Goal: Task Accomplishment & Management: Use online tool/utility

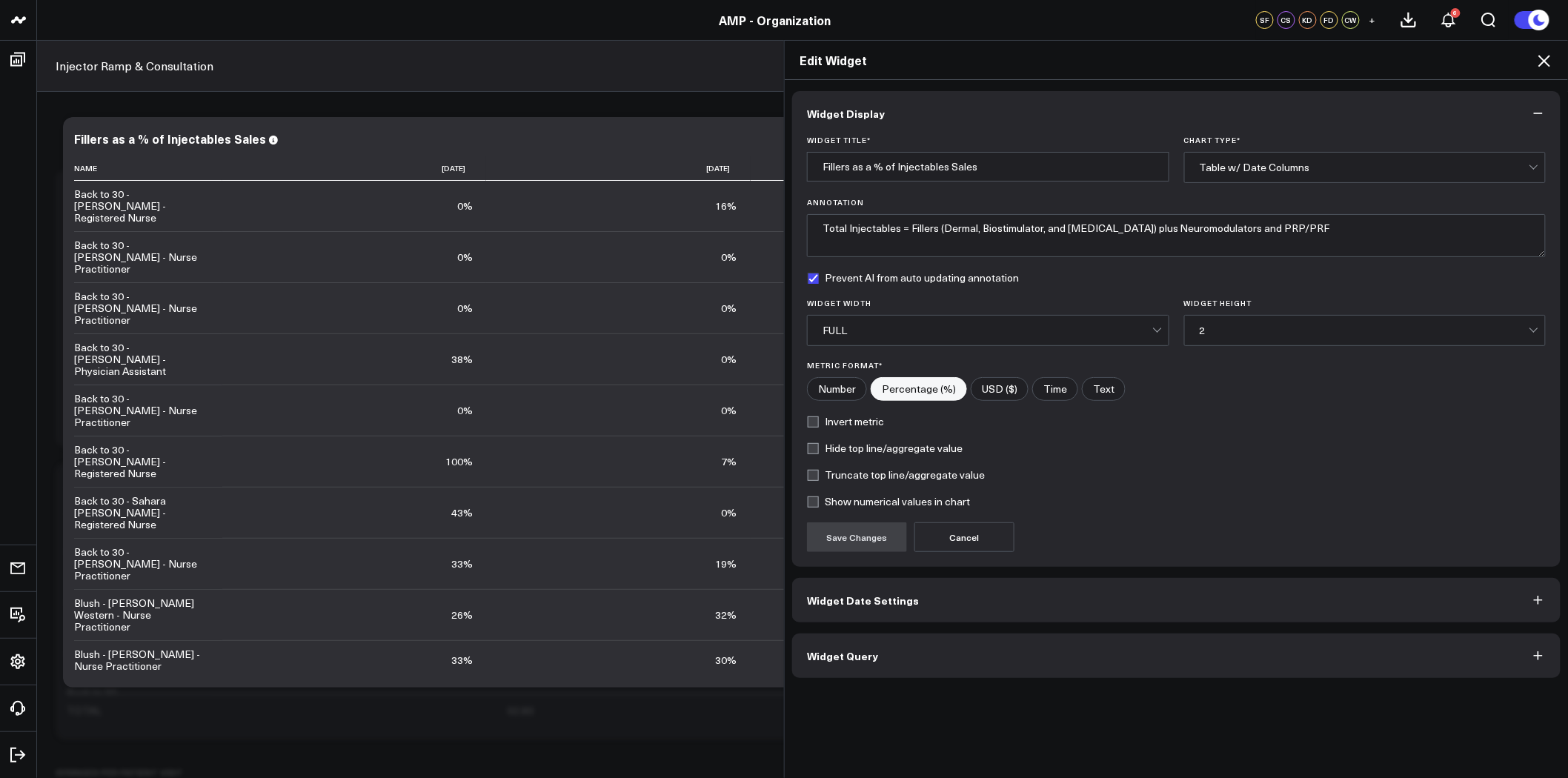
click at [1547, 56] on icon at bounding box center [1545, 61] width 18 height 18
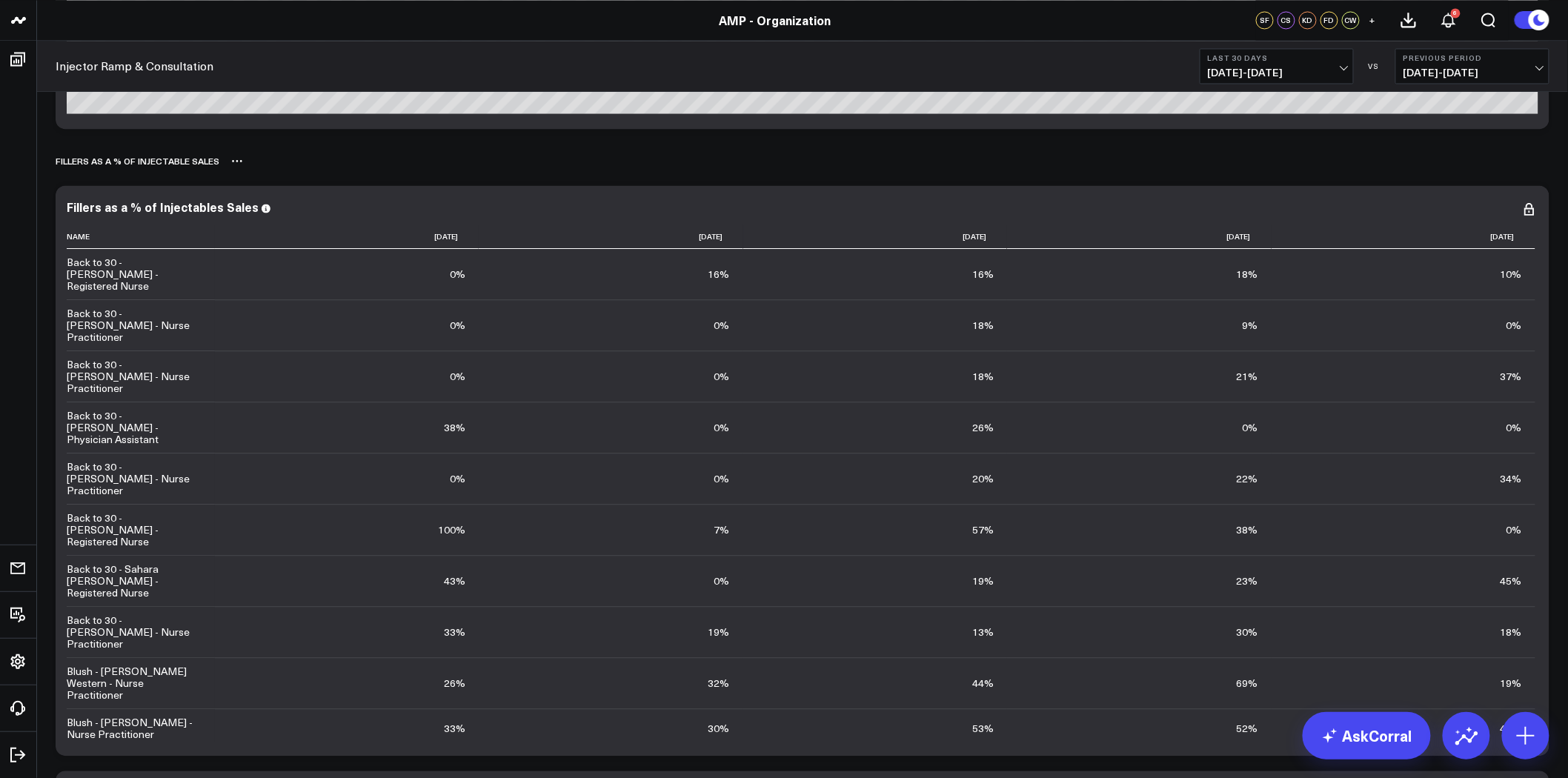
scroll to position [1234, 0]
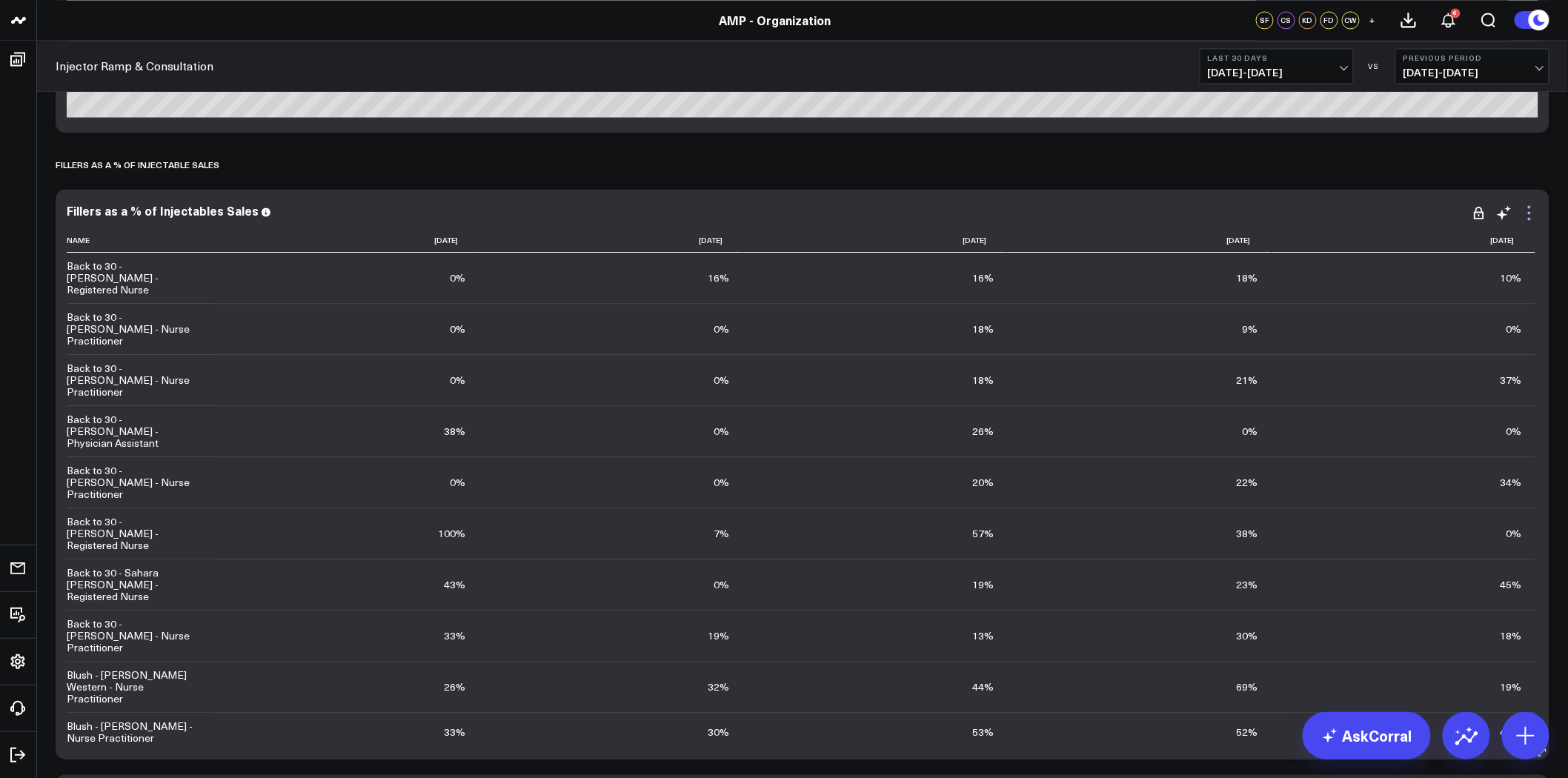
click at [1530, 220] on icon at bounding box center [1530, 213] width 18 height 18
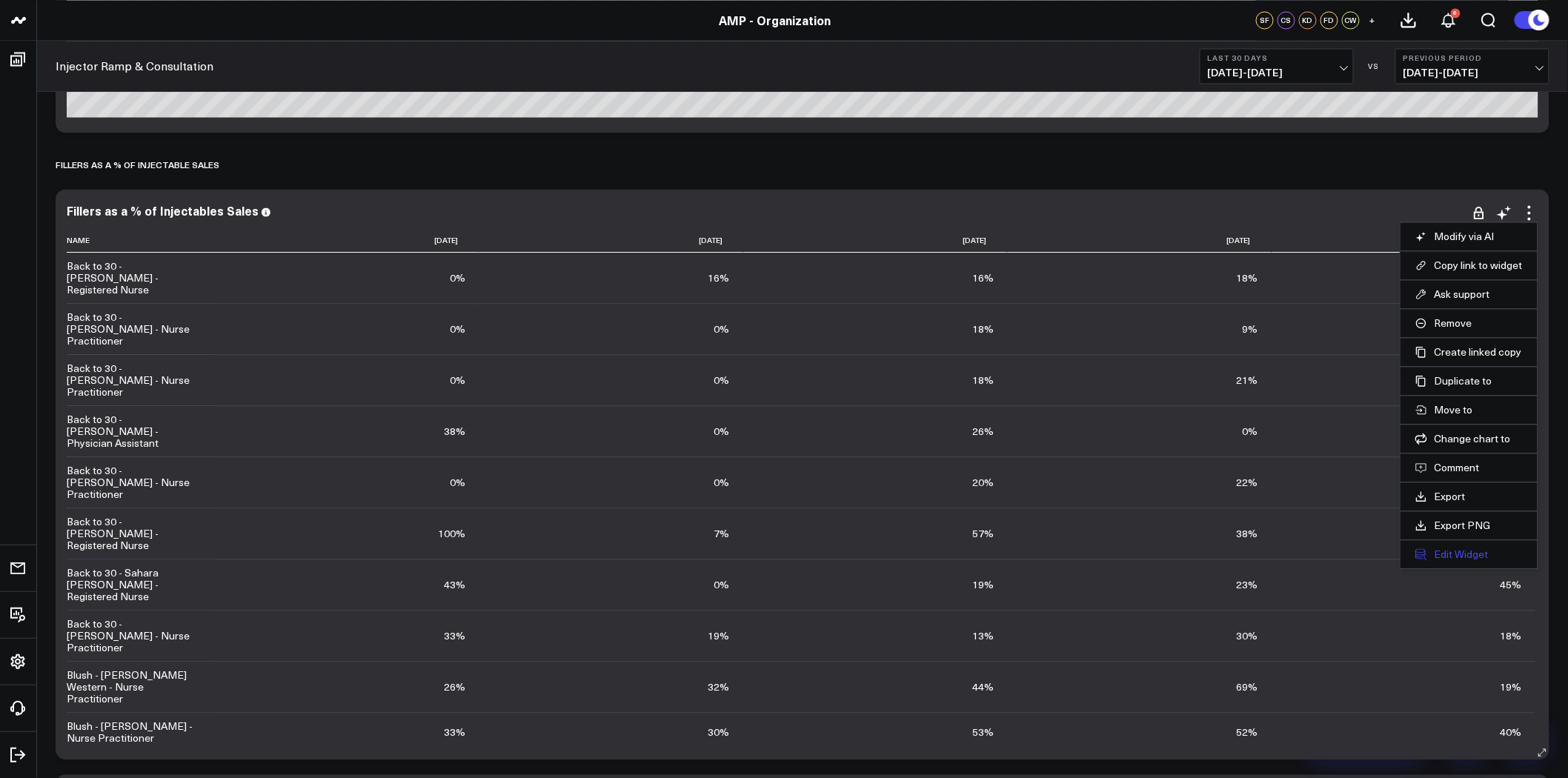
click at [1472, 560] on button "Edit Widget" at bounding box center [1469, 554] width 107 height 13
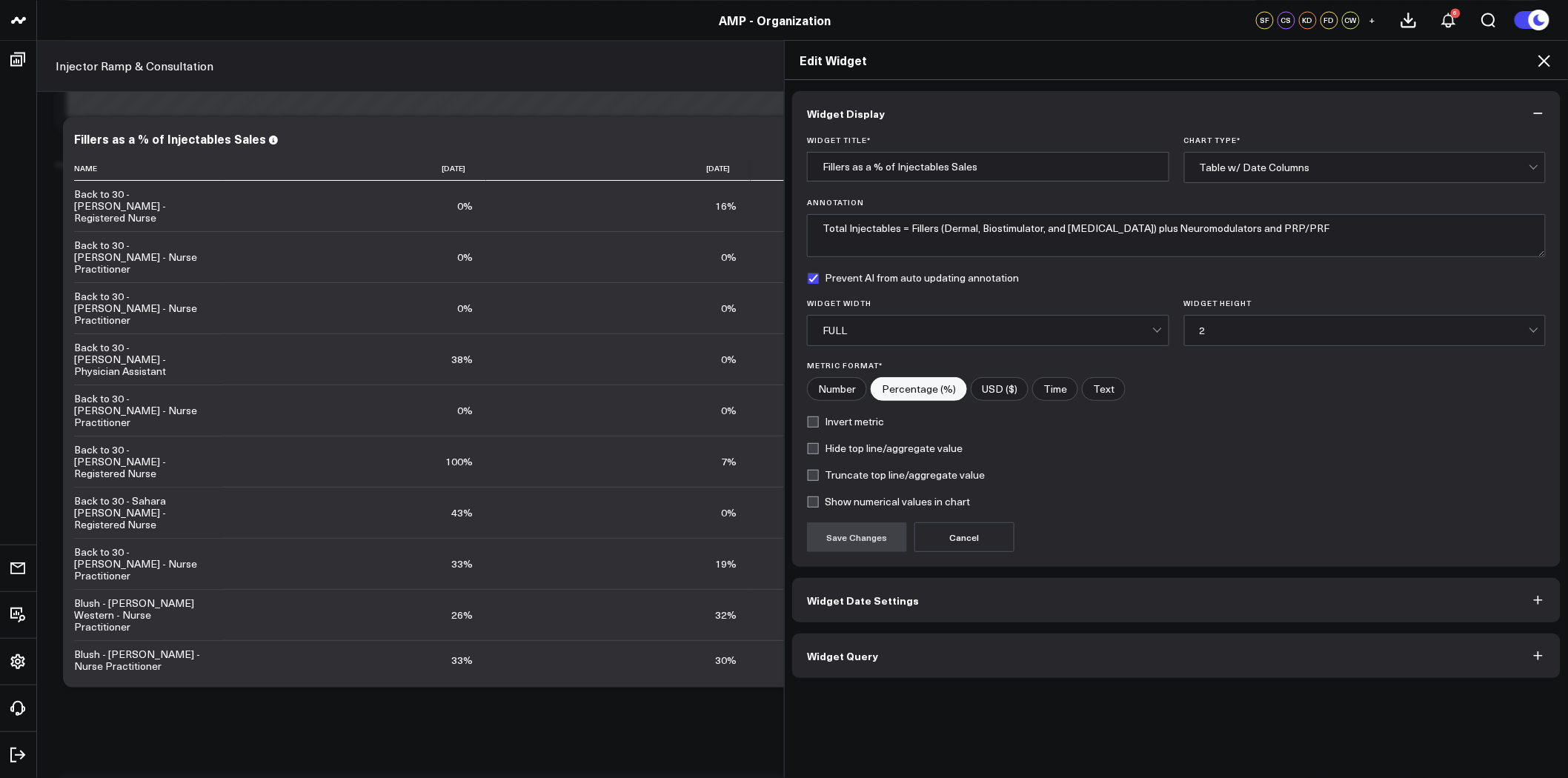
click at [1169, 655] on button "Widget Query" at bounding box center [1176, 655] width 768 height 44
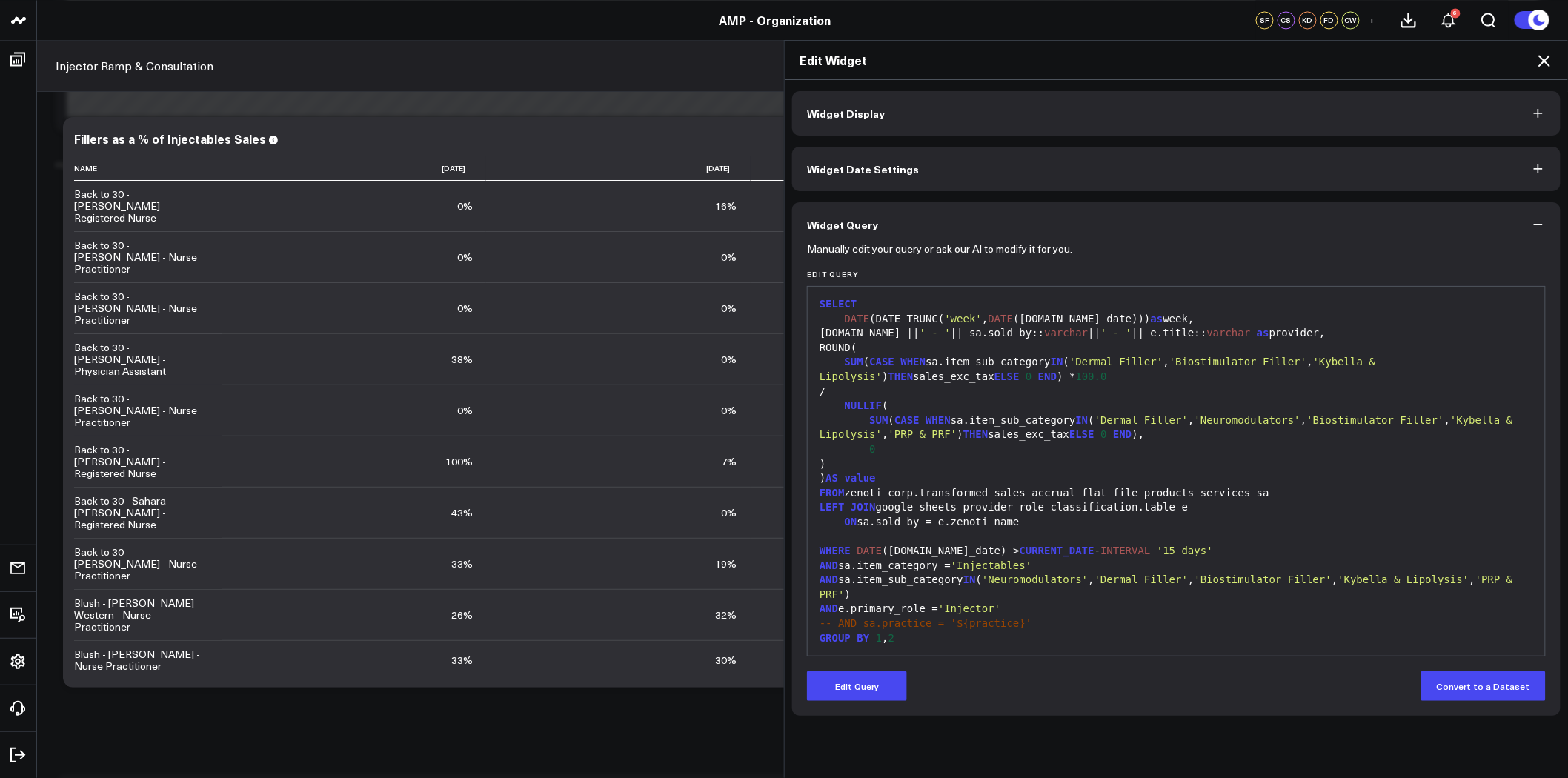
click at [1542, 57] on icon at bounding box center [1544, 61] width 11 height 11
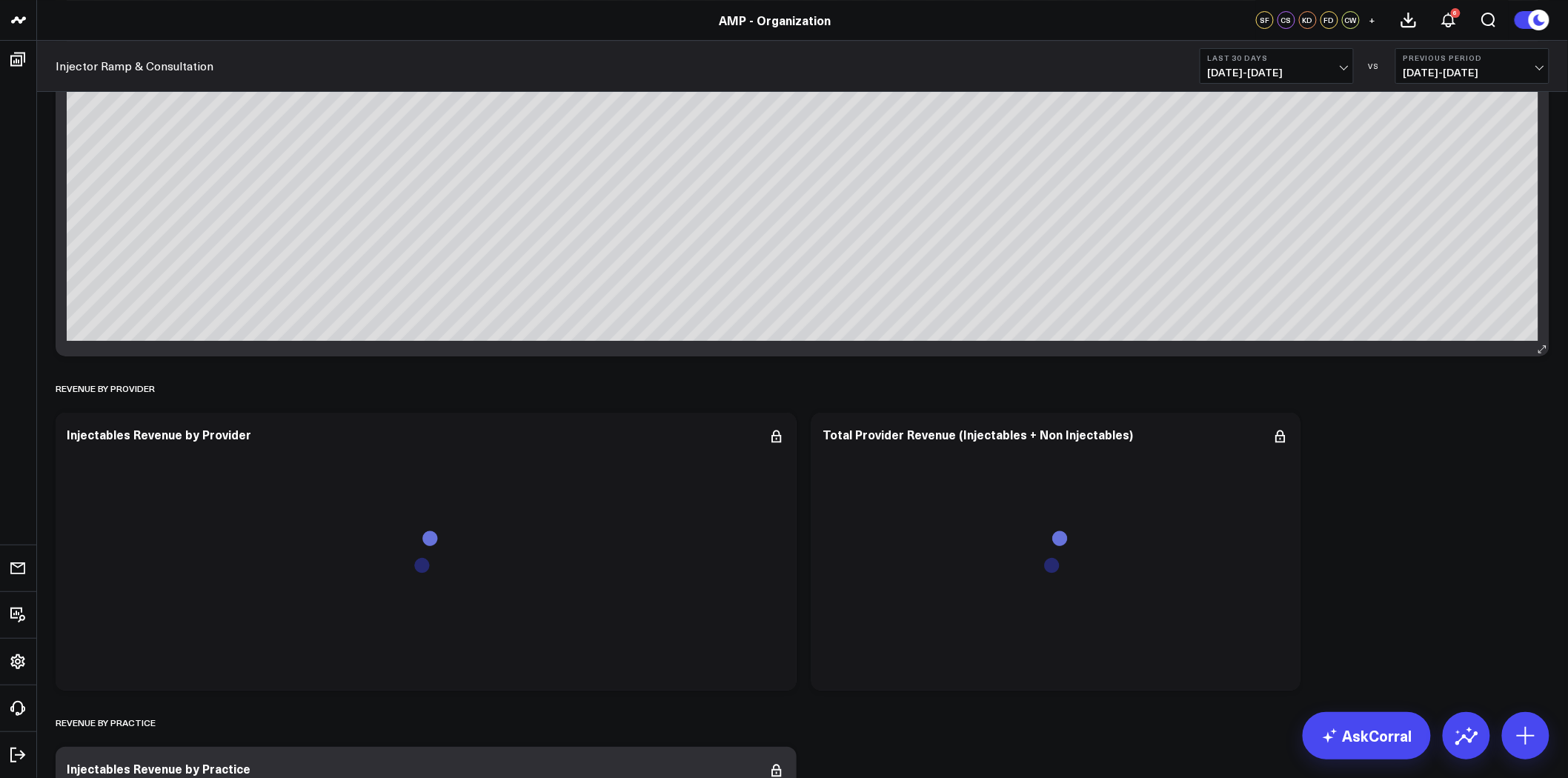
scroll to position [2470, 0]
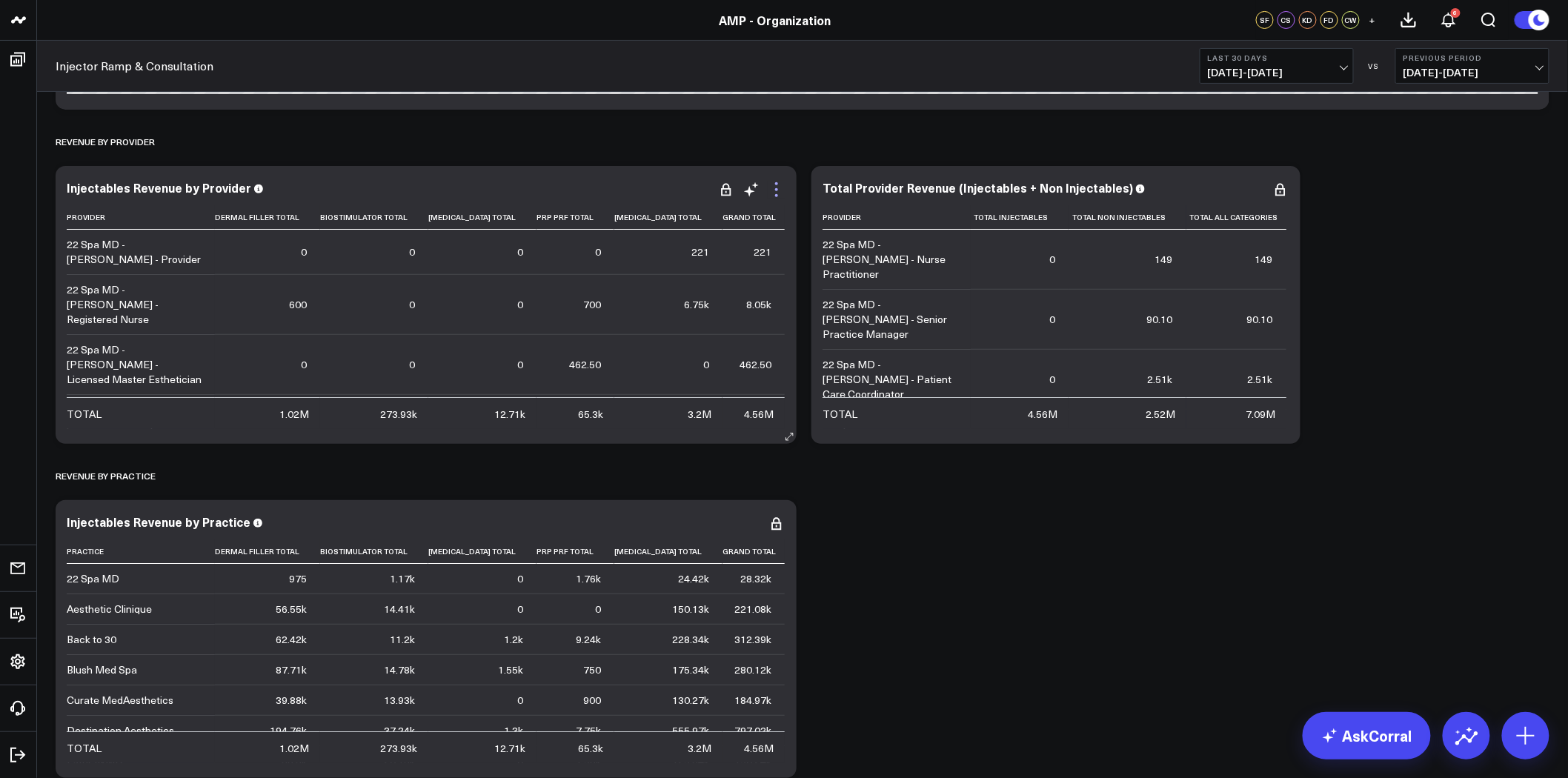
click at [778, 191] on icon at bounding box center [777, 190] width 18 height 18
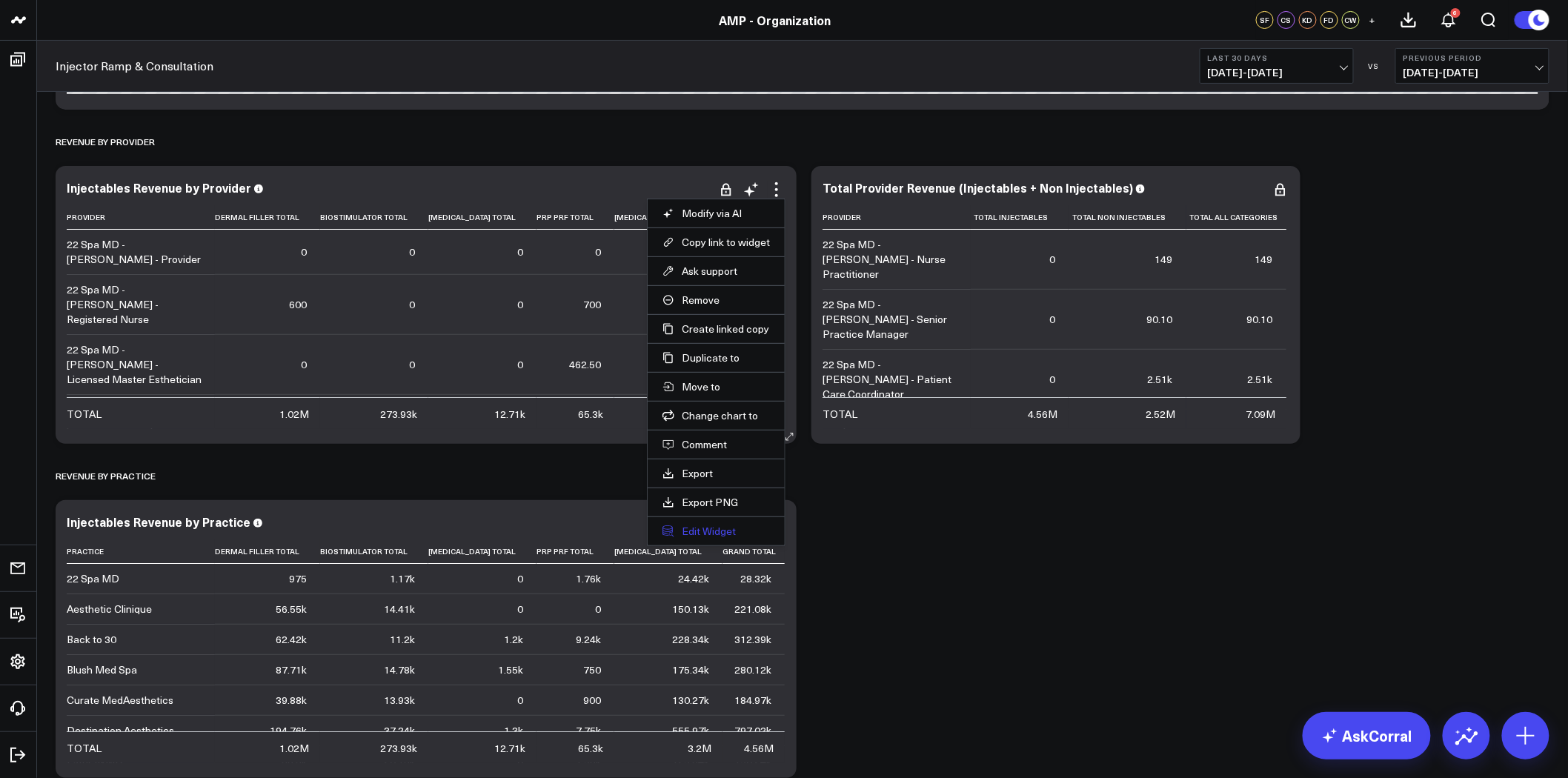
click at [701, 531] on button "Edit Widget" at bounding box center [716, 531] width 107 height 13
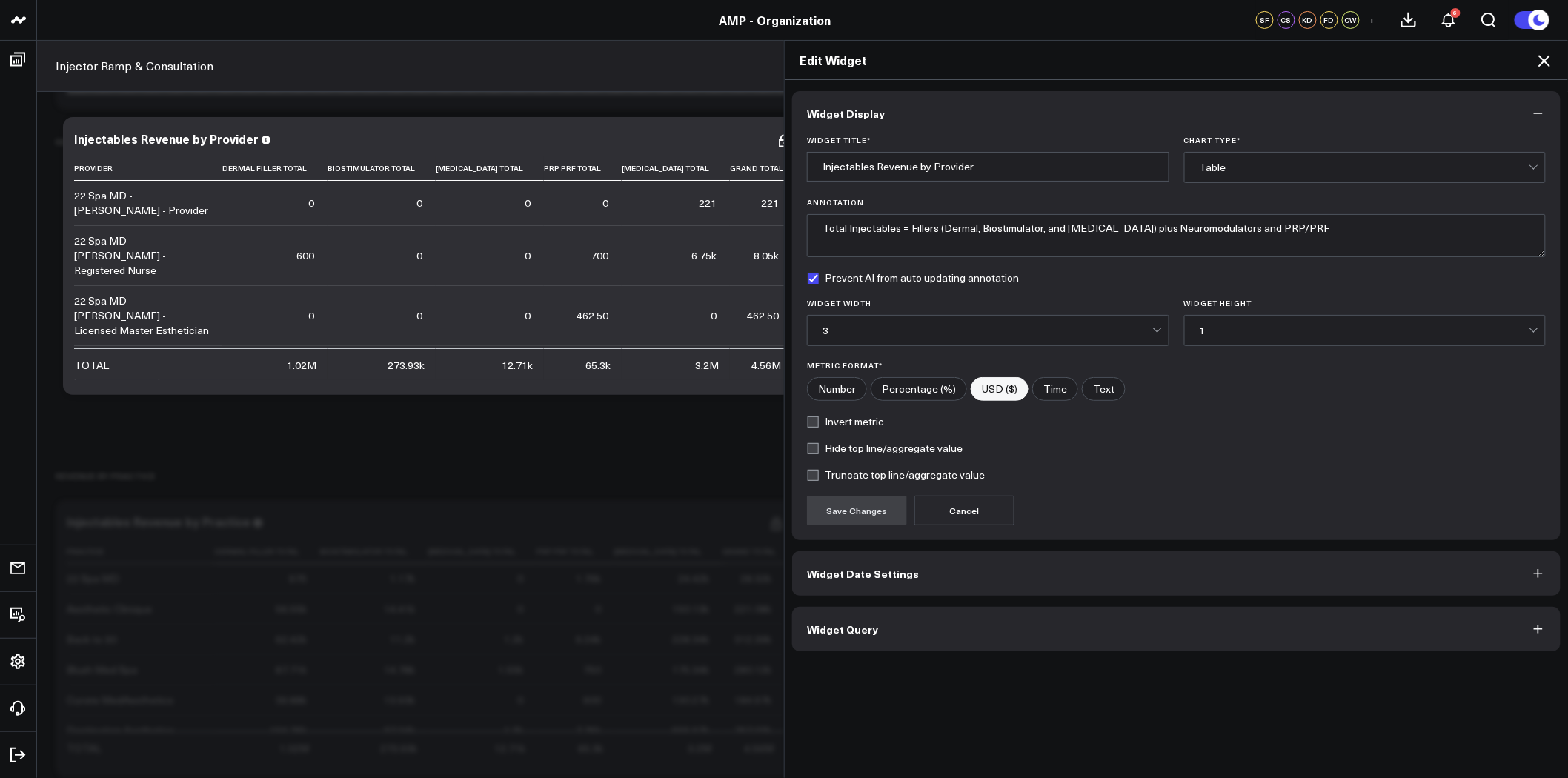
click at [1157, 618] on button "Widget Query" at bounding box center [1176, 629] width 768 height 44
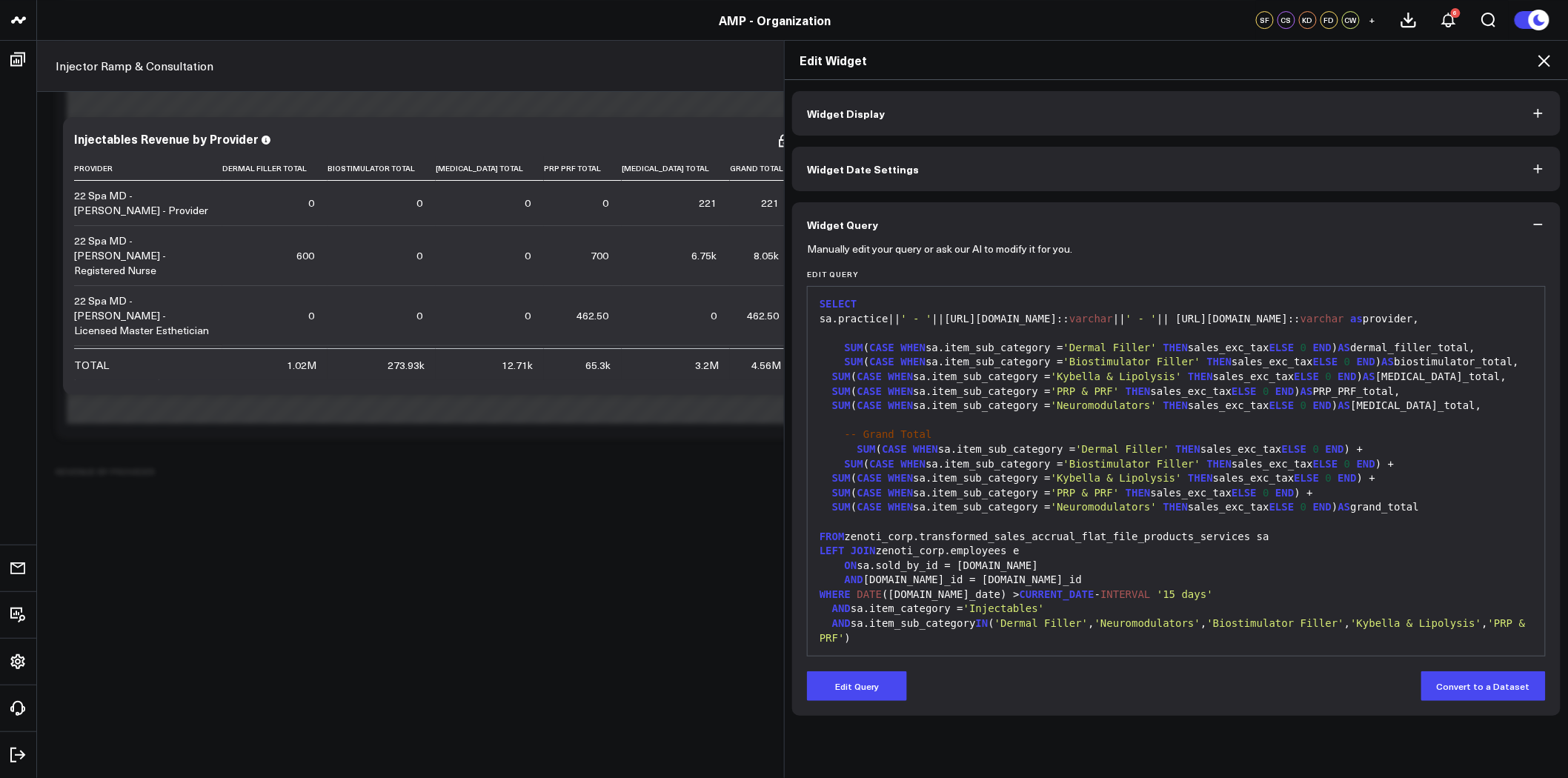
click at [860, 318] on div "sa.practice|| ' - ' ||e.personal_info.name:: varchar || ' - ' || e.job_info.nam…" at bounding box center [1176, 319] width 723 height 15
click at [848, 322] on div "sa.practice|| ' - ' ||e.personal_info.name:: varchar || ' - ' || e.job_info.nam…" at bounding box center [1176, 319] width 723 height 15
click at [854, 692] on button "Edit Query" at bounding box center [857, 686] width 100 height 29
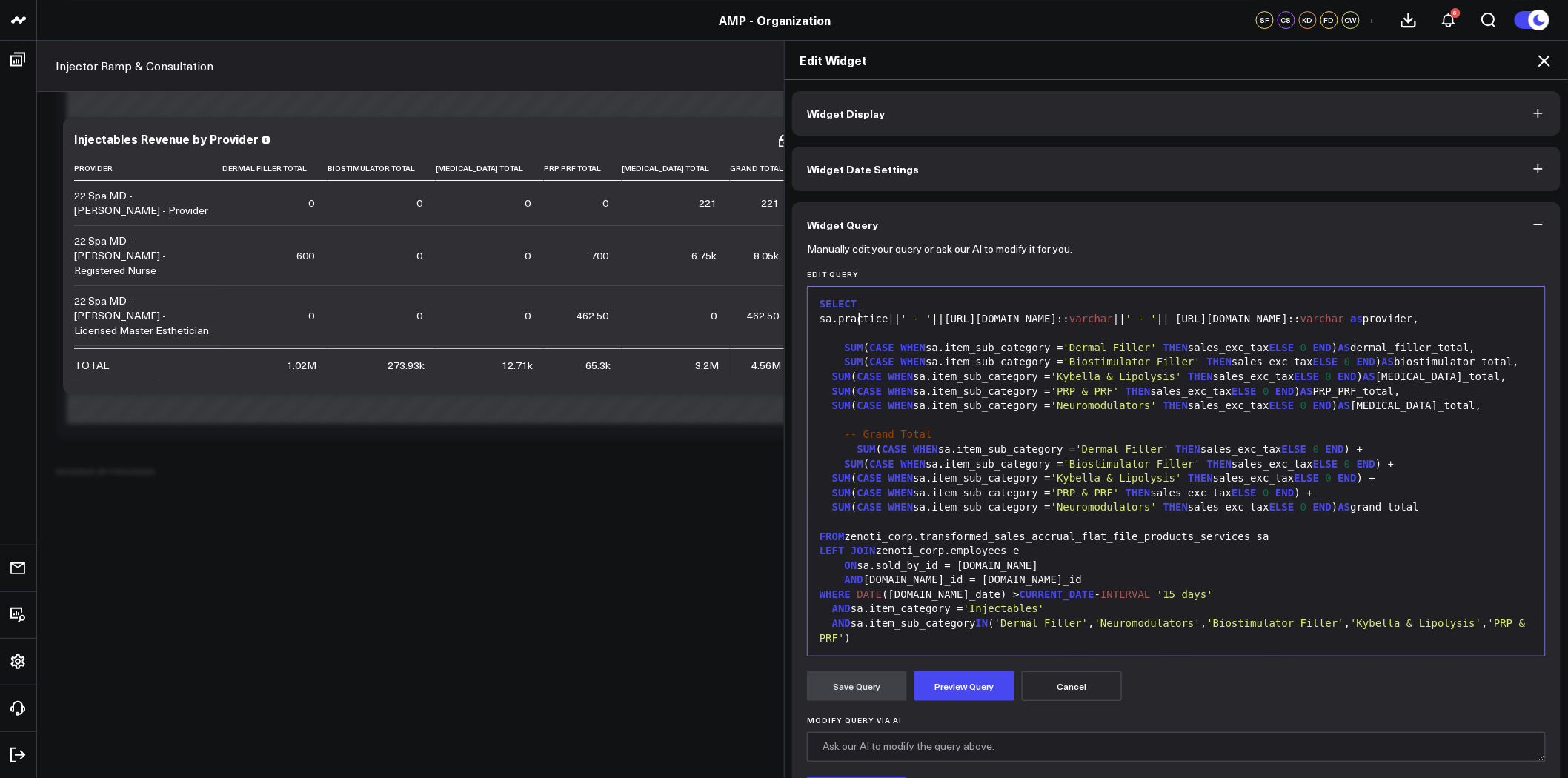
click at [853, 318] on div "sa.practice|| ' - ' ||e.personal_info.name:: varchar || ' - ' || e.job_info.nam…" at bounding box center [1176, 319] width 723 height 15
click at [848, 319] on div "sa.practice|| ' - ' ||e.personal_info.name:: varchar || ' - ' || e.job_info.nam…" at bounding box center [1176, 319] width 723 height 15
click at [1145, 320] on div "e.center|| ' - ' ||sa.sold_by:: varchar || ' - ' || e.job_info.name:: varchar a…" at bounding box center [1176, 319] width 723 height 15
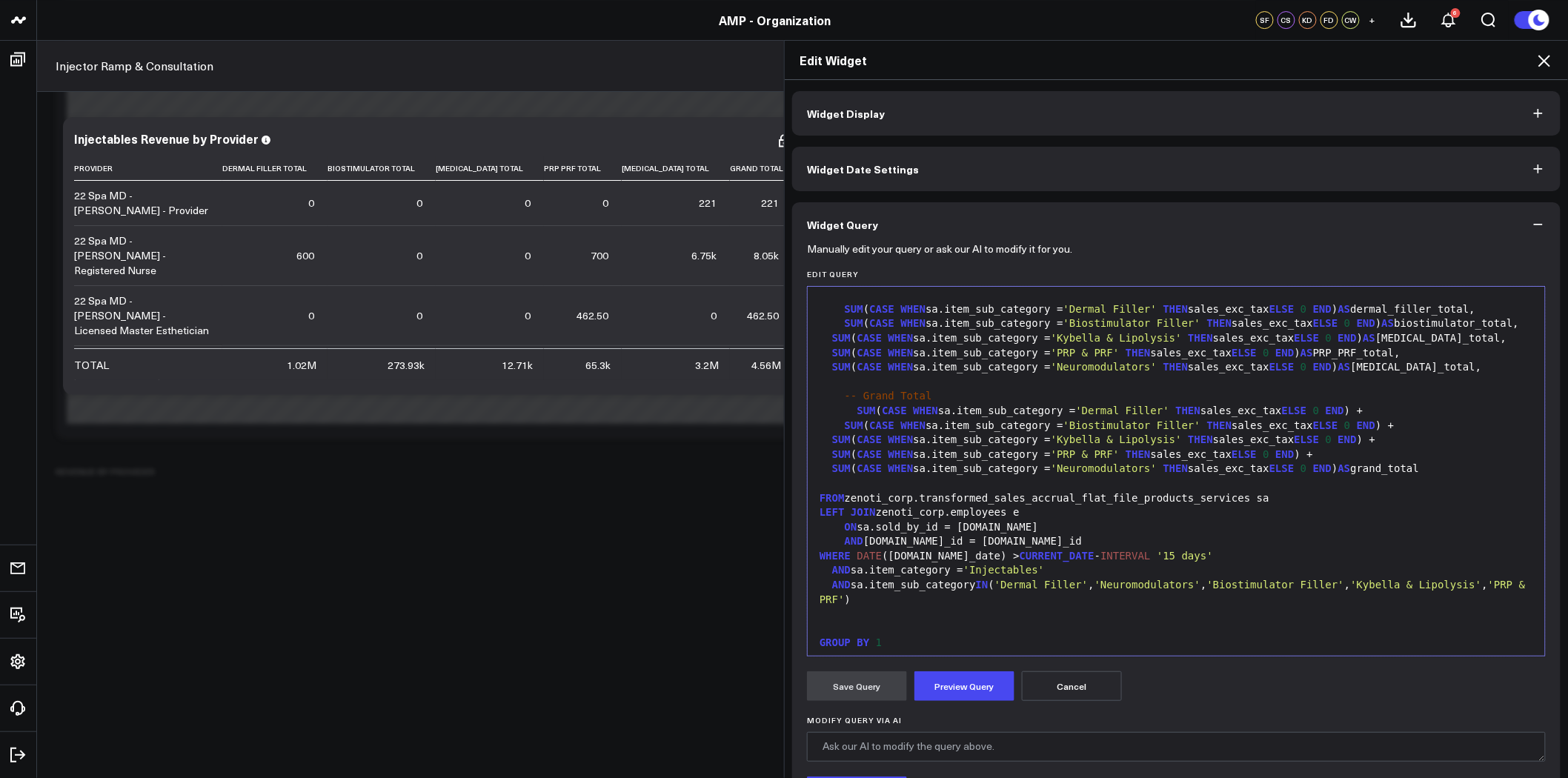
scroll to position [72, 0]
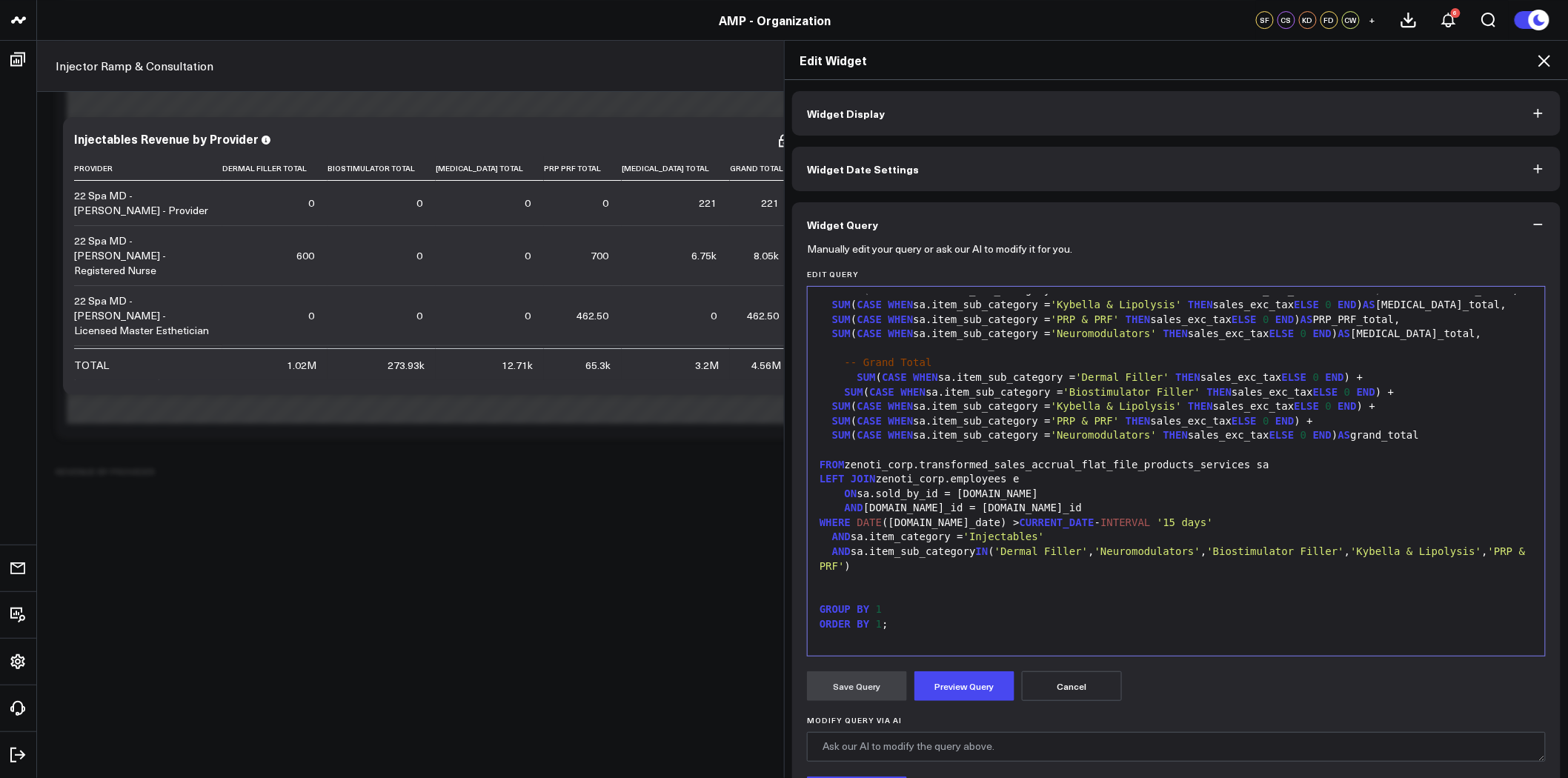
click at [984, 467] on div "FROM zenoti_corp.transformed_sales_accrual_flat_file_products_services sa" at bounding box center [1176, 465] width 723 height 15
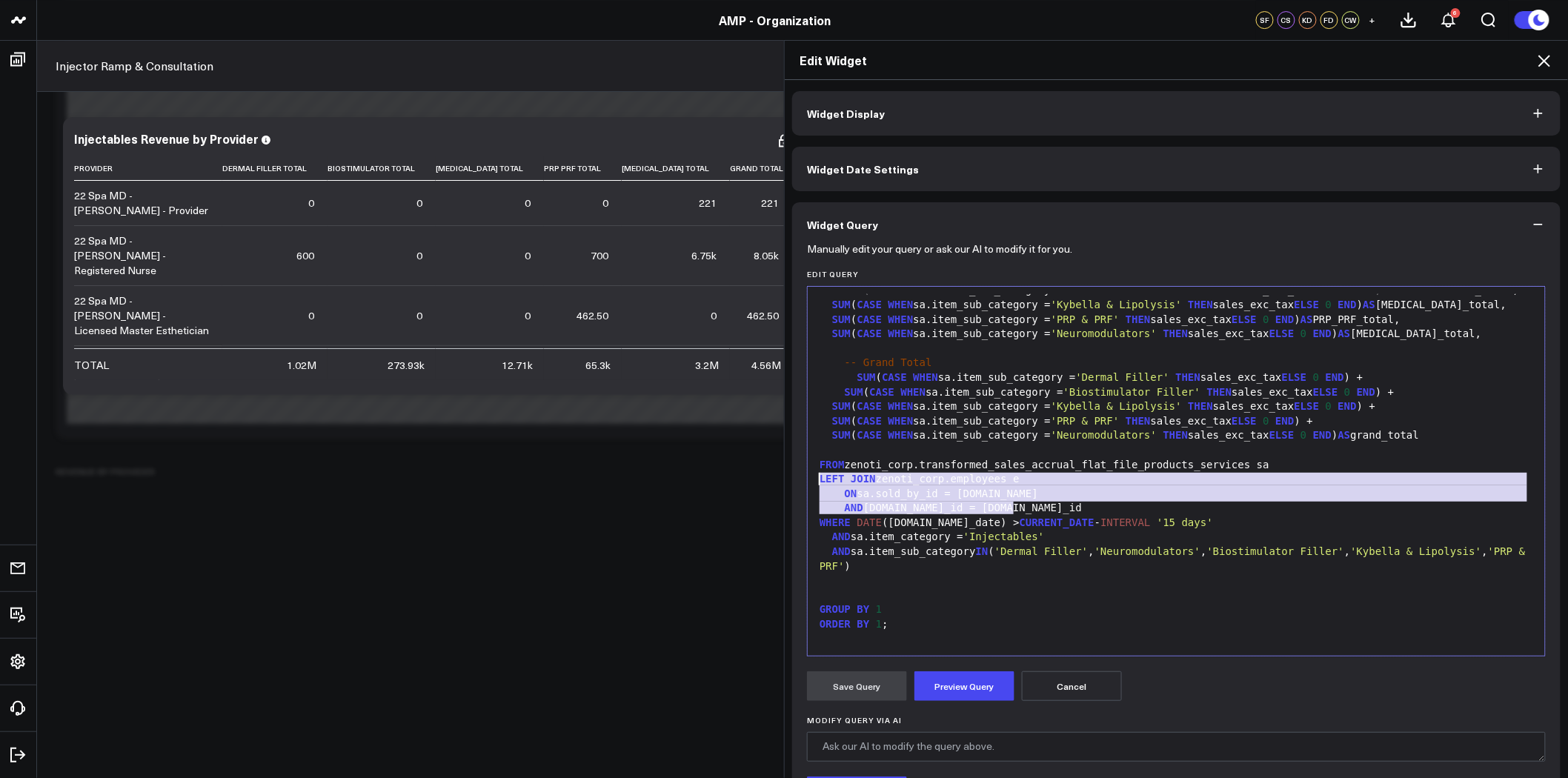
drag, startPoint x: 1021, startPoint y: 501, endPoint x: 796, endPoint y: 477, distance: 226.3
click at [796, 477] on div "Manually edit your query or ask our AI to modify it for you. Edit Query 99 1 2 …" at bounding box center [1176, 573] width 768 height 653
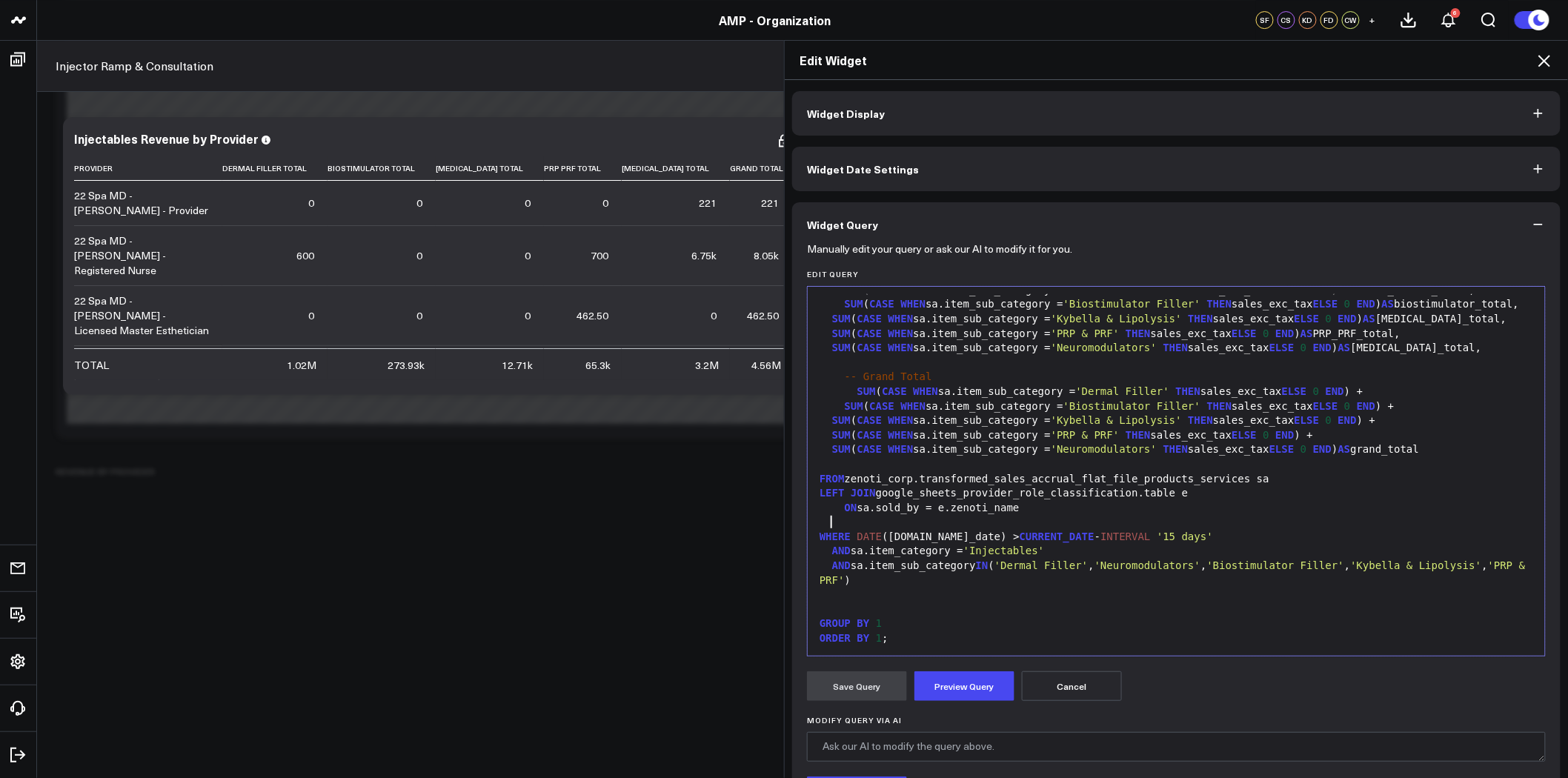
click at [876, 593] on div at bounding box center [1176, 595] width 723 height 15
click at [952, 693] on button "Preview Query" at bounding box center [965, 686] width 100 height 29
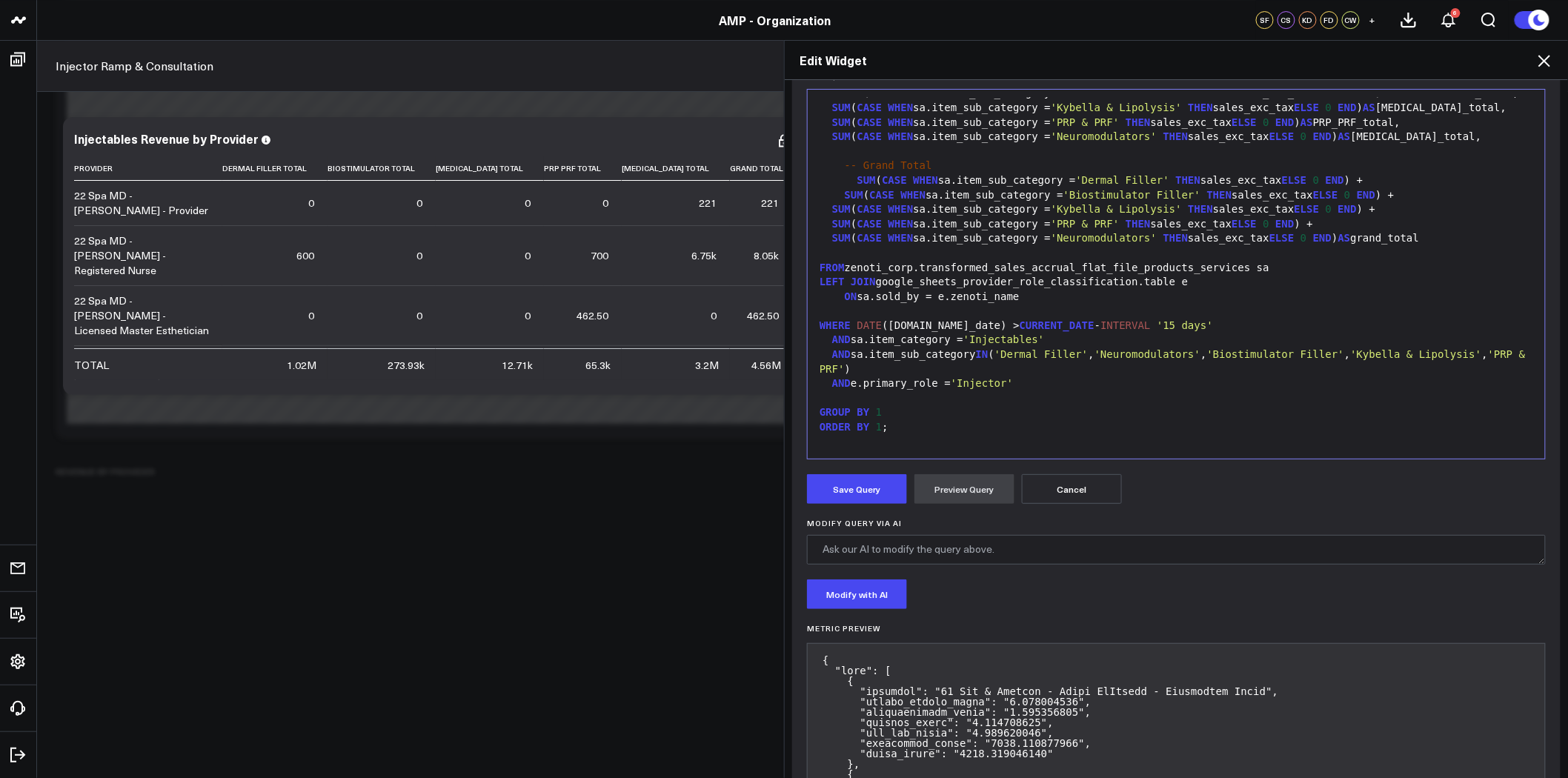
scroll to position [296, 0]
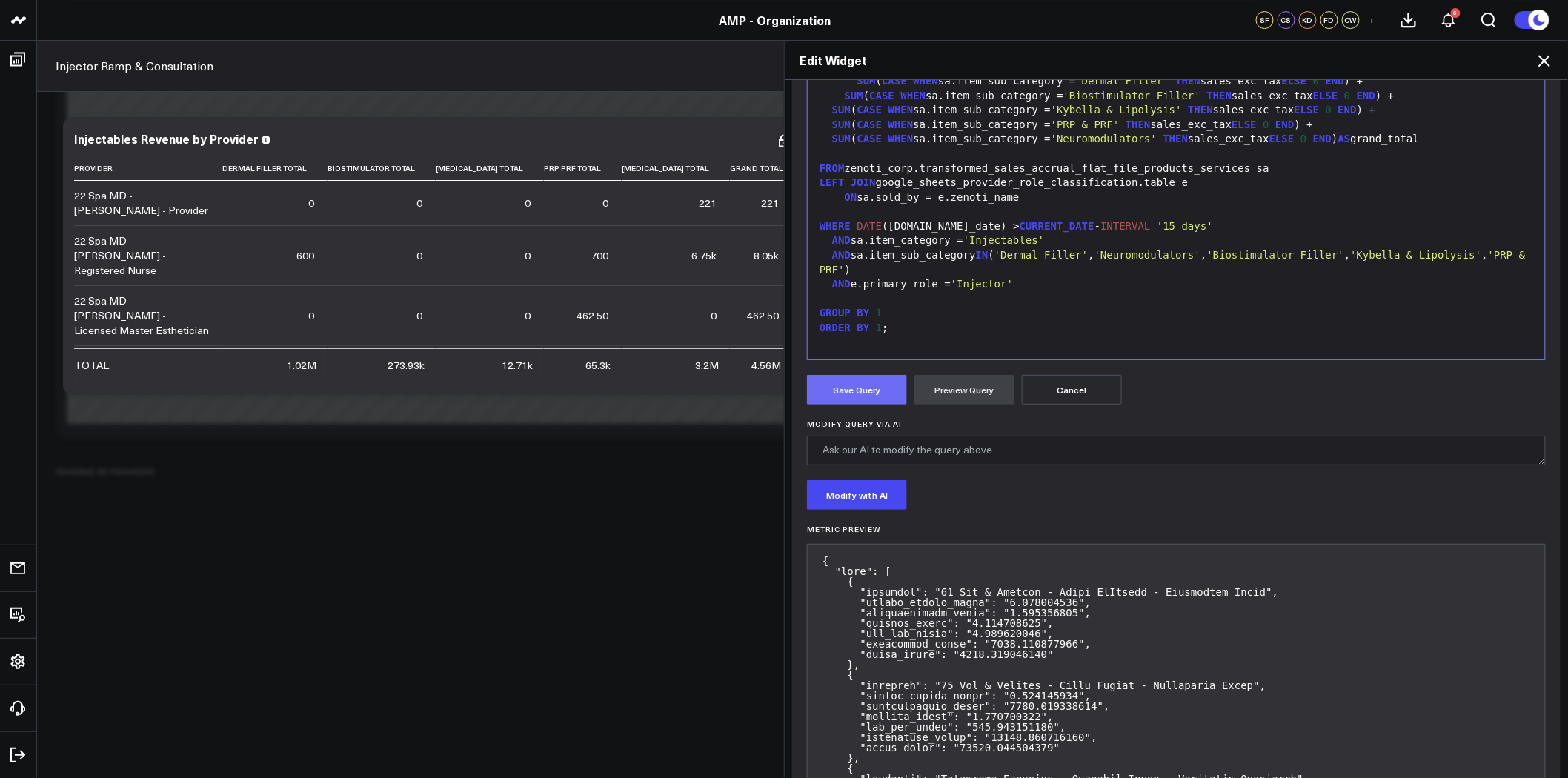
click at [853, 383] on button "Save Query" at bounding box center [857, 389] width 100 height 29
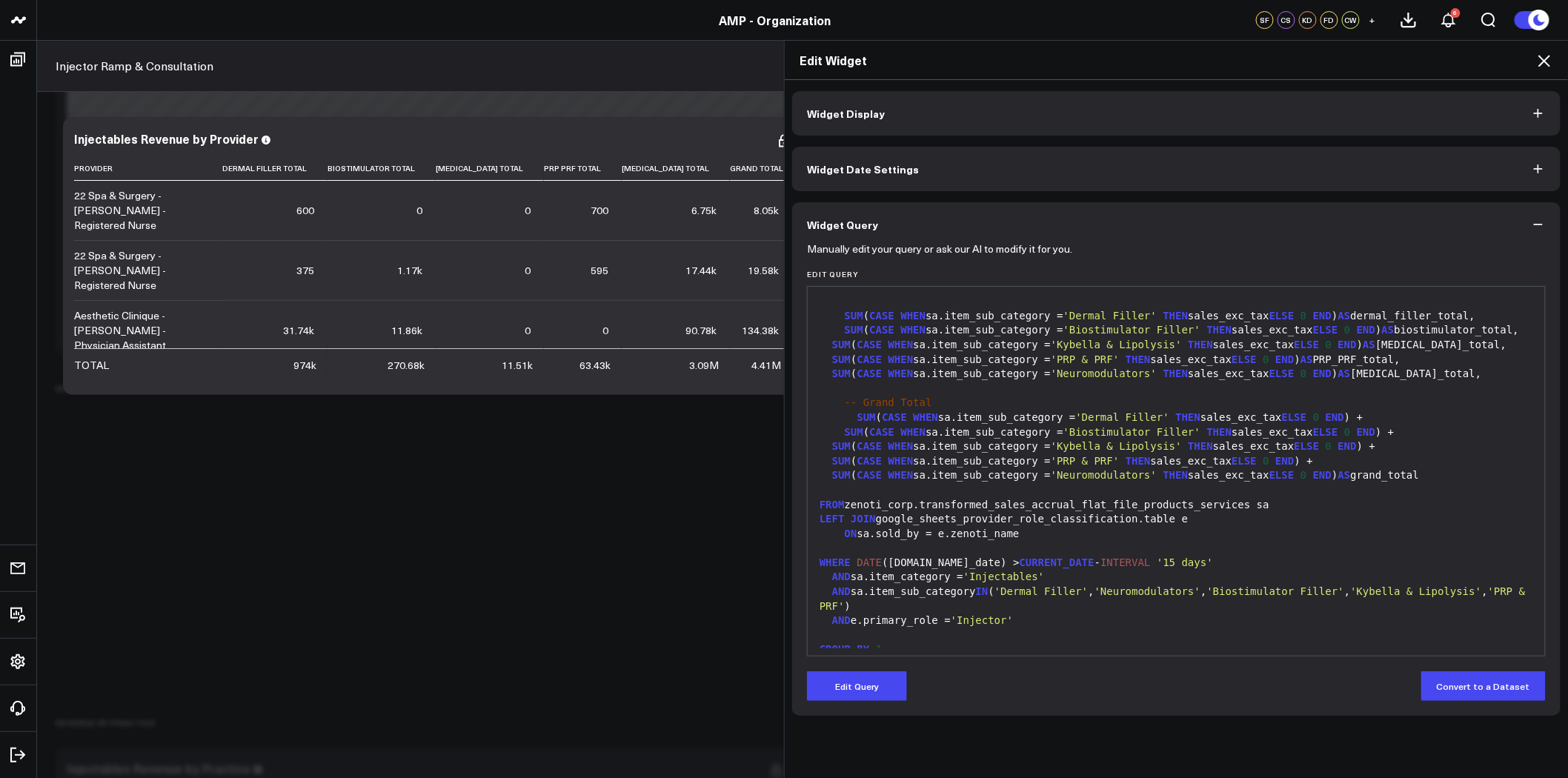
scroll to position [0, 0]
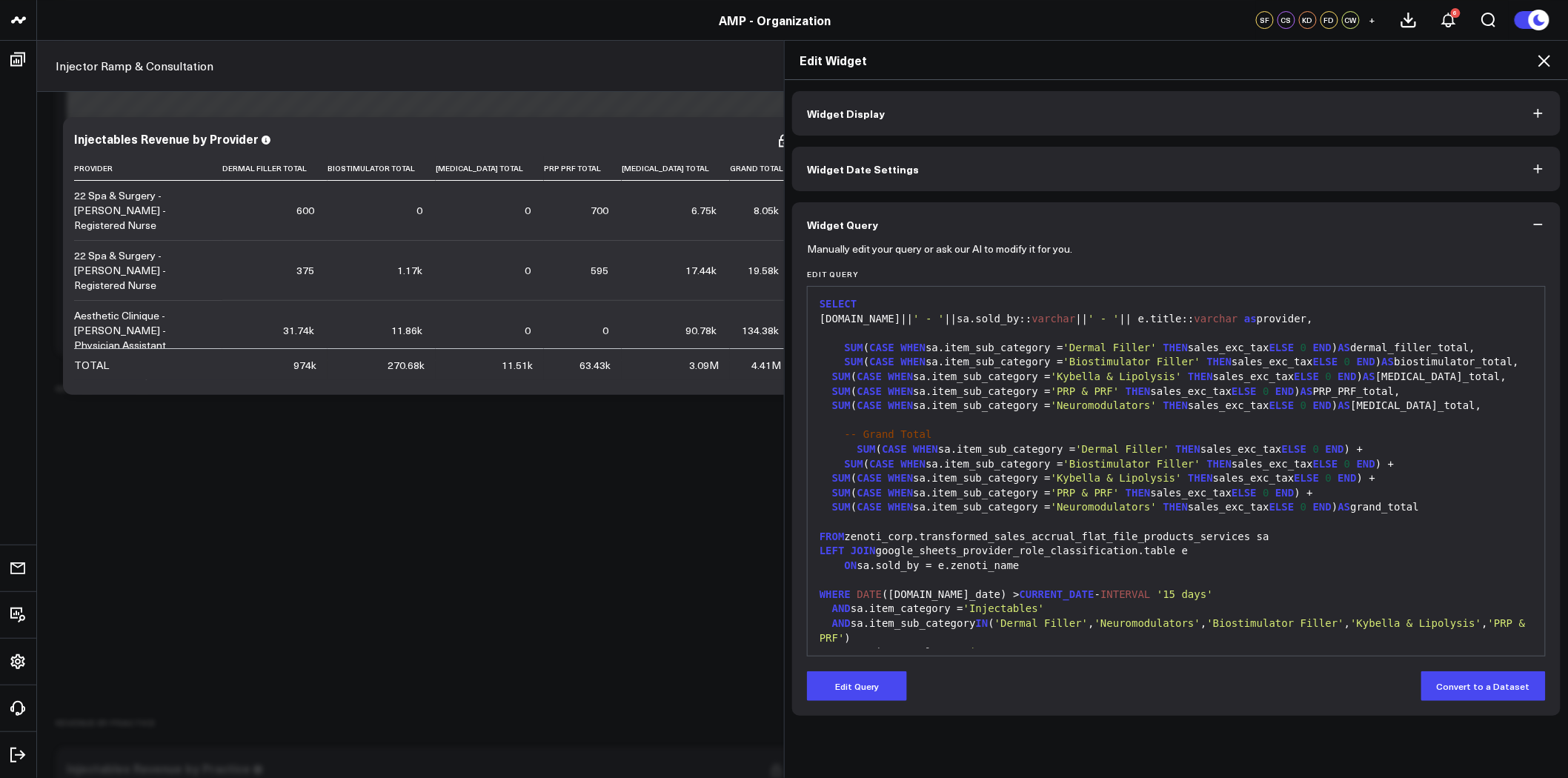
click at [1544, 59] on icon at bounding box center [1544, 61] width 11 height 11
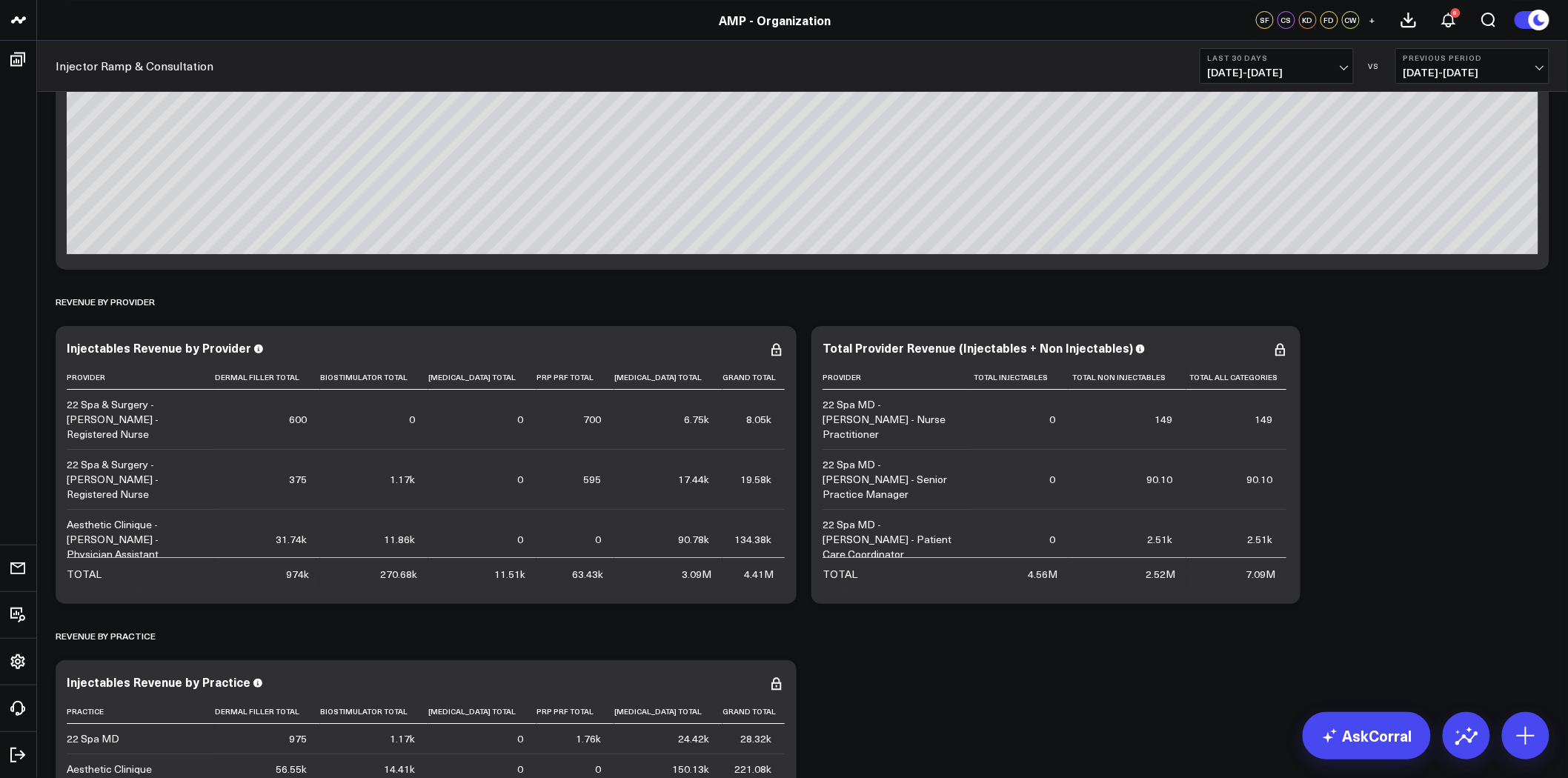
scroll to position [2387, 0]
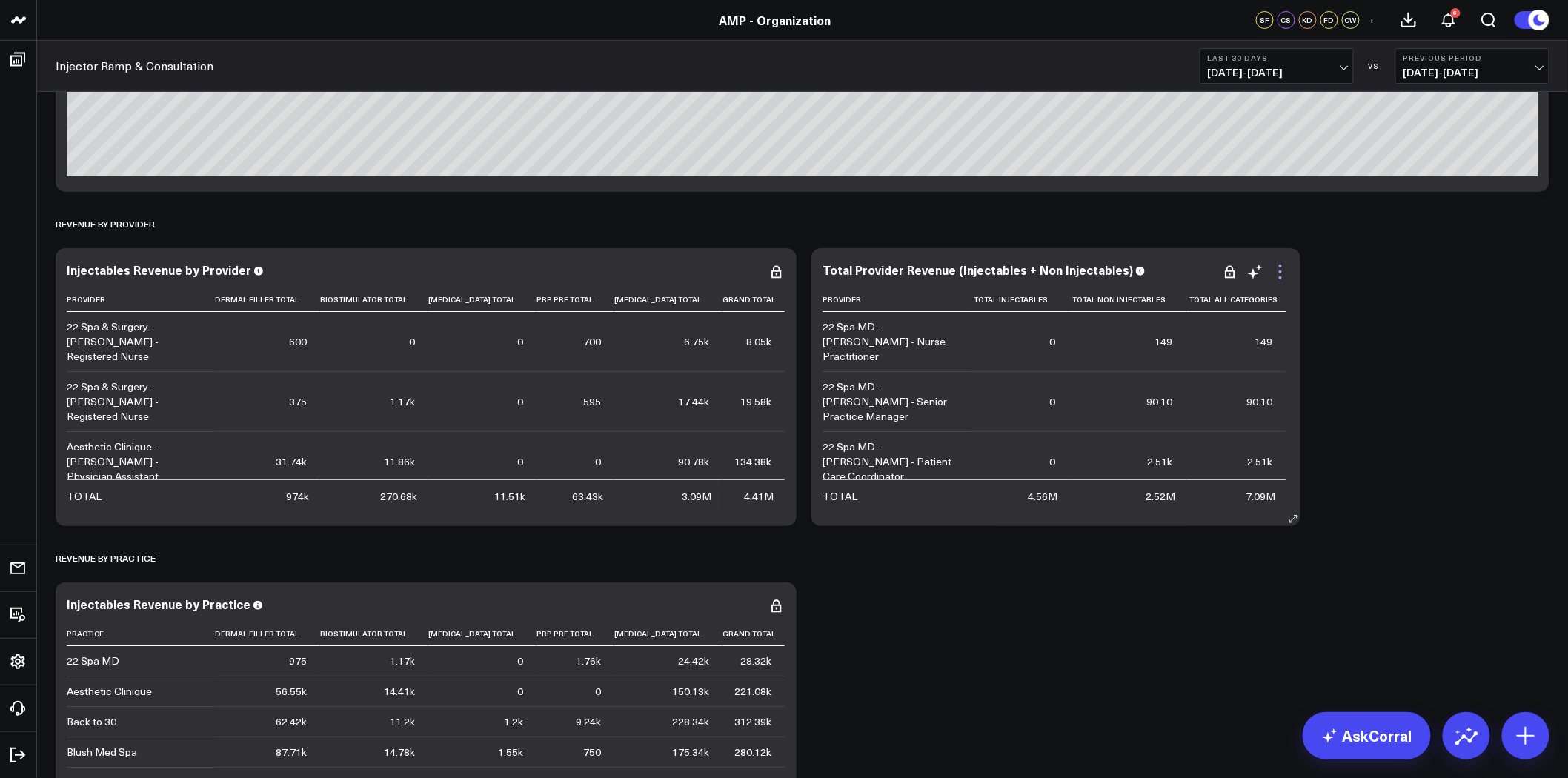
click at [1281, 268] on icon at bounding box center [1281, 272] width 18 height 18
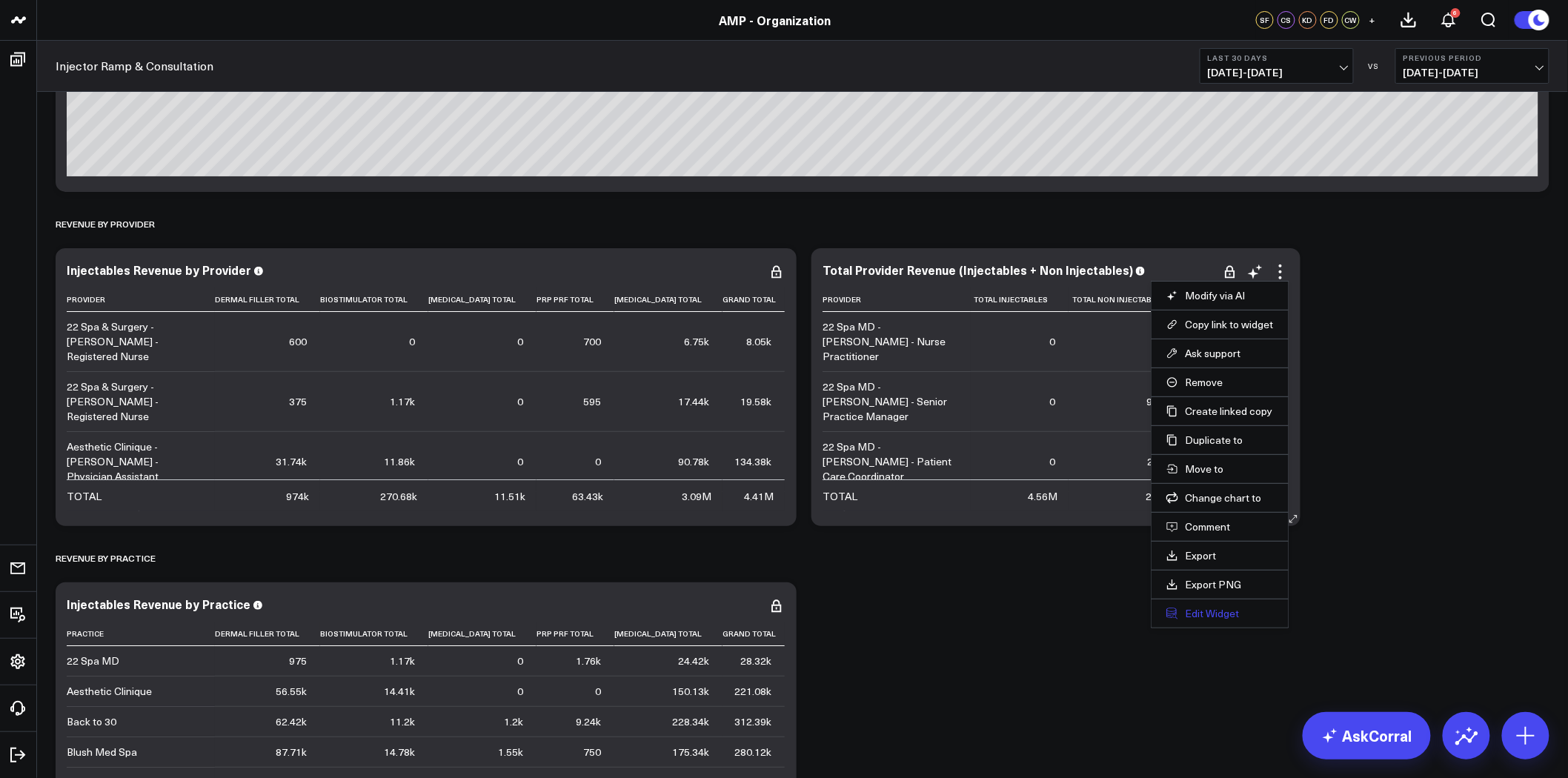
click at [1222, 617] on button "Edit Widget" at bounding box center [1220, 614] width 107 height 13
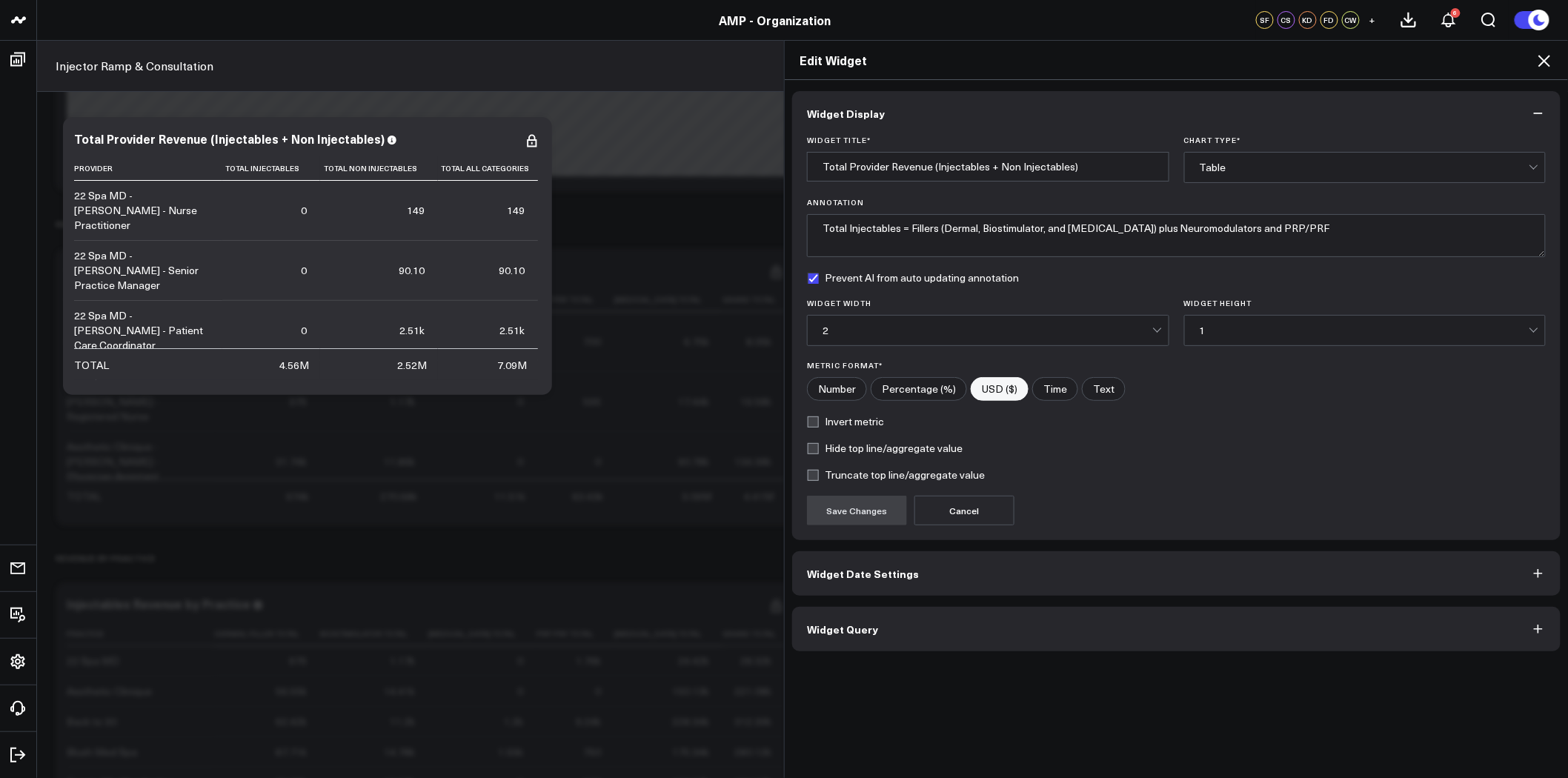
click at [1110, 619] on button "Widget Query" at bounding box center [1176, 629] width 768 height 44
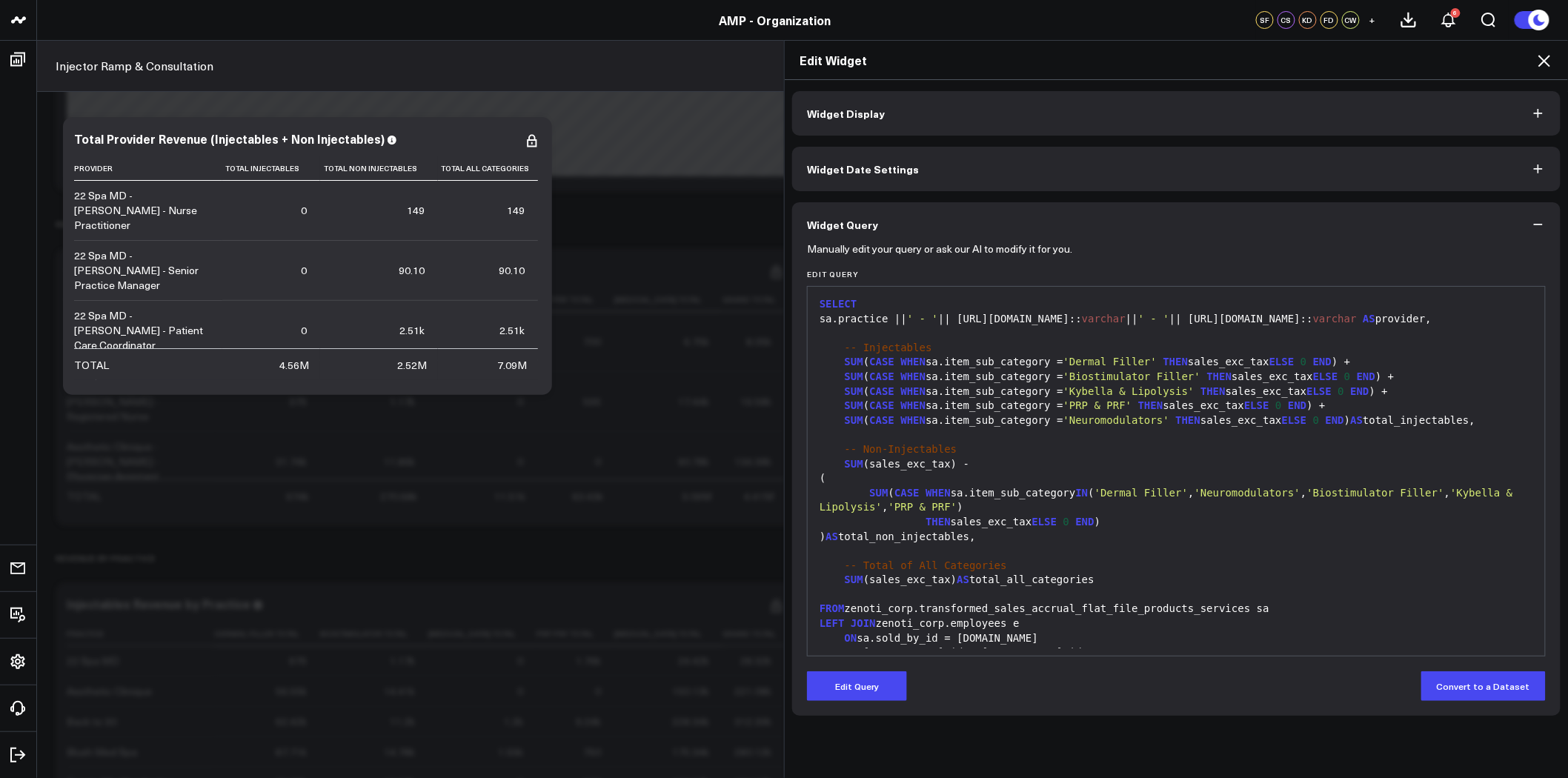
click at [1231, 308] on div "SELECT" at bounding box center [1176, 304] width 723 height 15
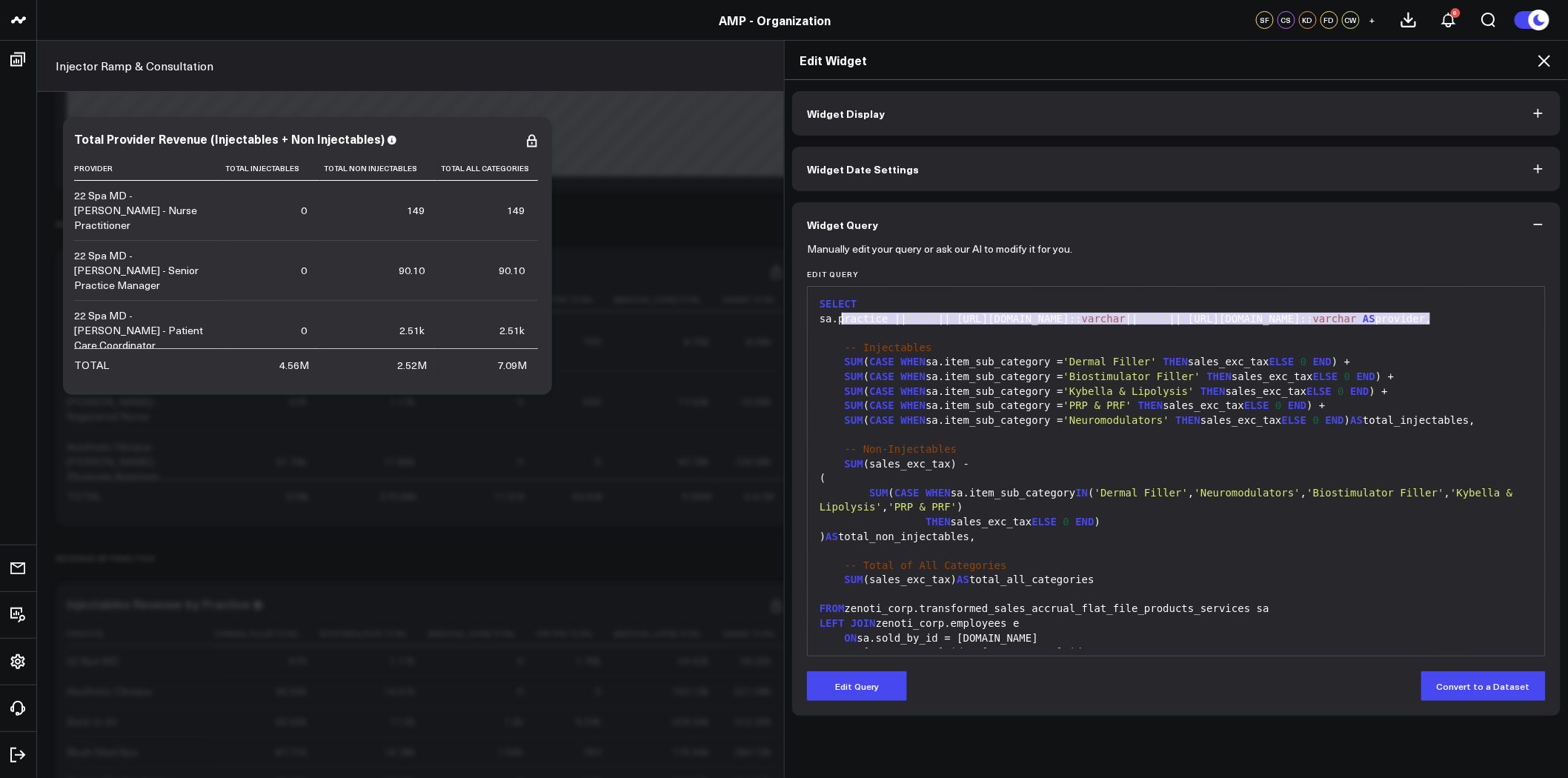
drag, startPoint x: 1444, startPoint y: 319, endPoint x: 836, endPoint y: 315, distance: 608.0
click at [836, 315] on div "sa.practice || ' - ' || [URL][DOMAIN_NAME]:: varchar || ' - ' || [URL][DOMAIN_N…" at bounding box center [1176, 319] width 723 height 15
click at [872, 679] on button "Edit Query" at bounding box center [857, 686] width 100 height 29
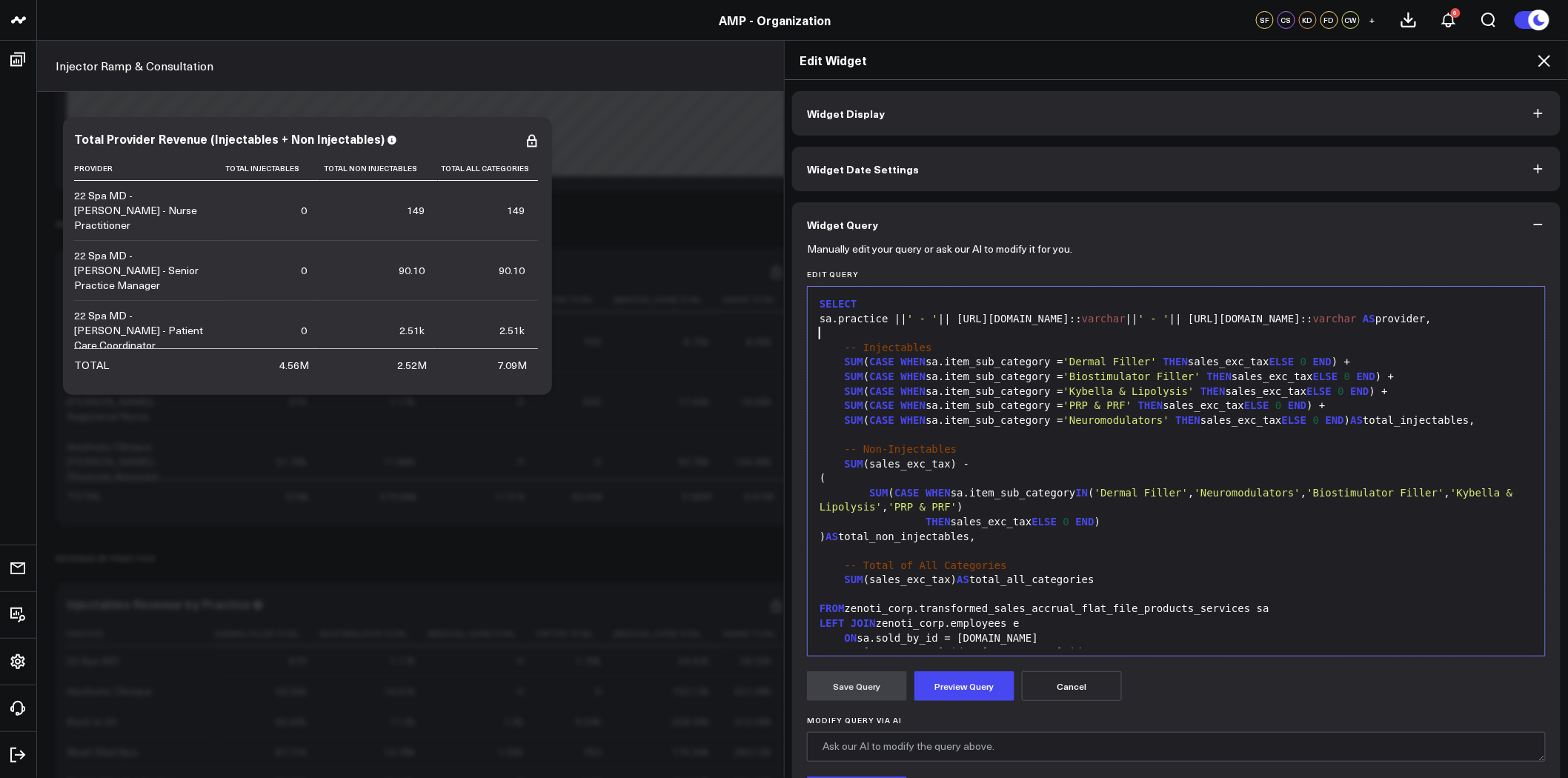
click at [1476, 326] on div at bounding box center [1176, 334] width 723 height 15
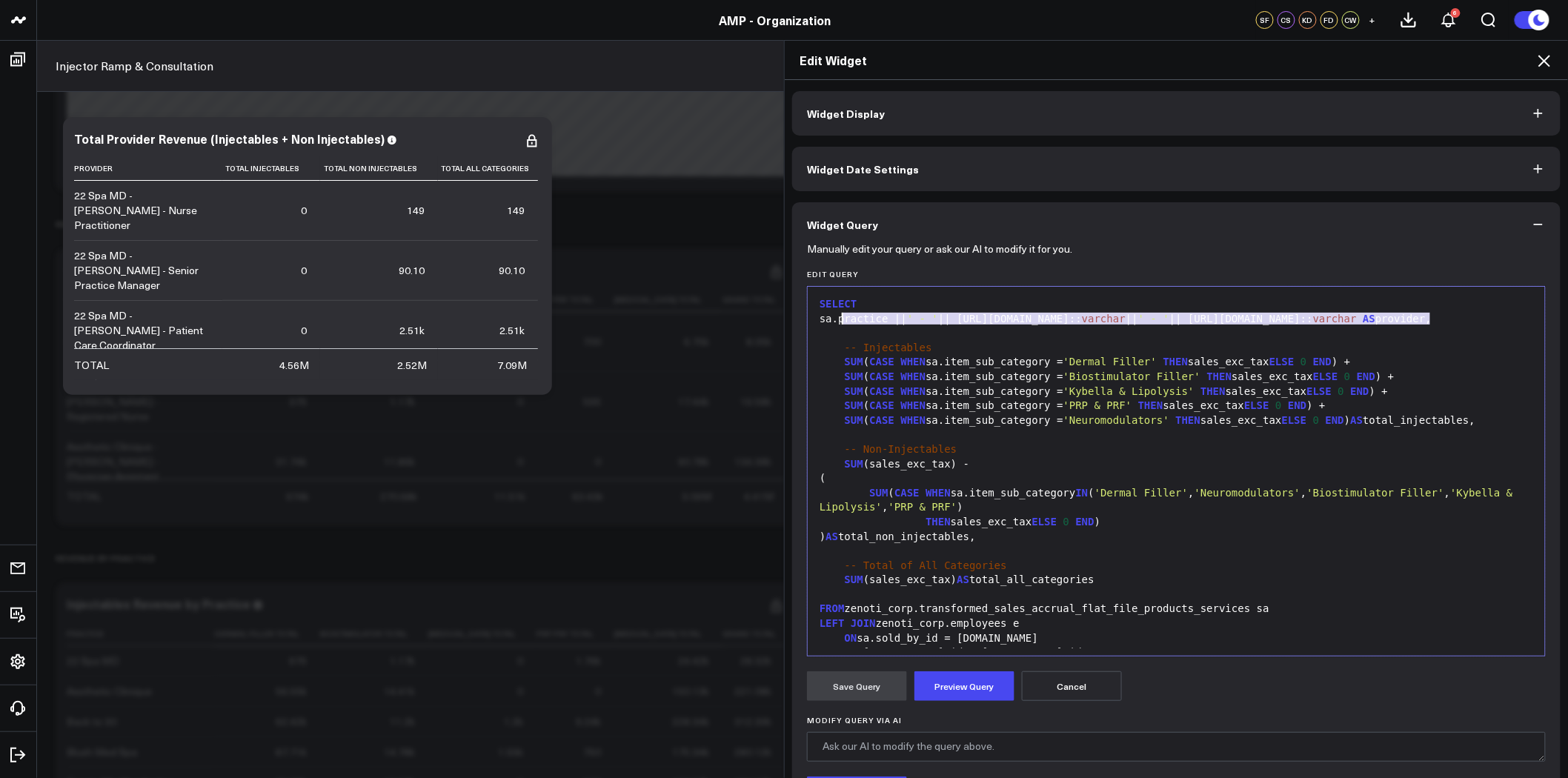
drag, startPoint x: 1448, startPoint y: 313, endPoint x: 837, endPoint y: 314, distance: 611.0
click at [837, 314] on div "sa.practice || ' - ' || [URL][DOMAIN_NAME]:: varchar || ' - ' || [URL][DOMAIN_N…" at bounding box center [1176, 319] width 723 height 15
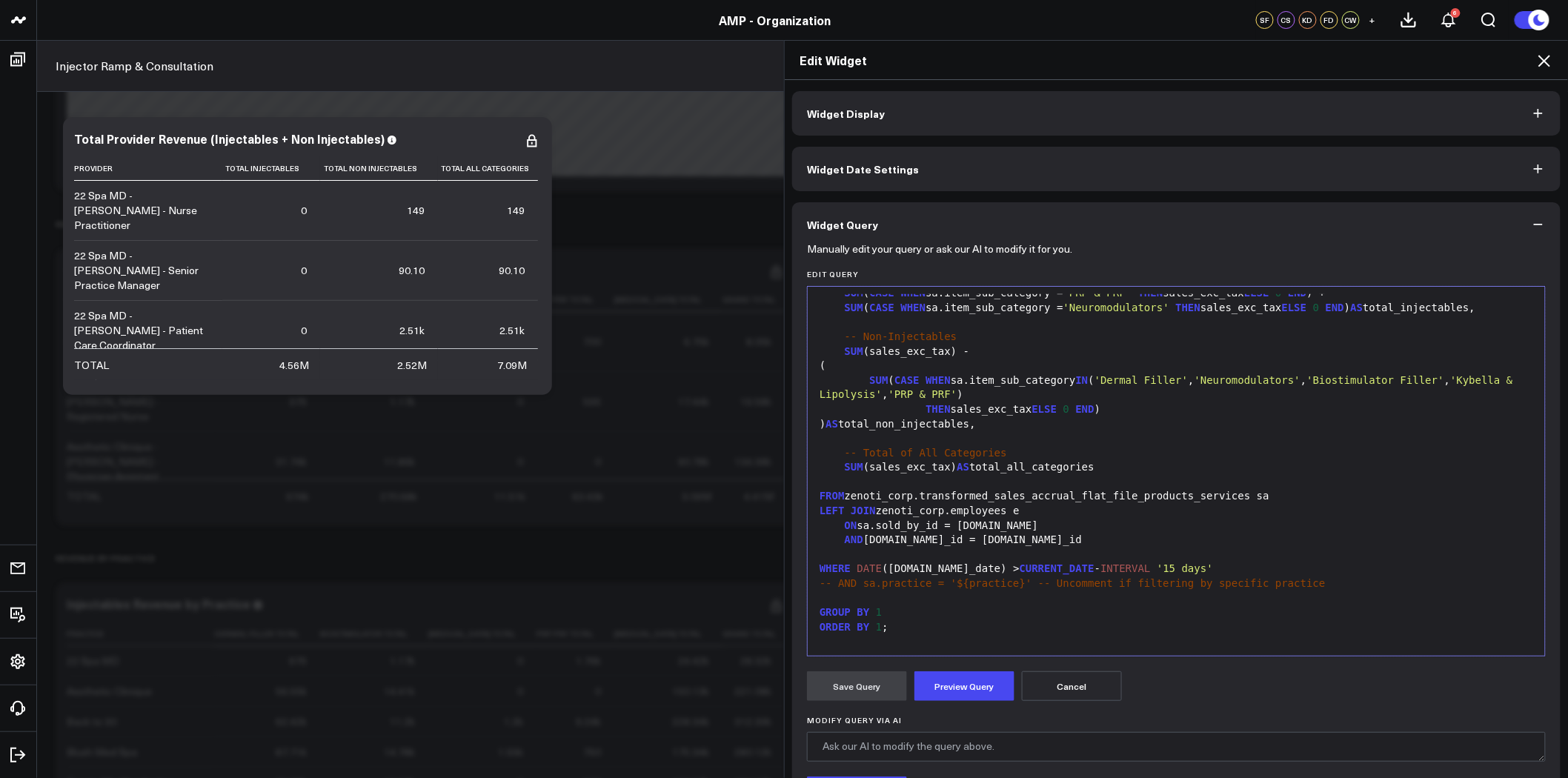
scroll to position [115, 0]
click at [1025, 541] on div "AND [DOMAIN_NAME]_id = [DOMAIN_NAME]_id" at bounding box center [1176, 537] width 723 height 15
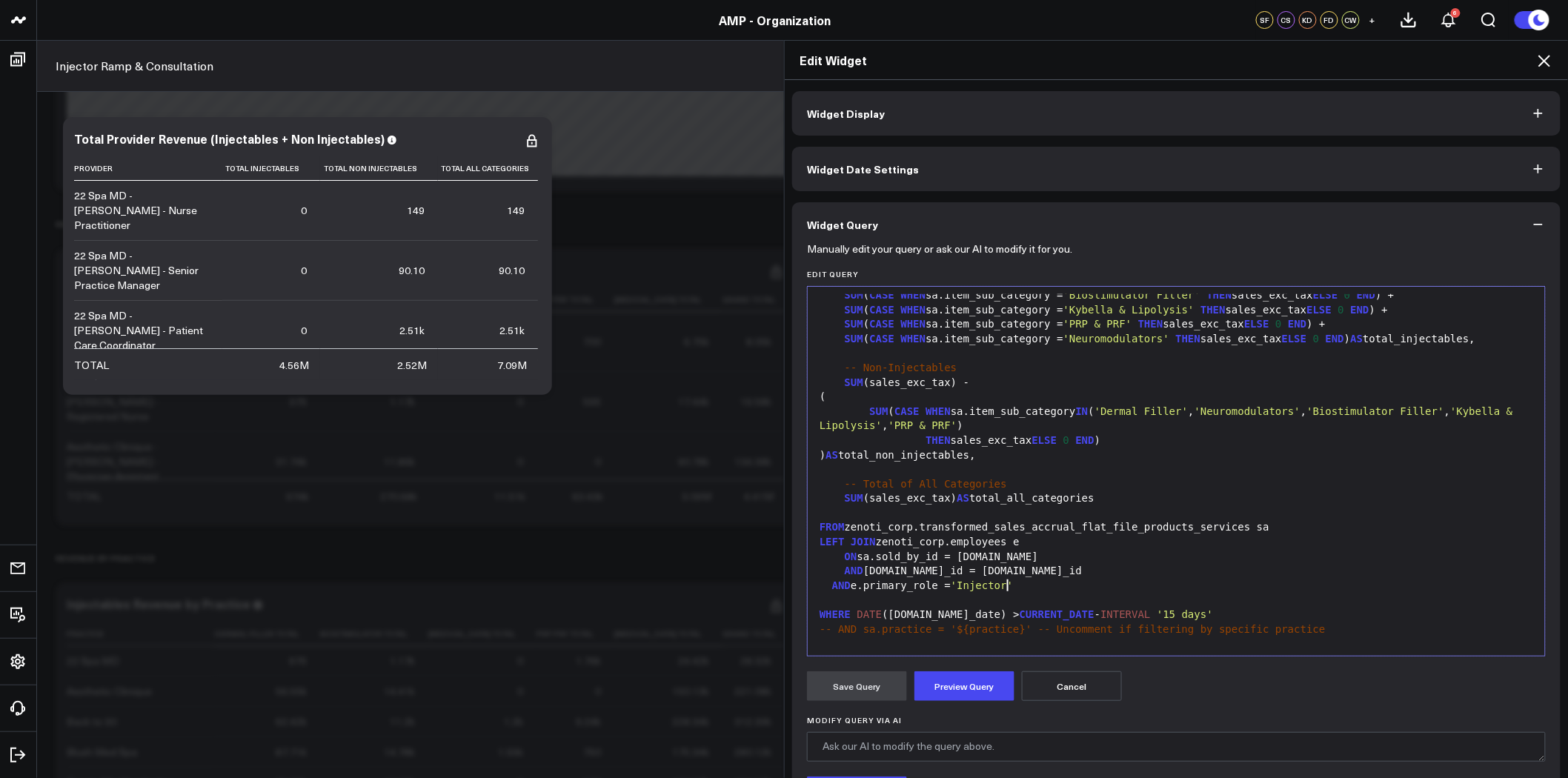
scroll to position [83, 0]
click at [938, 538] on div "LEFT JOIN zenoti_corp.employees e" at bounding box center [1176, 542] width 723 height 15
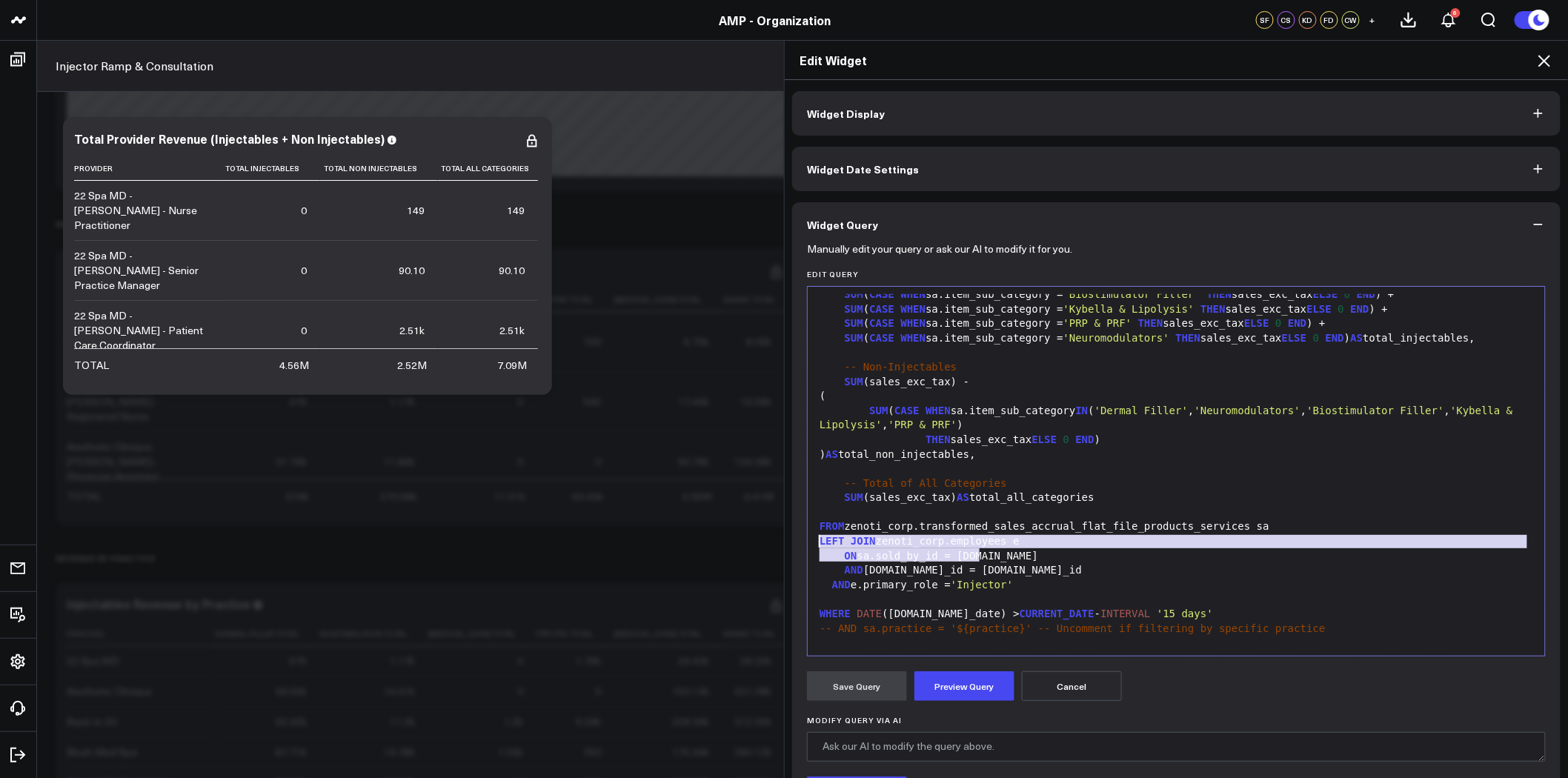
drag, startPoint x: 1014, startPoint y: 554, endPoint x: 813, endPoint y: 539, distance: 201.6
click at [815, 539] on div "SELECT e.center|| ' - ' ||sa.sold_by:: varchar || ' - ' || e.title:: varchar as…" at bounding box center [1176, 454] width 723 height 485
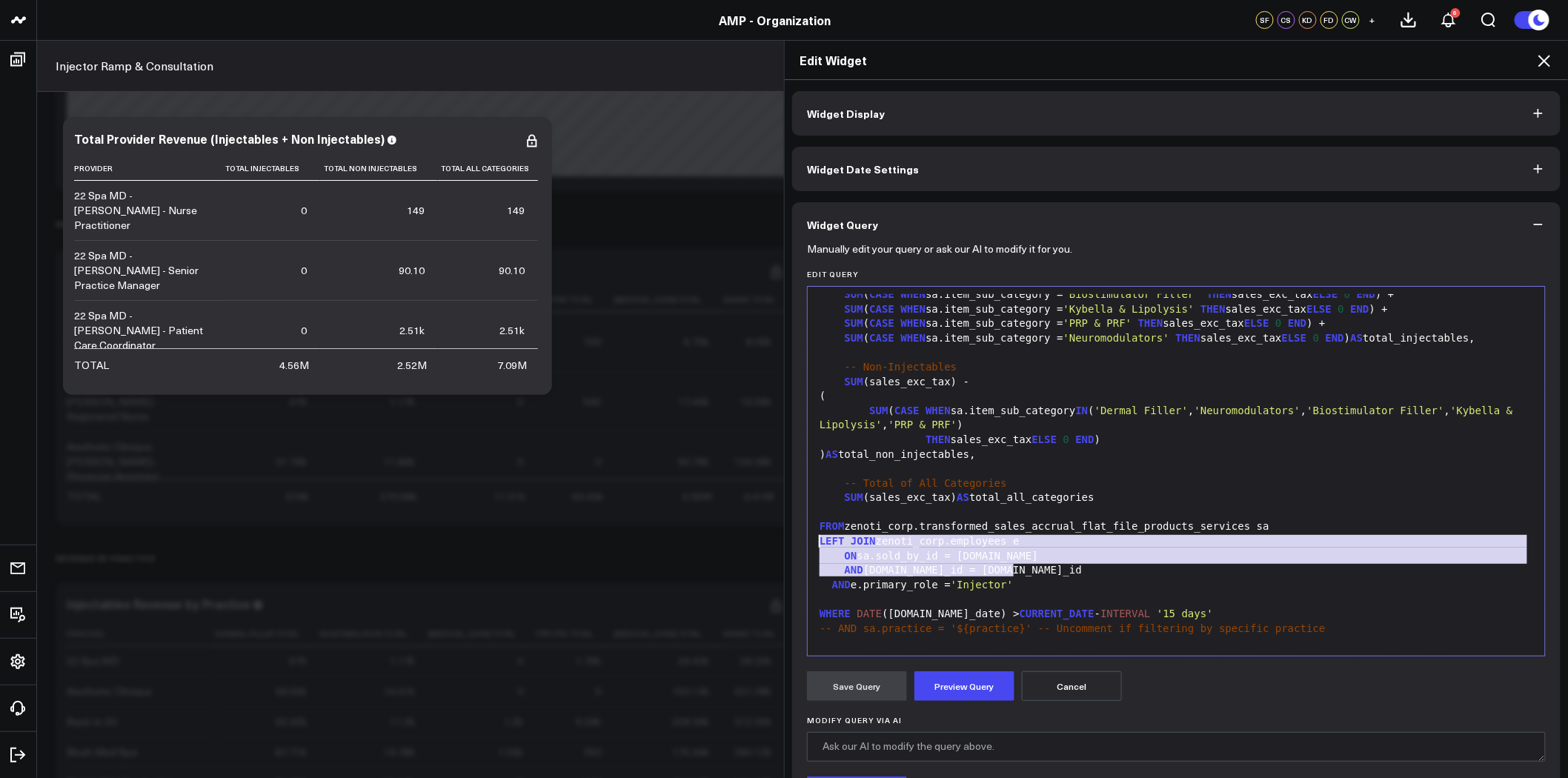
drag, startPoint x: 1034, startPoint y: 569, endPoint x: 812, endPoint y: 546, distance: 223.2
click at [815, 546] on div "SELECT e.center|| ' - ' ||sa.sold_by:: varchar || ' - ' || e.title:: varchar as…" at bounding box center [1176, 454] width 723 height 485
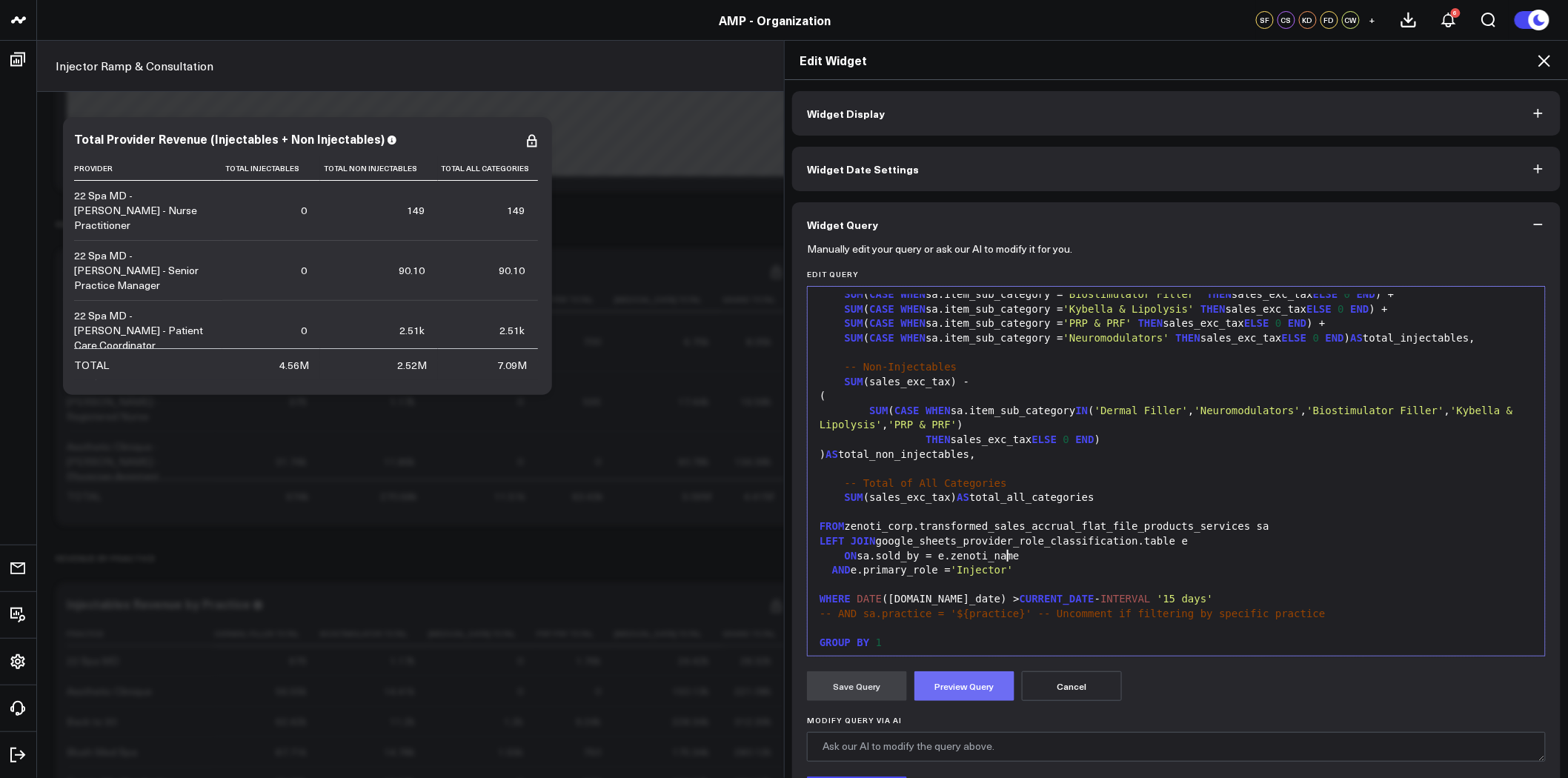
click at [953, 692] on button "Preview Query" at bounding box center [965, 686] width 100 height 29
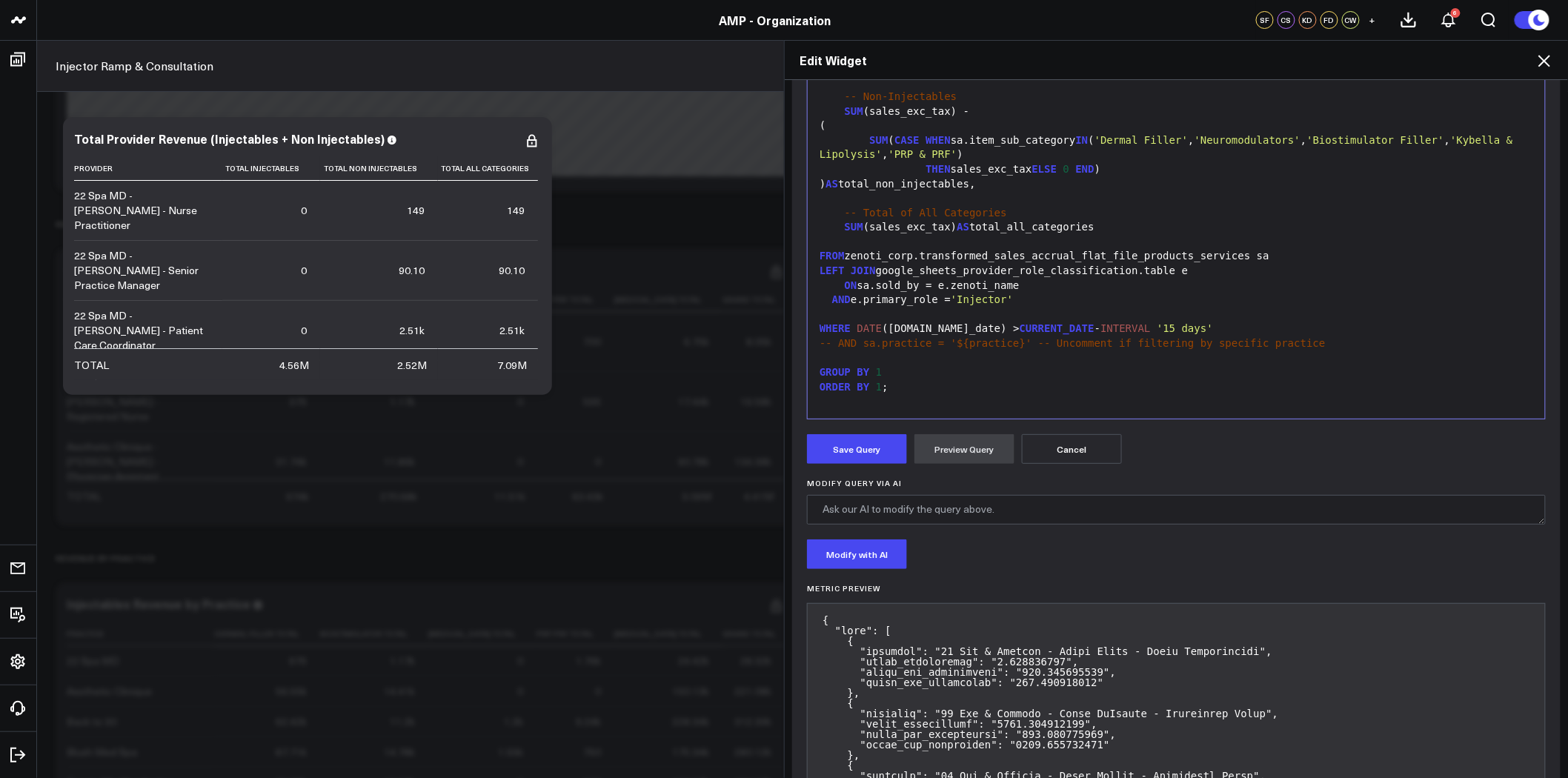
scroll to position [247, 0]
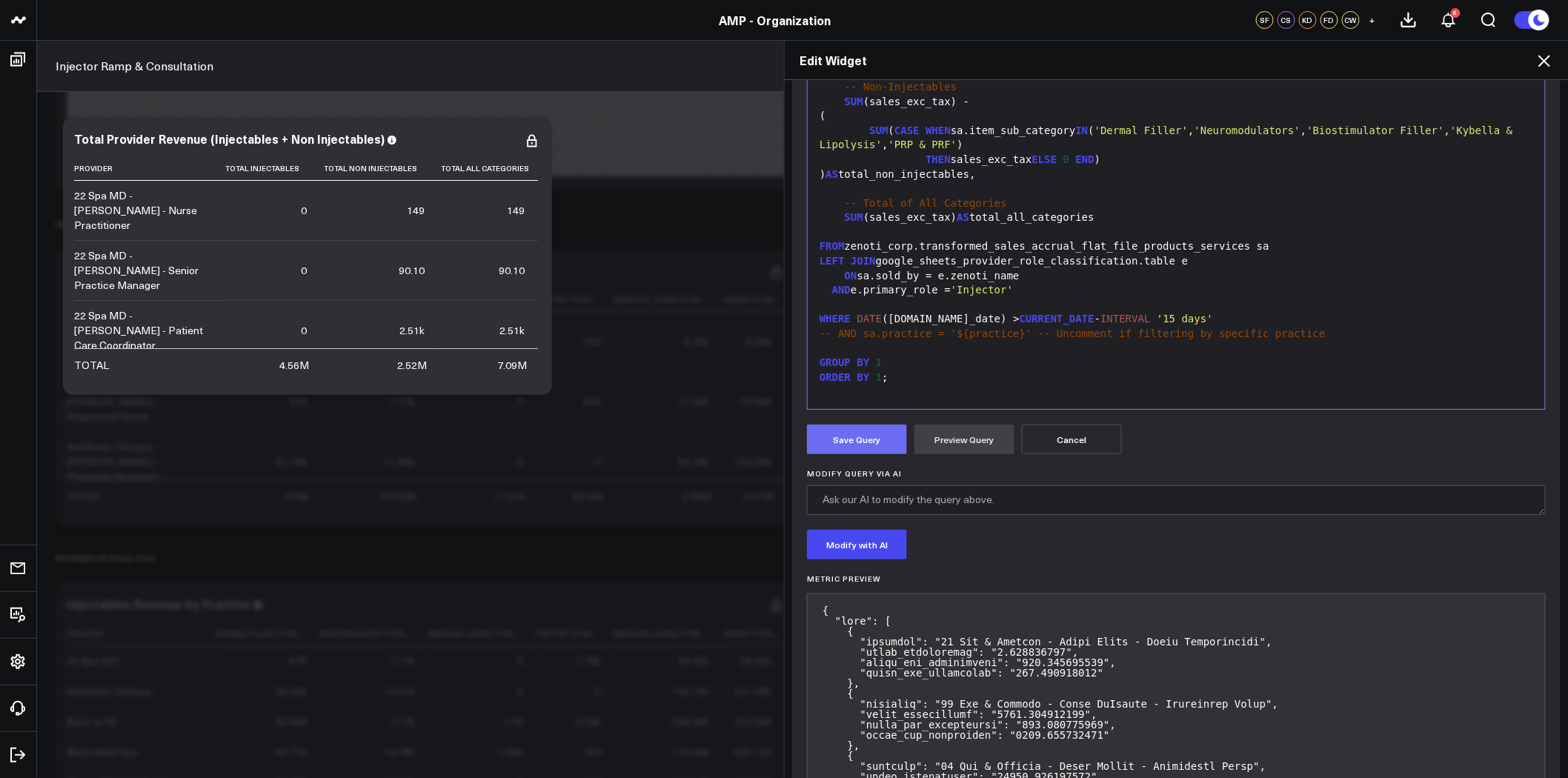
click at [876, 439] on button "Save Query" at bounding box center [857, 439] width 100 height 29
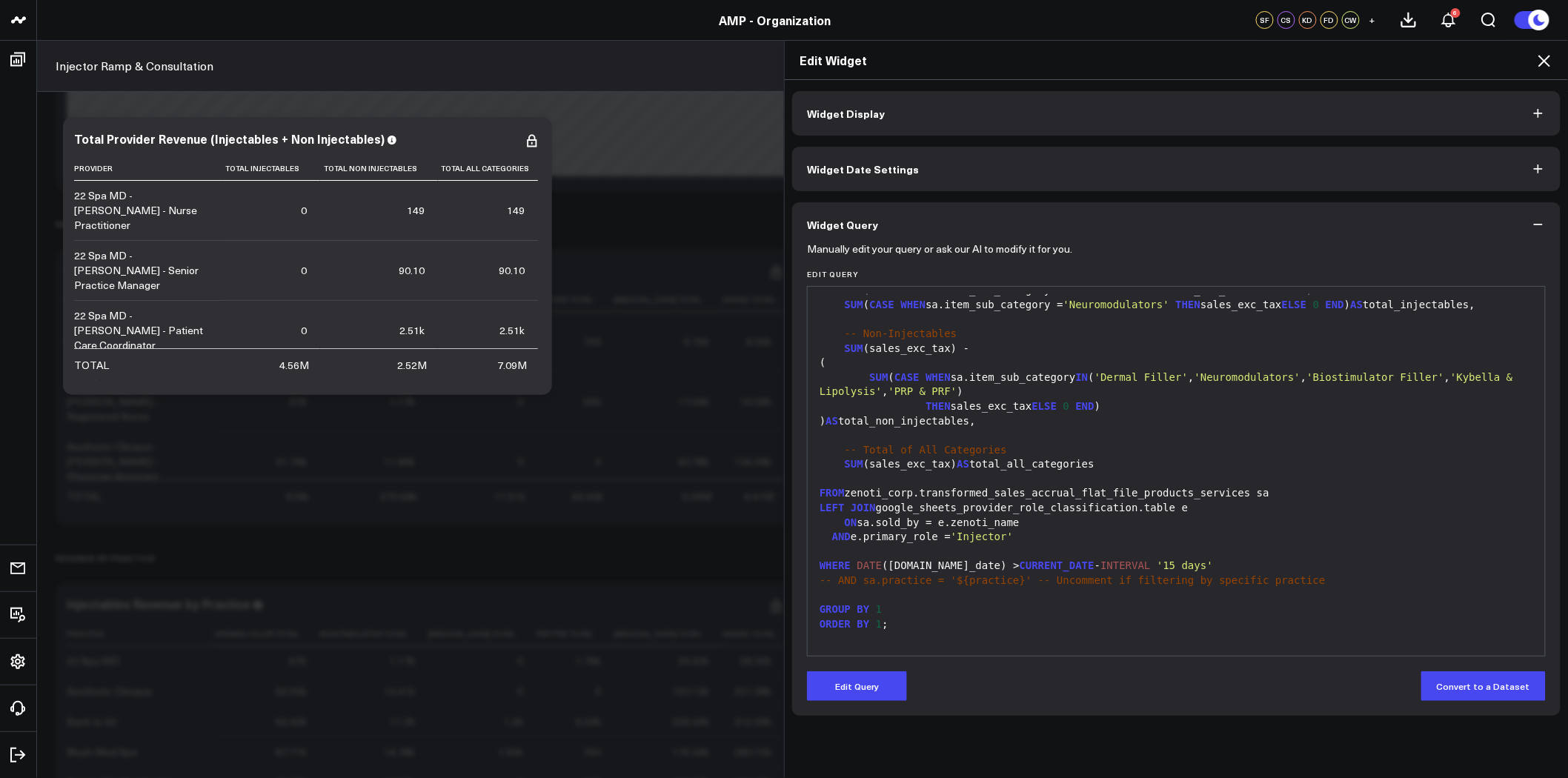
scroll to position [0, 0]
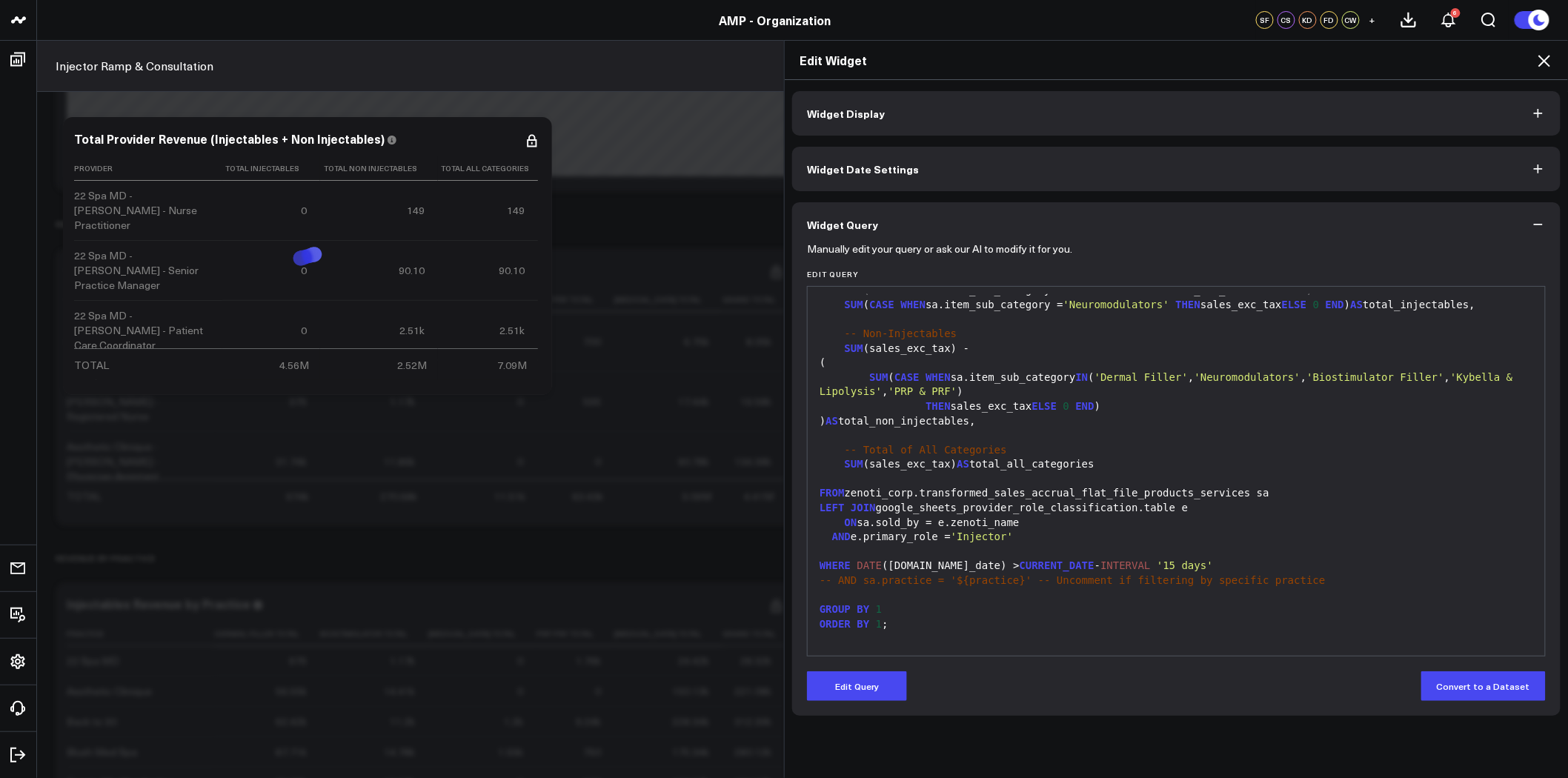
click at [1546, 59] on icon at bounding box center [1544, 61] width 11 height 11
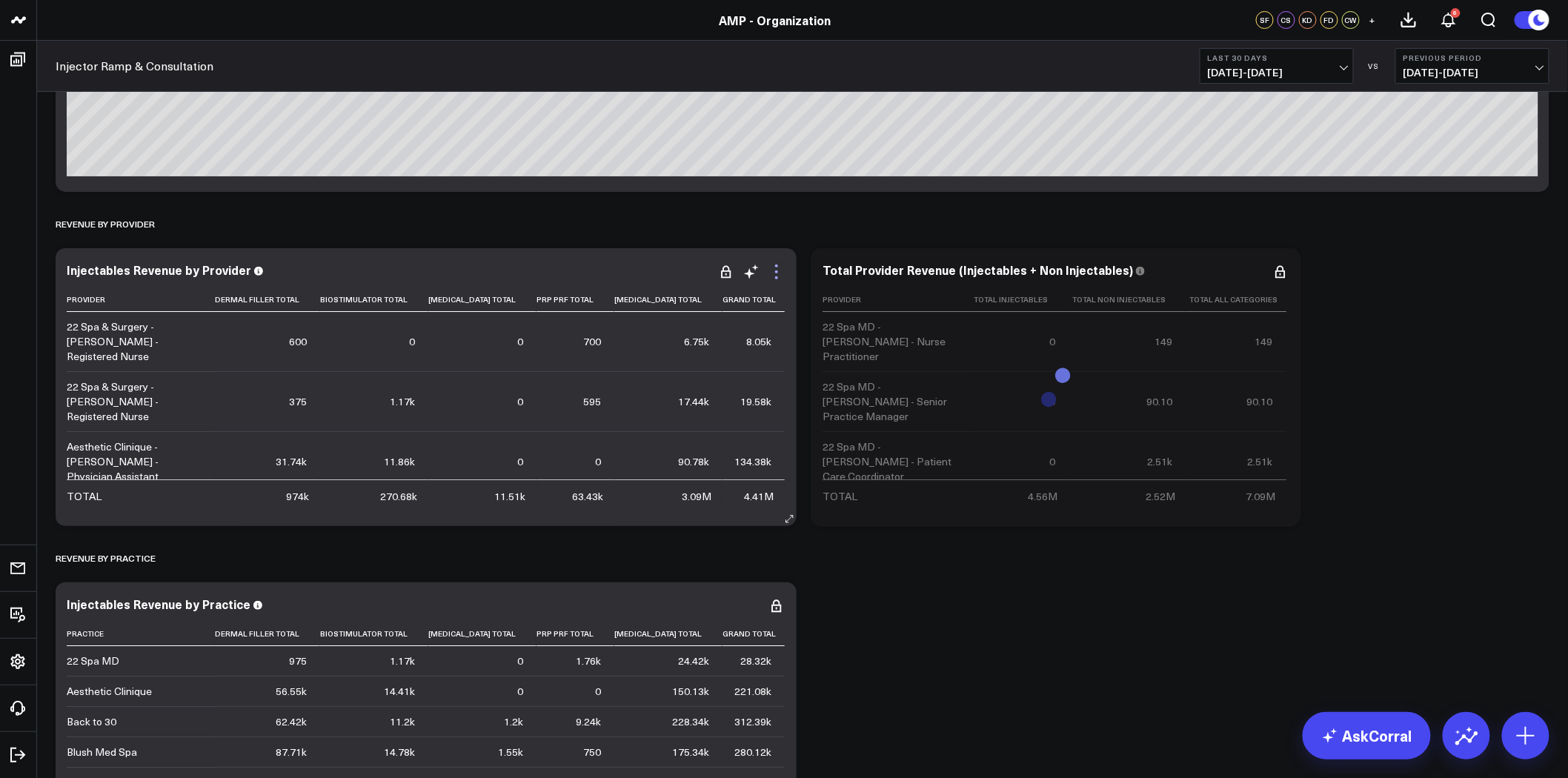
click at [779, 276] on icon at bounding box center [777, 272] width 18 height 18
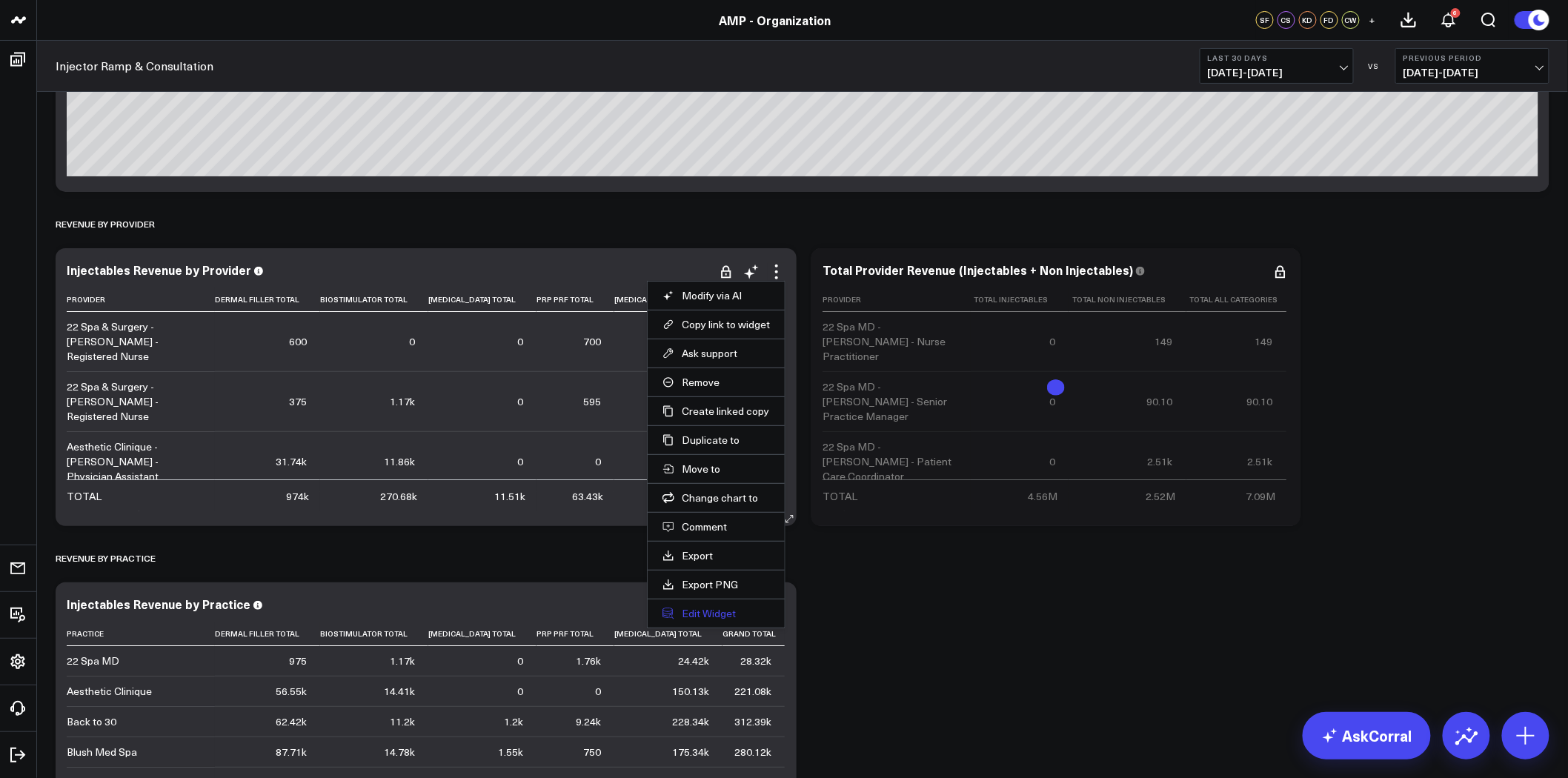
click at [704, 612] on button "Edit Widget" at bounding box center [716, 614] width 107 height 13
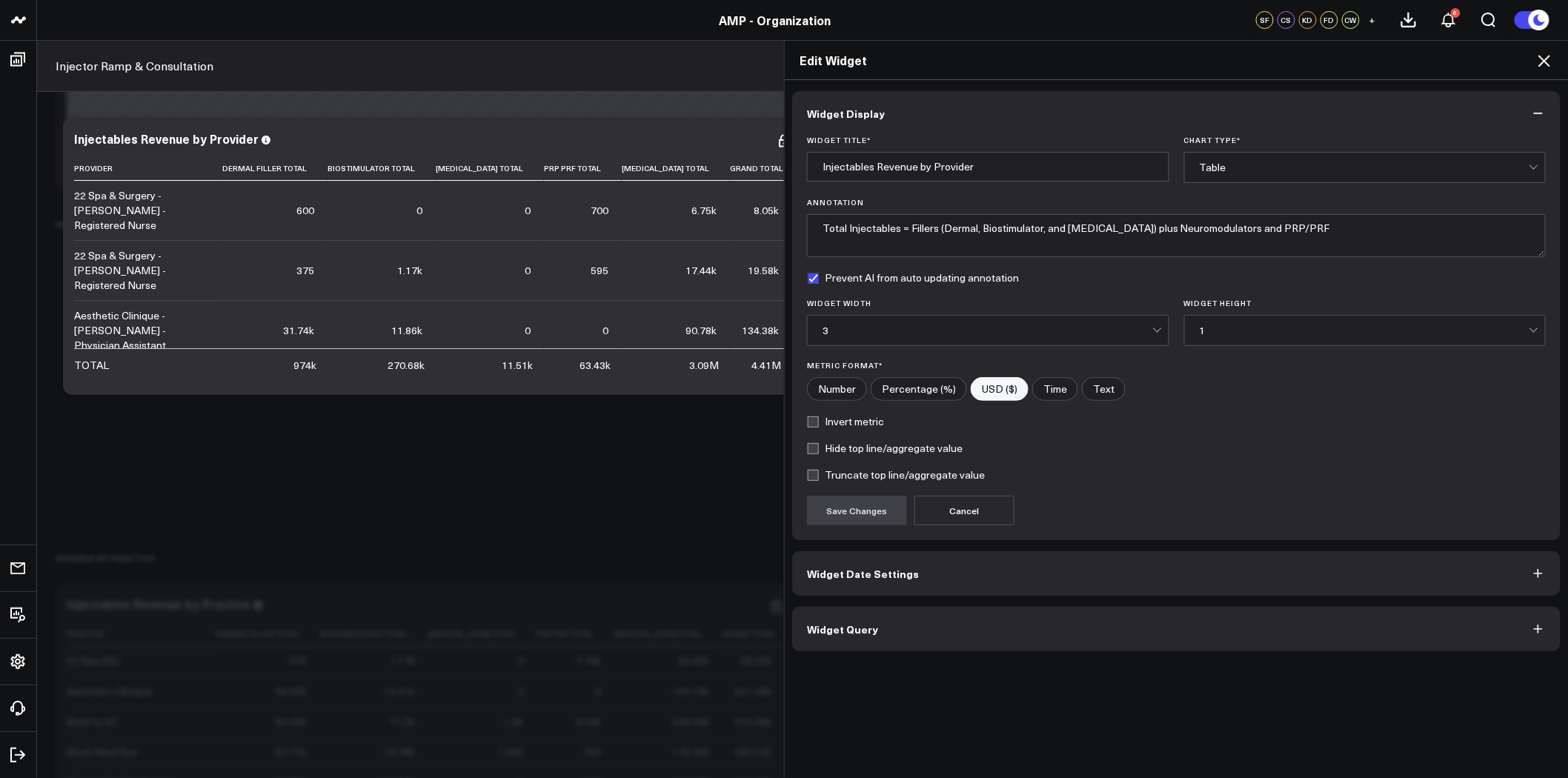
click at [909, 632] on button "Widget Query" at bounding box center [1176, 629] width 768 height 44
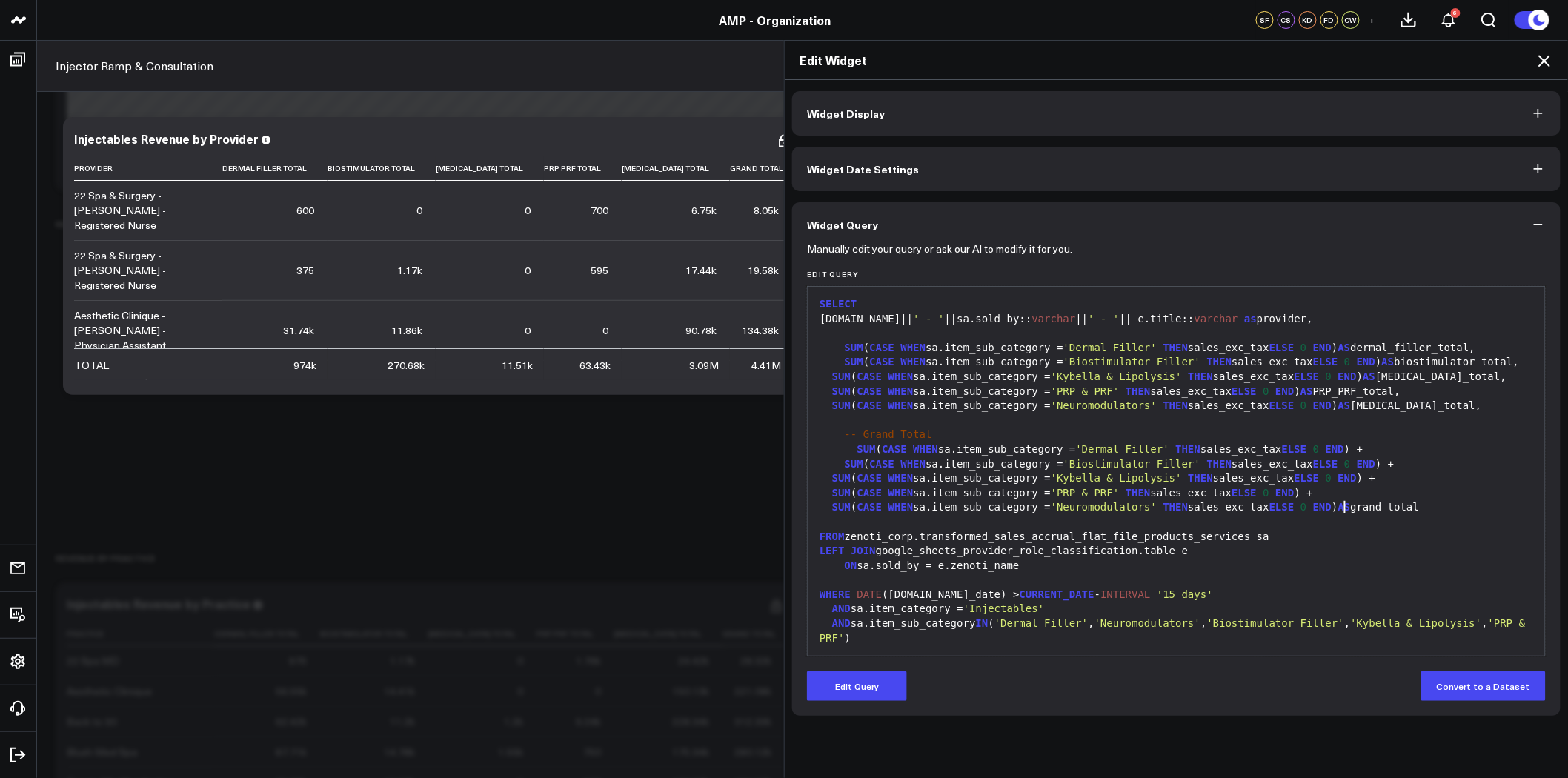
click at [1337, 506] on div "SUM ( CASE WHEN sa.item_sub_category = 'Neuromodulators' THEN sales_exc_tax ELS…" at bounding box center [1176, 507] width 723 height 15
click at [863, 689] on button "Edit Query" at bounding box center [857, 686] width 100 height 29
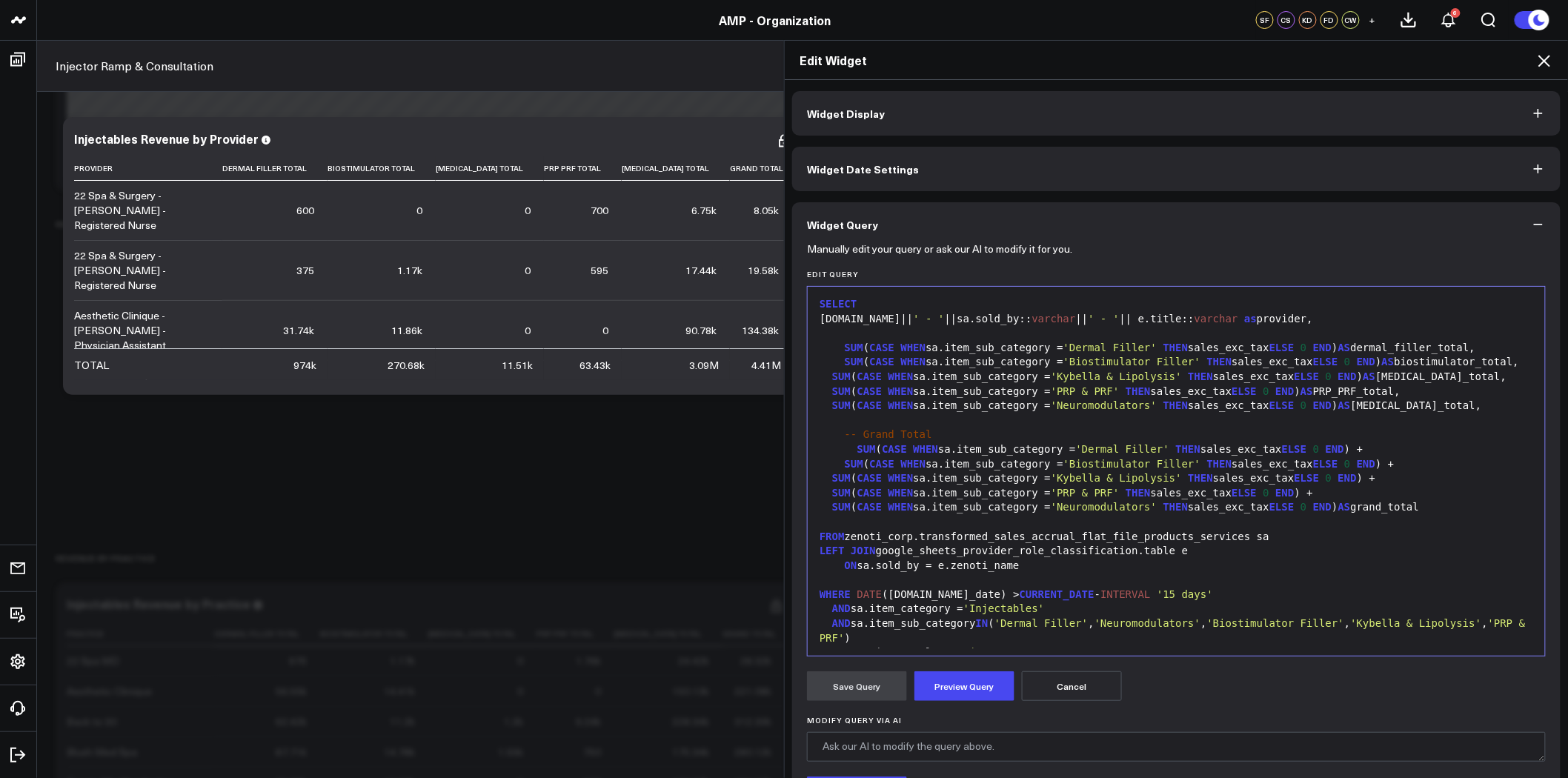
click at [1359, 508] on div "SUM ( CASE WHEN sa.item_sub_category = 'Neuromodulators' THEN sales_exc_tax ELS…" at bounding box center [1176, 507] width 723 height 15
drag, startPoint x: 1366, startPoint y: 506, endPoint x: 1335, endPoint y: 507, distance: 31.0
click at [1335, 507] on div "SUM ( CASE WHEN sa.item_sub_category = 'Neuromodulators' THEN sales_exc_tax ELS…" at bounding box center [1176, 507] width 723 height 15
click at [954, 684] on button "Preview Query" at bounding box center [965, 686] width 100 height 29
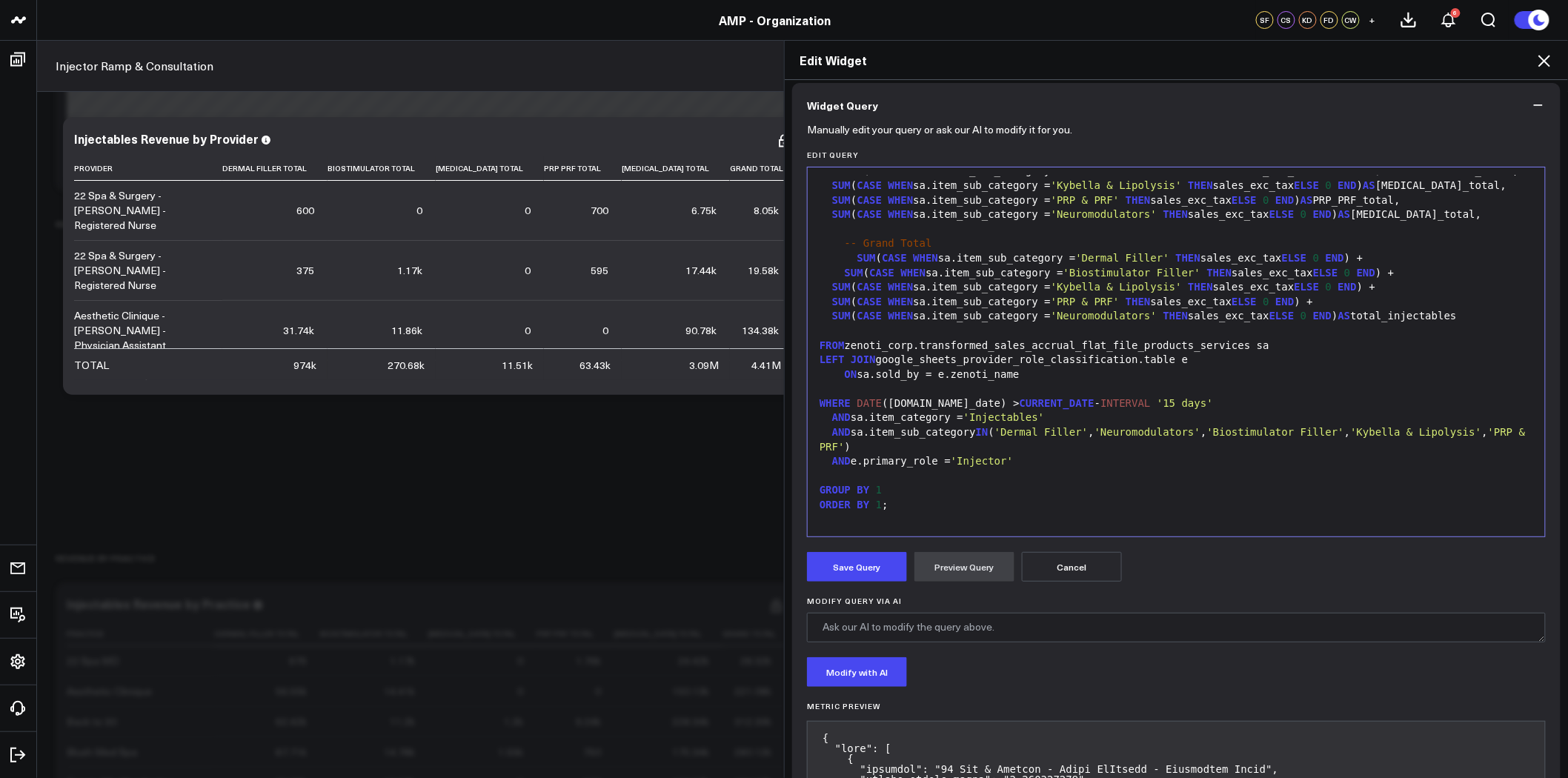
scroll to position [247, 0]
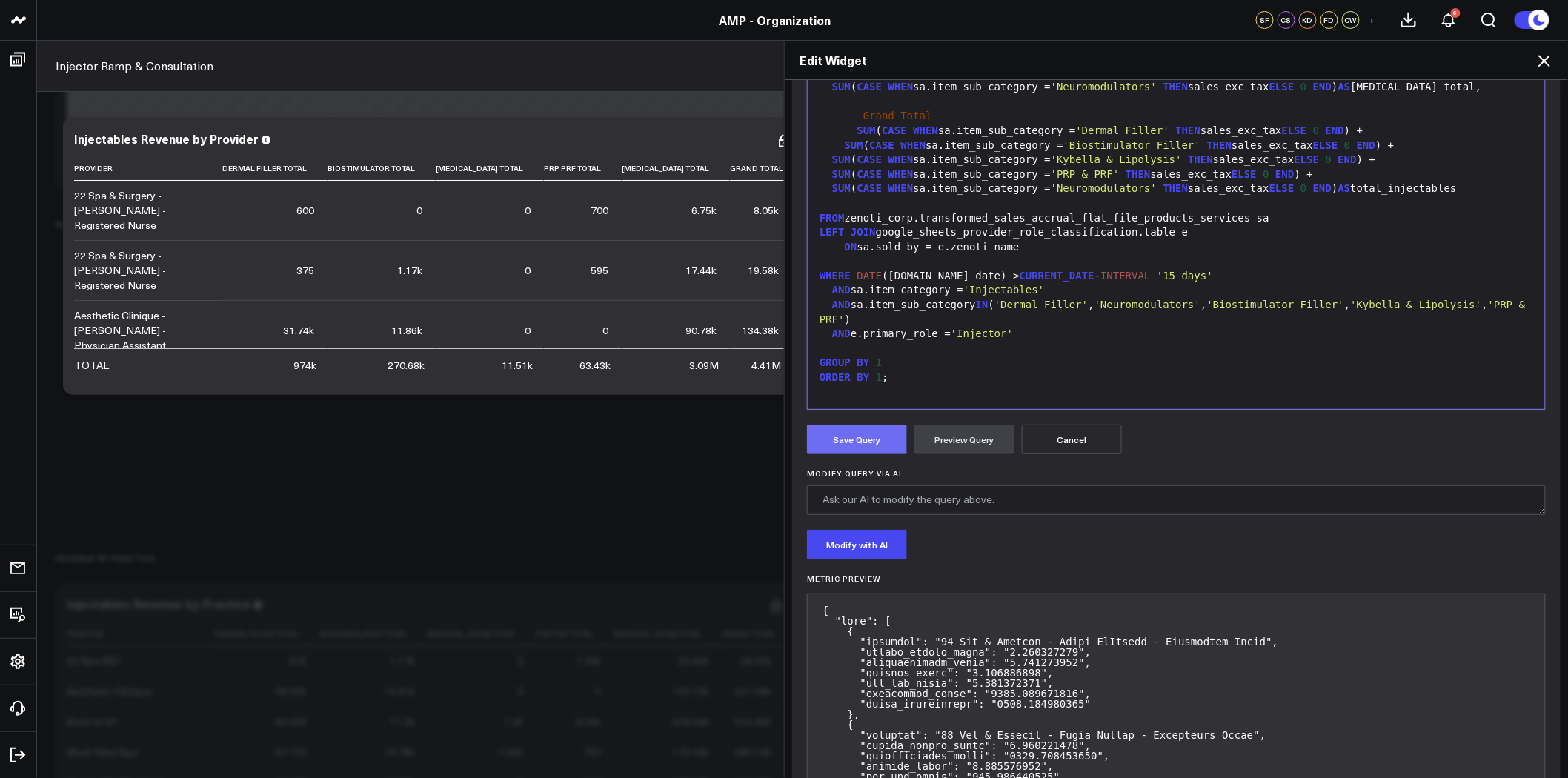
click at [863, 440] on button "Save Query" at bounding box center [857, 439] width 100 height 29
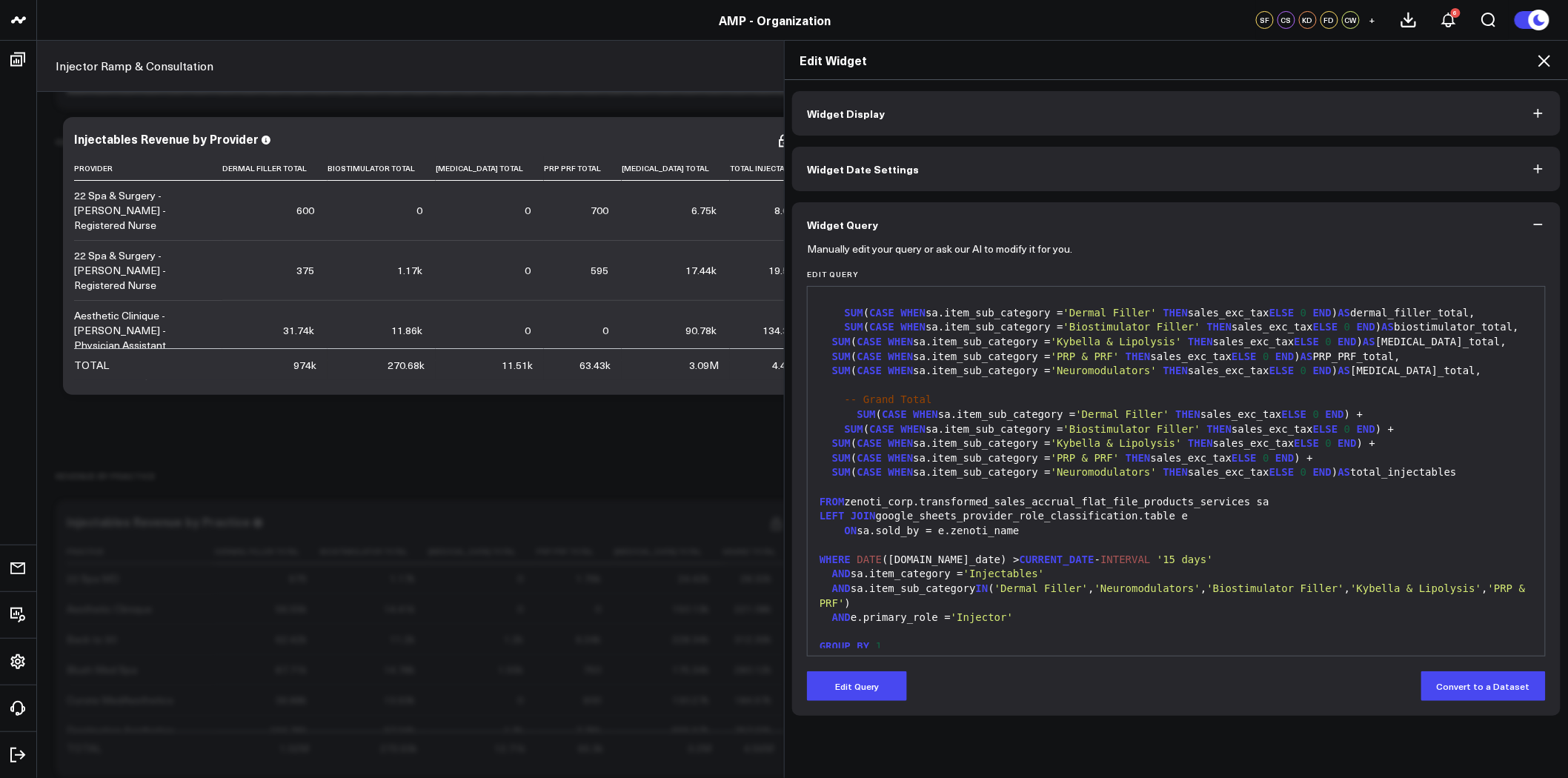
scroll to position [0, 0]
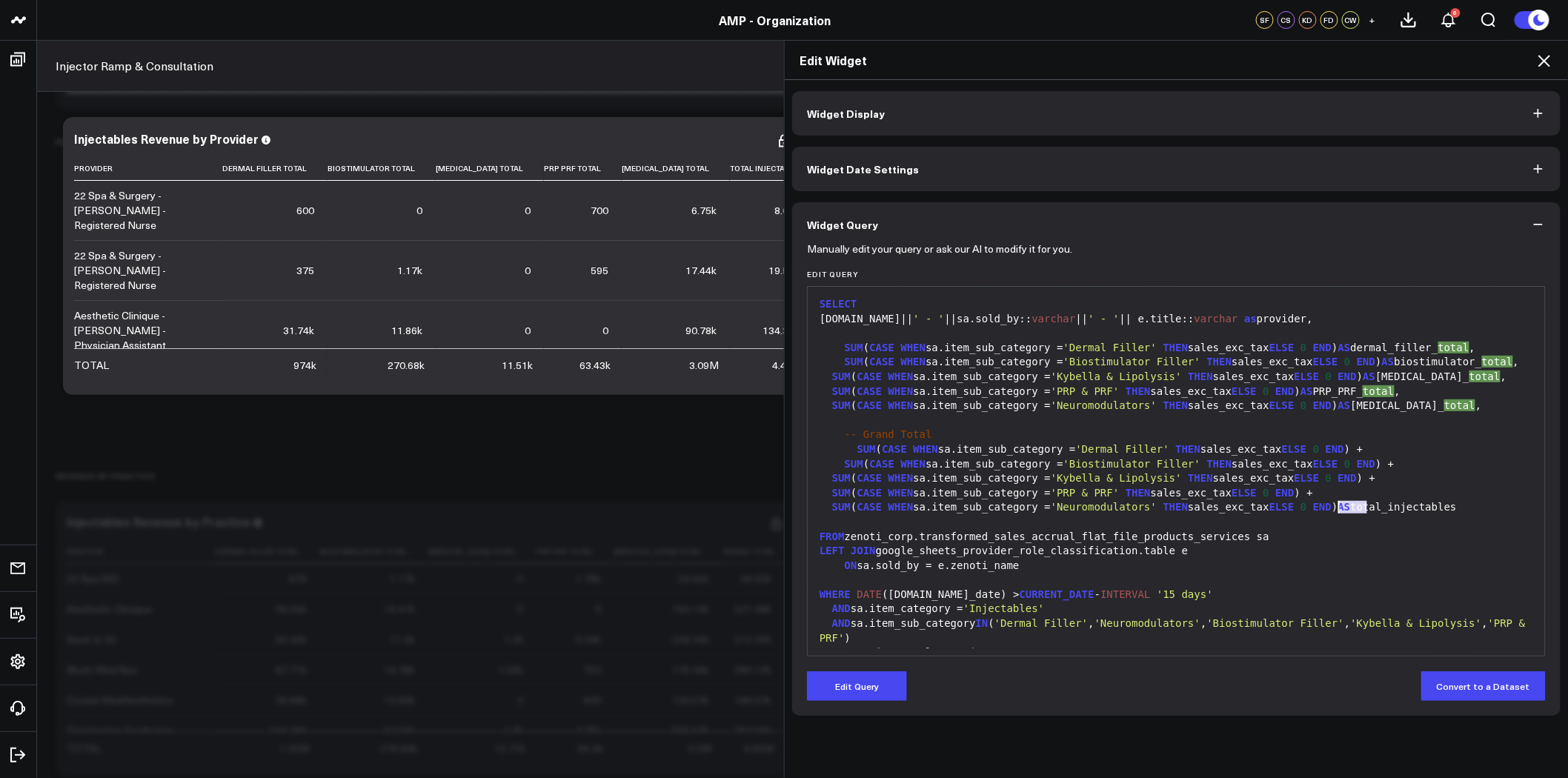
drag, startPoint x: 1361, startPoint y: 506, endPoint x: 1332, endPoint y: 501, distance: 29.4
click at [1332, 501] on div "SUM ( CASE WHEN sa.item_sub_category = 'Neuromodulators' THEN sales_exc_tax ELS…" at bounding box center [1176, 507] width 723 height 15
click at [855, 686] on button "Edit Query" at bounding box center [857, 686] width 100 height 29
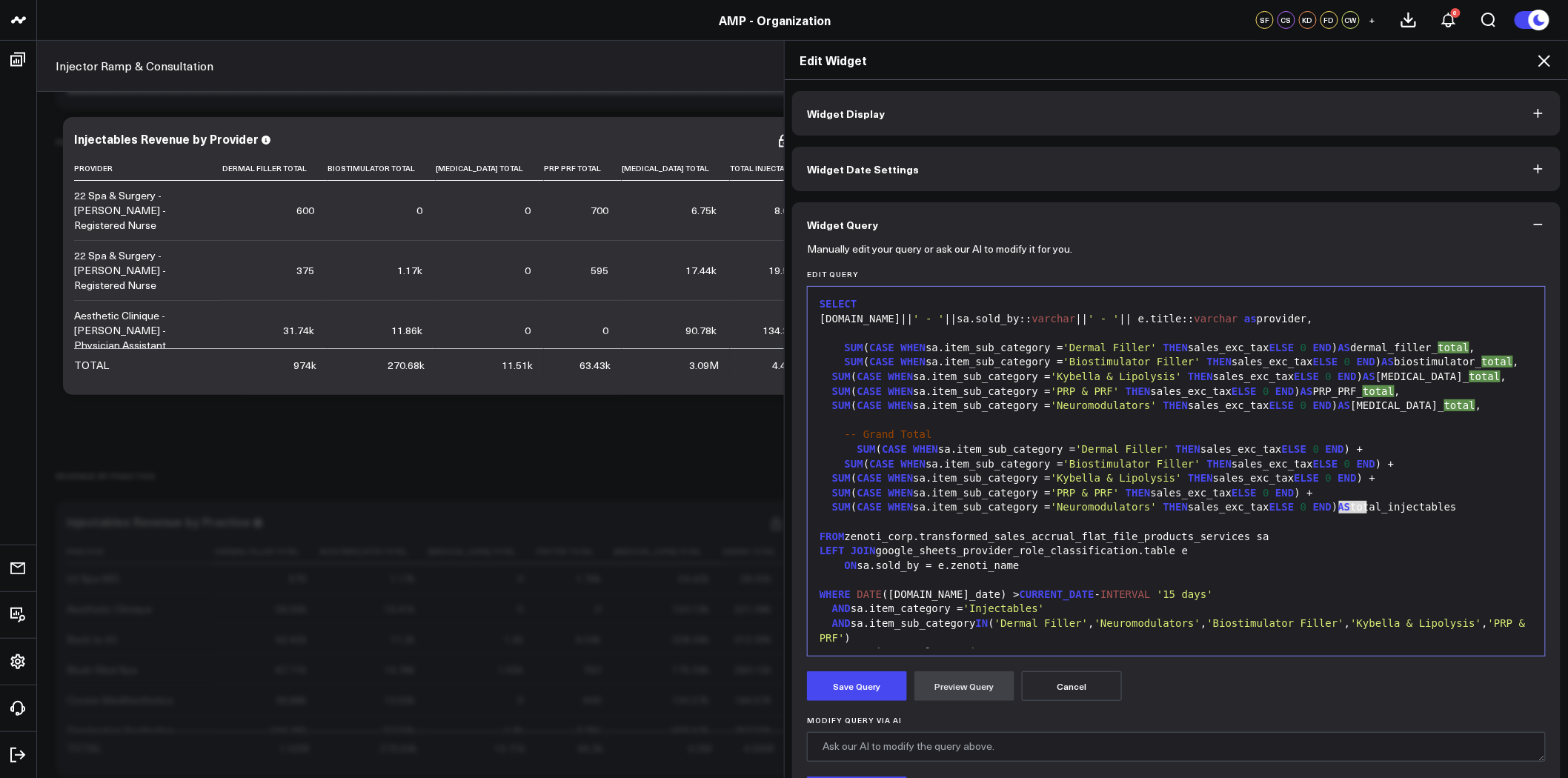
click at [1369, 501] on div "SUM ( CASE WHEN sa.item_sub_category = 'Neuromodulators' THEN sales_exc_tax ELS…" at bounding box center [1176, 507] width 723 height 15
drag, startPoint x: 1362, startPoint y: 507, endPoint x: 1332, endPoint y: 506, distance: 30.0
click at [1332, 506] on div "SUM ( CASE WHEN sa.item_sub_category = 'Neuromodulators' THEN sales_exc_tax ELS…" at bounding box center [1176, 507] width 723 height 15
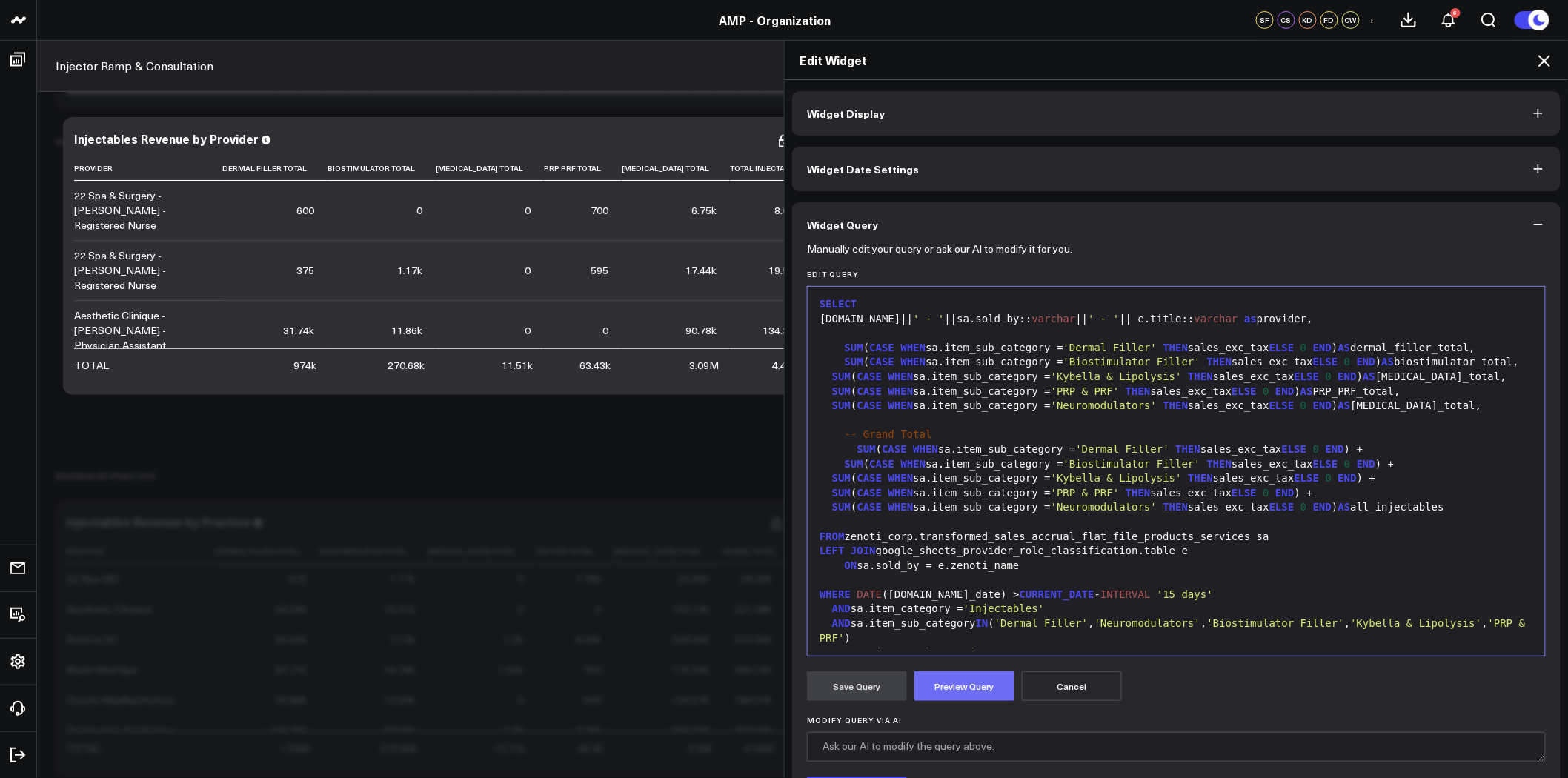
click at [992, 680] on button "Preview Query" at bounding box center [965, 686] width 100 height 29
click at [878, 680] on button "Save Query" at bounding box center [857, 686] width 100 height 29
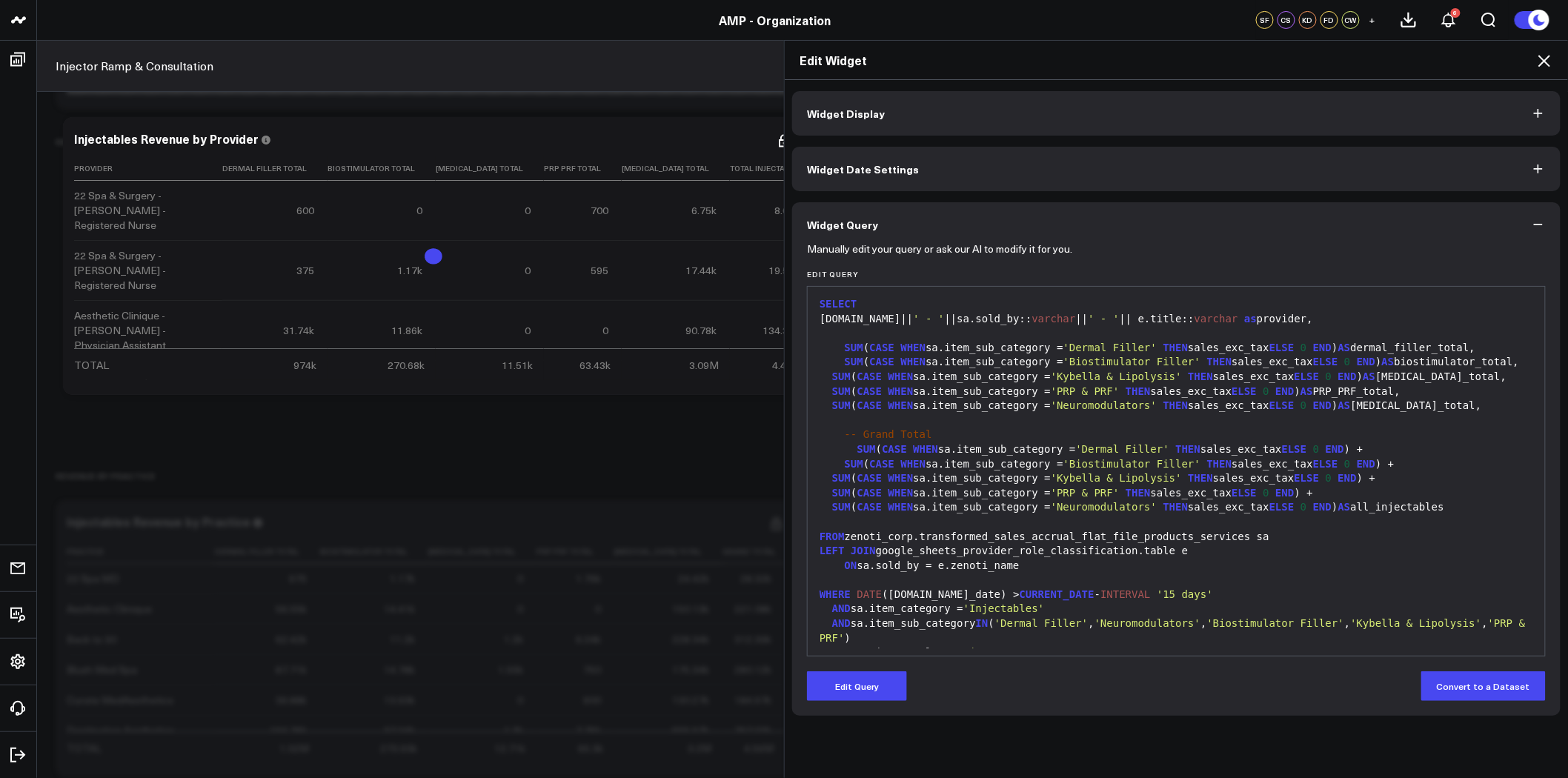
click at [1552, 65] on icon at bounding box center [1545, 61] width 18 height 18
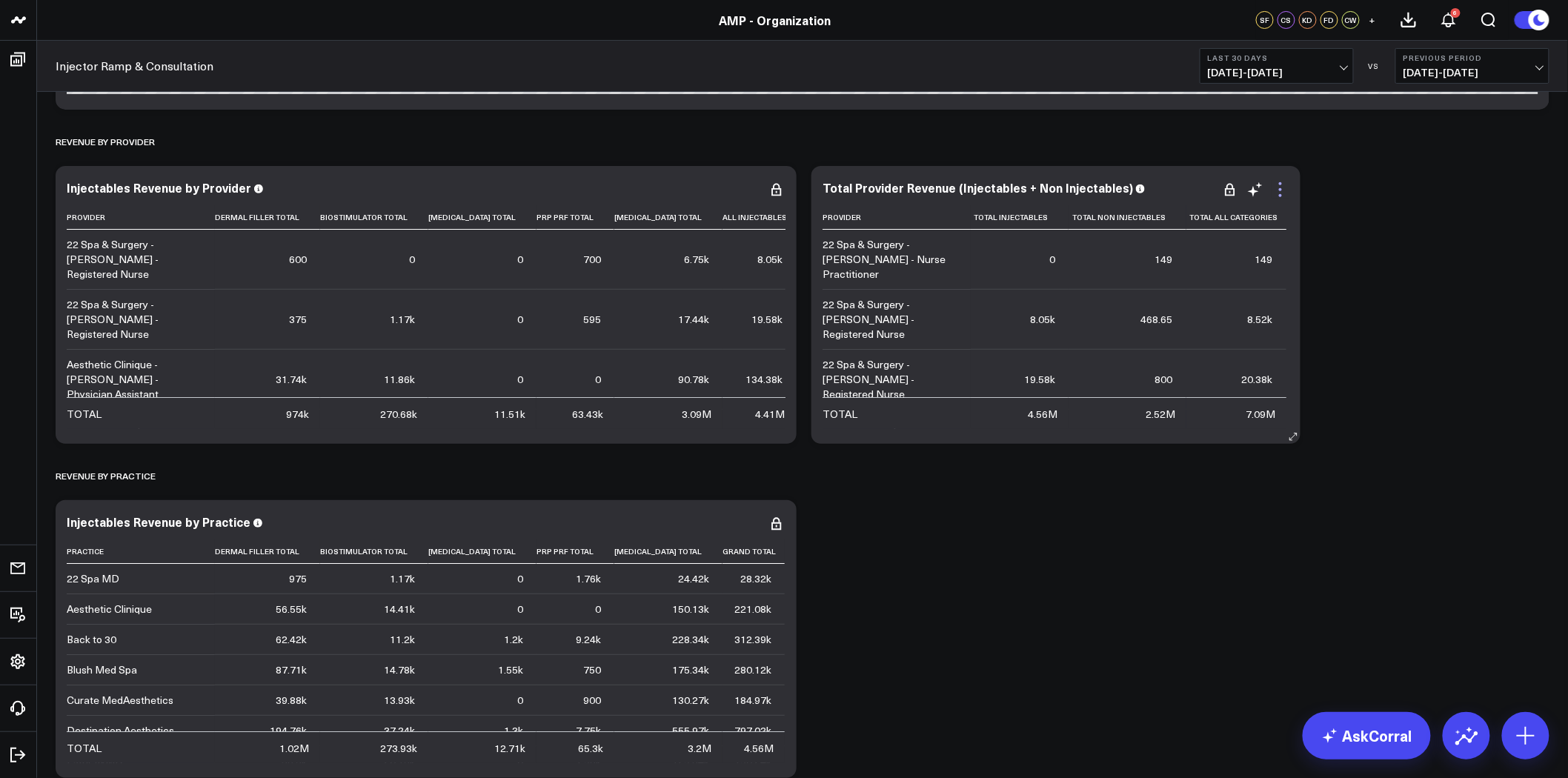
click at [1285, 190] on icon at bounding box center [1281, 190] width 18 height 18
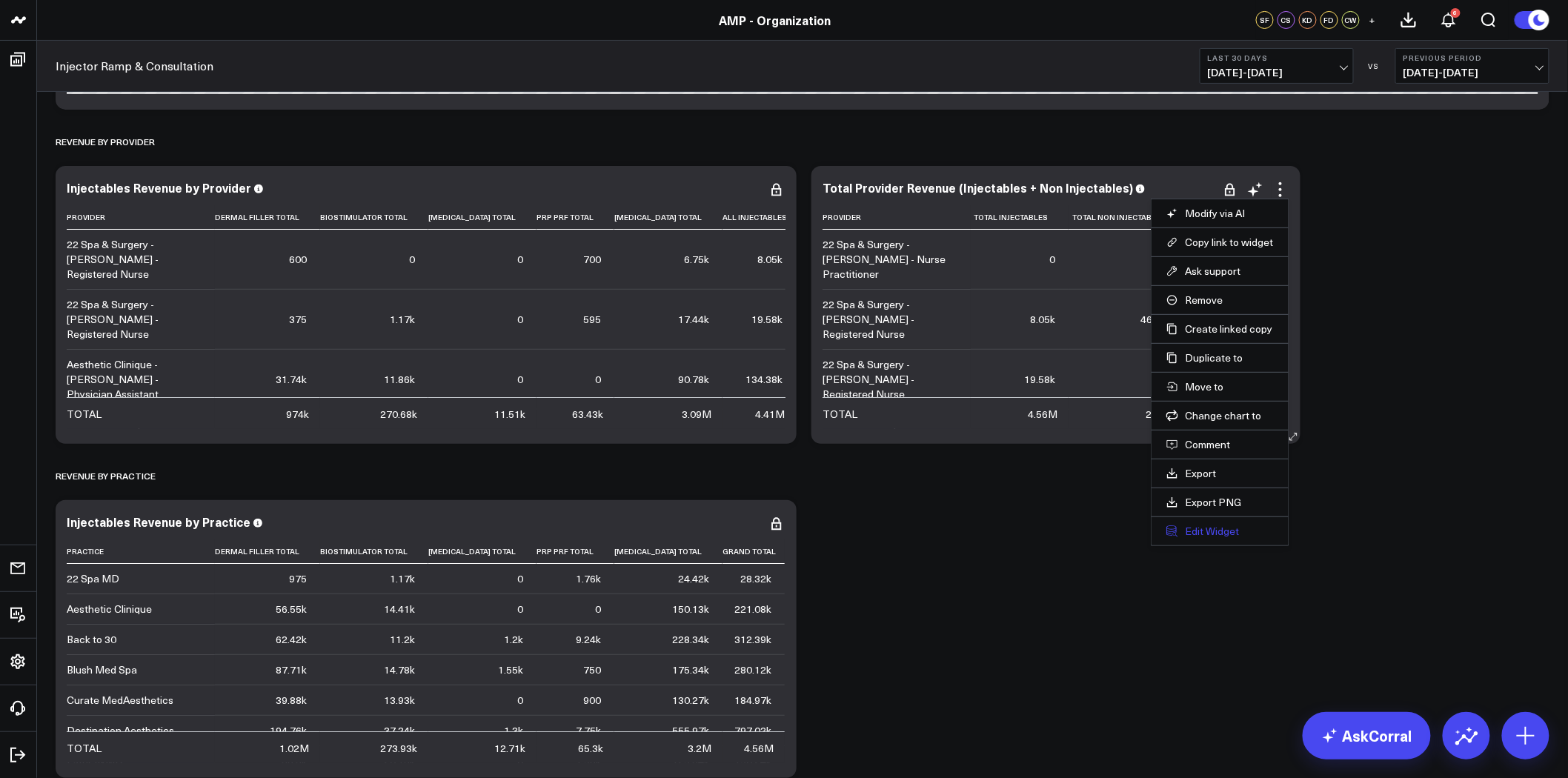
click at [1210, 530] on button "Edit Widget" at bounding box center [1220, 531] width 107 height 13
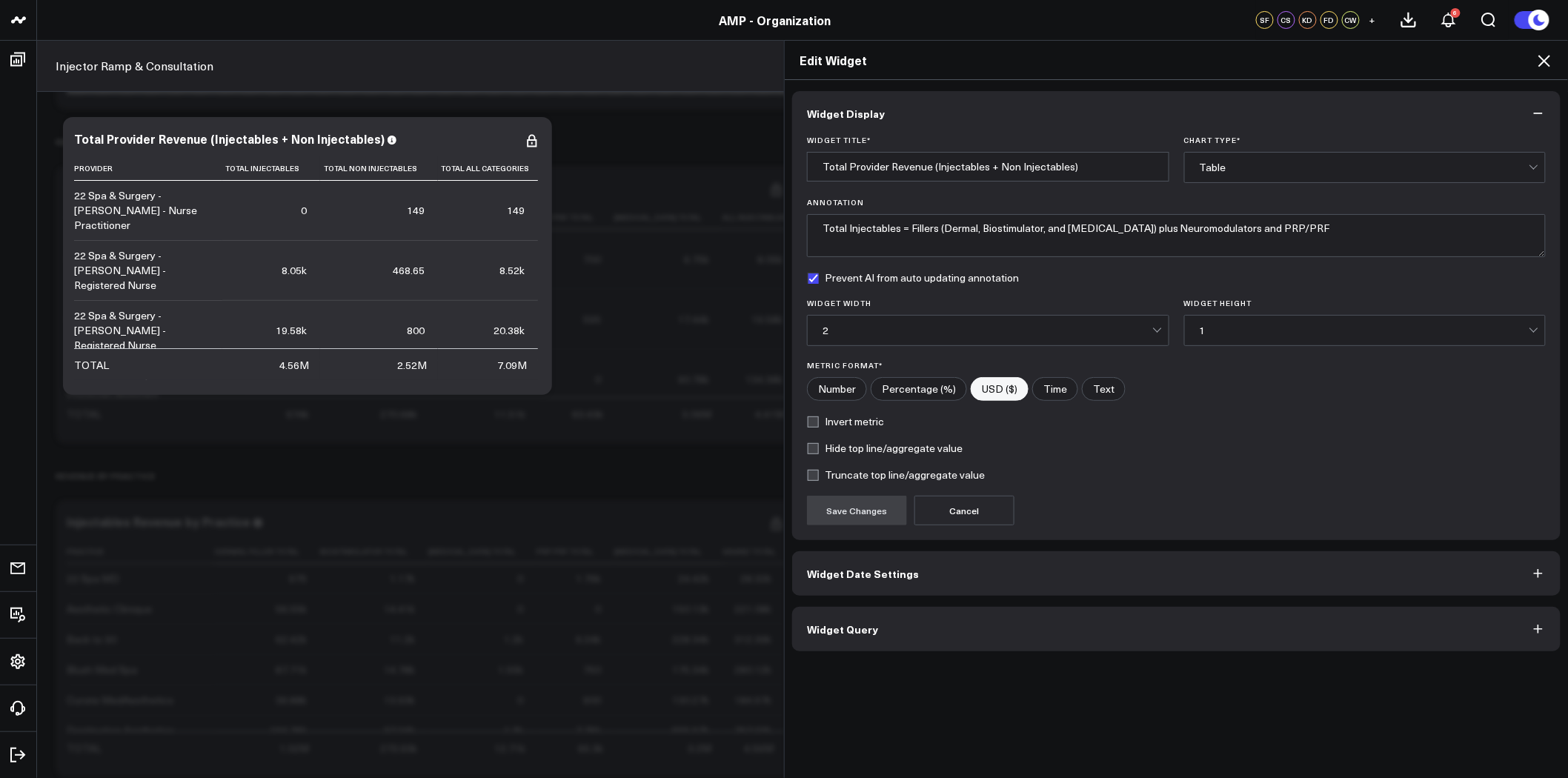
click at [1112, 609] on button "Widget Query" at bounding box center [1176, 629] width 768 height 44
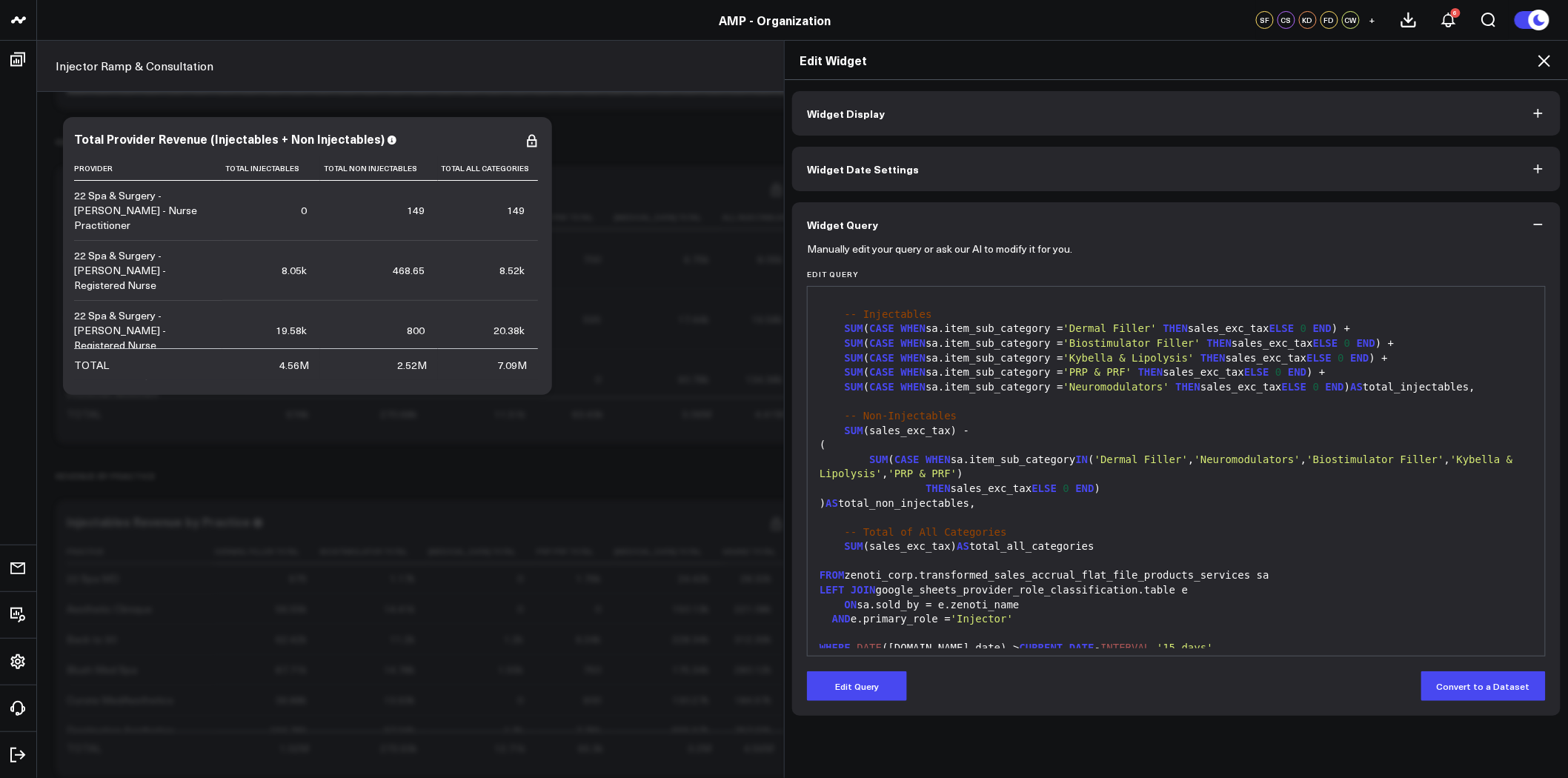
scroll to position [115, 0]
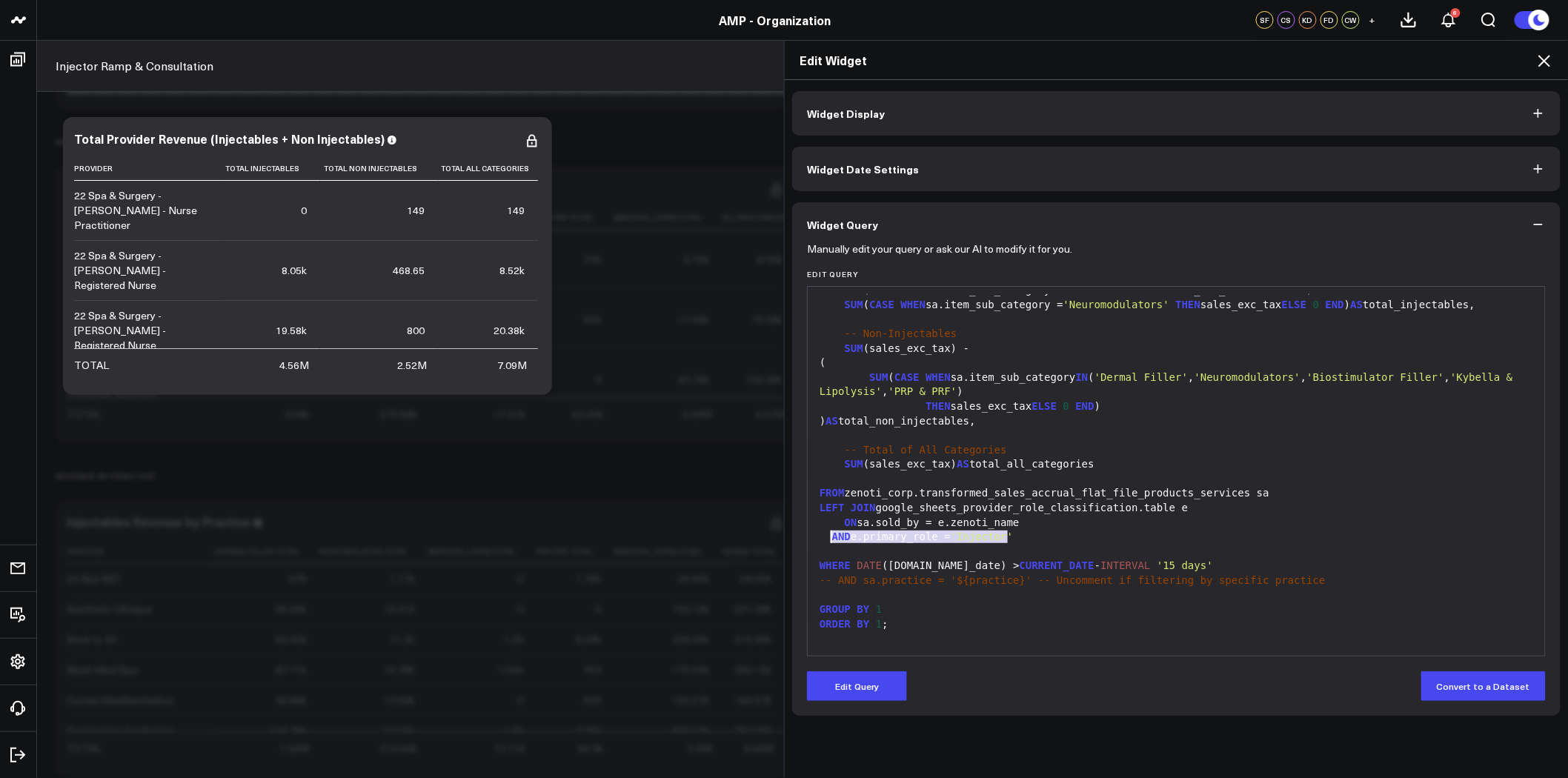
drag, startPoint x: 1010, startPoint y: 535, endPoint x: 826, endPoint y: 536, distance: 184.0
click at [826, 536] on div "AND e.primary_role = 'Injector'" at bounding box center [1176, 537] width 723 height 15
click at [868, 686] on button "Edit Query" at bounding box center [857, 686] width 100 height 29
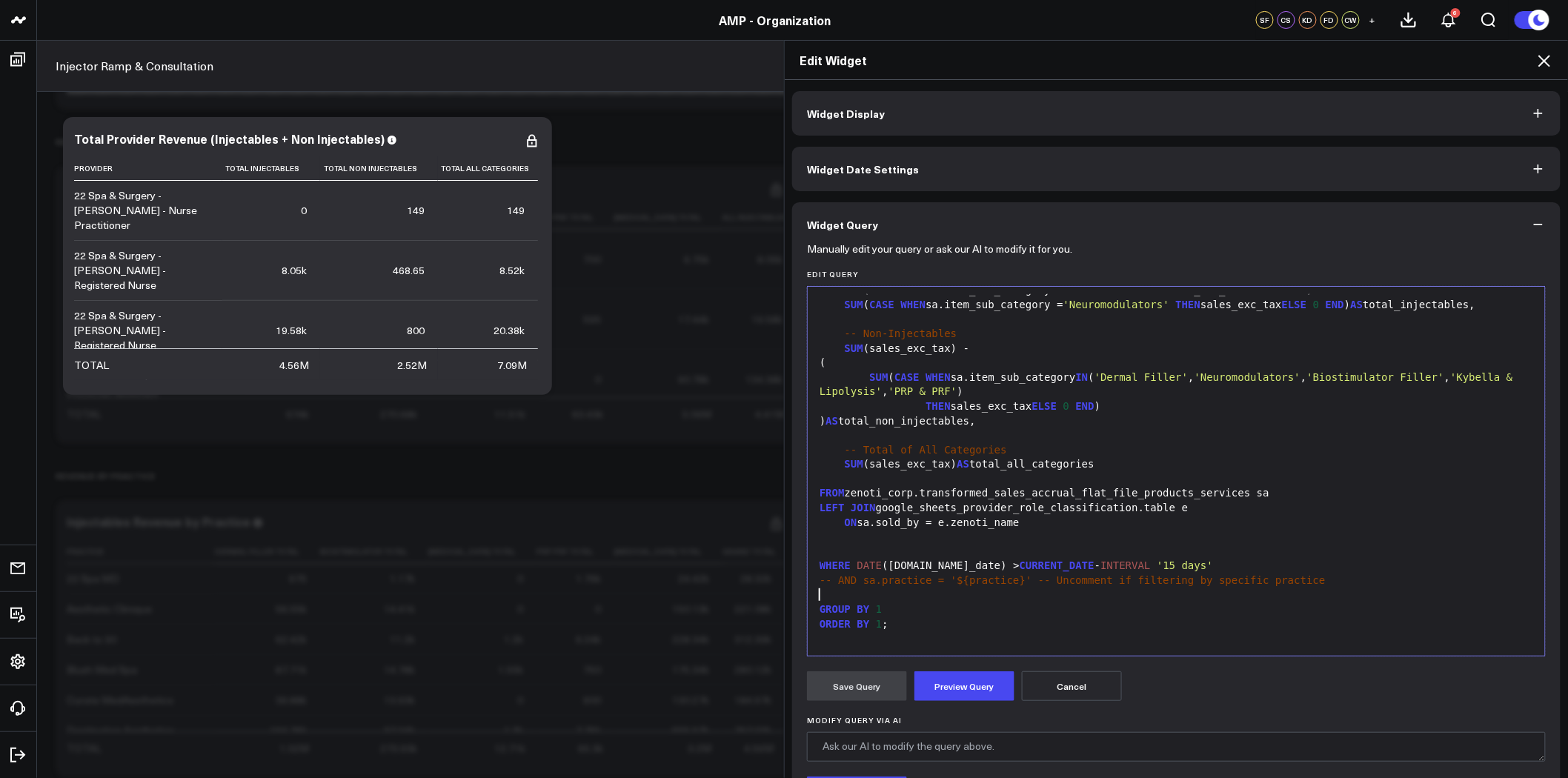
click at [836, 594] on div at bounding box center [1176, 596] width 723 height 15
click at [956, 684] on button "Preview Query" at bounding box center [965, 686] width 100 height 29
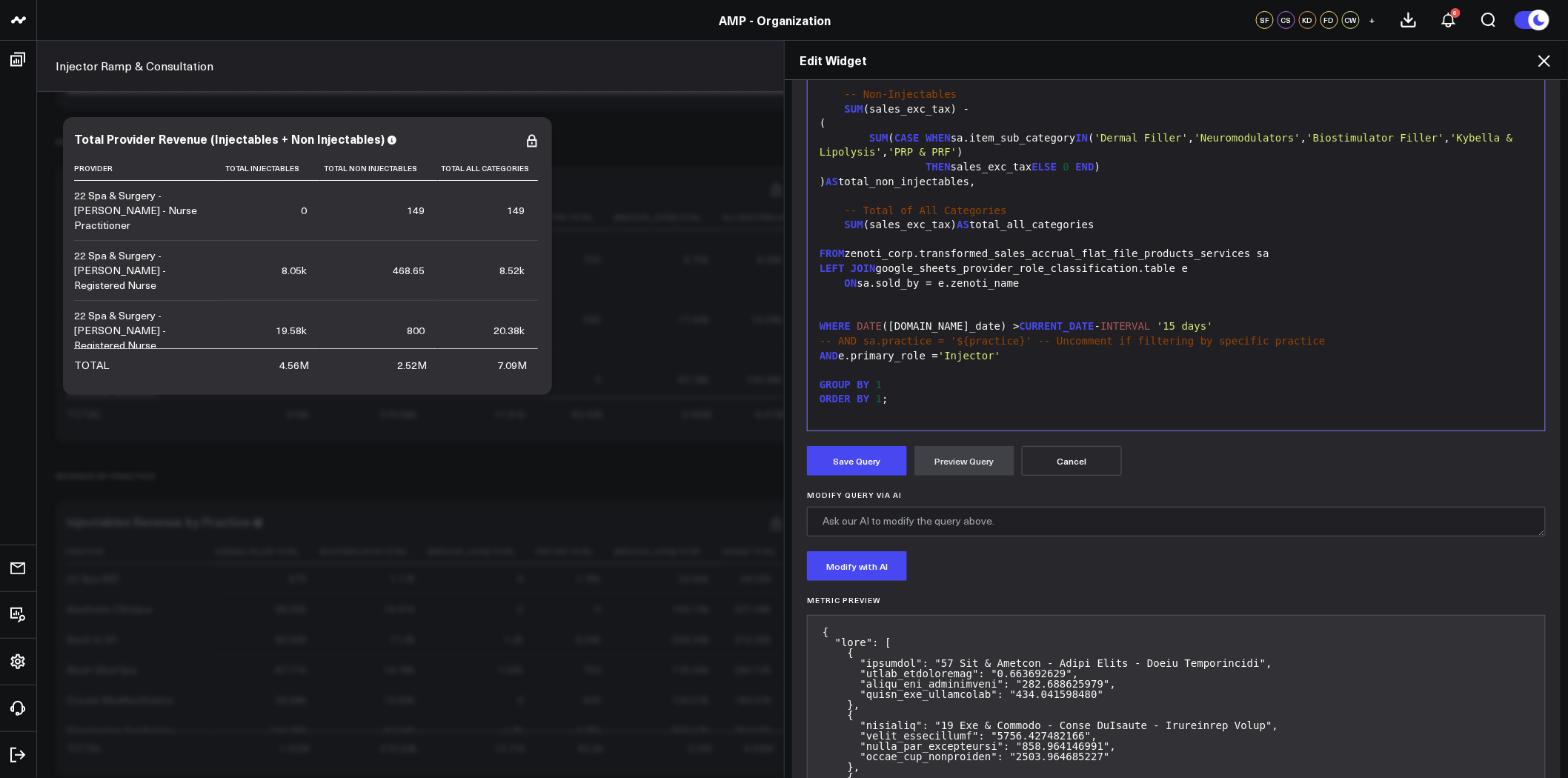
scroll to position [247, 0]
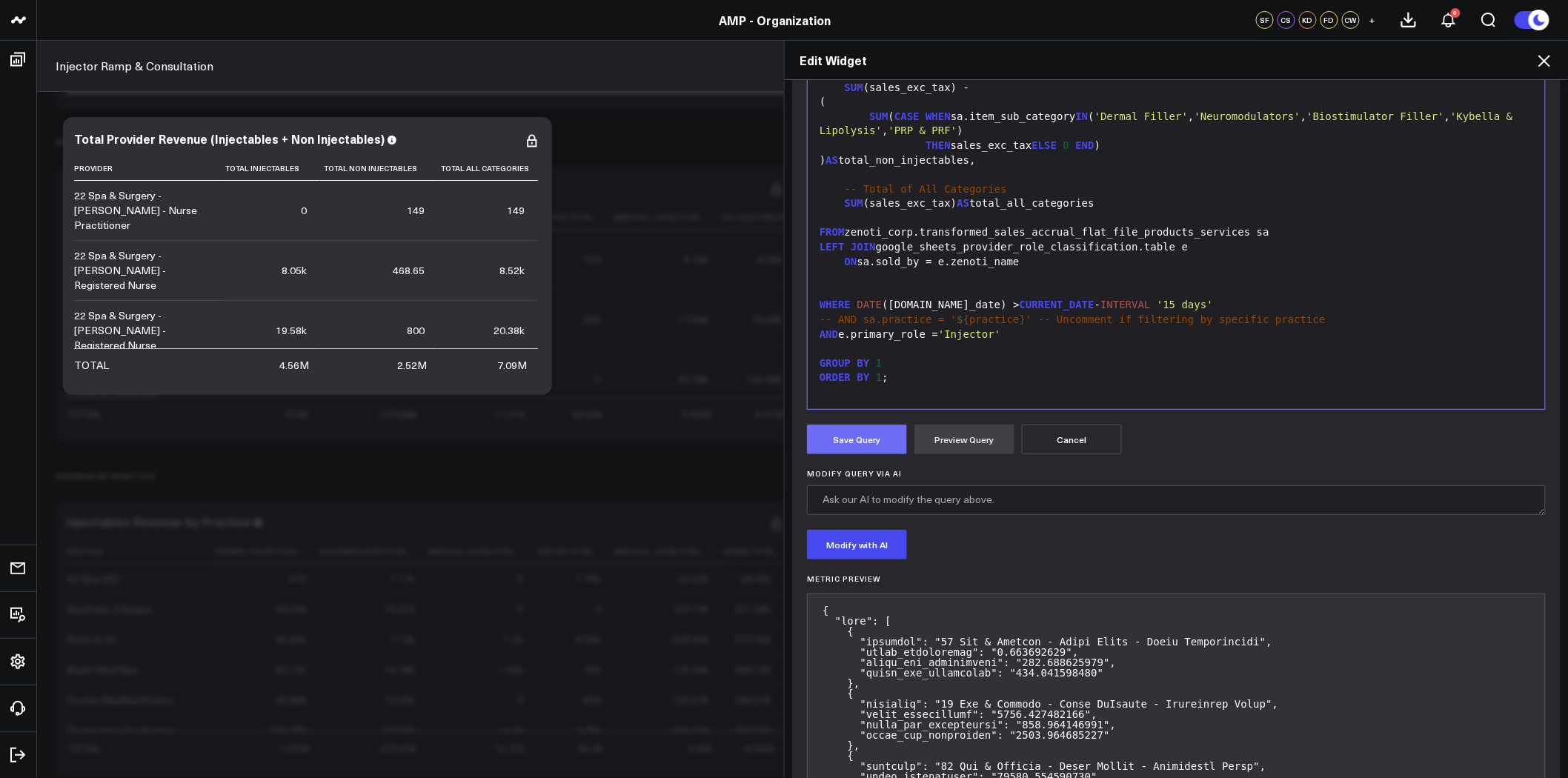
click at [878, 434] on button "Save Query" at bounding box center [857, 439] width 100 height 29
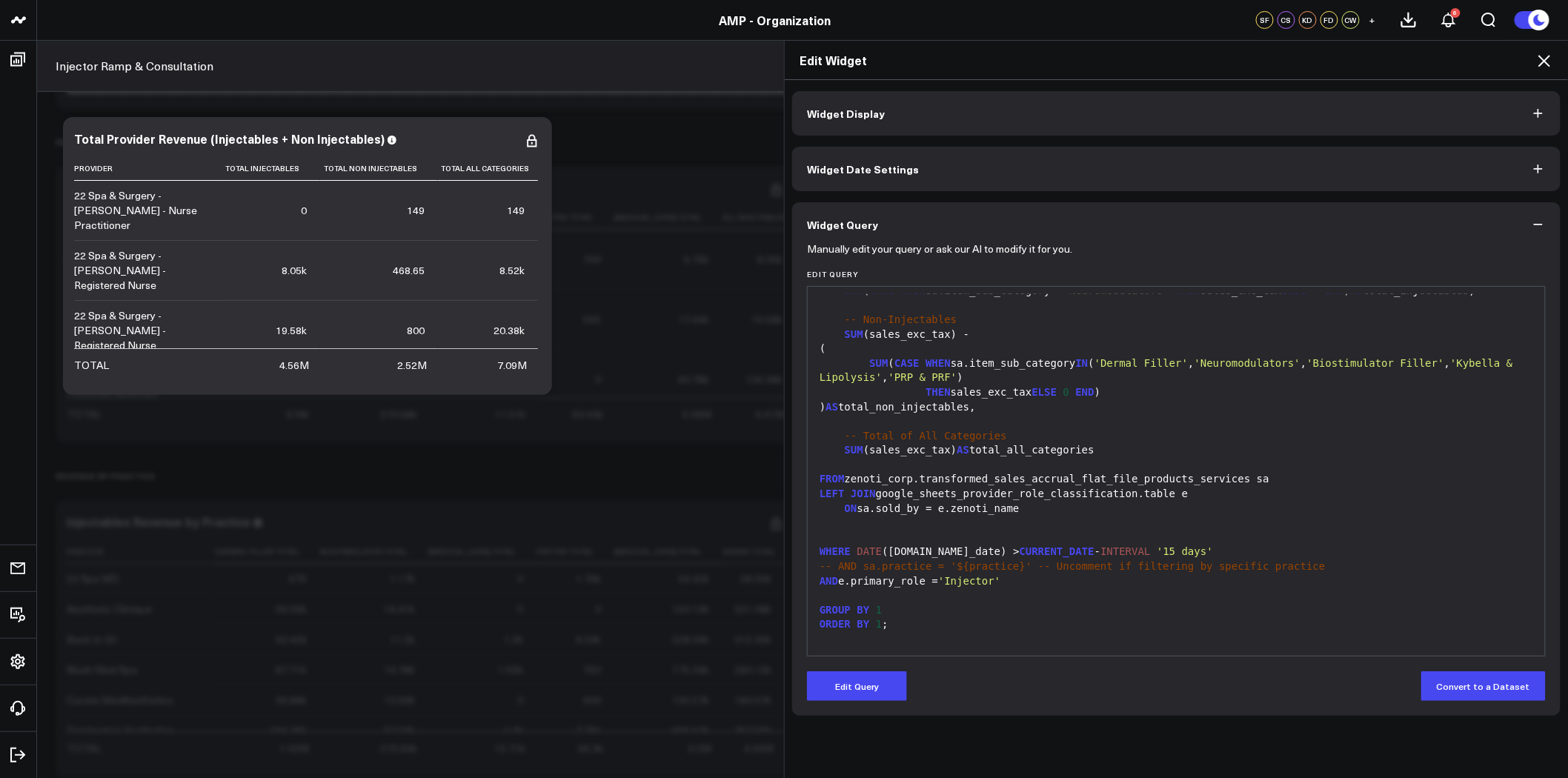
scroll to position [0, 0]
click at [1549, 61] on icon at bounding box center [1545, 61] width 18 height 18
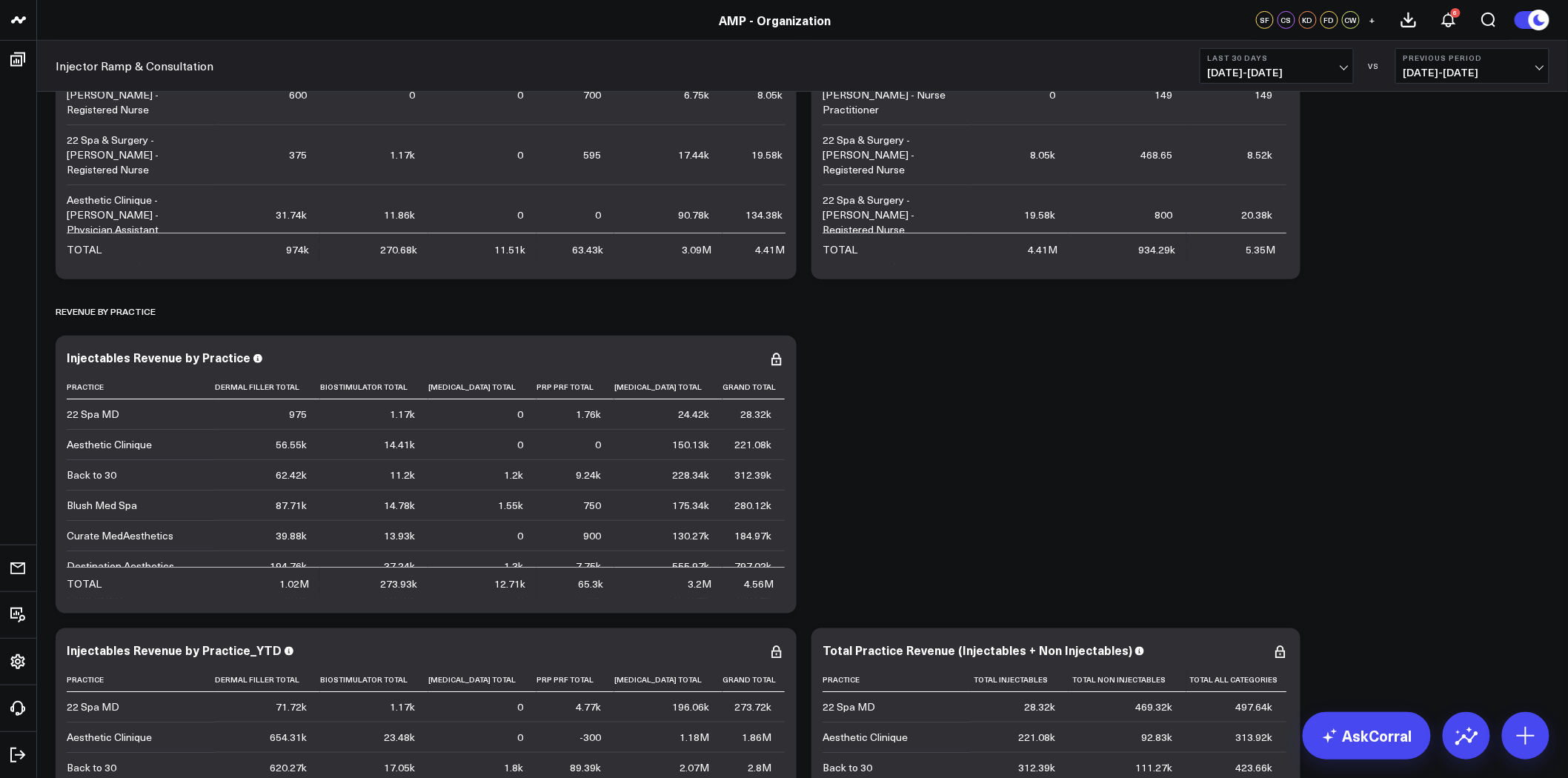
scroll to position [2799, 0]
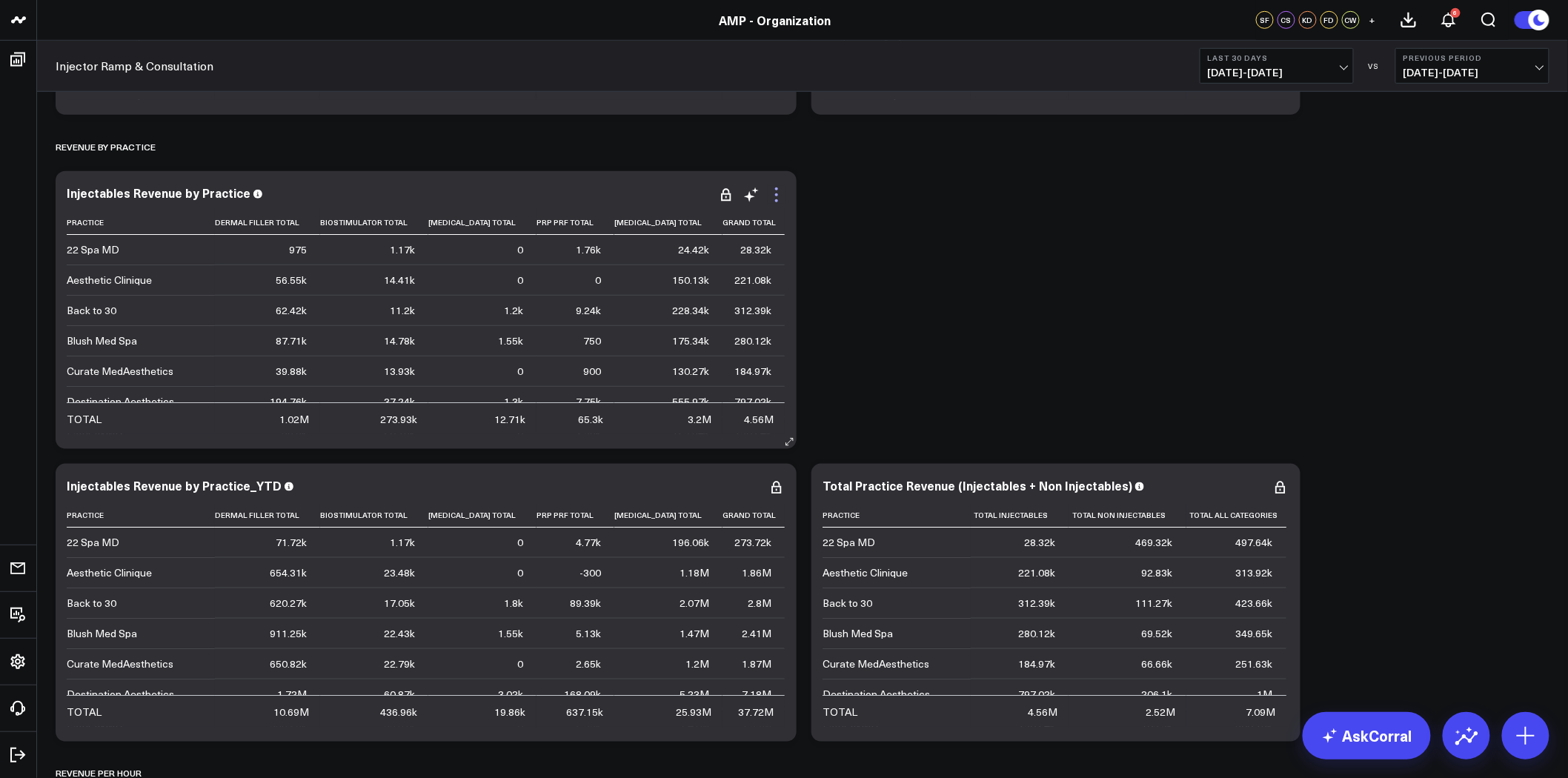
click at [775, 189] on icon at bounding box center [777, 189] width 3 height 3
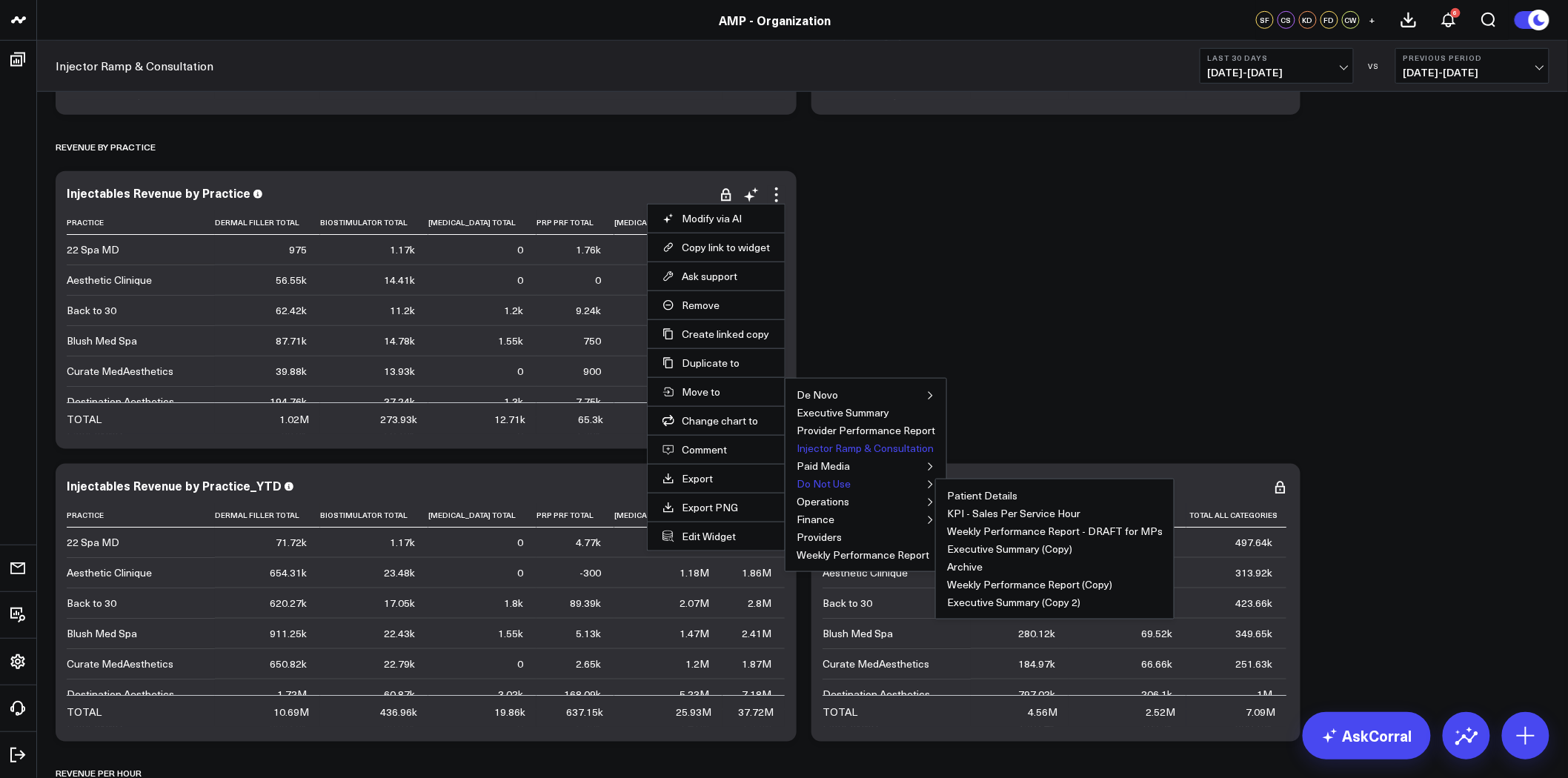
click at [843, 483] on button "Do Not Use" at bounding box center [824, 483] width 54 height 11
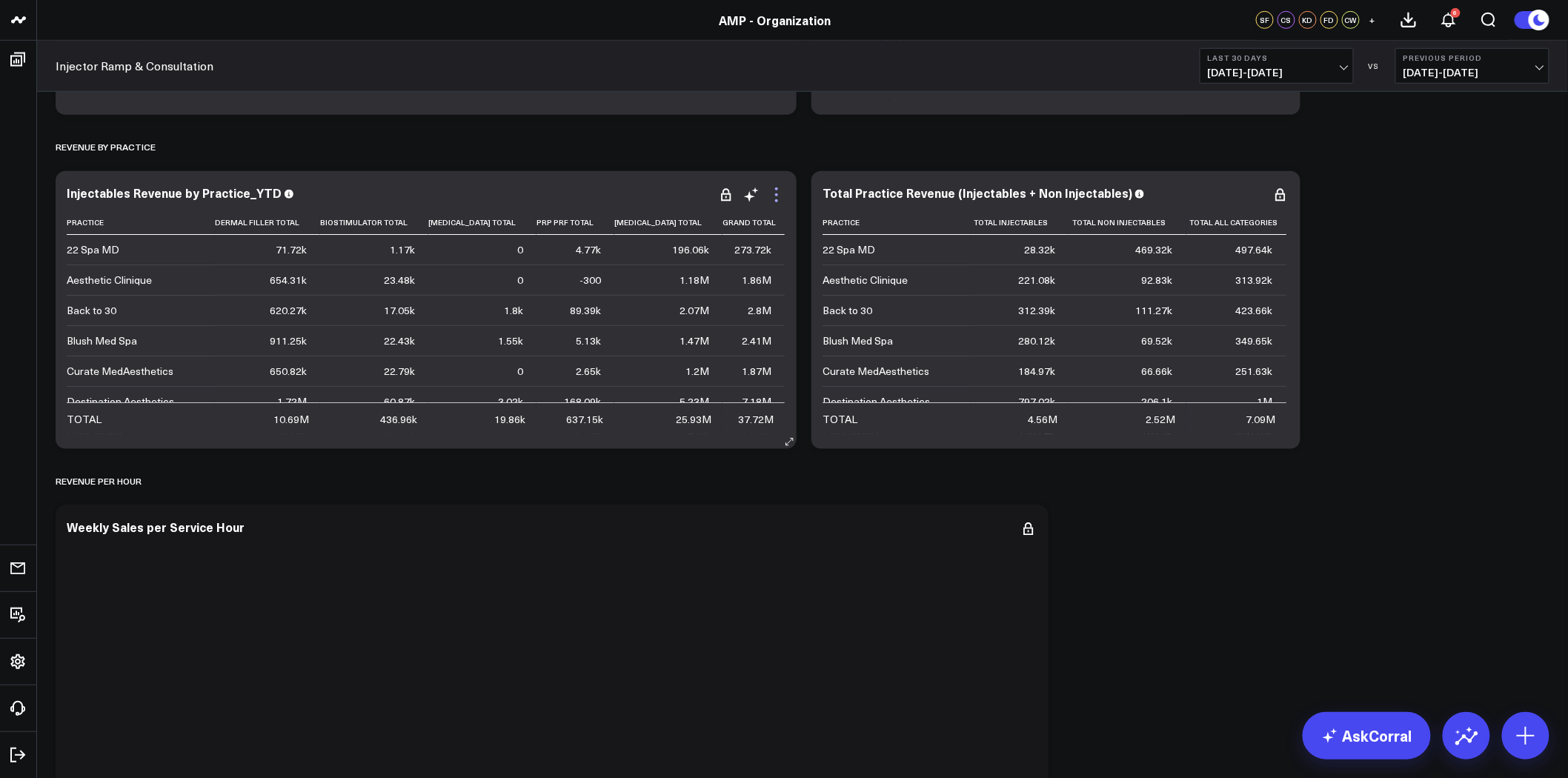
click at [780, 190] on icon at bounding box center [777, 195] width 18 height 18
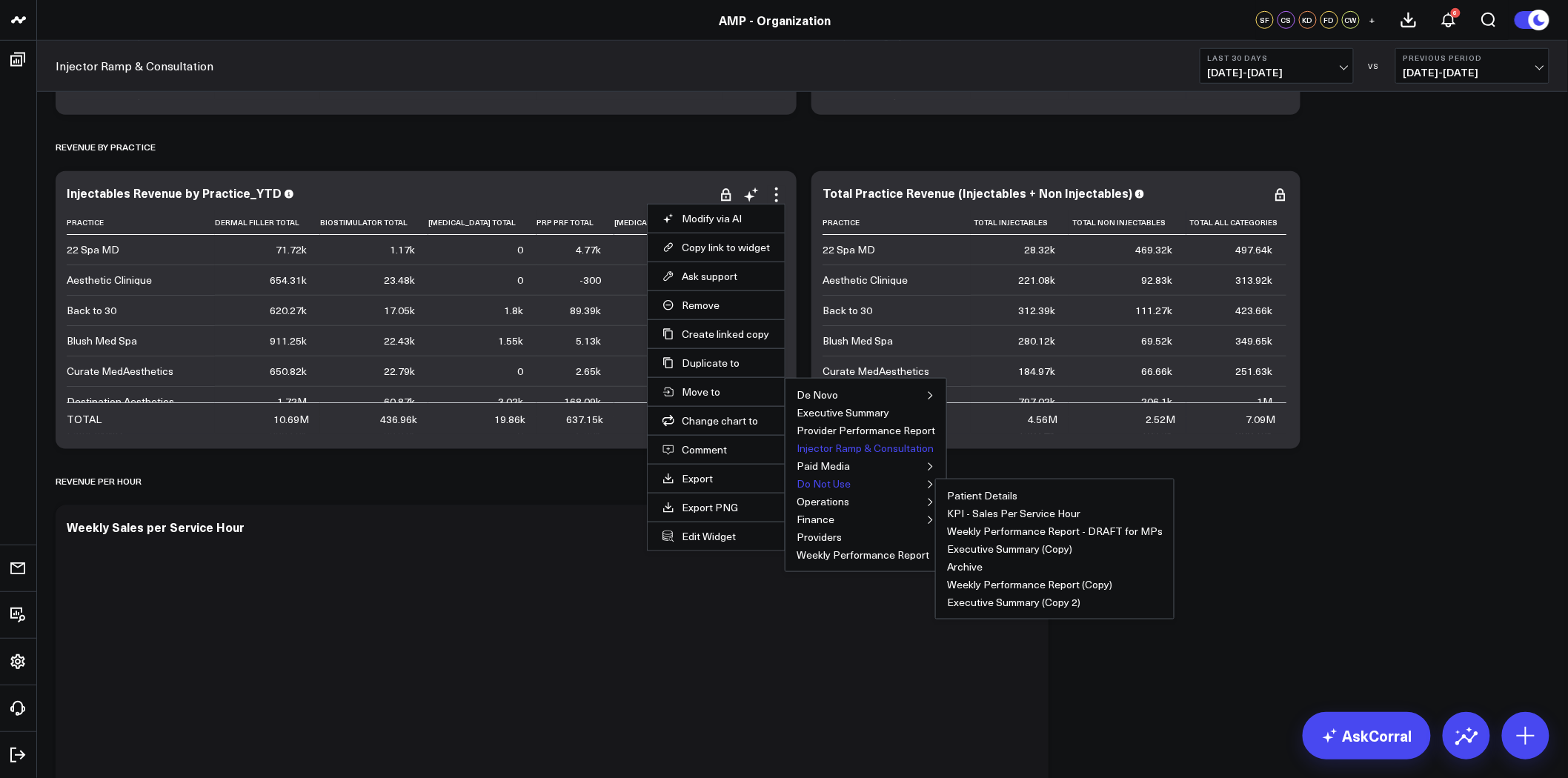
click at [836, 483] on button "Do Not Use" at bounding box center [824, 483] width 54 height 11
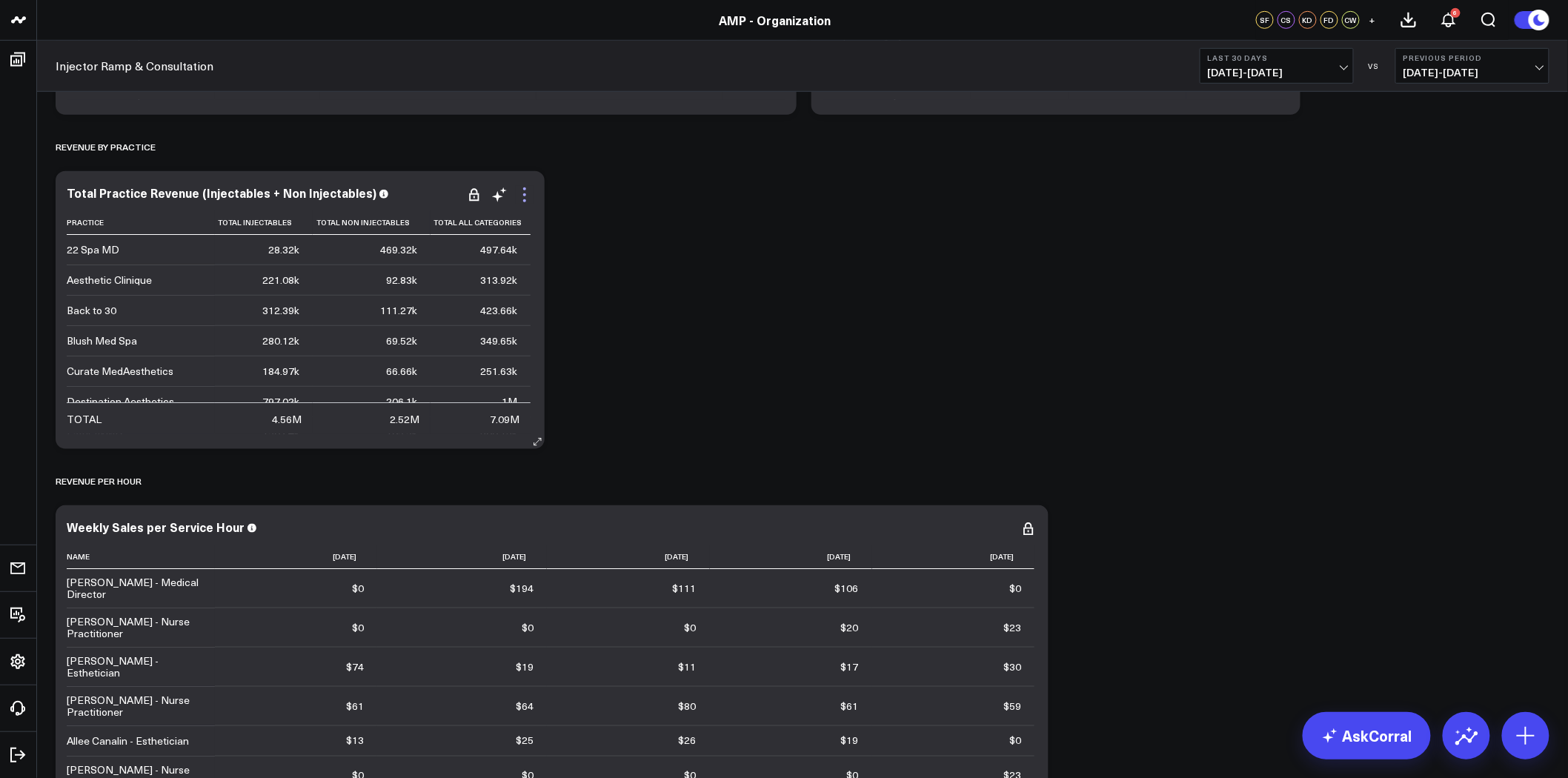
click at [523, 188] on icon at bounding box center [525, 189] width 3 height 3
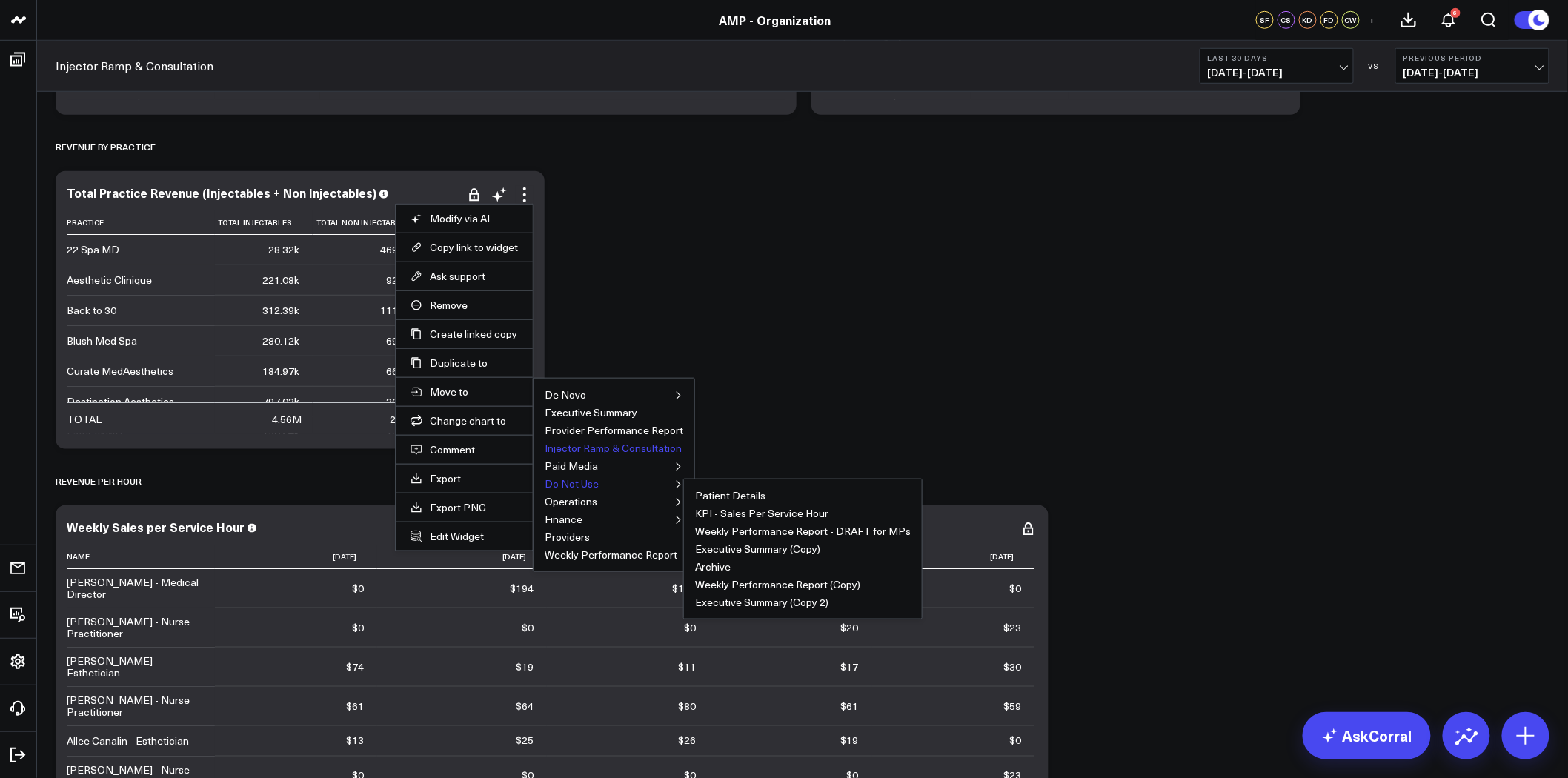
click at [575, 479] on button "Do Not Use" at bounding box center [572, 483] width 54 height 11
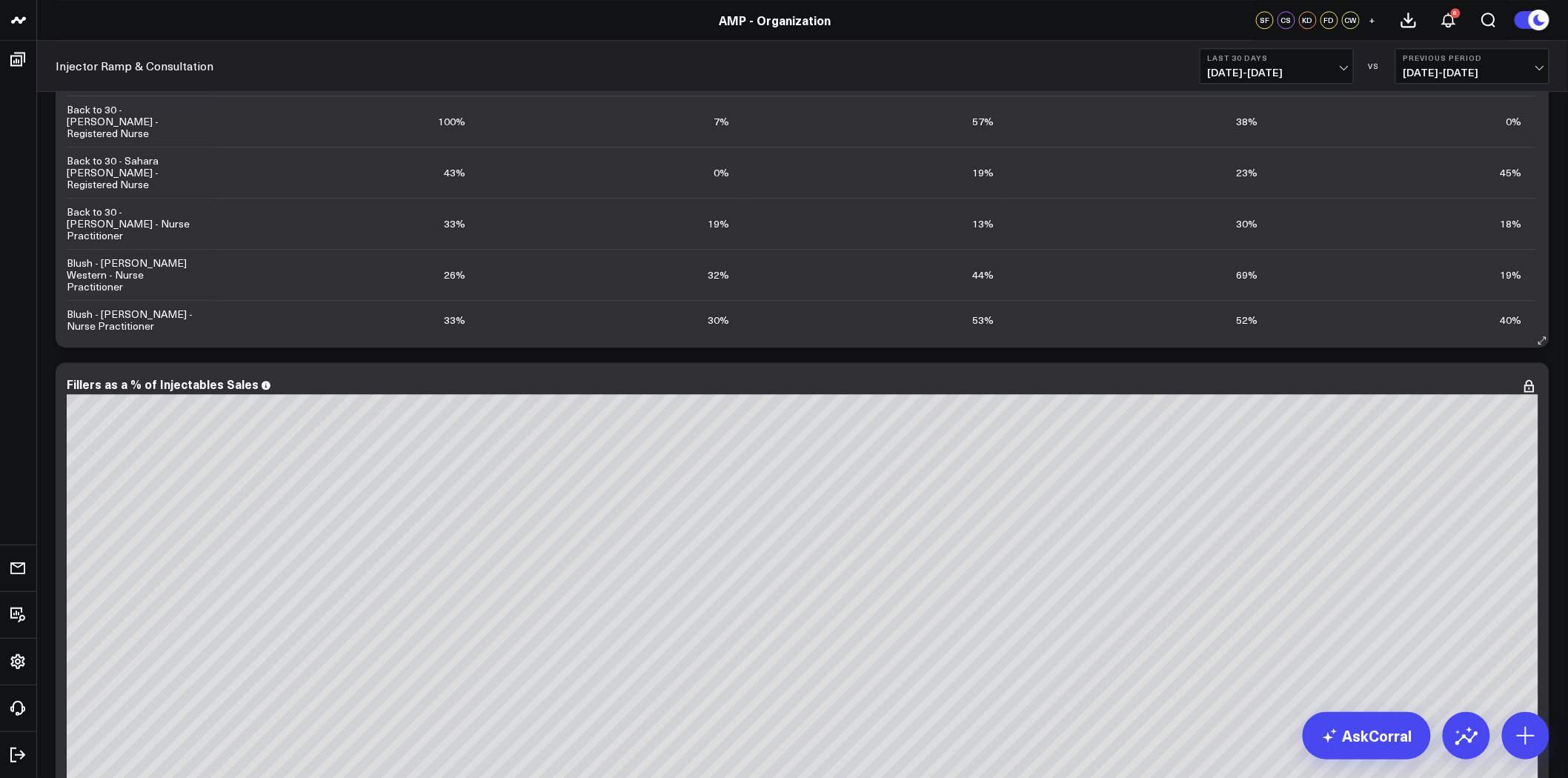
scroll to position [1070, 0]
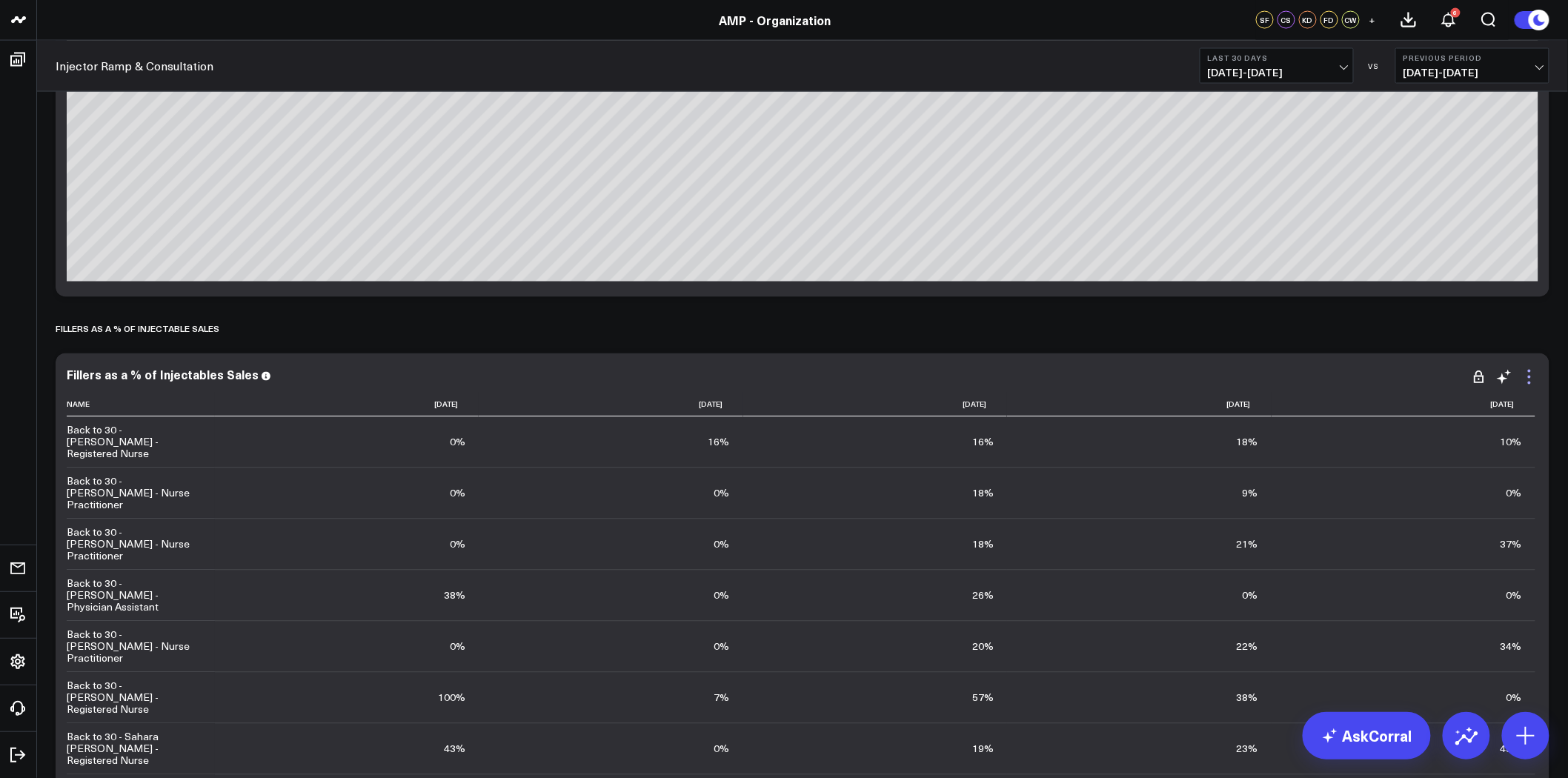
click at [1530, 380] on icon at bounding box center [1530, 377] width 18 height 18
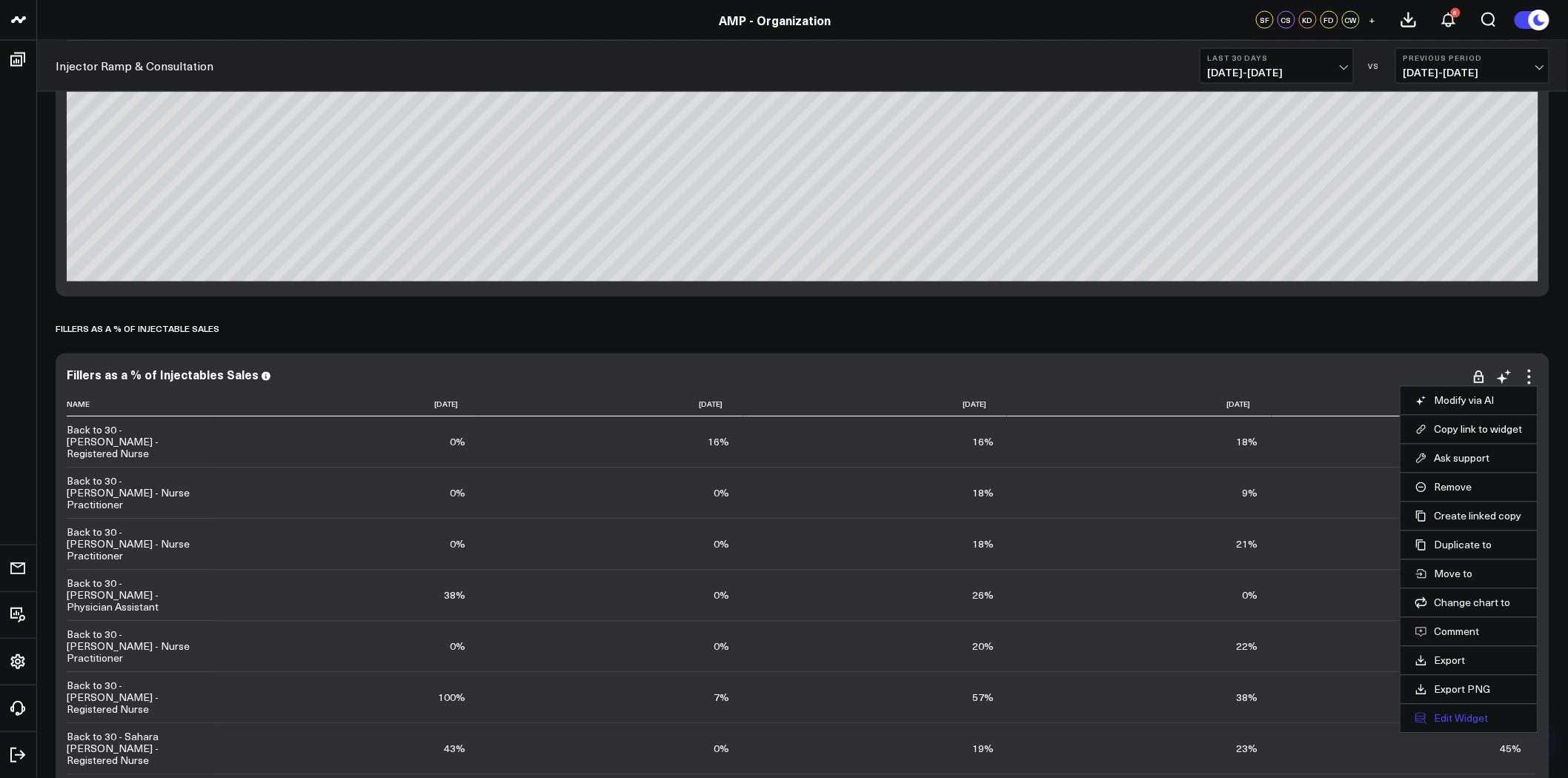
click at [1477, 724] on button "Edit Widget" at bounding box center [1469, 718] width 107 height 13
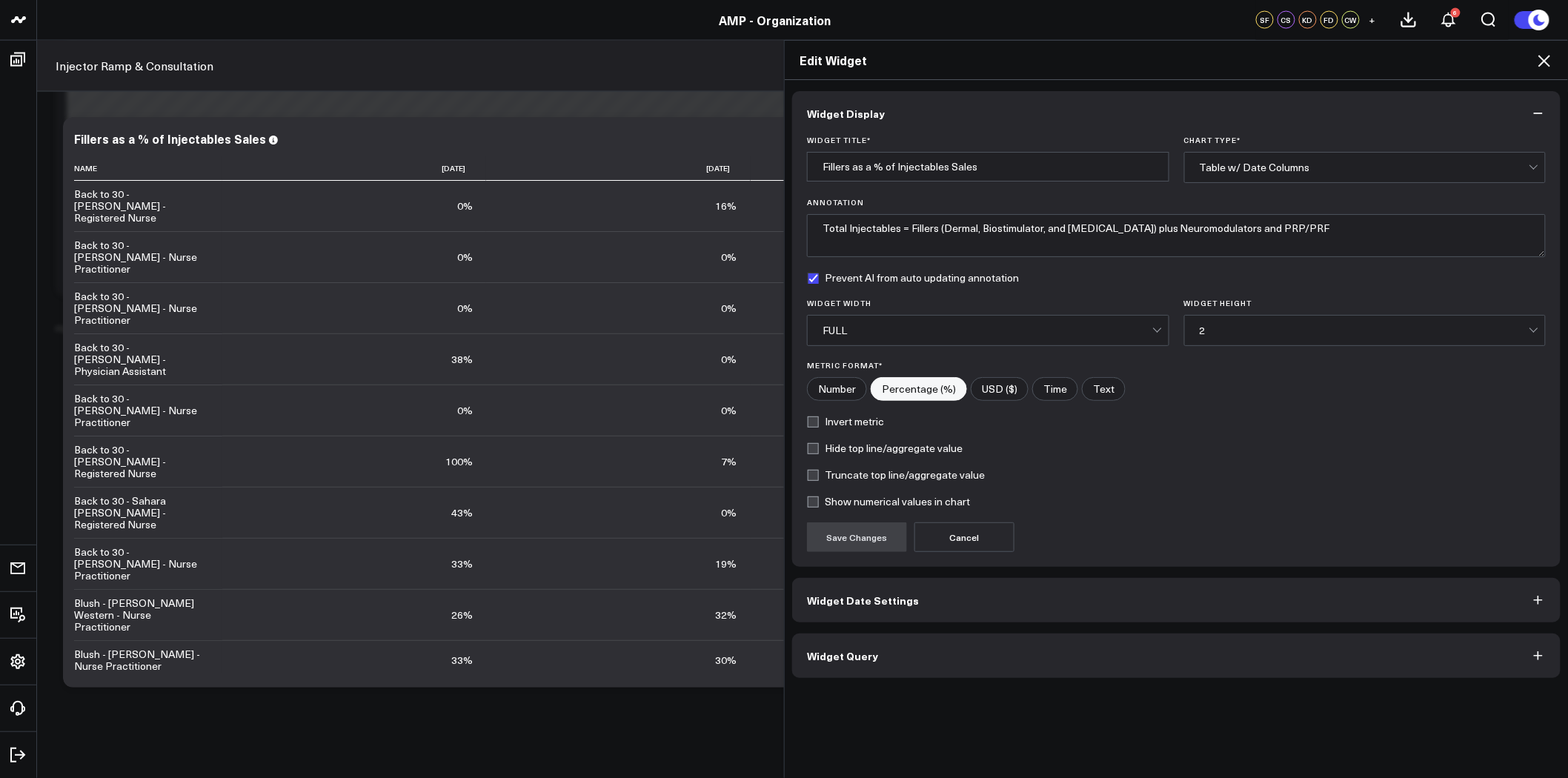
click at [1097, 648] on button "Widget Query" at bounding box center [1176, 655] width 768 height 44
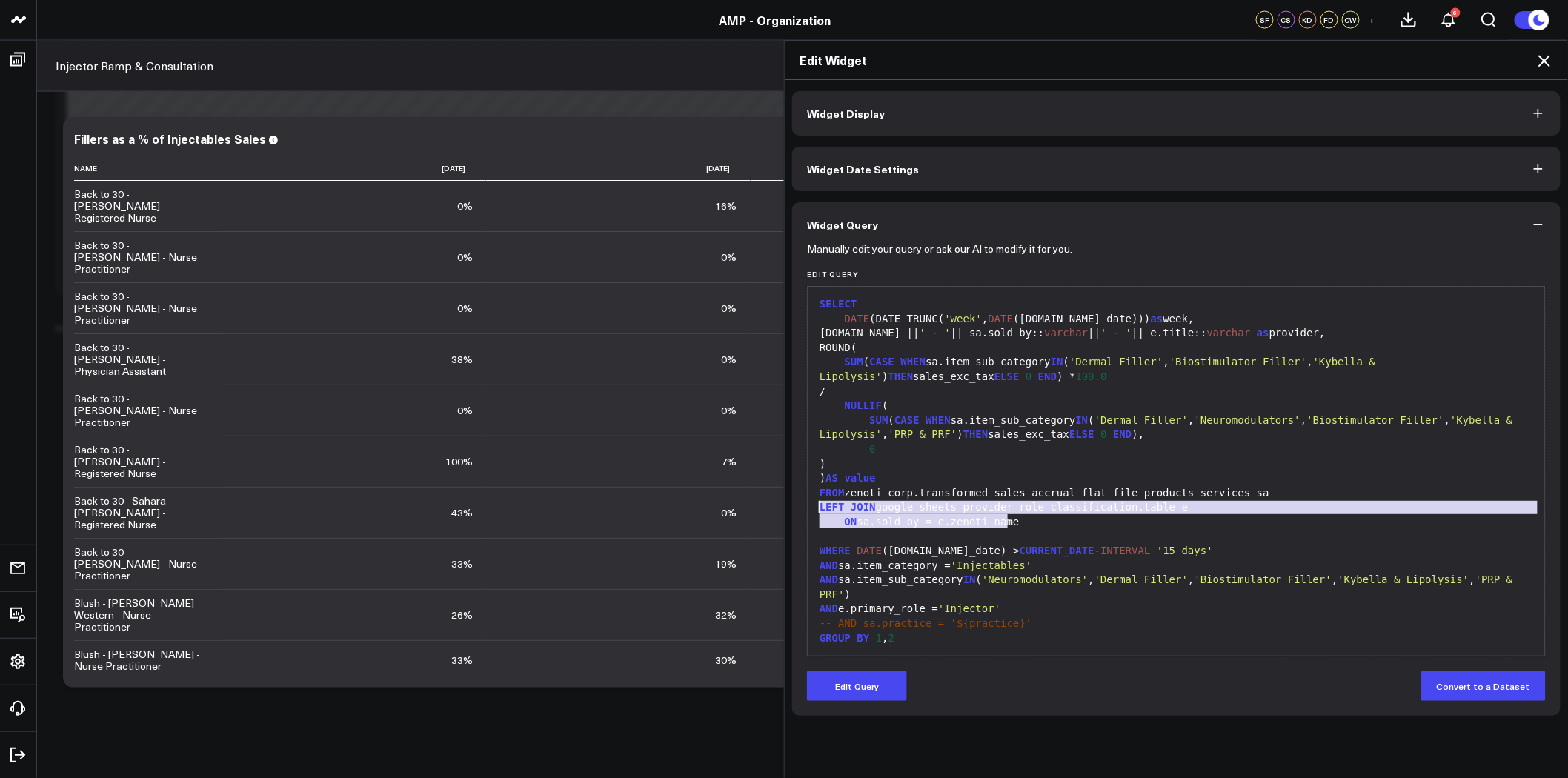
drag, startPoint x: 1009, startPoint y: 520, endPoint x: 813, endPoint y: 505, distance: 196.6
click at [815, 505] on div "SELECT DATE (DATE_TRUNC( 'week' , DATE (sa.sale_date))) as week, e.center || ' …" at bounding box center [1176, 479] width 723 height 369
copy div "LEFT JOIN google_sheets_provider_role_classification.table e ON sa.sold_by = e.…"
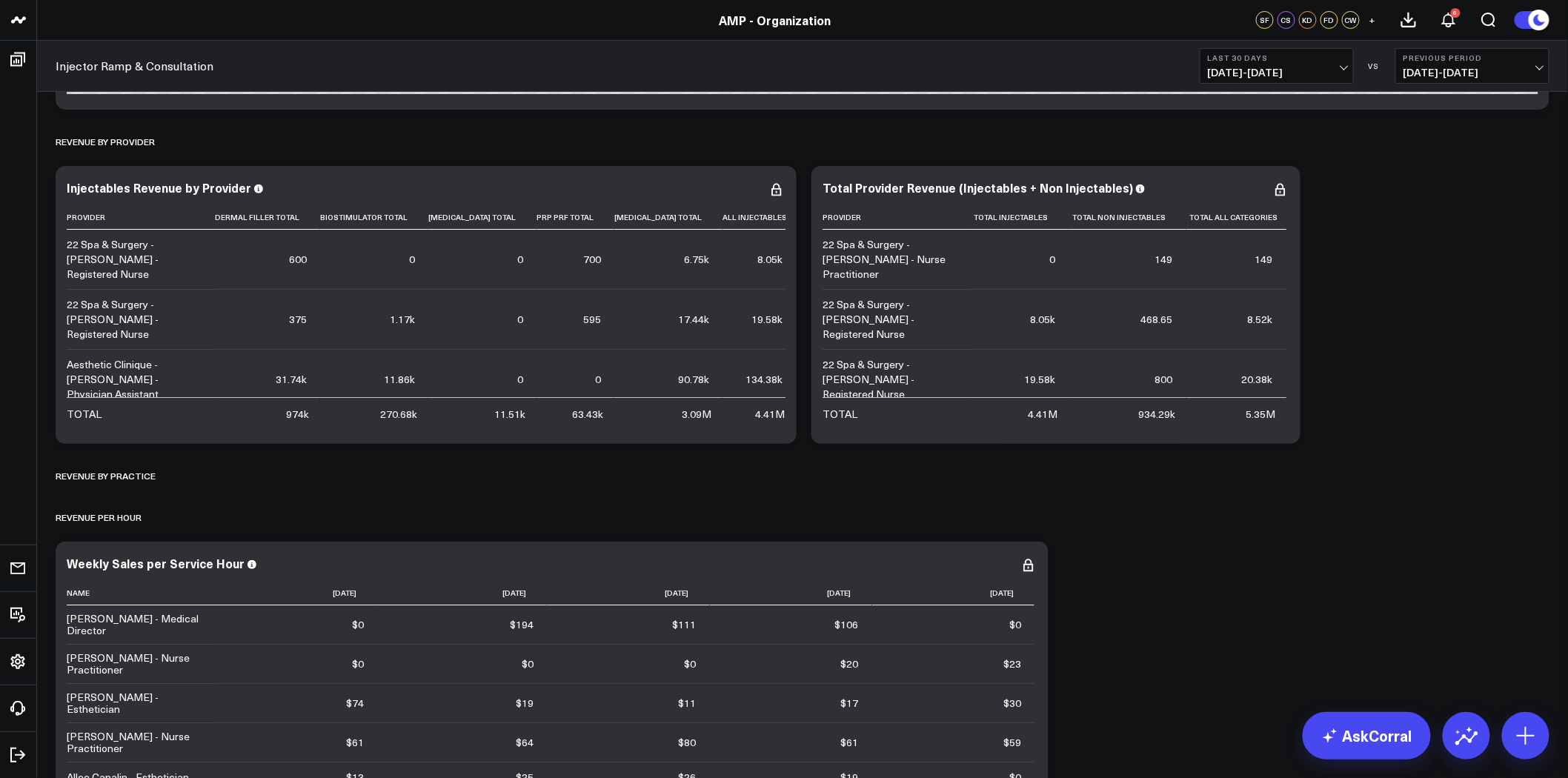
scroll to position [2716, 0]
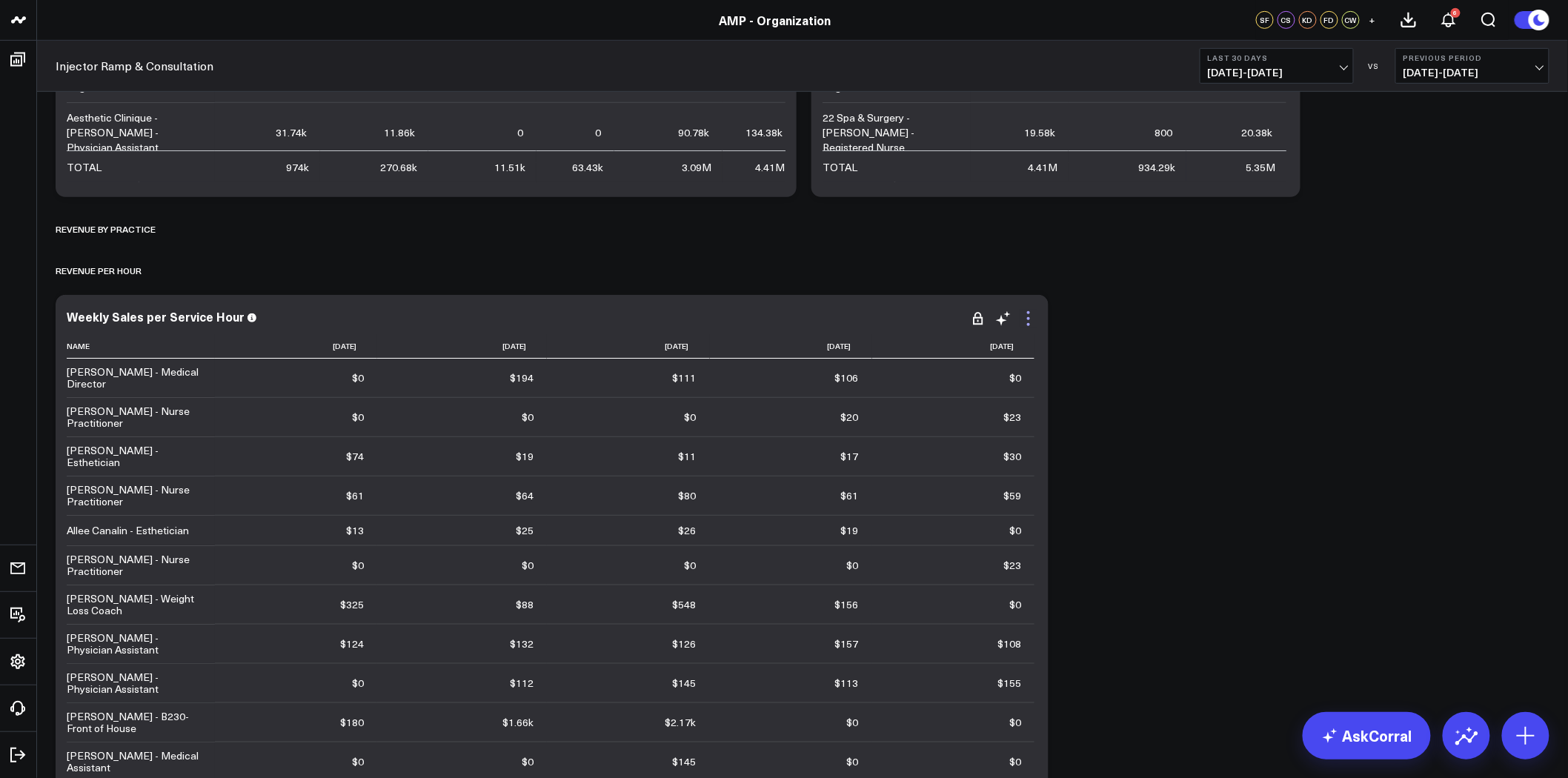
click at [1025, 318] on icon at bounding box center [1029, 319] width 18 height 18
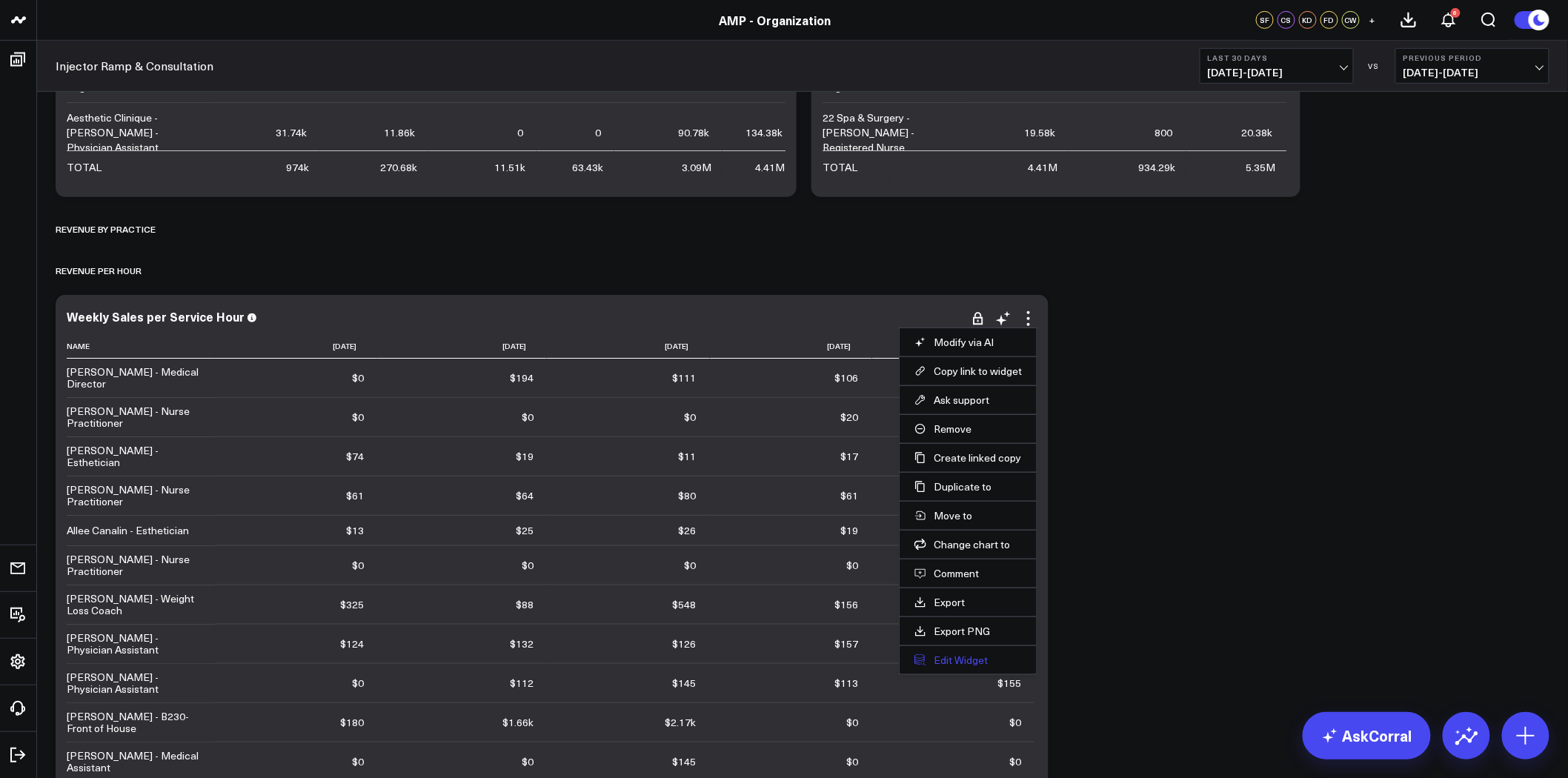
click at [952, 659] on button "Edit Widget" at bounding box center [968, 660] width 107 height 13
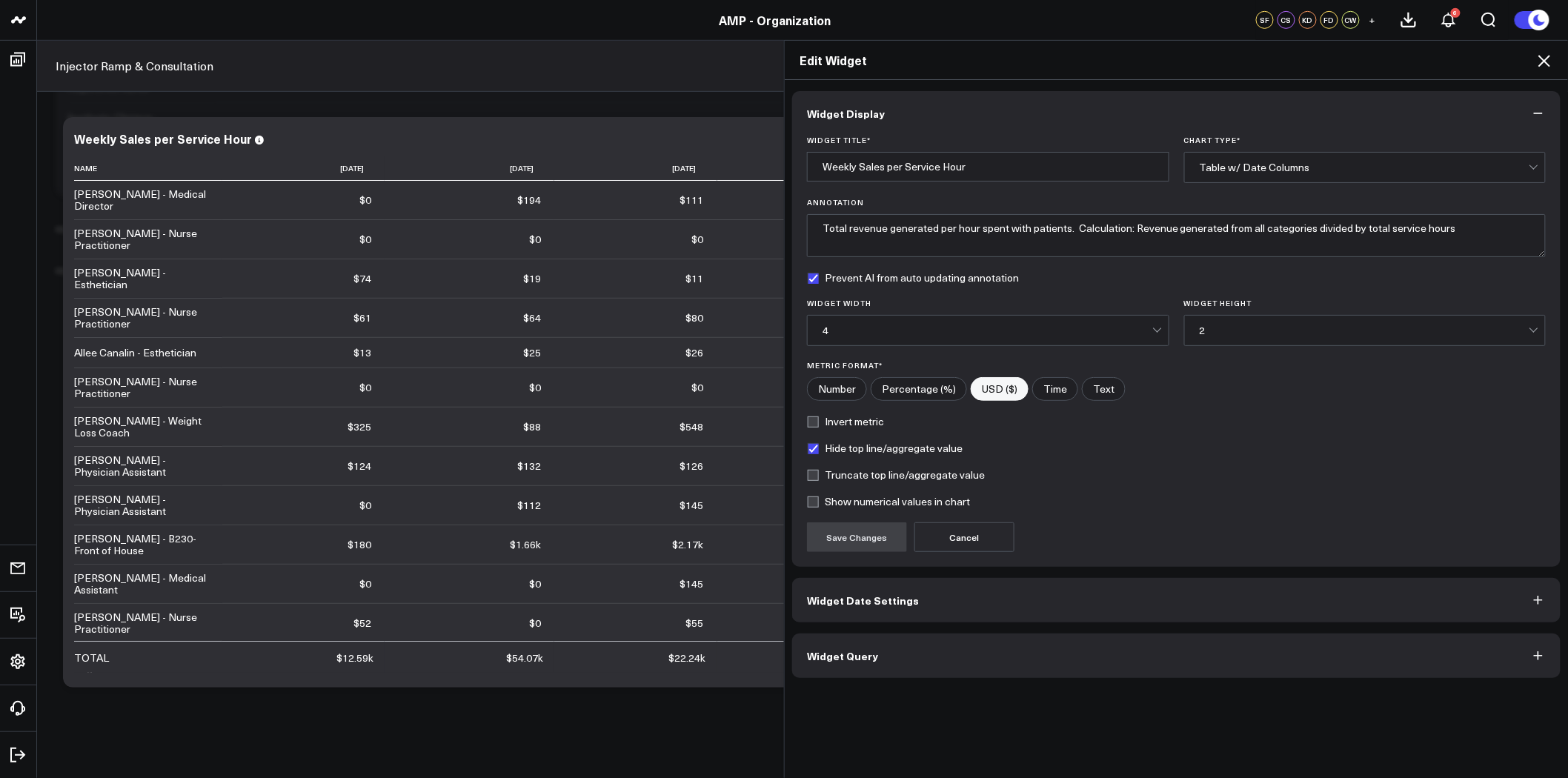
click at [971, 655] on button "Widget Query" at bounding box center [1176, 655] width 768 height 44
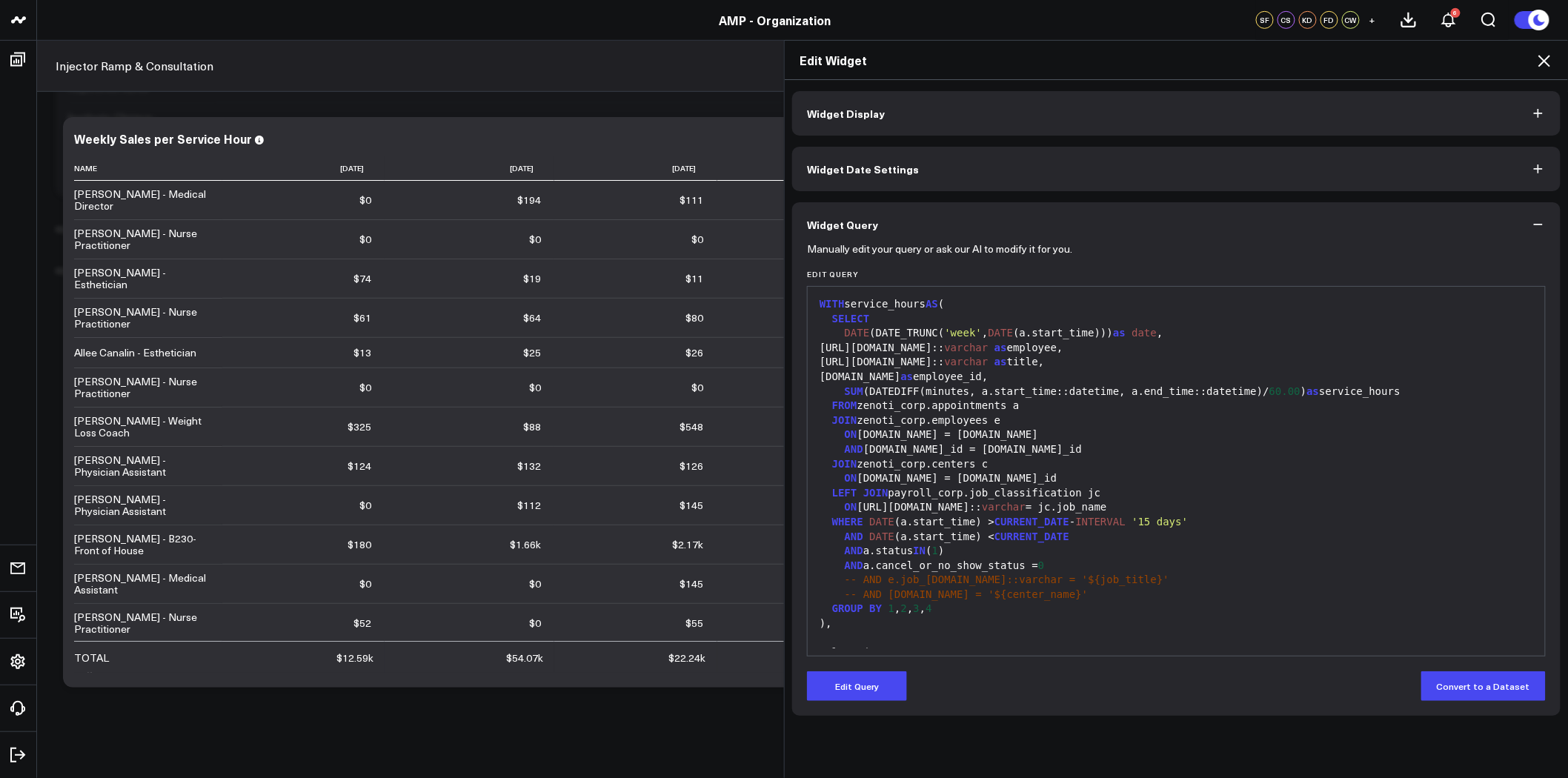
click at [833, 491] on span "LEFT" at bounding box center [845, 492] width 25 height 11
click at [832, 492] on span "LEFT" at bounding box center [845, 492] width 25 height 11
click at [832, 494] on span "LEFT" at bounding box center [845, 492] width 25 height 11
click at [850, 699] on button "Edit Query" at bounding box center [857, 686] width 100 height 29
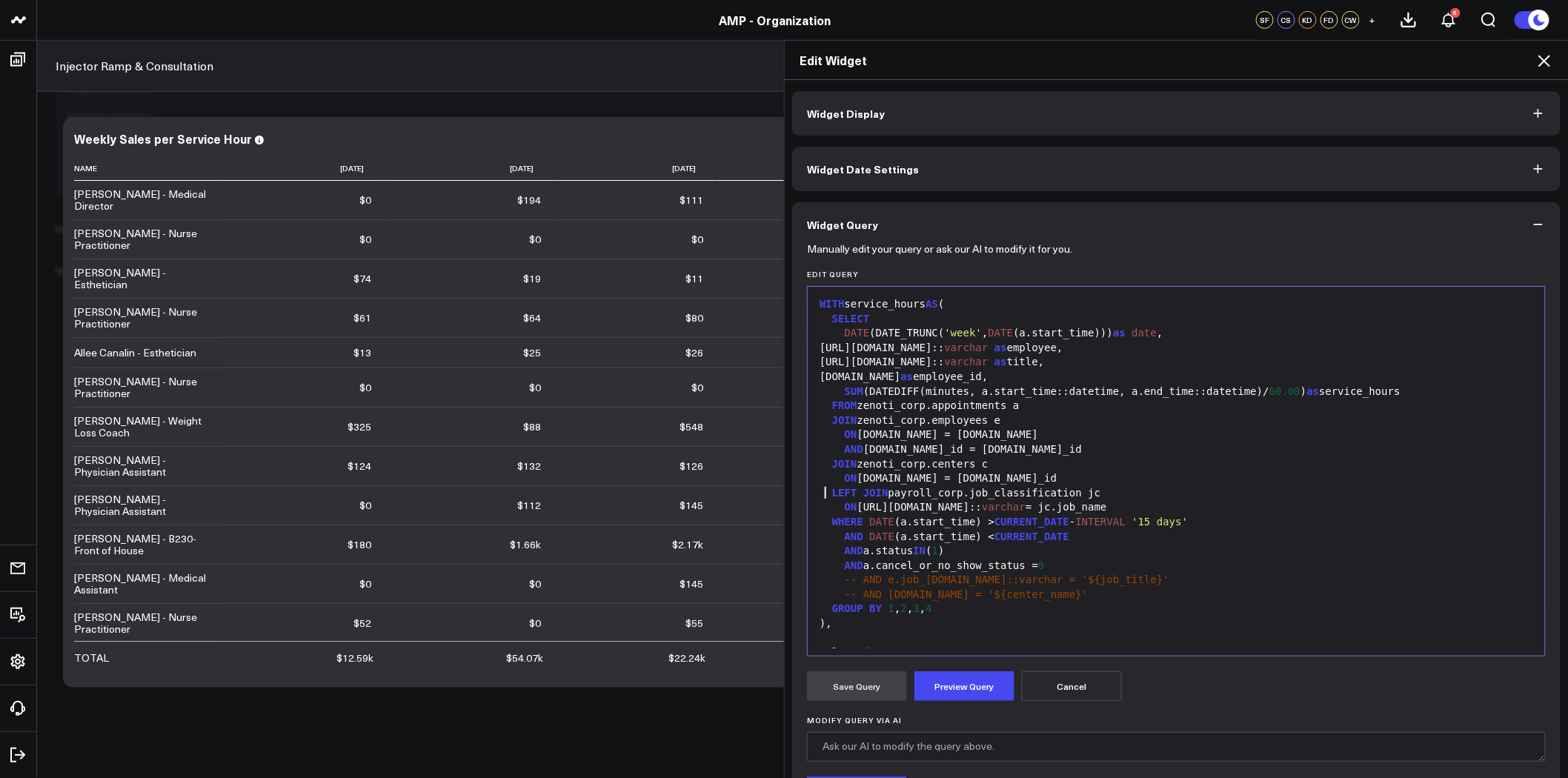
click at [819, 487] on div "LEFT JOIN payroll_corp.job_classification jc" at bounding box center [1176, 493] width 723 height 15
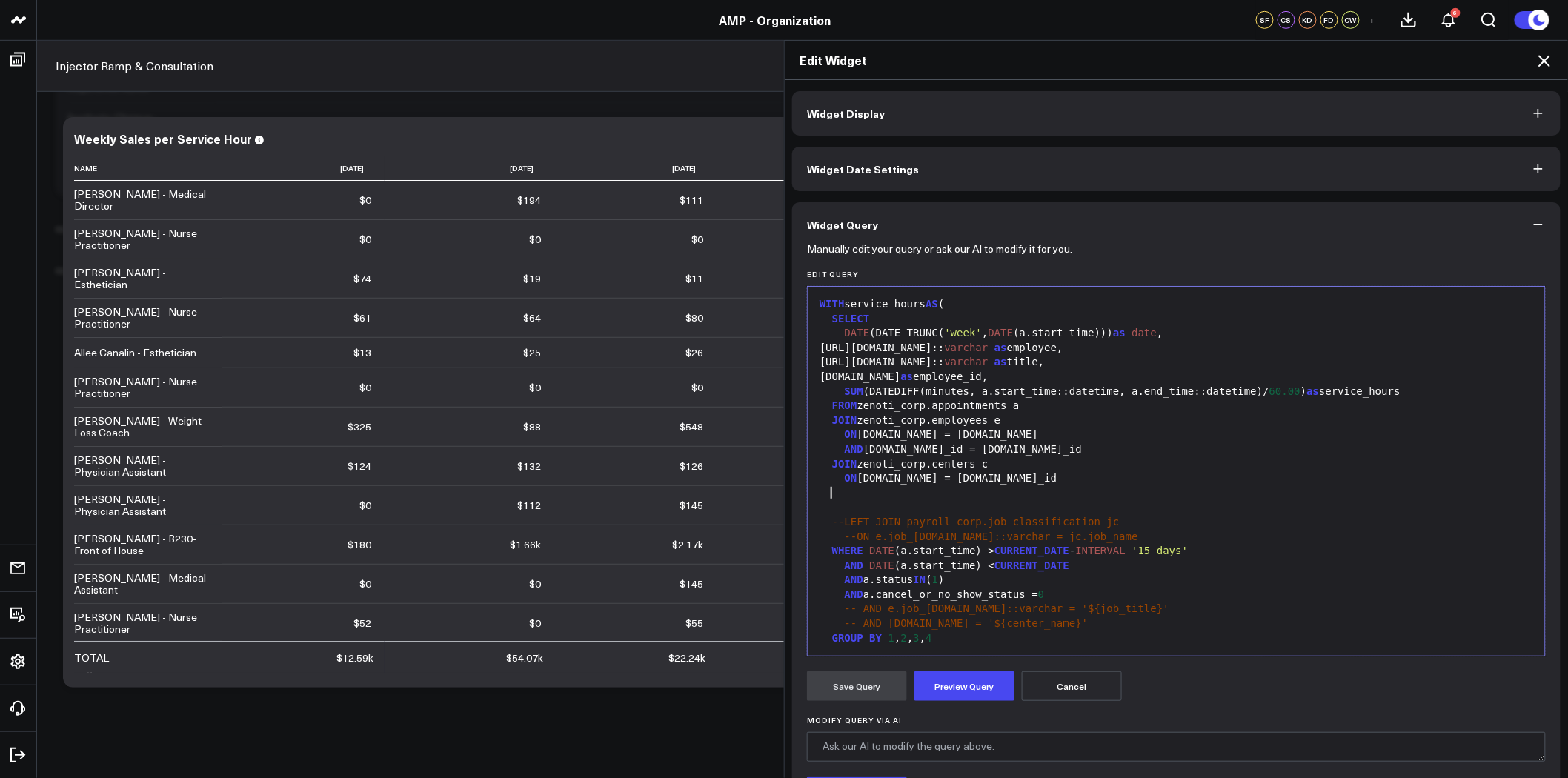
click at [855, 497] on div at bounding box center [1176, 493] width 723 height 15
click at [833, 494] on div at bounding box center [1176, 493] width 723 height 15
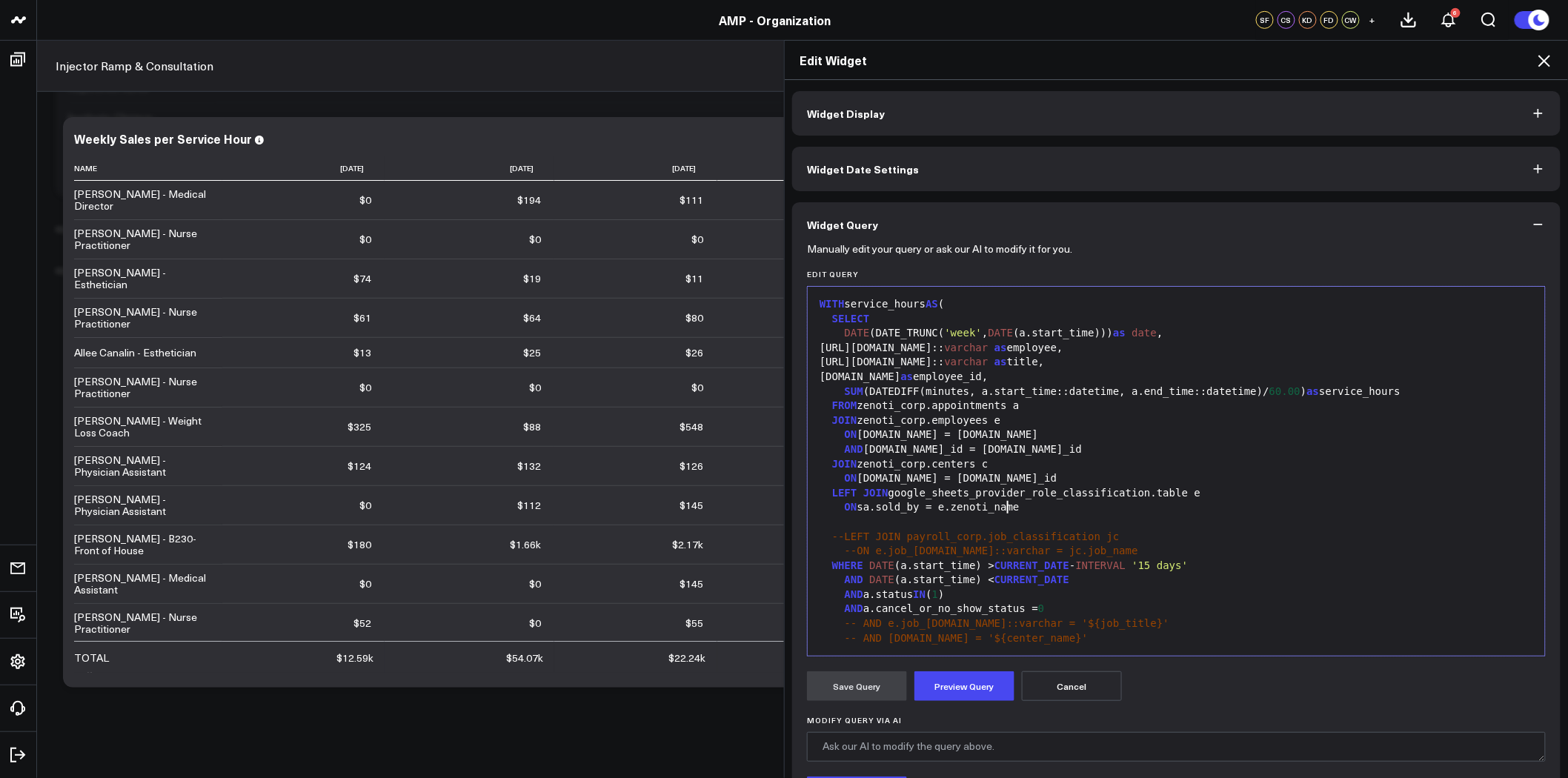
click at [935, 522] on div at bounding box center [1176, 522] width 723 height 15
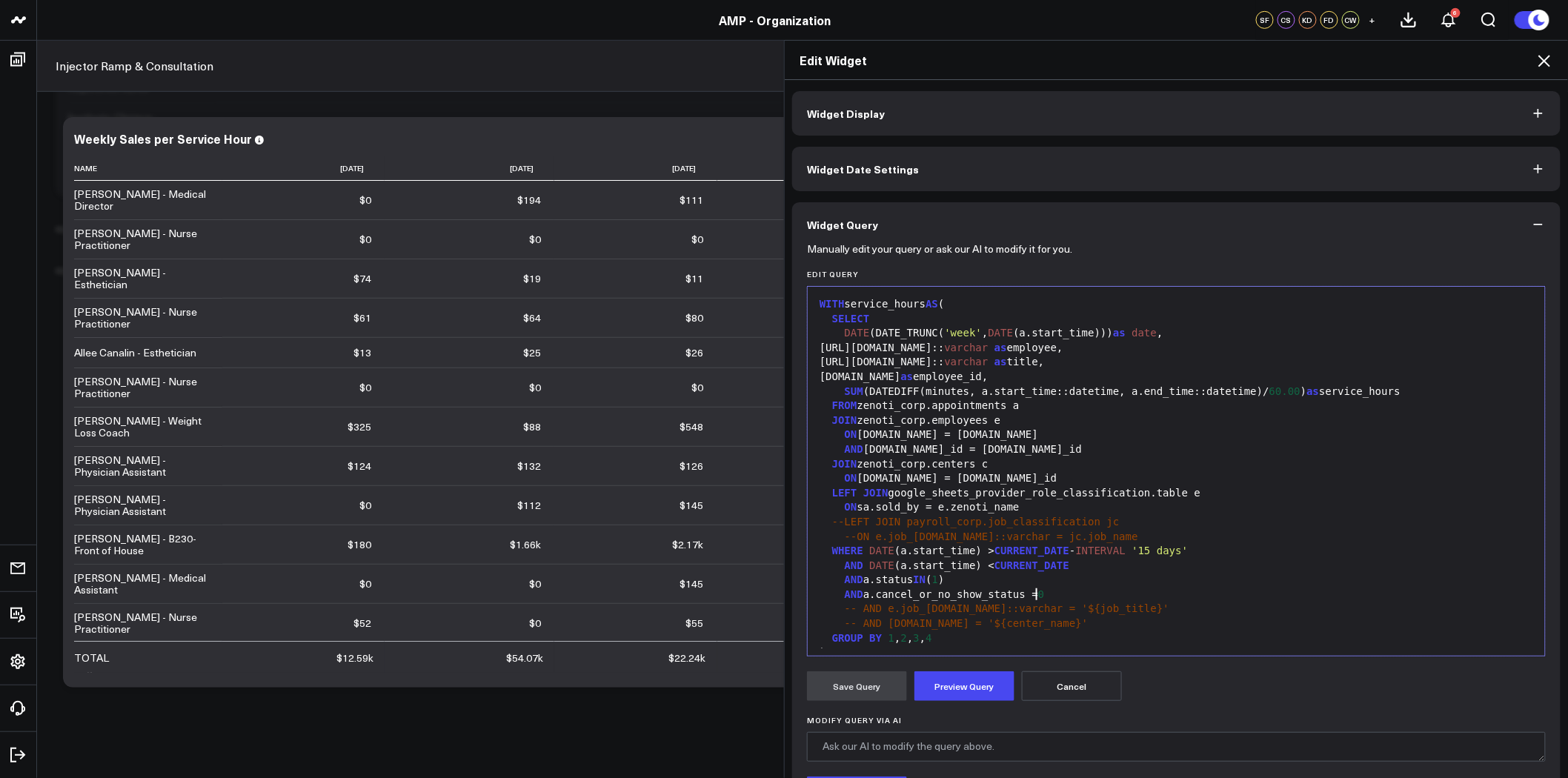
click at [1069, 593] on div "AND a.cancel_or_no_show_status = 0" at bounding box center [1176, 595] width 723 height 15
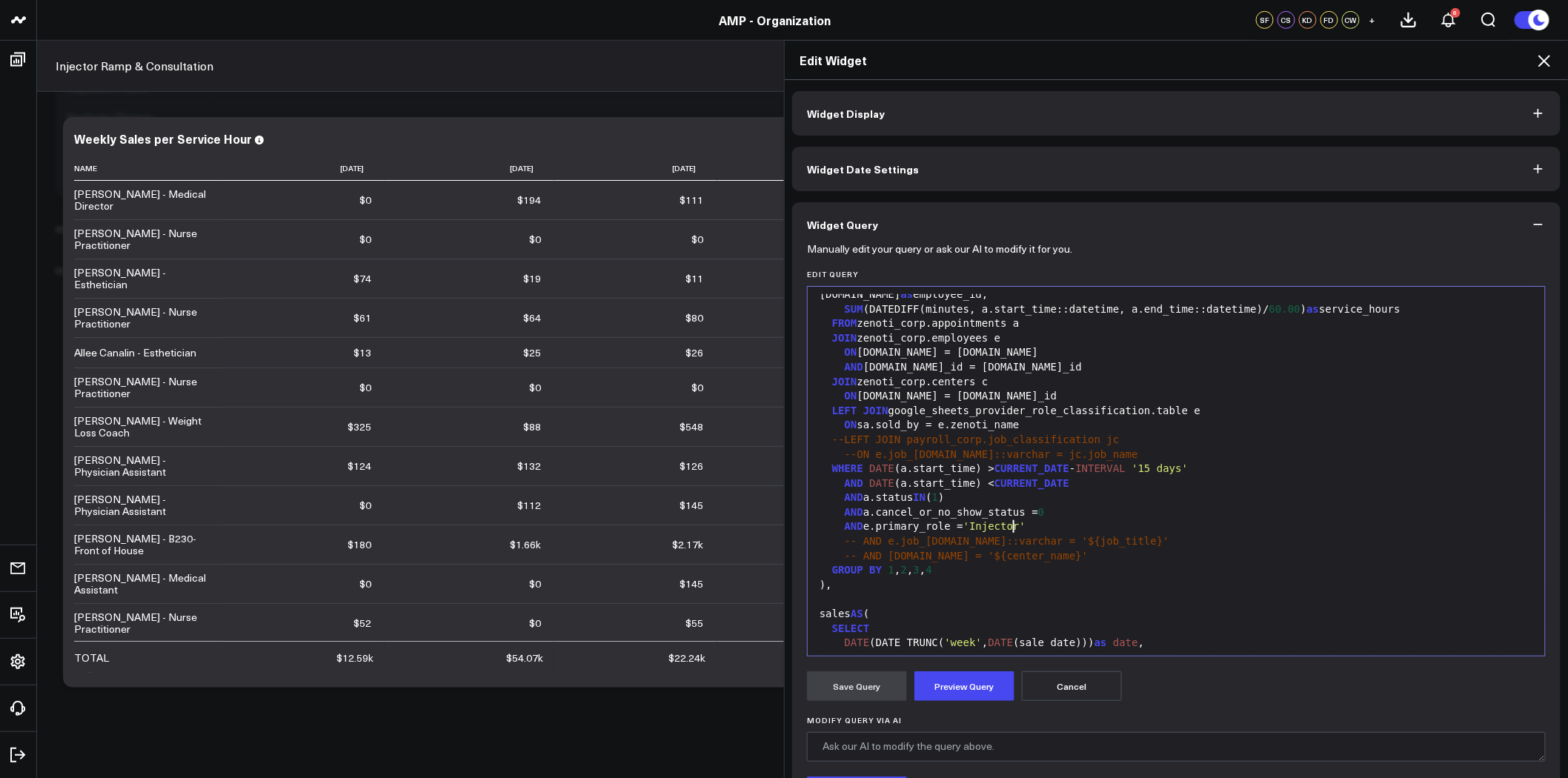
click at [1041, 524] on div "AND e.primary_role = 'Injector'" at bounding box center [1176, 527] width 723 height 15
click at [865, 428] on div "ON sa.sold_by = e.zenoti_name" at bounding box center [1176, 425] width 723 height 15
click at [975, 683] on button "Preview Query" at bounding box center [965, 686] width 100 height 29
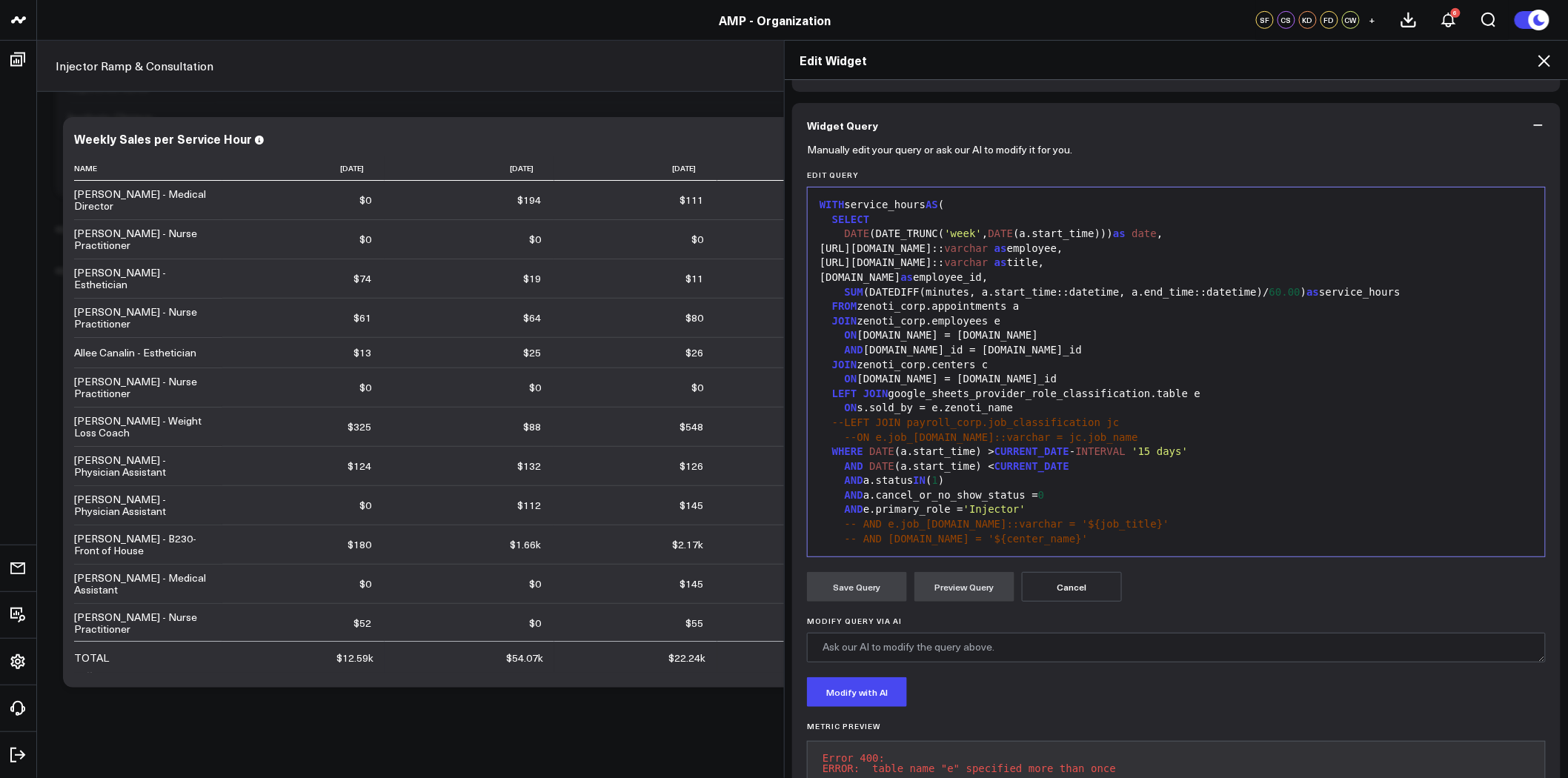
scroll to position [70, 0]
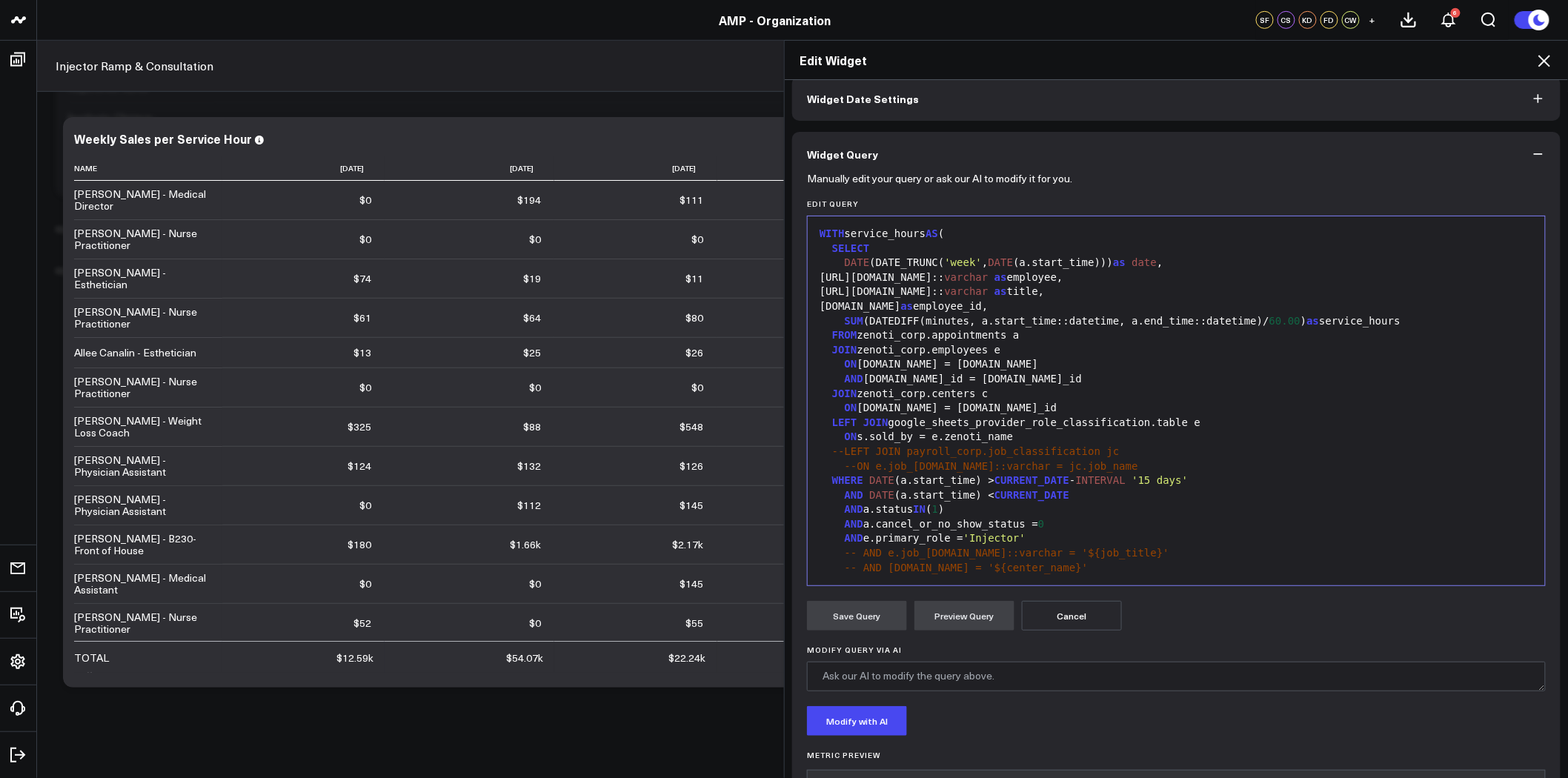
click at [1168, 424] on div "LEFT JOIN google_sheets_provider_role_classification.table e" at bounding box center [1176, 423] width 723 height 15
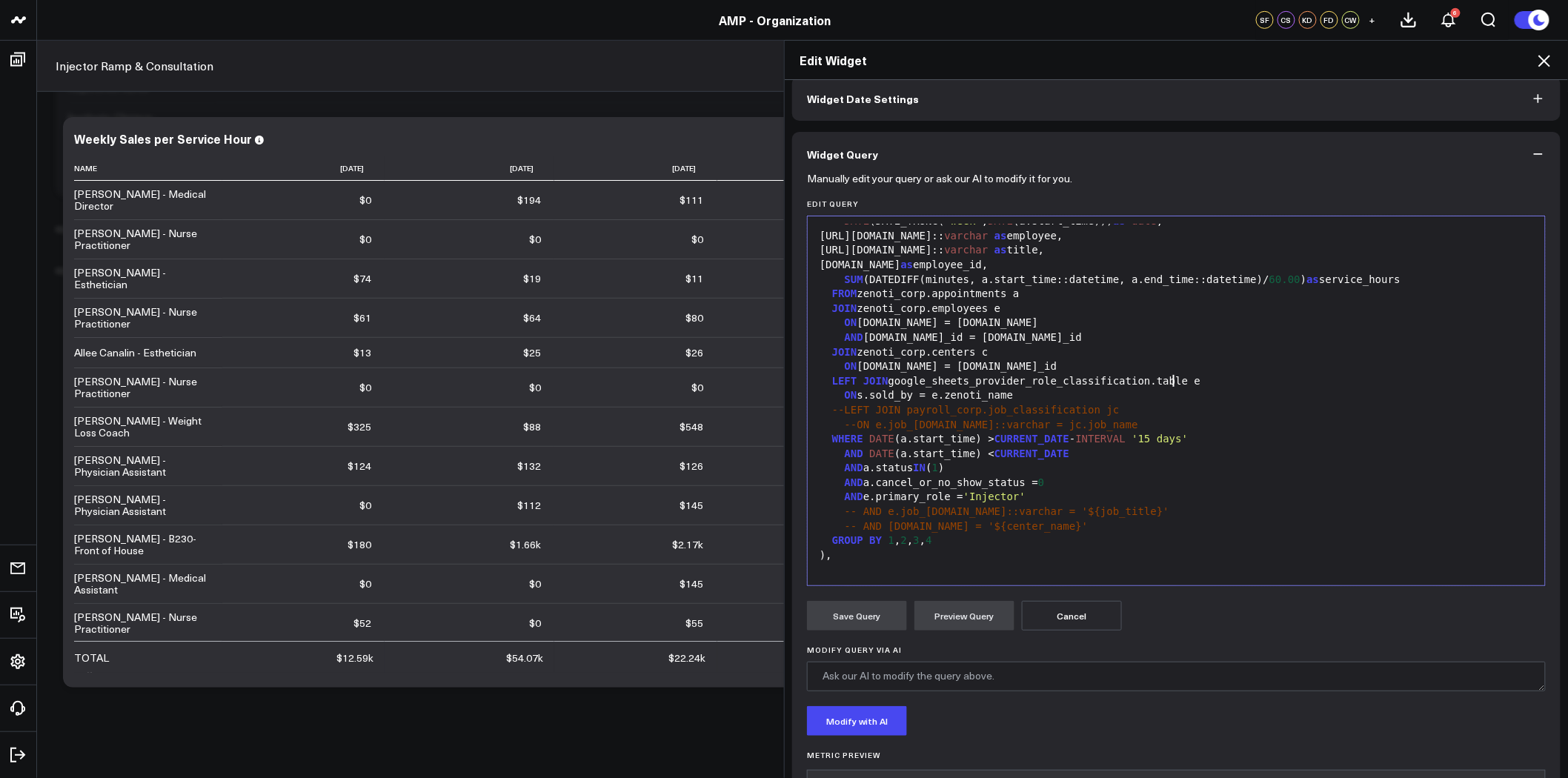
scroll to position [0, 0]
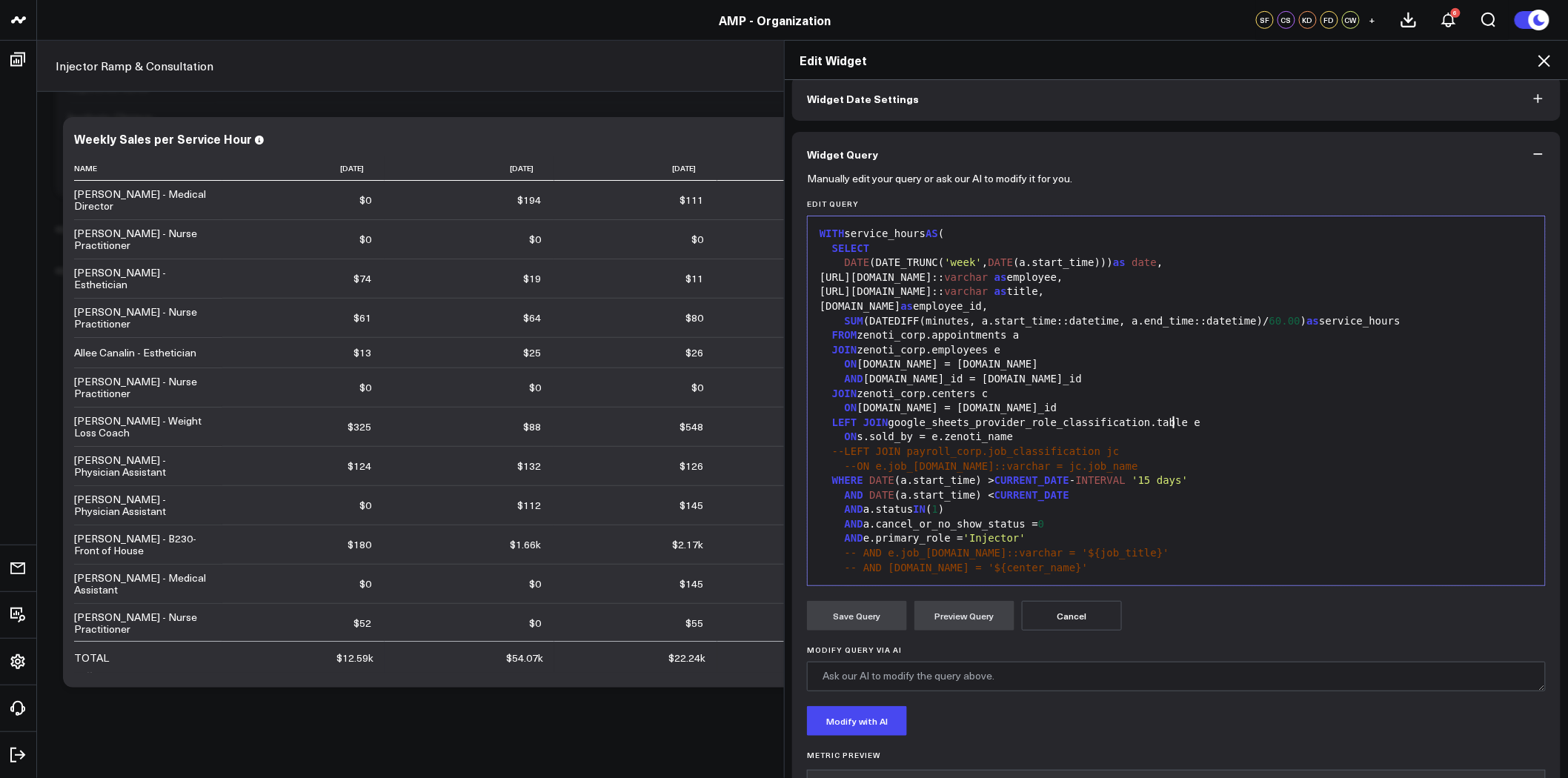
click at [832, 397] on span "JOIN" at bounding box center [845, 393] width 25 height 11
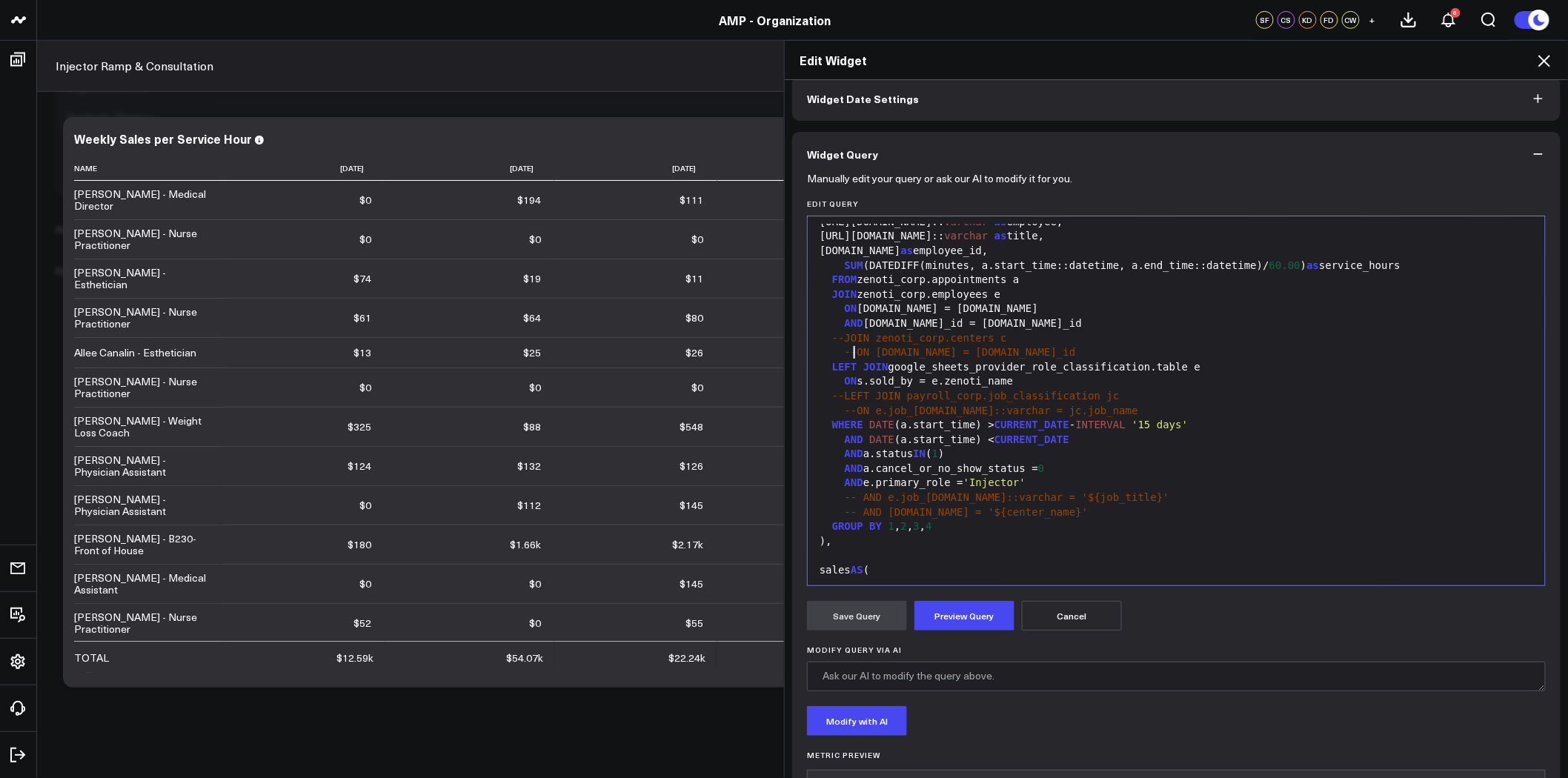
scroll to position [83, 0]
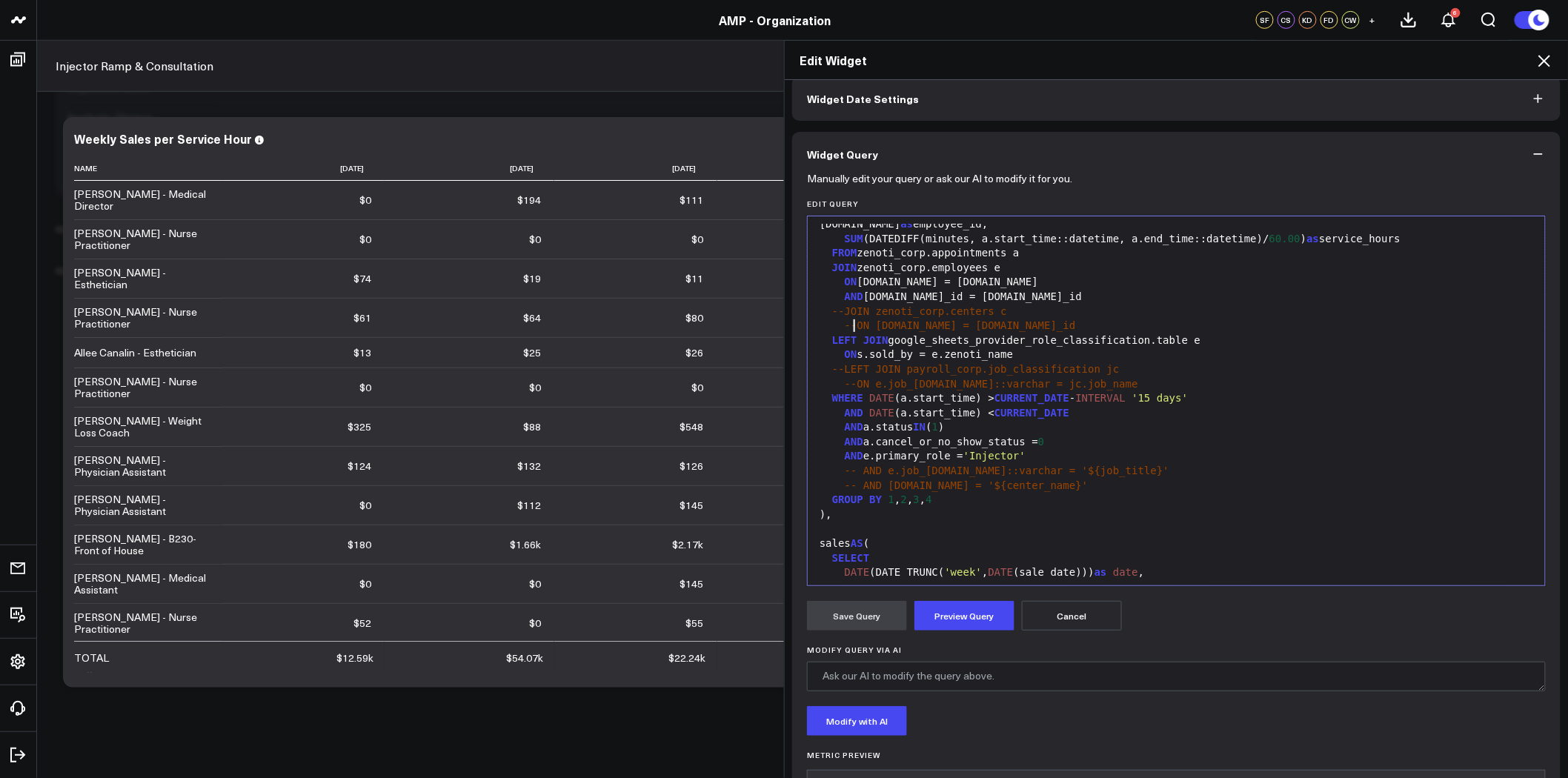
click at [1167, 339] on div "LEFT JOIN google_sheets_provider_role_classification.table e" at bounding box center [1176, 341] width 723 height 15
click at [1129, 313] on div "--JOIN zenoti_corp.centers c" at bounding box center [1176, 312] width 723 height 15
click at [930, 358] on div "ON s.sold_by = e.zenoti_name" at bounding box center [1176, 355] width 723 height 15
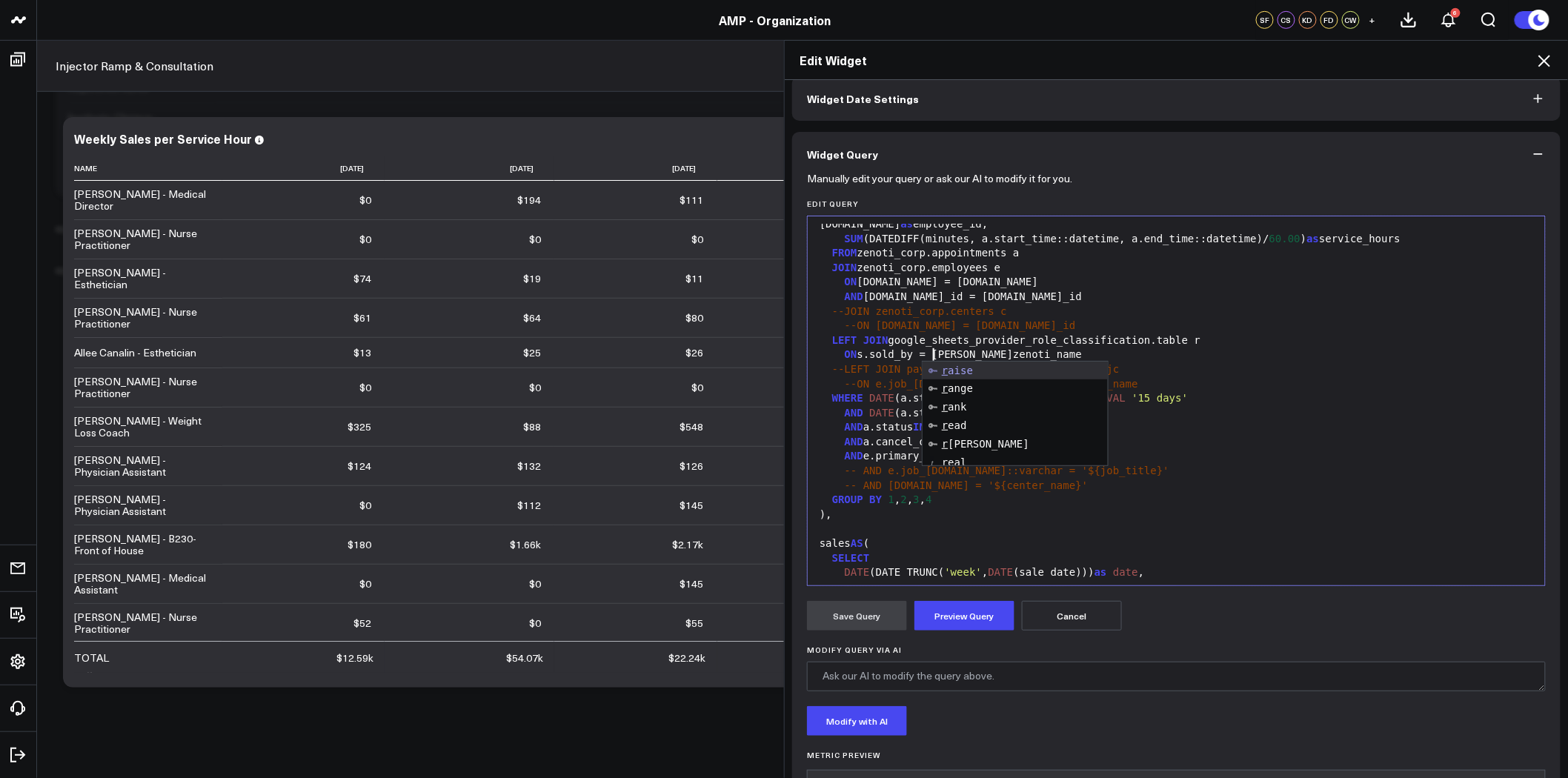
click at [1264, 306] on div "--JOIN zenoti_corp.centers c" at bounding box center [1176, 312] width 723 height 15
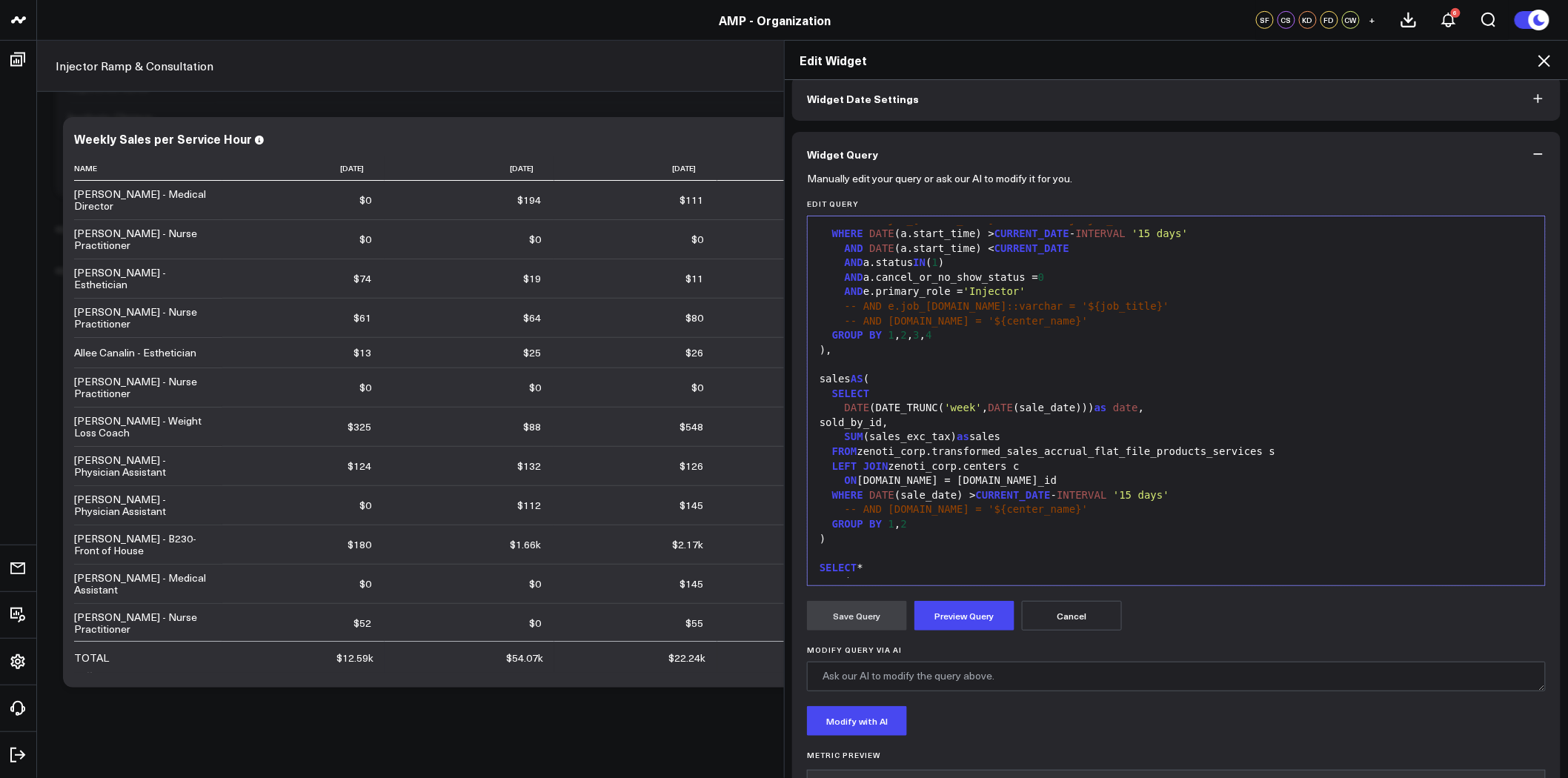
scroll to position [164, 0]
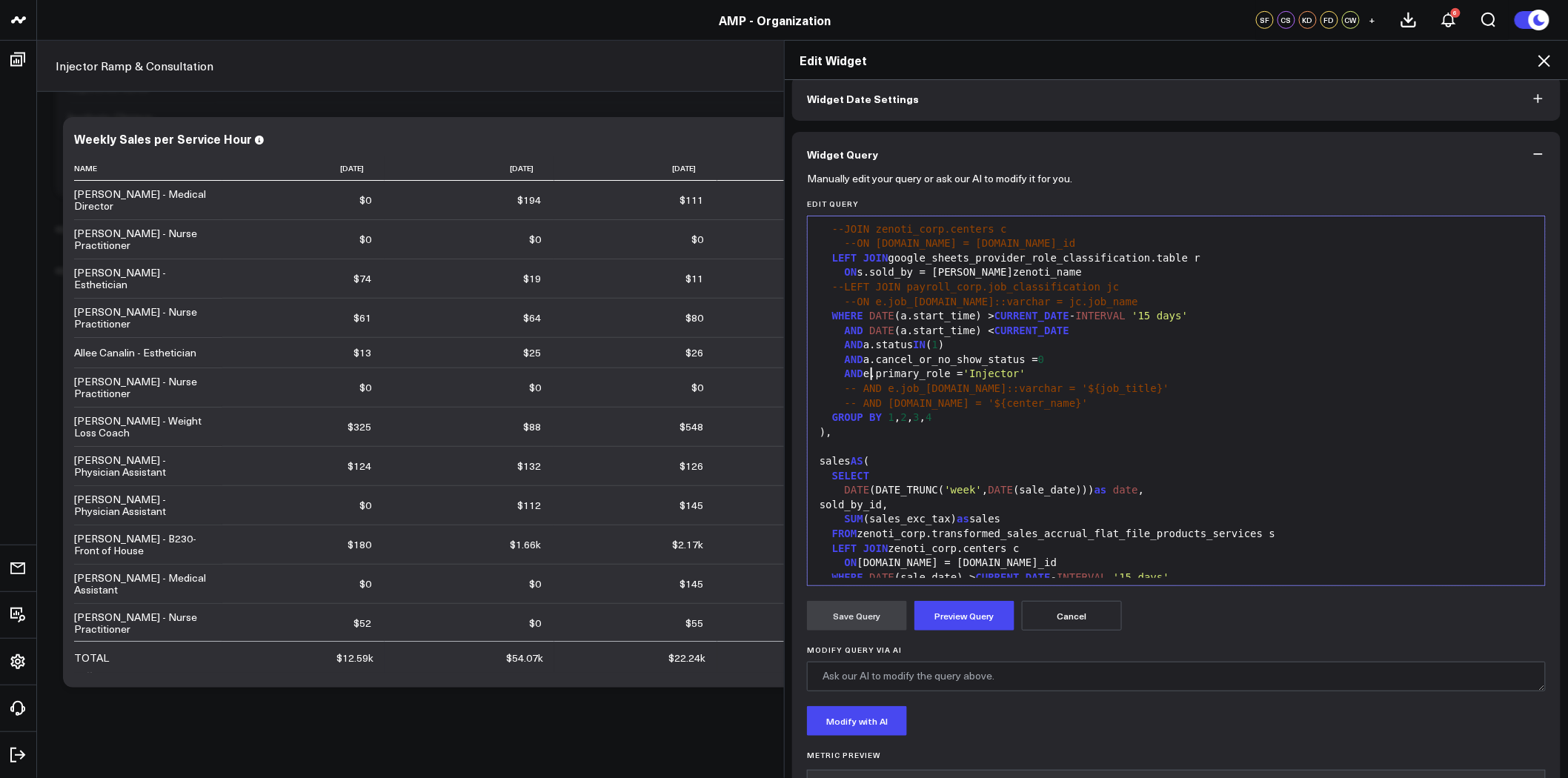
click at [866, 374] on div "AND e.primary_role = 'Injector'" at bounding box center [1176, 374] width 723 height 15
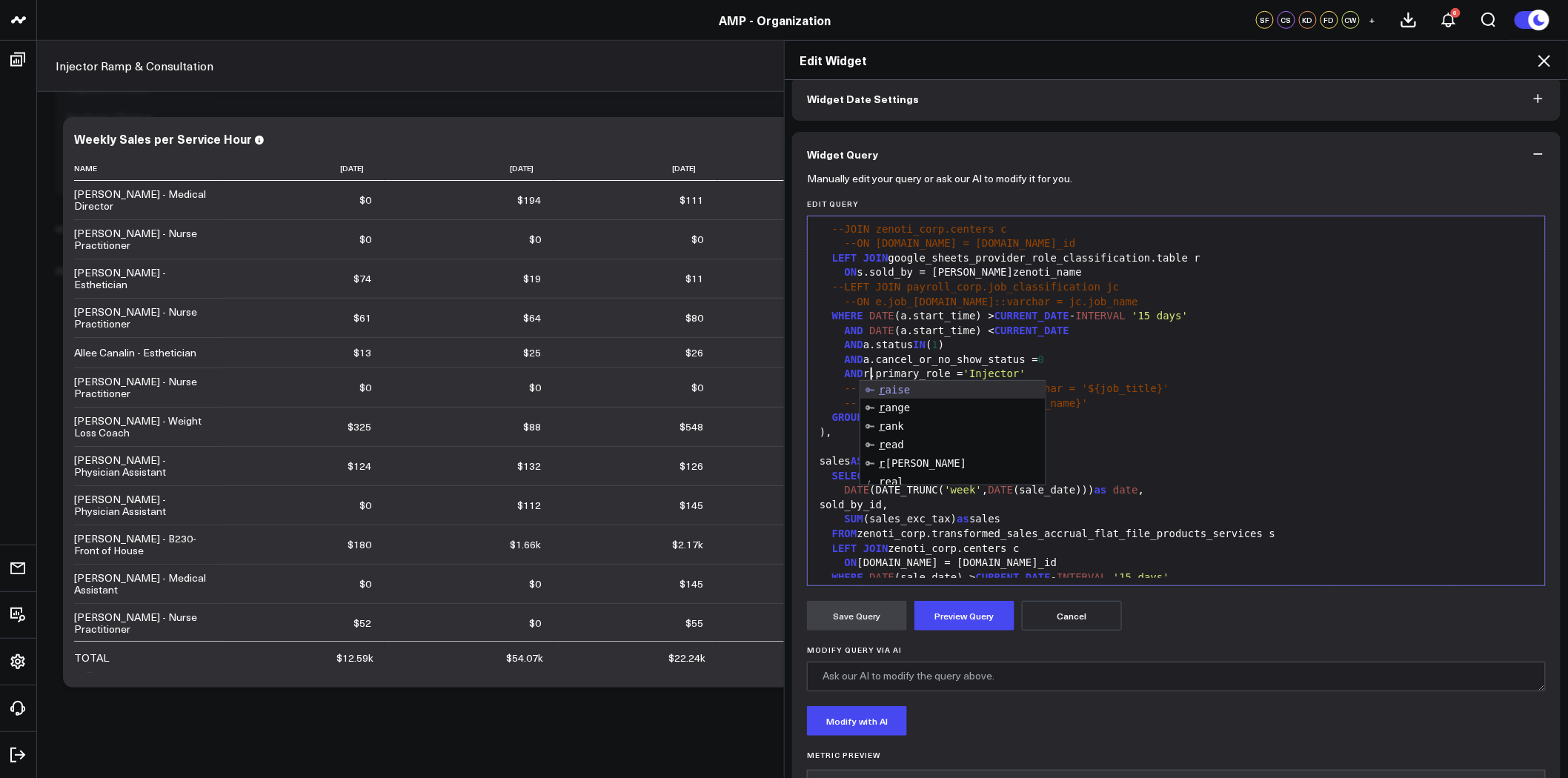
click at [1199, 336] on div "AND DATE (a.start_time) < CURRENT_DATE" at bounding box center [1176, 331] width 723 height 15
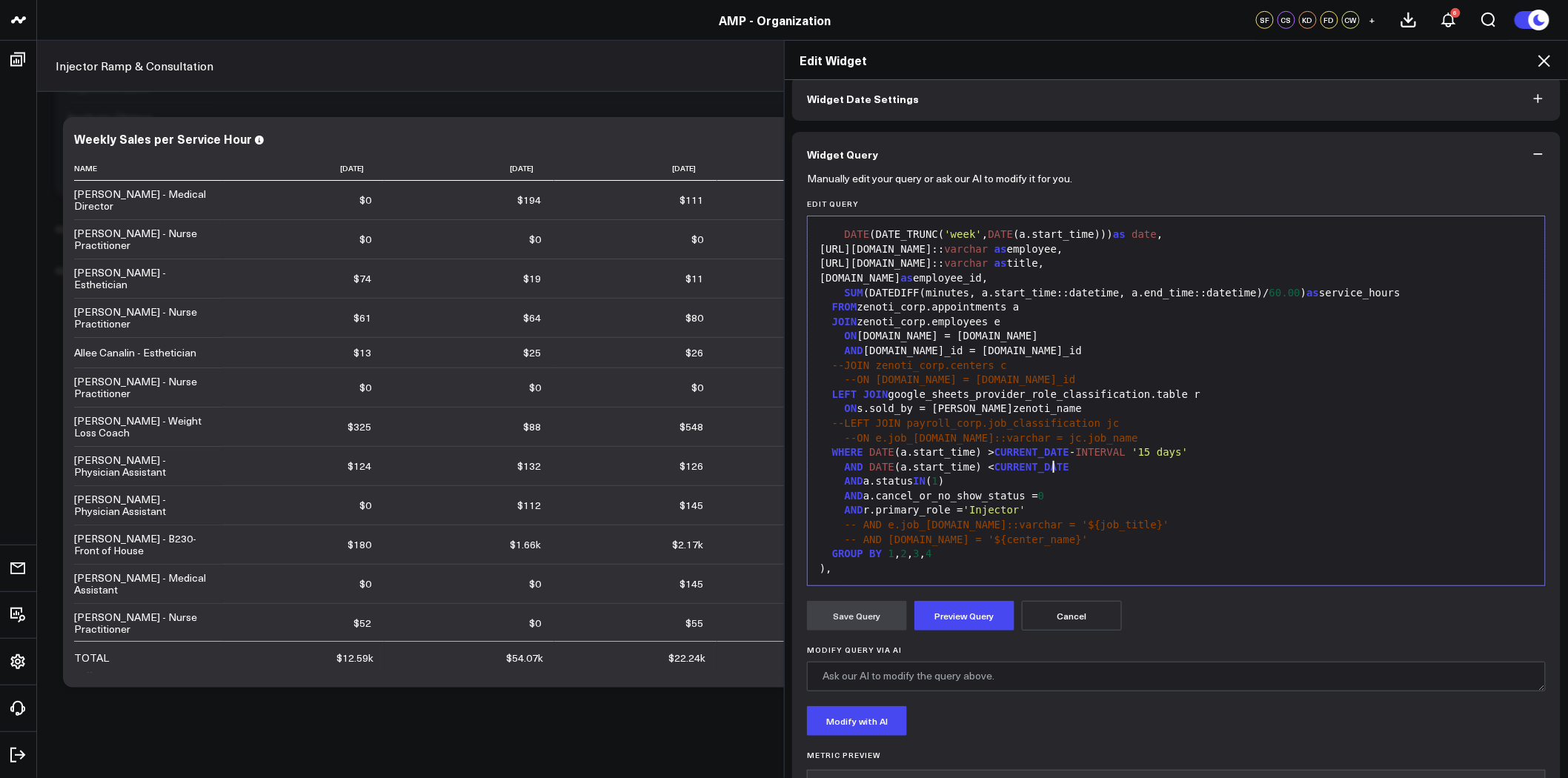
scroll to position [0, 0]
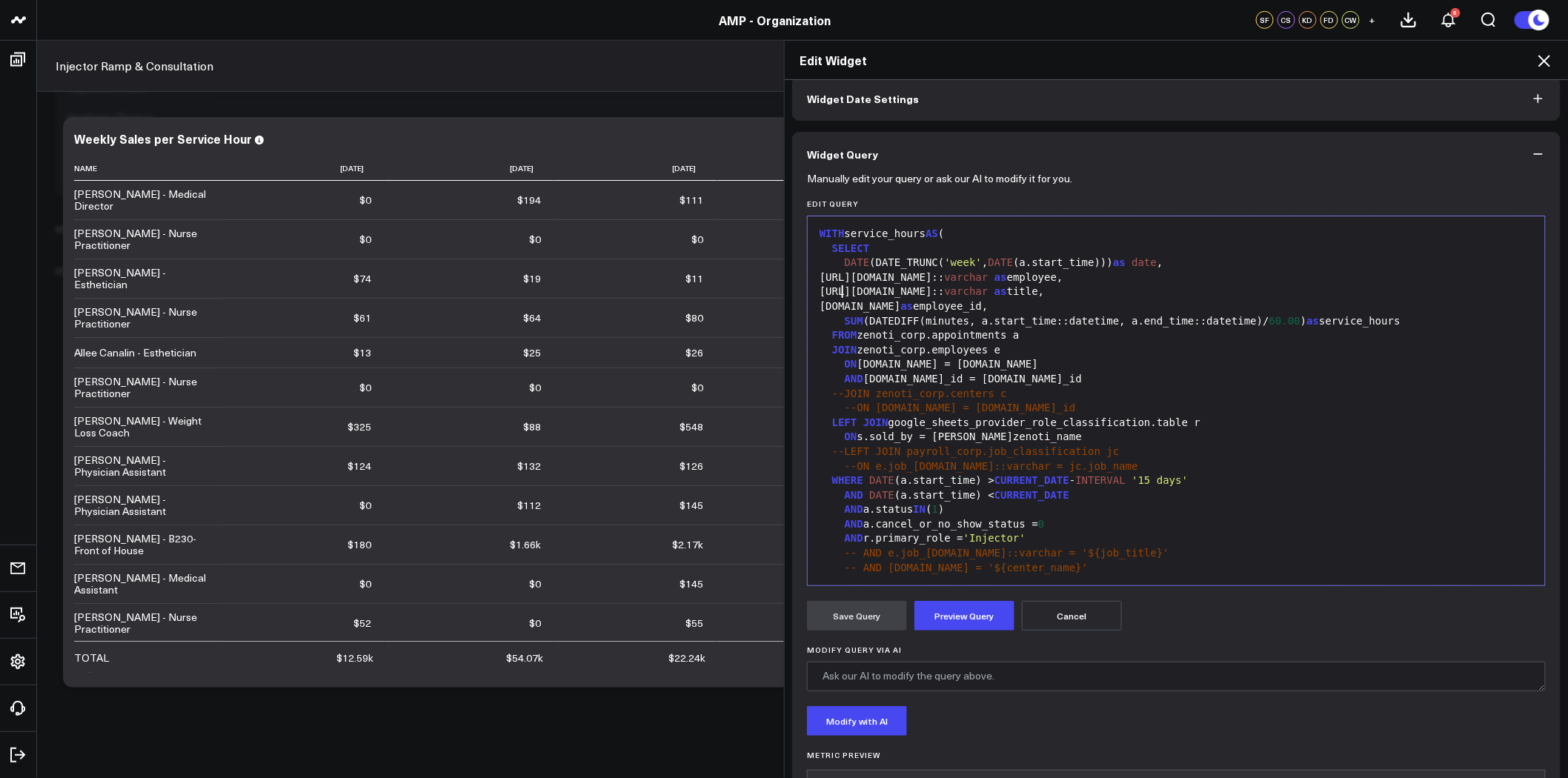
click at [838, 291] on div "e.job_info.name:: varchar as title," at bounding box center [1176, 292] width 723 height 15
click at [962, 614] on button "Preview Query" at bounding box center [965, 616] width 100 height 29
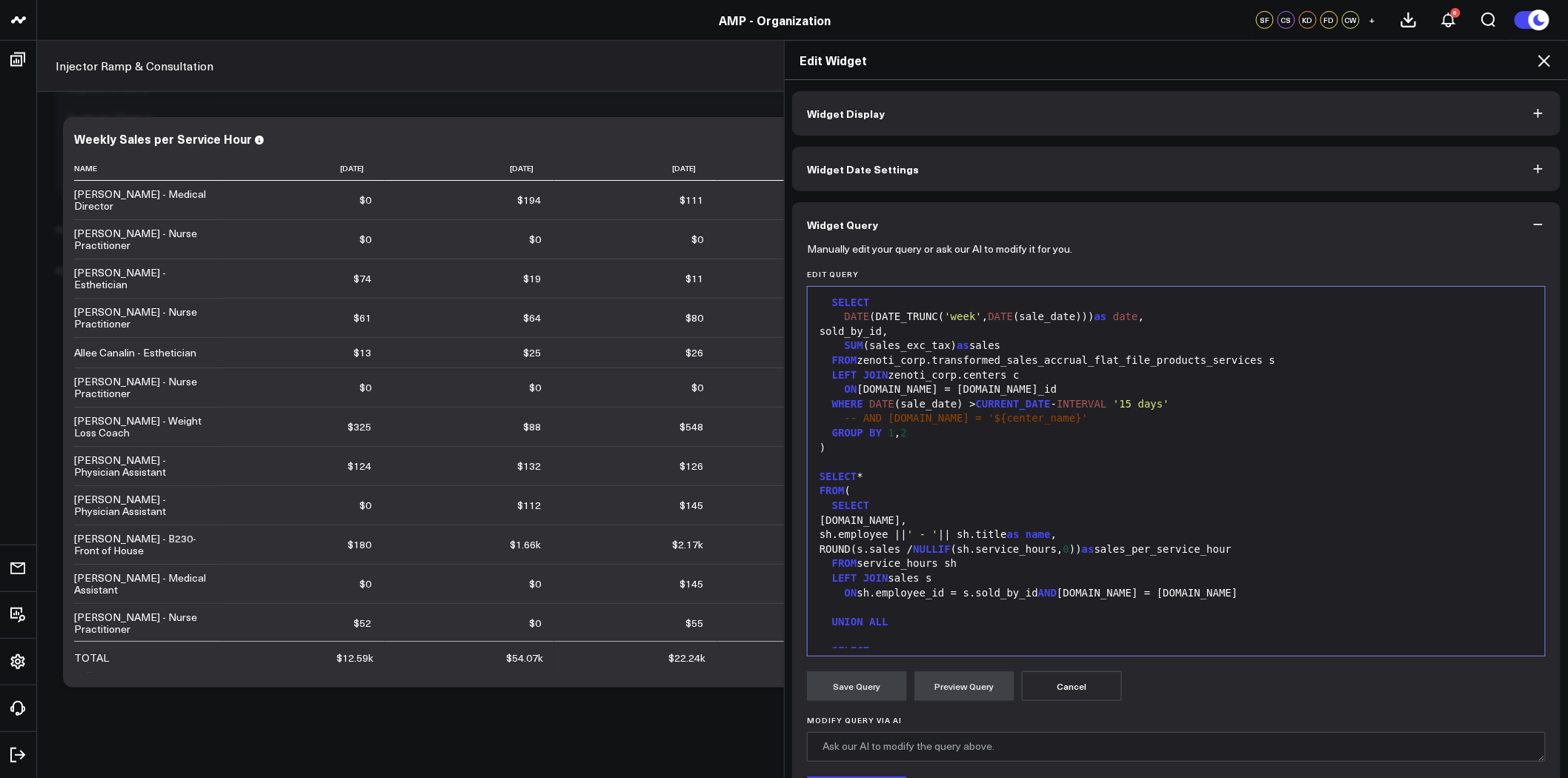
scroll to position [411, 0]
click at [994, 460] on div at bounding box center [1176, 459] width 723 height 15
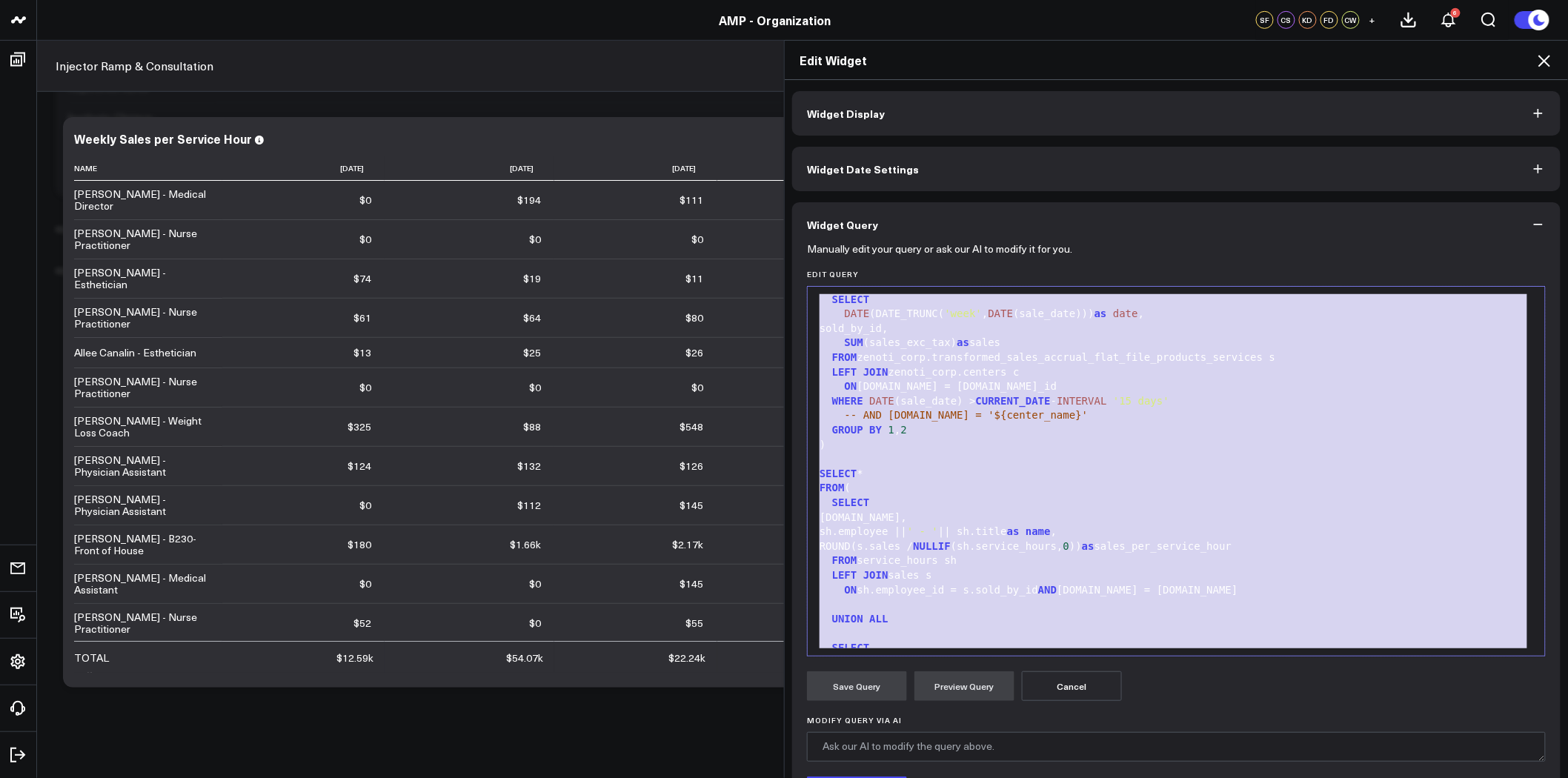
copy div "WITH service_hours AS ( SELECT DATE (DATE_TRUNC( 'week' , DATE (a.start_time)))…"
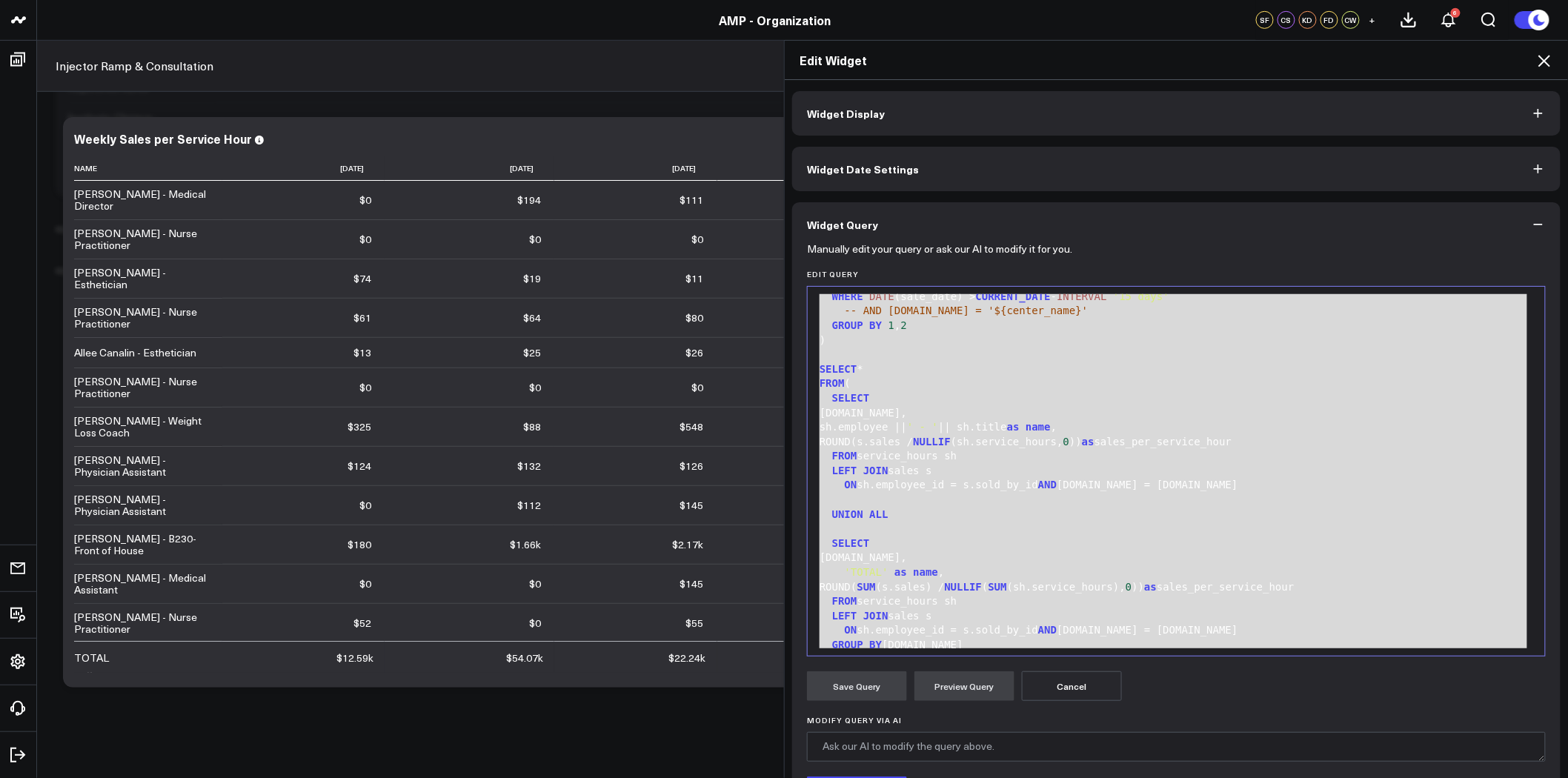
scroll to position [551, 0]
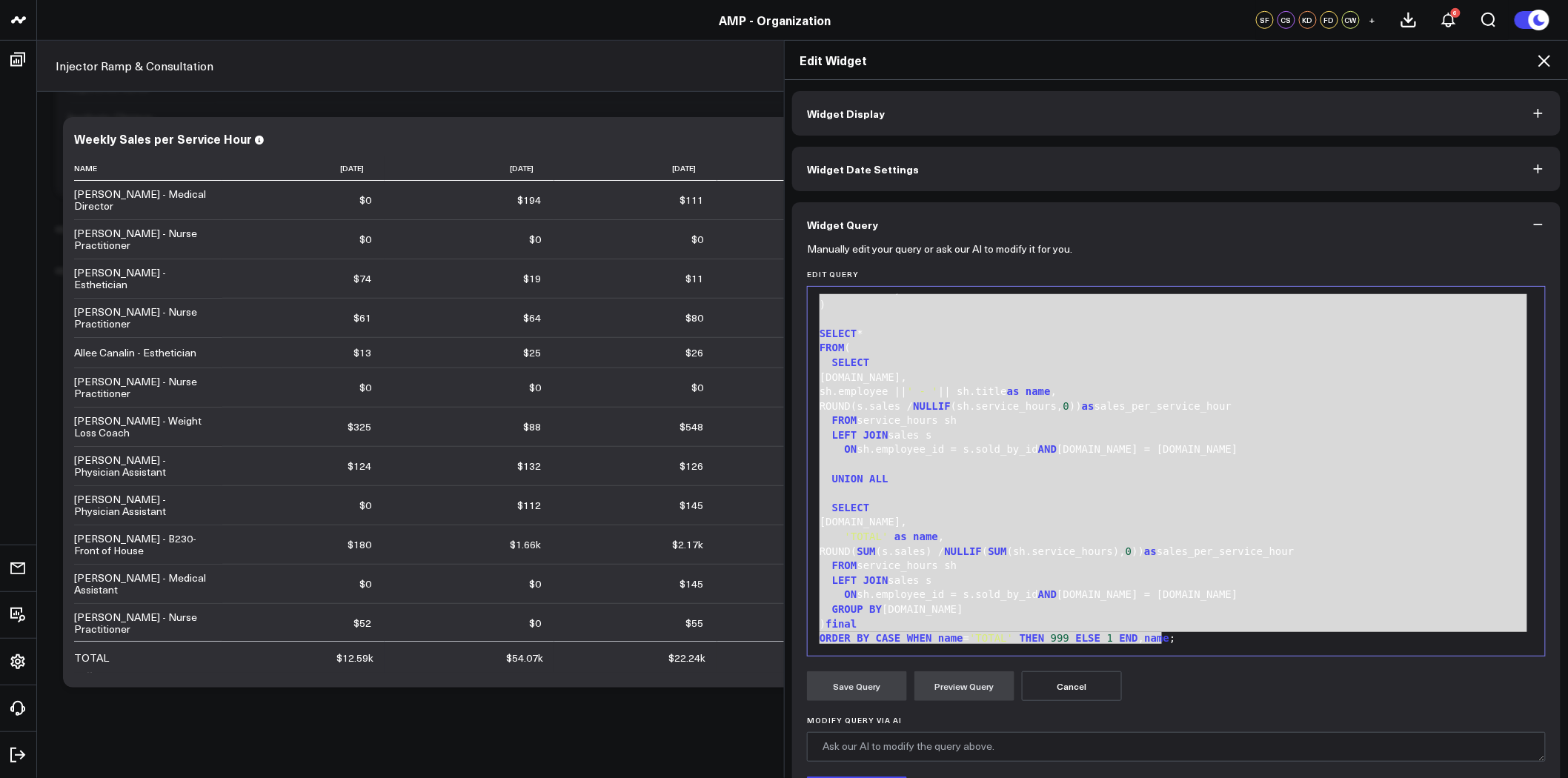
click at [1067, 457] on div at bounding box center [1176, 465] width 723 height 15
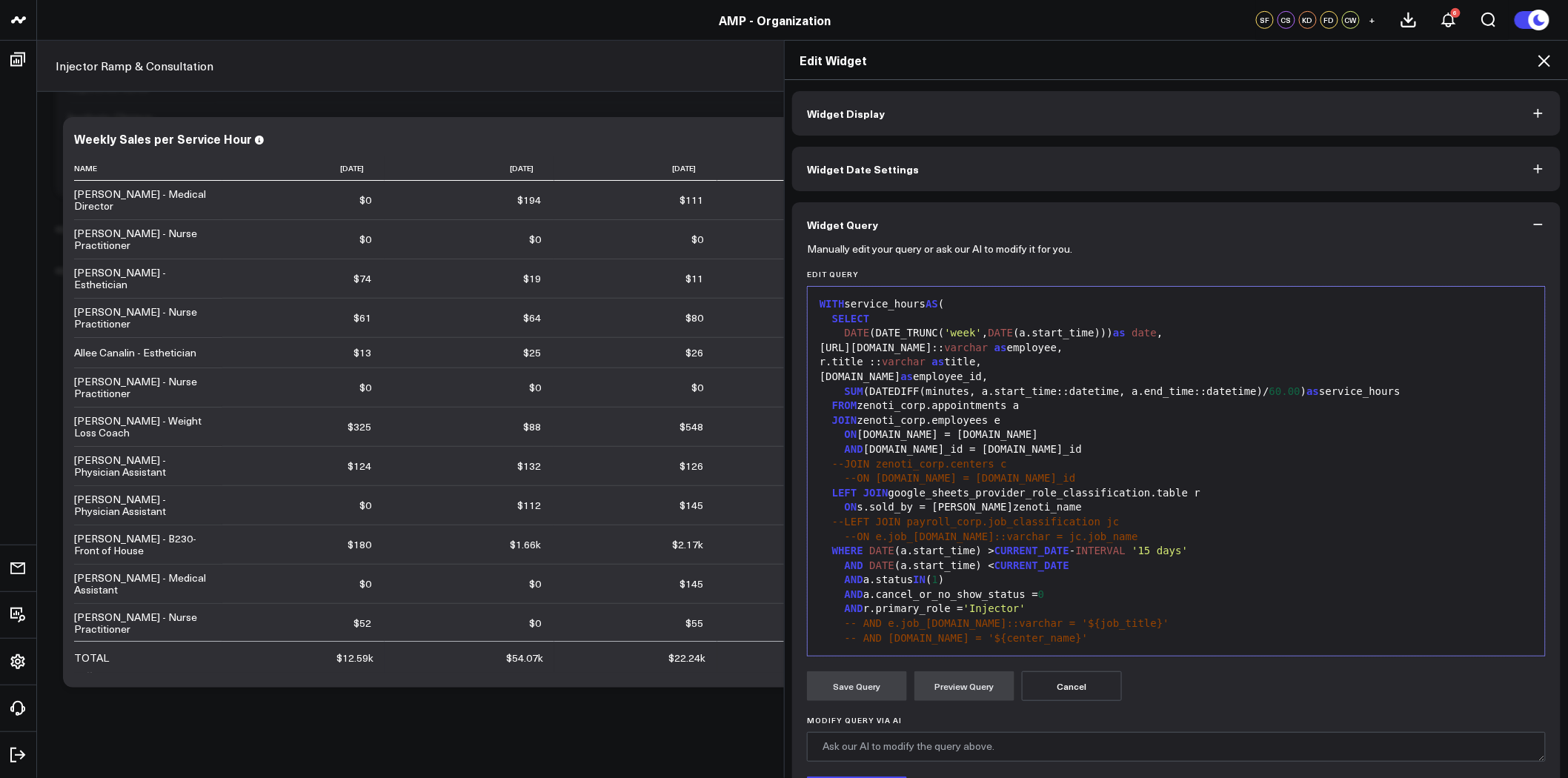
scroll to position [83, 0]
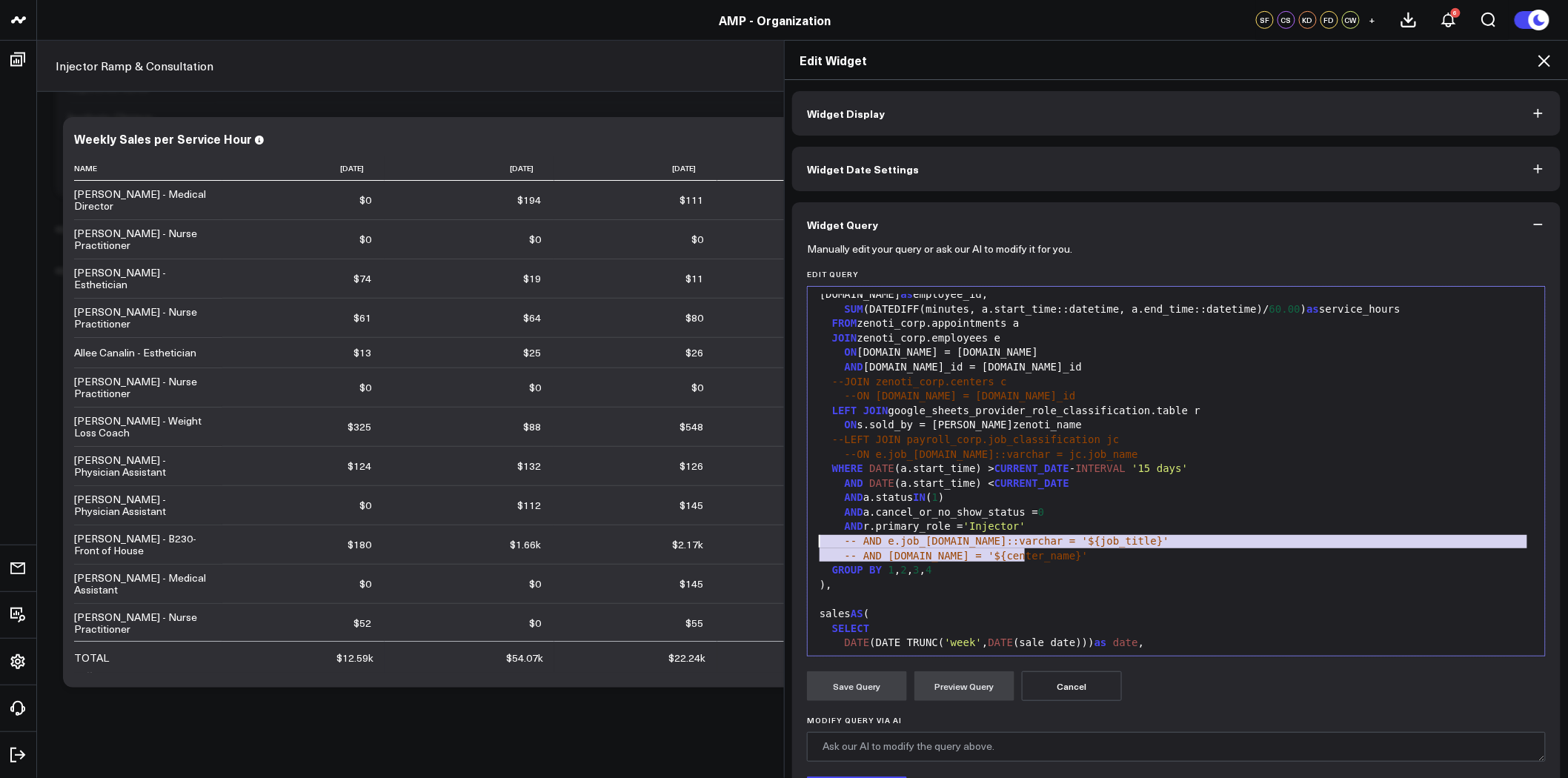
drag, startPoint x: 1025, startPoint y: 552, endPoint x: 809, endPoint y: 539, distance: 216.4
click at [809, 539] on div "99 1 2 3 4 5 6 7 8 9 10 11 12 13 14 15 16 17 18 19 20 21 22 23 24 25 26 27 28 2…" at bounding box center [1176, 471] width 739 height 371
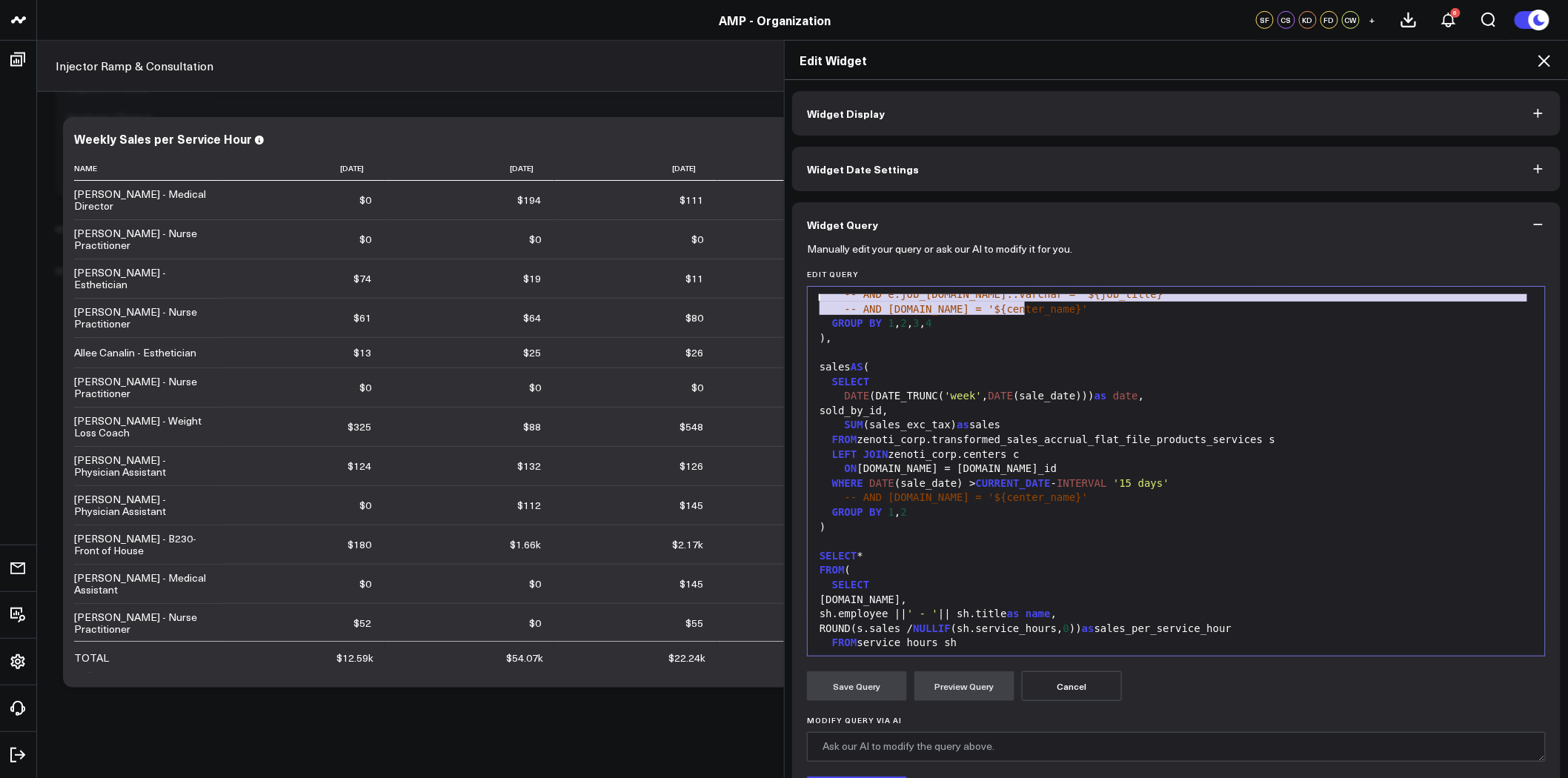
scroll to position [551, 0]
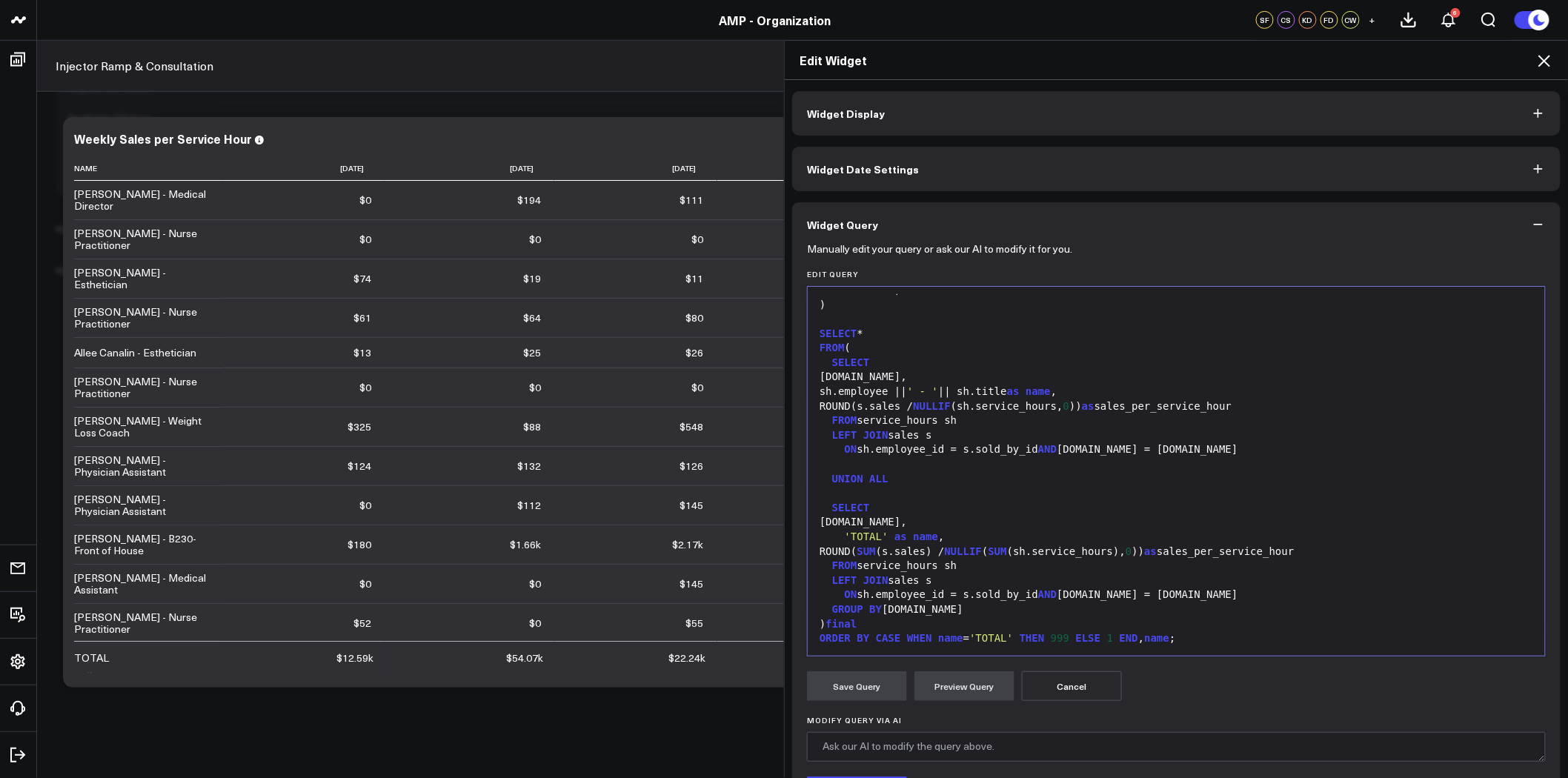
click at [1079, 685] on button "Cancel" at bounding box center [1072, 686] width 100 height 29
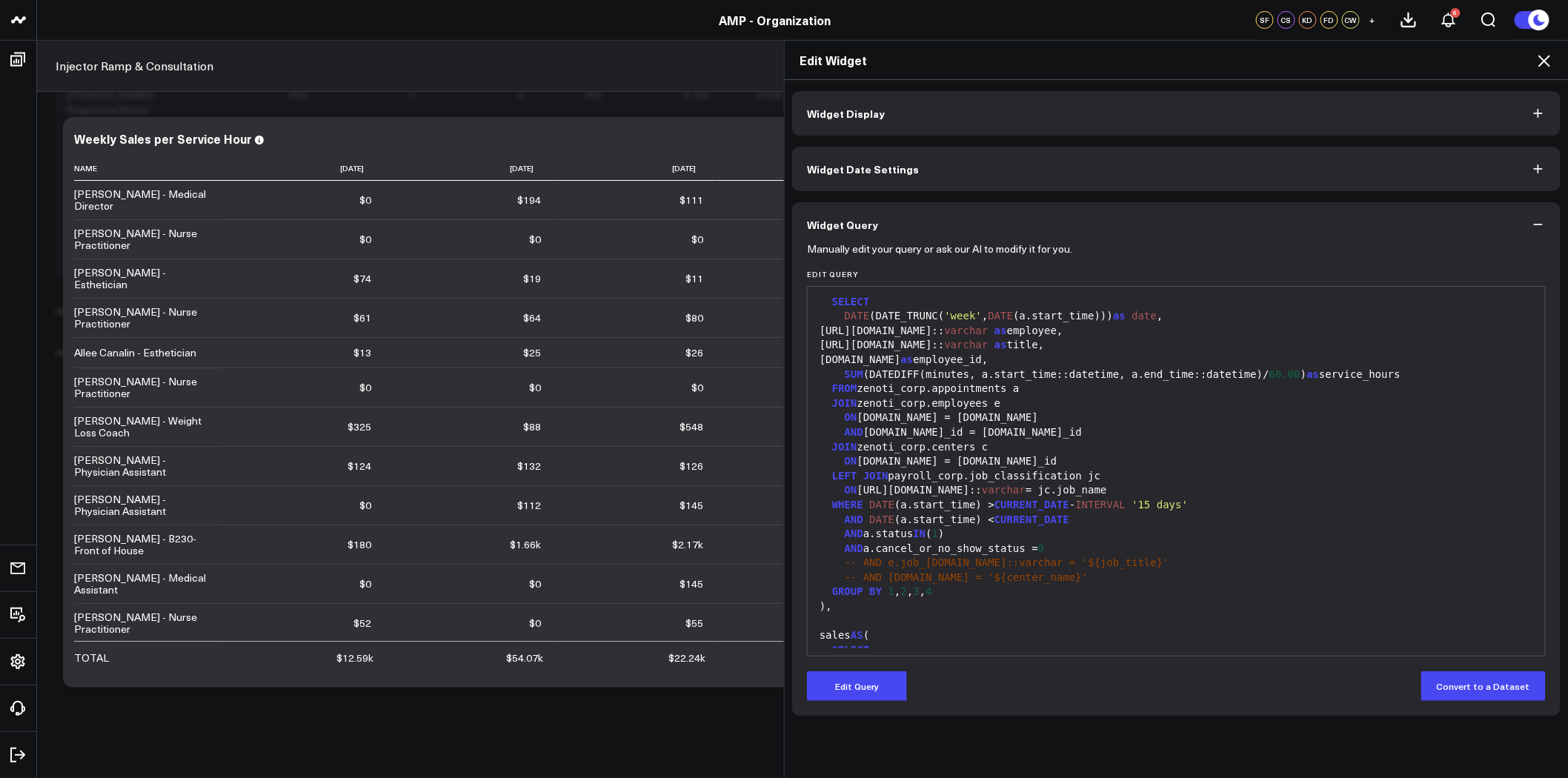
scroll to position [0, 0]
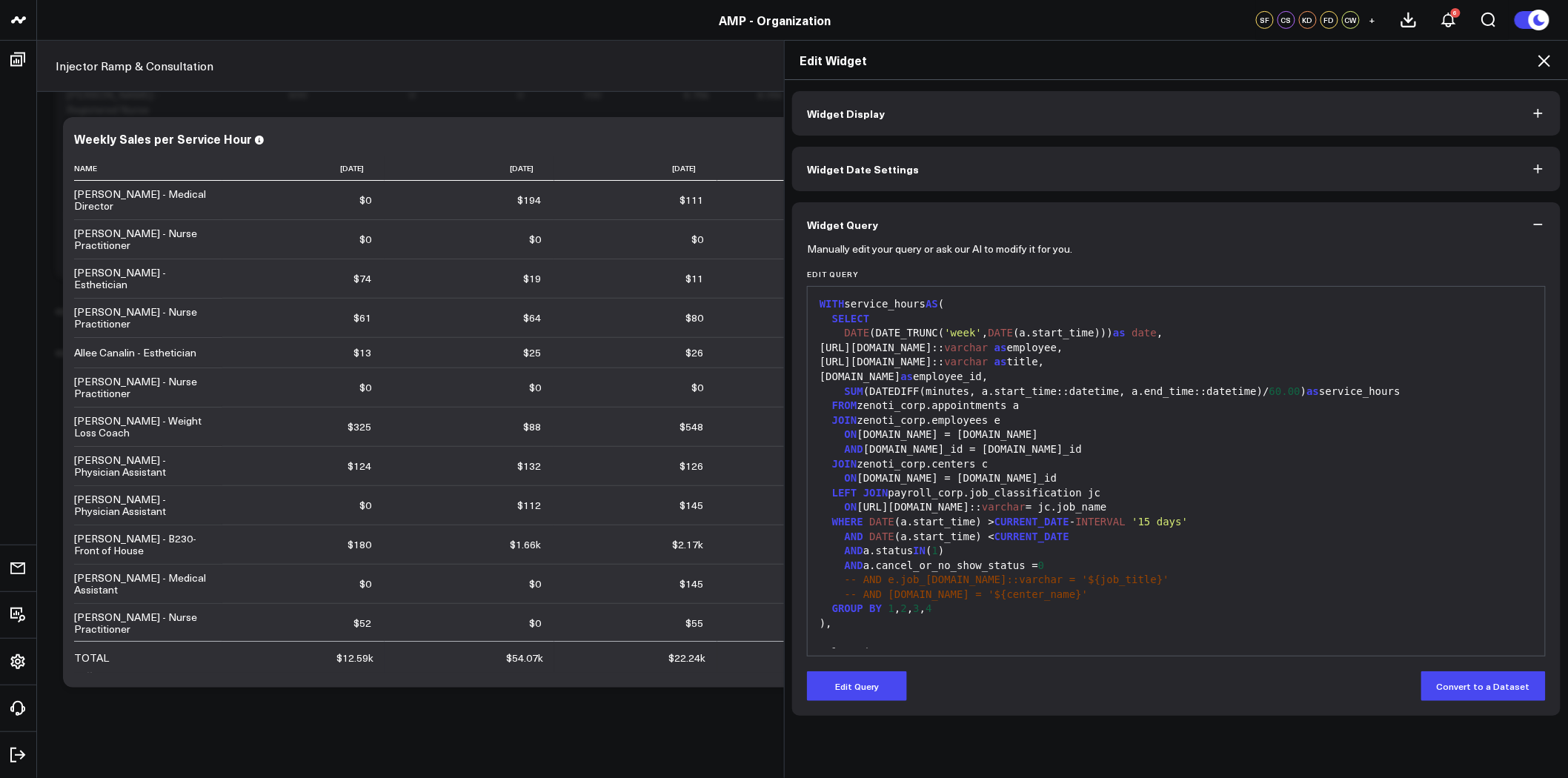
click at [1544, 61] on icon at bounding box center [1544, 61] width 11 height 11
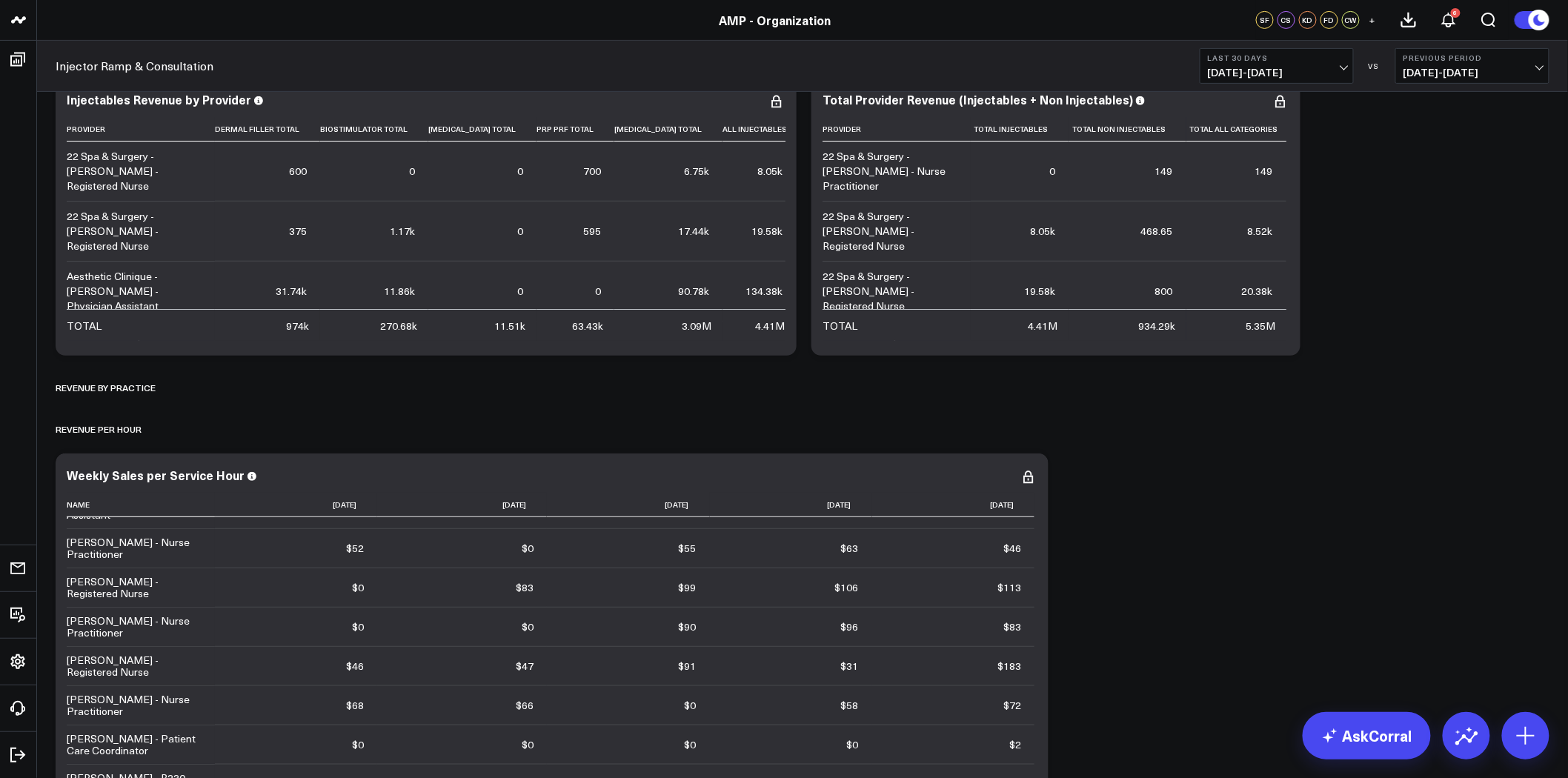
scroll to position [2552, 0]
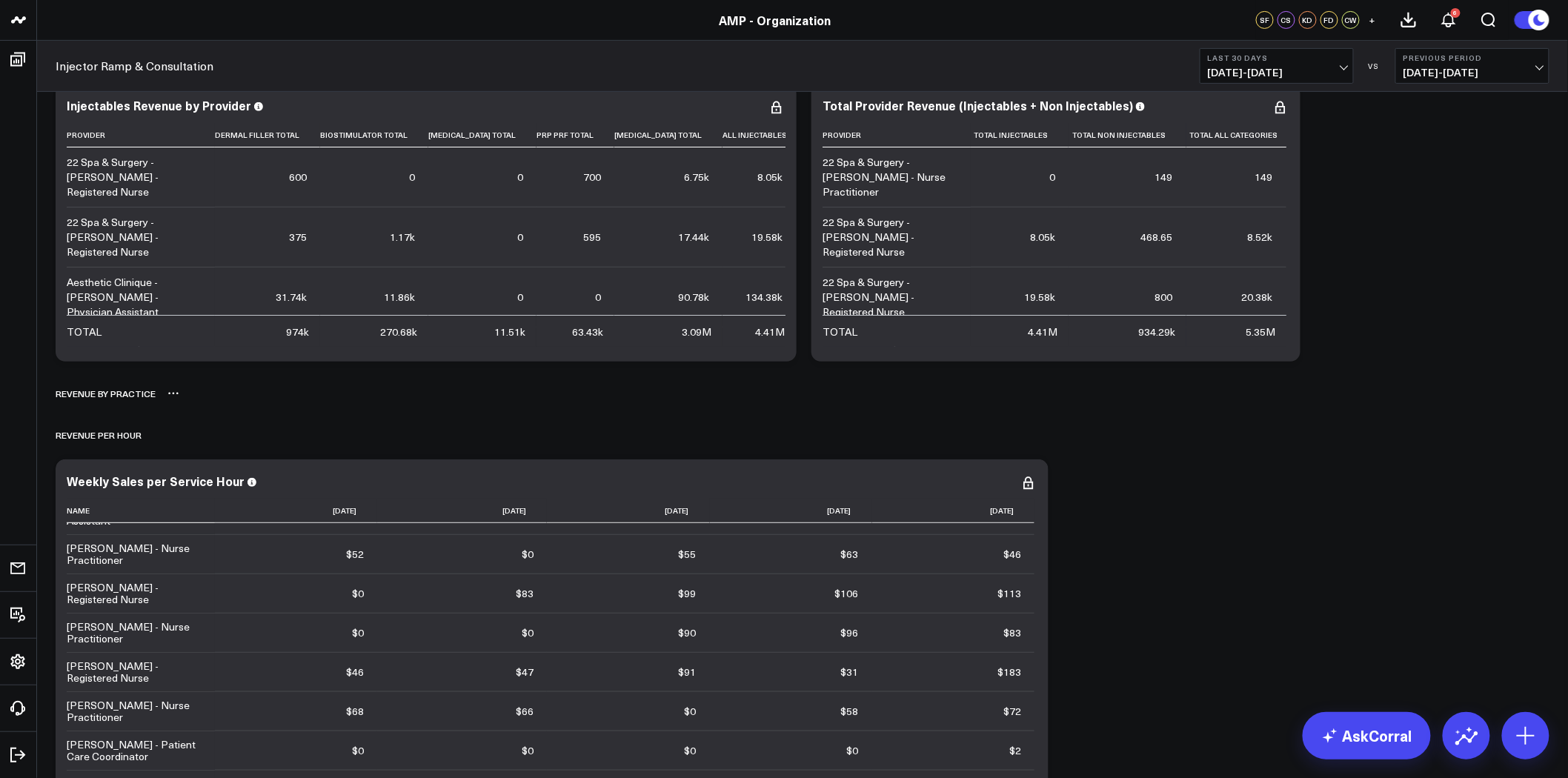
click at [173, 393] on icon at bounding box center [173, 393] width 2 height 2
click at [216, 438] on button "Delete" at bounding box center [212, 435] width 65 height 26
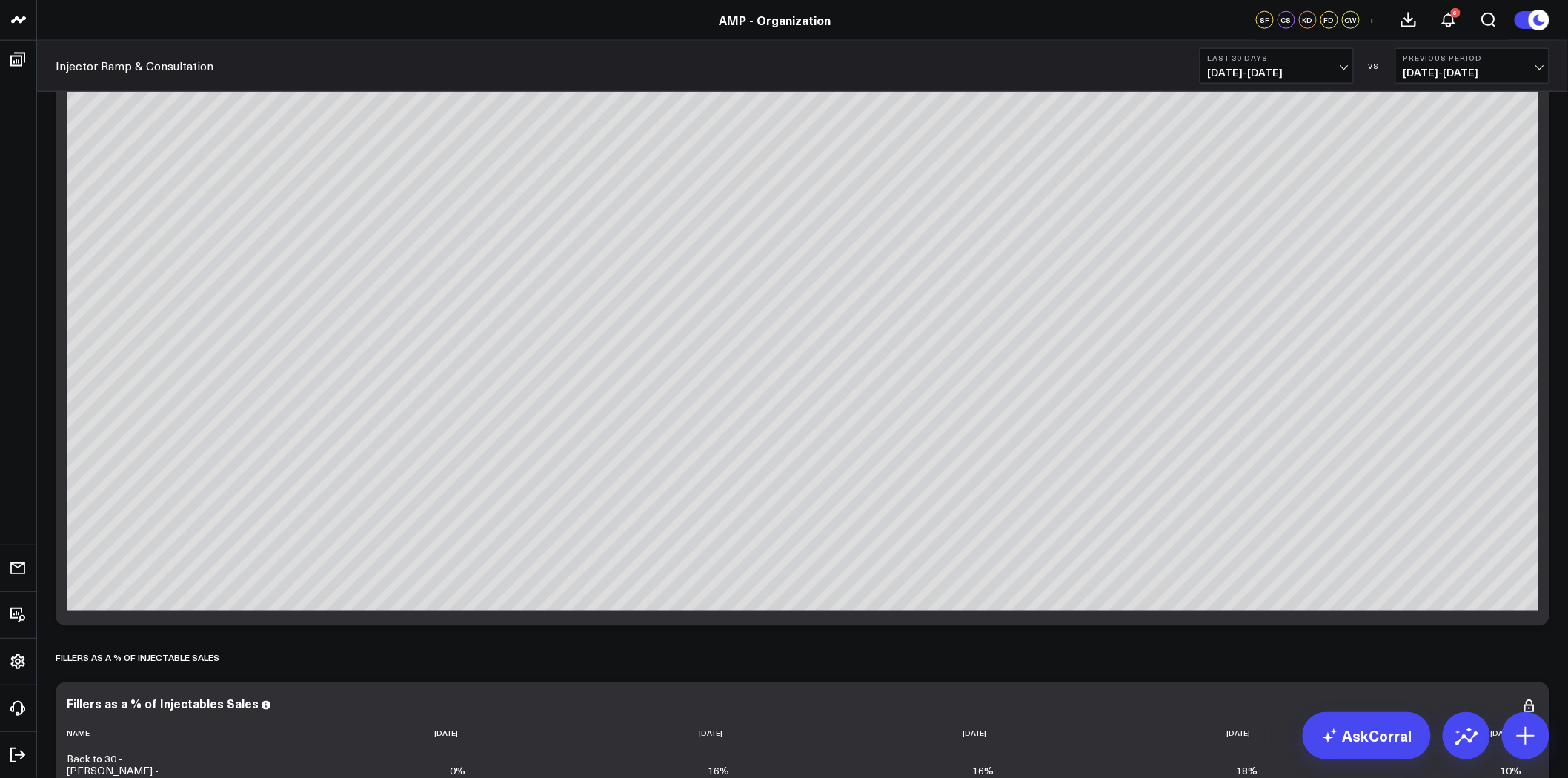
scroll to position [411, 0]
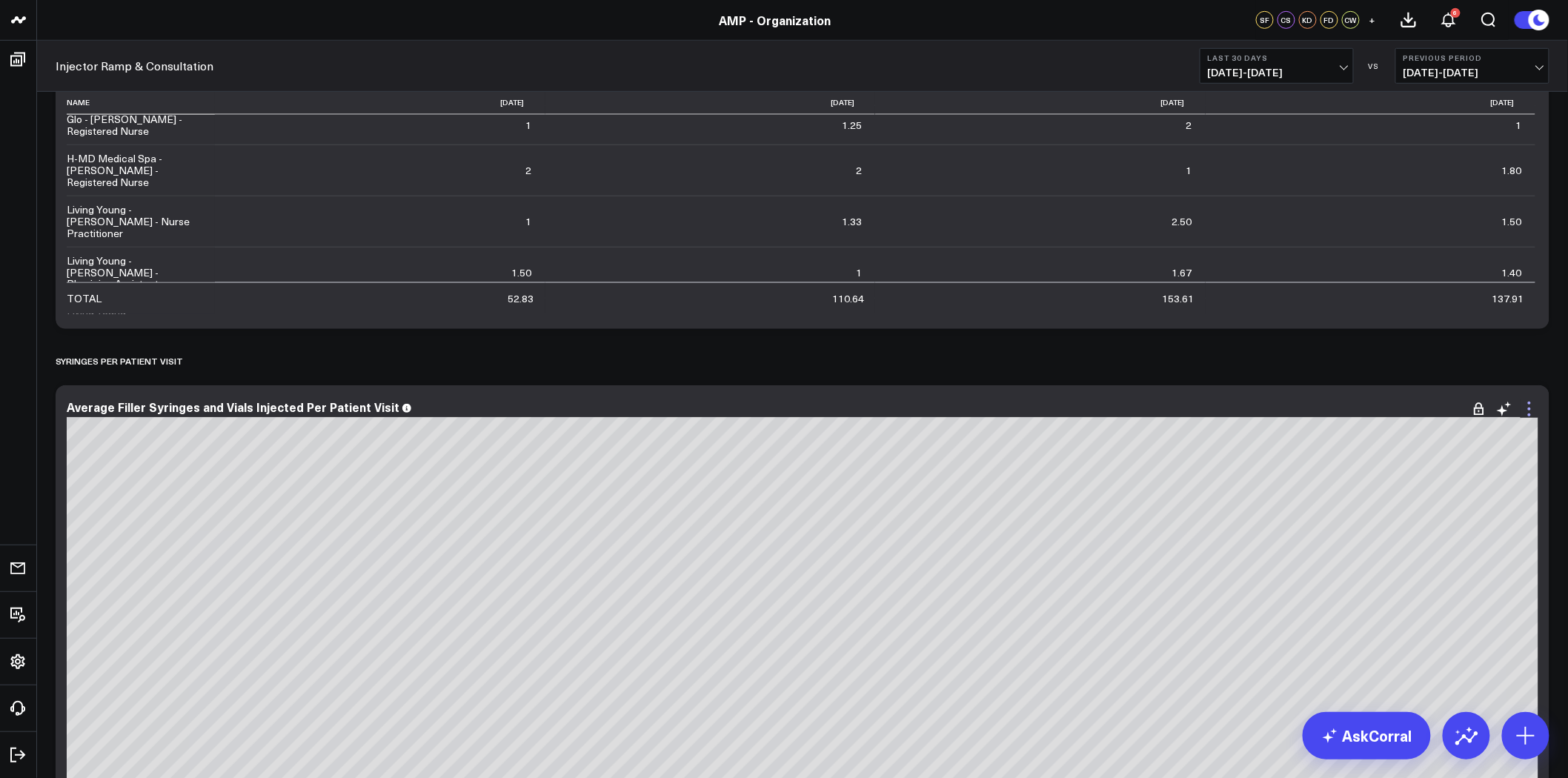
click at [1531, 402] on icon at bounding box center [1530, 409] width 18 height 18
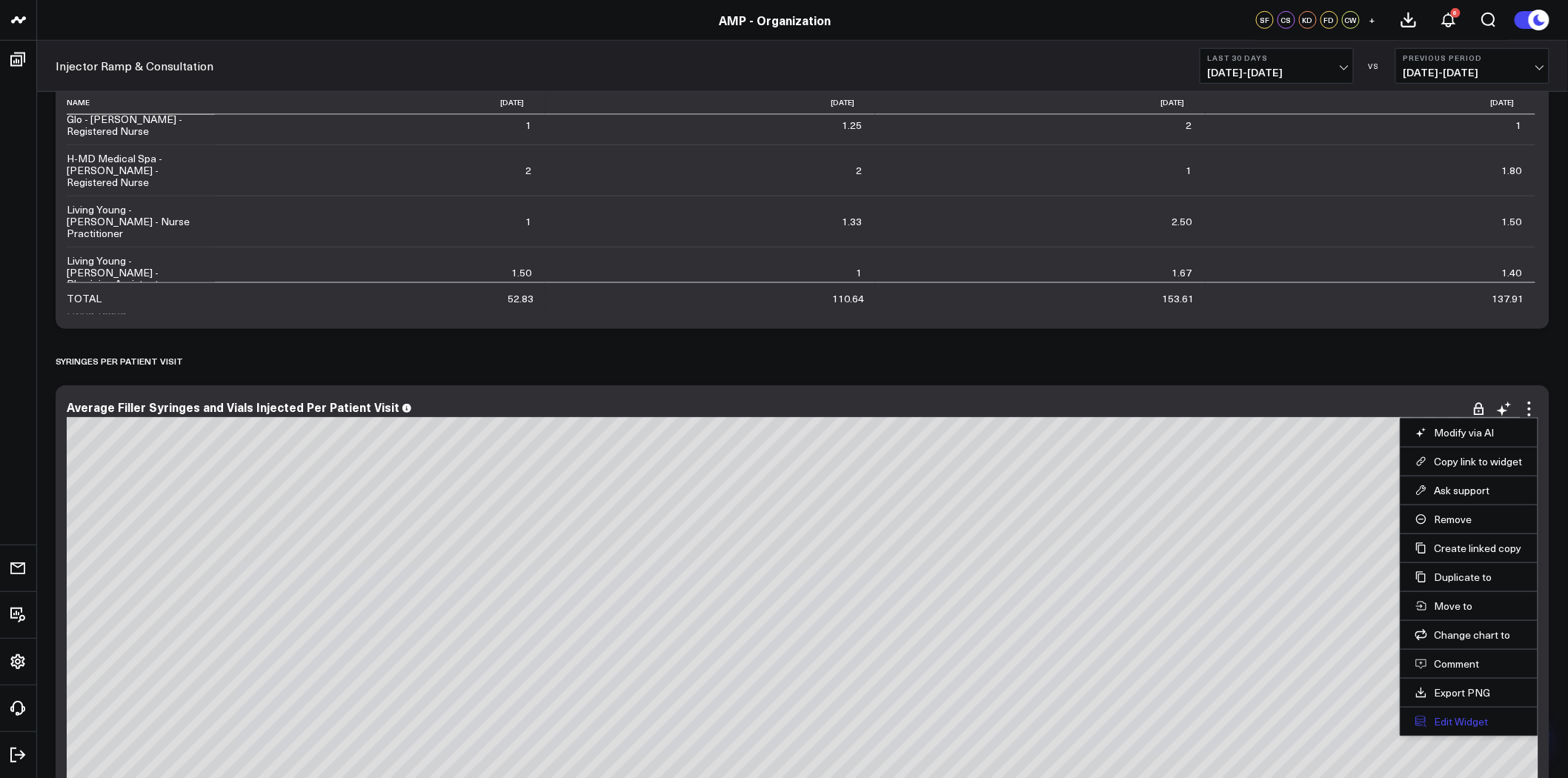
click at [1489, 722] on button "Edit Widget" at bounding box center [1469, 722] width 107 height 13
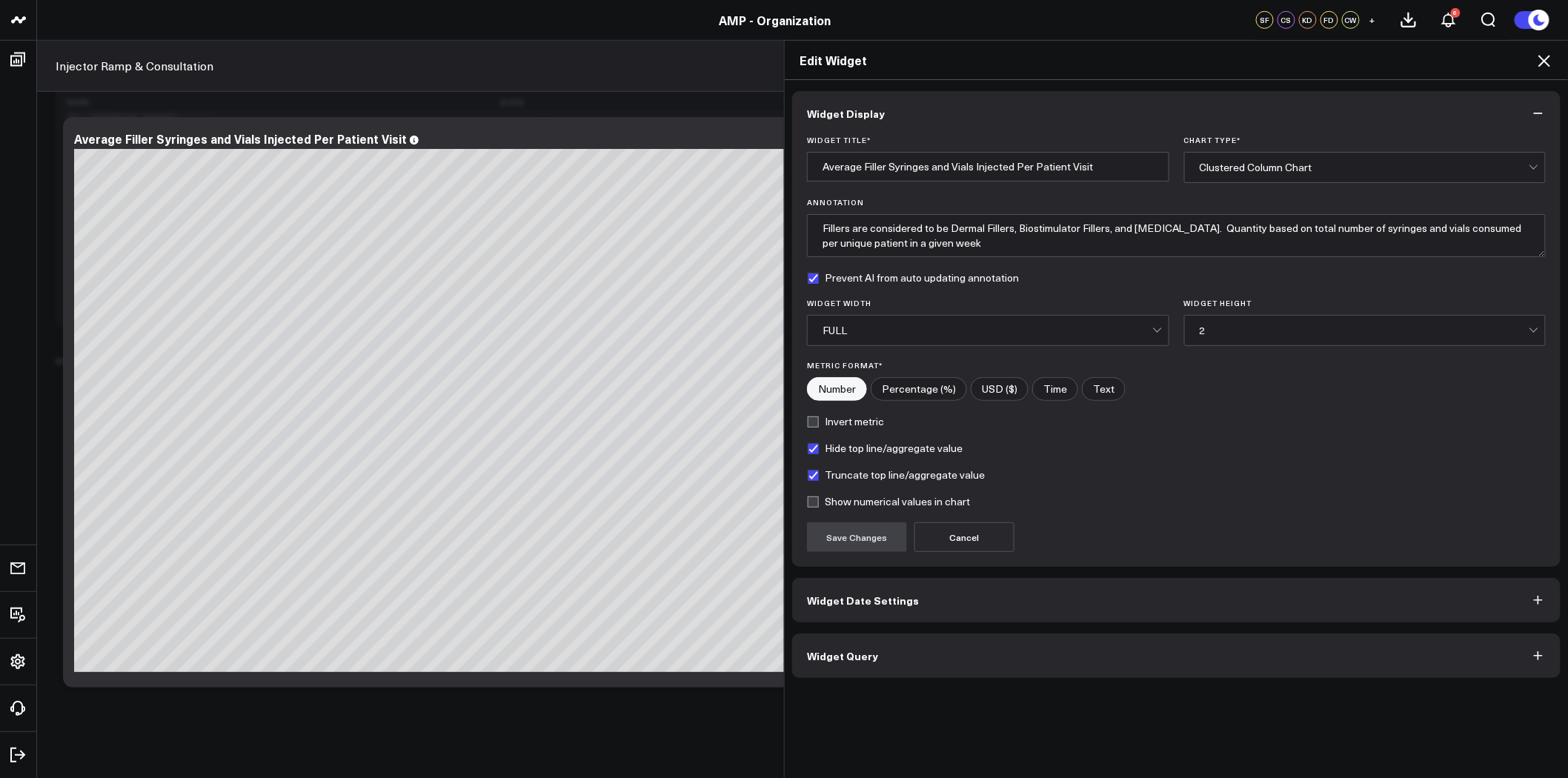
click at [994, 659] on button "Widget Query" at bounding box center [1176, 655] width 768 height 44
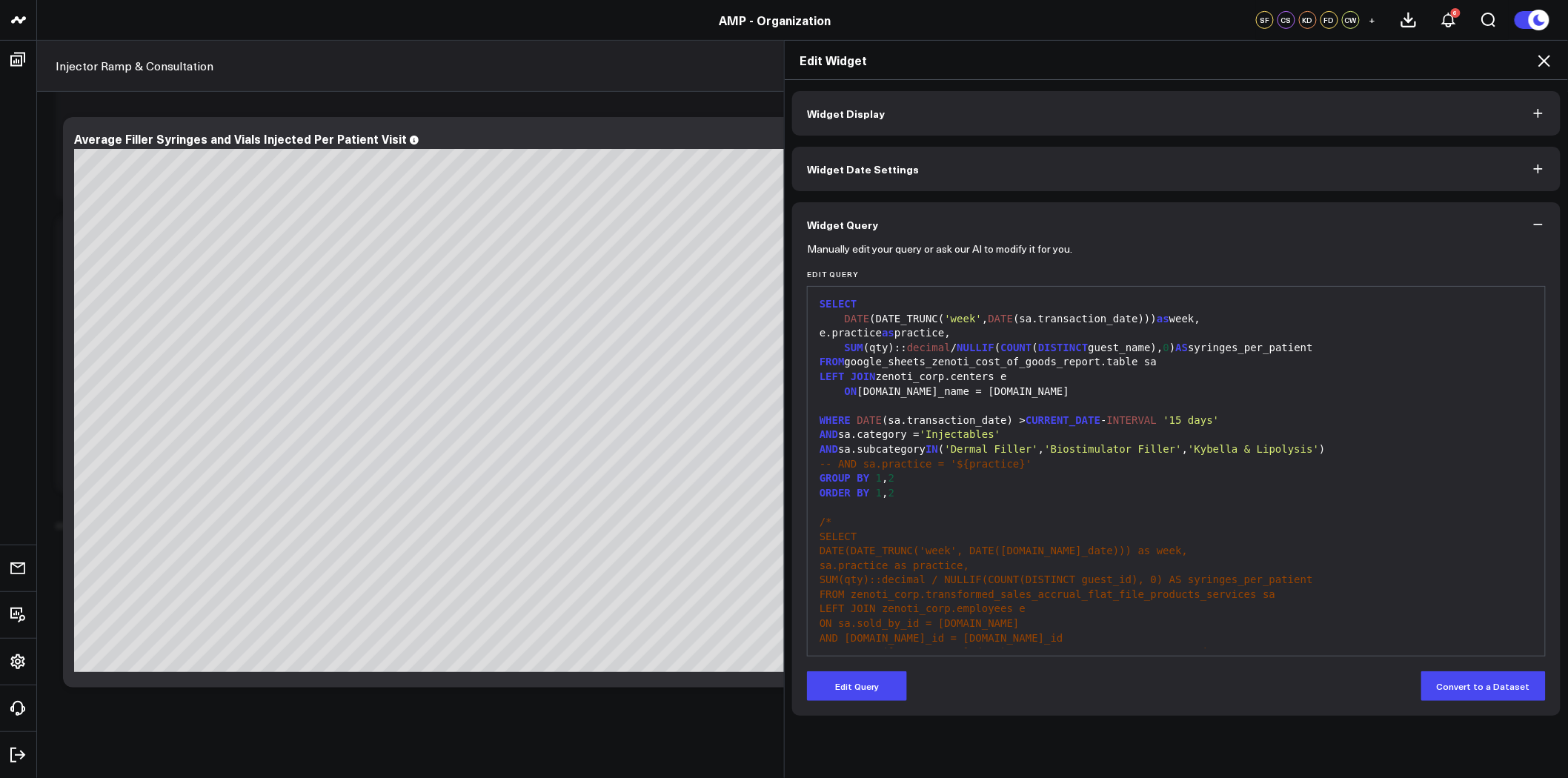
scroll to position [493, 0]
click at [1120, 516] on div "/*" at bounding box center [1176, 522] width 723 height 15
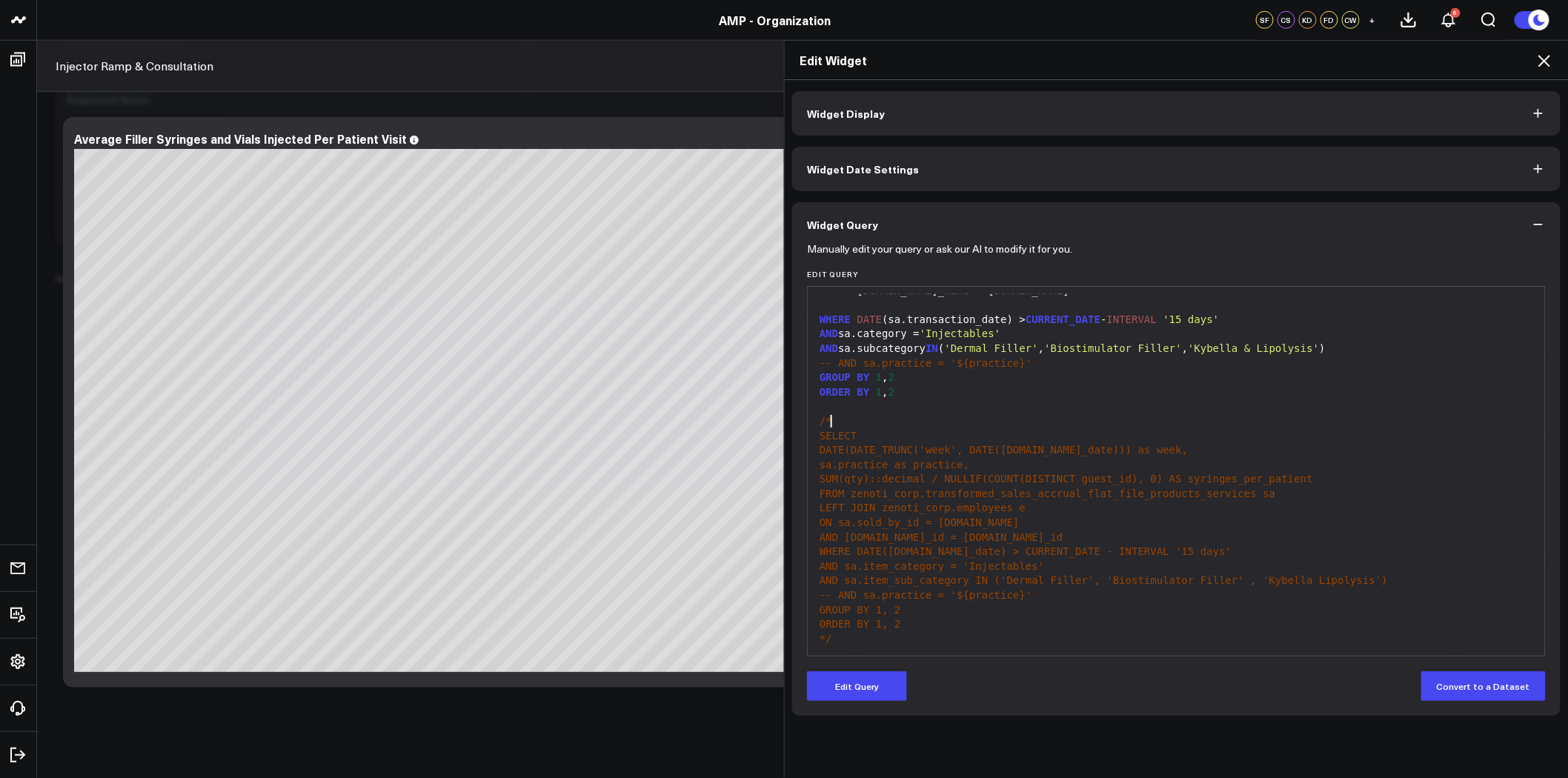
scroll to position [0, 0]
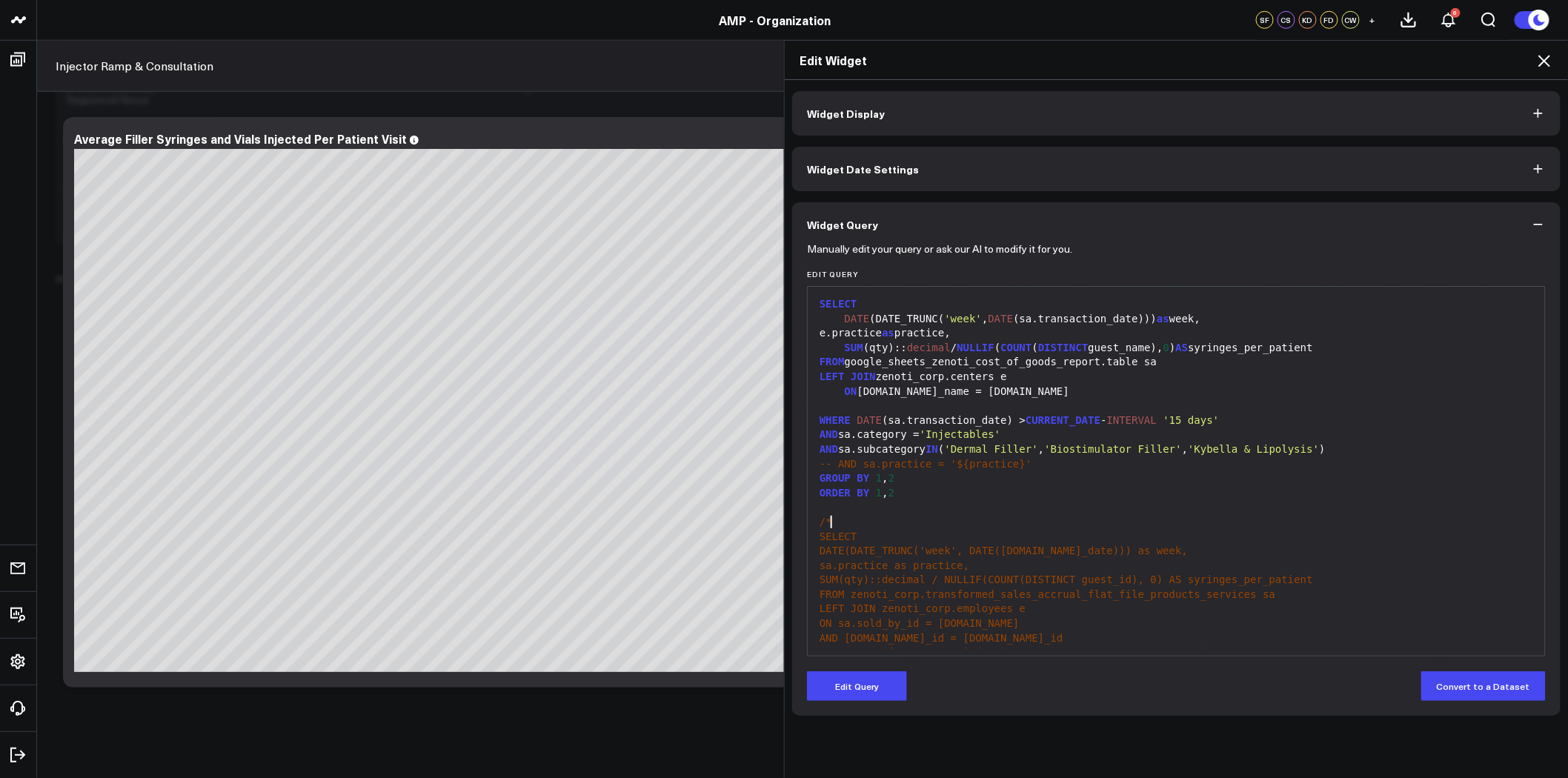
click at [1552, 54] on icon at bounding box center [1545, 61] width 18 height 18
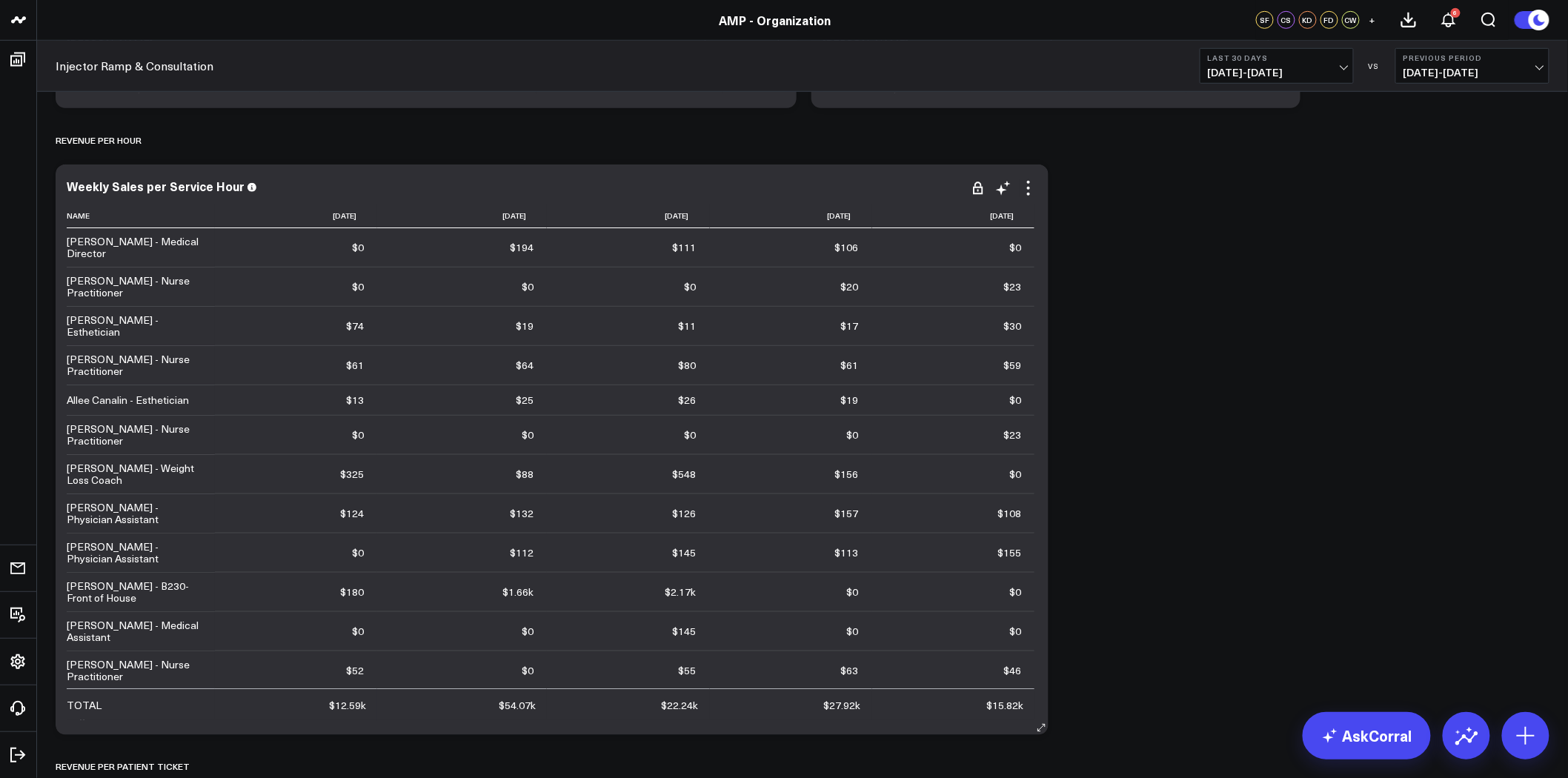
scroll to position [2799, 0]
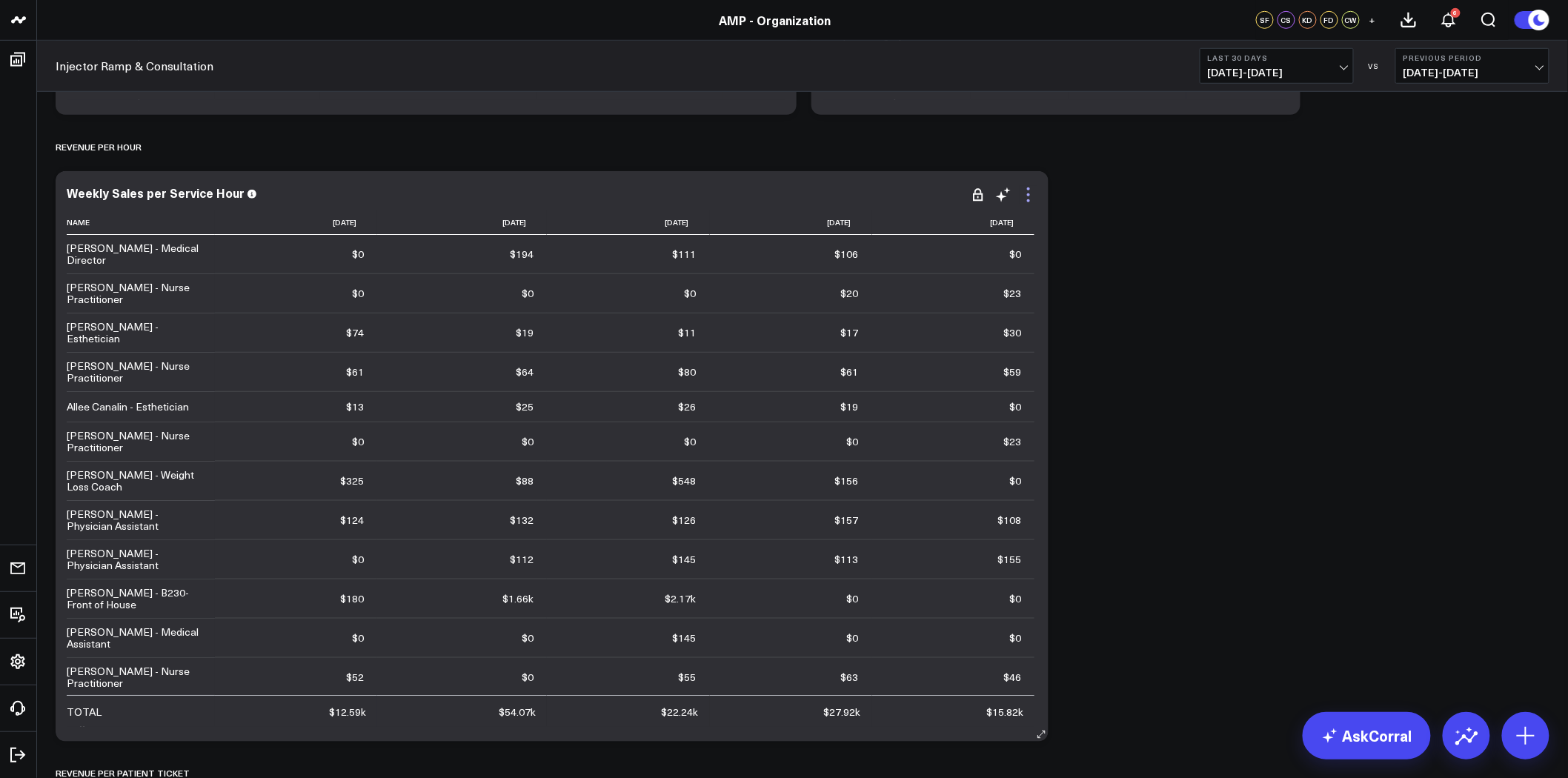
click at [1026, 200] on icon at bounding box center [1029, 195] width 18 height 18
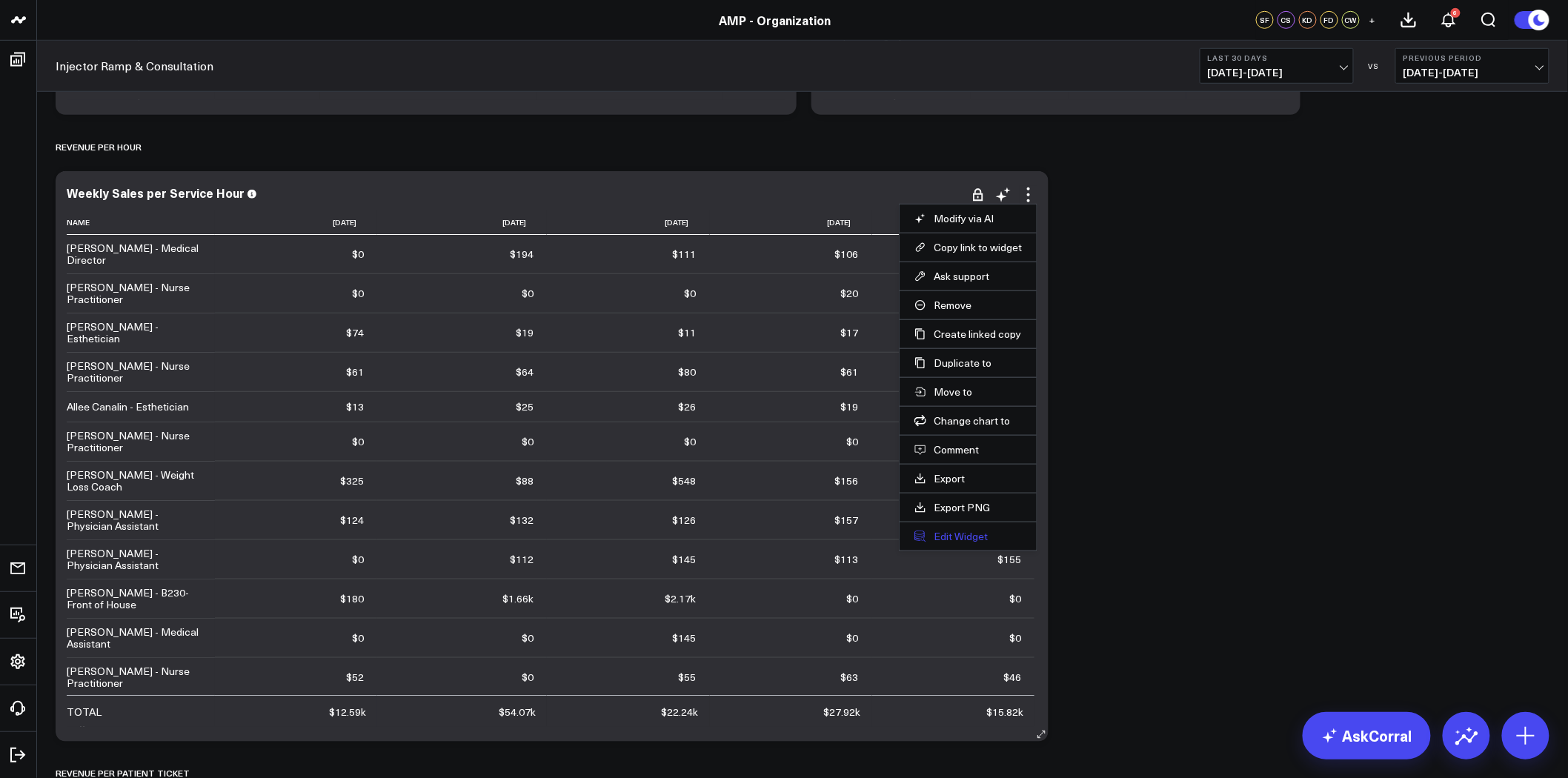
click at [966, 537] on button "Edit Widget" at bounding box center [968, 537] width 107 height 13
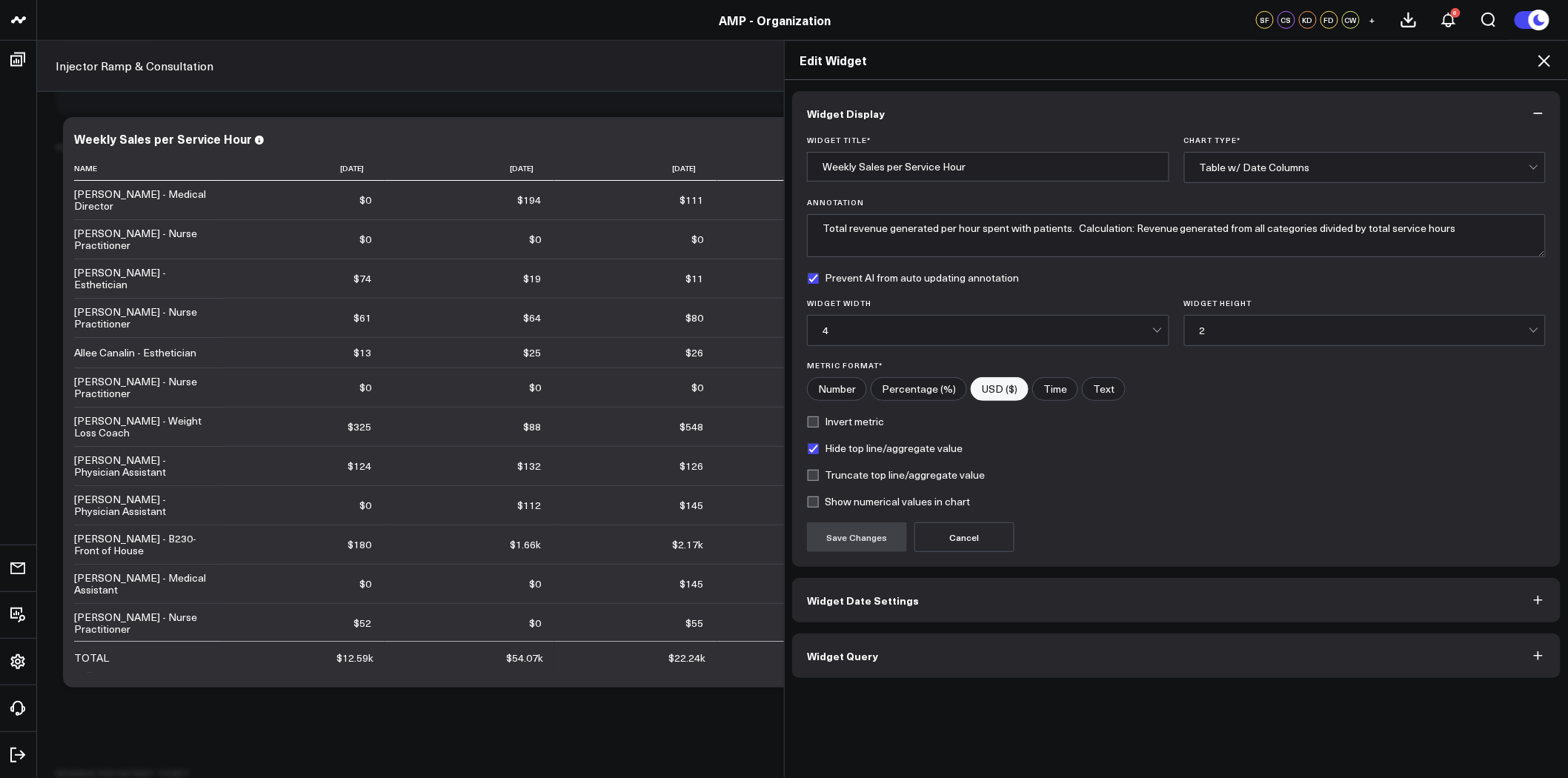
click at [957, 656] on button "Widget Query" at bounding box center [1176, 655] width 768 height 44
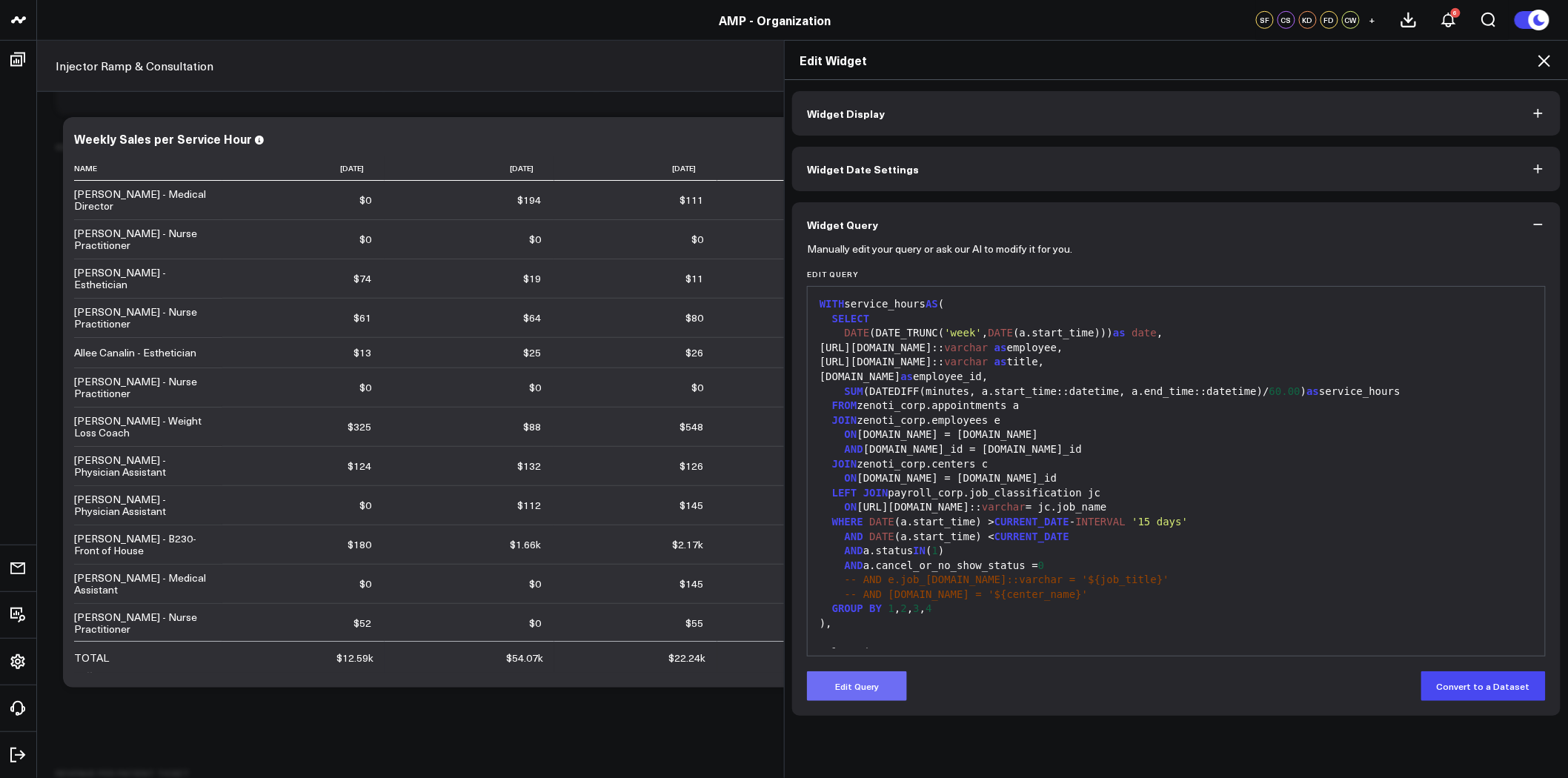
click at [865, 682] on button "Edit Query" at bounding box center [857, 686] width 100 height 29
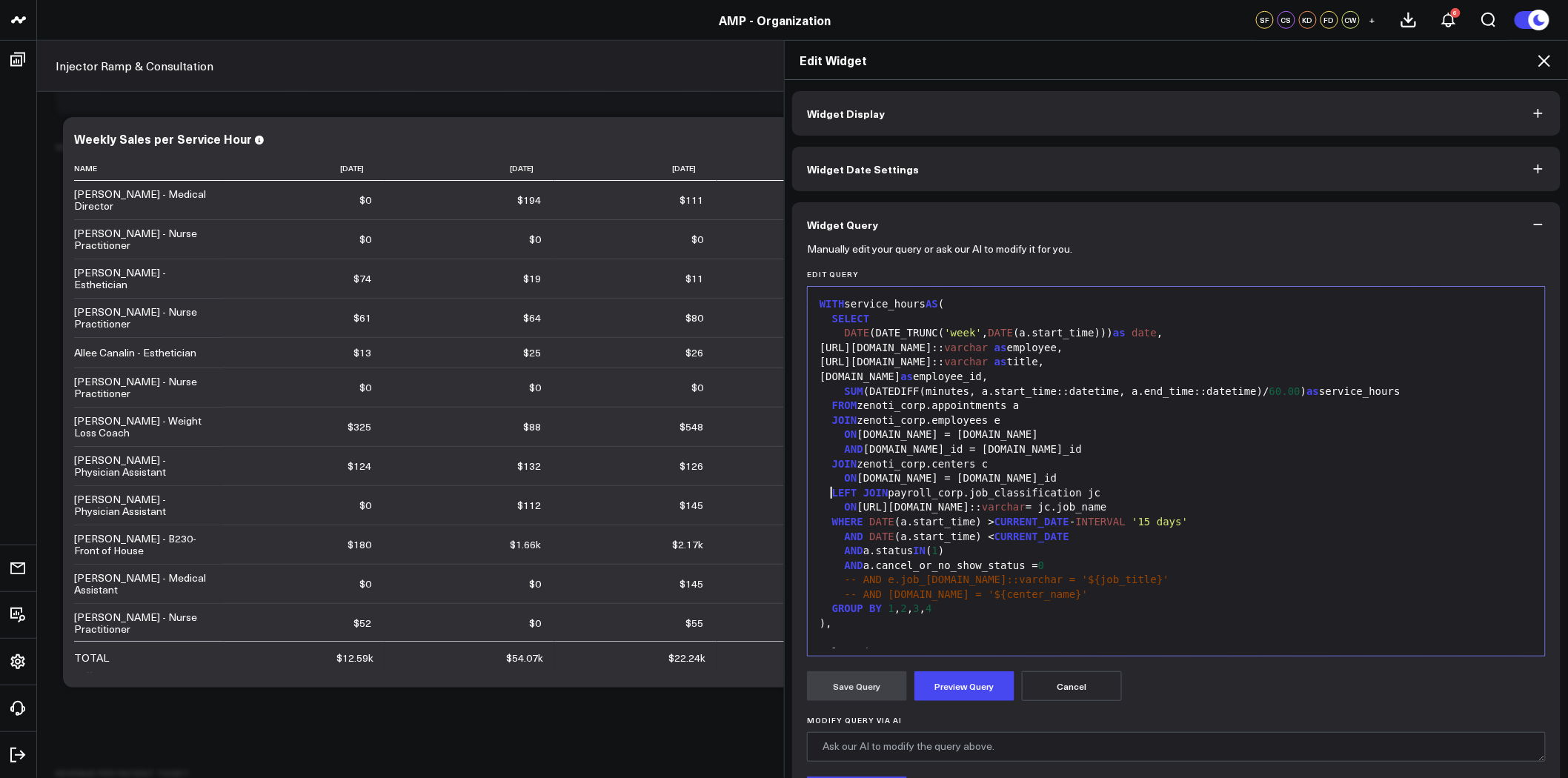
click at [832, 494] on span "LEFT" at bounding box center [845, 492] width 25 height 11
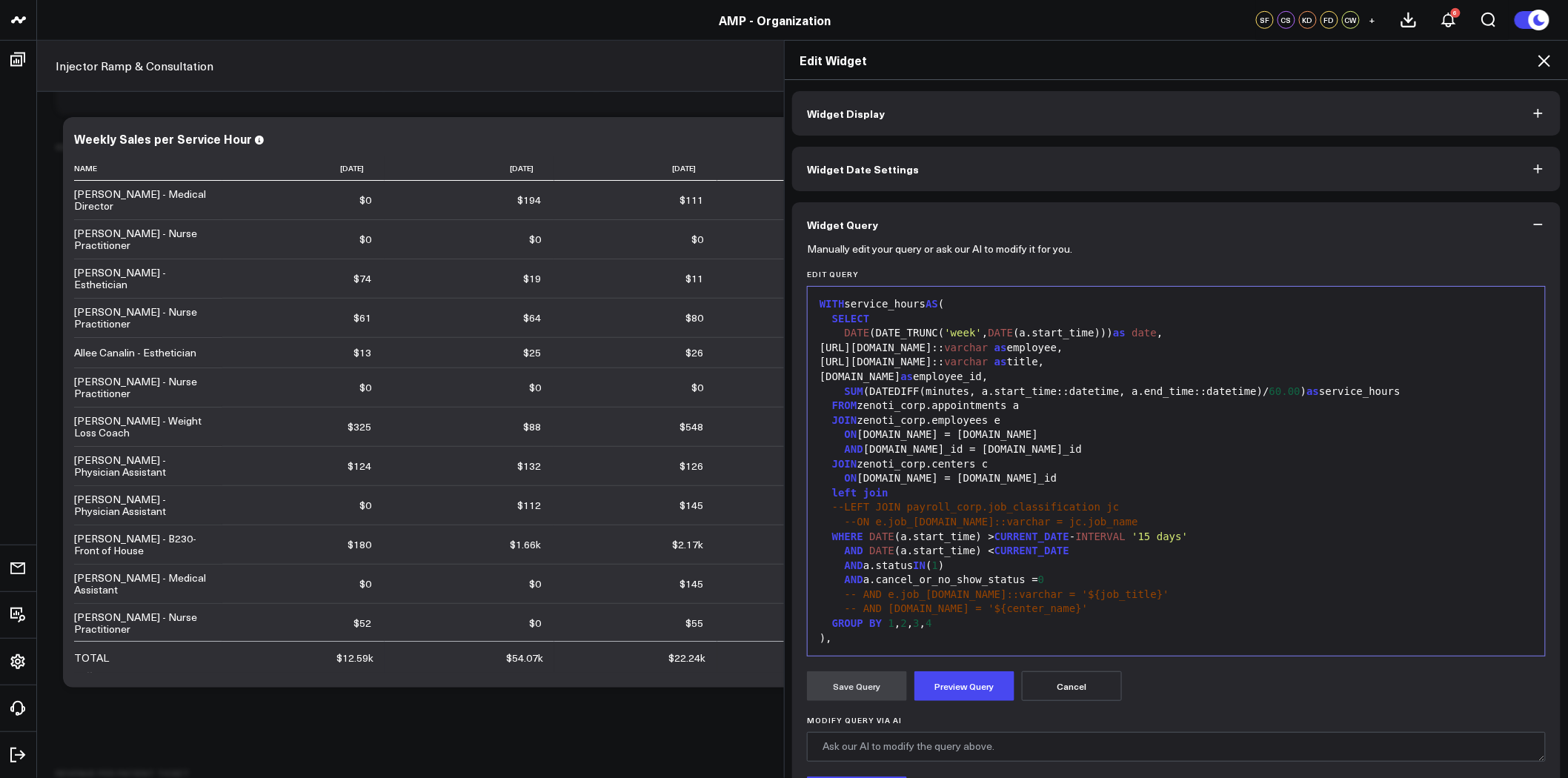
click at [908, 489] on div "left join" at bounding box center [1176, 493] width 723 height 15
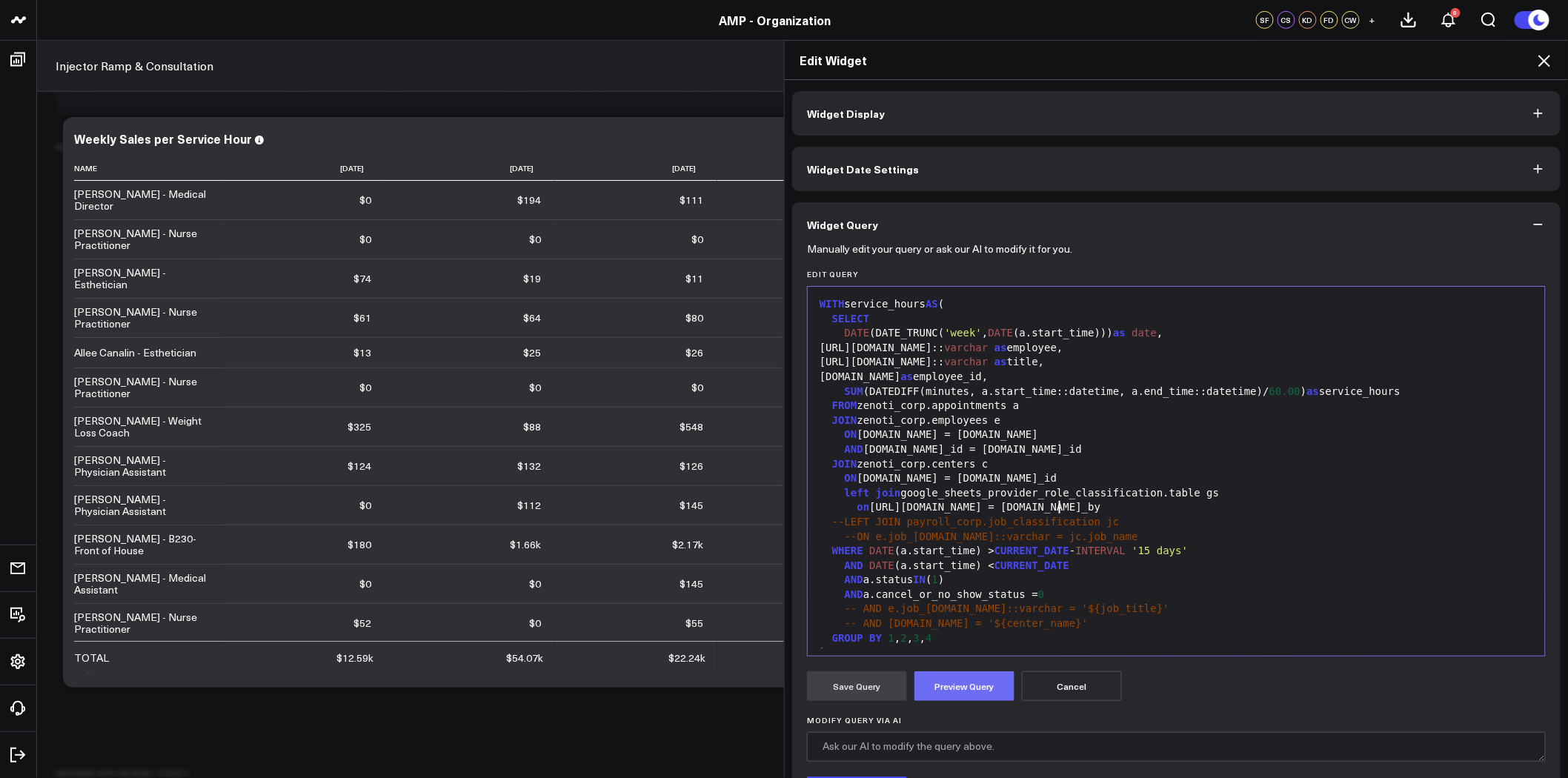
click at [962, 687] on button "Preview Query" at bounding box center [965, 686] width 100 height 29
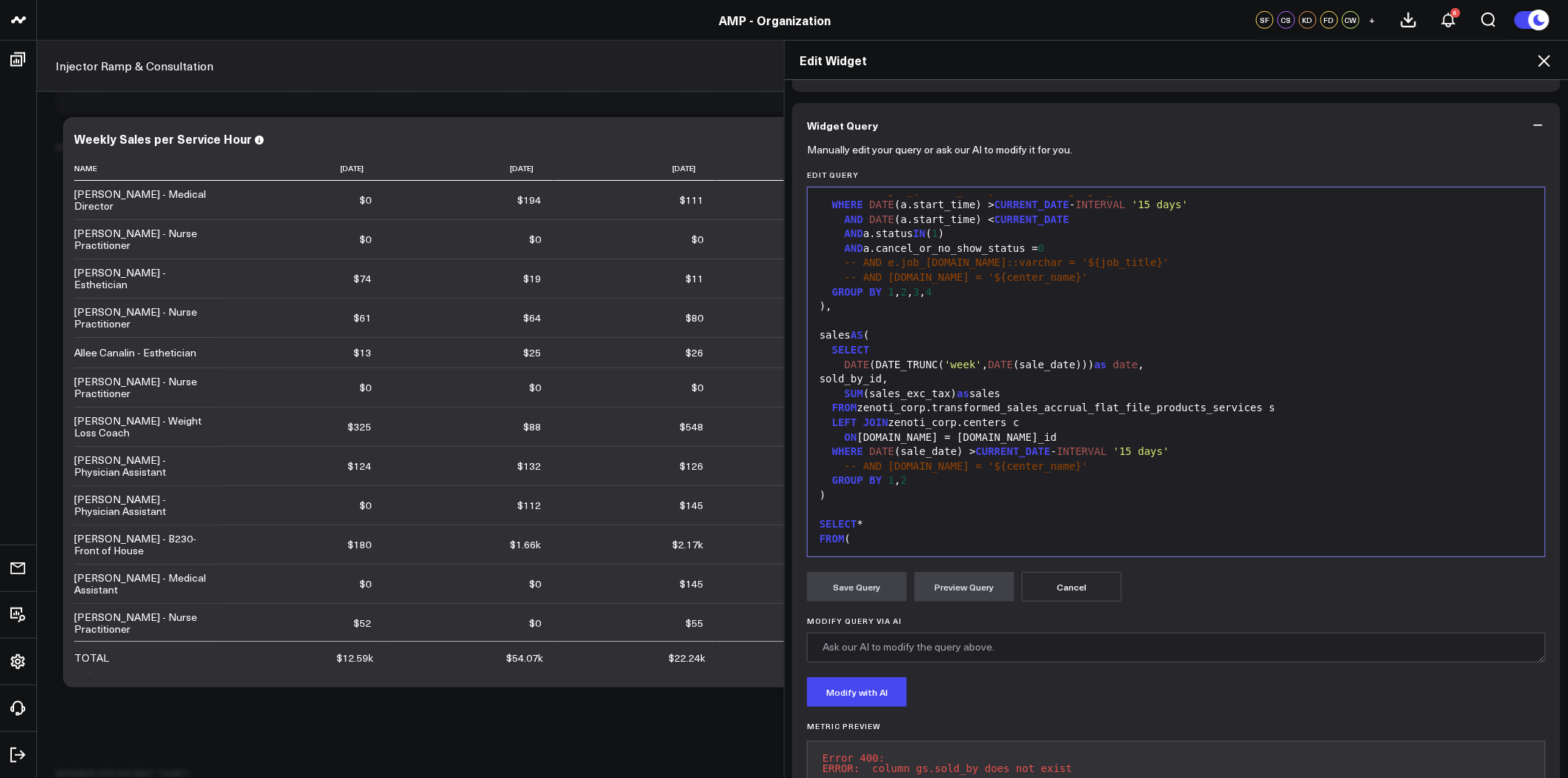
scroll to position [70, 0]
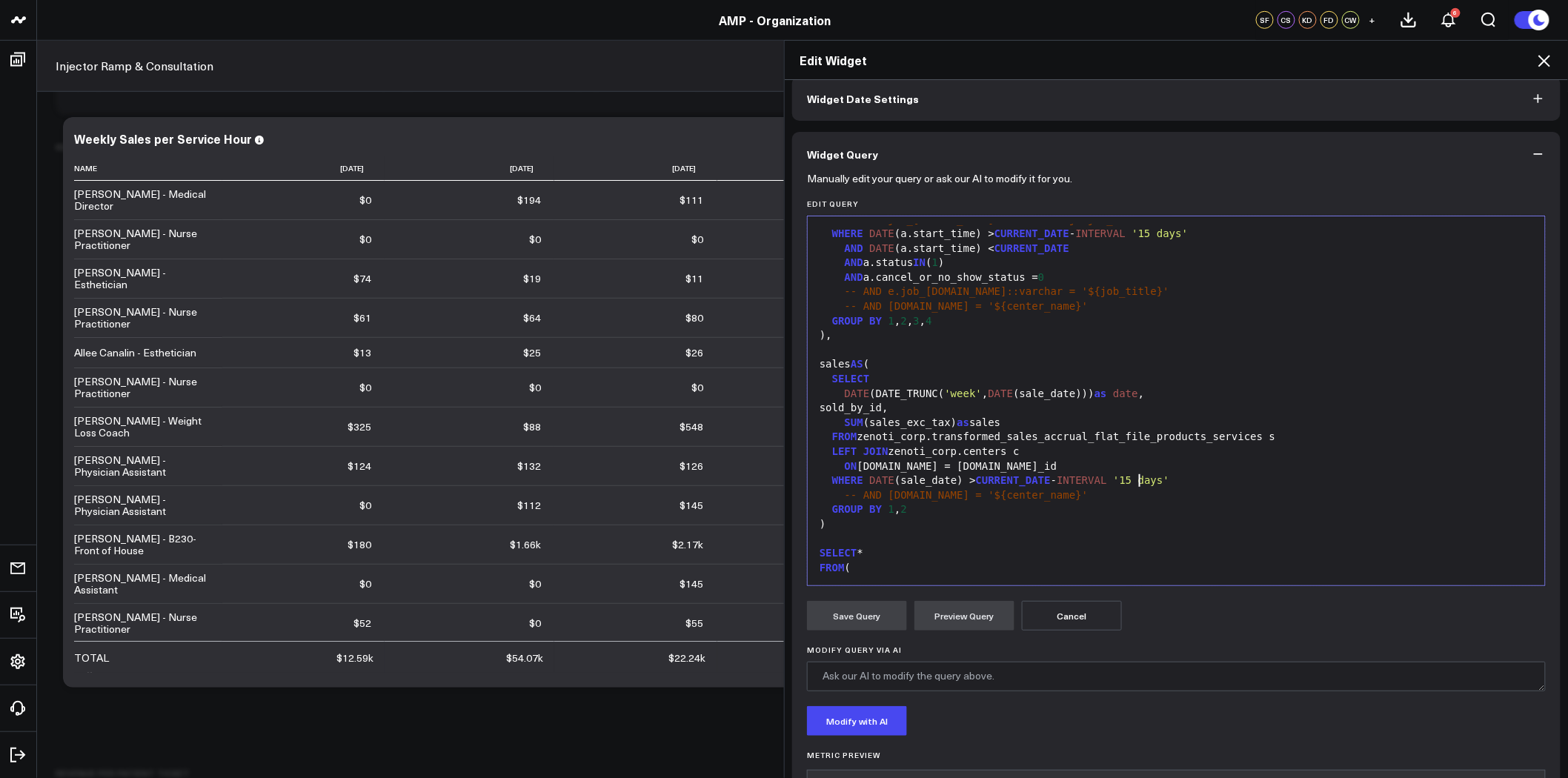
click at [1135, 487] on div "WHERE DATE (sale_date) > CURRENT_DATE - INTERVAL '15 days'" at bounding box center [1176, 481] width 723 height 15
click at [957, 467] on div "ON c.id = s.center_id" at bounding box center [1176, 467] width 723 height 15
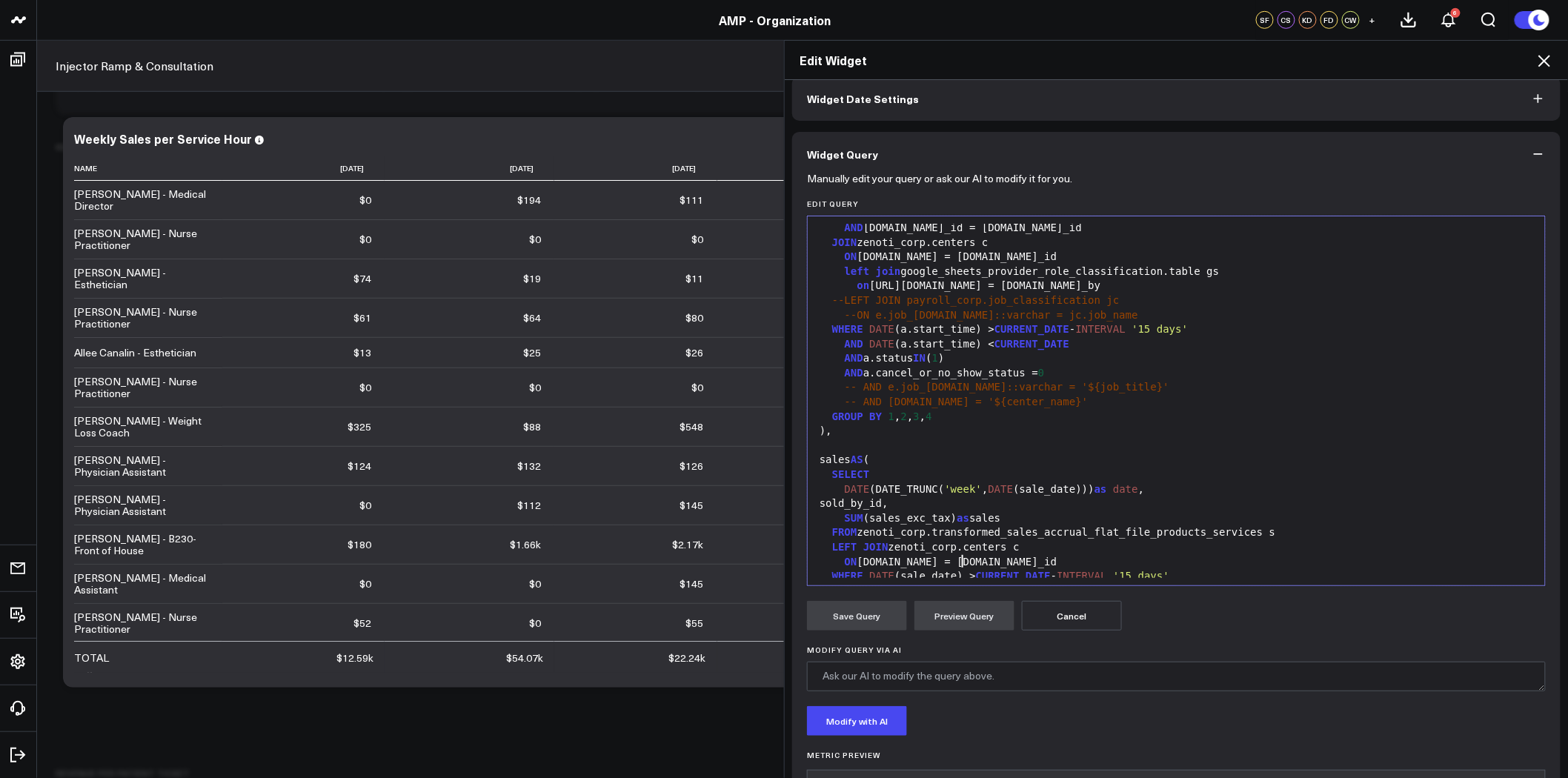
scroll to position [43, 0]
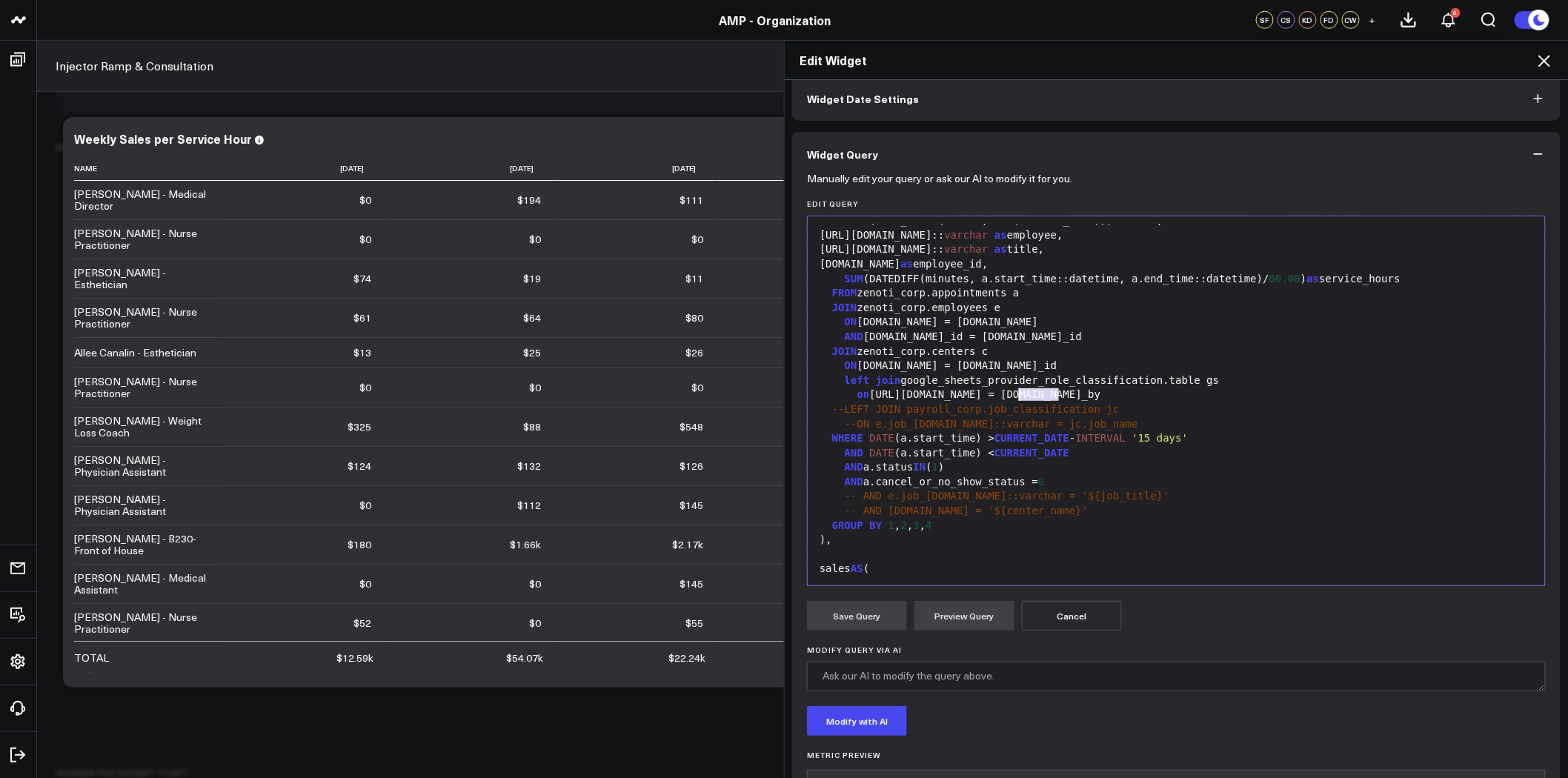
drag, startPoint x: 1054, startPoint y: 391, endPoint x: 1013, endPoint y: 396, distance: 41.3
click at [1013, 396] on div "on e.personal_info.name = gs.sold_by" at bounding box center [1176, 395] width 723 height 15
click at [969, 609] on button "Preview Query" at bounding box center [965, 616] width 100 height 29
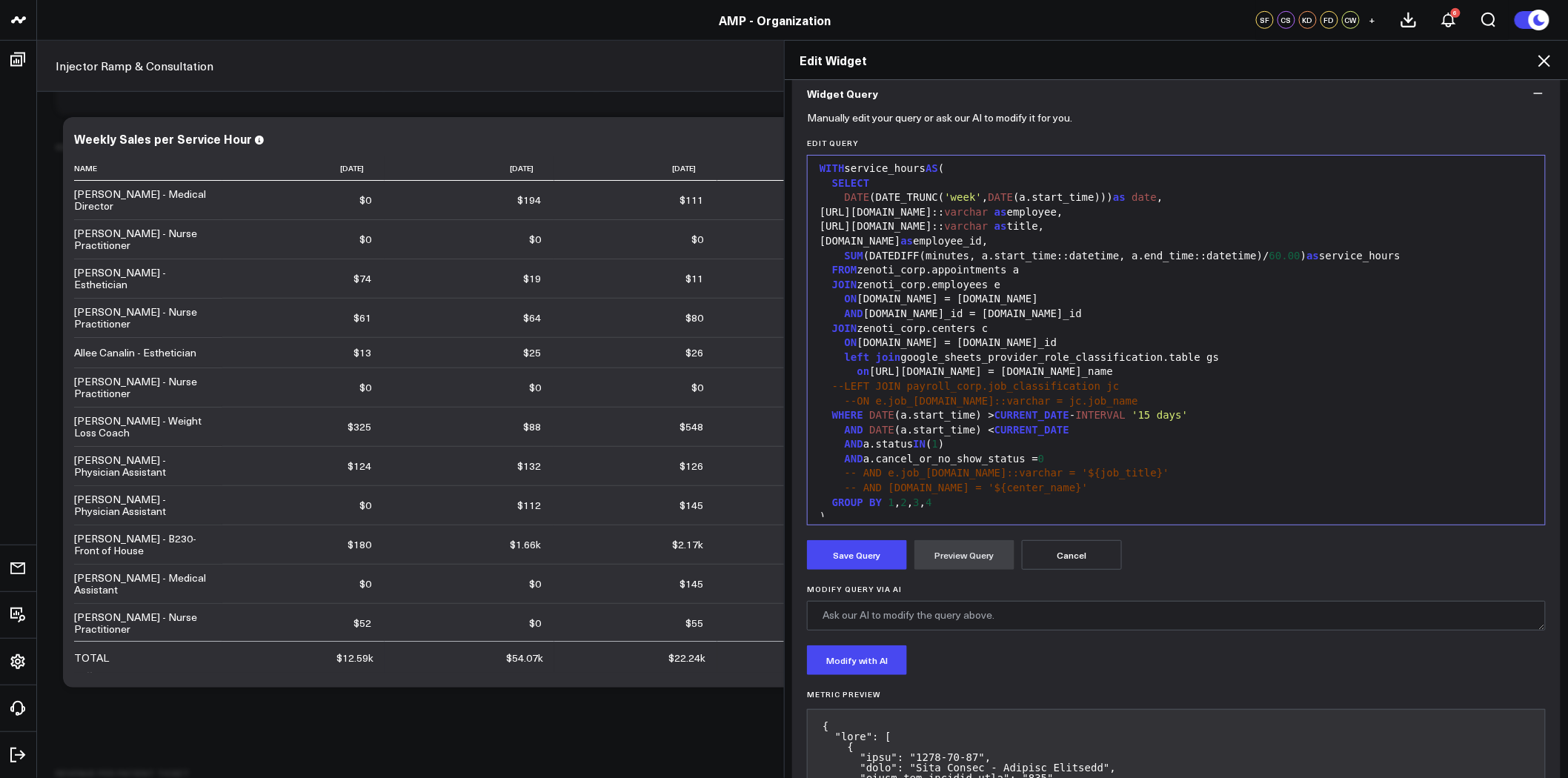
scroll to position [0, 0]
click at [836, 232] on div "e.job_info.name:: varchar as title," at bounding box center [1176, 232] width 723 height 15
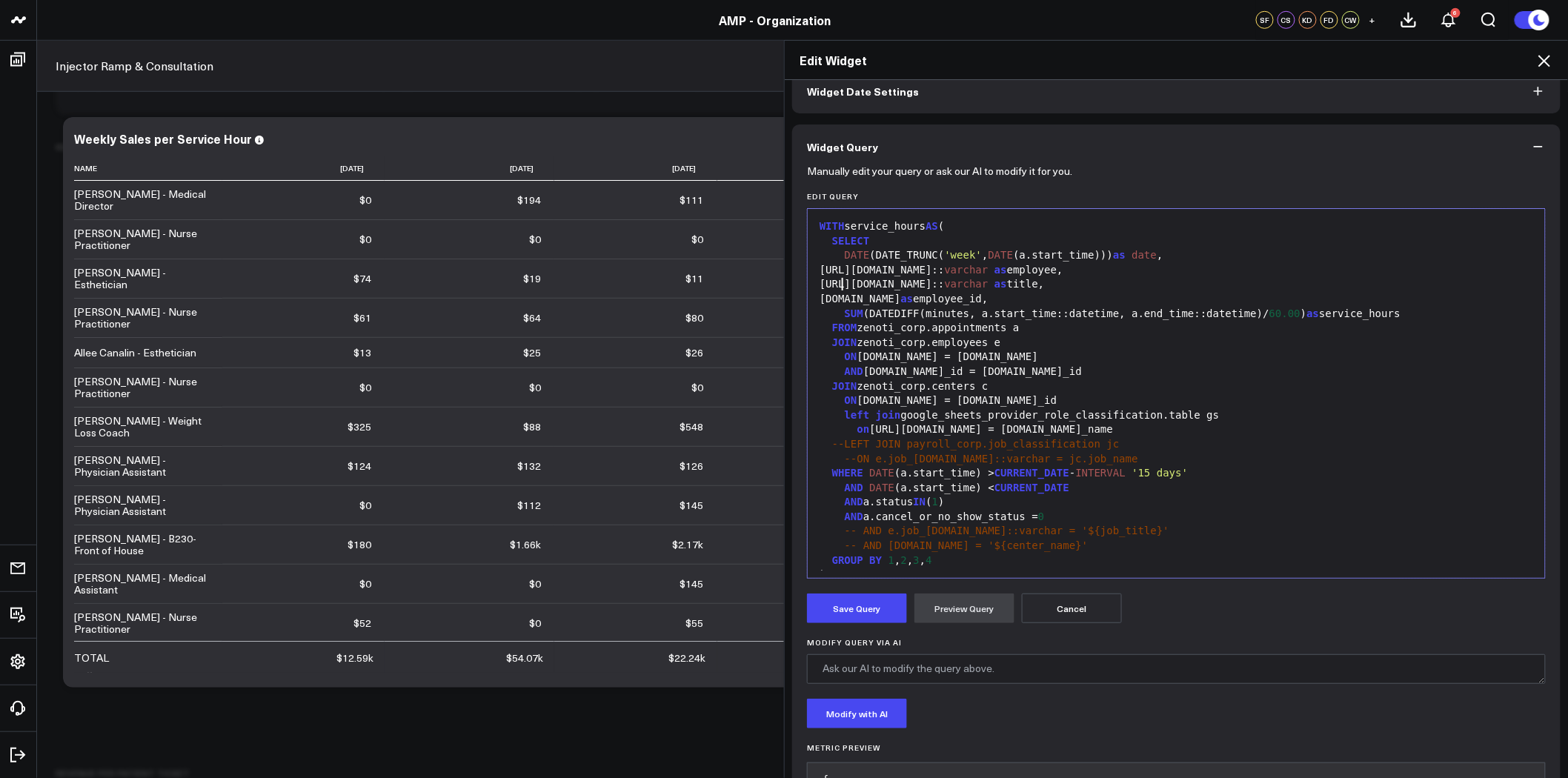
scroll to position [49, 0]
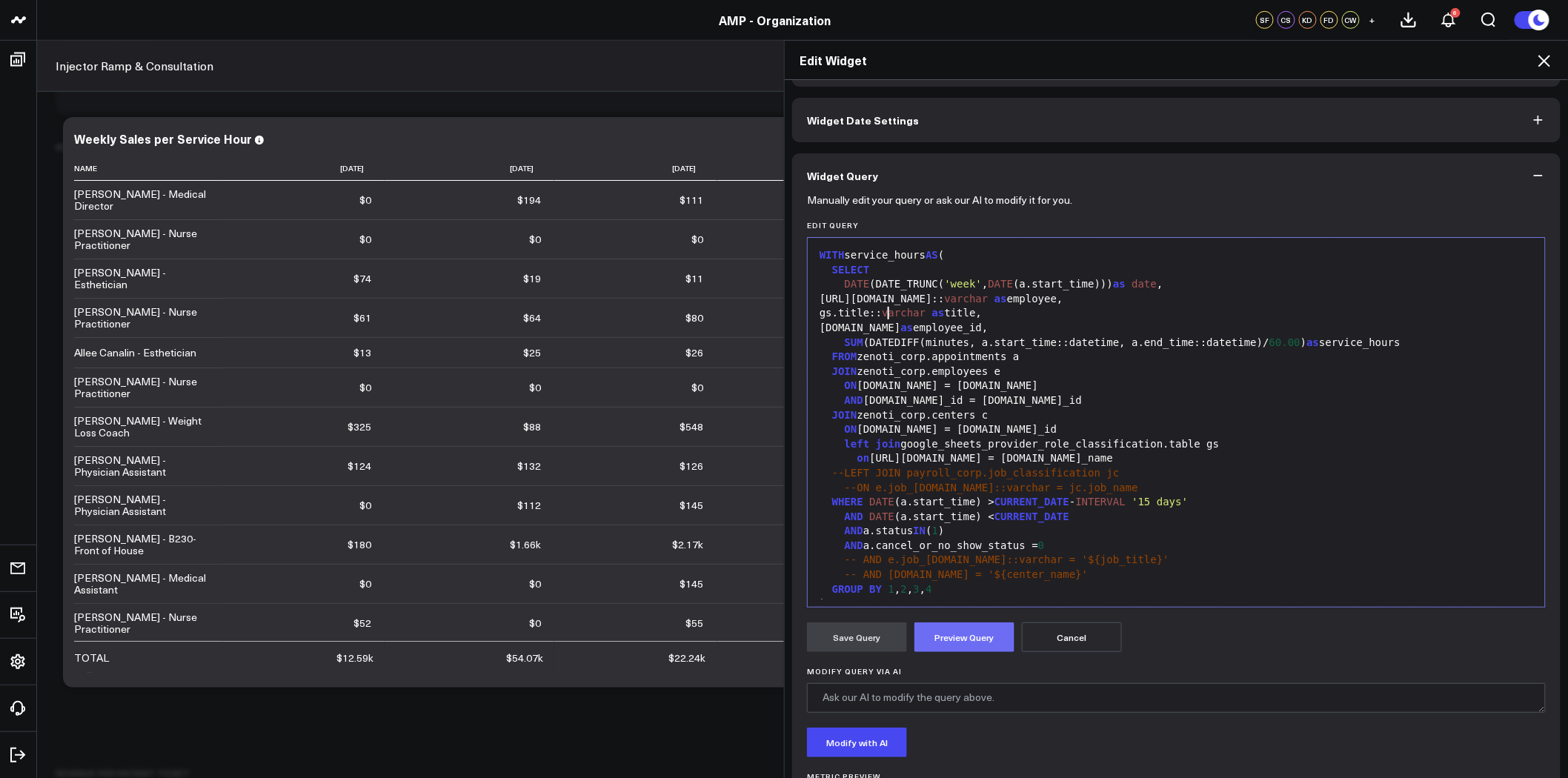
click at [991, 634] on button "Preview Query" at bounding box center [965, 637] width 100 height 29
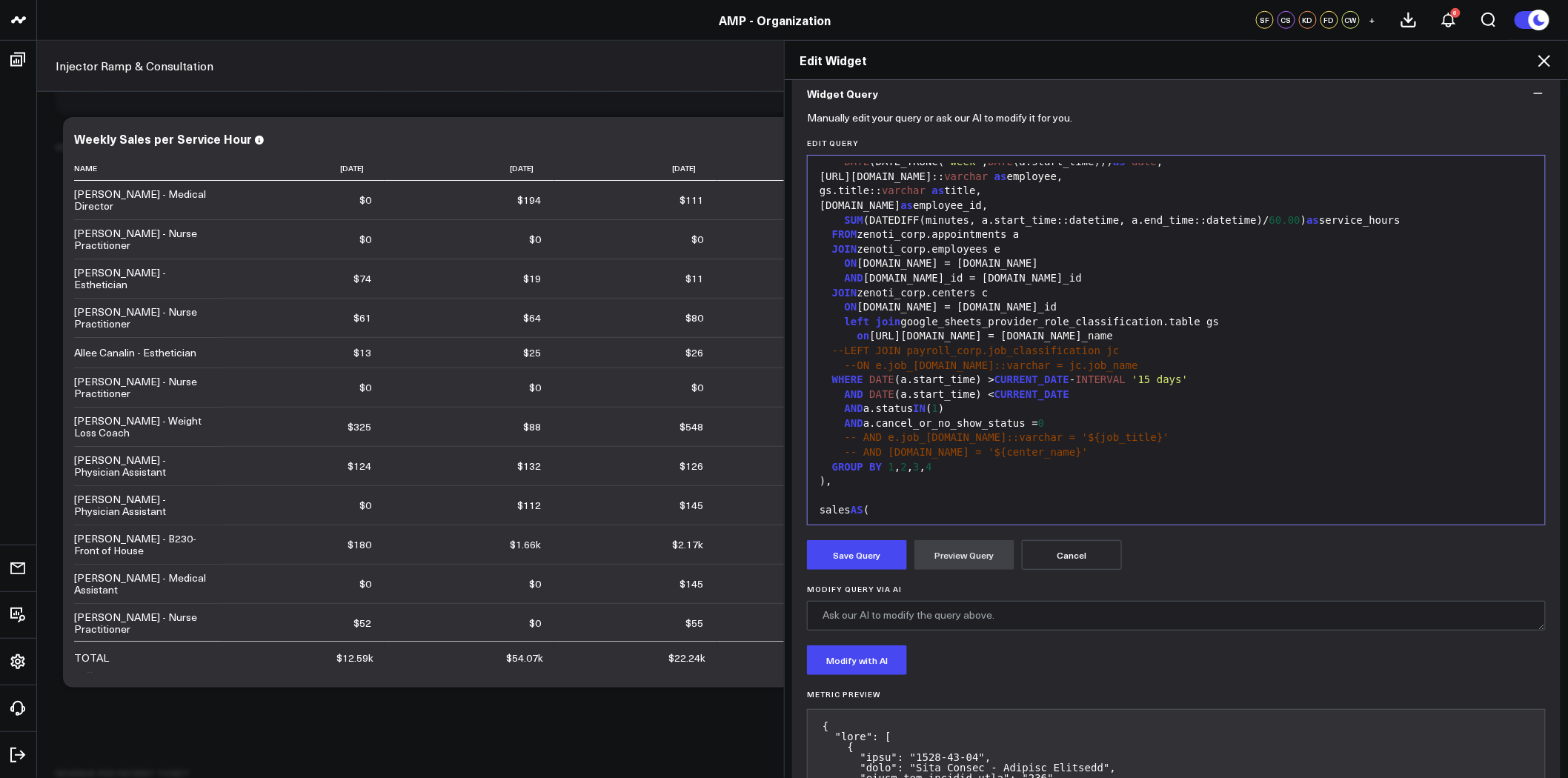
scroll to position [0, 0]
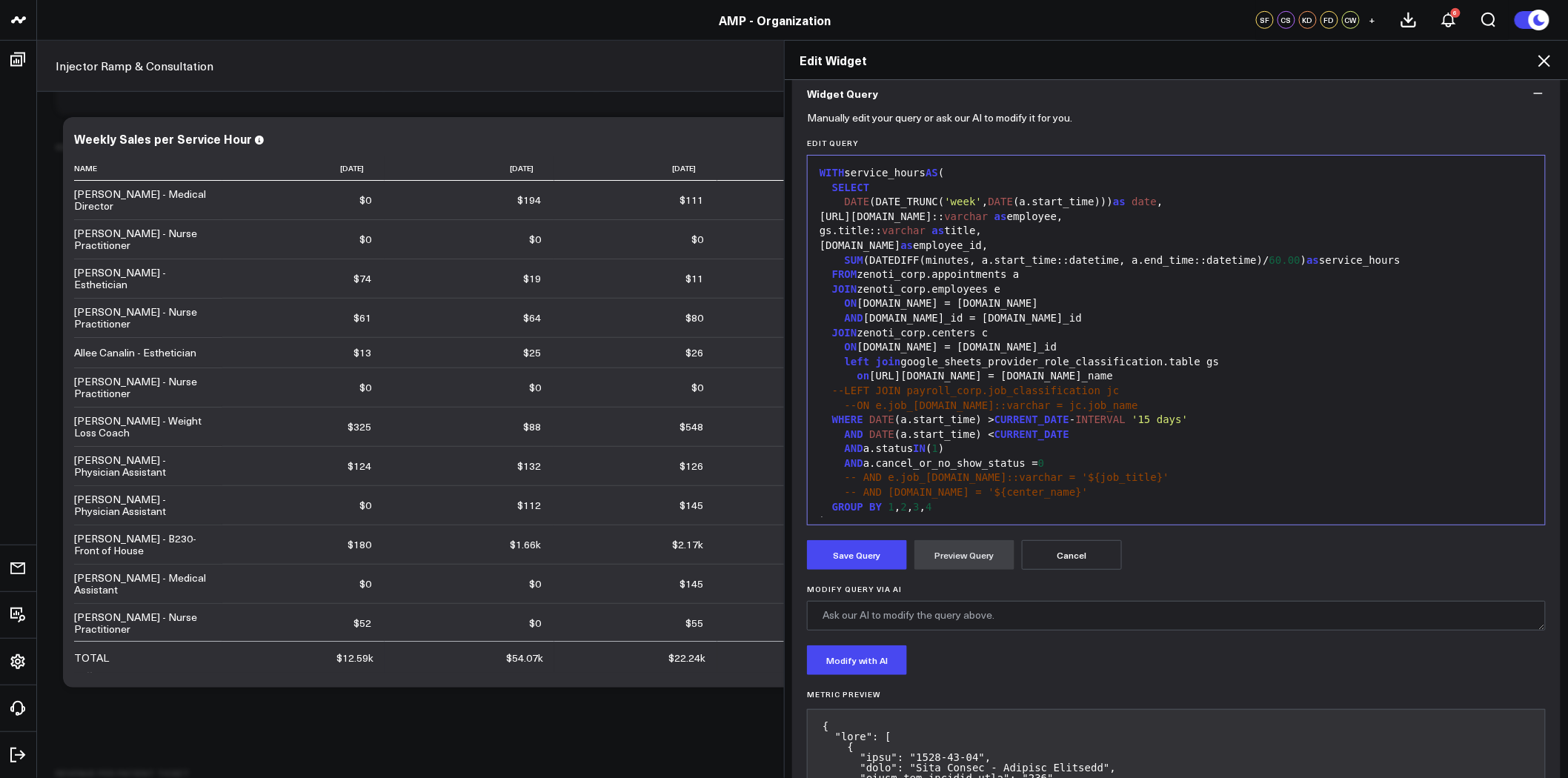
click at [1051, 461] on div "AND a.cancel_or_no_show_status = 0" at bounding box center [1176, 464] width 723 height 15
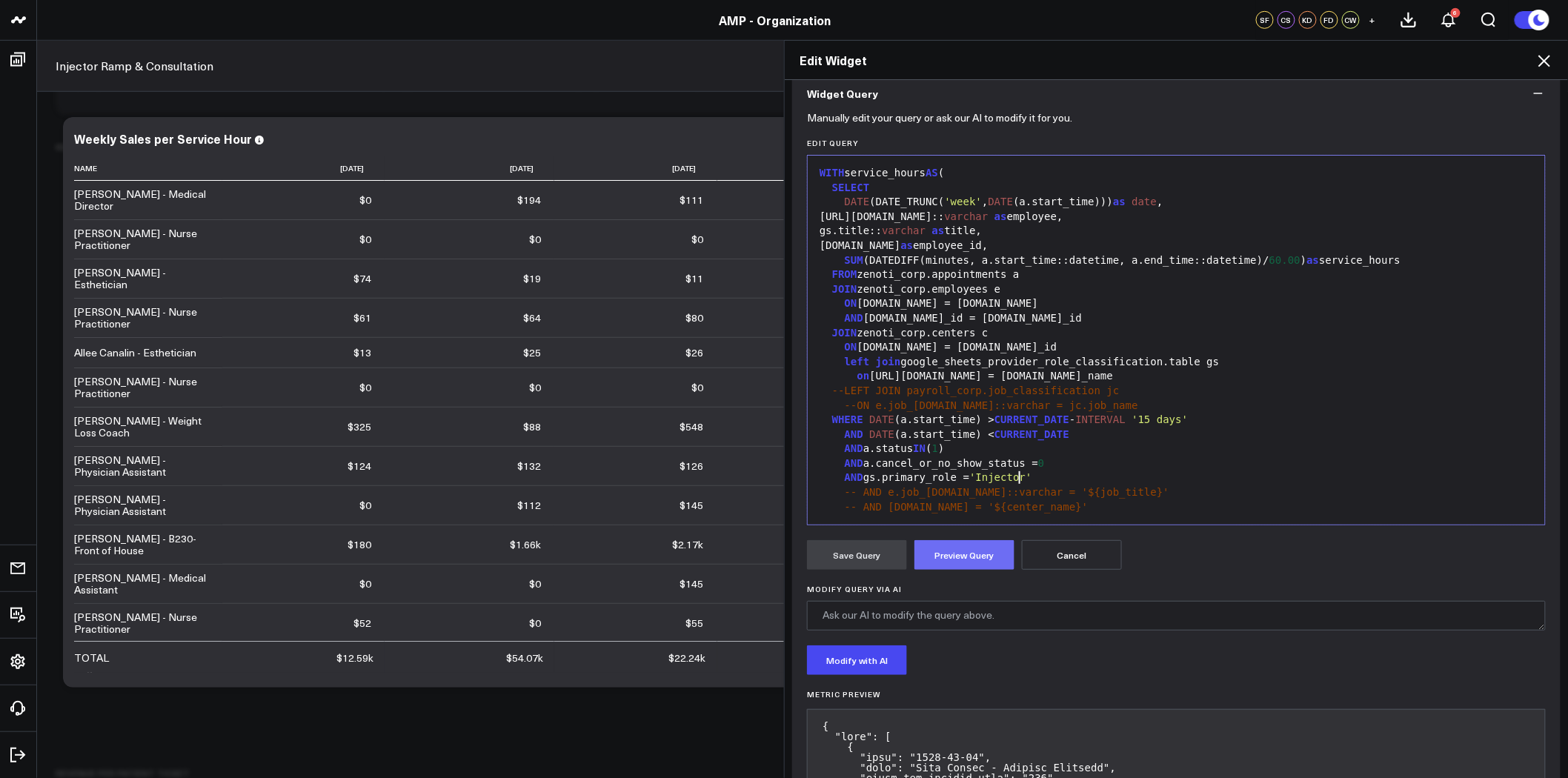
click at [980, 546] on button "Preview Query" at bounding box center [965, 555] width 100 height 29
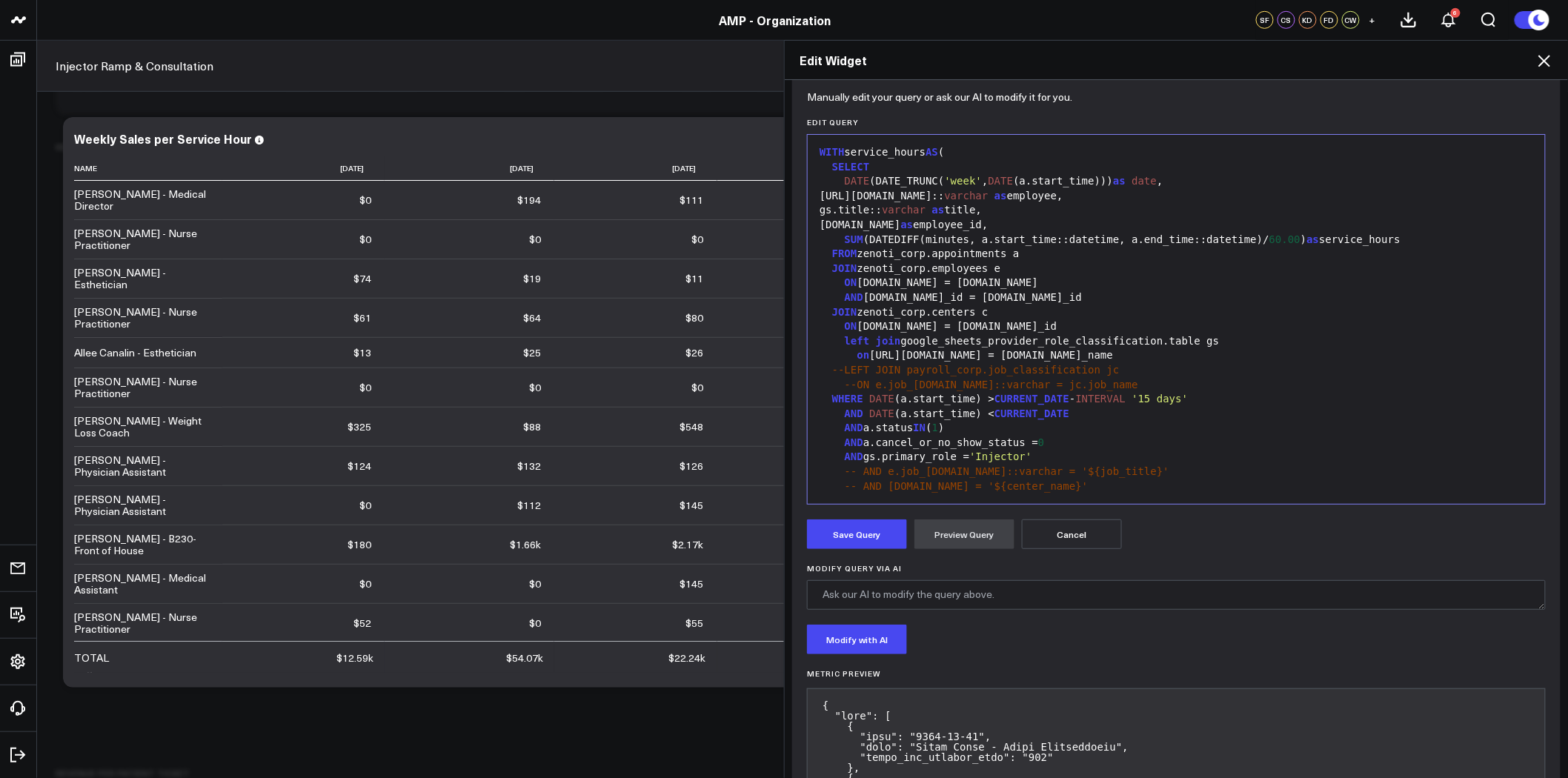
scroll to position [164, 0]
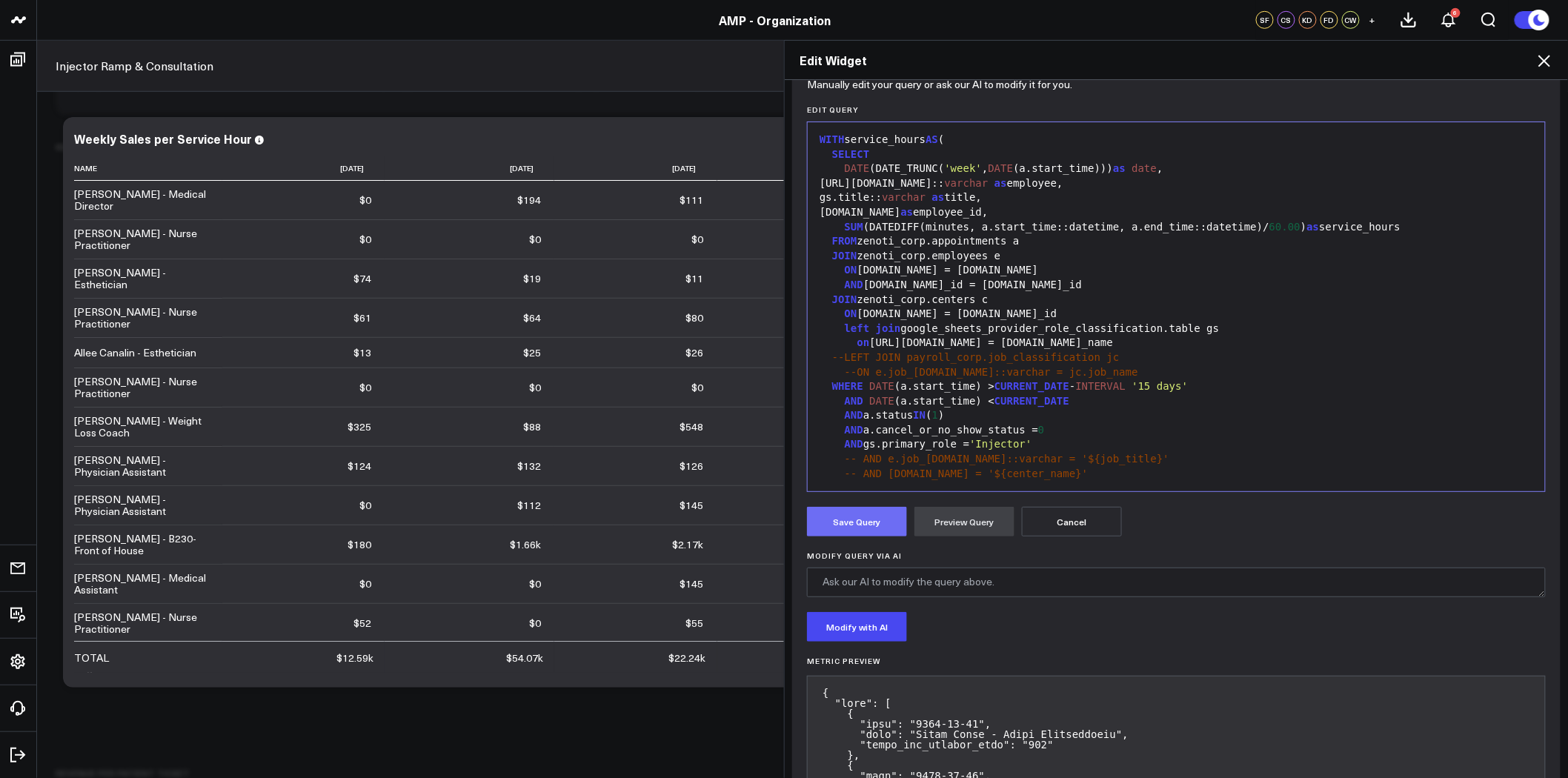
click at [876, 523] on button "Save Query" at bounding box center [857, 521] width 100 height 29
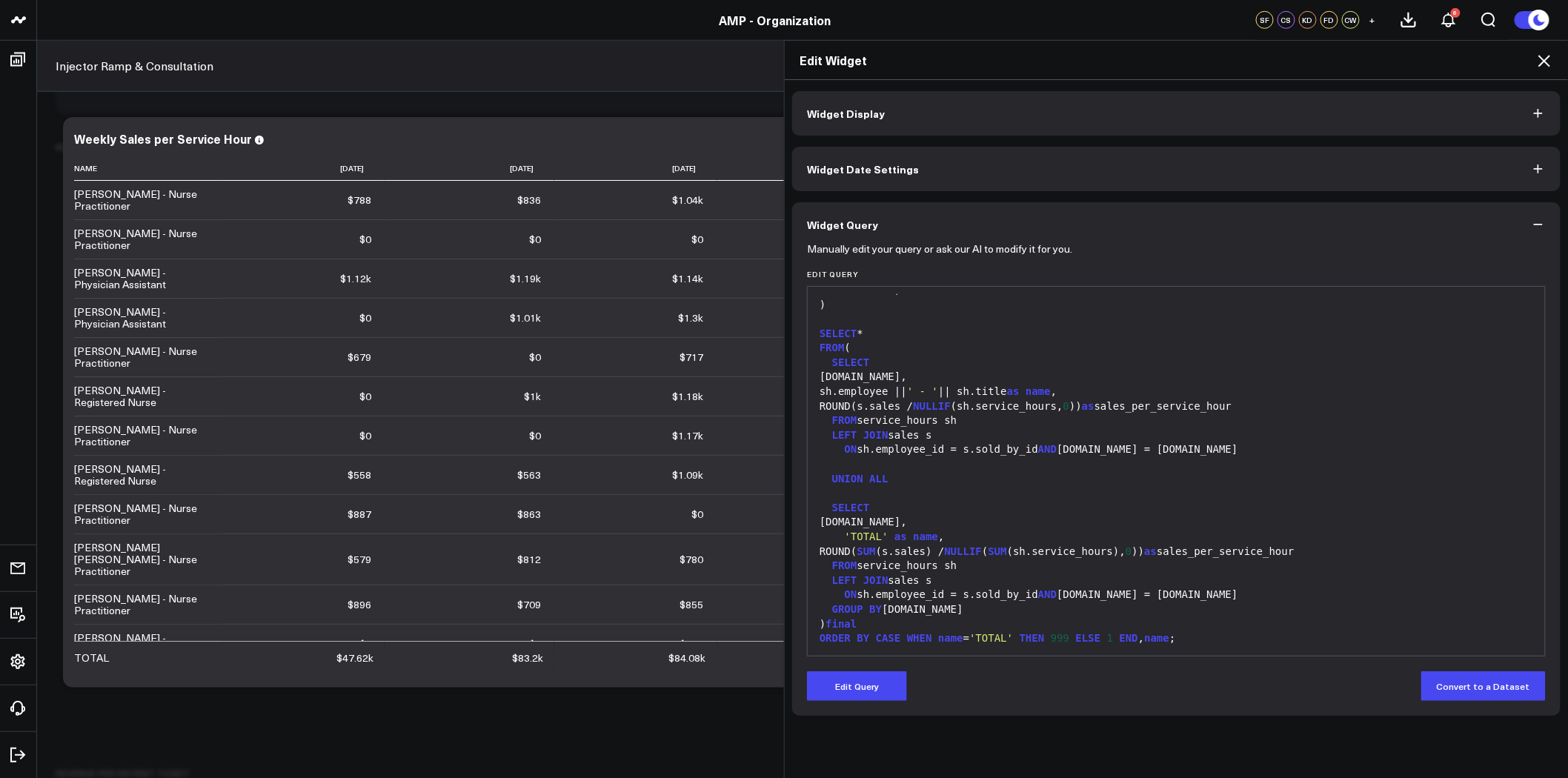
scroll to position [2880, 0]
click at [837, 391] on div "sh.employee || ' - ' || sh.title as name ," at bounding box center [1176, 392] width 723 height 15
click at [869, 687] on button "Edit Query" at bounding box center [857, 686] width 100 height 29
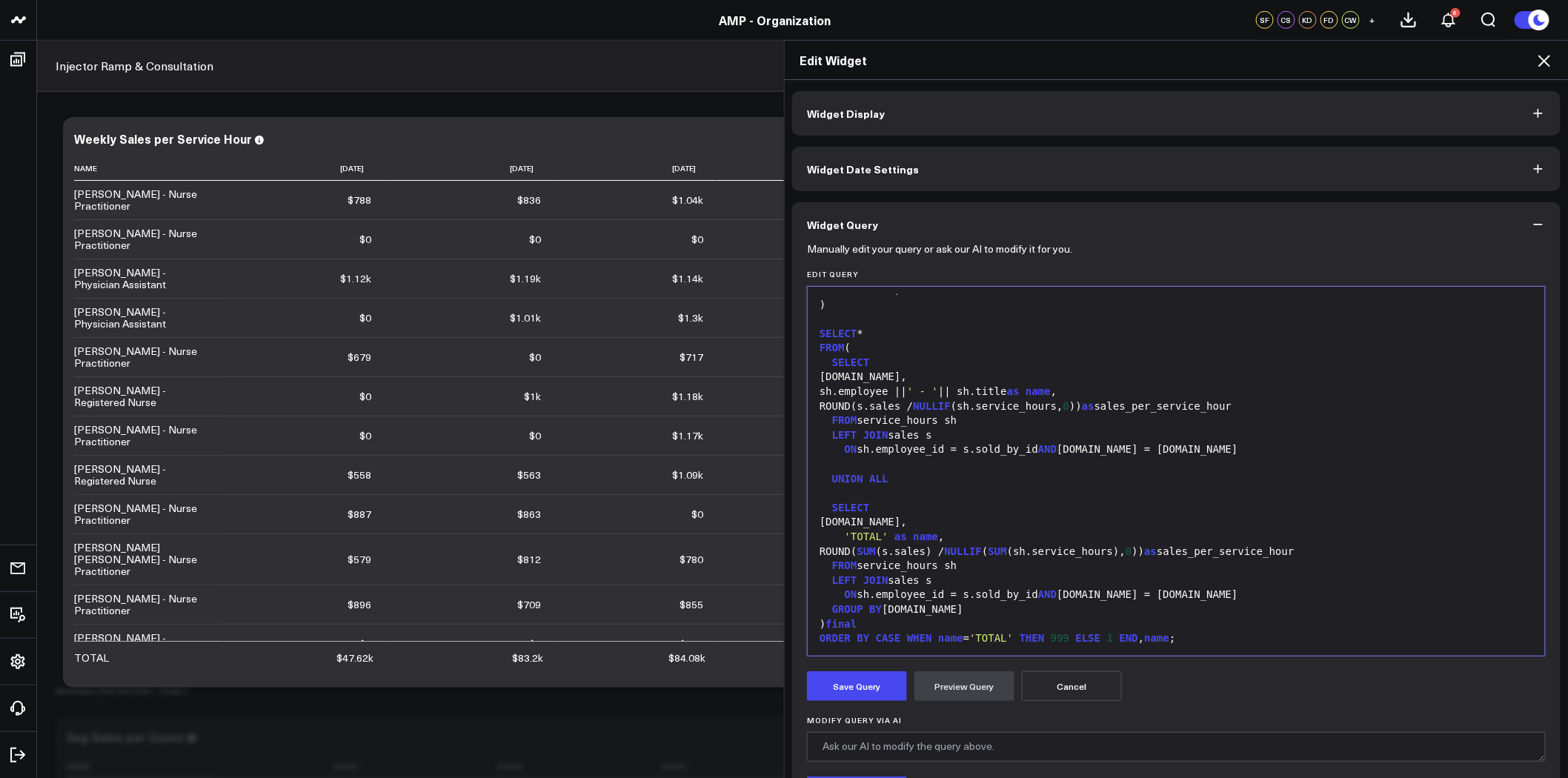
click at [839, 389] on div "sh.employee || ' - ' || sh.title as name ," at bounding box center [1176, 392] width 723 height 15
click at [975, 682] on button "Preview Query" at bounding box center [965, 686] width 100 height 29
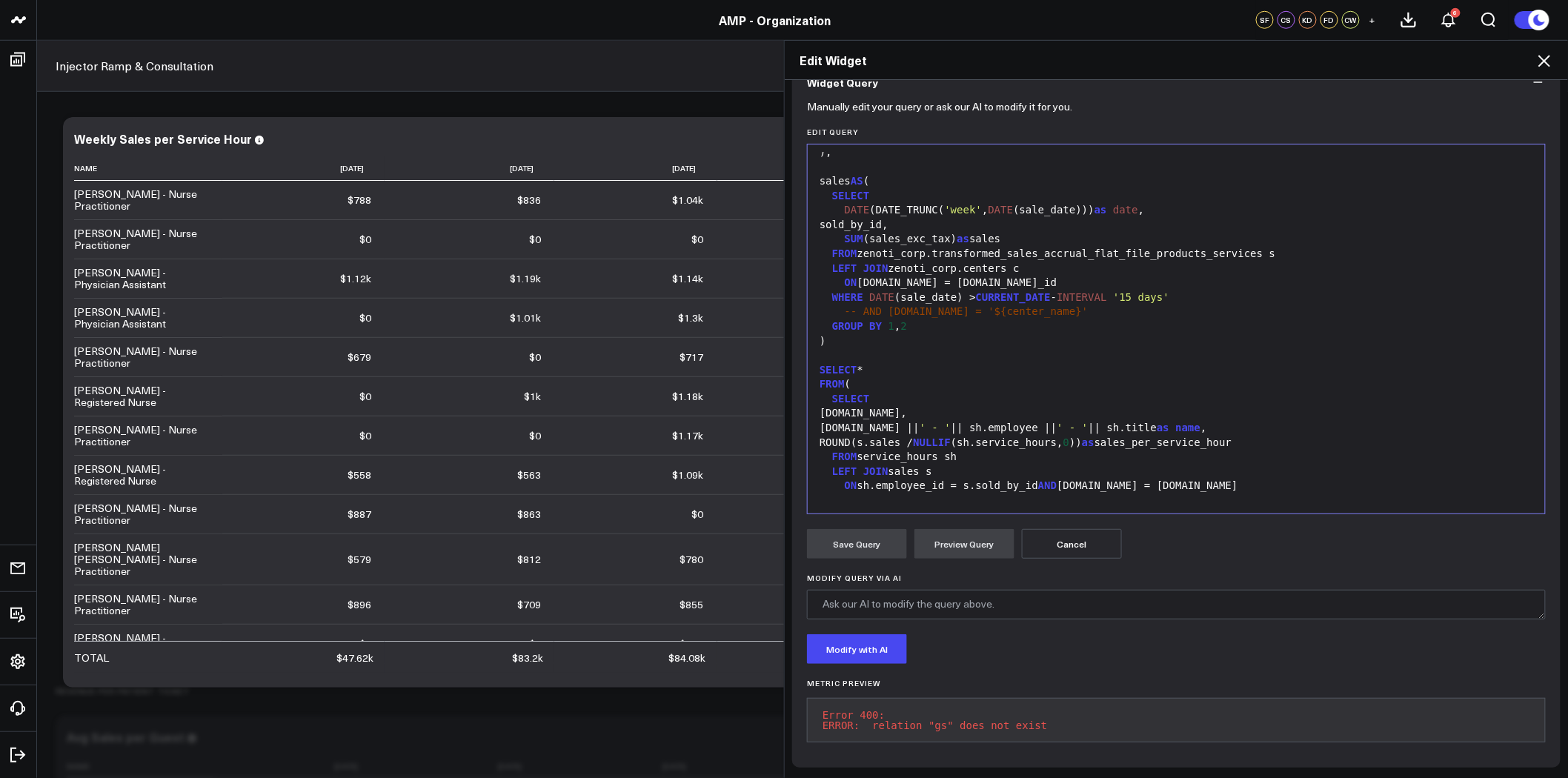
scroll to position [469, 0]
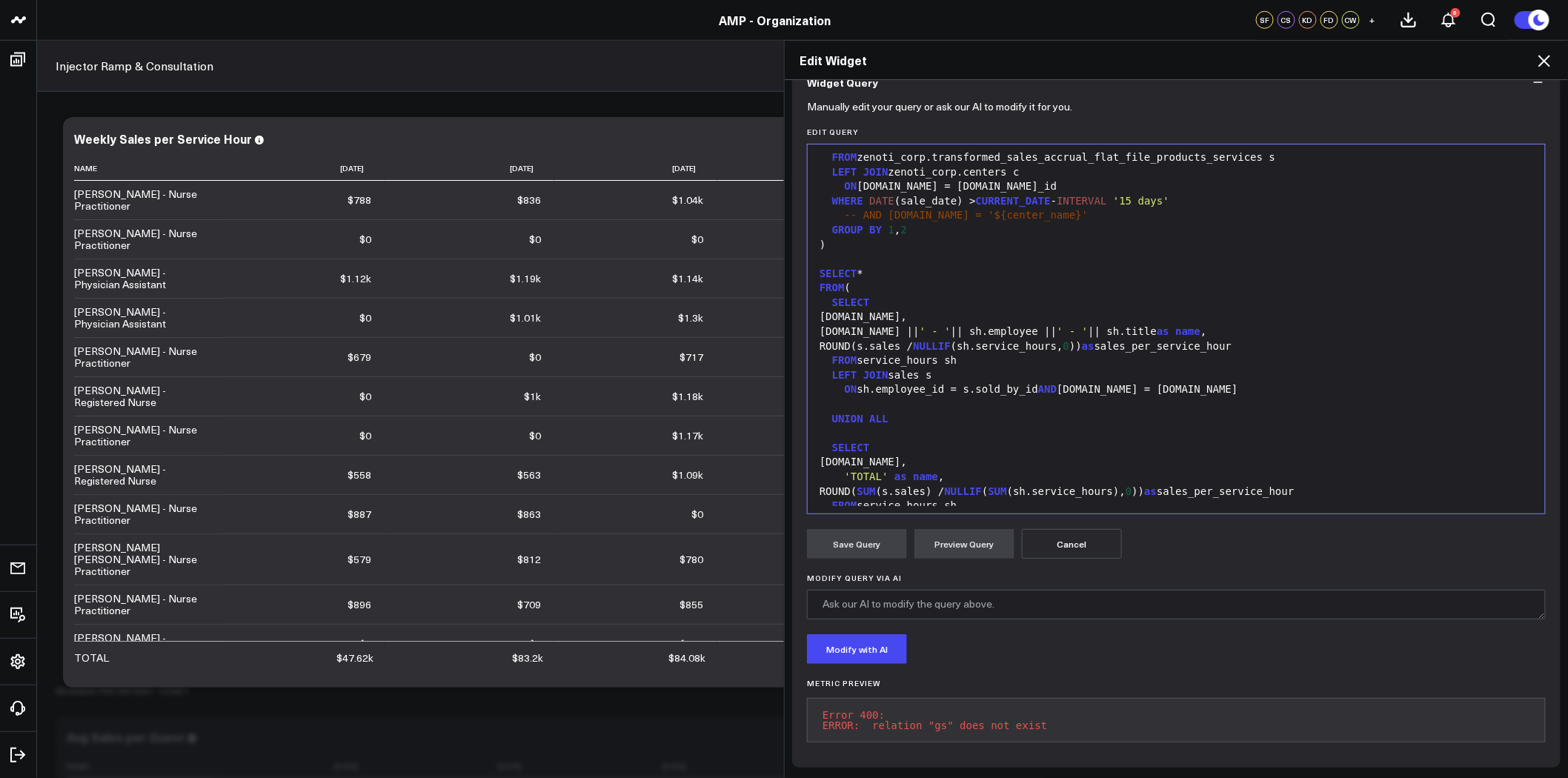
click at [1084, 536] on button "Cancel" at bounding box center [1072, 544] width 100 height 29
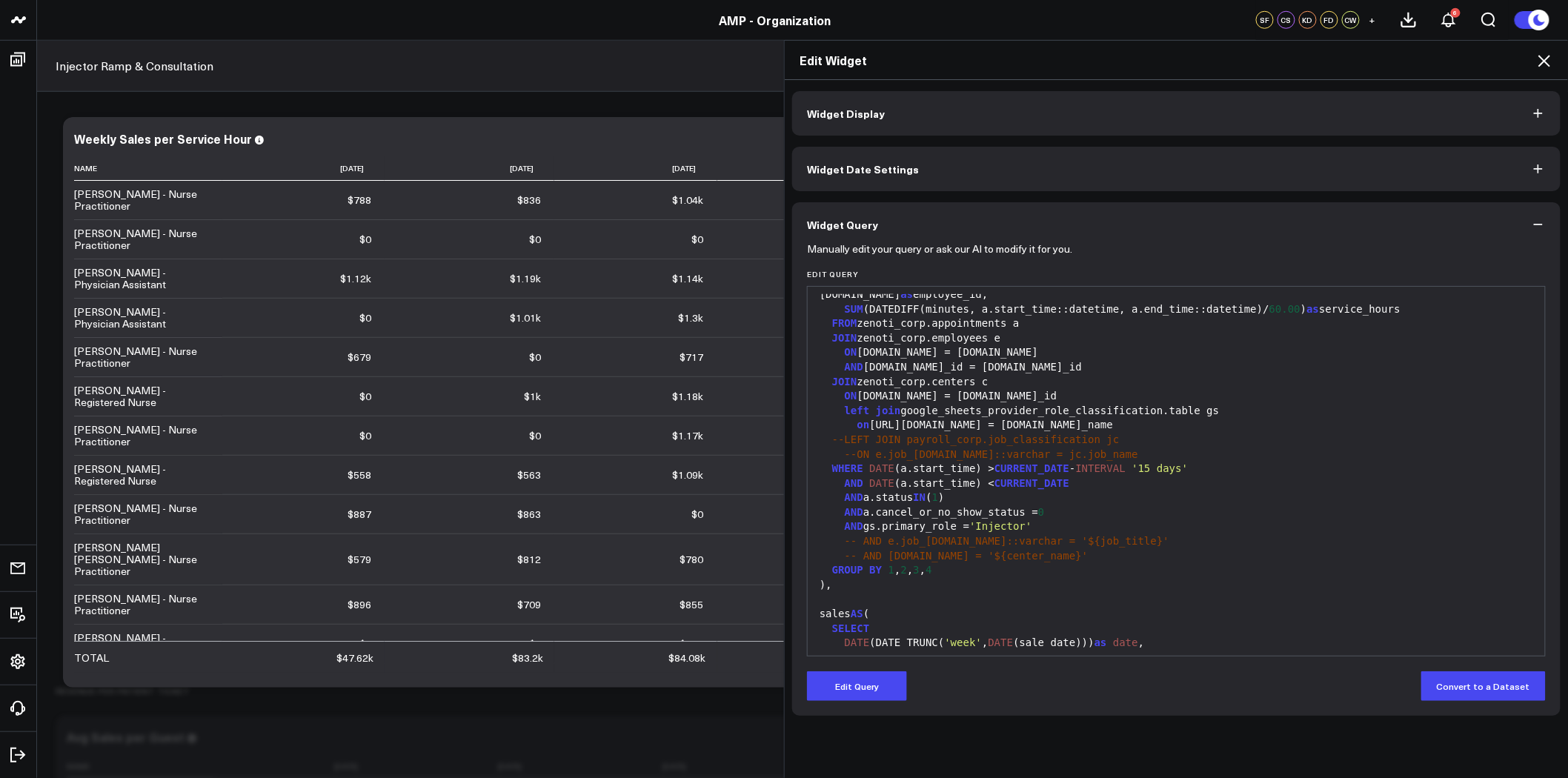
scroll to position [0, 0]
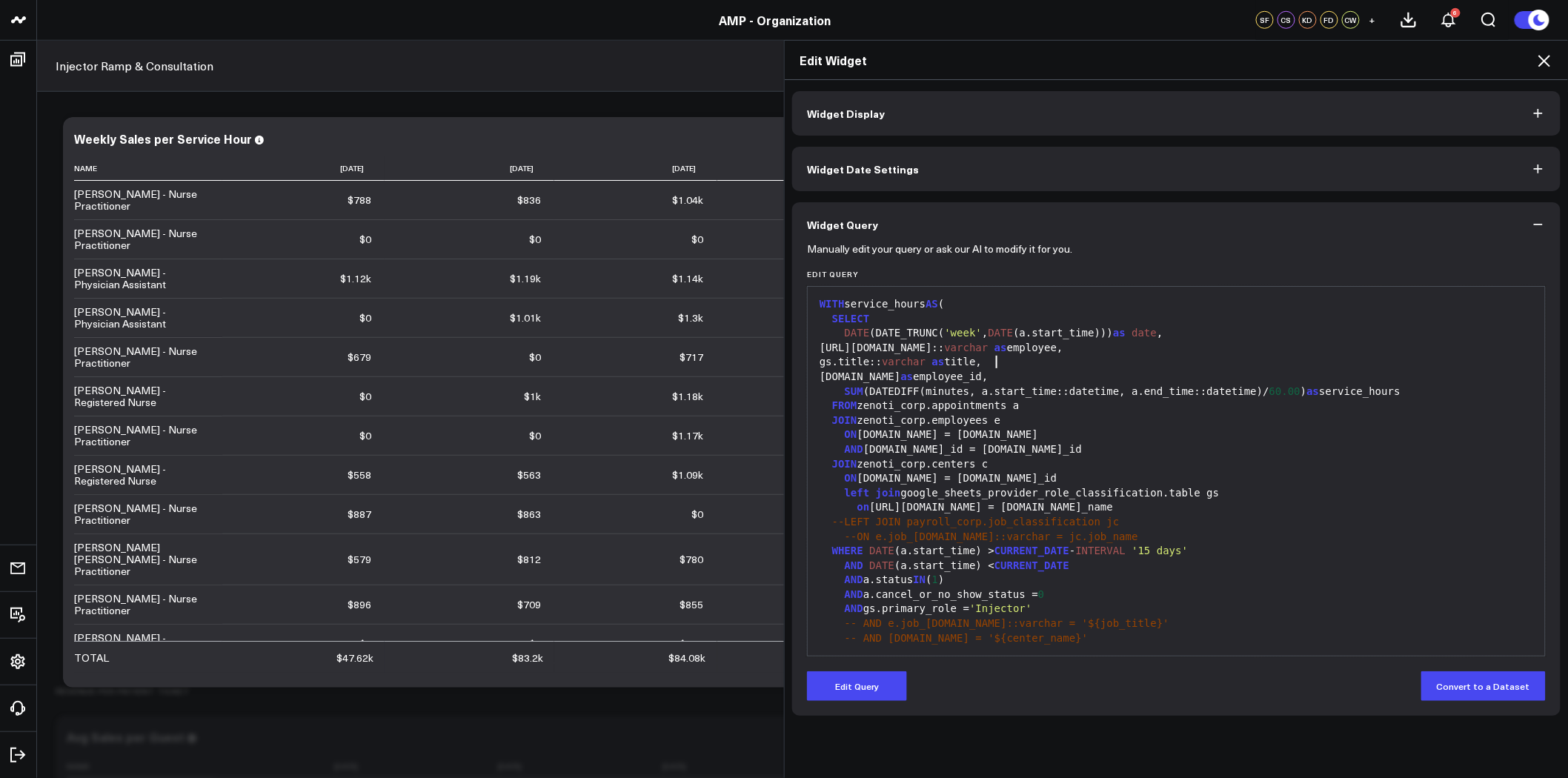
click at [991, 365] on div "gs.title:: varchar as title," at bounding box center [1176, 362] width 723 height 15
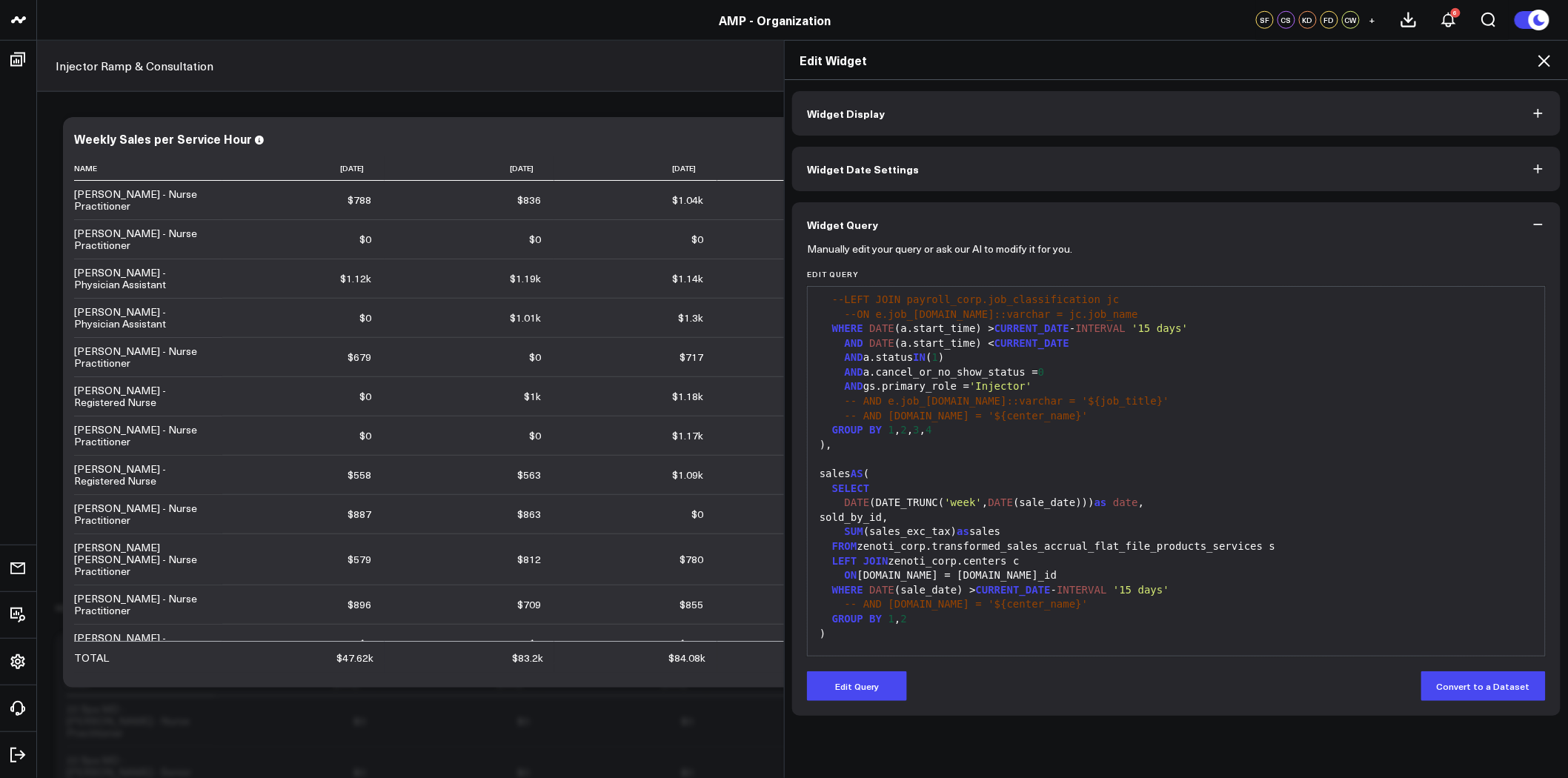
scroll to position [139, 0]
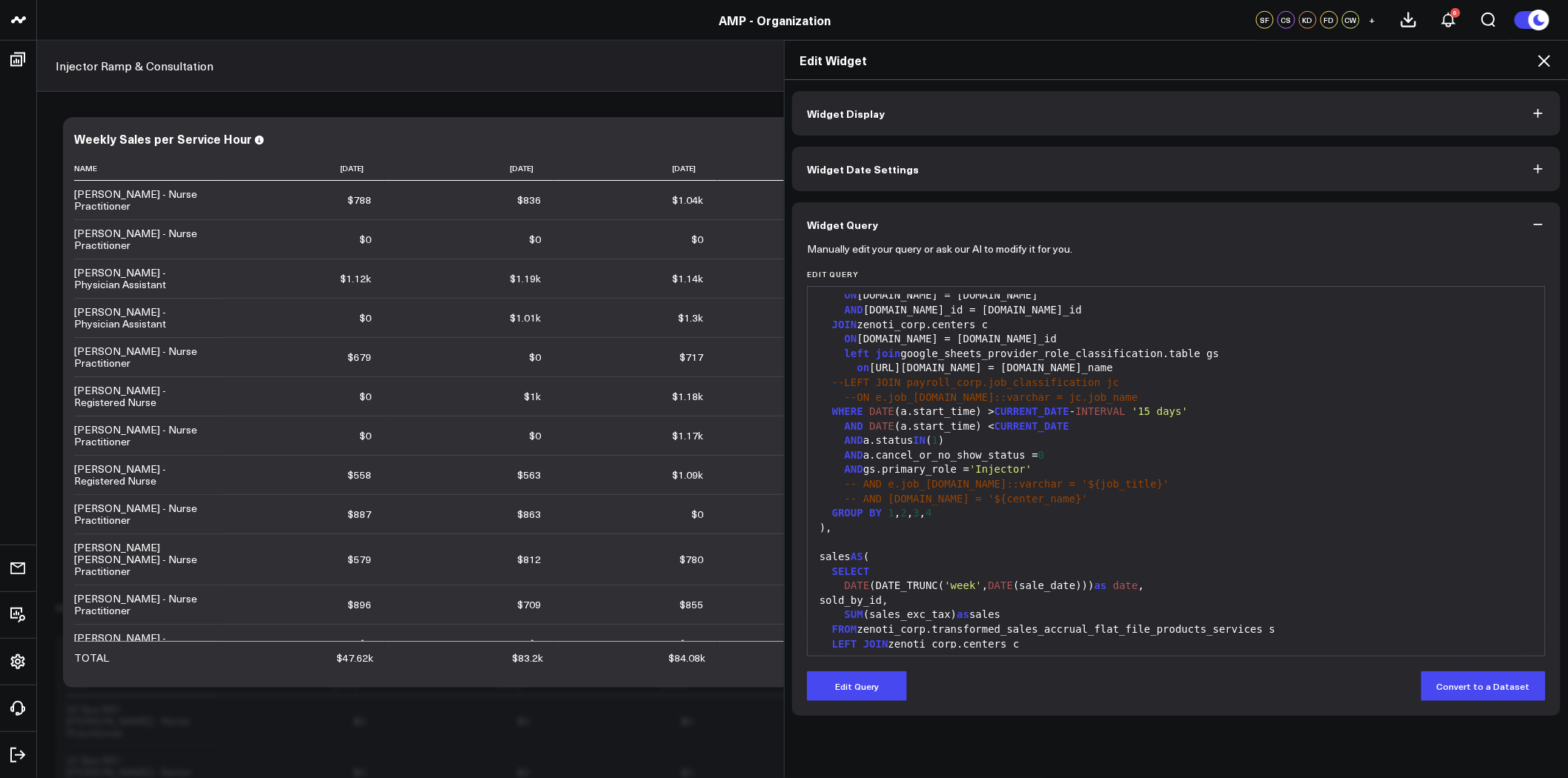
click at [1020, 470] on div "AND gs.primary_role = 'Injector'" at bounding box center [1176, 470] width 723 height 15
click at [861, 683] on button "Edit Query" at bounding box center [857, 686] width 100 height 29
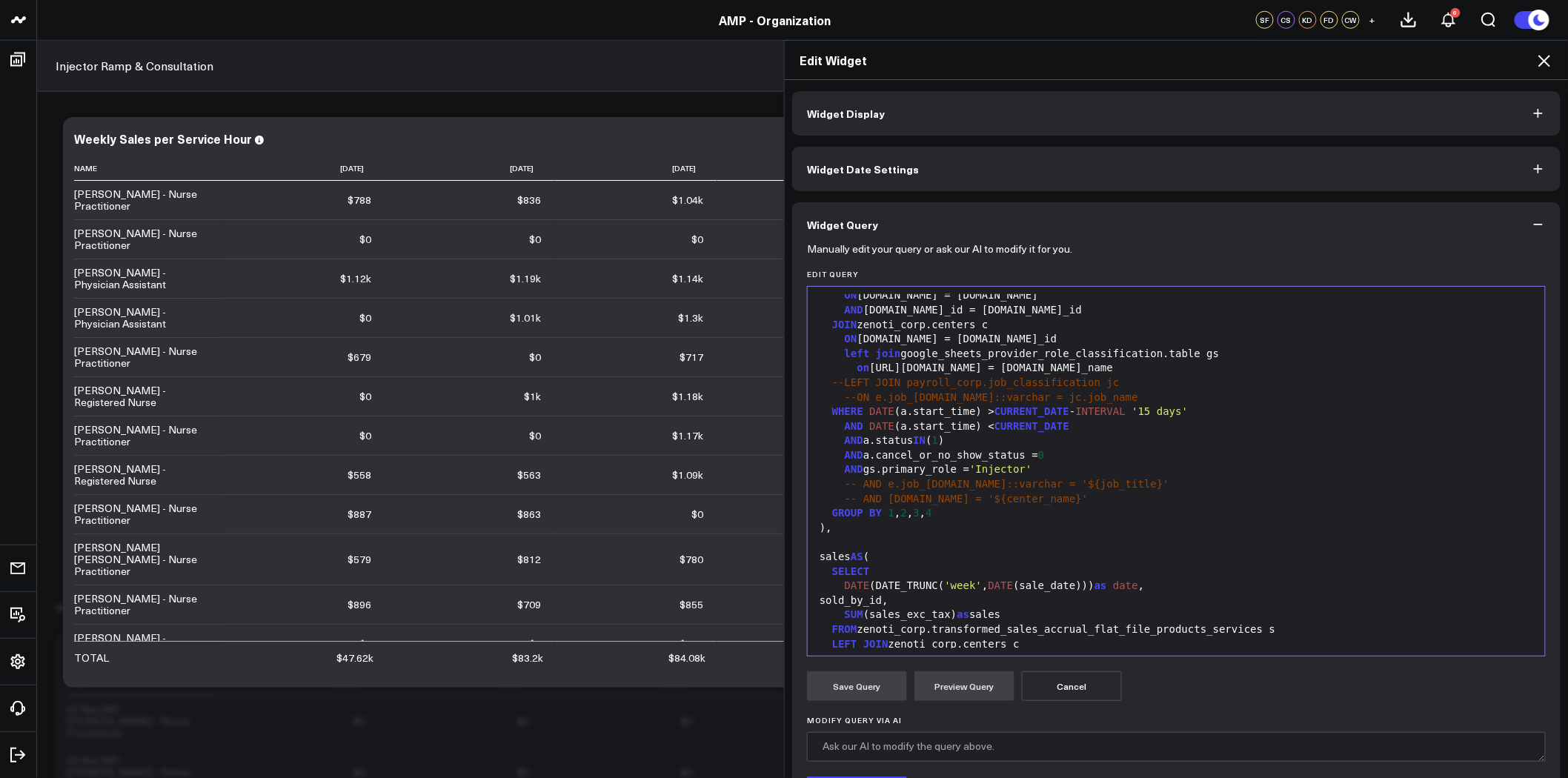
click at [1040, 467] on div "AND gs.primary_role = 'Injector'" at bounding box center [1176, 470] width 723 height 15
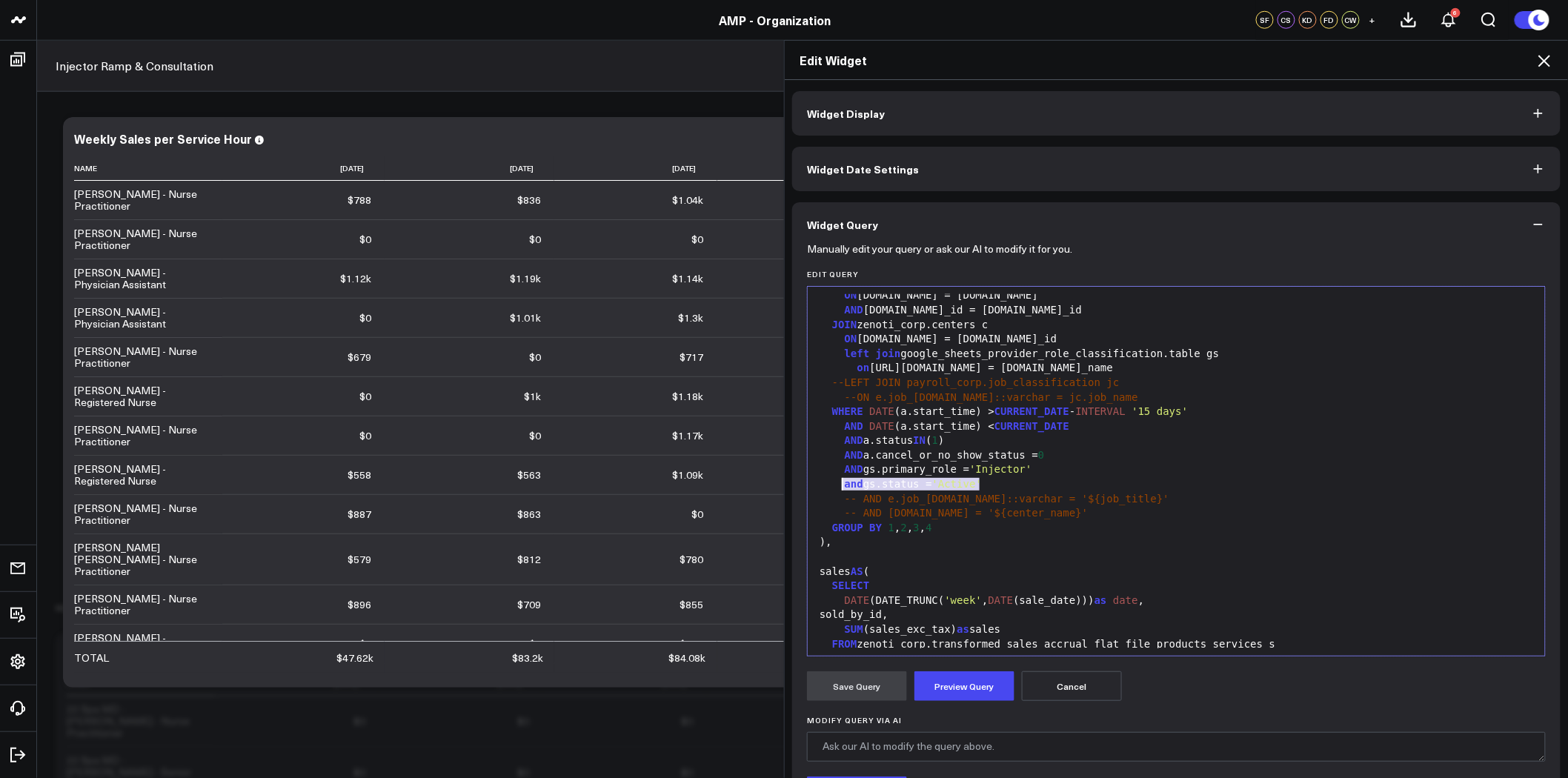
drag, startPoint x: 998, startPoint y: 487, endPoint x: 839, endPoint y: 484, distance: 159.0
click at [839, 484] on div "and gs.status = 'Active'" at bounding box center [1176, 484] width 723 height 15
copy div "and gs.status = 'Active'"
click at [945, 687] on button "Preview Query" at bounding box center [965, 686] width 100 height 29
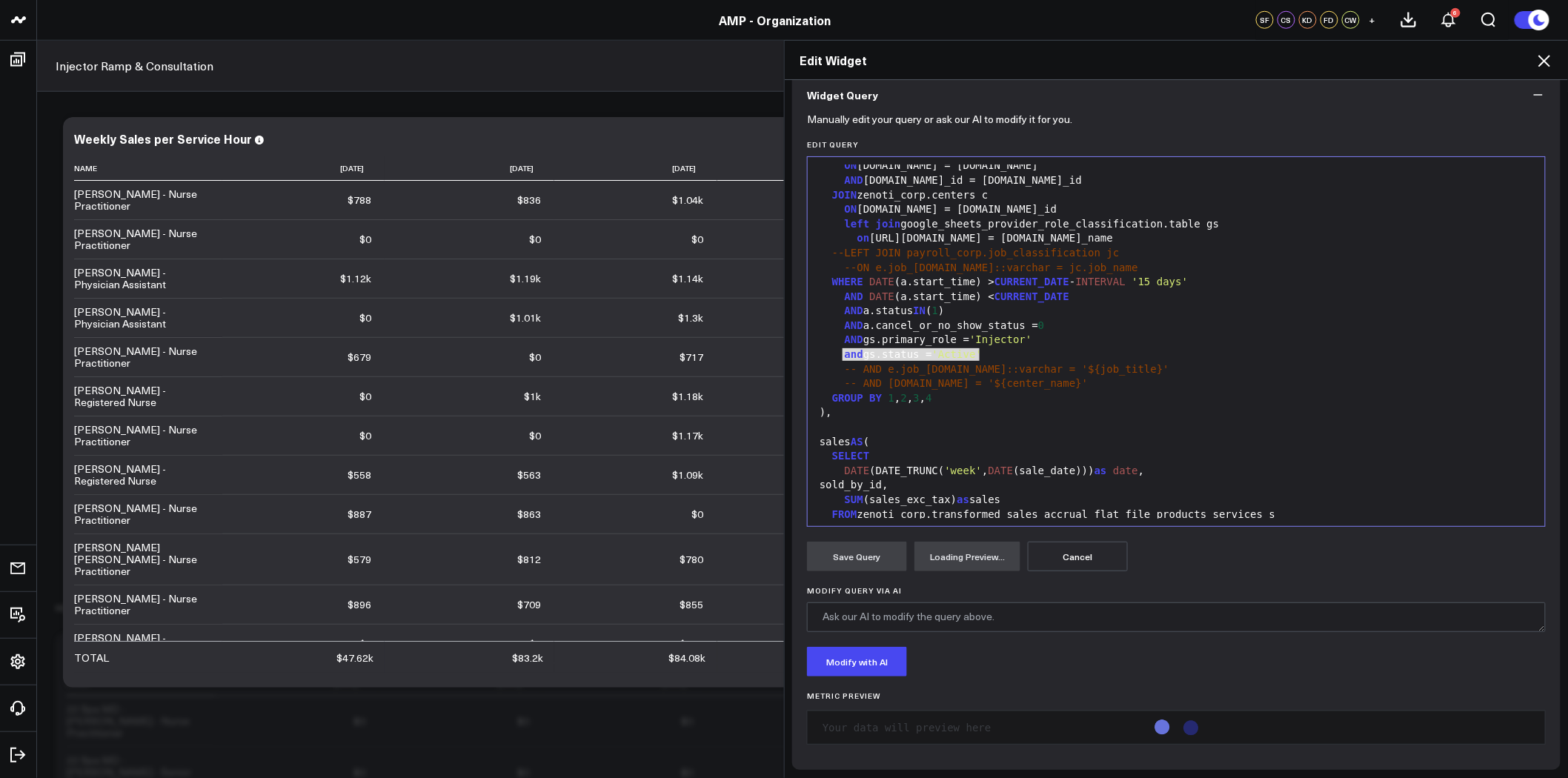
scroll to position [131, 0]
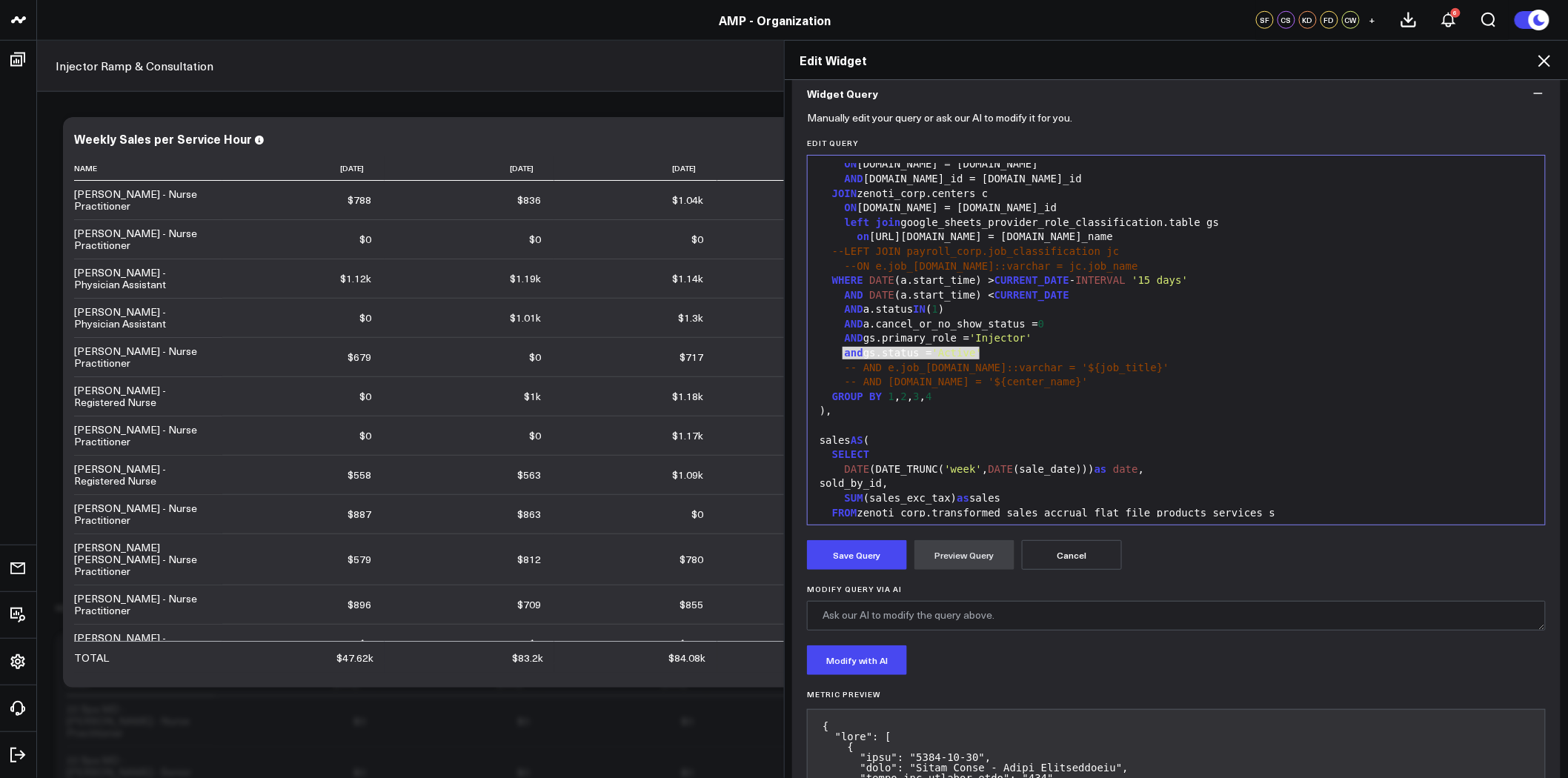
click at [1544, 61] on icon at bounding box center [1545, 61] width 18 height 18
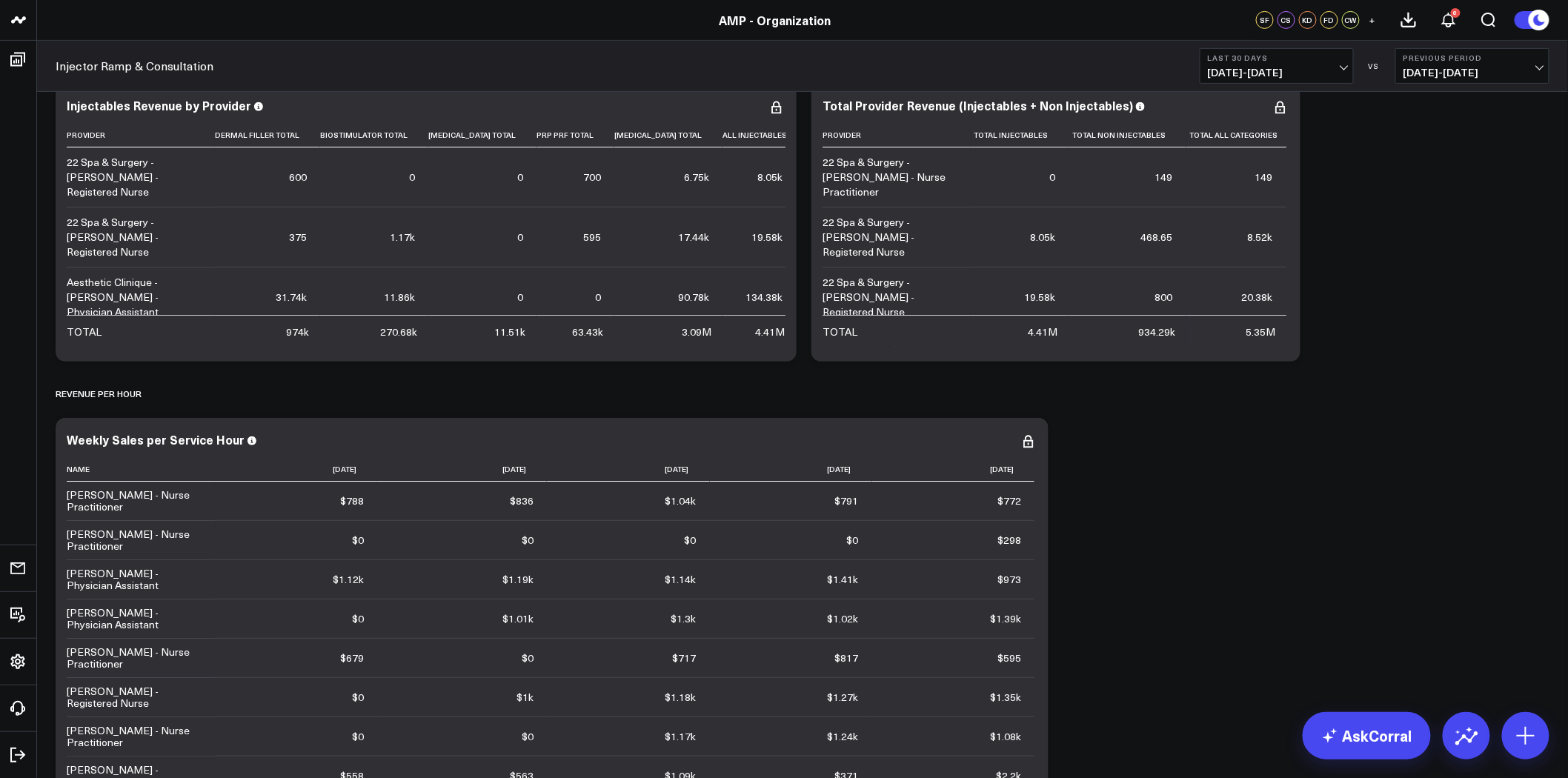
scroll to position [2223, 0]
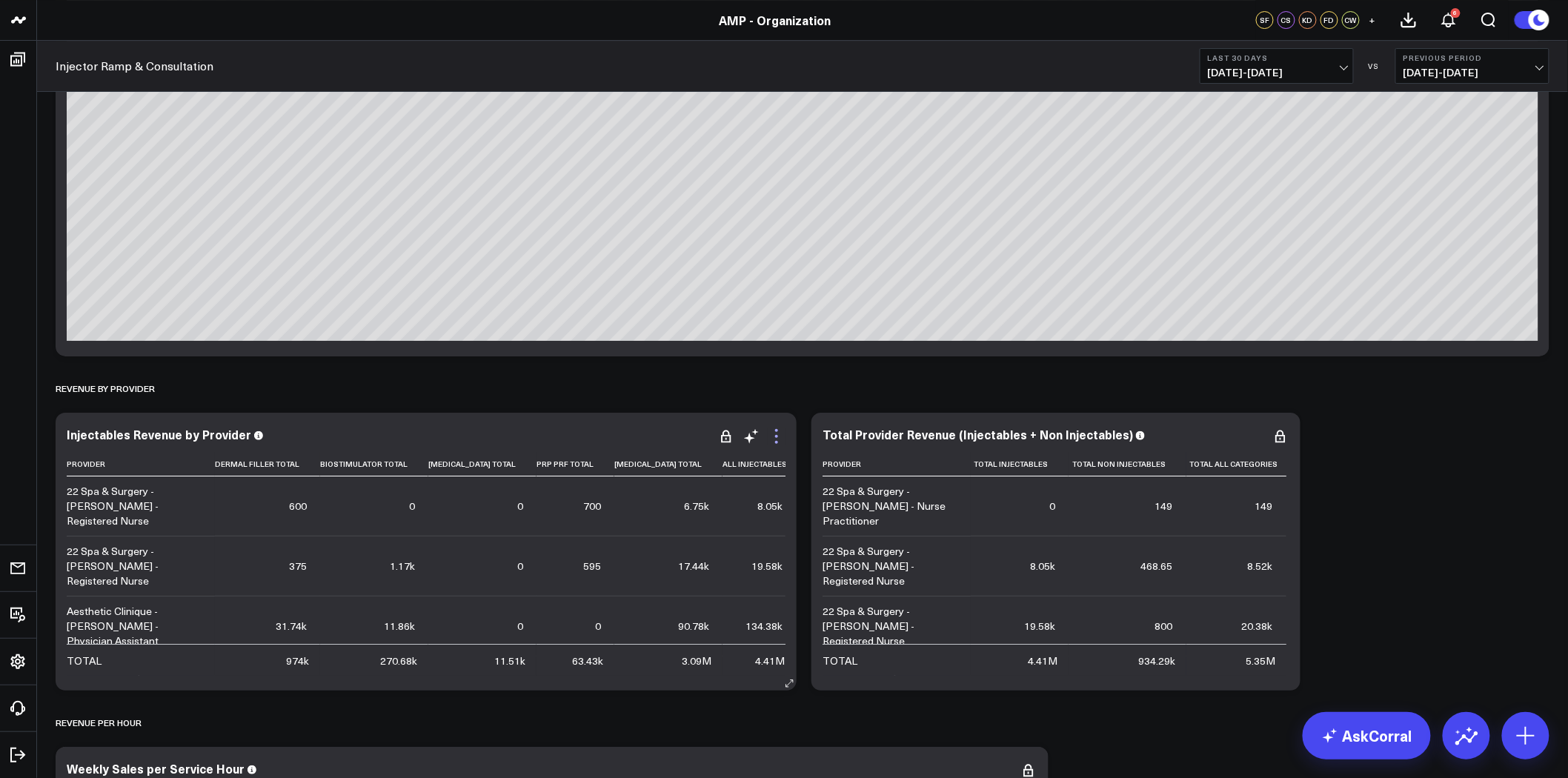
click at [780, 435] on icon at bounding box center [777, 437] width 18 height 18
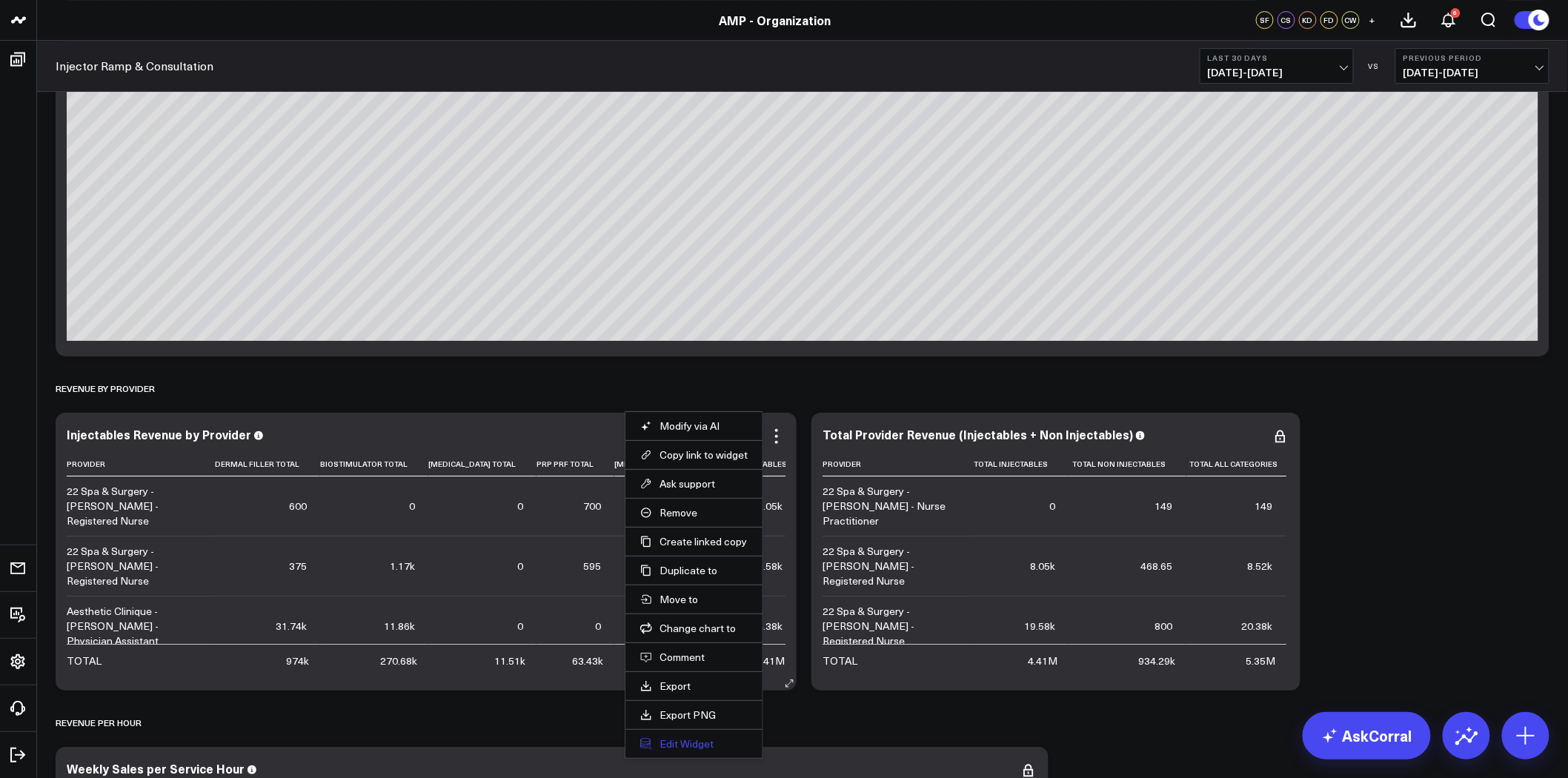
click at [698, 750] on button "Edit Widget" at bounding box center [694, 744] width 107 height 13
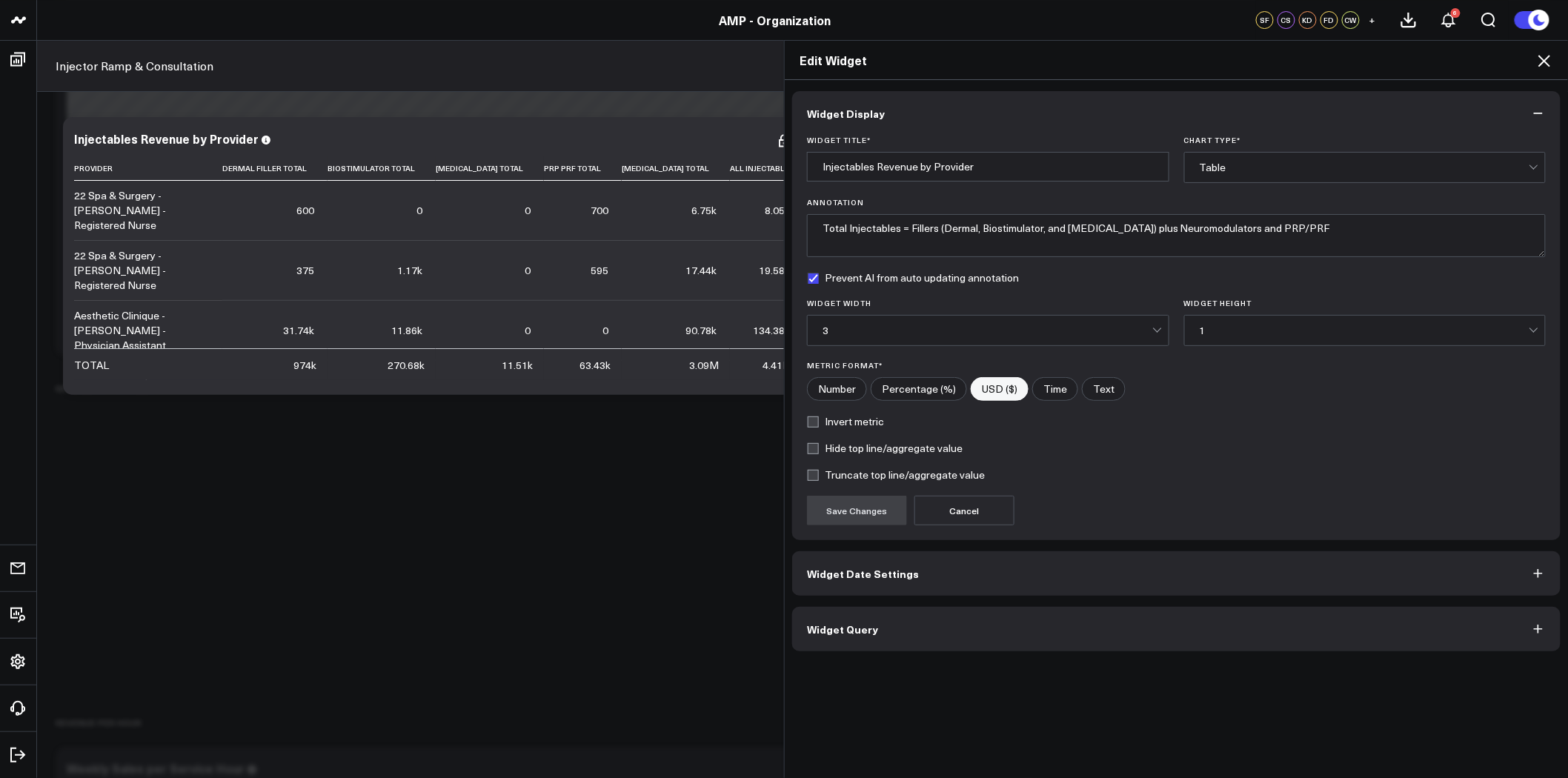
click at [878, 636] on button "Widget Query" at bounding box center [1176, 629] width 768 height 44
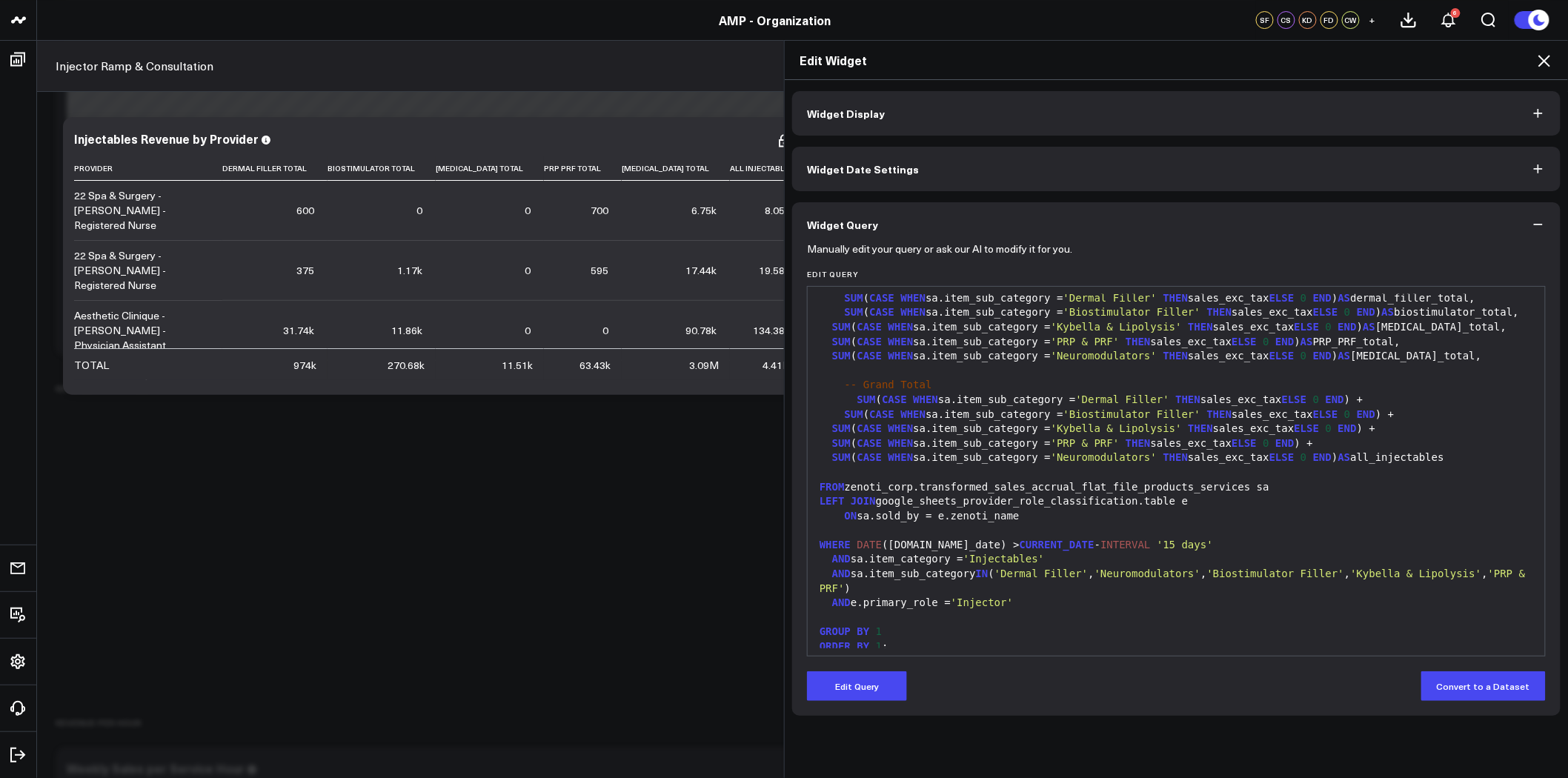
scroll to position [72, 0]
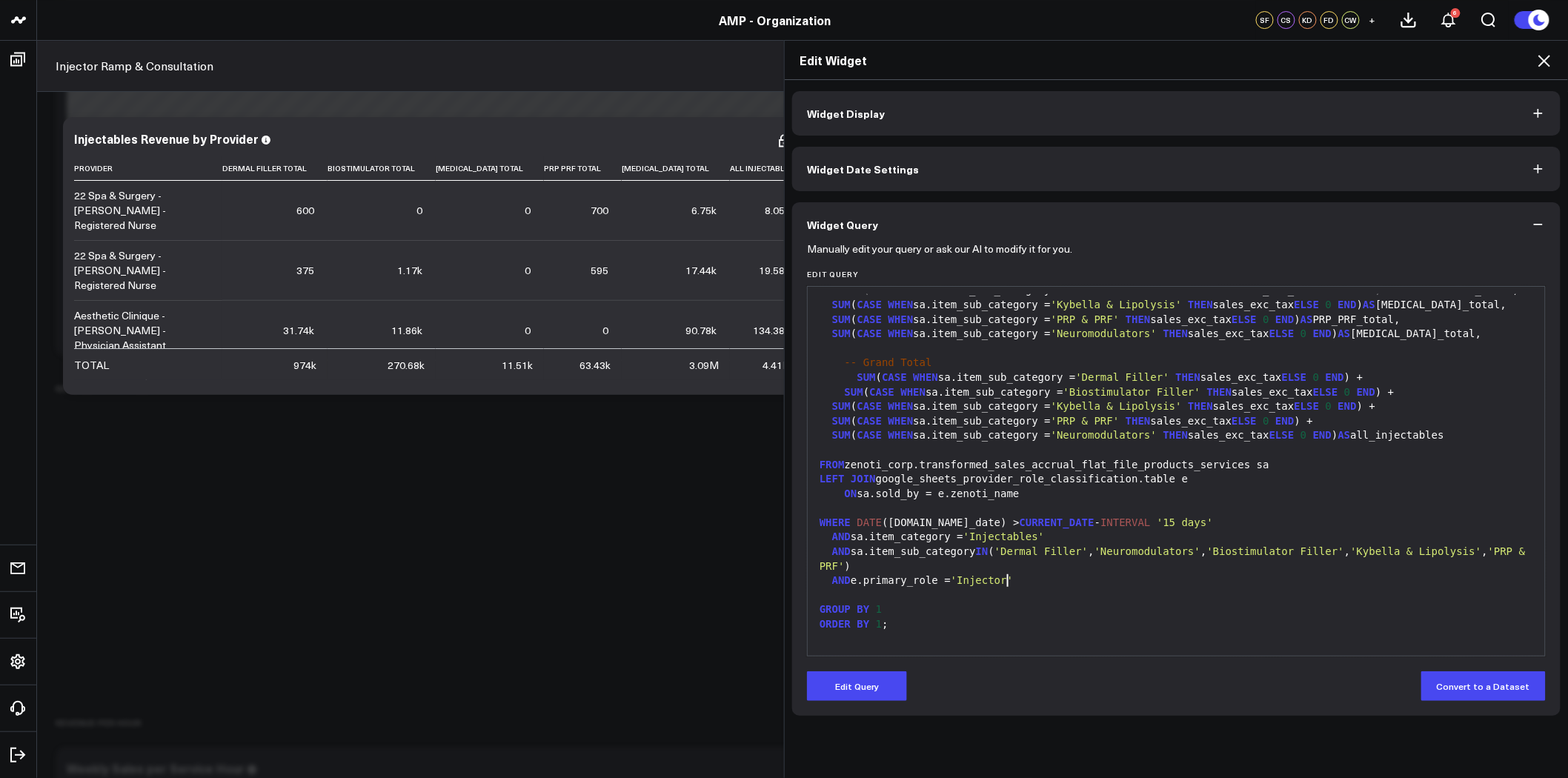
click at [1018, 574] on div "AND e.primary_role = 'Injector'" at bounding box center [1176, 581] width 723 height 15
click at [869, 686] on button "Edit Query" at bounding box center [857, 686] width 100 height 29
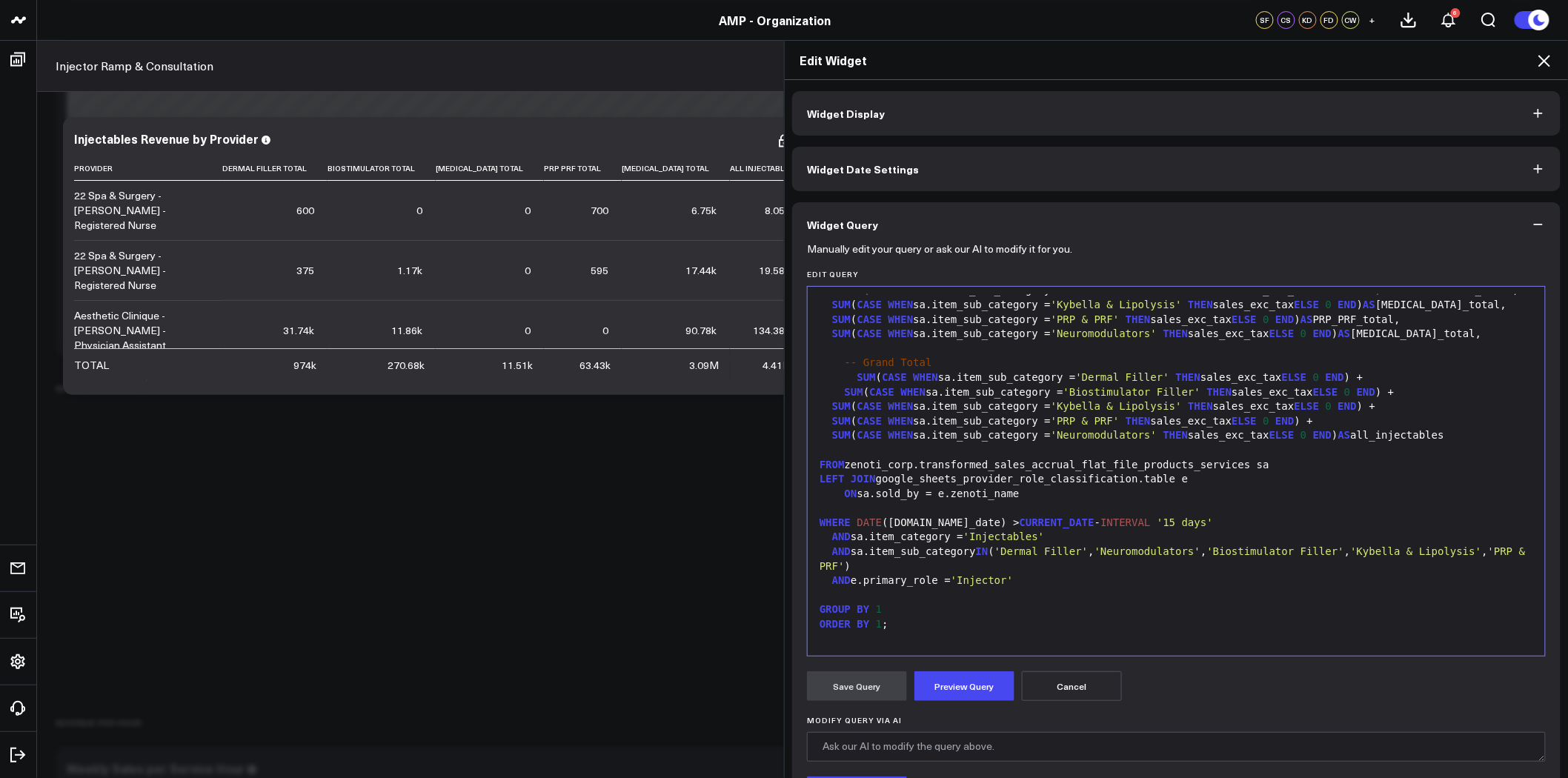
click at [1029, 583] on div "AND e.primary_role = 'Injector'" at bounding box center [1176, 581] width 723 height 15
click at [860, 595] on div "and gs.status = 'Active'" at bounding box center [1176, 596] width 723 height 15
click at [1061, 585] on div "AND e.primary_role = 'Injector'" at bounding box center [1176, 581] width 723 height 15
drag, startPoint x: 977, startPoint y: 590, endPoint x: 823, endPoint y: 593, distance: 154.0
click at [823, 593] on div "and e.status = 'Active'" at bounding box center [1176, 596] width 723 height 15
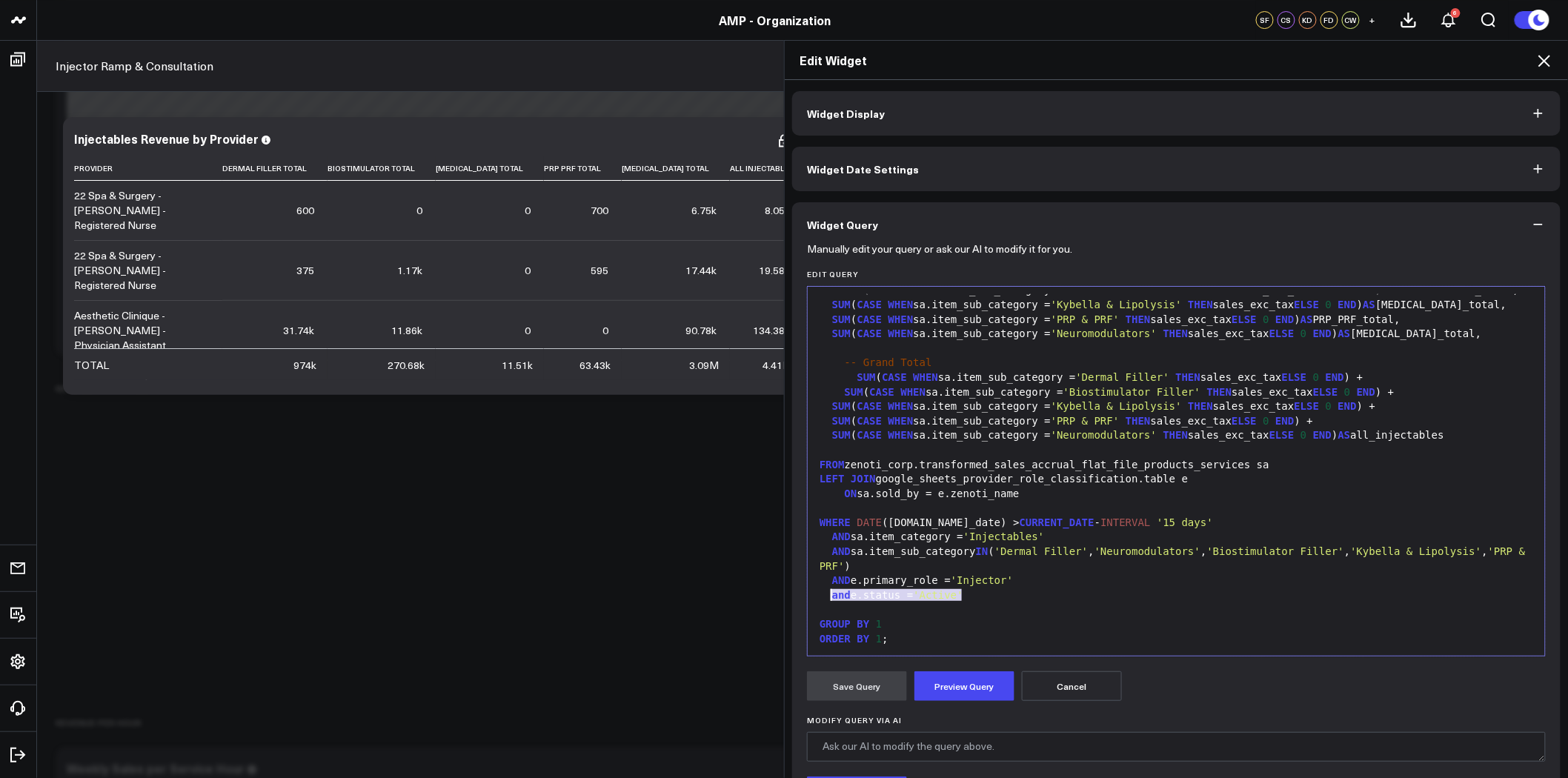
copy div "and e.status = 'Active'"
click at [971, 674] on button "Preview Query" at bounding box center [965, 686] width 100 height 29
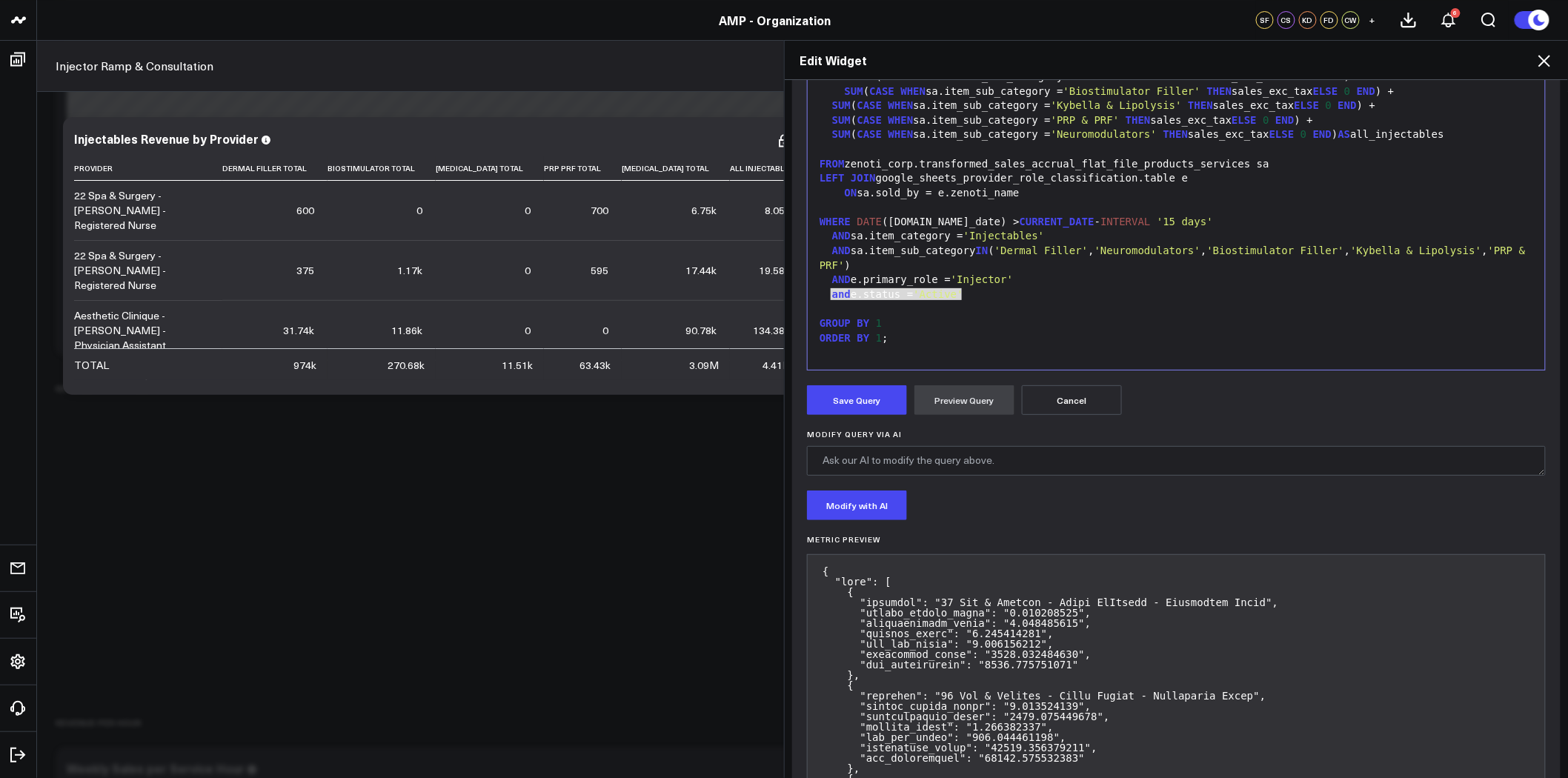
scroll to position [296, 0]
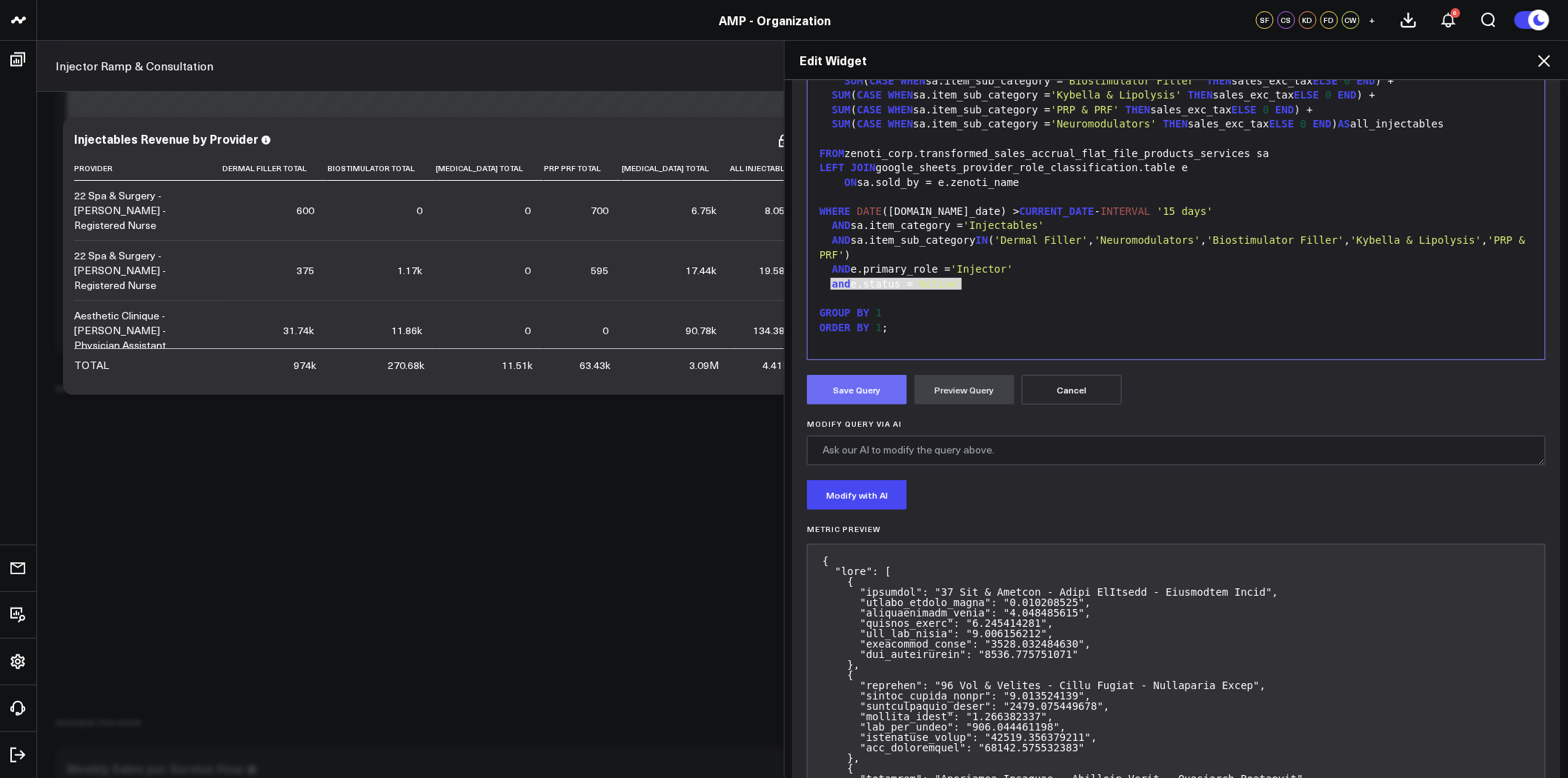
click at [860, 398] on button "Save Query" at bounding box center [857, 389] width 100 height 29
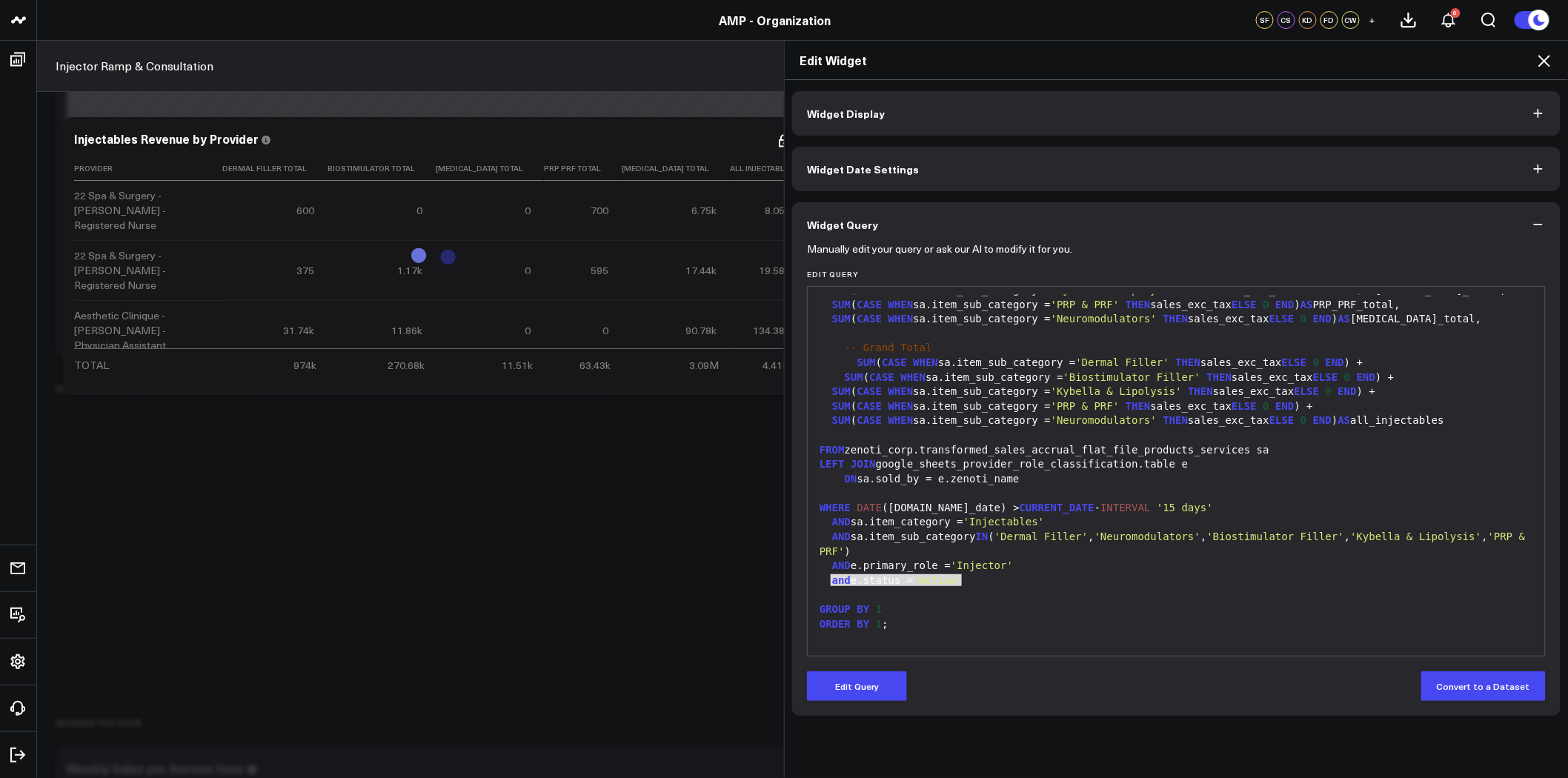
scroll to position [0, 0]
click at [1544, 57] on icon at bounding box center [1545, 61] width 18 height 18
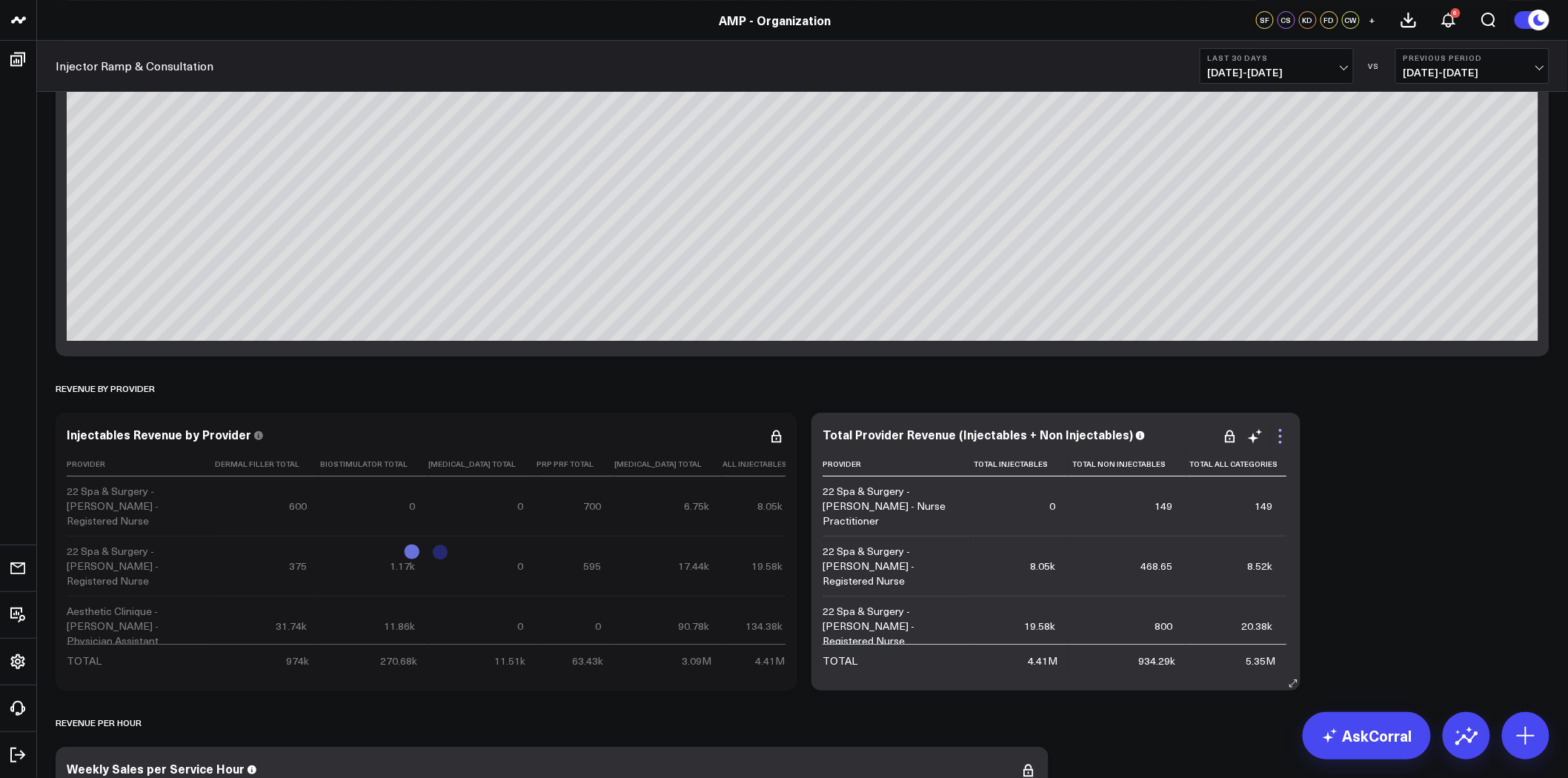
click at [1277, 435] on icon at bounding box center [1281, 437] width 18 height 18
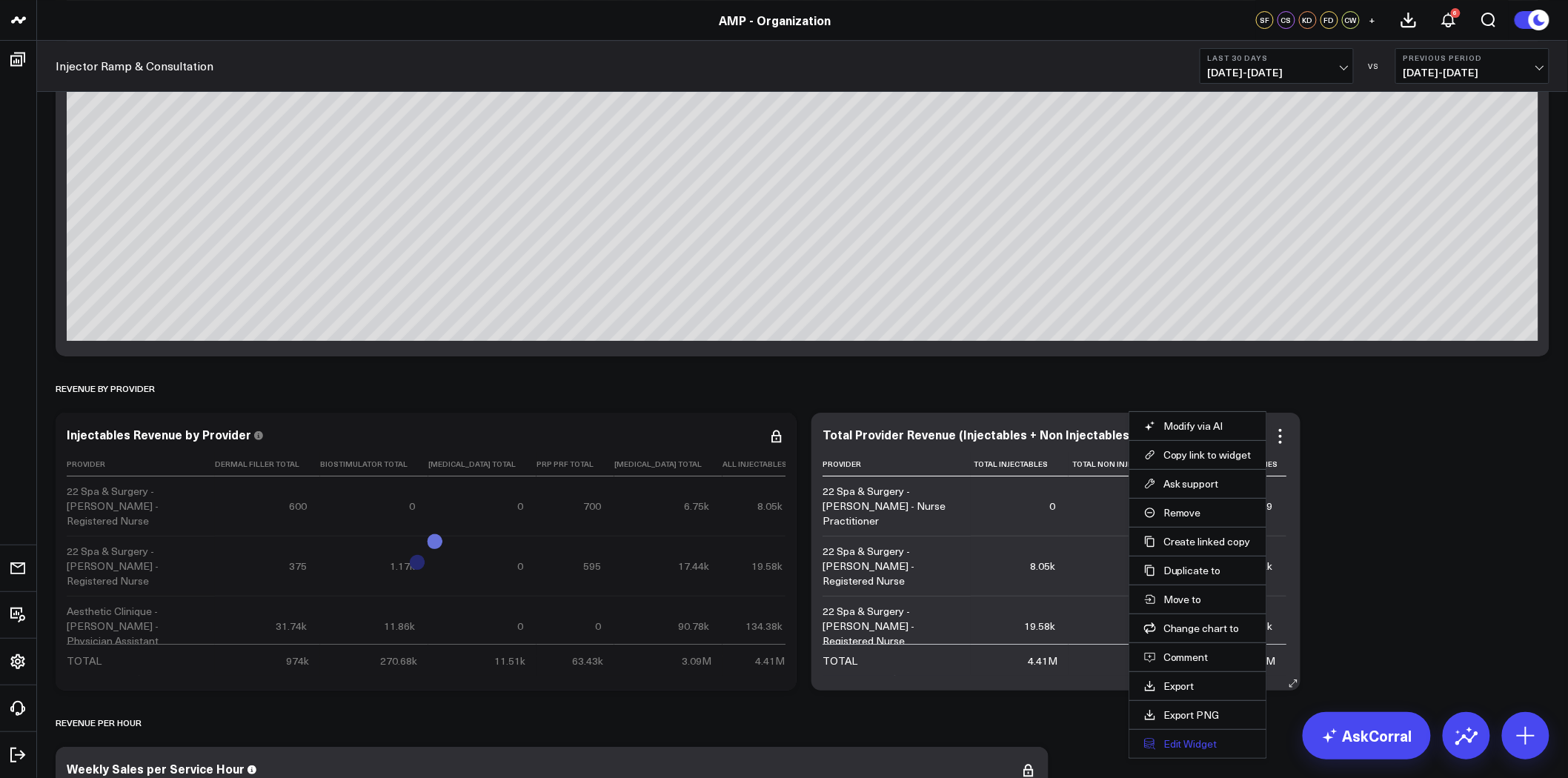
click at [1176, 740] on button "Edit Widget" at bounding box center [1197, 744] width 107 height 13
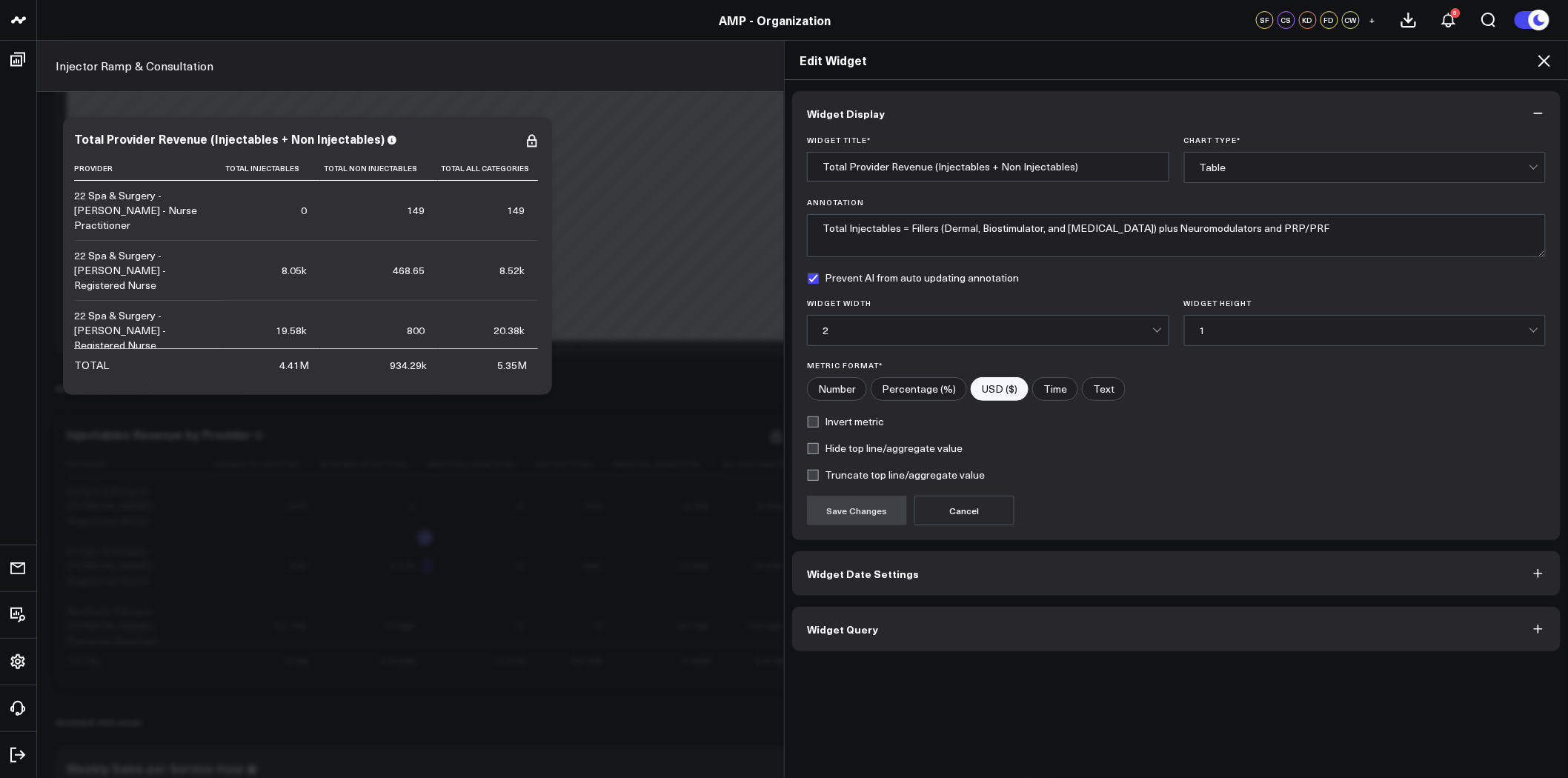
click at [888, 627] on button "Widget Query" at bounding box center [1176, 629] width 768 height 44
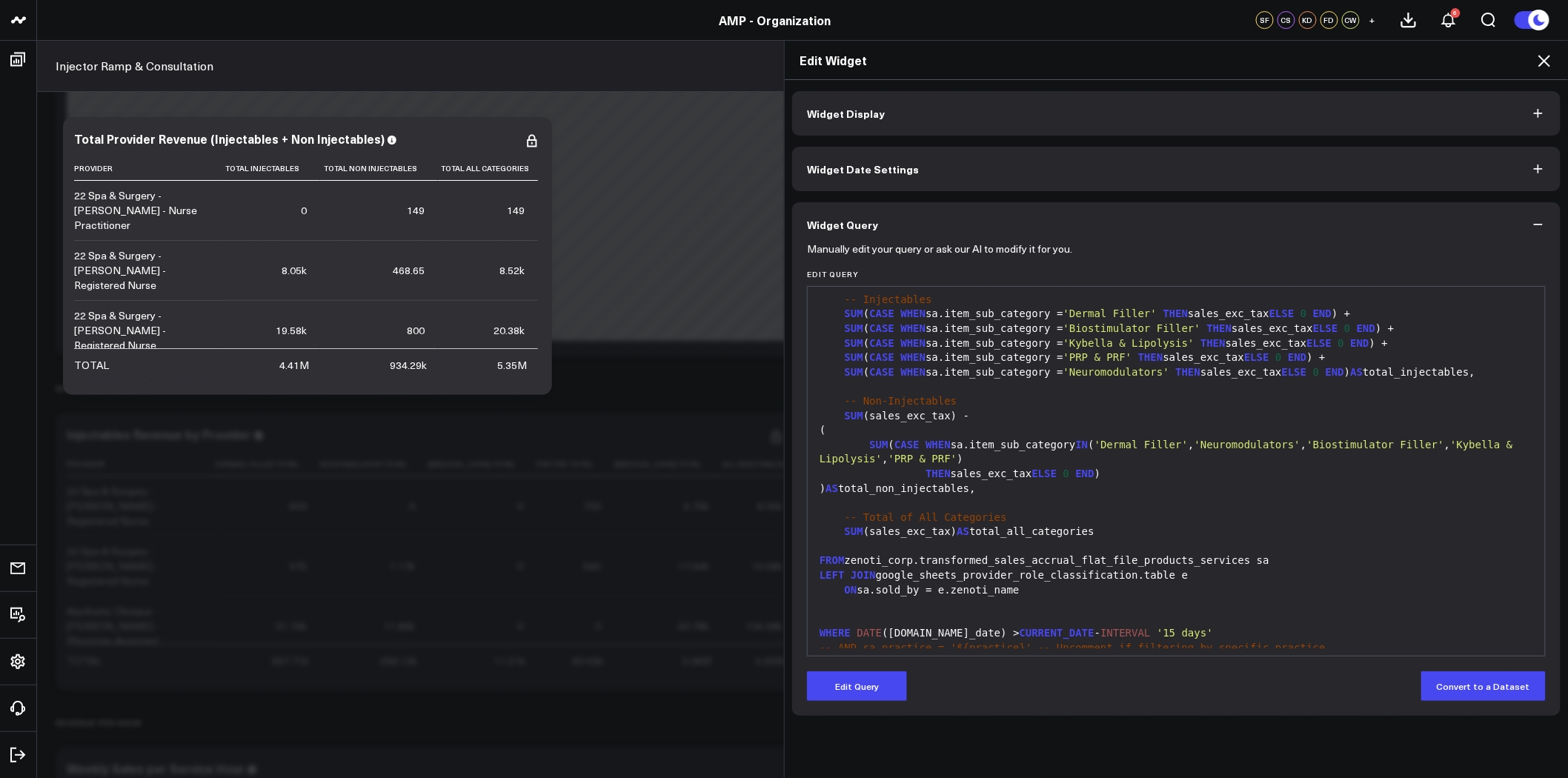
scroll to position [129, 0]
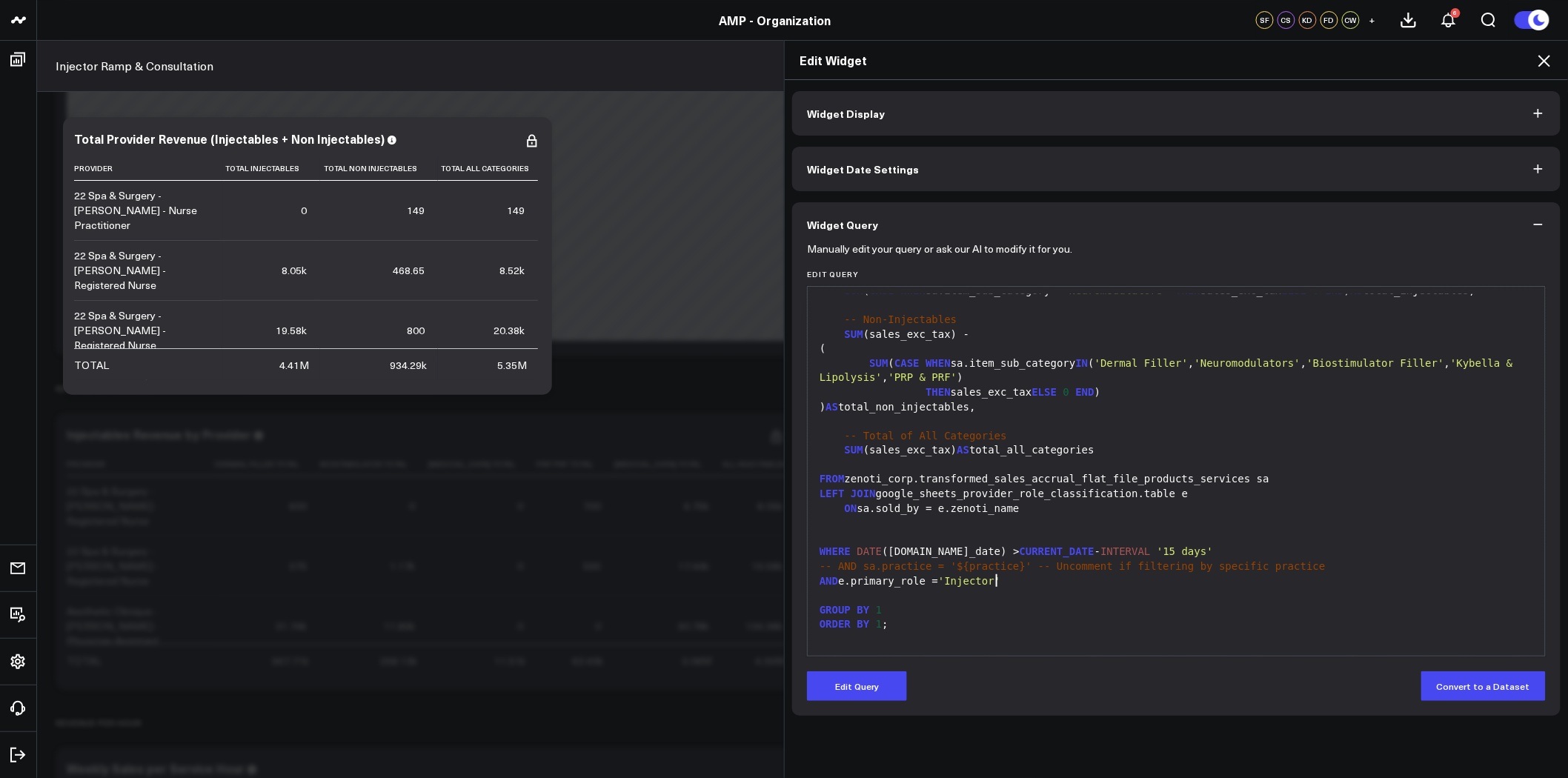
click at [1004, 581] on div "AND e.primary_role = 'Injector'" at bounding box center [1176, 582] width 723 height 15
click at [864, 686] on button "Edit Query" at bounding box center [857, 686] width 100 height 29
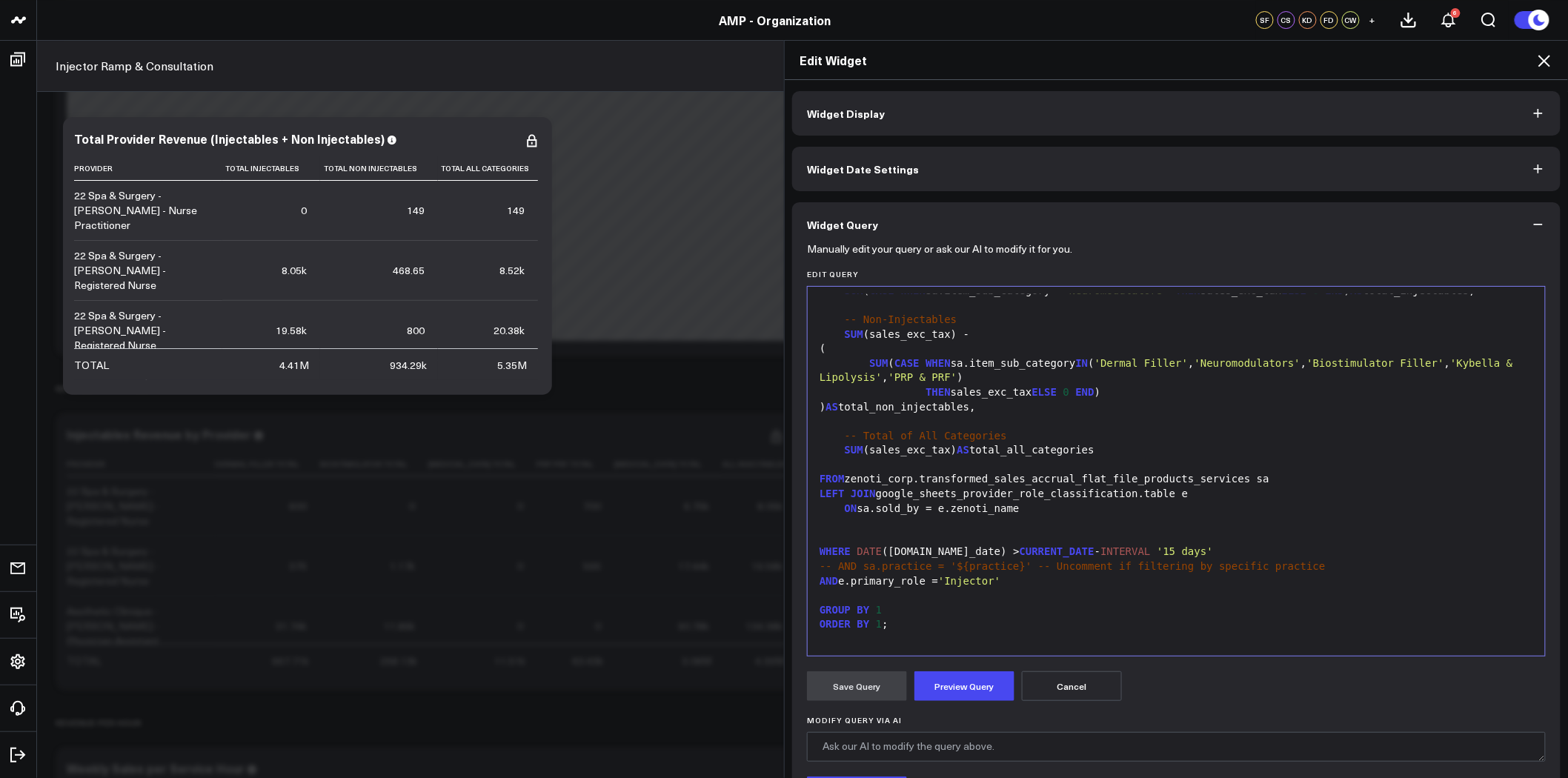
click at [1013, 582] on div "AND e.primary_role = 'Injector'" at bounding box center [1176, 582] width 723 height 15
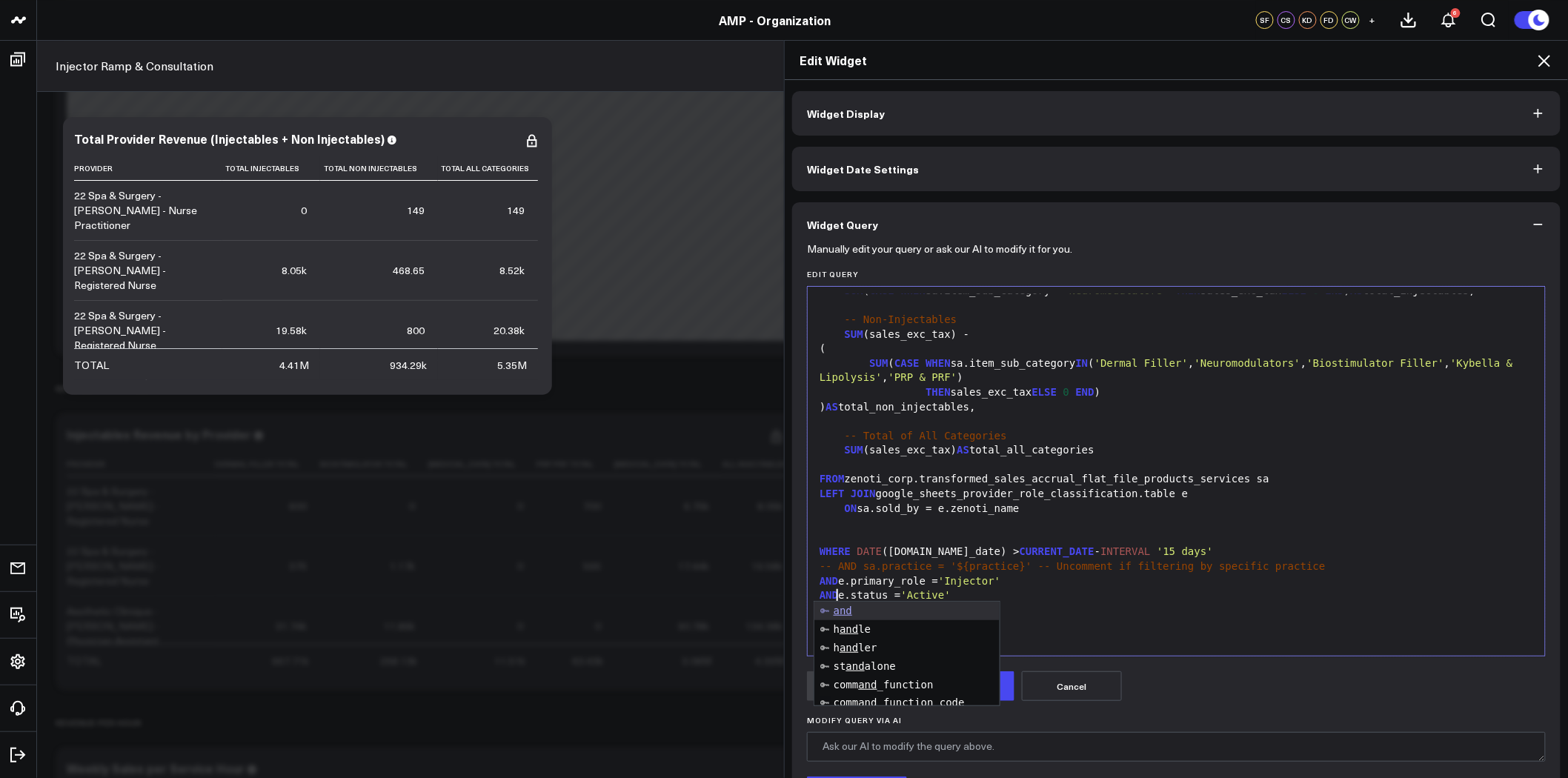
click at [1128, 591] on div "AND e.status = 'Active'" at bounding box center [1176, 596] width 723 height 15
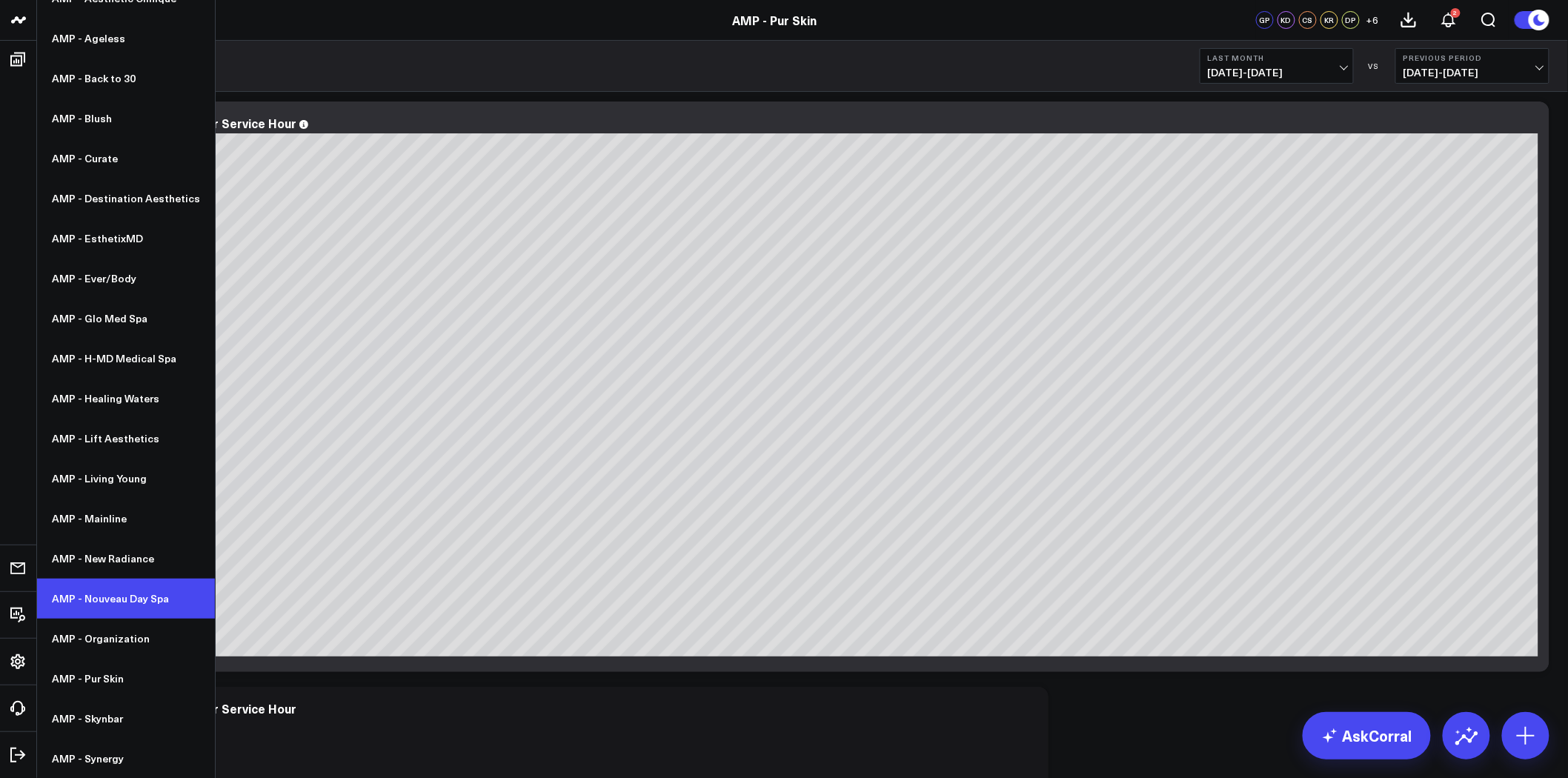
scroll to position [83, 0]
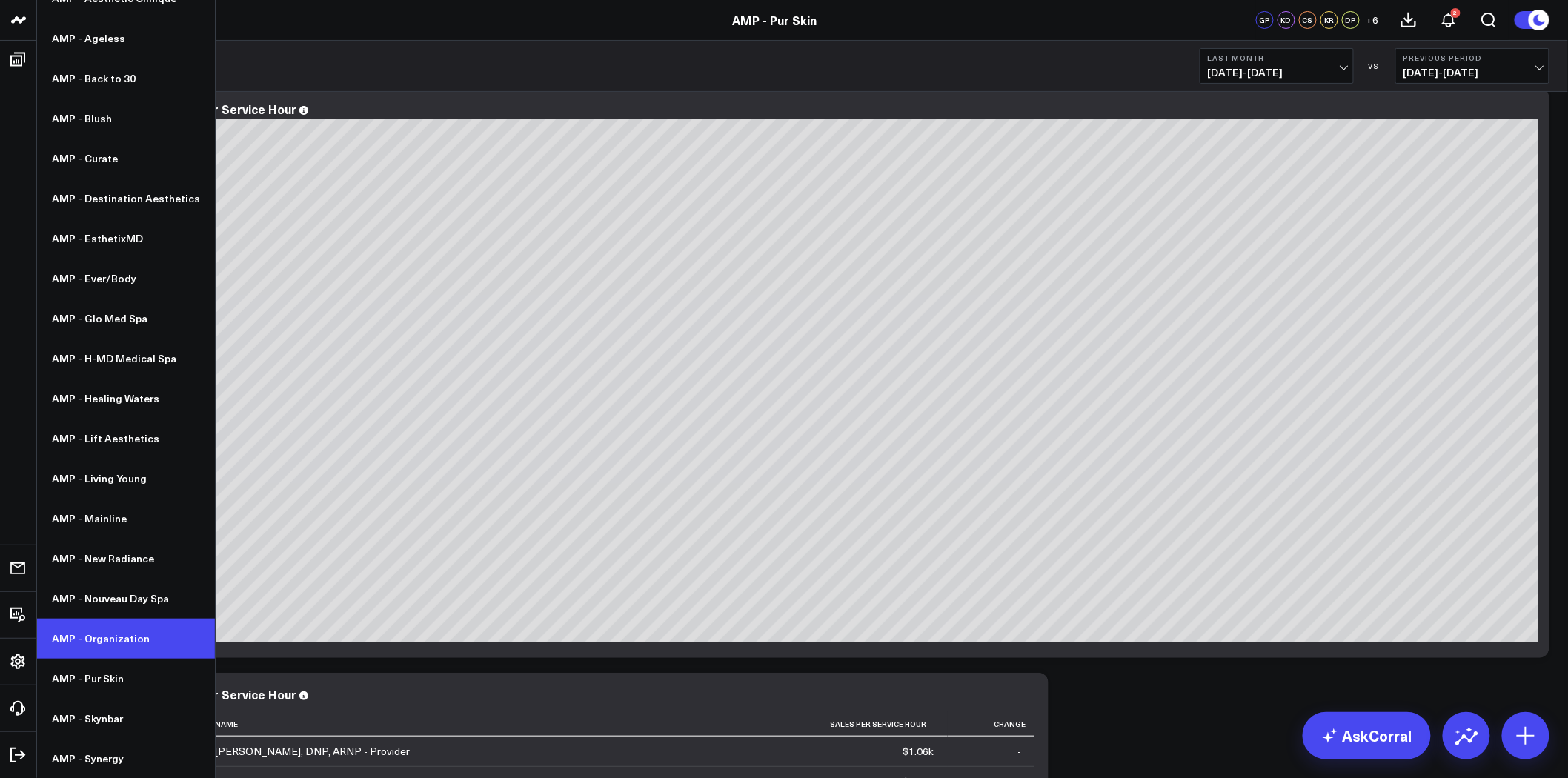
click at [119, 641] on link "AMP - Organization" at bounding box center [125, 638] width 178 height 40
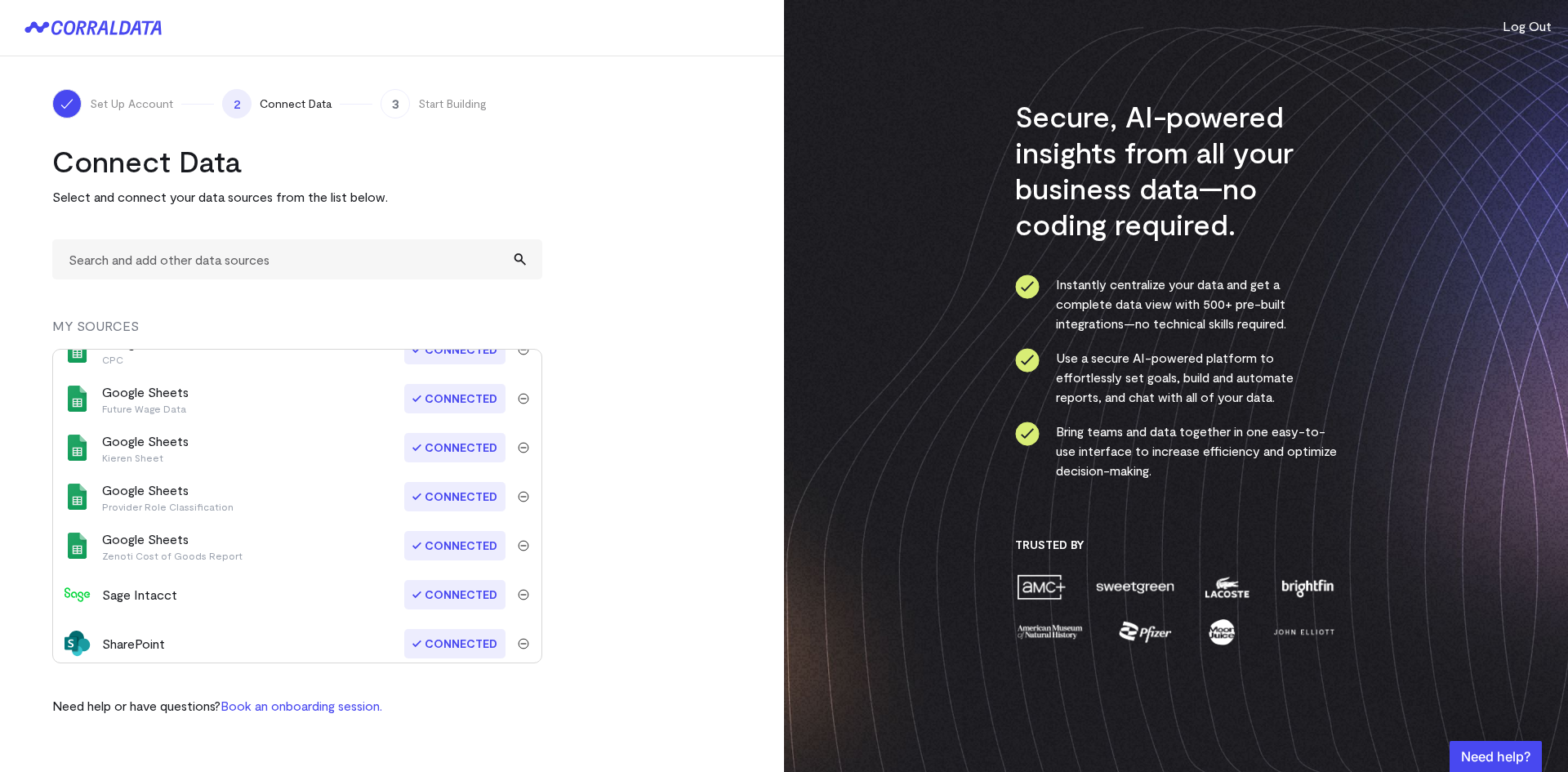
scroll to position [766, 0]
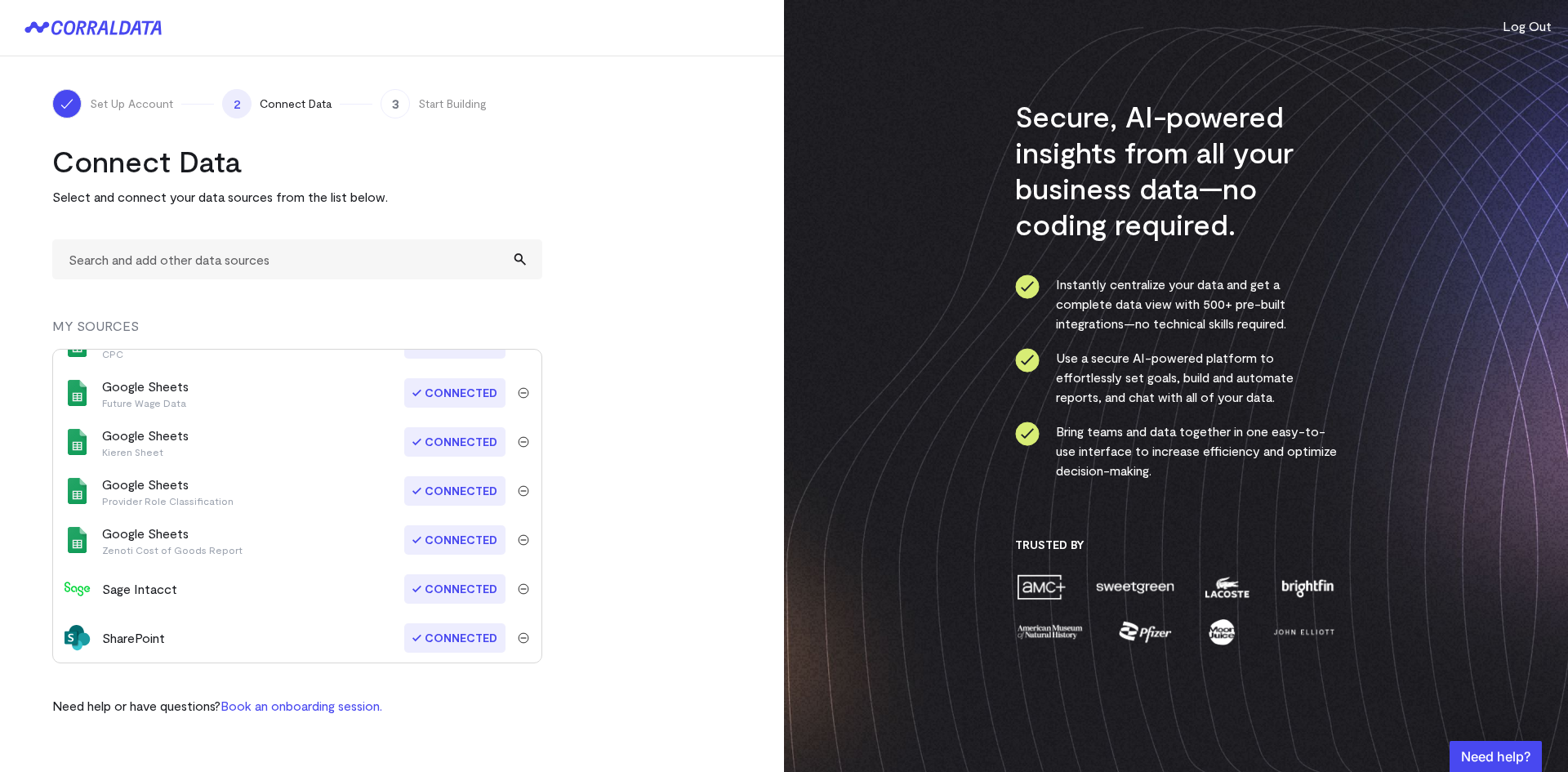
click at [201, 537] on div "Google Sheets Zenoti Cost of Goods Report" at bounding box center [172, 540] width 141 height 32
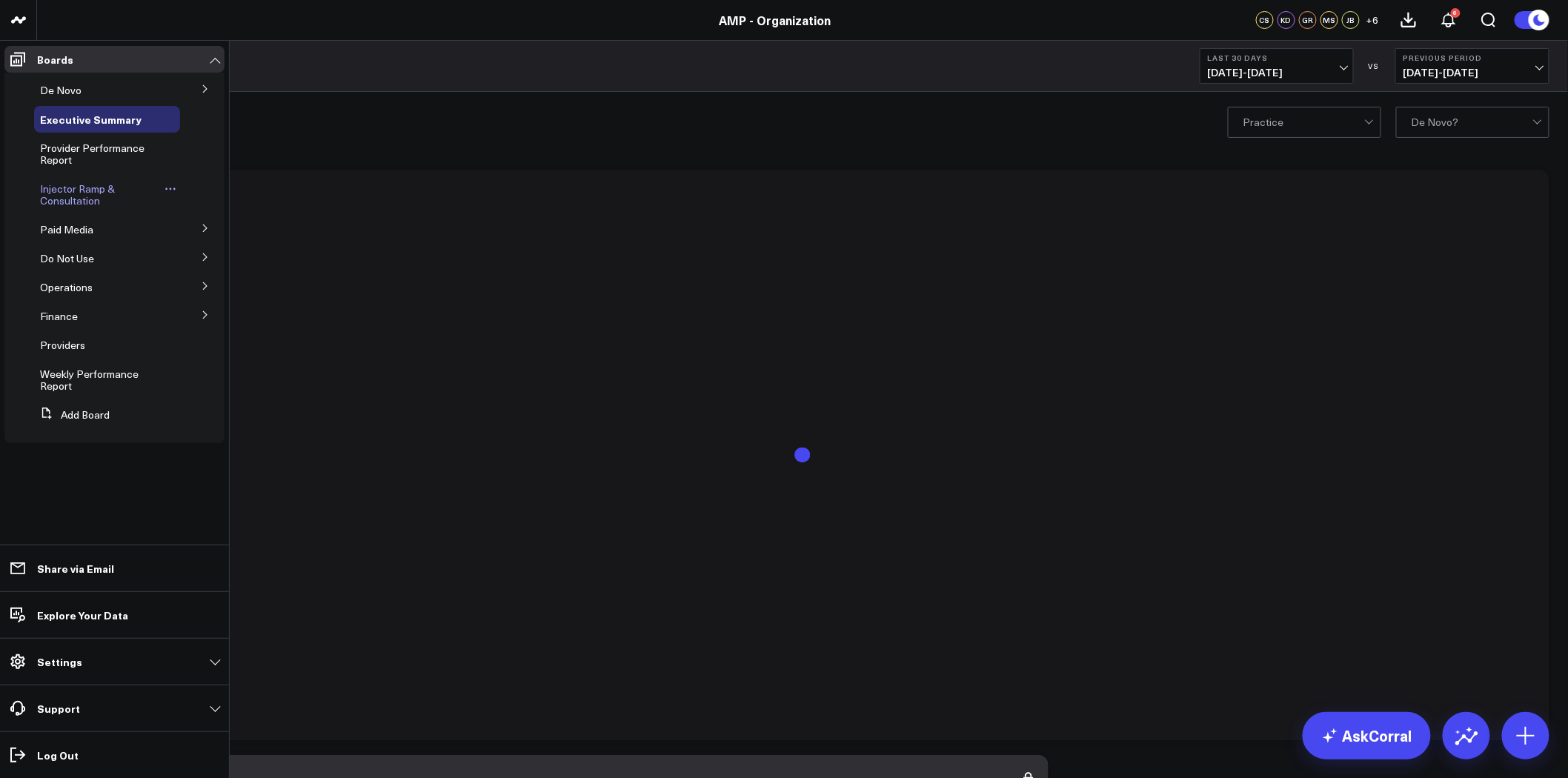
click at [76, 199] on span "Injector Ramp & Consultation" at bounding box center [77, 195] width 74 height 26
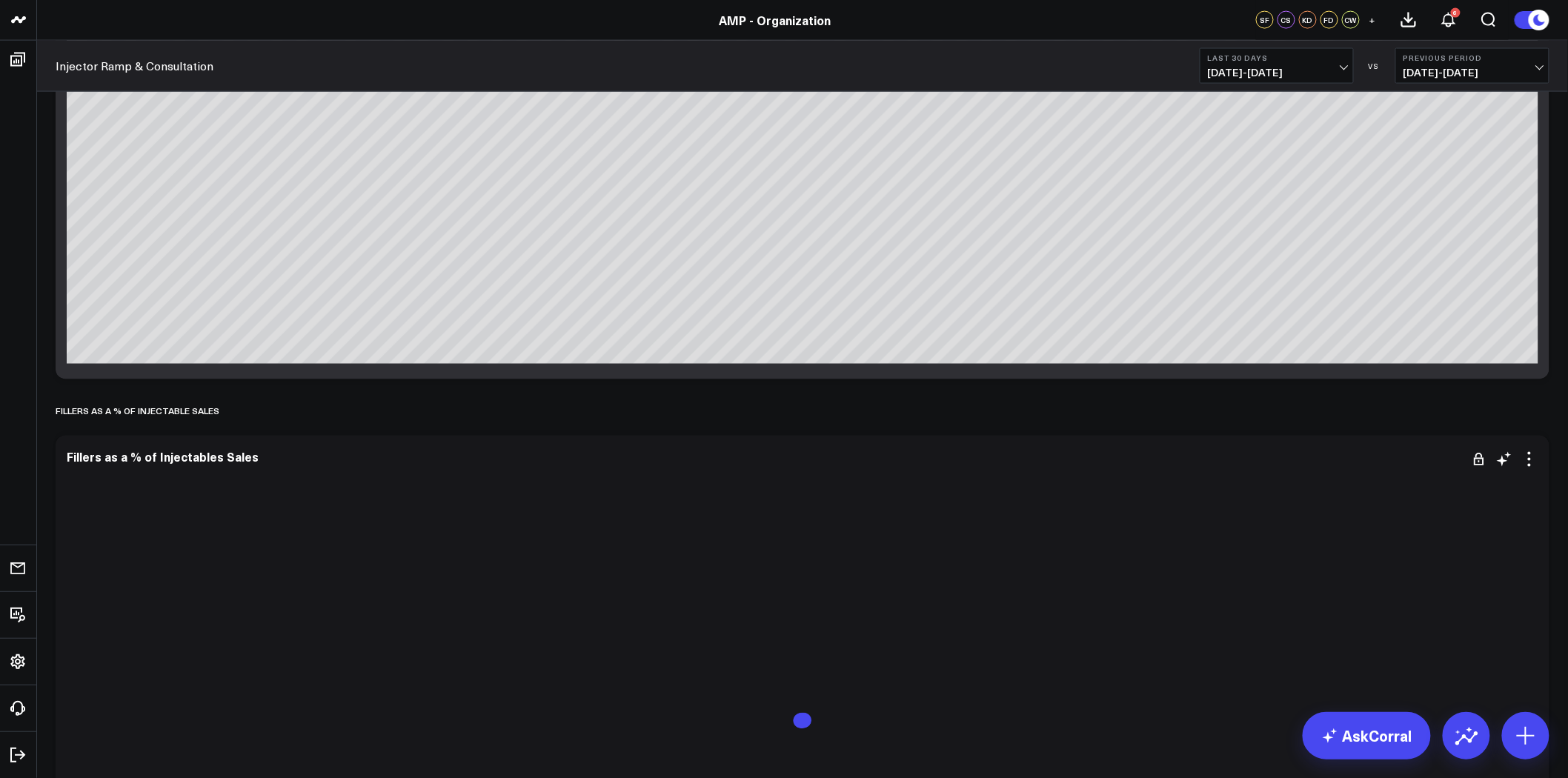
scroll to position [1234, 0]
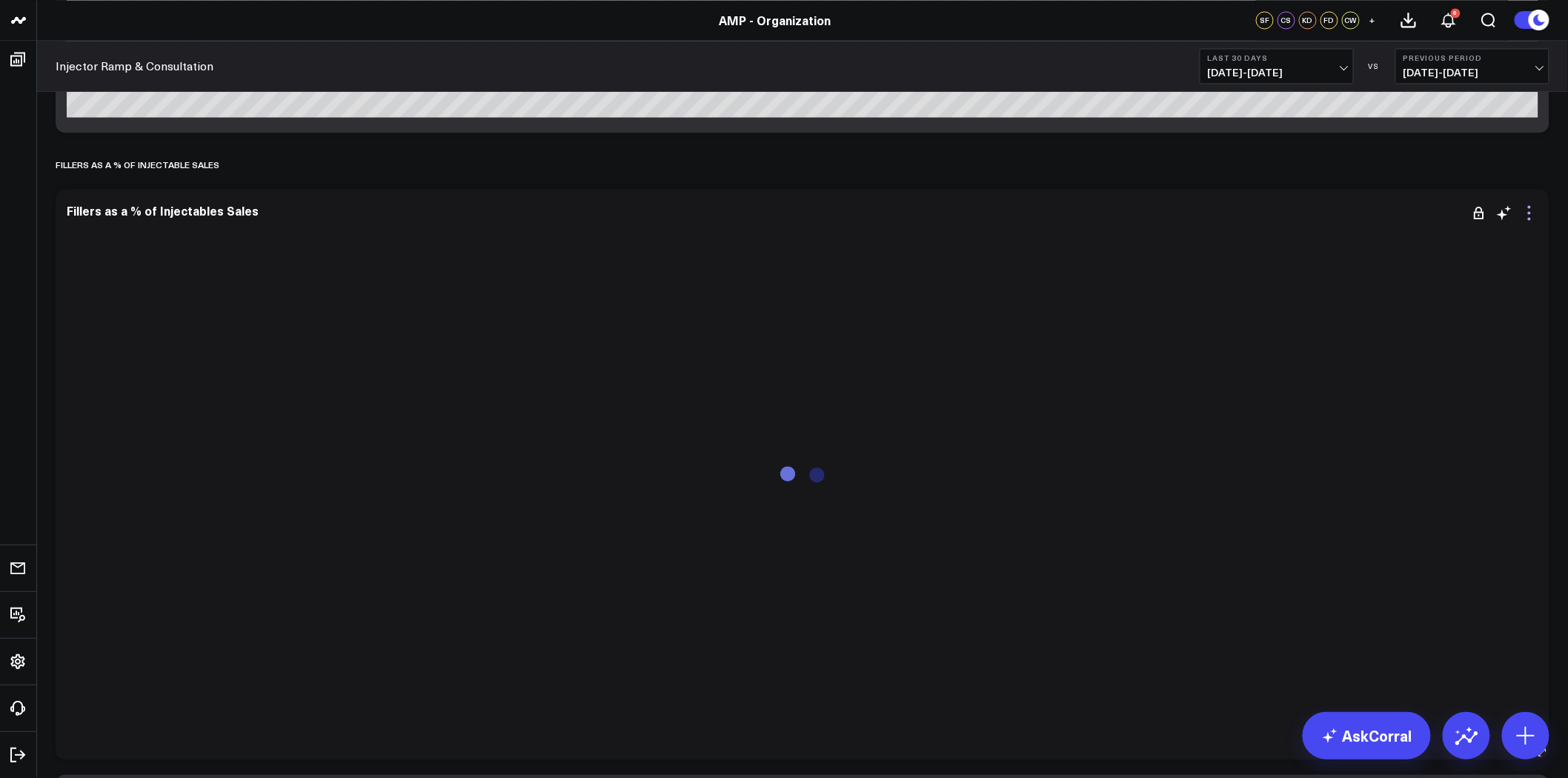
click at [1530, 213] on icon at bounding box center [1530, 213] width 3 height 3
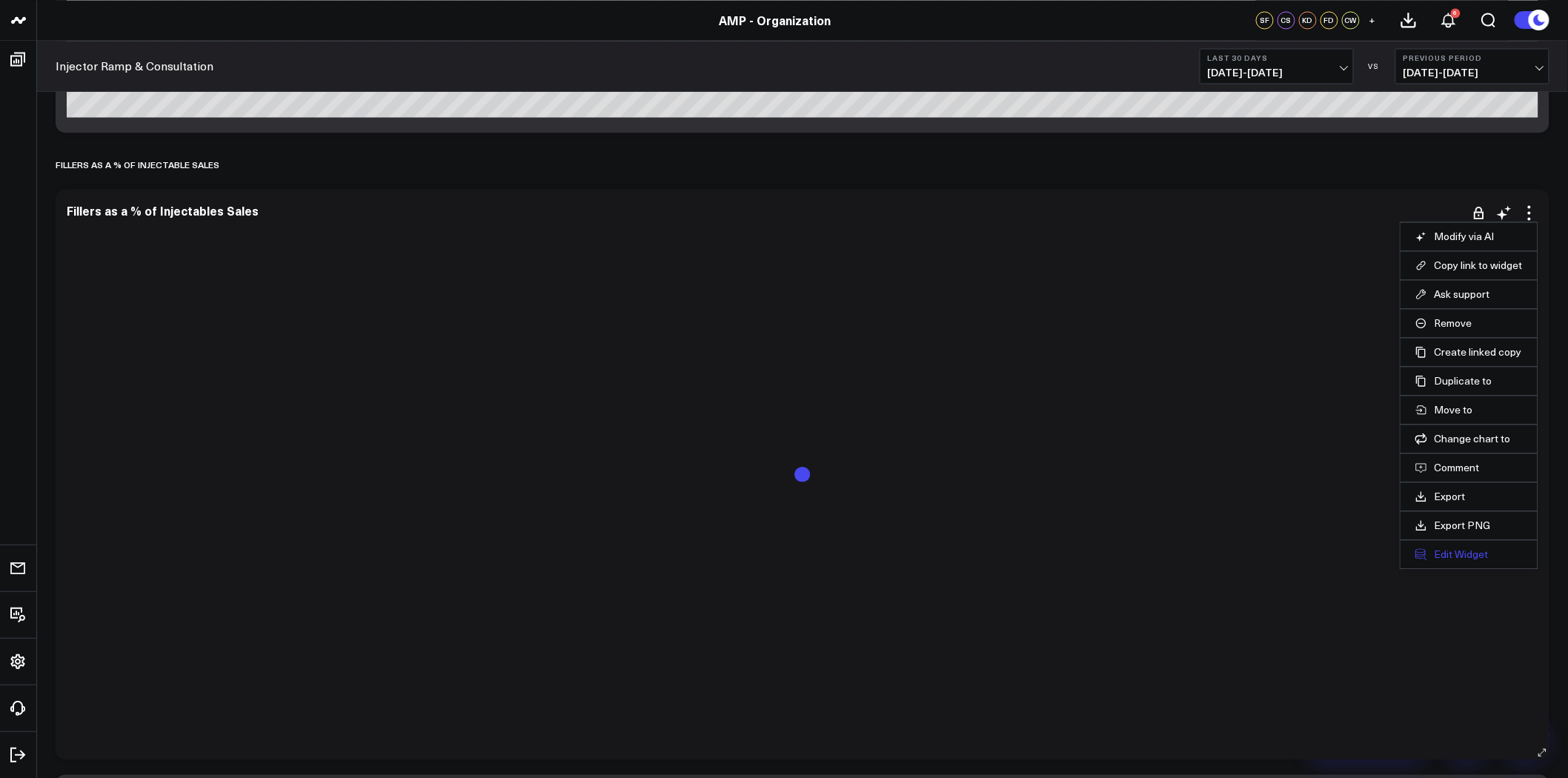
click at [1474, 558] on button "Edit Widget" at bounding box center [1469, 554] width 107 height 13
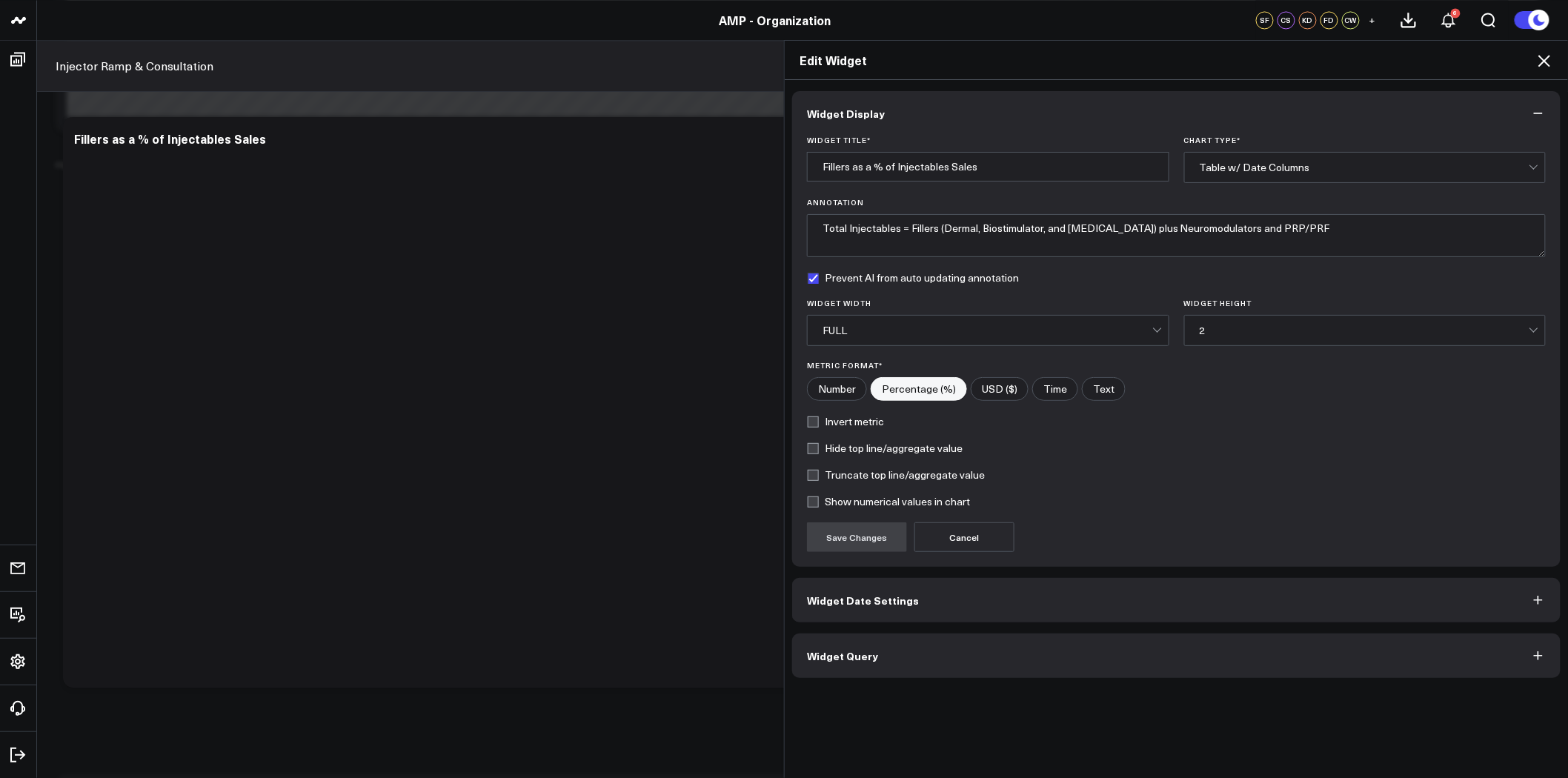
click at [917, 642] on button "Widget Query" at bounding box center [1176, 655] width 768 height 44
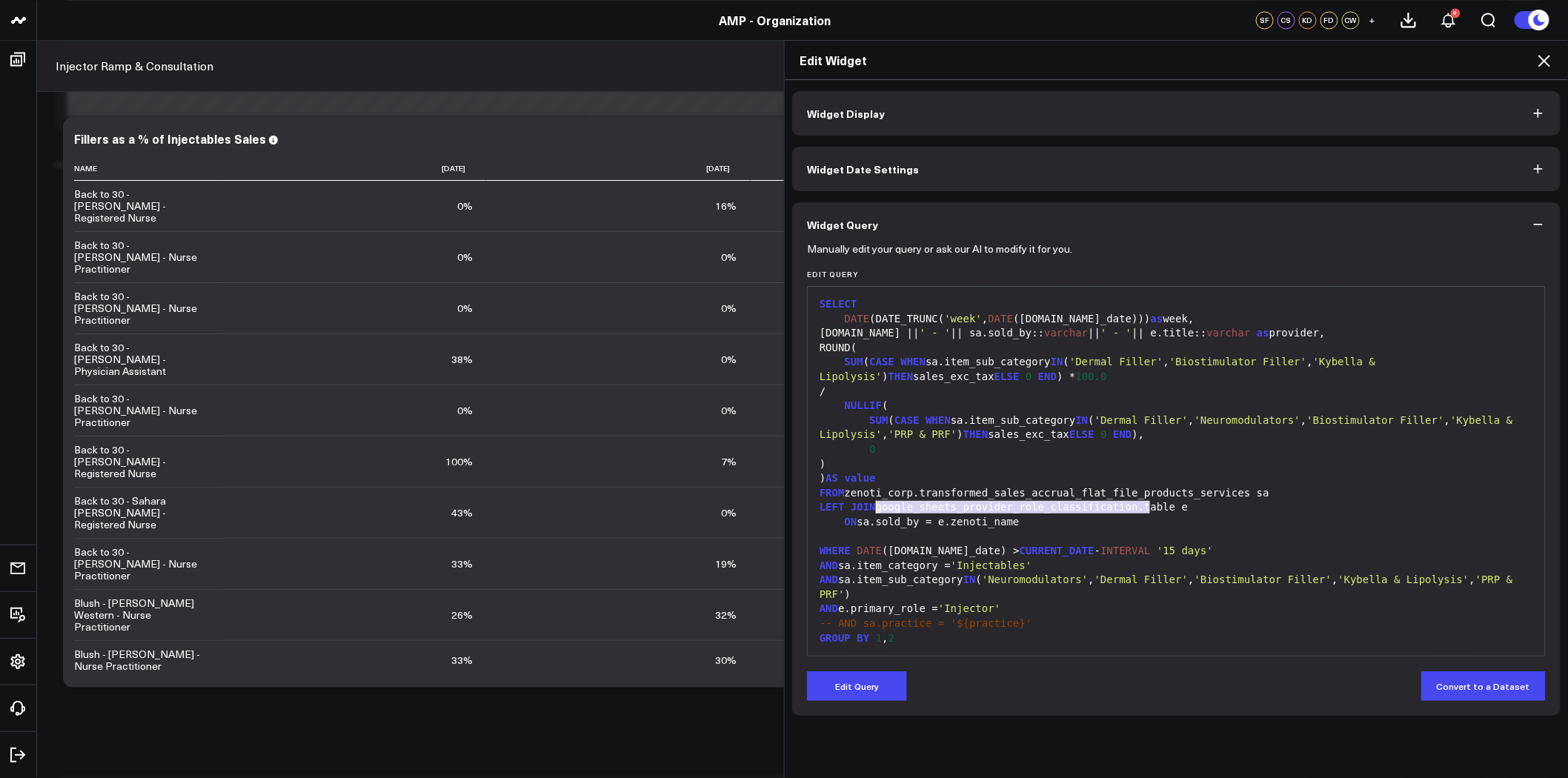
drag, startPoint x: 1145, startPoint y: 508, endPoint x: 871, endPoint y: 507, distance: 274.0
click at [871, 507] on div "LEFT JOIN google_sheets_provider_role_classification.table e" at bounding box center [1176, 507] width 723 height 15
copy div "google_sheets_provider_role_classification.table"
click at [1545, 56] on icon at bounding box center [1545, 61] width 18 height 18
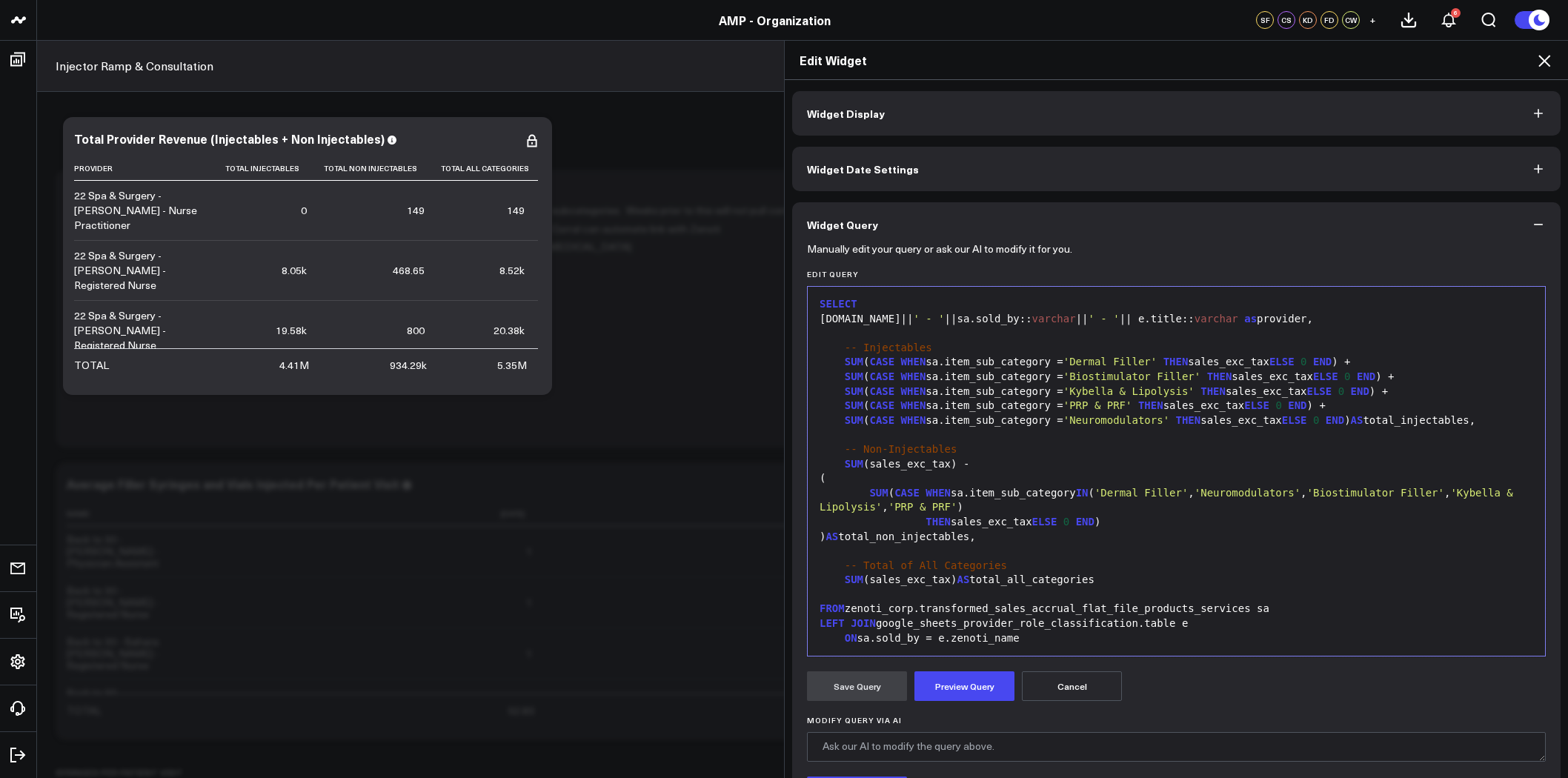
click at [807, 591] on div "99 1 2 3 4 5 6 7 8 9 10 11 12 13 14 15 16 17 18 19 20 21 22 23 24 25 26 27 28 2…" at bounding box center [1176, 471] width 739 height 371
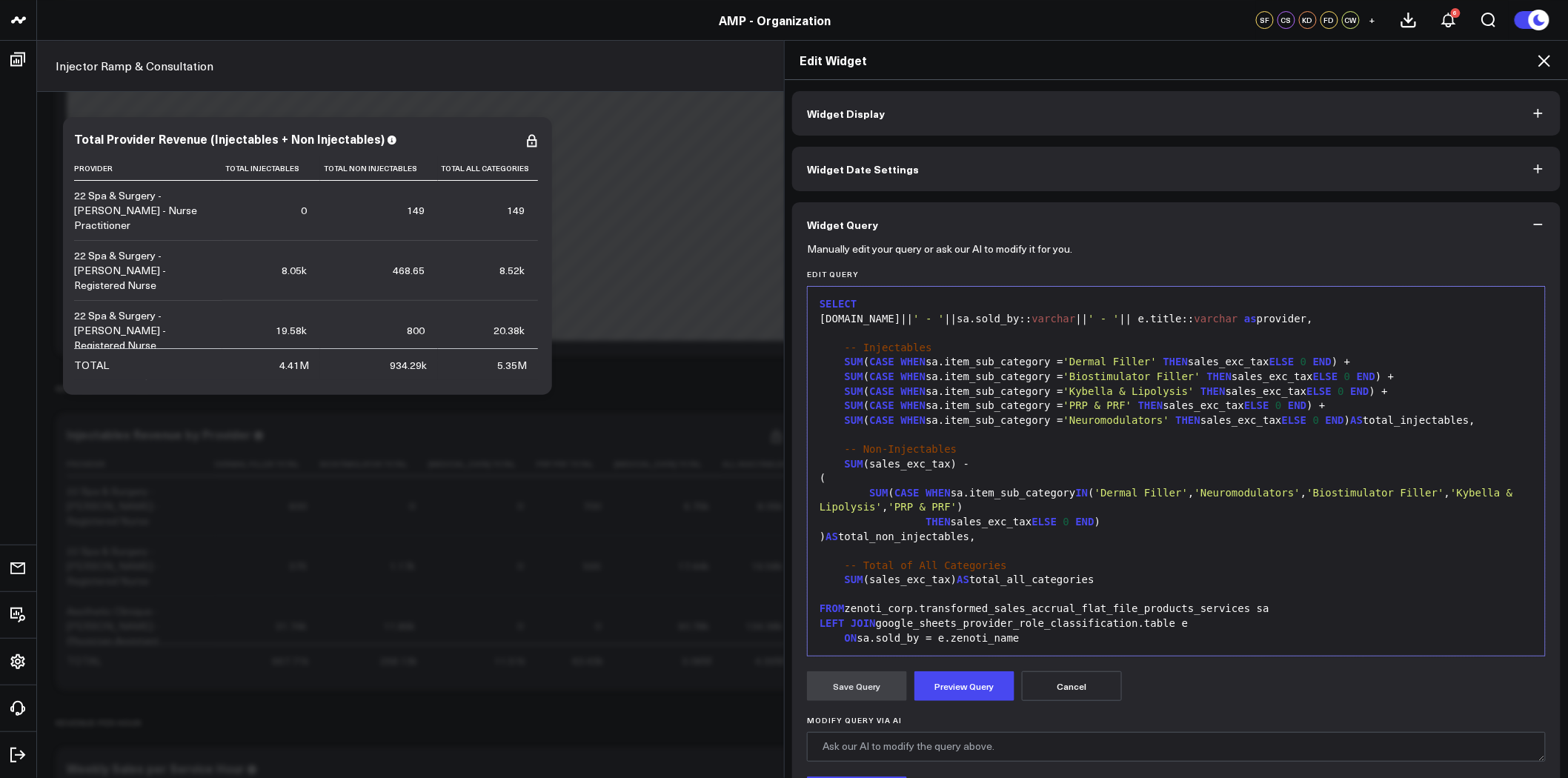
scroll to position [129, 0]
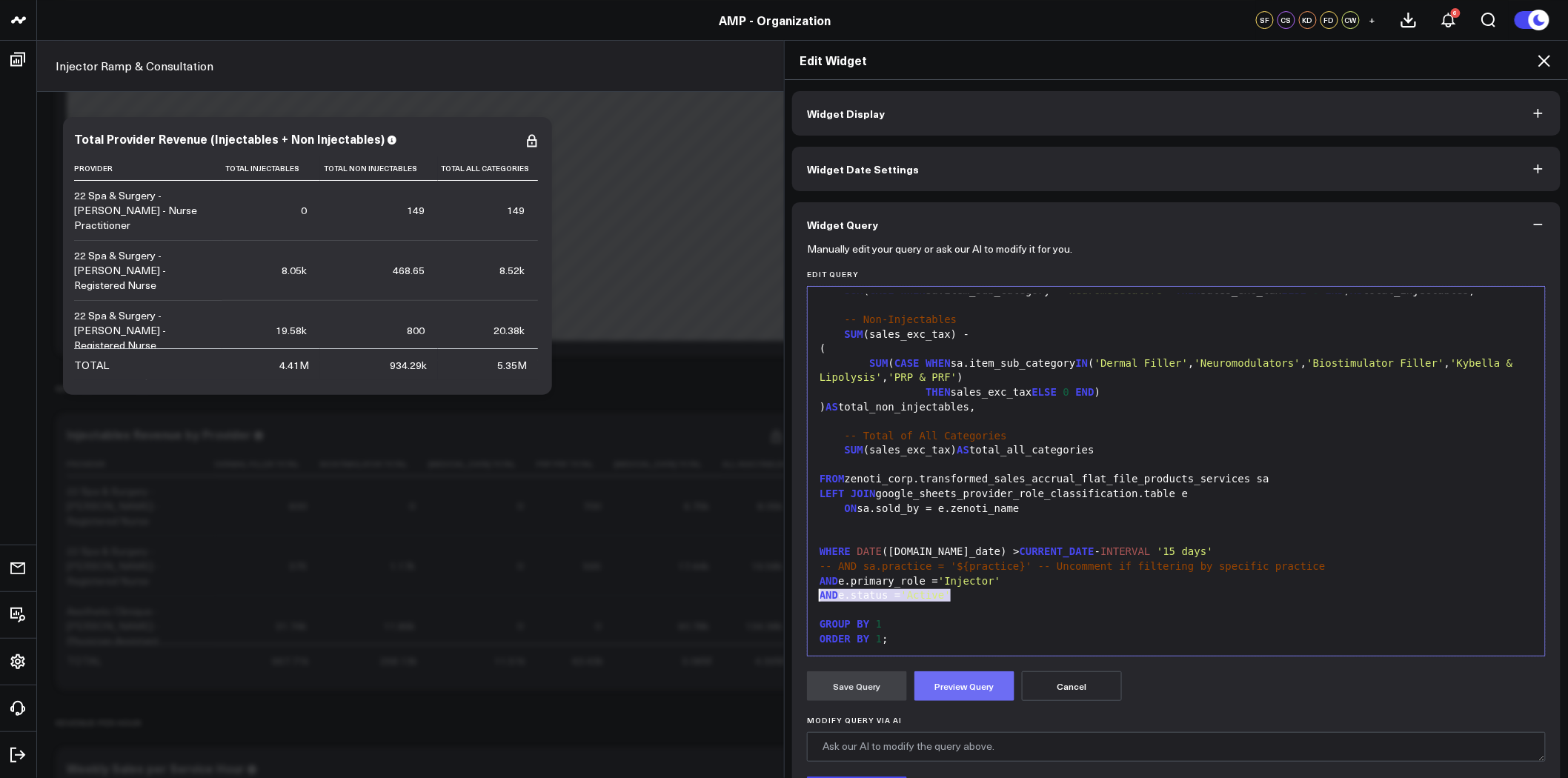
click at [947, 682] on button "Preview Query" at bounding box center [965, 686] width 100 height 29
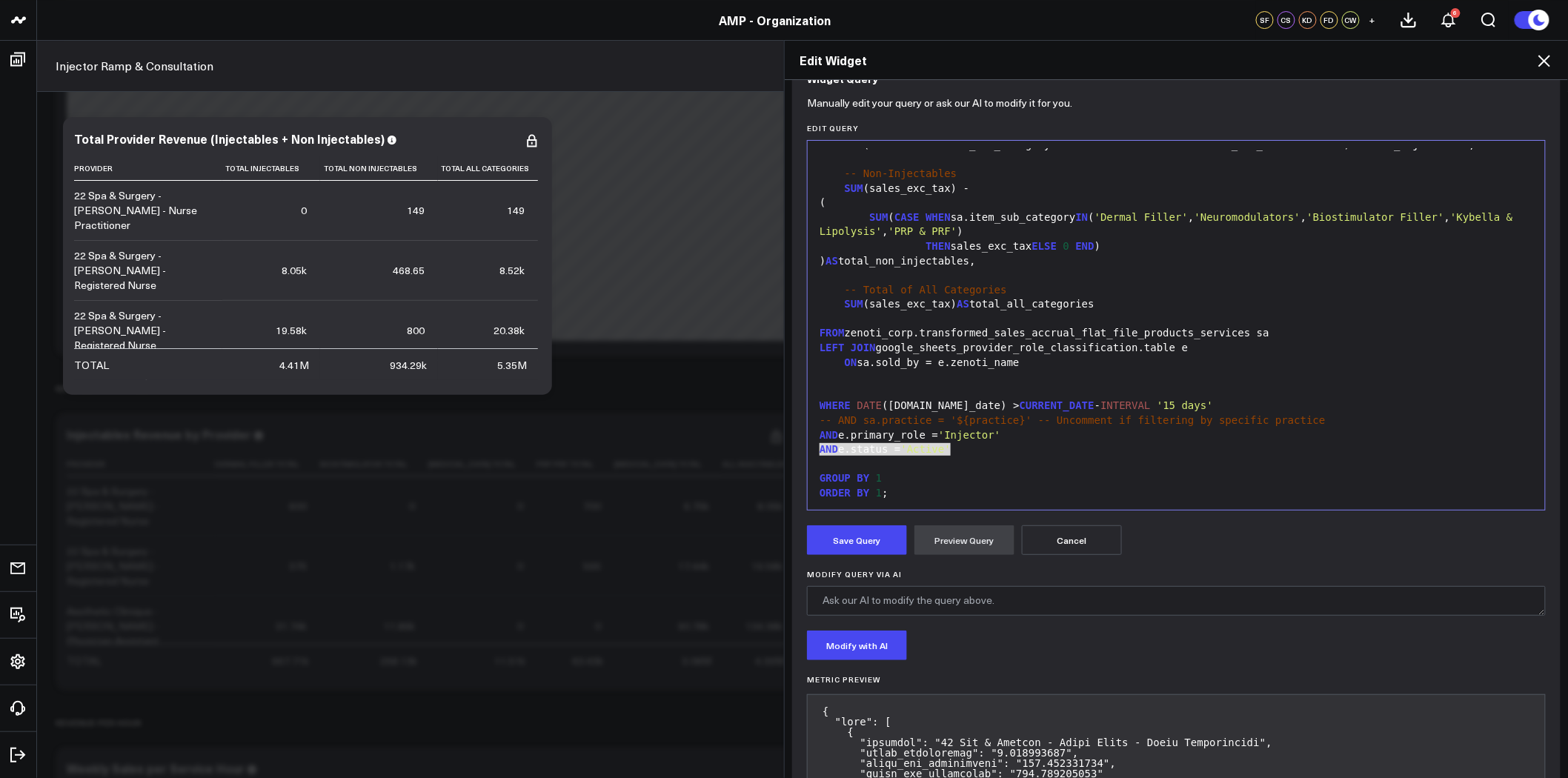
scroll to position [164, 0]
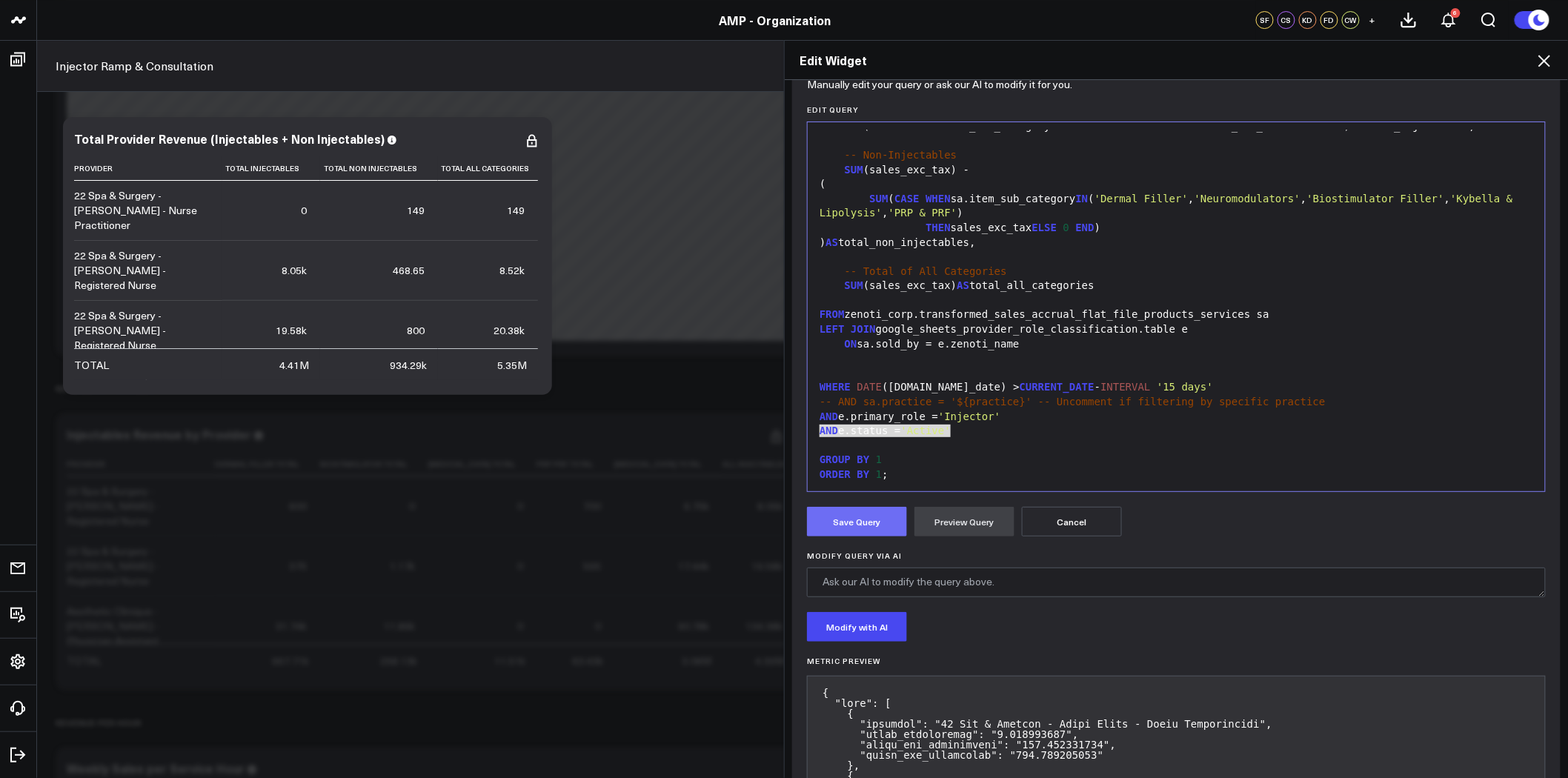
click at [863, 513] on button "Save Query" at bounding box center [857, 521] width 100 height 29
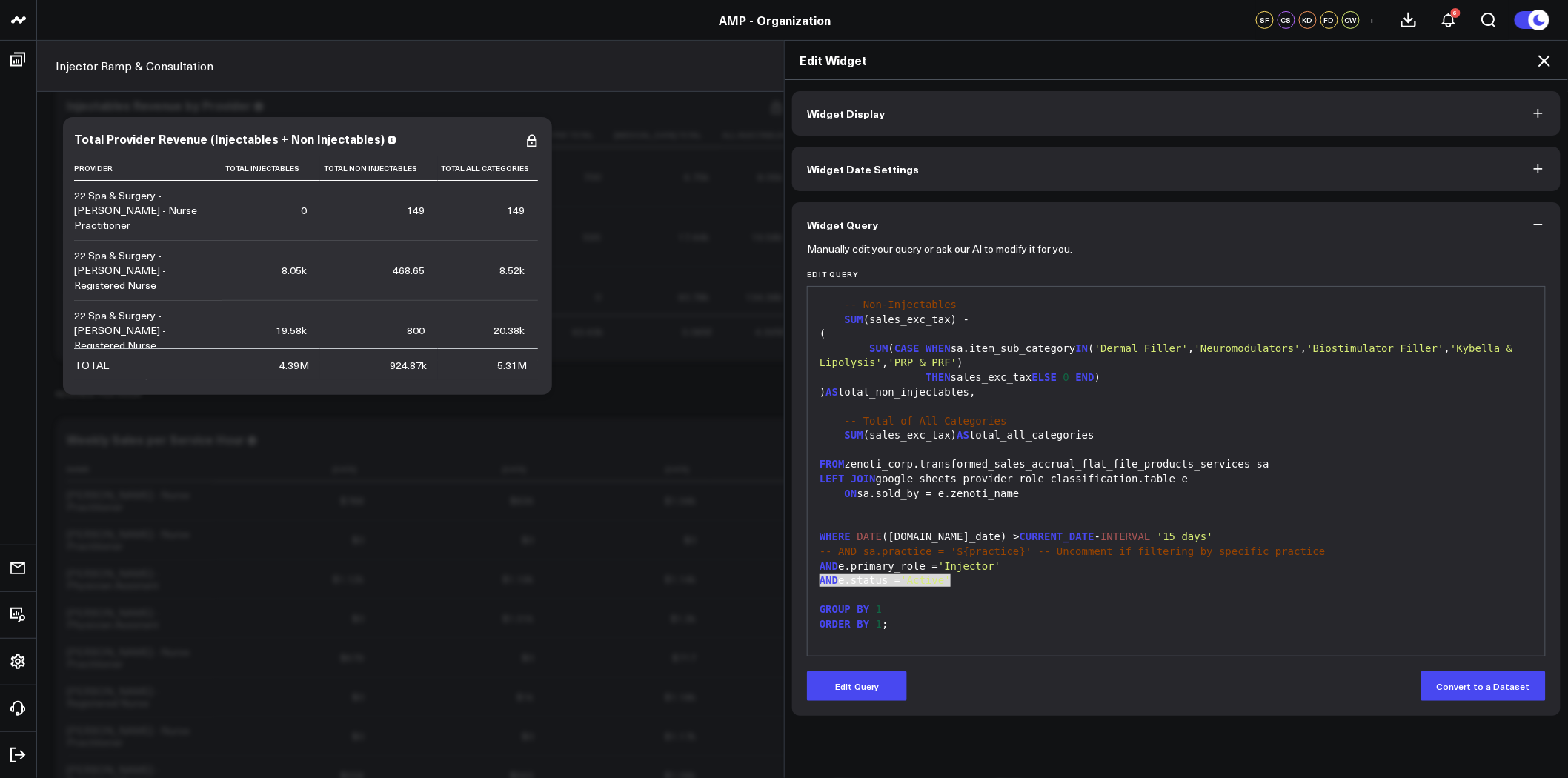
scroll to position [0, 0]
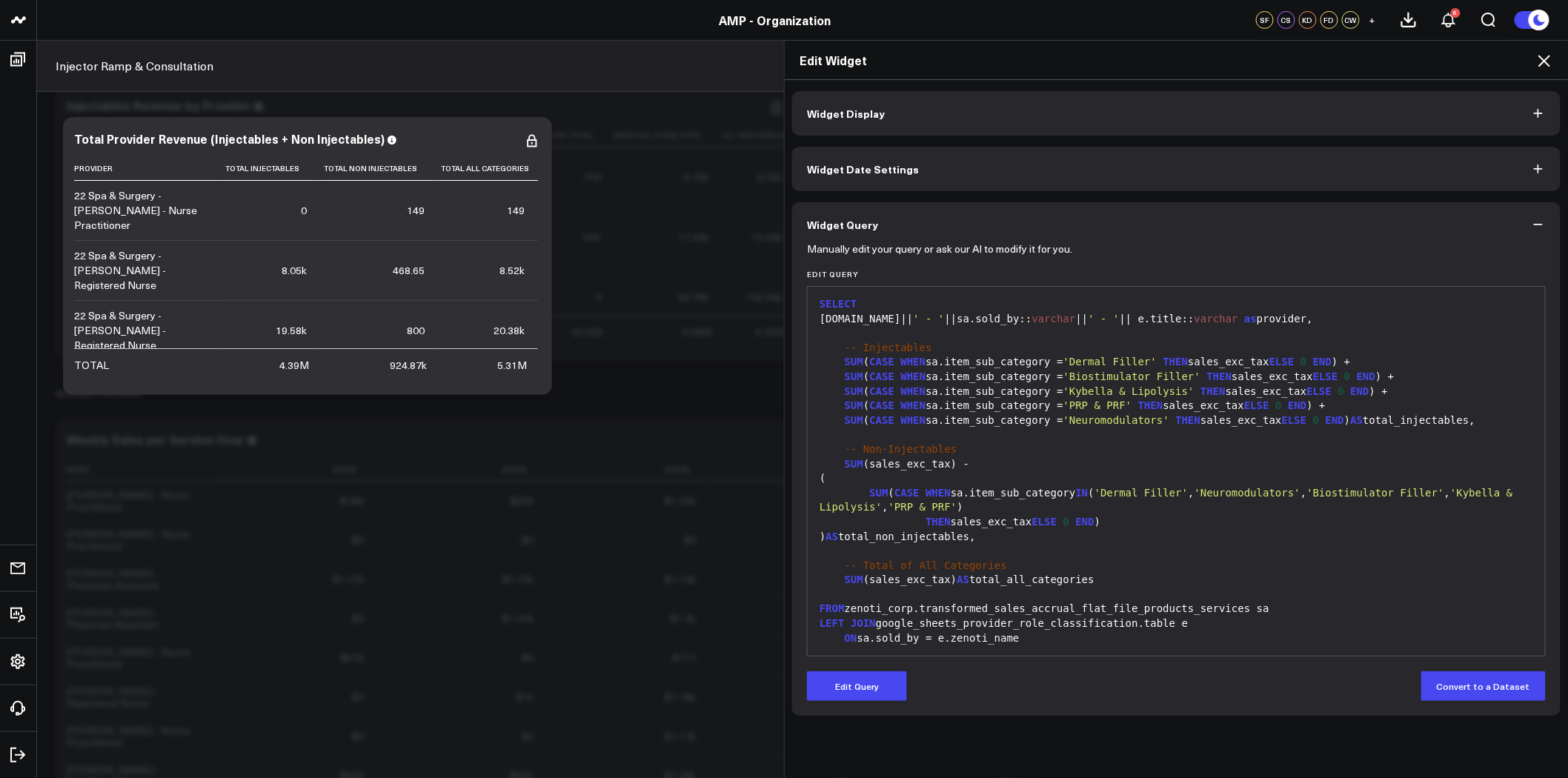
click at [1546, 61] on icon at bounding box center [1544, 61] width 11 height 11
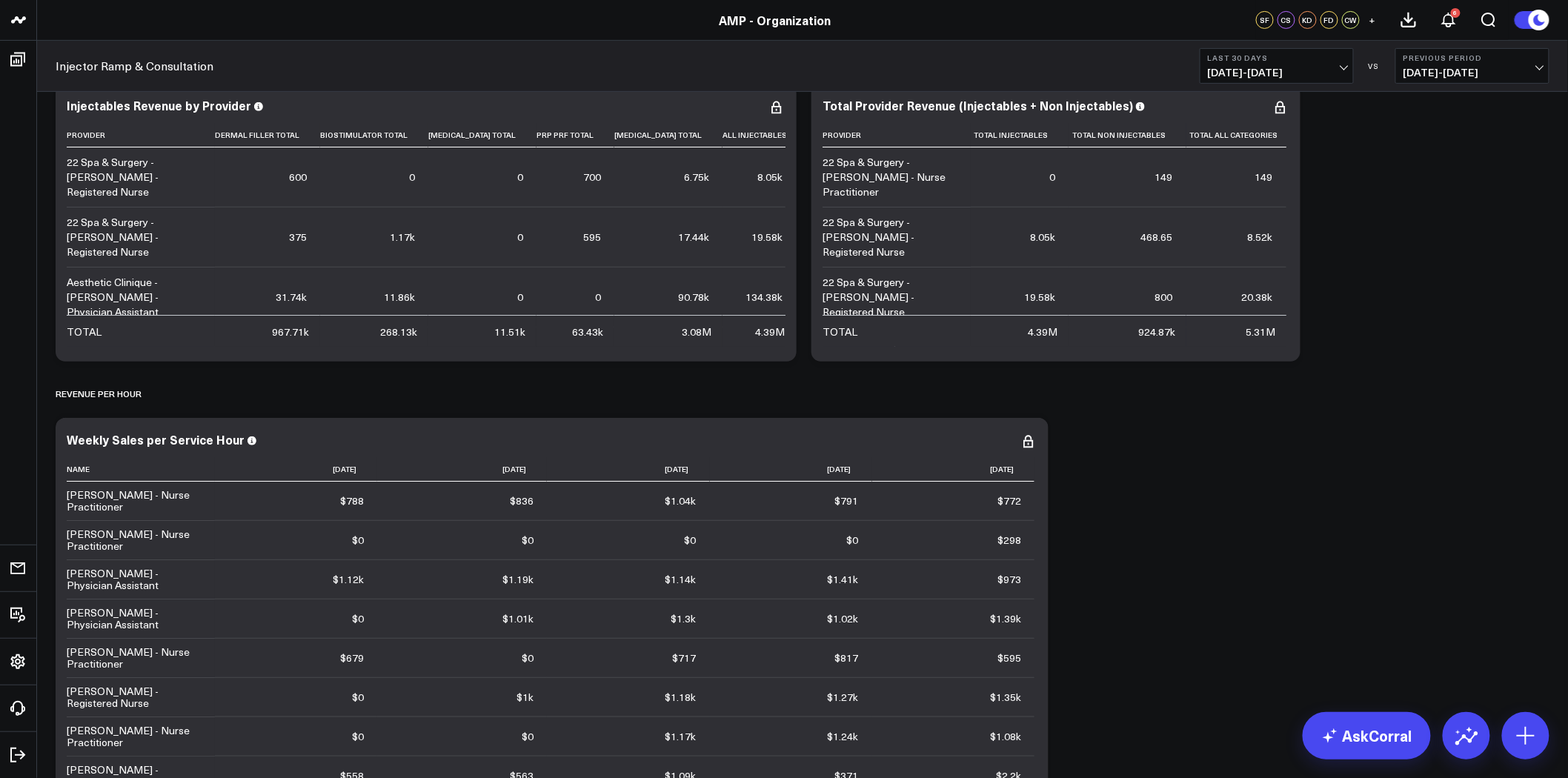
scroll to position [2387, 0]
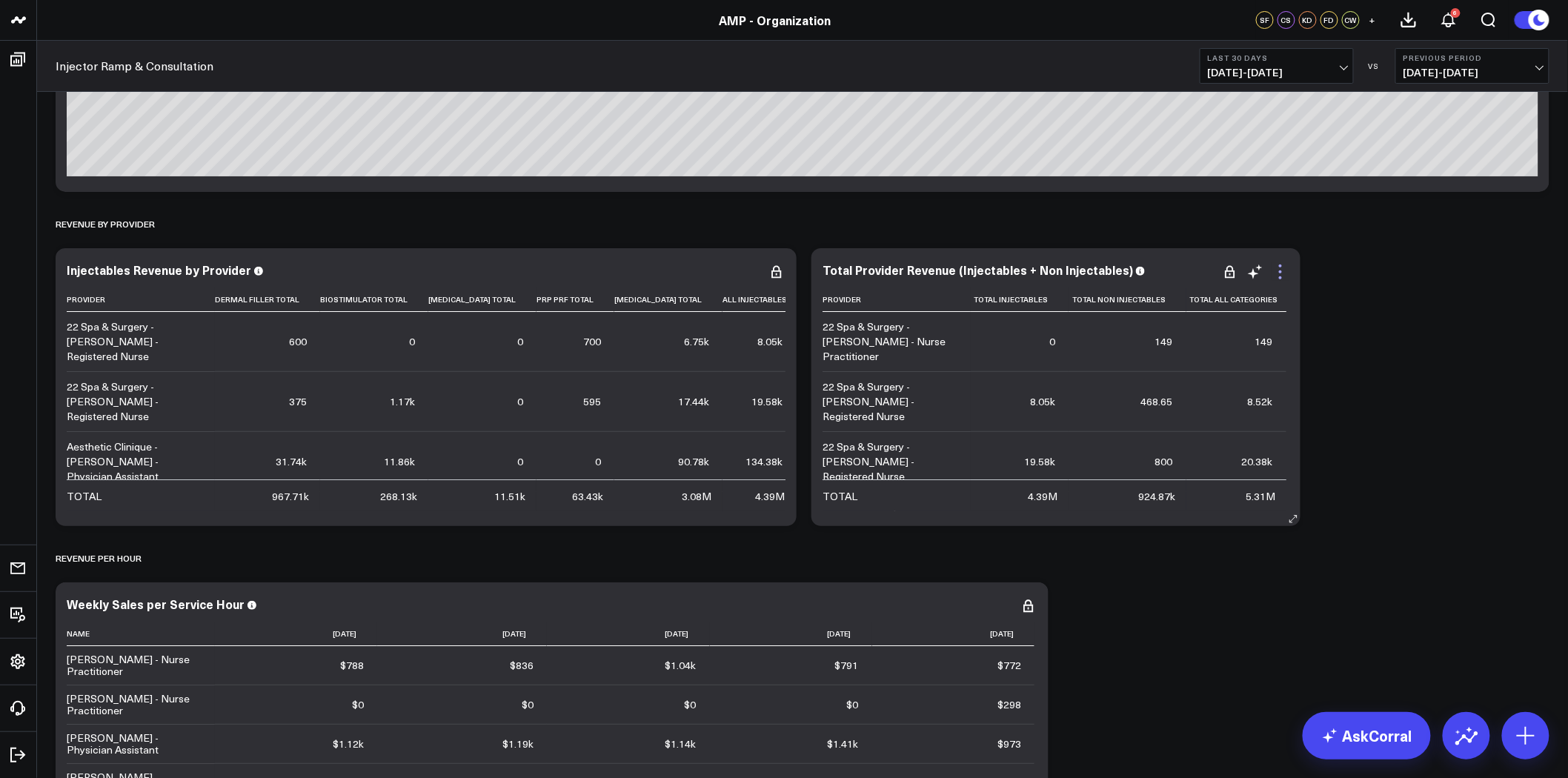
click at [1280, 271] on icon at bounding box center [1281, 272] width 3 height 3
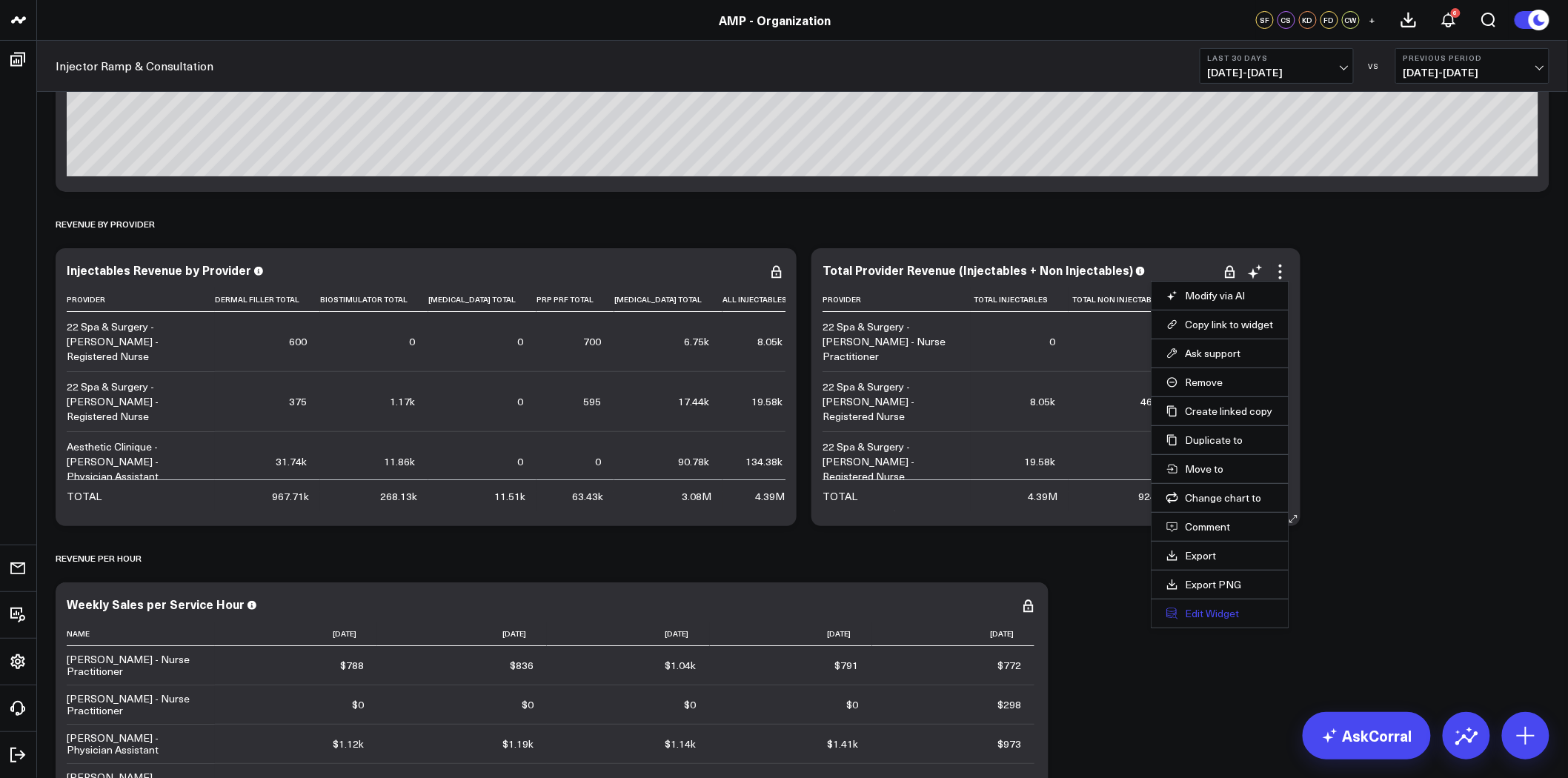
click at [1227, 614] on button "Edit Widget" at bounding box center [1220, 614] width 107 height 13
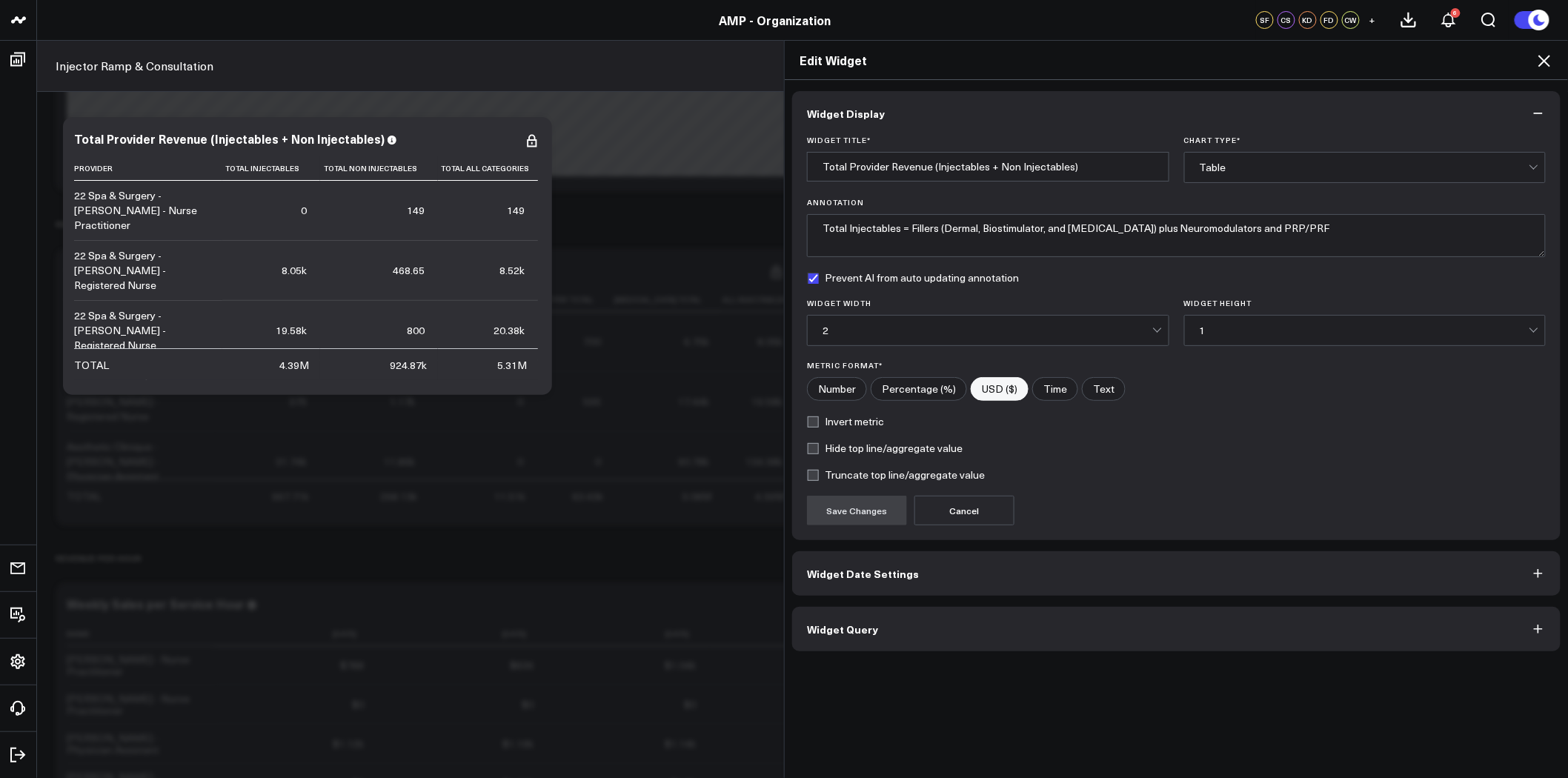
scroll to position [2470, 0]
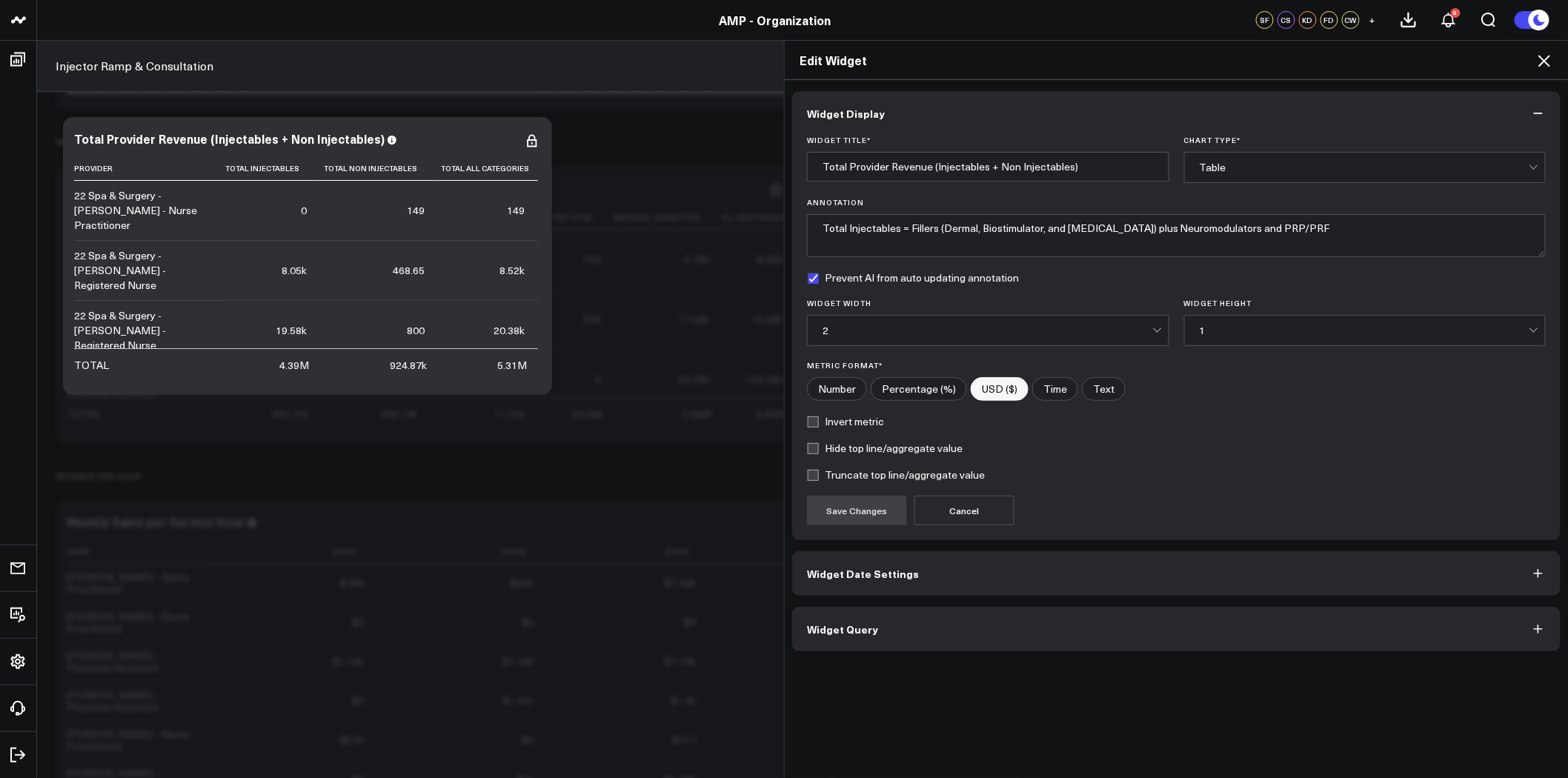
click at [1058, 627] on button "Widget Query" at bounding box center [1176, 629] width 768 height 44
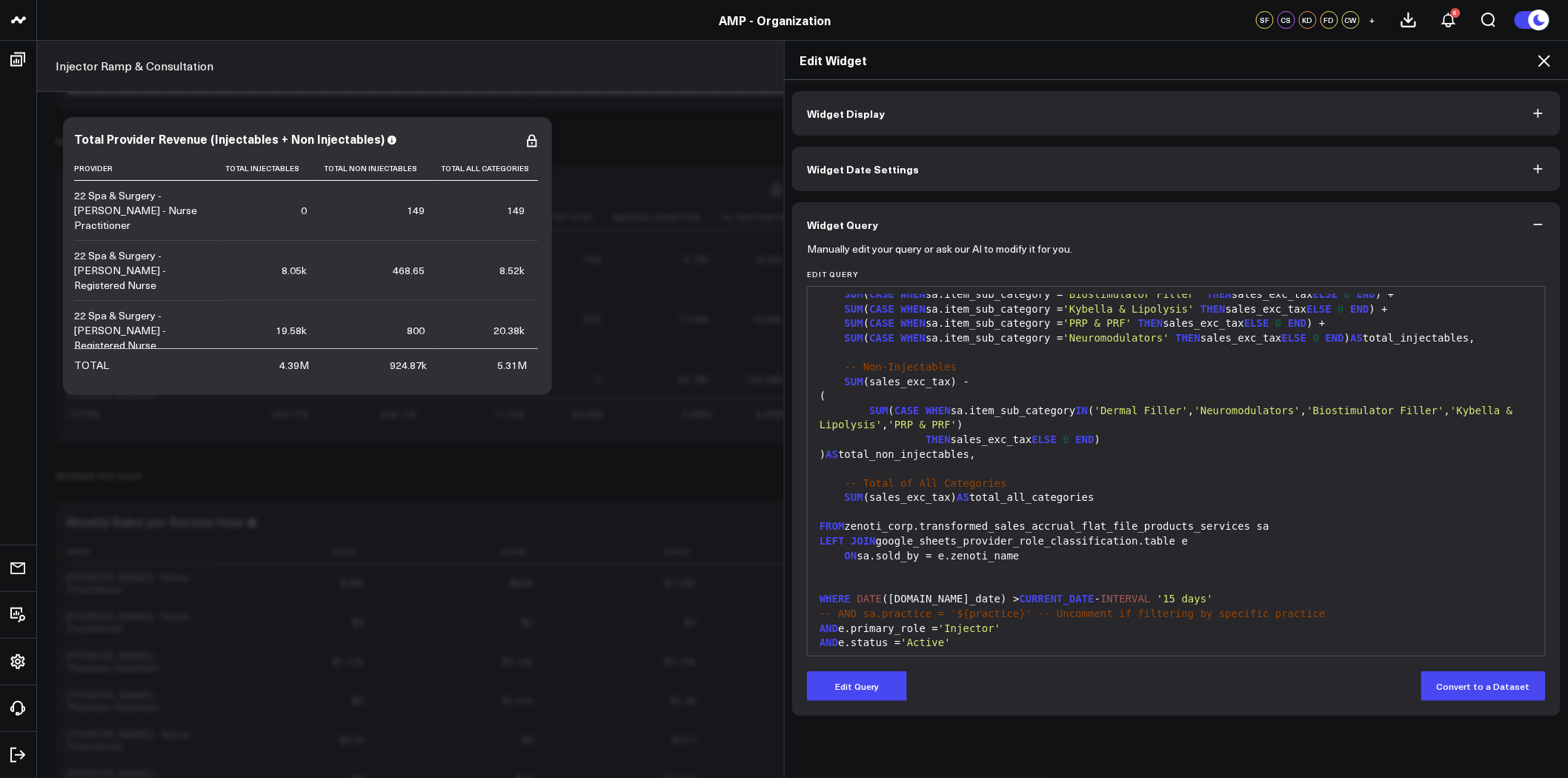
scroll to position [145, 0]
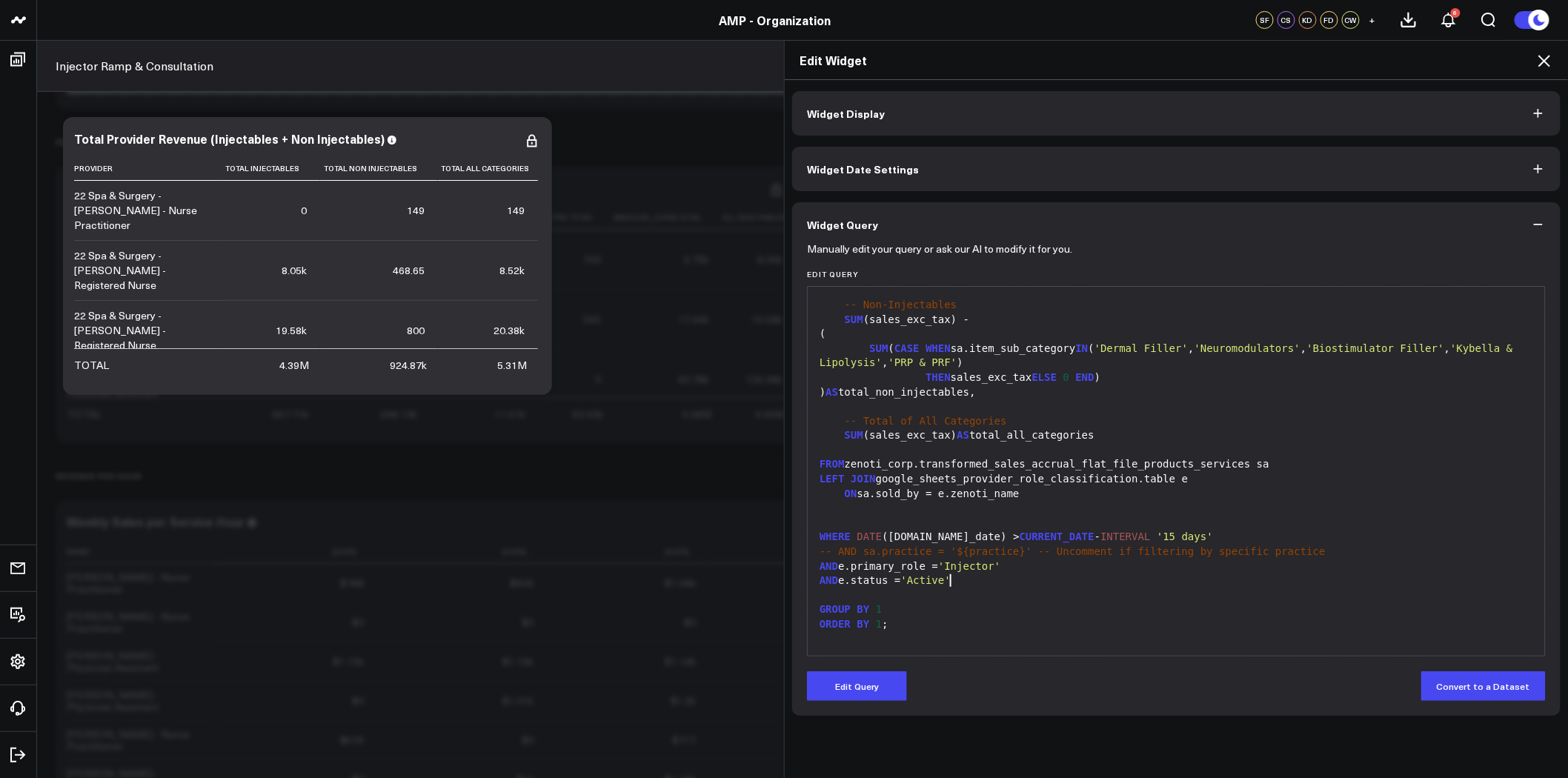
click at [994, 583] on div "AND e.status = 'Active'" at bounding box center [1176, 581] width 723 height 15
click at [1546, 61] on icon at bounding box center [1545, 61] width 18 height 18
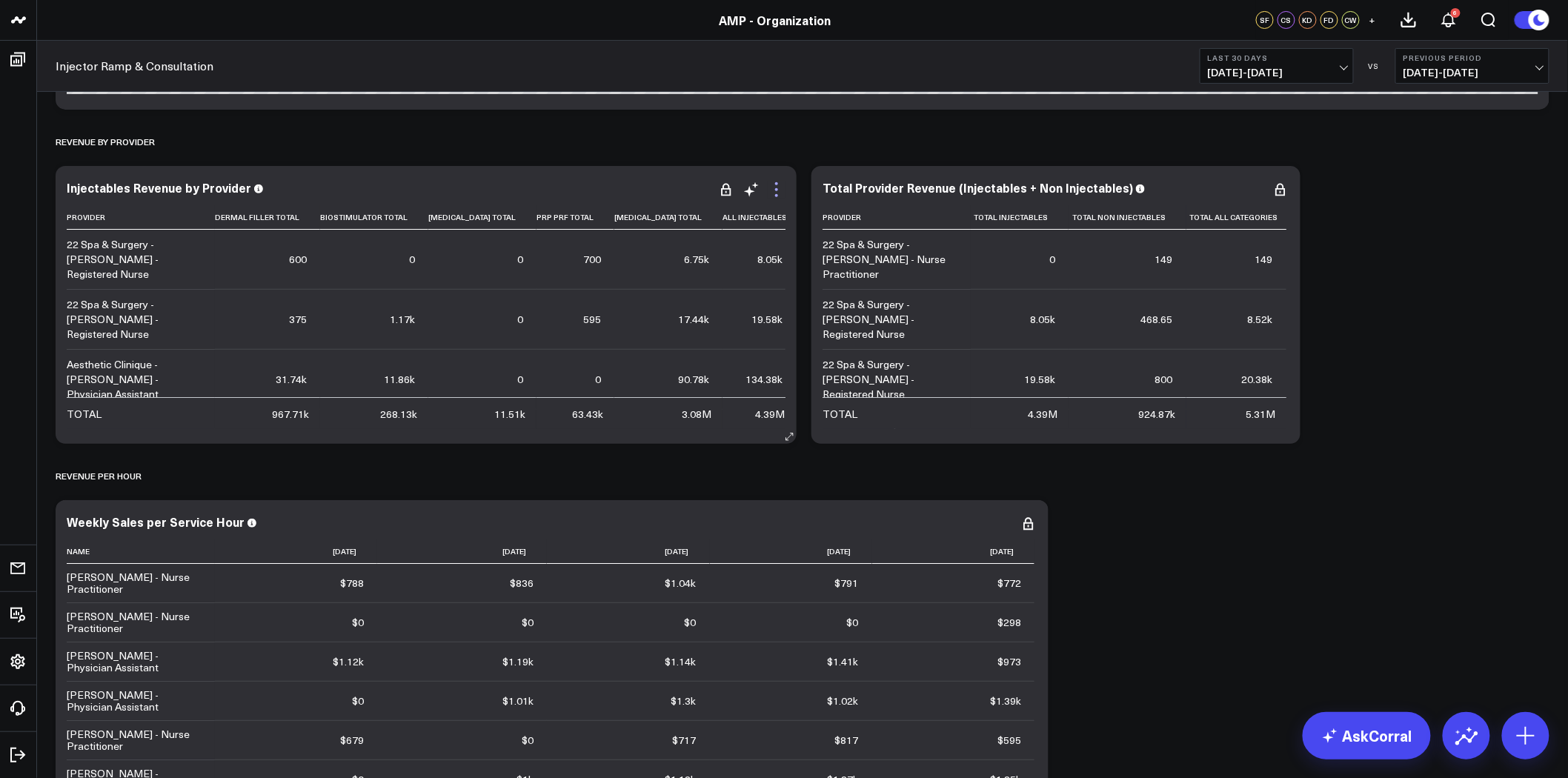
click at [782, 187] on icon at bounding box center [777, 190] width 18 height 18
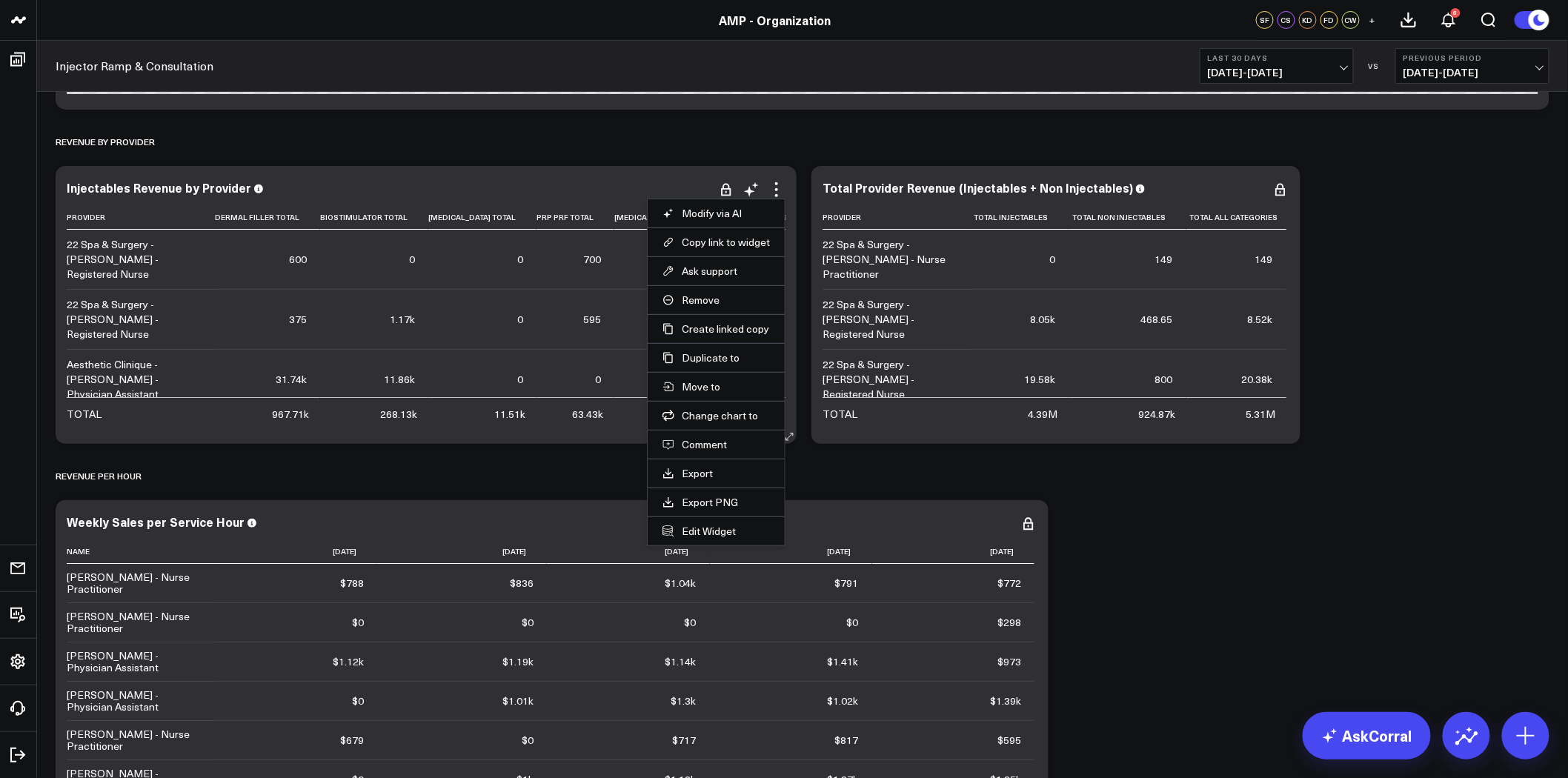
click at [709, 538] on li "Edit Widget" at bounding box center [717, 530] width 137 height 29
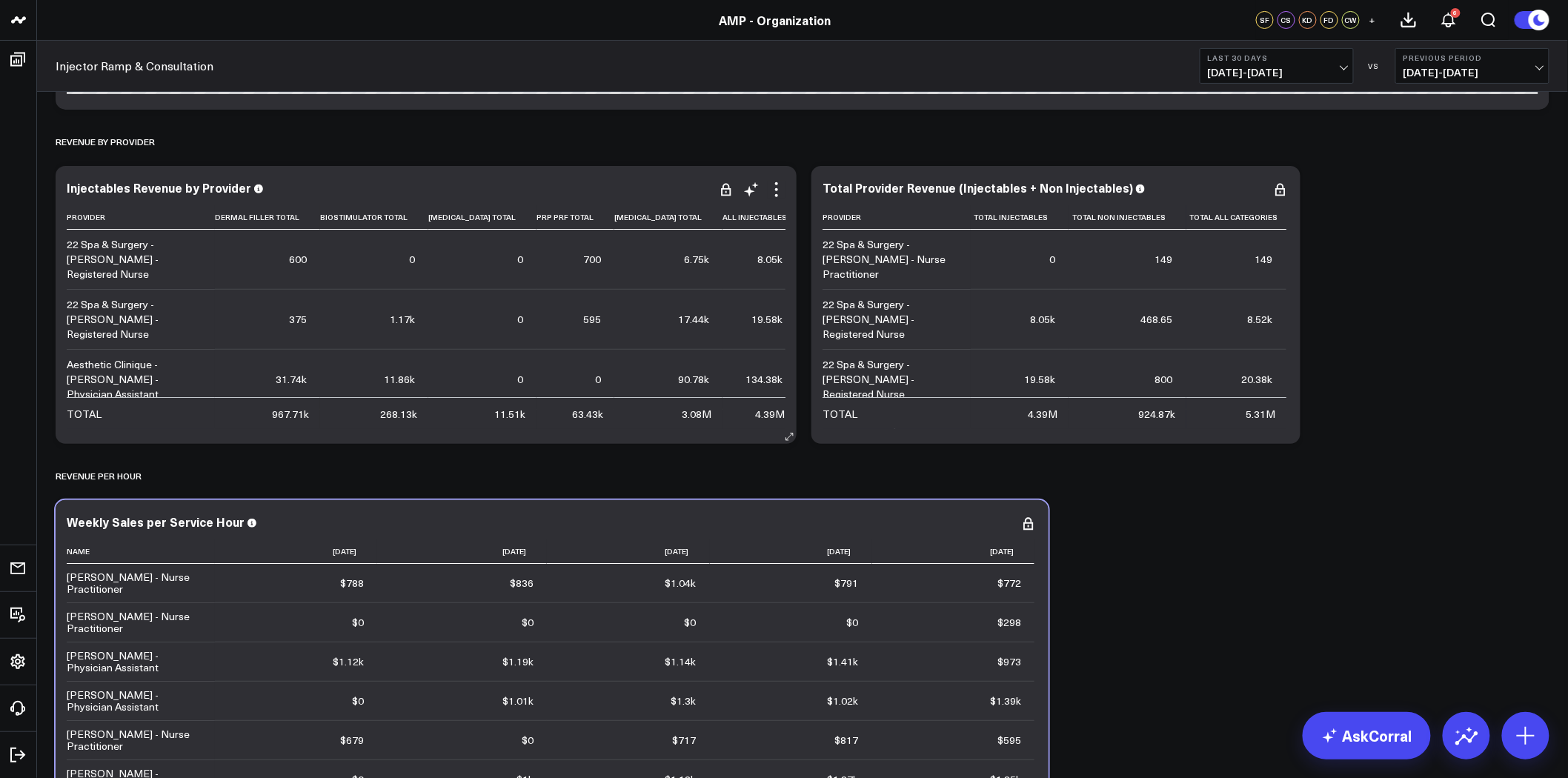
click at [710, 539] on th "[DATE]" at bounding box center [791, 551] width 162 height 25
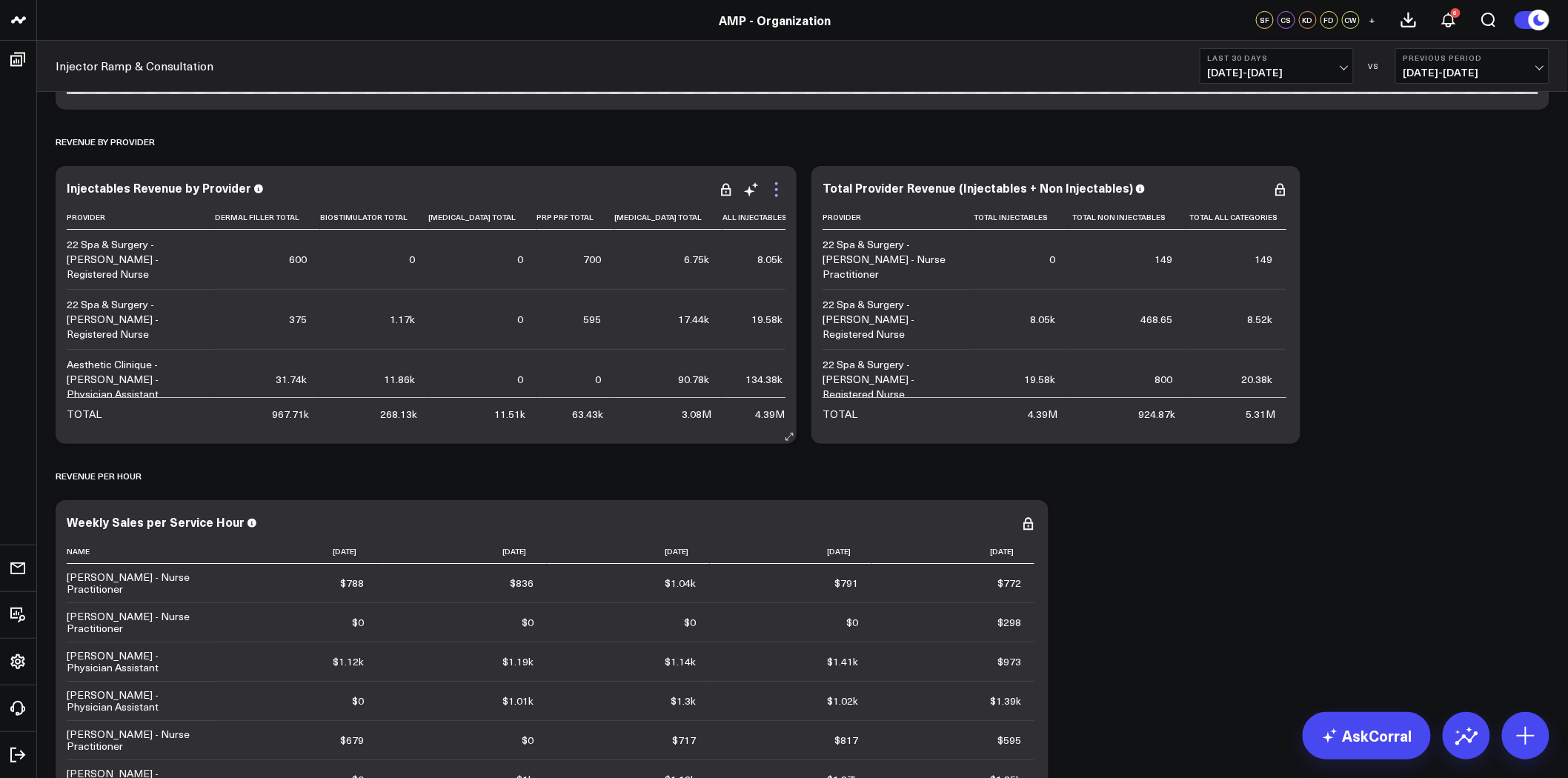
click at [782, 182] on icon at bounding box center [777, 190] width 18 height 18
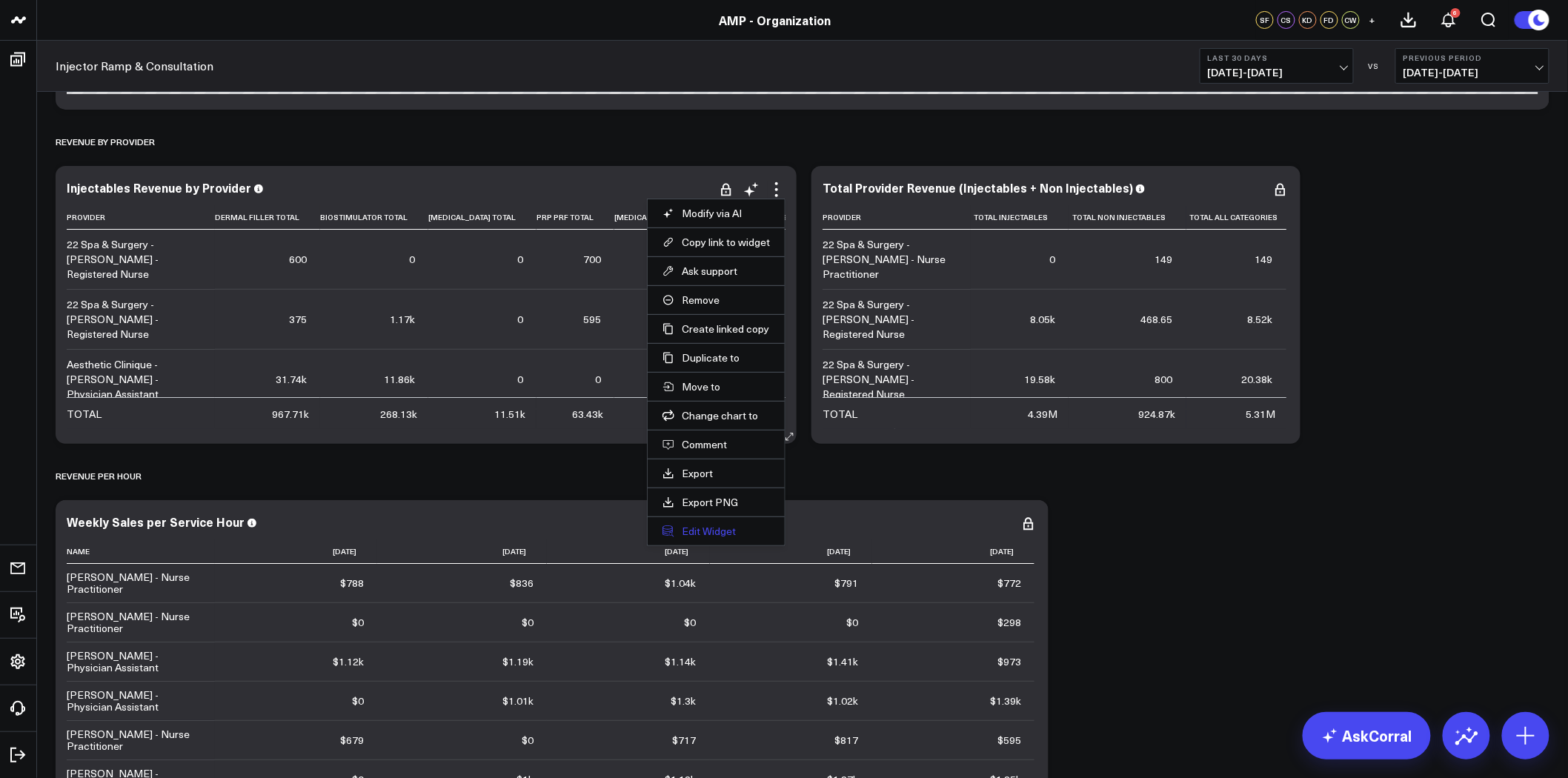
click at [716, 534] on button "Edit Widget" at bounding box center [716, 531] width 107 height 13
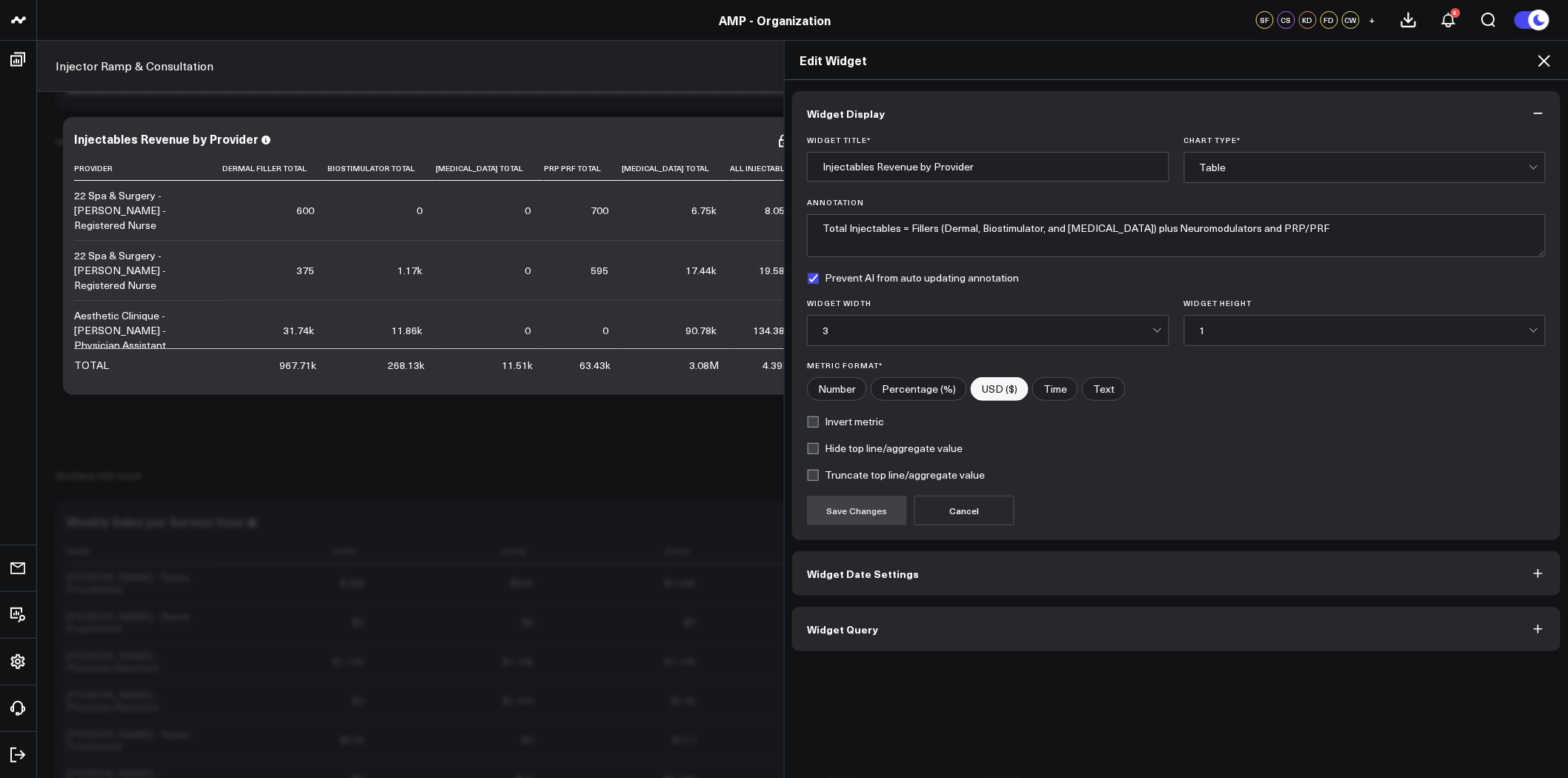
click at [899, 632] on button "Widget Query" at bounding box center [1176, 629] width 768 height 44
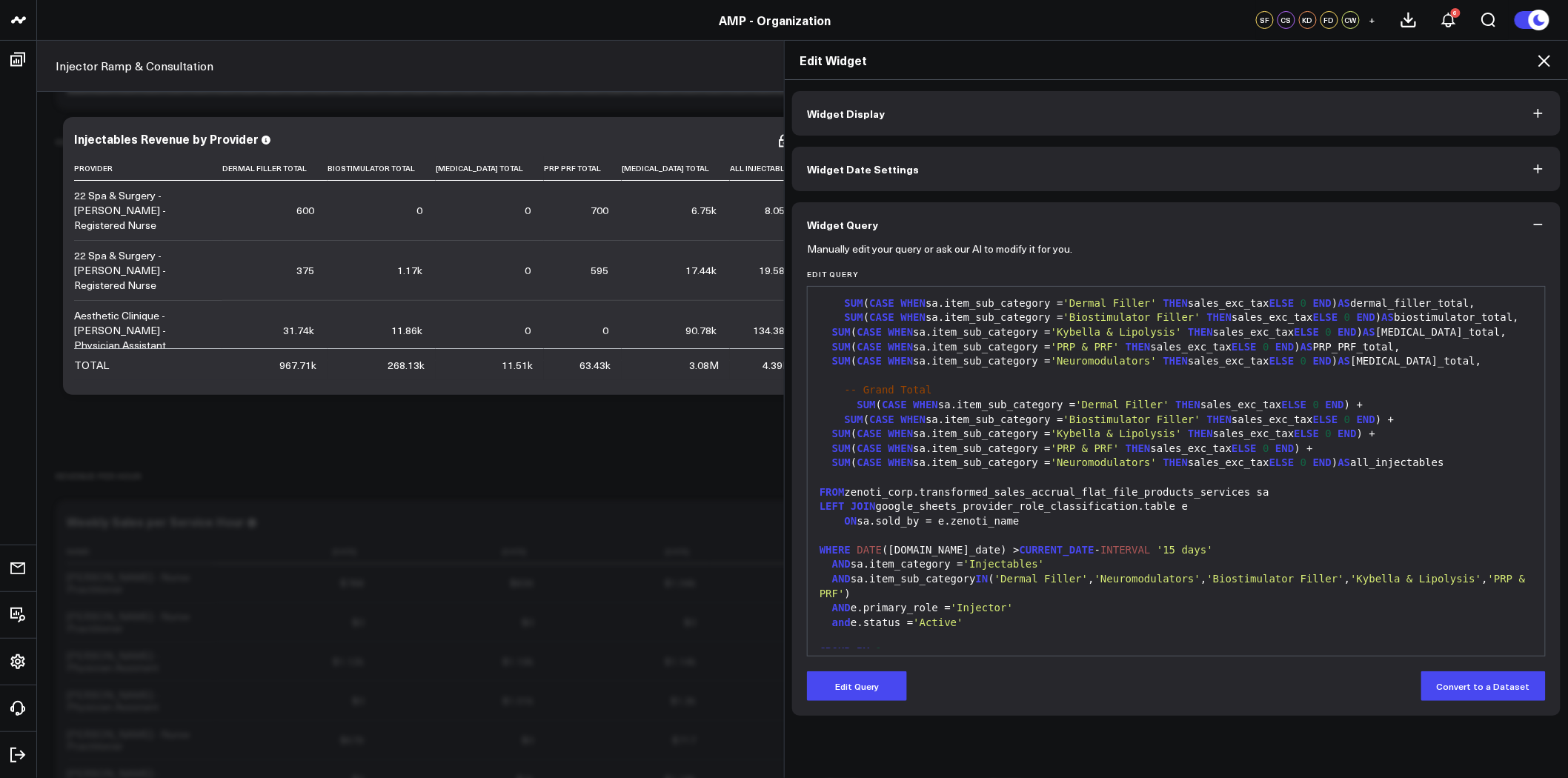
scroll to position [87, 0]
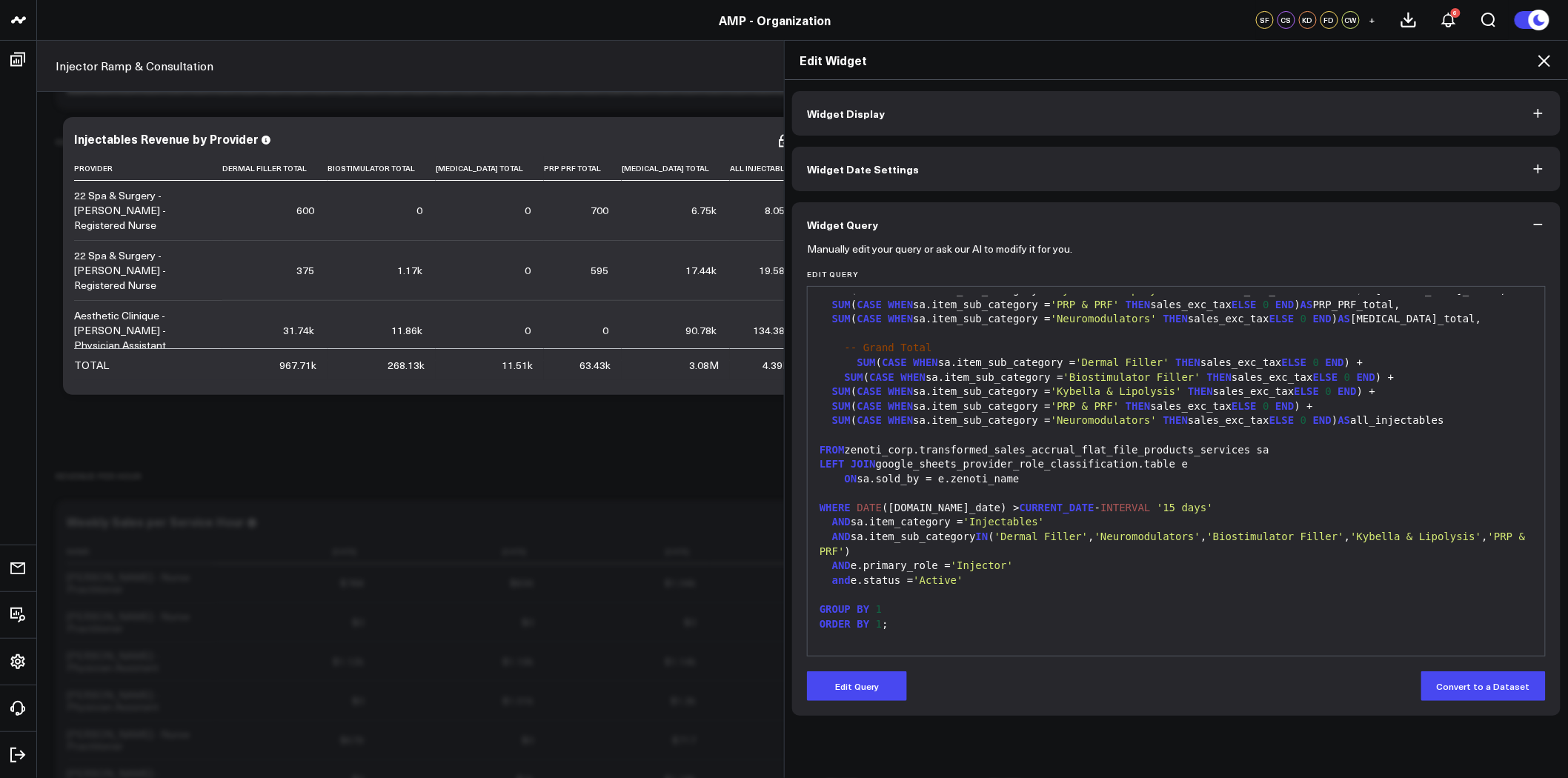
click at [1550, 55] on icon at bounding box center [1545, 61] width 18 height 18
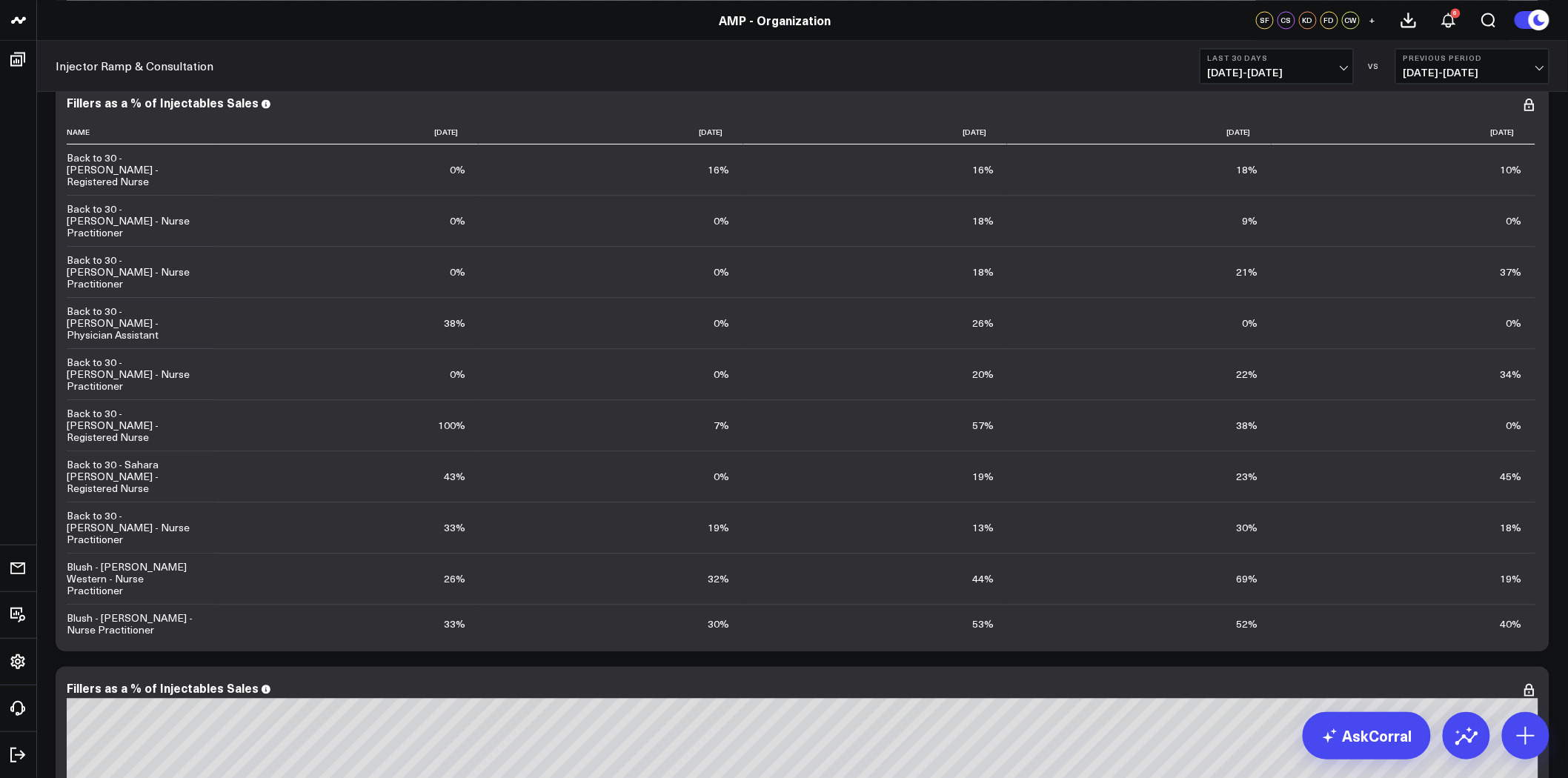
scroll to position [1234, 0]
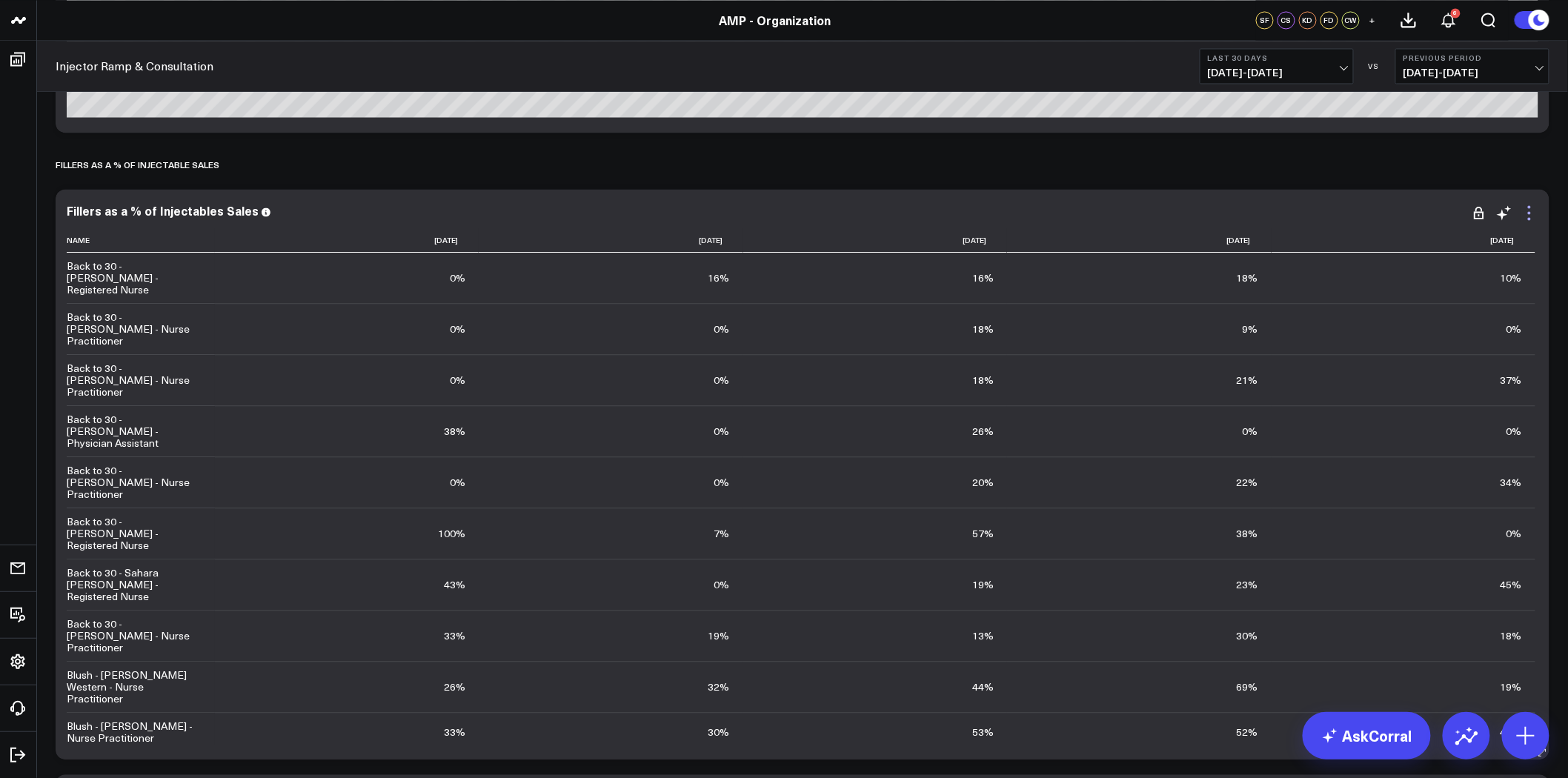
click at [1529, 210] on icon at bounding box center [1530, 213] width 18 height 18
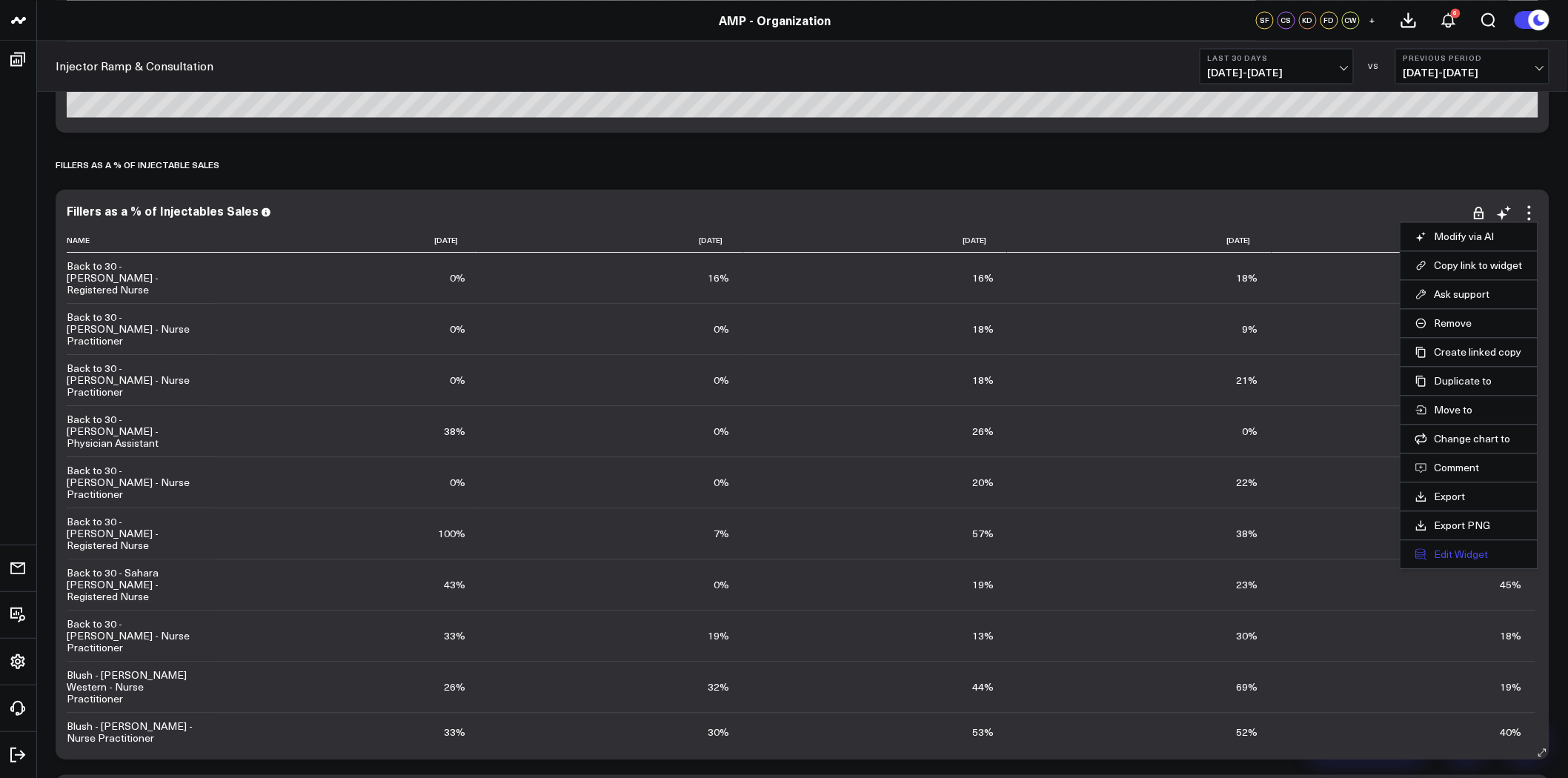
click at [1467, 556] on button "Edit Widget" at bounding box center [1469, 554] width 107 height 13
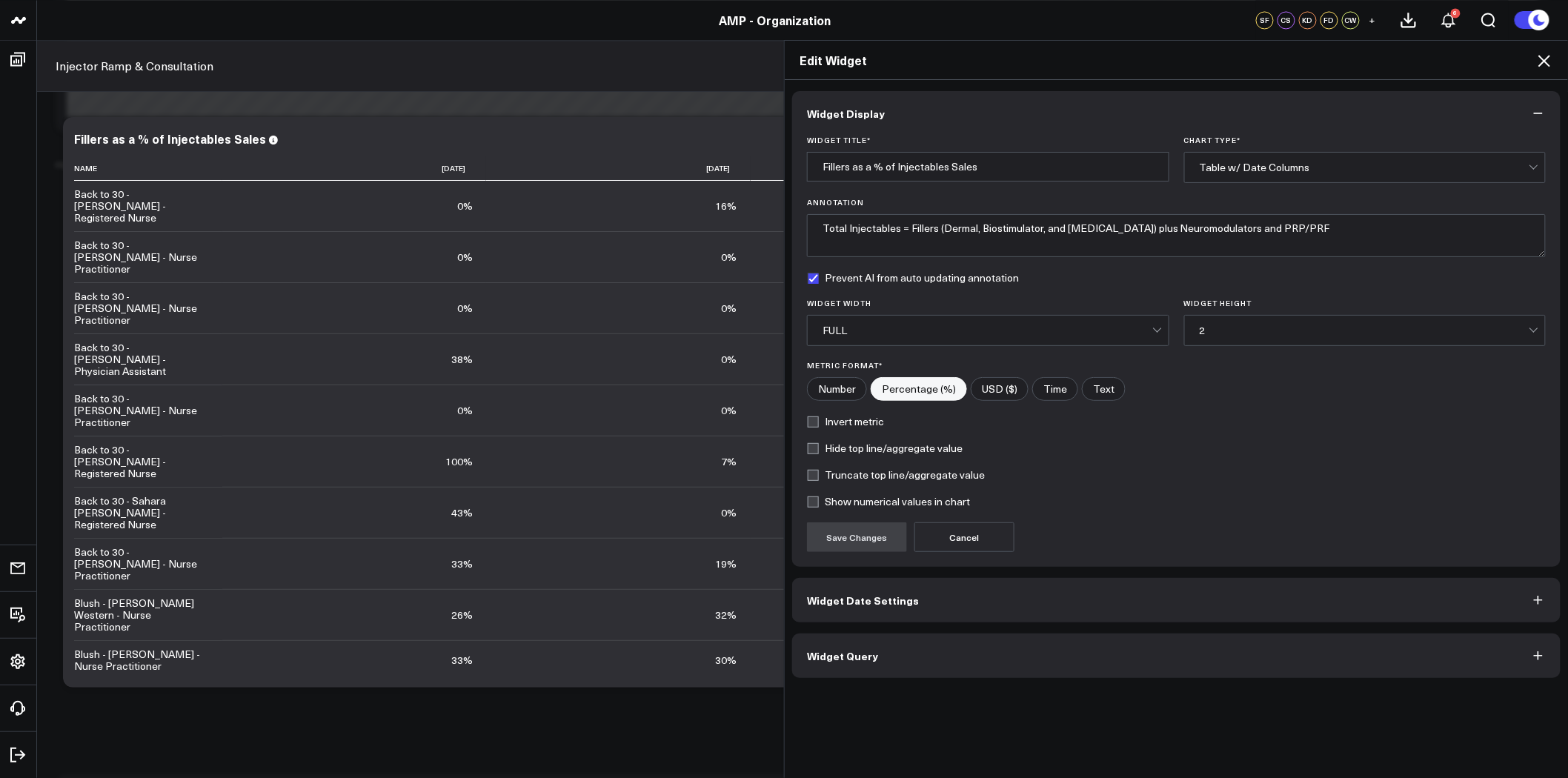
click at [950, 650] on button "Widget Query" at bounding box center [1176, 655] width 768 height 44
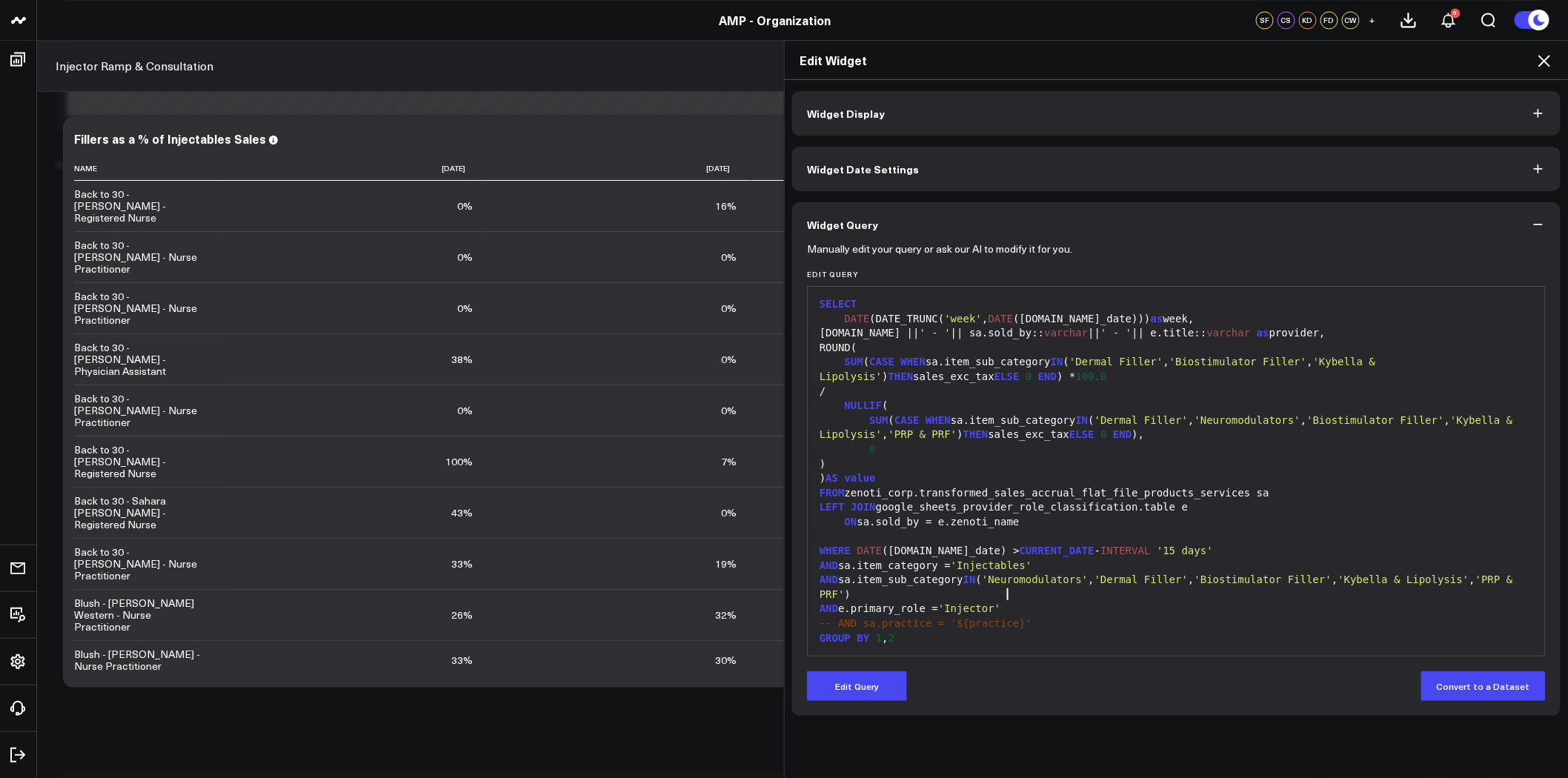
click at [1009, 601] on div "AND e.primary_role = 'Injector'" at bounding box center [1176, 609] width 723 height 15
click at [847, 685] on button "Edit Query" at bounding box center [857, 686] width 100 height 29
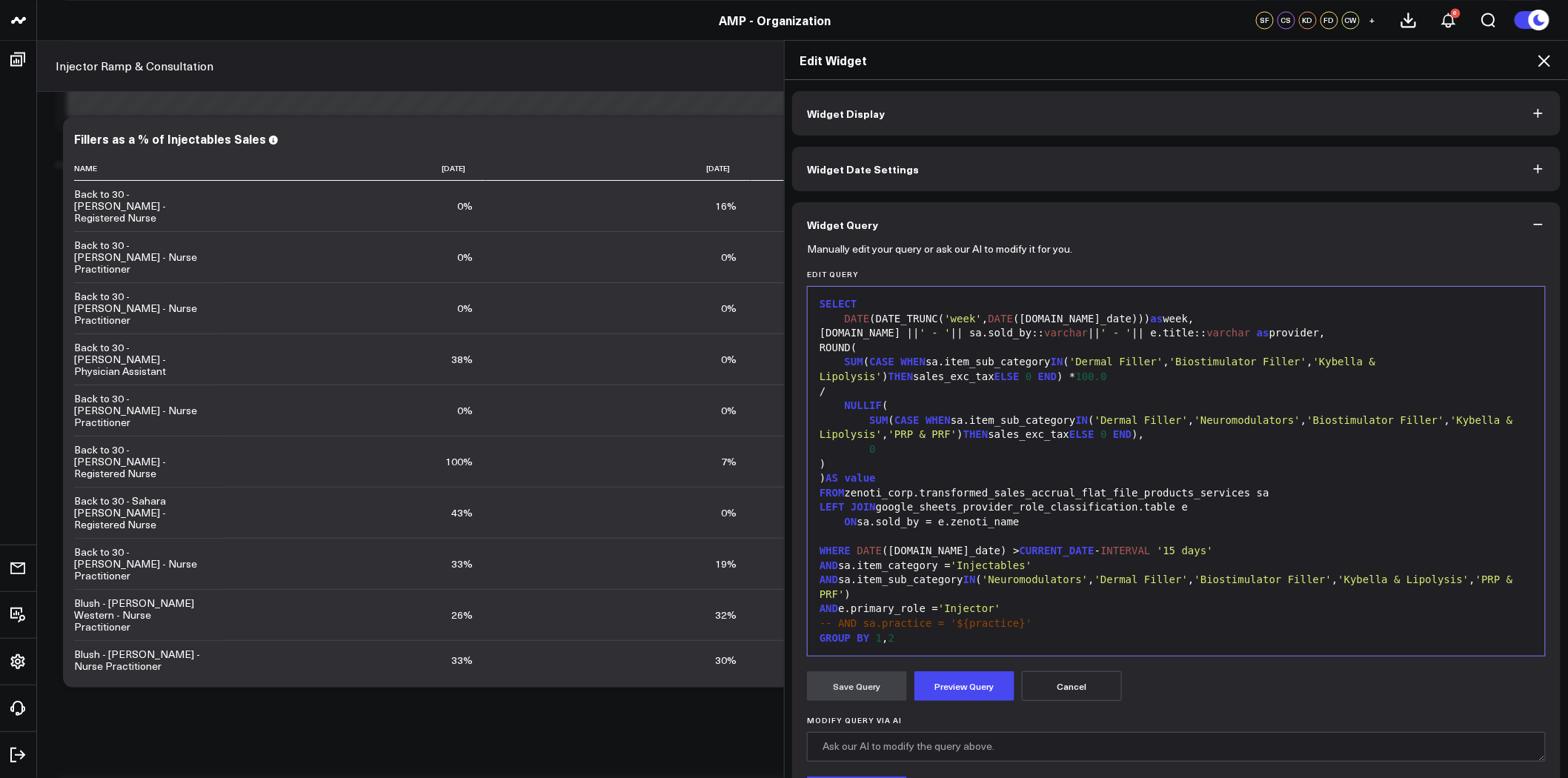
click at [1002, 601] on div "AND e.primary_role = 'Injector'" at bounding box center [1176, 609] width 723 height 15
click at [949, 699] on button "Preview Query" at bounding box center [965, 686] width 100 height 29
click at [840, 682] on button "Save Query" at bounding box center [857, 686] width 100 height 29
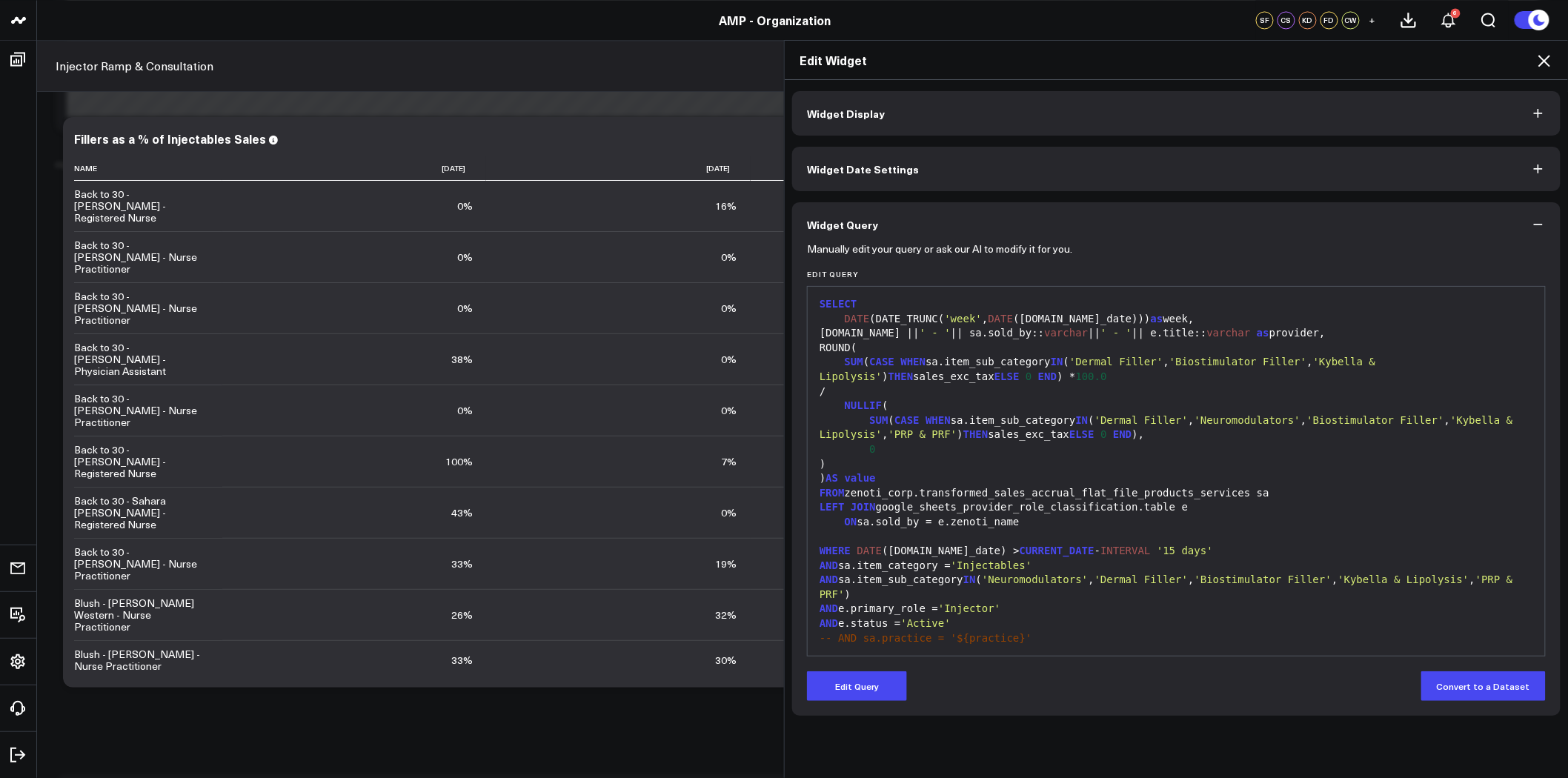
click at [1547, 59] on icon at bounding box center [1544, 61] width 11 height 11
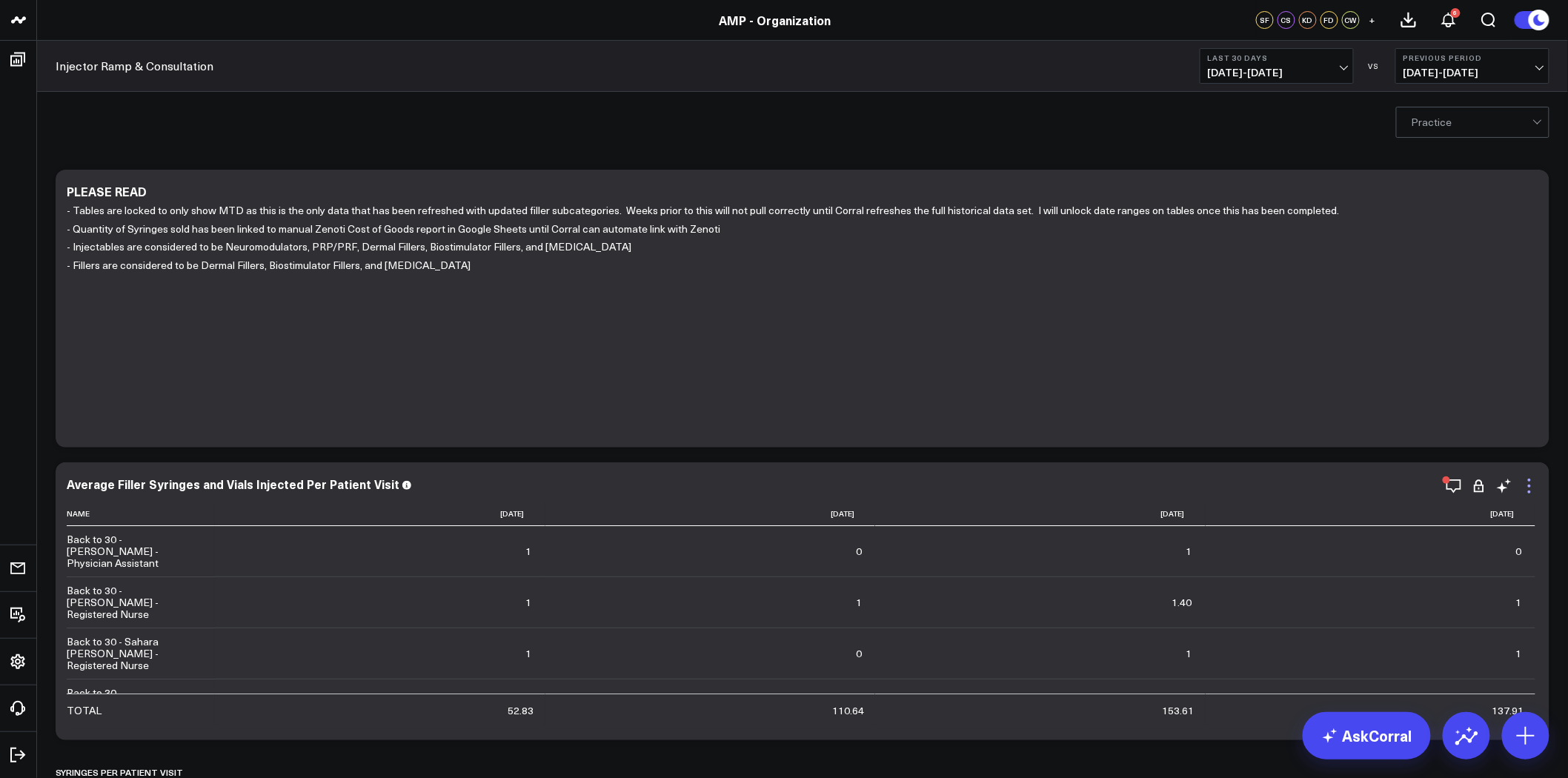
click at [1530, 483] on icon at bounding box center [1530, 486] width 18 height 18
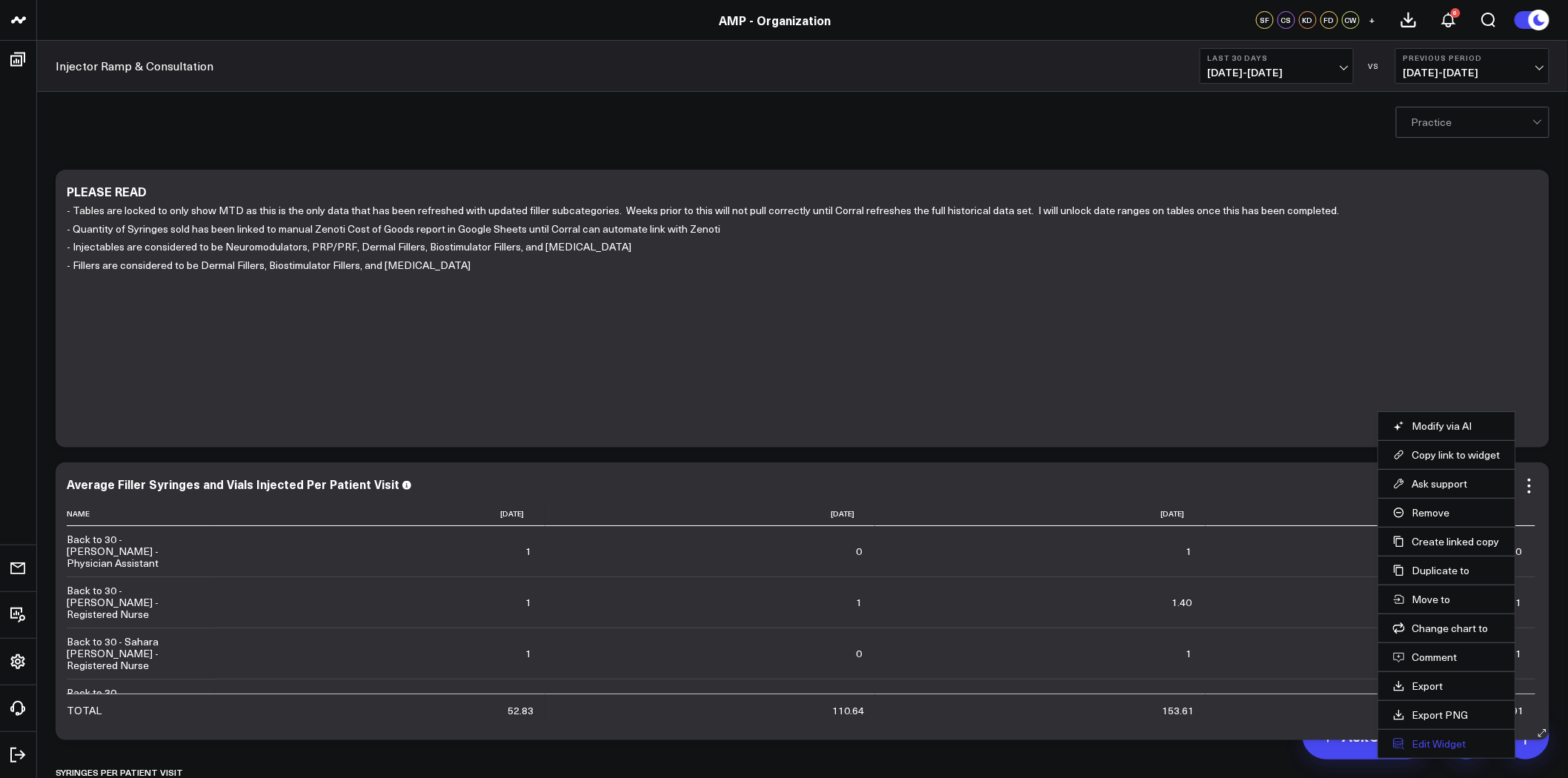
click at [1447, 743] on button "Edit Widget" at bounding box center [1447, 744] width 107 height 13
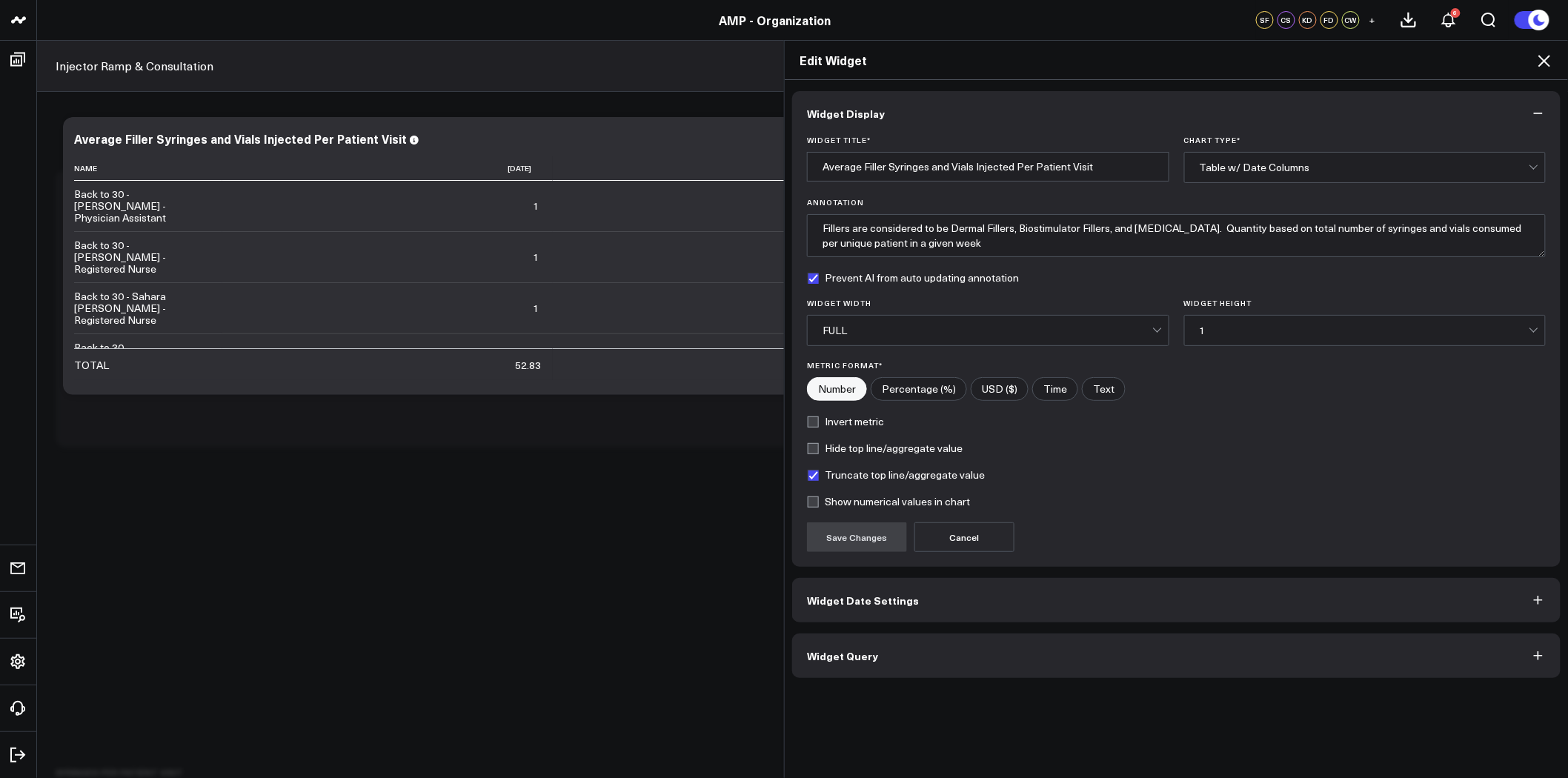
click at [999, 652] on button "Widget Query" at bounding box center [1176, 655] width 768 height 44
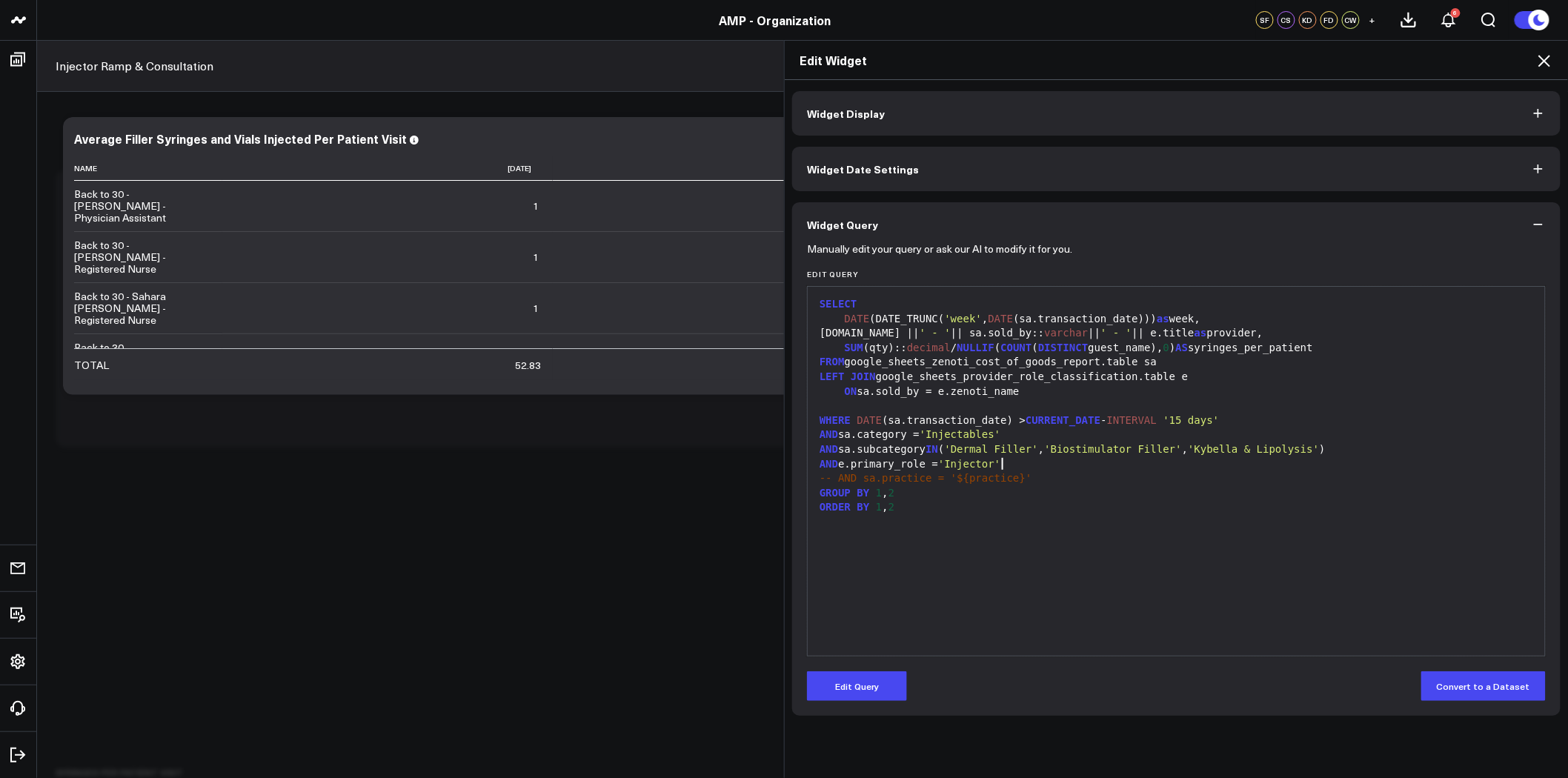
click at [1014, 465] on div "AND e.primary_role = 'Injector'" at bounding box center [1176, 465] width 723 height 15
drag, startPoint x: 839, startPoint y: 680, endPoint x: 851, endPoint y: 670, distance: 15.6
click at [840, 680] on button "Edit Query" at bounding box center [857, 686] width 100 height 29
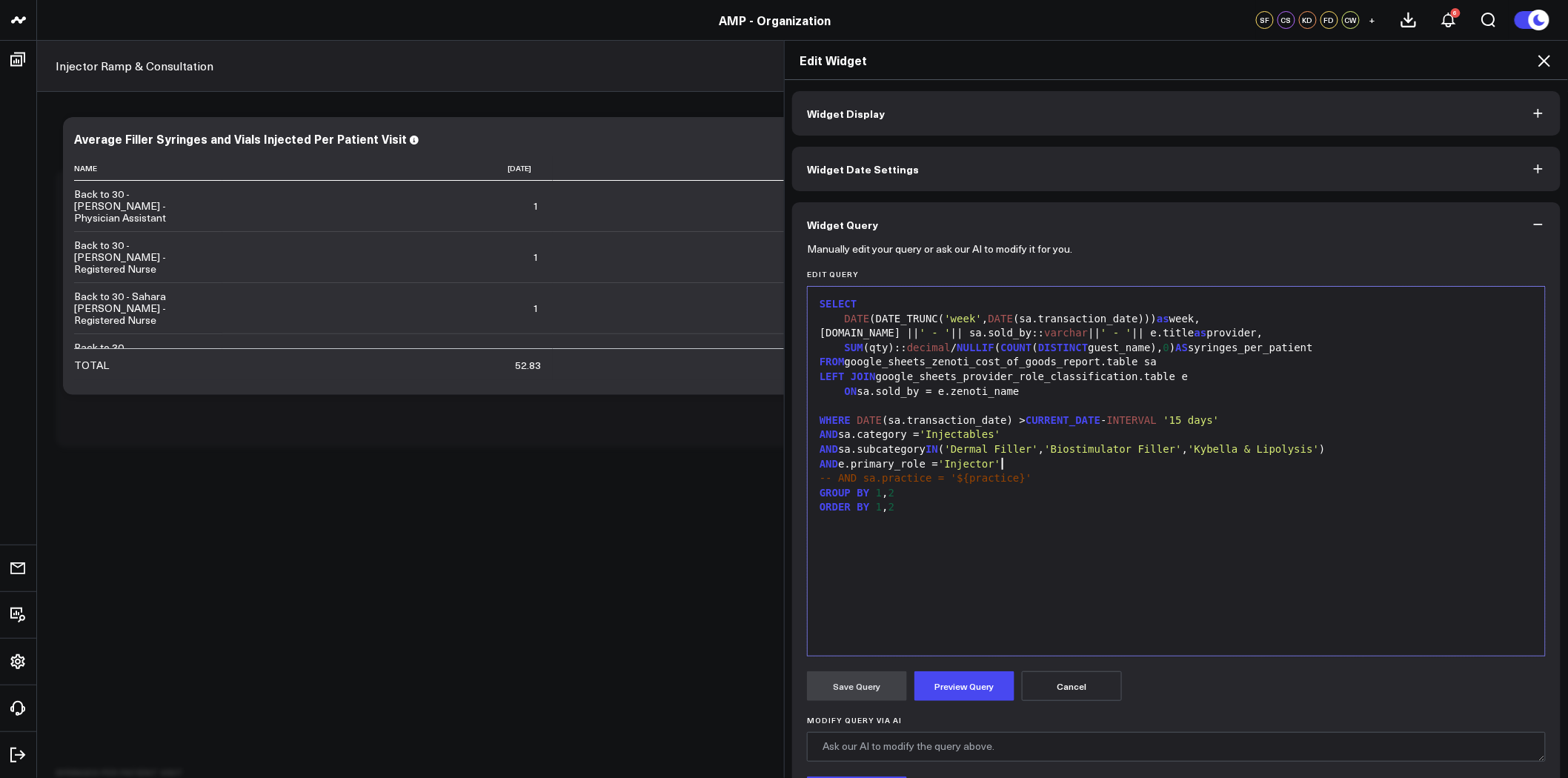
click at [1013, 468] on div "AND e.primary_role = 'Injector'" at bounding box center [1176, 465] width 723 height 15
click at [989, 461] on span "'Injector'" at bounding box center [970, 464] width 62 height 11
click at [977, 680] on button "Preview Query" at bounding box center [965, 686] width 100 height 29
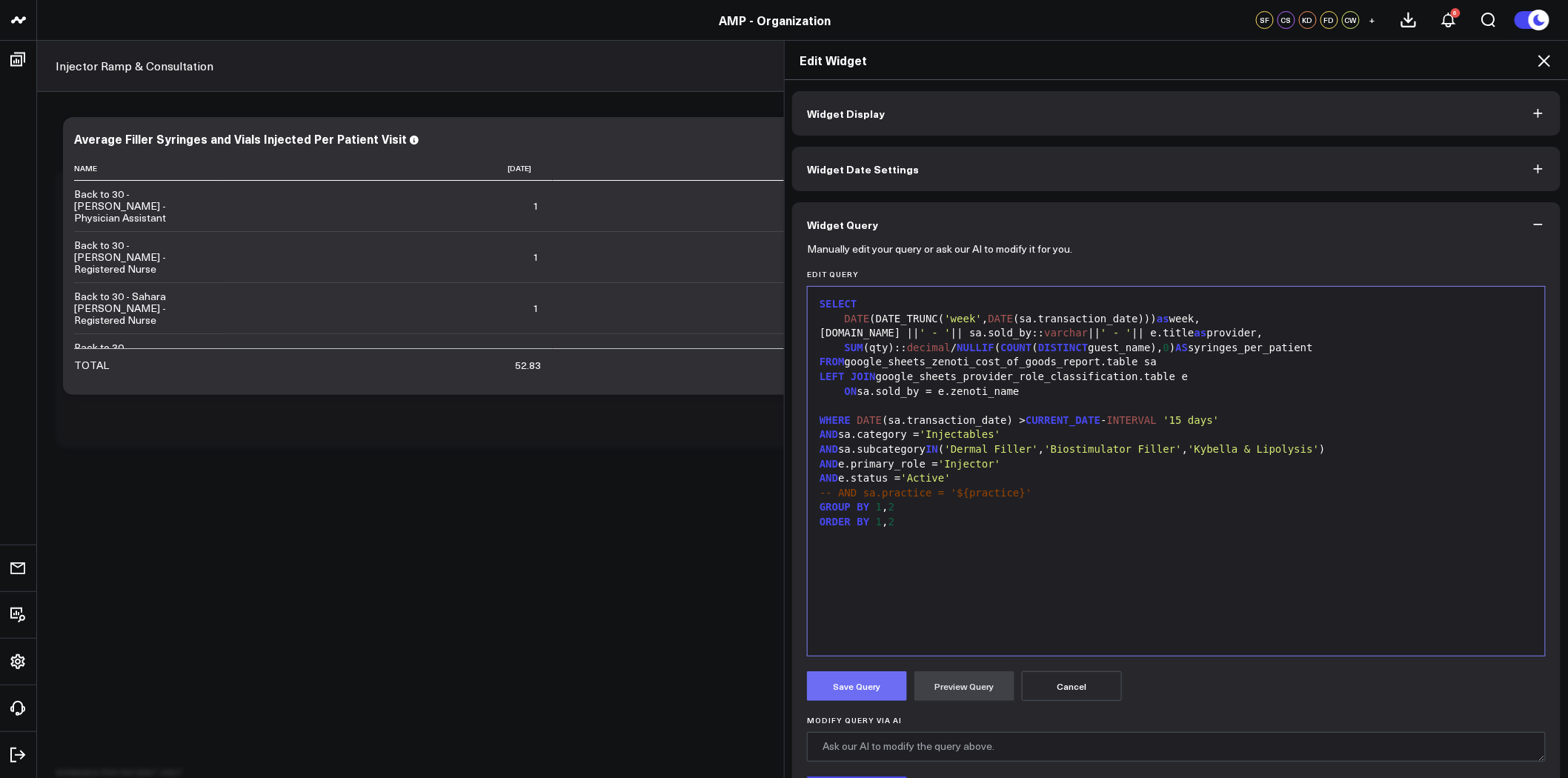
click at [841, 687] on button "Save Query" at bounding box center [857, 686] width 100 height 29
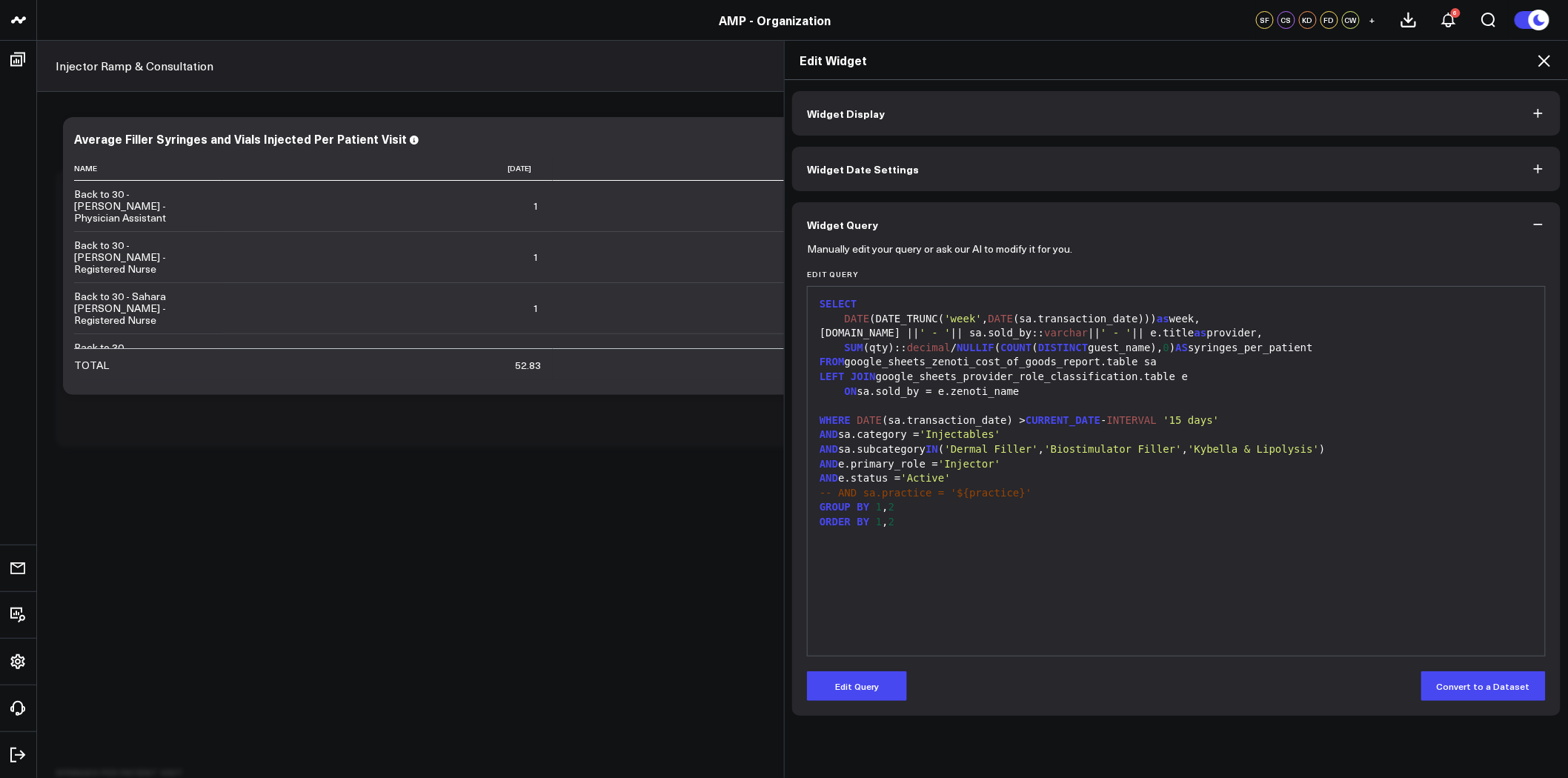
click at [1539, 61] on icon at bounding box center [1545, 61] width 18 height 18
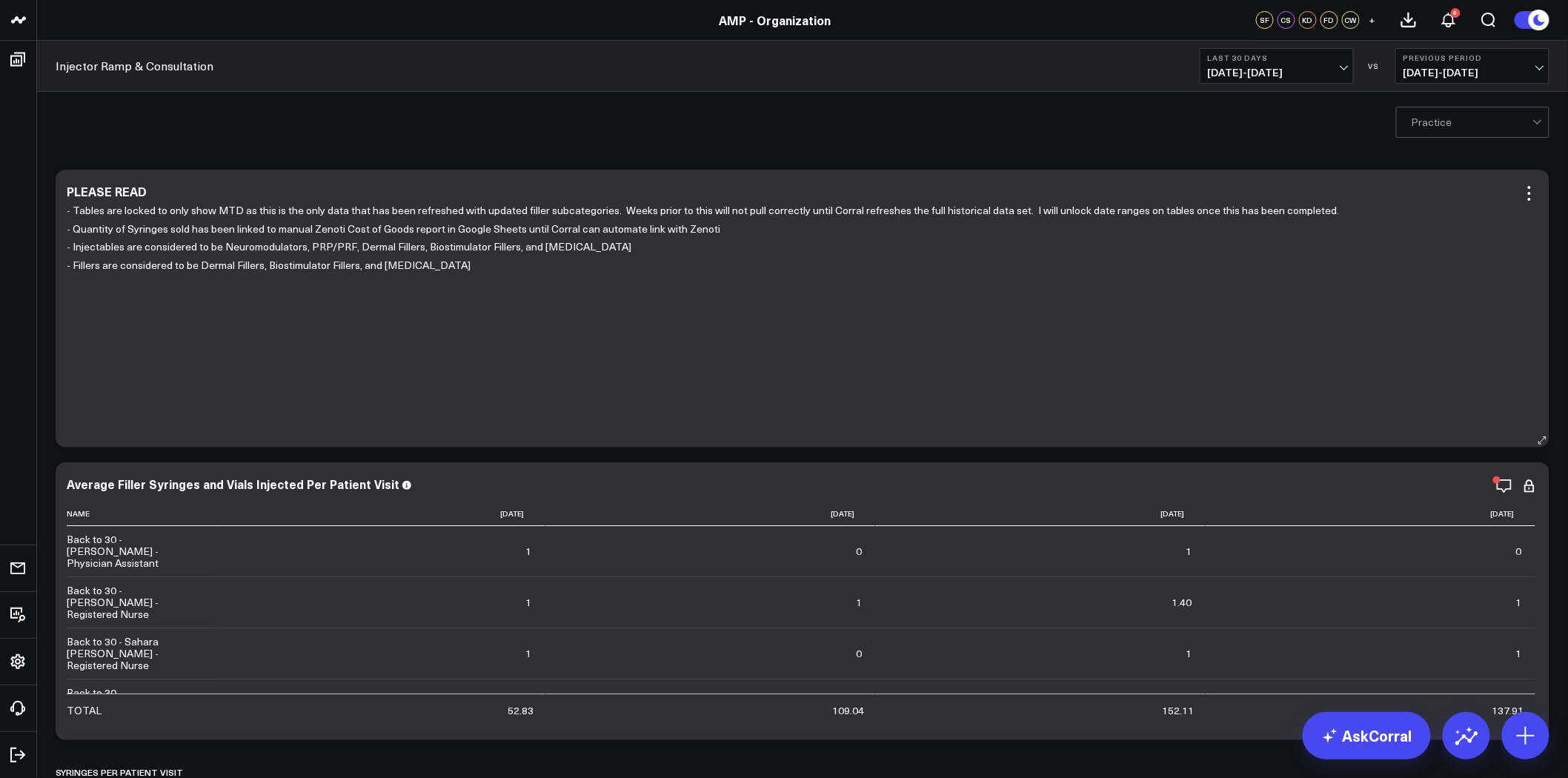
click at [695, 233] on p "- Quantity of Syringes sold has been linked to manual Zenoti Cost of Goods repo…" at bounding box center [797, 229] width 1461 height 19
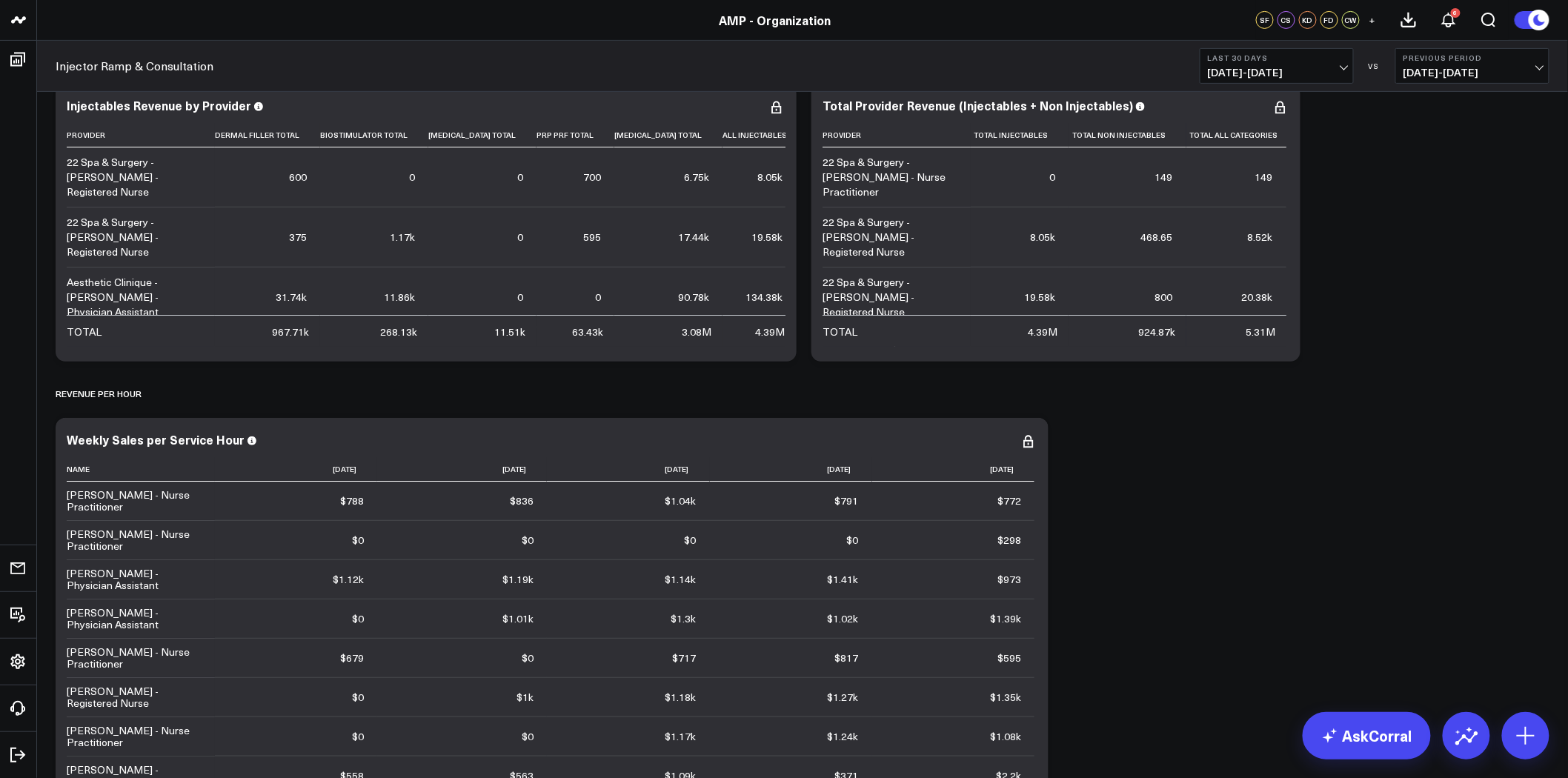
scroll to position [2387, 0]
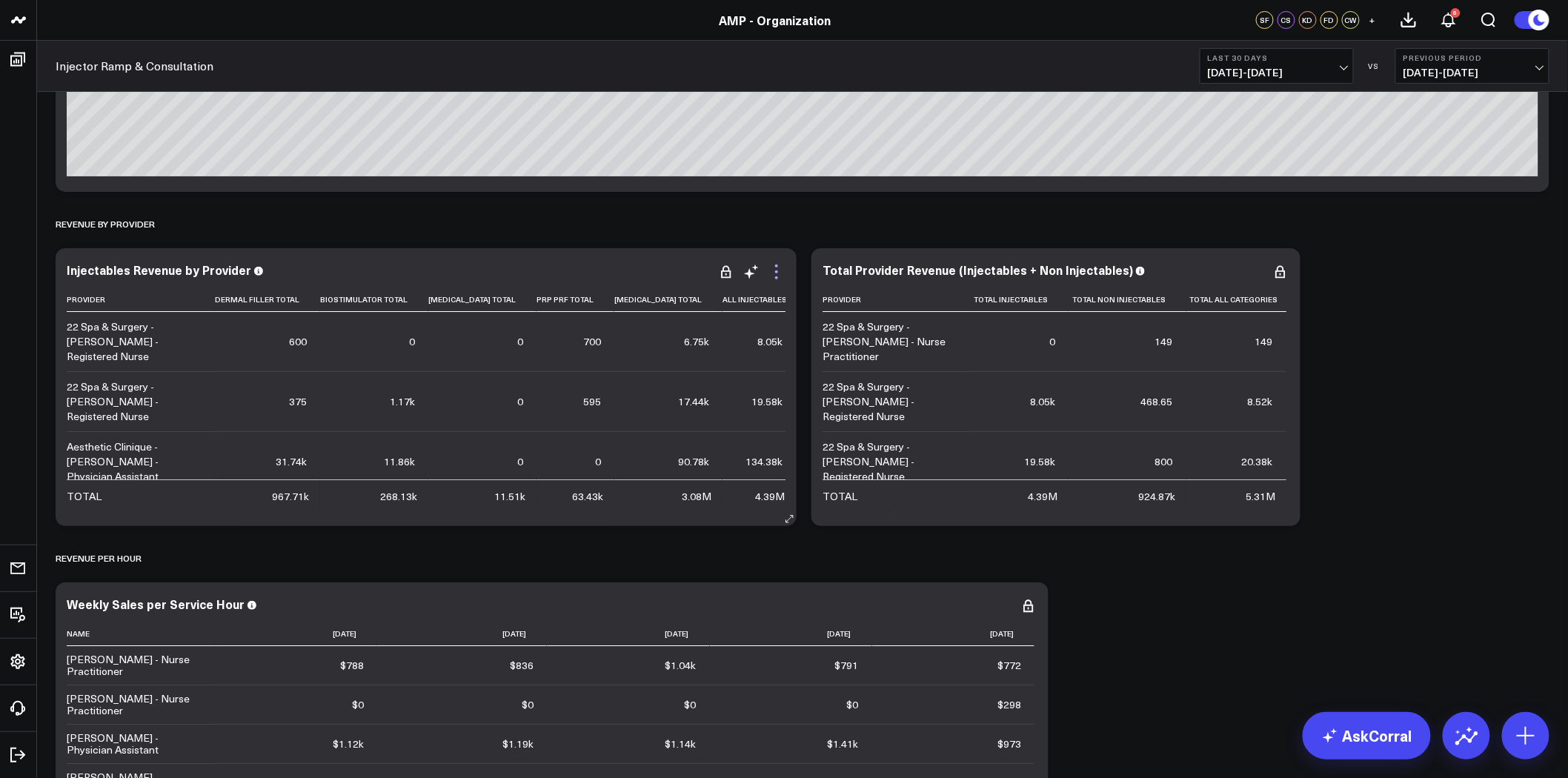
click at [774, 270] on icon at bounding box center [777, 272] width 18 height 18
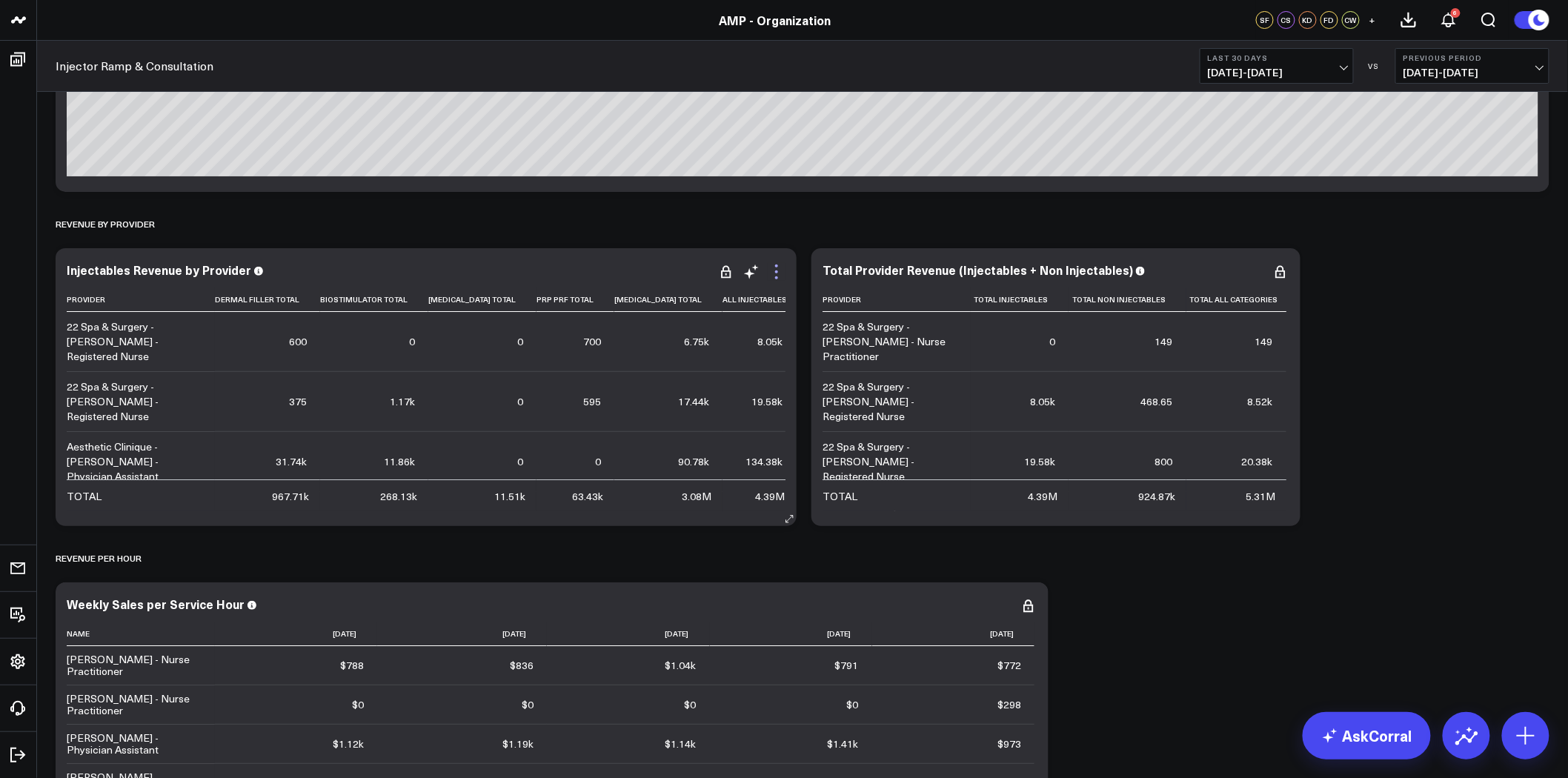
click at [774, 268] on icon at bounding box center [777, 272] width 18 height 18
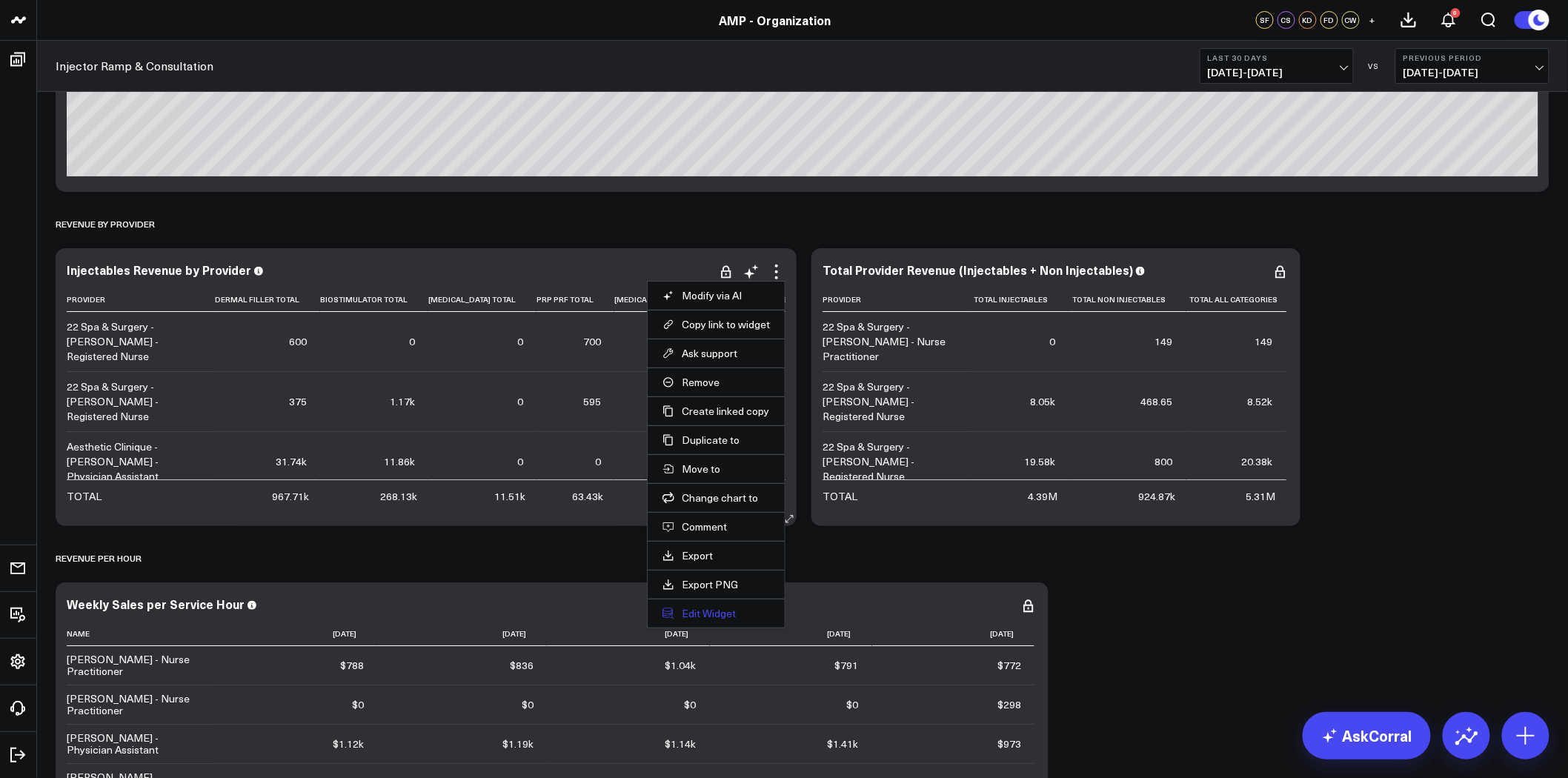
click at [712, 614] on button "Edit Widget" at bounding box center [716, 614] width 107 height 13
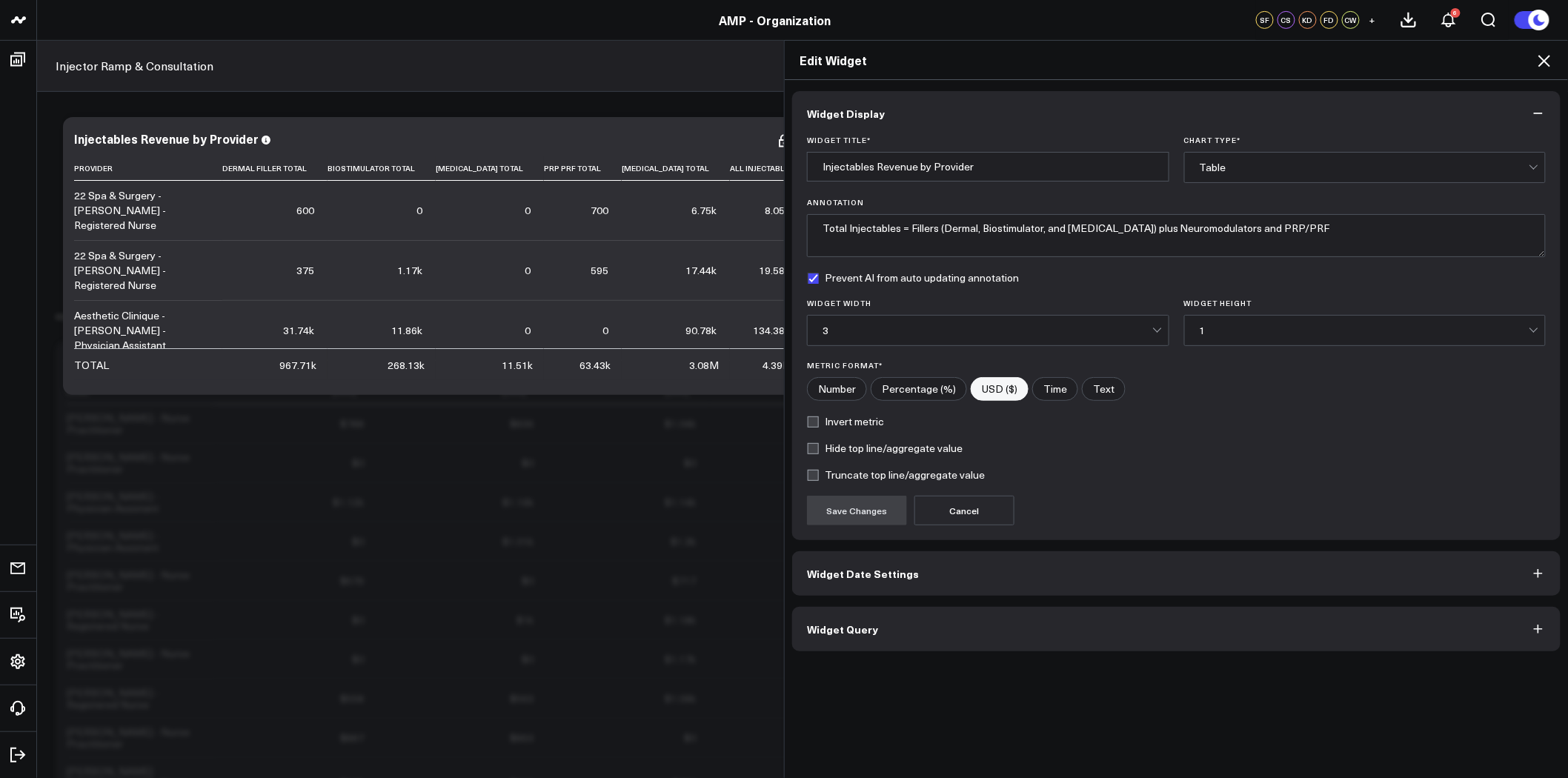
scroll to position [2634, 0]
click at [975, 638] on button "Widget Query" at bounding box center [1176, 629] width 768 height 44
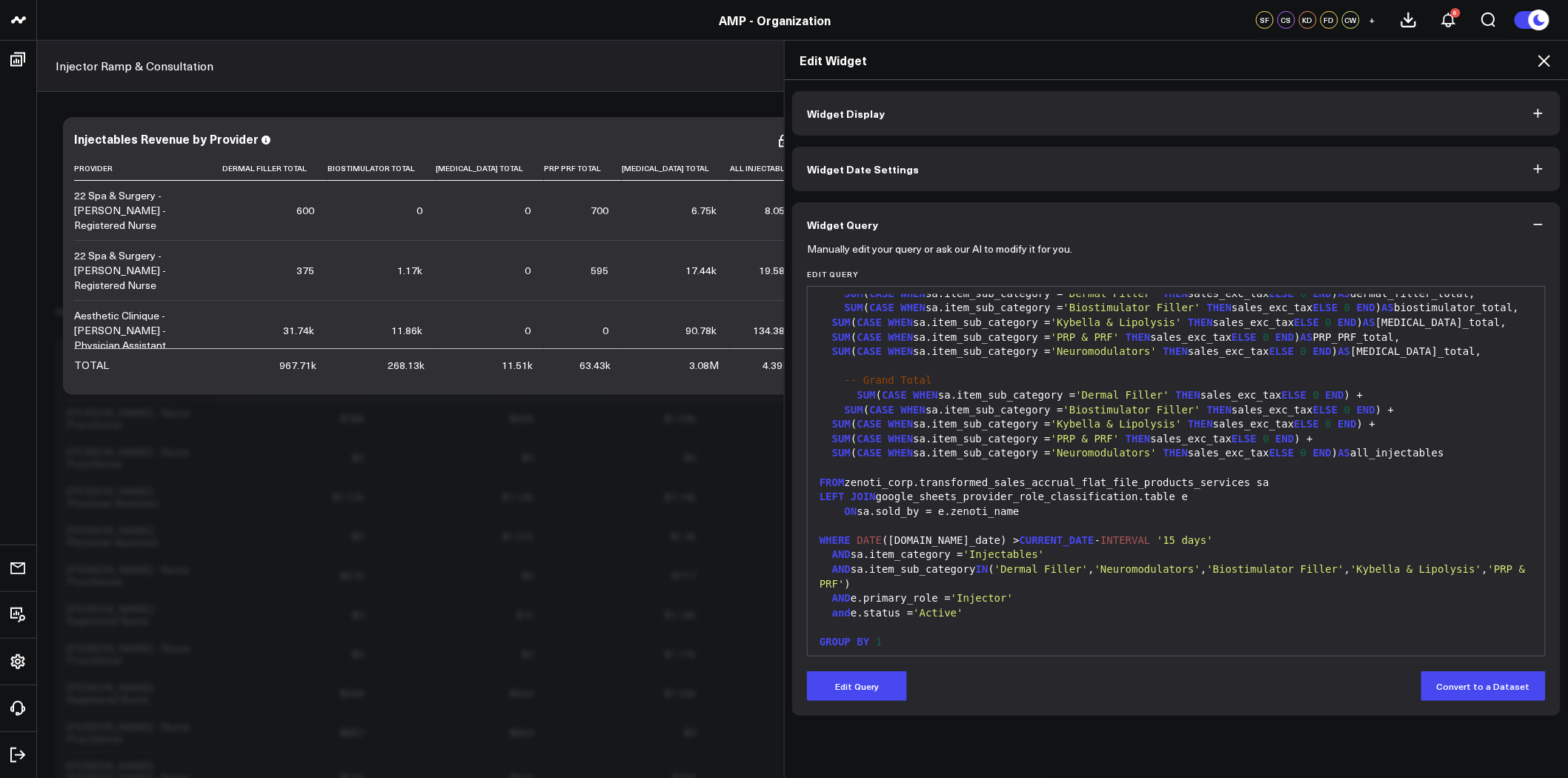
scroll to position [87, 0]
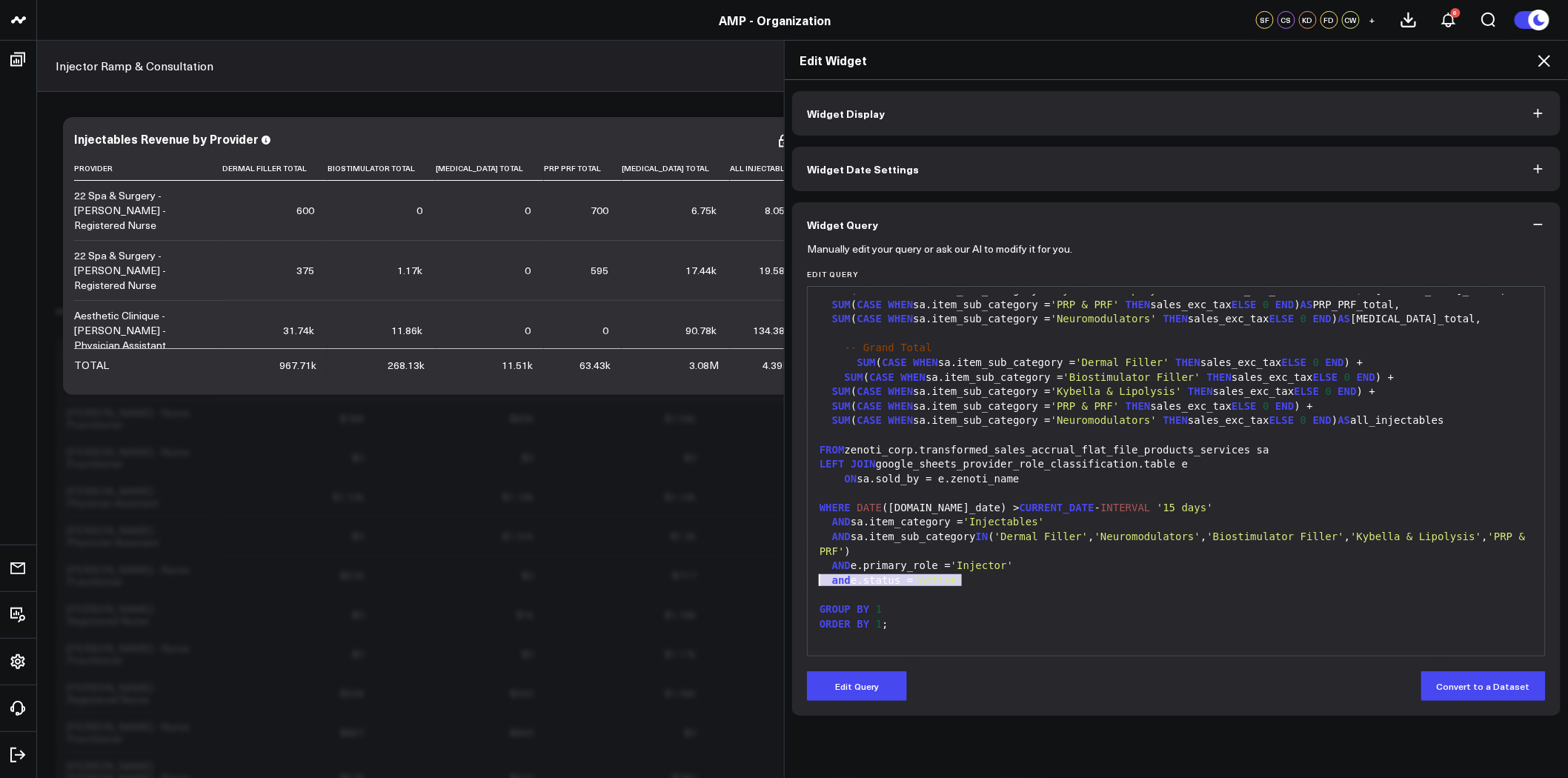
drag, startPoint x: 975, startPoint y: 582, endPoint x: 813, endPoint y: 582, distance: 162.0
click at [815, 582] on div "and e.status = 'Active'" at bounding box center [1176, 581] width 723 height 15
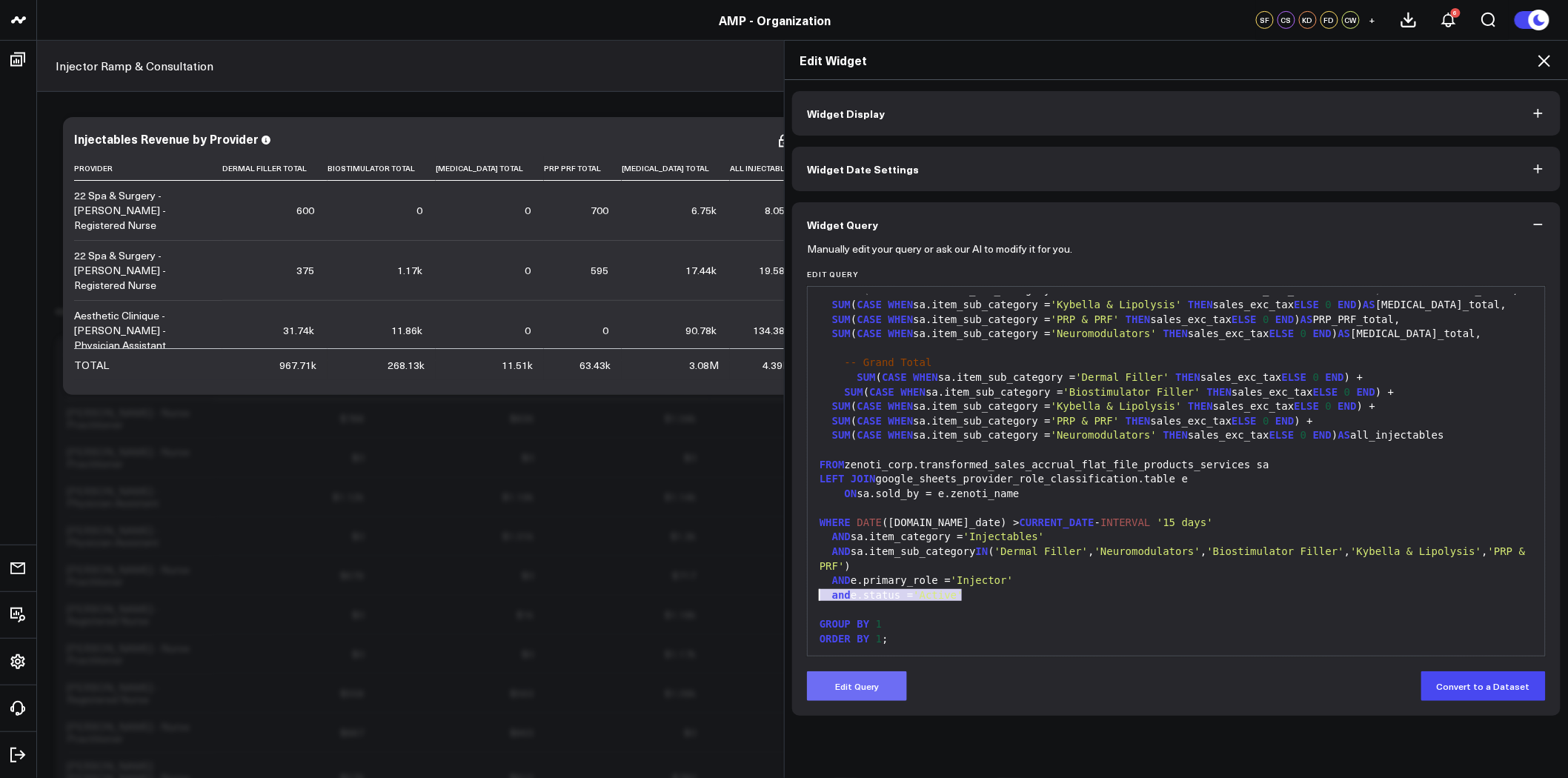
click at [837, 686] on button "Edit Query" at bounding box center [857, 686] width 100 height 29
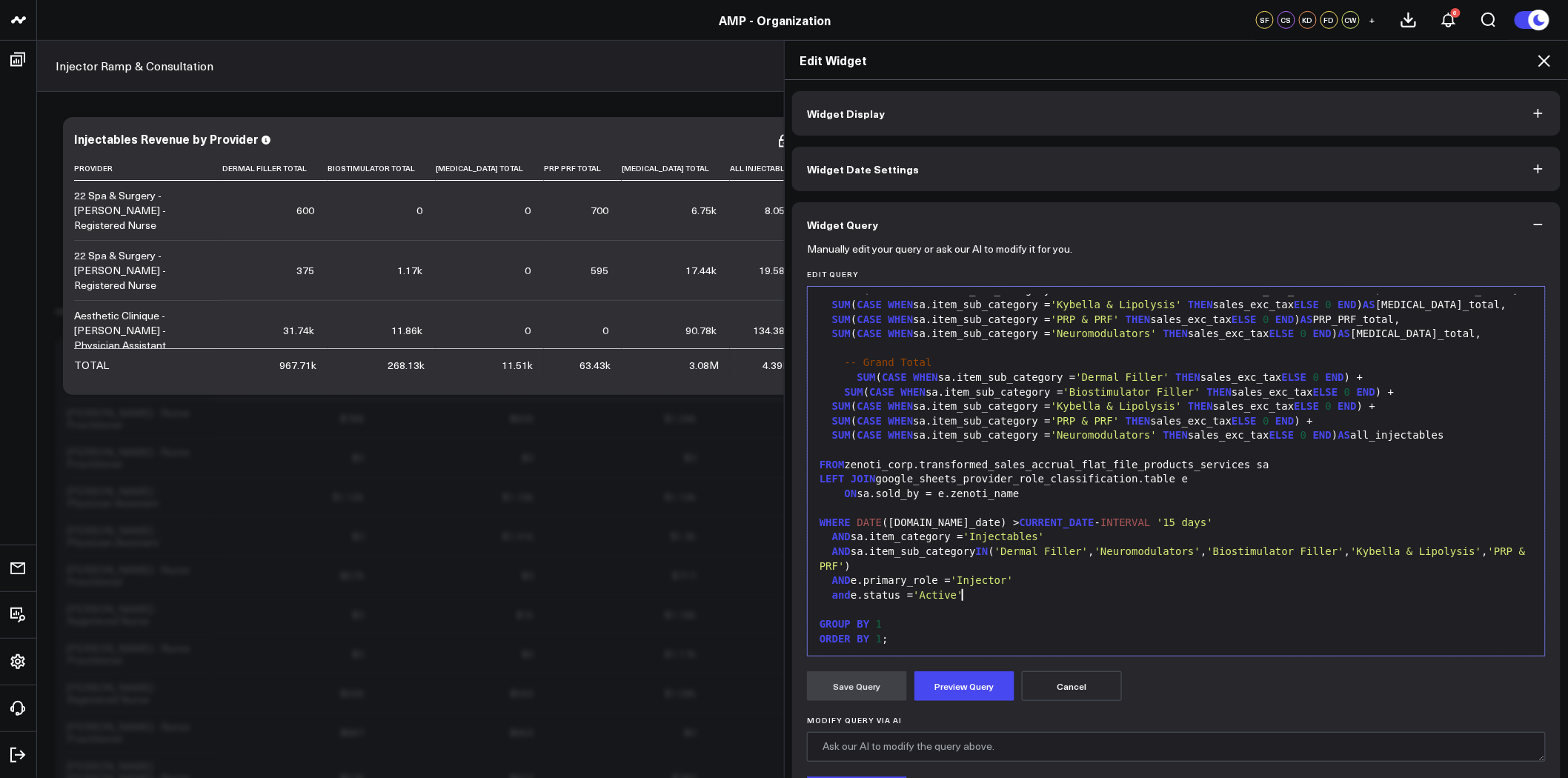
click at [960, 596] on div "and e.status = 'Active'" at bounding box center [1176, 596] width 723 height 15
drag, startPoint x: 962, startPoint y: 595, endPoint x: 821, endPoint y: 599, distance: 141.1
click at [821, 599] on div "and e.status = 'Active'" at bounding box center [1176, 596] width 723 height 15
click at [964, 686] on button "Preview Query" at bounding box center [965, 686] width 100 height 29
click at [845, 686] on button "Save Query" at bounding box center [857, 686] width 100 height 29
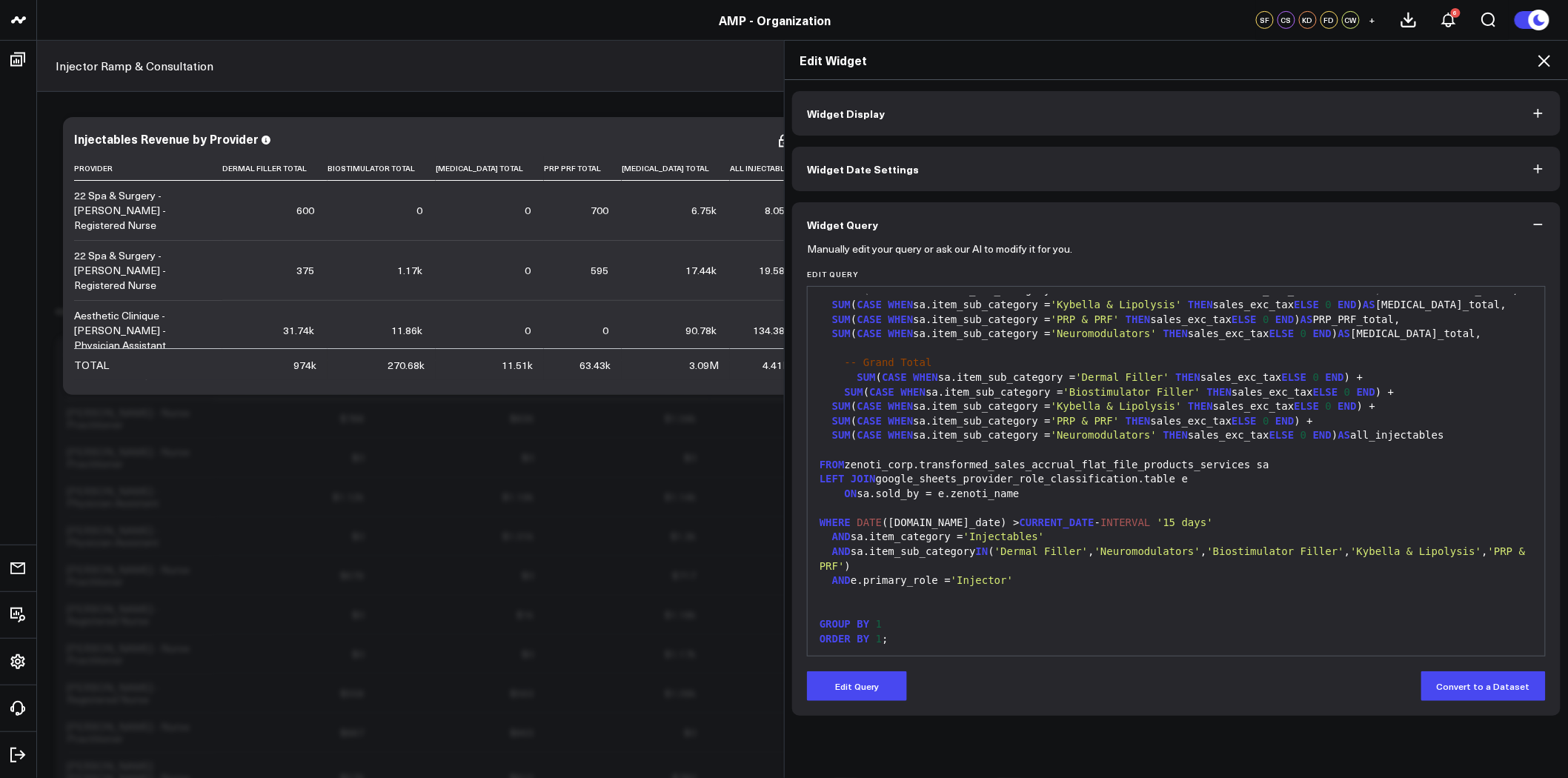
click at [1549, 61] on icon at bounding box center [1545, 61] width 18 height 18
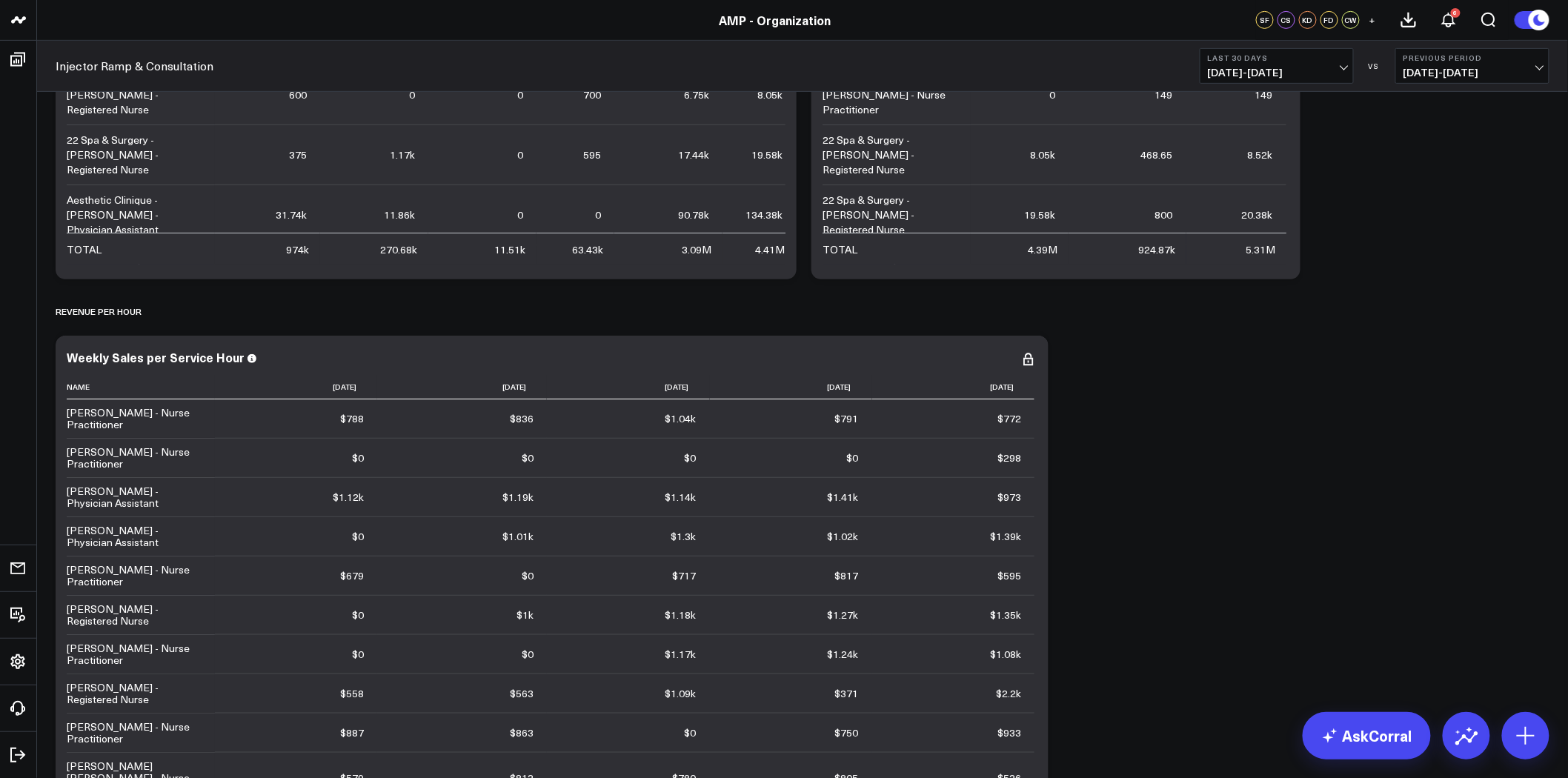
scroll to position [2387, 0]
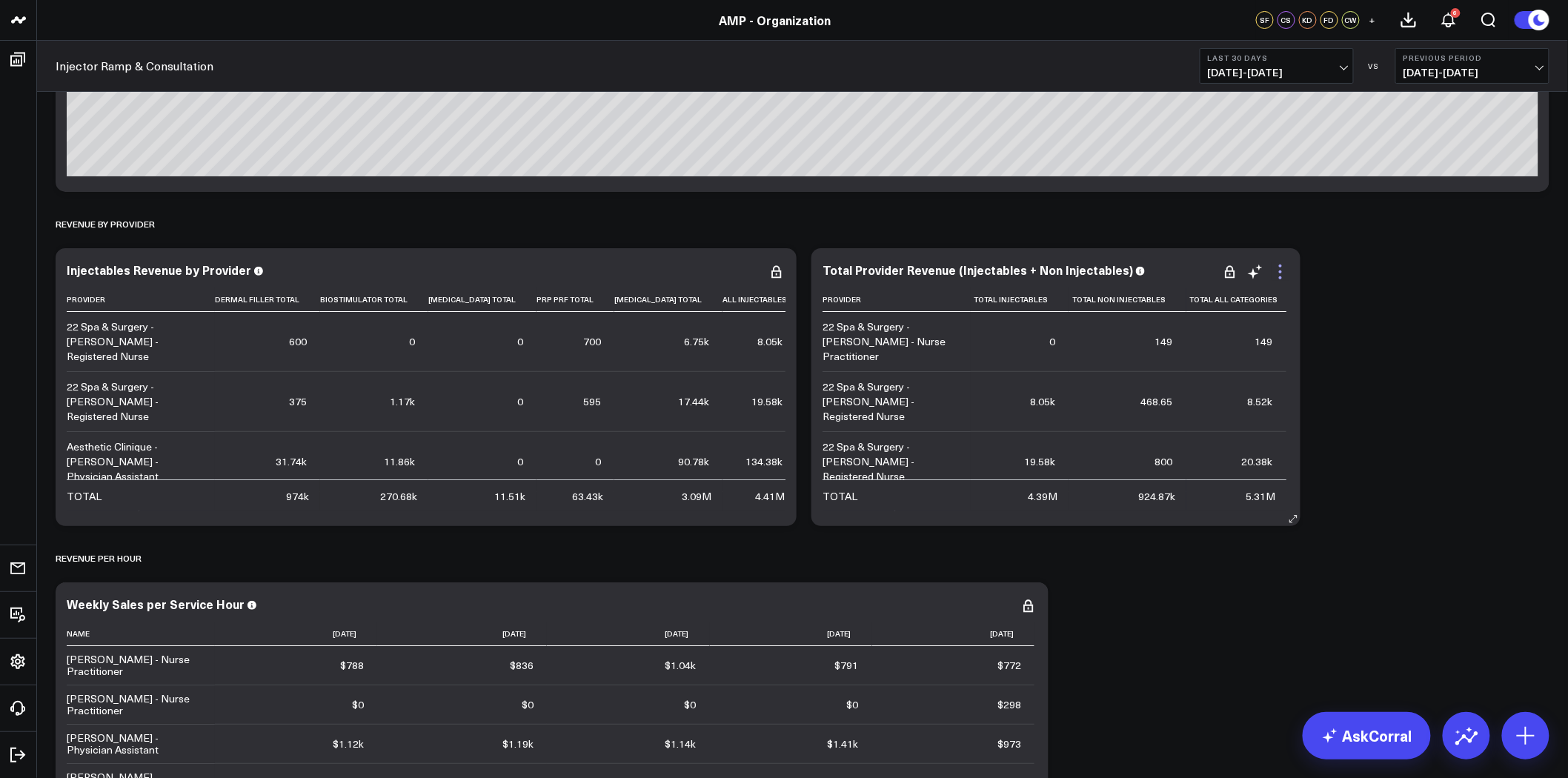
click at [1281, 270] on icon at bounding box center [1281, 272] width 18 height 18
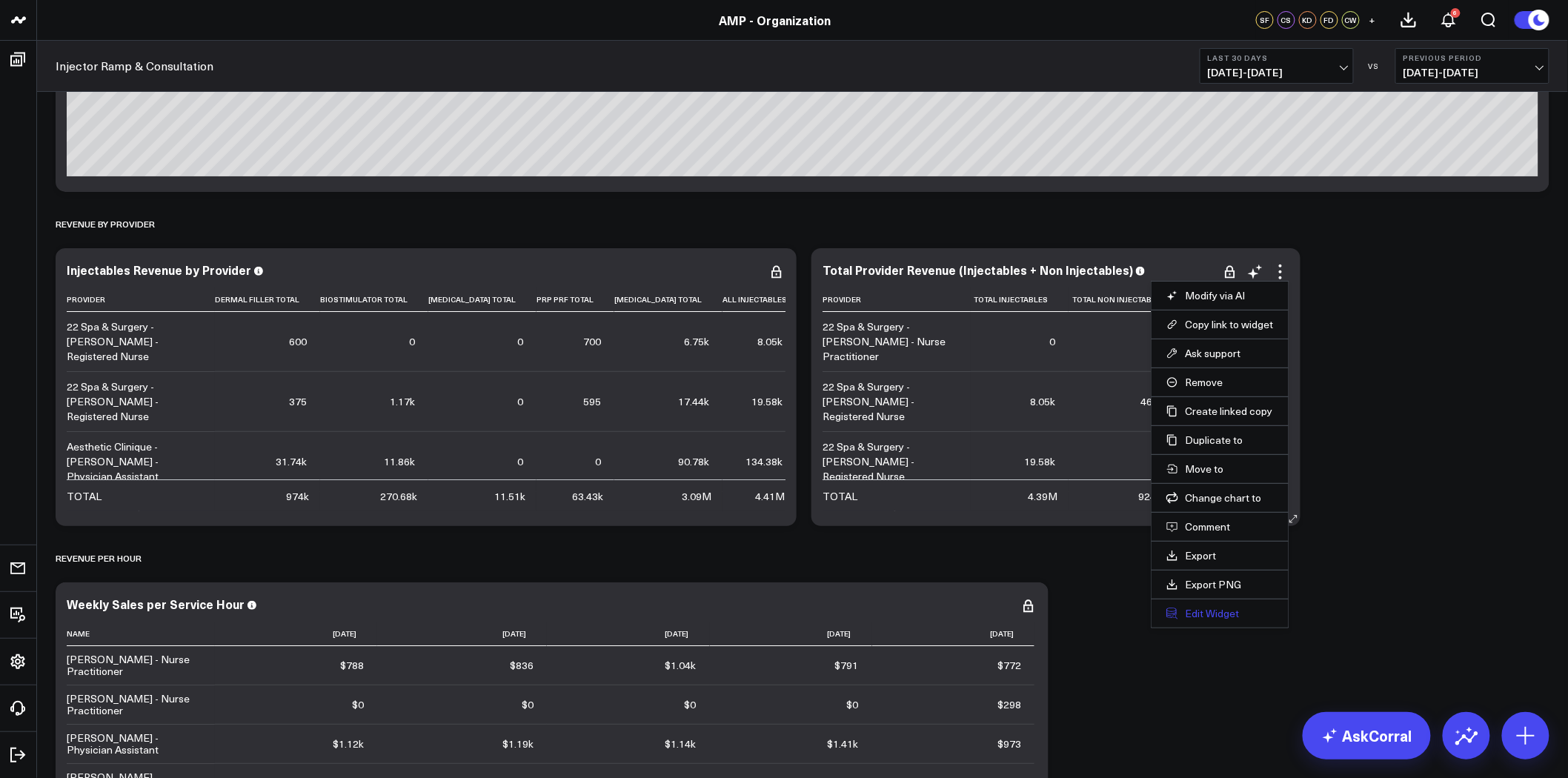
click at [1196, 614] on button "Edit Widget" at bounding box center [1220, 614] width 107 height 13
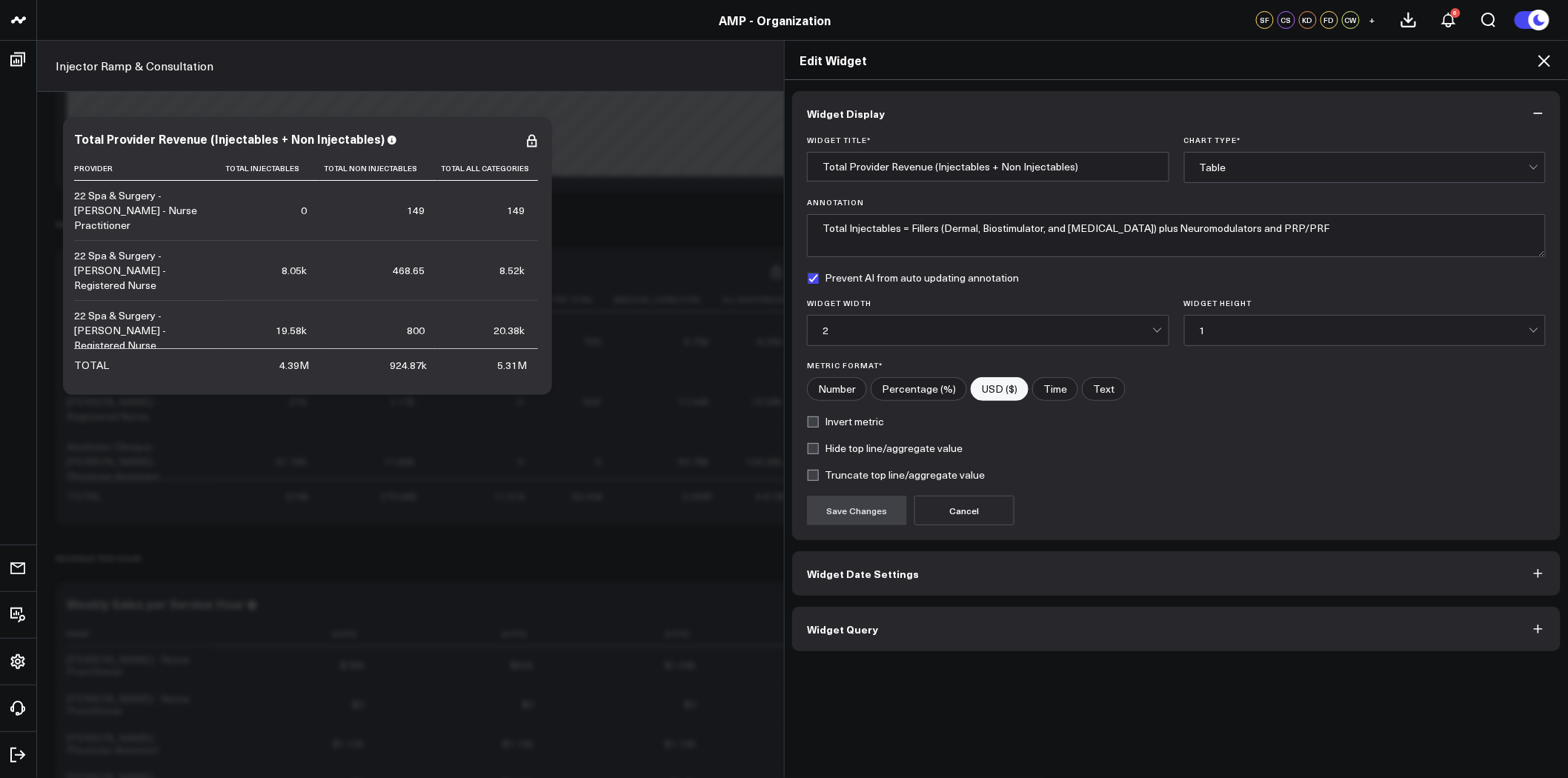
click at [925, 627] on button "Widget Query" at bounding box center [1176, 629] width 768 height 44
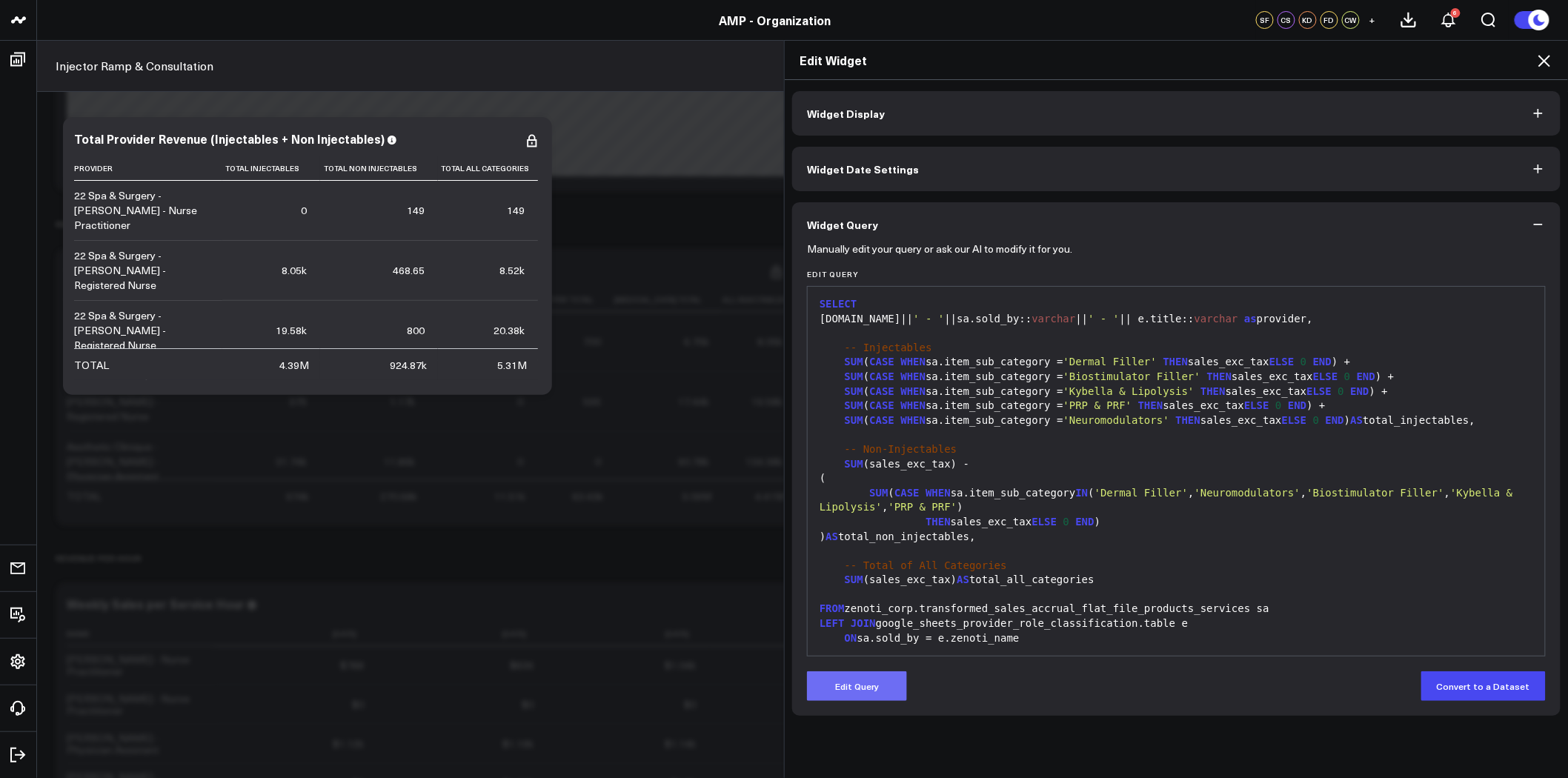
click at [867, 683] on button "Edit Query" at bounding box center [857, 686] width 100 height 29
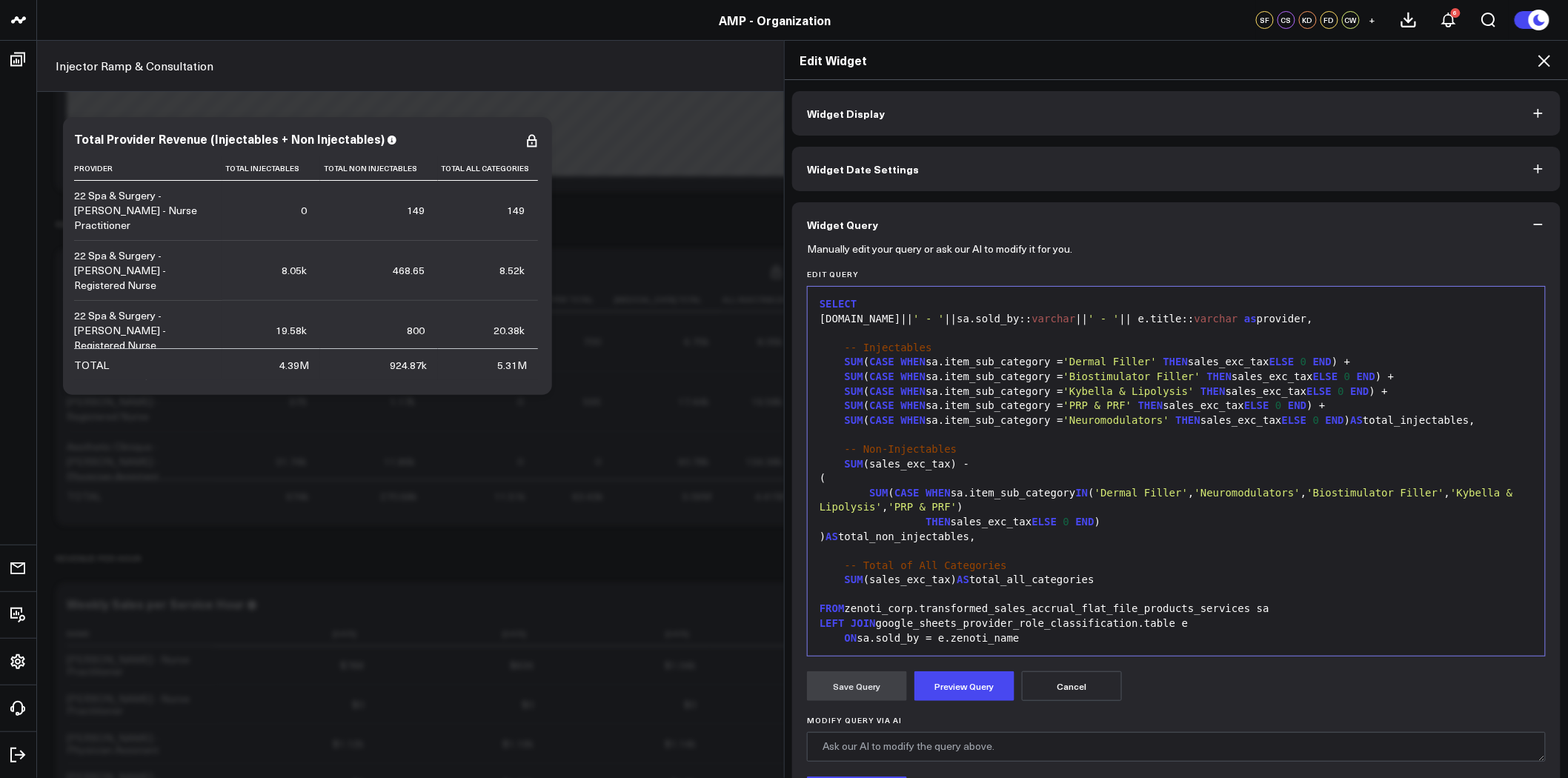
scroll to position [145, 0]
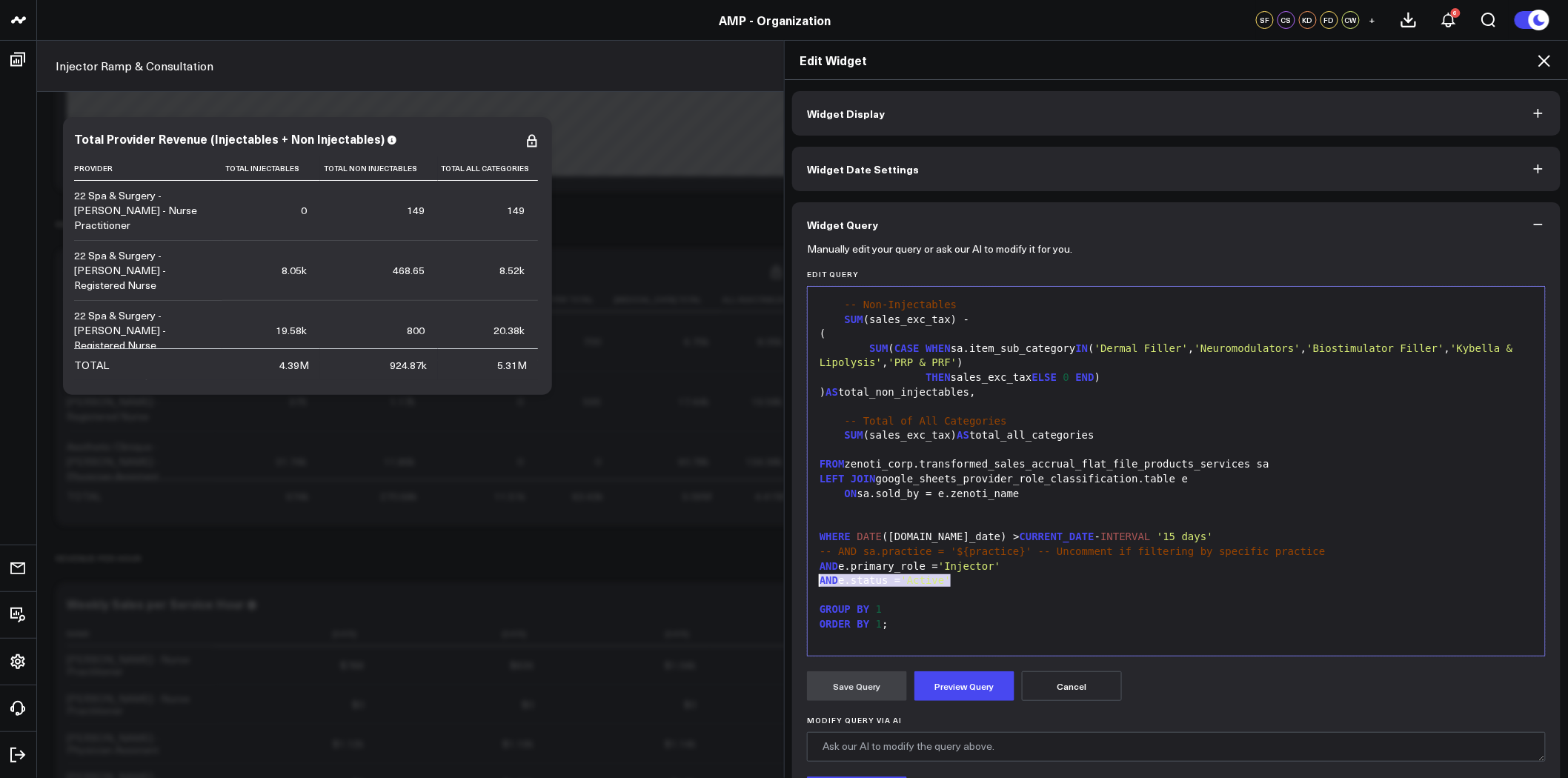
drag, startPoint x: 956, startPoint y: 582, endPoint x: 794, endPoint y: 584, distance: 162.0
click at [794, 584] on div "Manually edit your query or ask our AI to modify it for you. Edit Query 99 1 2 …" at bounding box center [1176, 573] width 768 height 653
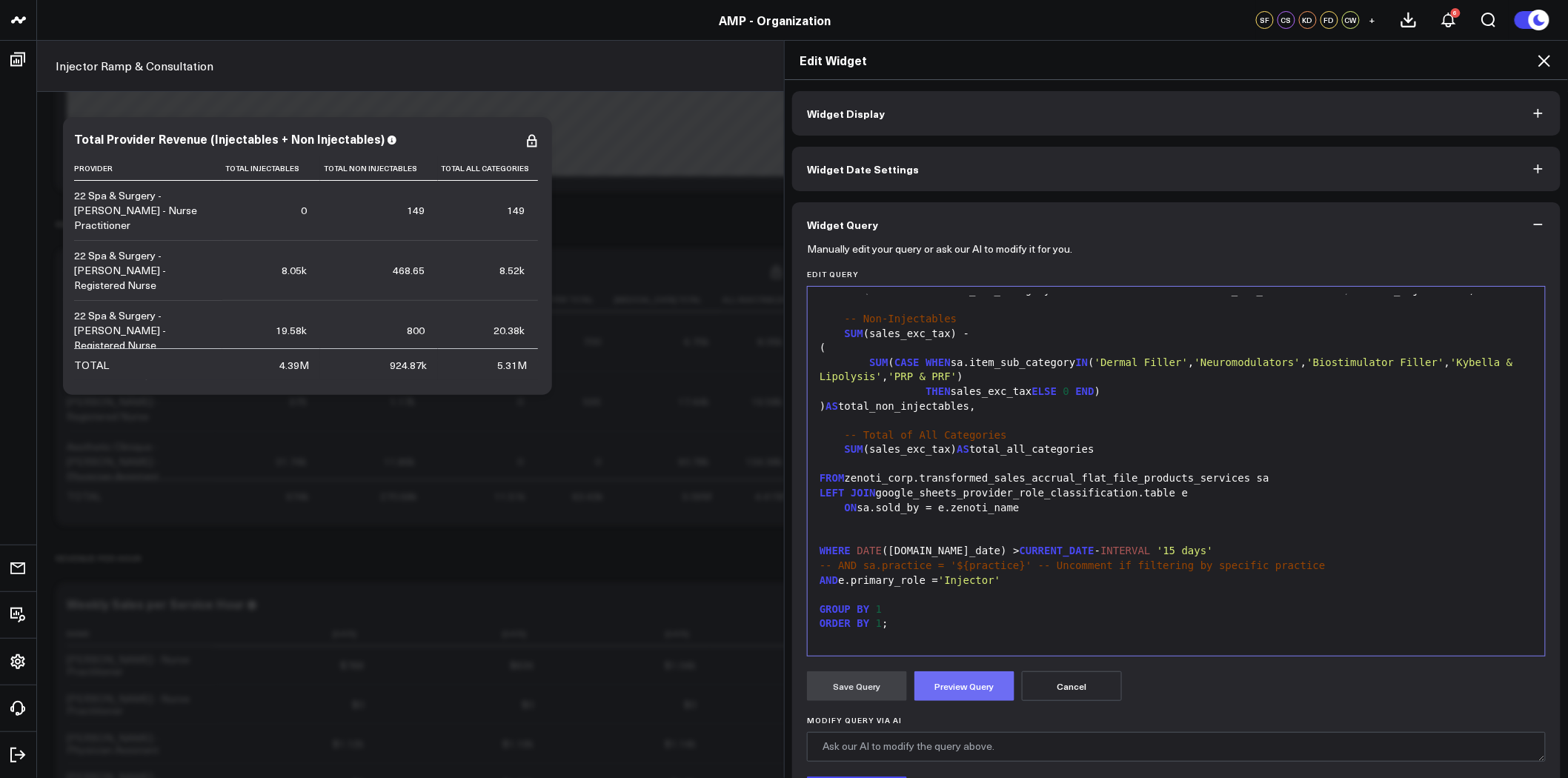
click at [954, 686] on button "Preview Query" at bounding box center [965, 686] width 100 height 29
click at [868, 686] on button "Save Query" at bounding box center [857, 686] width 100 height 29
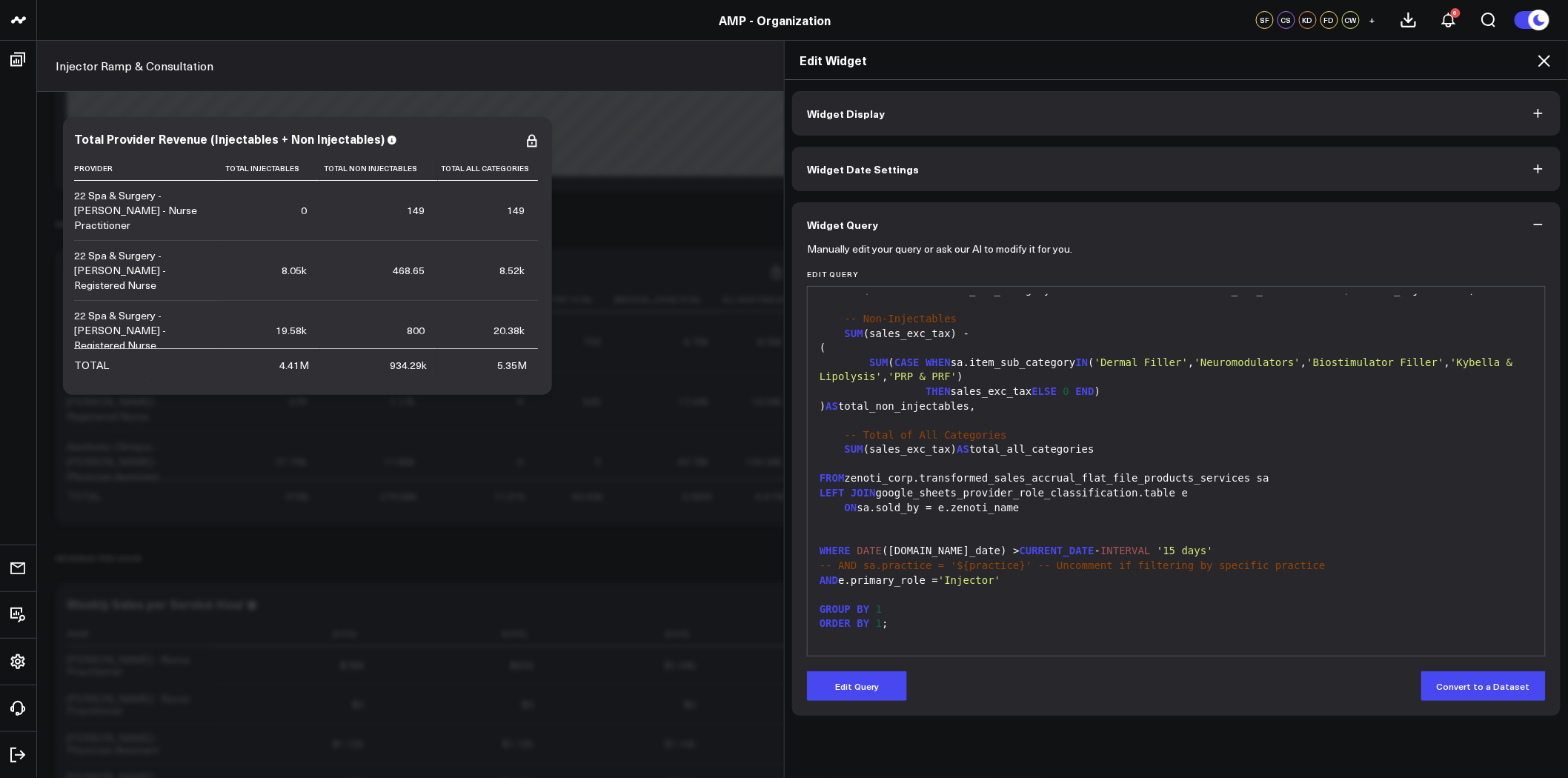
click at [1544, 59] on icon at bounding box center [1544, 61] width 11 height 11
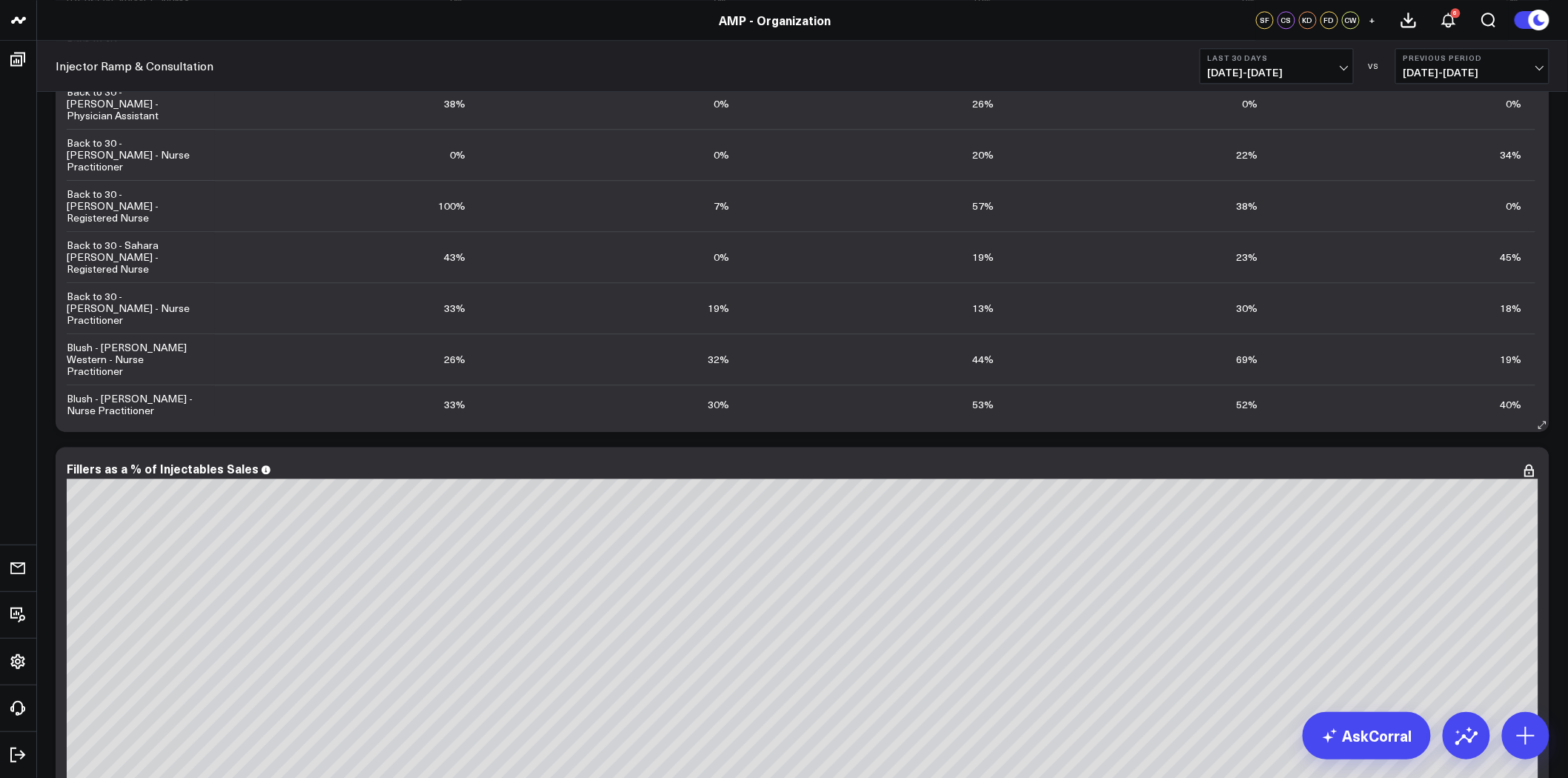
scroll to position [1234, 0]
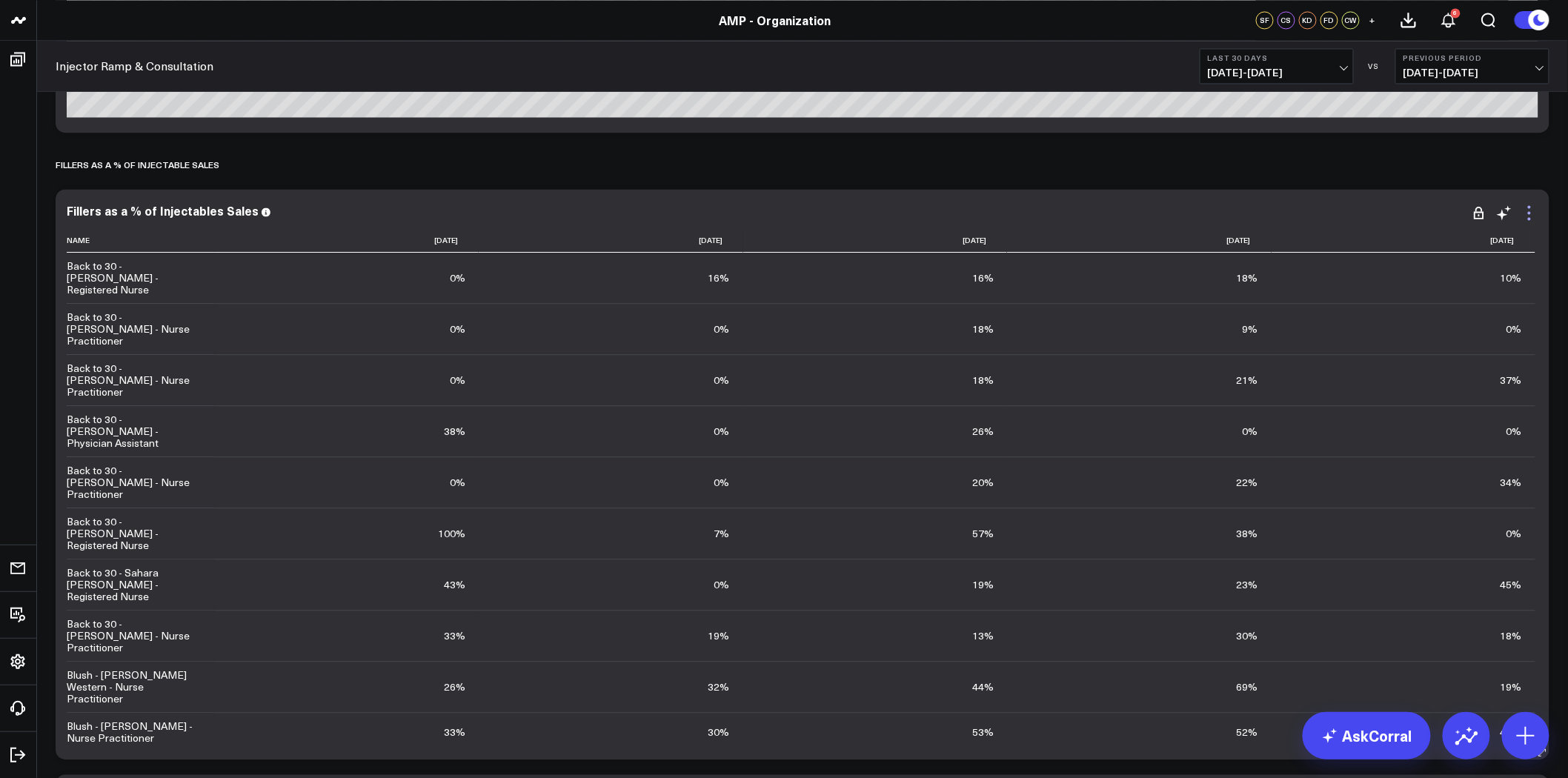
click at [1530, 213] on icon at bounding box center [1530, 213] width 3 height 3
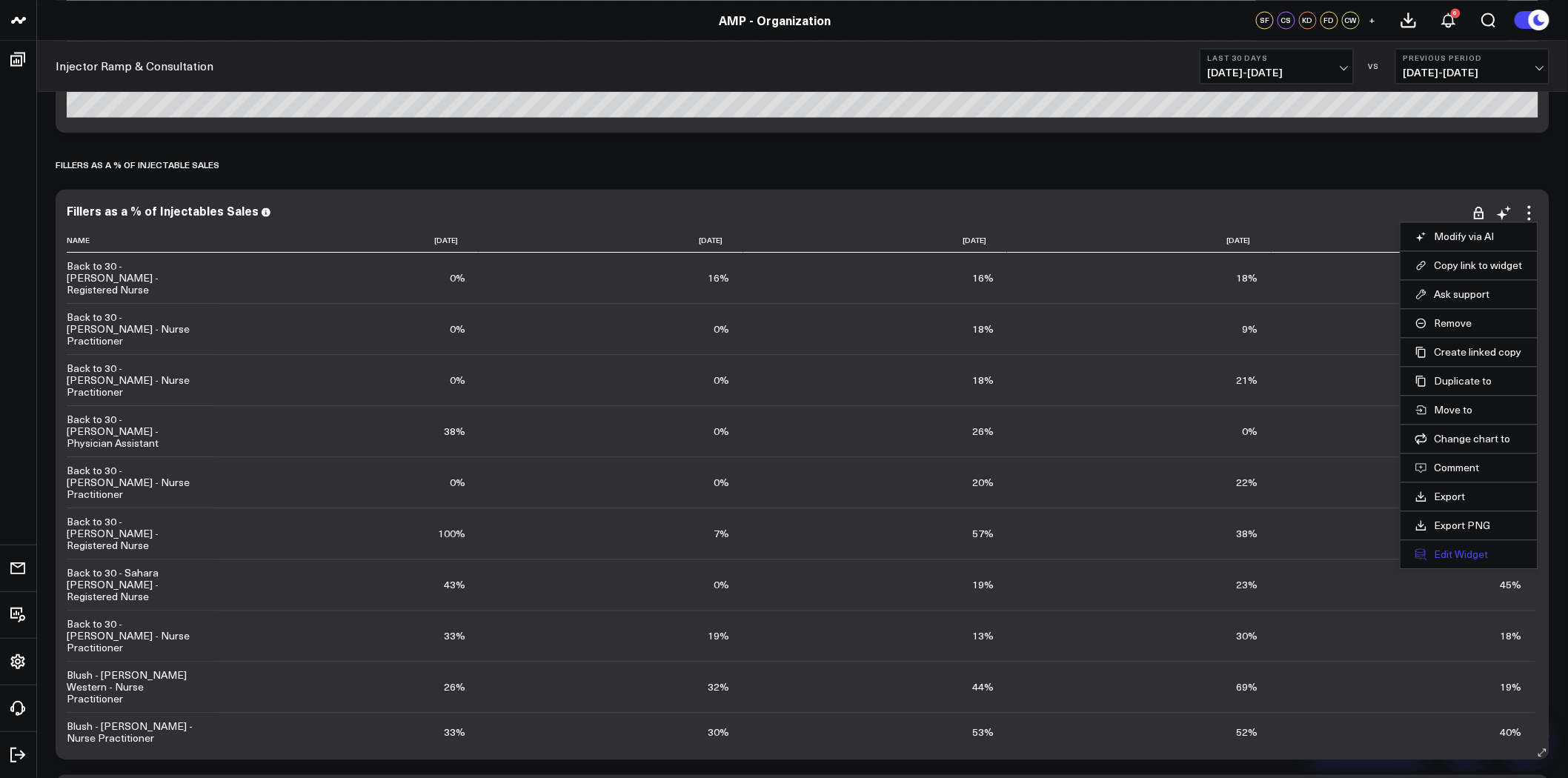
click at [1463, 556] on button "Edit Widget" at bounding box center [1469, 554] width 107 height 13
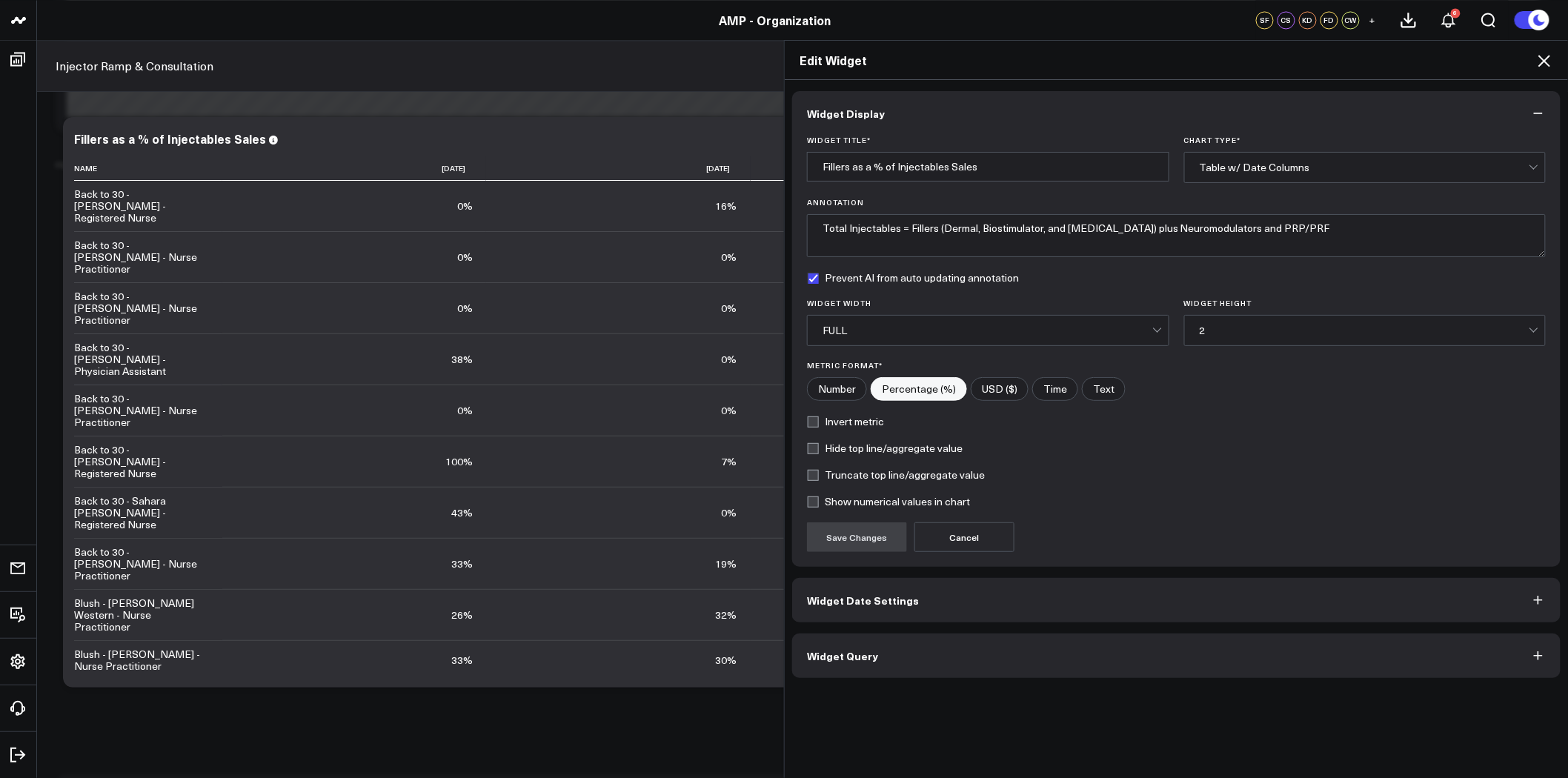
click at [884, 657] on button "Widget Query" at bounding box center [1176, 655] width 768 height 44
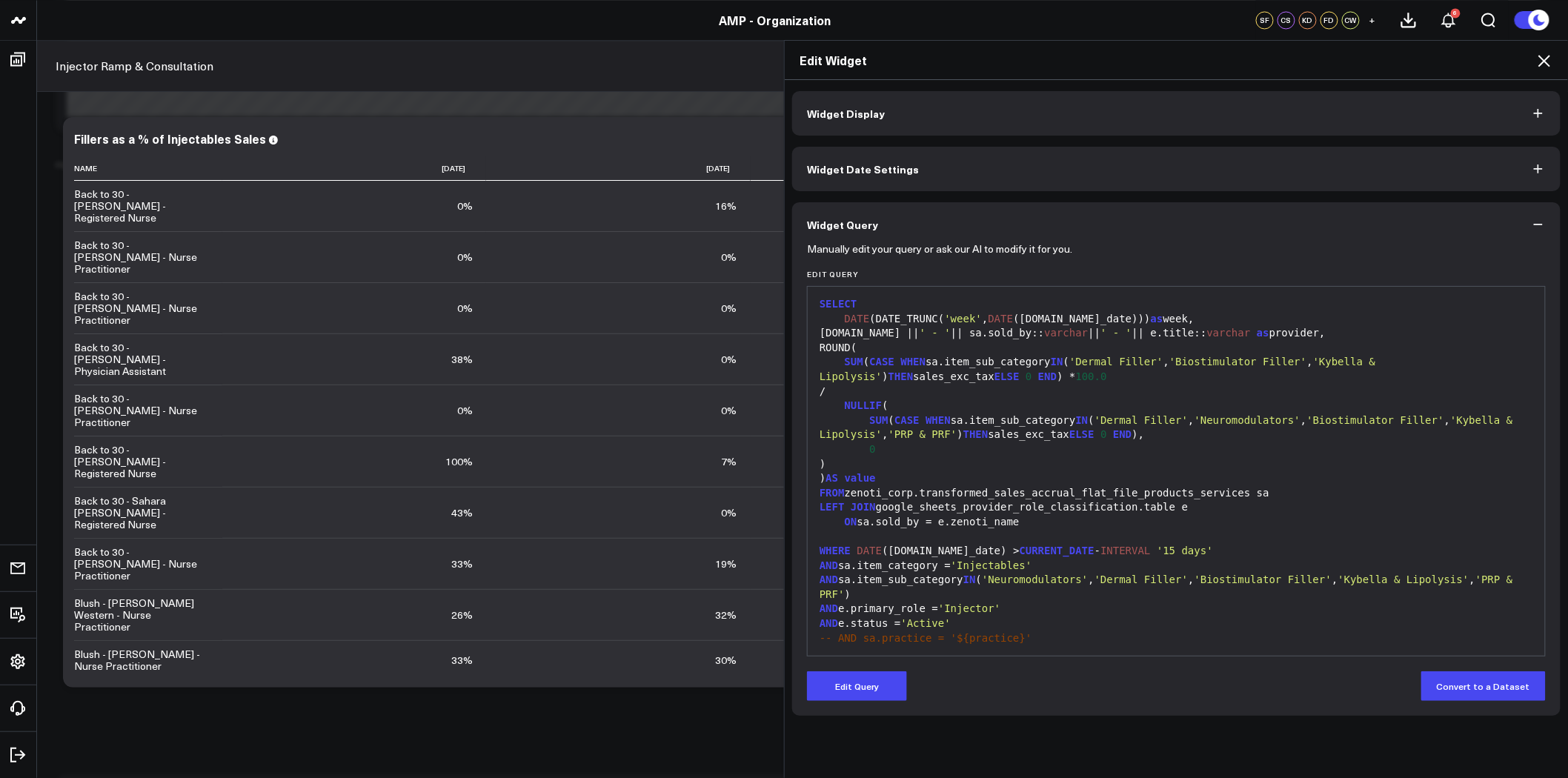
scroll to position [1646, 0]
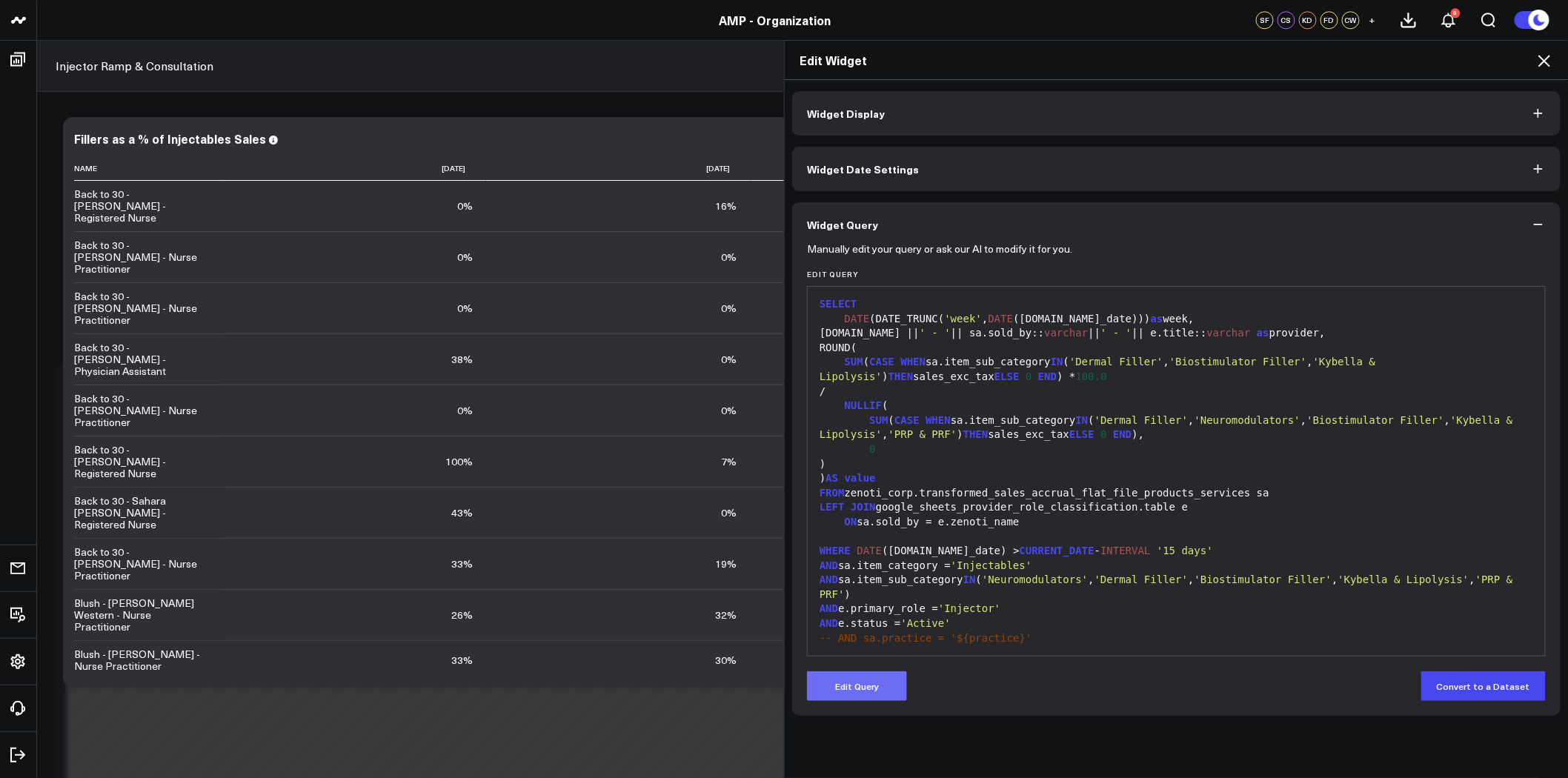
click at [882, 684] on button "Edit Query" at bounding box center [857, 686] width 100 height 29
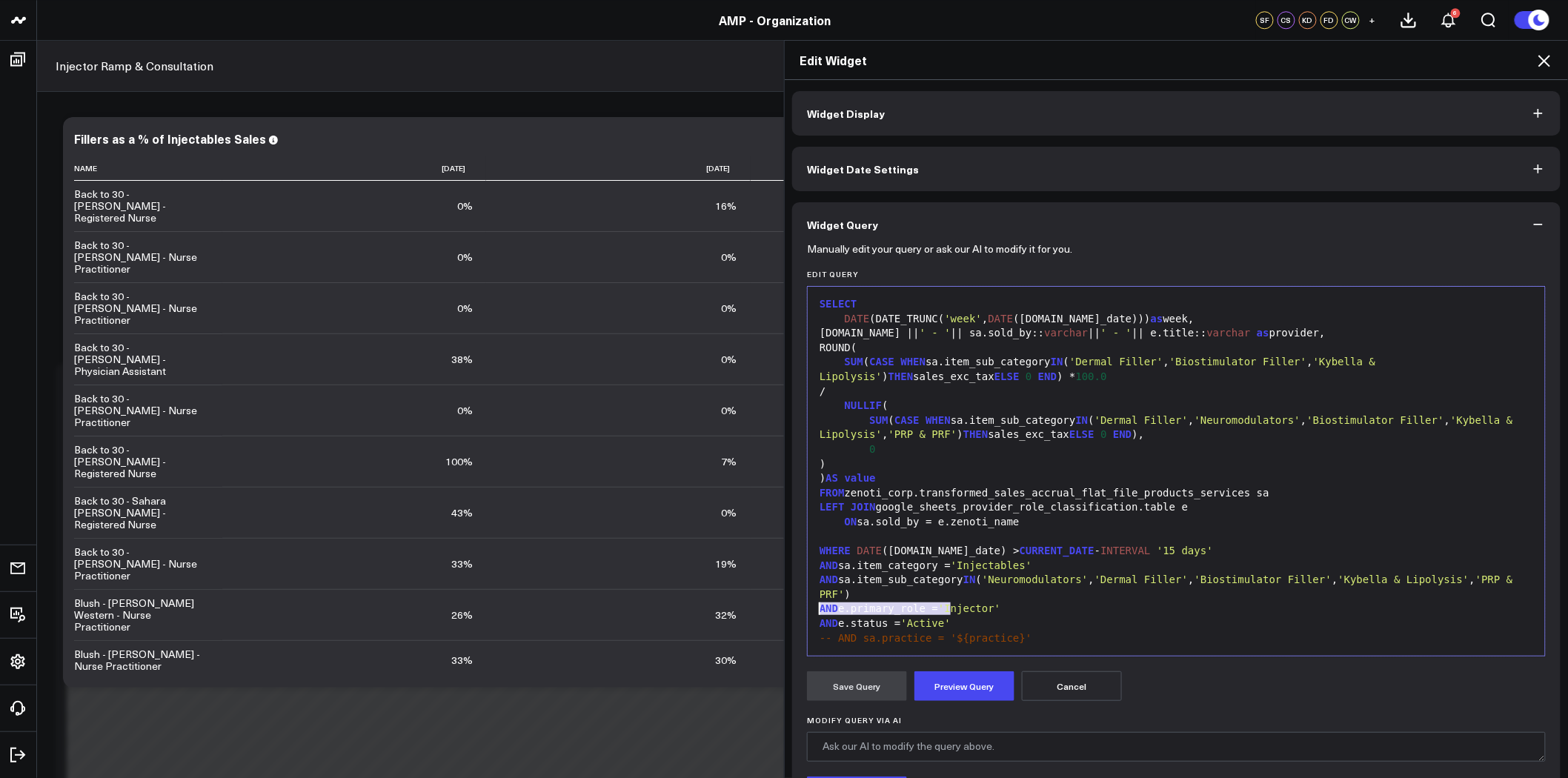
drag, startPoint x: 951, startPoint y: 609, endPoint x: 811, endPoint y: 611, distance: 140.0
click at [815, 617] on div "AND e.status = 'Active'" at bounding box center [1176, 624] width 723 height 15
click at [944, 682] on button "Preview Query" at bounding box center [965, 686] width 100 height 29
click at [871, 680] on button "Save Query" at bounding box center [857, 686] width 100 height 29
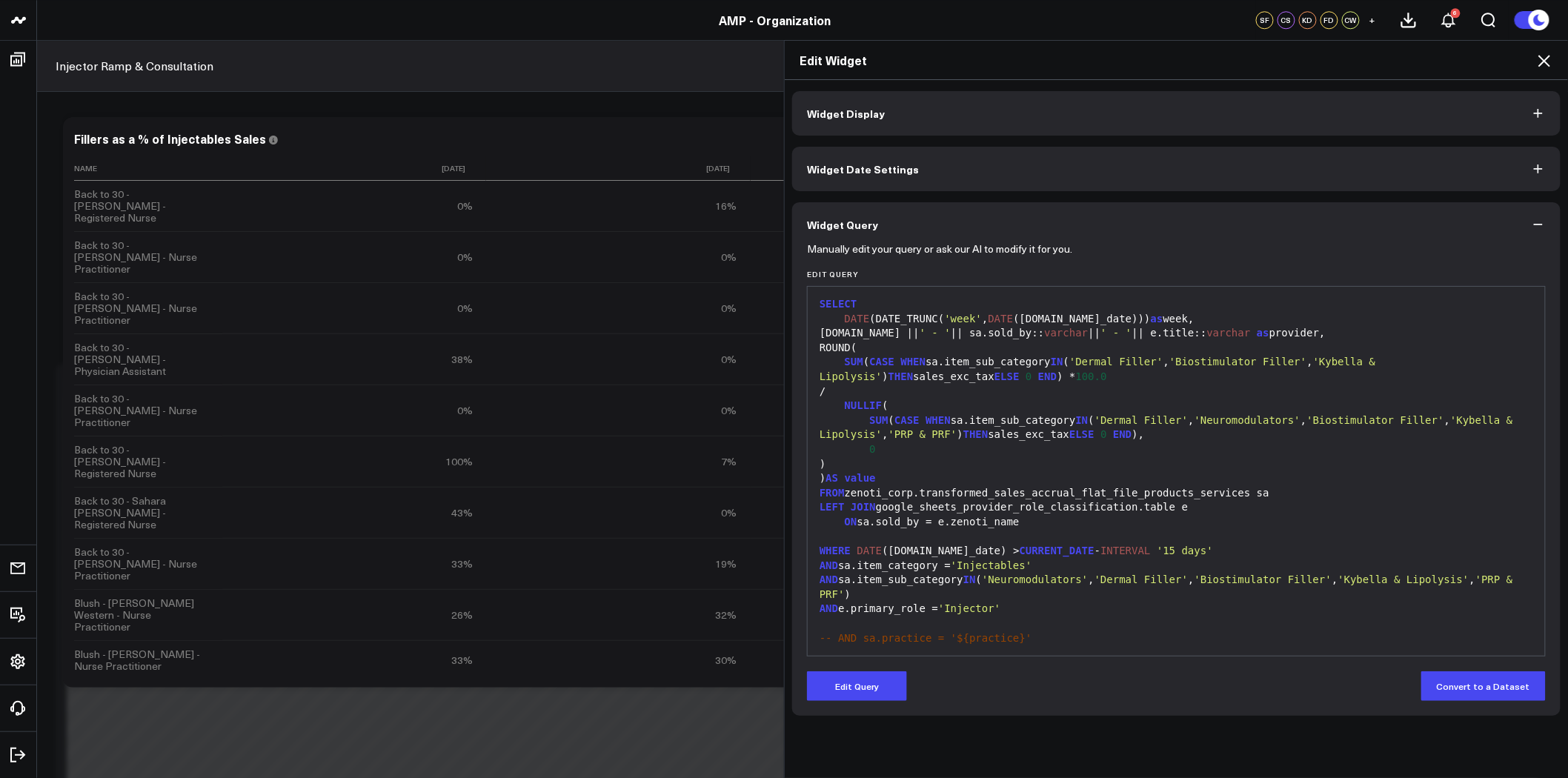
click at [1542, 59] on icon at bounding box center [1545, 61] width 18 height 18
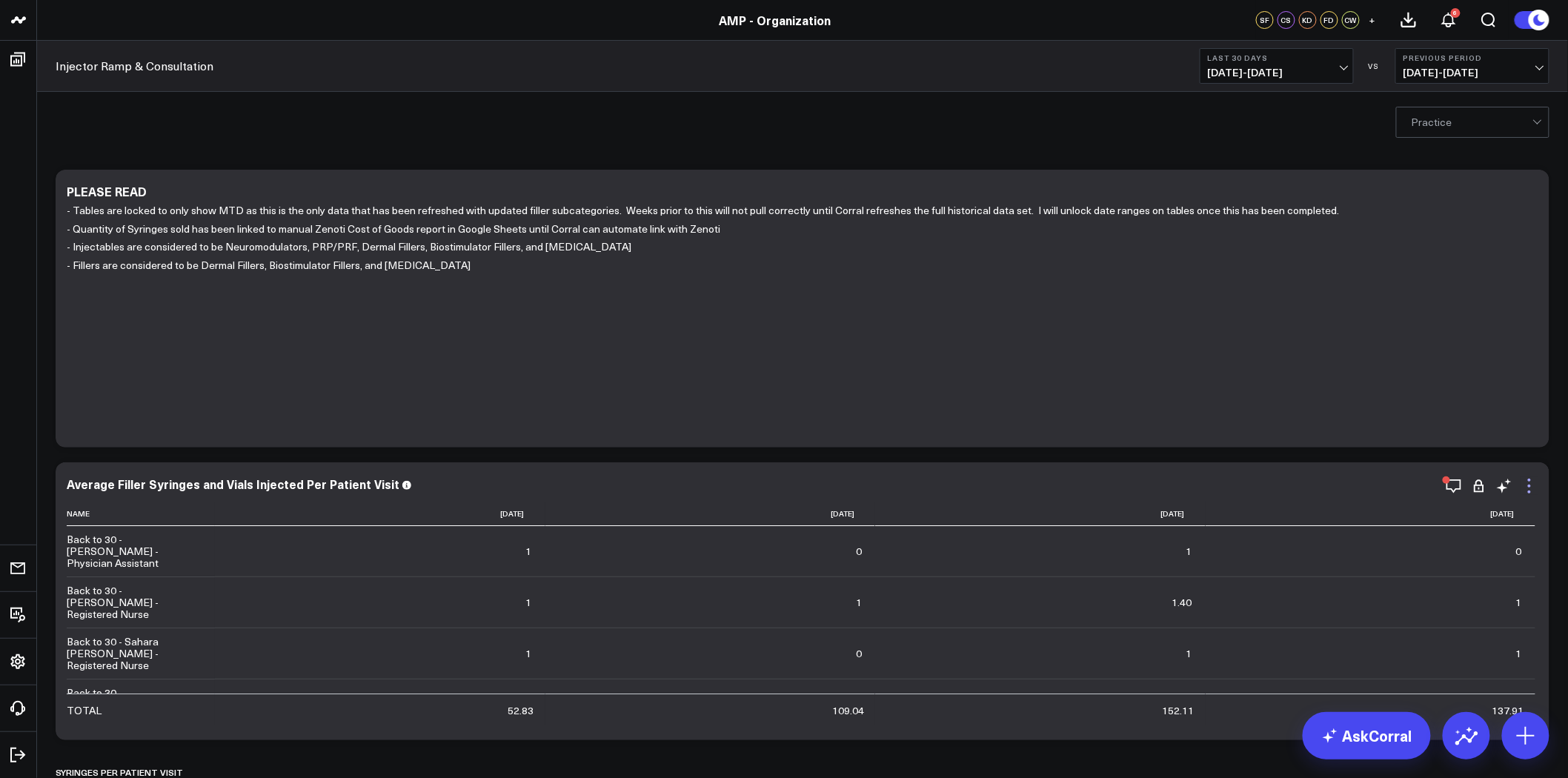
click at [1529, 482] on icon at bounding box center [1530, 486] width 18 height 18
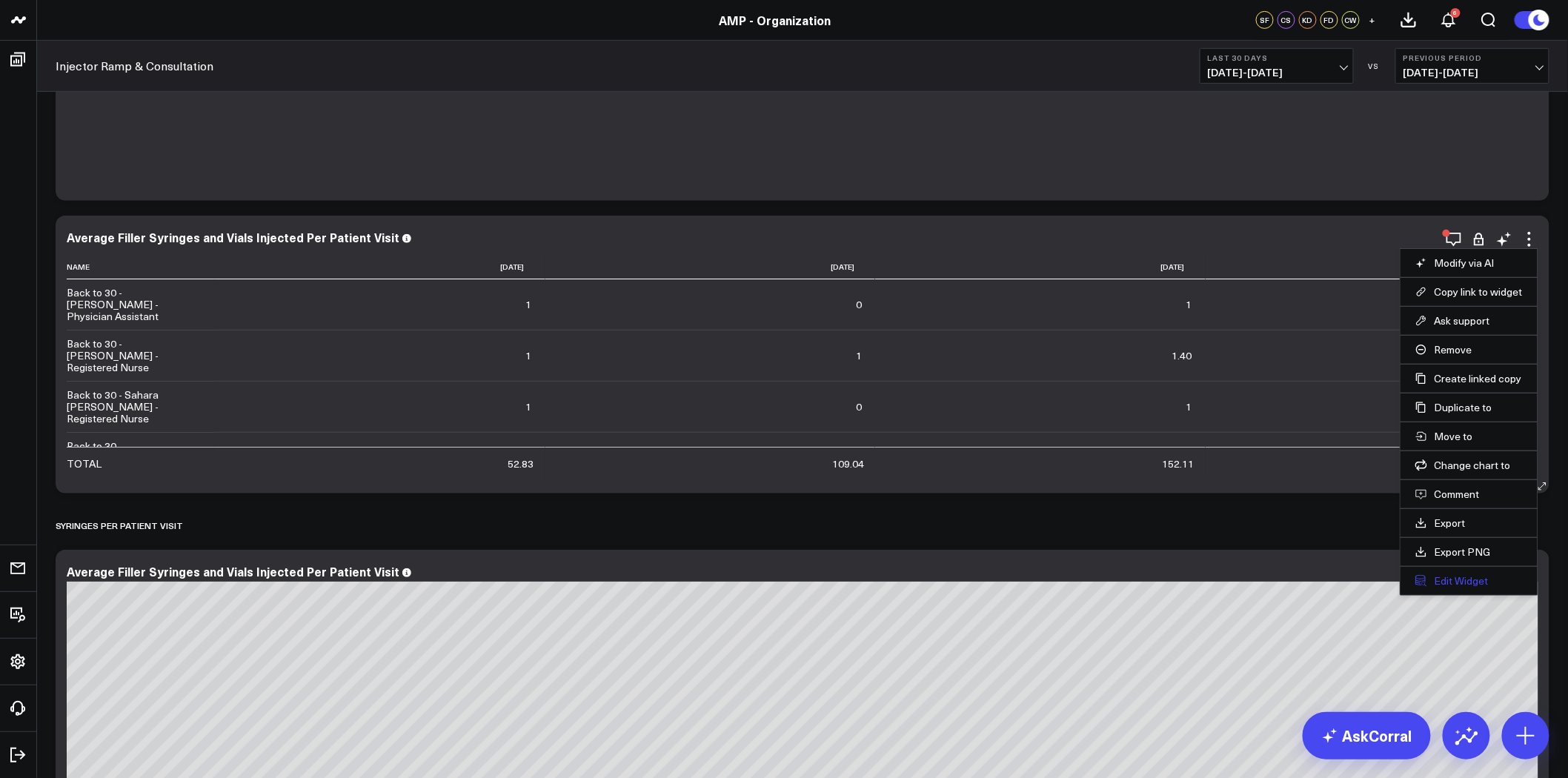
click at [1453, 583] on button "Edit Widget" at bounding box center [1469, 581] width 107 height 13
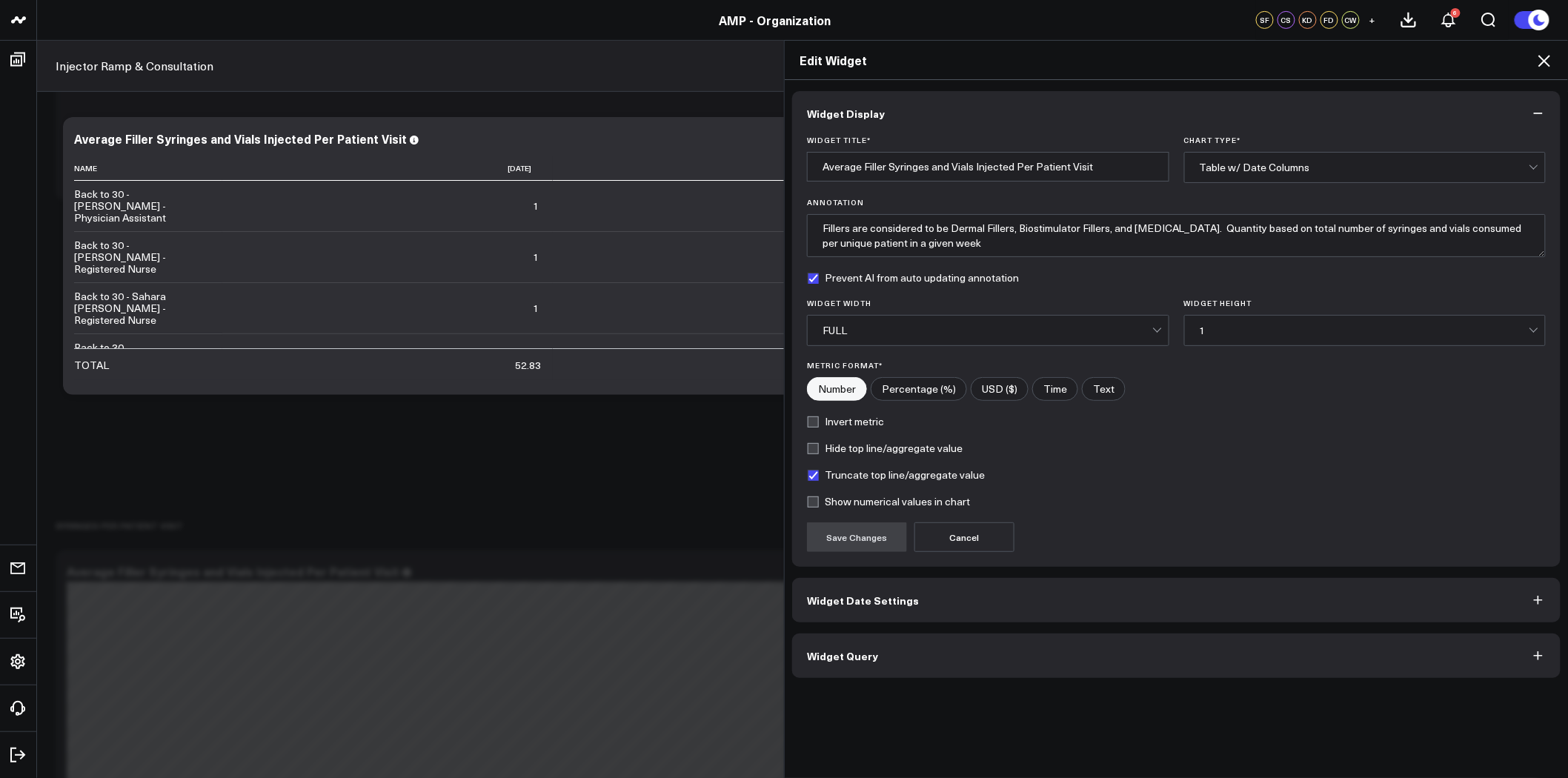
click at [861, 656] on span "Widget Query" at bounding box center [842, 655] width 71 height 11
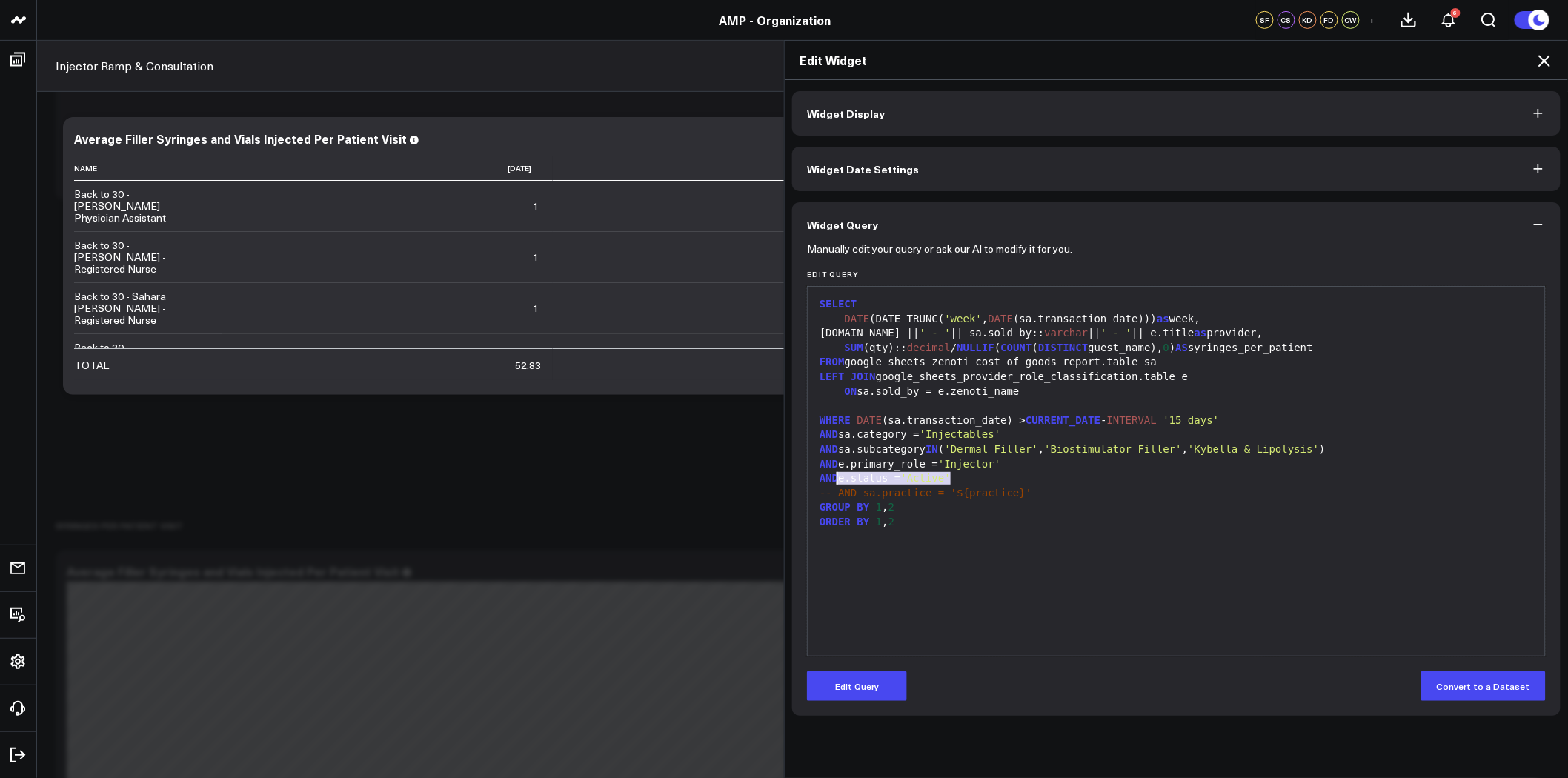
drag, startPoint x: 969, startPoint y: 475, endPoint x: 798, endPoint y: 479, distance: 171.0
click at [798, 479] on div "Manually edit your query or ask our AI to modify it for you. Edit Query 99 1 2 …" at bounding box center [1176, 481] width 768 height 469
click at [873, 682] on button "Edit Query" at bounding box center [857, 686] width 100 height 29
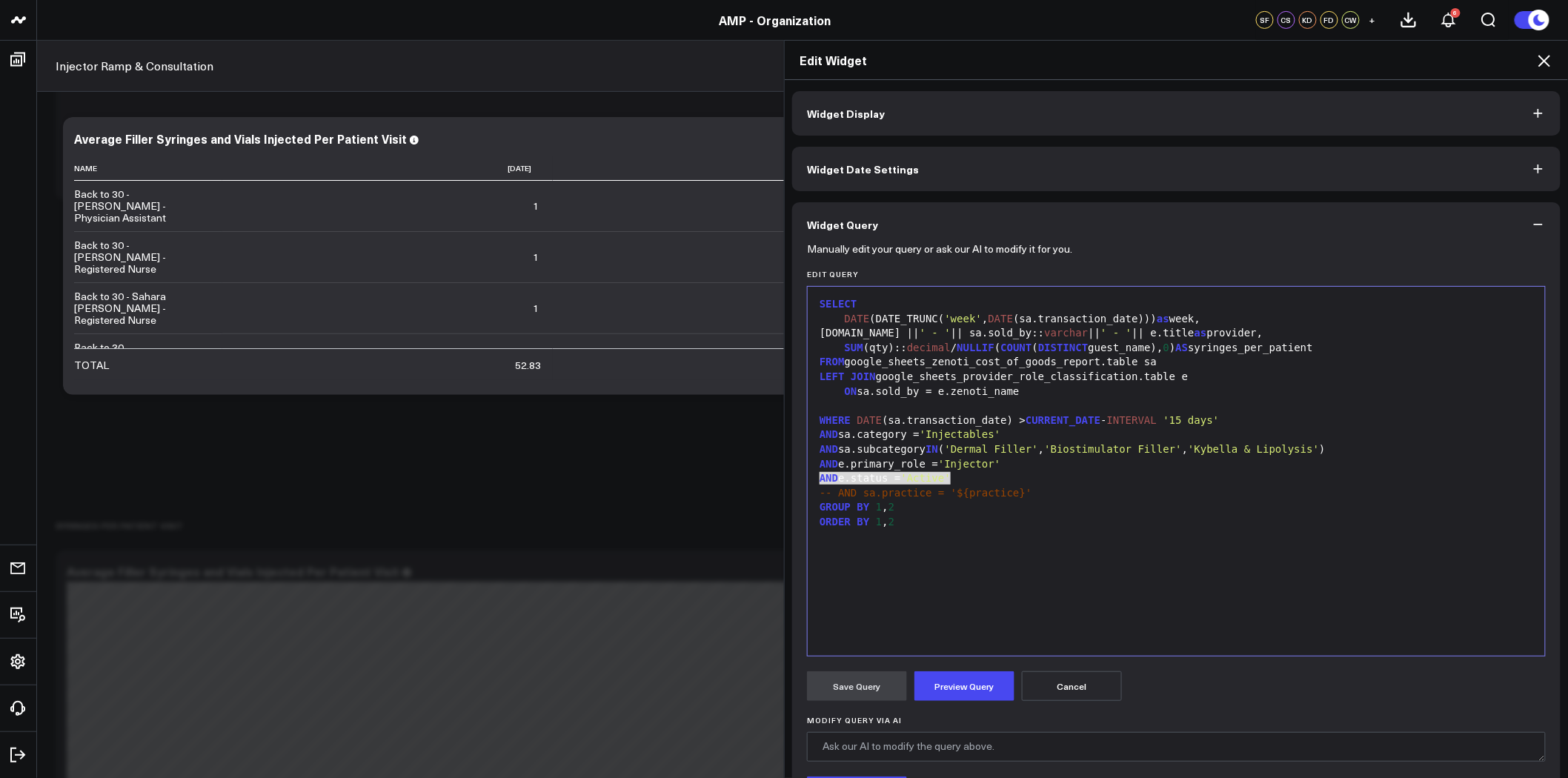
click at [945, 479] on div "AND e.status = 'Active'" at bounding box center [1176, 479] width 723 height 15
drag, startPoint x: 957, startPoint y: 478, endPoint x: 805, endPoint y: 474, distance: 152.1
click at [807, 474] on div "99 1 2 3 4 5 6 7 8 9 10 11 12 13 14 15 16 › ⌄ SELECT DATE (DATE_TRUNC( 'week' ,…" at bounding box center [1176, 471] width 739 height 371
click at [957, 683] on button "Preview Query" at bounding box center [965, 686] width 100 height 29
click at [867, 689] on button "Save Query" at bounding box center [857, 686] width 100 height 29
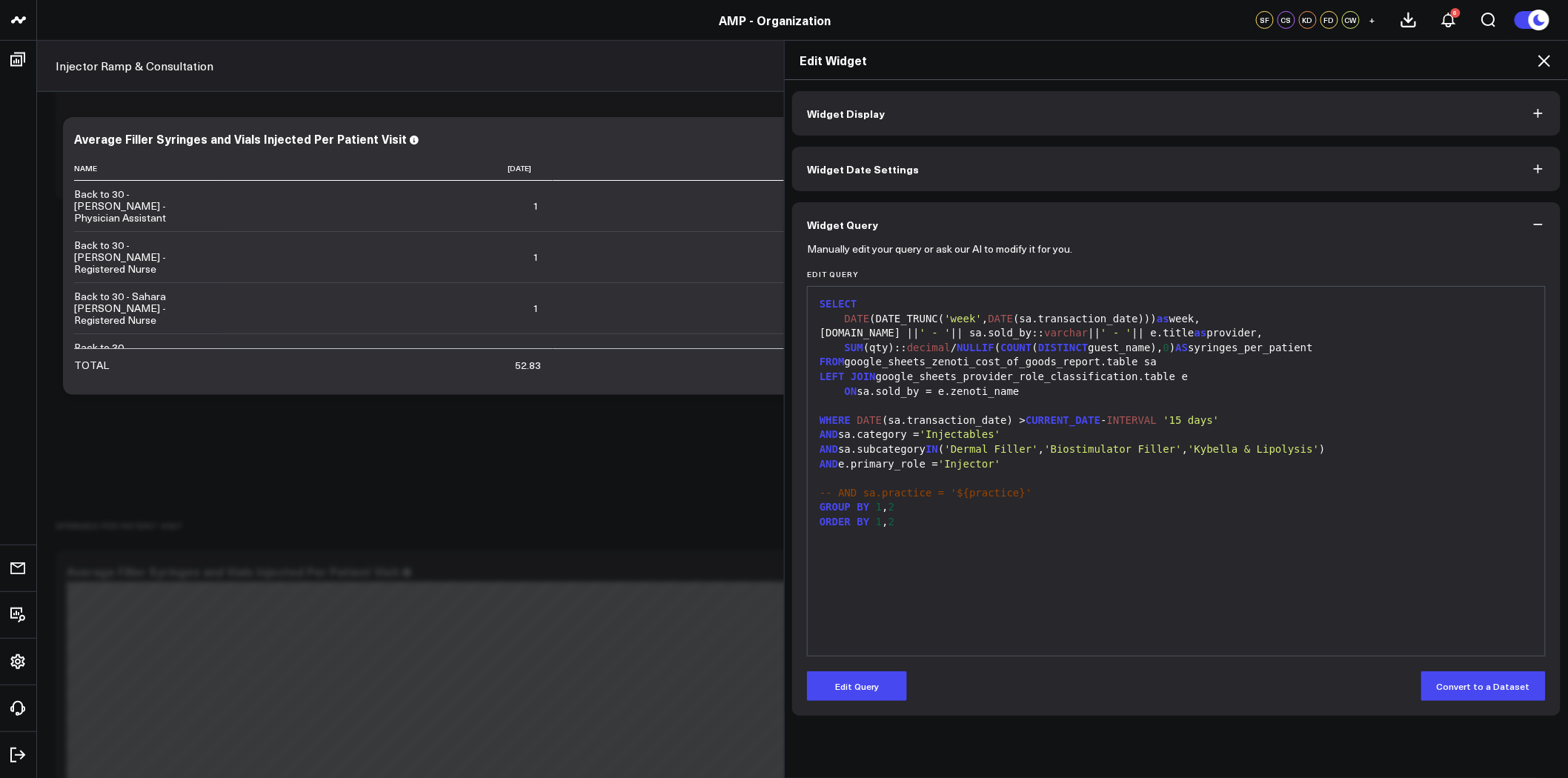
click at [1554, 61] on div "Edit Widget" at bounding box center [1176, 61] width 783 height 39
click at [1546, 58] on icon at bounding box center [1545, 61] width 18 height 18
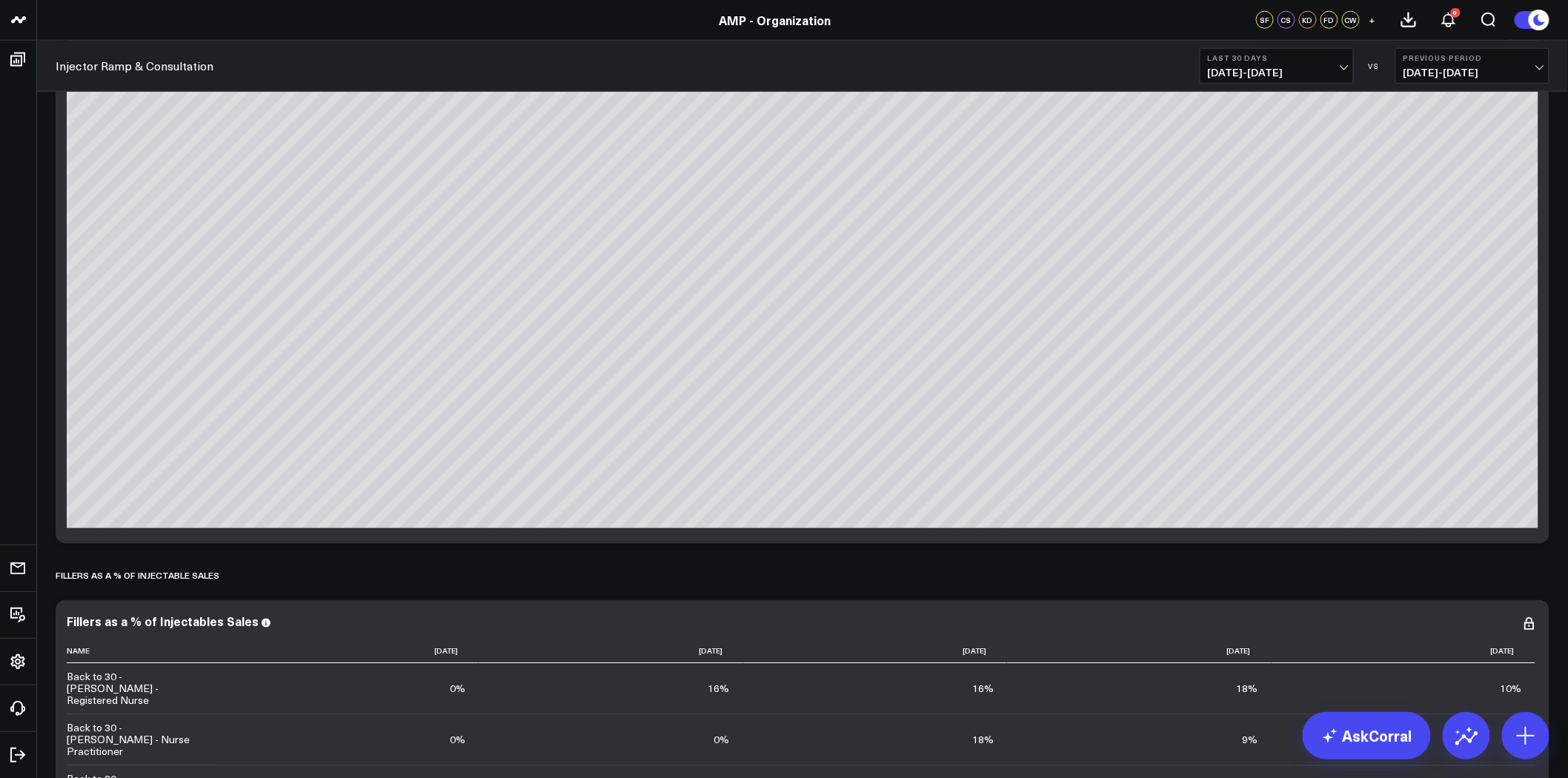
scroll to position [1234, 0]
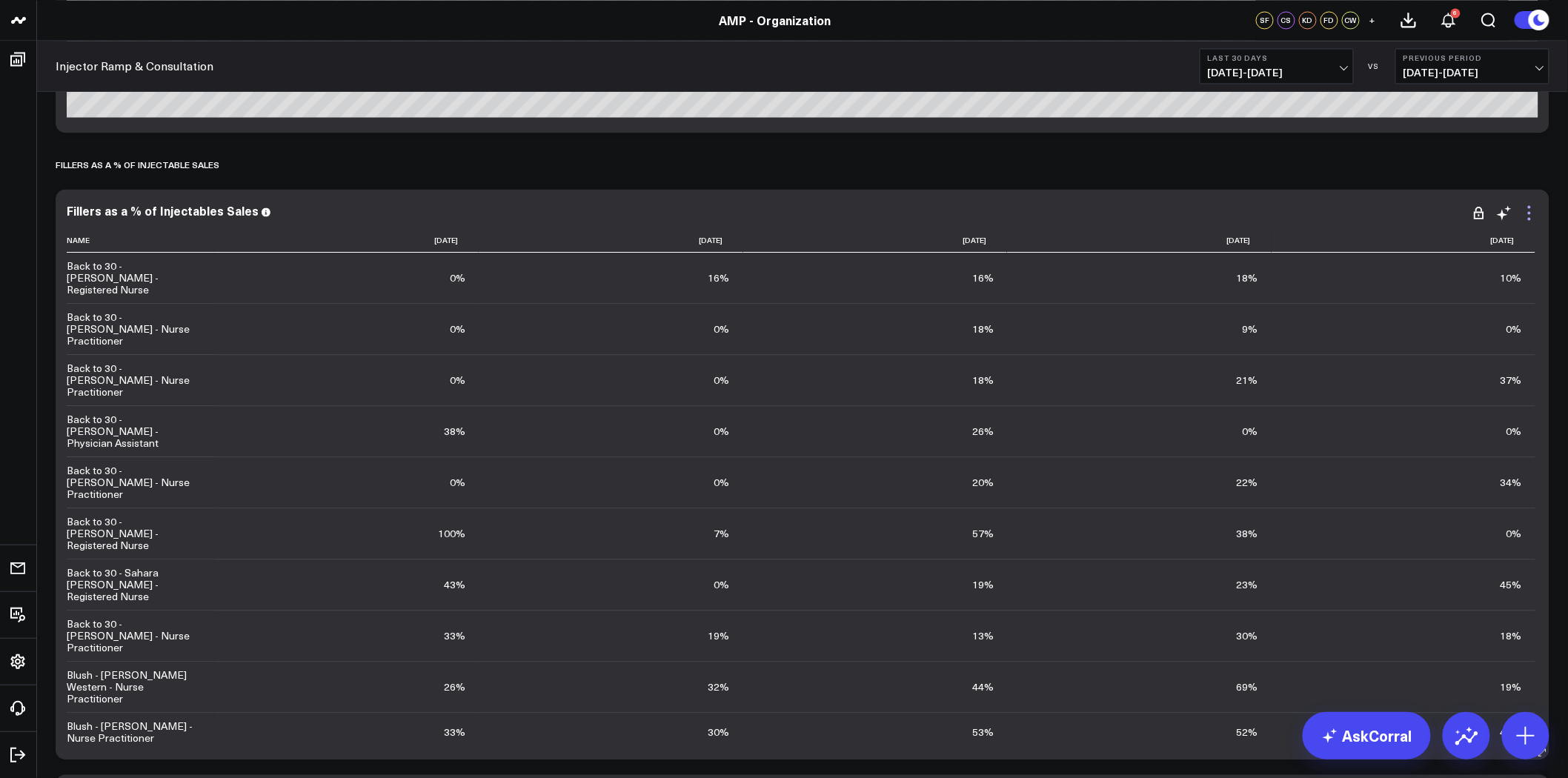
click at [1529, 209] on icon at bounding box center [1530, 213] width 18 height 18
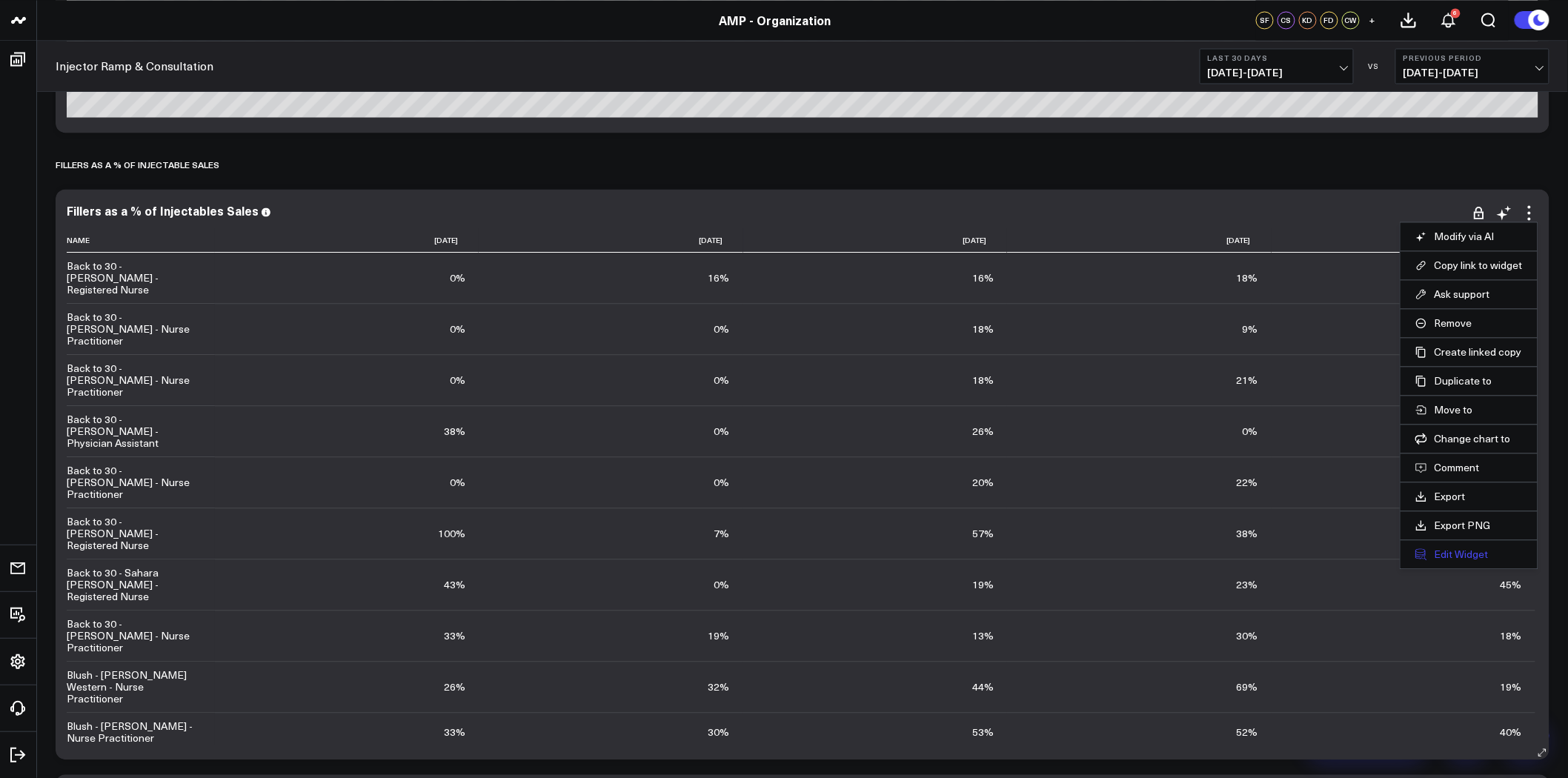
click at [1450, 554] on button "Edit Widget" at bounding box center [1469, 554] width 107 height 13
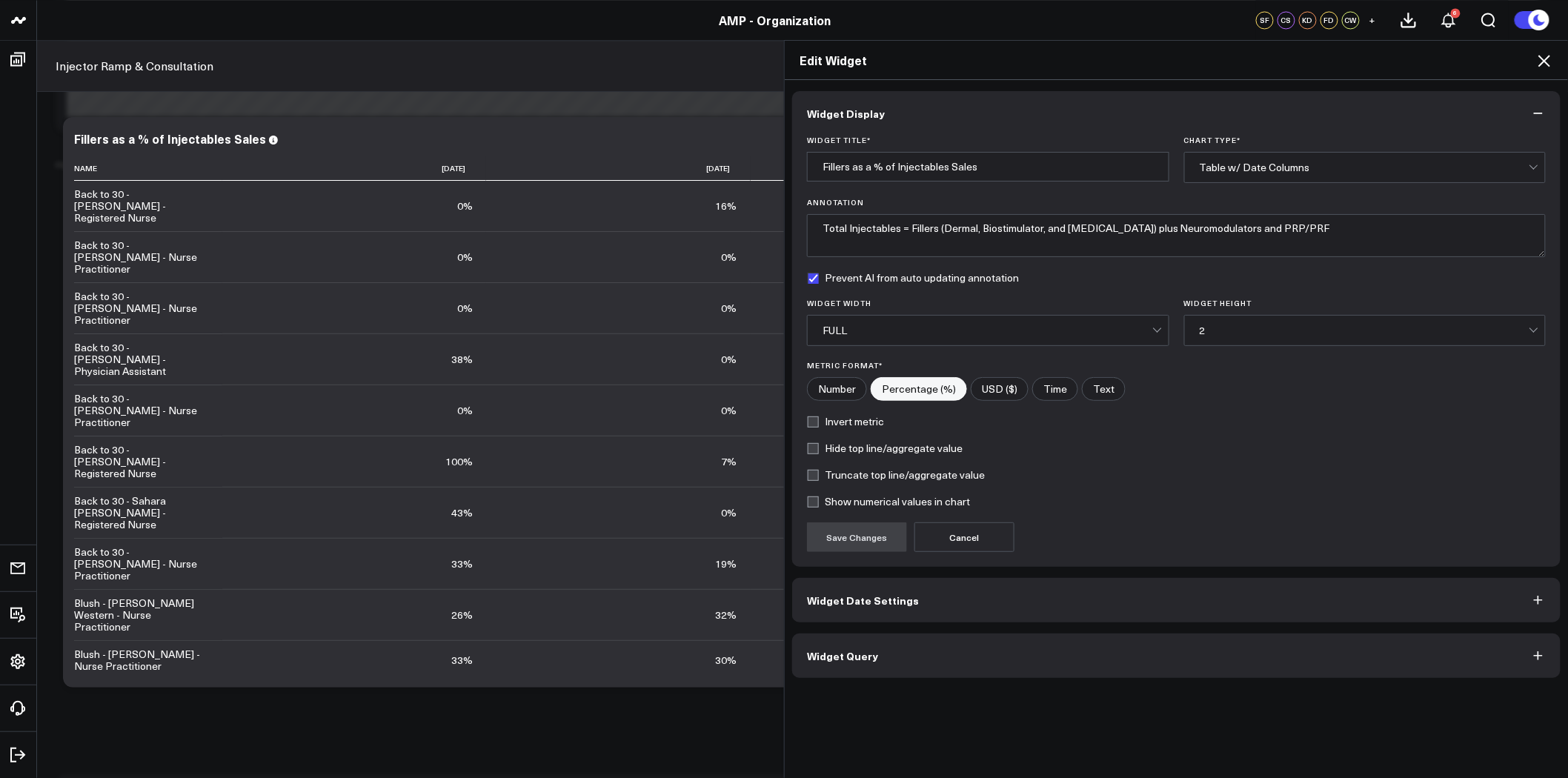
click at [953, 656] on button "Widget Query" at bounding box center [1176, 655] width 768 height 44
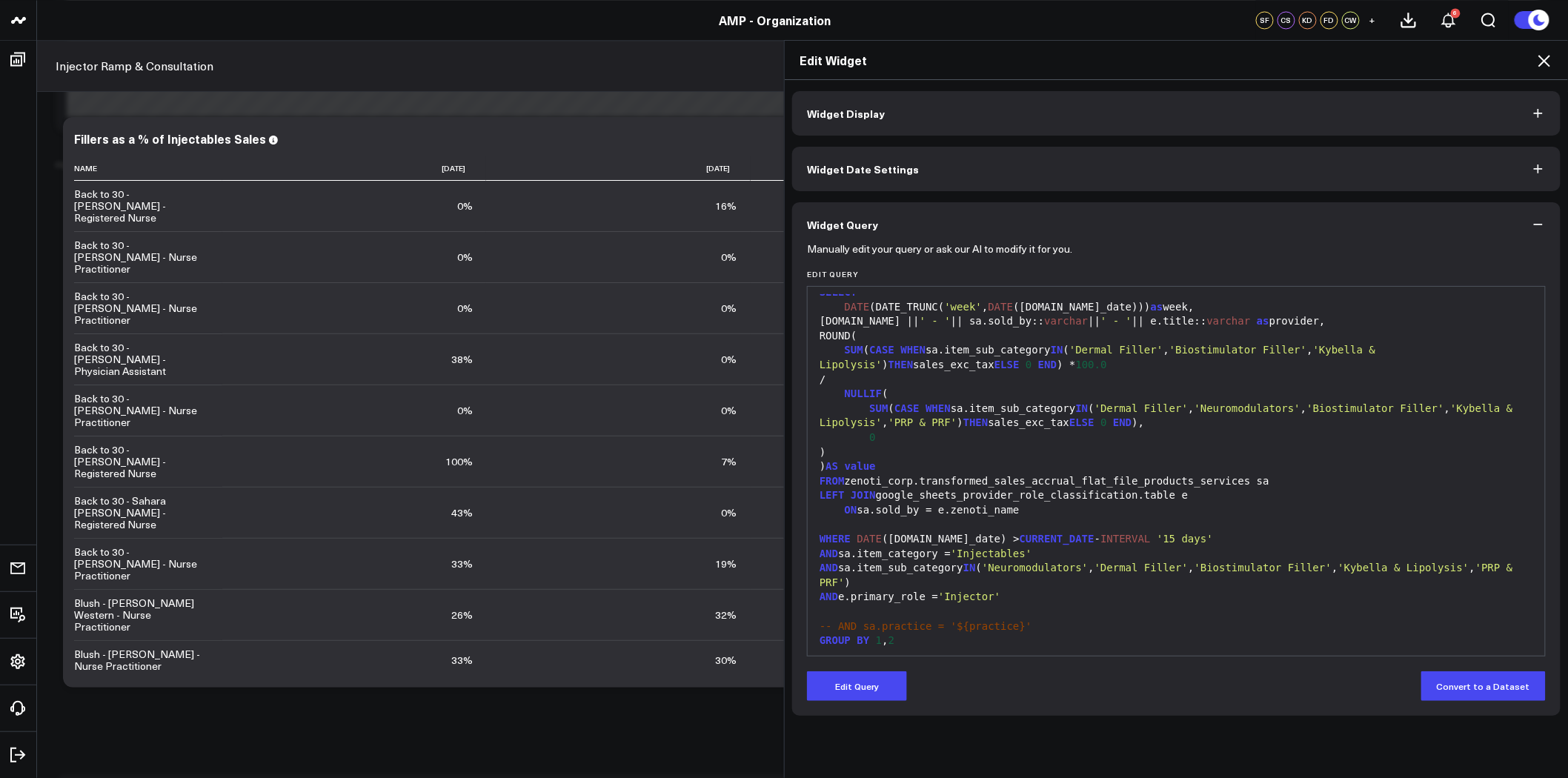
scroll to position [13, 0]
click at [1545, 56] on icon at bounding box center [1545, 61] width 18 height 18
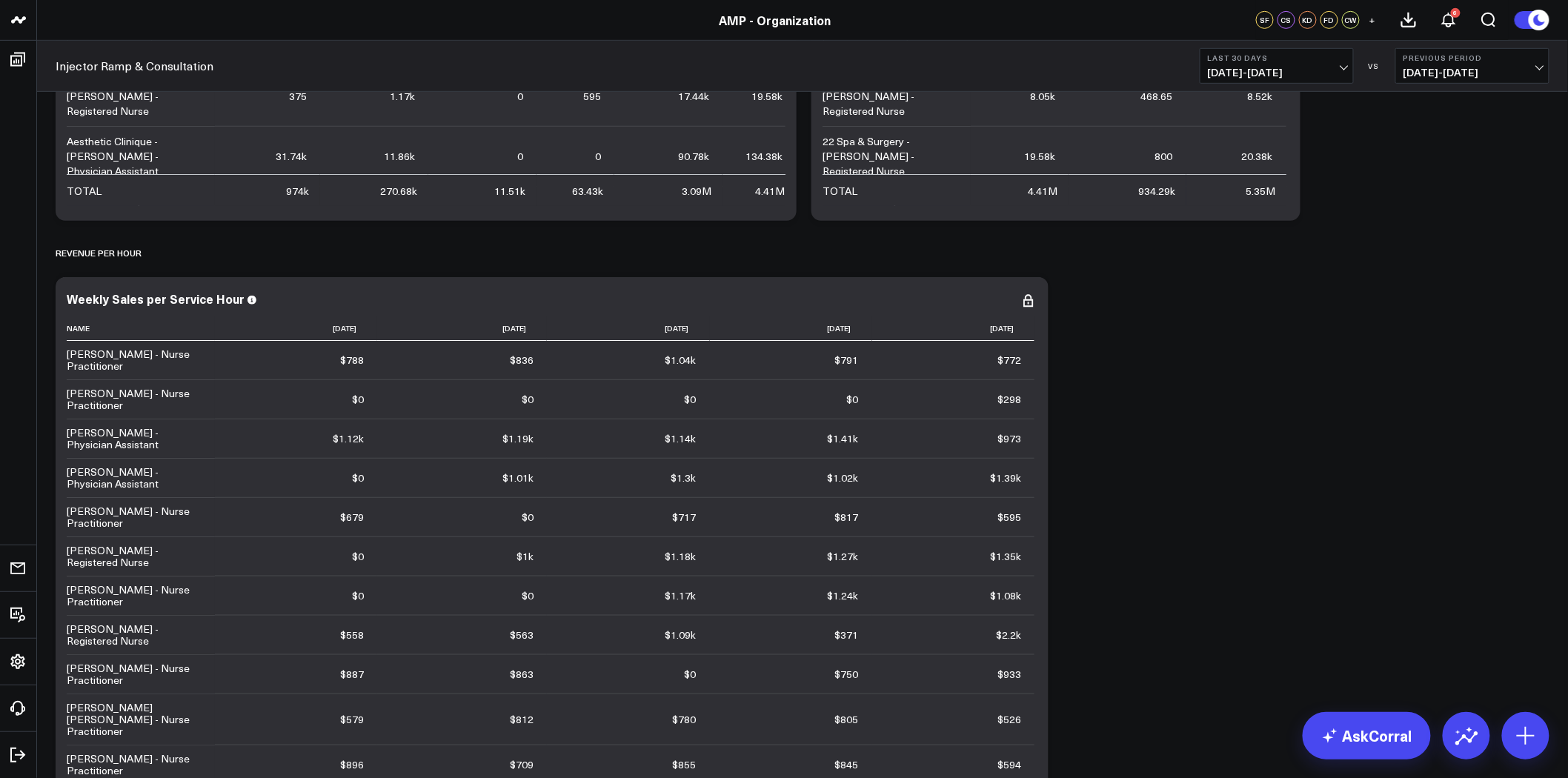
scroll to position [2716, 0]
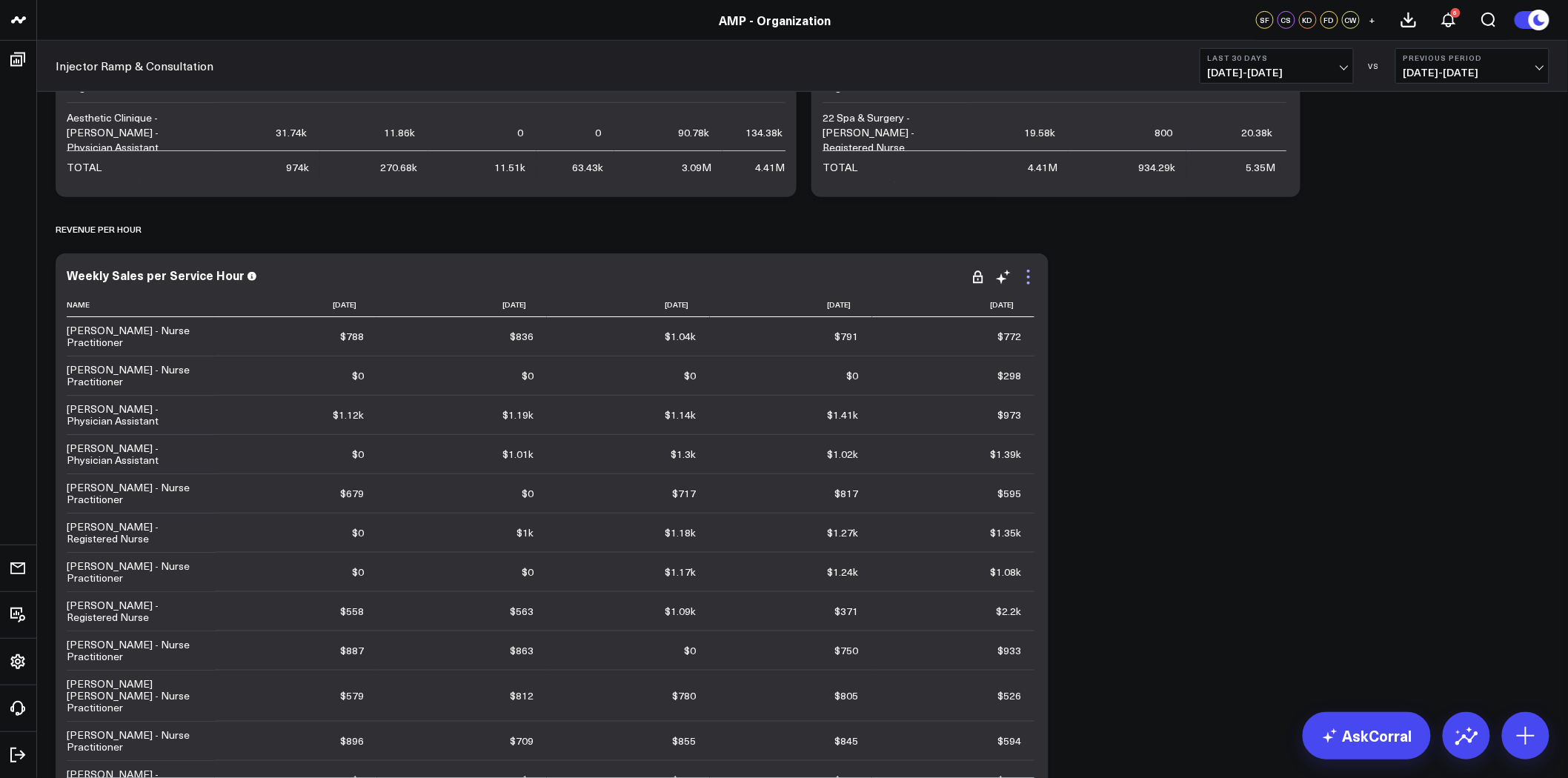
click at [1024, 277] on icon at bounding box center [1029, 277] width 18 height 18
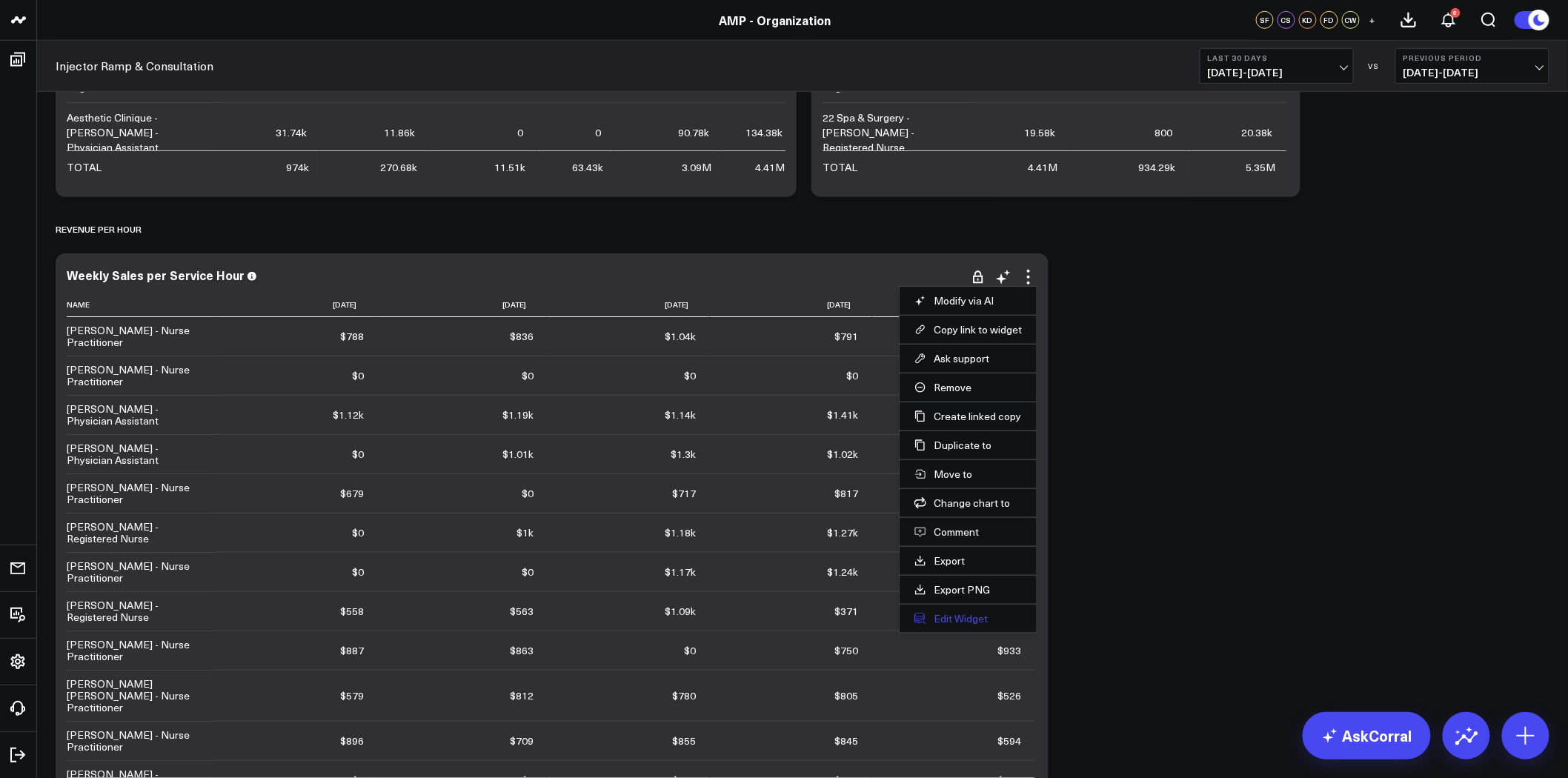
click at [965, 618] on button "Edit Widget" at bounding box center [968, 618] width 107 height 13
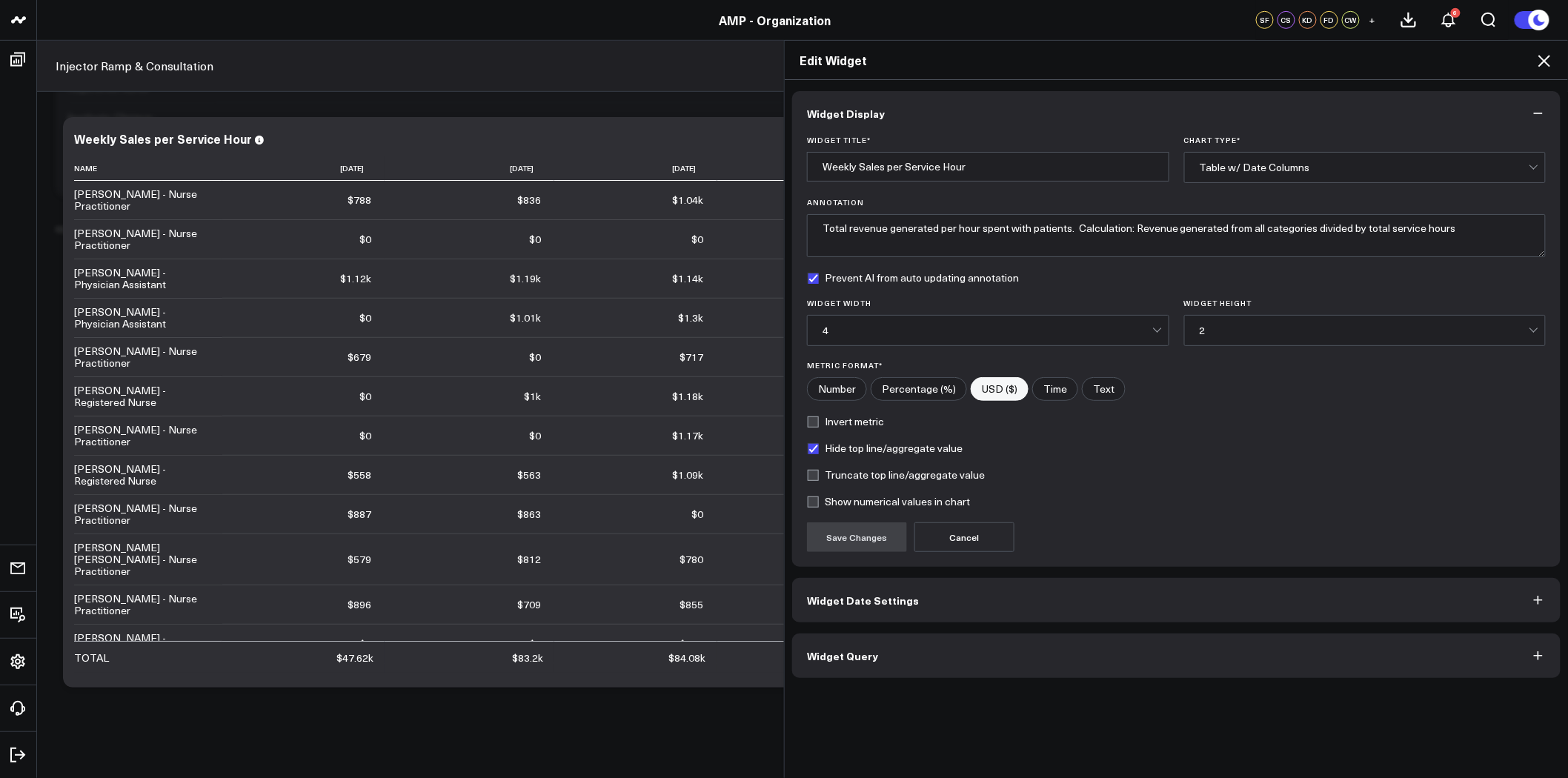
click at [961, 664] on button "Widget Query" at bounding box center [1176, 655] width 768 height 44
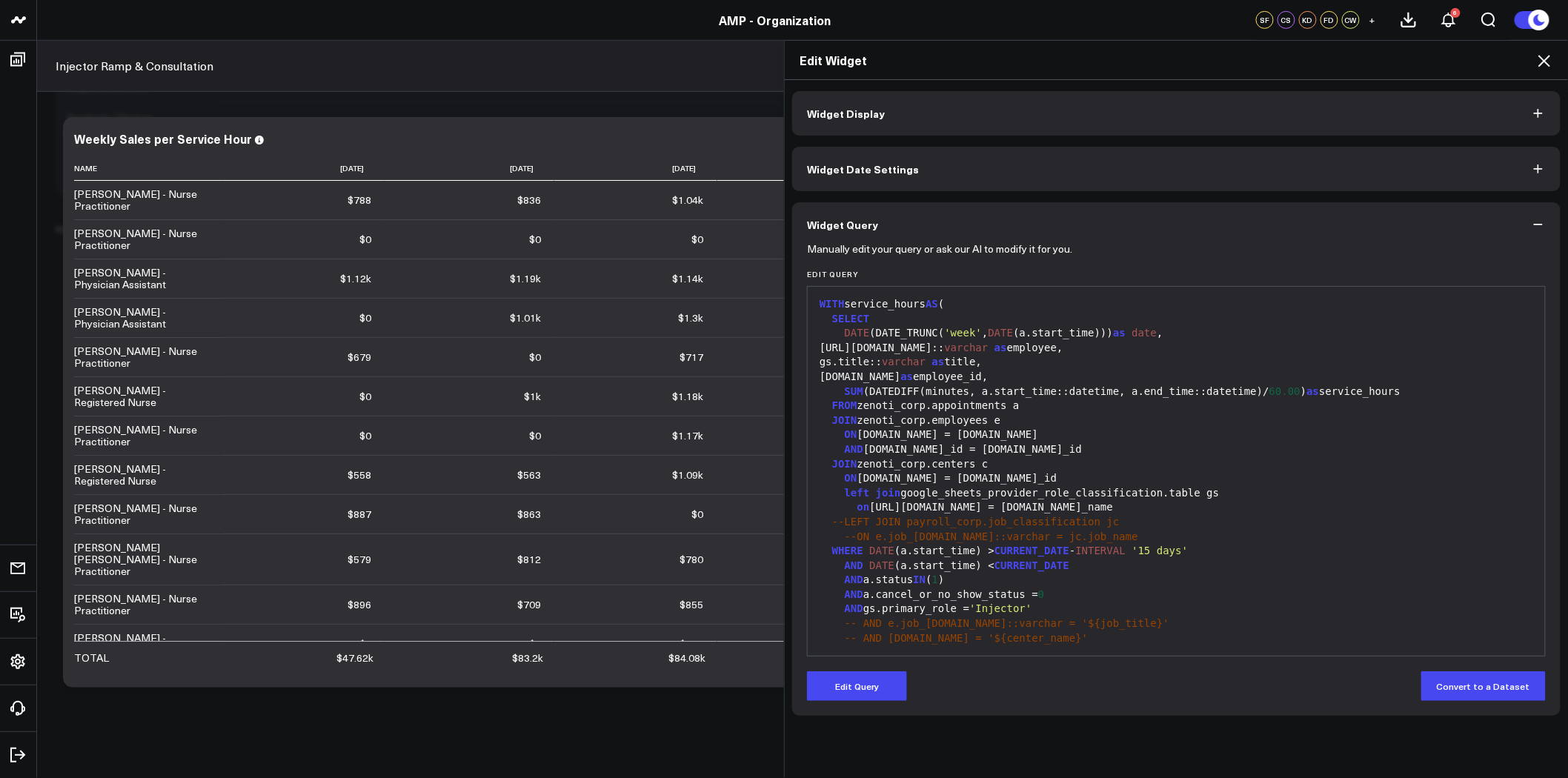
click at [1547, 54] on icon at bounding box center [1545, 61] width 18 height 18
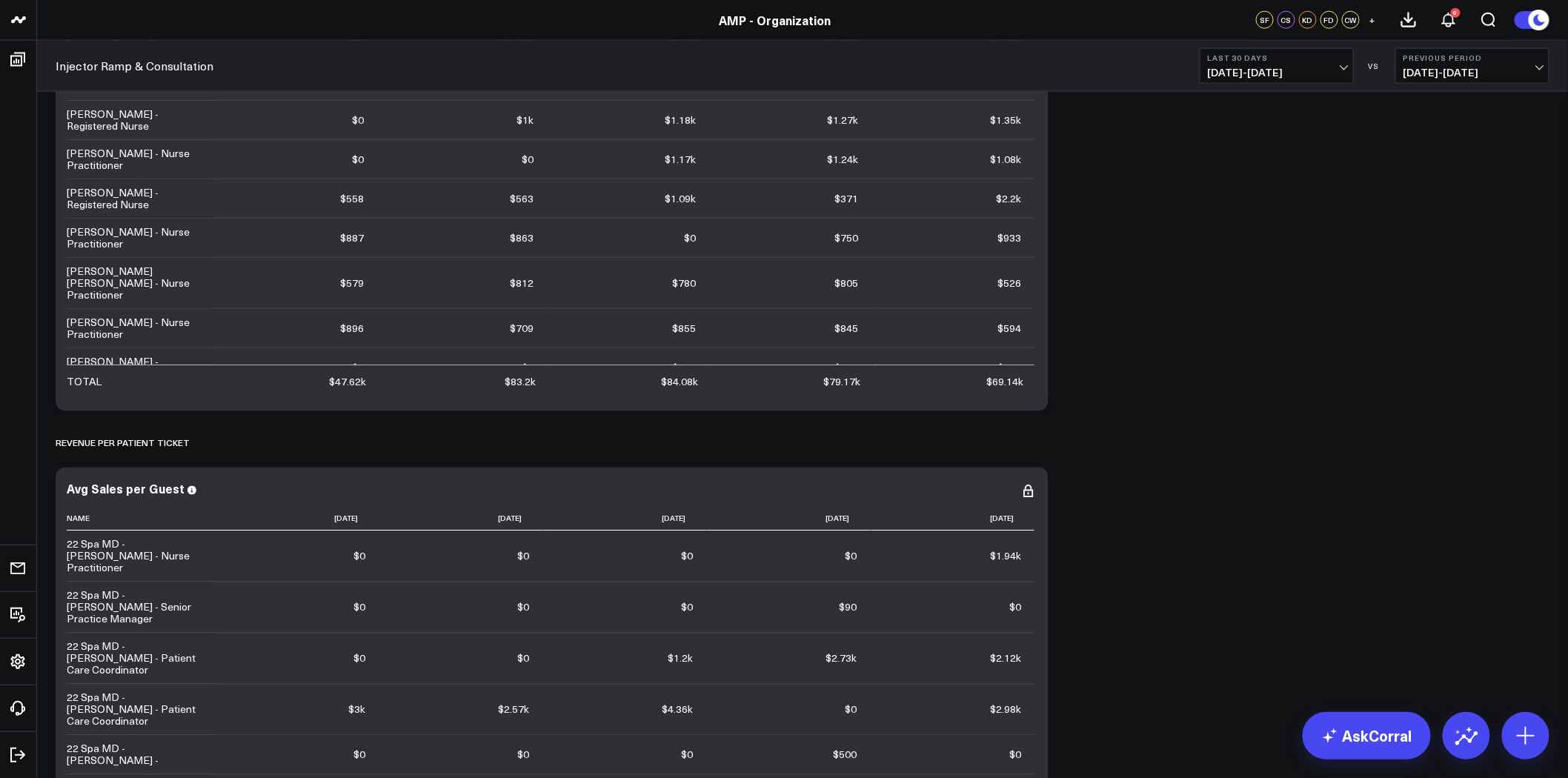
scroll to position [3375, 0]
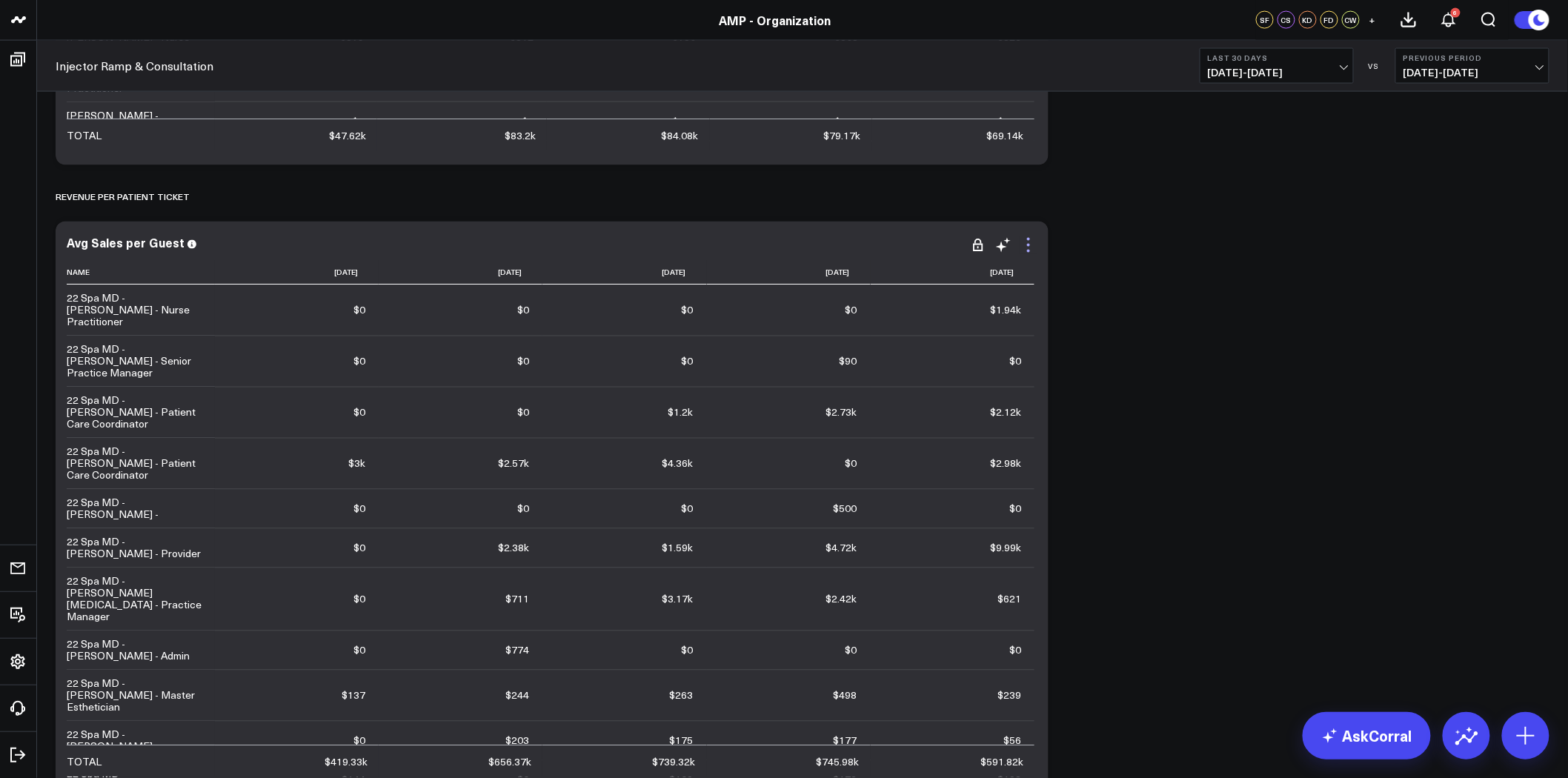
click at [1028, 244] on icon at bounding box center [1029, 245] width 3 height 3
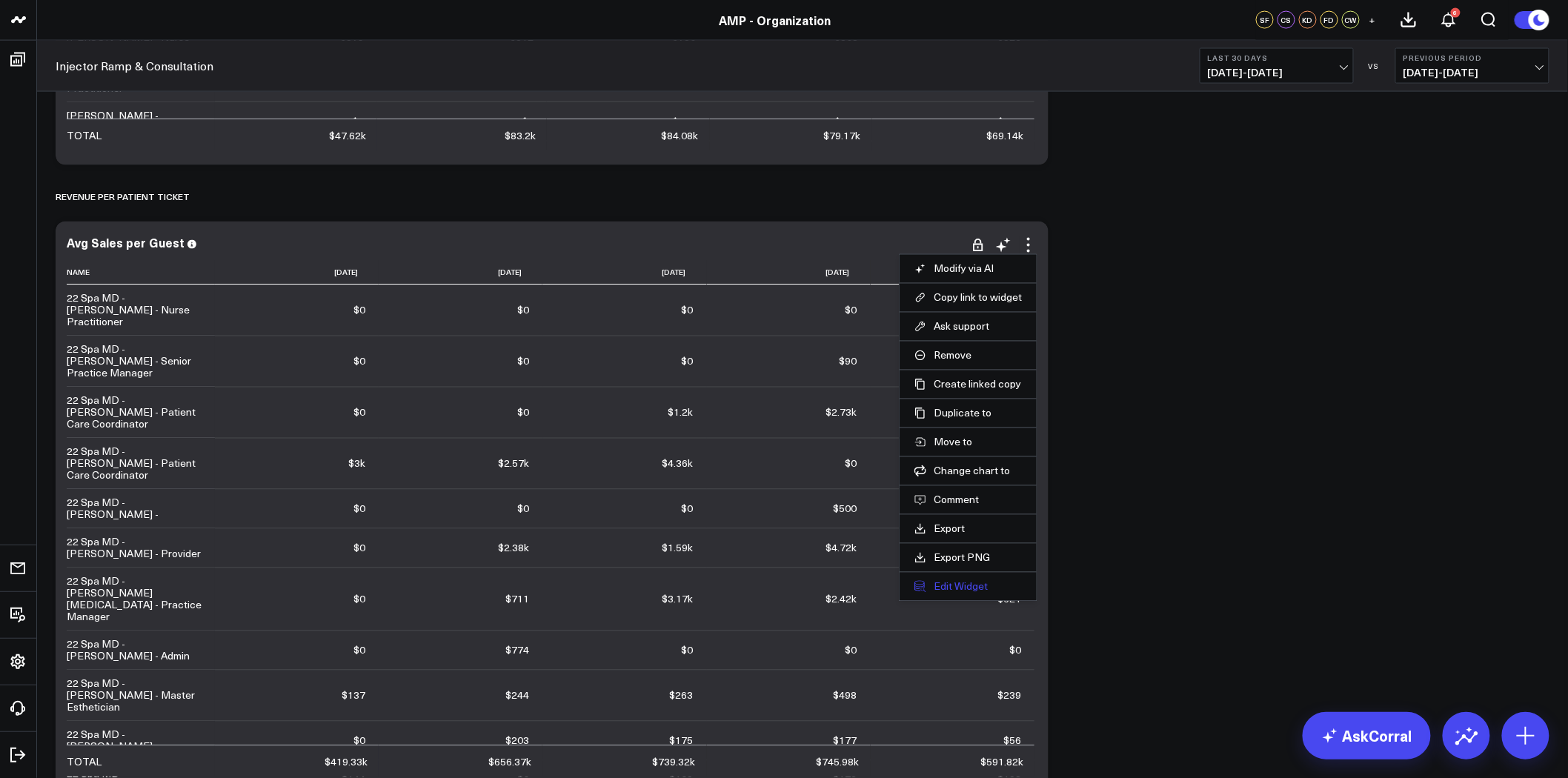
click at [977, 584] on button "Edit Widget" at bounding box center [968, 587] width 107 height 13
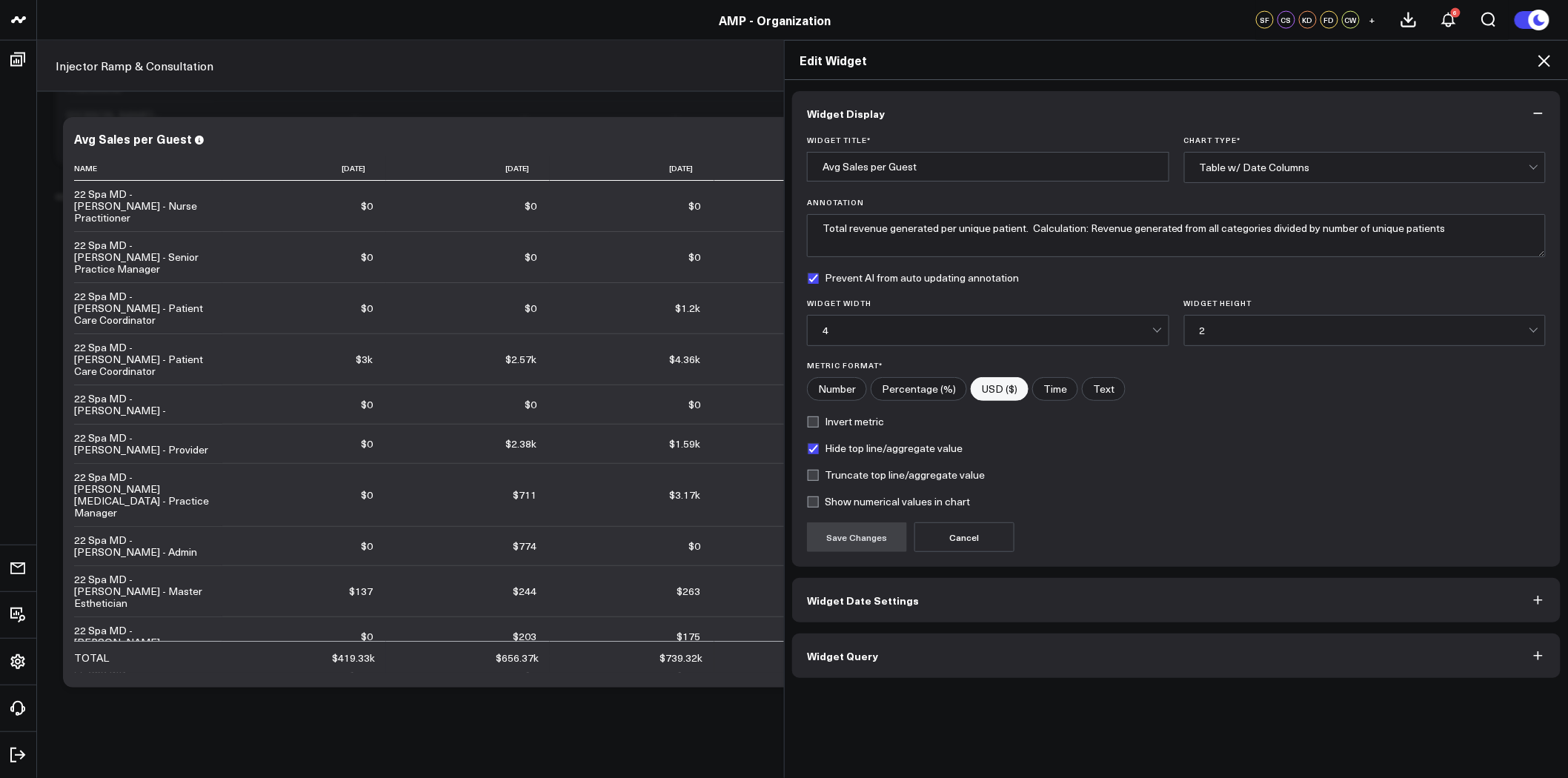
click at [990, 665] on button "Widget Query" at bounding box center [1176, 655] width 768 height 44
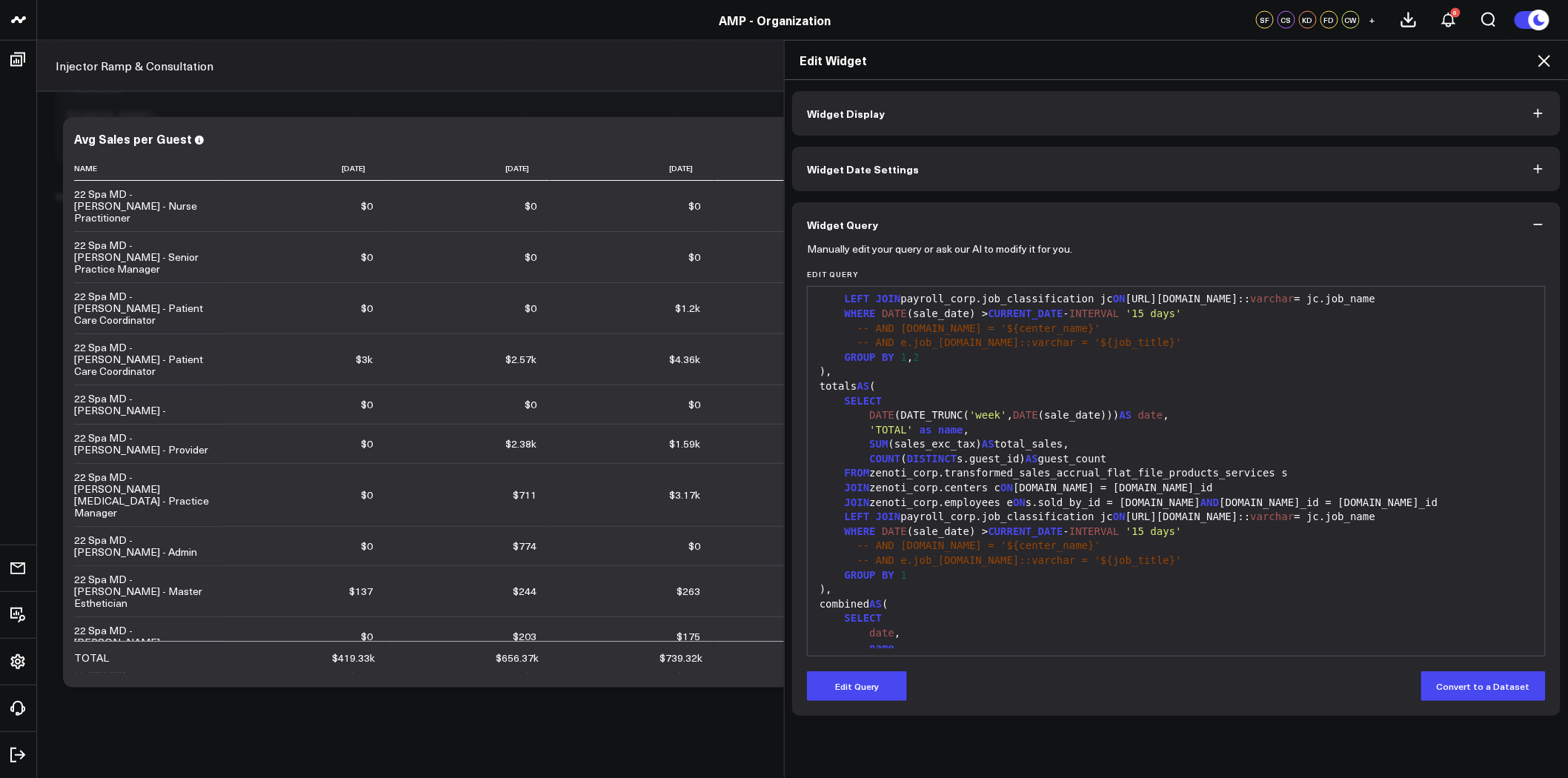
scroll to position [86, 0]
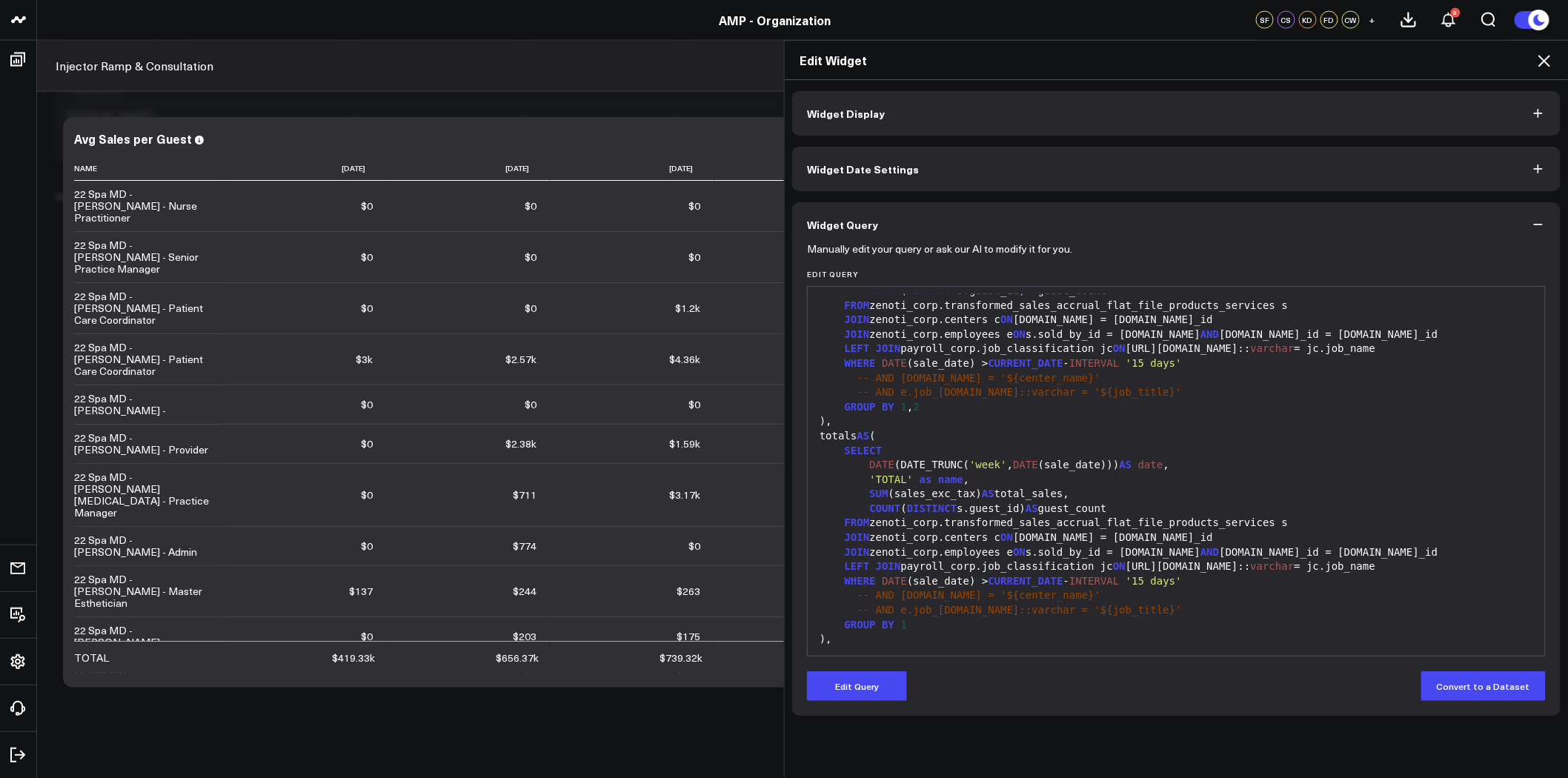
click at [1166, 362] on div "WHERE DATE (sale_date) > CURRENT_DATE - INTERVAL '15 days'" at bounding box center [1176, 364] width 723 height 15
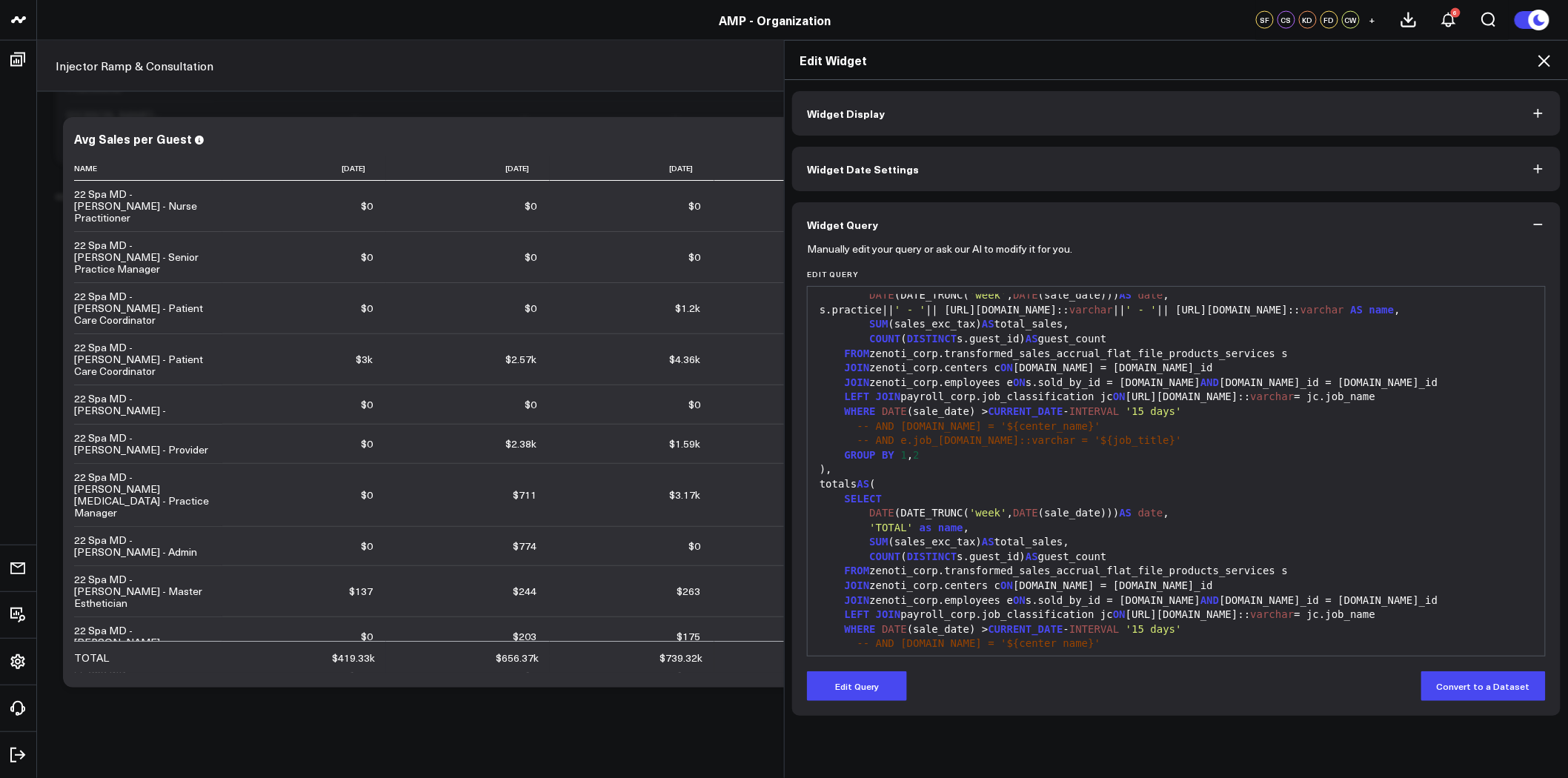
scroll to position [0, 0]
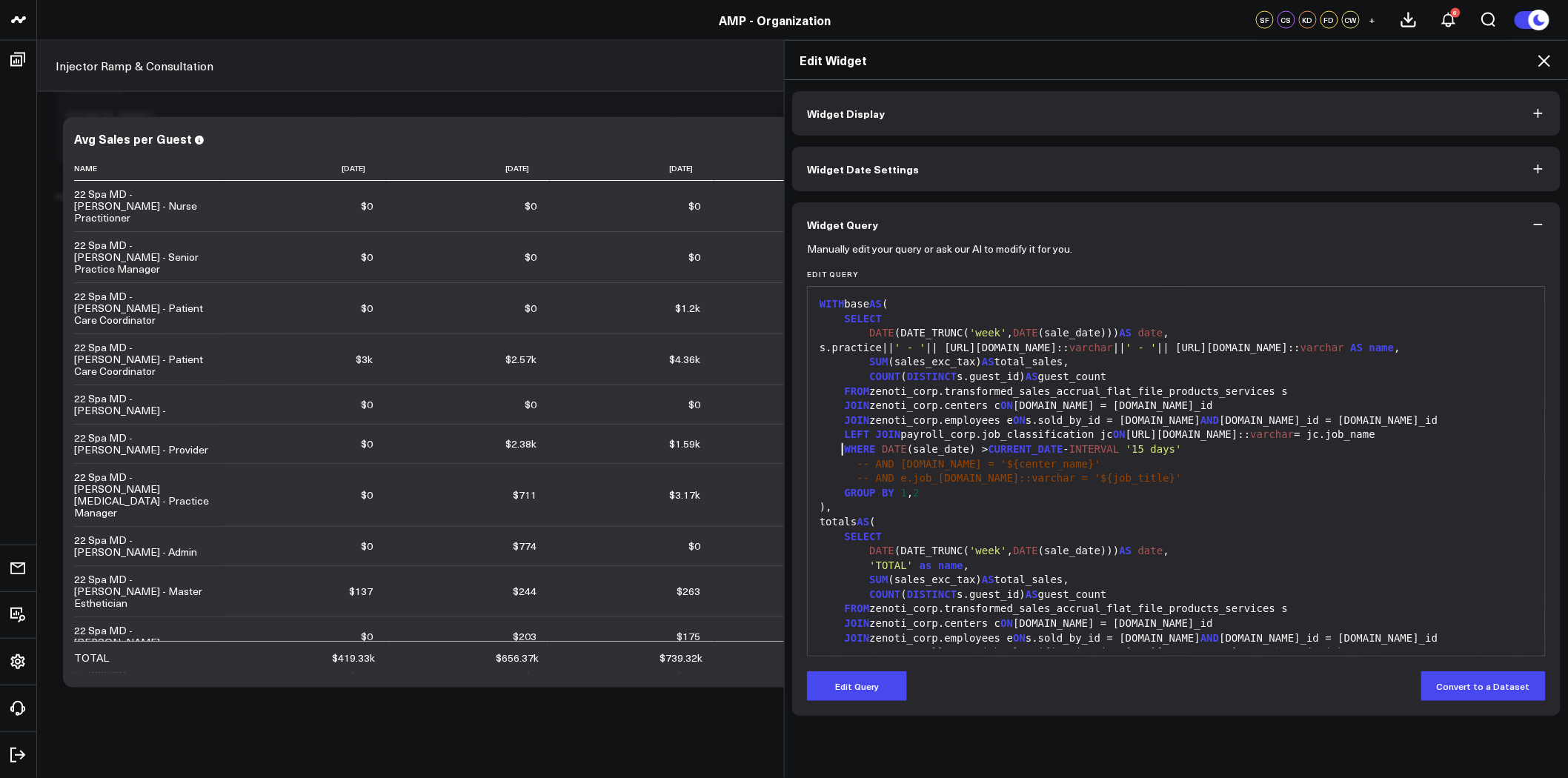
click at [845, 449] on span "WHERE" at bounding box center [860, 449] width 31 height 11
click at [845, 437] on span "LEFT" at bounding box center [857, 434] width 25 height 11
click at [883, 686] on button "Edit Query" at bounding box center [857, 686] width 100 height 29
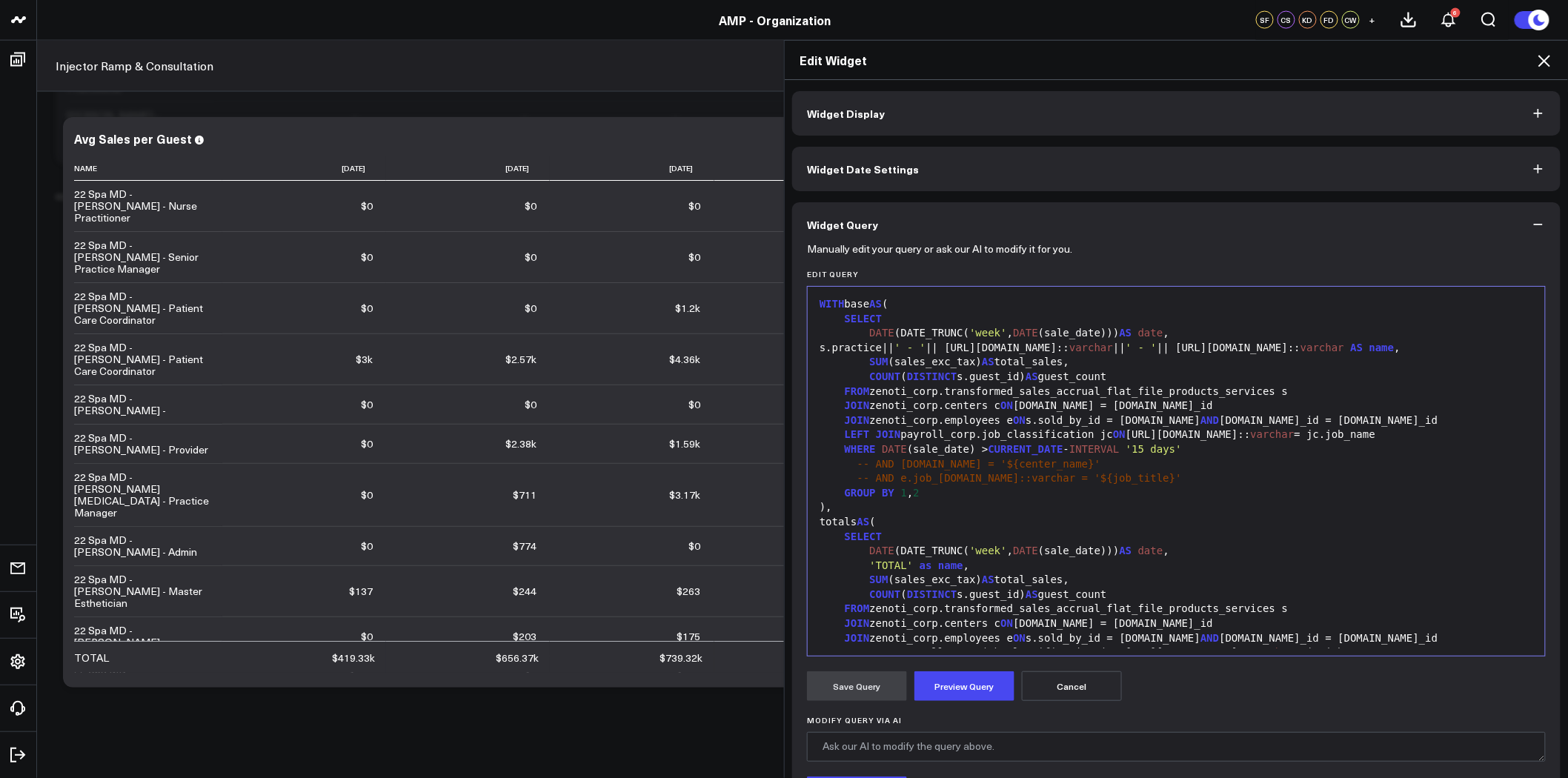
click at [835, 435] on div "LEFT JOIN payroll_corp.job_classification jc ON e.job_info.name:: varchar = jc.…" at bounding box center [1176, 435] width 723 height 15
click at [1312, 419] on div "JOIN zenoti_corp.employees e ON s.sold_by_id = e.id AND s.center_id = e.center_…" at bounding box center [1176, 420] width 723 height 15
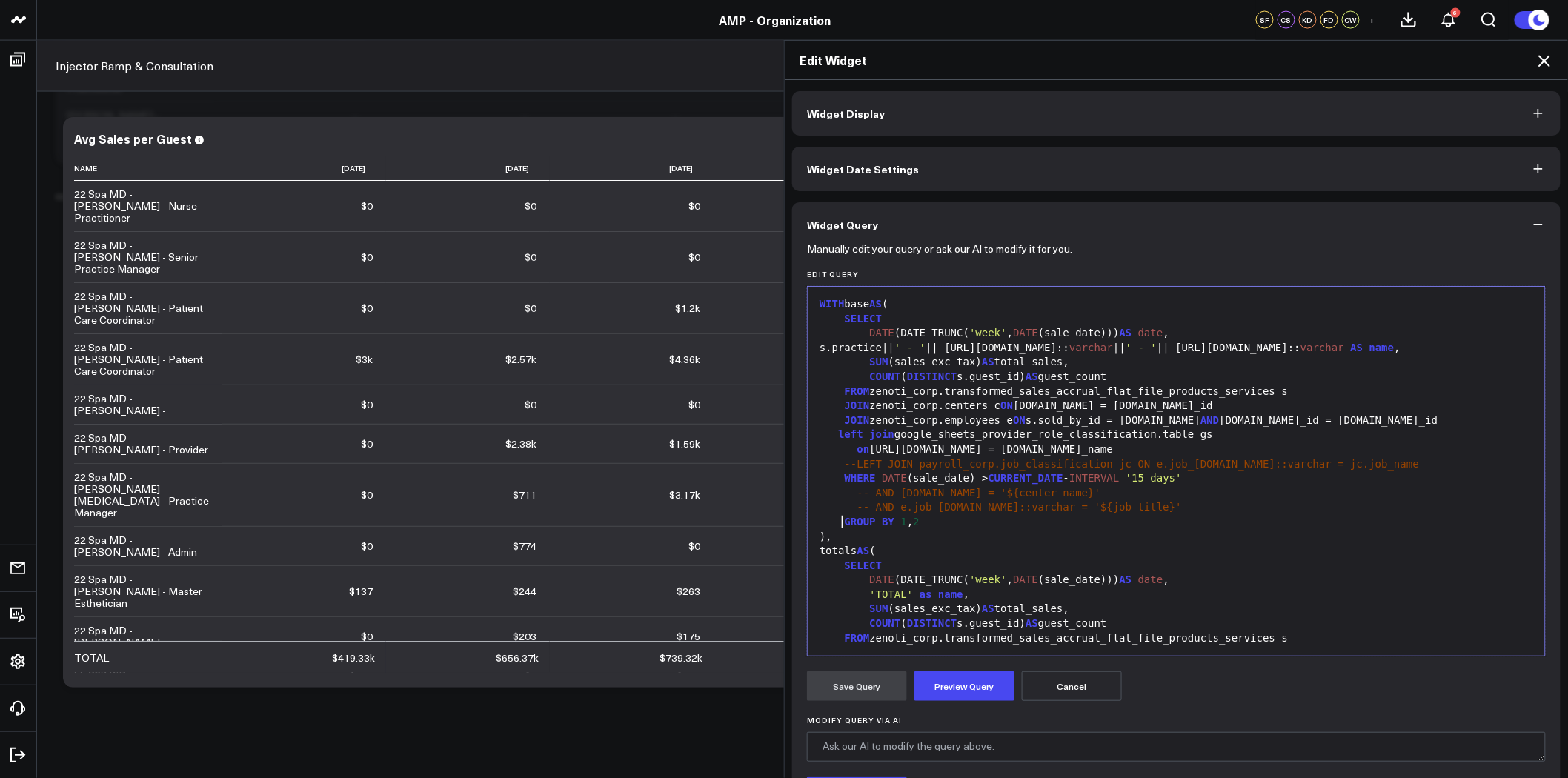
click at [836, 523] on div "GROUP BY 1 , 2" at bounding box center [1176, 522] width 723 height 15
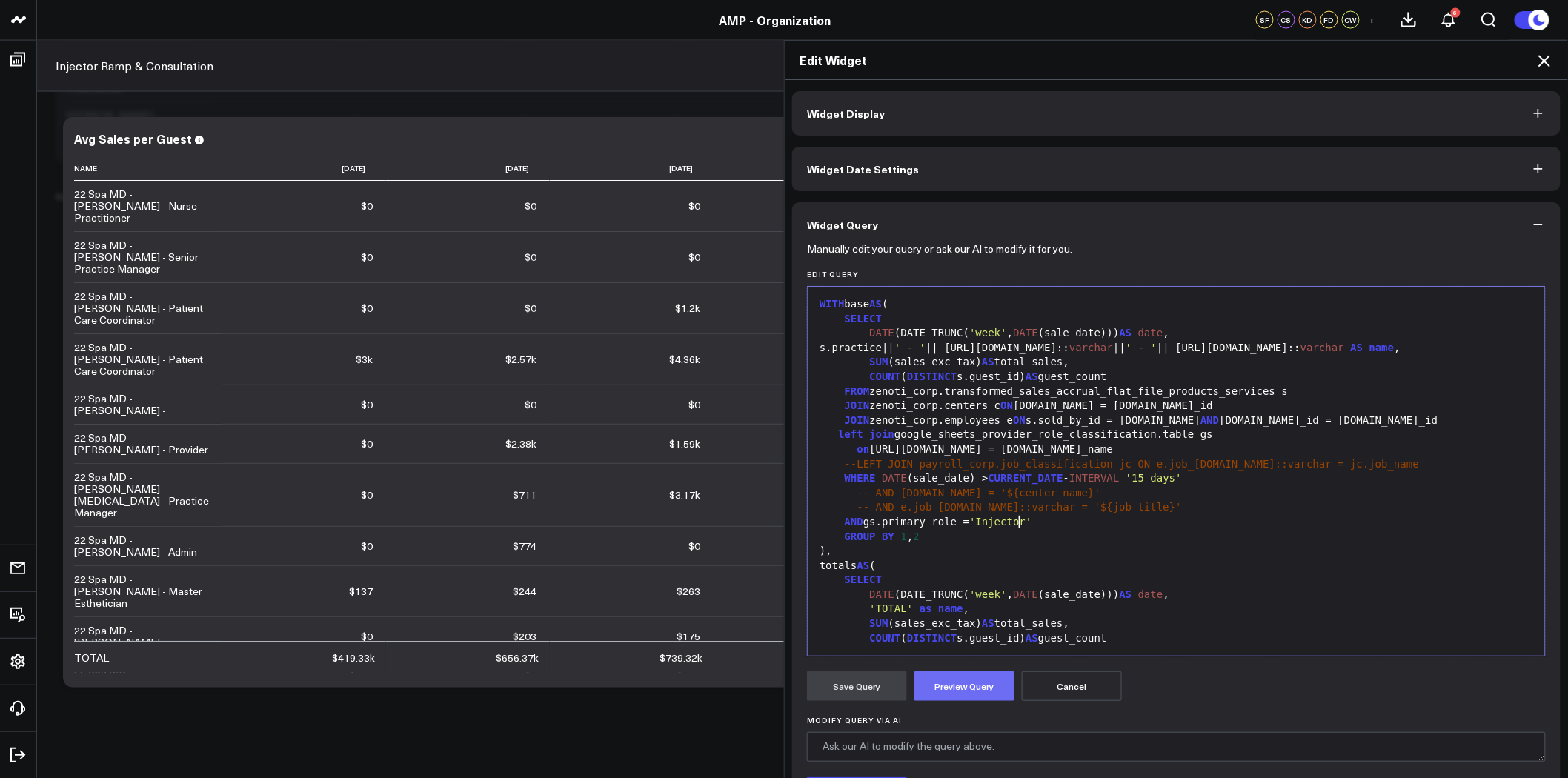
click at [961, 687] on button "Preview Query" at bounding box center [965, 686] width 100 height 29
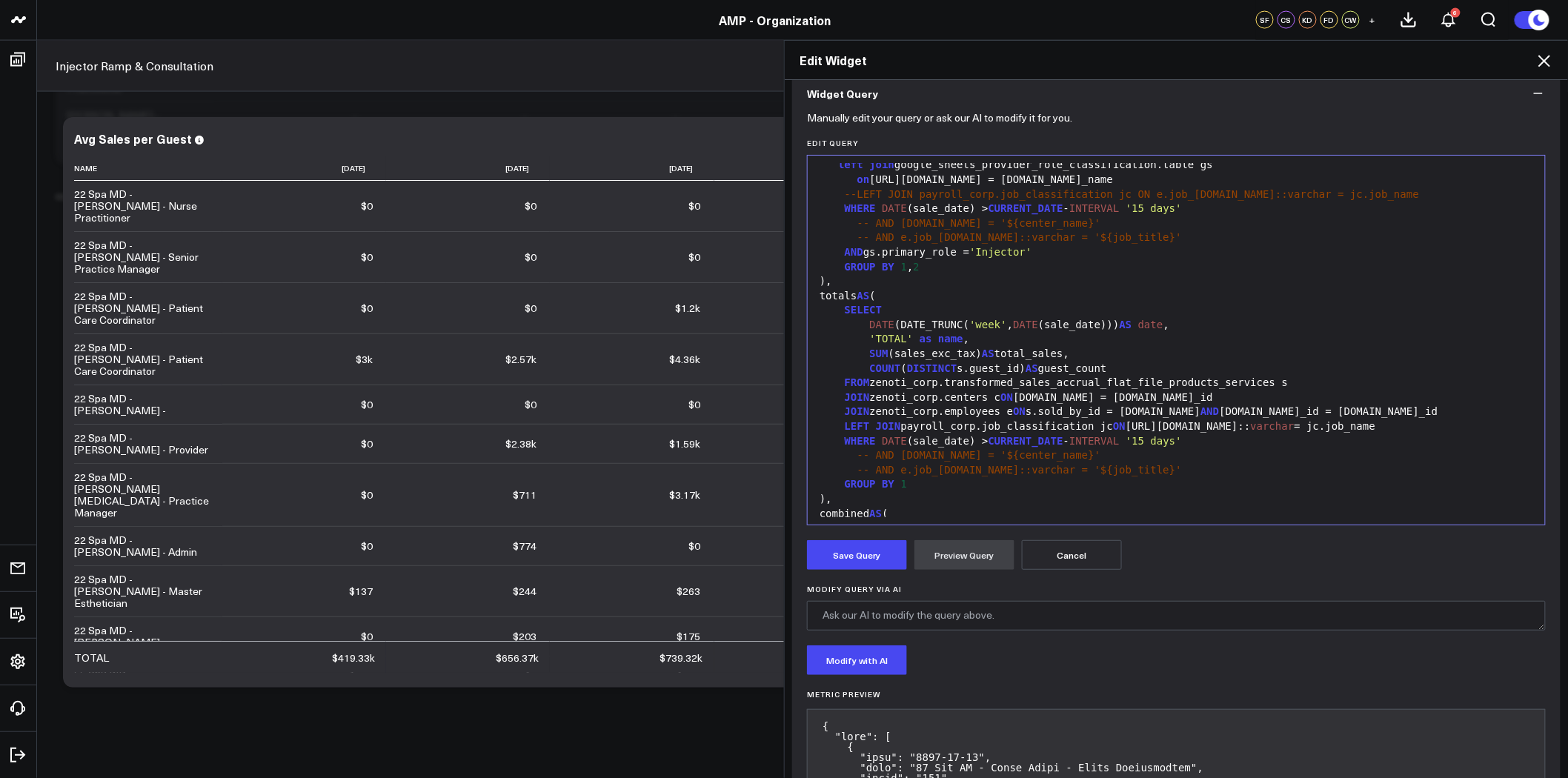
scroll to position [164, 0]
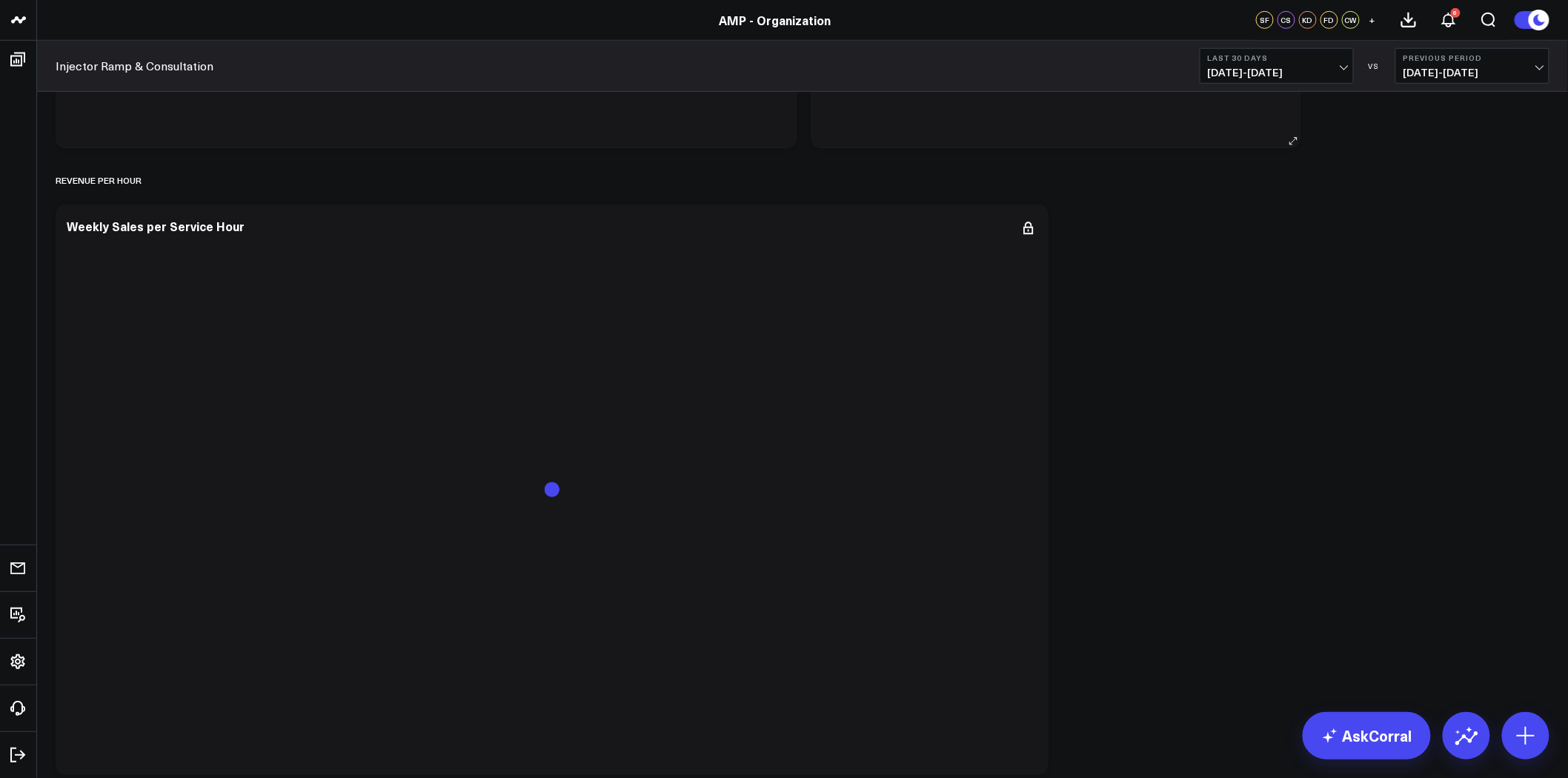
scroll to position [2867, 0]
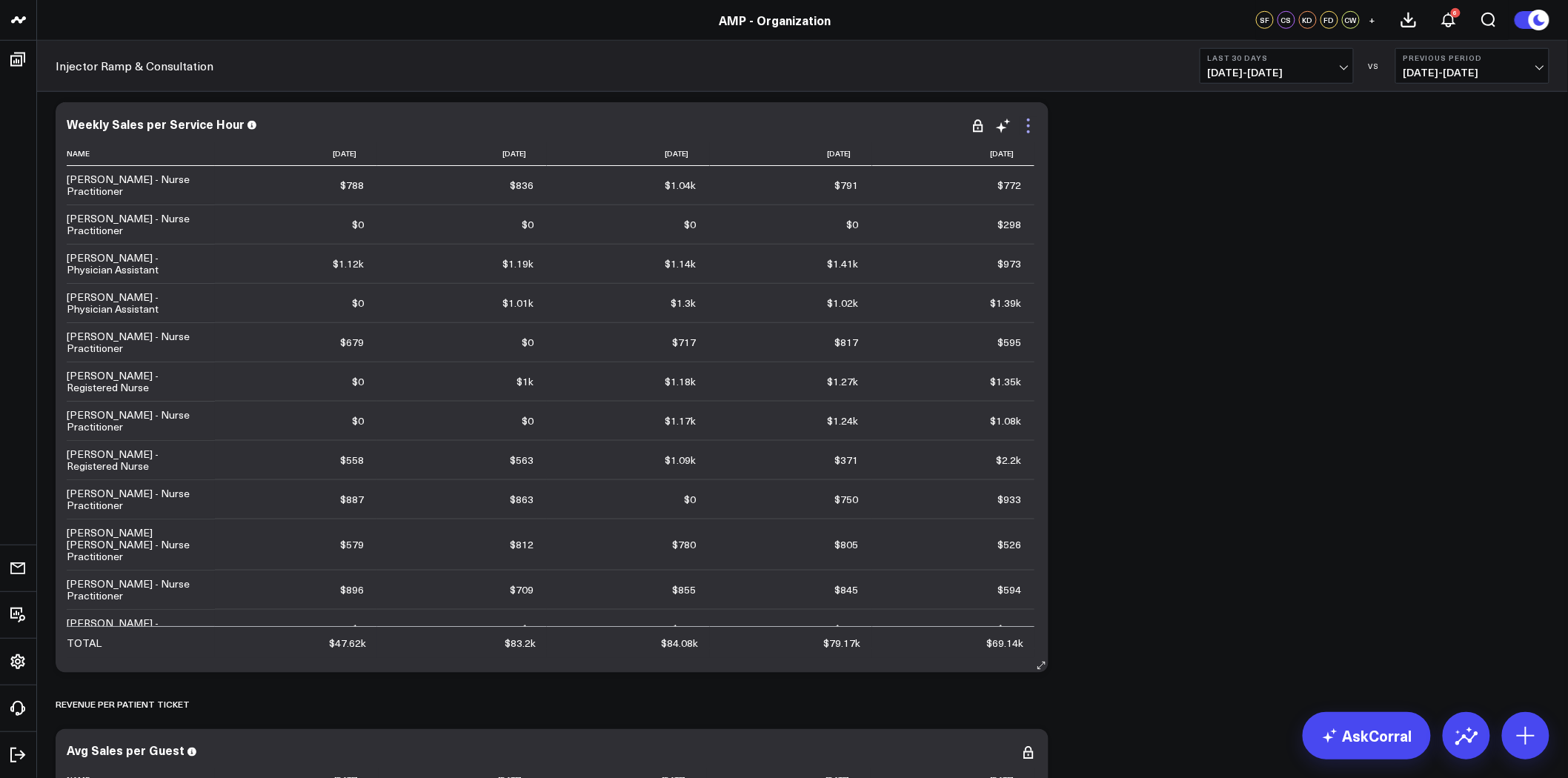
click at [1027, 124] on icon at bounding box center [1029, 126] width 3 height 3
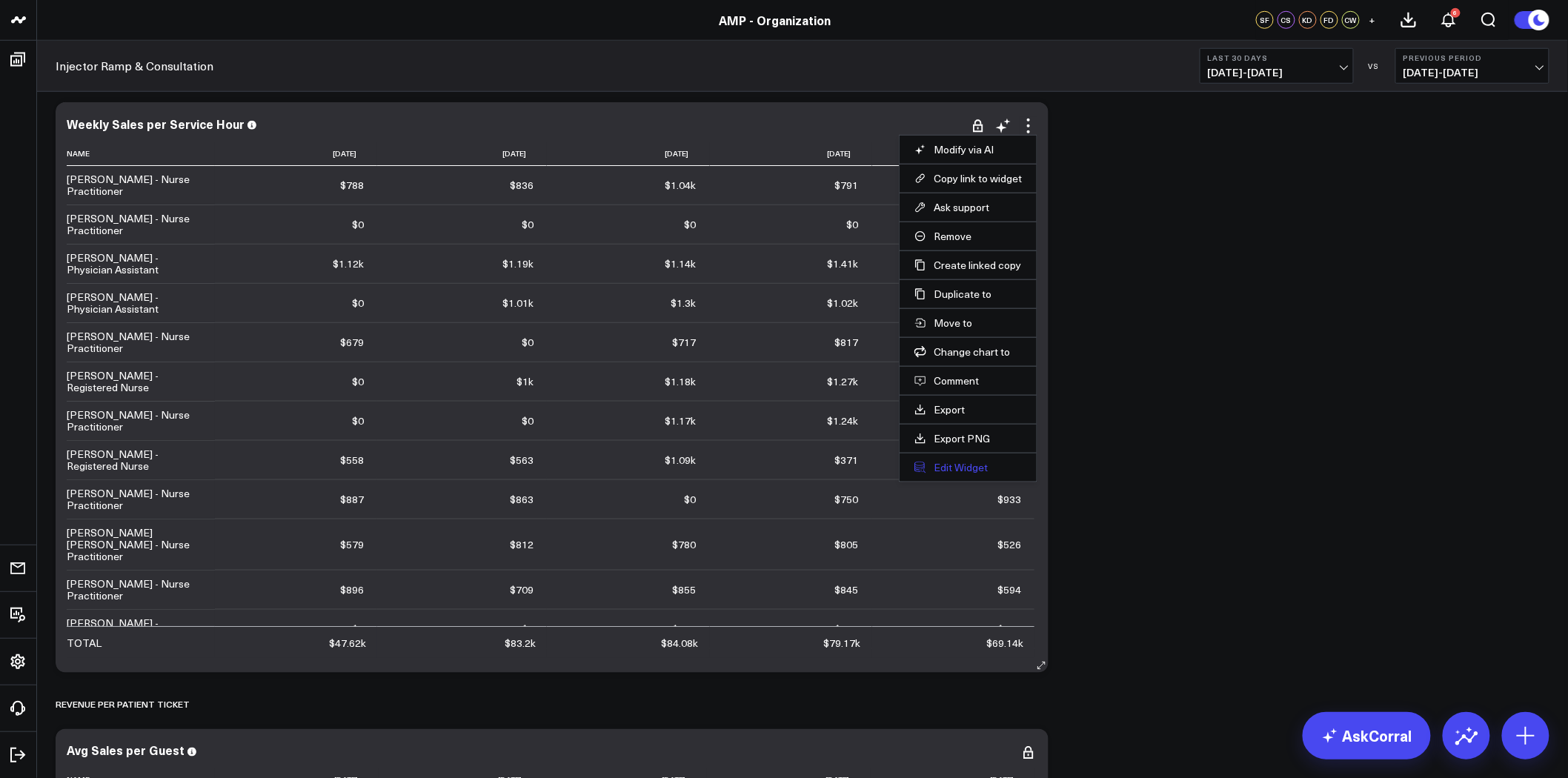
click at [967, 465] on button "Edit Widget" at bounding box center [968, 467] width 107 height 13
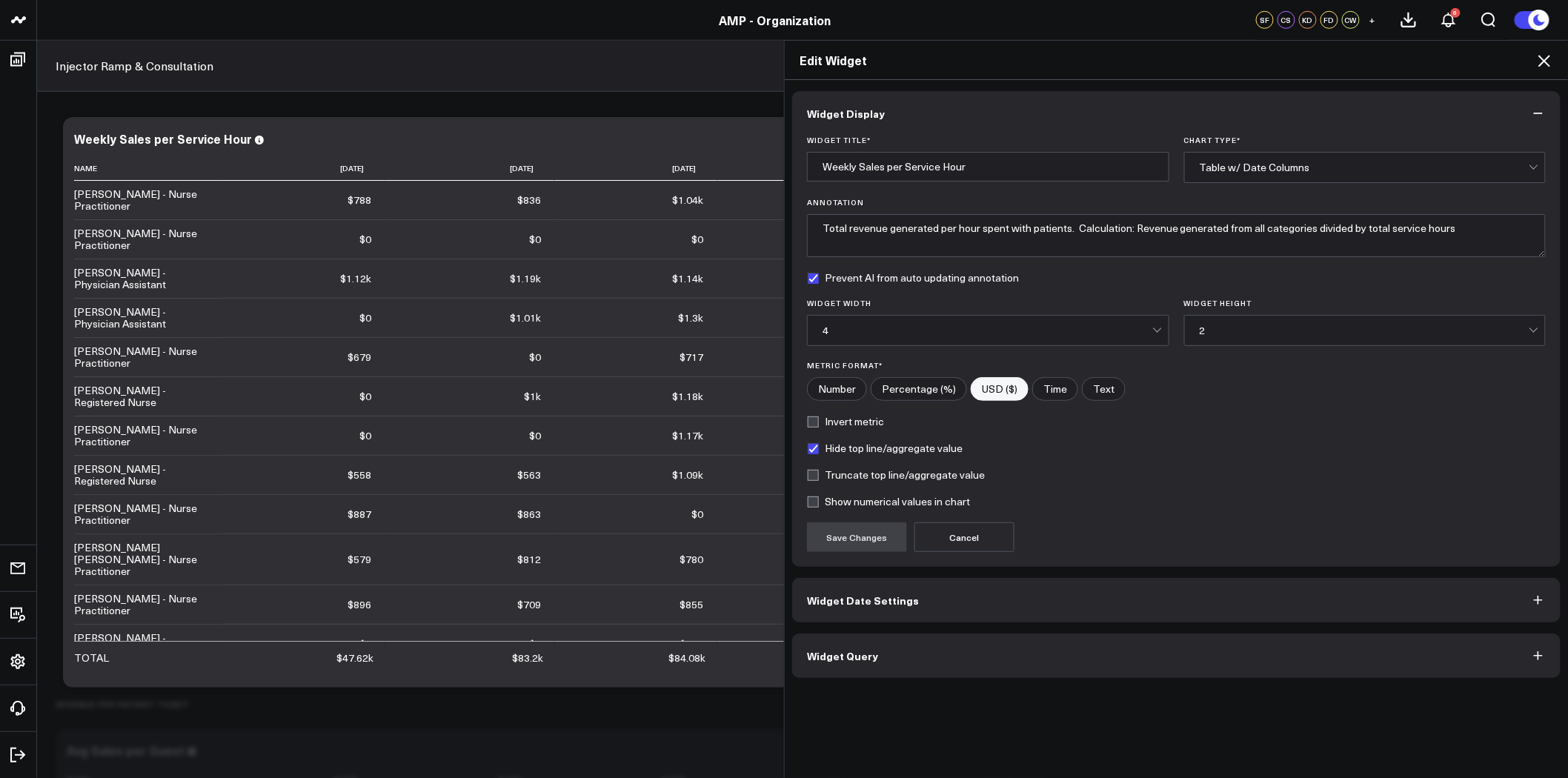
click at [974, 676] on button "Widget Query" at bounding box center [1176, 655] width 768 height 44
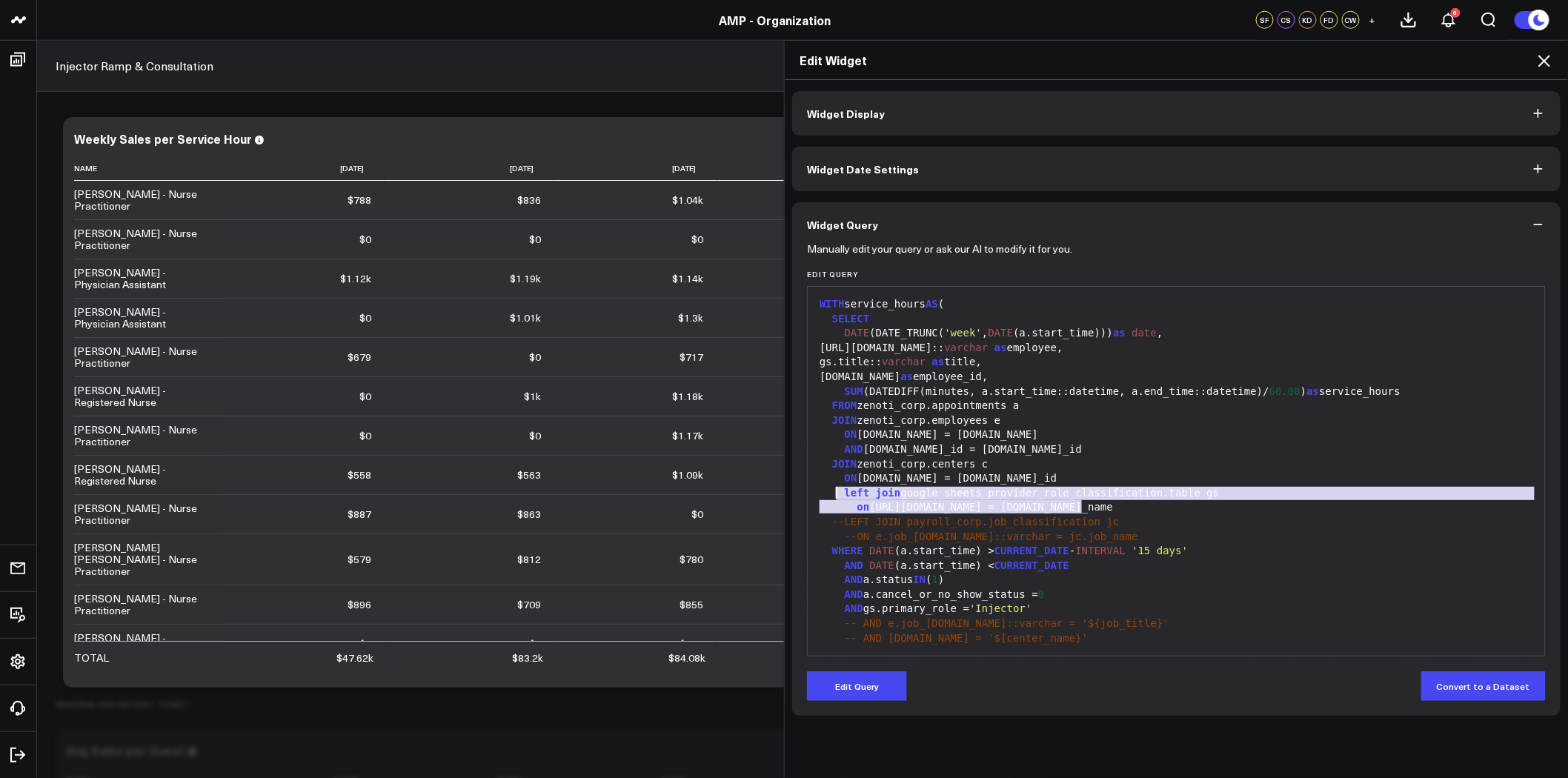
drag, startPoint x: 1080, startPoint y: 506, endPoint x: 834, endPoint y: 494, distance: 246.3
click at [834, 494] on div "WITH service_hours AS ( SELECT DATE (DATE_TRUNC( 'week' , DATE (a.start_time)))…" at bounding box center [1176, 748] width 723 height 906
copy div "left join google_sheets_provider_role_classification.table gs on [URL][DOMAIN_N…"
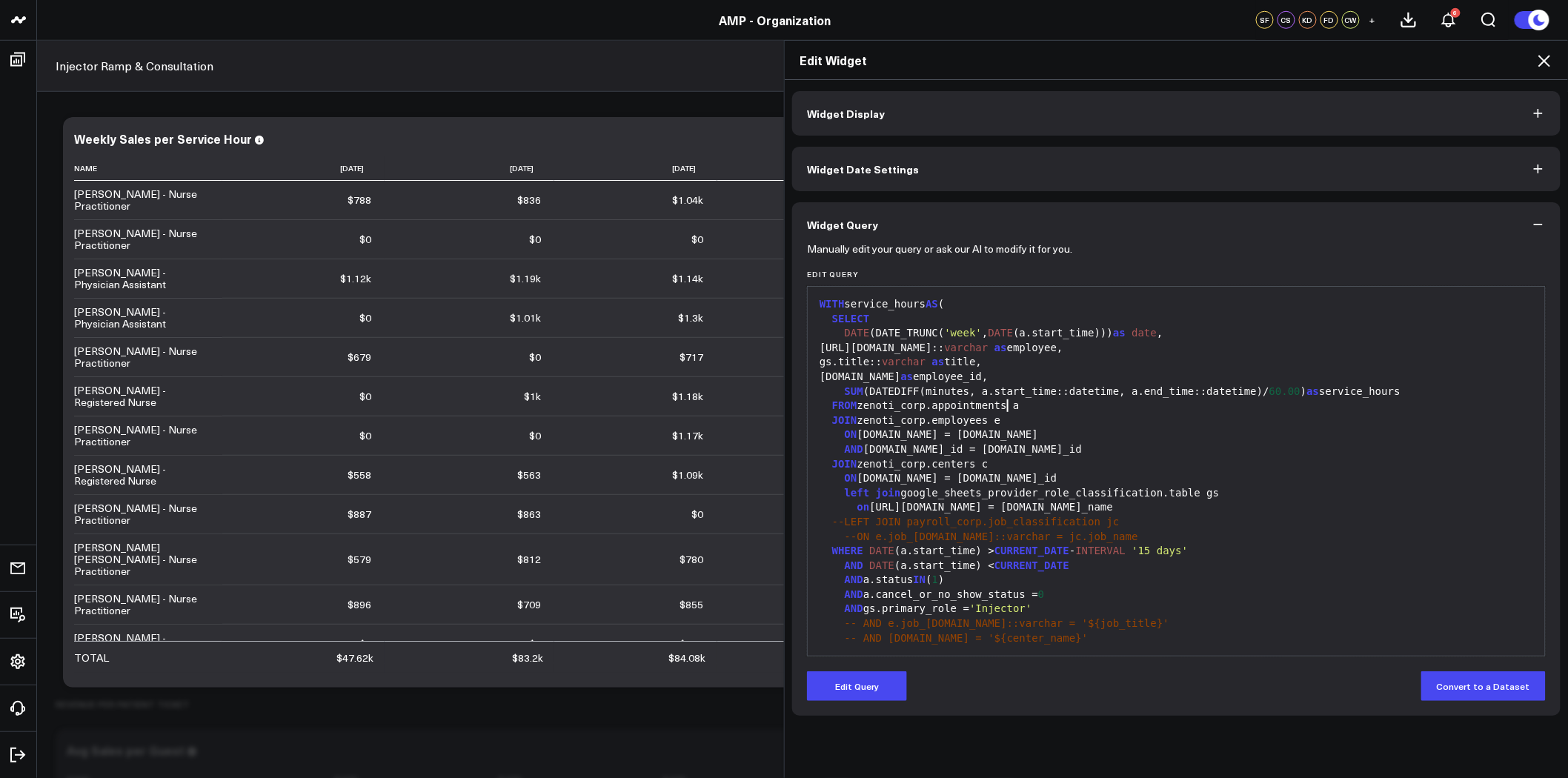
click at [1067, 405] on div "FROM zenoti_corp.appointments a" at bounding box center [1176, 406] width 723 height 15
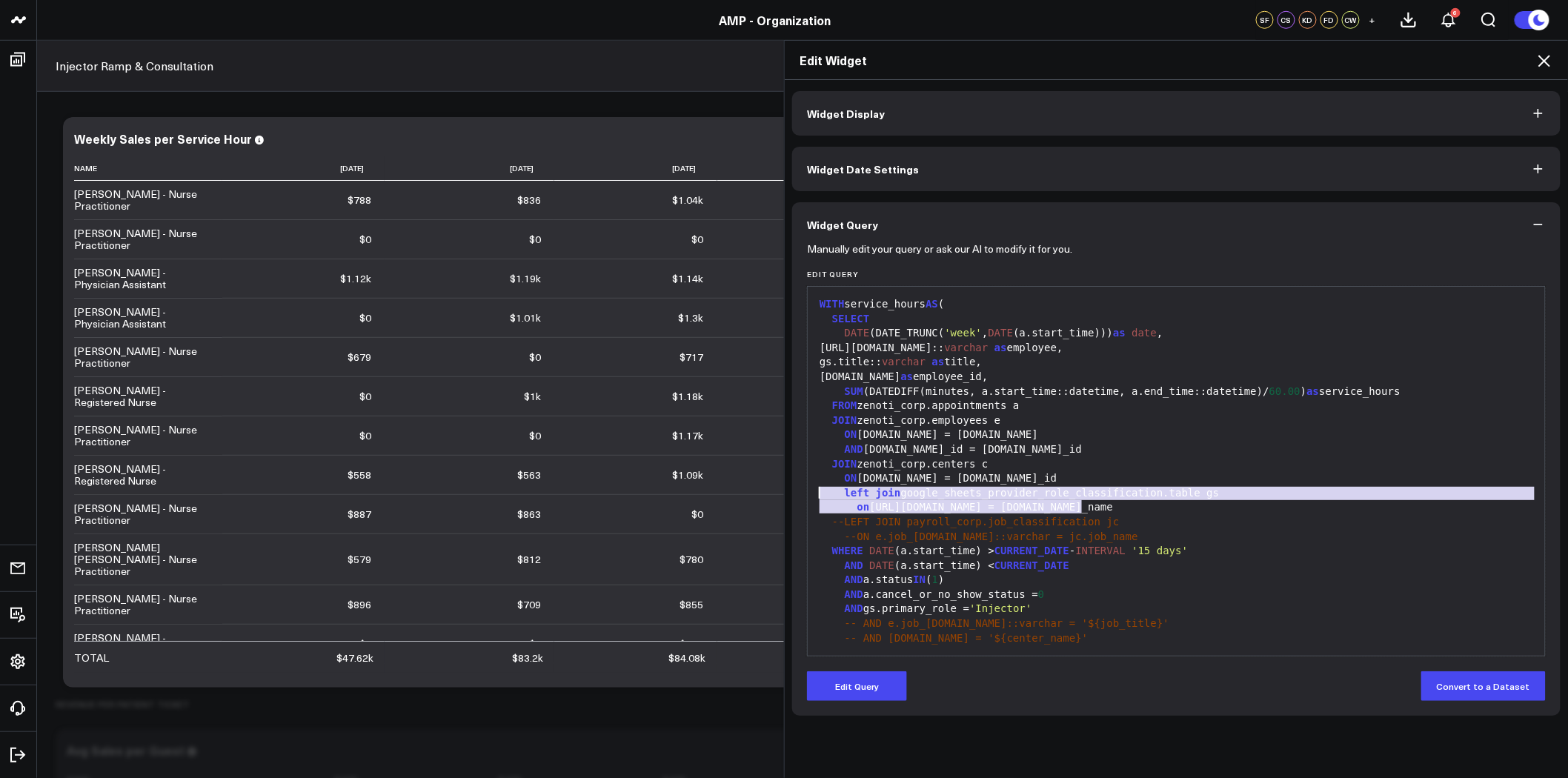
drag, startPoint x: 1088, startPoint y: 506, endPoint x: 809, endPoint y: 499, distance: 279.1
click at [815, 499] on div "WITH service_hours AS ( SELECT DATE (DATE_TRUNC( 'week' , DATE (a.start_time)))…" at bounding box center [1176, 748] width 723 height 906
copy div "left join google_sheets_provider_role_classification.table gs on [URL][DOMAIN_N…"
click at [1068, 531] on span "--ON e.job_[DOMAIN_NAME]::varchar = jc.job_name" at bounding box center [991, 536] width 294 height 11
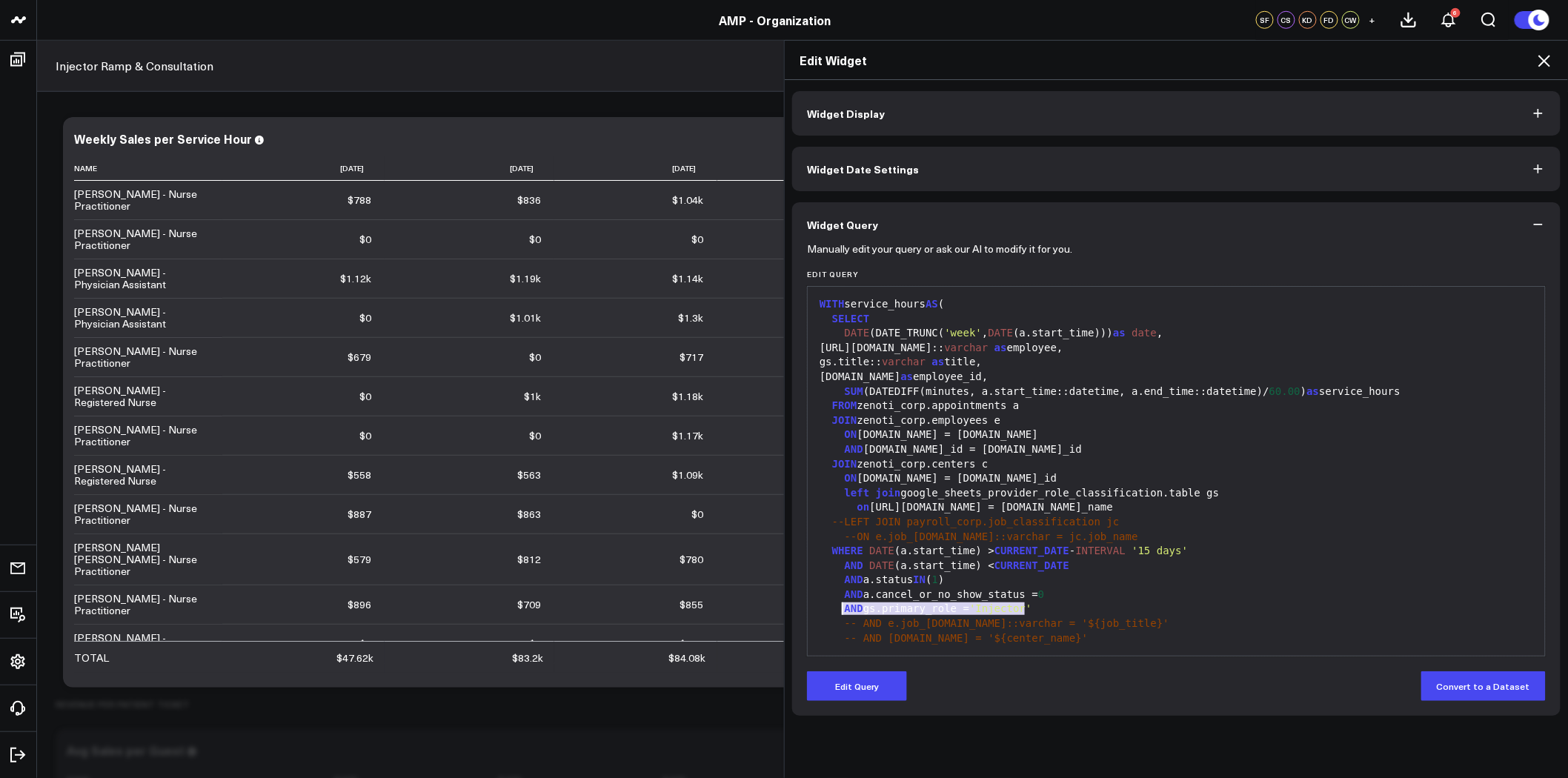
drag, startPoint x: 1027, startPoint y: 609, endPoint x: 837, endPoint y: 611, distance: 190.0
click at [837, 611] on div "AND gs.primary_role = 'Injector'" at bounding box center [1176, 609] width 723 height 15
copy div "AND gs.primary_role = 'Injector'"
click at [1273, 516] on div "--LEFT JOIN payroll_corp.job_classification jc" at bounding box center [1176, 522] width 723 height 15
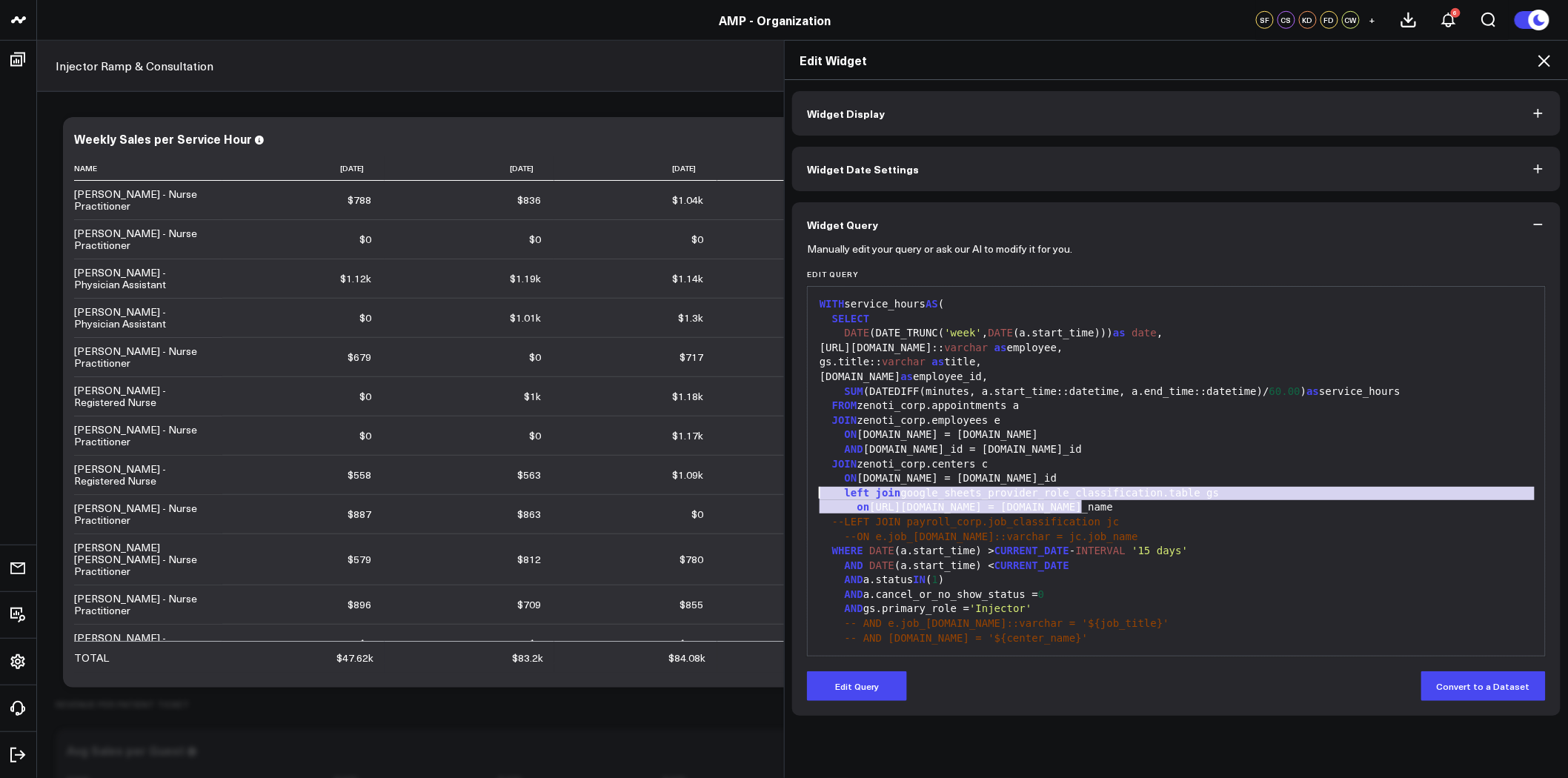
drag, startPoint x: 1101, startPoint y: 506, endPoint x: 808, endPoint y: 495, distance: 293.2
click at [808, 495] on div "99 1 2 3 4 5 6 7 8 9 10 11 12 13 14 15 16 17 18 19 20 21 22 23 24 25 26 27 28 2…" at bounding box center [1176, 471] width 739 height 371
copy div "left join google_sheets_provider_role_classification.table gs on [URL][DOMAIN_N…"
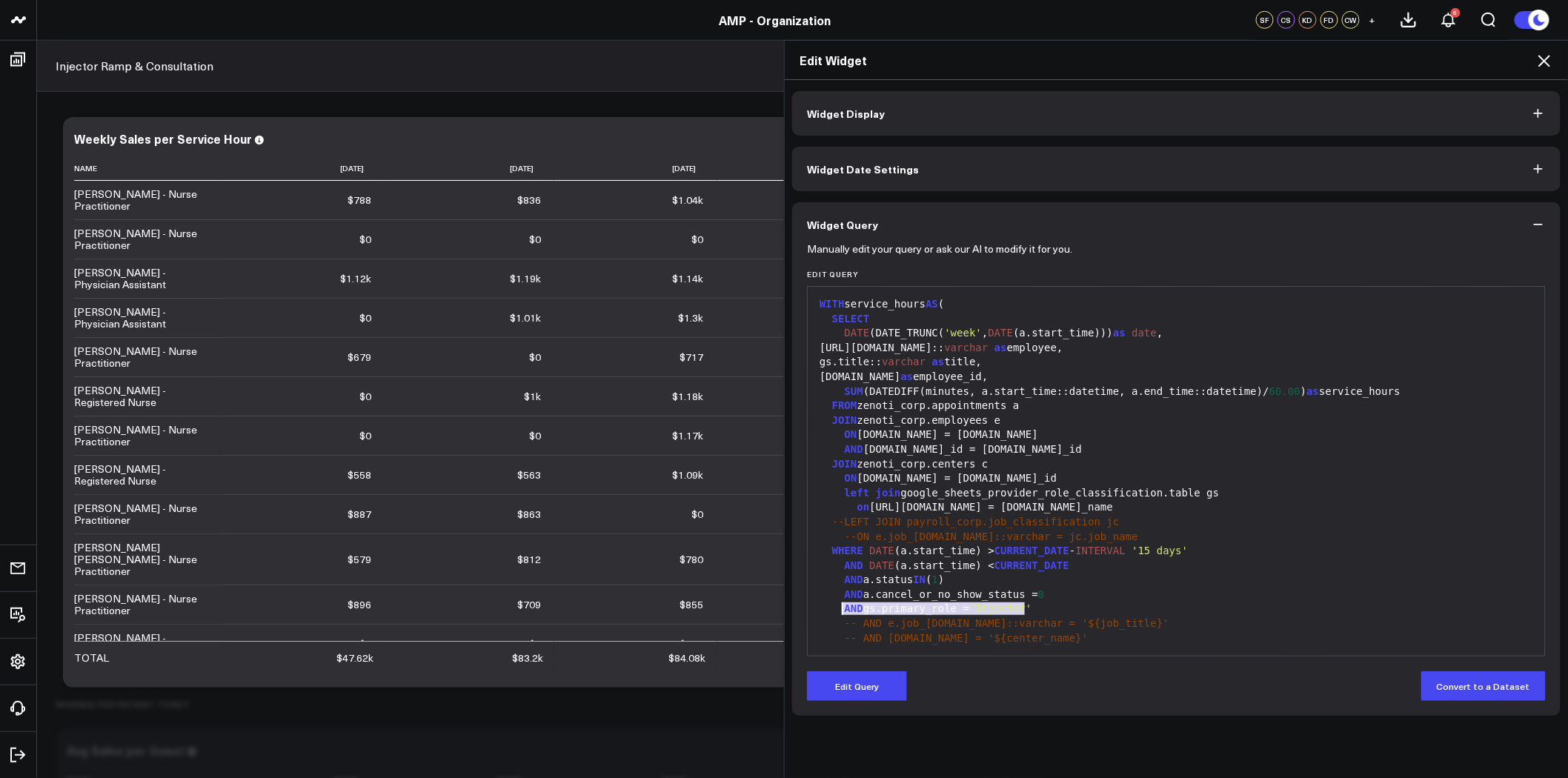
drag, startPoint x: 1025, startPoint y: 610, endPoint x: 837, endPoint y: 615, distance: 188.1
click at [837, 615] on div "AND gs.primary_role = 'Injector'" at bounding box center [1176, 609] width 723 height 15
copy div "AND gs.primary_role = 'Injector'"
click at [1018, 523] on span "--LEFT JOIN payroll_corp.job_classification jc" at bounding box center [975, 521] width 287 height 11
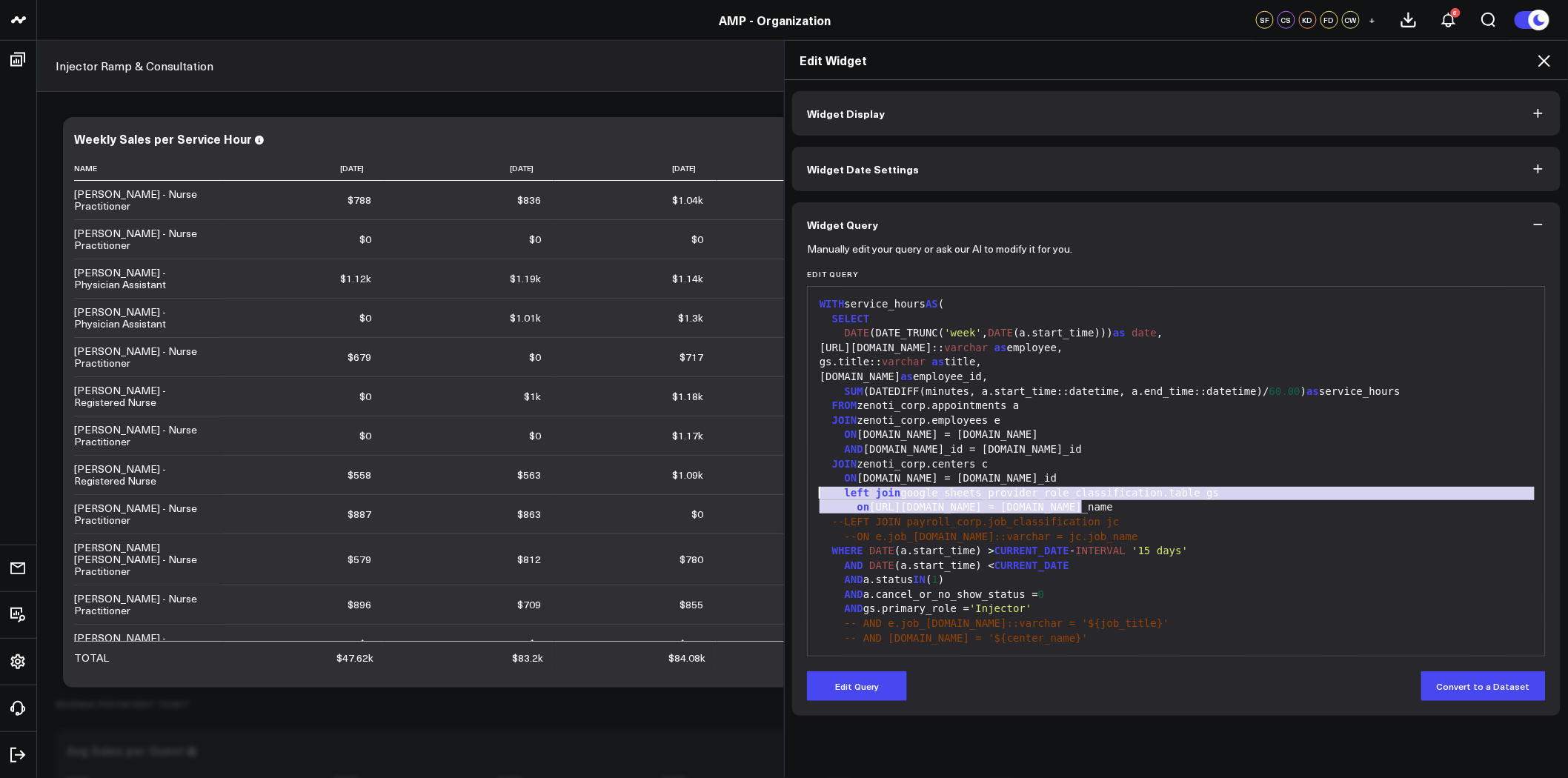
drag, startPoint x: 1084, startPoint y: 505, endPoint x: 795, endPoint y: 497, distance: 289.1
click at [795, 497] on div "Manually edit your query or ask our AI to modify it for you. Edit Query 99 1 2 …" at bounding box center [1176, 481] width 768 height 469
copy div "left join google_sheets_provider_role_classification.table gs on [URL][DOMAIN_N…"
click at [1548, 54] on icon at bounding box center [1545, 61] width 18 height 18
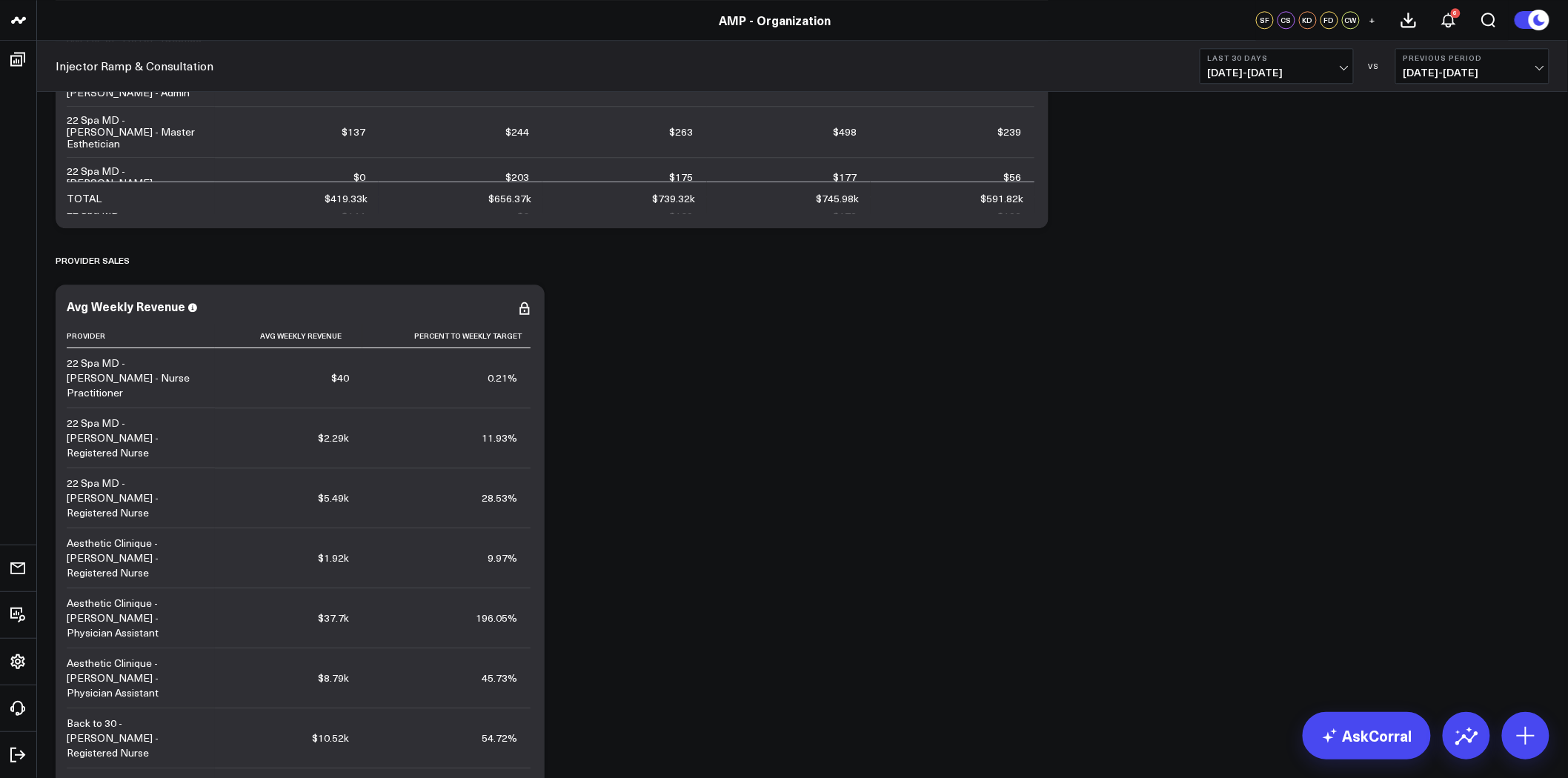
scroll to position [3937, 0]
click at [522, 307] on icon at bounding box center [525, 310] width 18 height 18
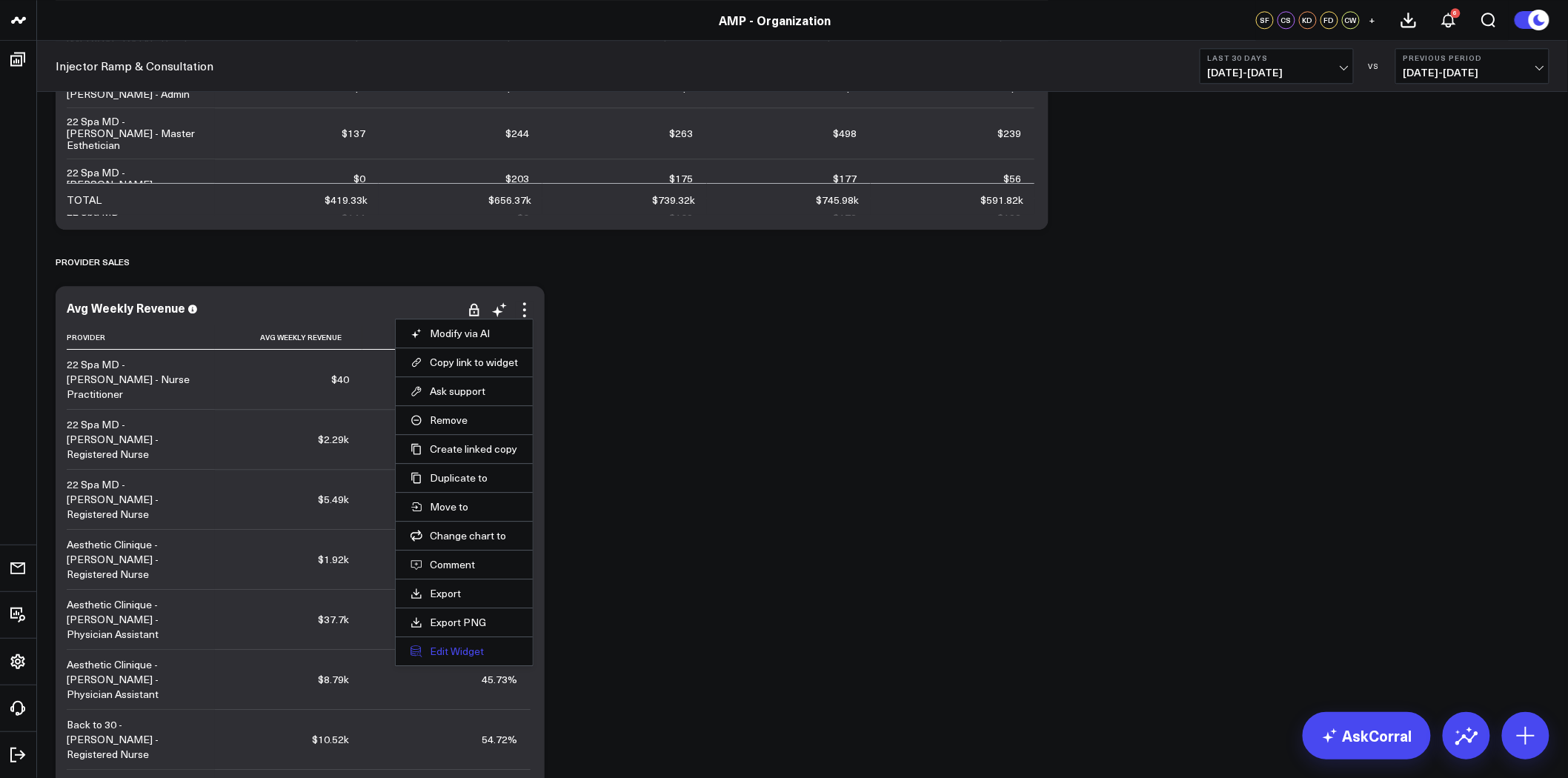
click at [457, 649] on button "Edit Widget" at bounding box center [464, 651] width 107 height 13
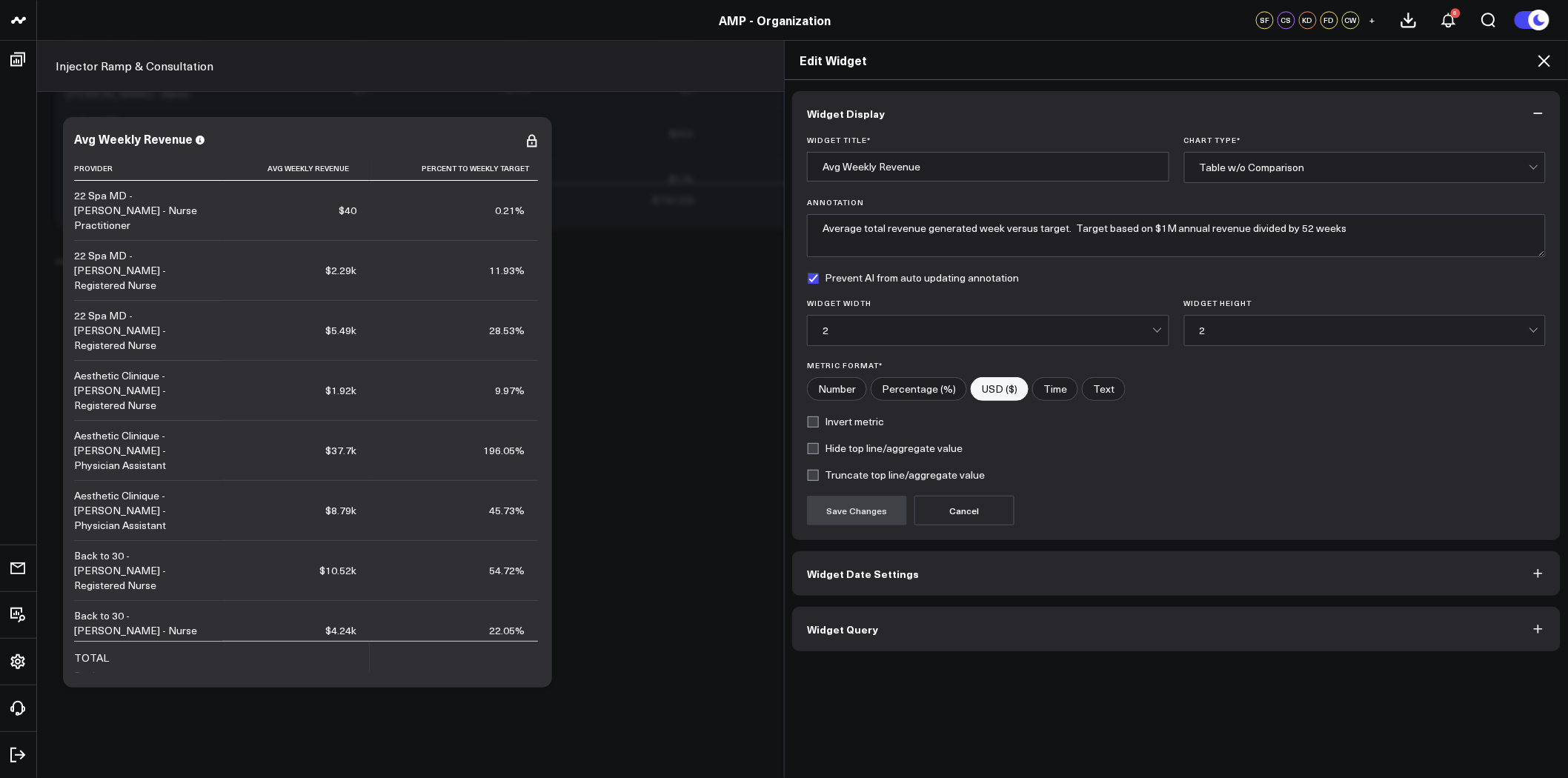
click at [925, 648] on button "Widget Query" at bounding box center [1176, 629] width 768 height 44
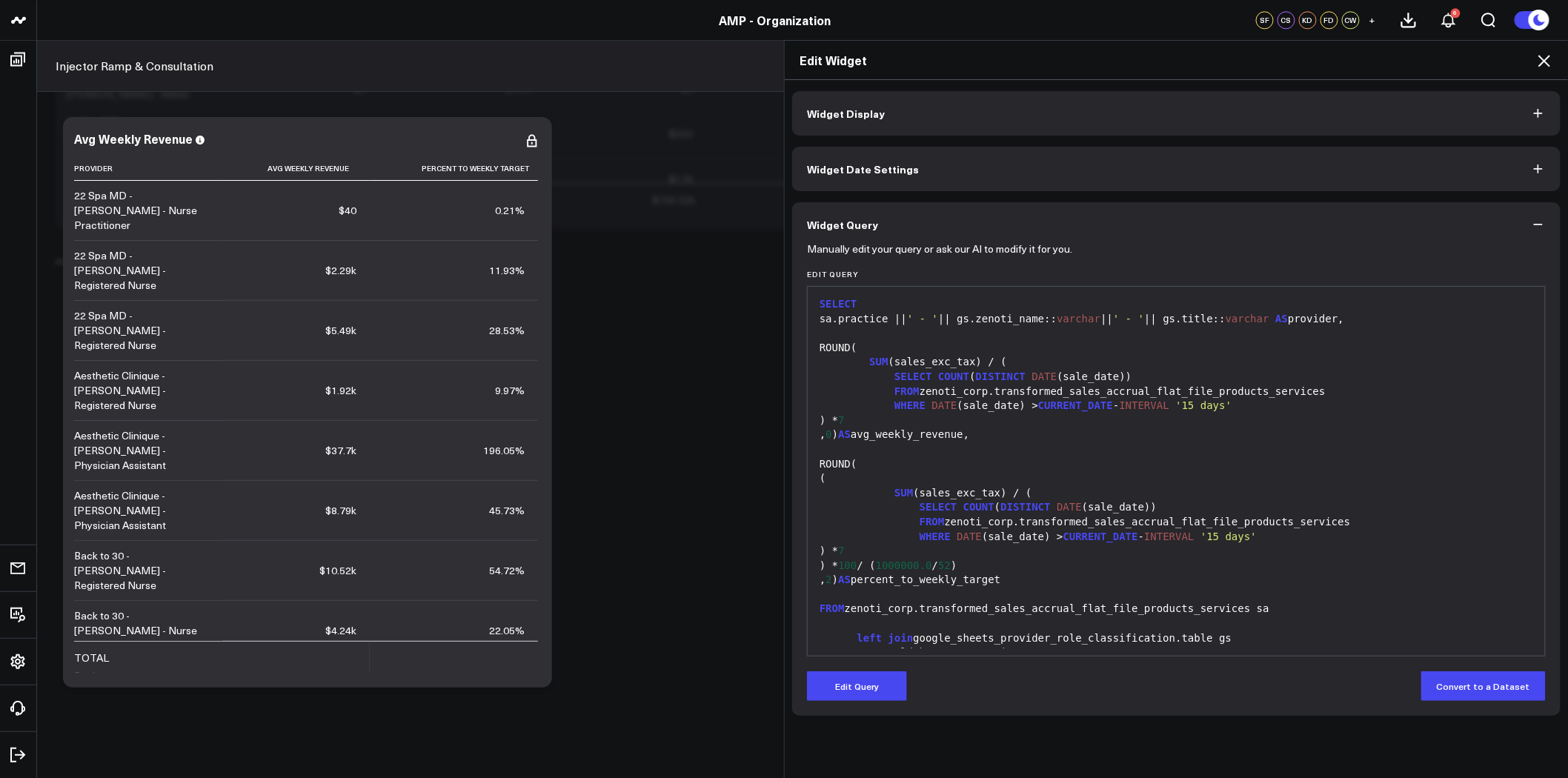
click at [1354, 483] on div "(" at bounding box center [1176, 479] width 723 height 15
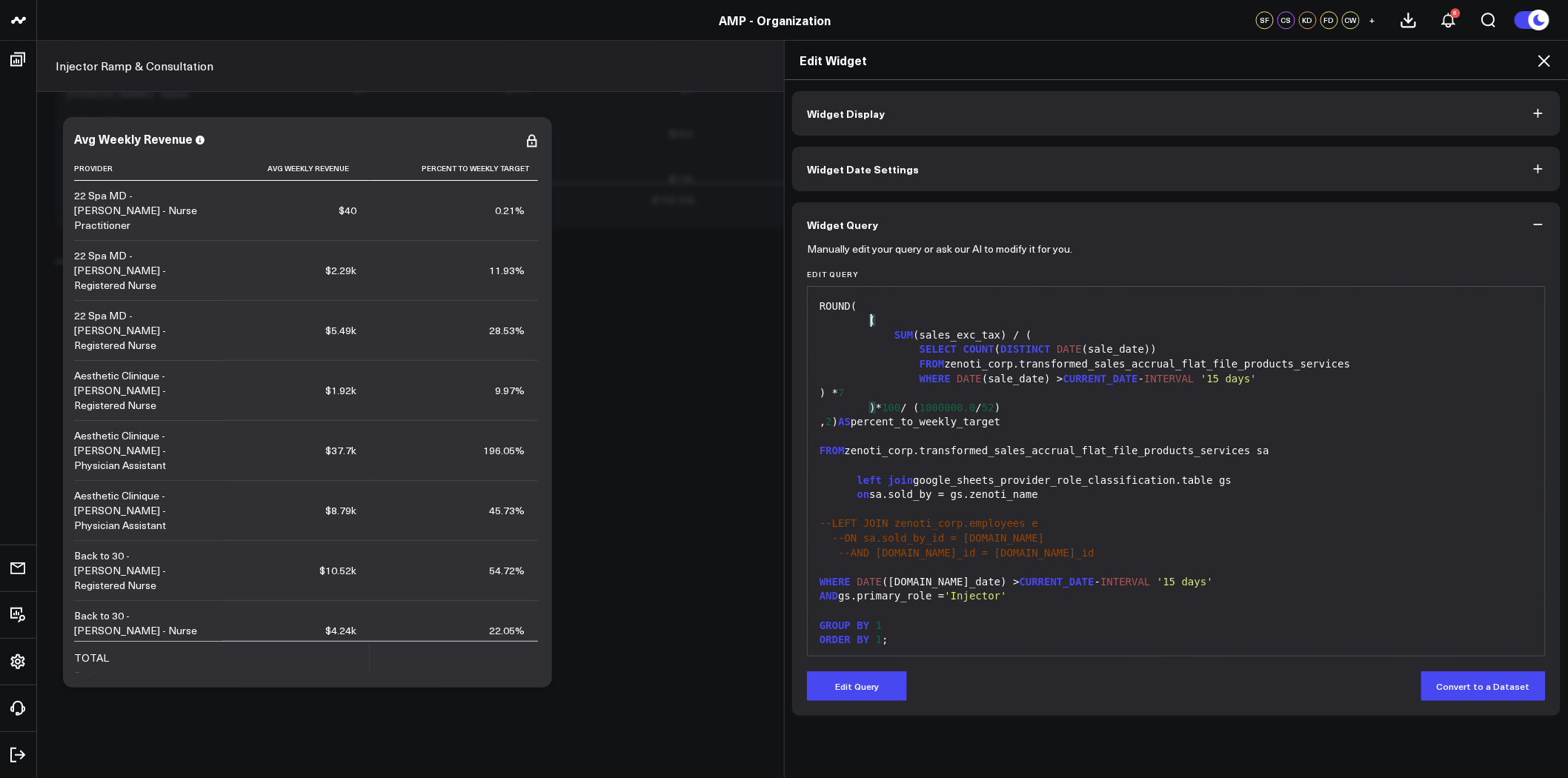
scroll to position [173, 0]
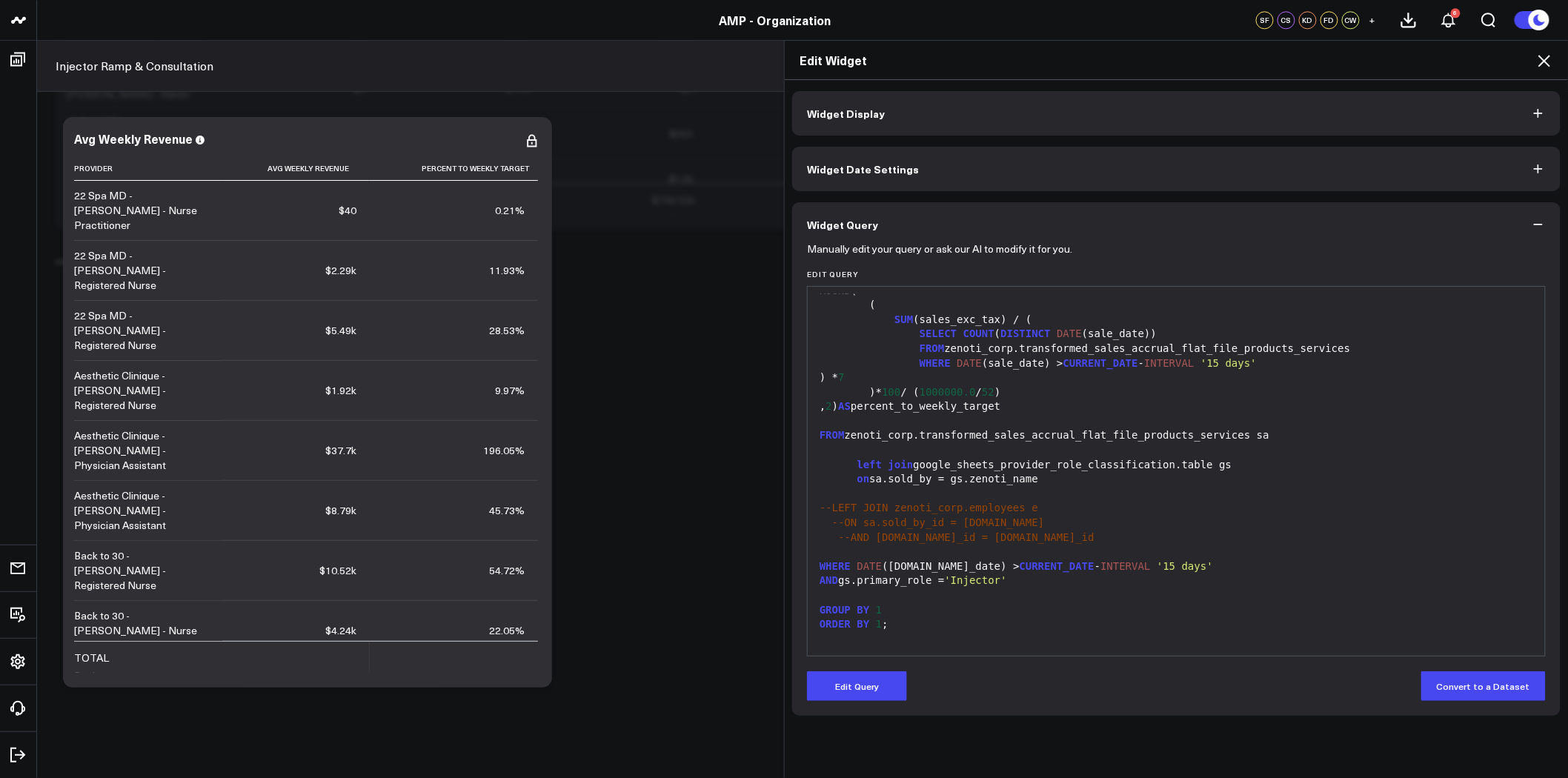
click at [1547, 53] on icon at bounding box center [1545, 61] width 18 height 18
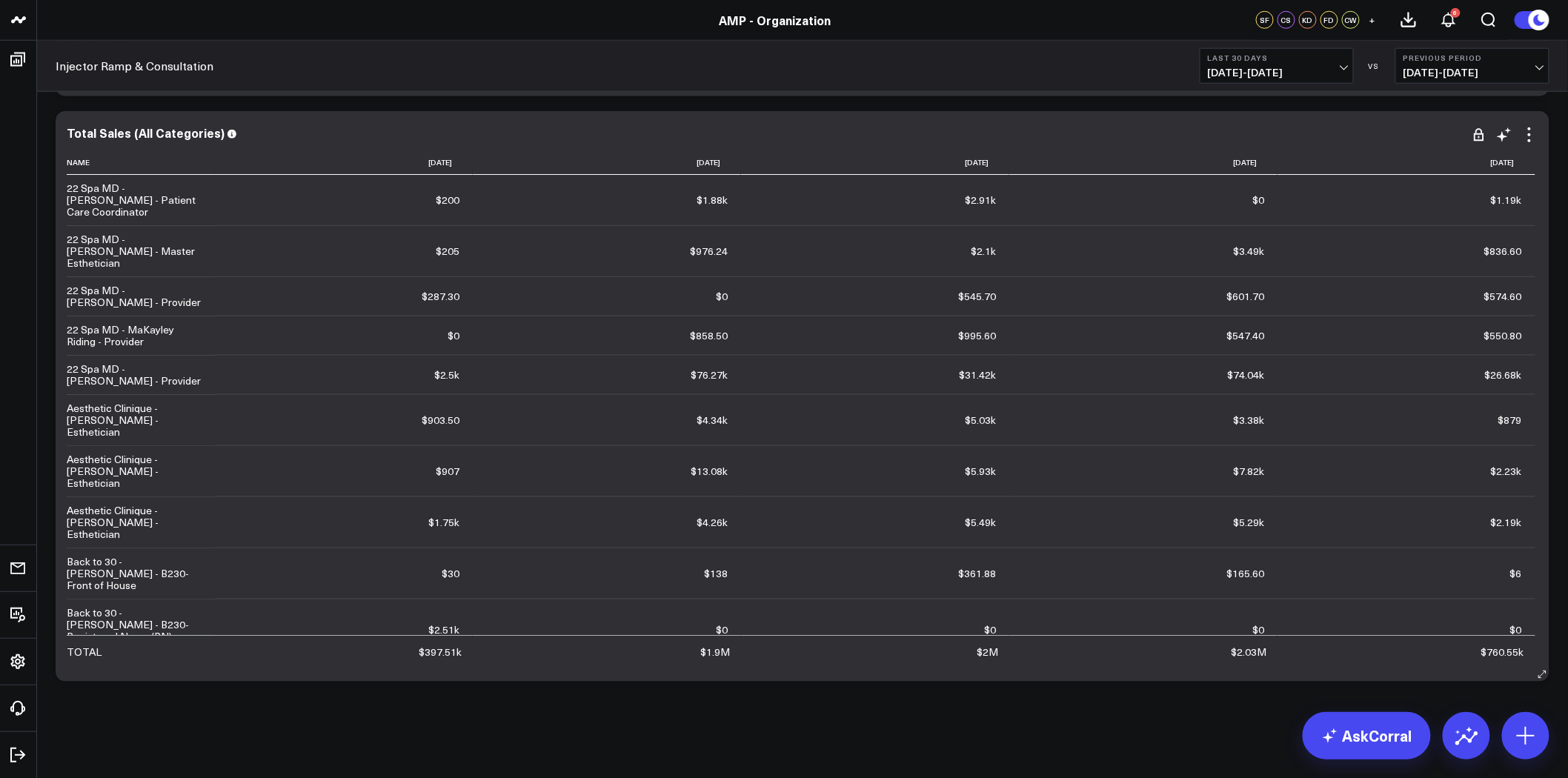
scroll to position [5200, 0]
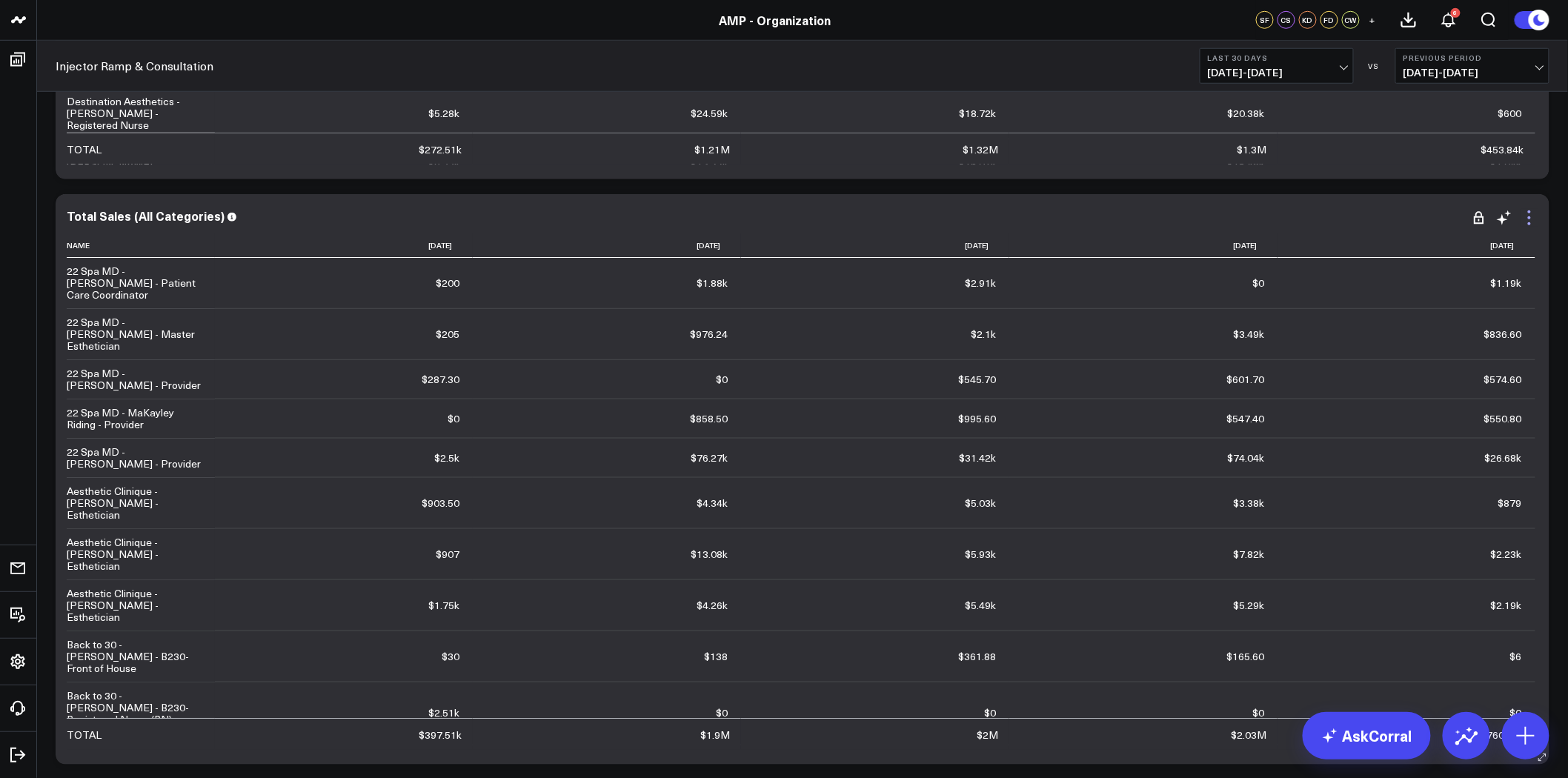
click at [1534, 217] on icon at bounding box center [1530, 218] width 18 height 18
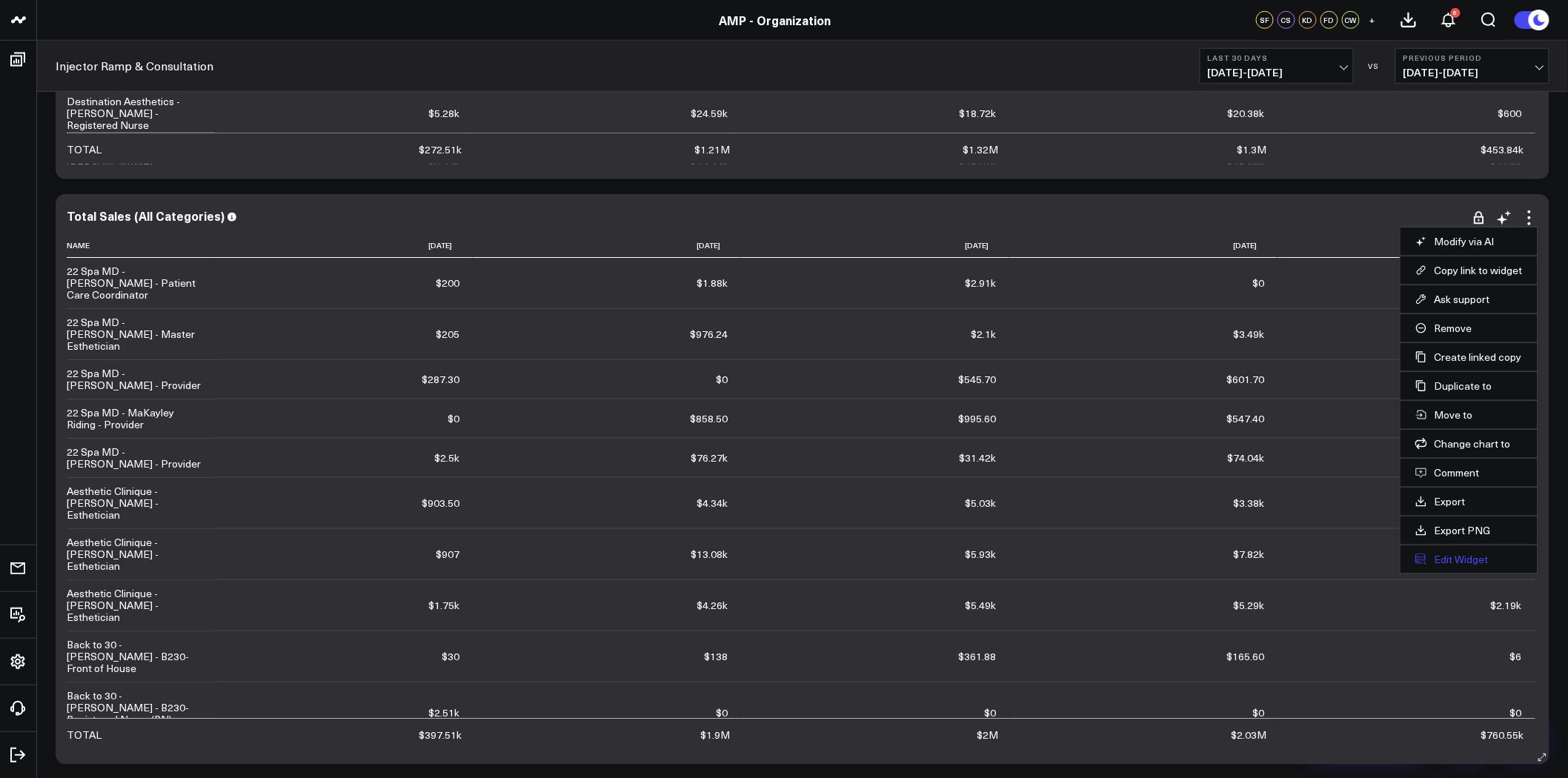
click at [1466, 564] on button "Edit Widget" at bounding box center [1469, 560] width 107 height 13
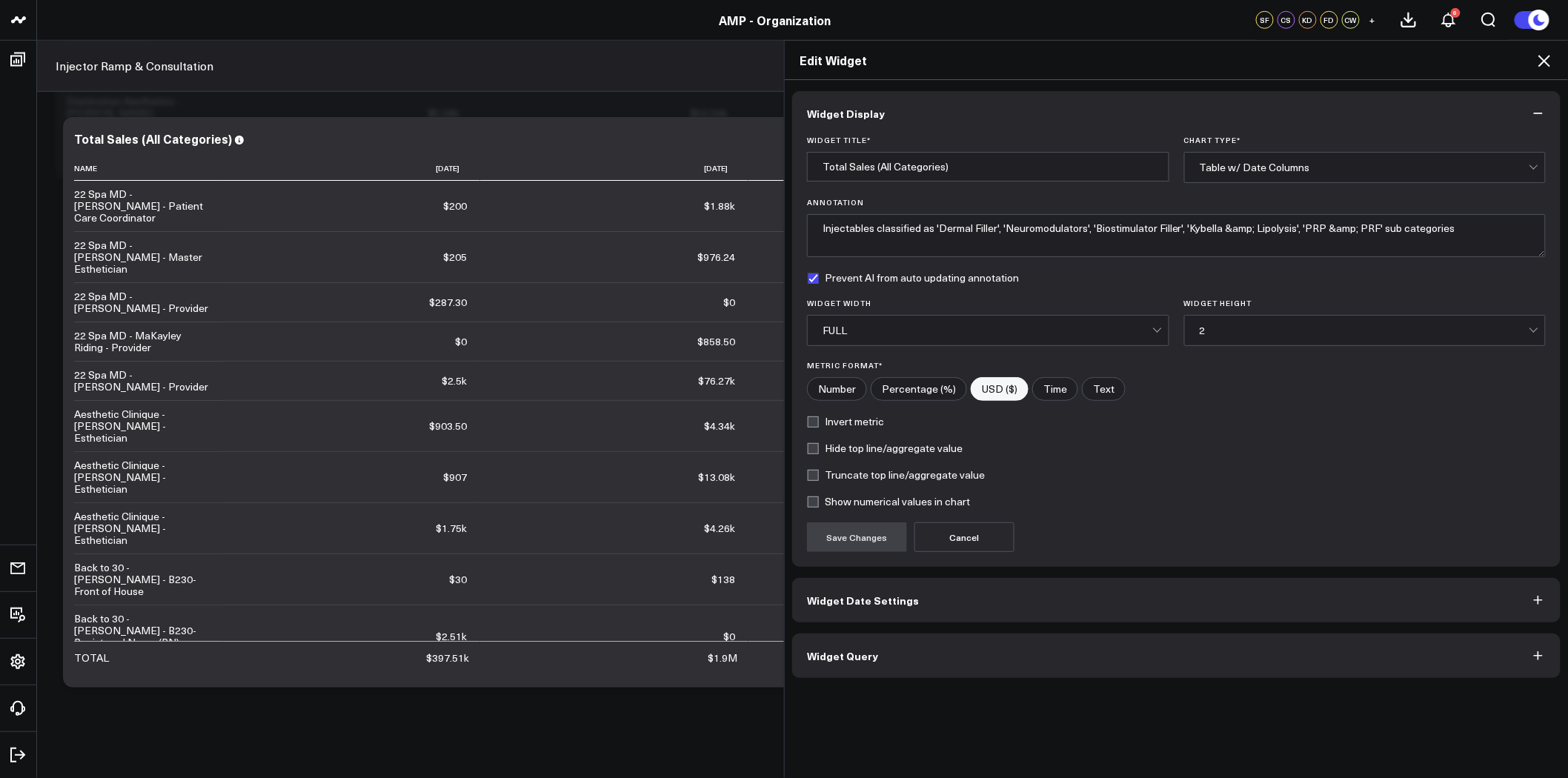
click at [914, 654] on button "Widget Query" at bounding box center [1176, 655] width 768 height 44
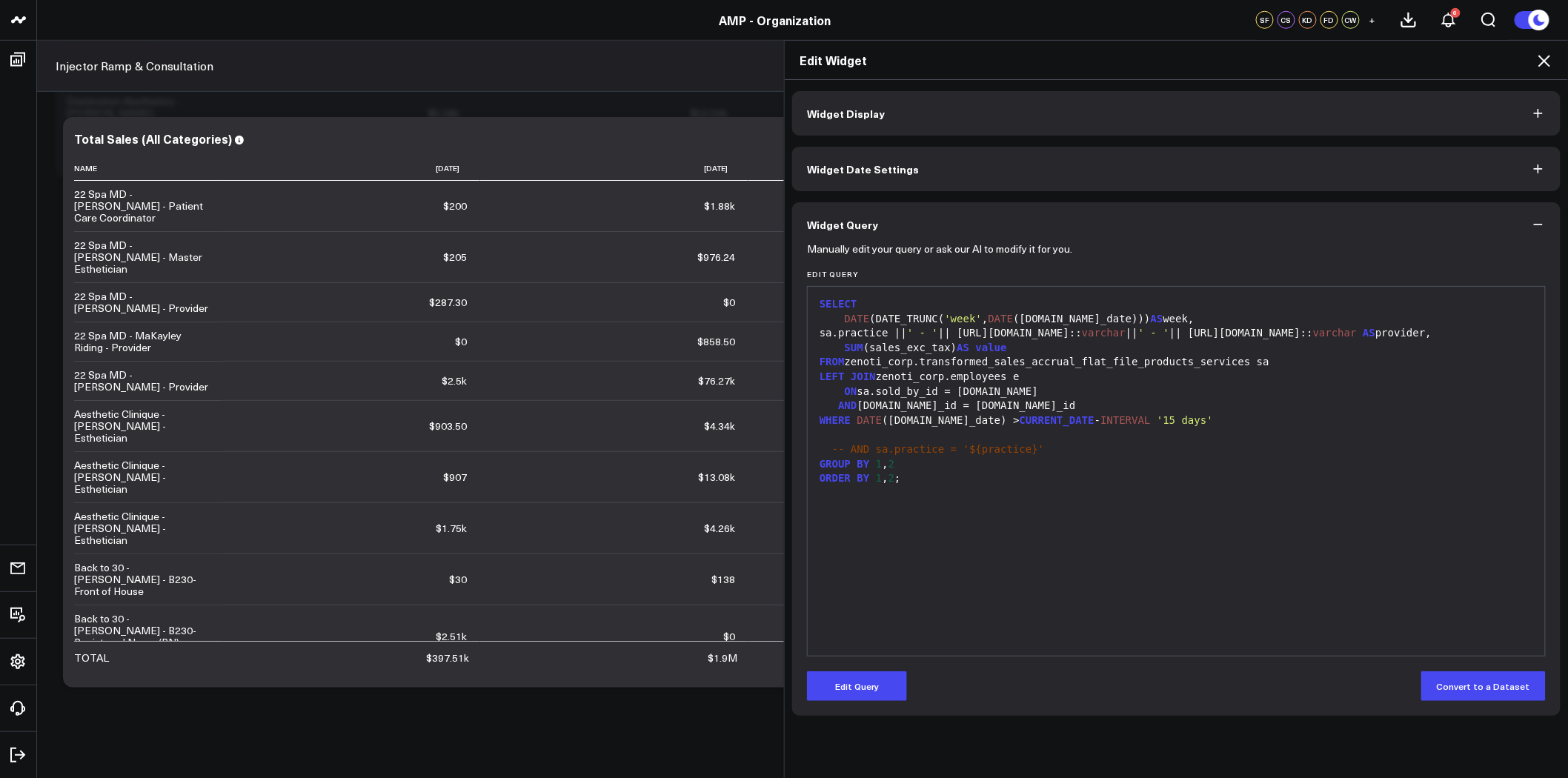
click at [839, 435] on div at bounding box center [1176, 435] width 723 height 15
click at [821, 434] on div at bounding box center [1176, 435] width 723 height 15
click at [861, 686] on button "Edit Query" at bounding box center [857, 686] width 100 height 29
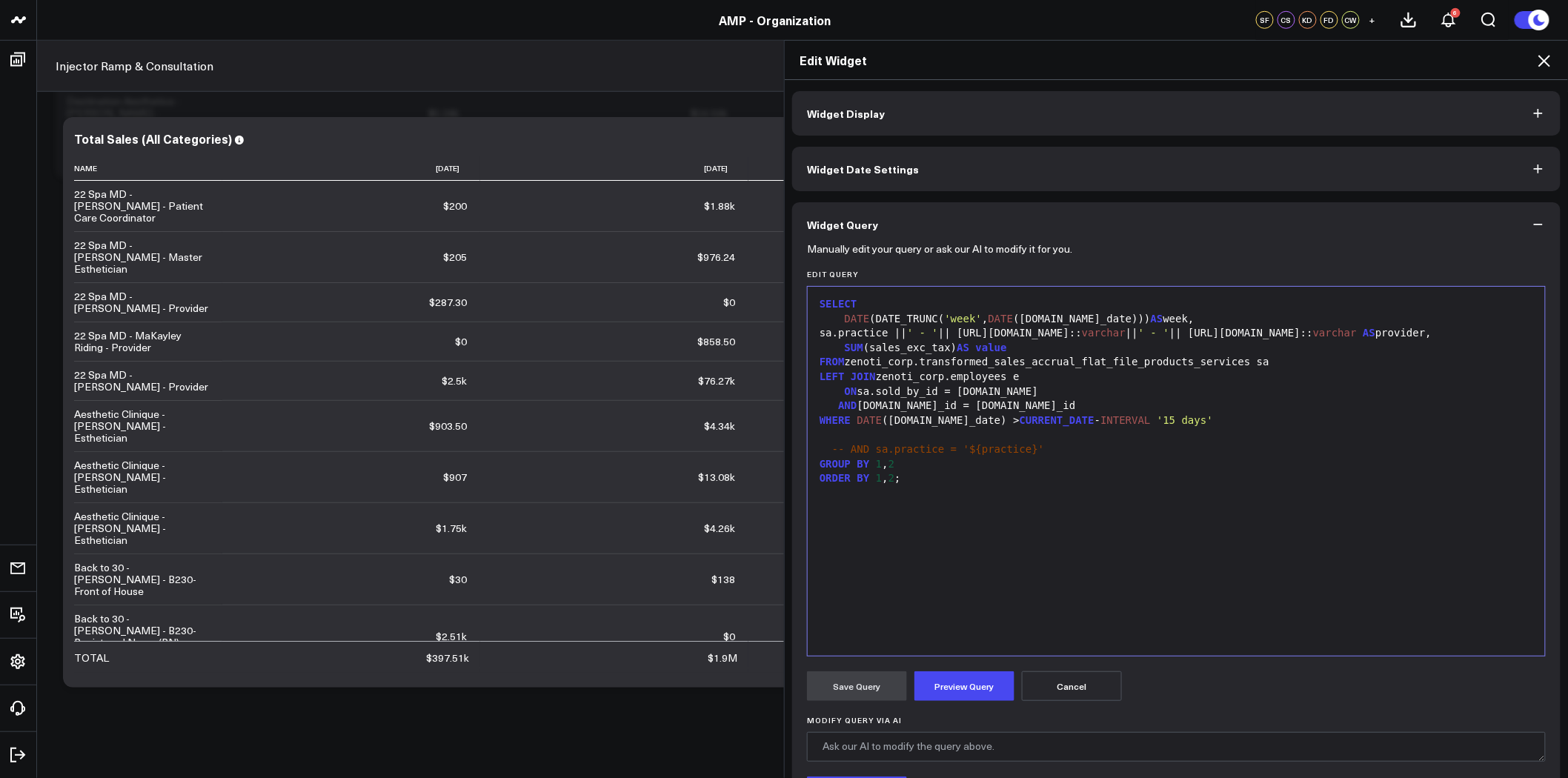
click at [818, 435] on div at bounding box center [1176, 435] width 723 height 15
click at [920, 411] on div "AND [DOMAIN_NAME]_id = [DOMAIN_NAME]_id" at bounding box center [1176, 406] width 723 height 15
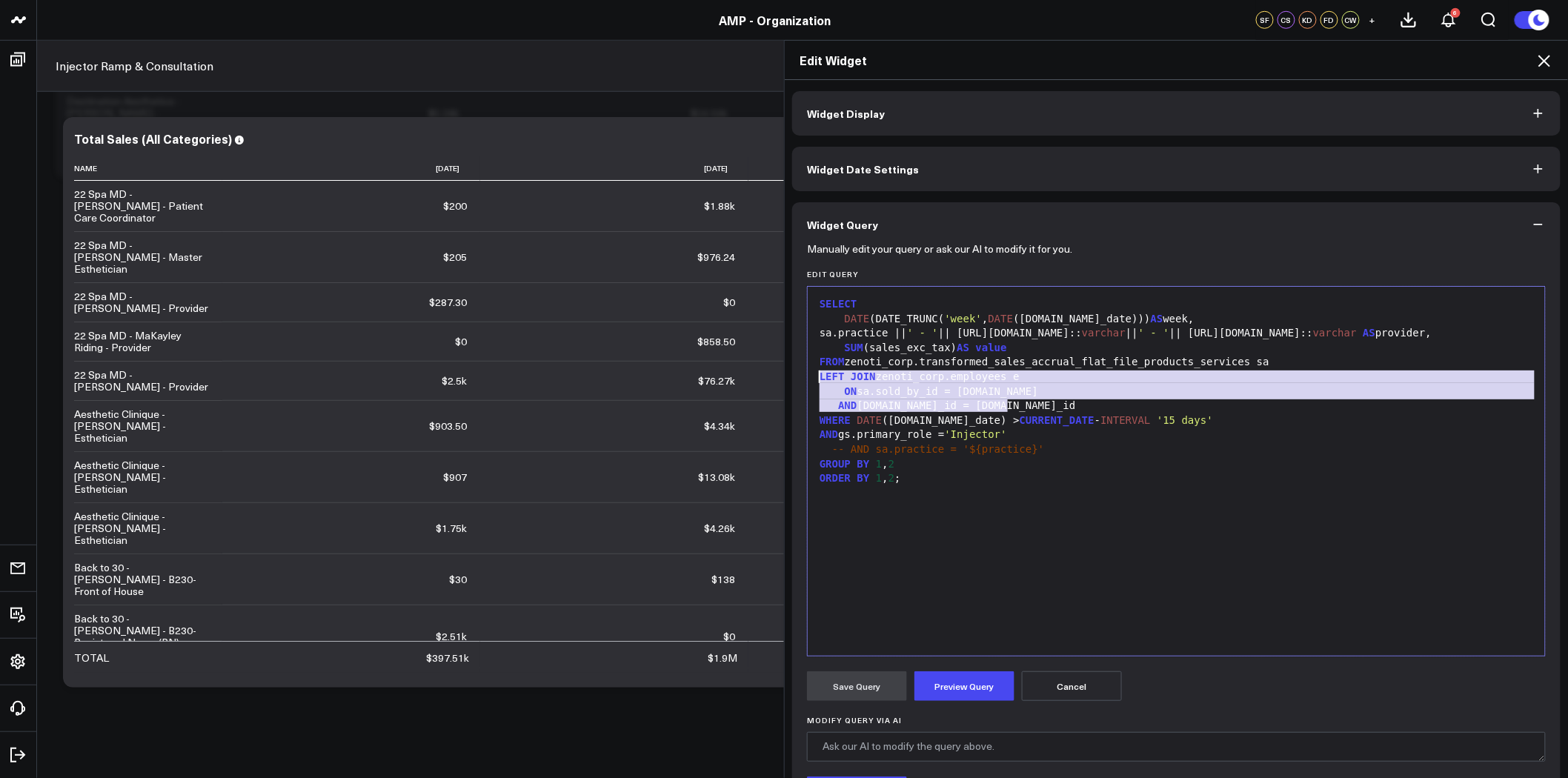
drag, startPoint x: 1027, startPoint y: 405, endPoint x: 796, endPoint y: 371, distance: 233.5
click at [796, 371] on div "Manually edit your query or ask our AI to modify it for you. Edit Query 99 1 2 …" at bounding box center [1176, 573] width 768 height 653
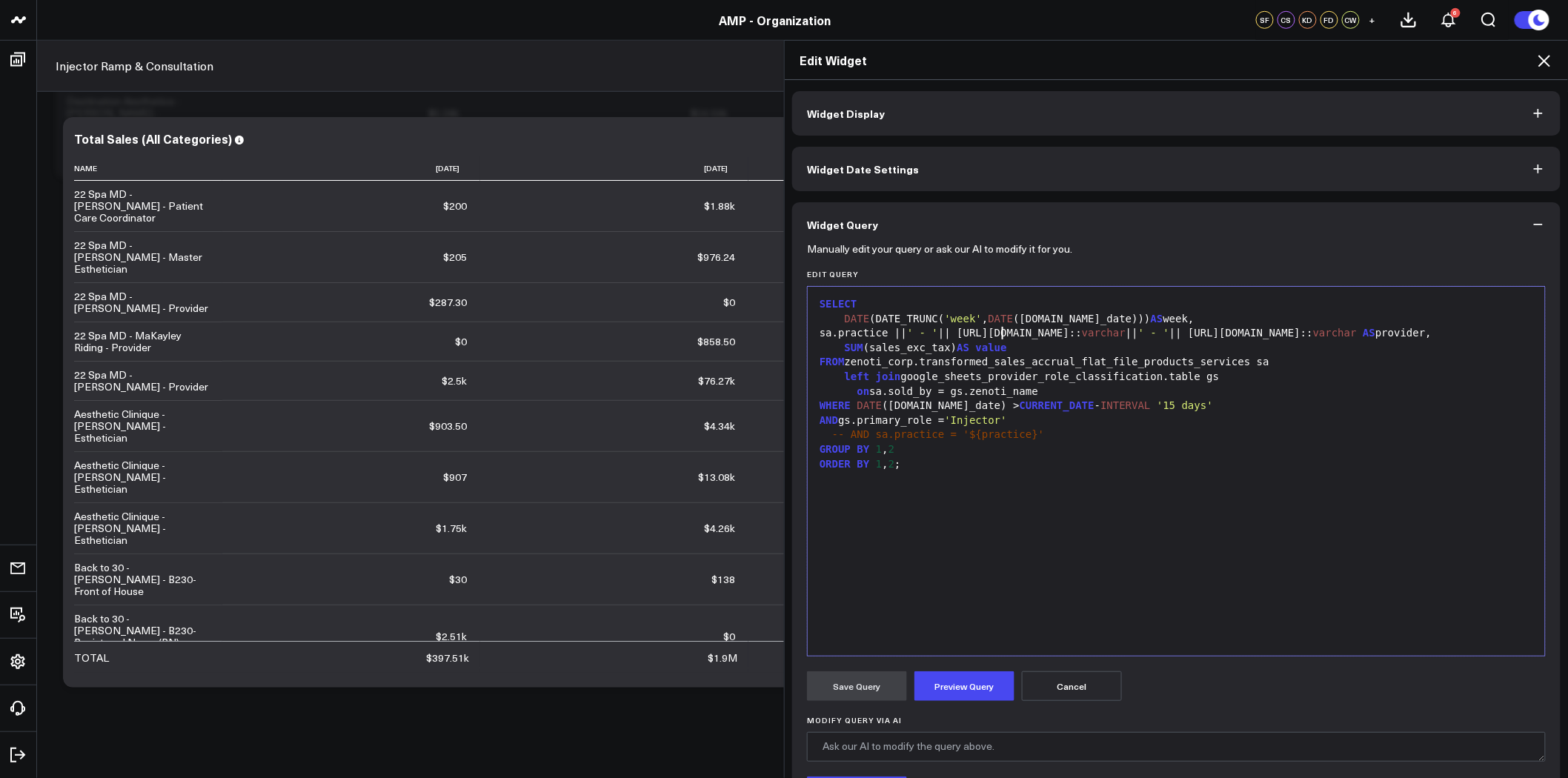
click at [999, 338] on div "sa.practice || ' - ' || [URL][DOMAIN_NAME]:: varchar || ' - ' || [URL][DOMAIN_N…" at bounding box center [1176, 334] width 723 height 15
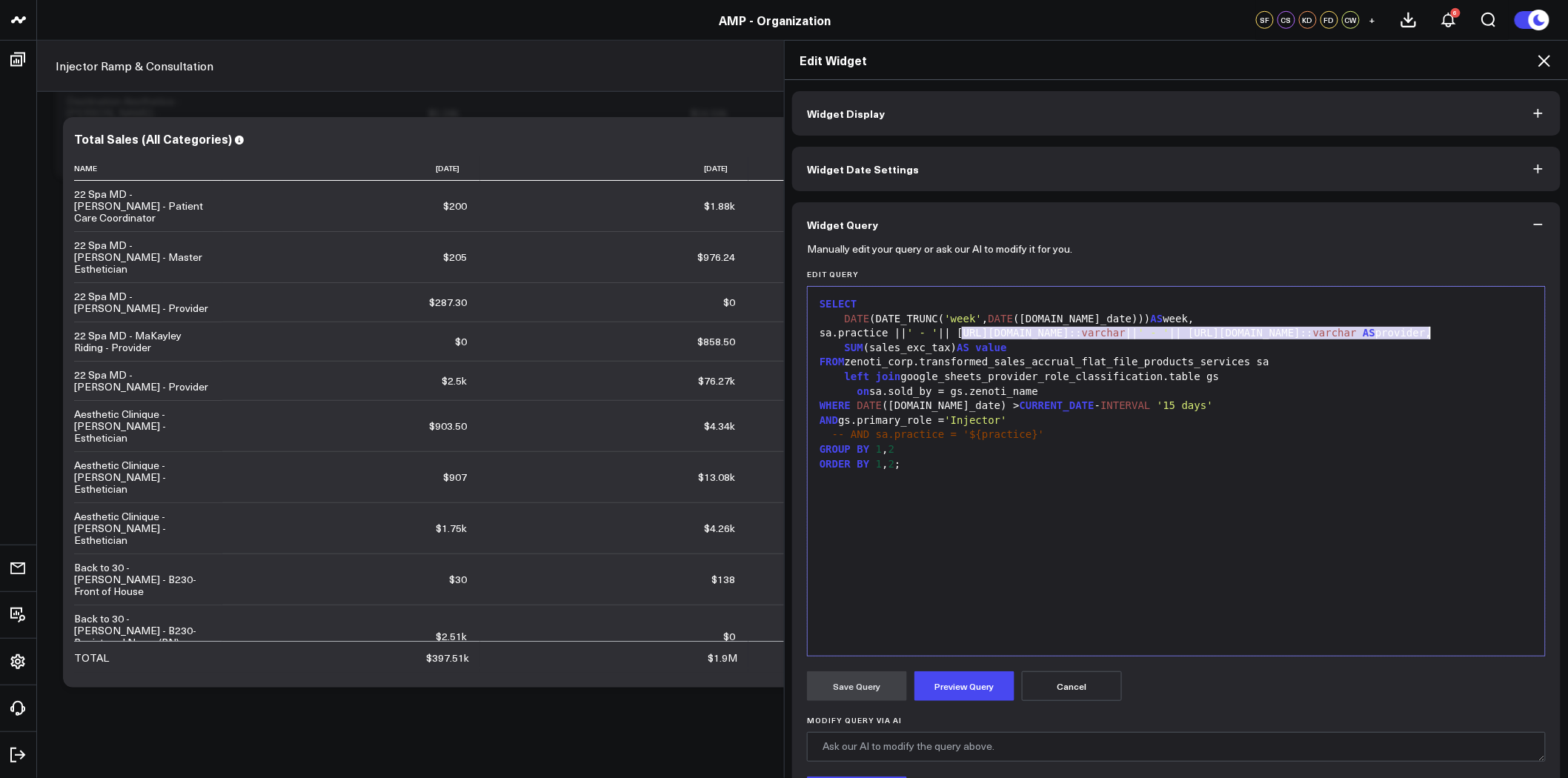
drag, startPoint x: 956, startPoint y: 334, endPoint x: 1426, endPoint y: 335, distance: 470.0
click at [1426, 335] on div "sa.practice || ' - ' || [URL][DOMAIN_NAME]:: varchar || ' - ' || [URL][DOMAIN_N…" at bounding box center [1176, 334] width 723 height 15
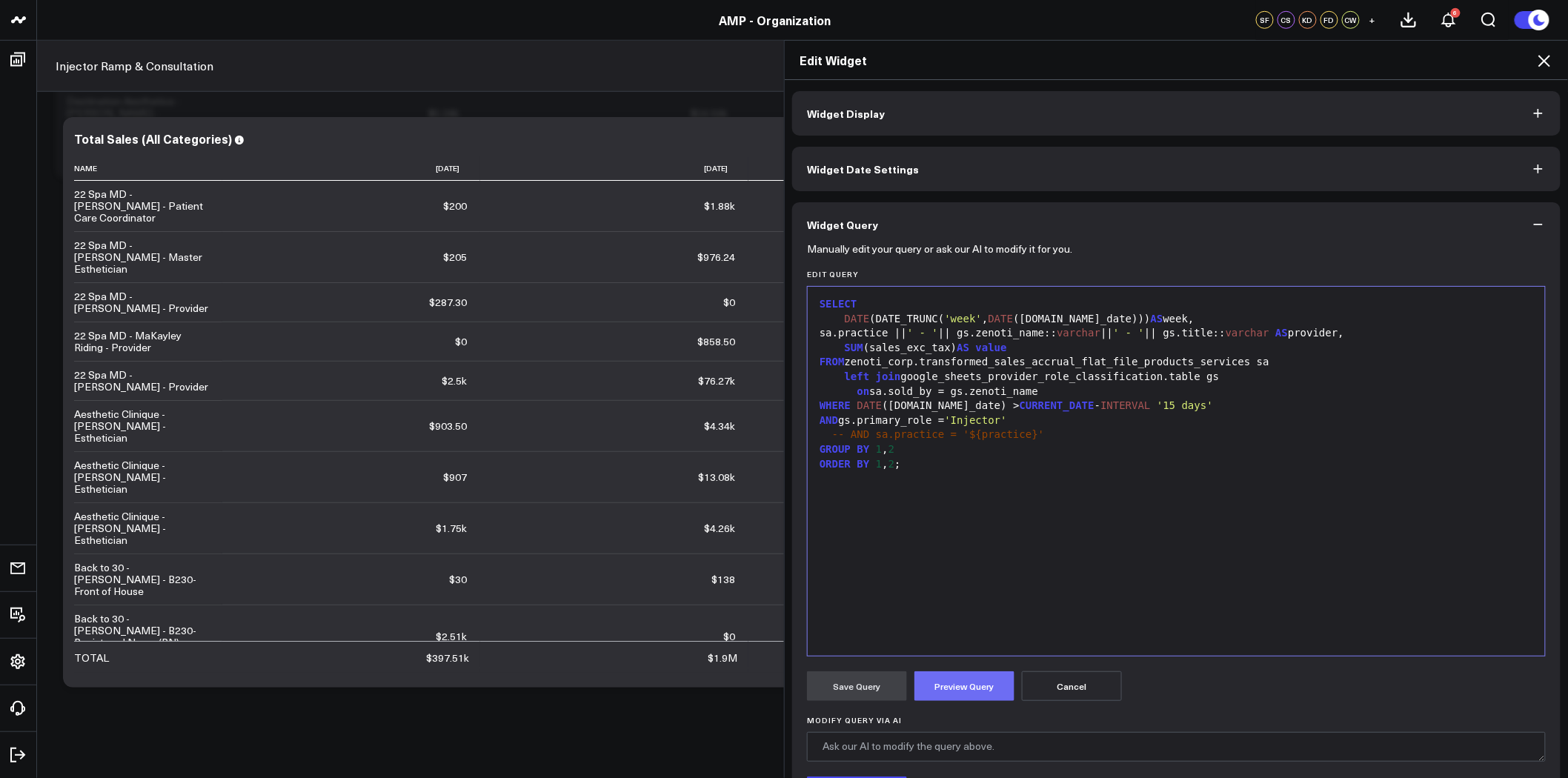
click at [975, 691] on button "Preview Query" at bounding box center [965, 686] width 100 height 29
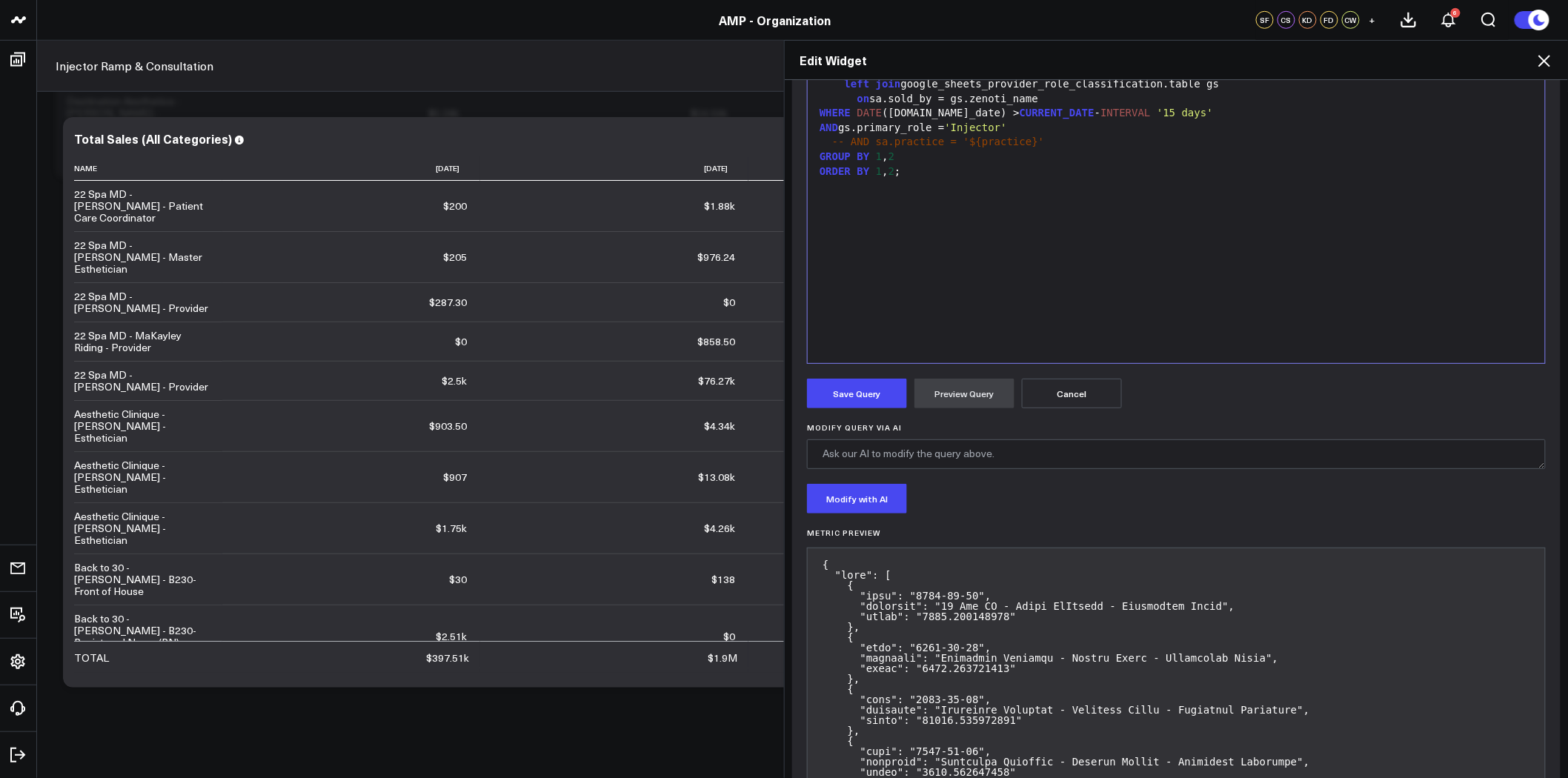
scroll to position [296, 0]
click at [845, 396] on button "Save Query" at bounding box center [857, 389] width 100 height 29
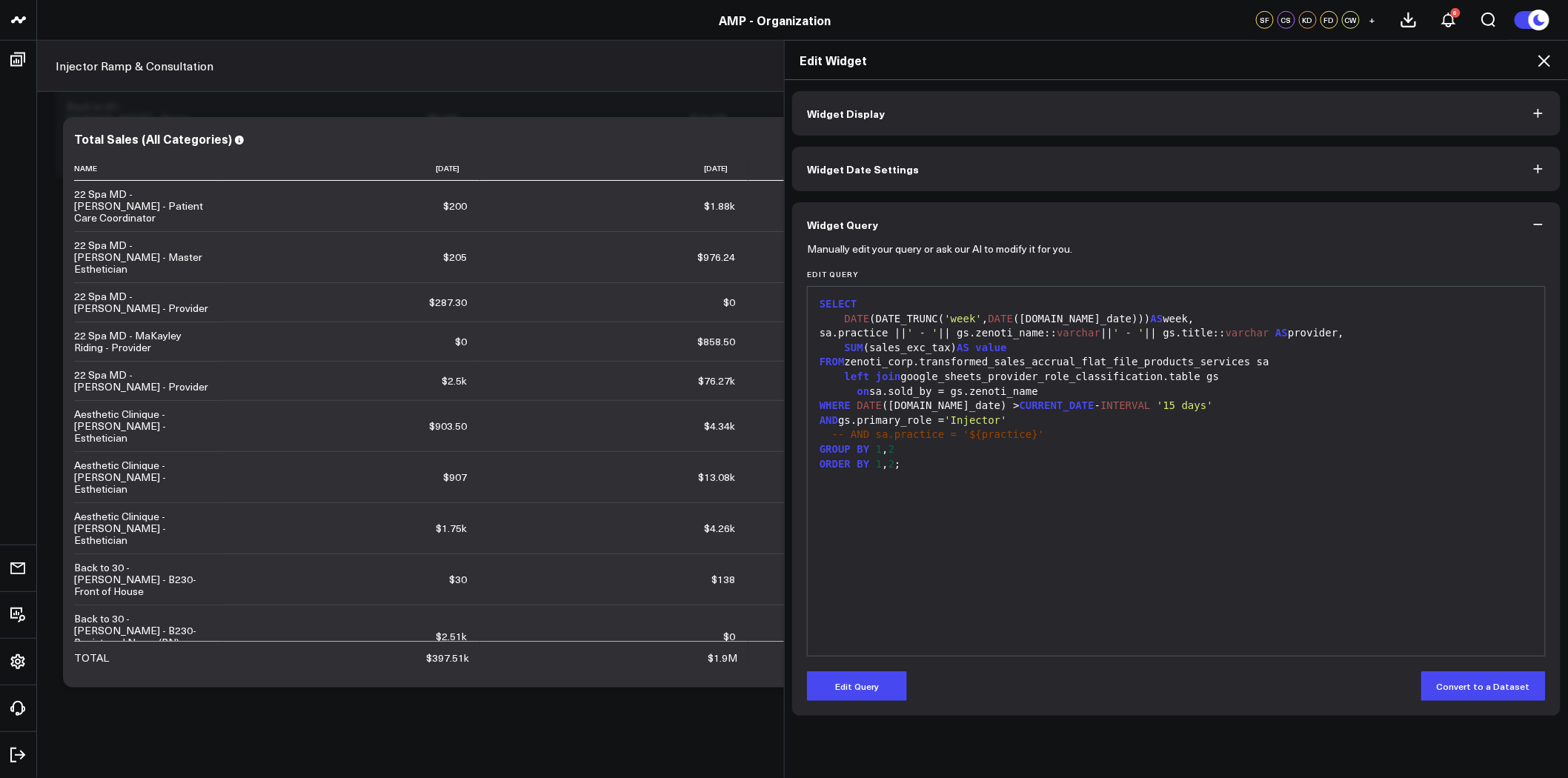
scroll to position [0, 0]
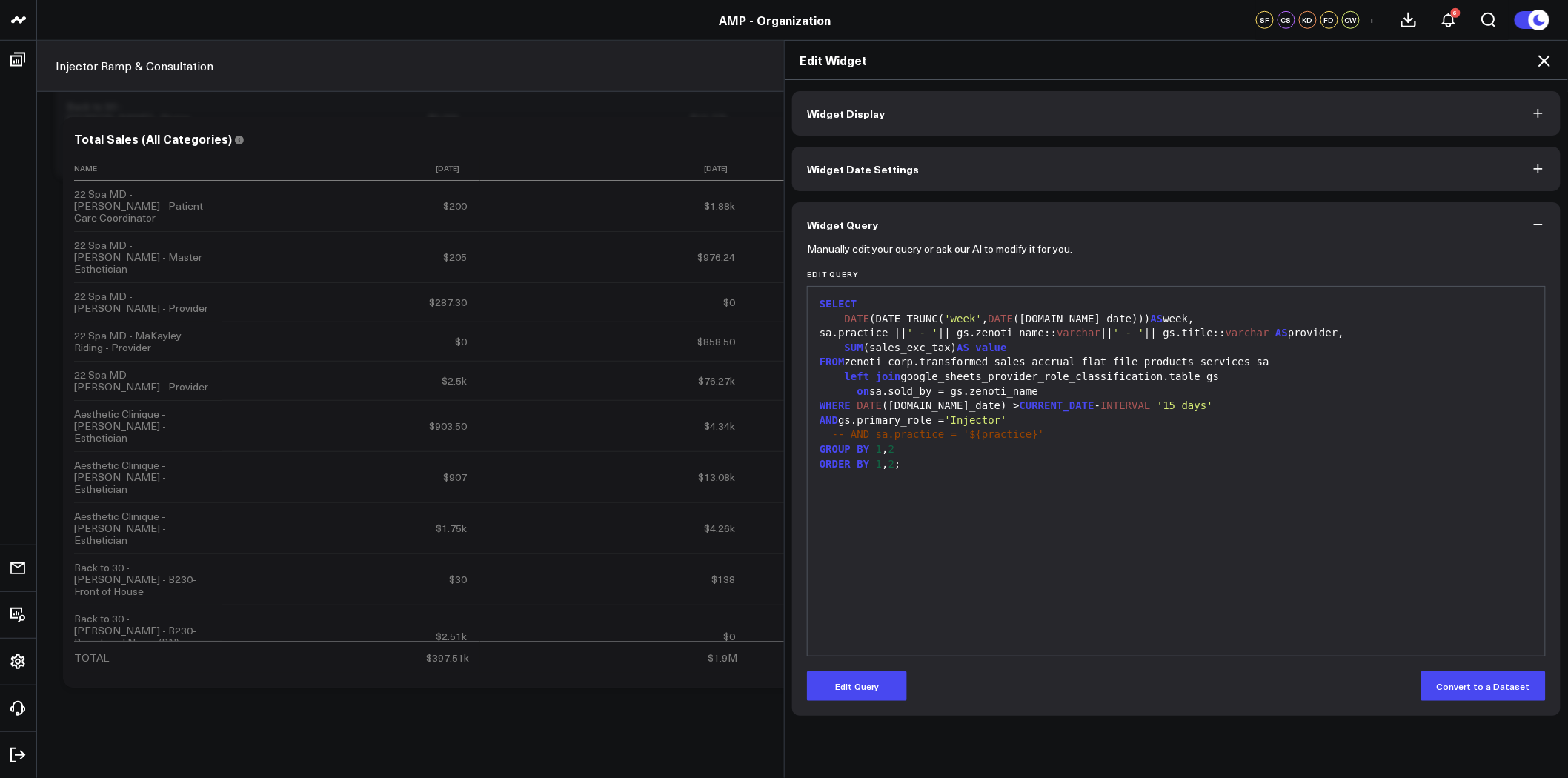
click at [1549, 62] on icon at bounding box center [1545, 61] width 18 height 18
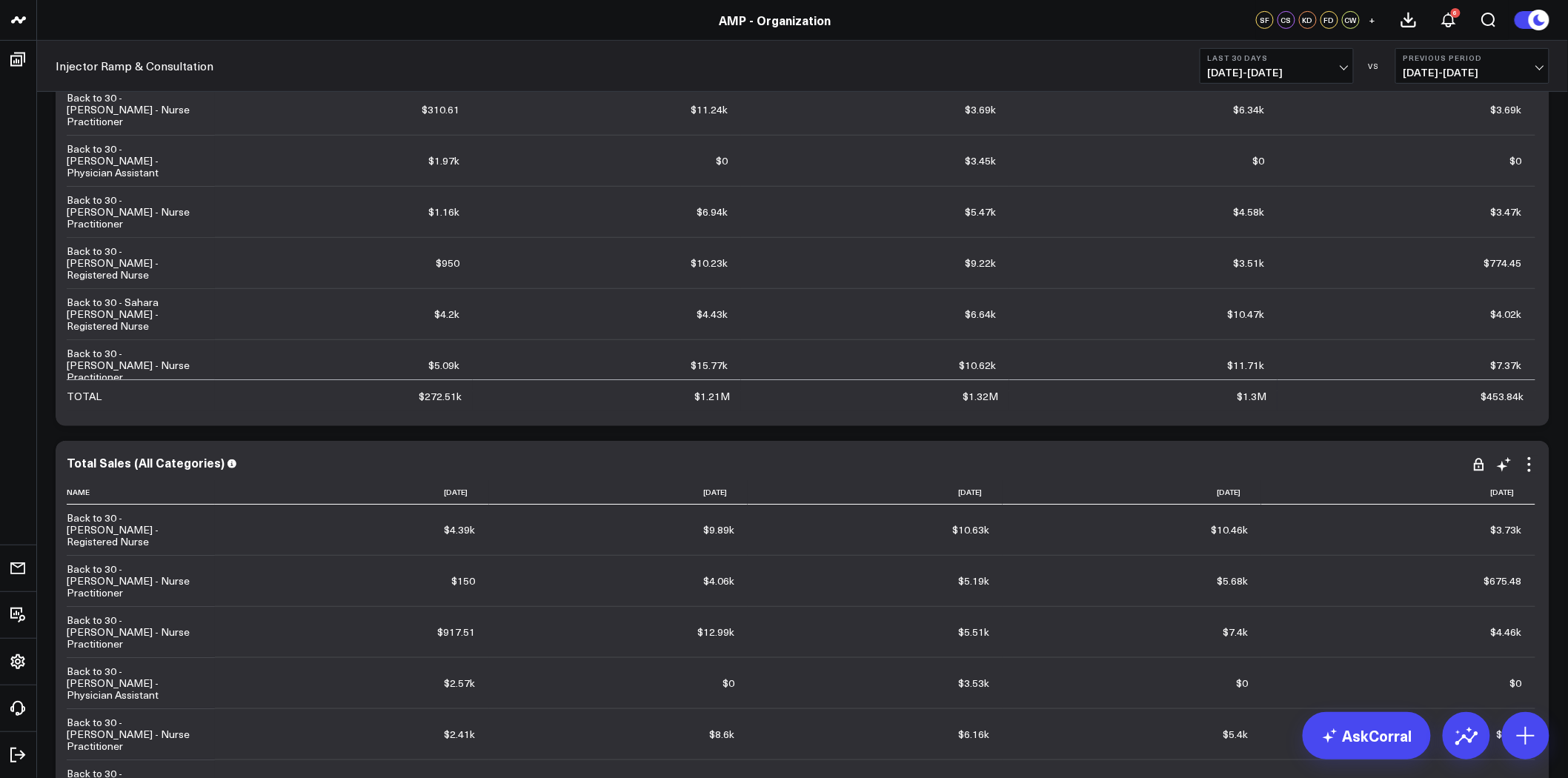
scroll to position [5035, 0]
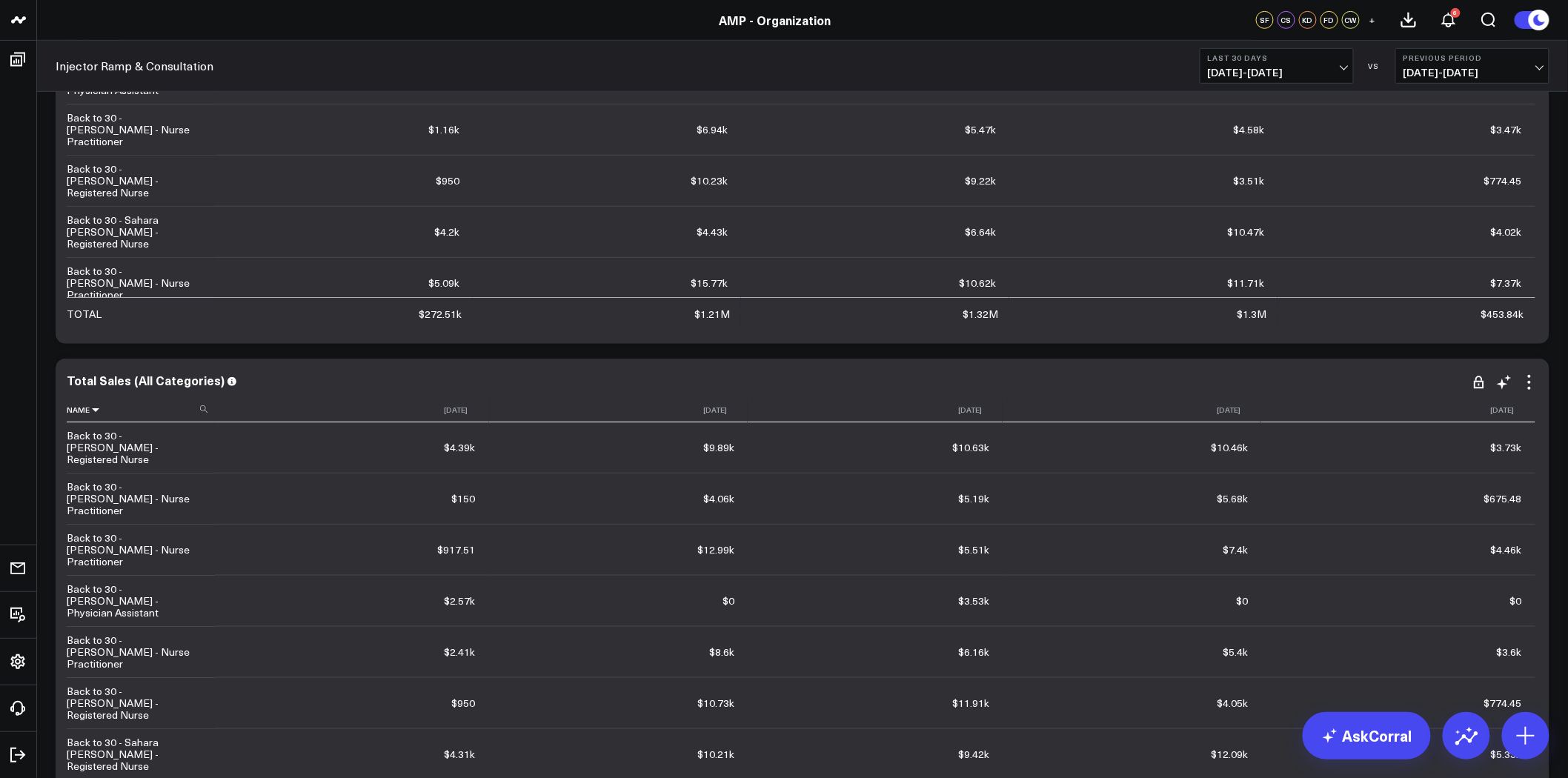
click at [95, 410] on icon at bounding box center [96, 409] width 11 height 9
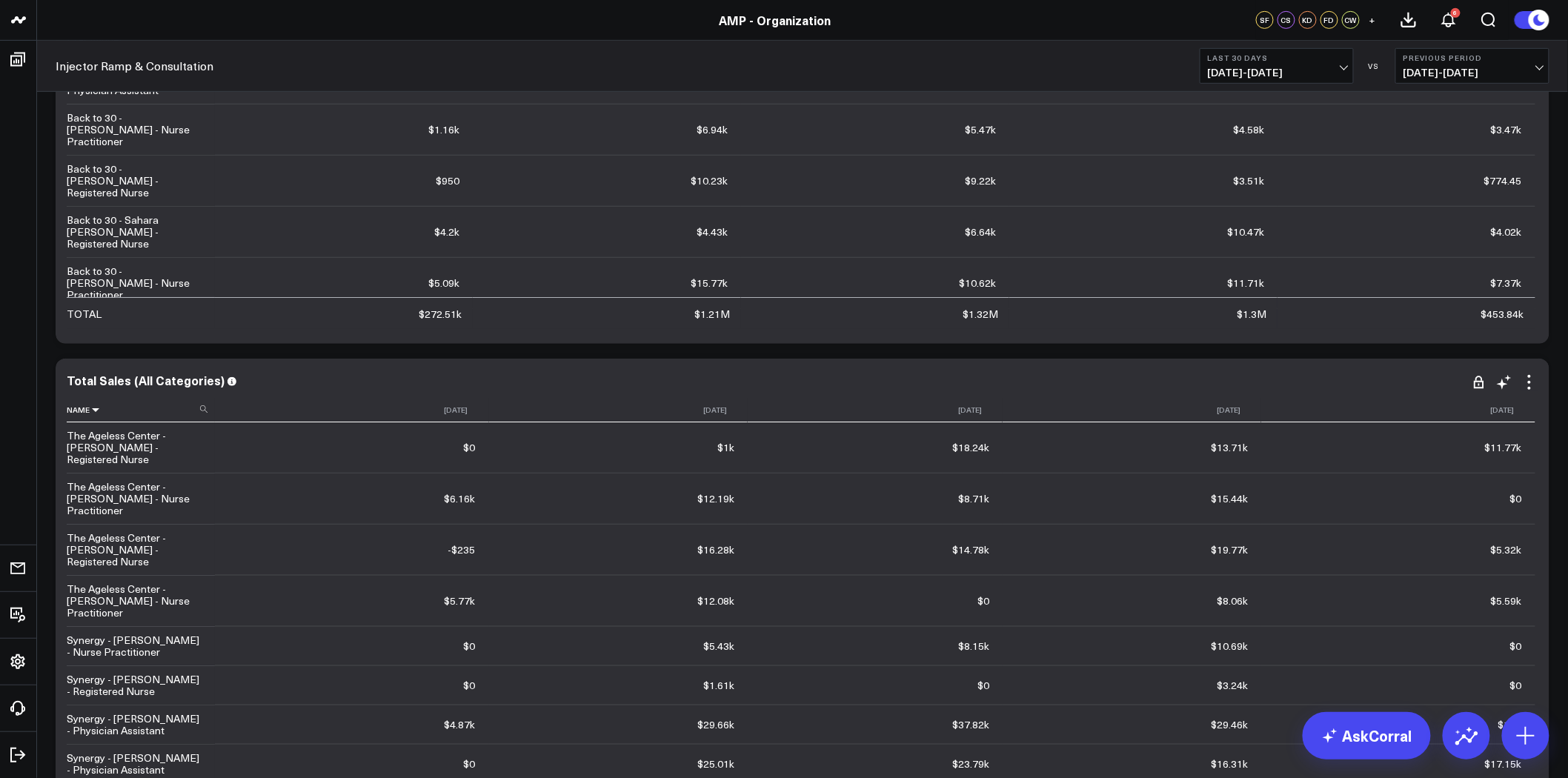
click at [95, 410] on icon at bounding box center [96, 409] width 11 height 9
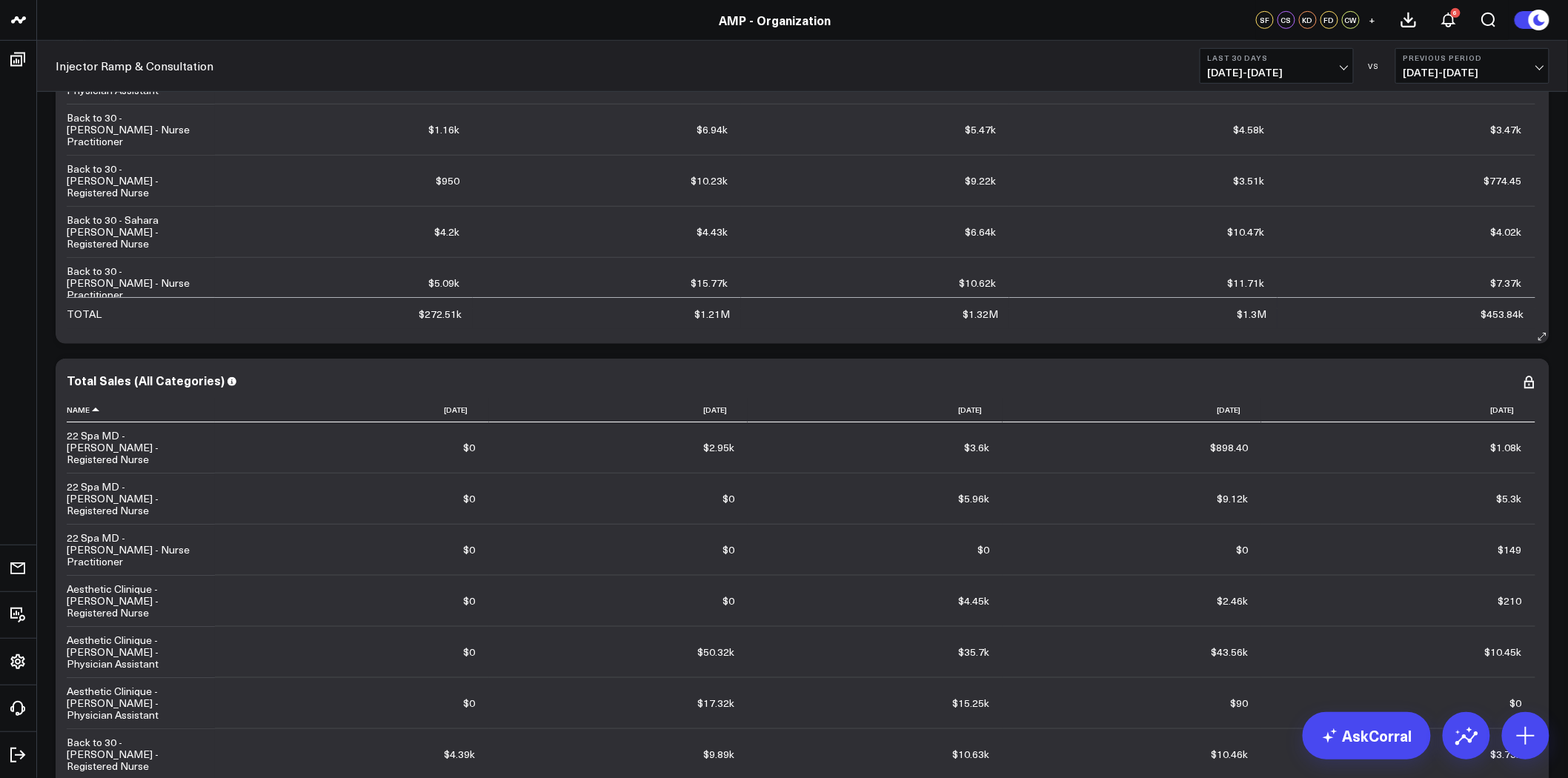
scroll to position [4706, 0]
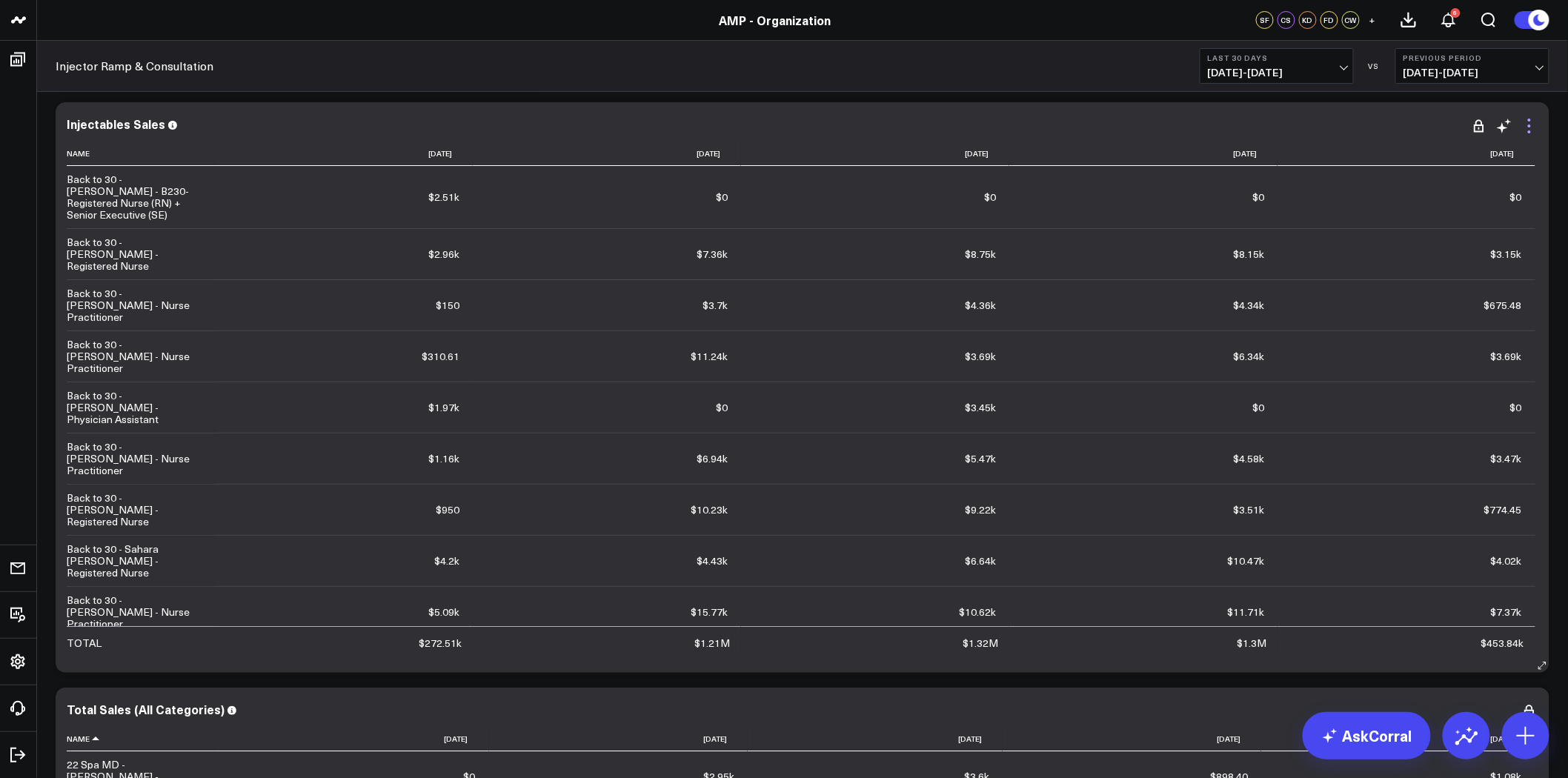
click at [1530, 123] on icon at bounding box center [1530, 126] width 18 height 18
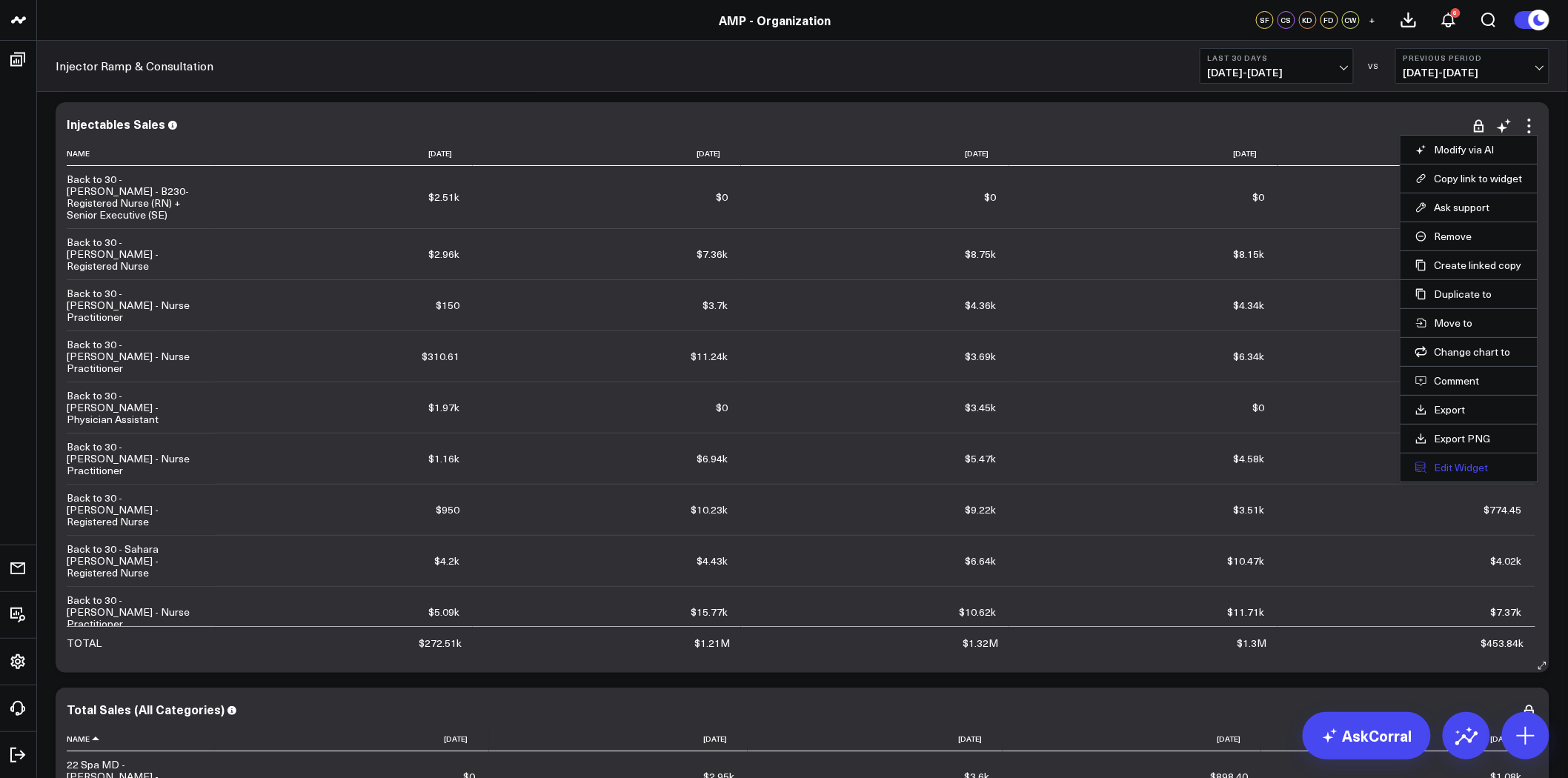
click at [1457, 463] on button "Edit Widget" at bounding box center [1469, 467] width 107 height 13
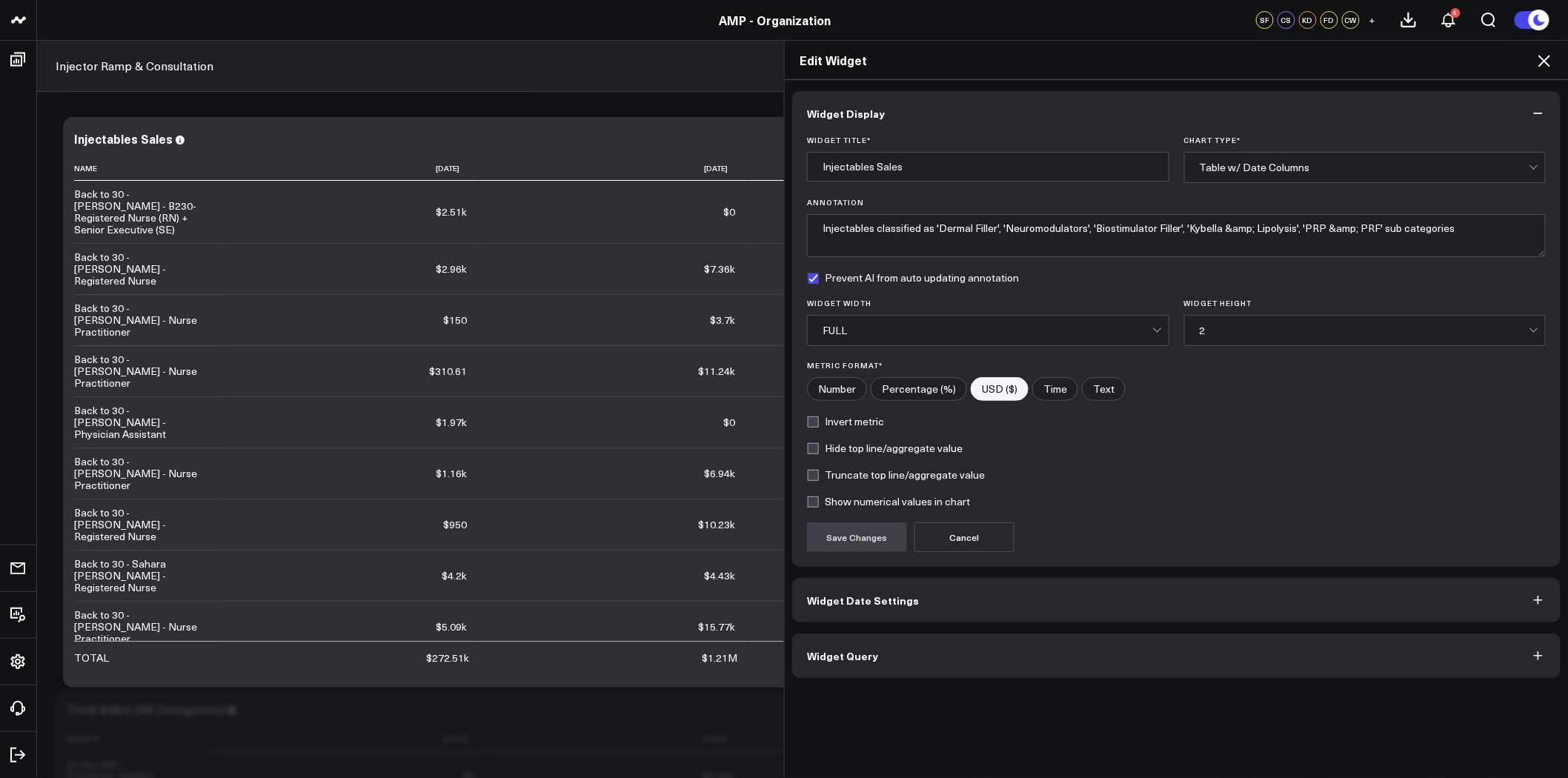
click at [898, 660] on button "Widget Query" at bounding box center [1176, 655] width 768 height 44
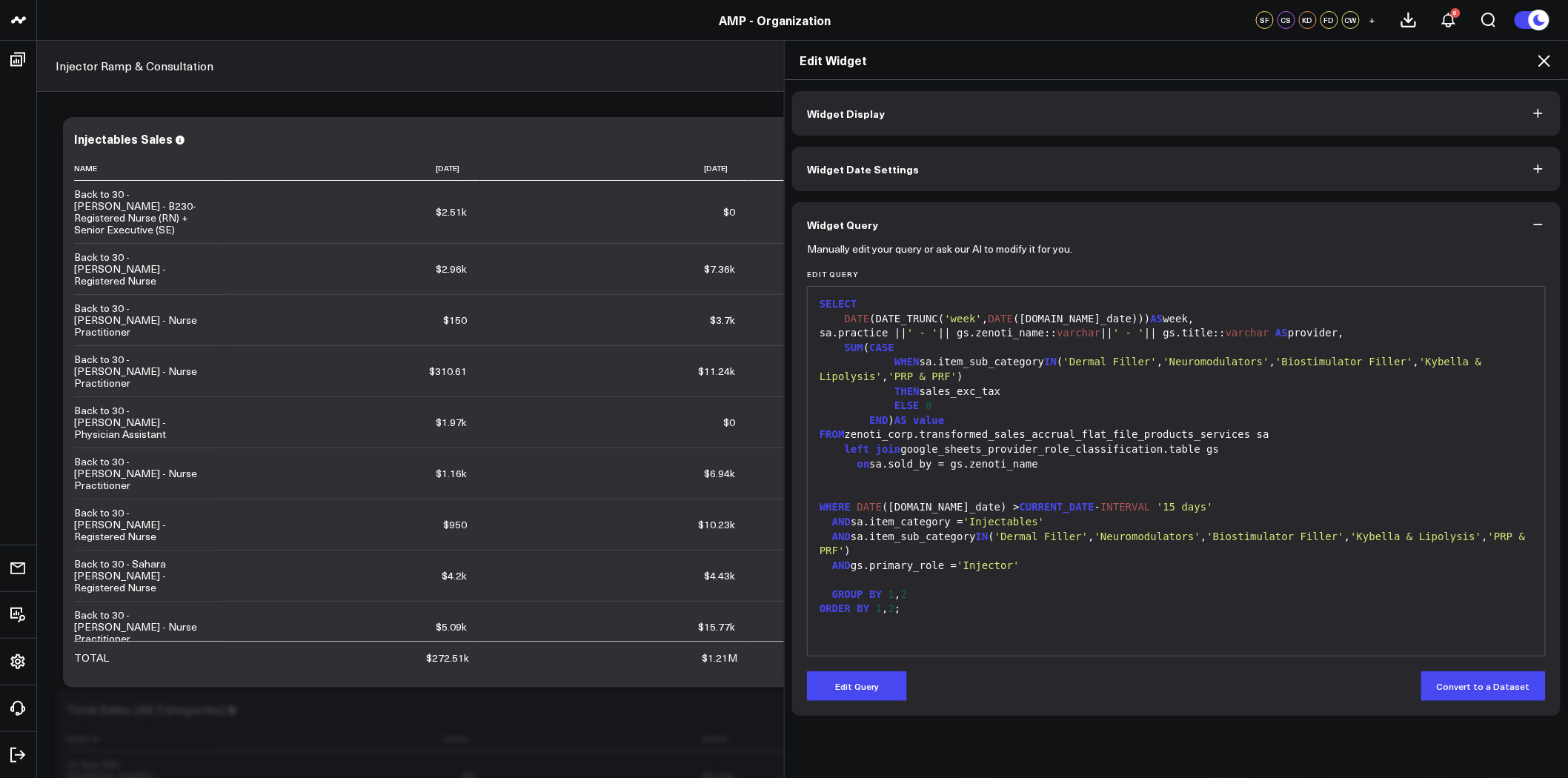
click at [1548, 57] on icon at bounding box center [1544, 61] width 11 height 11
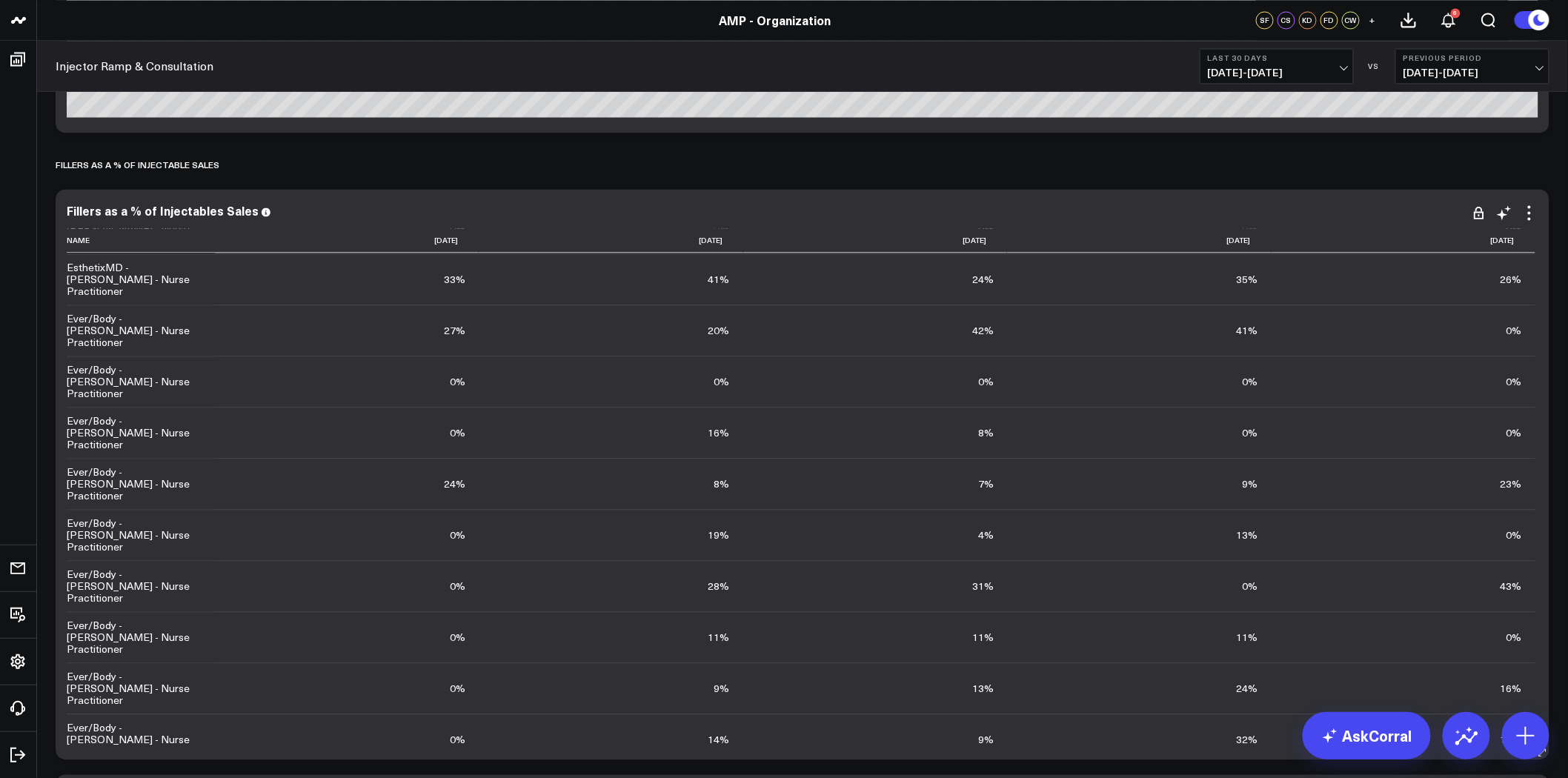
scroll to position [1316, 0]
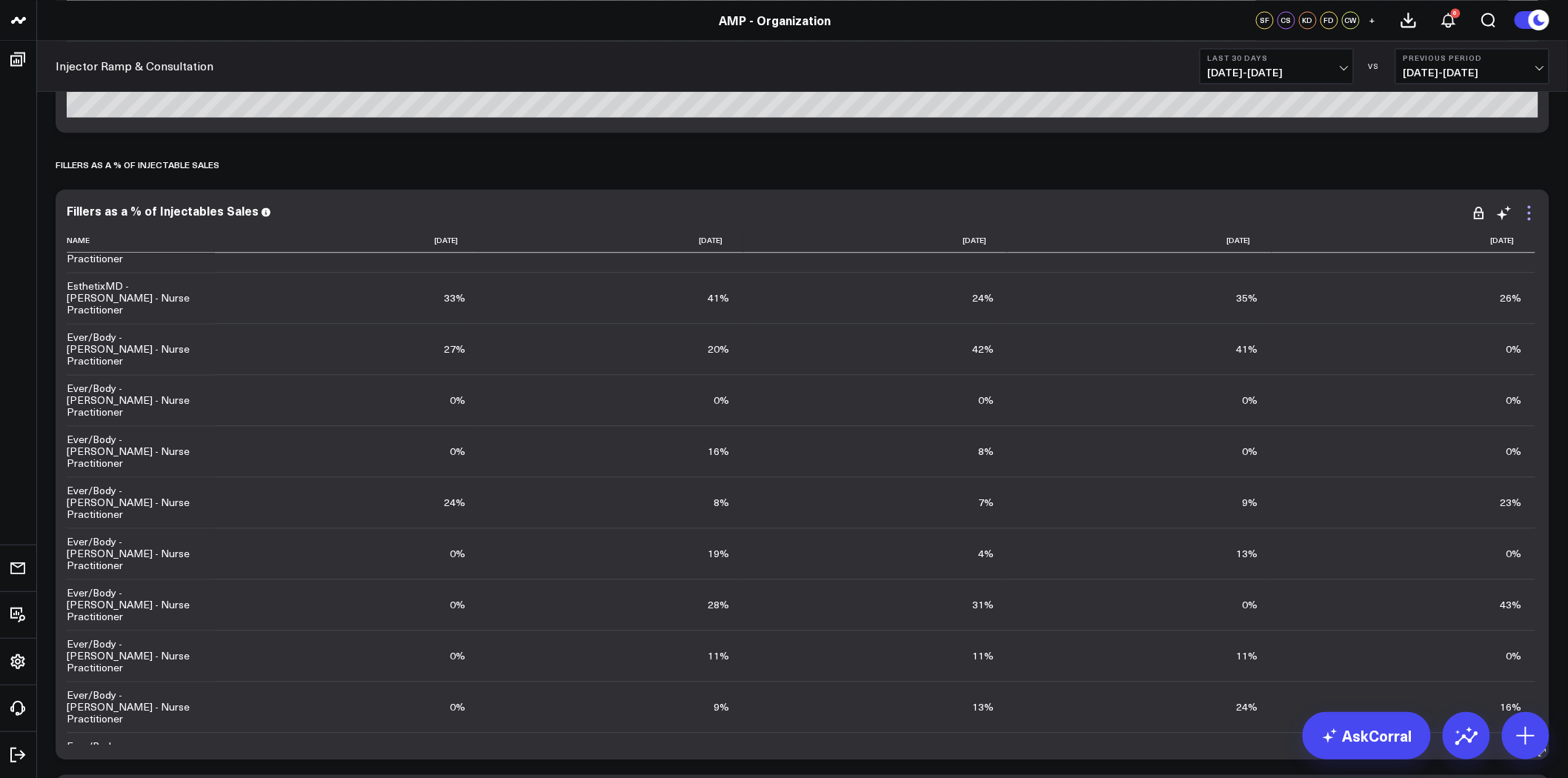
click at [1534, 216] on icon at bounding box center [1530, 213] width 18 height 18
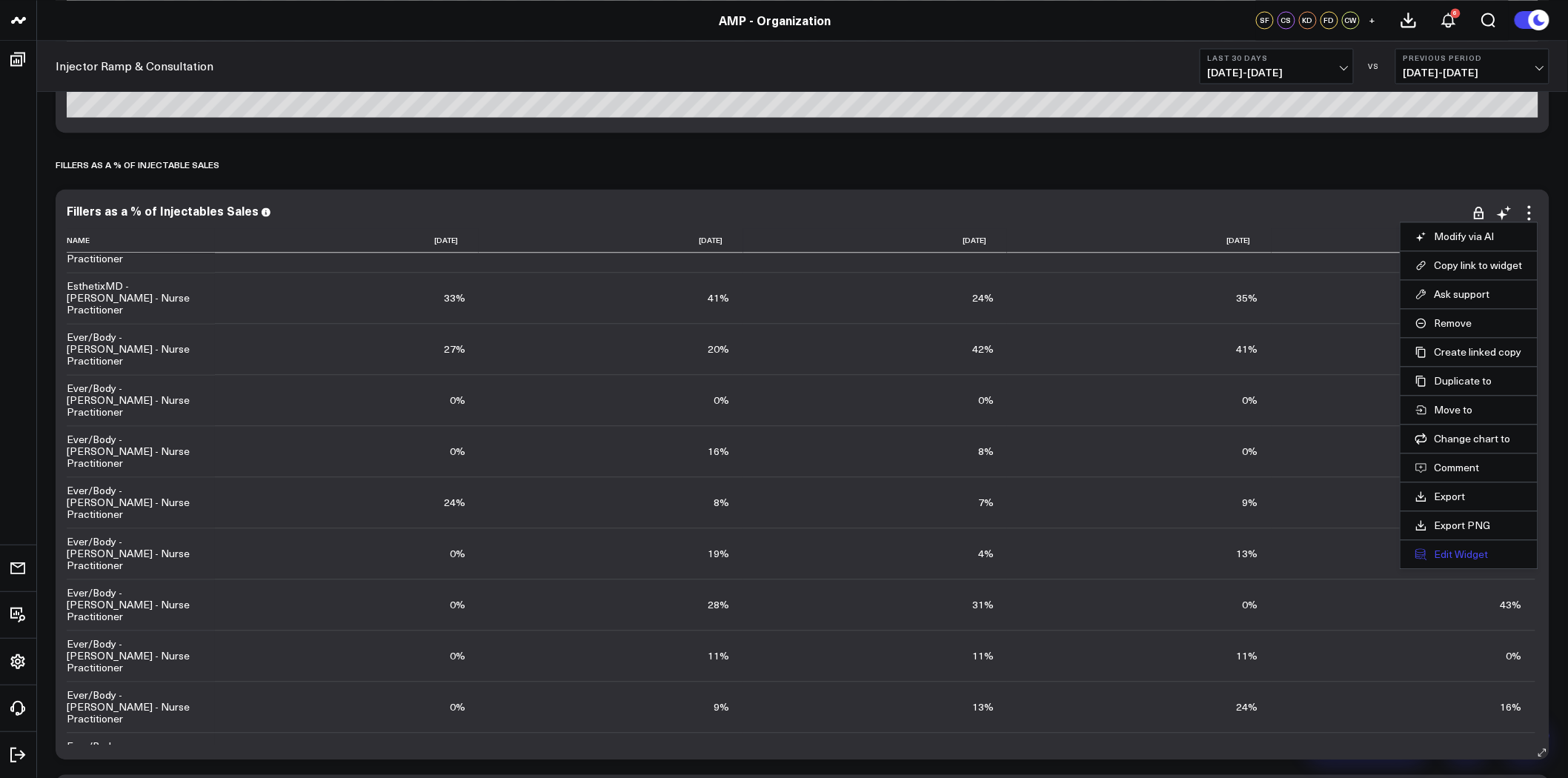
click at [1461, 560] on button "Edit Widget" at bounding box center [1469, 554] width 107 height 13
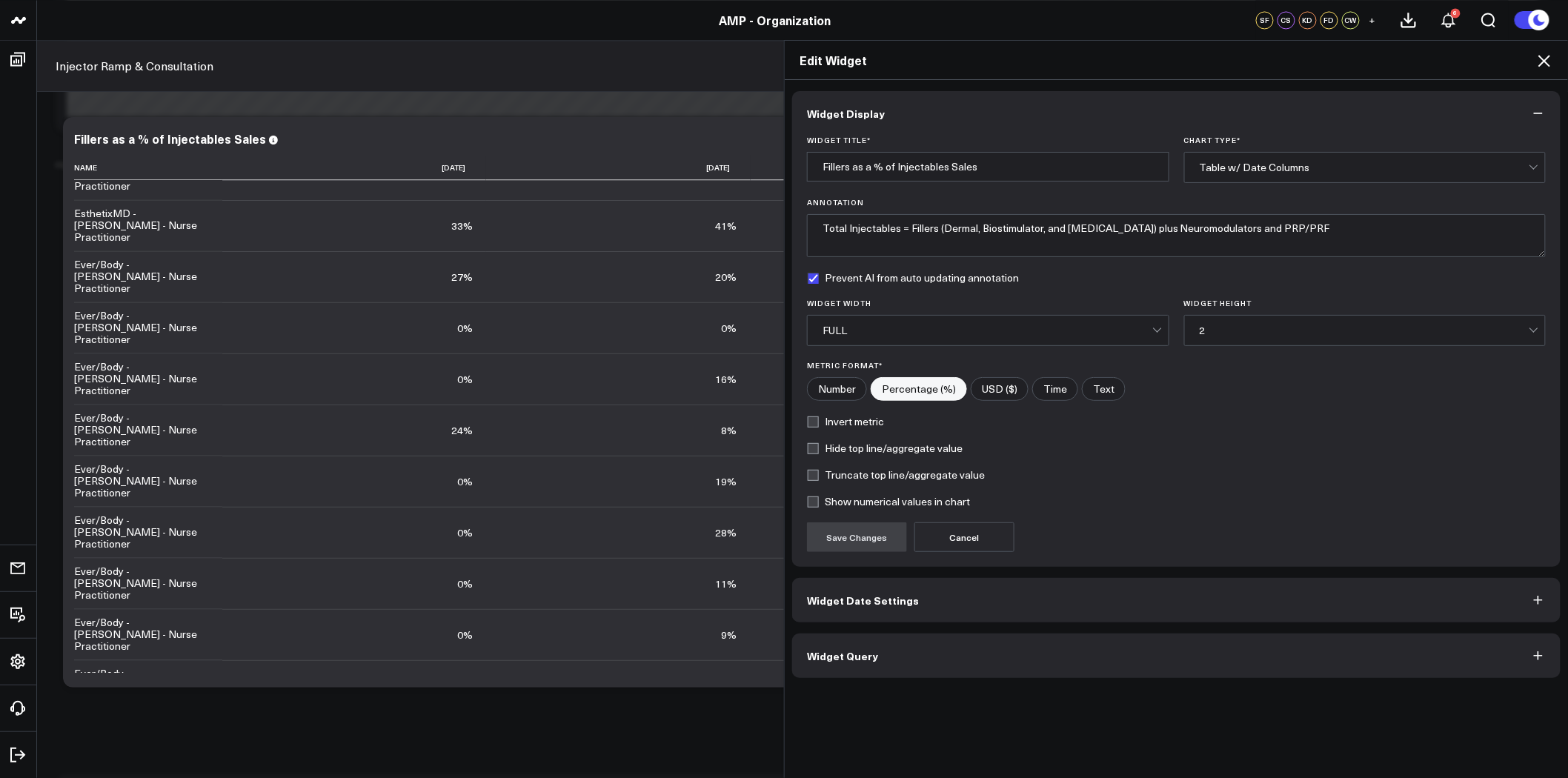
click at [1071, 653] on button "Widget Query" at bounding box center [1176, 655] width 768 height 44
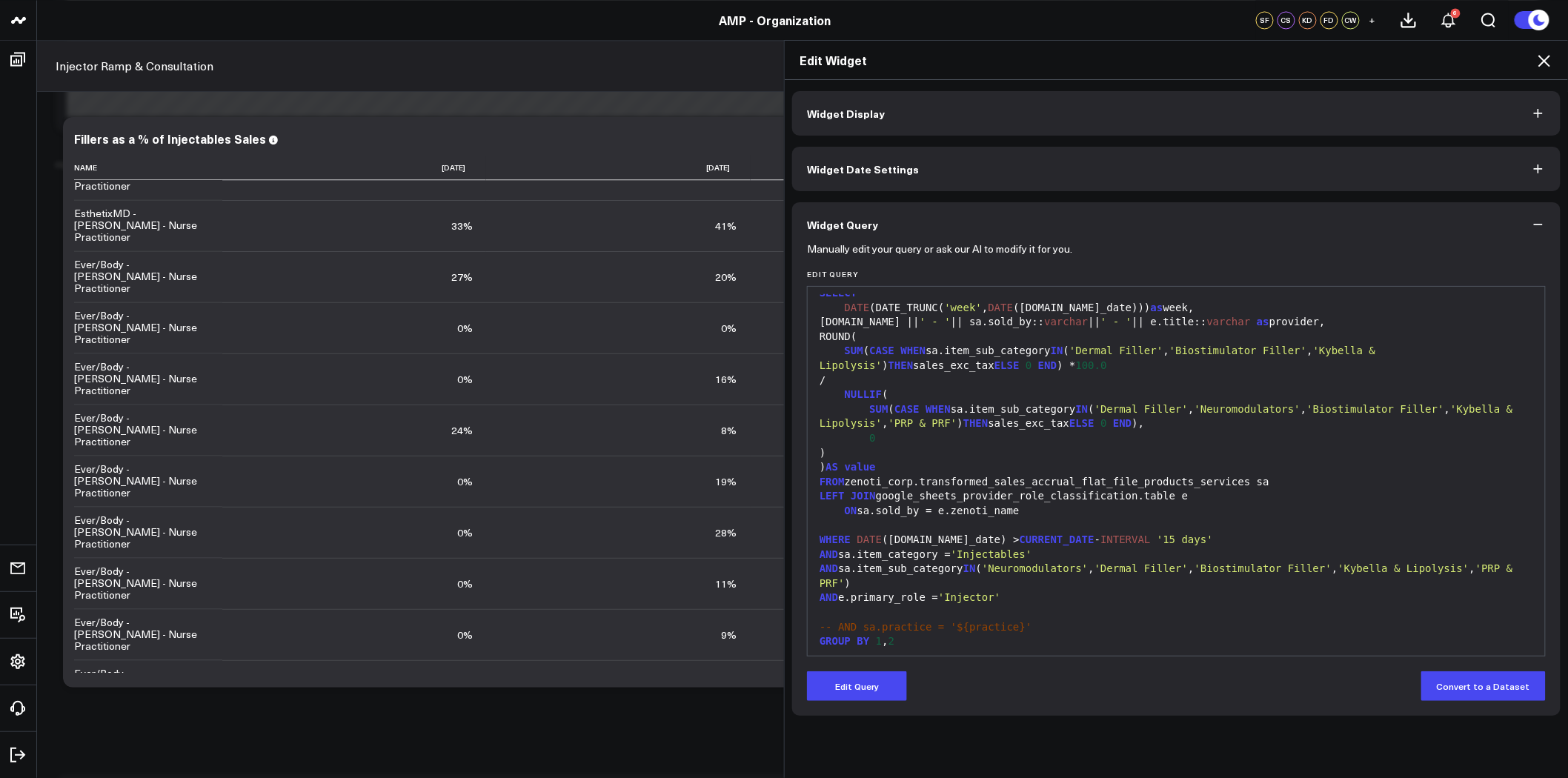
scroll to position [13, 0]
click at [1545, 63] on icon at bounding box center [1545, 61] width 18 height 18
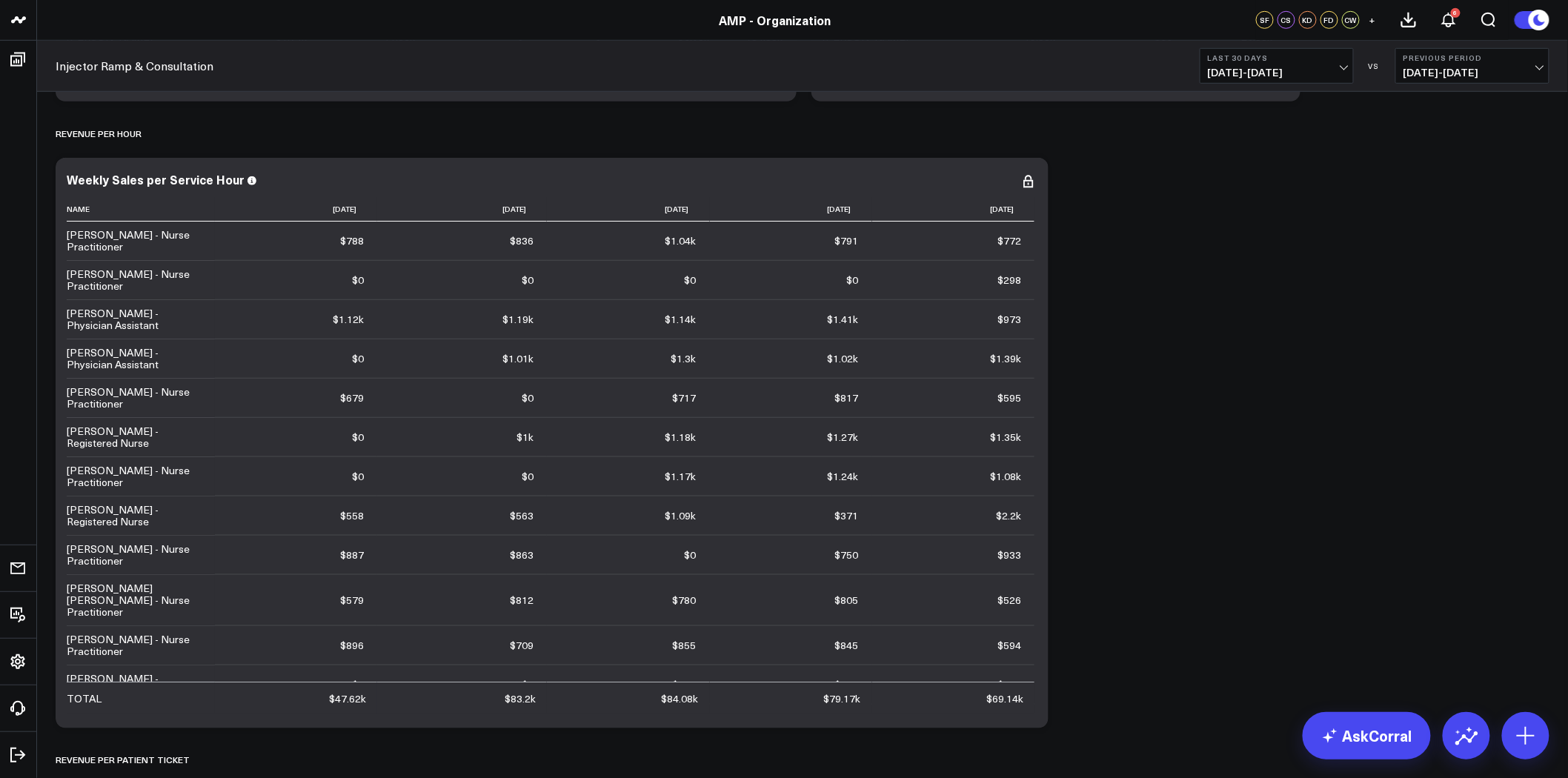
scroll to position [2799, 0]
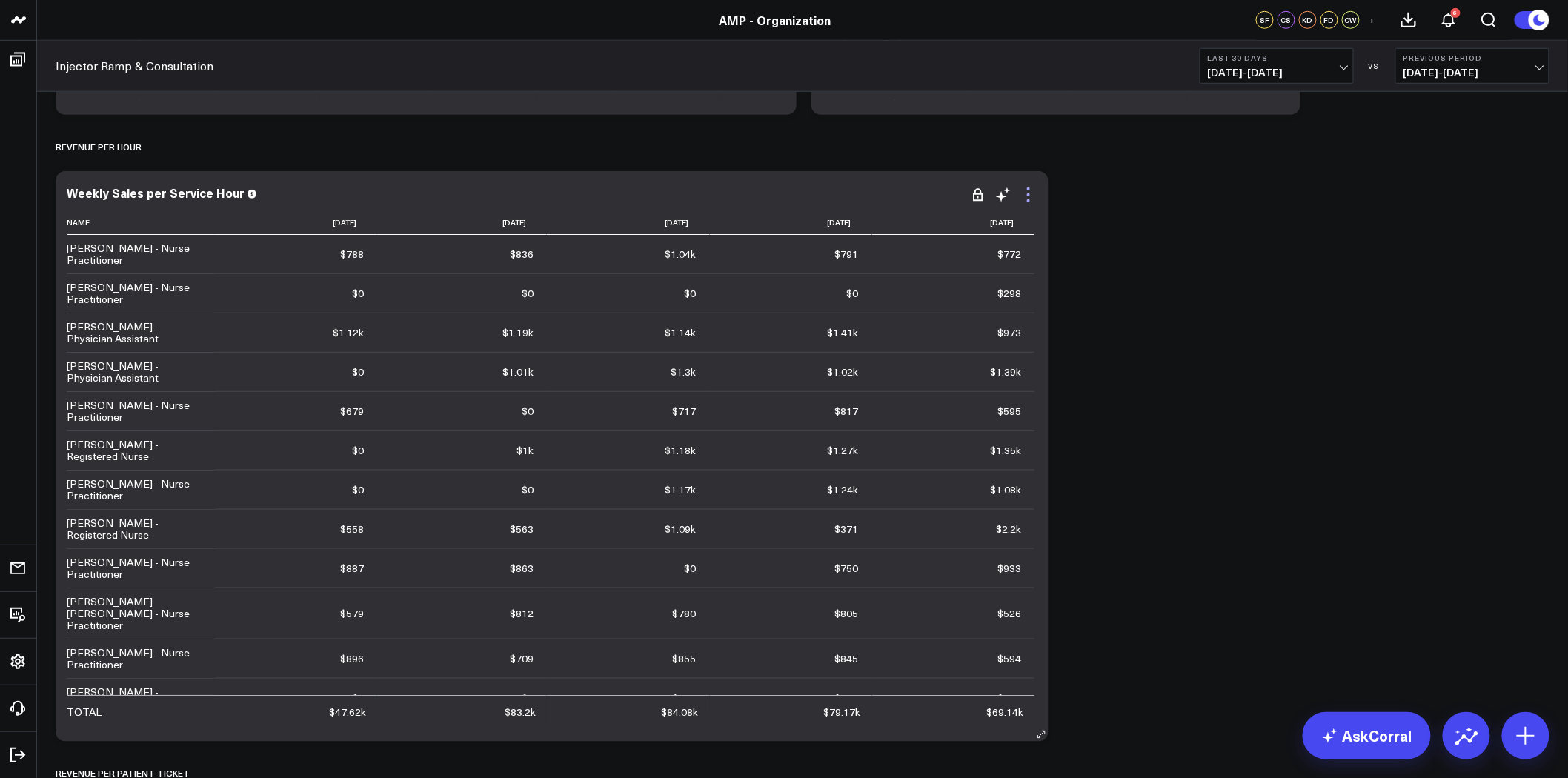
click at [1029, 191] on icon at bounding box center [1029, 195] width 18 height 18
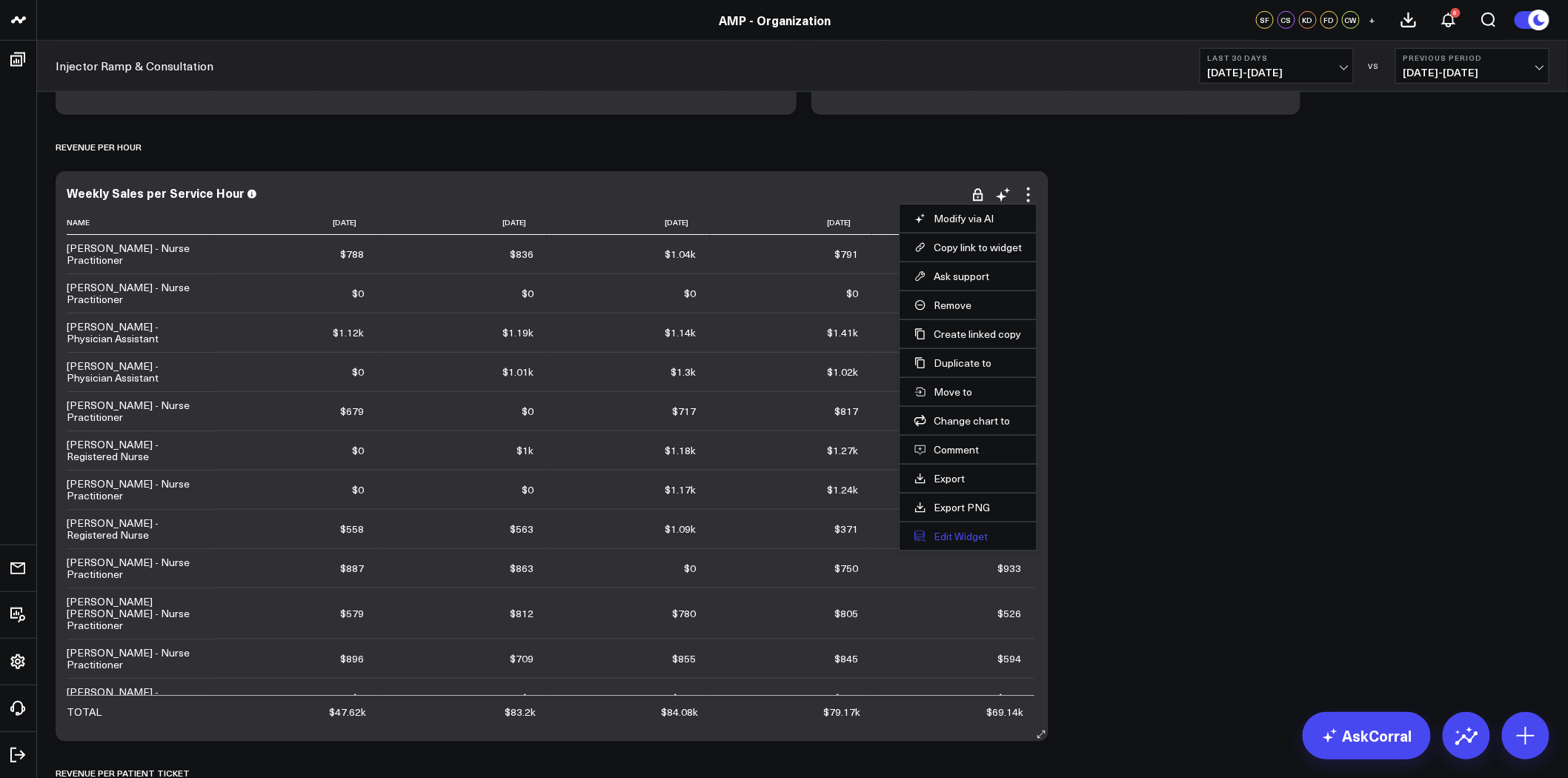
click at [963, 534] on button "Edit Widget" at bounding box center [968, 537] width 107 height 13
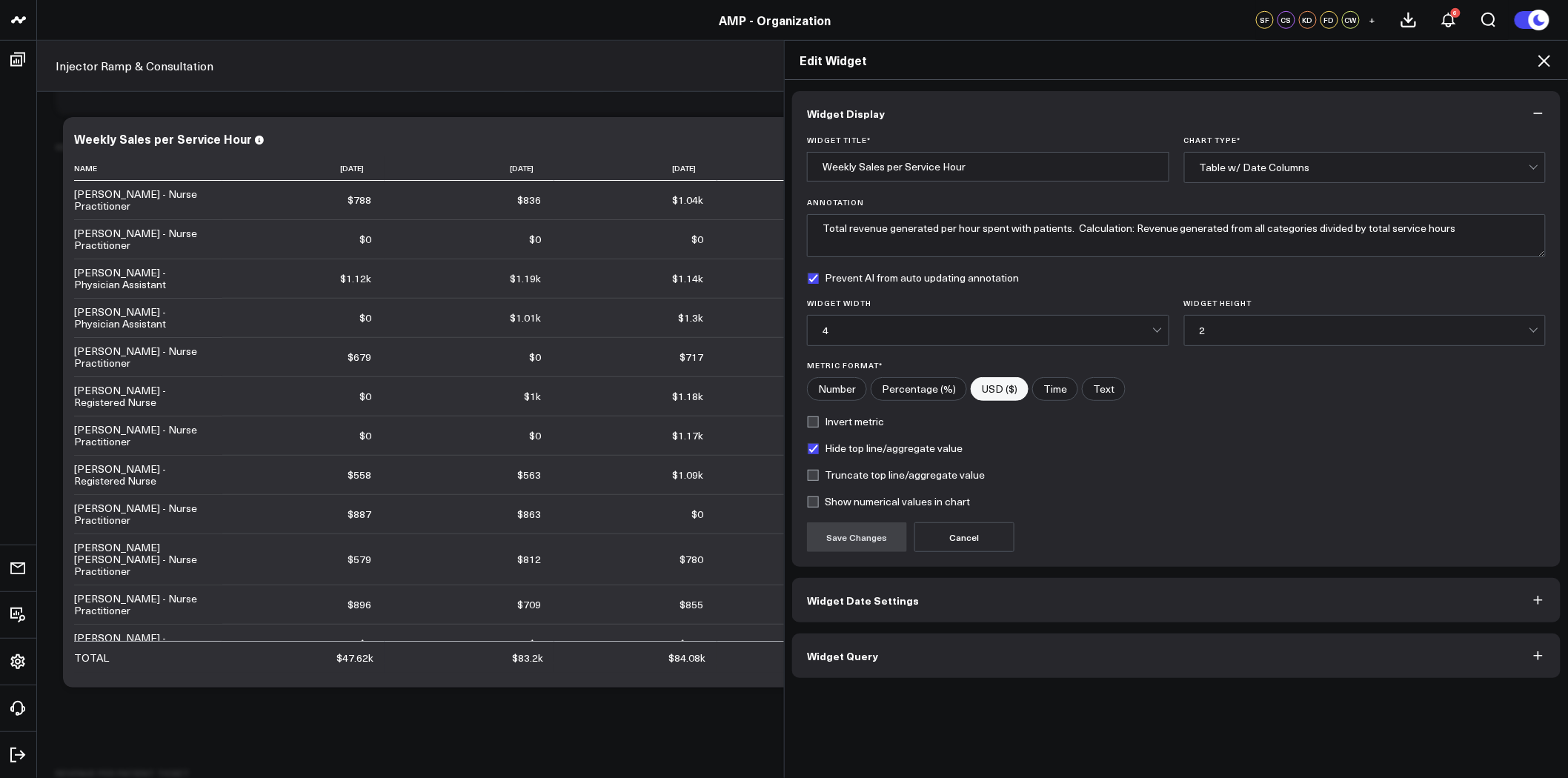
click at [1063, 656] on button "Widget Query" at bounding box center [1176, 655] width 768 height 44
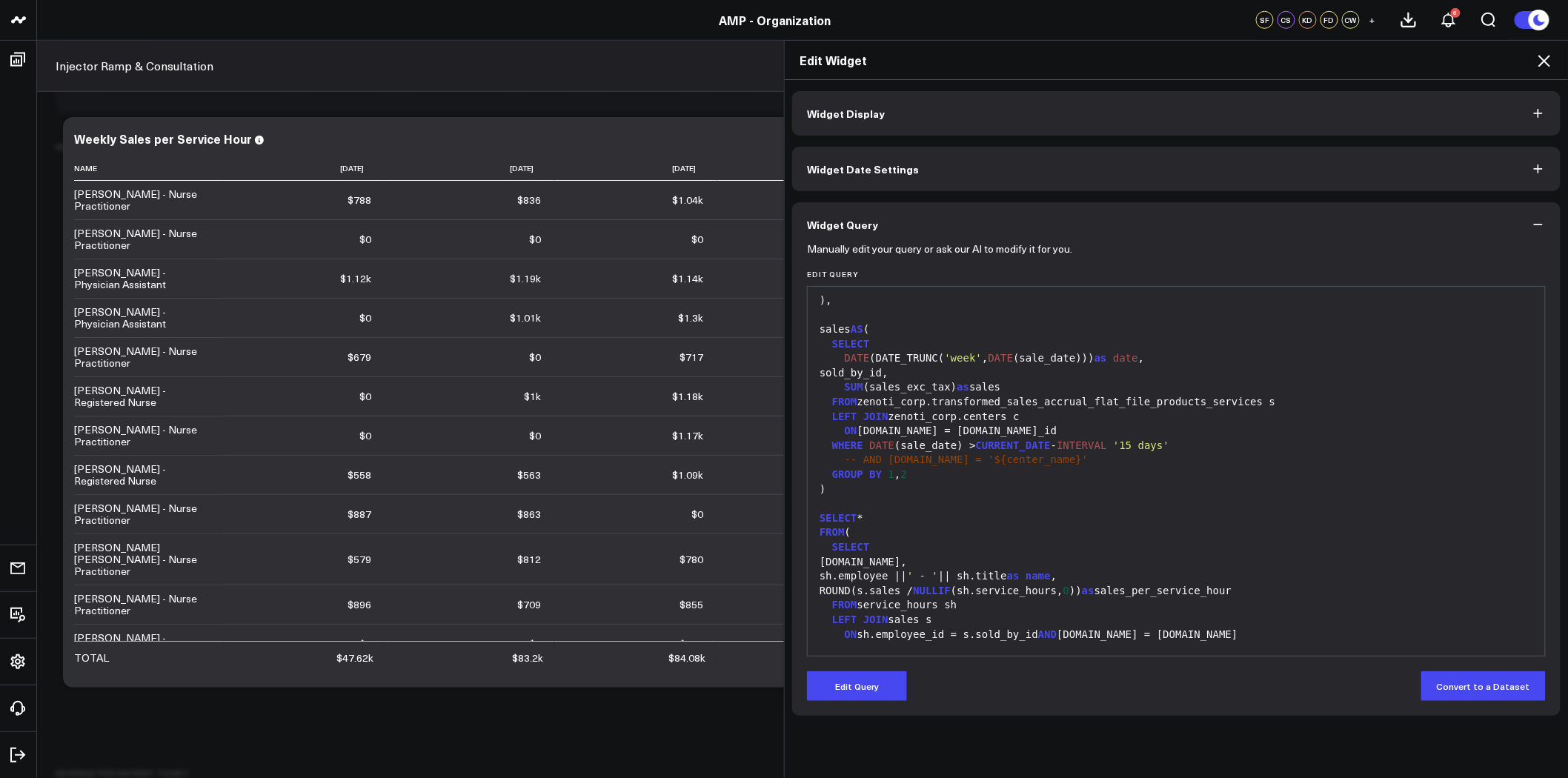
scroll to position [139, 0]
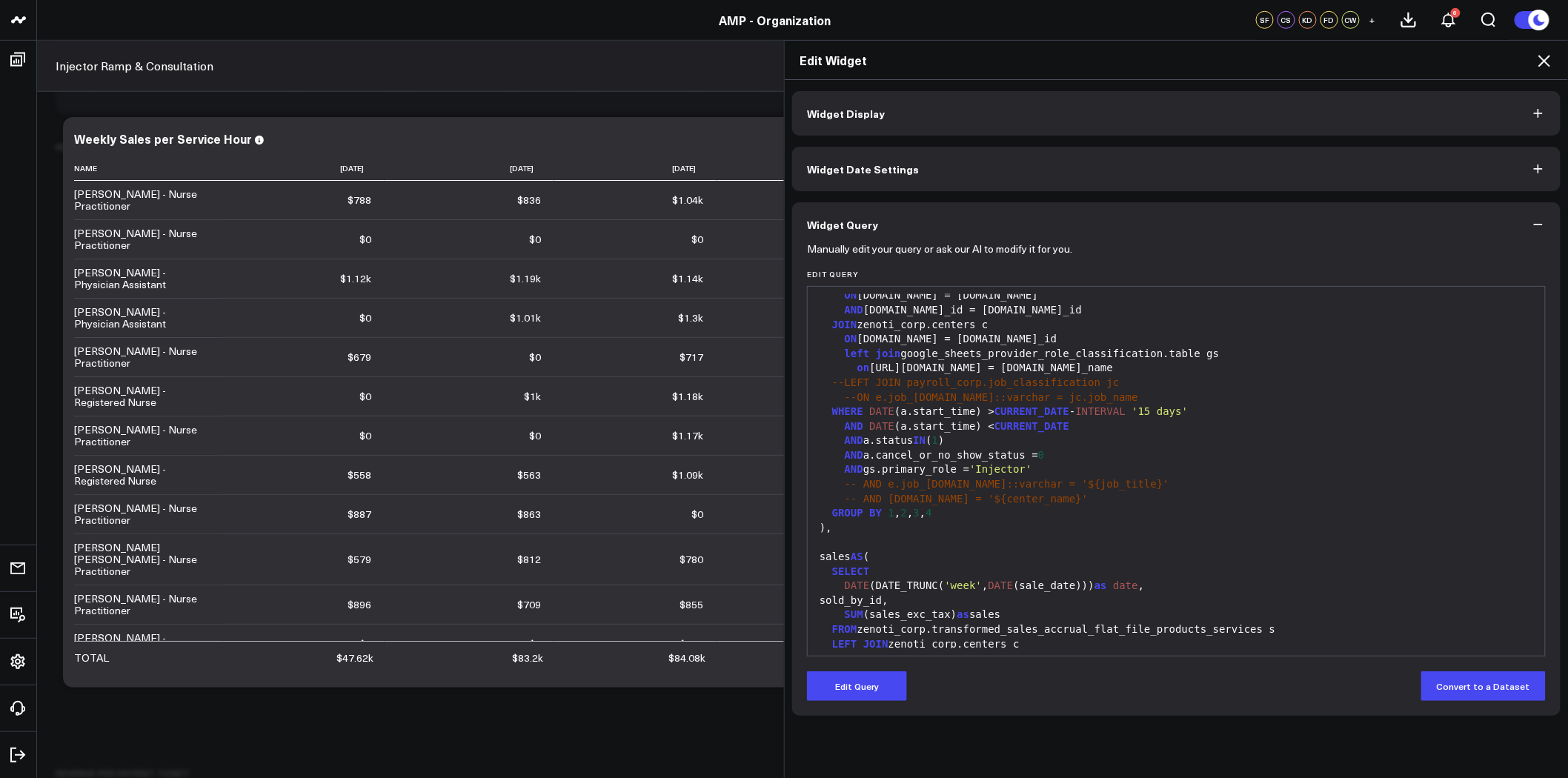
click at [1540, 59] on icon at bounding box center [1545, 61] width 18 height 18
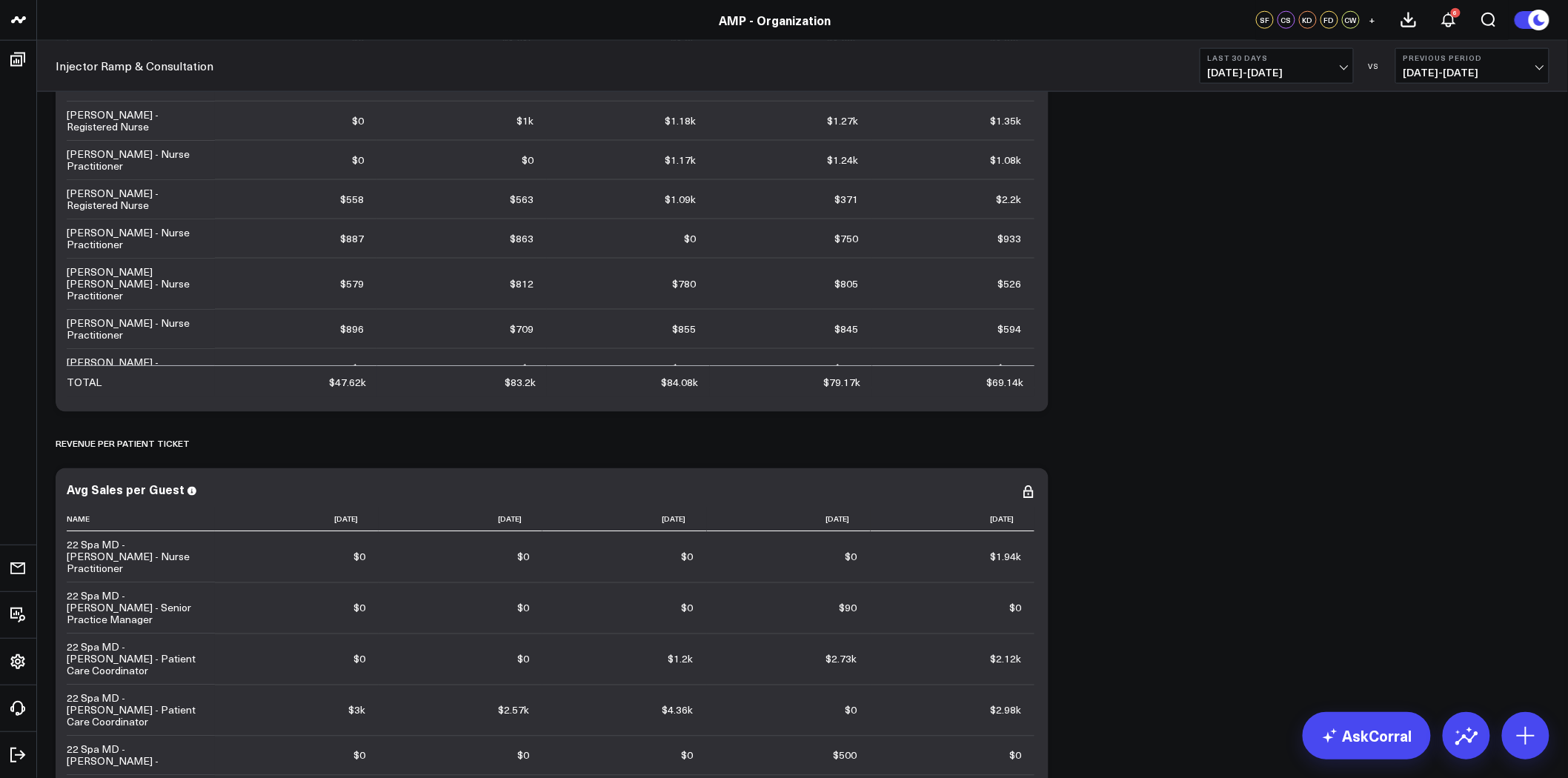
scroll to position [3293, 0]
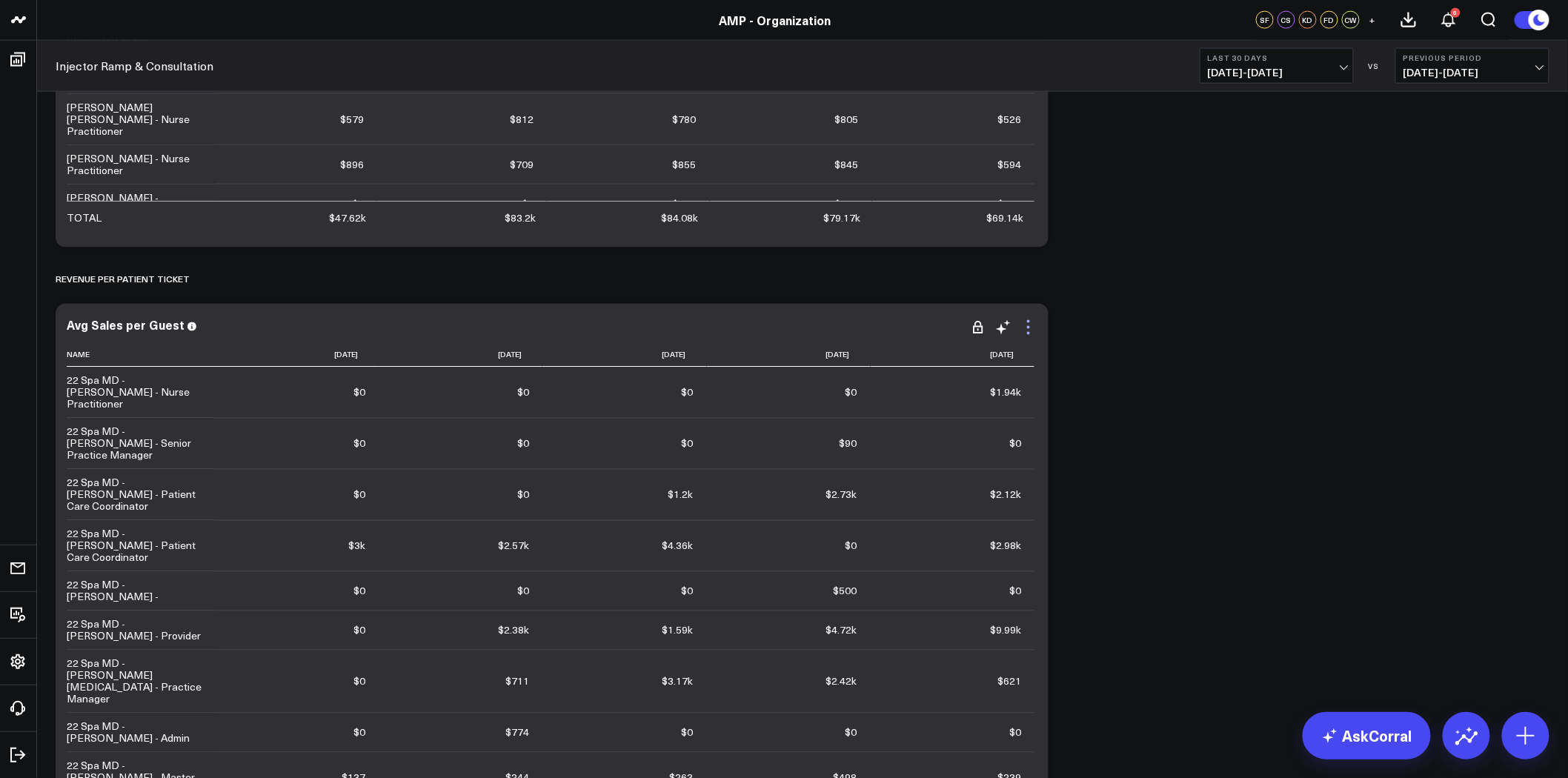
click at [1026, 321] on icon at bounding box center [1029, 327] width 18 height 18
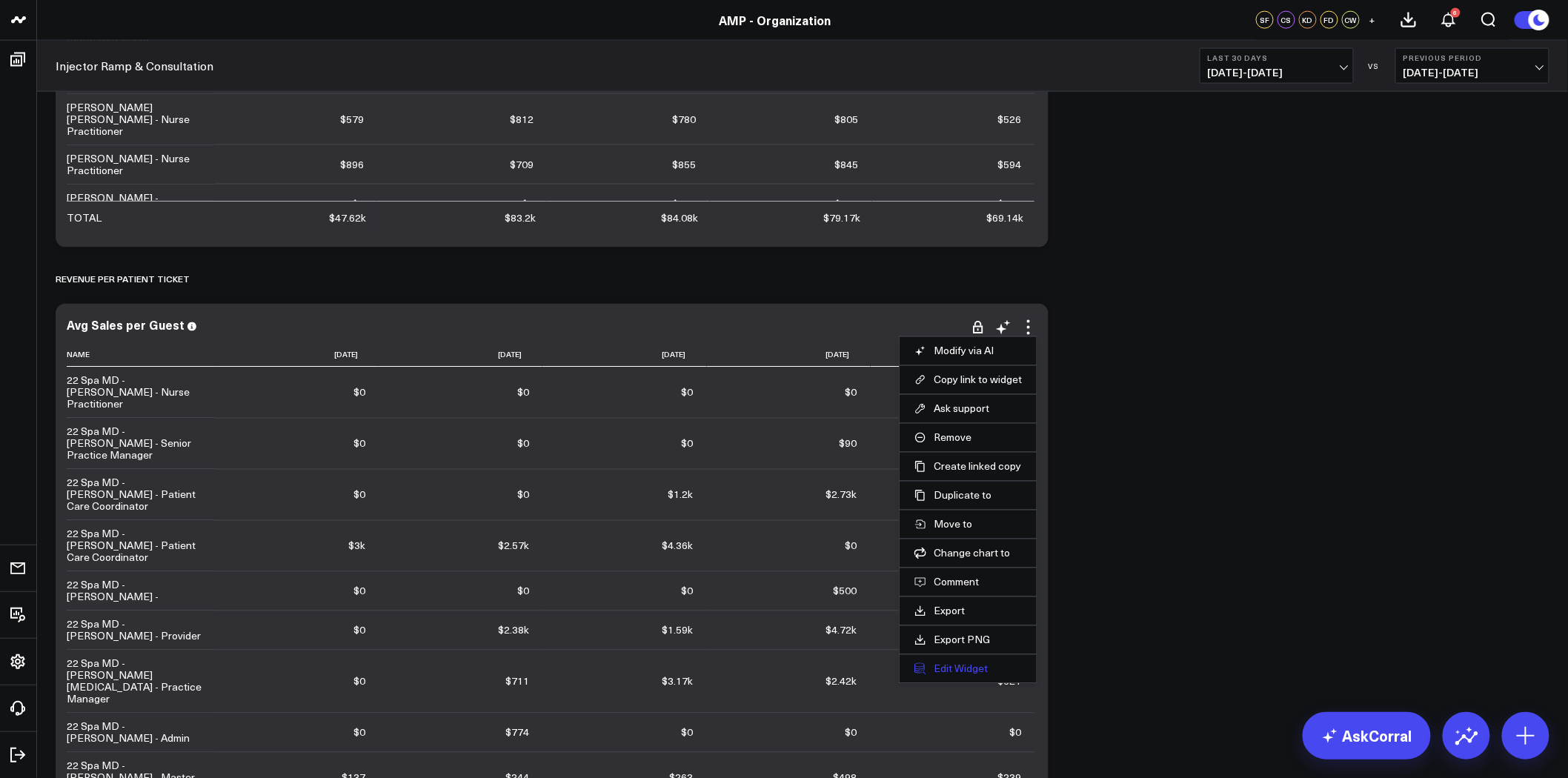
click at [947, 664] on button "Edit Widget" at bounding box center [968, 669] width 107 height 13
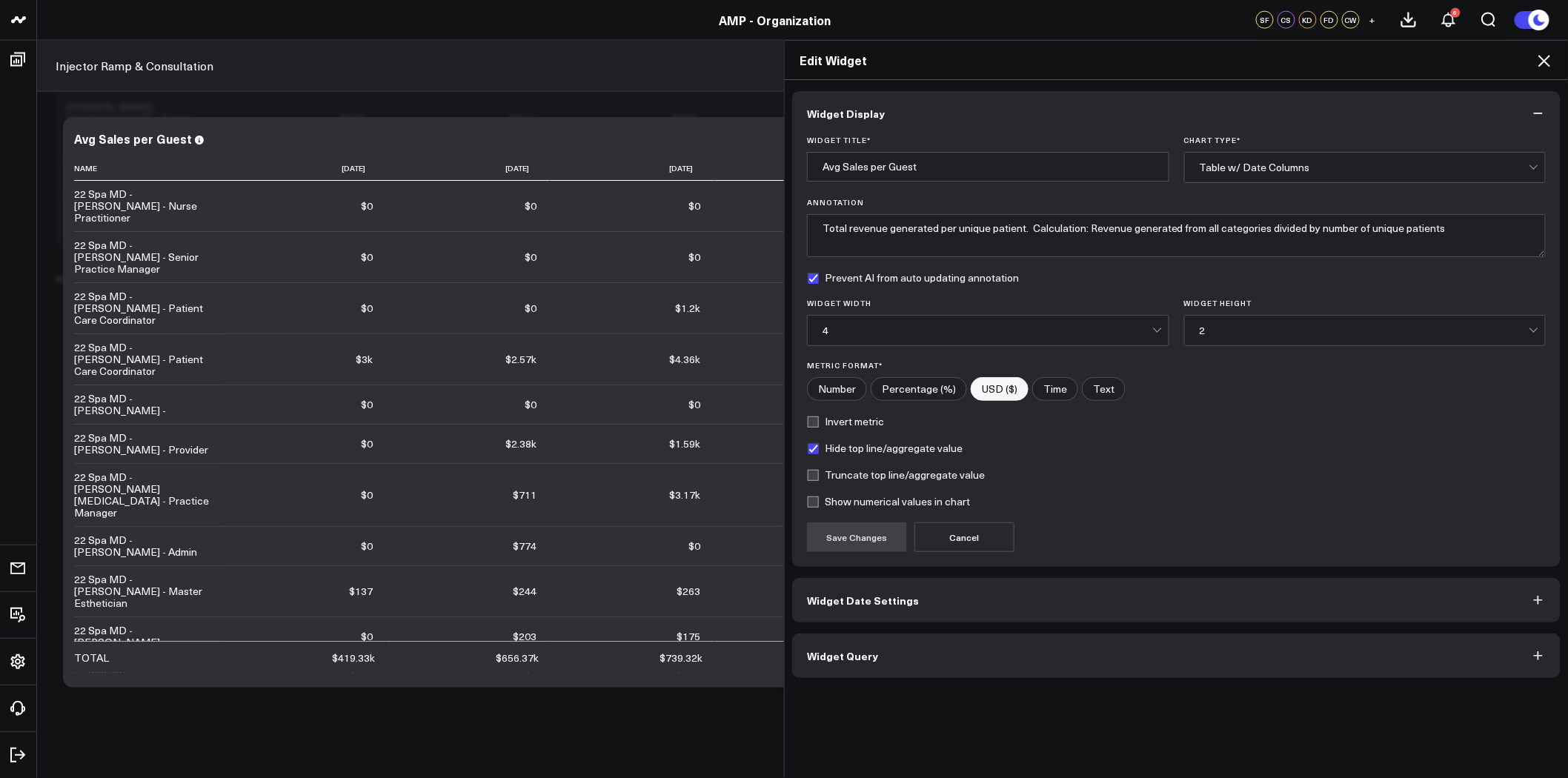
click at [1012, 658] on button "Widget Query" at bounding box center [1176, 655] width 768 height 44
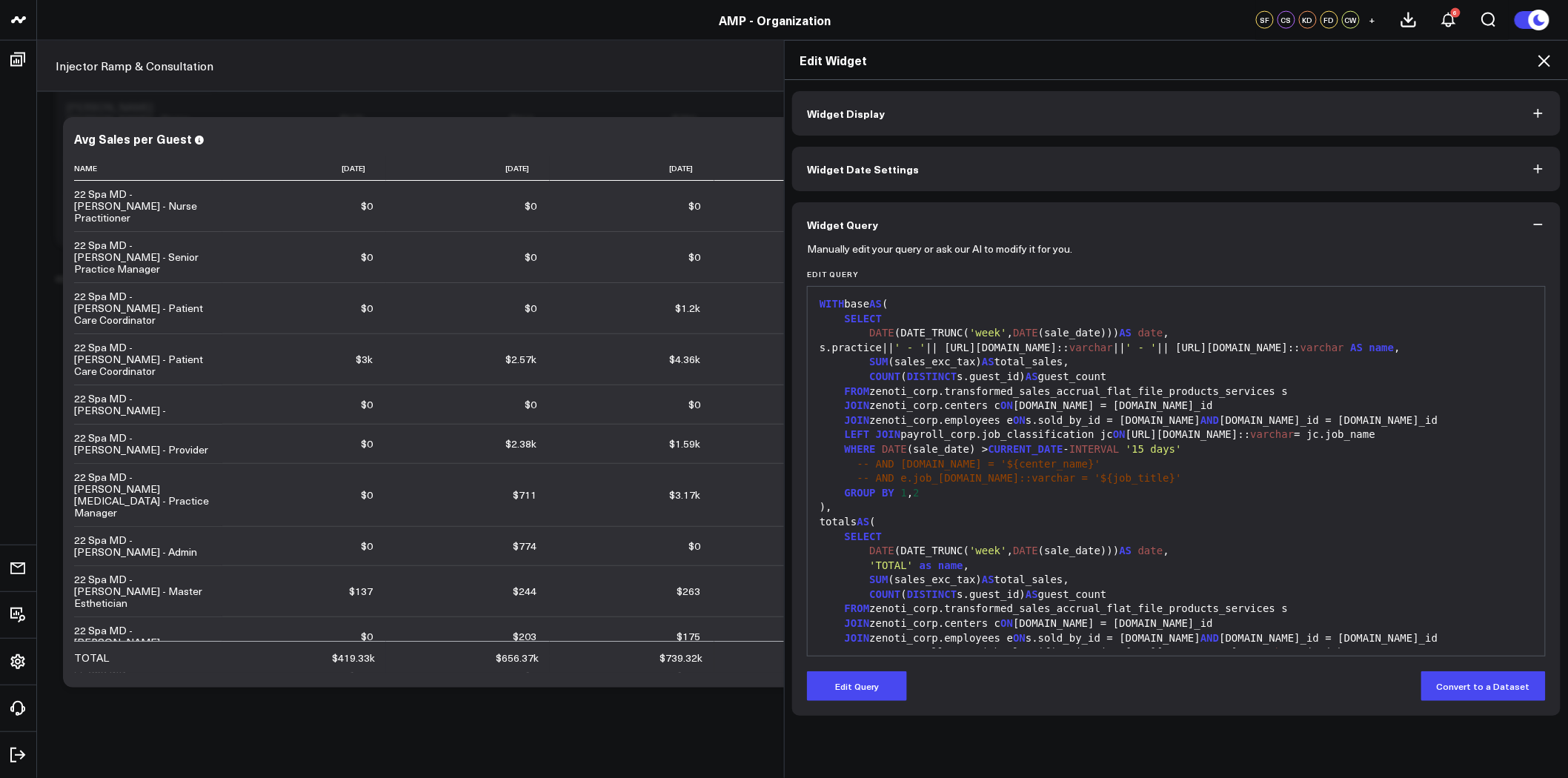
scroll to position [3128, 0]
click at [876, 693] on button "Edit Query" at bounding box center [857, 686] width 100 height 29
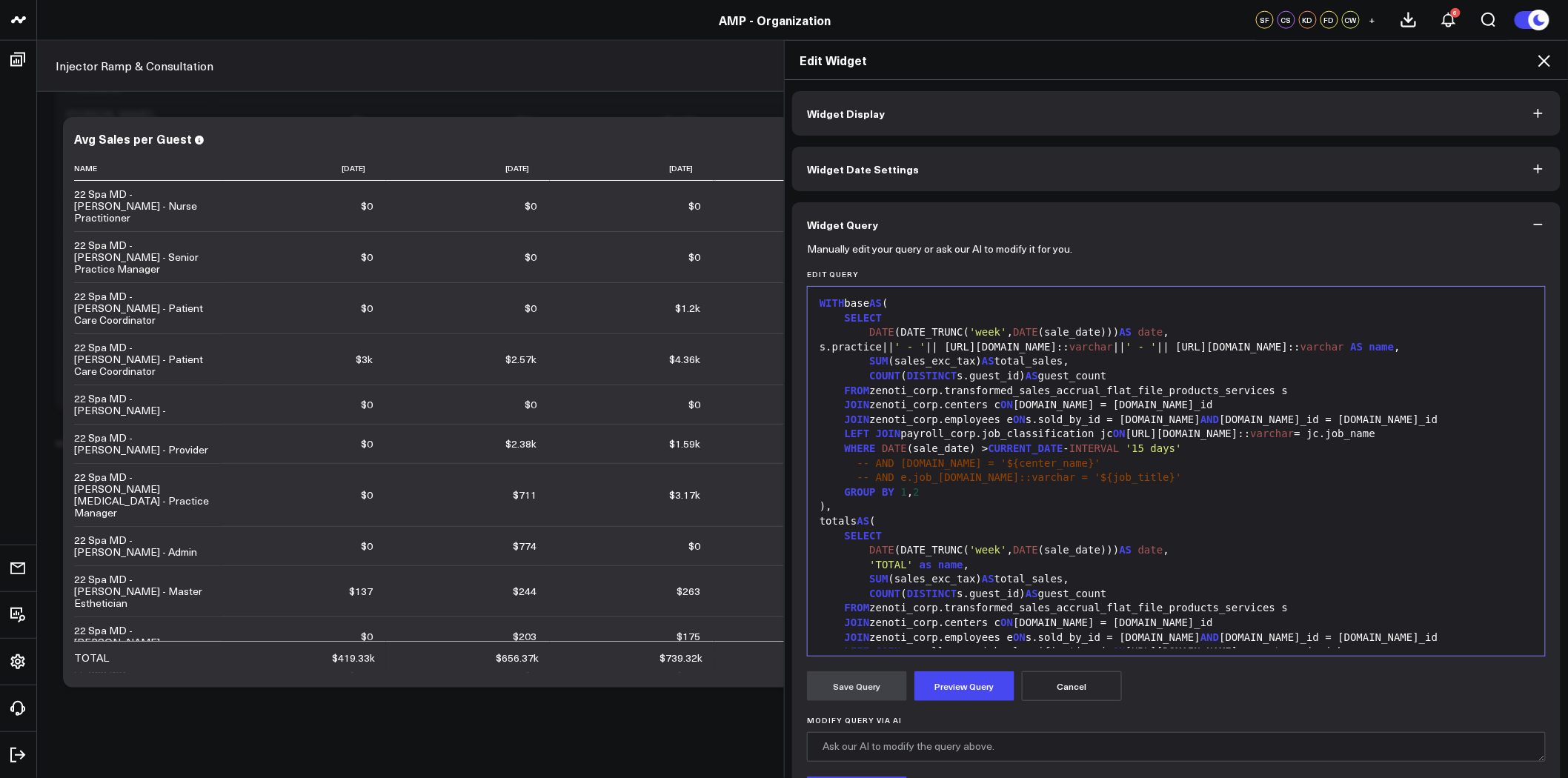
scroll to position [0, 0]
click at [836, 436] on div "LEFT JOIN payroll_corp.job_classification jc ON [URL][DOMAIN_NAME]:: varchar = …" at bounding box center [1176, 435] width 723 height 15
click at [845, 438] on span "LEFT" at bounding box center [857, 434] width 25 height 11
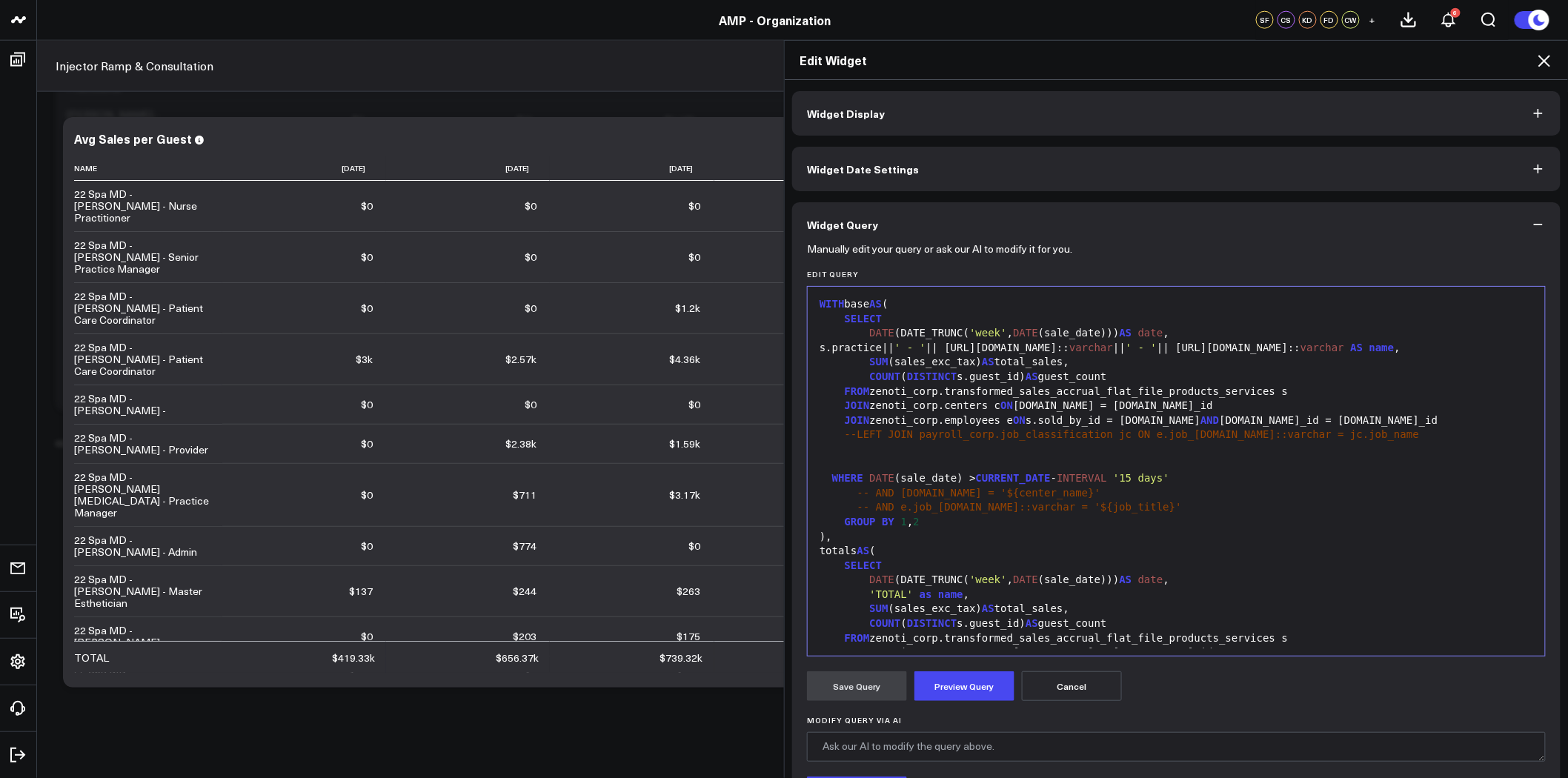
click at [857, 443] on div at bounding box center [1176, 450] width 723 height 15
click at [831, 448] on div at bounding box center [1176, 450] width 723 height 15
click at [822, 447] on div at bounding box center [1176, 450] width 723 height 15
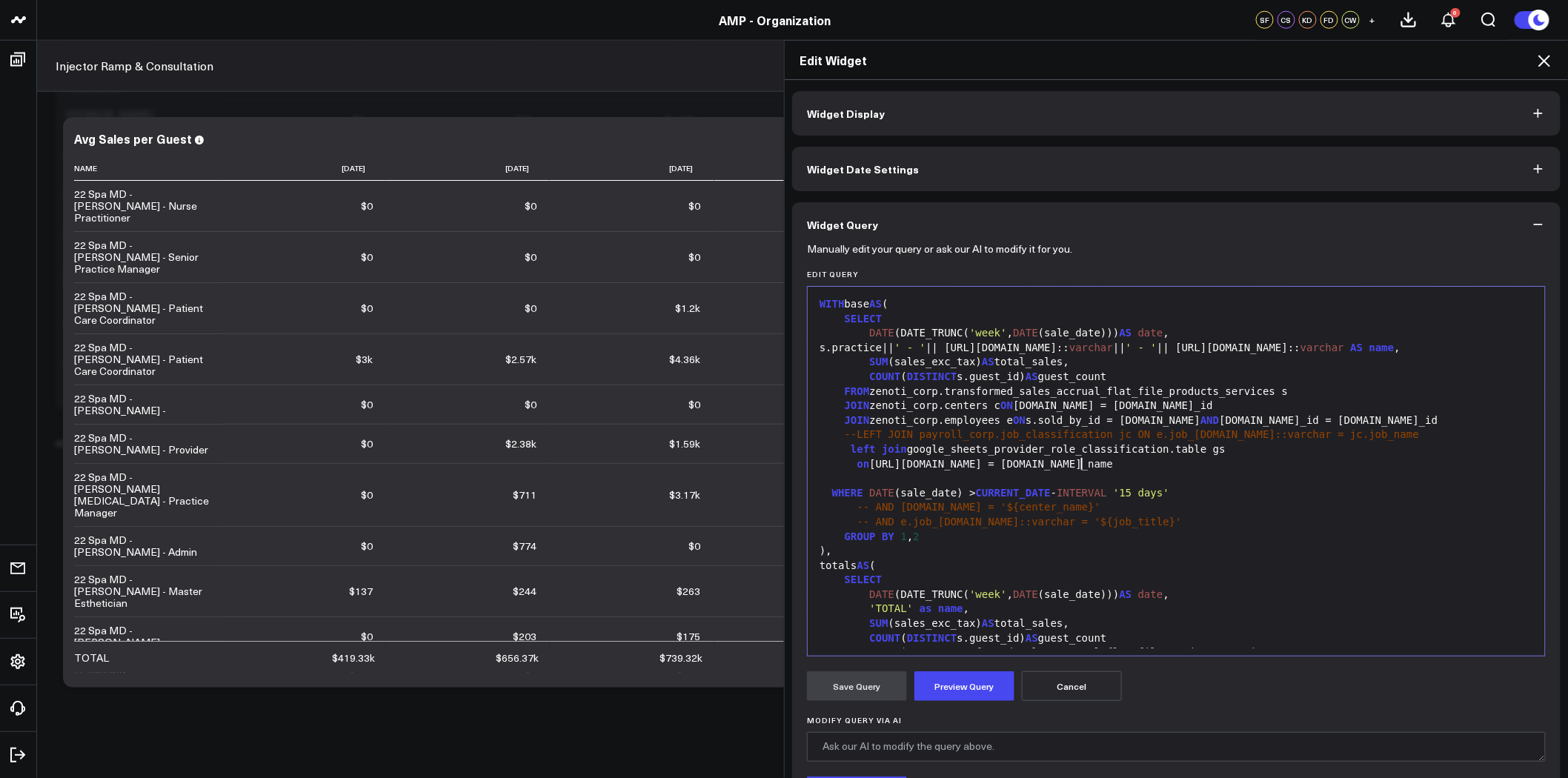
click at [879, 479] on div at bounding box center [1176, 479] width 723 height 15
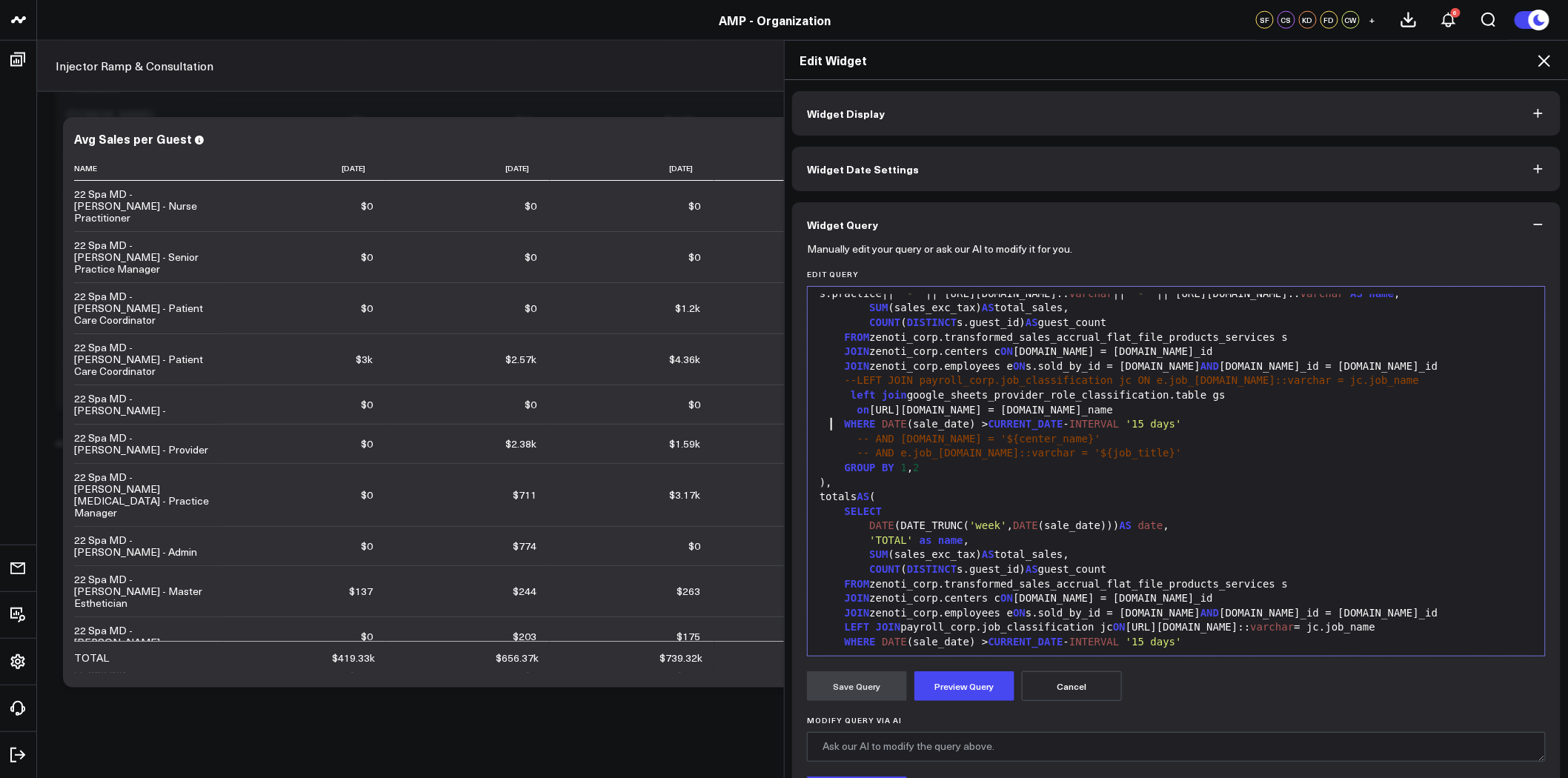
scroll to position [83, 0]
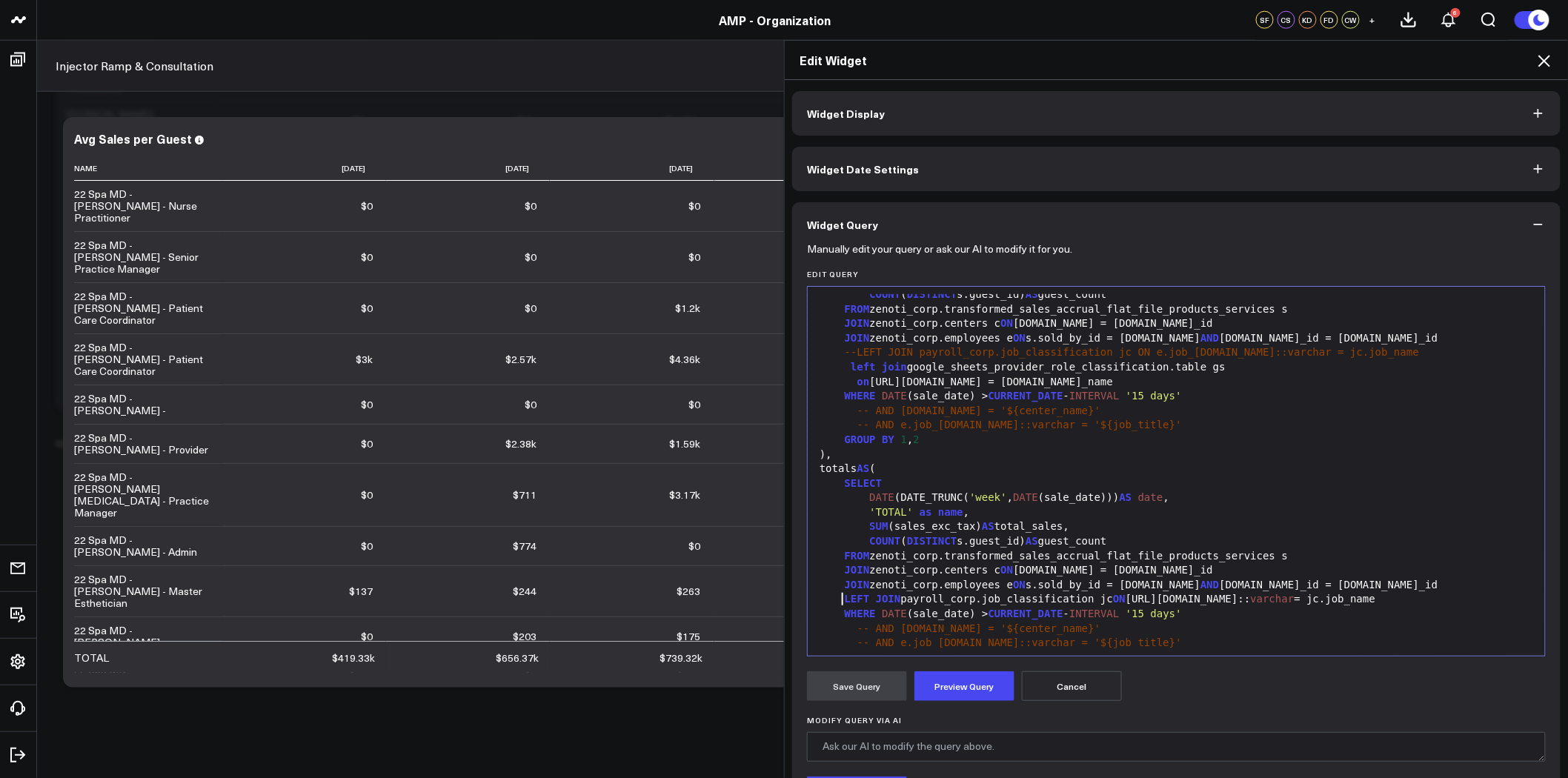
click at [845, 601] on span "LEFT" at bounding box center [857, 599] width 25 height 11
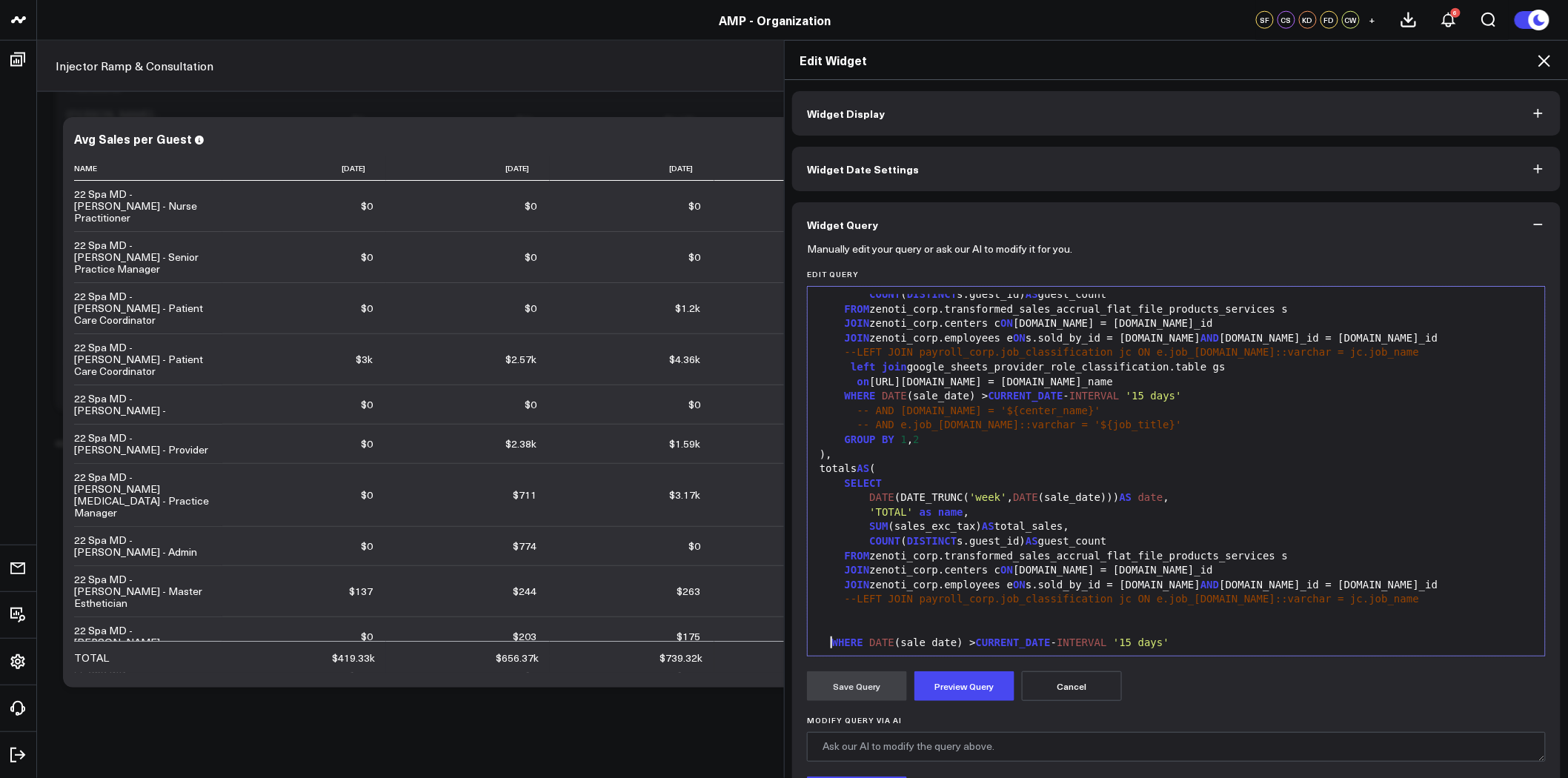
scroll to position [86, 0]
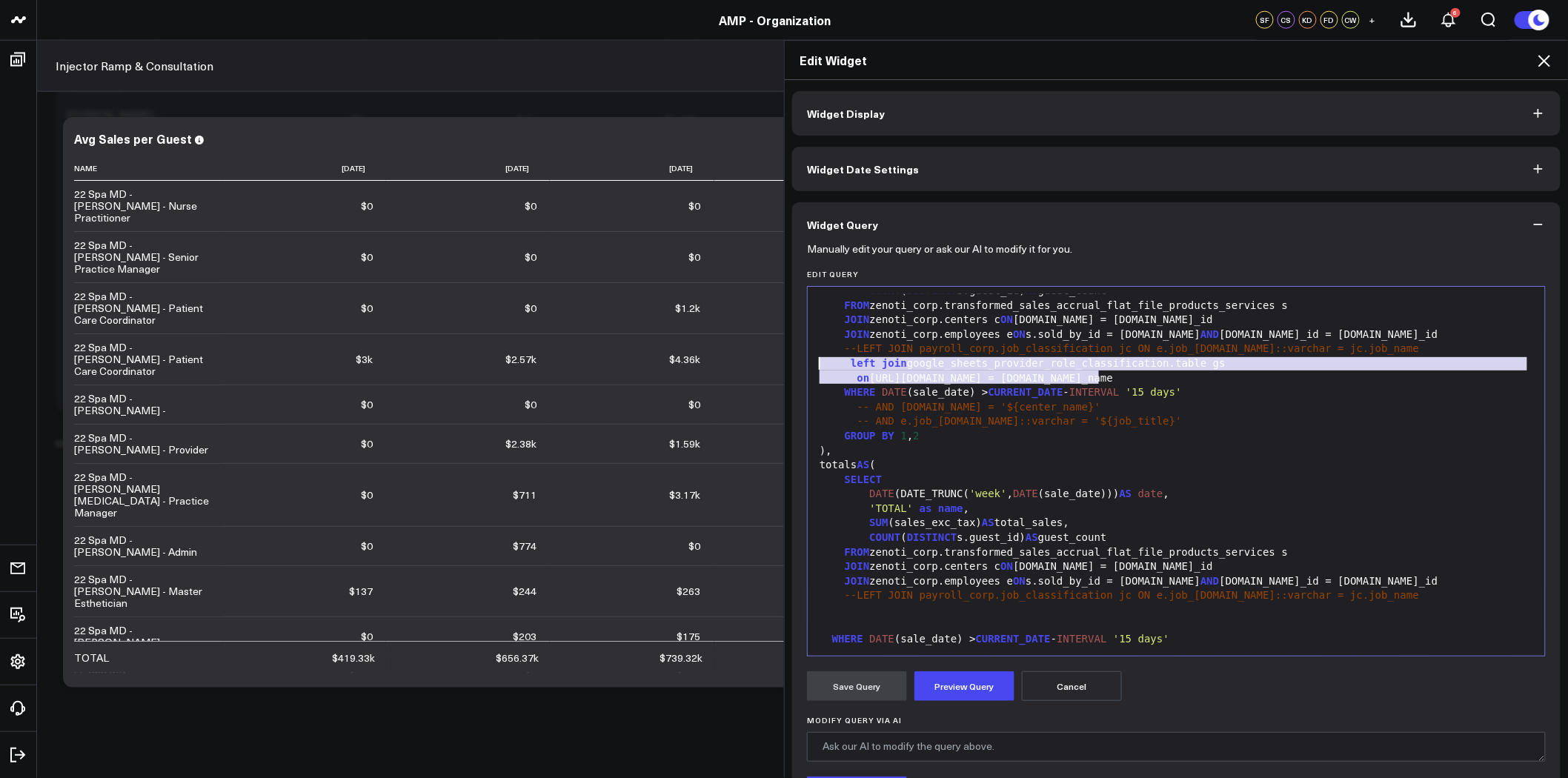
drag, startPoint x: 985, startPoint y: 372, endPoint x: 809, endPoint y: 366, distance: 176.1
click at [809, 366] on div "99 1 2 3 4 5 6 7 8 9 10 11 12 13 14 15 16 17 18 19 20 21 22 23 24 25 26 27 28 2…" at bounding box center [1176, 471] width 739 height 371
copy div "left join google_sheets_provider_role_classification.table gs on e.personal_inf…"
click at [870, 605] on div at bounding box center [1176, 610] width 723 height 15
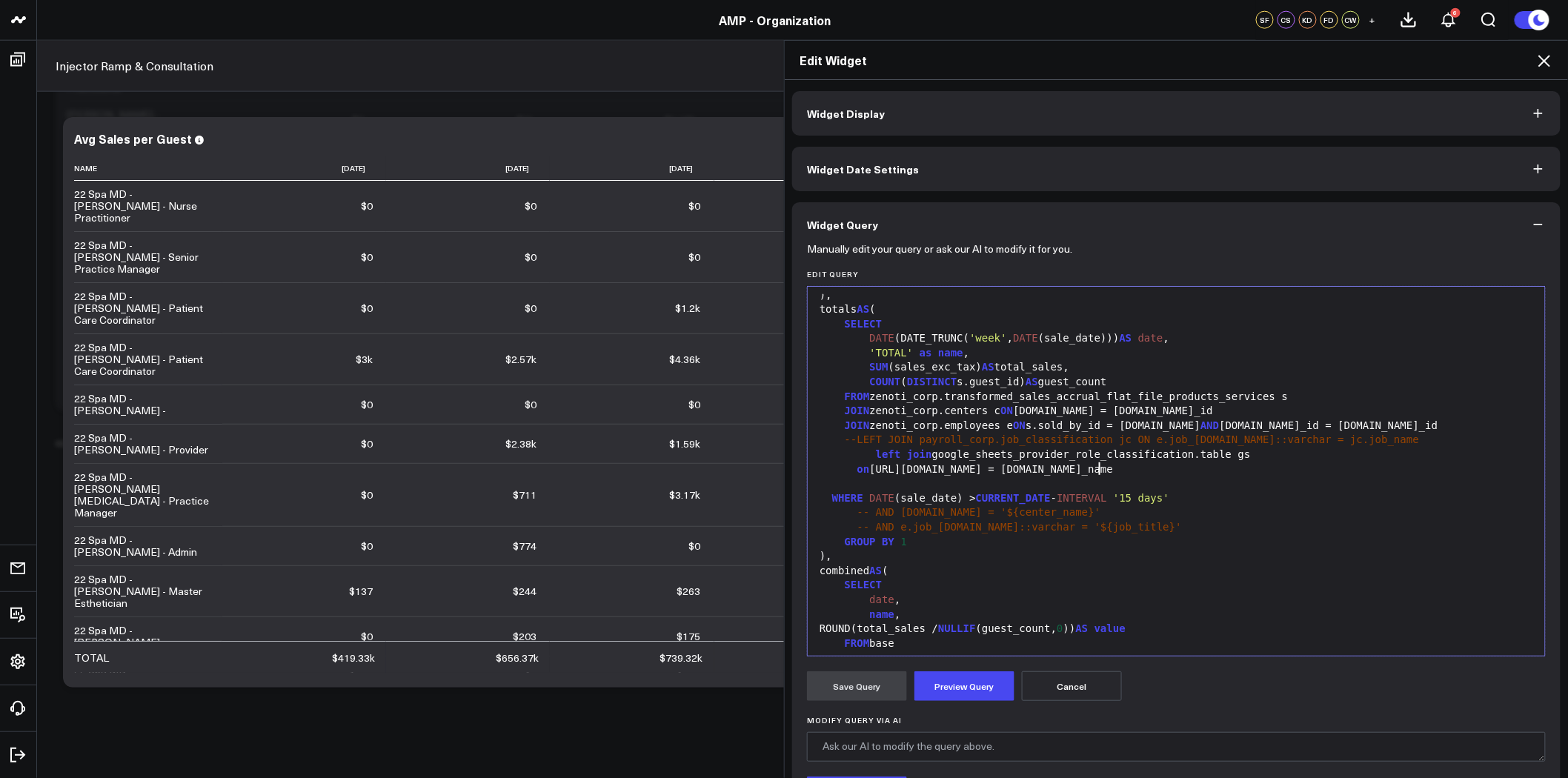
scroll to position [241, 0]
click at [908, 485] on div at bounding box center [1176, 484] width 723 height 15
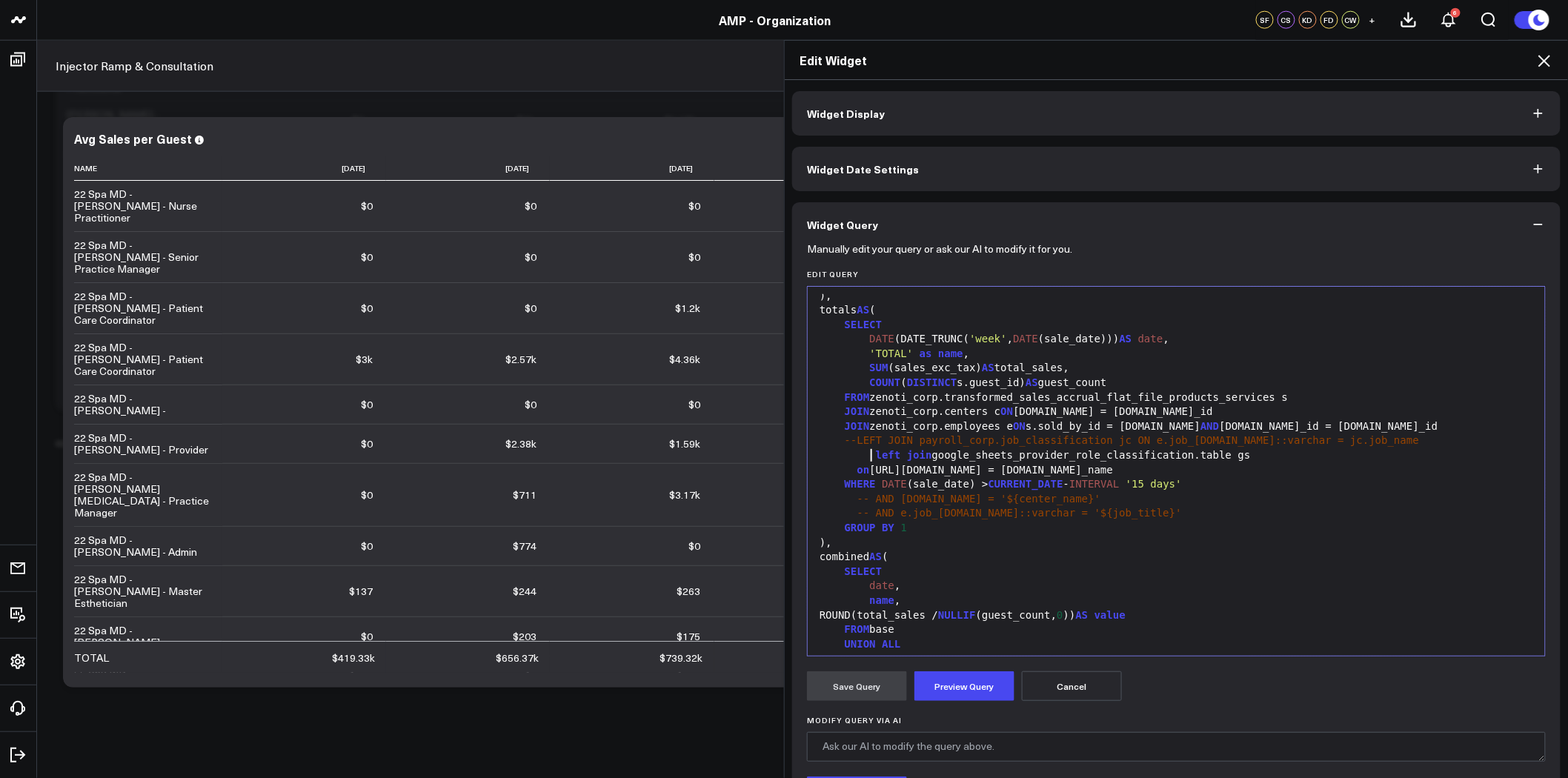
click at [876, 453] on span "left" at bounding box center [889, 455] width 25 height 11
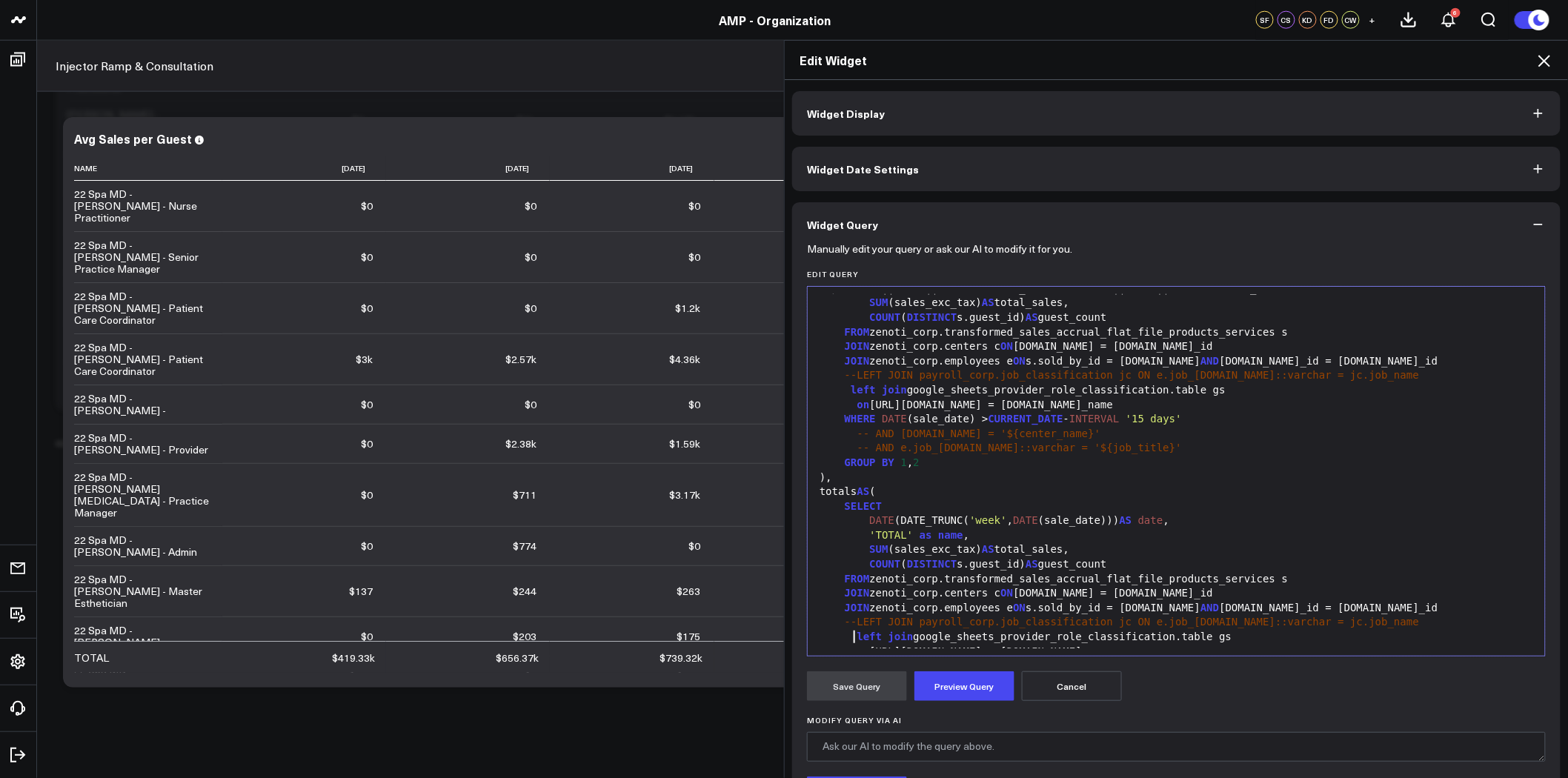
scroll to position [0, 0]
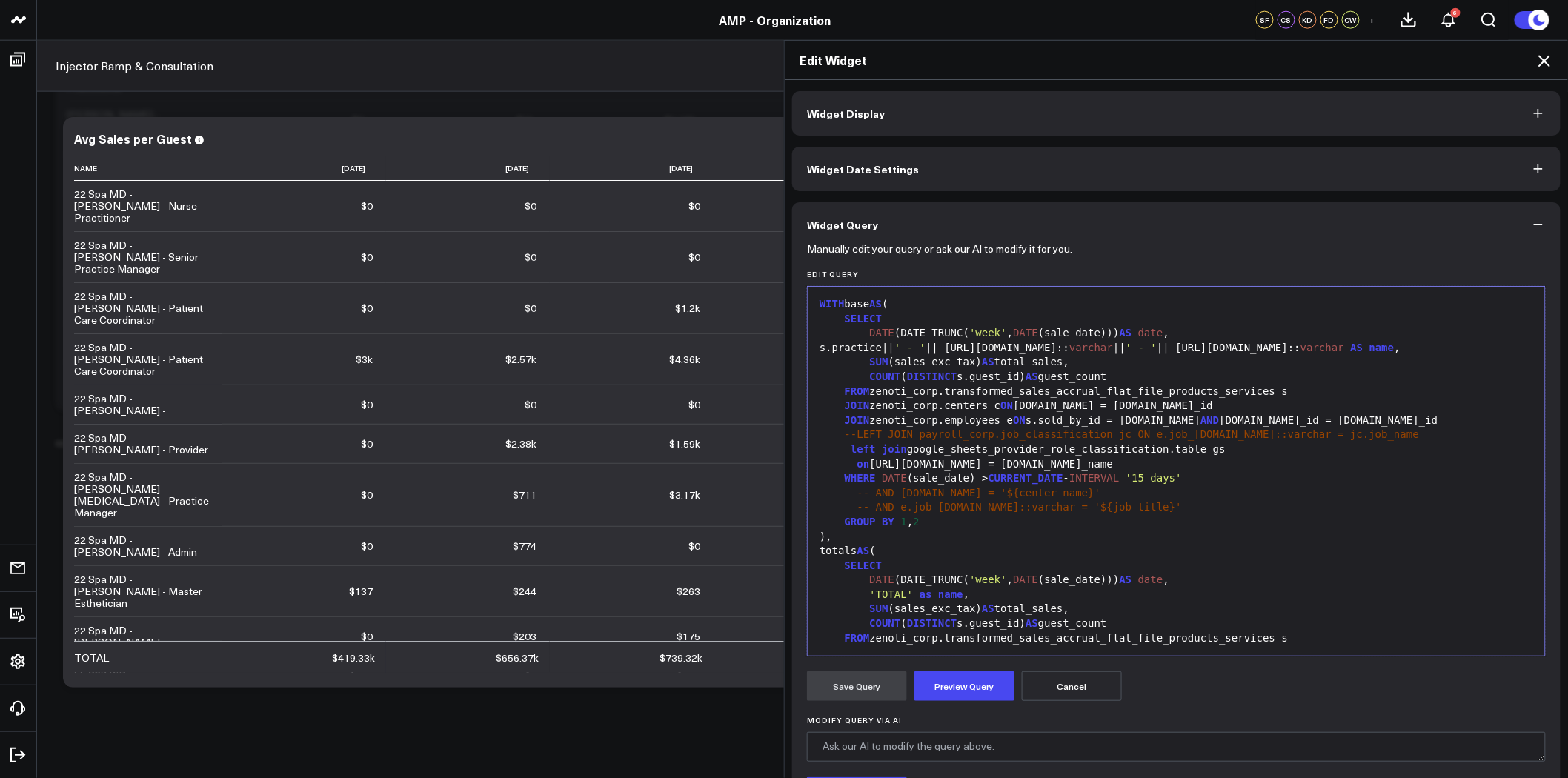
click at [845, 524] on span "GROUP" at bounding box center [860, 521] width 31 height 11
click at [979, 536] on div ")," at bounding box center [1176, 537] width 723 height 15
click at [842, 461] on div "on [URL][DOMAIN_NAME] = [DOMAIN_NAME]_name" at bounding box center [1176, 465] width 723 height 15
click at [845, 477] on span "WHERE" at bounding box center [860, 478] width 31 height 11
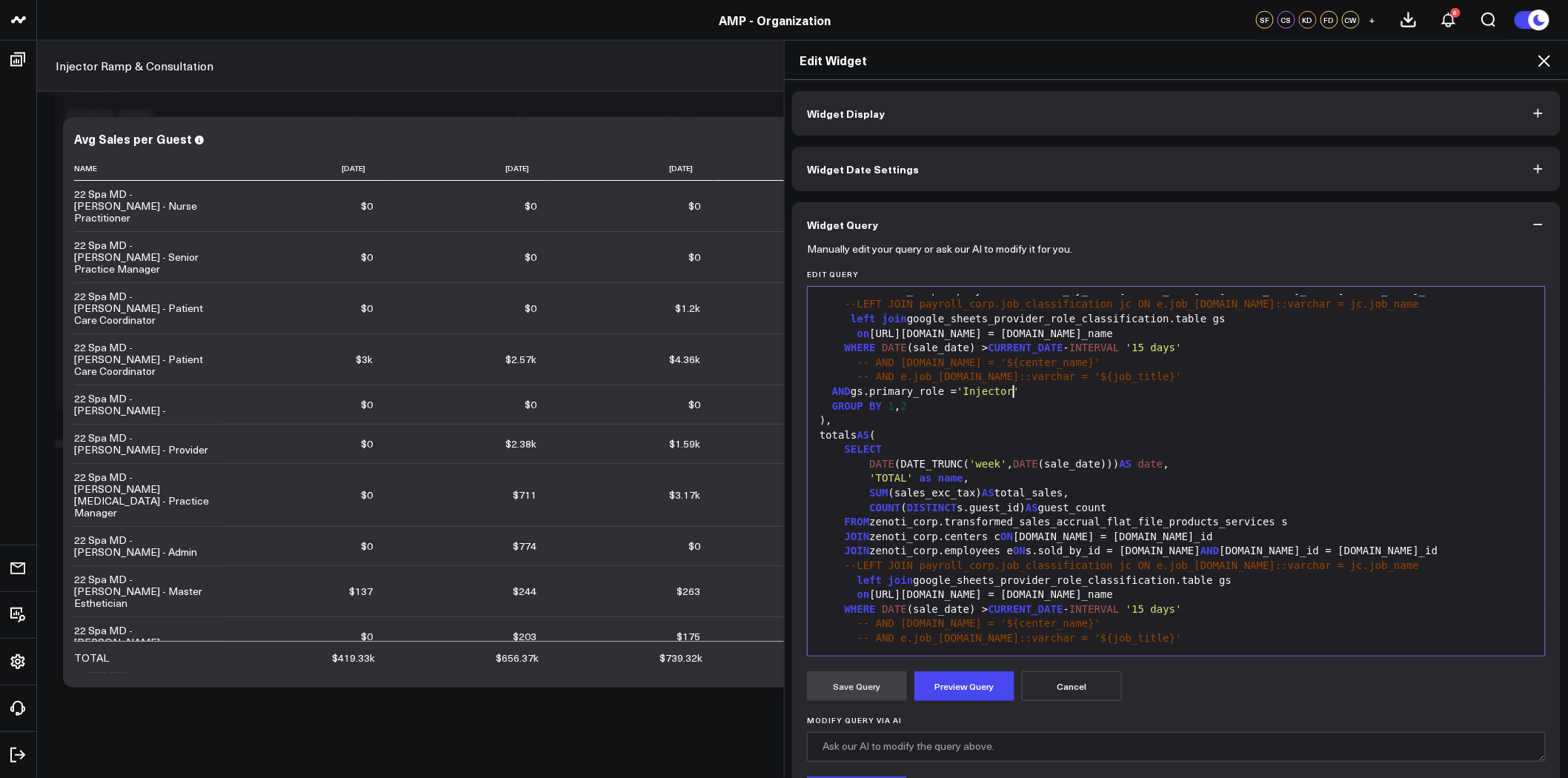
scroll to position [164, 0]
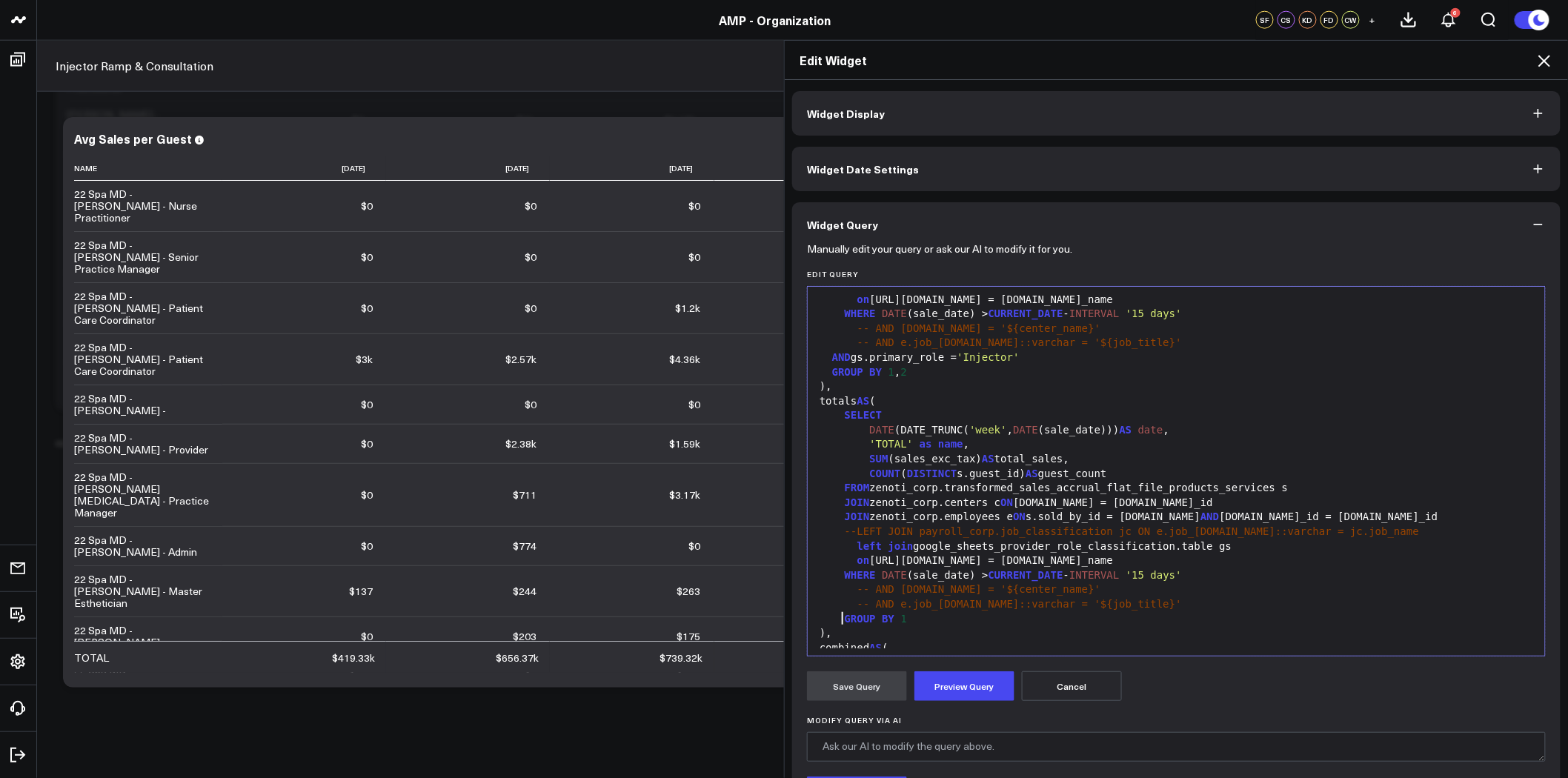
click at [845, 618] on span "GROUP" at bounding box center [860, 618] width 31 height 11
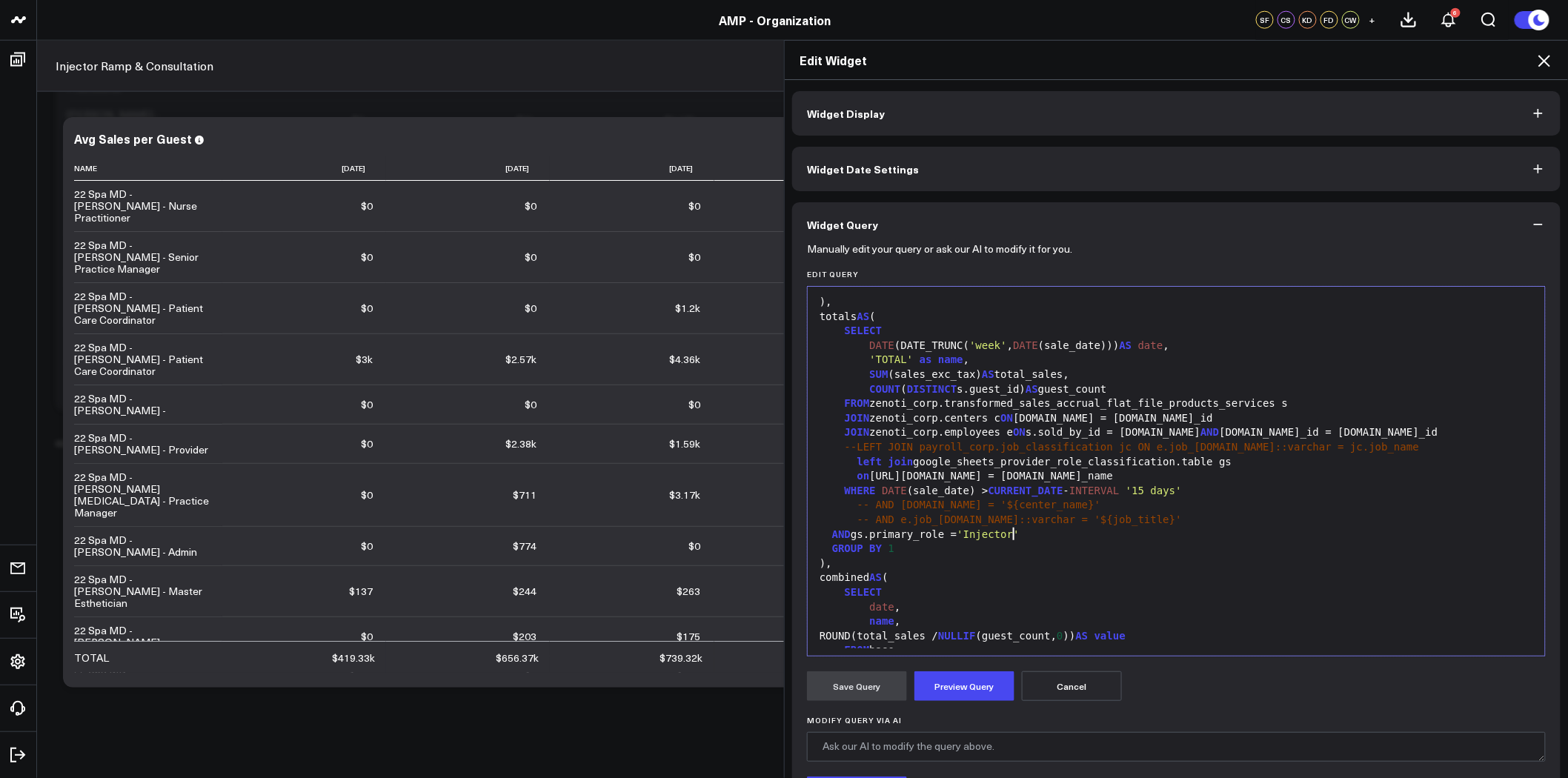
scroll to position [329, 0]
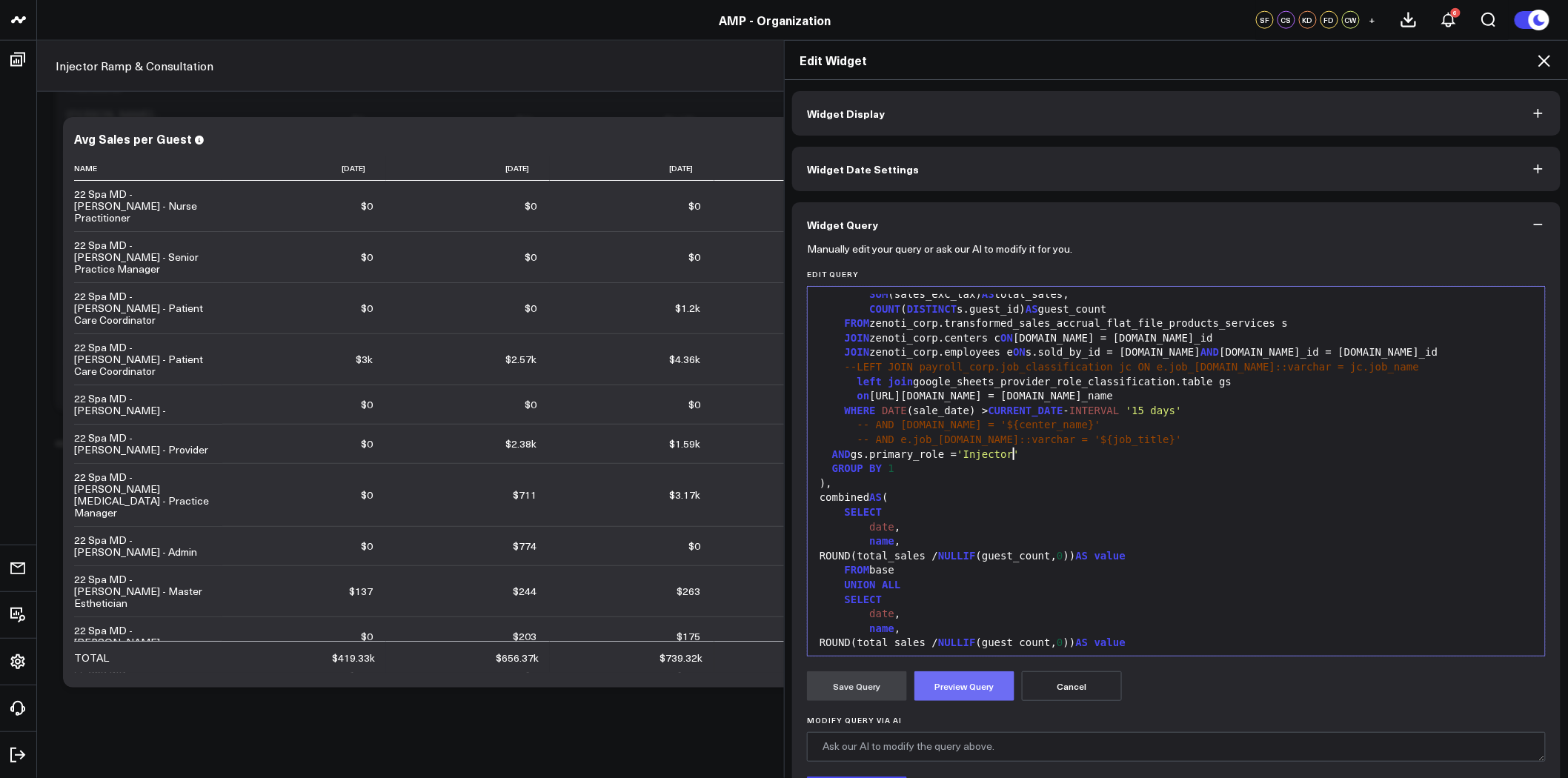
click at [973, 692] on button "Preview Query" at bounding box center [965, 686] width 100 height 29
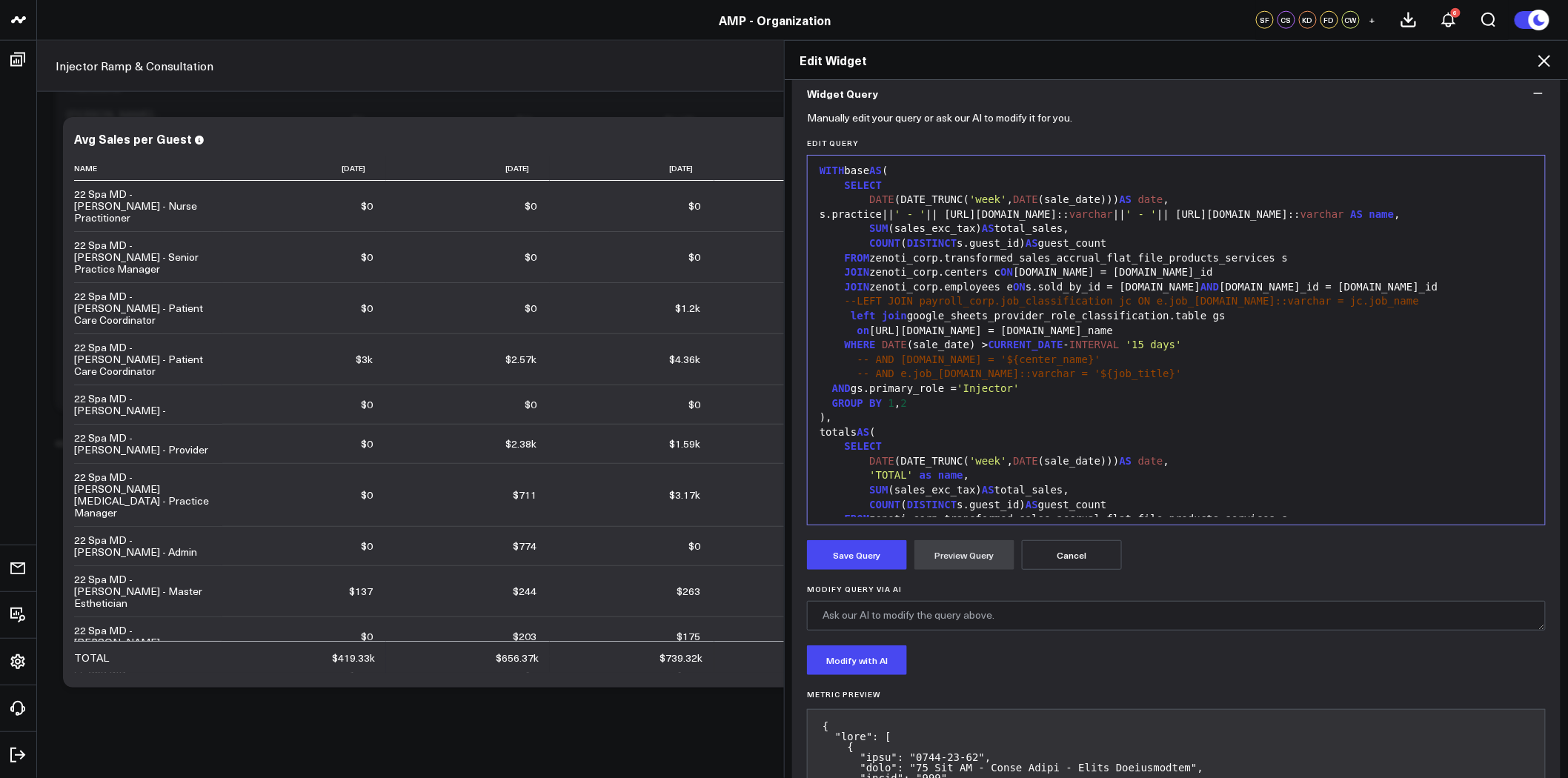
scroll to position [0, 0]
click at [849, 562] on button "Save Query" at bounding box center [857, 555] width 100 height 29
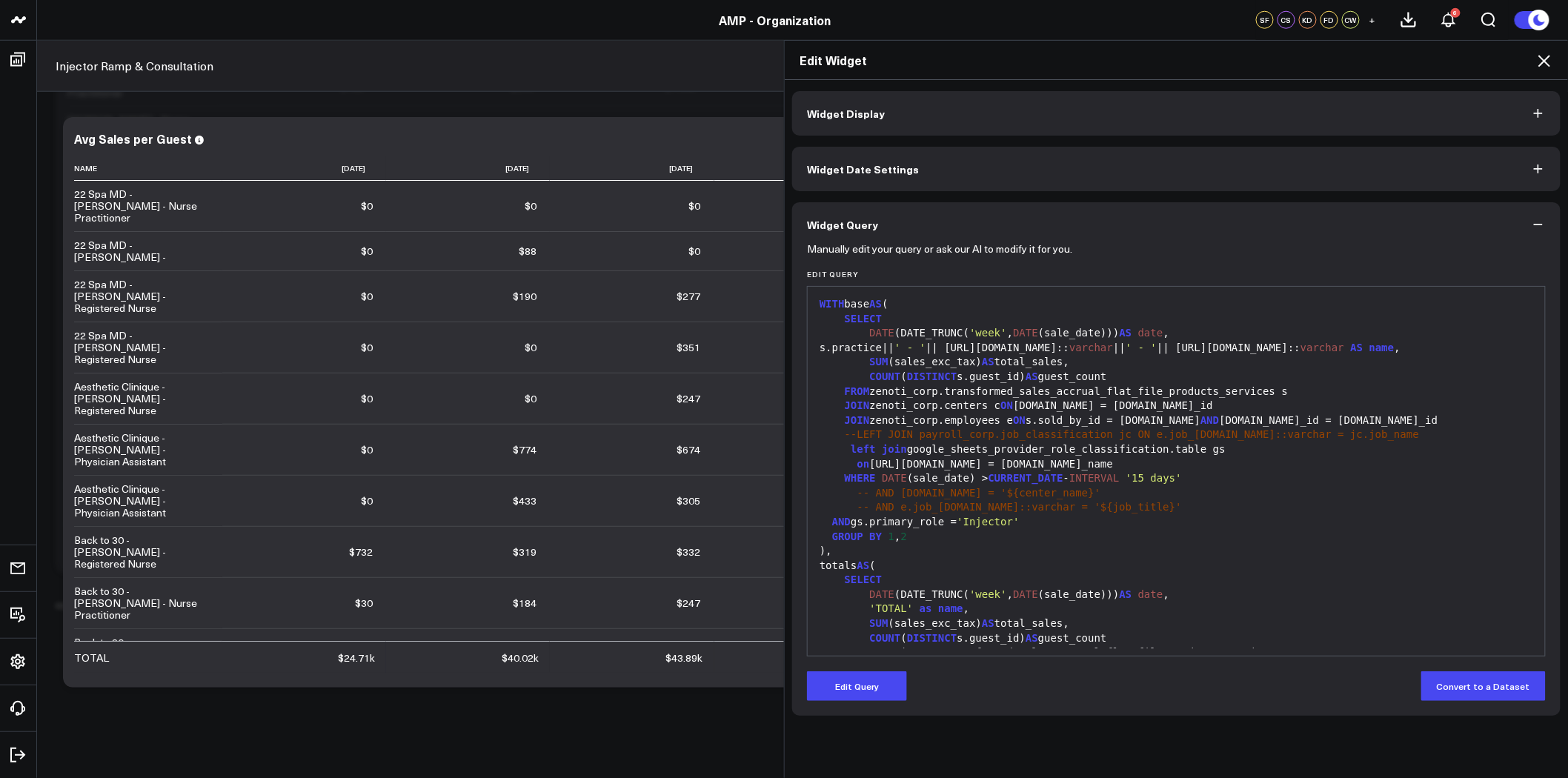
scroll to position [2964, 0]
click at [1544, 60] on icon at bounding box center [1544, 61] width 11 height 11
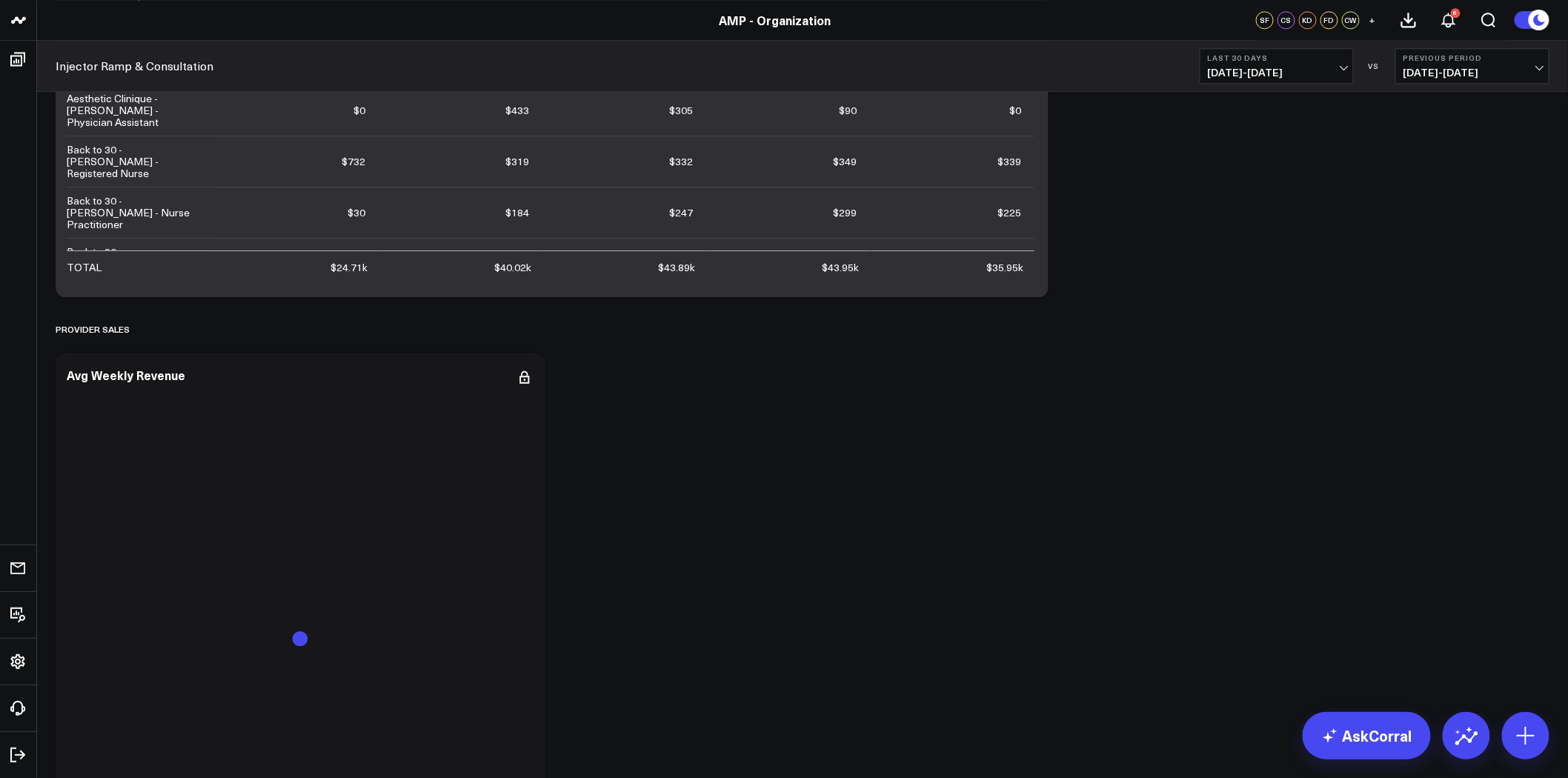
scroll to position [4034, 0]
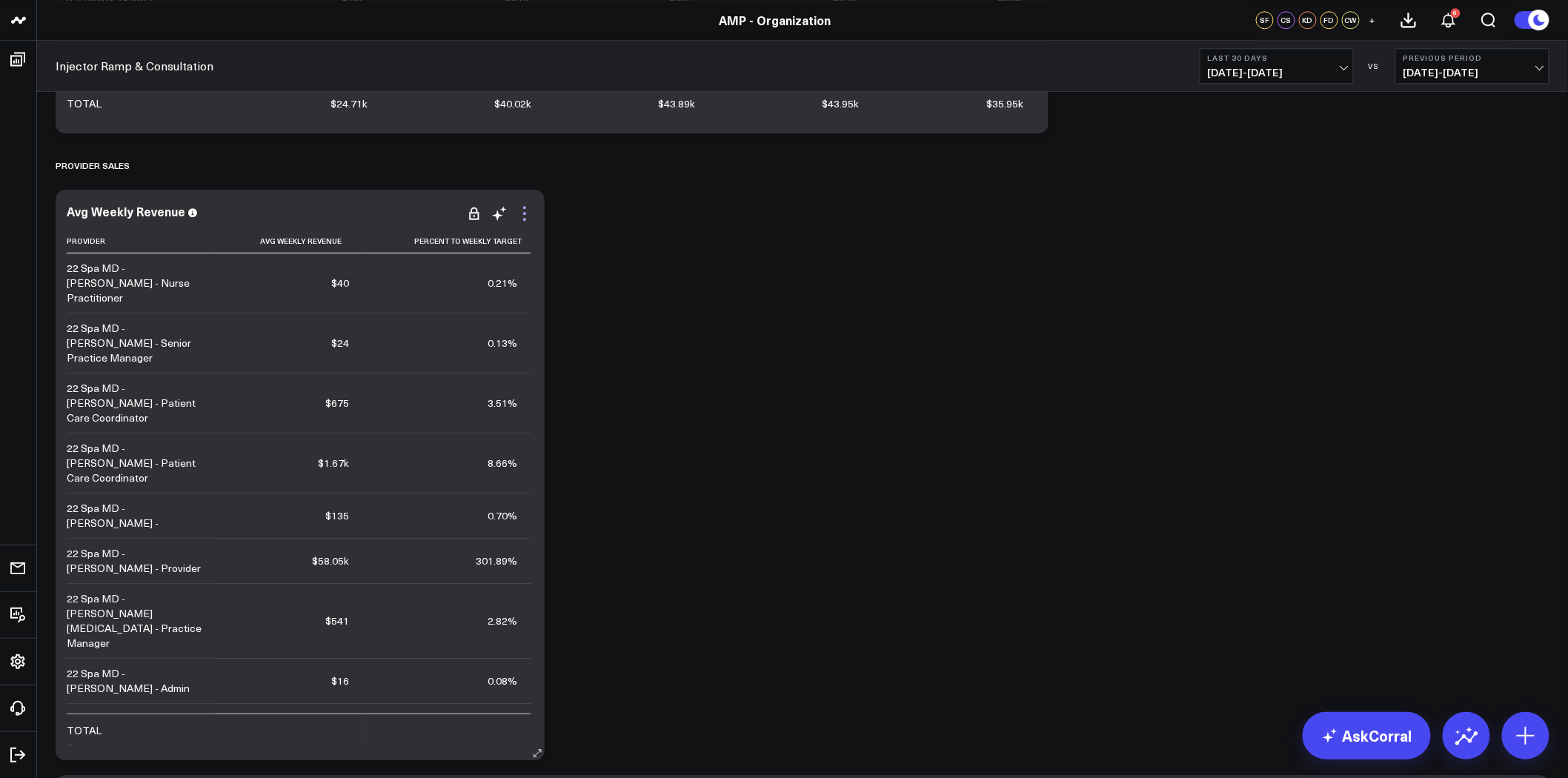
click at [526, 211] on icon at bounding box center [525, 214] width 18 height 18
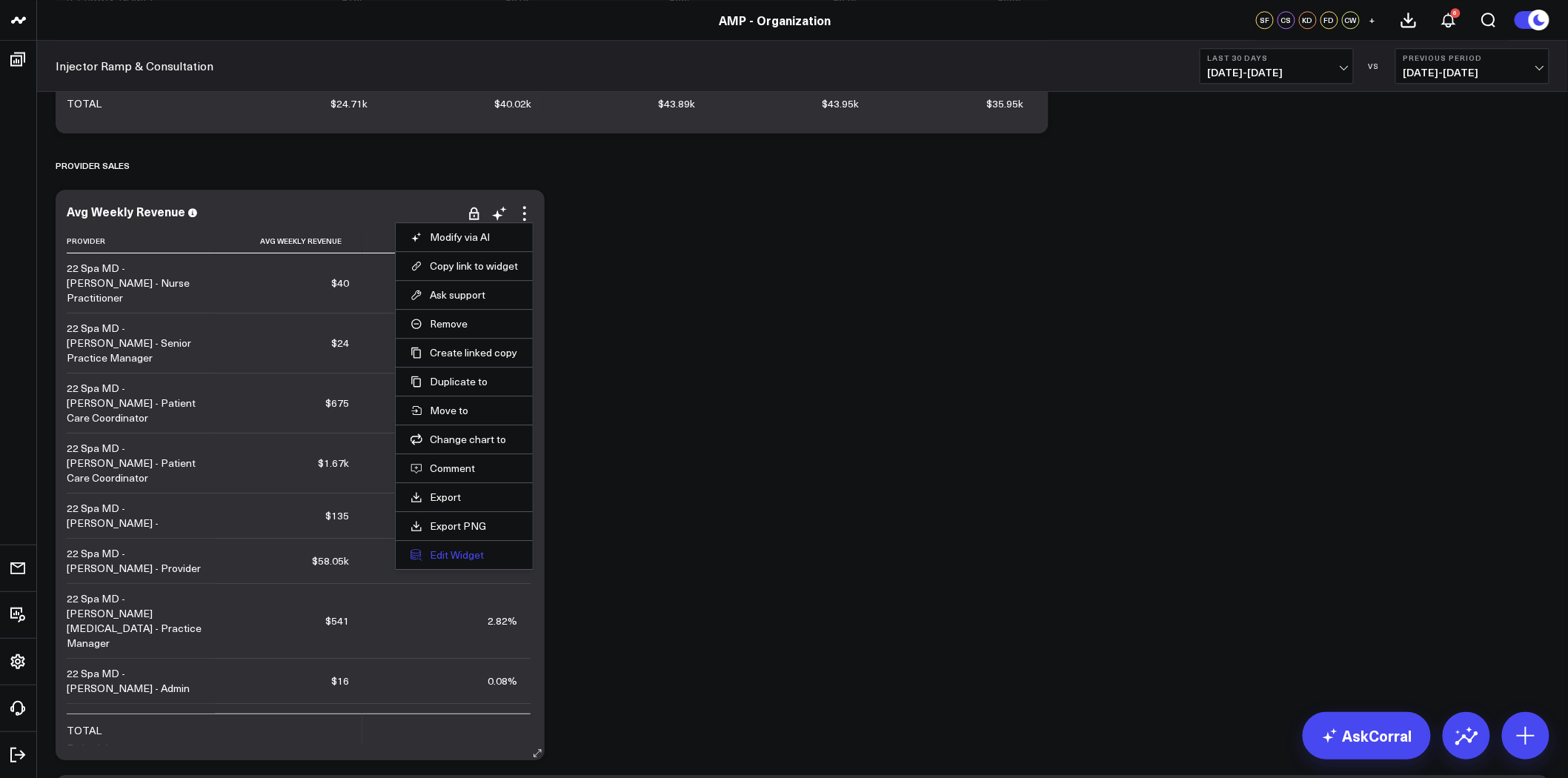
click at [458, 549] on button "Edit Widget" at bounding box center [464, 555] width 107 height 13
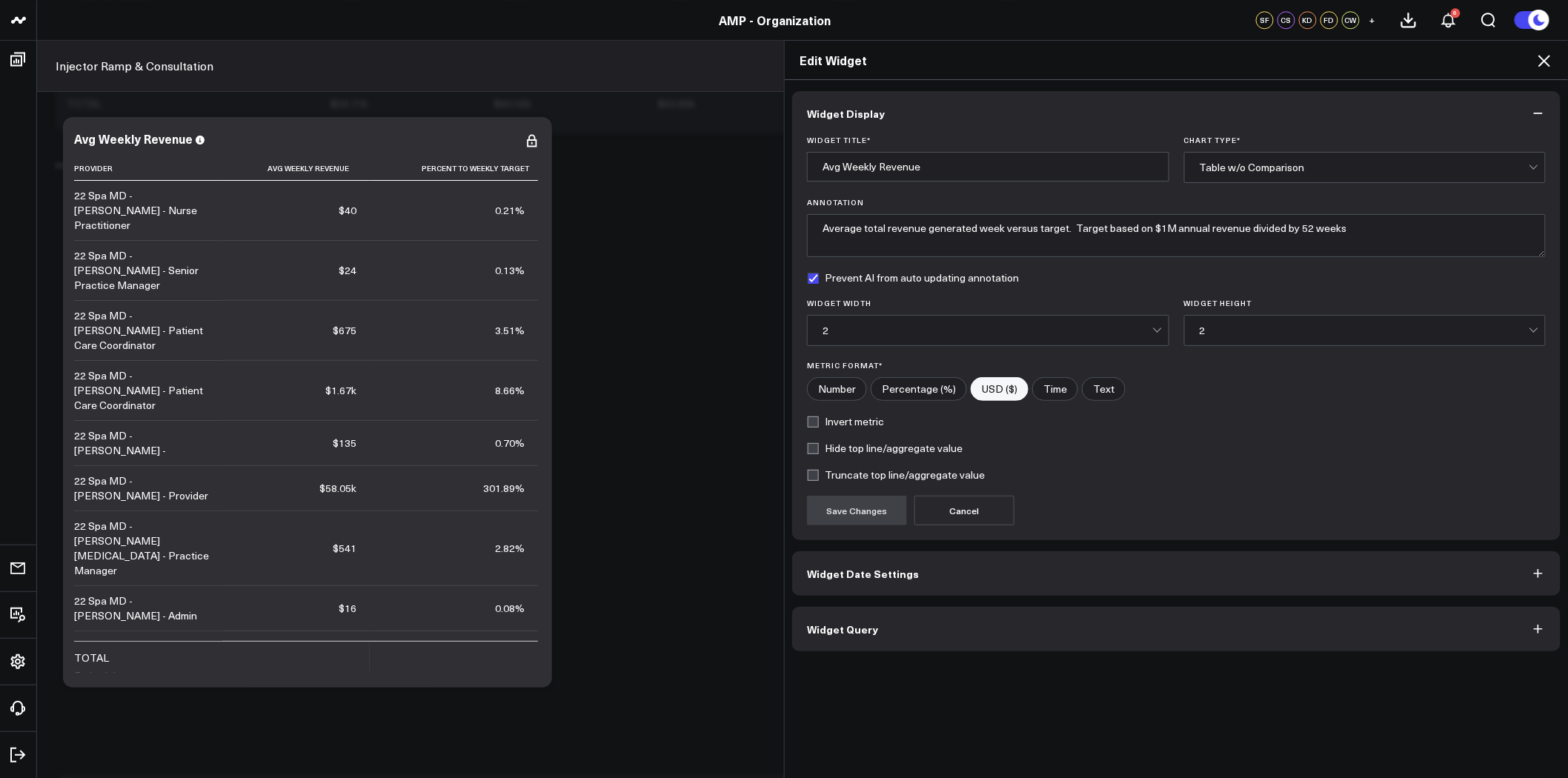
click at [1070, 631] on button "Widget Query" at bounding box center [1176, 629] width 768 height 44
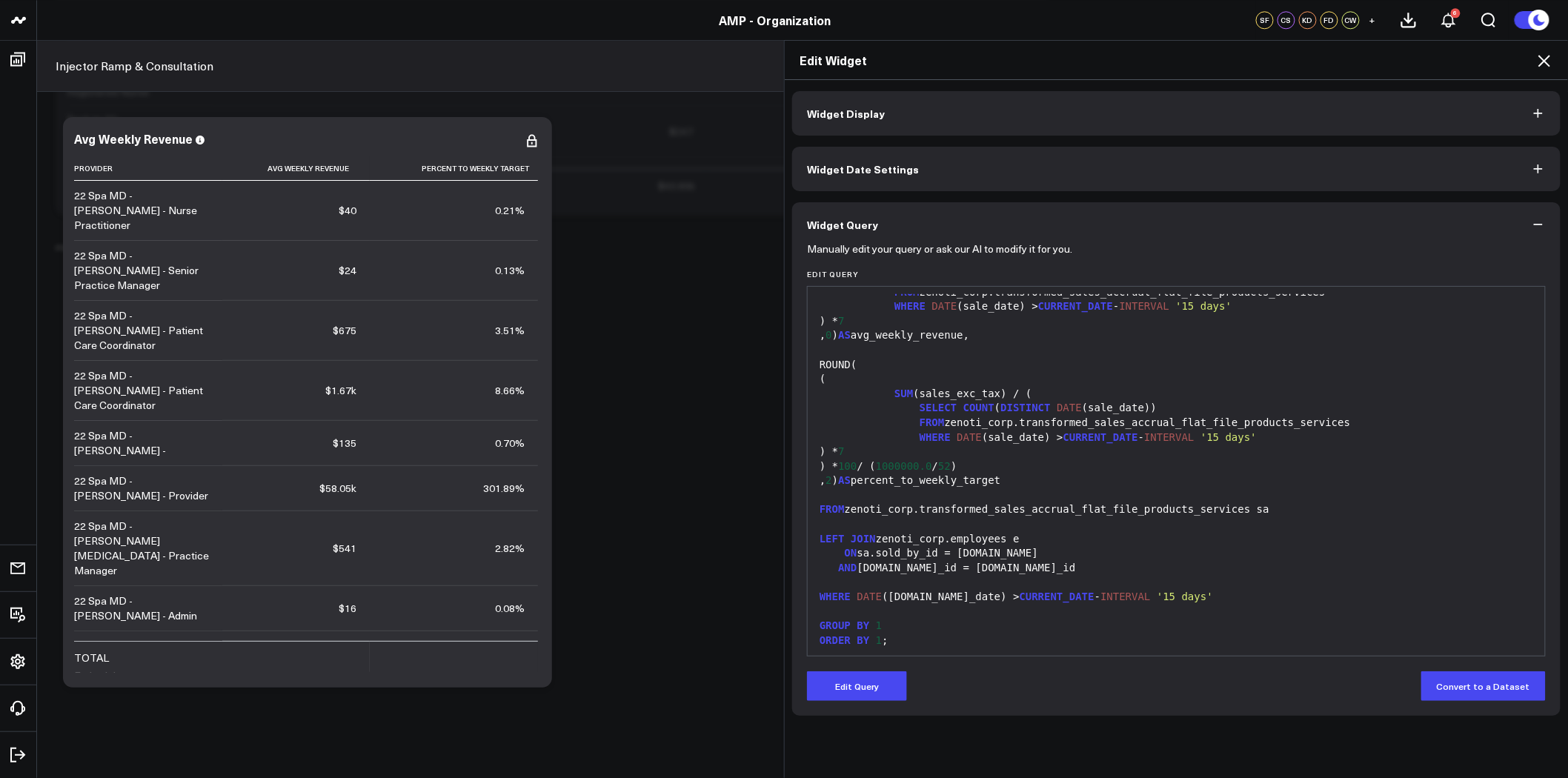
scroll to position [115, 0]
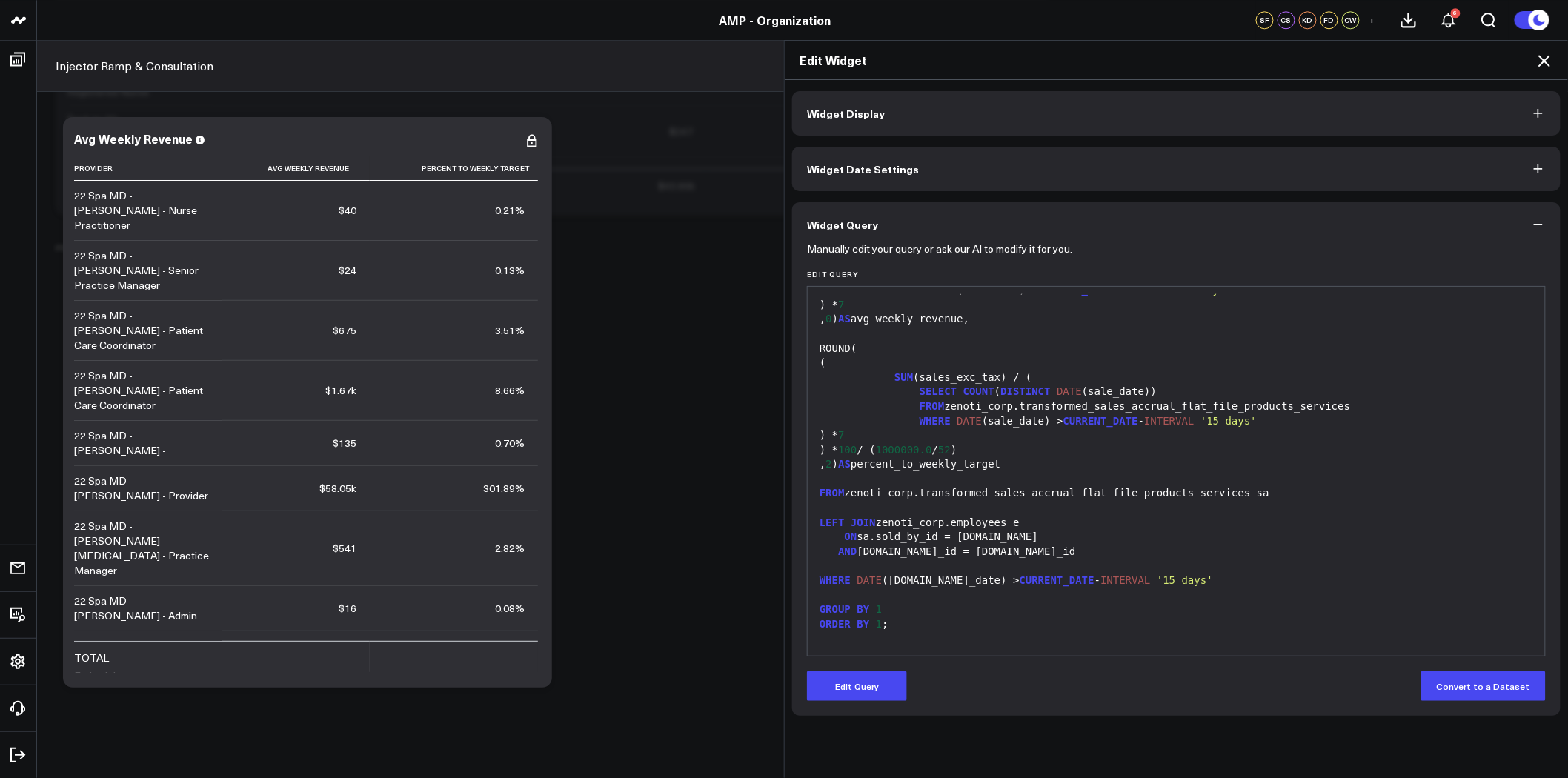
click at [862, 492] on div "FROM zenoti_corp.transformed_sales_accrual_flat_file_products_services sa" at bounding box center [1176, 493] width 723 height 15
click at [820, 524] on span "LEFT" at bounding box center [832, 522] width 25 height 11
click at [843, 691] on button "Edit Query" at bounding box center [857, 686] width 100 height 29
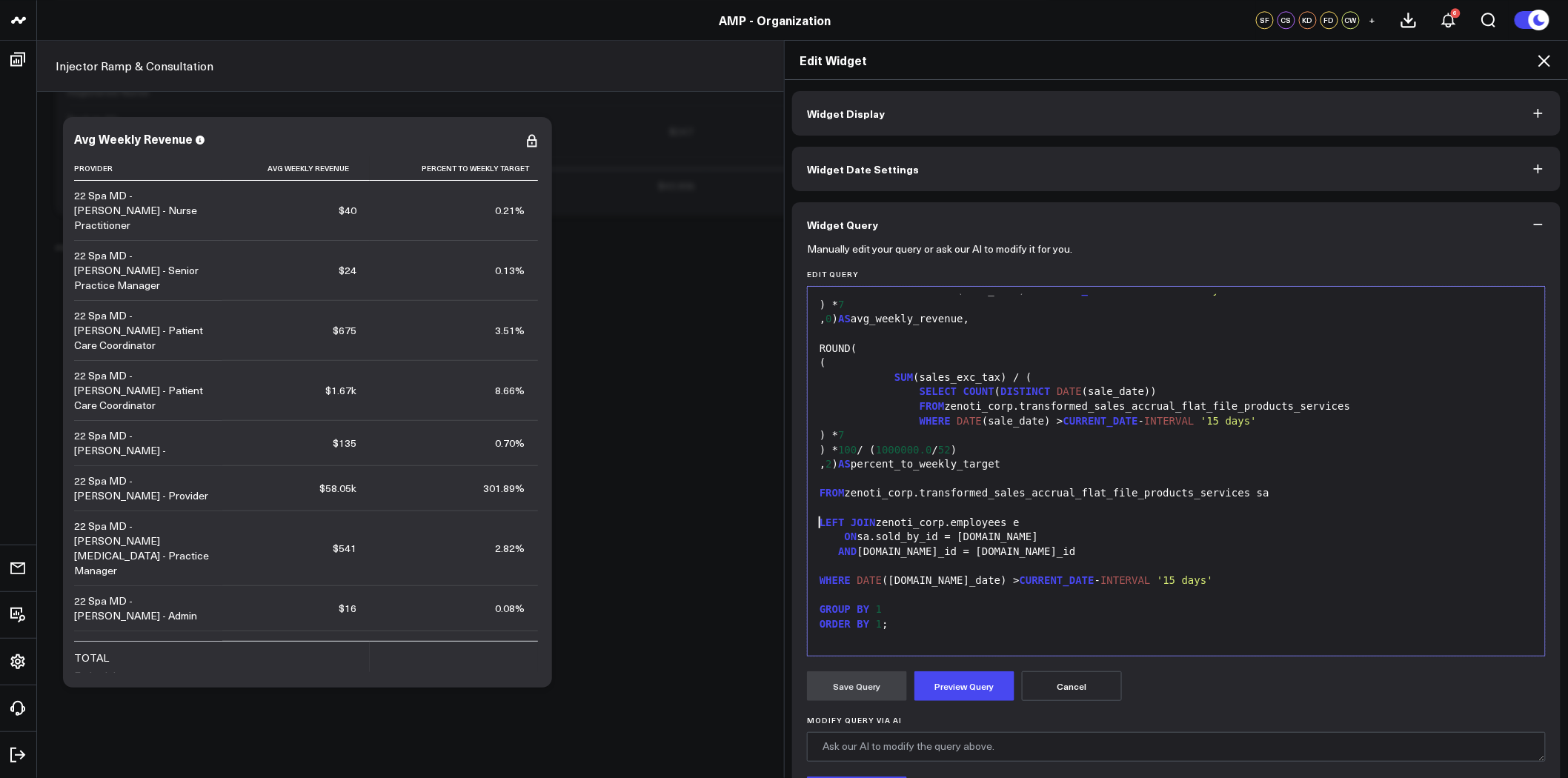
click at [815, 521] on div "LEFT JOIN zenoti_corp.employees e" at bounding box center [1176, 523] width 723 height 15
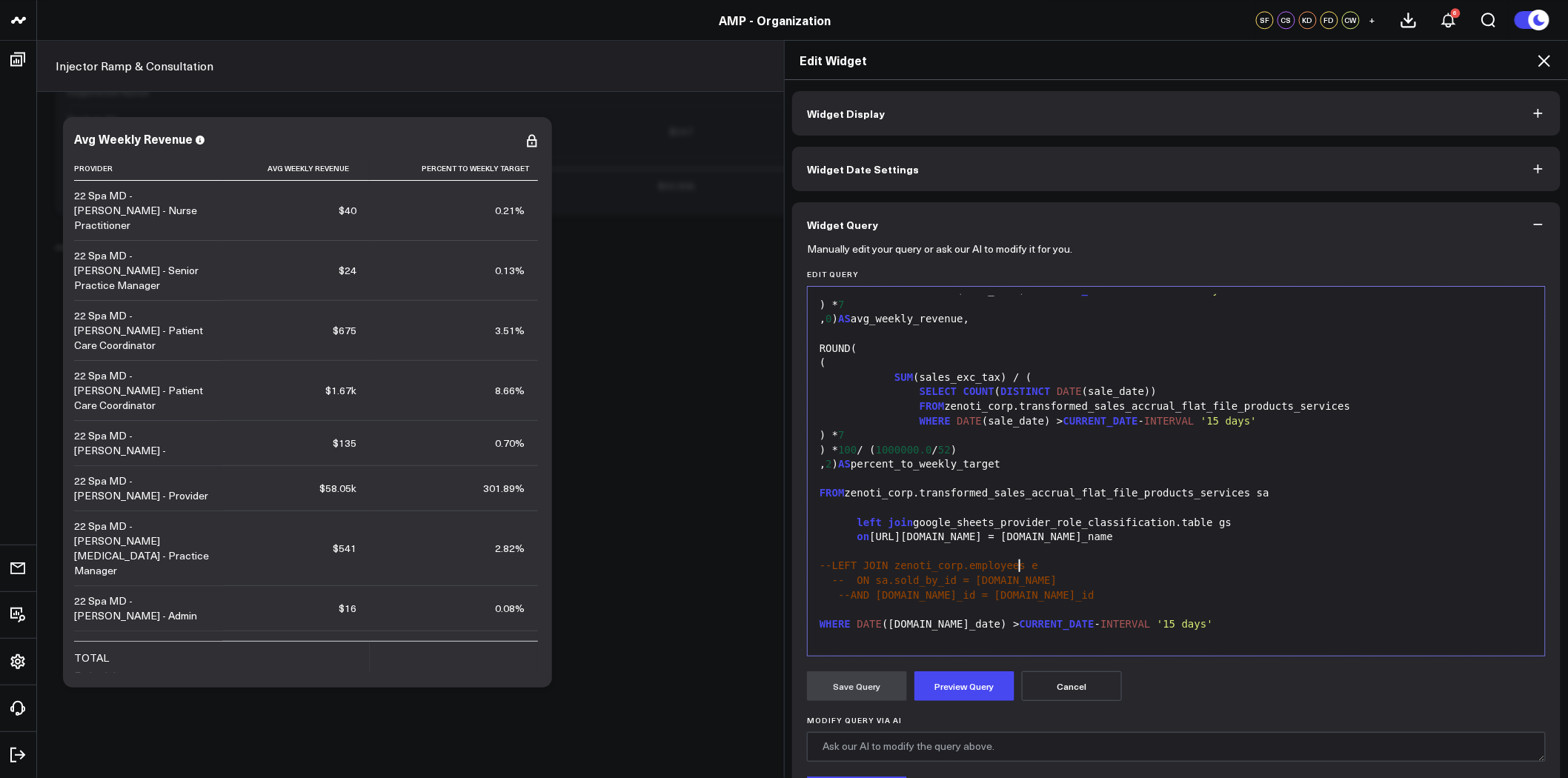
click at [848, 578] on span "-- ON sa.sold_by_id = e.id" at bounding box center [944, 580] width 224 height 11
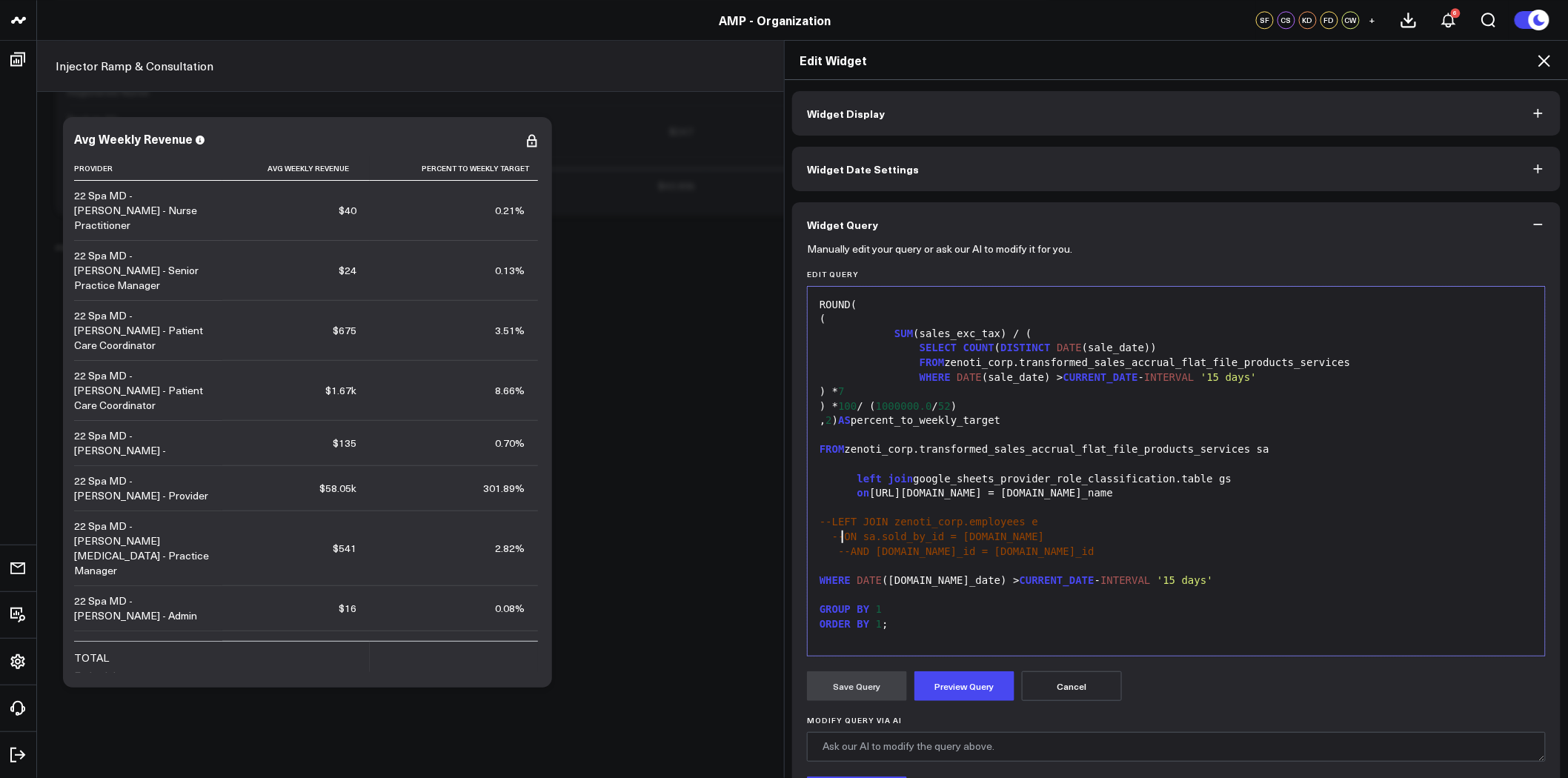
click at [870, 591] on div at bounding box center [1176, 595] width 723 height 15
click at [821, 594] on div at bounding box center [1176, 595] width 723 height 15
click at [962, 685] on button "Preview Query" at bounding box center [965, 686] width 100 height 29
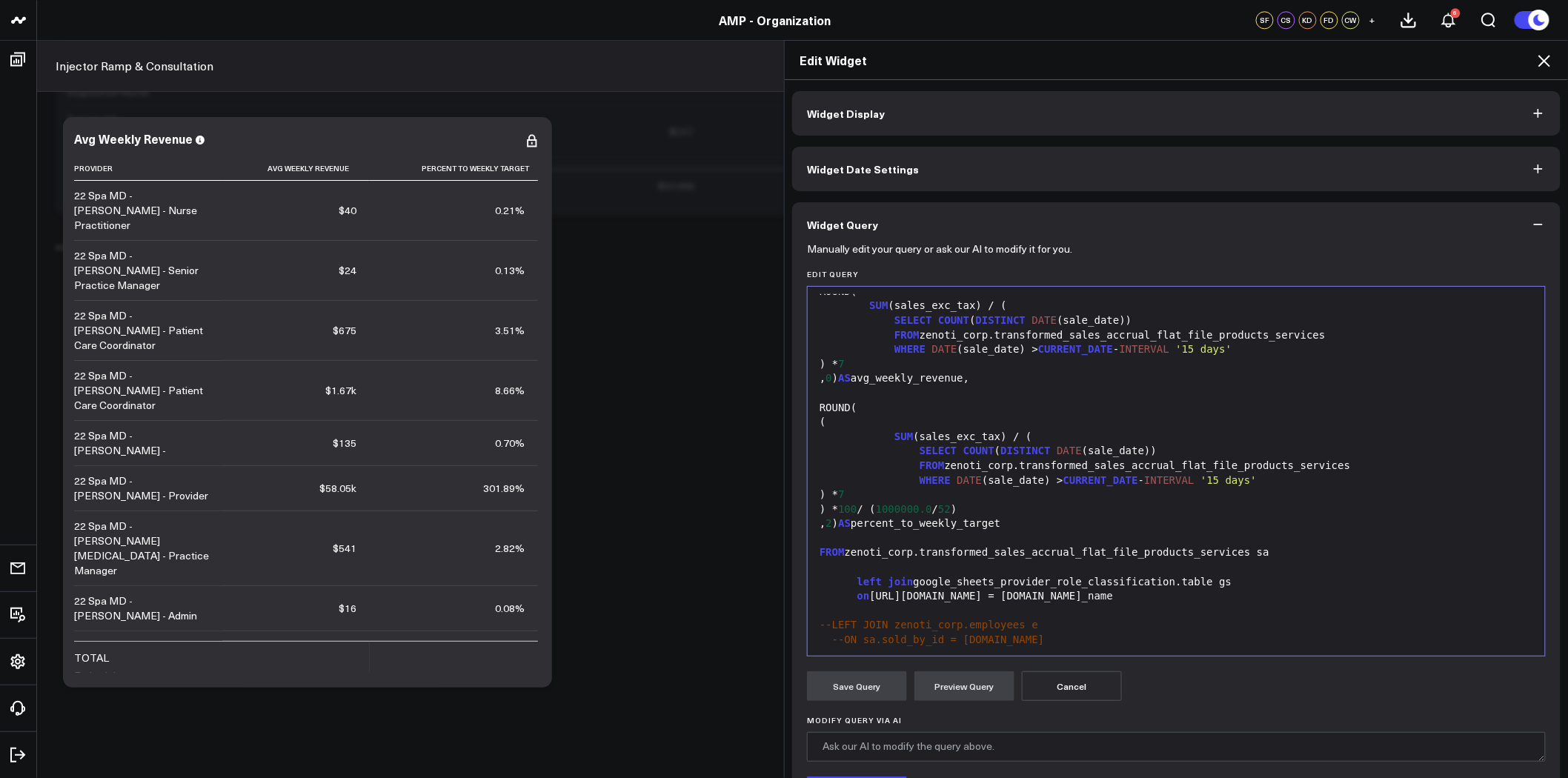
scroll to position [83, 0]
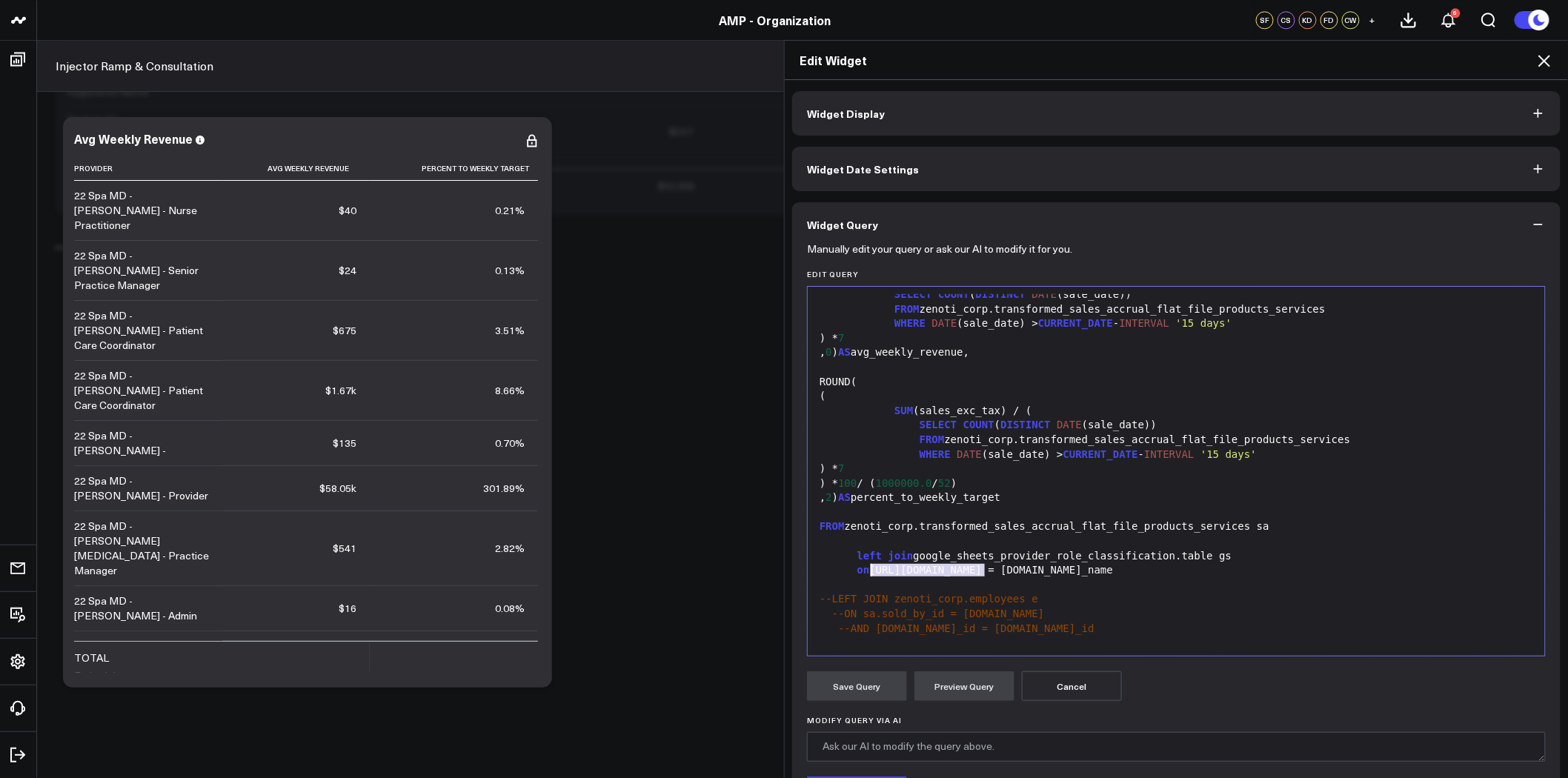
drag, startPoint x: 980, startPoint y: 569, endPoint x: 865, endPoint y: 573, distance: 115.1
click at [865, 573] on div "on [URL][DOMAIN_NAME] = [DOMAIN_NAME]_name" at bounding box center [1176, 570] width 723 height 15
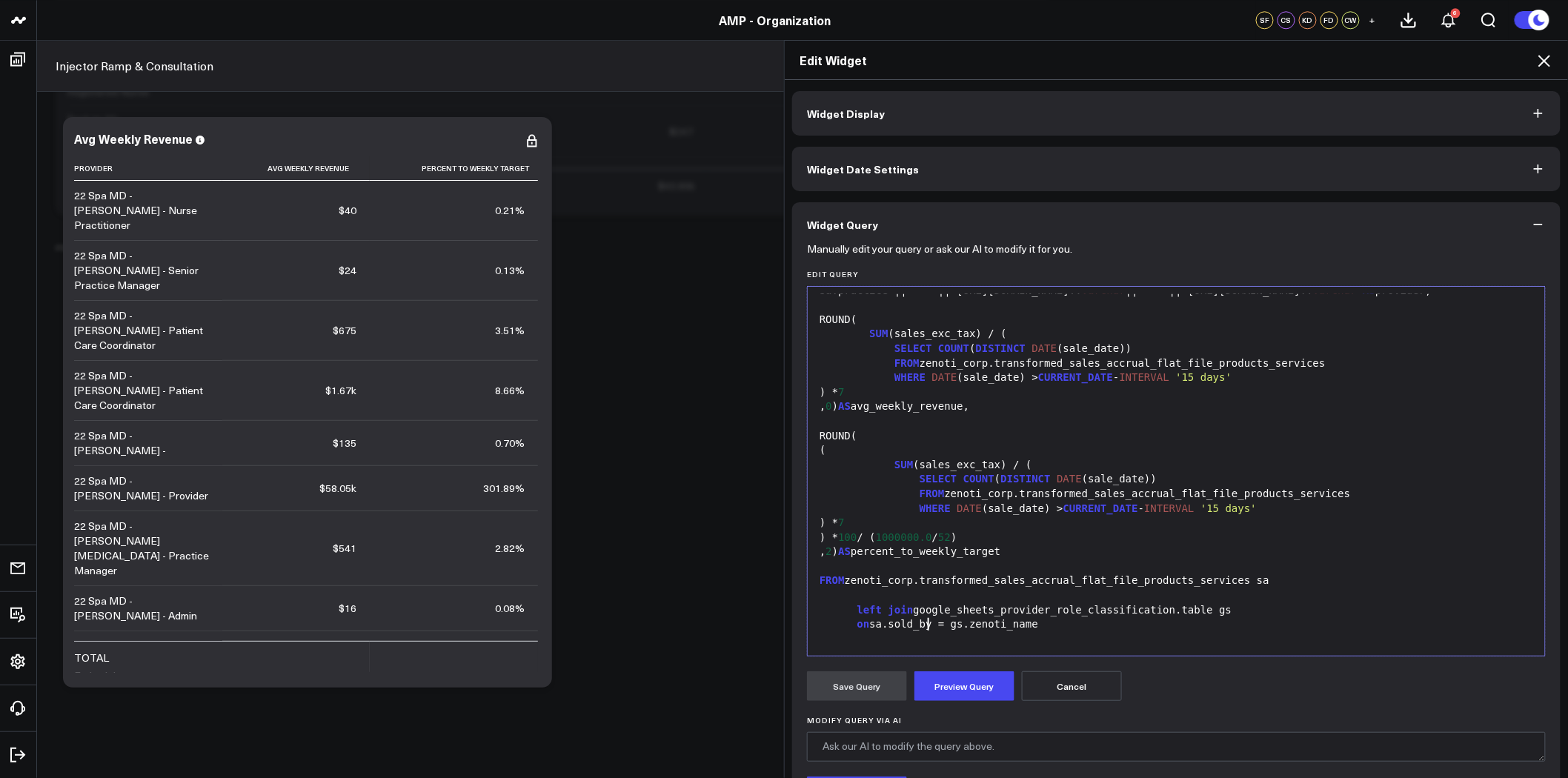
scroll to position [0, 0]
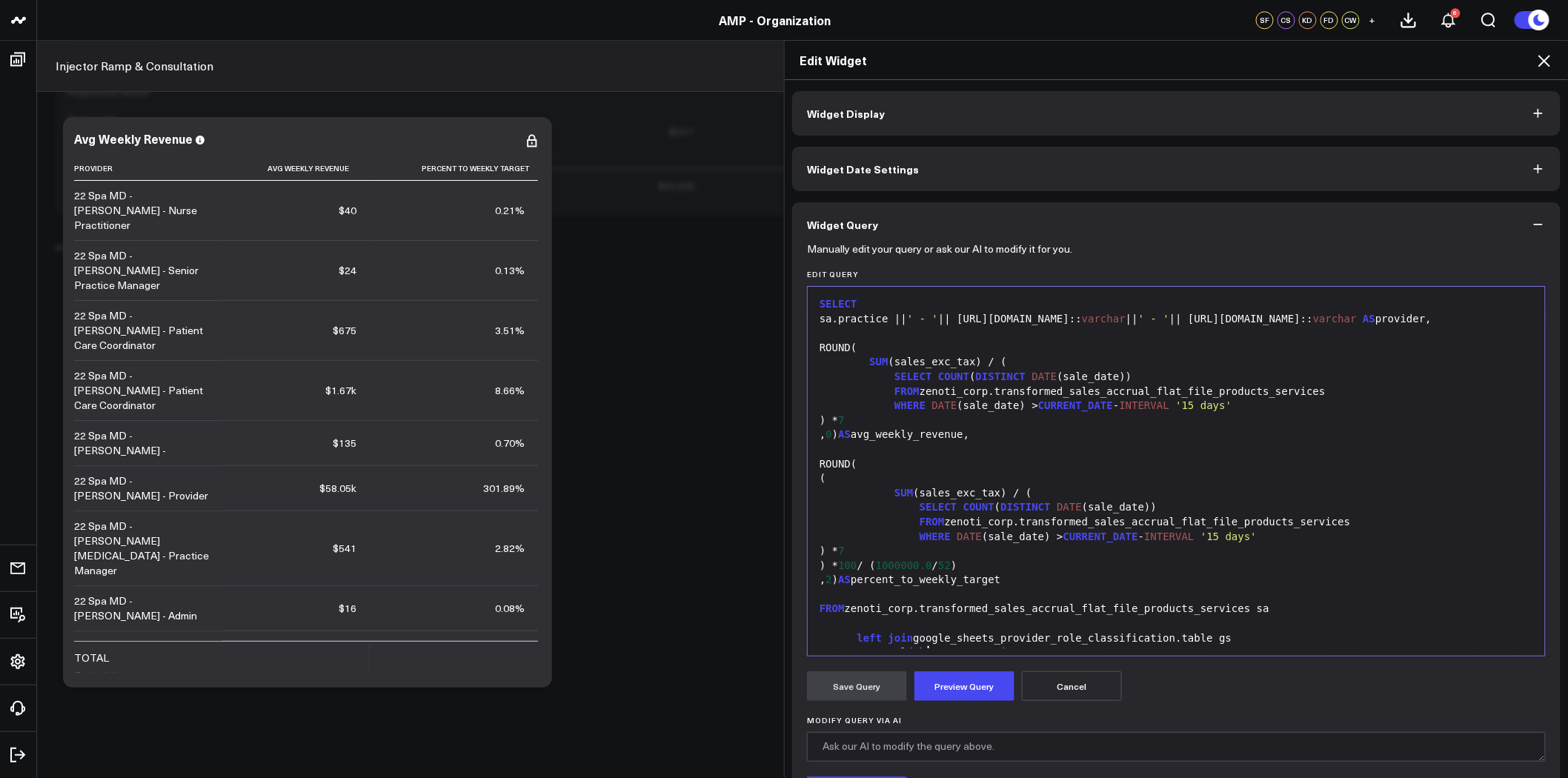
click at [979, 319] on div "sa.practice || ' - ' || e.personal_info.name:: varchar || ' - ' || e.job_info.n…" at bounding box center [1176, 319] width 723 height 15
click at [1183, 317] on div "sa.practice || ' - ' || gs.zenoti_name:: varchar || ' - ' || e.job_info.name:: …" at bounding box center [1176, 319] width 723 height 15
click at [979, 678] on button "Preview Query" at bounding box center [965, 686] width 100 height 29
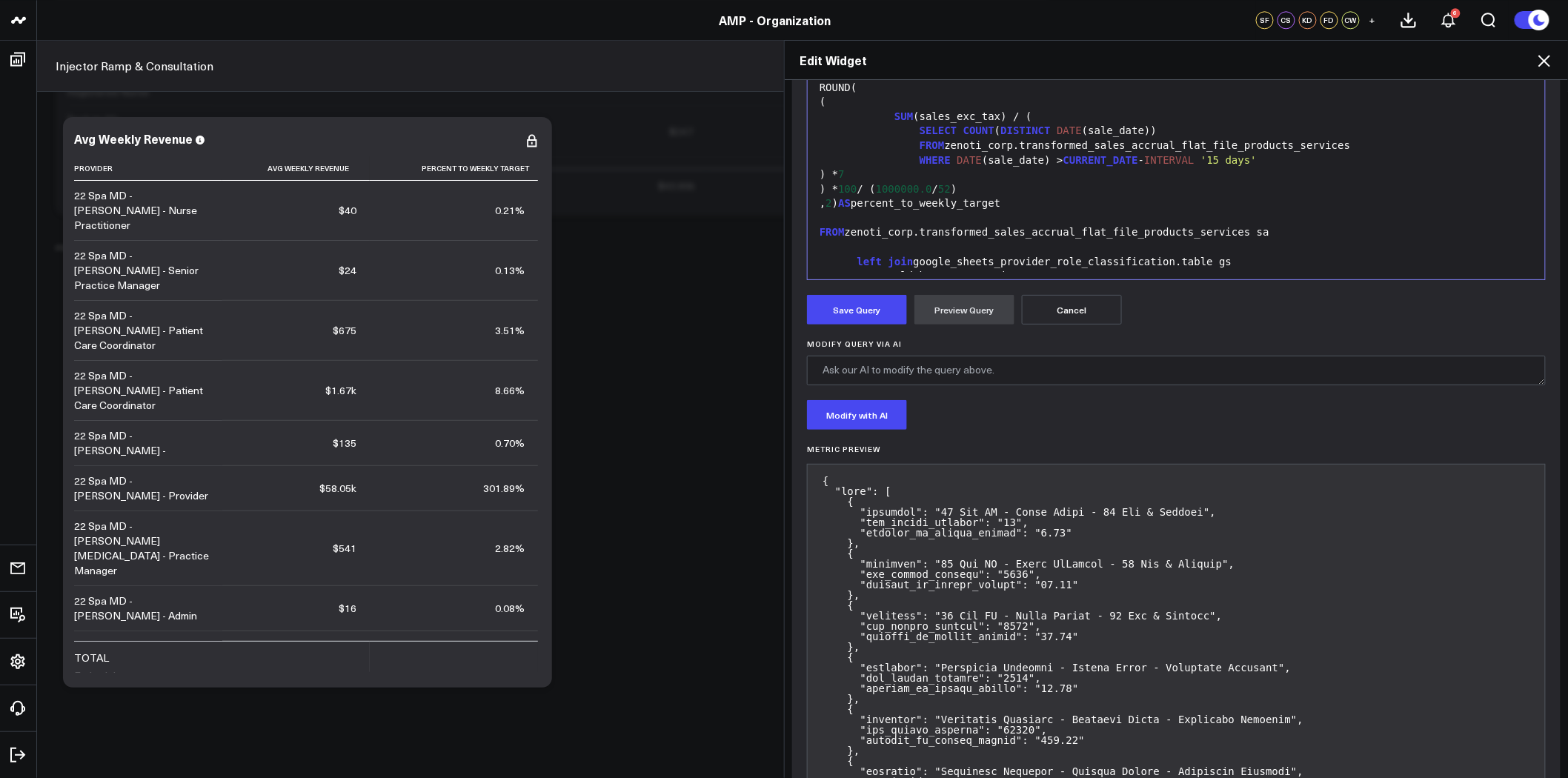
scroll to position [379, 0]
click at [856, 310] on button "Save Query" at bounding box center [857, 308] width 100 height 29
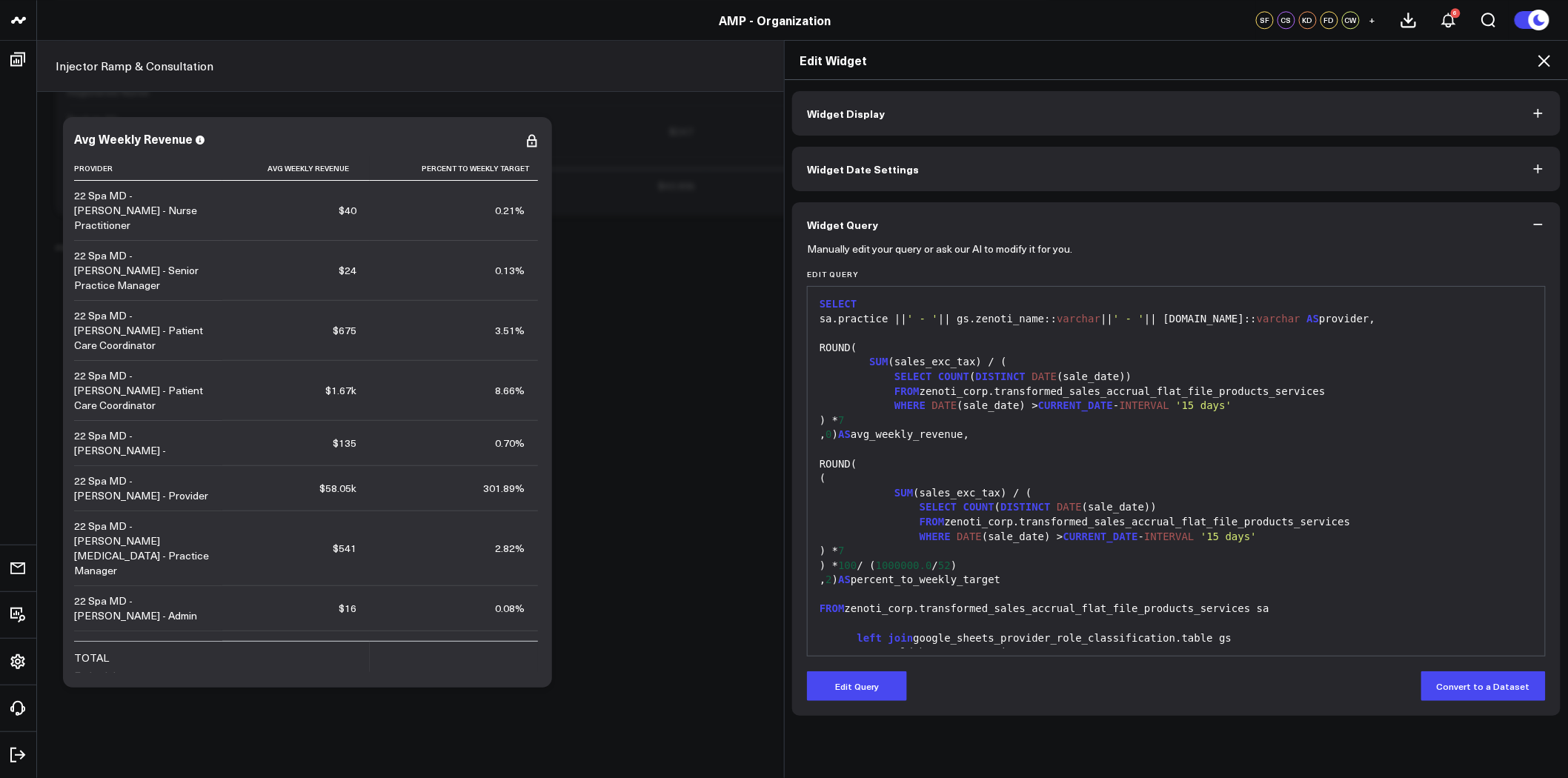
scroll to position [0, 0]
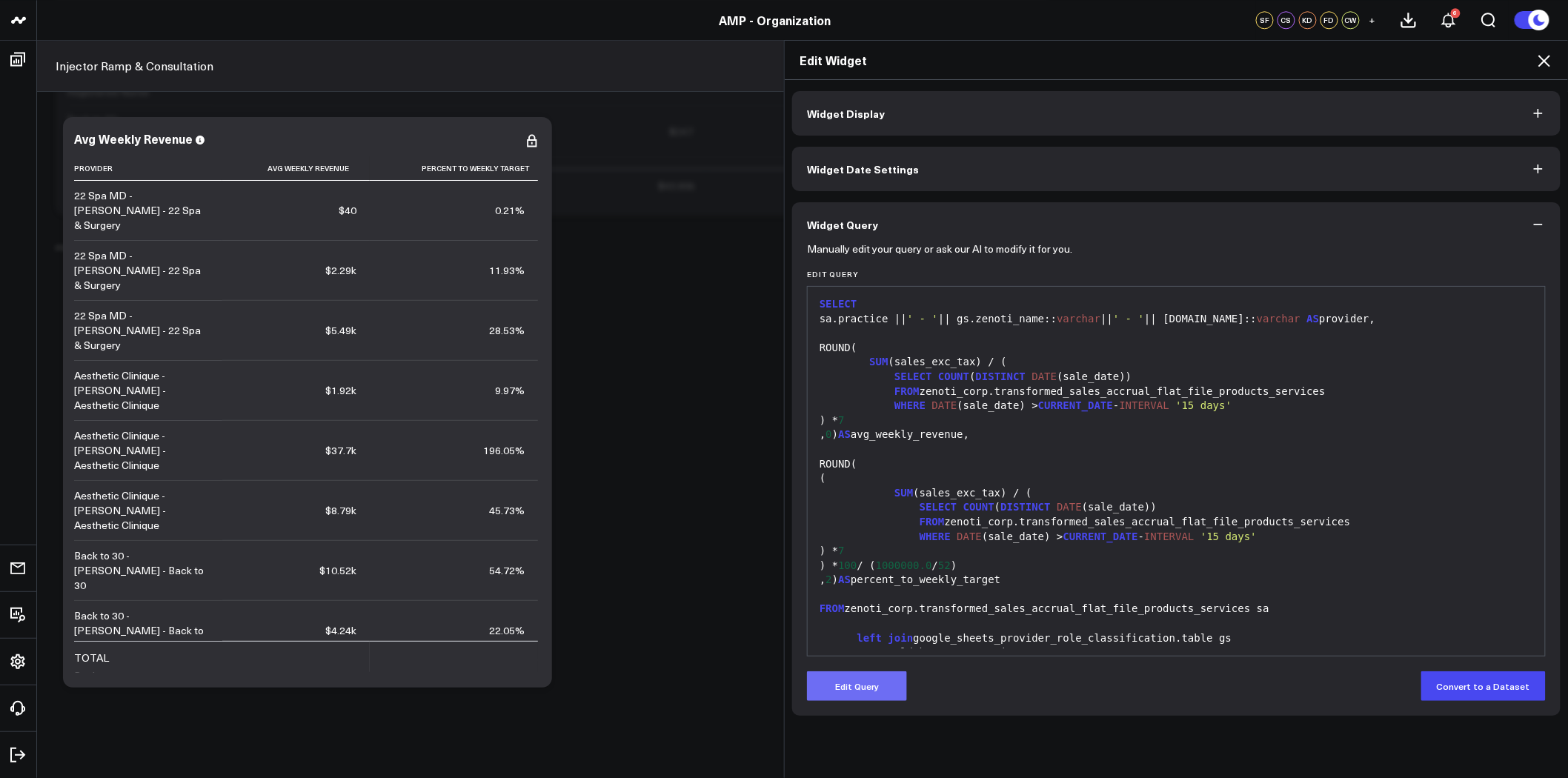
click at [867, 689] on button "Edit Query" at bounding box center [857, 686] width 100 height 29
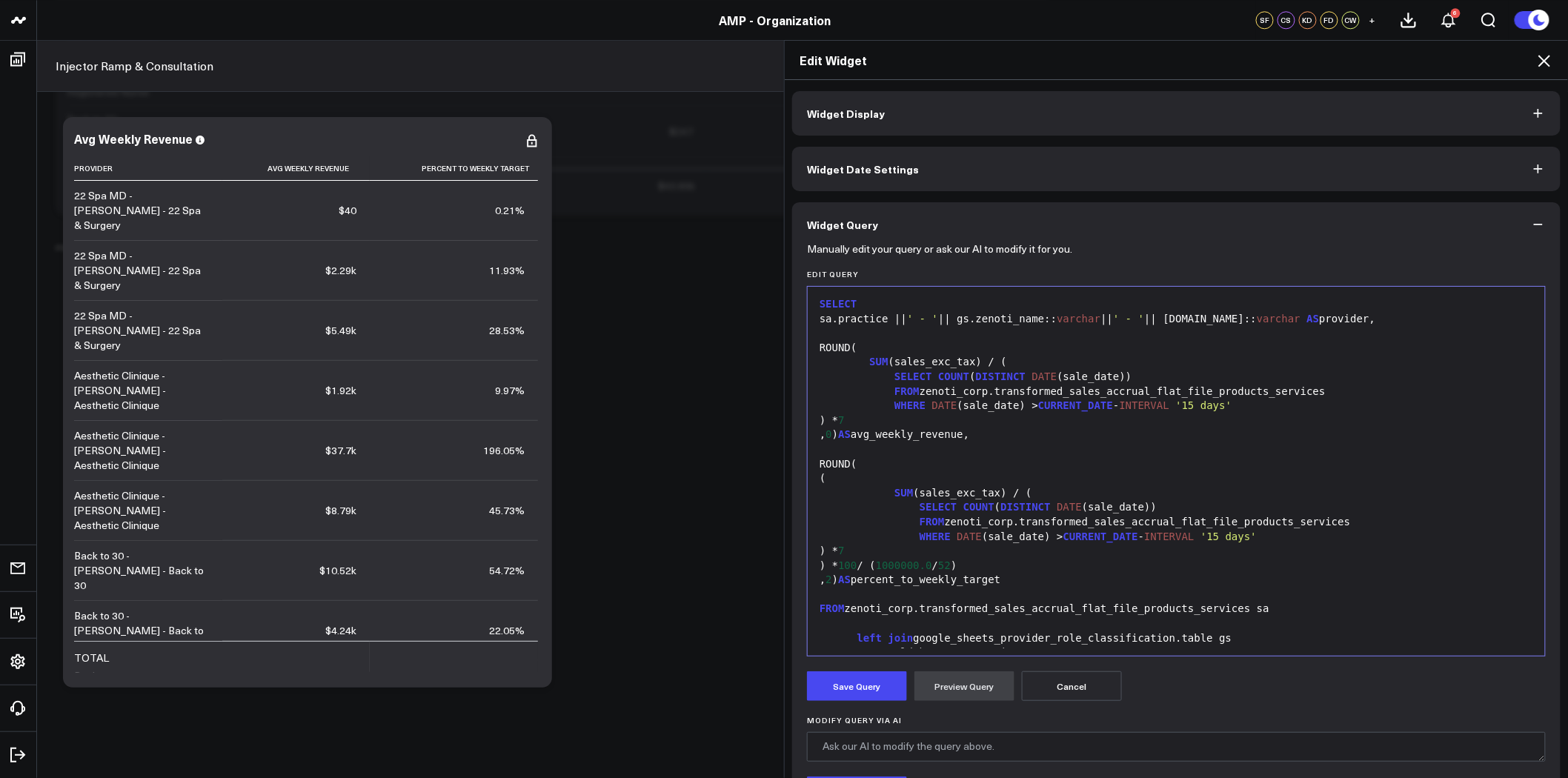
click at [1197, 317] on div "sa.practice || ' - ' || gs.zenoti_name:: varchar || ' - ' || gs.center:: varcha…" at bounding box center [1176, 319] width 723 height 15
click at [961, 686] on button "Preview Query" at bounding box center [965, 686] width 100 height 29
click at [872, 686] on button "Save Query" at bounding box center [857, 686] width 100 height 29
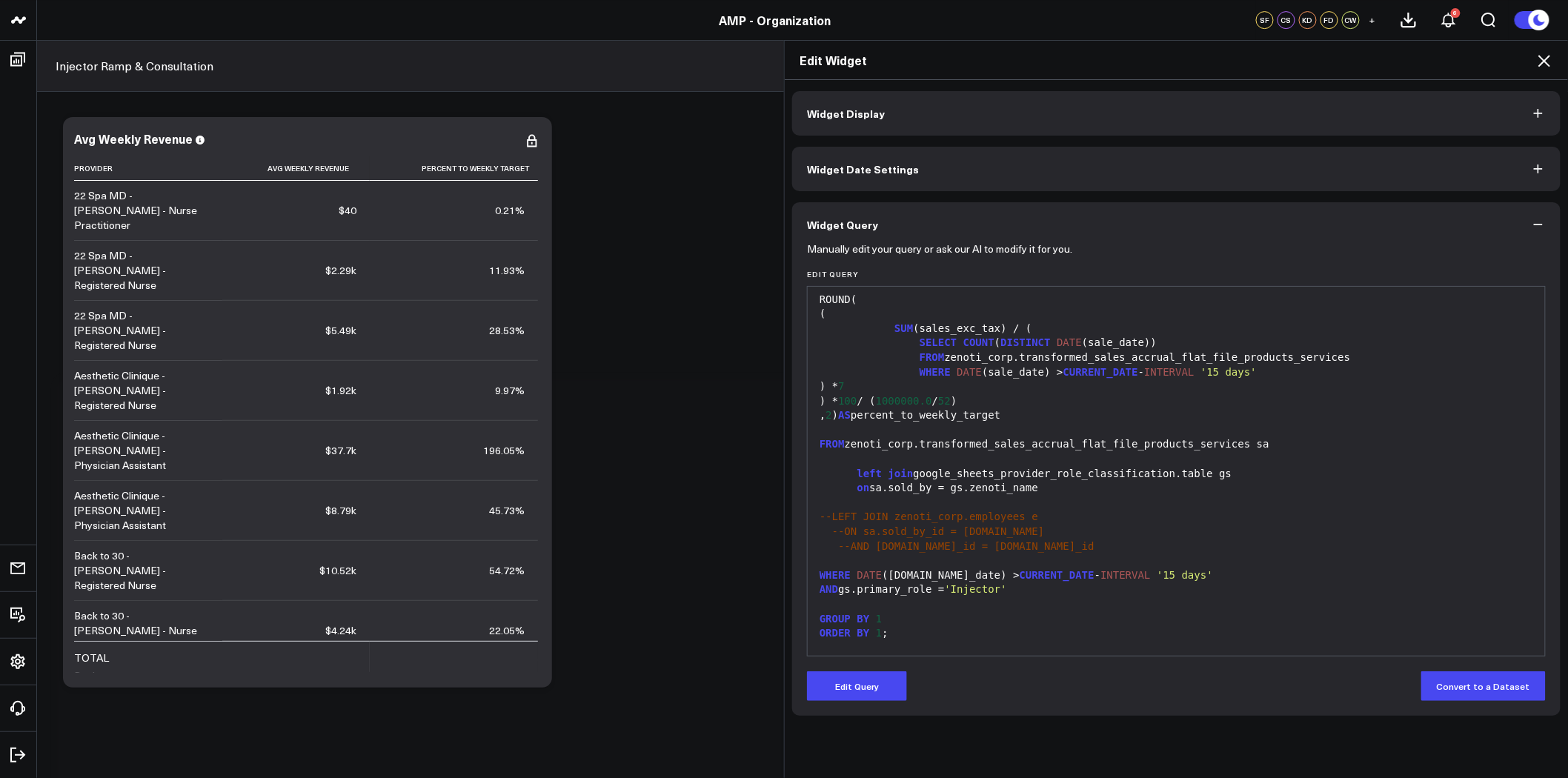
scroll to position [4363, 0]
click at [1546, 61] on icon at bounding box center [1545, 61] width 18 height 18
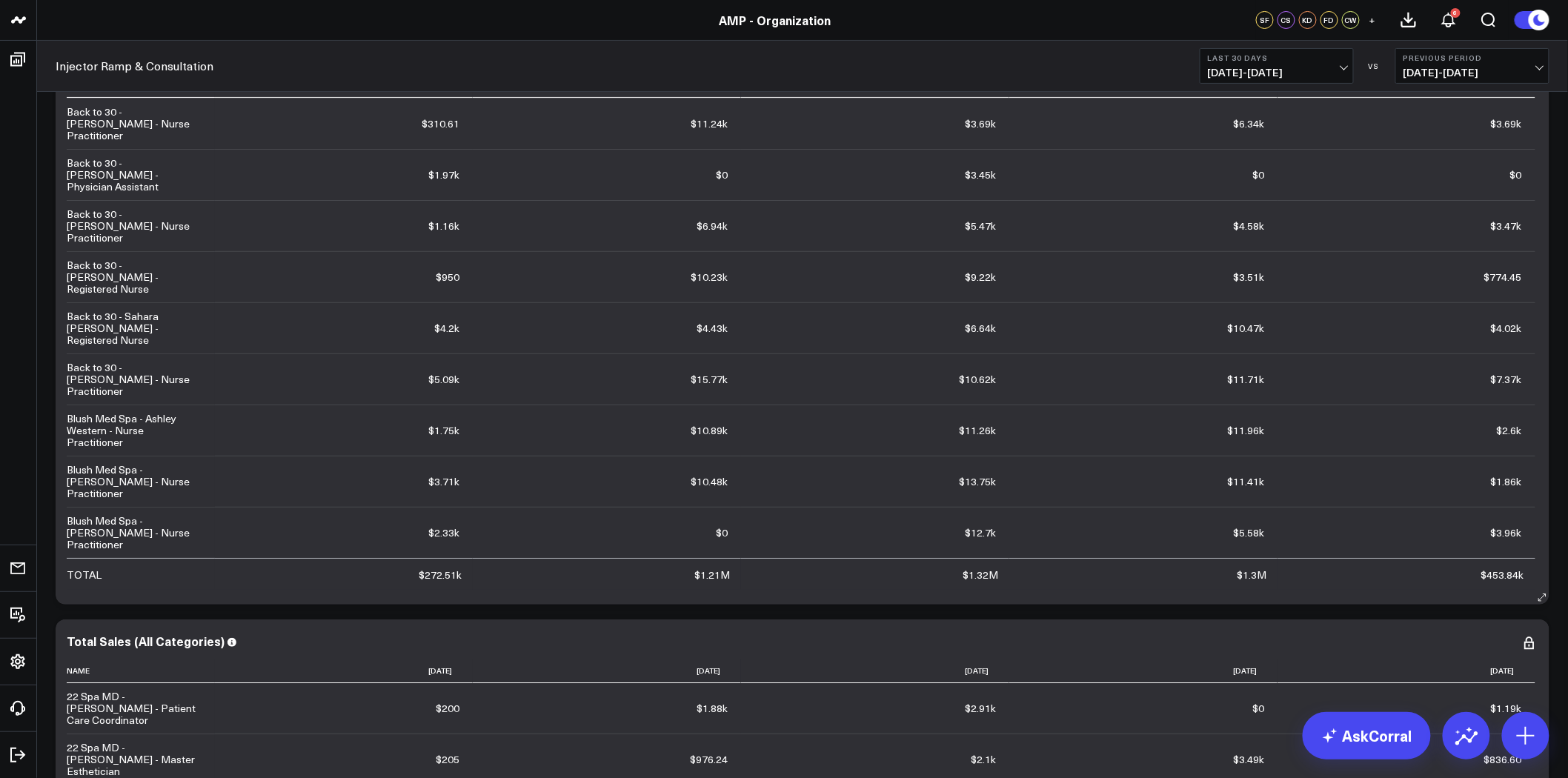
scroll to position [4610, 0]
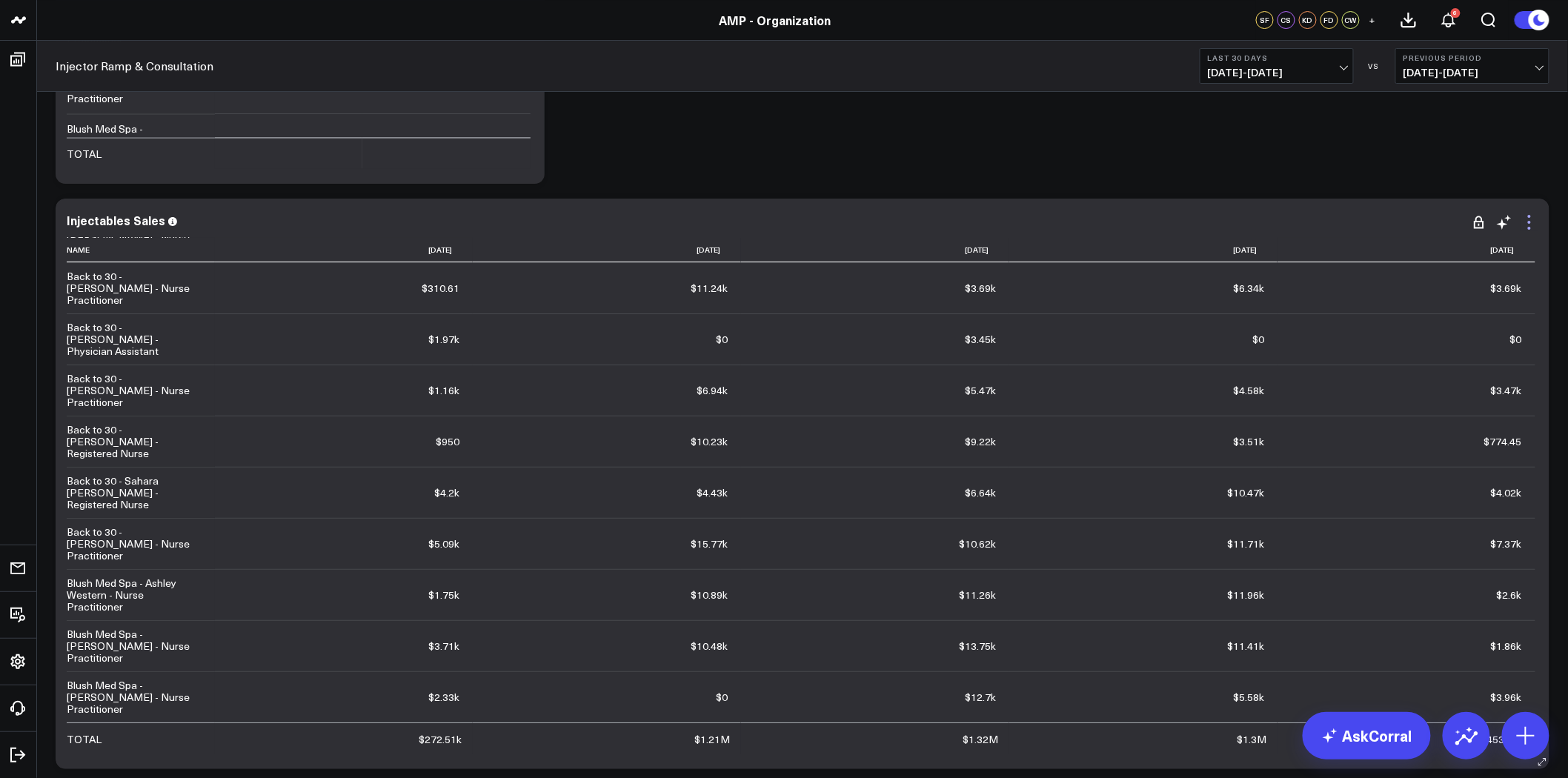
click at [1529, 223] on icon at bounding box center [1530, 223] width 18 height 18
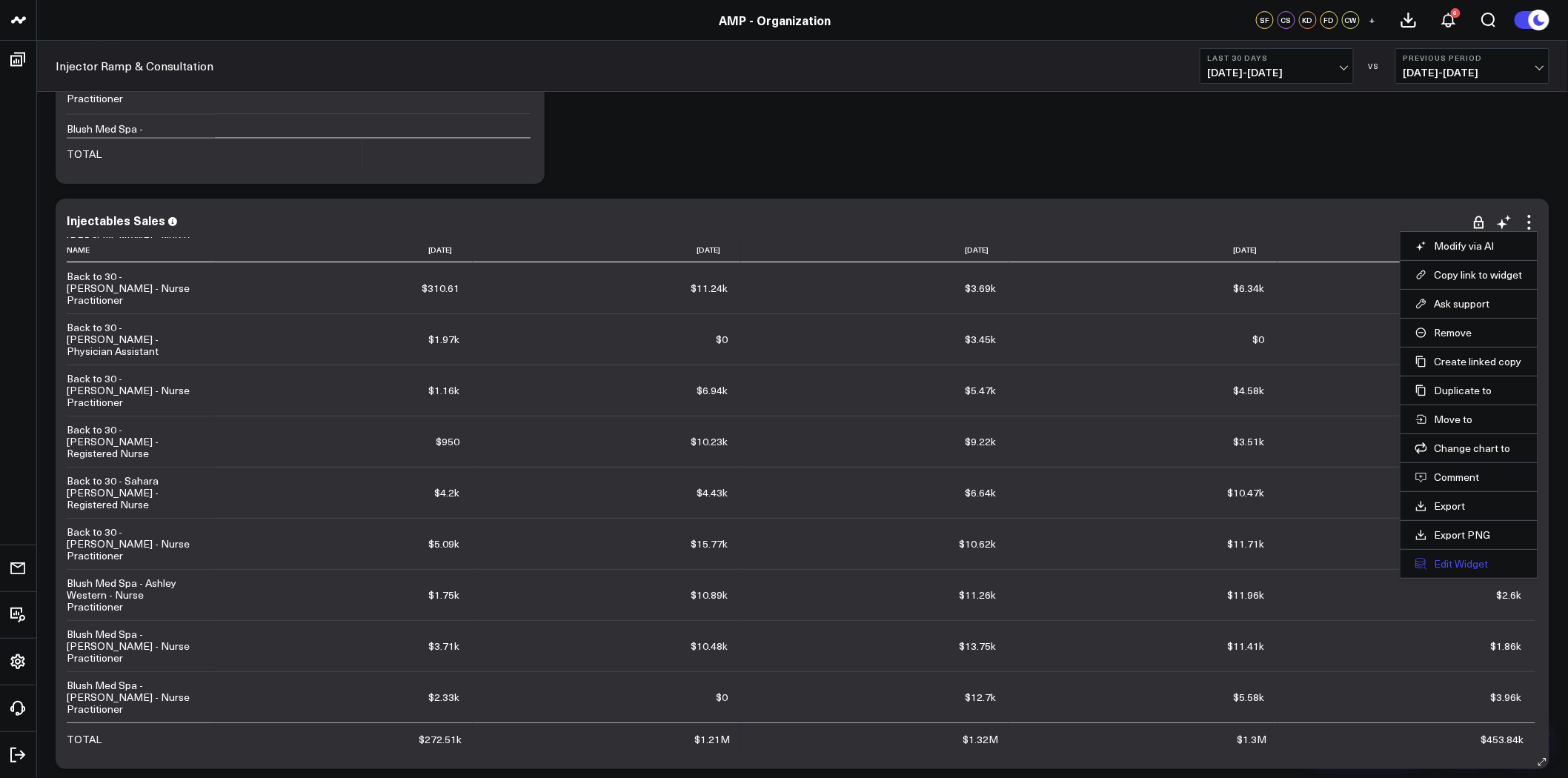
click at [1467, 564] on button "Edit Widget" at bounding box center [1469, 564] width 107 height 13
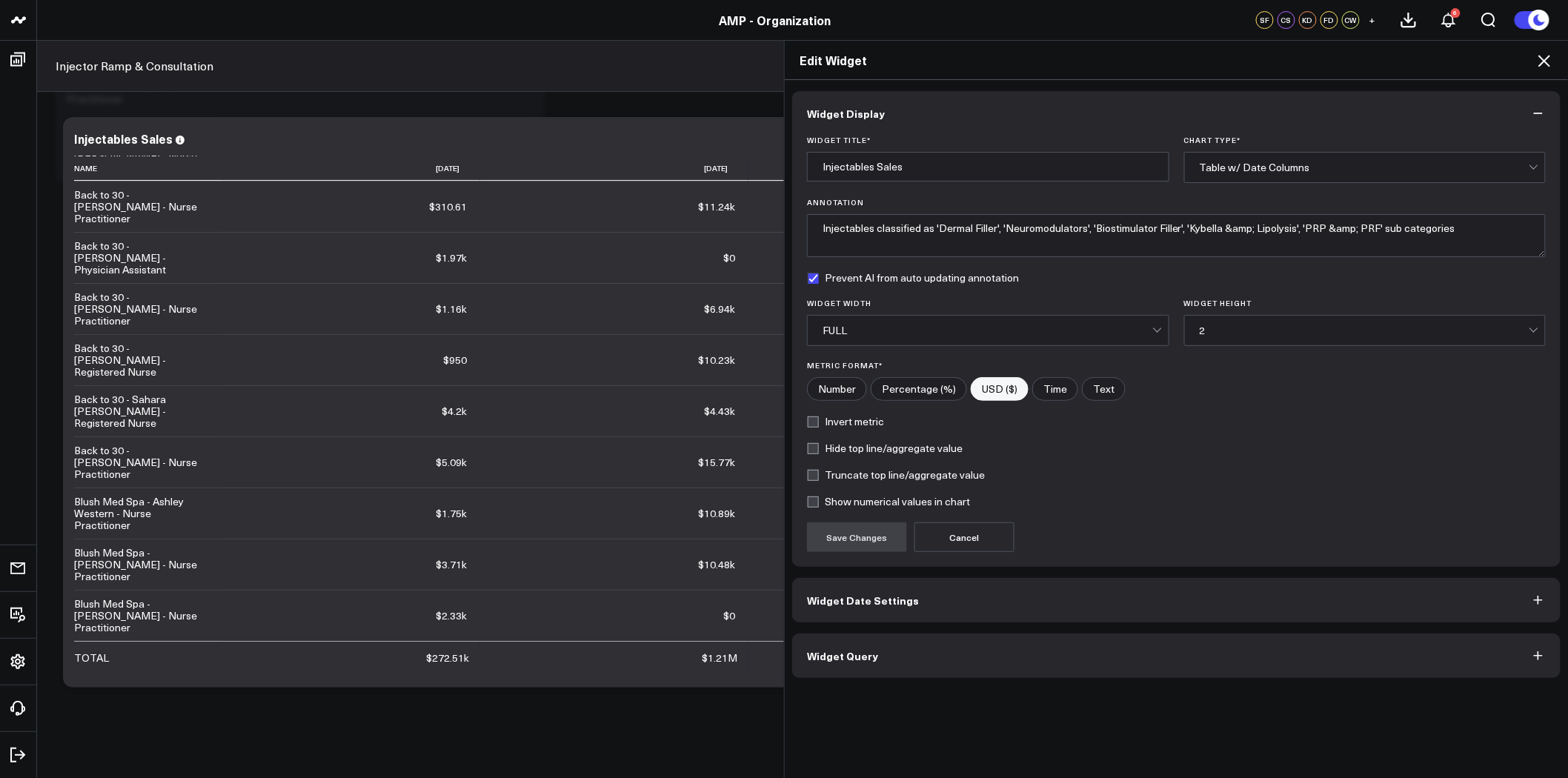
click at [867, 655] on span "Widget Query" at bounding box center [842, 655] width 71 height 11
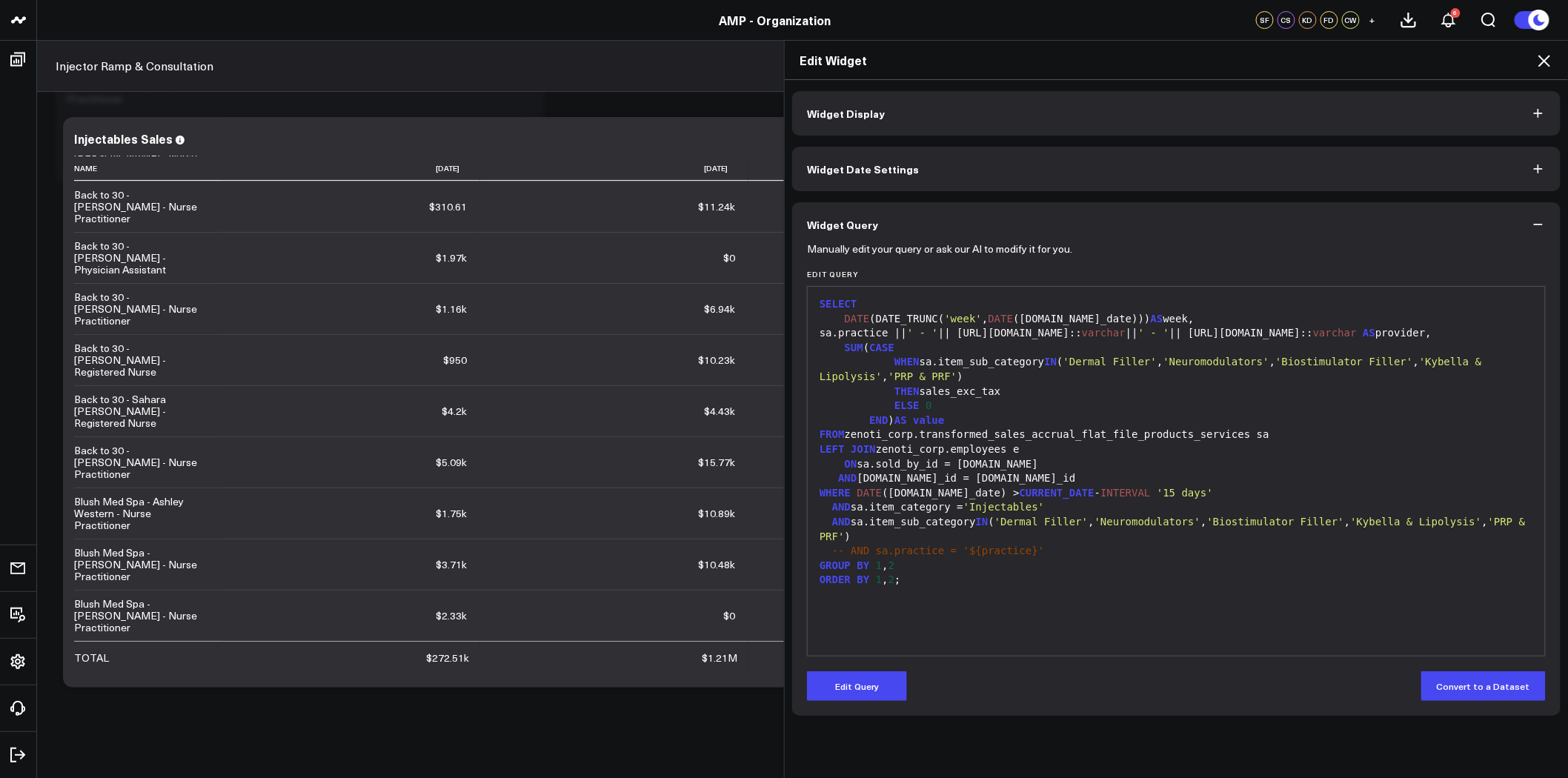
click at [947, 493] on div "WHERE DATE (sa.sale_date) > CURRENT_DATE - INTERVAL '15 days'" at bounding box center [1176, 493] width 723 height 15
click at [815, 447] on div "LEFT JOIN zenoti_corp.employees e" at bounding box center [1176, 450] width 723 height 15
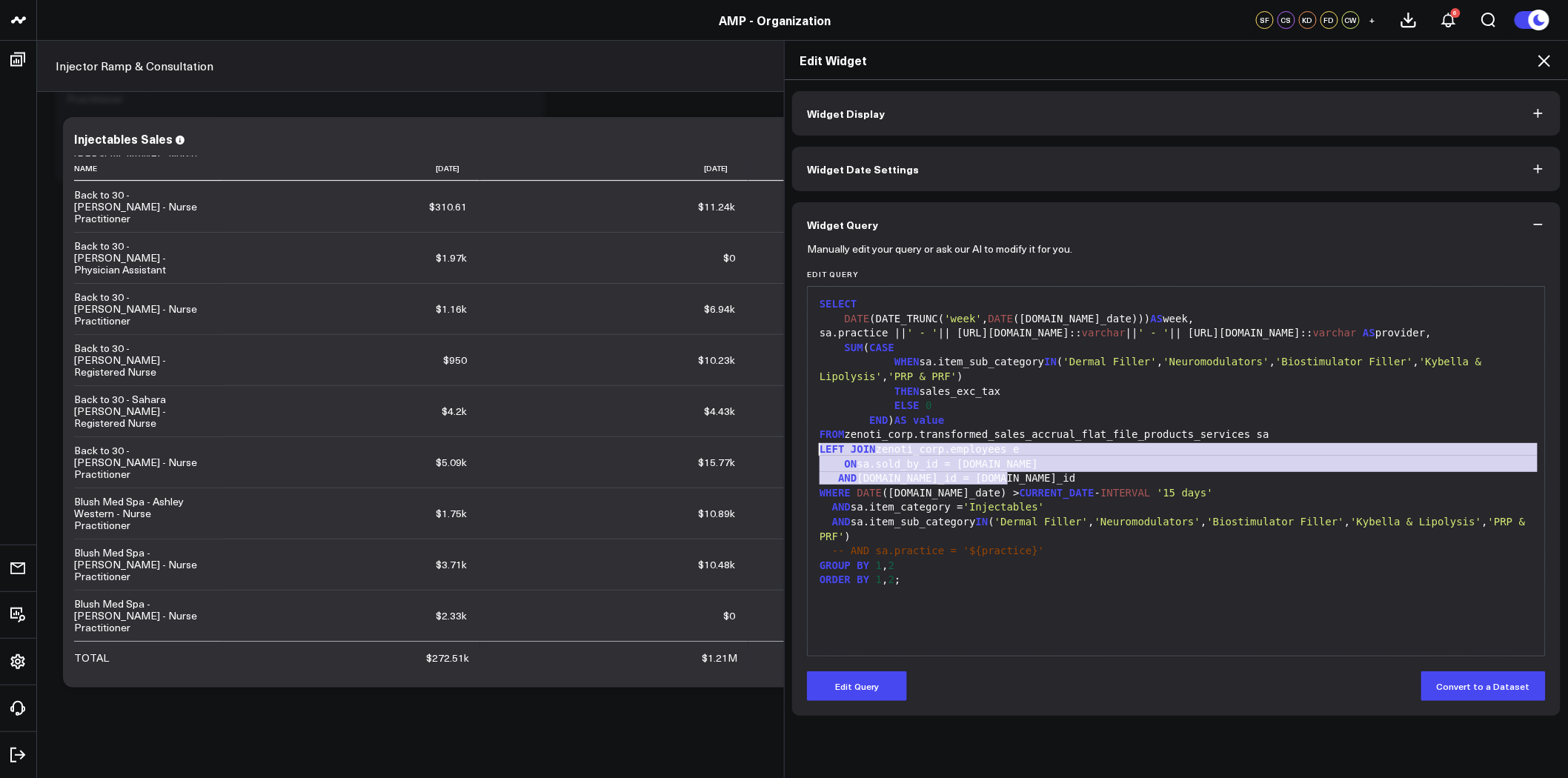
drag, startPoint x: 1016, startPoint y: 474, endPoint x: 810, endPoint y: 455, distance: 206.9
click at [815, 455] on div "SELECT DATE (DATE_TRUNC( 'week' , DATE (sa.sale_date))) AS week, sa.practice ||…" at bounding box center [1176, 471] width 723 height 354
click at [872, 680] on button "Edit Query" at bounding box center [857, 686] width 100 height 29
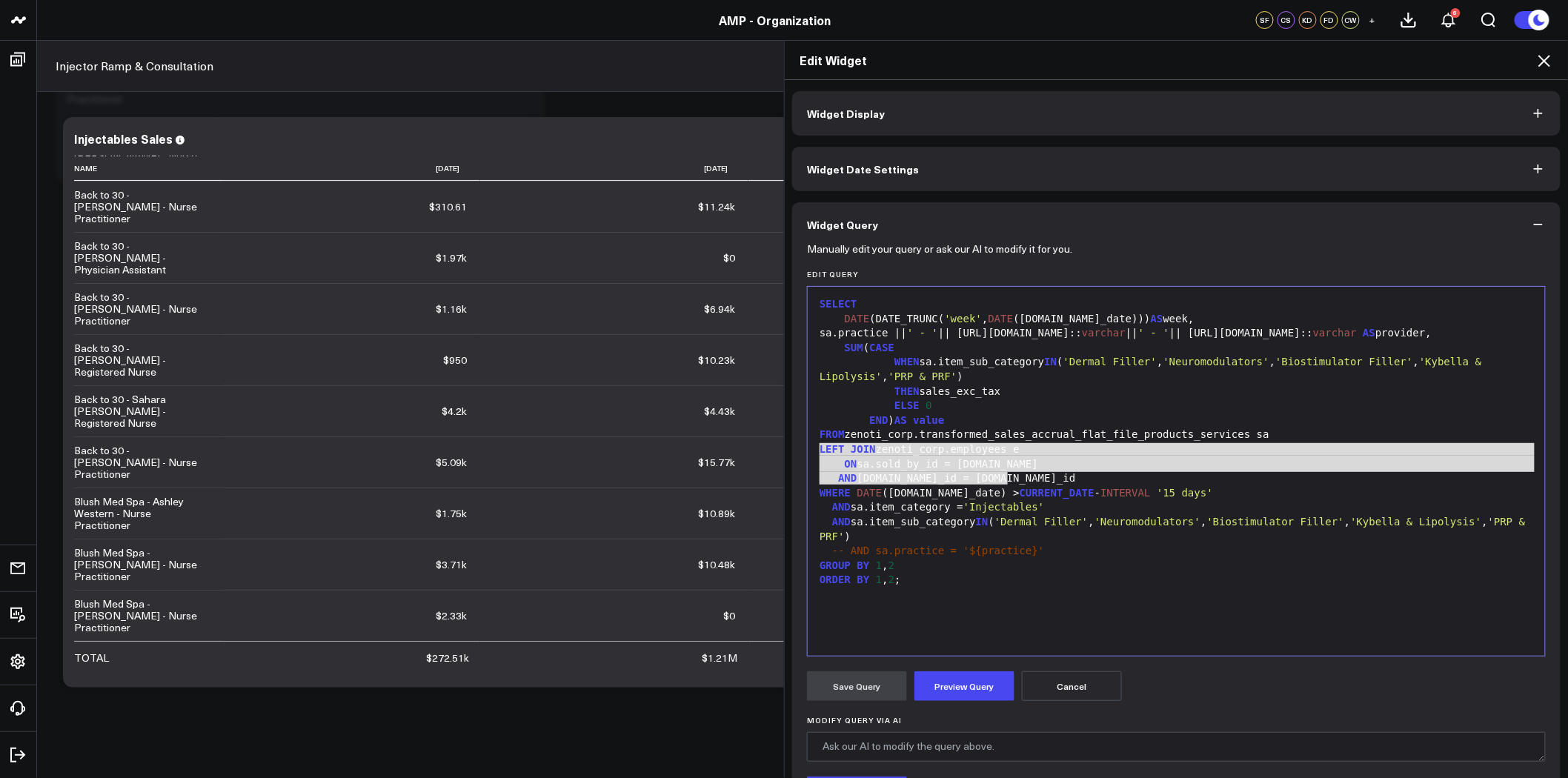
click at [1003, 480] on div "AND sa.center_id = e.center_id" at bounding box center [1176, 479] width 723 height 15
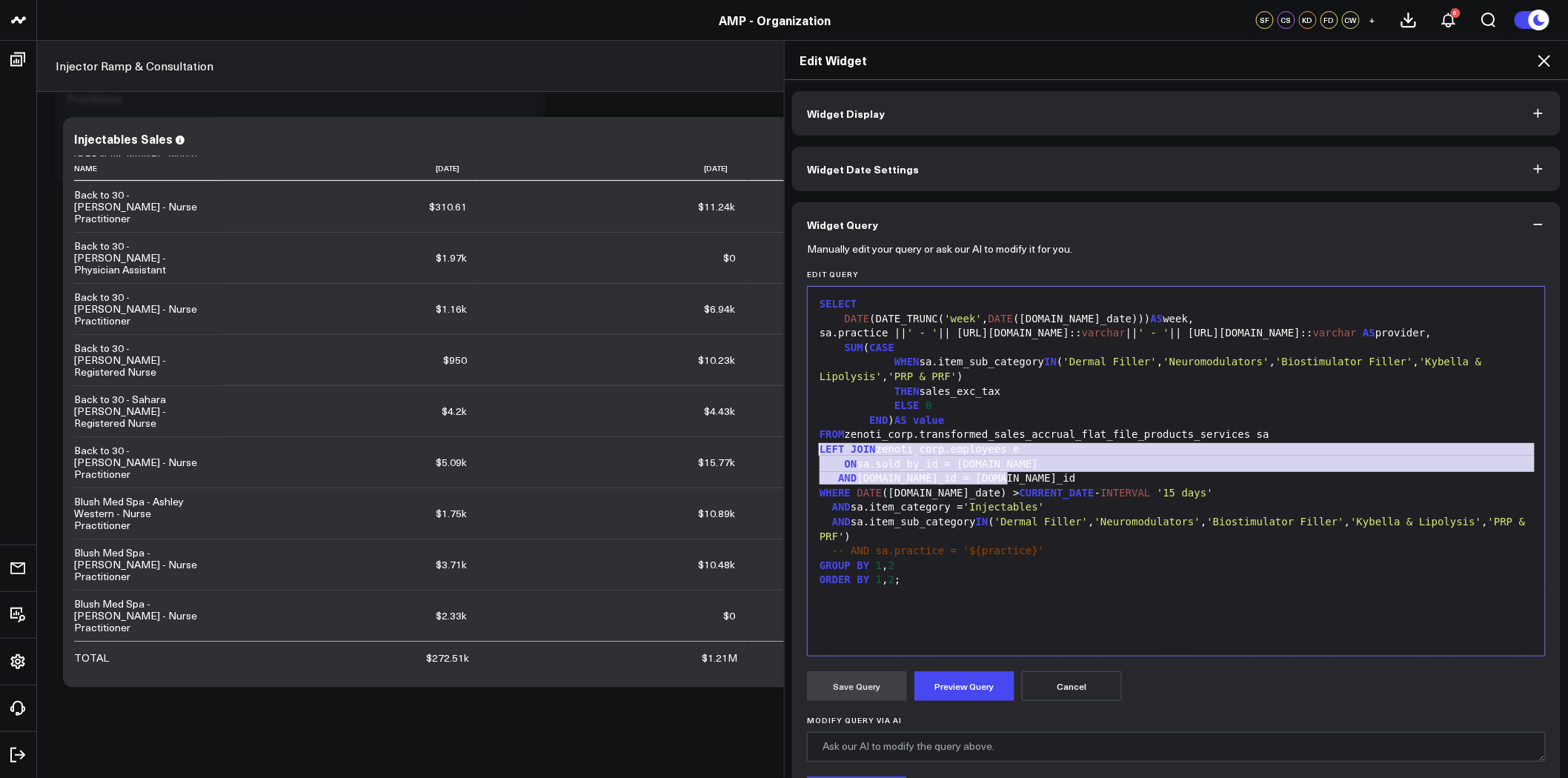
drag, startPoint x: 1010, startPoint y: 479, endPoint x: 805, endPoint y: 450, distance: 207.0
click at [807, 450] on div "99 1 2 3 4 5 6 7 8 9 10 11 12 13 14 15 16 17 18 › ⌄ SELECT DATE (DATE_TRUNC( 'w…" at bounding box center [1176, 471] width 739 height 371
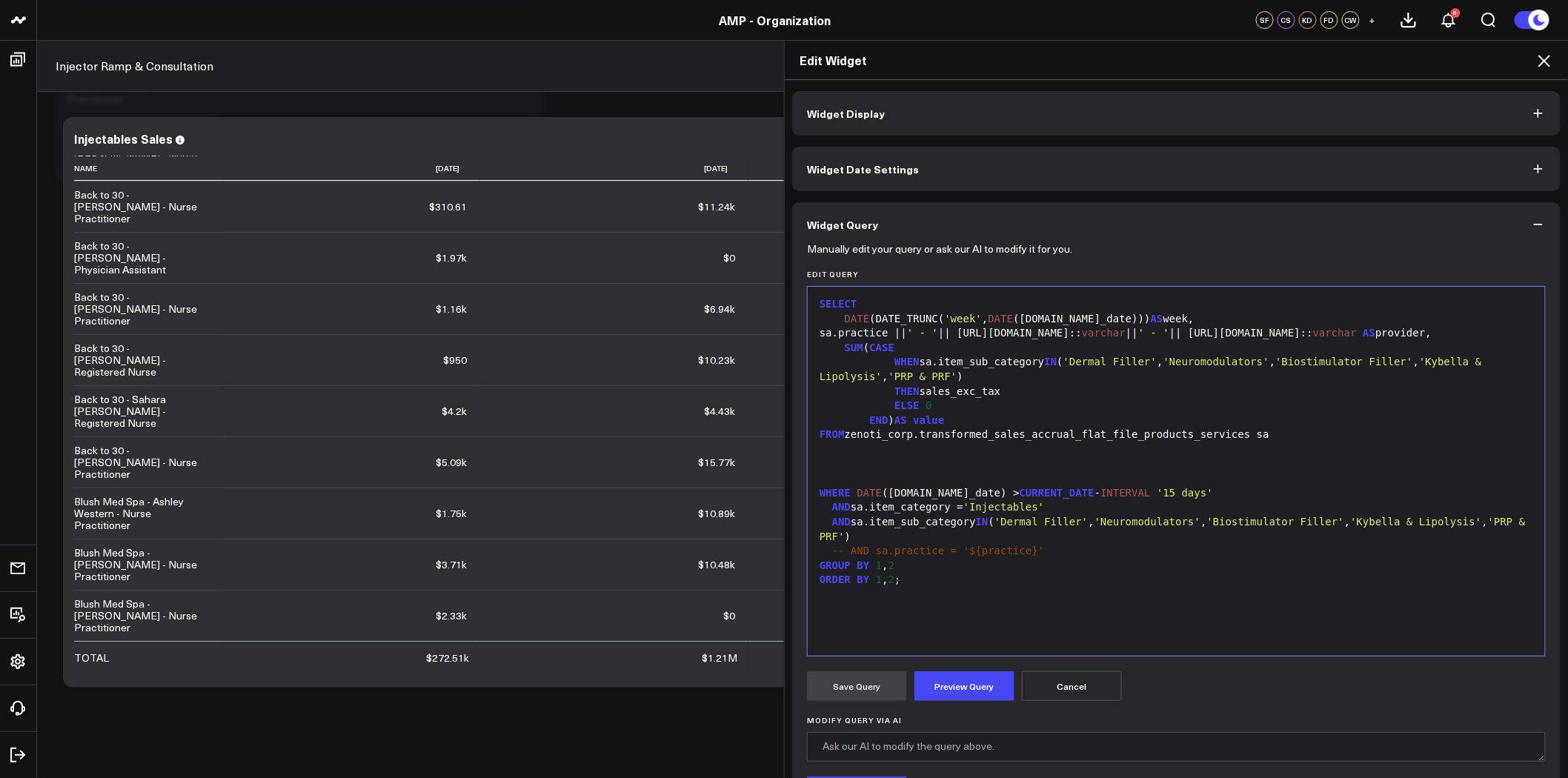
click at [835, 442] on div "FROM zenoti_corp.transformed_sales_accrual_flat_file_products_services sa" at bounding box center [1176, 435] width 723 height 15
click at [820, 453] on div at bounding box center [1176, 450] width 723 height 15
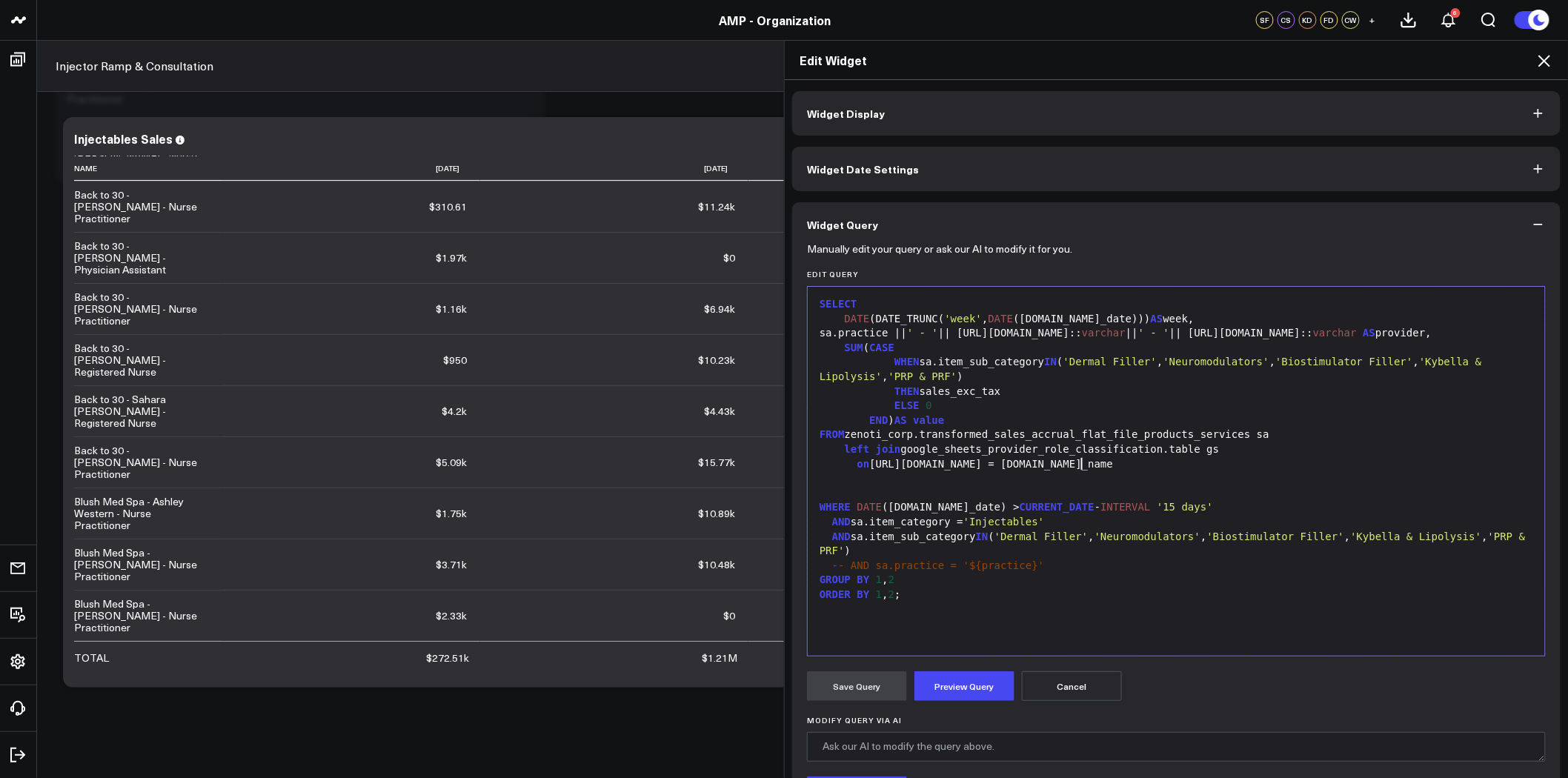
click at [815, 578] on div "GROUP BY 1 , 2" at bounding box center [1176, 580] width 723 height 15
click at [948, 706] on form "Manually edit your query or ask our AI to modify it for you. Edit Query Selecti…" at bounding box center [1176, 566] width 739 height 638
click at [954, 695] on button "Preview Query" at bounding box center [965, 686] width 100 height 29
click at [871, 464] on div "on e.personal_info.name = gs.zenoti_name" at bounding box center [1176, 465] width 723 height 15
click at [1219, 334] on div "sa.practice || ' - ' || e.personal_info.name:: varchar || ' - ' || e.job_info.n…" at bounding box center [1176, 334] width 723 height 15
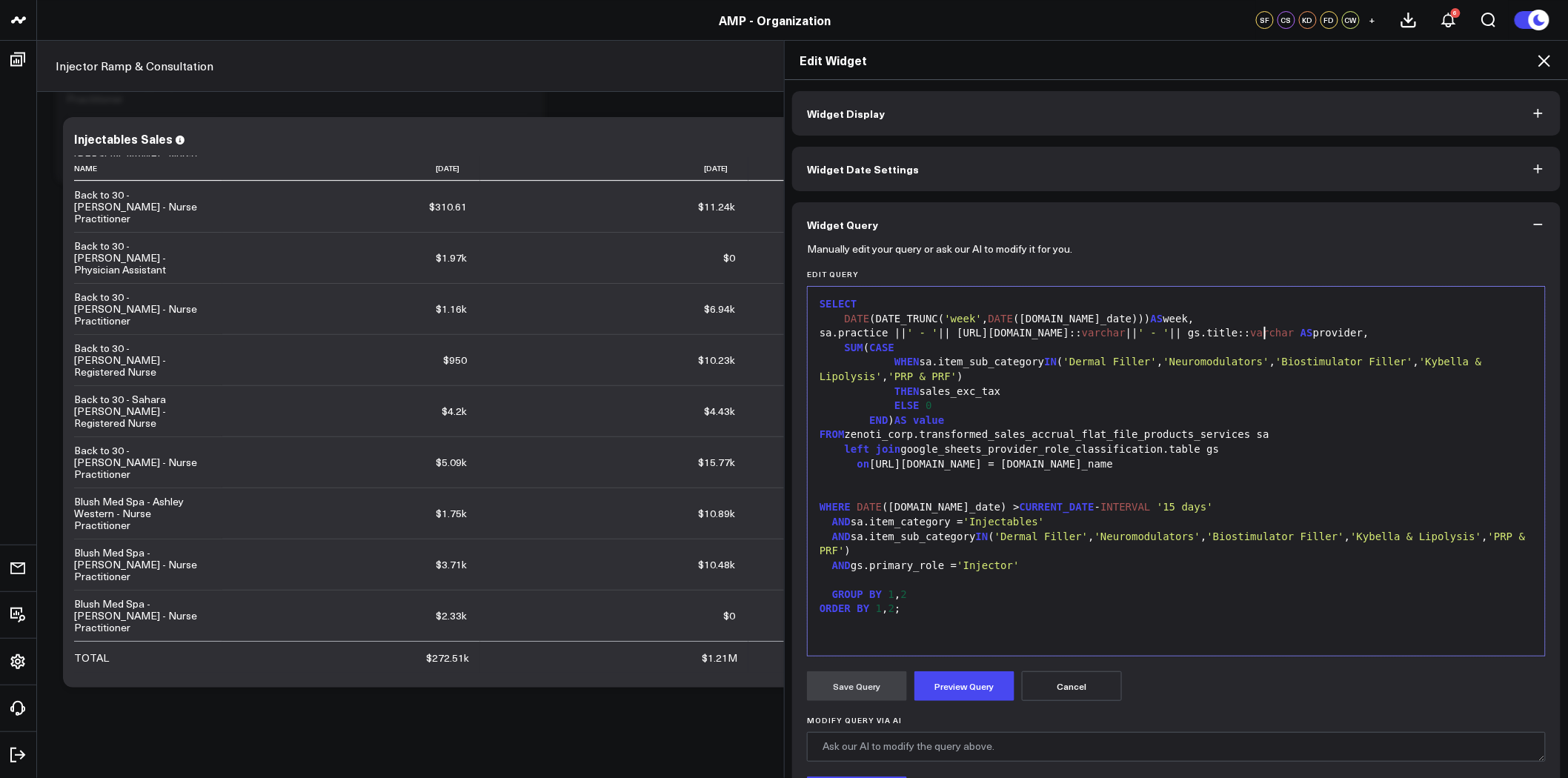
click at [975, 334] on div "sa.practice || ' - ' || e.personal_info.name:: varchar || ' - ' || gs.title:: v…" at bounding box center [1176, 334] width 723 height 15
click at [868, 465] on div "on e.personal_info.name = gs.zenoti_name" at bounding box center [1176, 465] width 723 height 15
click at [987, 680] on button "Preview Query" at bounding box center [965, 686] width 100 height 29
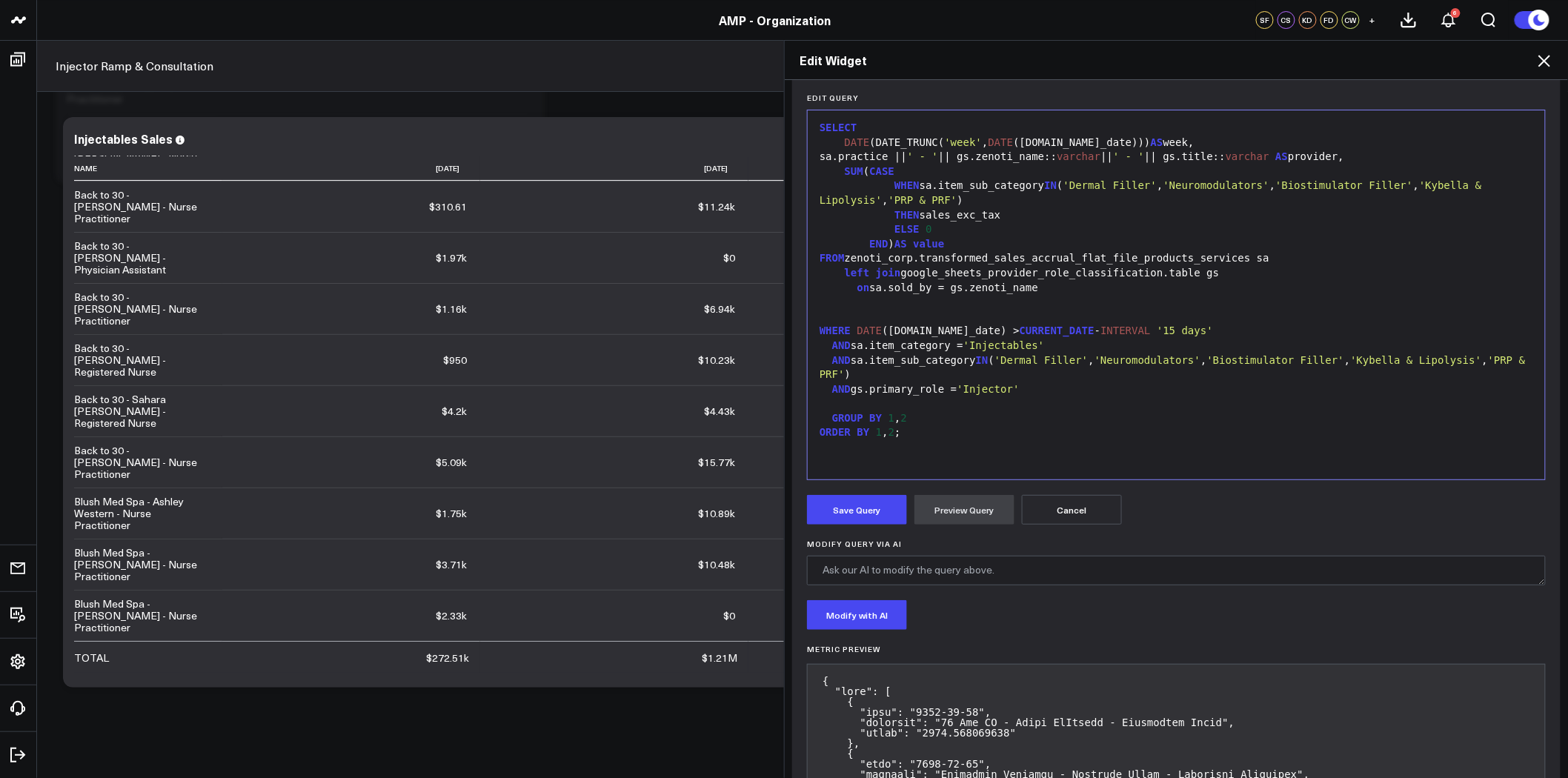
scroll to position [214, 0]
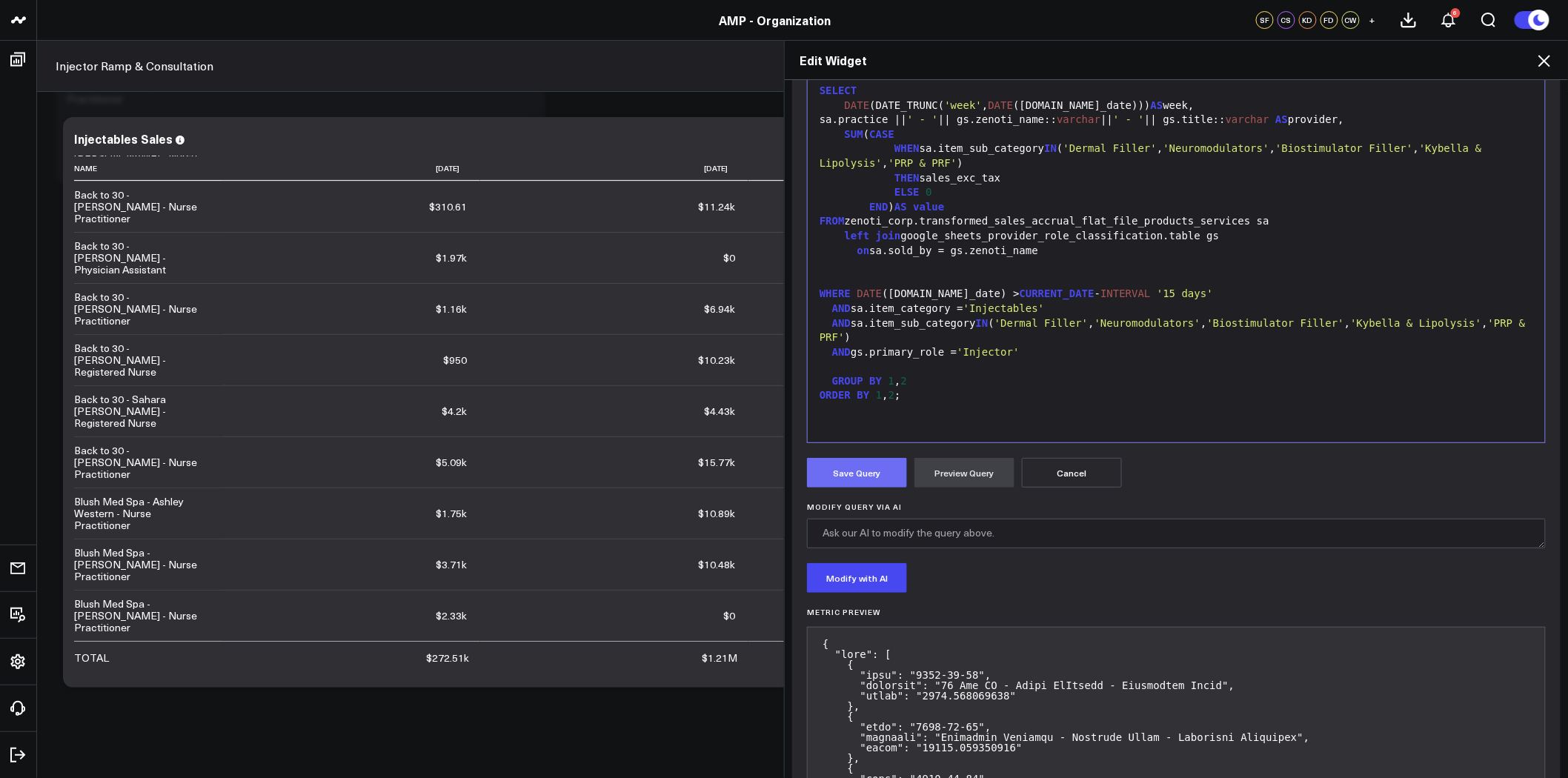
click at [885, 479] on button "Save Query" at bounding box center [857, 473] width 100 height 29
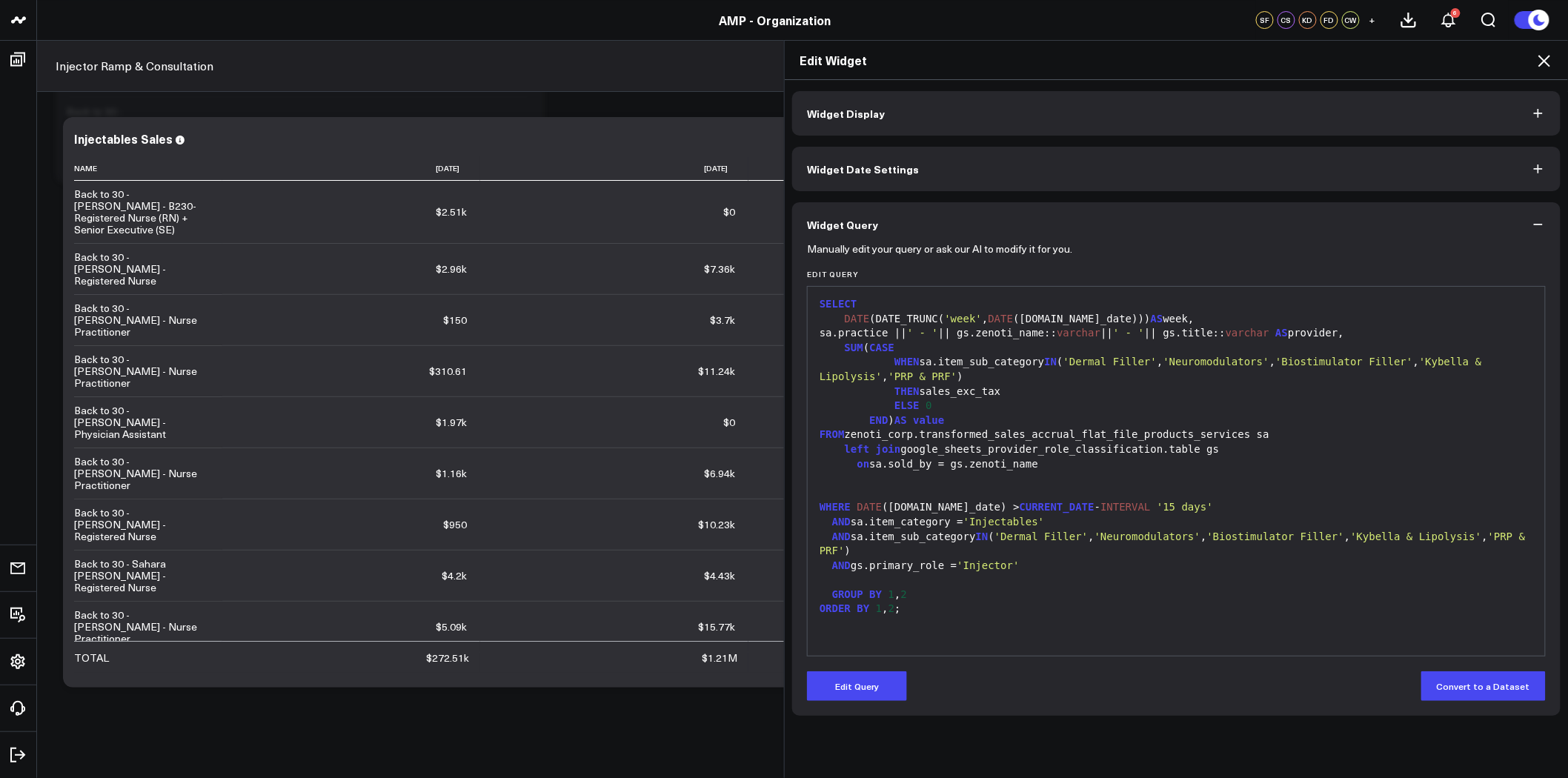
scroll to position [0, 0]
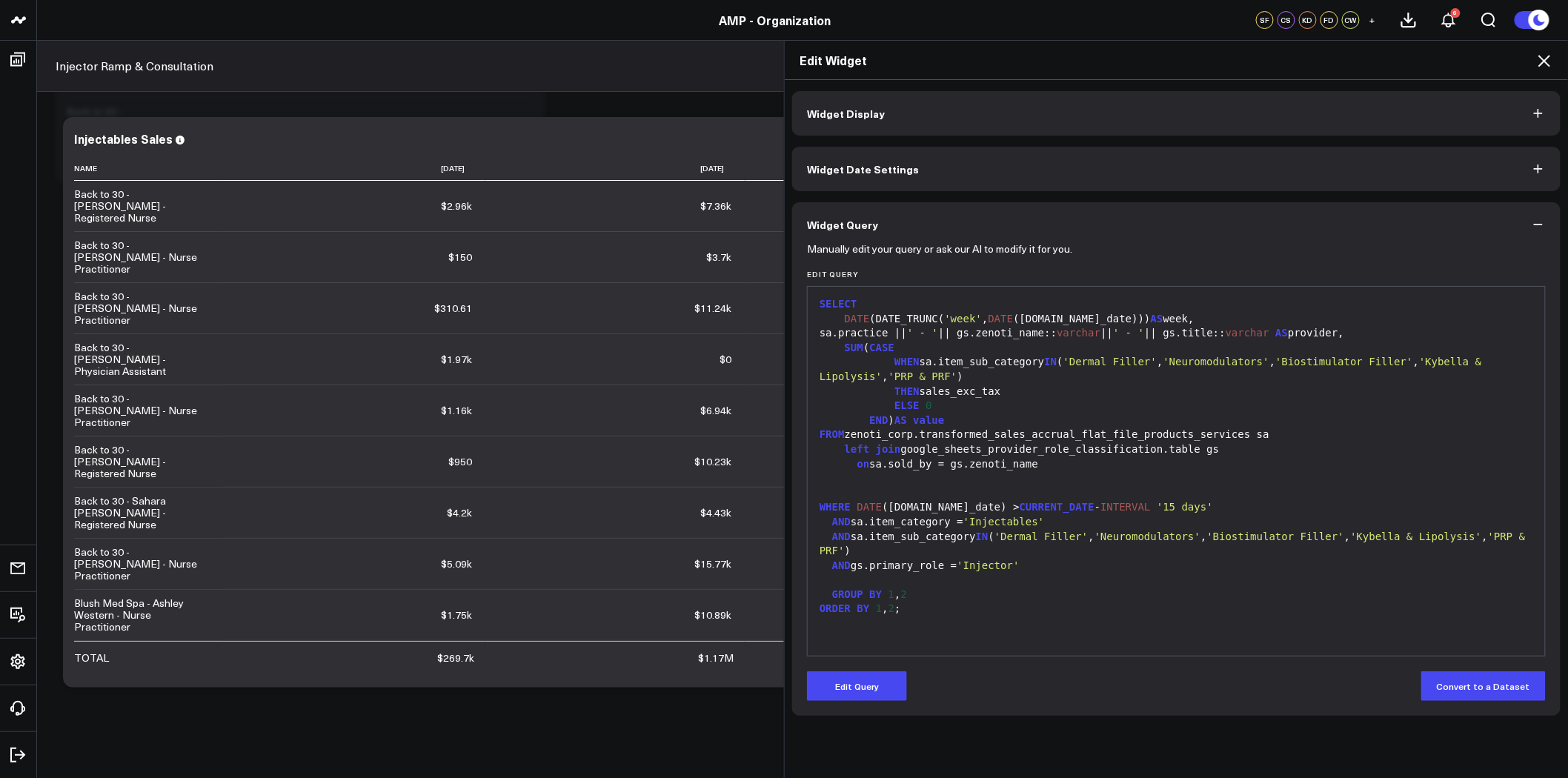
click at [1046, 559] on div "AND gs.primary_role = 'Injector'" at bounding box center [1176, 566] width 723 height 15
drag, startPoint x: 1038, startPoint y: 552, endPoint x: 822, endPoint y: 552, distance: 216.0
click at [822, 559] on div "AND gs.primary_role = 'Injector'" at bounding box center [1176, 566] width 723 height 15
copy div "AND gs.primary_role = 'Injector'"
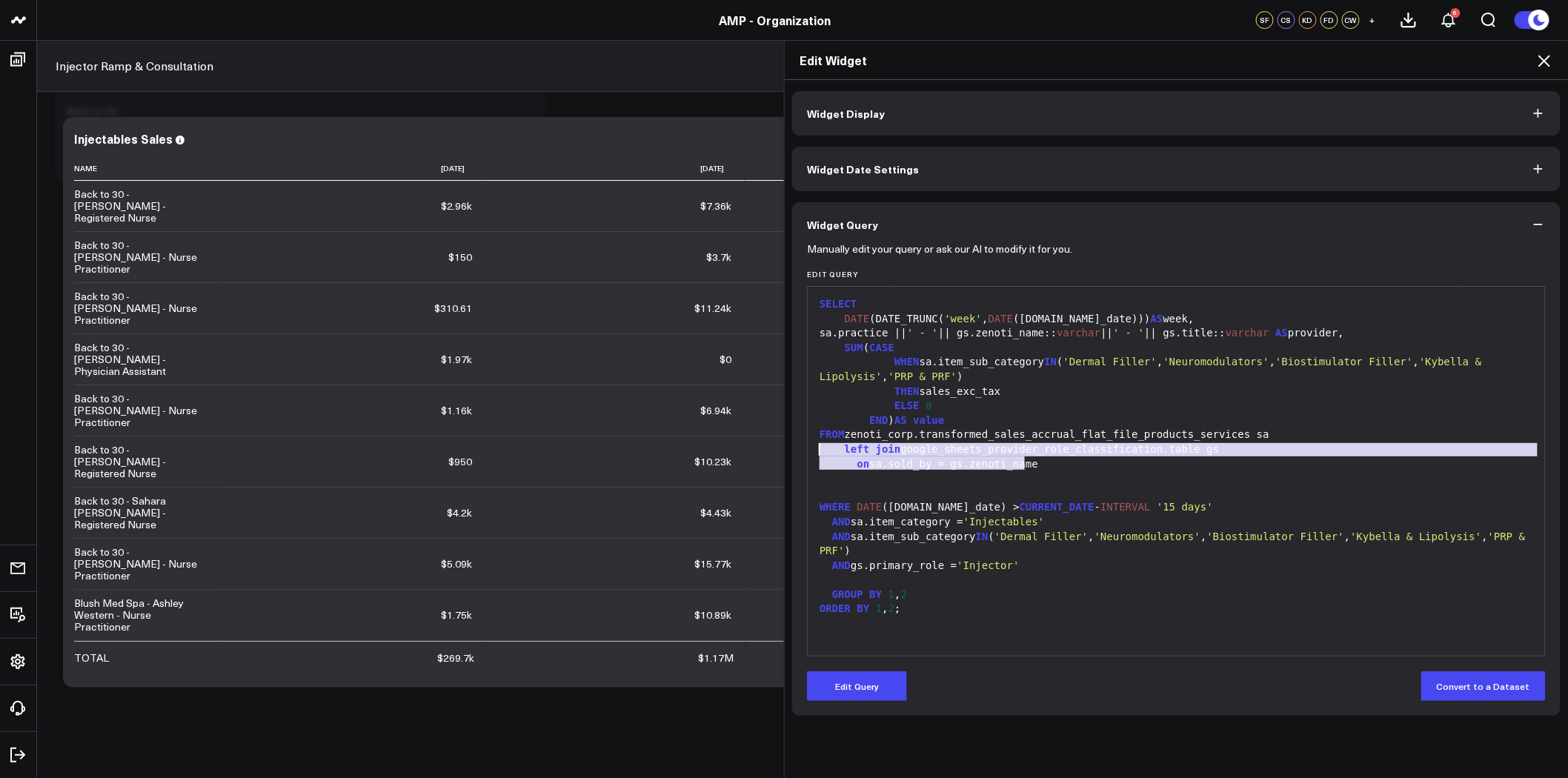
drag, startPoint x: 1036, startPoint y: 461, endPoint x: 809, endPoint y: 447, distance: 227.4
click at [809, 447] on div "Selection deleted 99 1 2 3 4 5 6 7 8 9 10 11 12 13 14 15 16 17 18 19 20 › ⌄ SEL…" at bounding box center [1176, 471] width 739 height 371
copy div "left join google_sheets_provider_role_classification.table gs on sa.sold_by = g…"
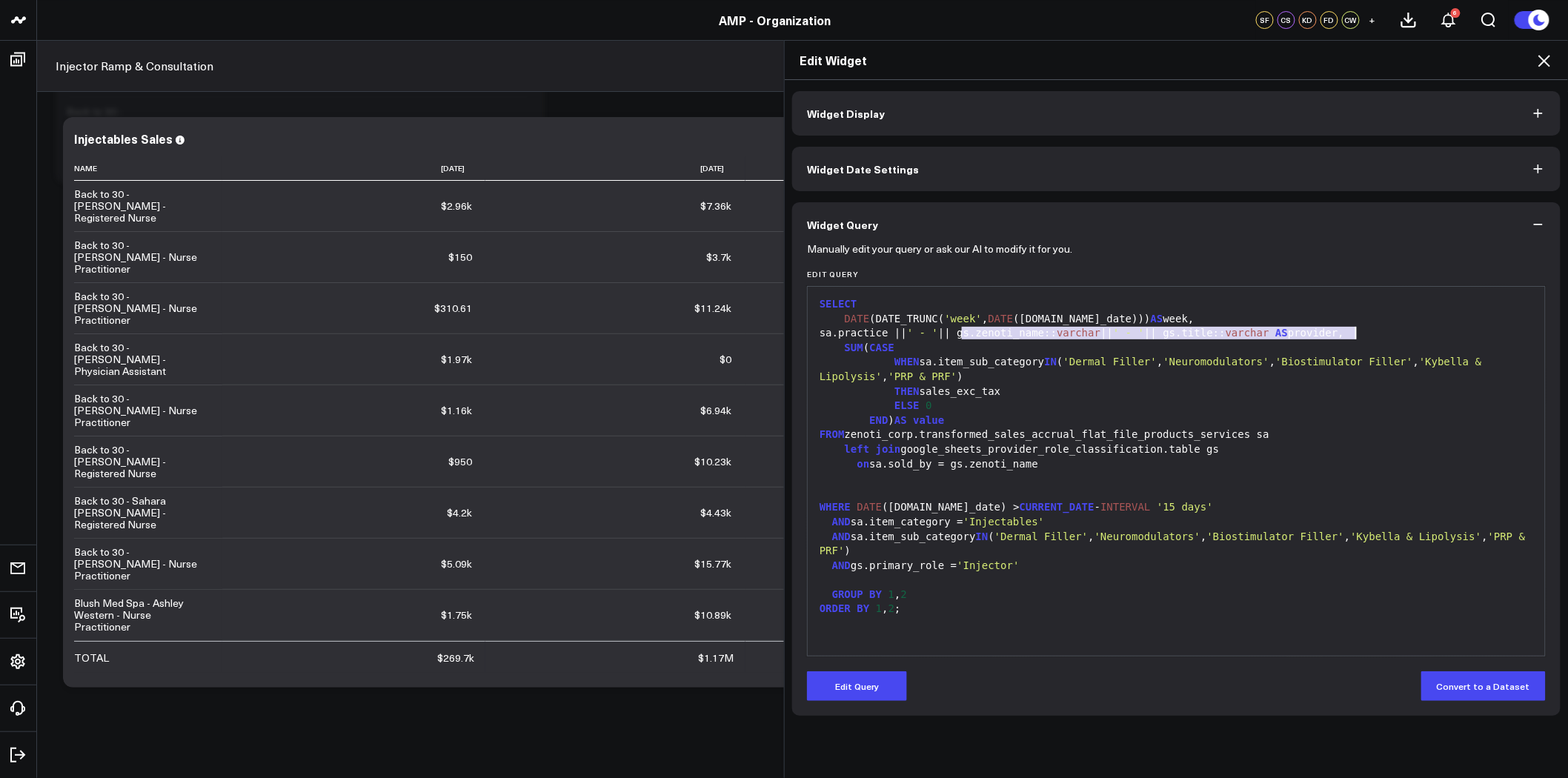
drag, startPoint x: 956, startPoint y: 332, endPoint x: 1361, endPoint y: 337, distance: 405.0
click at [1361, 337] on div "sa.practice || ' - ' || gs.zenoti_name:: varchar || ' - ' || gs.title:: varchar…" at bounding box center [1176, 334] width 723 height 15
copy div "|| gs.zenoti_name:: varchar || ' - ' || gs.title:: varchar AS provider,"
click at [1549, 61] on icon at bounding box center [1545, 61] width 18 height 18
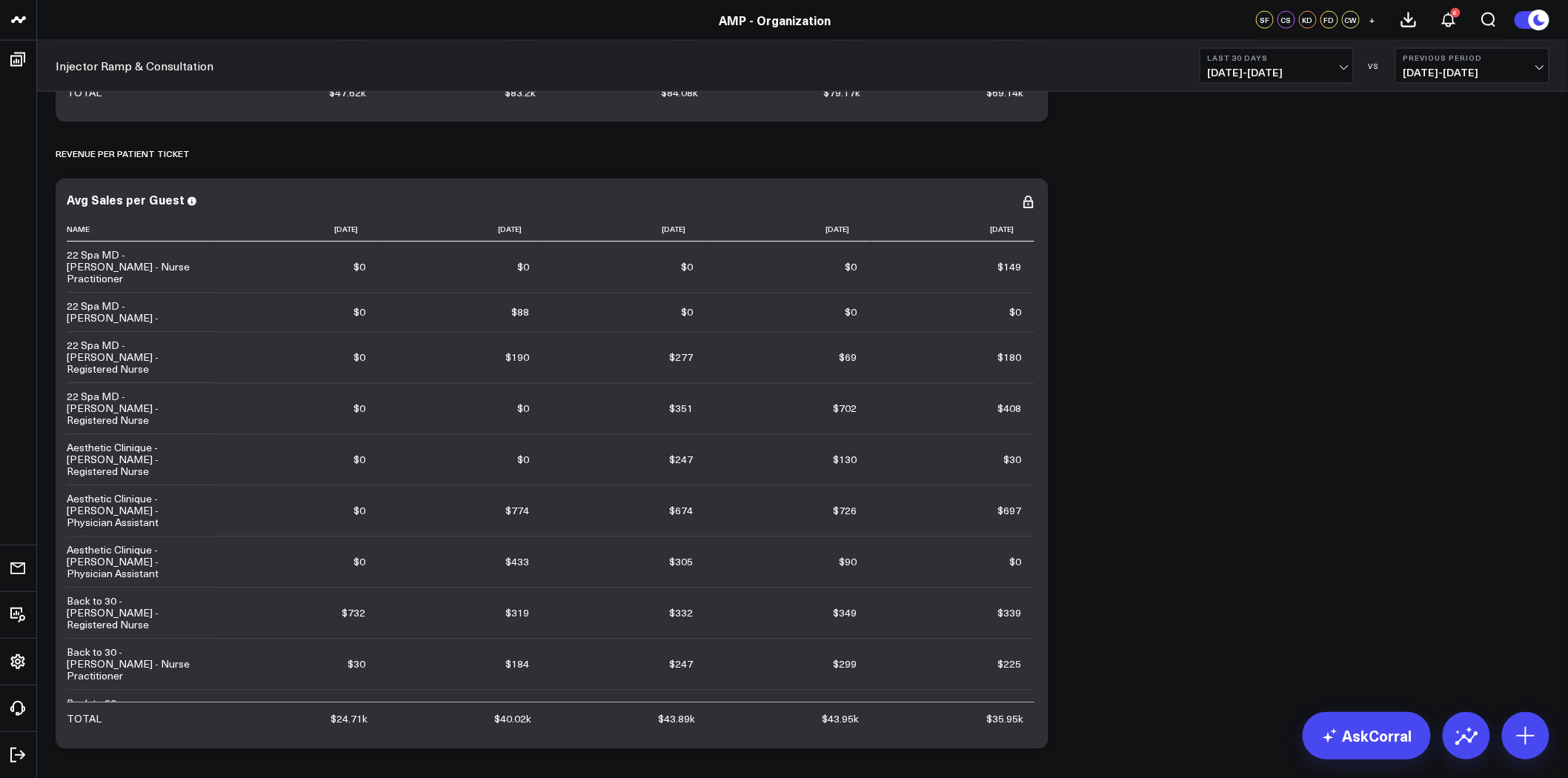
scroll to position [3457, 0]
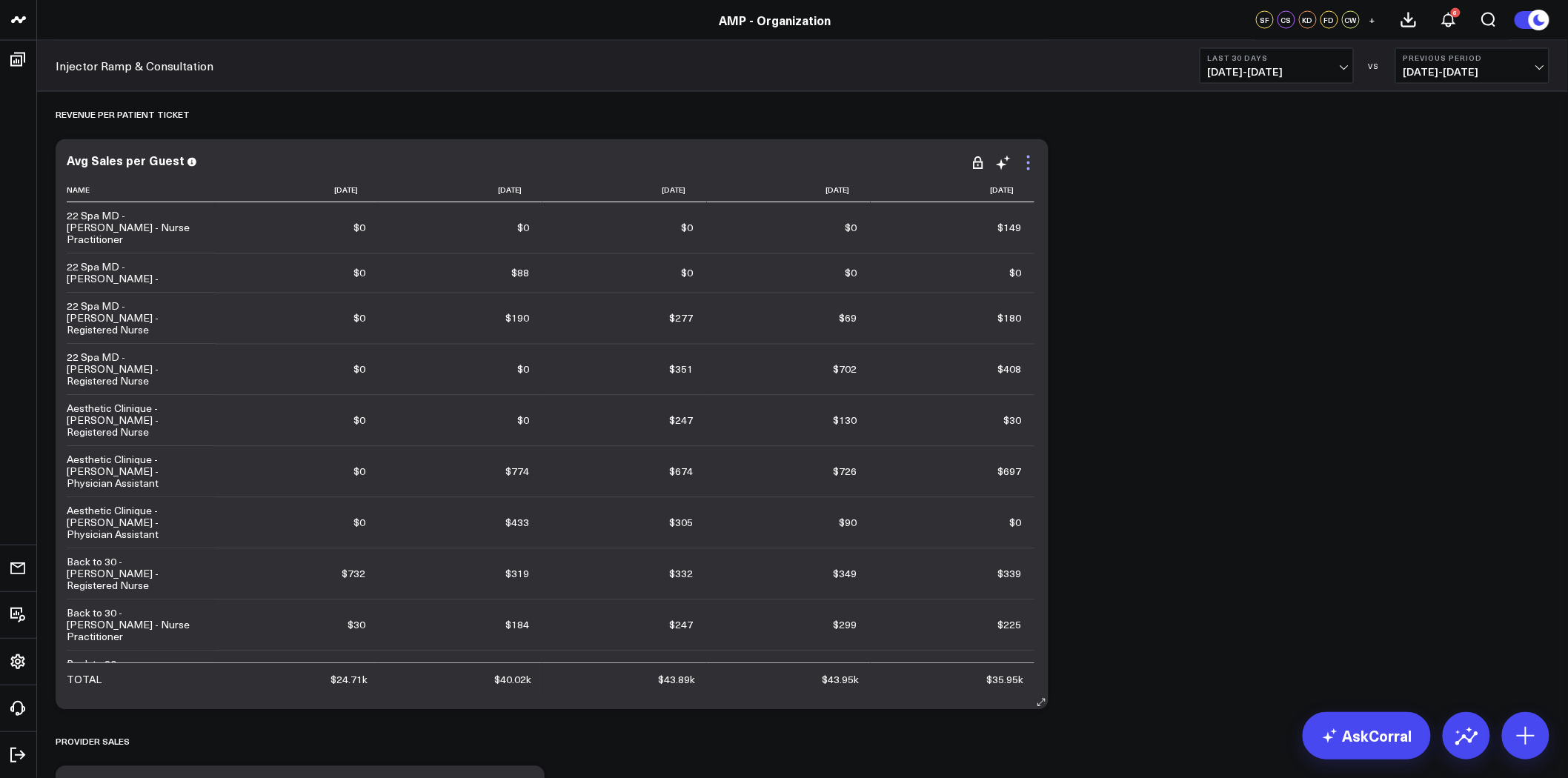
click at [1031, 160] on icon at bounding box center [1029, 163] width 18 height 18
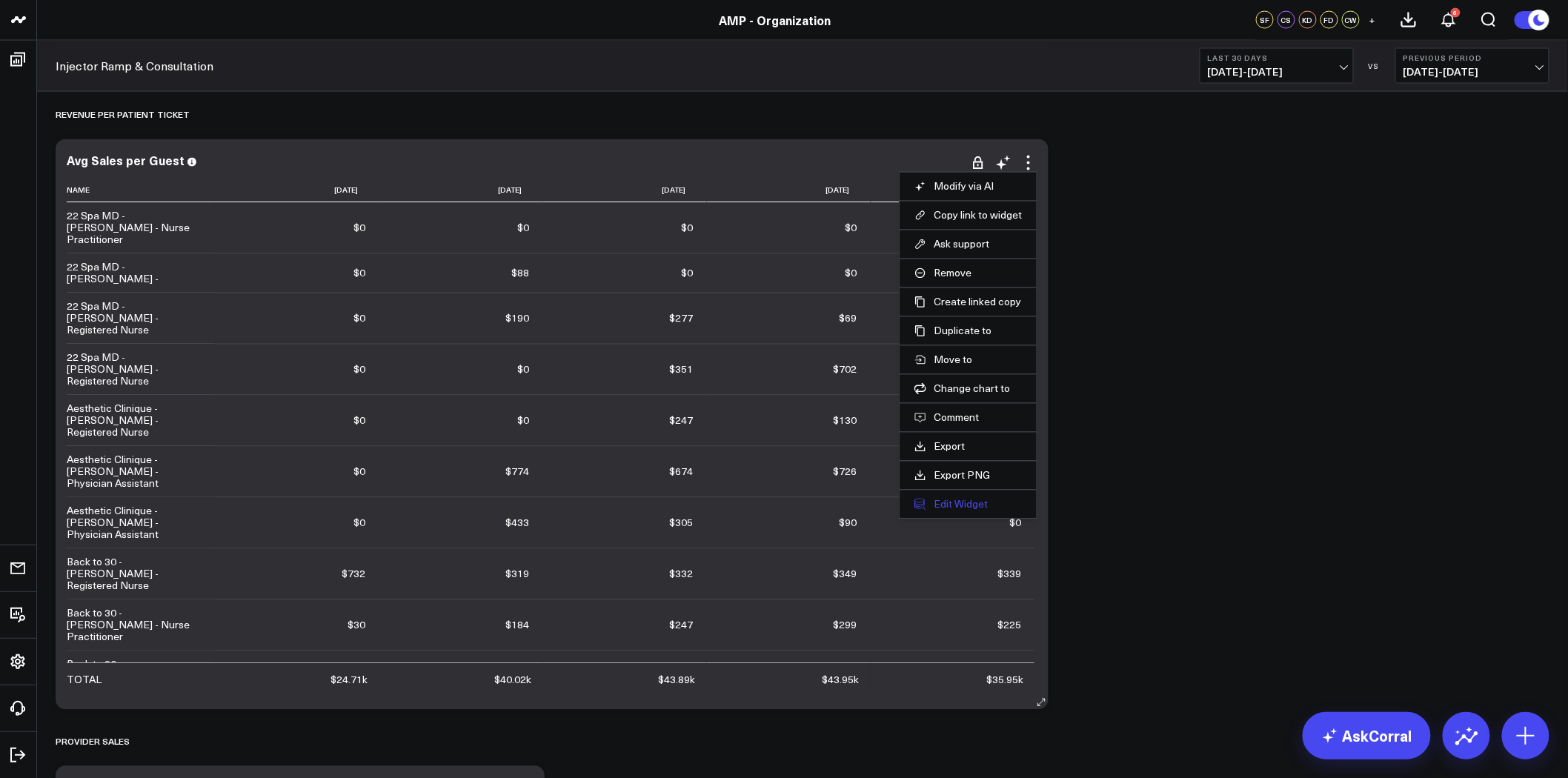
click at [982, 506] on button "Edit Widget" at bounding box center [968, 505] width 107 height 13
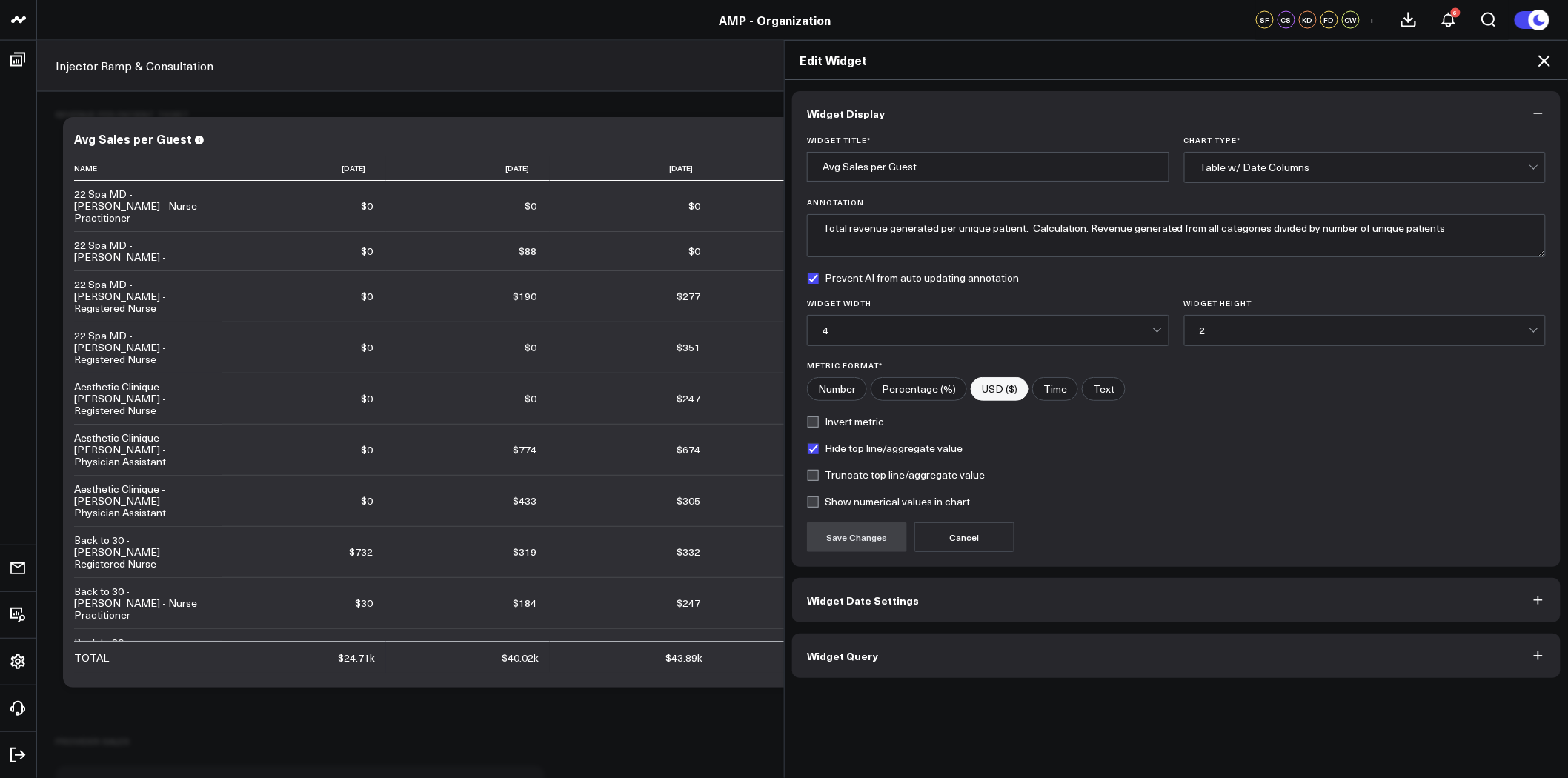
click at [908, 658] on button "Widget Query" at bounding box center [1176, 655] width 768 height 44
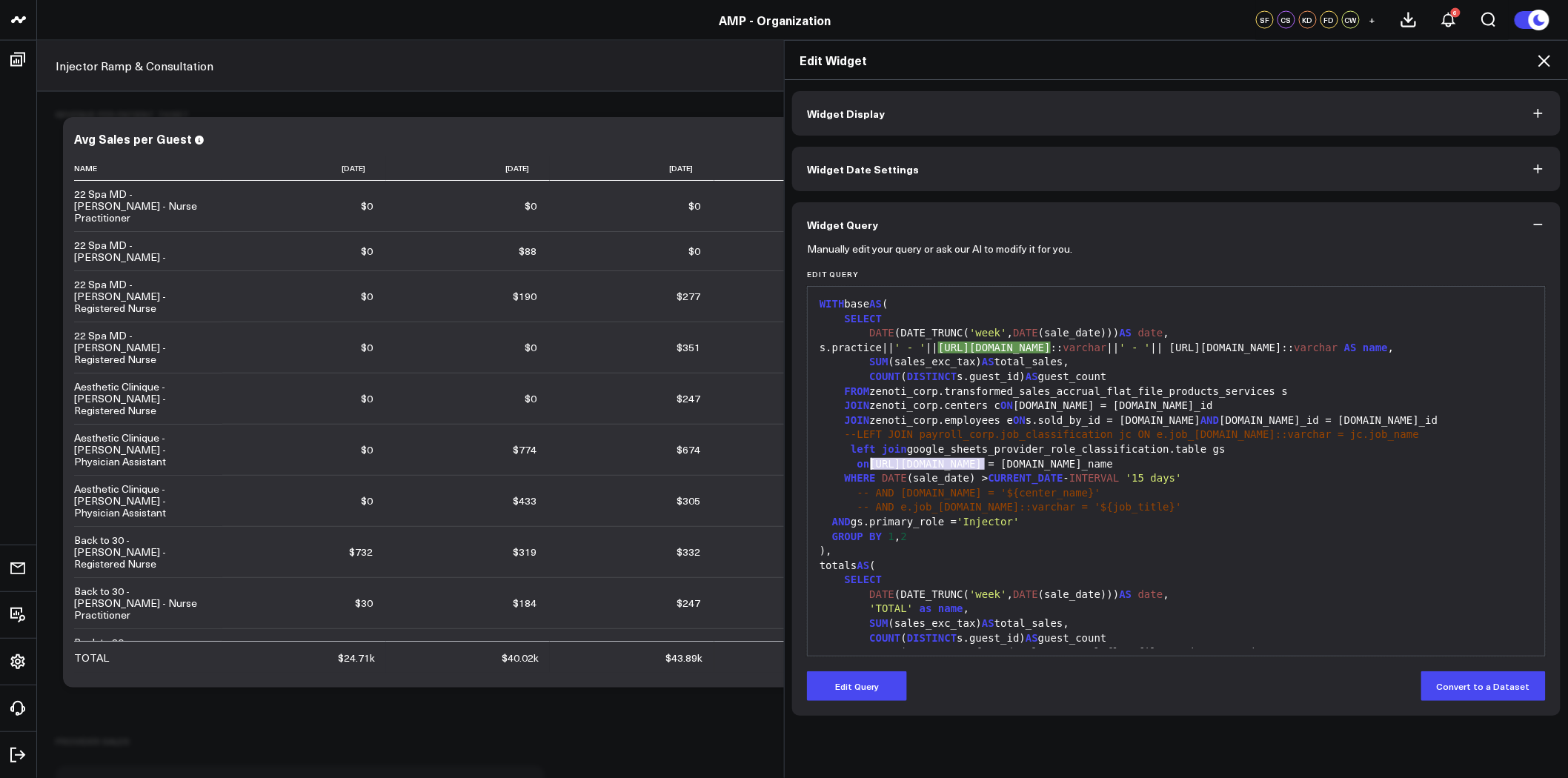
drag, startPoint x: 982, startPoint y: 464, endPoint x: 876, endPoint y: 463, distance: 106.0
click at [867, 463] on div "on [URL][DOMAIN_NAME] = [DOMAIN_NAME]_name" at bounding box center [1176, 465] width 723 height 15
click at [885, 677] on button "Edit Query" at bounding box center [857, 686] width 100 height 29
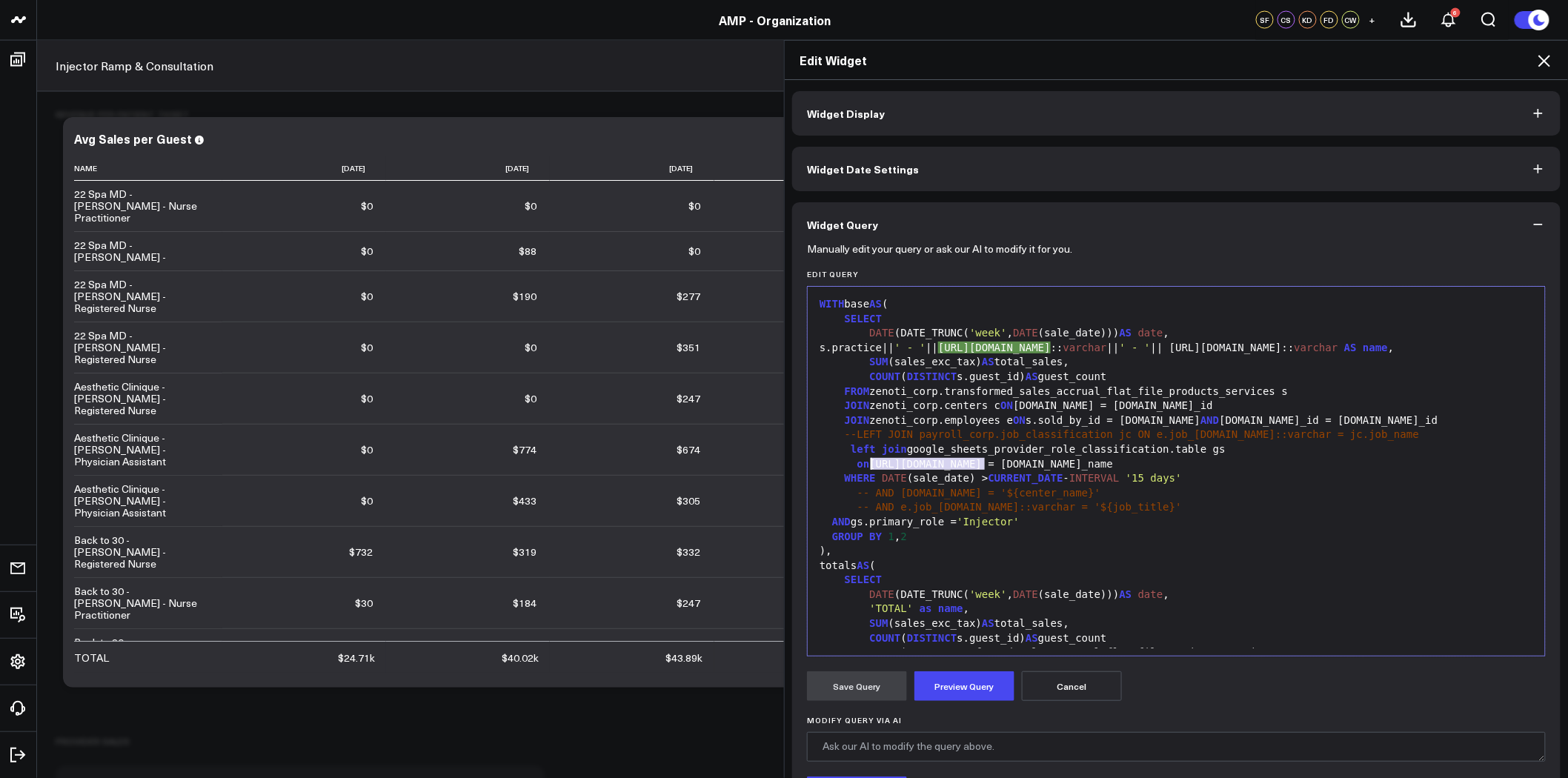
click at [881, 458] on div "on [URL][DOMAIN_NAME] = [DOMAIN_NAME]_name" at bounding box center [1176, 465] width 723 height 15
drag, startPoint x: 865, startPoint y: 465, endPoint x: 980, endPoint y: 465, distance: 115.0
click at [980, 465] on div "on [URL][DOMAIN_NAME] = [DOMAIN_NAME]_name" at bounding box center [1176, 465] width 723 height 15
click at [986, 349] on div "s.practice|| ' - ' || [URL][DOMAIN_NAME]:: varchar || ' - ' || [URL][DOMAIN_NAM…" at bounding box center [1176, 349] width 723 height 15
click at [1191, 349] on div "s.practice|| ' - ' || gs.zenoti_name:: [PERSON_NAME] || ' - ' || [URL][DOMAIN_N…" at bounding box center [1176, 349] width 723 height 15
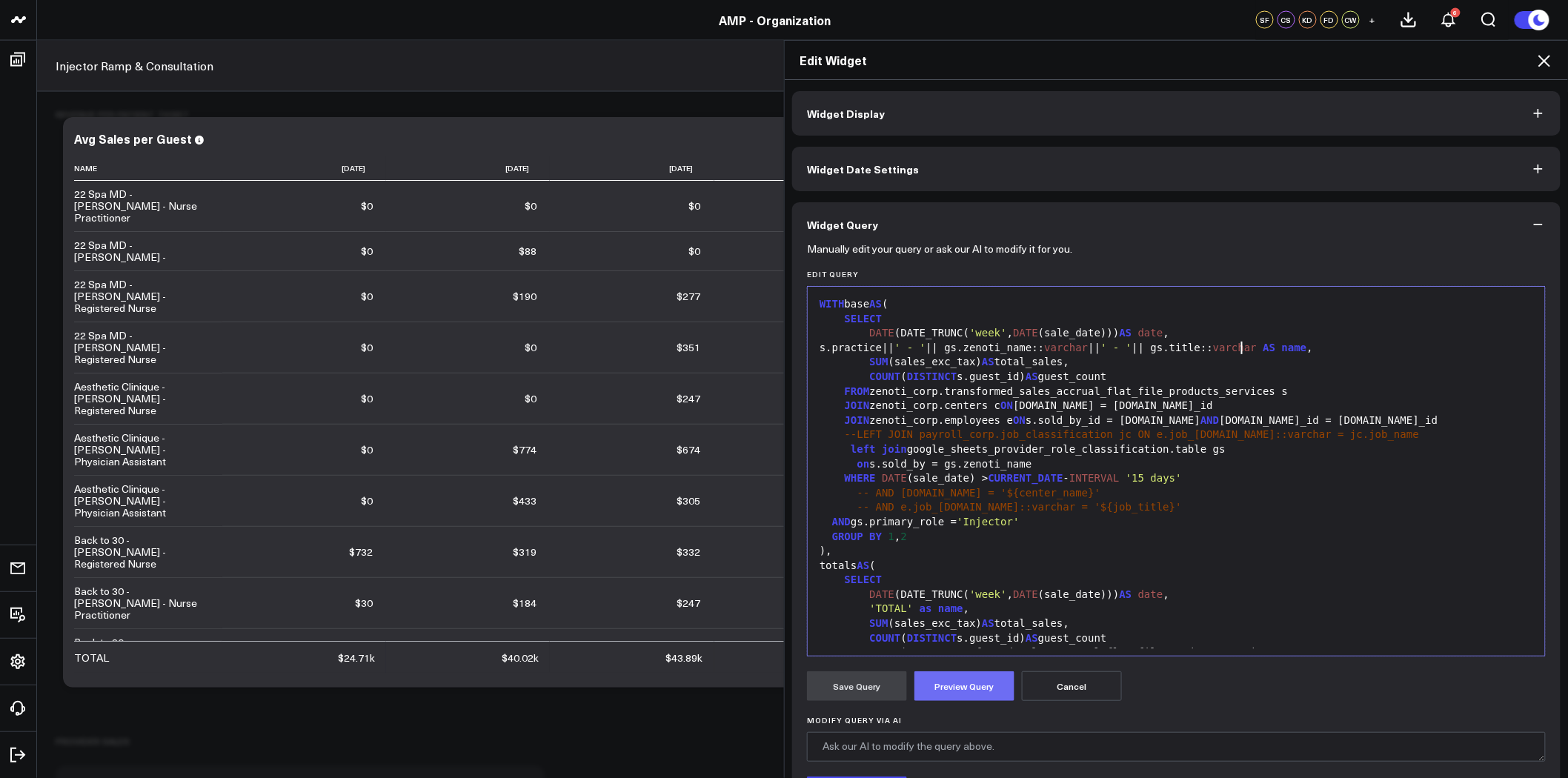
click at [976, 683] on button "Preview Query" at bounding box center [965, 686] width 100 height 29
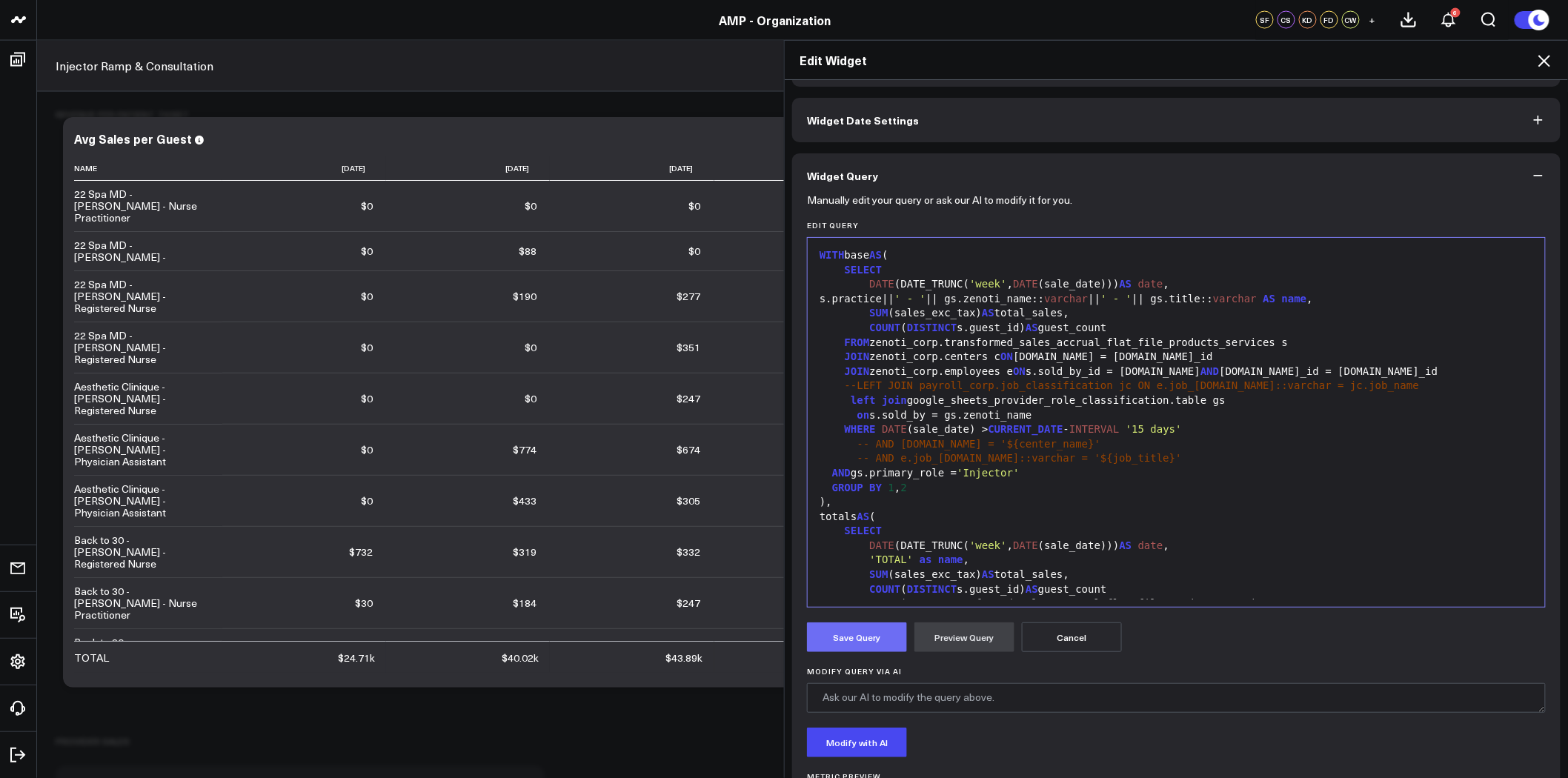
click at [877, 627] on button "Save Query" at bounding box center [857, 637] width 100 height 29
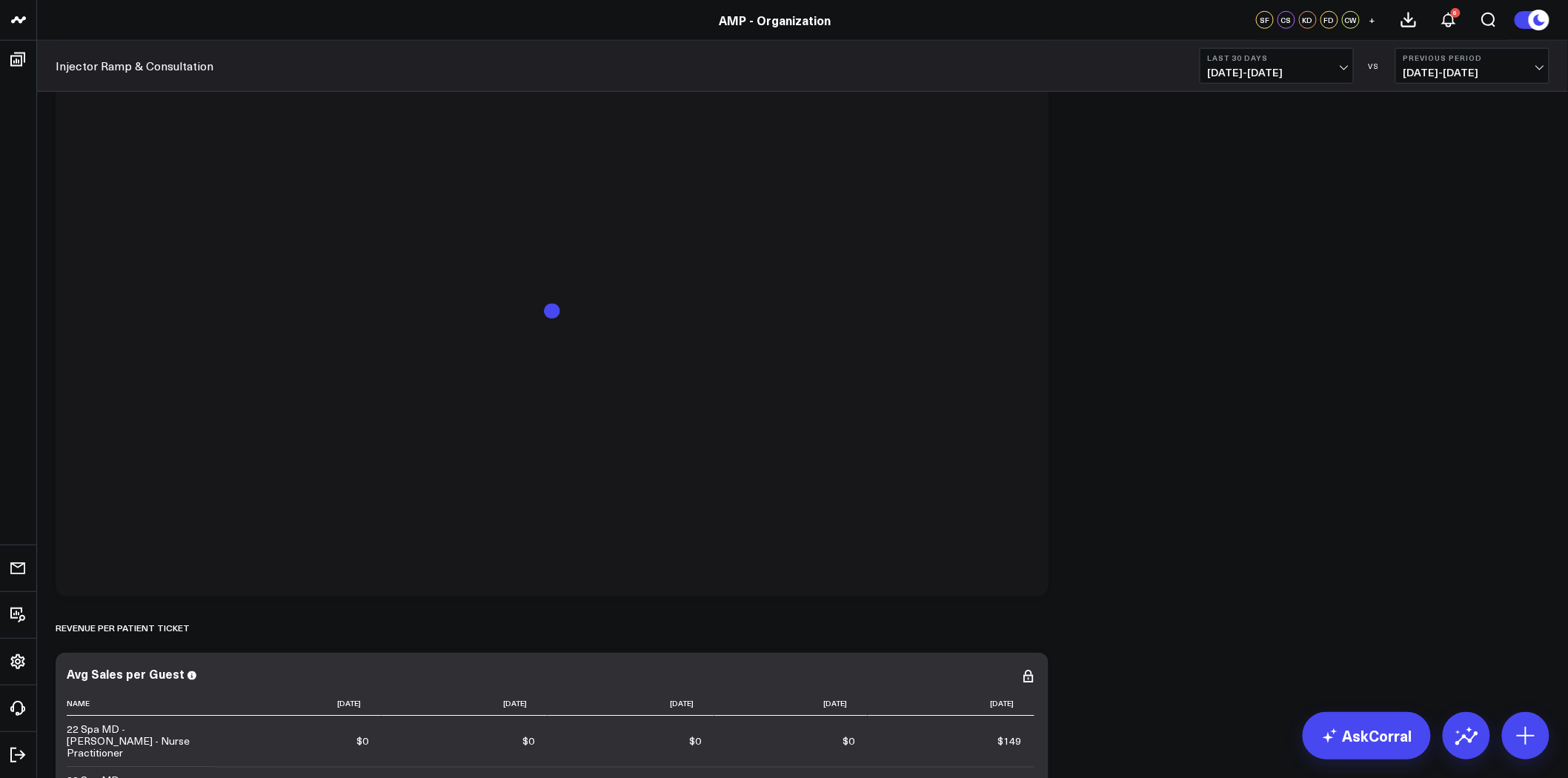
scroll to position [2813, 0]
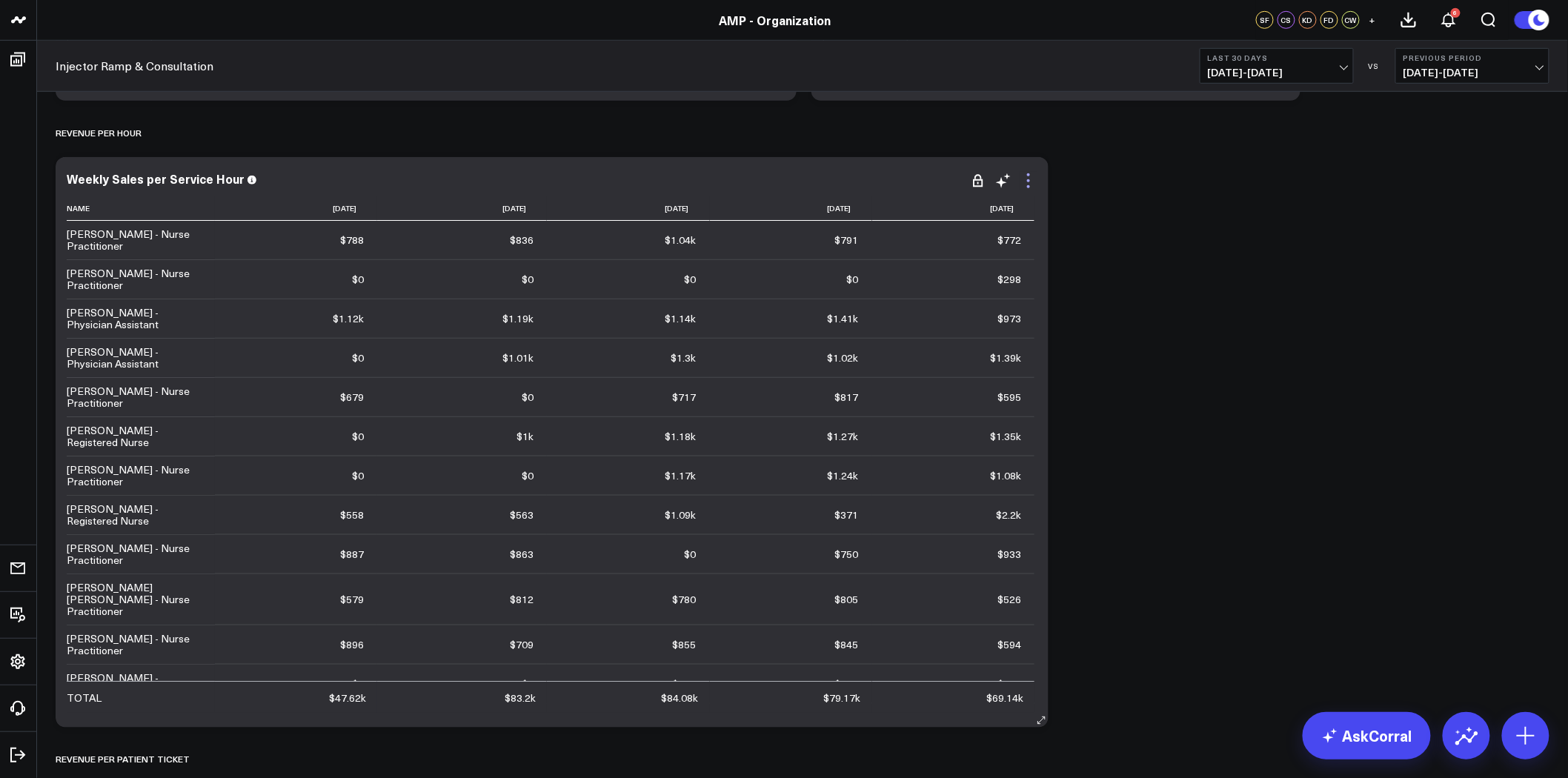
click at [1029, 178] on icon at bounding box center [1029, 181] width 18 height 18
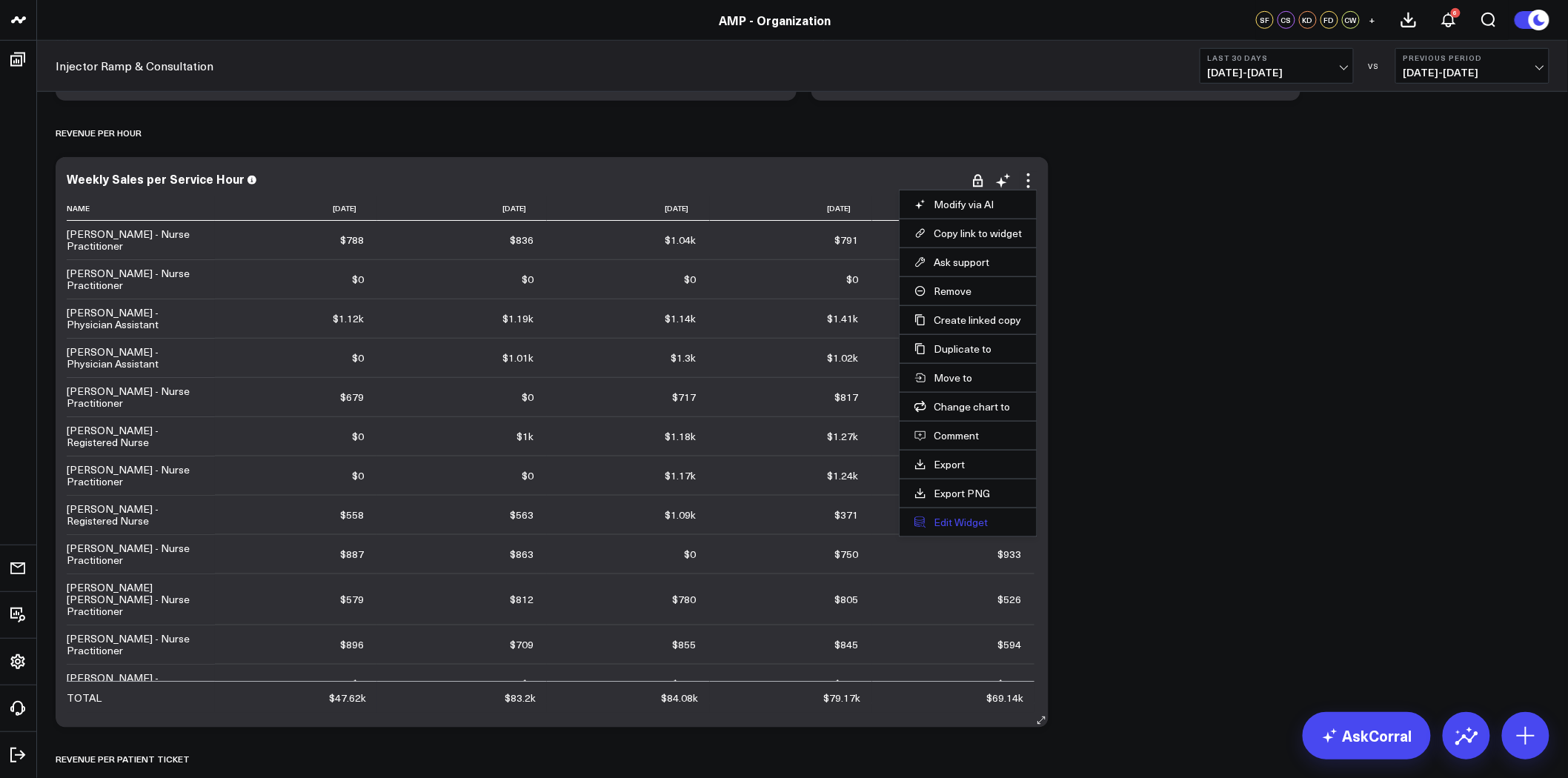
click at [976, 523] on button "Edit Widget" at bounding box center [968, 522] width 107 height 13
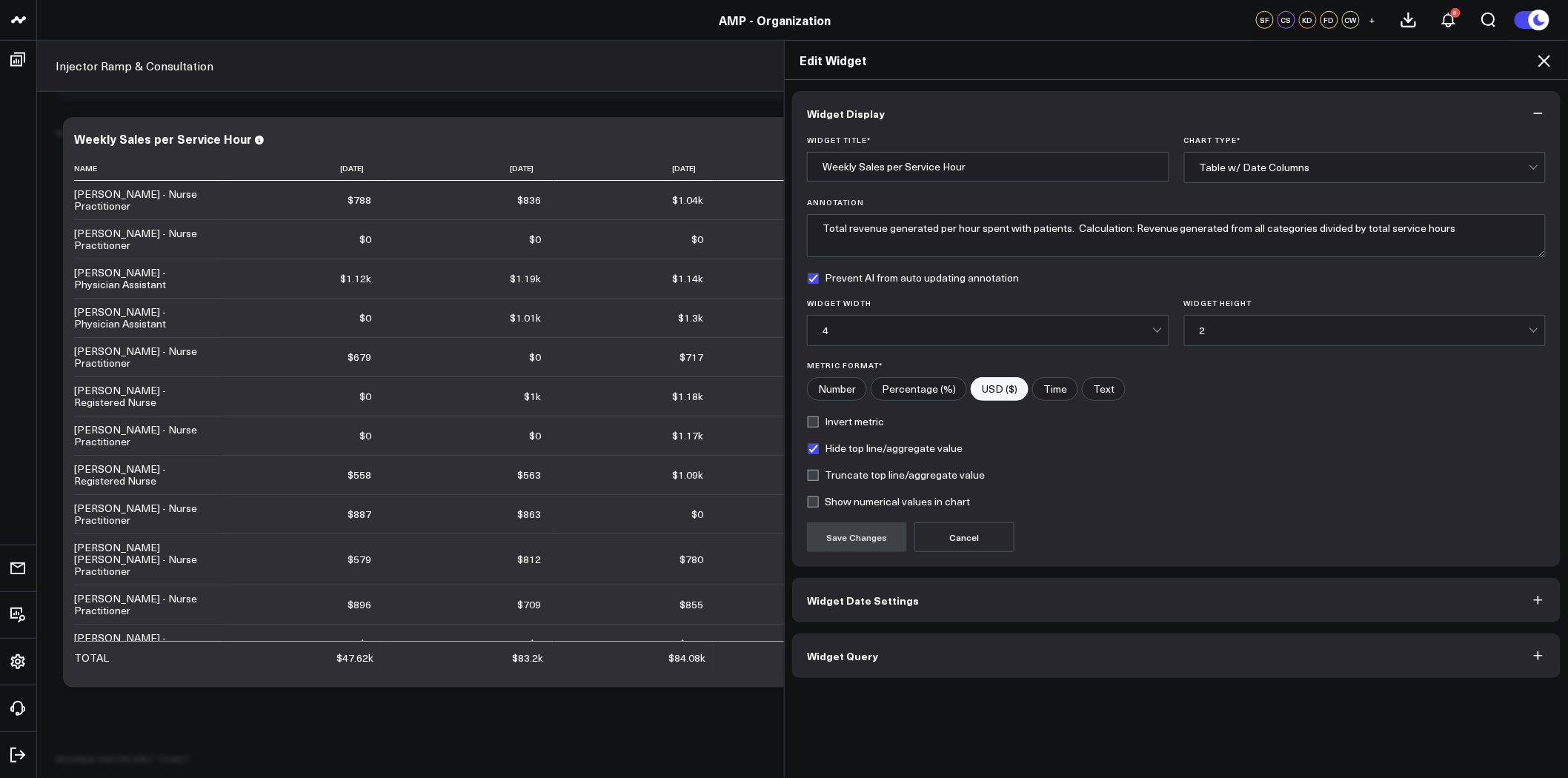
click at [931, 649] on button "Widget Query" at bounding box center [1176, 655] width 768 height 44
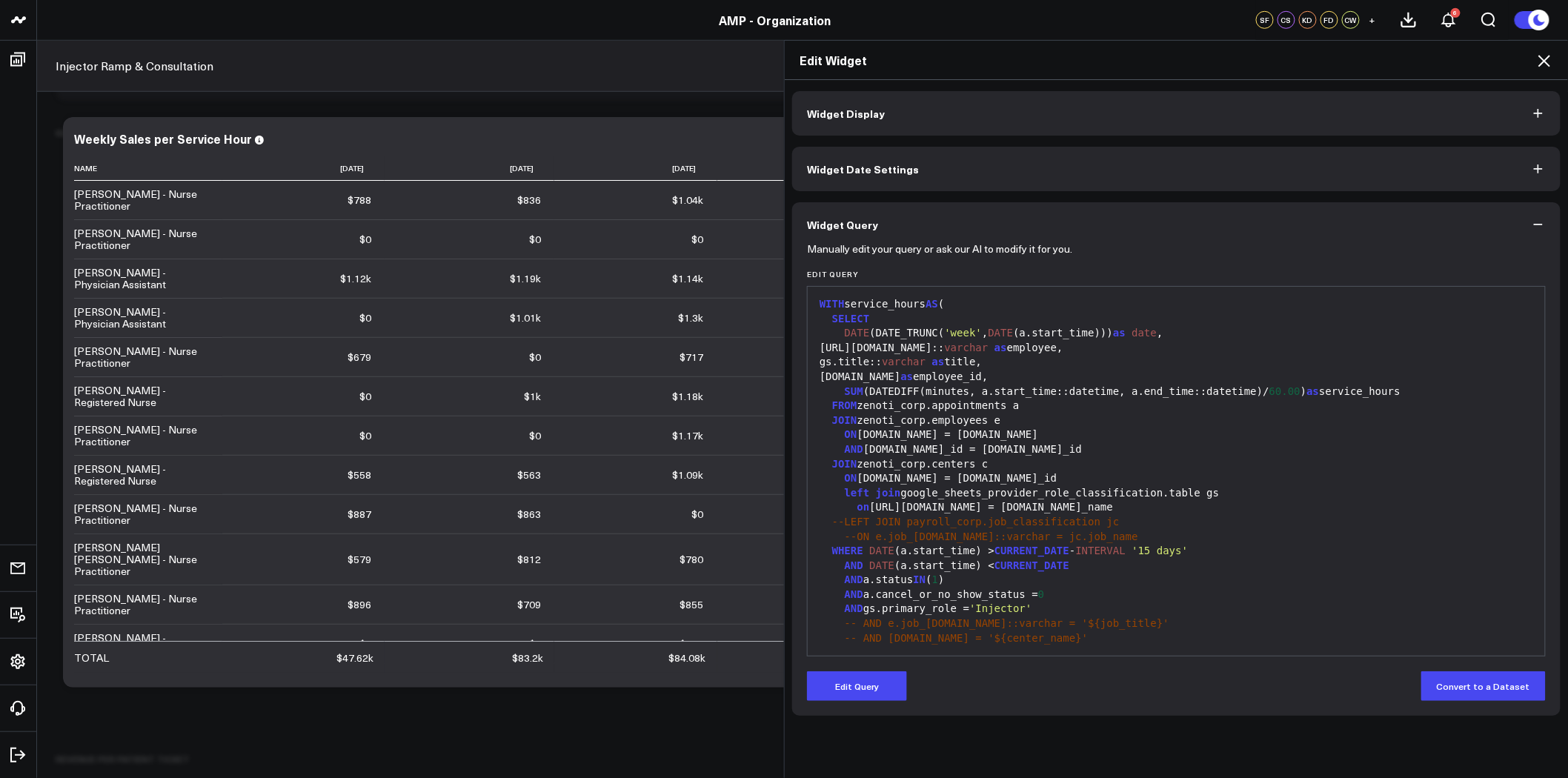
click at [1034, 567] on span "CURRENT_DATE" at bounding box center [1031, 565] width 74 height 11
drag, startPoint x: 980, startPoint y: 504, endPoint x: 866, endPoint y: 505, distance: 114.0
click at [866, 505] on div "on [URL][DOMAIN_NAME] = [DOMAIN_NAME]_name" at bounding box center [1176, 507] width 723 height 15
click at [872, 690] on button "Edit Query" at bounding box center [857, 686] width 100 height 29
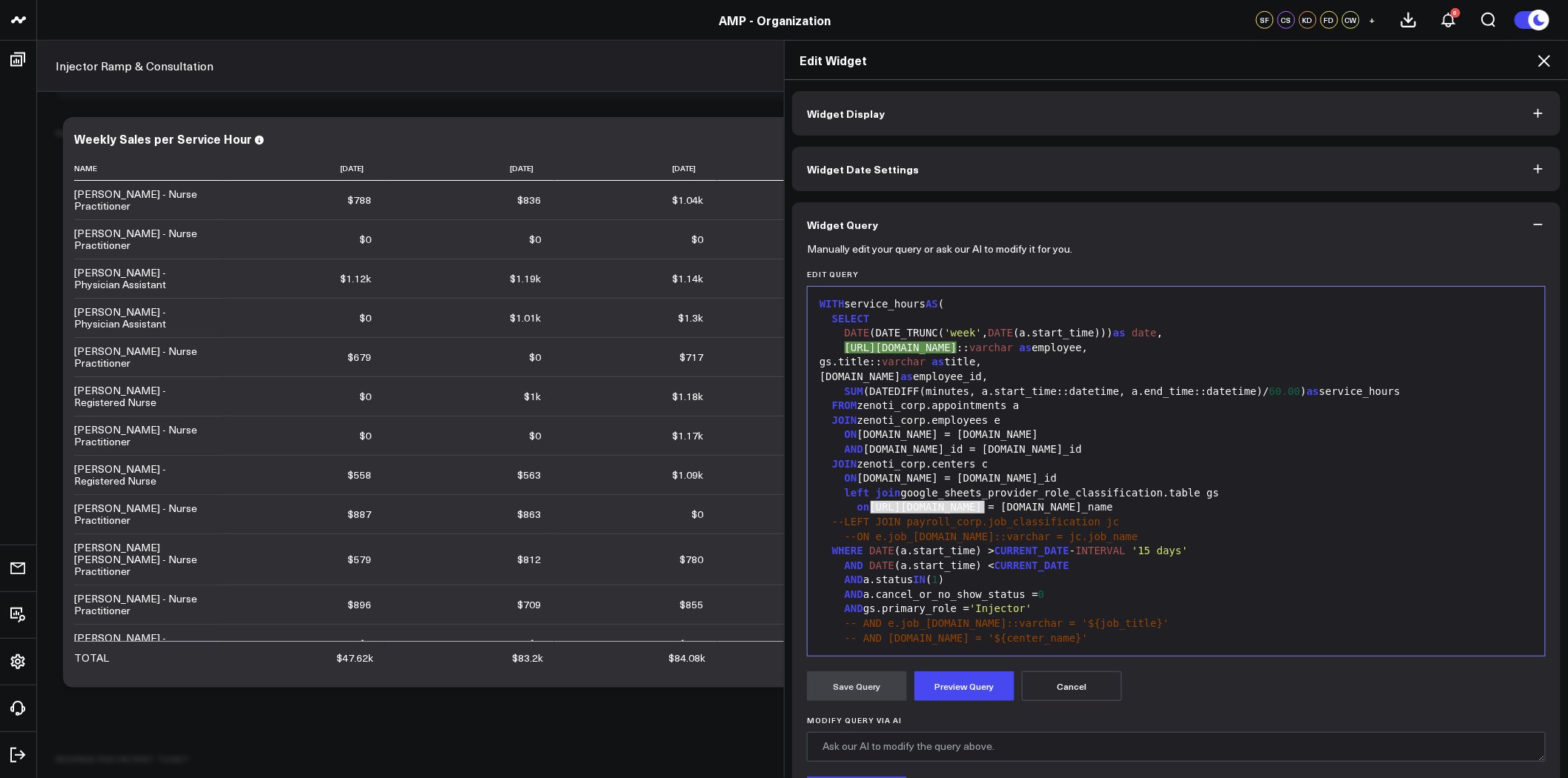
click at [976, 516] on span "--LEFT JOIN payroll_corp.job_classification jc" at bounding box center [975, 521] width 287 height 11
drag, startPoint x: 979, startPoint y: 507, endPoint x: 867, endPoint y: 506, distance: 112.0
click at [867, 506] on div "on [URL][DOMAIN_NAME] = [DOMAIN_NAME]_name" at bounding box center [1176, 507] width 723 height 15
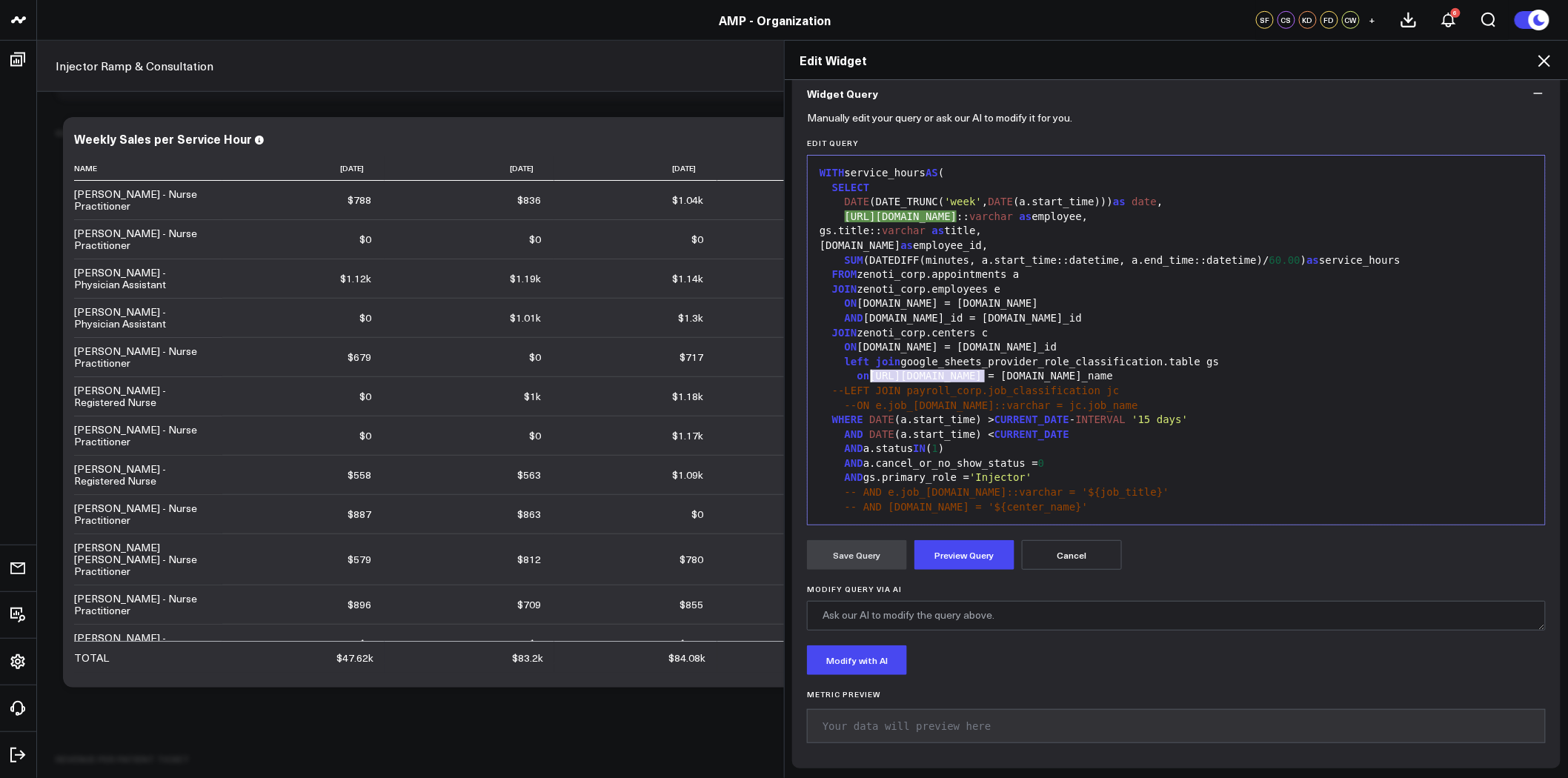
click at [835, 257] on div "SUM (DATEDIFF(minutes, a.start_time::datetime, a.end_time::datetime)/ 60.00 ) a…" at bounding box center [1176, 261] width 723 height 15
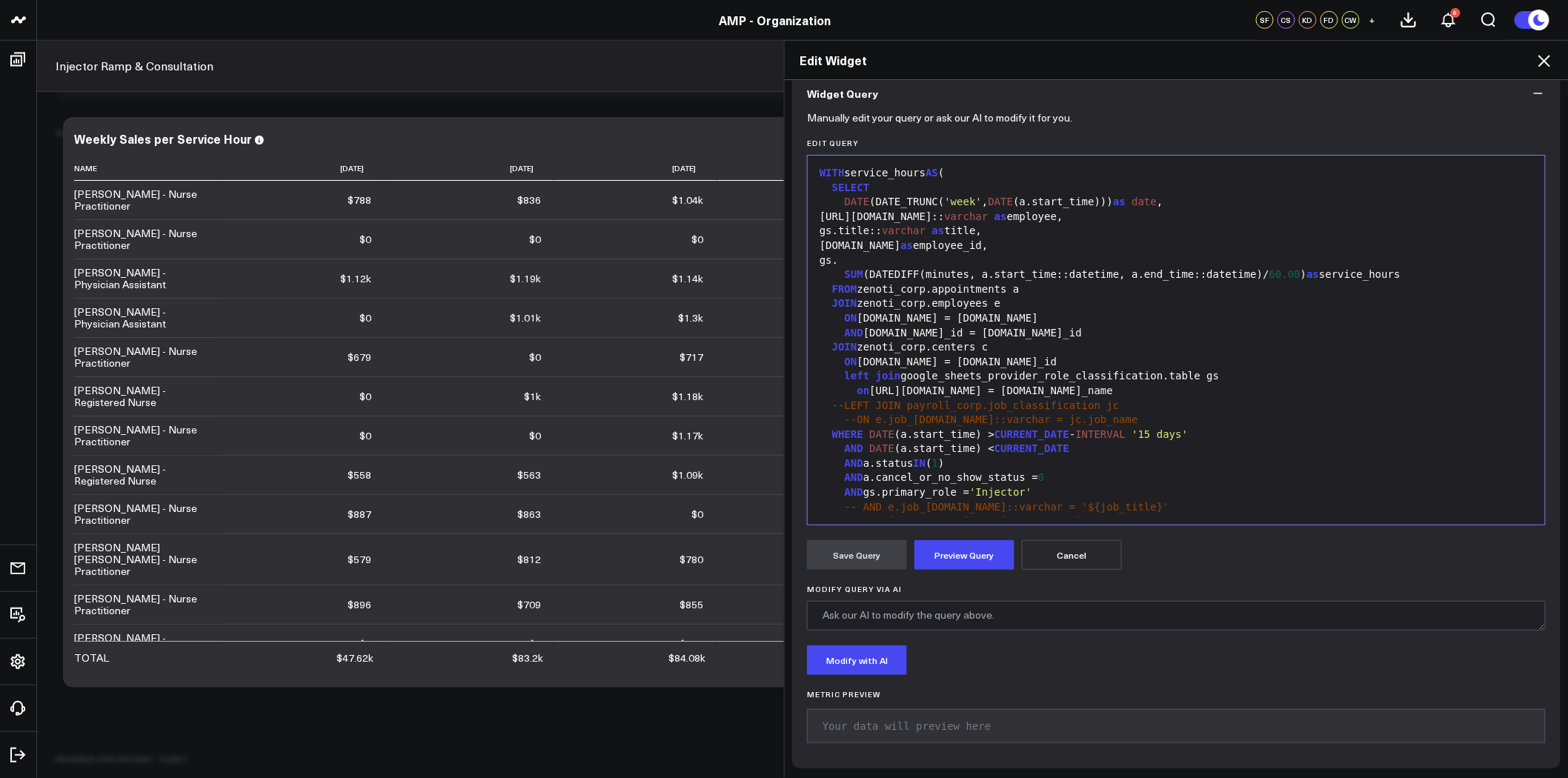
click at [864, 254] on div "gs." at bounding box center [1176, 261] width 723 height 15
click at [975, 551] on button "Preview Query" at bounding box center [965, 555] width 100 height 29
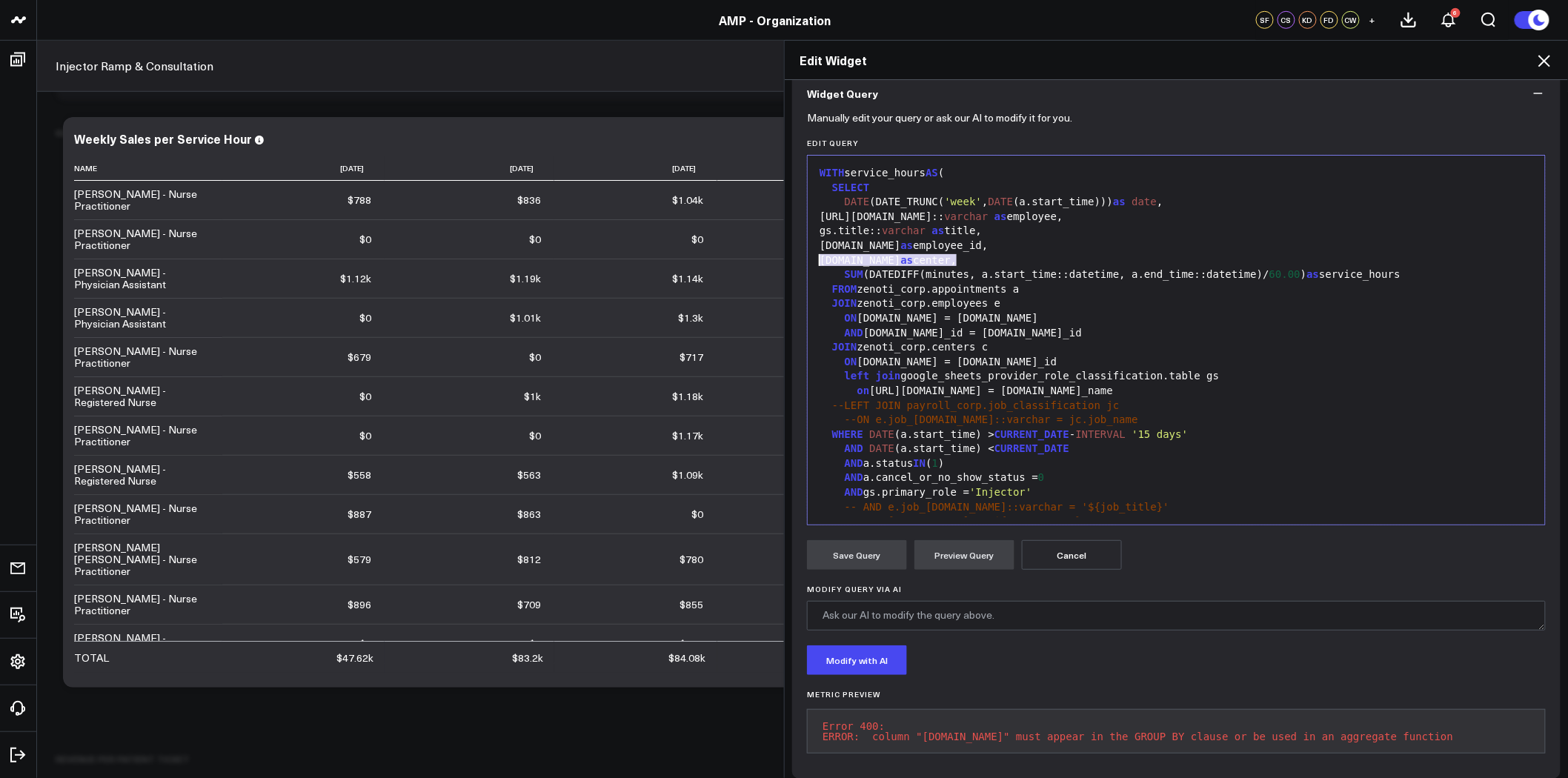
drag, startPoint x: 984, startPoint y: 262, endPoint x: 809, endPoint y: 263, distance: 175.0
click at [809, 263] on div "99 1 2 3 4 5 6 7 8 9 10 11 12 13 14 15 16 17 18 19 20 21 22 23 24 25 26 27 28 2…" at bounding box center [1176, 340] width 739 height 371
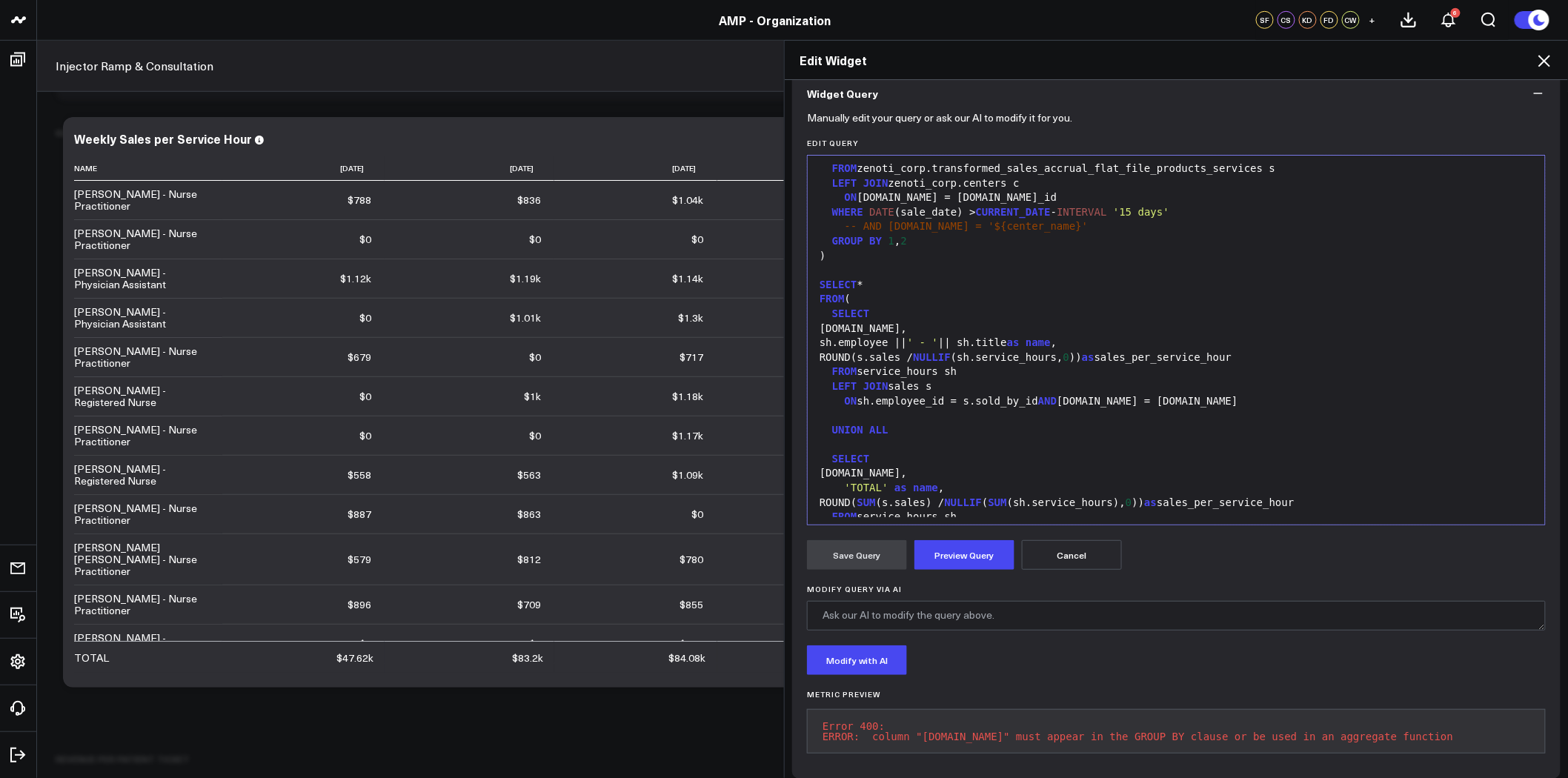
scroll to position [551, 0]
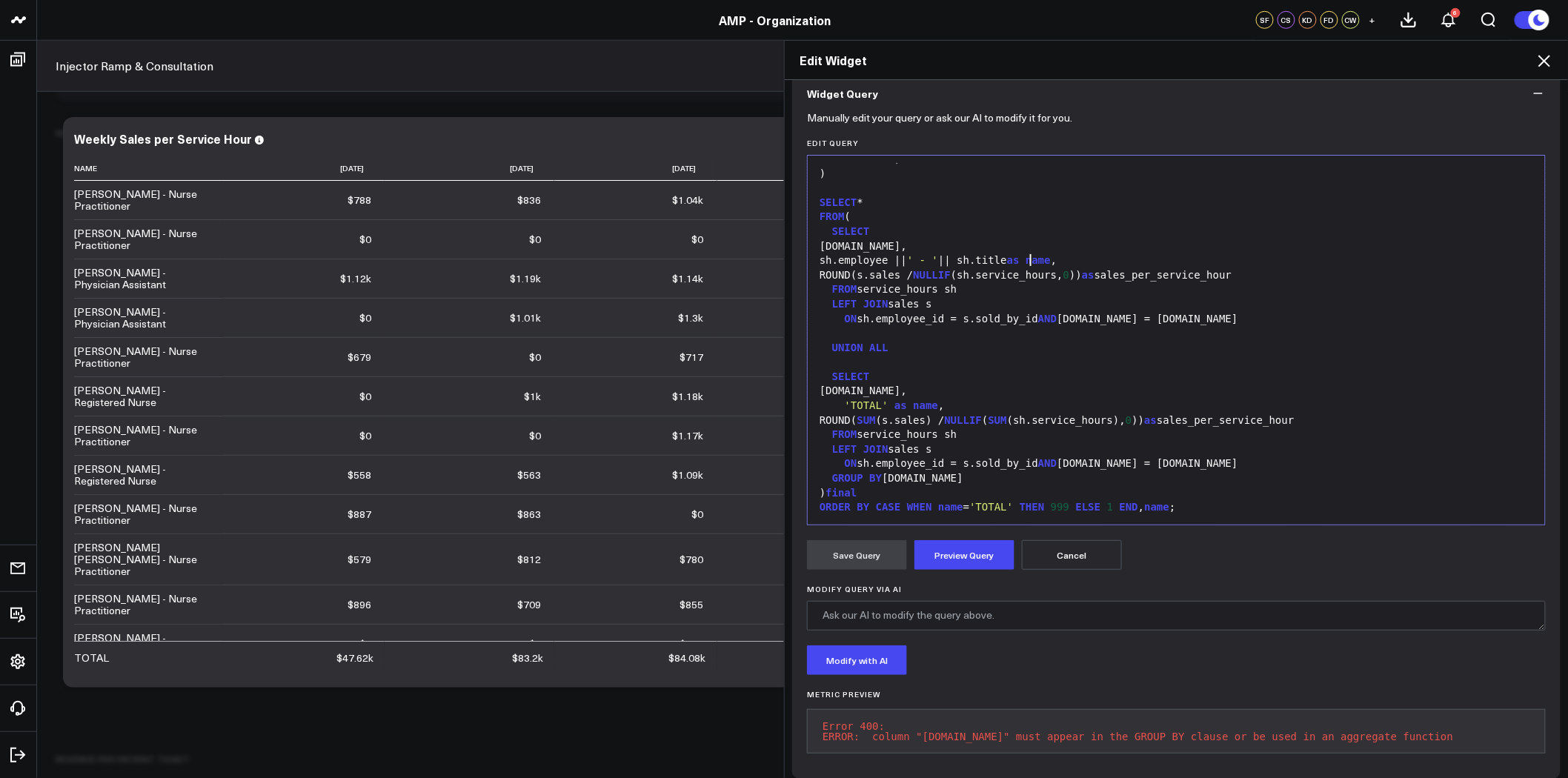
click at [1020, 258] on span "as" at bounding box center [1013, 260] width 12 height 11
click at [836, 261] on div "sh.employee || ' - ' || sh.title as name ," at bounding box center [1176, 261] width 723 height 15
click at [939, 553] on button "Preview Query" at bounding box center [965, 555] width 100 height 29
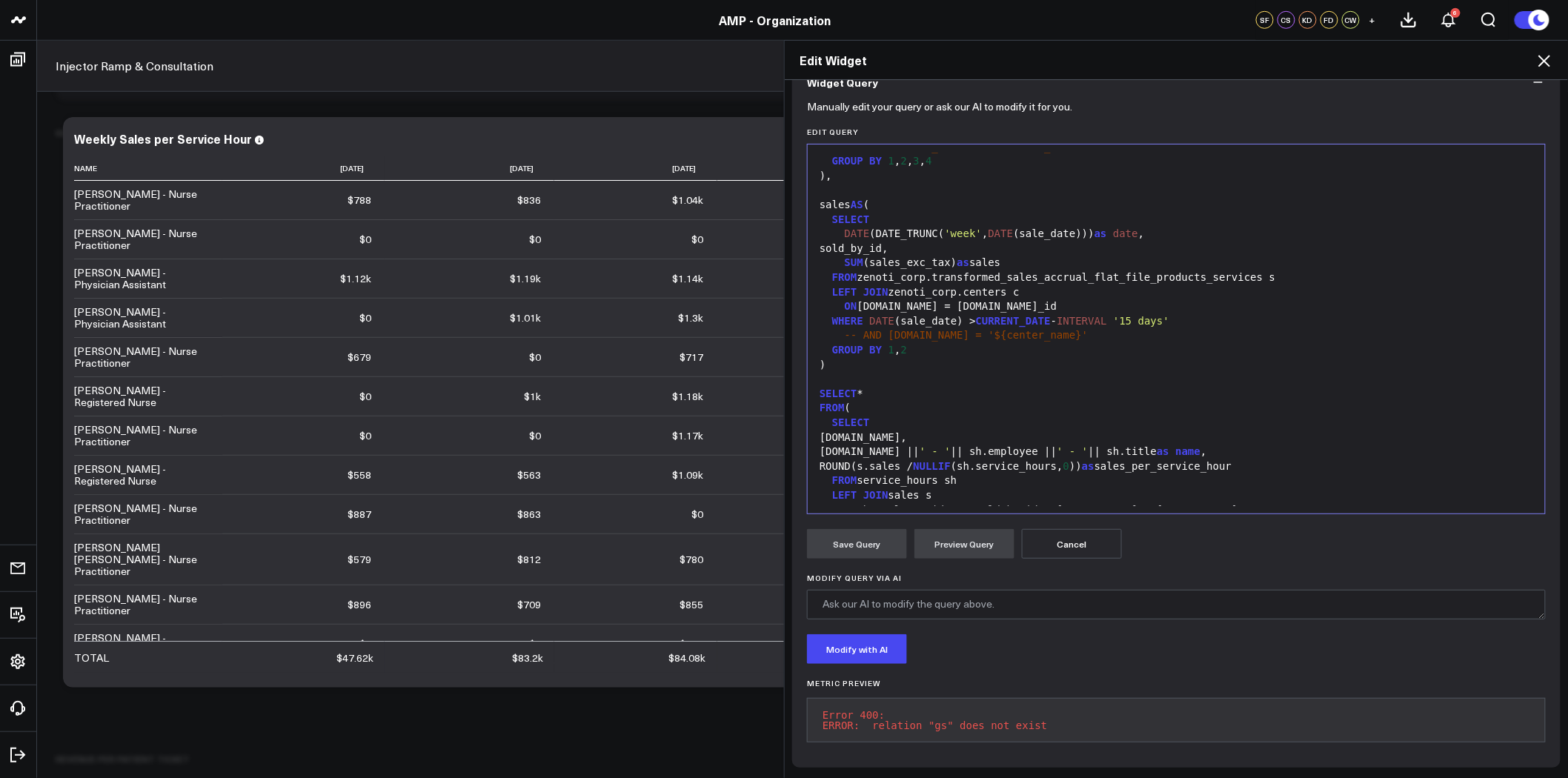
scroll to position [304, 0]
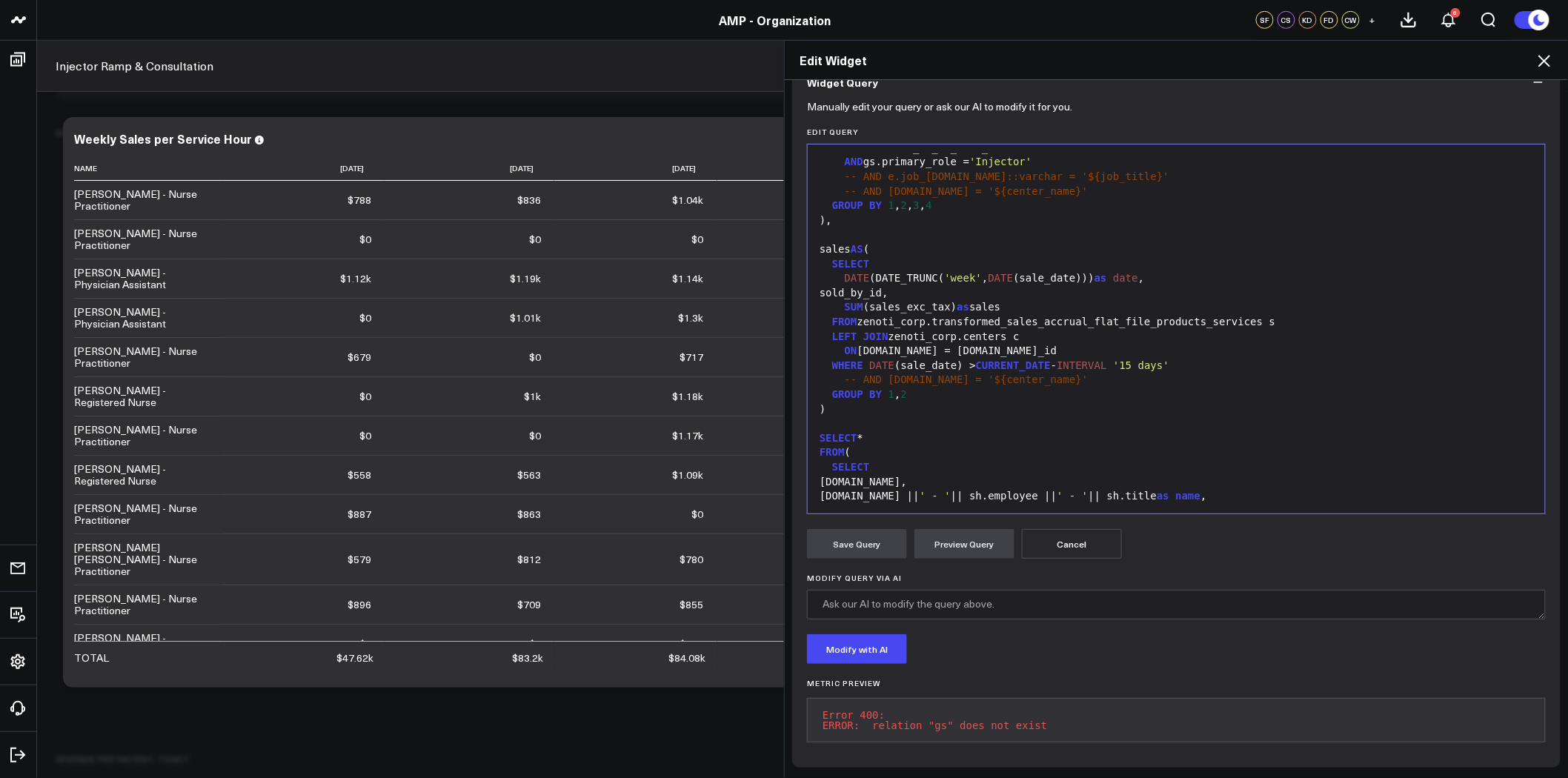
click at [1052, 344] on div "ON [DOMAIN_NAME] = [DOMAIN_NAME]_id" at bounding box center [1176, 351] width 723 height 15
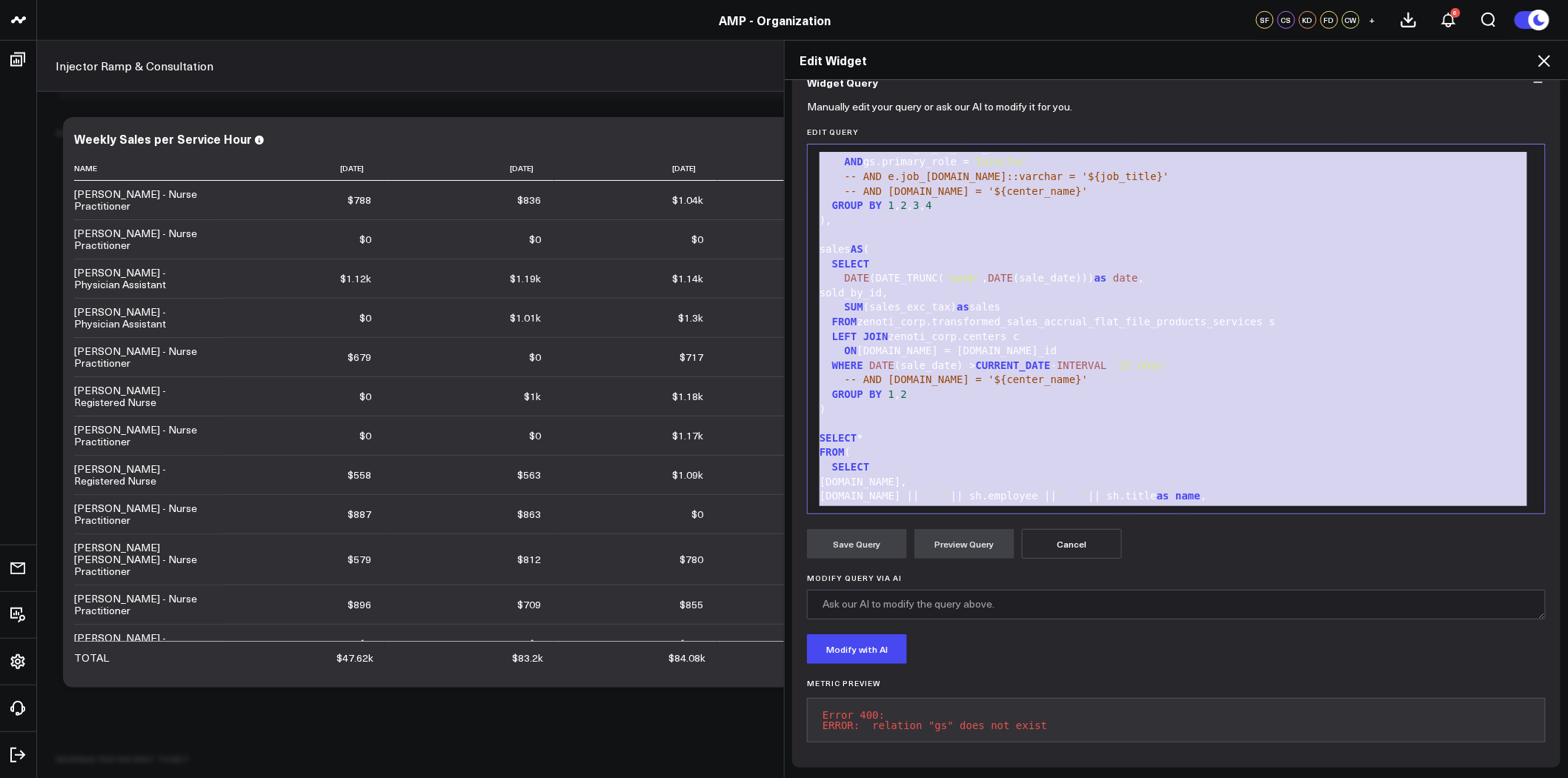
copy div "WITH service_hours AS ( SELECT DATE (DATE_TRUNC( 'week' , DATE (a.start_time)))…"
click at [1072, 373] on div "-- AND [DOMAIN_NAME] = '${center_name}'" at bounding box center [1176, 380] width 723 height 15
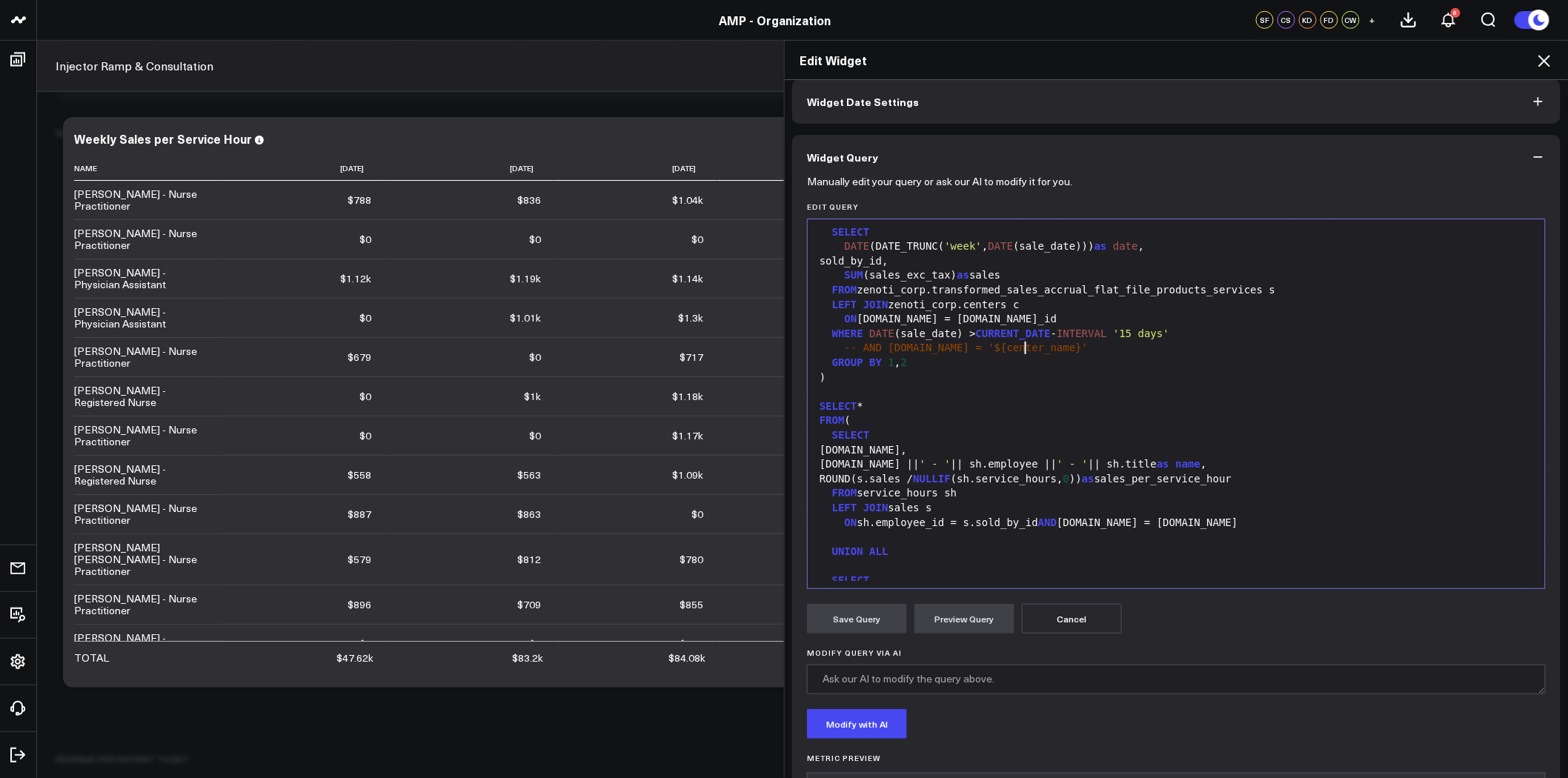
scroll to position [153, 0]
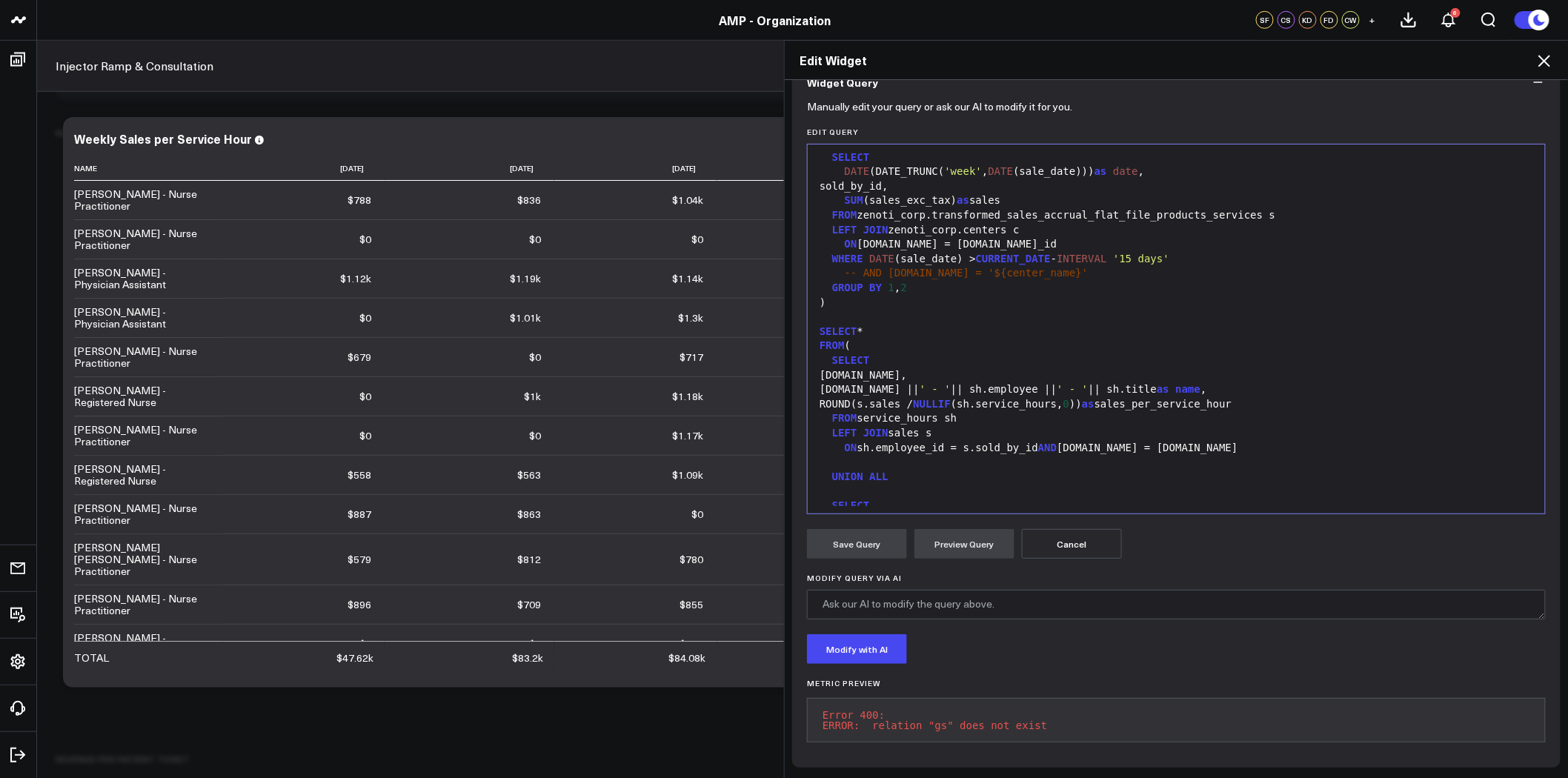
drag, startPoint x: 1097, startPoint y: 702, endPoint x: 935, endPoint y: 708, distance: 162.1
click at [888, 705] on pre "Error 400: ERROR: relation "gs" does not exist" at bounding box center [1176, 720] width 739 height 44
drag, startPoint x: 1021, startPoint y: 713, endPoint x: 813, endPoint y: 701, distance: 208.3
click at [813, 701] on pre "Error 400: ERROR: relation "gs" does not exist" at bounding box center [1176, 720] width 739 height 44
copy pre "Error 400: ERROR: relation "gs" does not exist"
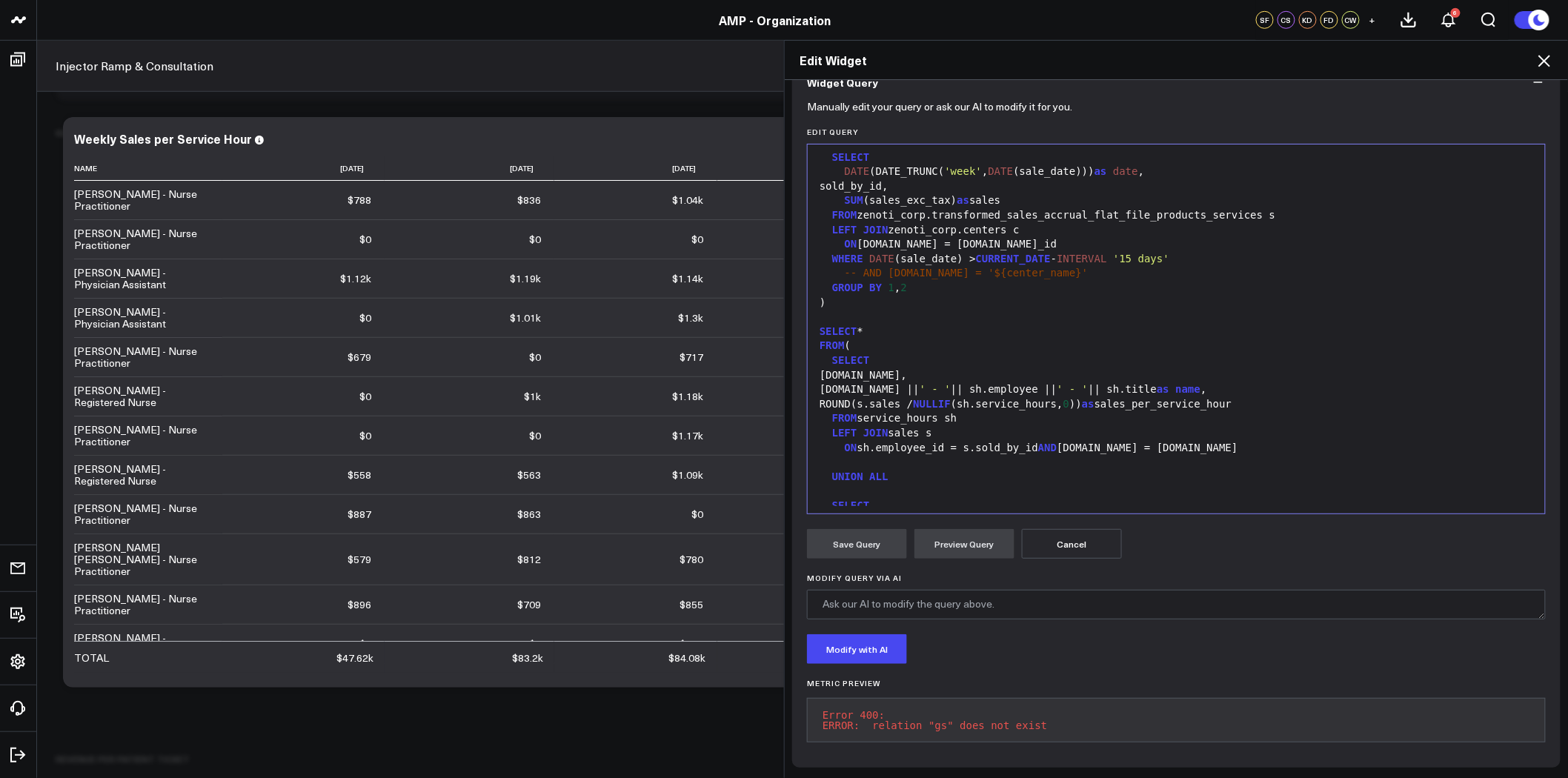
click at [845, 382] on div "[DOMAIN_NAME] || ' - ' || sh.employee || ' - ' || sh.title as name ," at bounding box center [1176, 389] width 723 height 15
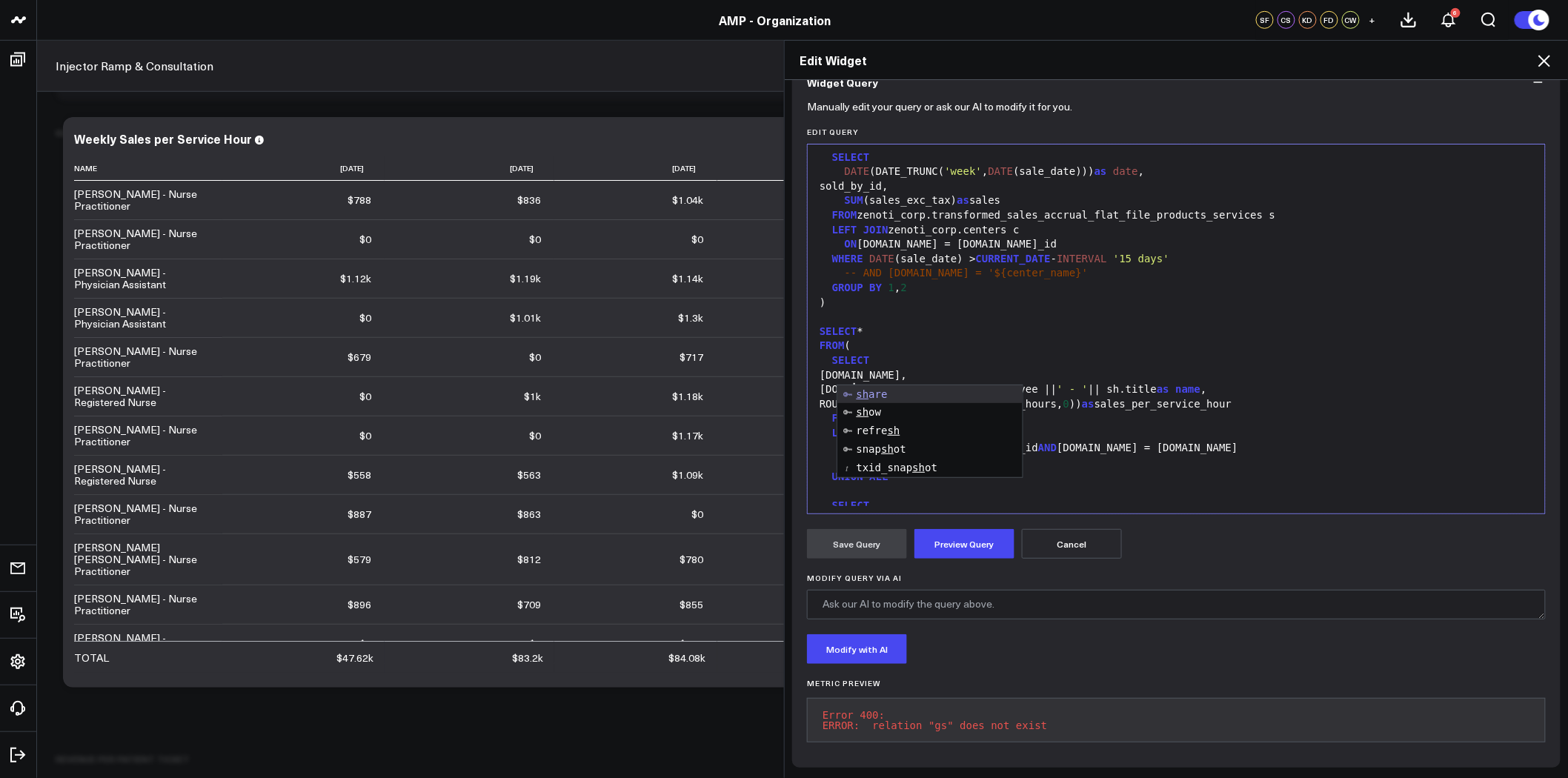
click at [971, 368] on div "[DOMAIN_NAME]," at bounding box center [1176, 376] width 723 height 15
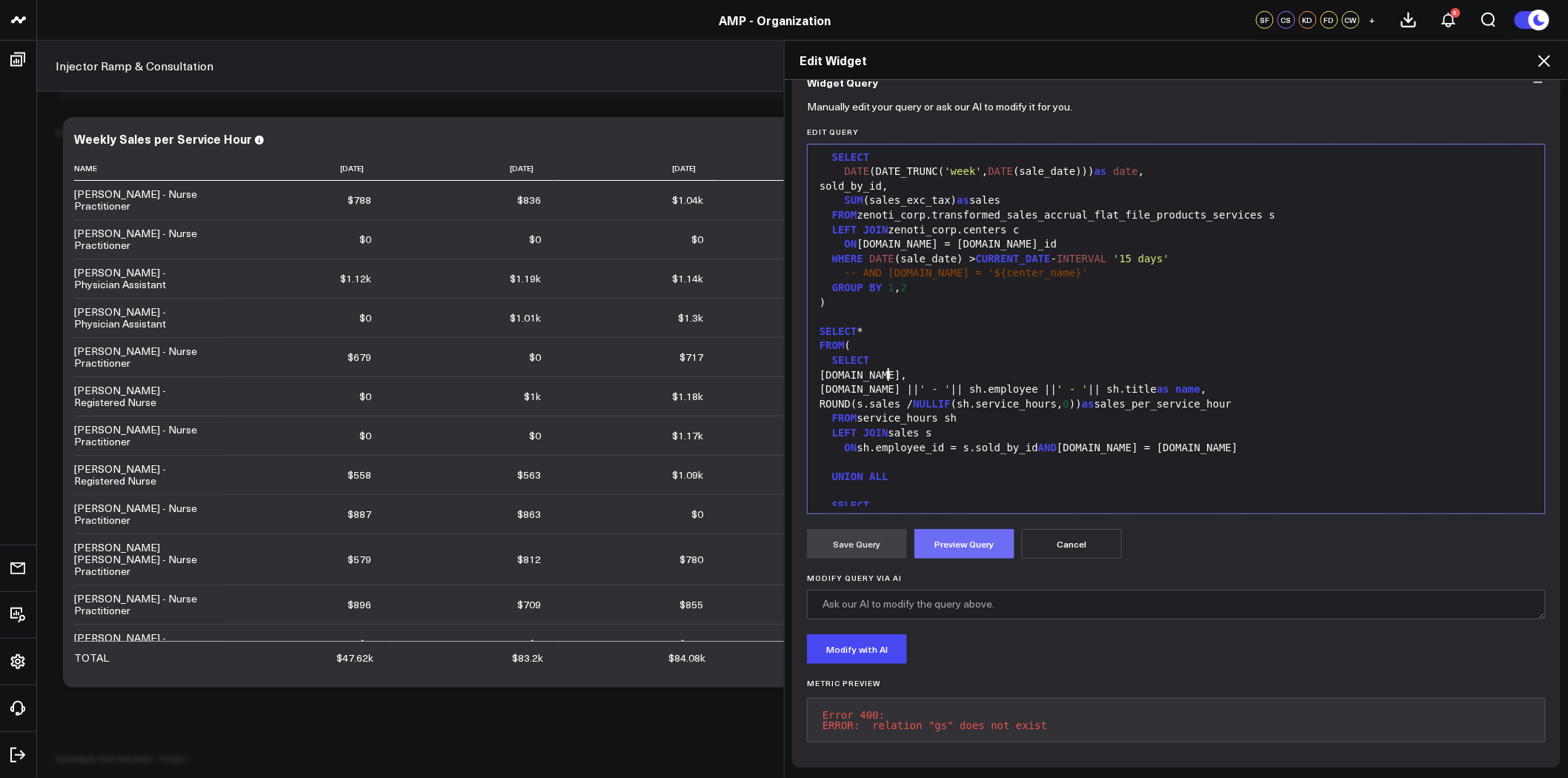
click at [971, 529] on button "Preview Query" at bounding box center [965, 544] width 100 height 29
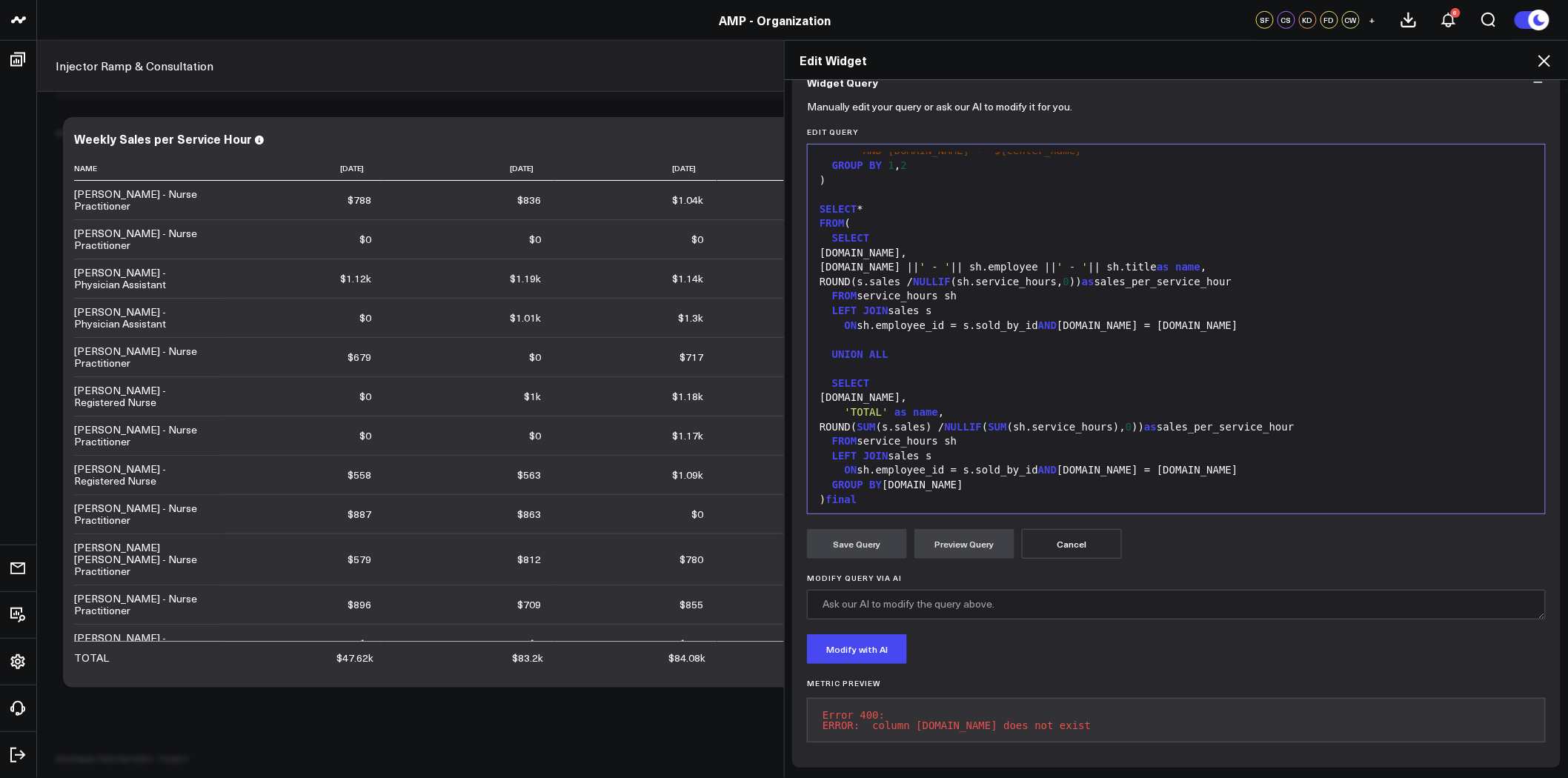
scroll to position [551, 0]
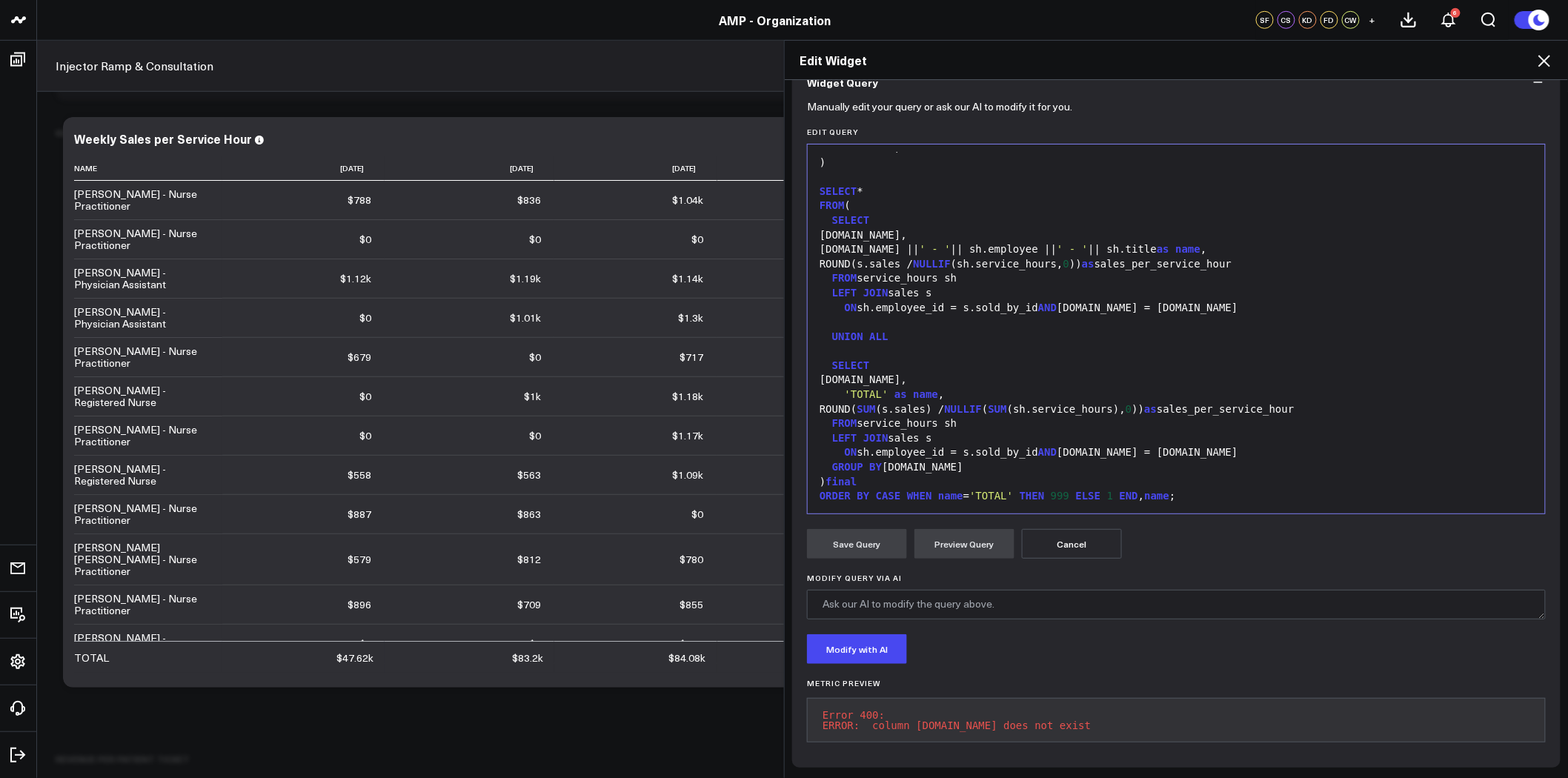
click at [998, 286] on div "LEFT JOIN sales s" at bounding box center [1176, 294] width 723 height 15
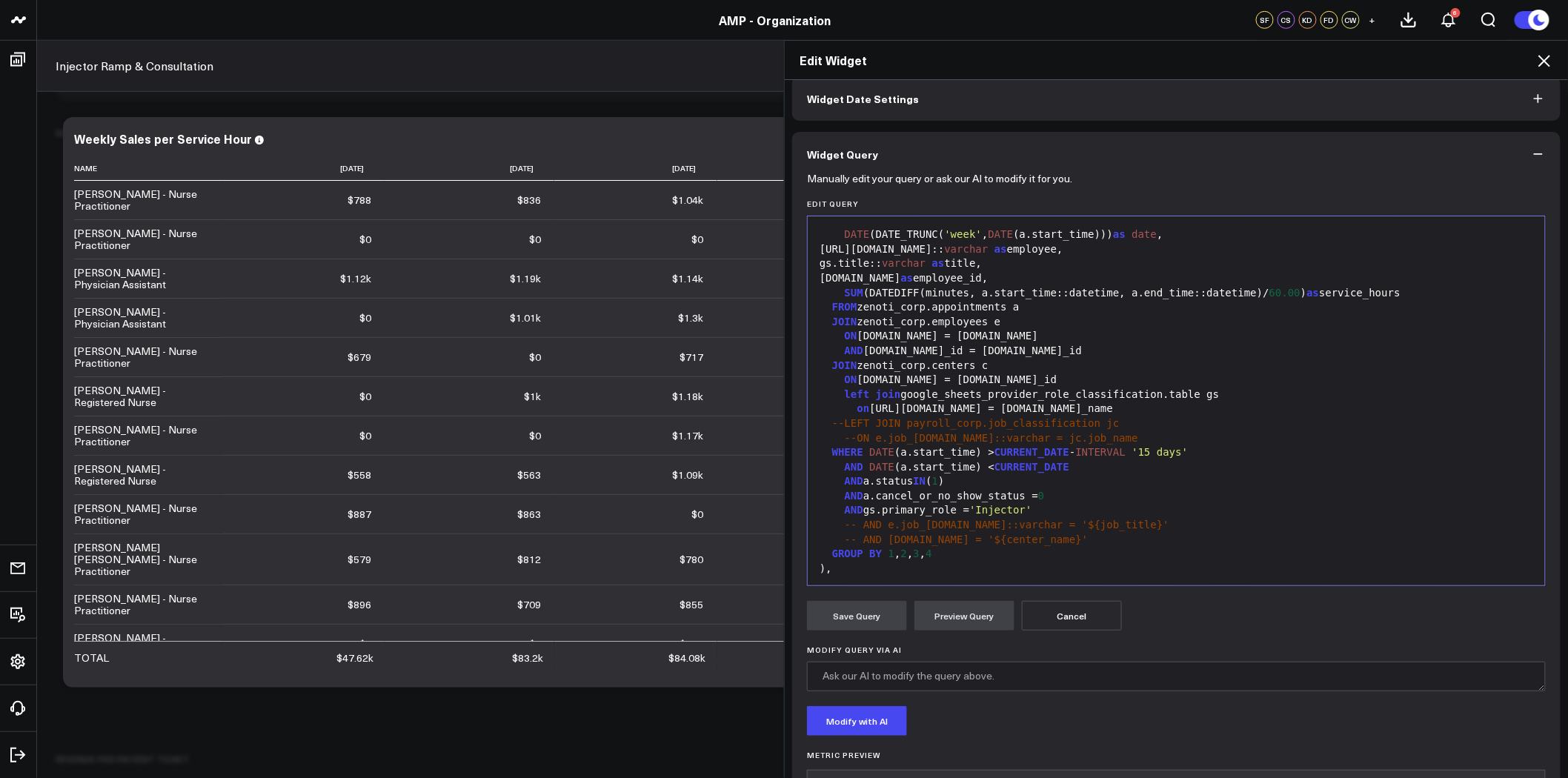
scroll to position [0, 0]
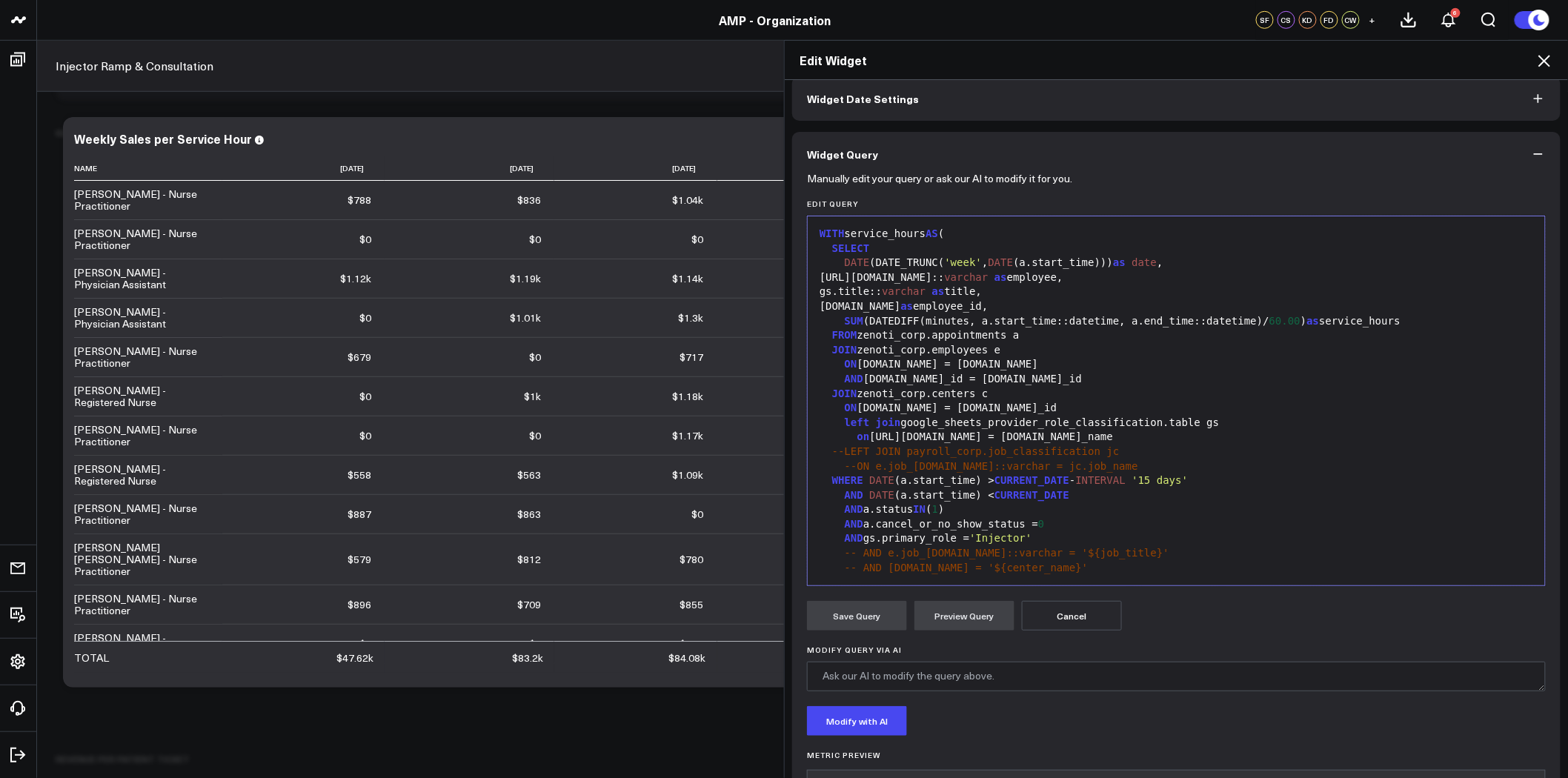
click at [1544, 57] on icon at bounding box center [1545, 61] width 18 height 18
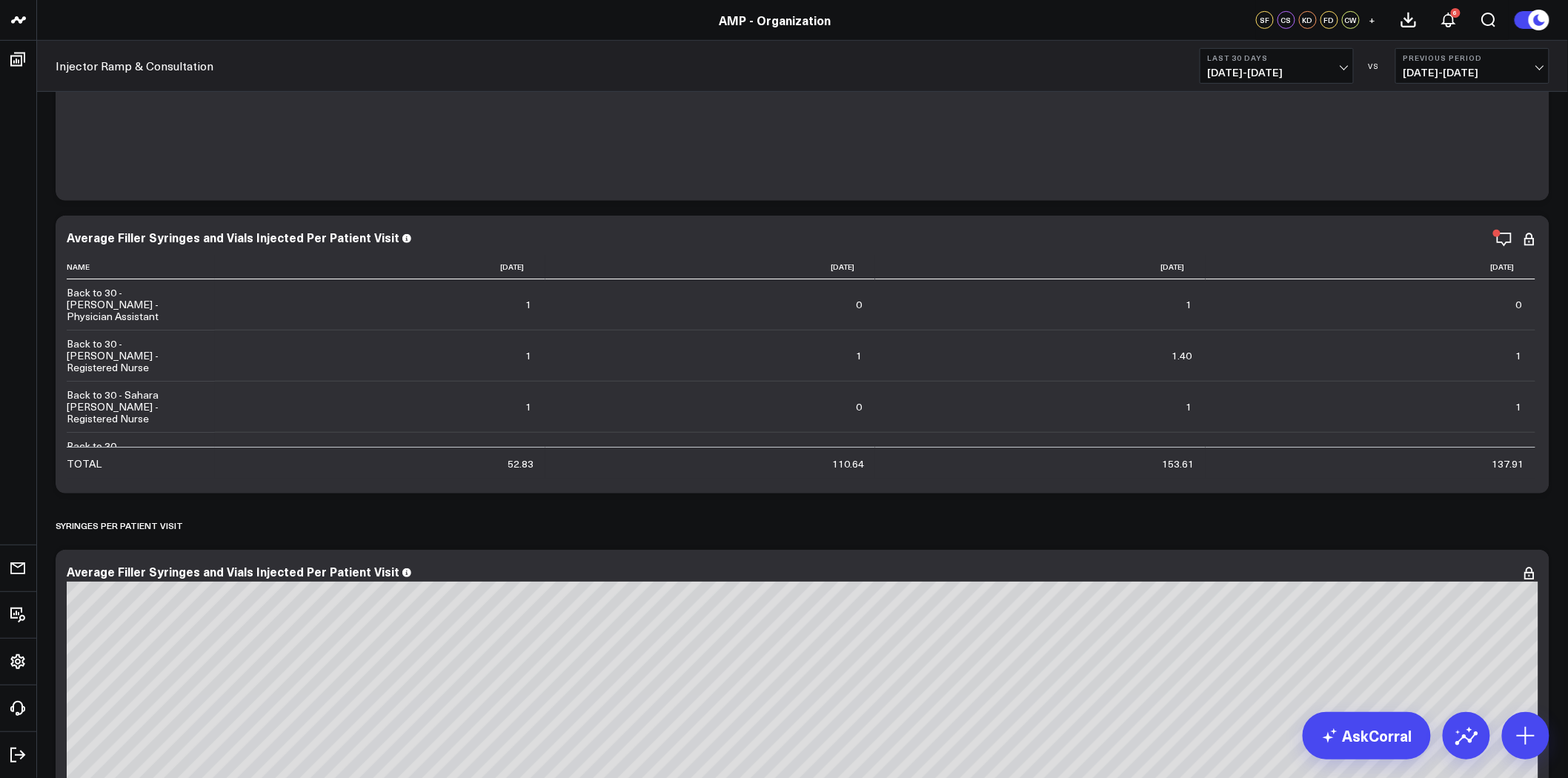
scroll to position [164, 0]
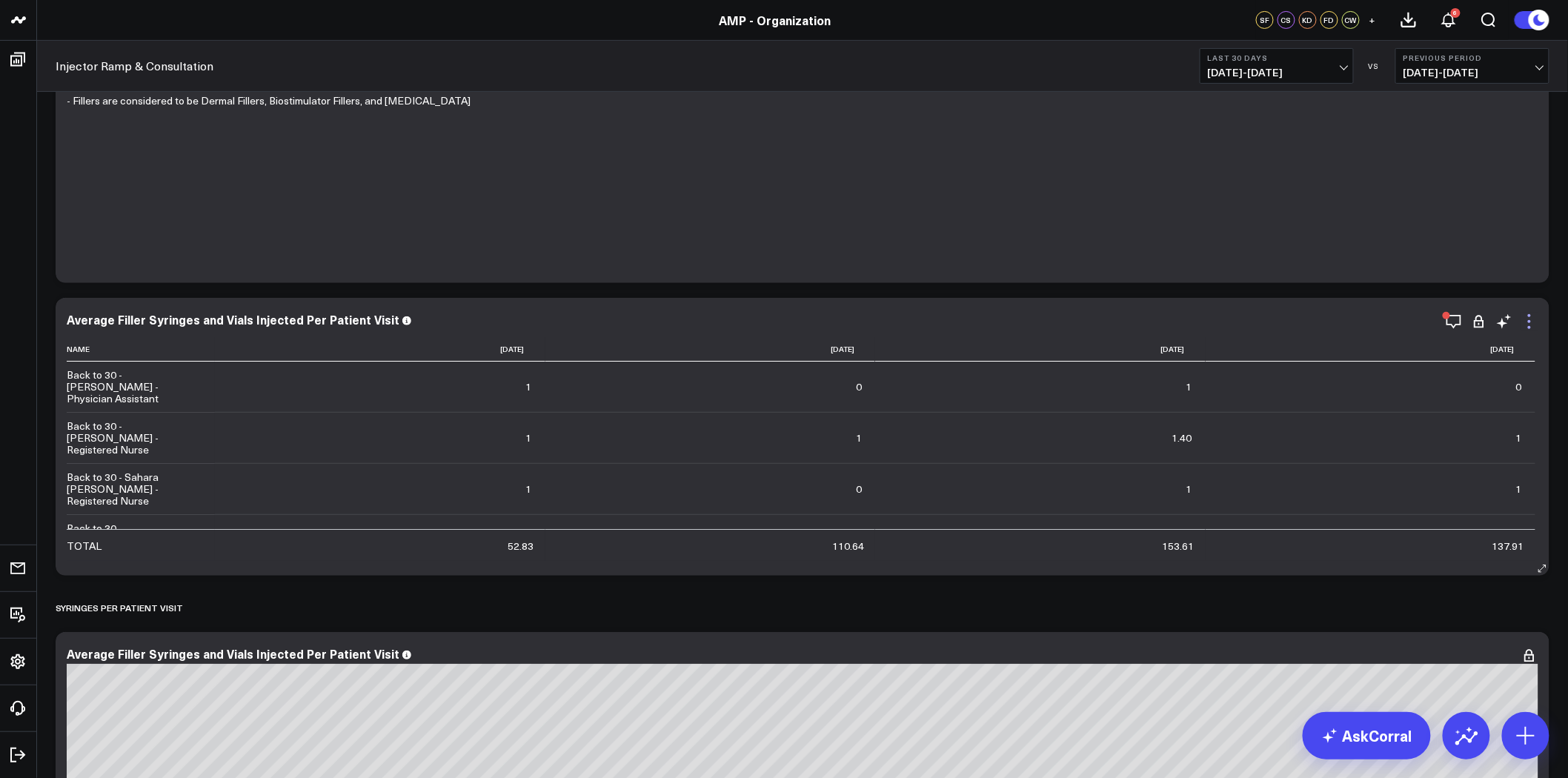
click at [1527, 324] on icon at bounding box center [1530, 322] width 18 height 18
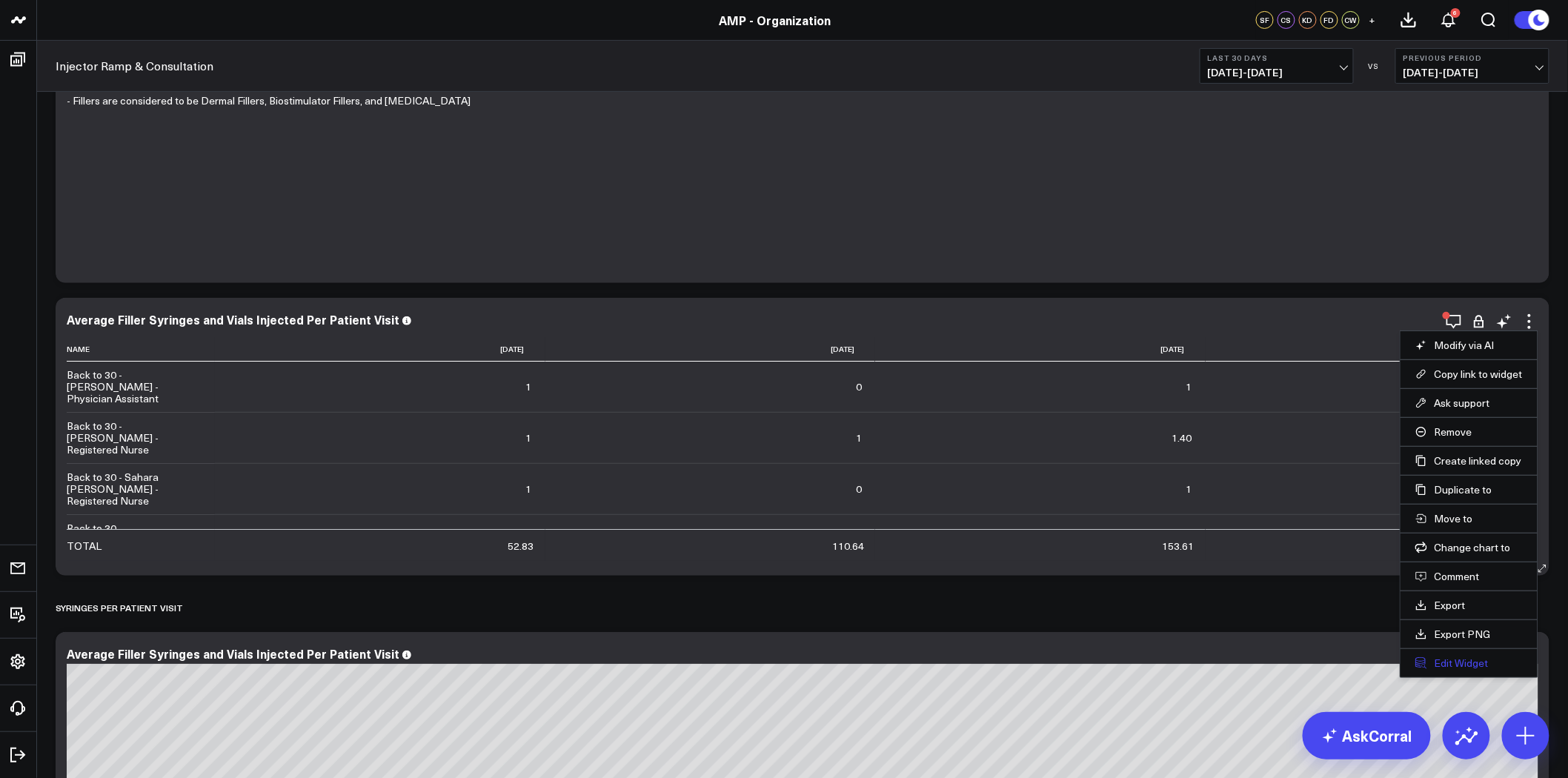
click at [1467, 659] on button "Edit Widget" at bounding box center [1469, 663] width 107 height 13
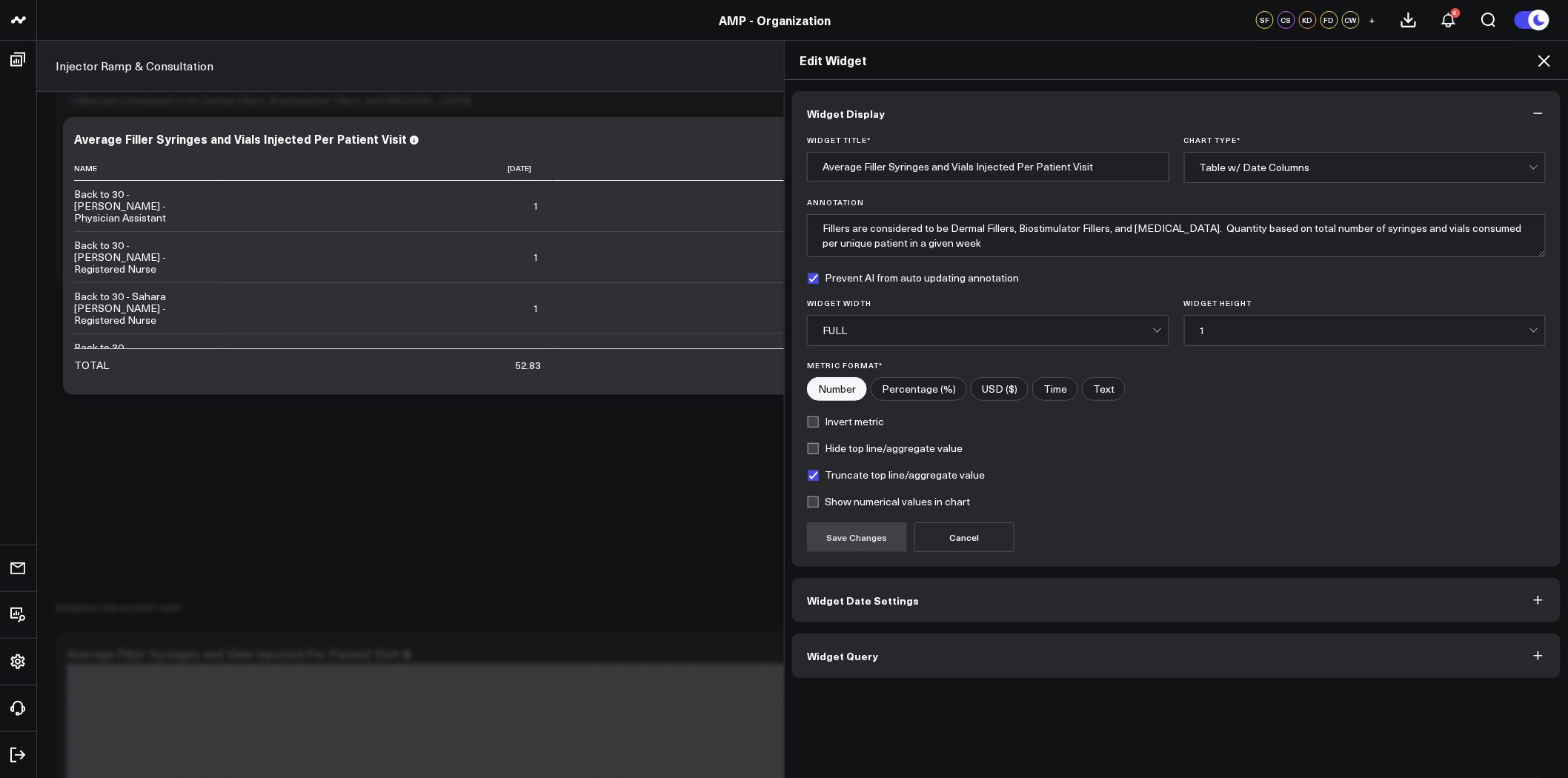
click at [984, 658] on button "Widget Query" at bounding box center [1176, 655] width 768 height 44
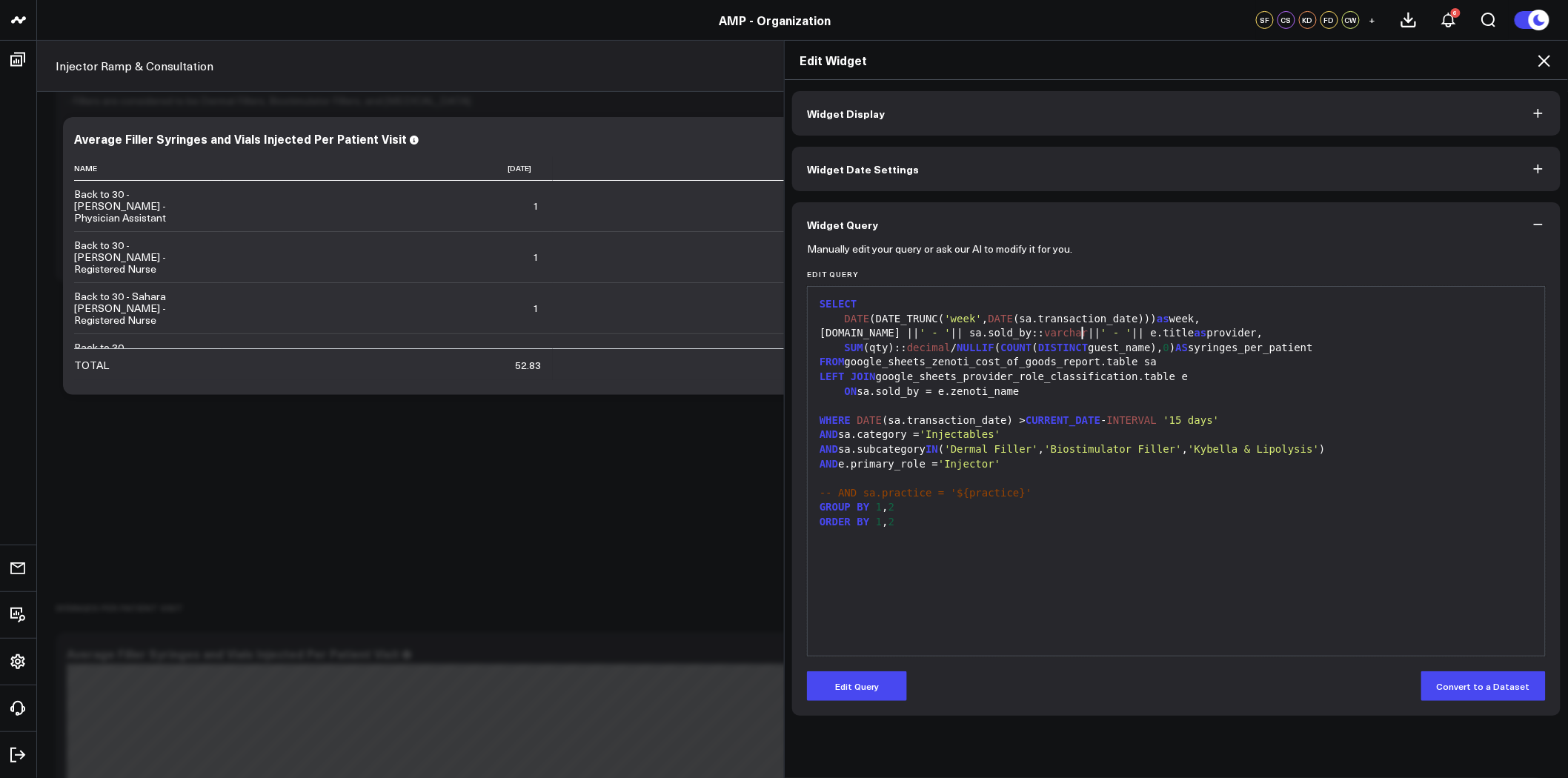
click at [1101, 332] on span "' - '" at bounding box center [1116, 332] width 31 height 11
click at [867, 694] on button "Edit Query" at bounding box center [857, 686] width 100 height 29
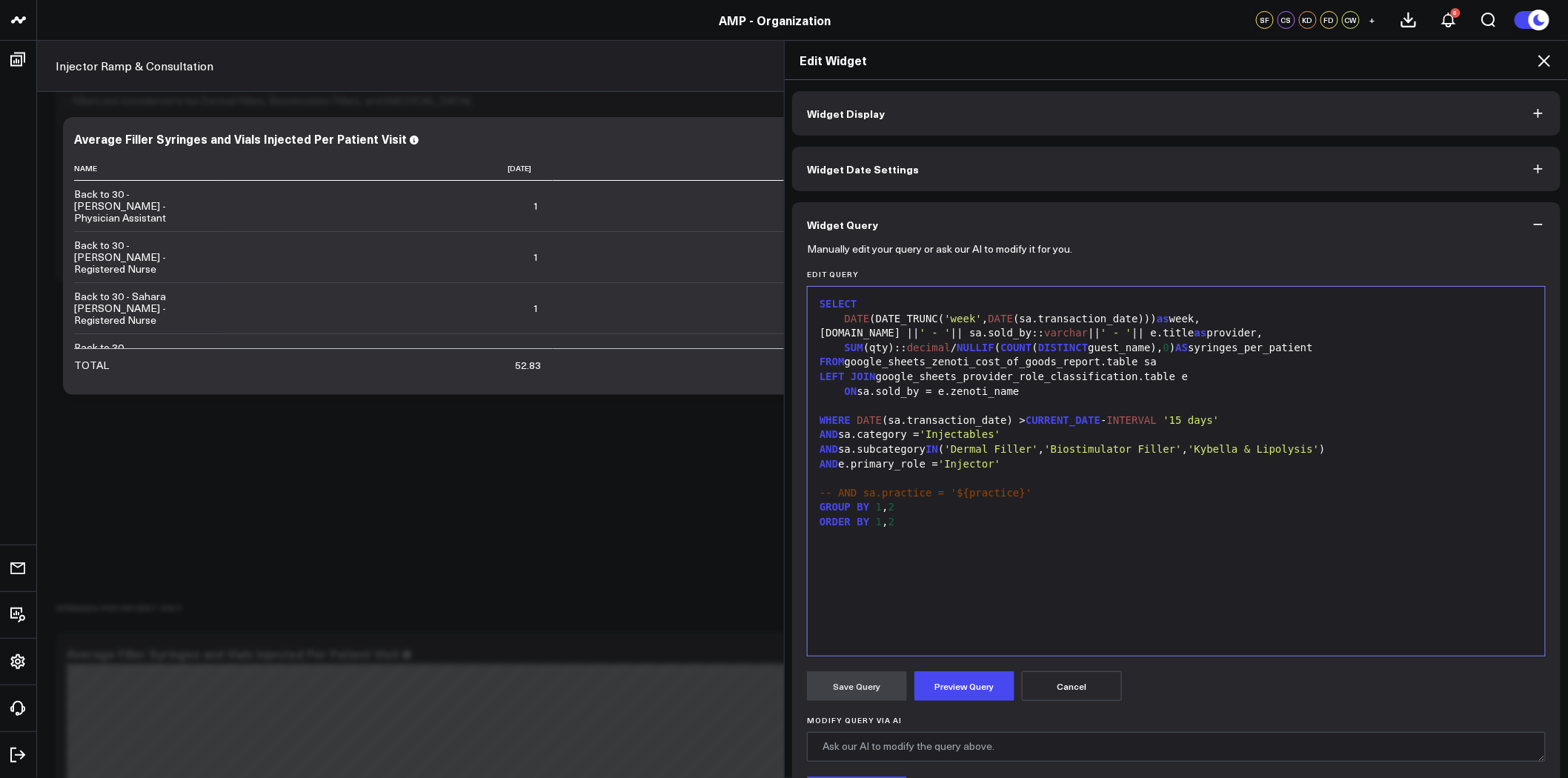
click at [1101, 331] on span "' - '" at bounding box center [1116, 332] width 31 height 11
click at [1122, 335] on div "[DOMAIN_NAME] || ' - ' || sa.sold_by:: varchar || ', ' || e.title as provider," at bounding box center [1176, 334] width 723 height 15
click at [973, 679] on button "Preview Query" at bounding box center [965, 686] width 100 height 29
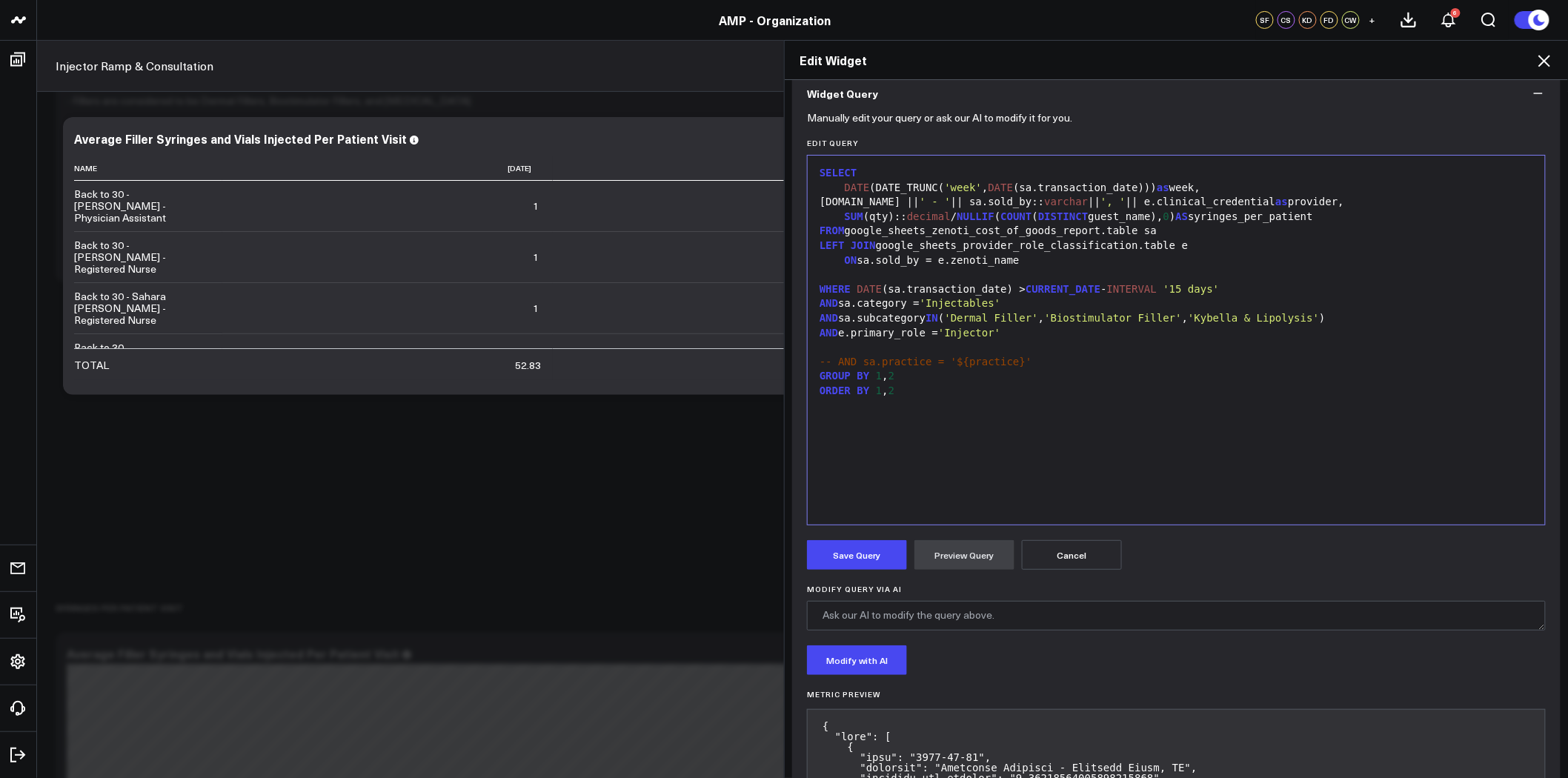
scroll to position [214, 0]
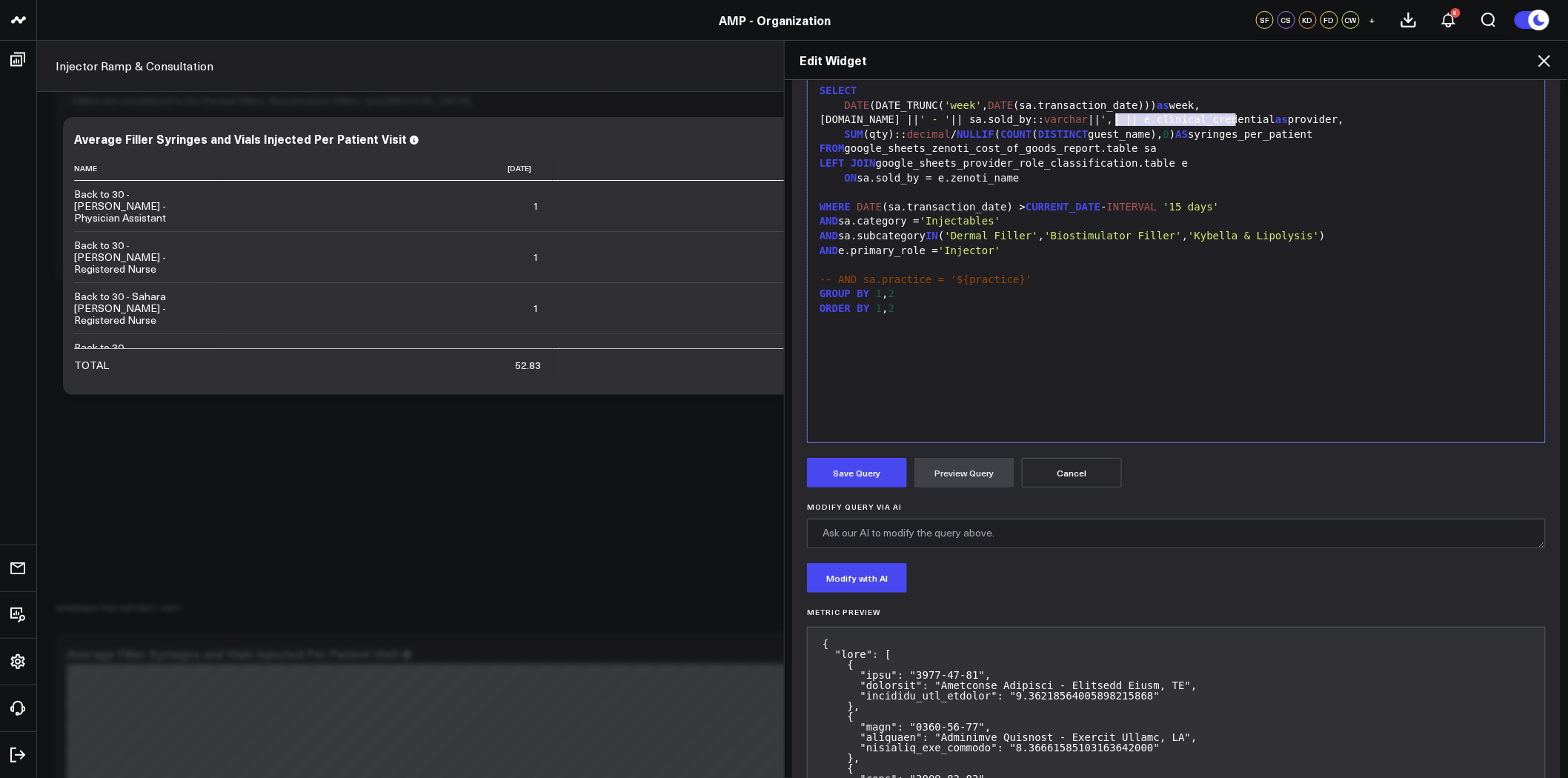
drag, startPoint x: 1230, startPoint y: 120, endPoint x: 1109, endPoint y: 119, distance: 121.0
click at [1109, 119] on div "[DOMAIN_NAME] || ' - ' || sa.sold_by:: varchar || ', ' || e.clinical_credential…" at bounding box center [1176, 120] width 723 height 15
click at [1169, 122] on div "[DOMAIN_NAME] || ' - ' || sa.sold_by:: varchar || ', ' || e.clinical_credential…" at bounding box center [1176, 120] width 723 height 15
drag, startPoint x: 1229, startPoint y: 116, endPoint x: 1061, endPoint y: 115, distance: 168.0
click at [1061, 115] on div "[DOMAIN_NAME] || ' - ' || sa.sold_by:: varchar || ', ' || e.clinical_credential…" at bounding box center [1176, 120] width 723 height 15
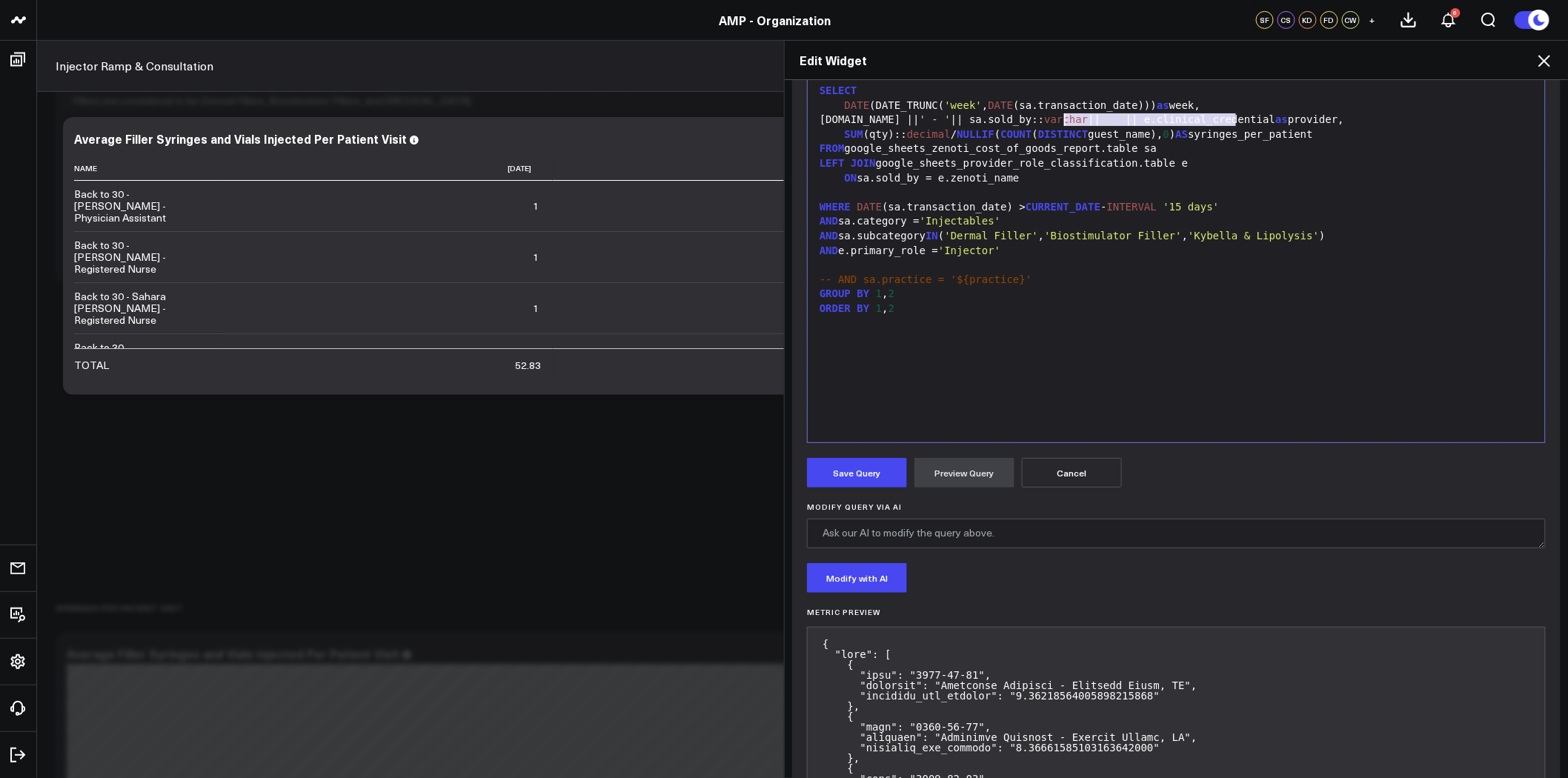
copy div "|| ', ' || e.clinical_credential"
click at [862, 470] on button "Save Query" at bounding box center [857, 473] width 100 height 29
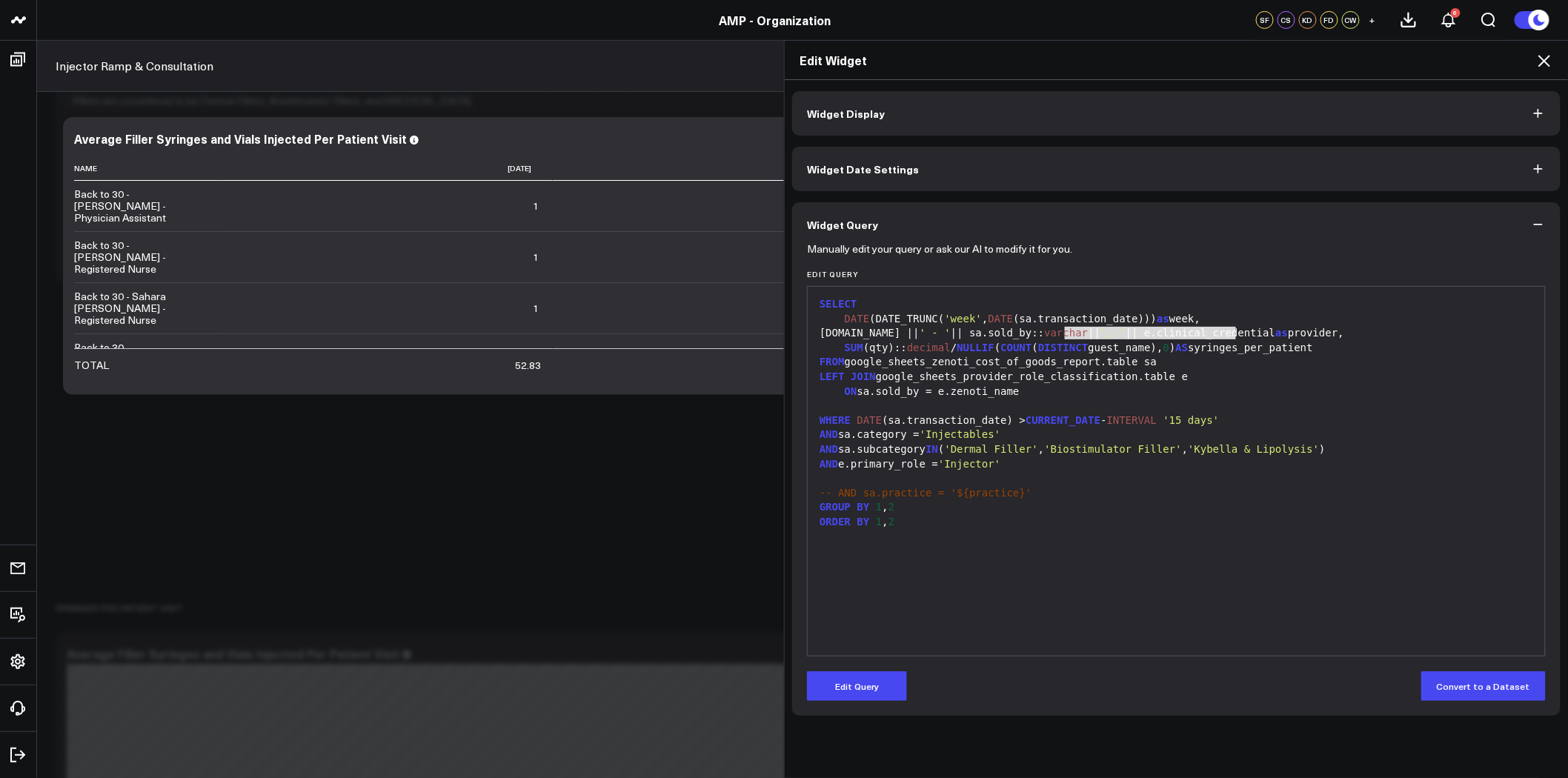
scroll to position [0, 0]
click at [1542, 60] on icon at bounding box center [1545, 61] width 18 height 18
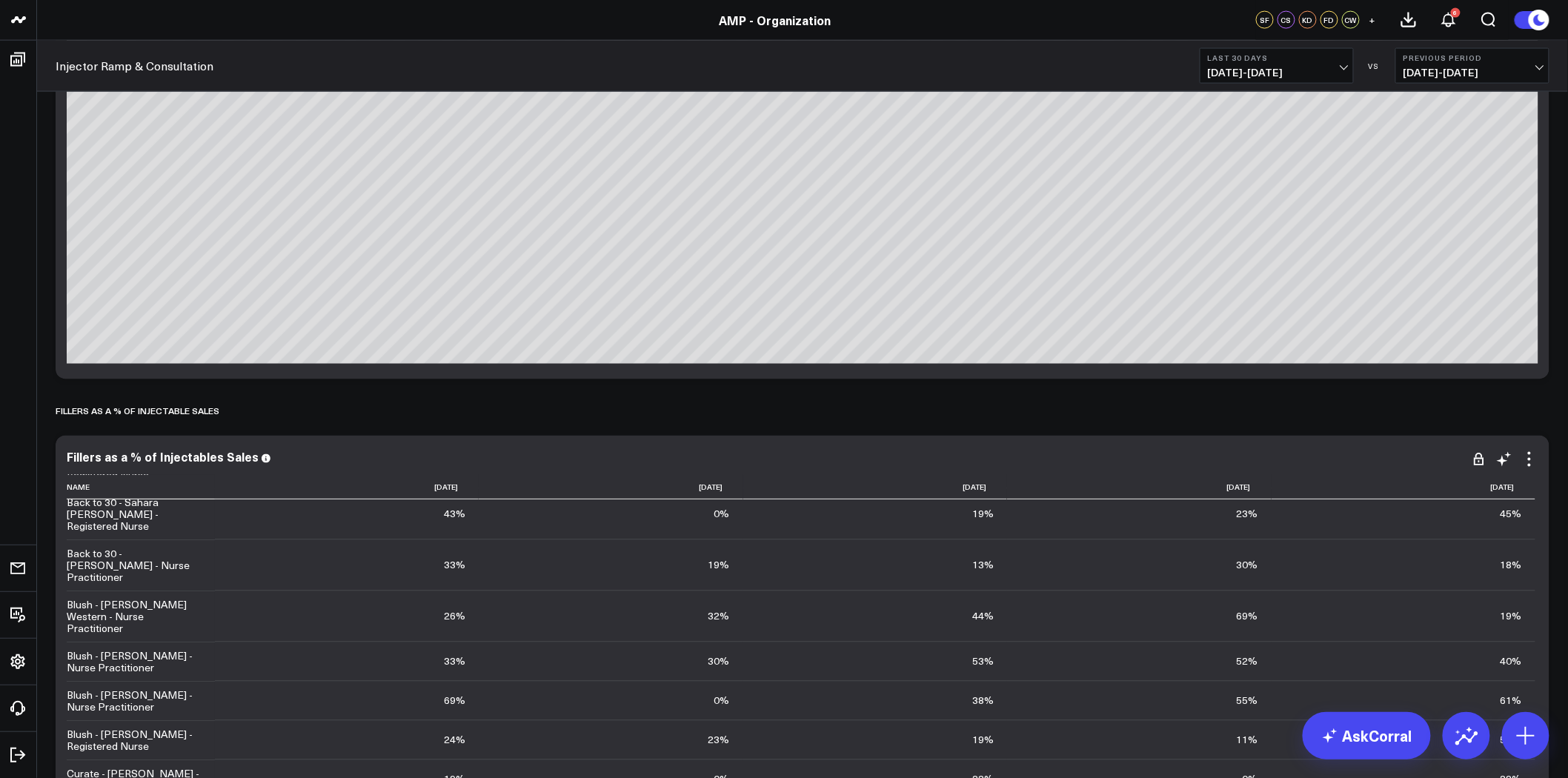
scroll to position [329, 0]
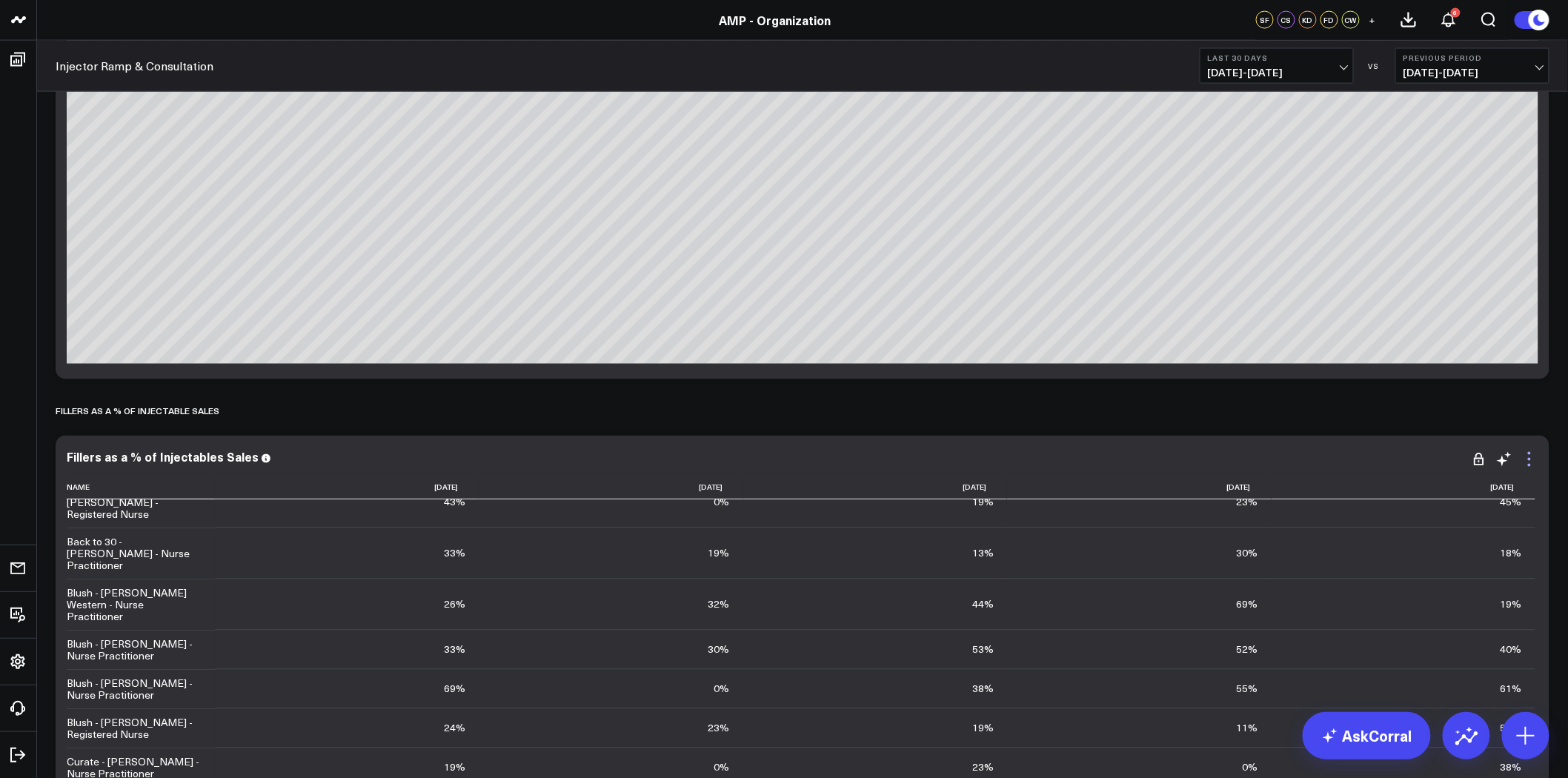
click at [1529, 458] on icon at bounding box center [1530, 460] width 3 height 3
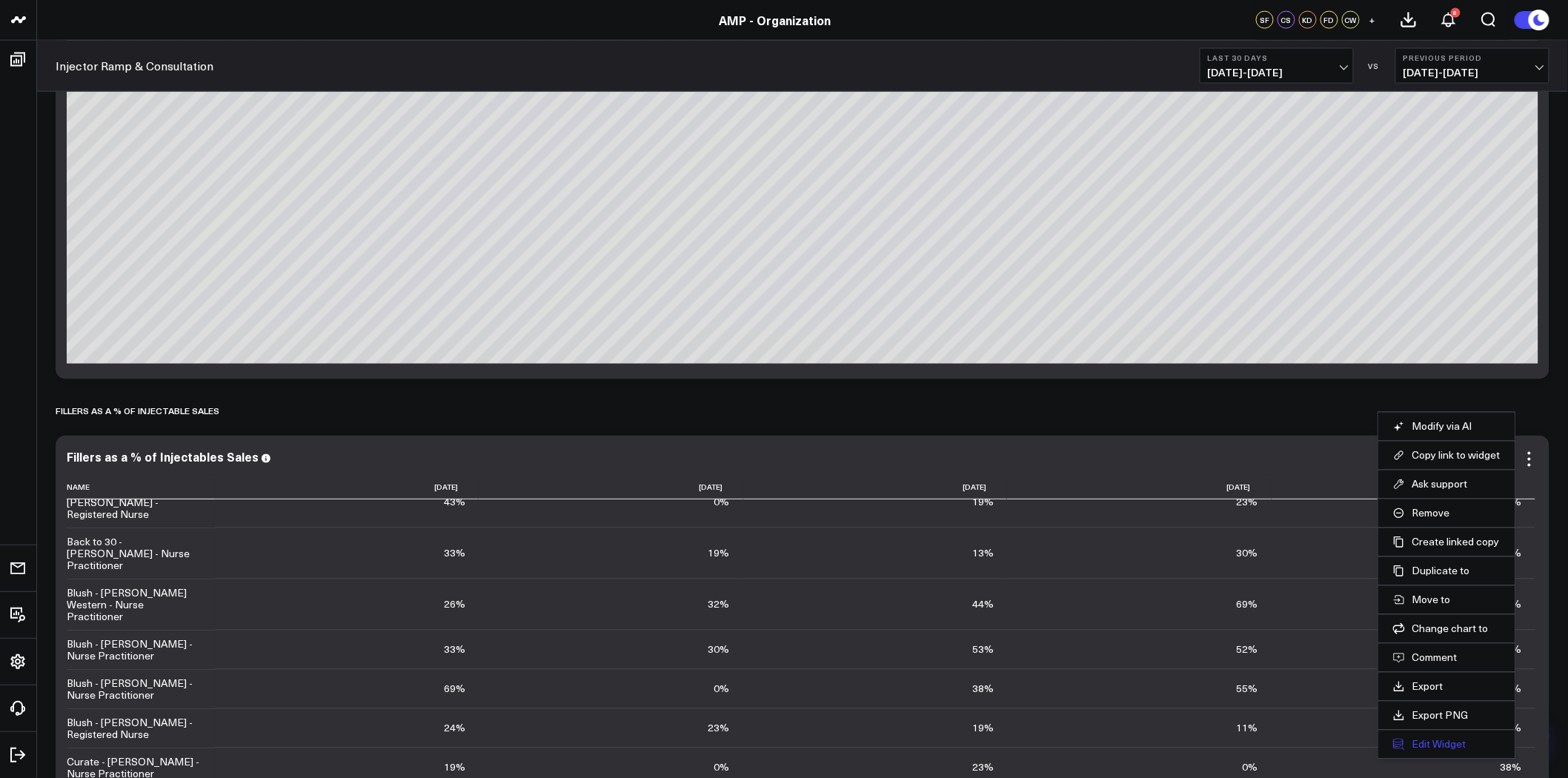
click at [1424, 745] on button "Edit Widget" at bounding box center [1447, 744] width 107 height 13
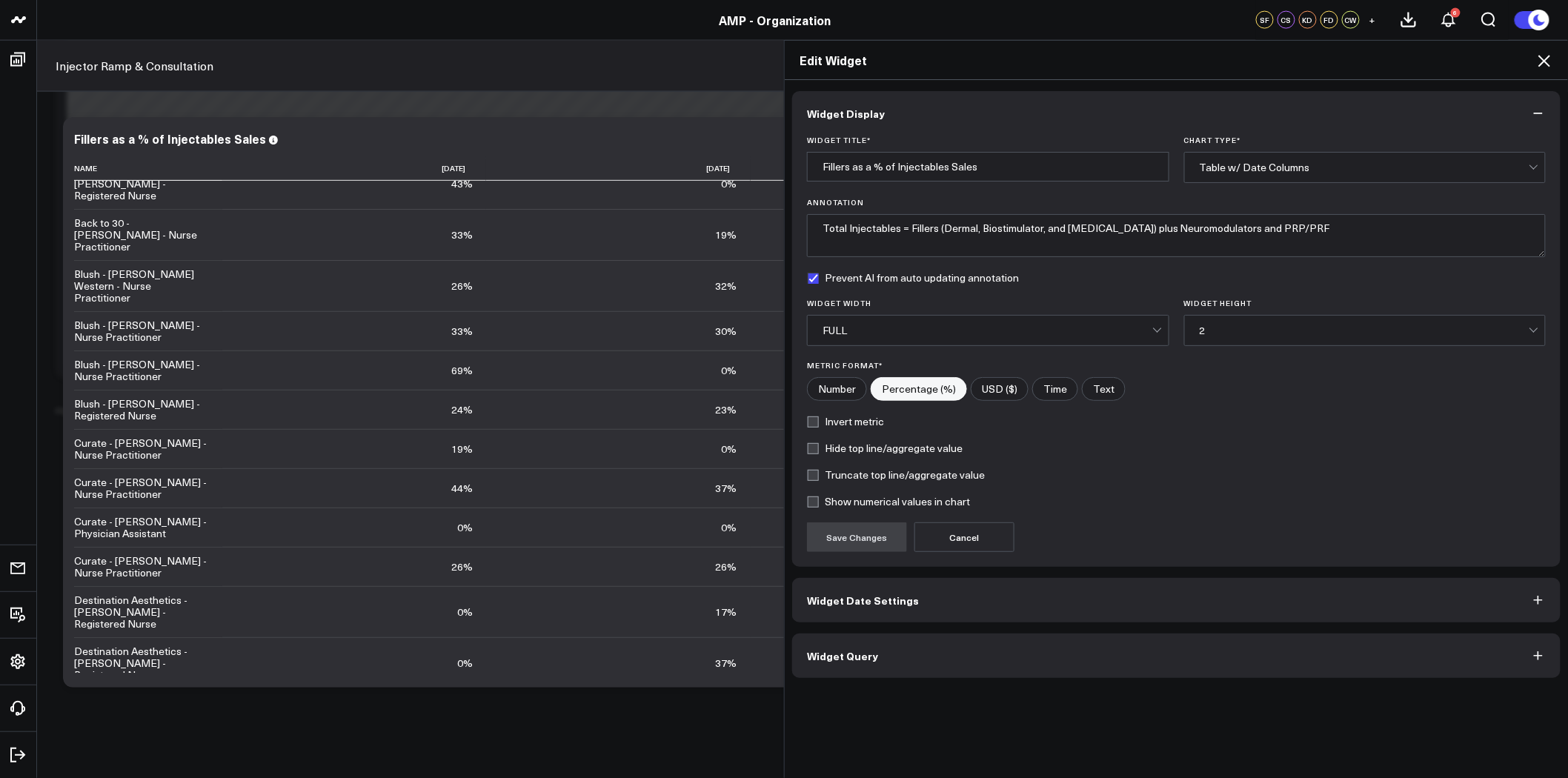
click at [866, 652] on span "Widget Query" at bounding box center [842, 655] width 71 height 11
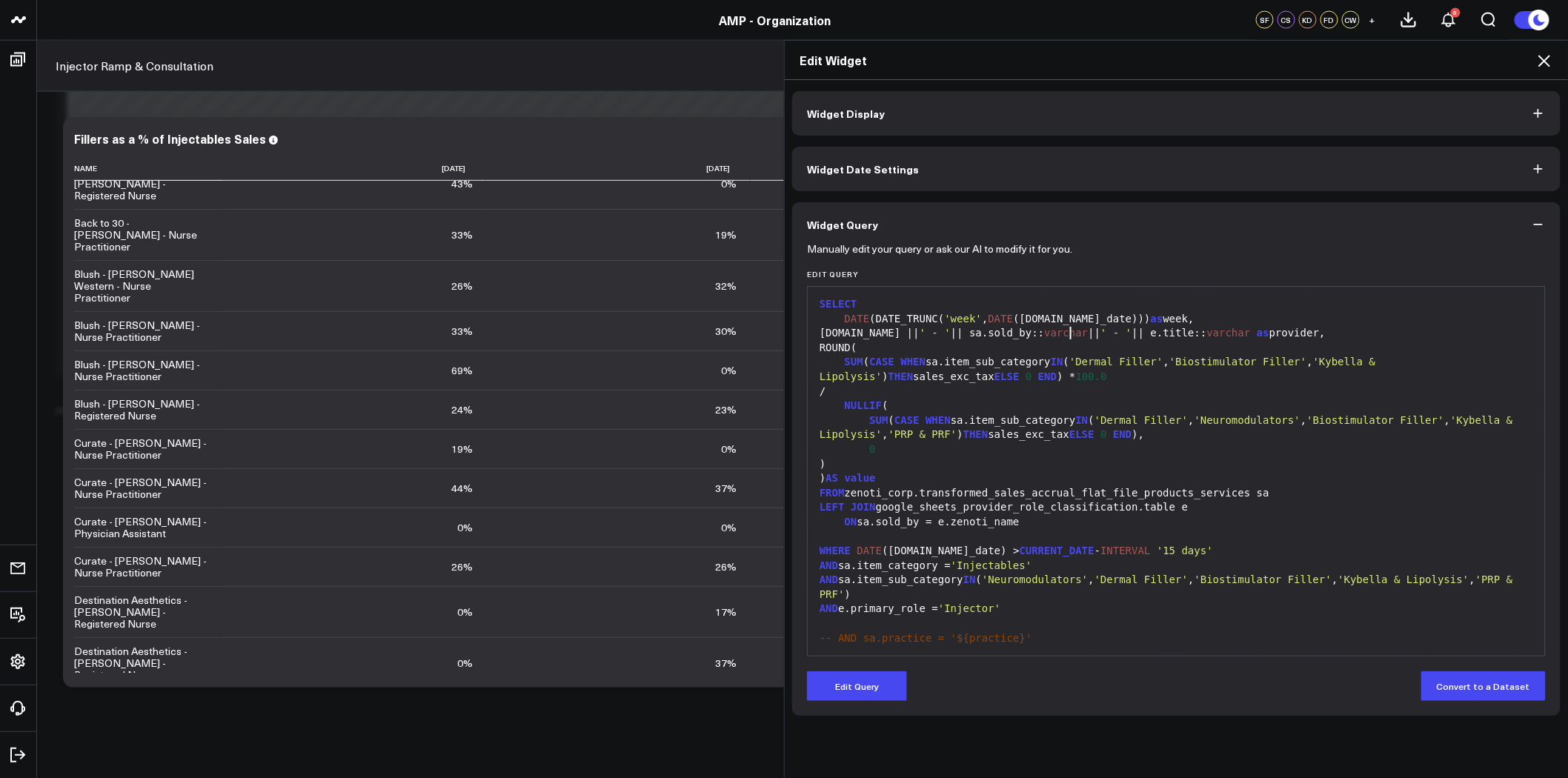
click at [1067, 334] on div "e.center || ' - ' || sa.sold_by:: varchar || ' - ' || e.title:: varchar as prov…" at bounding box center [1176, 334] width 723 height 15
click at [846, 686] on button "Edit Query" at bounding box center [857, 686] width 100 height 29
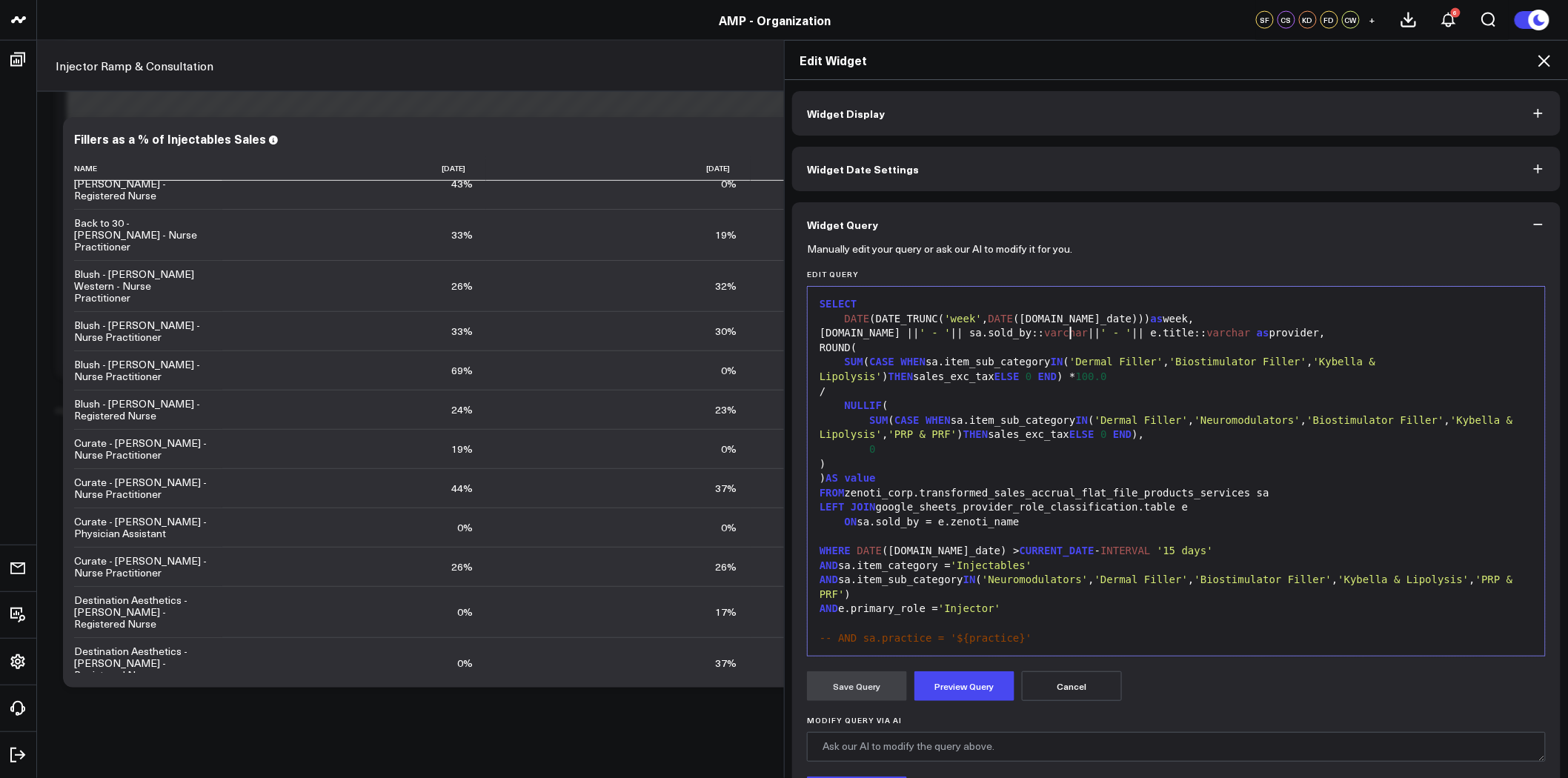
click at [1065, 335] on div "e.center || ' - ' || sa.sold_by:: varchar || ' - ' || e.title:: varchar as prov…" at bounding box center [1176, 334] width 723 height 15
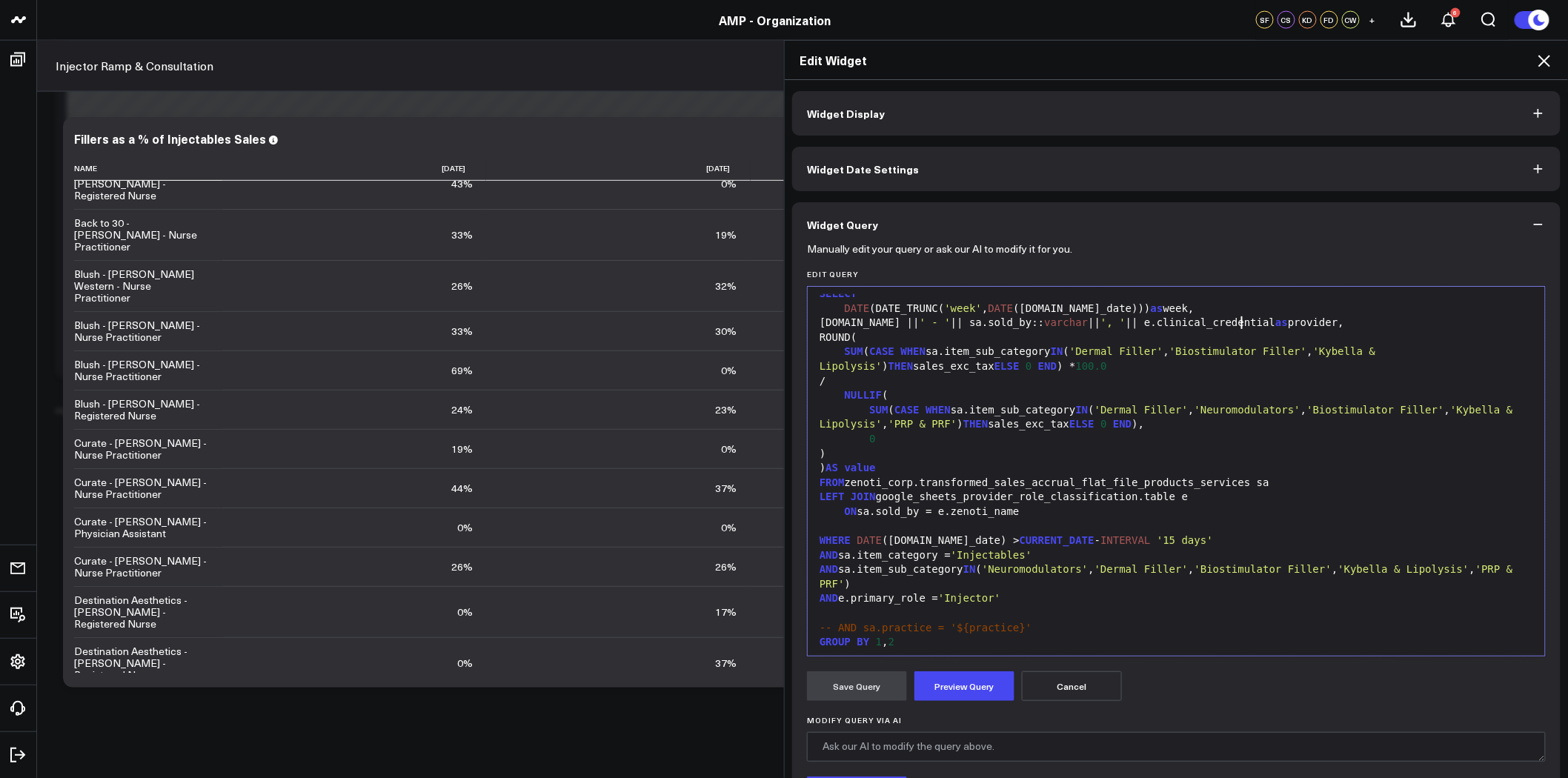
scroll to position [13, 0]
click at [980, 681] on button "Preview Query" at bounding box center [965, 686] width 100 height 29
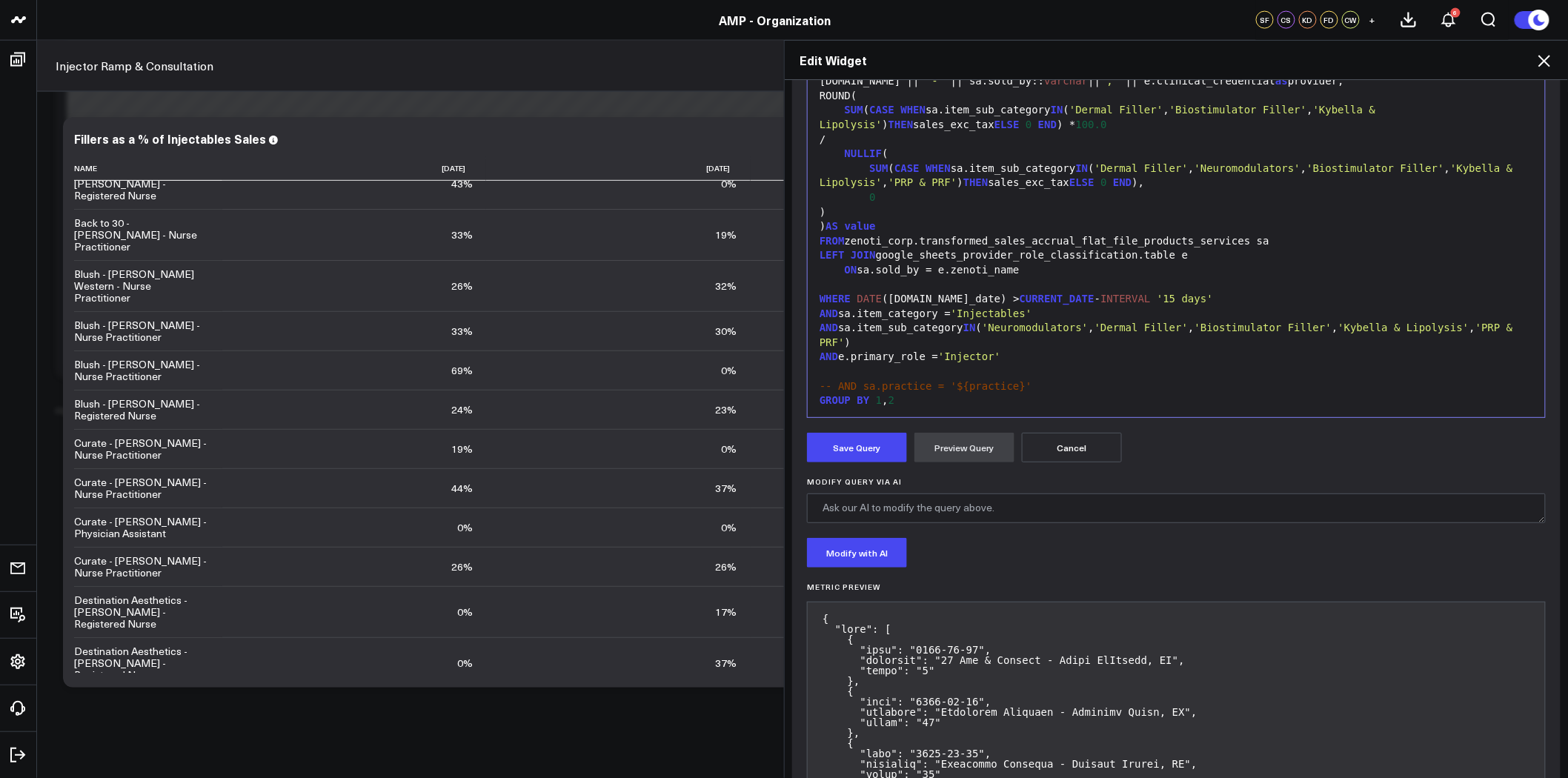
scroll to position [247, 0]
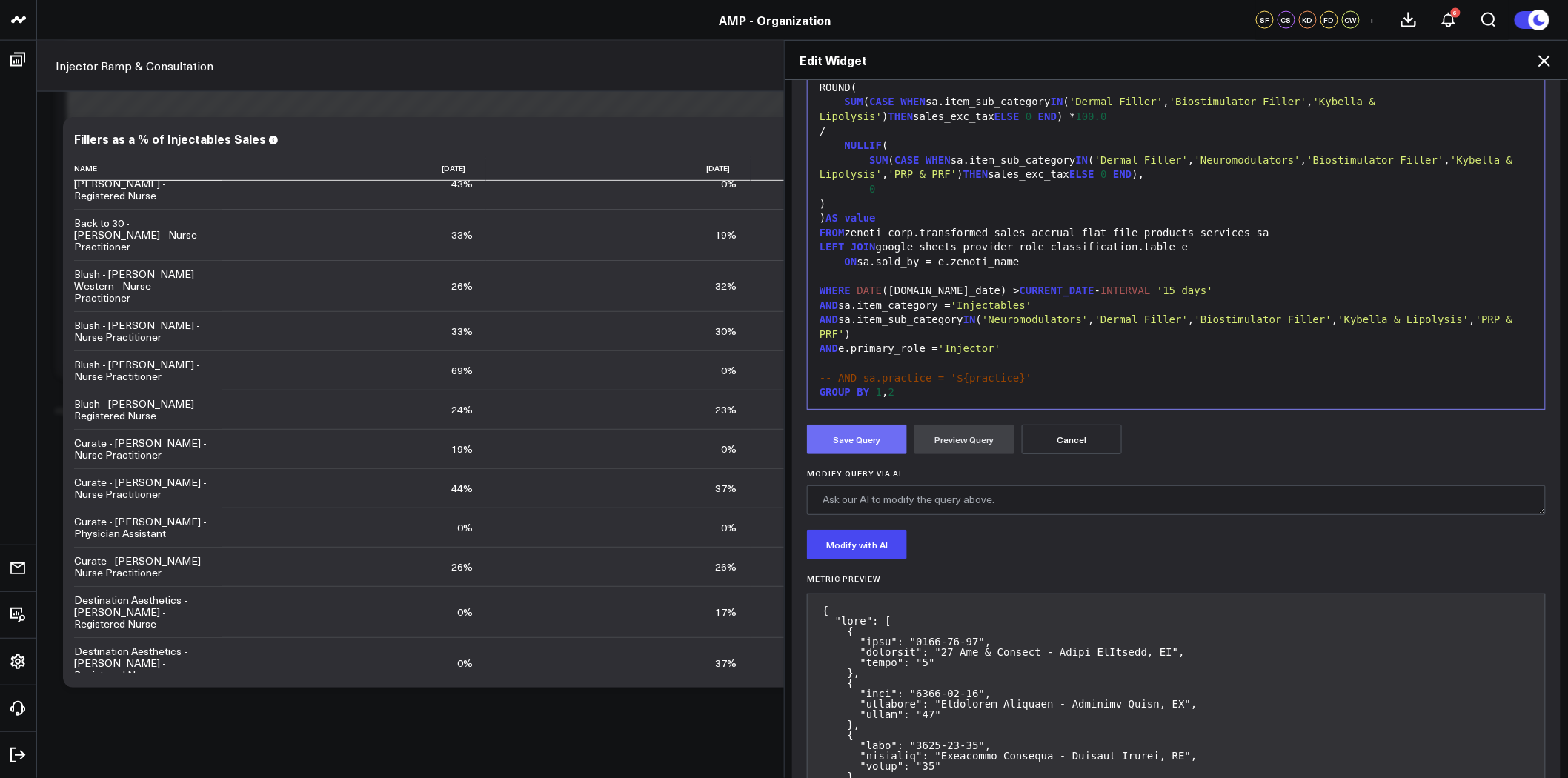
click at [863, 436] on button "Save Query" at bounding box center [857, 439] width 100 height 29
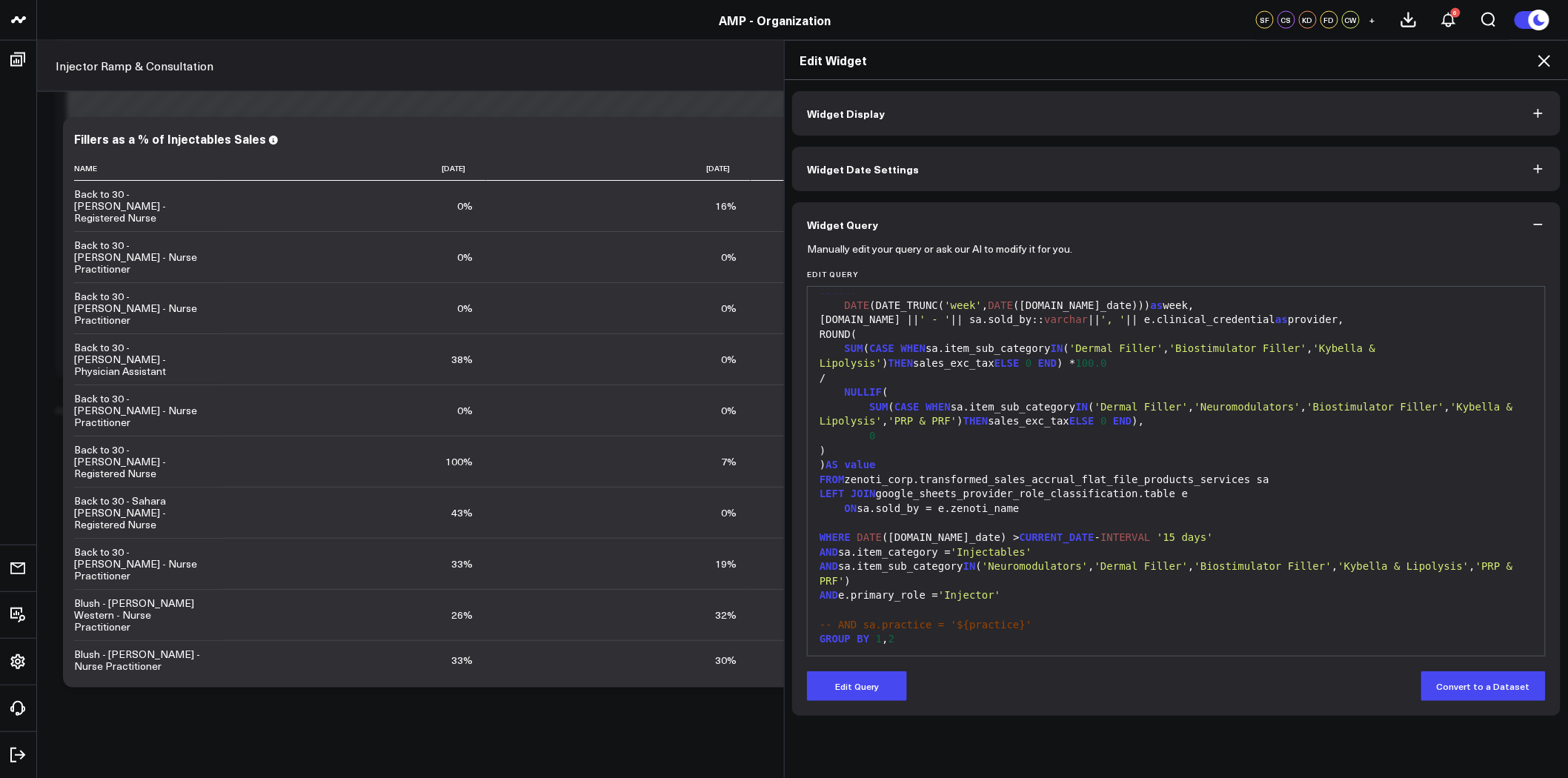
scroll to position [0, 0]
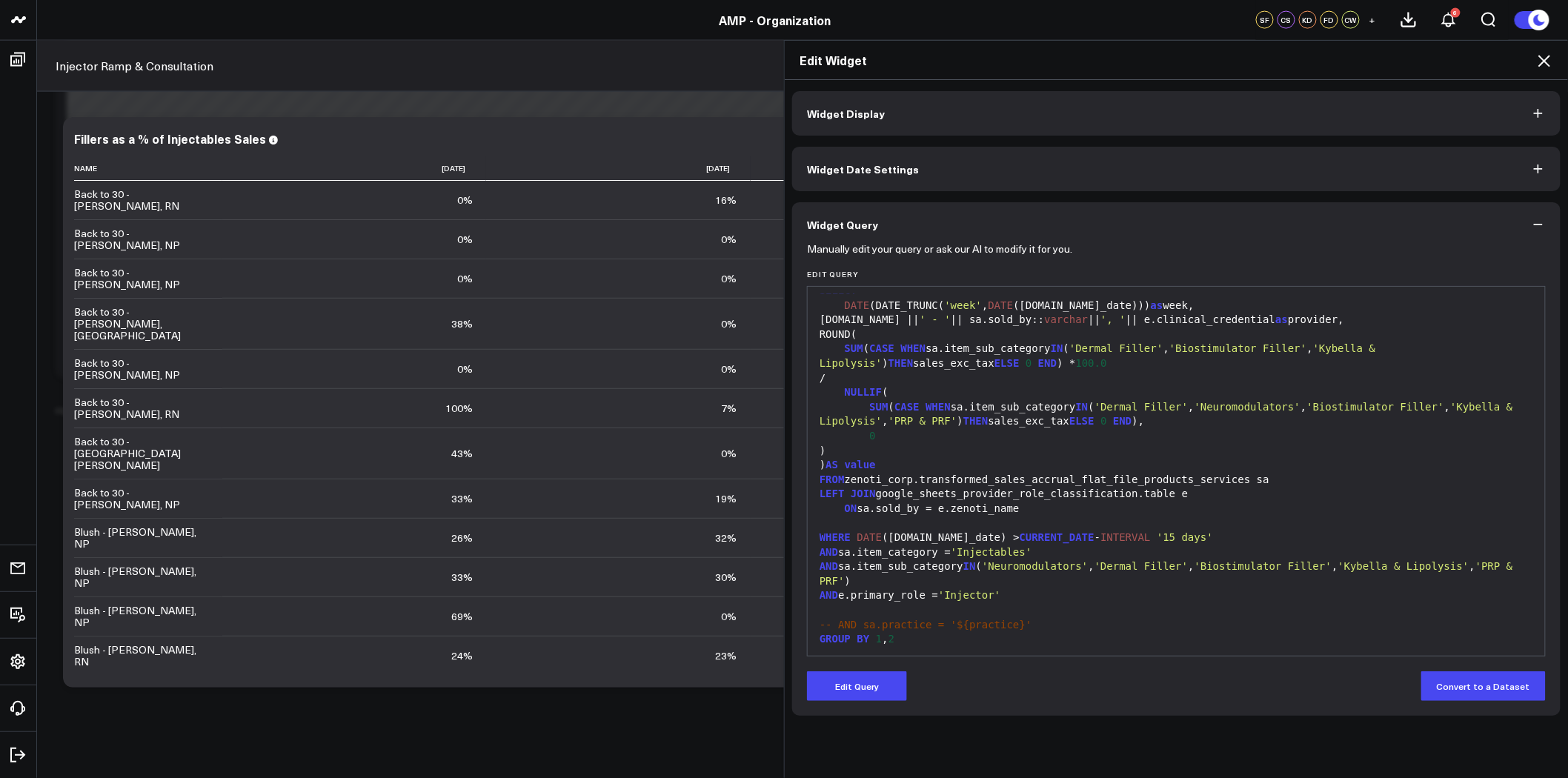
click at [1544, 59] on icon at bounding box center [1545, 61] width 18 height 18
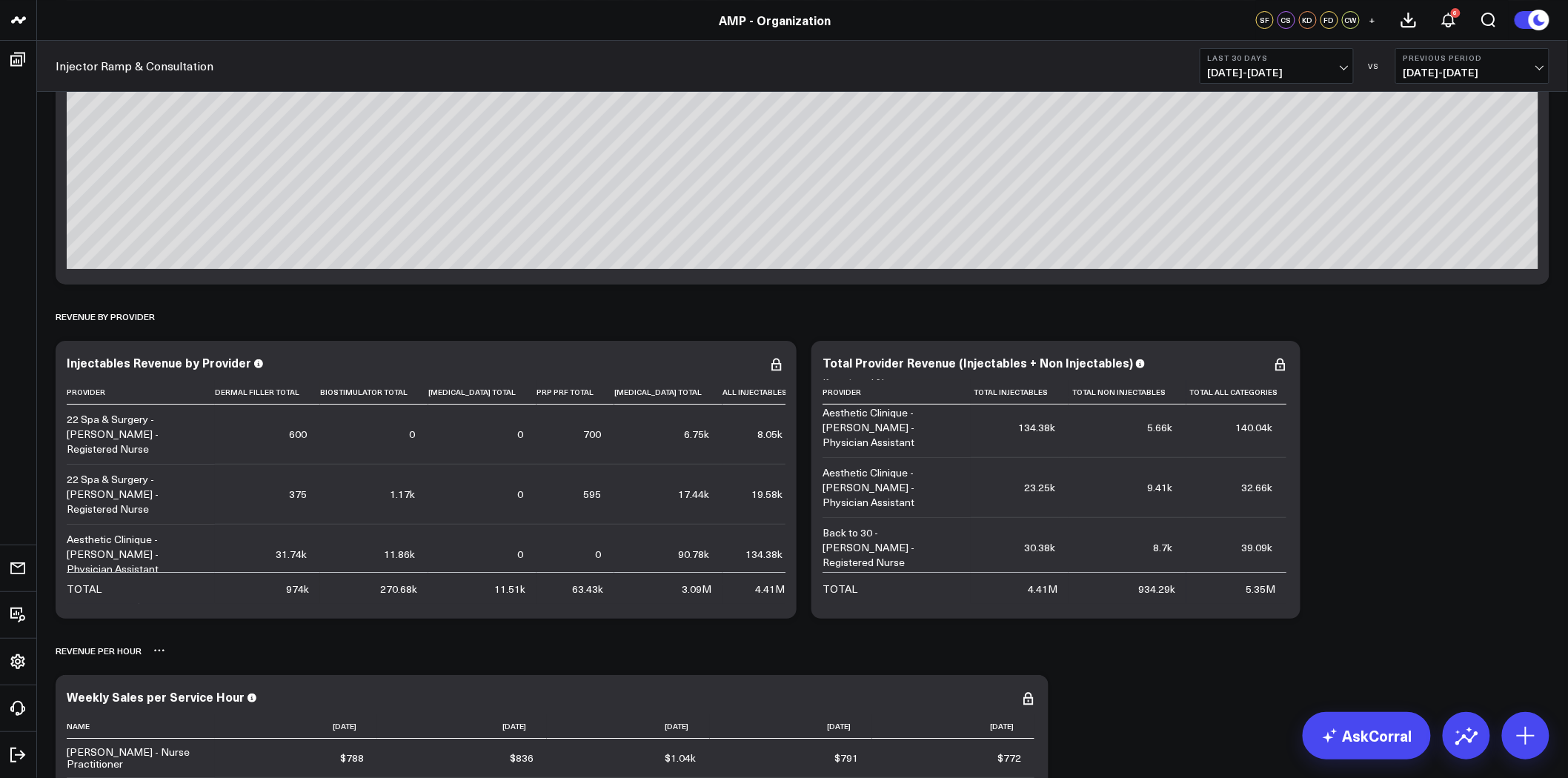
scroll to position [2387, 0]
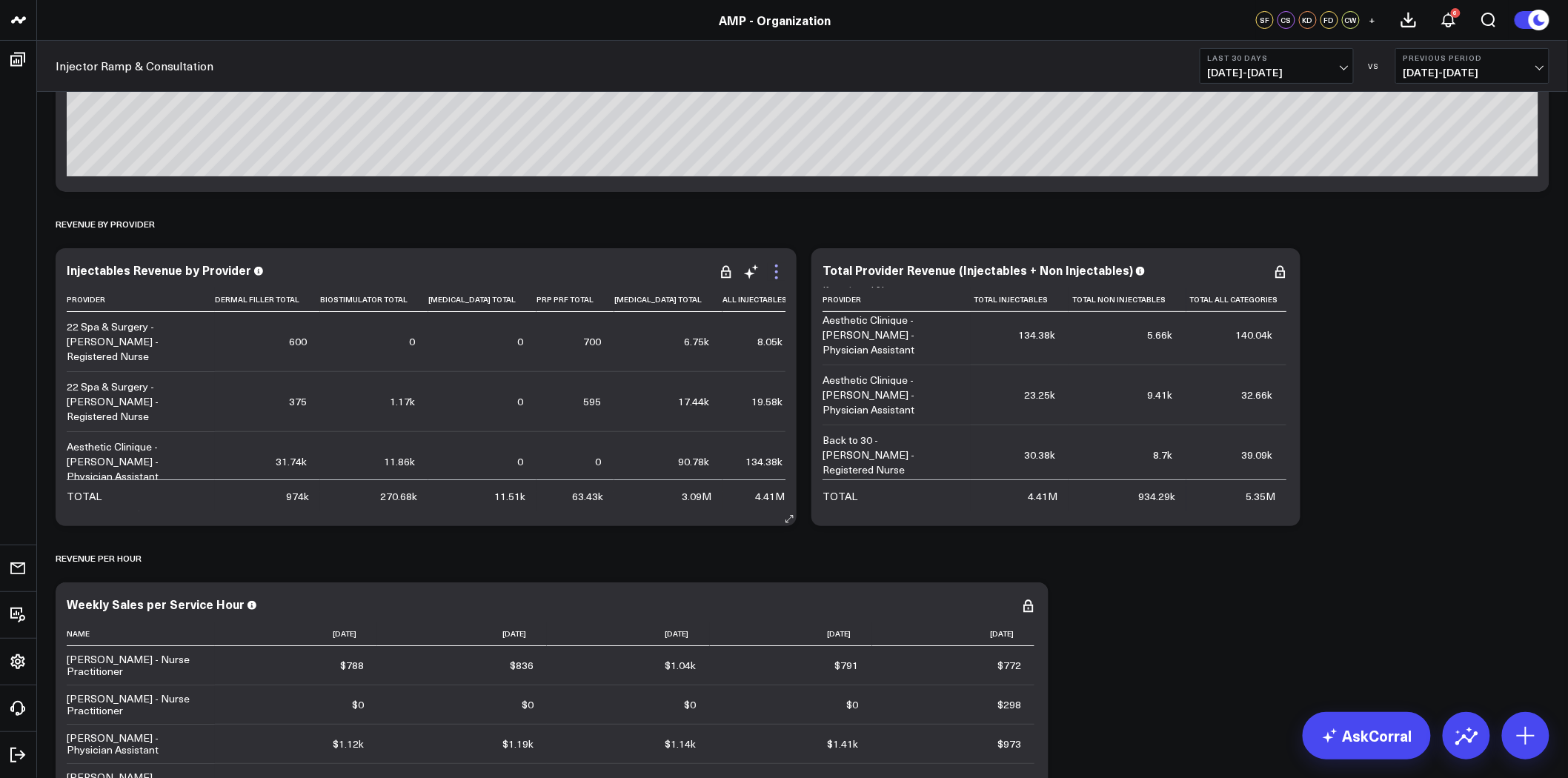
click at [780, 272] on icon at bounding box center [777, 272] width 18 height 18
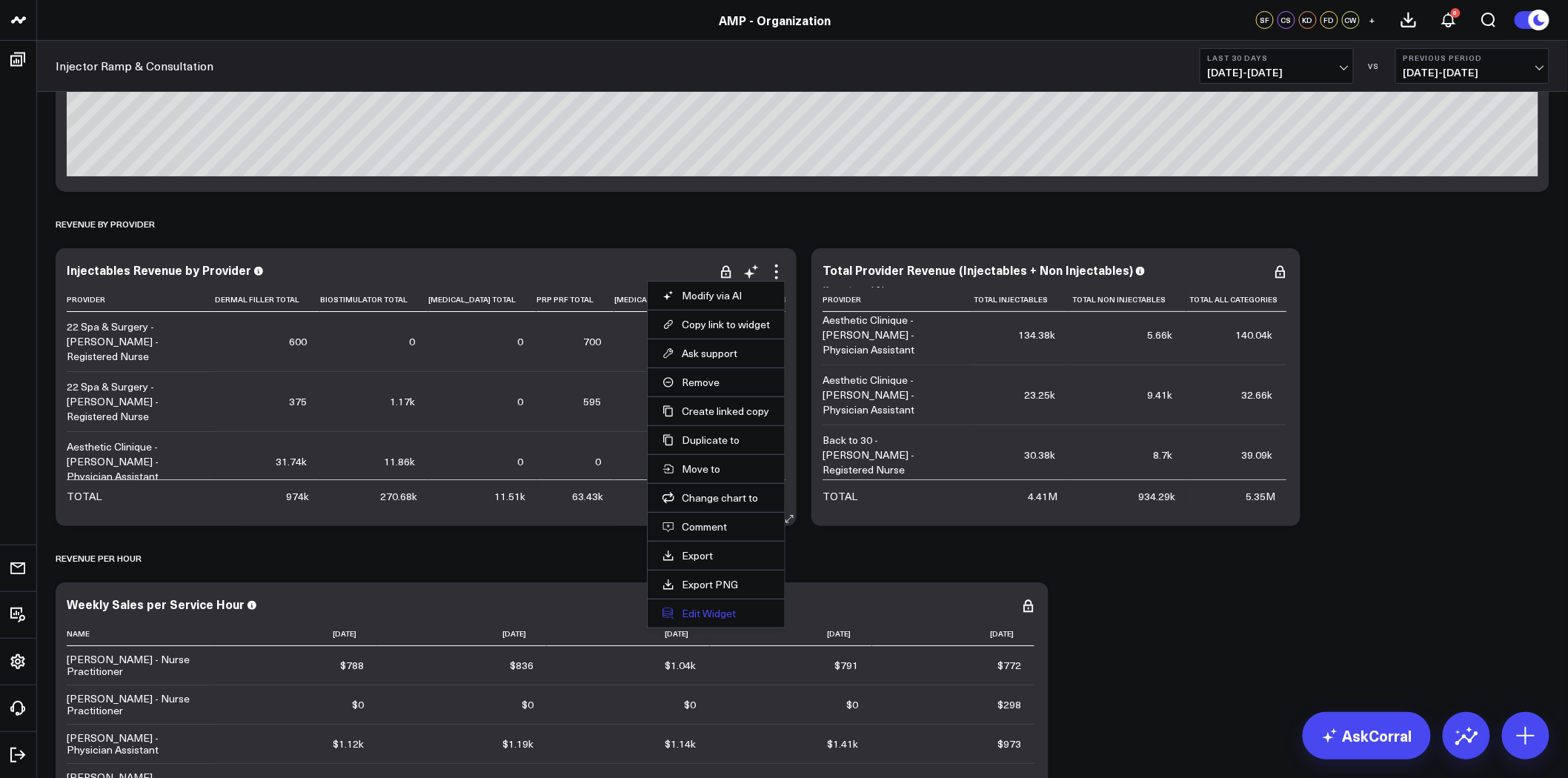
click at [713, 613] on button "Edit Widget" at bounding box center [716, 614] width 107 height 13
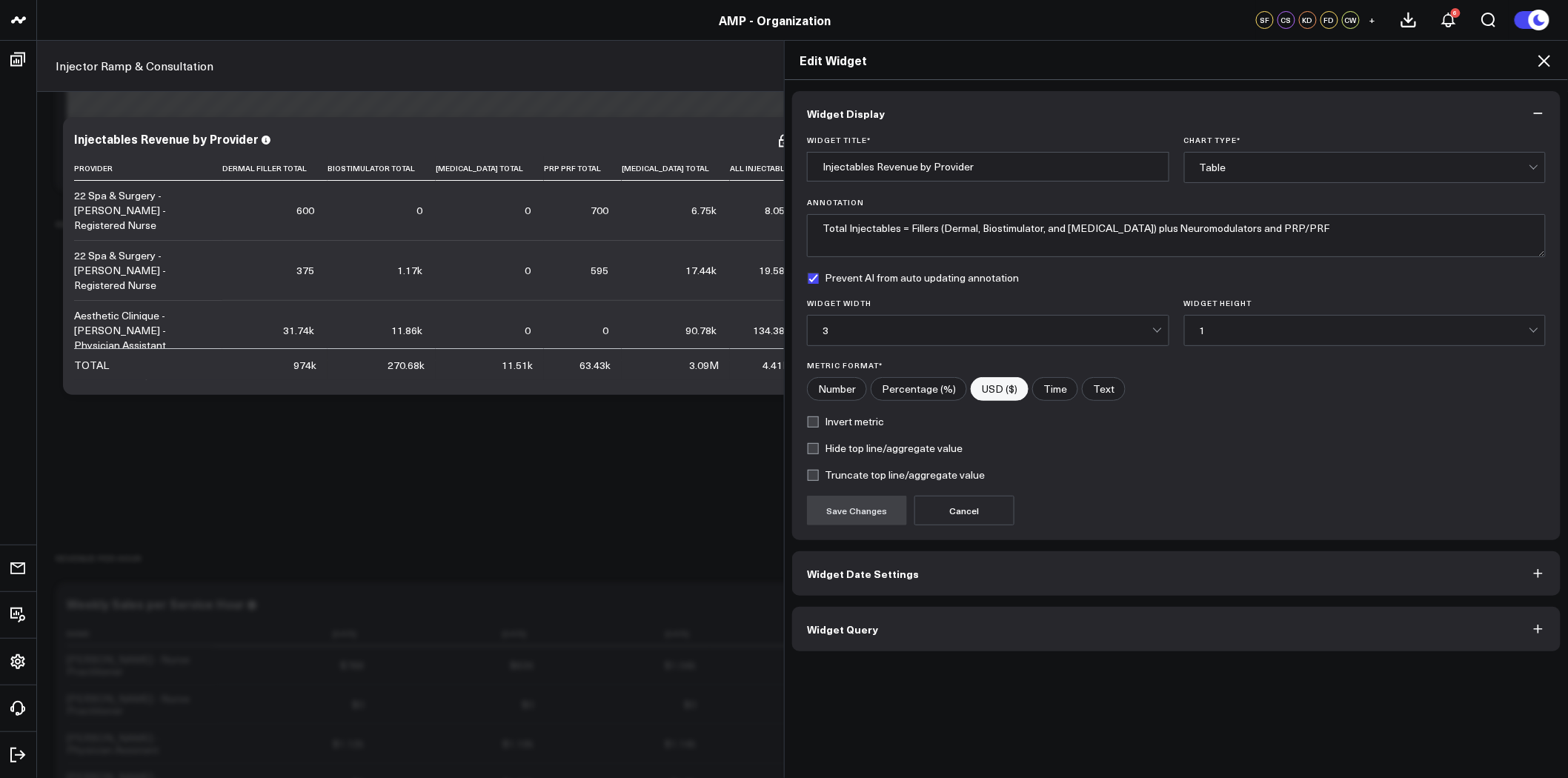
click at [1085, 625] on button "Widget Query" at bounding box center [1176, 629] width 768 height 44
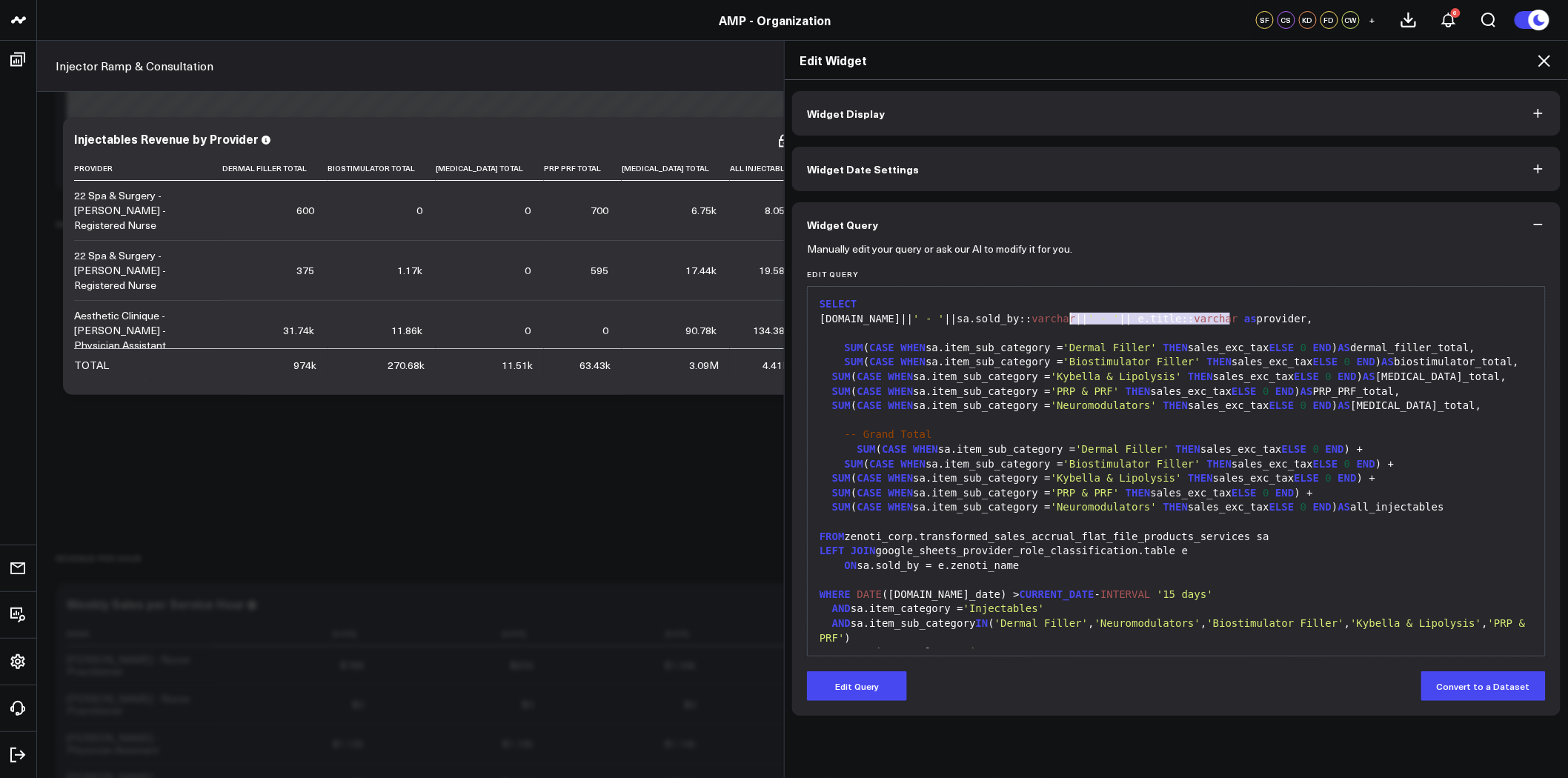
drag, startPoint x: 1223, startPoint y: 317, endPoint x: 1065, endPoint y: 319, distance: 158.0
click at [1065, 319] on div "e.center|| ' - ' ||sa.sold_by:: varchar || ' - ' || e.title:: varchar as provid…" at bounding box center [1176, 319] width 723 height 15
click at [847, 690] on button "Edit Query" at bounding box center [857, 686] width 100 height 29
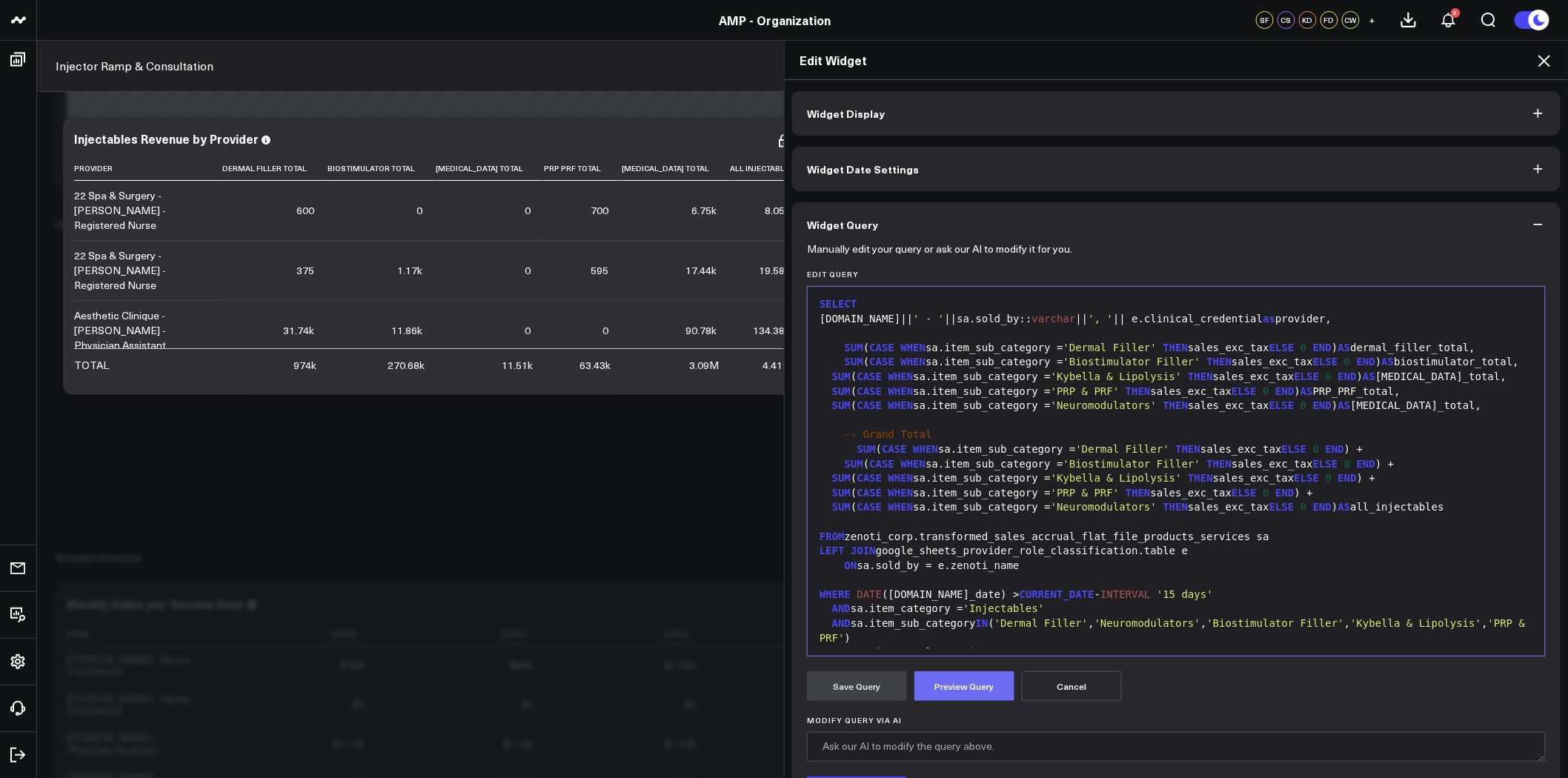
click at [955, 683] on button "Preview Query" at bounding box center [965, 686] width 100 height 29
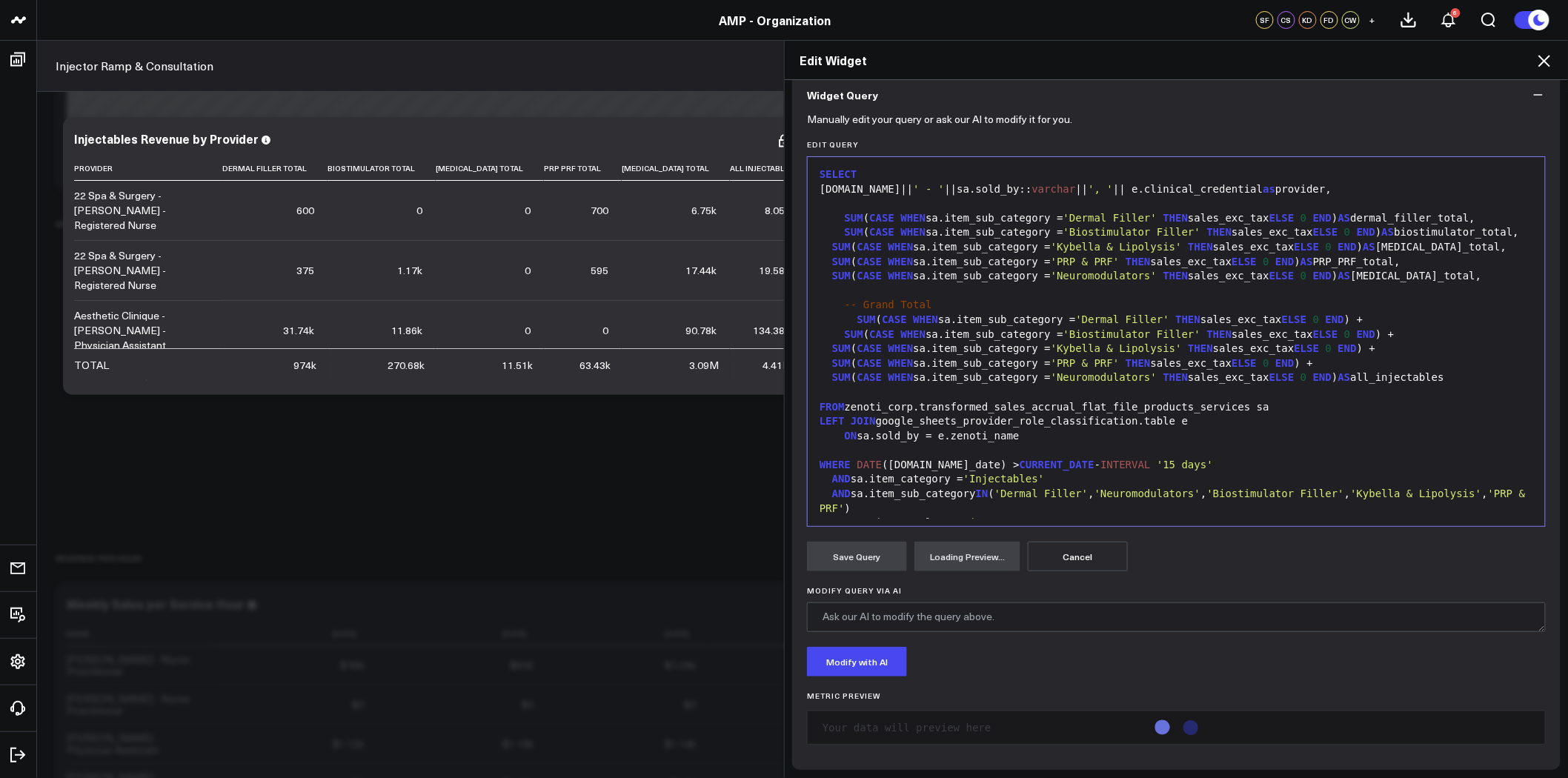
scroll to position [131, 0]
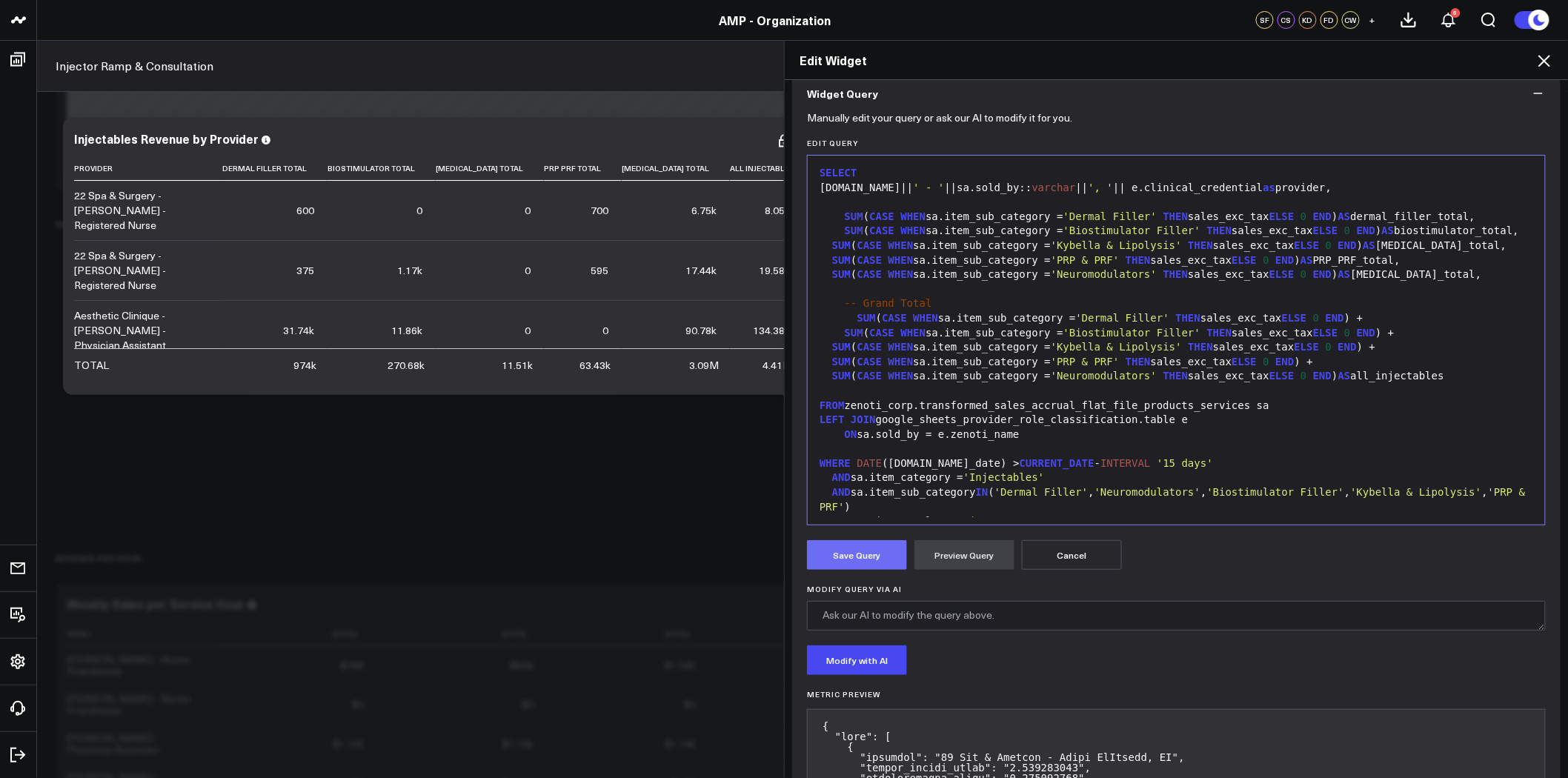
click at [884, 554] on button "Save Query" at bounding box center [857, 555] width 100 height 29
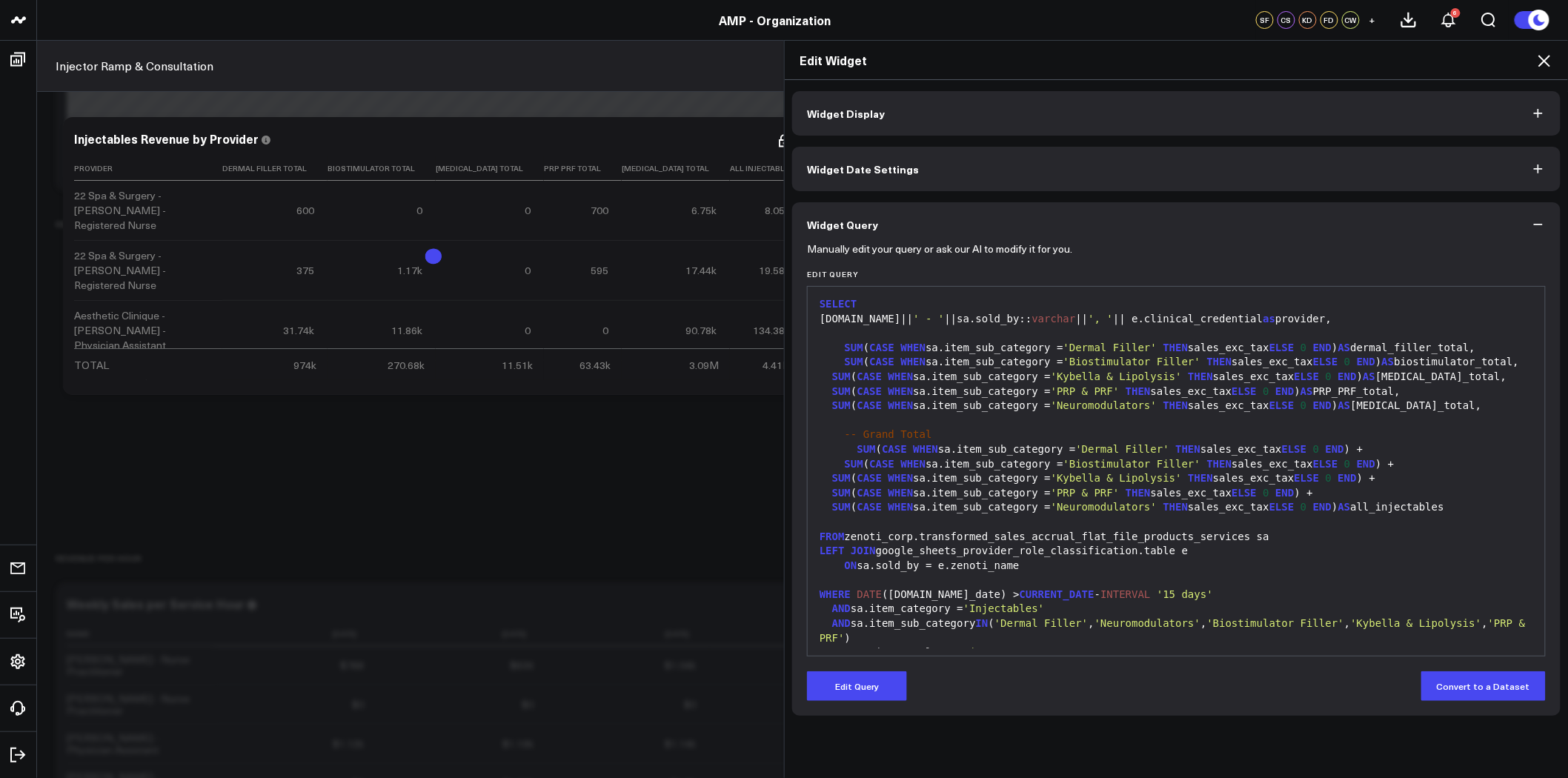
scroll to position [0, 0]
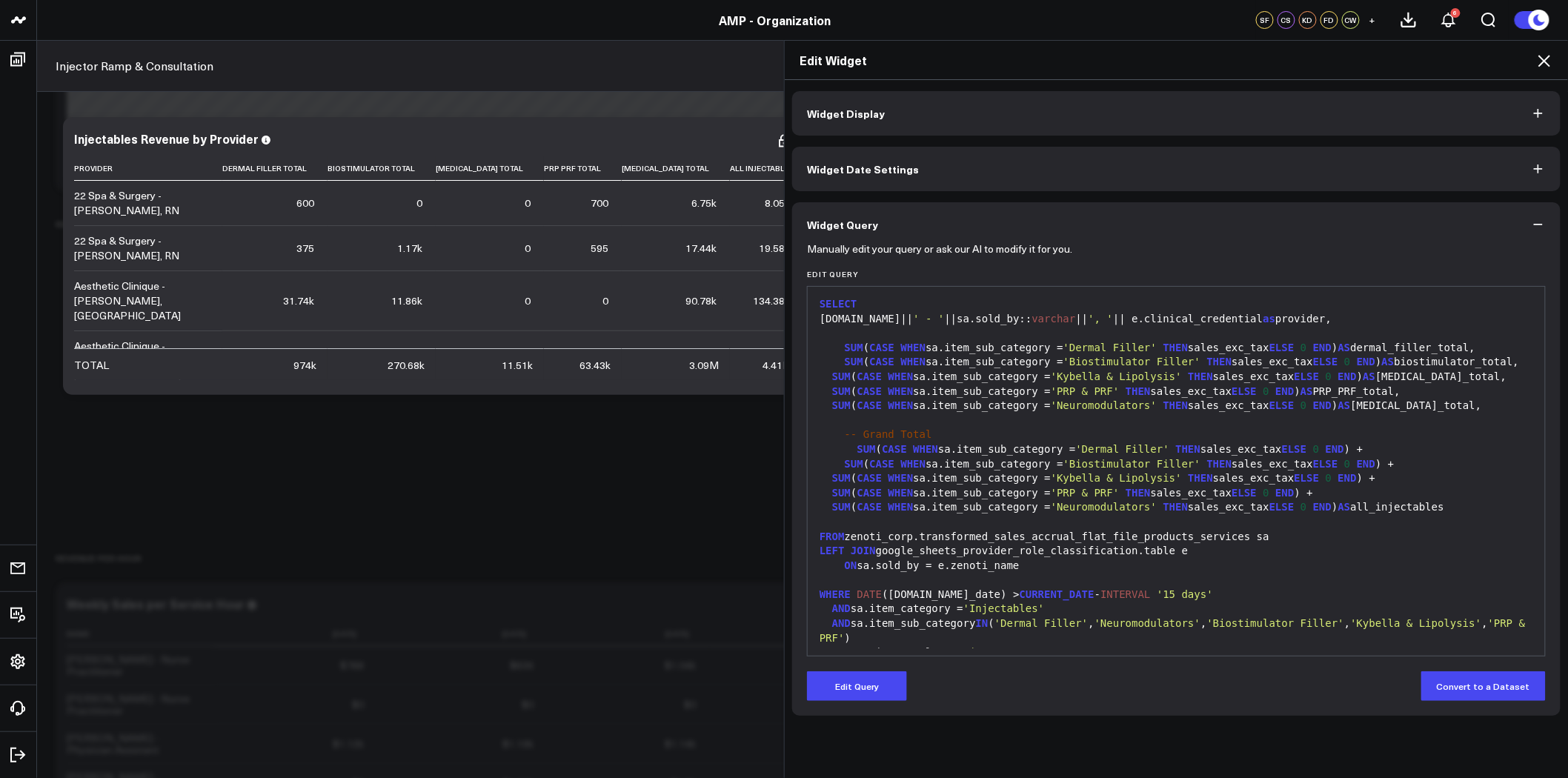
click at [1544, 59] on icon at bounding box center [1545, 61] width 18 height 18
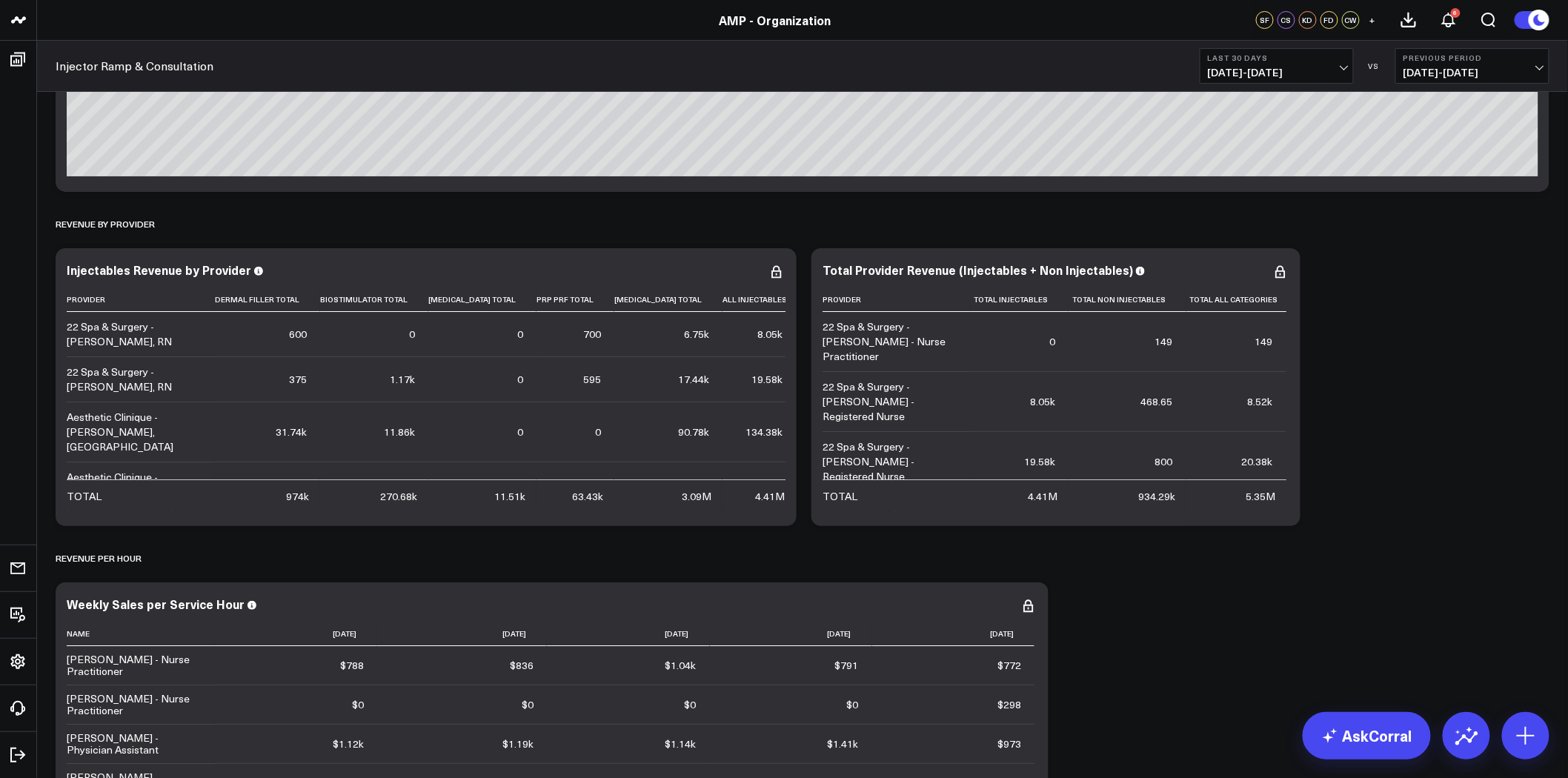
scroll to position [2716, 0]
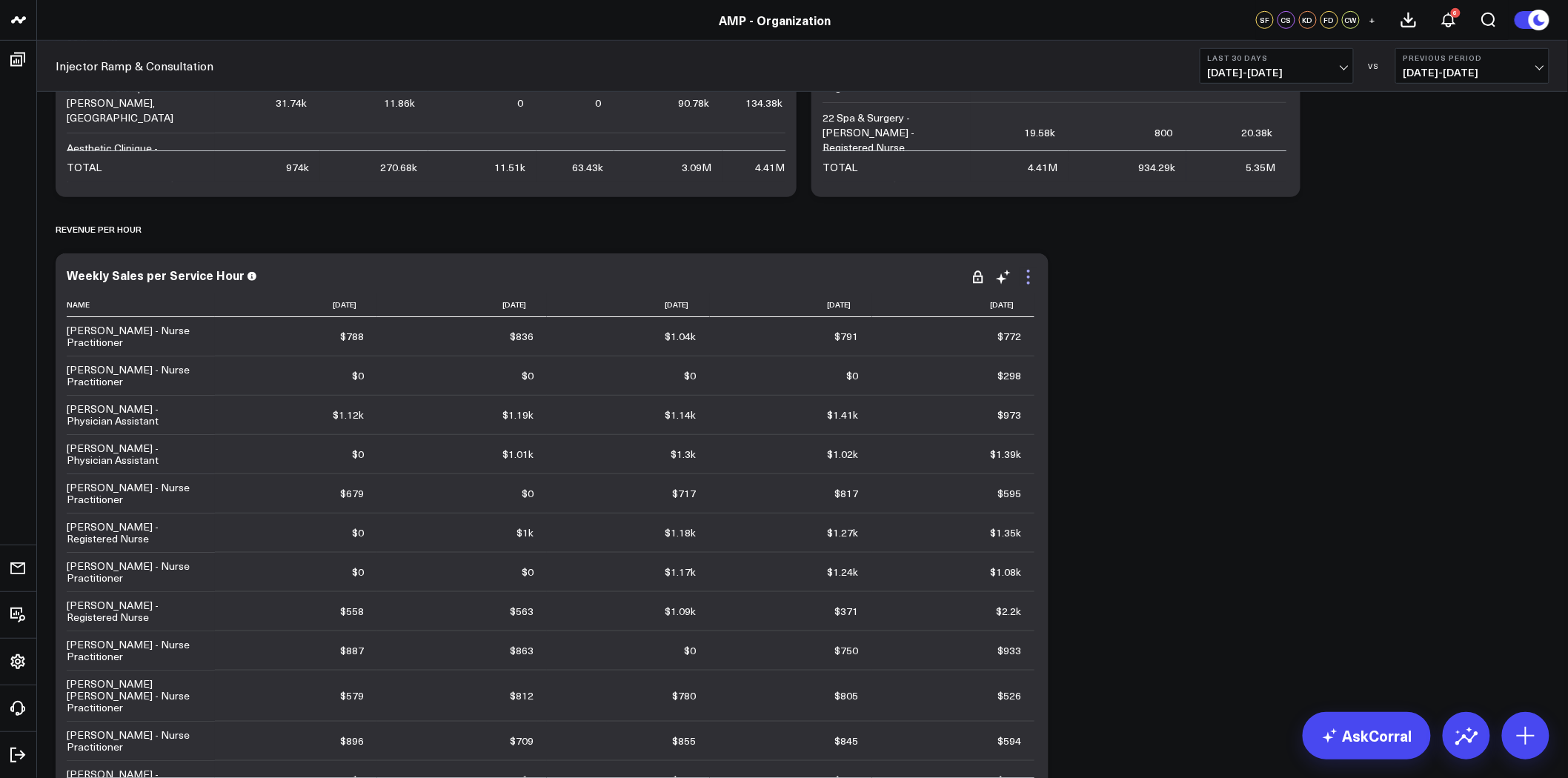
click at [1027, 277] on icon at bounding box center [1029, 277] width 3 height 3
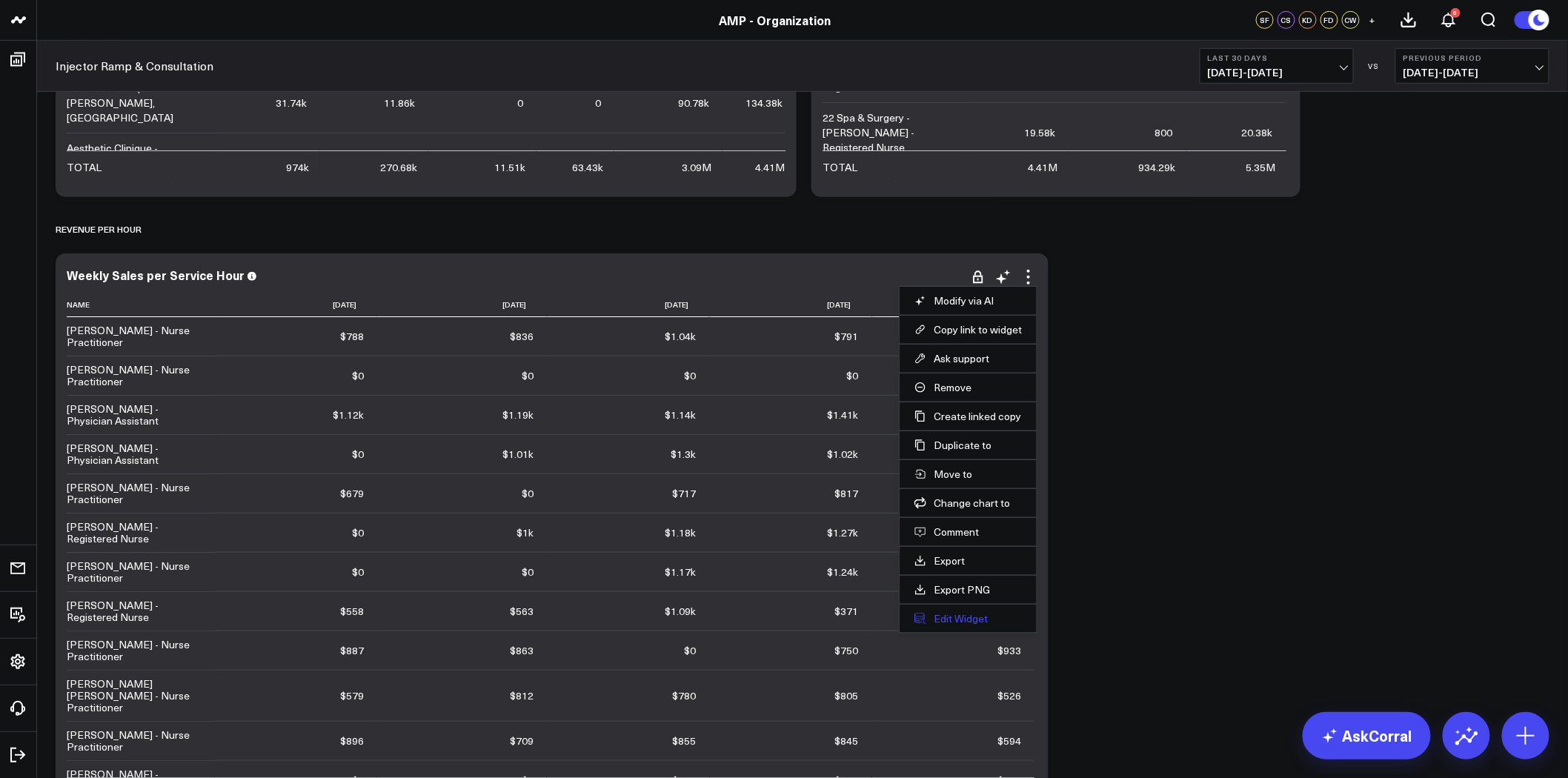
click at [944, 614] on button "Edit Widget" at bounding box center [968, 618] width 107 height 13
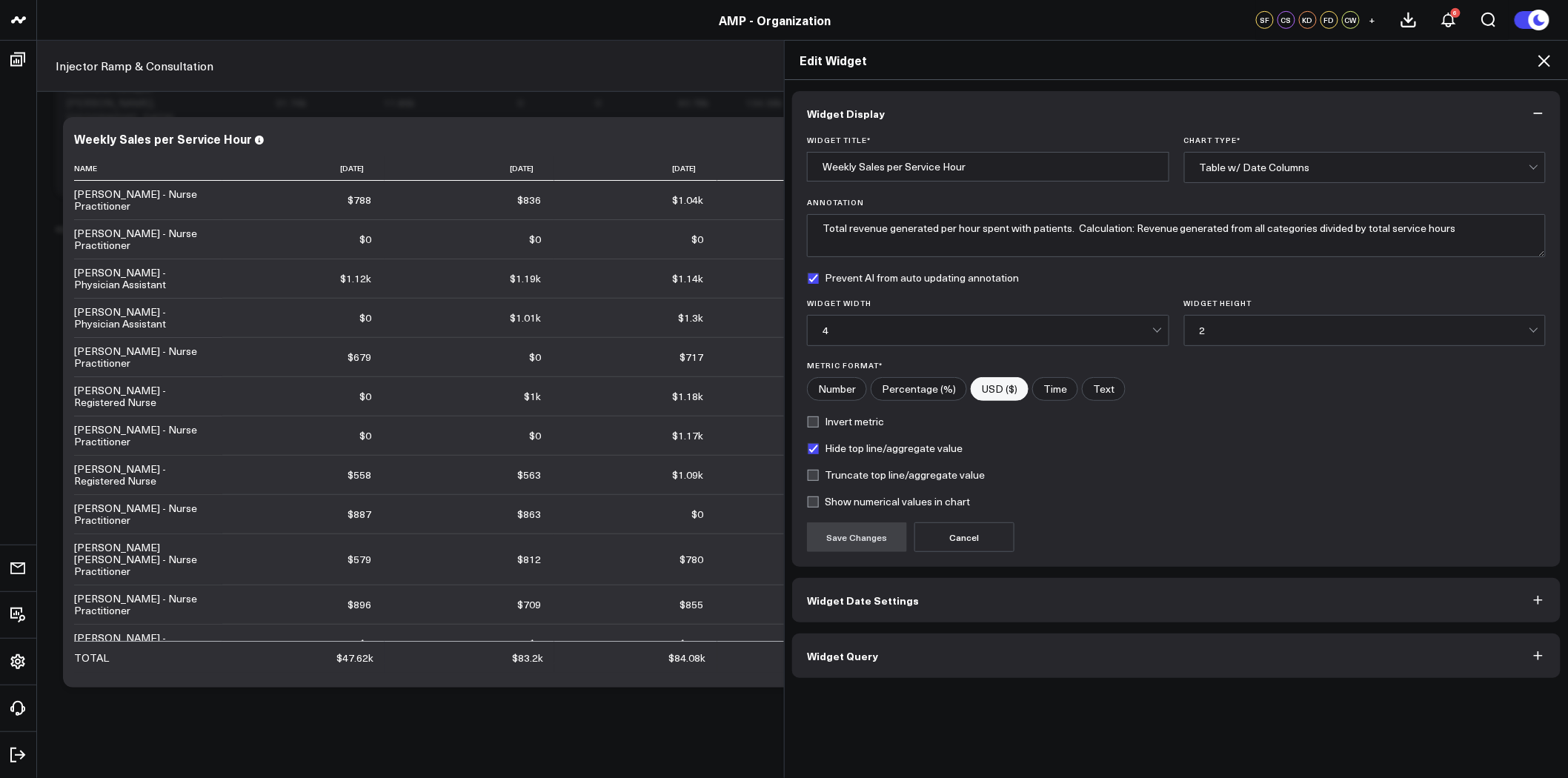
click at [915, 654] on button "Widget Query" at bounding box center [1176, 655] width 768 height 44
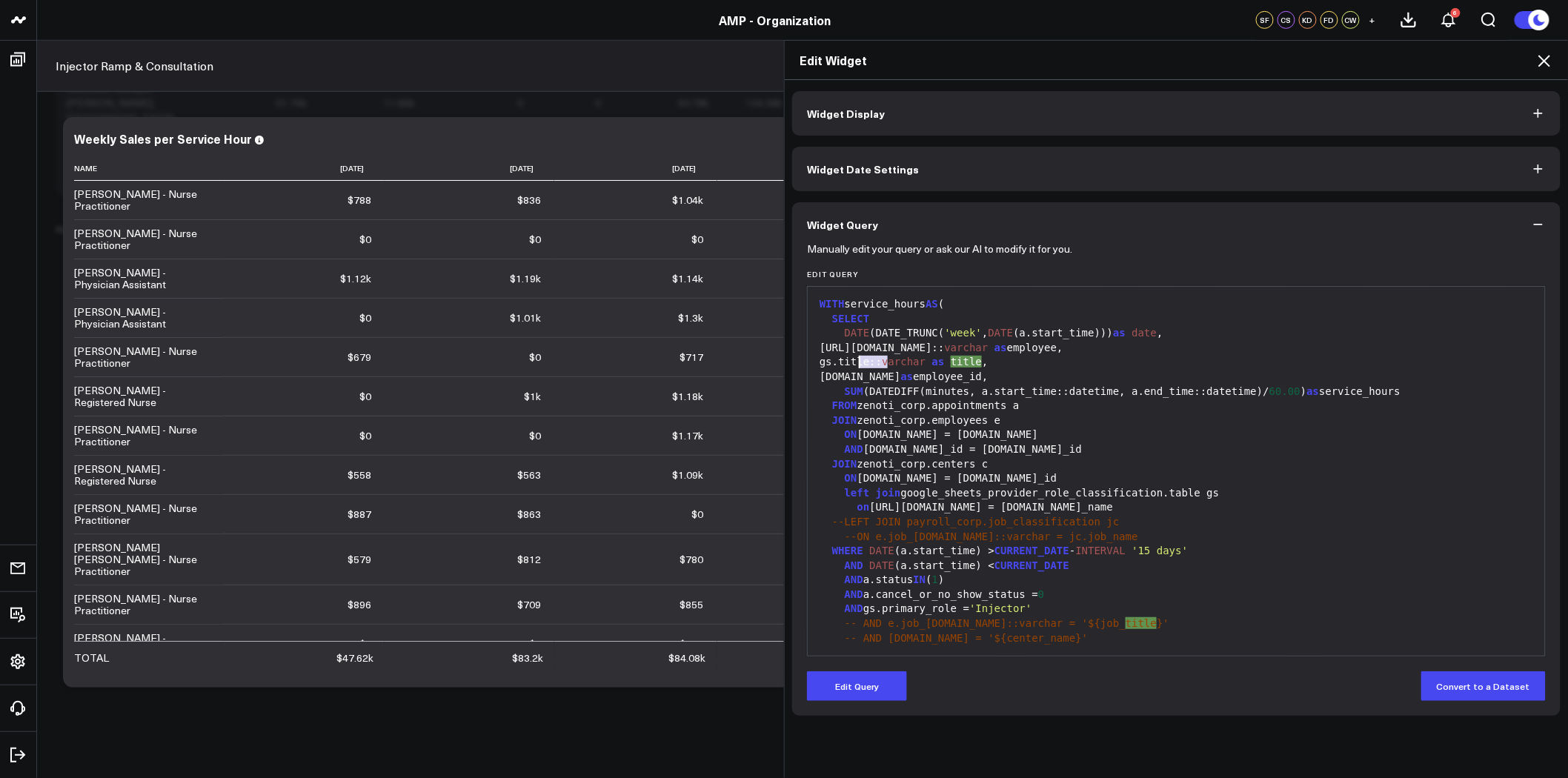
drag, startPoint x: 882, startPoint y: 362, endPoint x: 854, endPoint y: 362, distance: 28.0
click at [854, 362] on div "gs.title:: varchar as title ," at bounding box center [1176, 362] width 723 height 15
click at [845, 684] on button "Edit Query" at bounding box center [857, 686] width 100 height 29
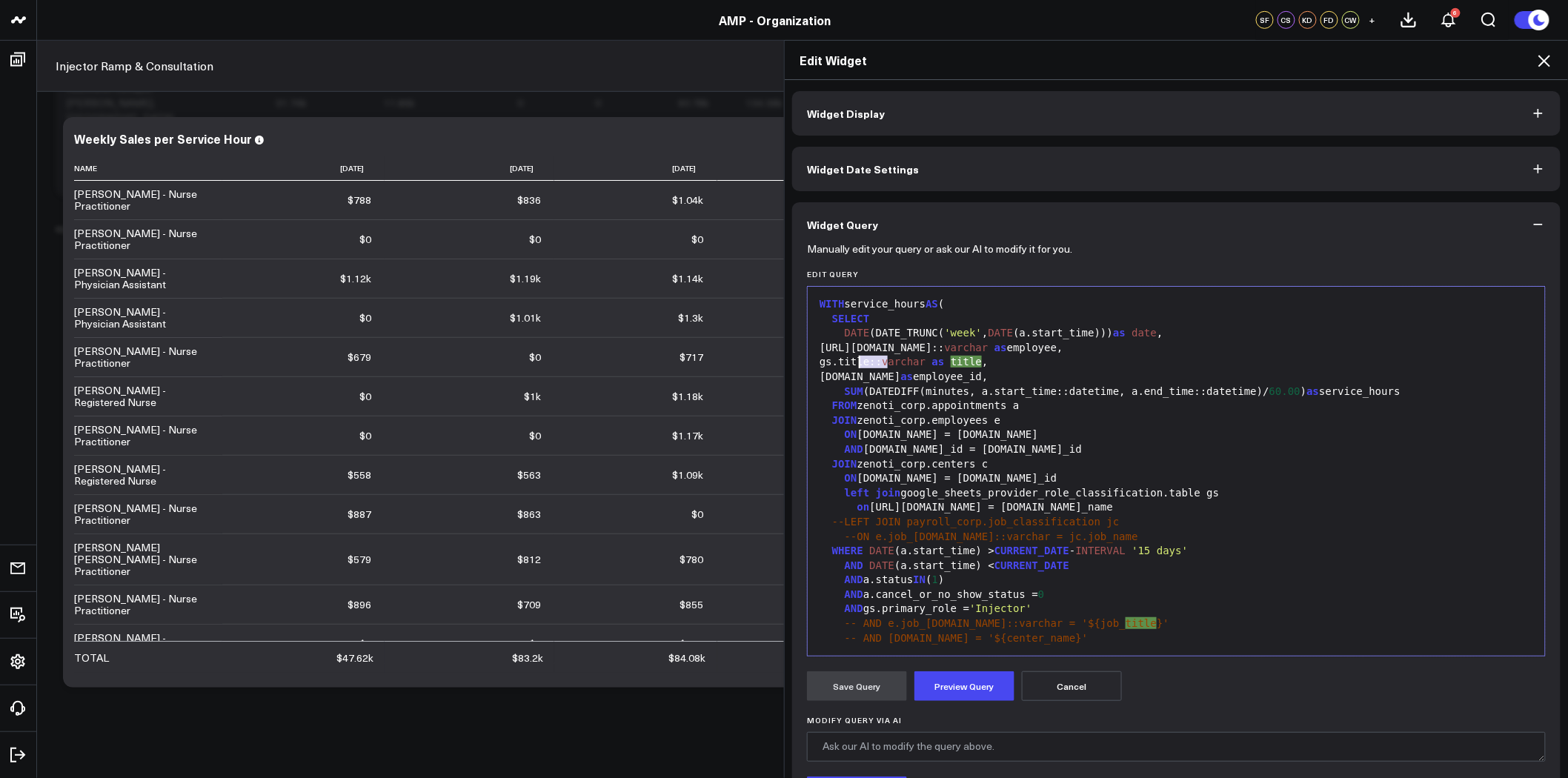
click at [881, 364] on div "gs.title:: varchar as title ," at bounding box center [1176, 362] width 723 height 15
click at [972, 694] on button "Preview Query" at bounding box center [965, 686] width 100 height 29
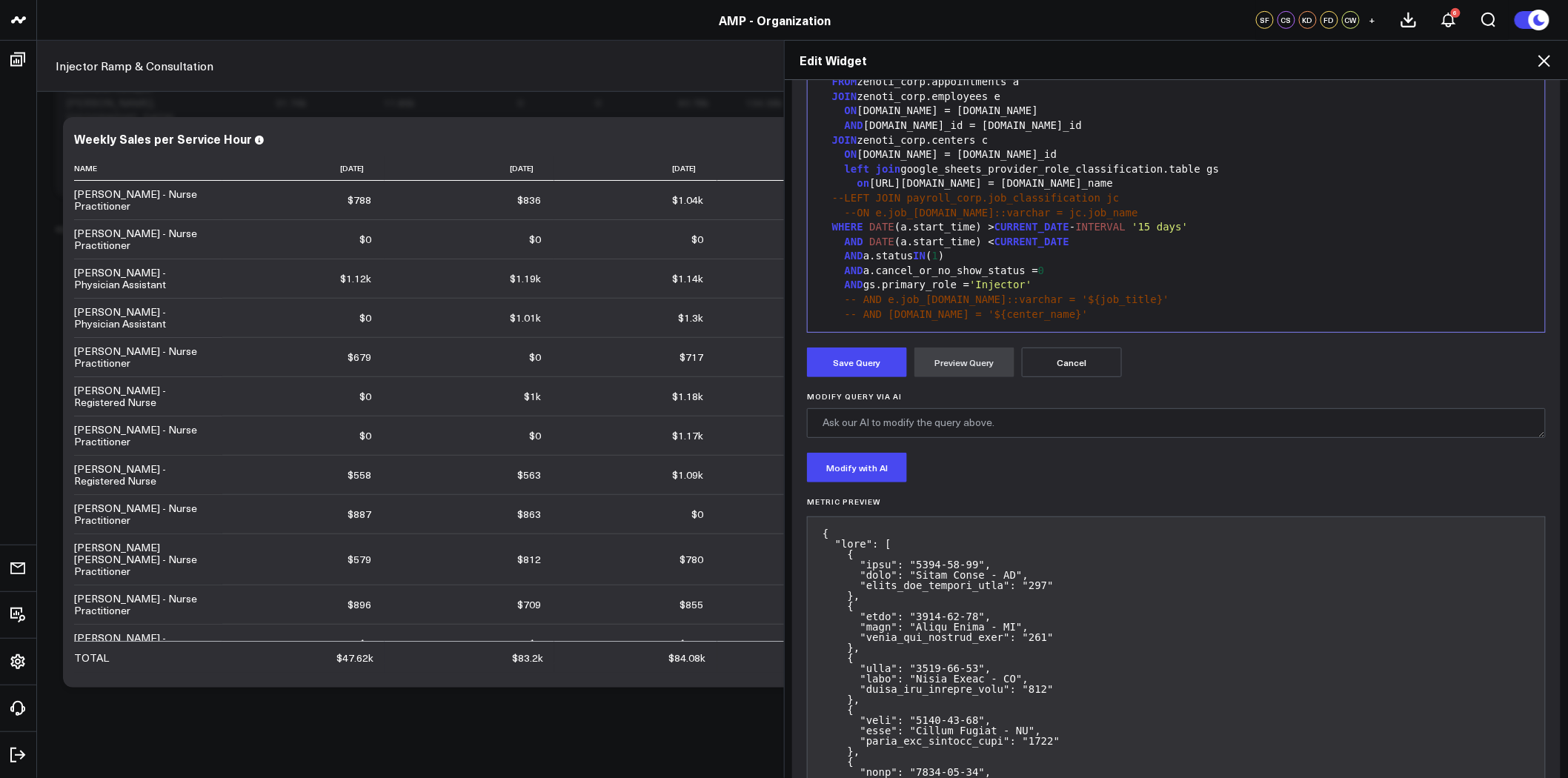
scroll to position [329, 0]
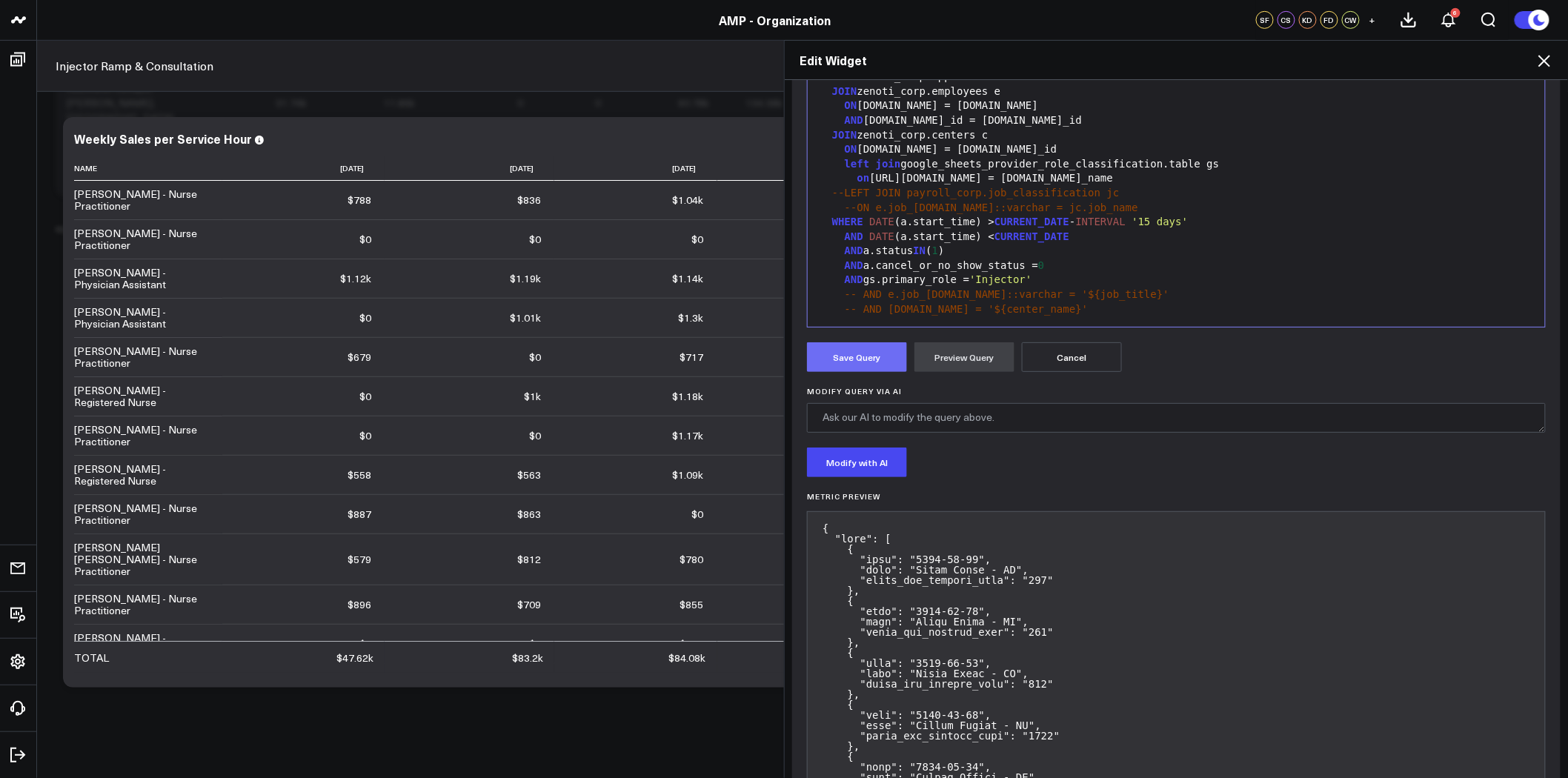
click at [845, 350] on button "Save Query" at bounding box center [857, 357] width 100 height 29
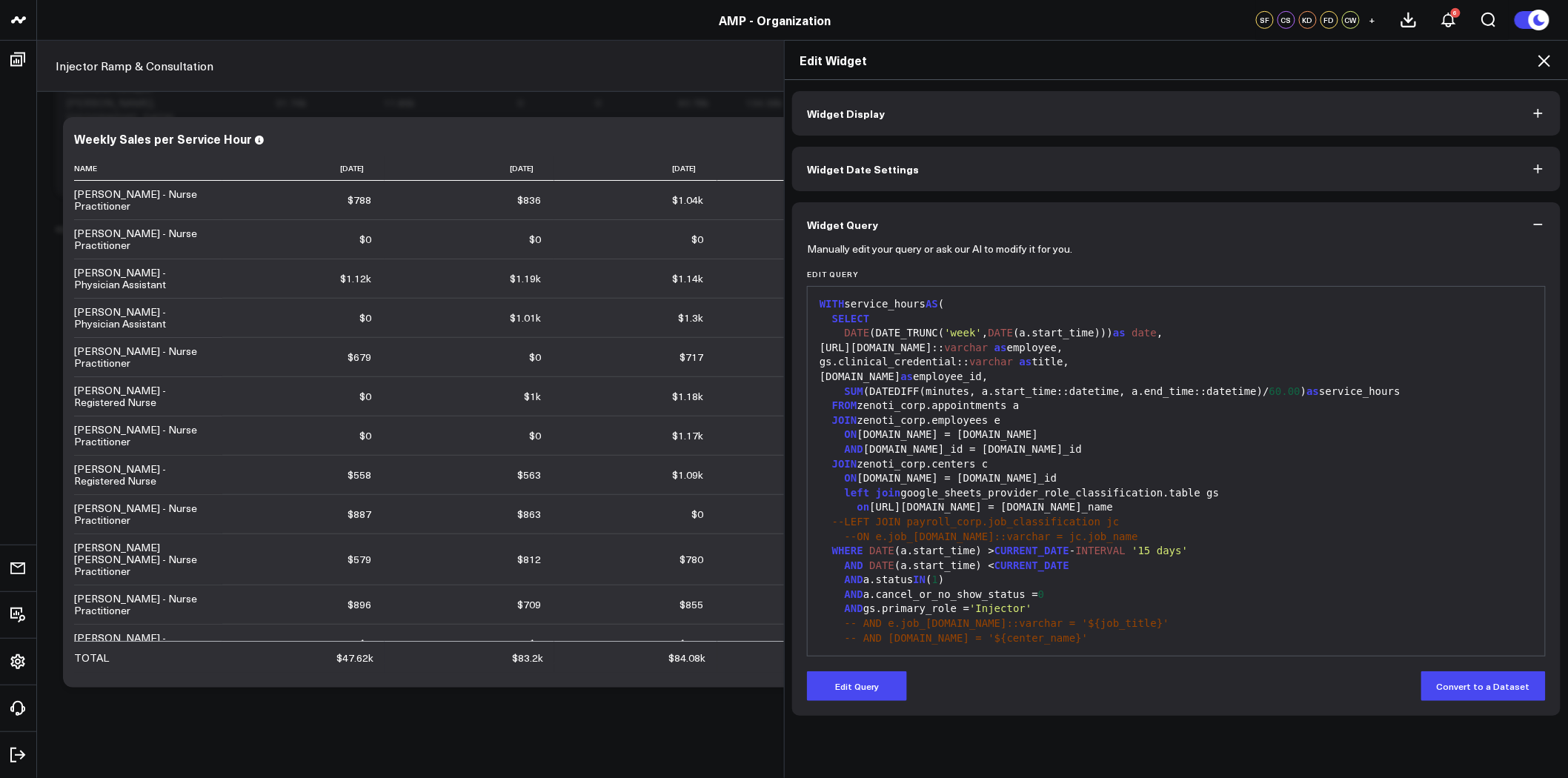
scroll to position [0, 0]
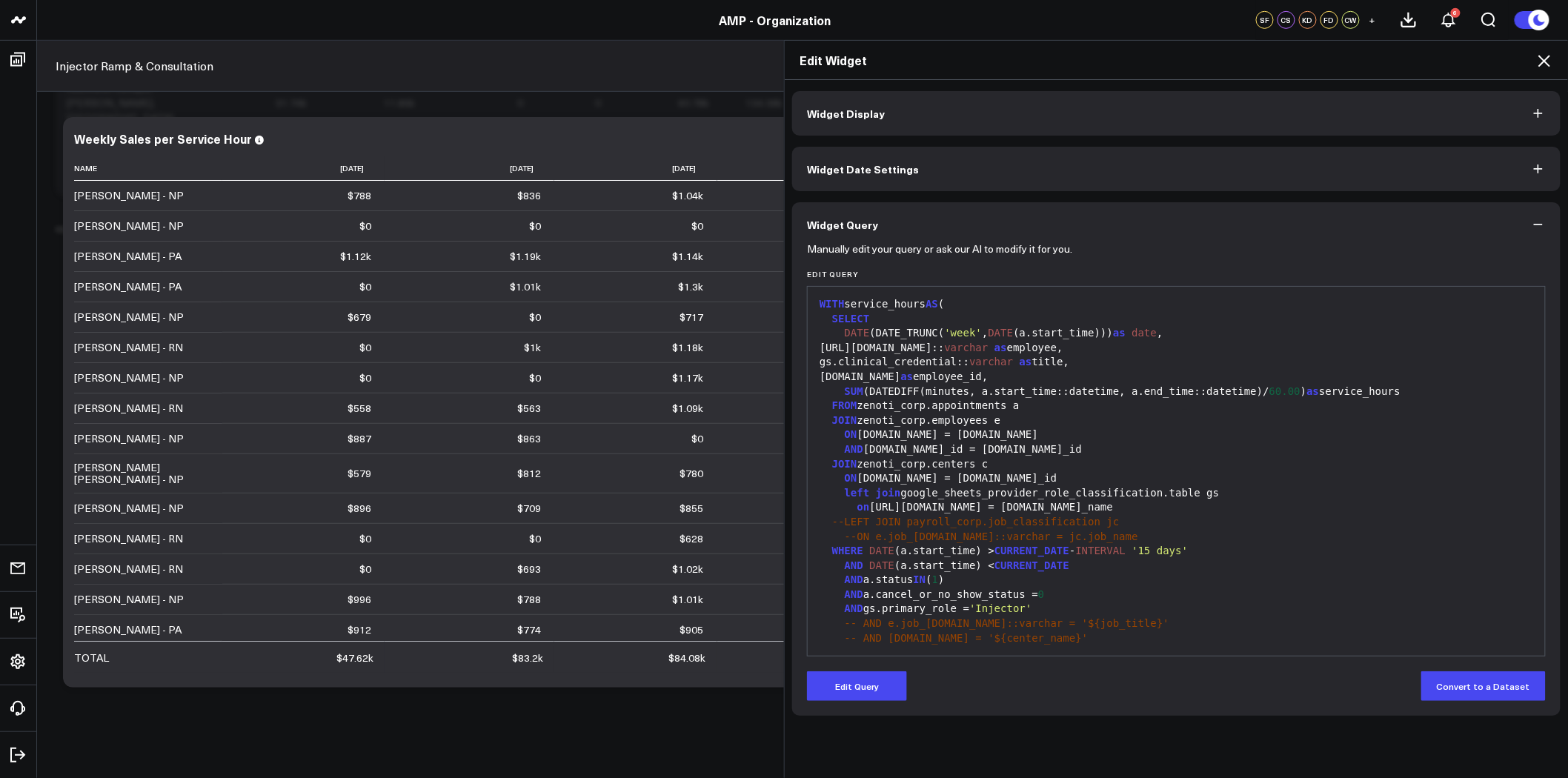
click at [1548, 65] on icon at bounding box center [1545, 61] width 18 height 18
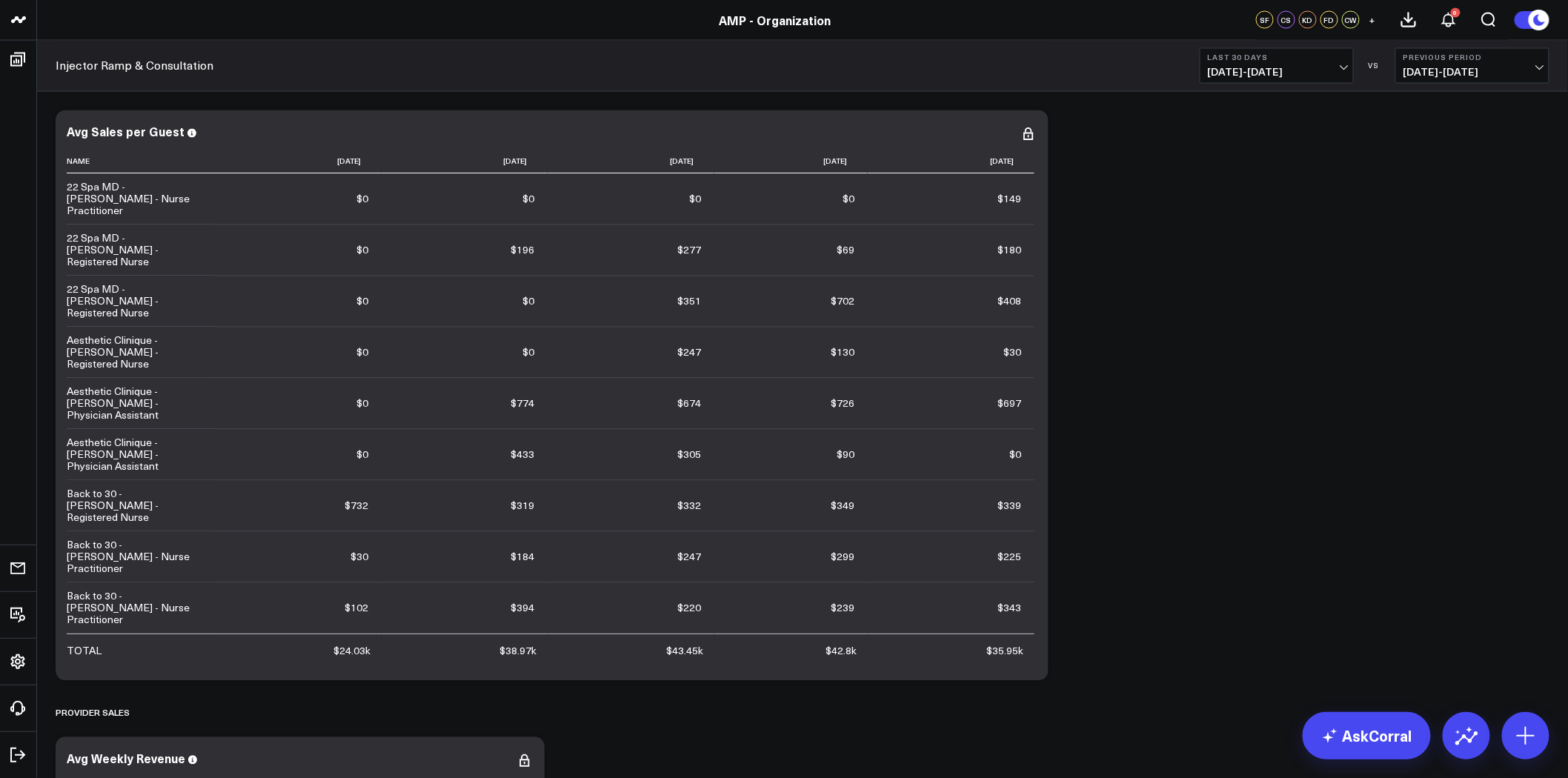
scroll to position [3457, 0]
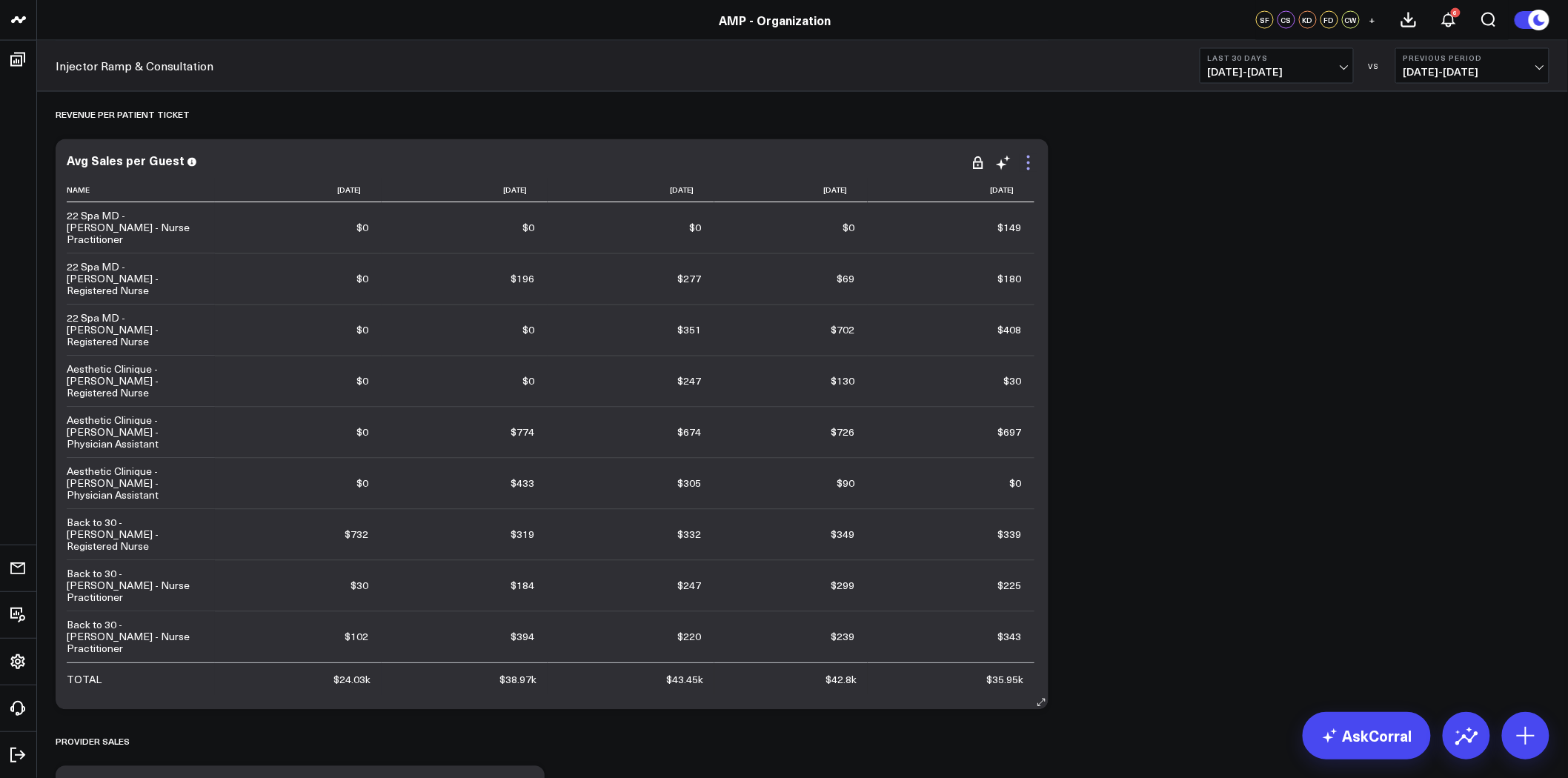
click at [1026, 164] on icon at bounding box center [1029, 163] width 18 height 18
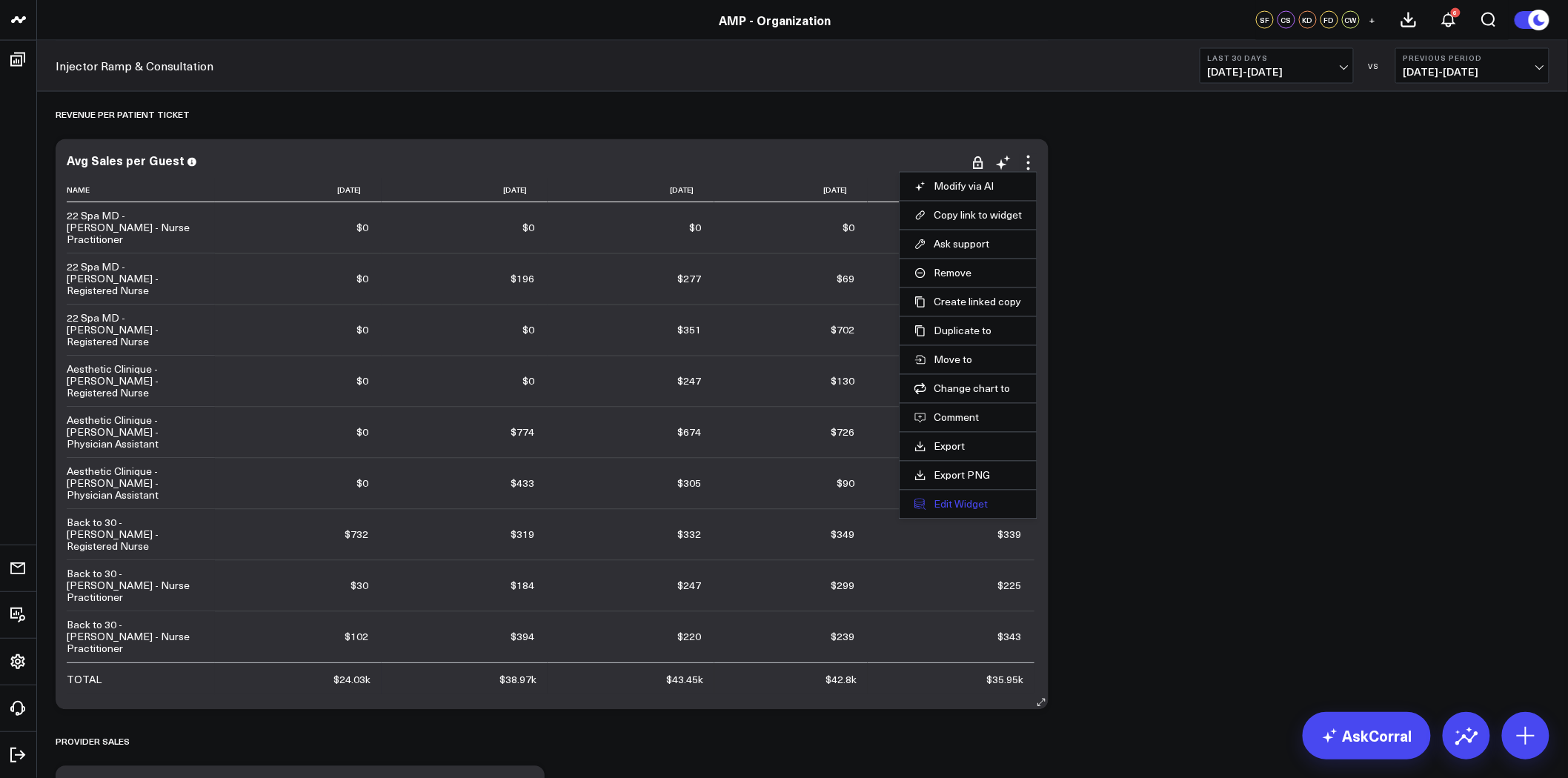
click at [959, 501] on button "Edit Widget" at bounding box center [968, 505] width 107 height 13
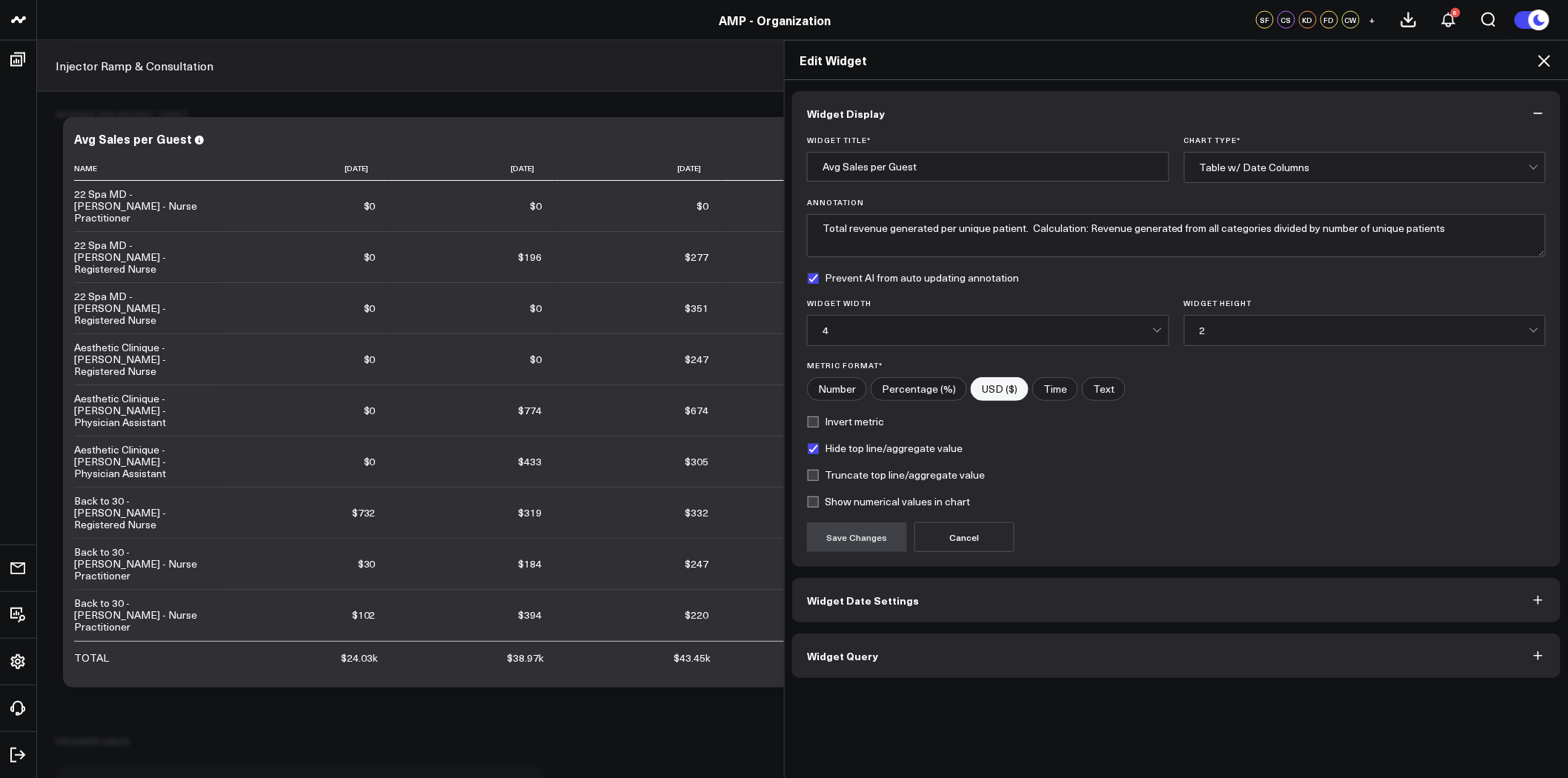
click at [996, 653] on button "Widget Query" at bounding box center [1176, 655] width 768 height 44
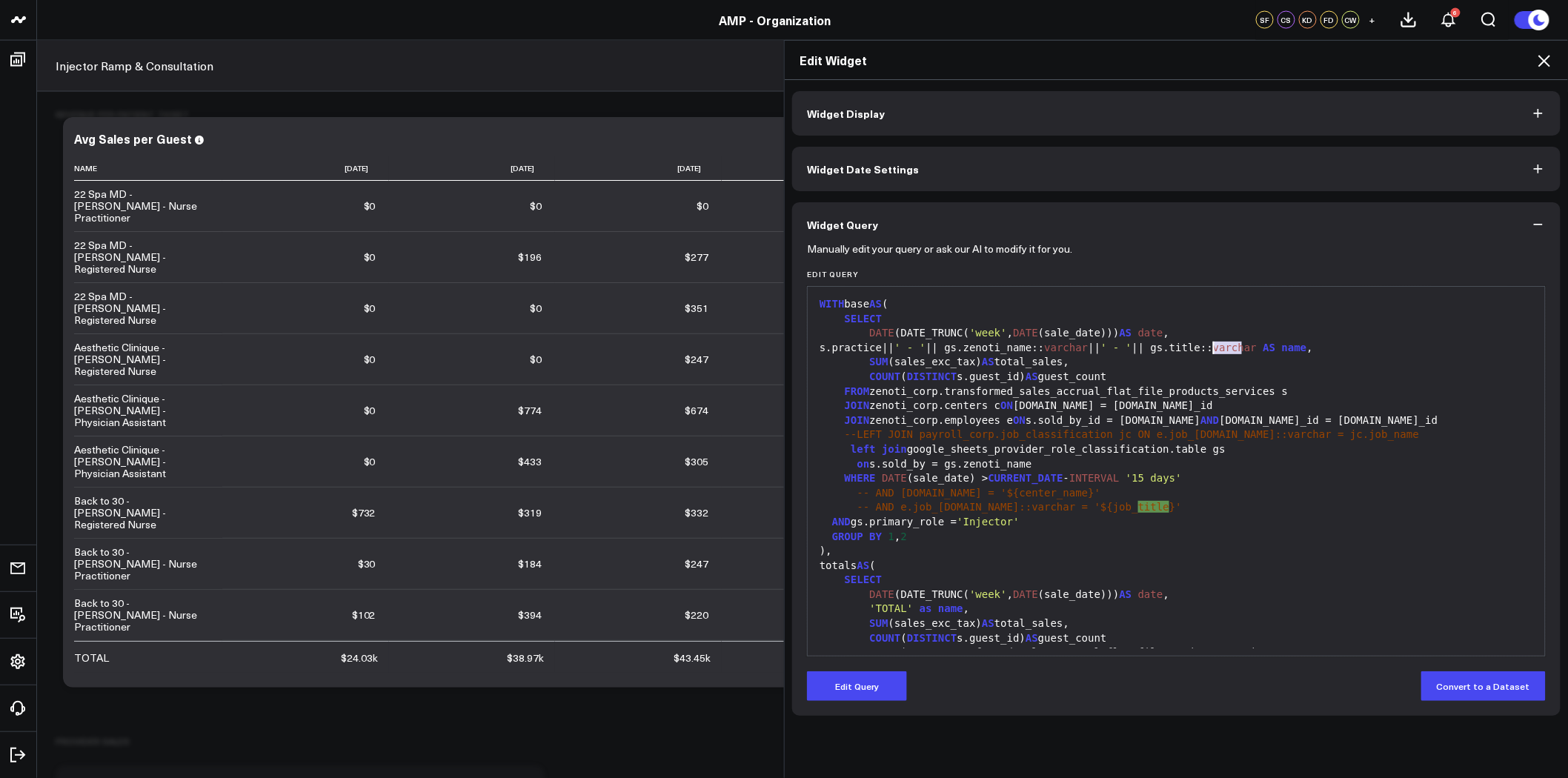
drag, startPoint x: 1238, startPoint y: 346, endPoint x: 1206, endPoint y: 349, distance: 32.1
click at [1206, 349] on div "s.practice|| ' - ' || gs.zenoti_name:: varchar || ' - ' || gs.title:: varchar A…" at bounding box center [1176, 349] width 723 height 15
click at [864, 682] on button "Edit Query" at bounding box center [857, 686] width 100 height 29
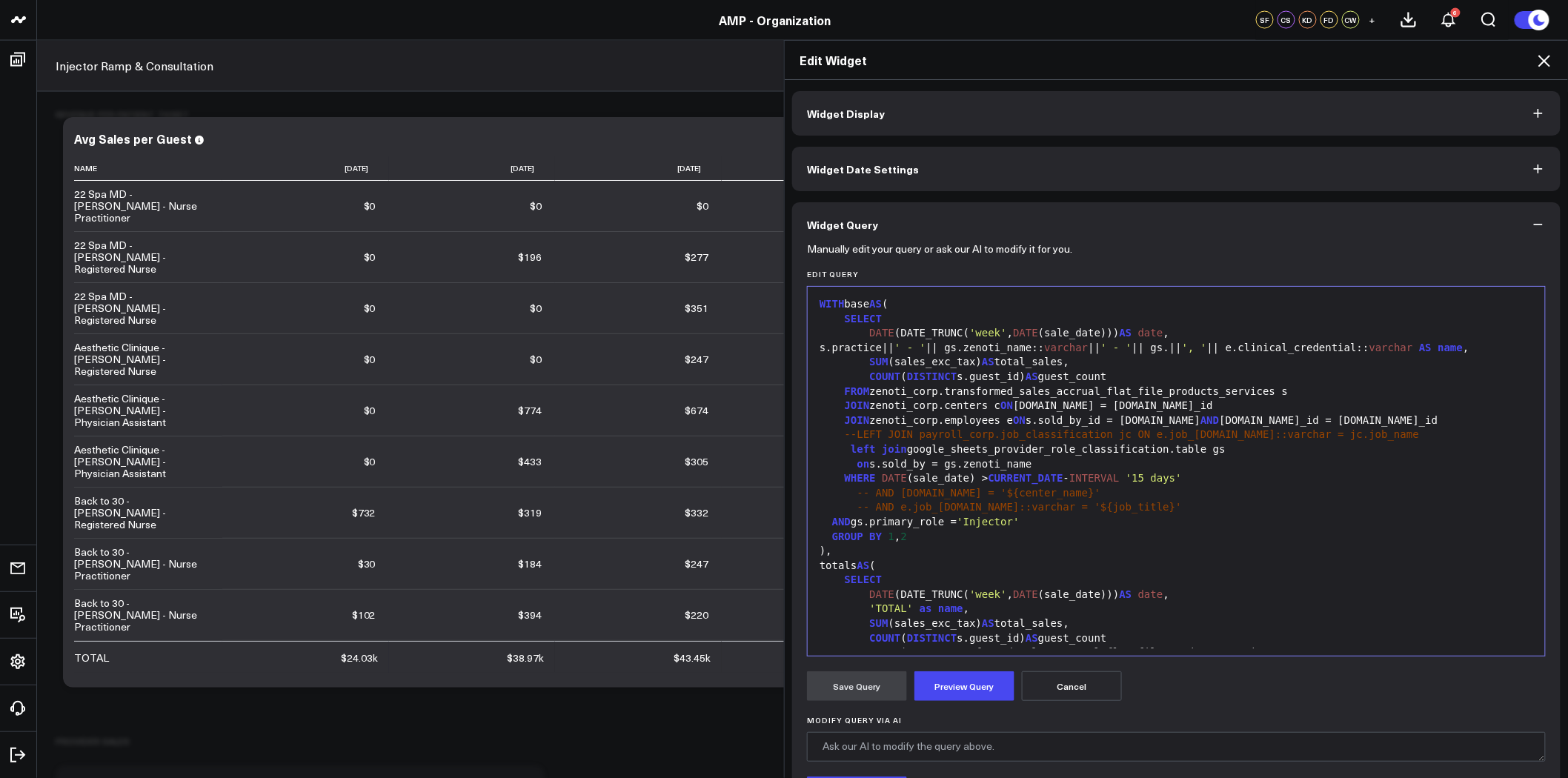
click at [1217, 347] on div "s.practice|| ' - ' || gs.zenoti_name:: varchar || ' - ' || gs.|| ', ' || e.clin…" at bounding box center [1176, 349] width 723 height 15
click at [981, 683] on button "Preview Query" at bounding box center [965, 686] width 100 height 29
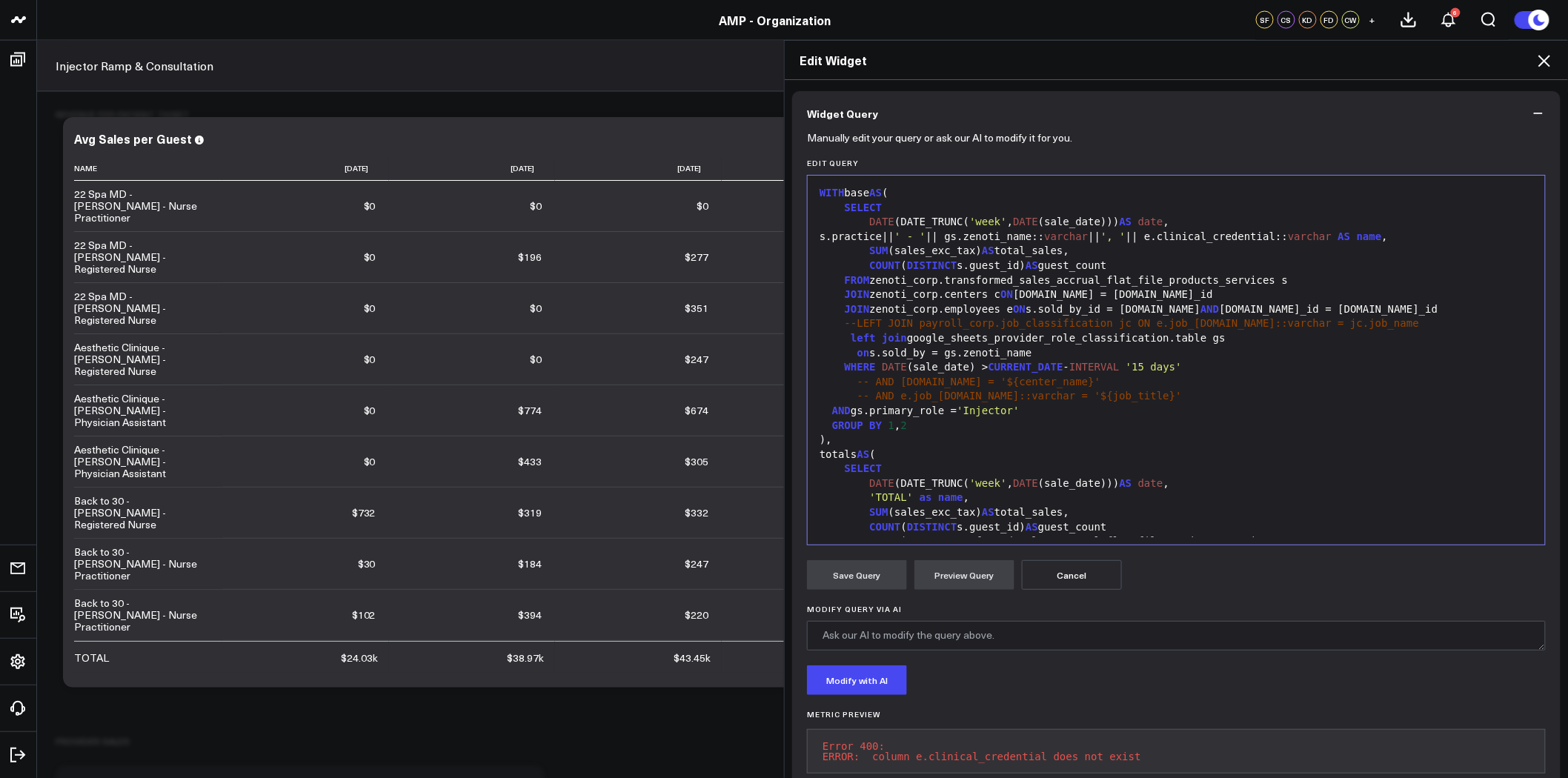
scroll to position [70, 0]
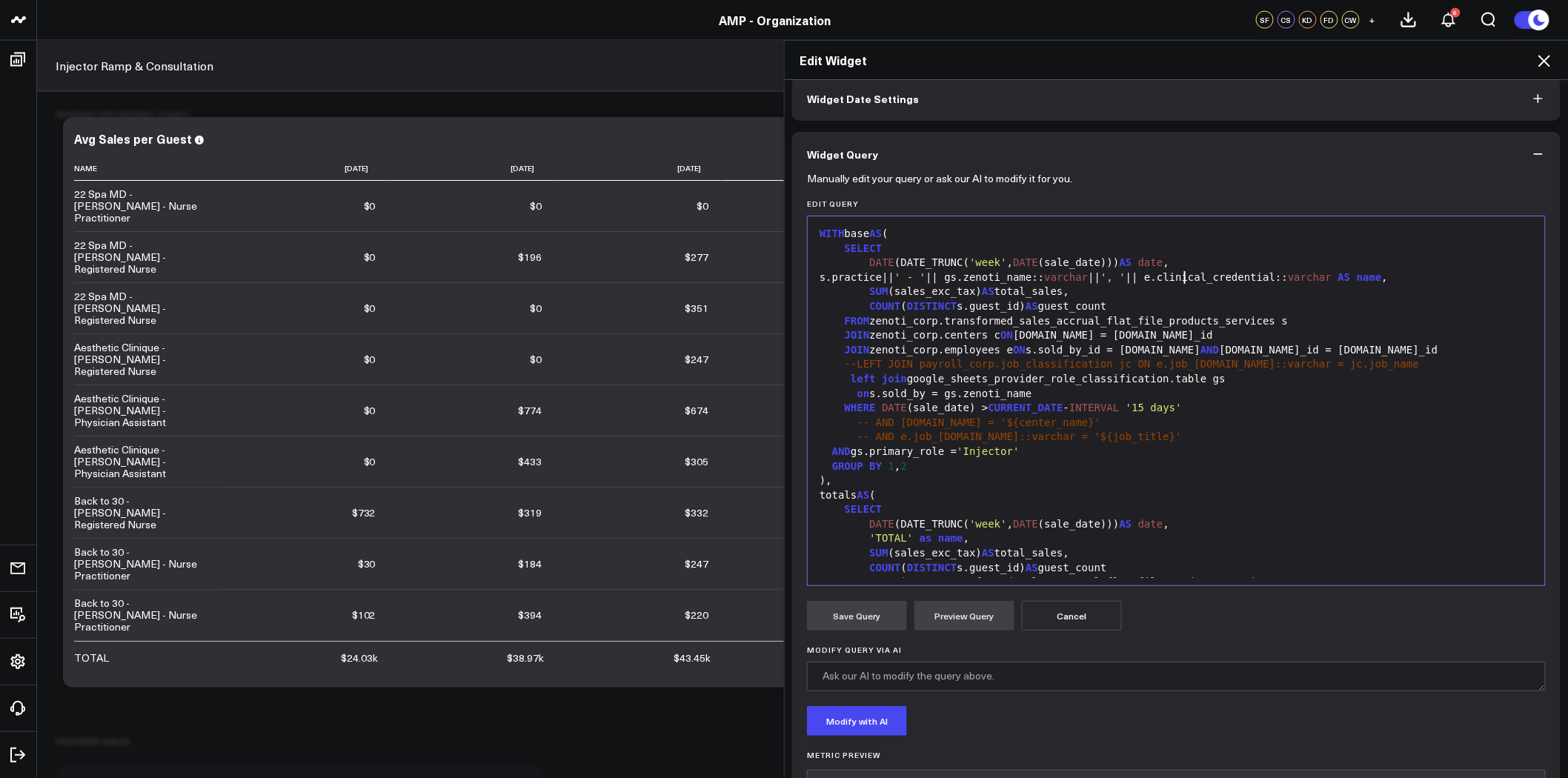
click at [1178, 277] on div "s.practice|| ' - ' || gs.zenoti_name:: varchar || ', ' || e.clinical_credential…" at bounding box center [1176, 278] width 723 height 15
click at [1079, 286] on div "SUM (sales_exc_tax) AS total_sales," at bounding box center [1176, 292] width 723 height 15
click at [953, 611] on button "Preview Query" at bounding box center [965, 616] width 100 height 29
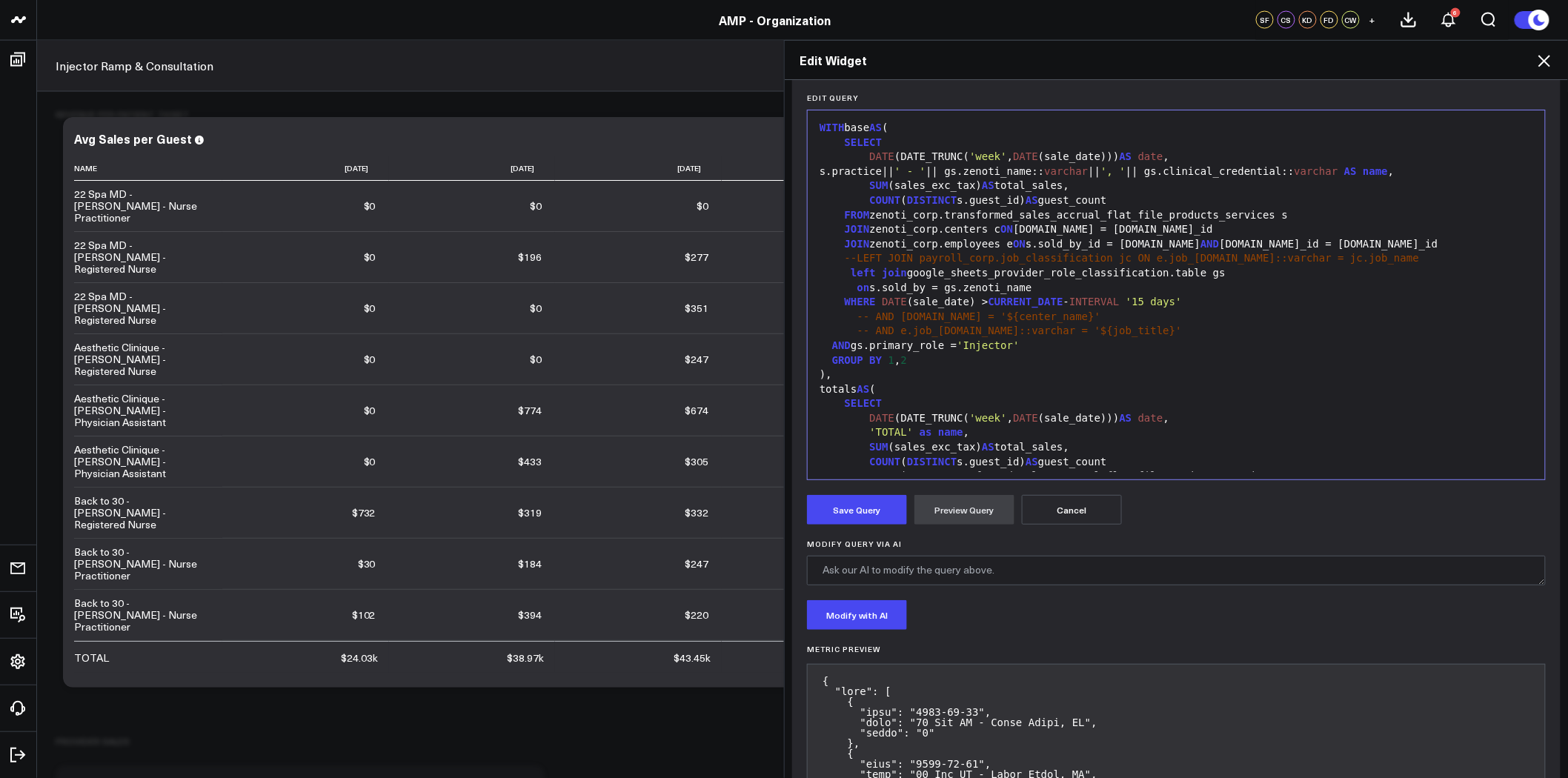
scroll to position [214, 0]
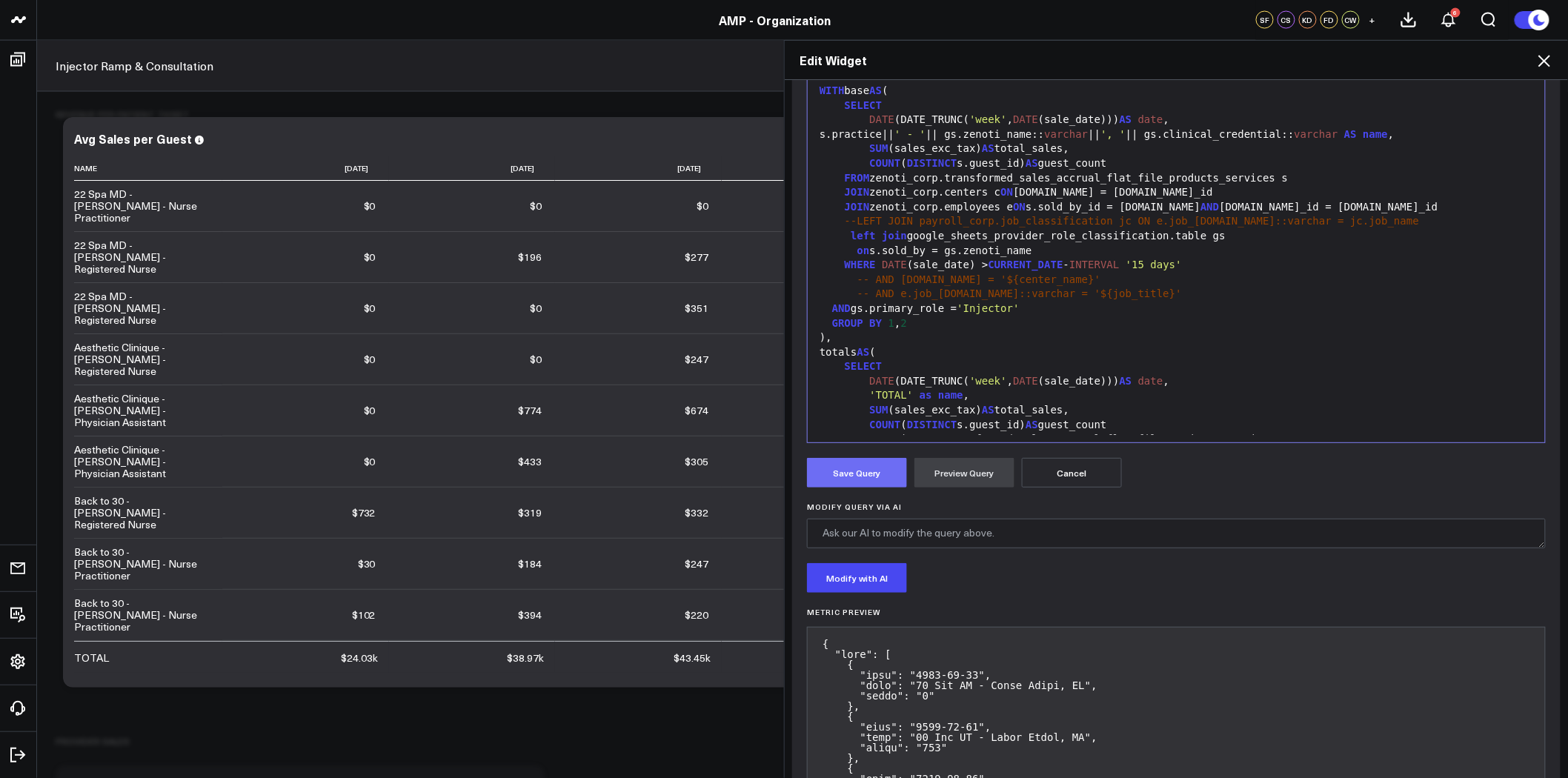
click at [858, 475] on button "Save Query" at bounding box center [857, 473] width 100 height 29
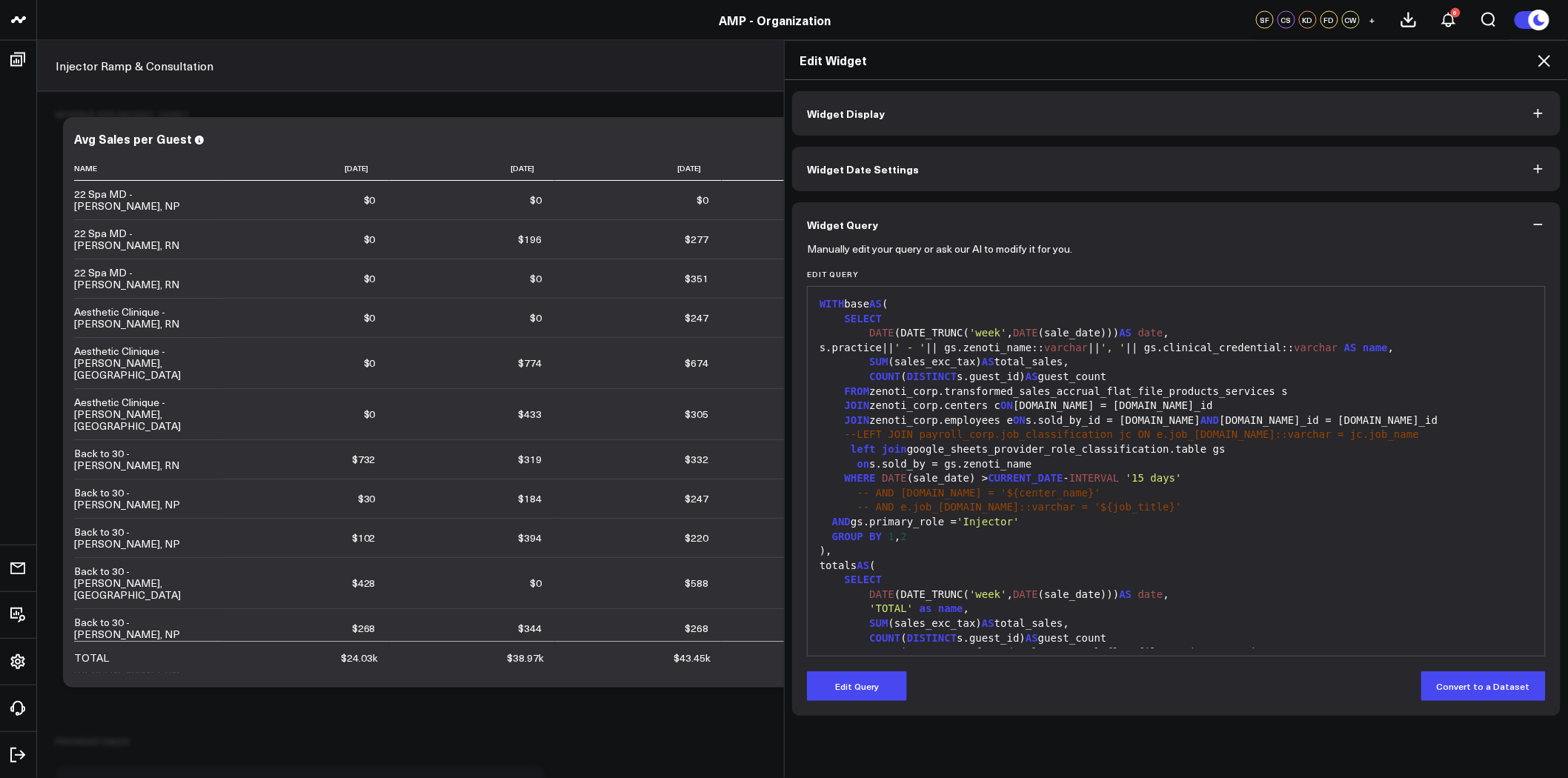
scroll to position [3787, 0]
click at [1544, 63] on icon at bounding box center [1545, 61] width 18 height 18
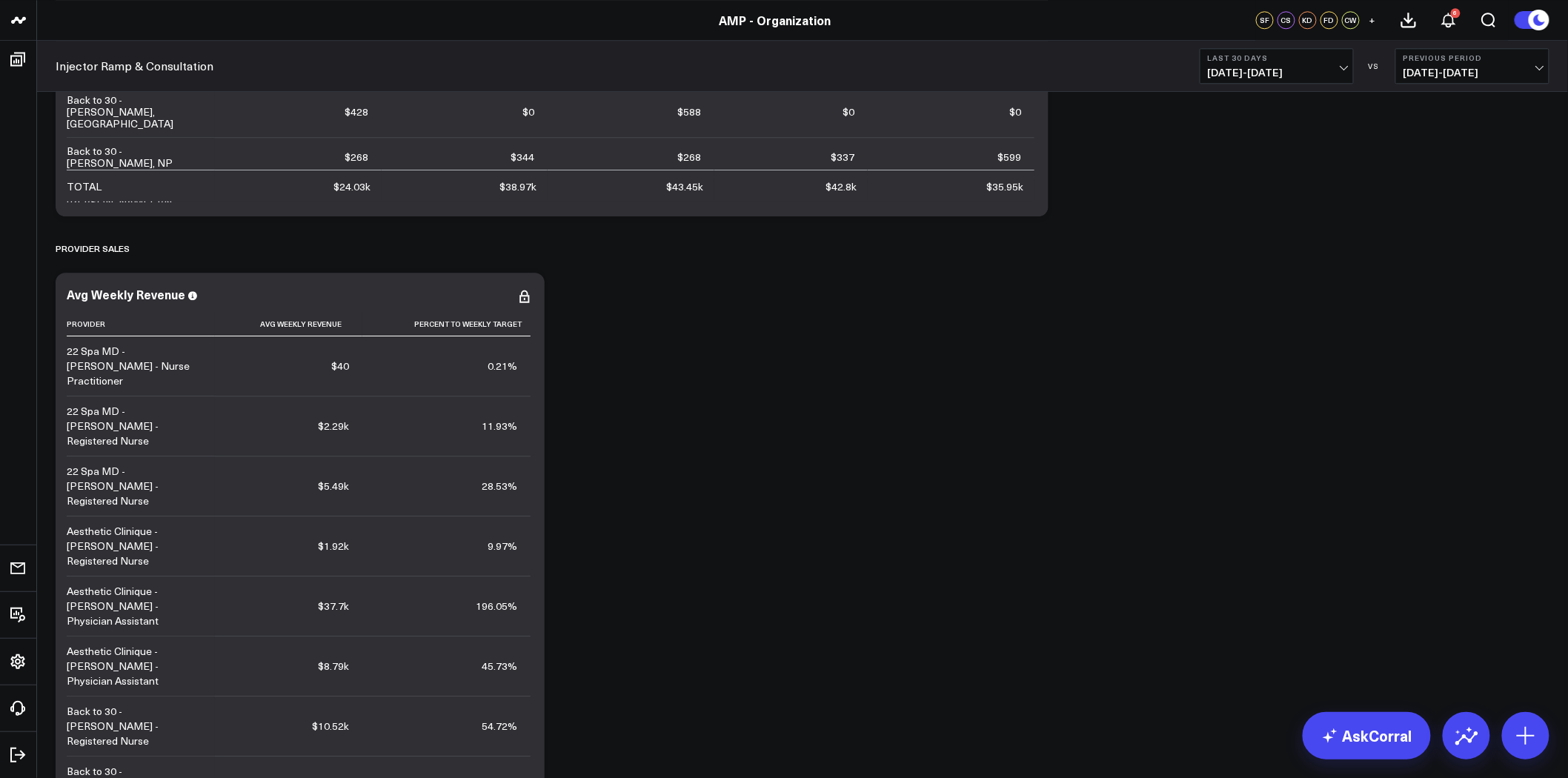
scroll to position [3951, 0]
click at [528, 296] on icon at bounding box center [525, 296] width 18 height 18
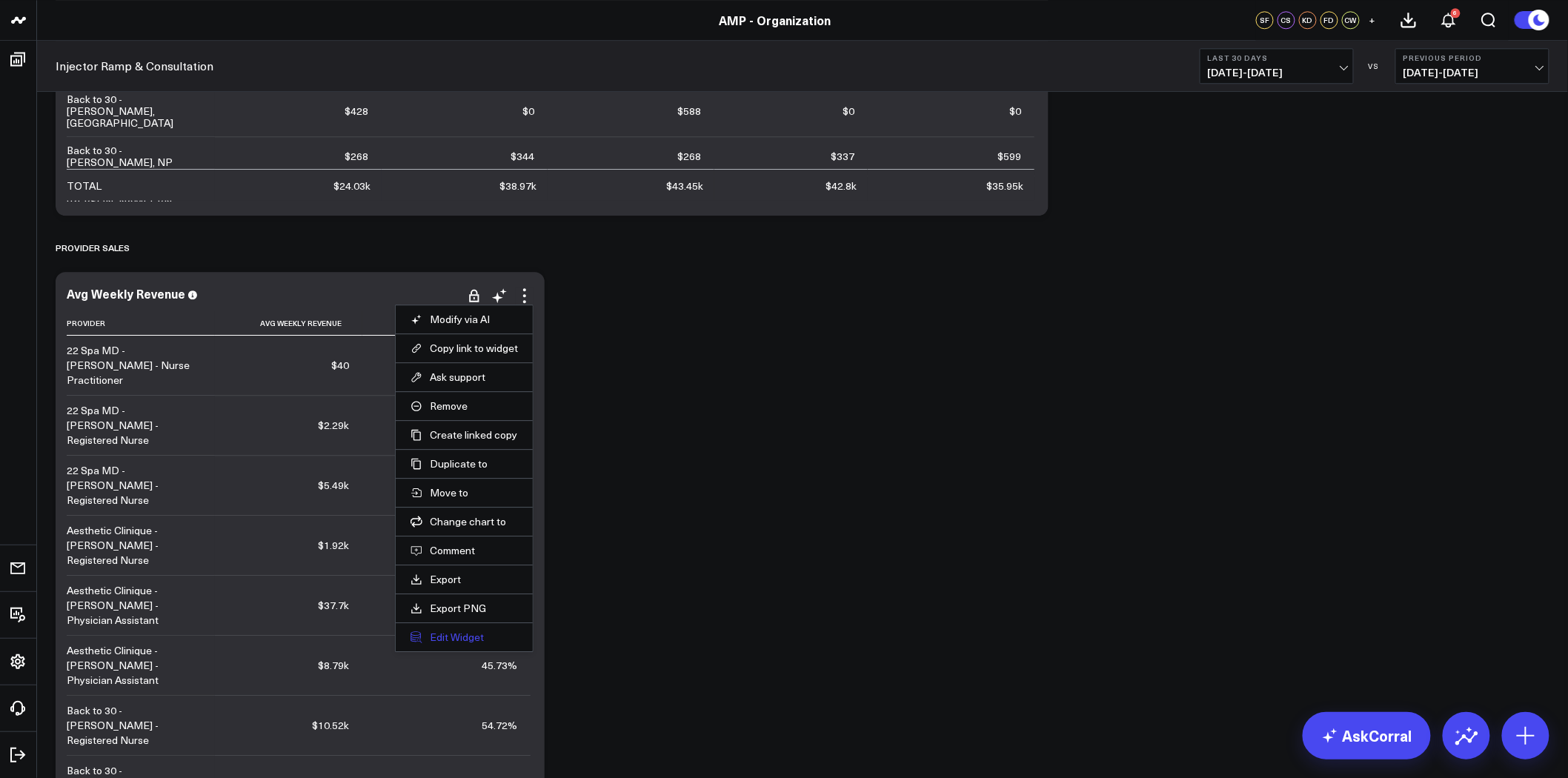
click at [453, 638] on button "Edit Widget" at bounding box center [464, 637] width 107 height 13
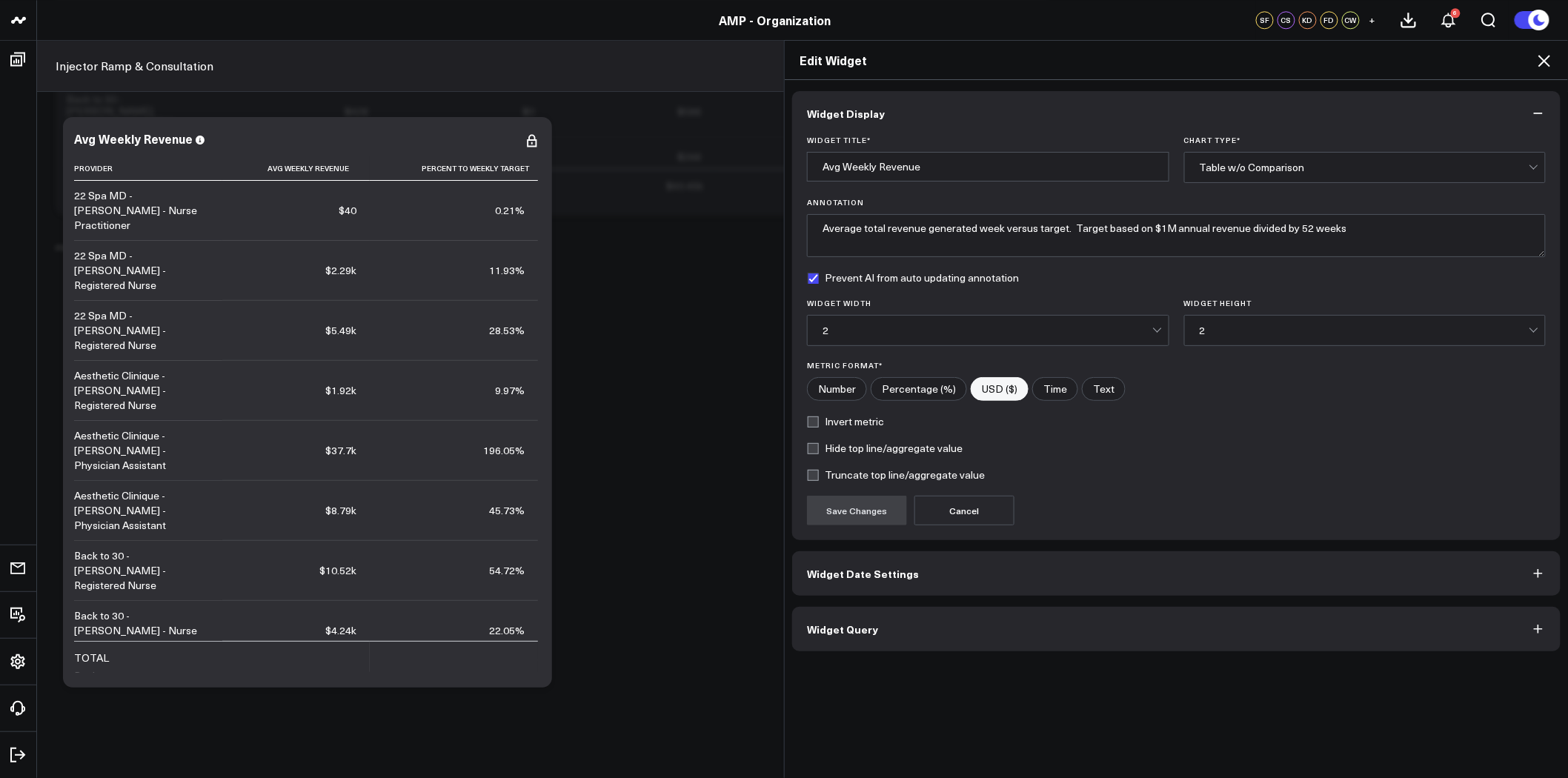
click at [888, 624] on button "Widget Query" at bounding box center [1176, 629] width 768 height 44
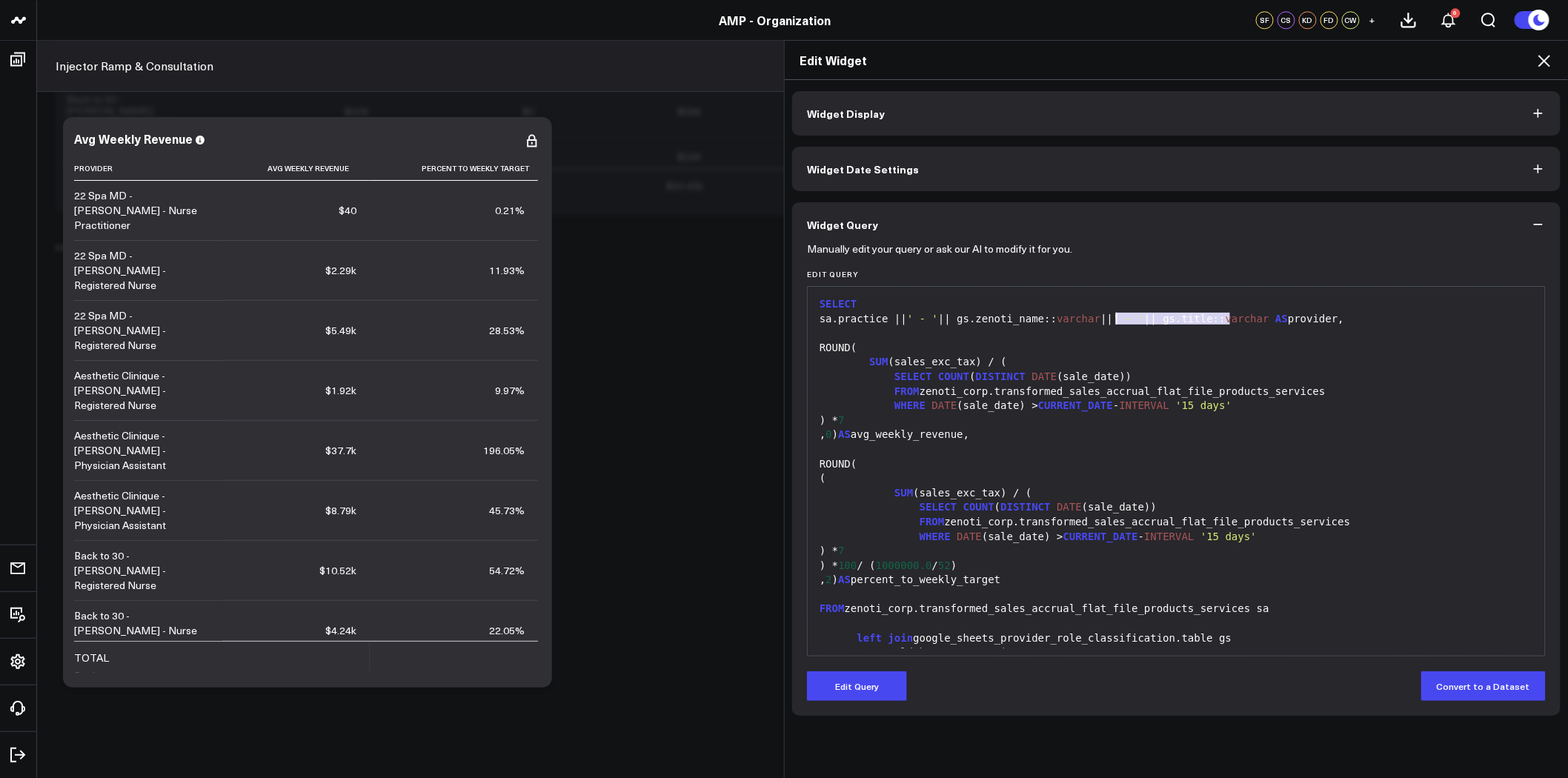
drag, startPoint x: 1223, startPoint y: 322, endPoint x: 1111, endPoint y: 321, distance: 112.0
click at [1111, 321] on div "sa.practice || ' - ' || gs.zenoti_name:: varchar || ' - ' || gs.title:: varchar…" at bounding box center [1176, 319] width 723 height 15
click at [863, 687] on button "Edit Query" at bounding box center [857, 686] width 100 height 29
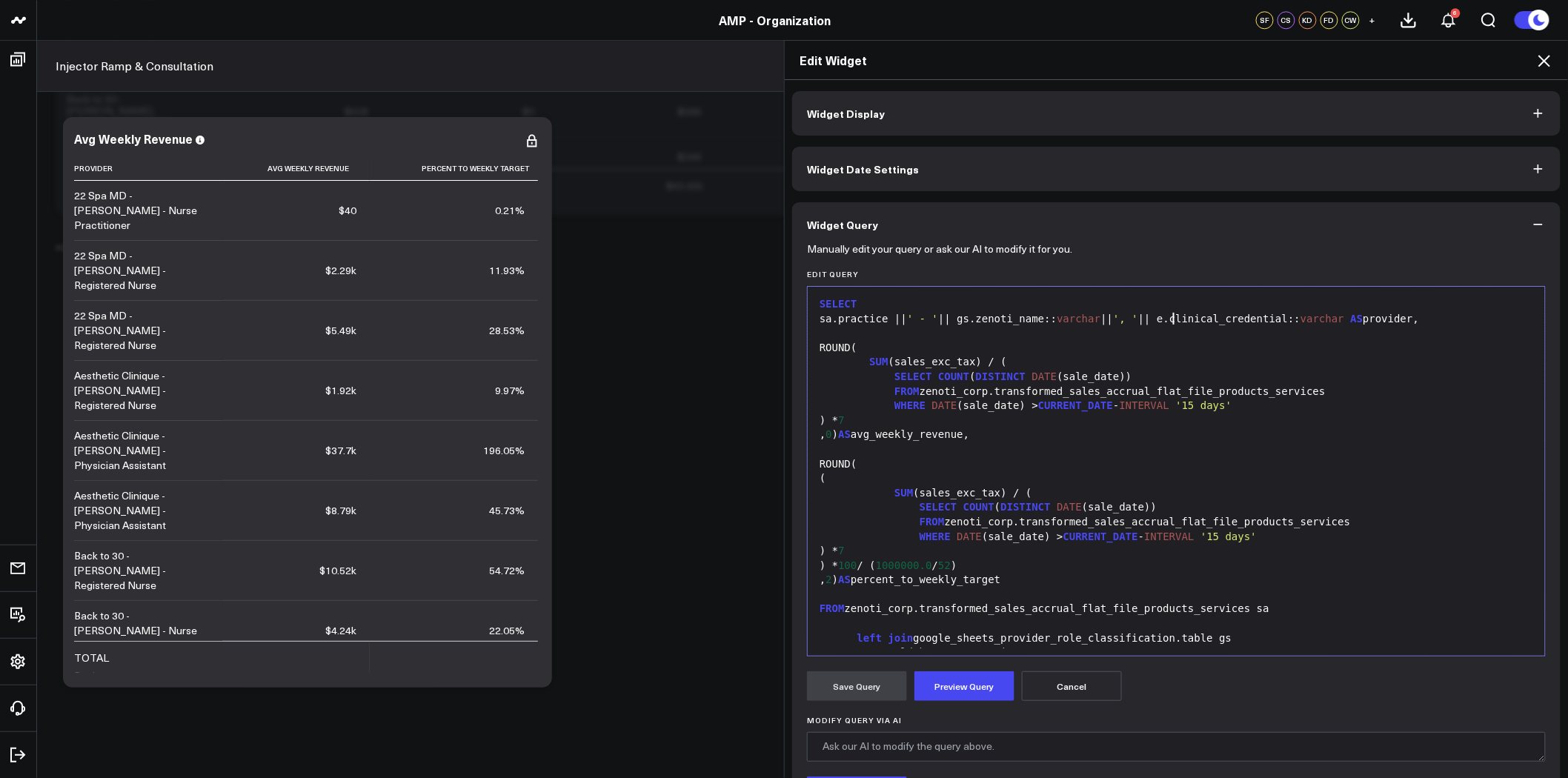
click at [1167, 317] on div "sa.practice || ' - ' || gs.zenoti_name:: varchar || ', ' || e.clinical_credenti…" at bounding box center [1176, 319] width 723 height 15
click at [1109, 364] on div "SUM (sales_exc_tax) / (" at bounding box center [1176, 362] width 723 height 15
click at [989, 679] on button "Preview Query" at bounding box center [965, 686] width 100 height 29
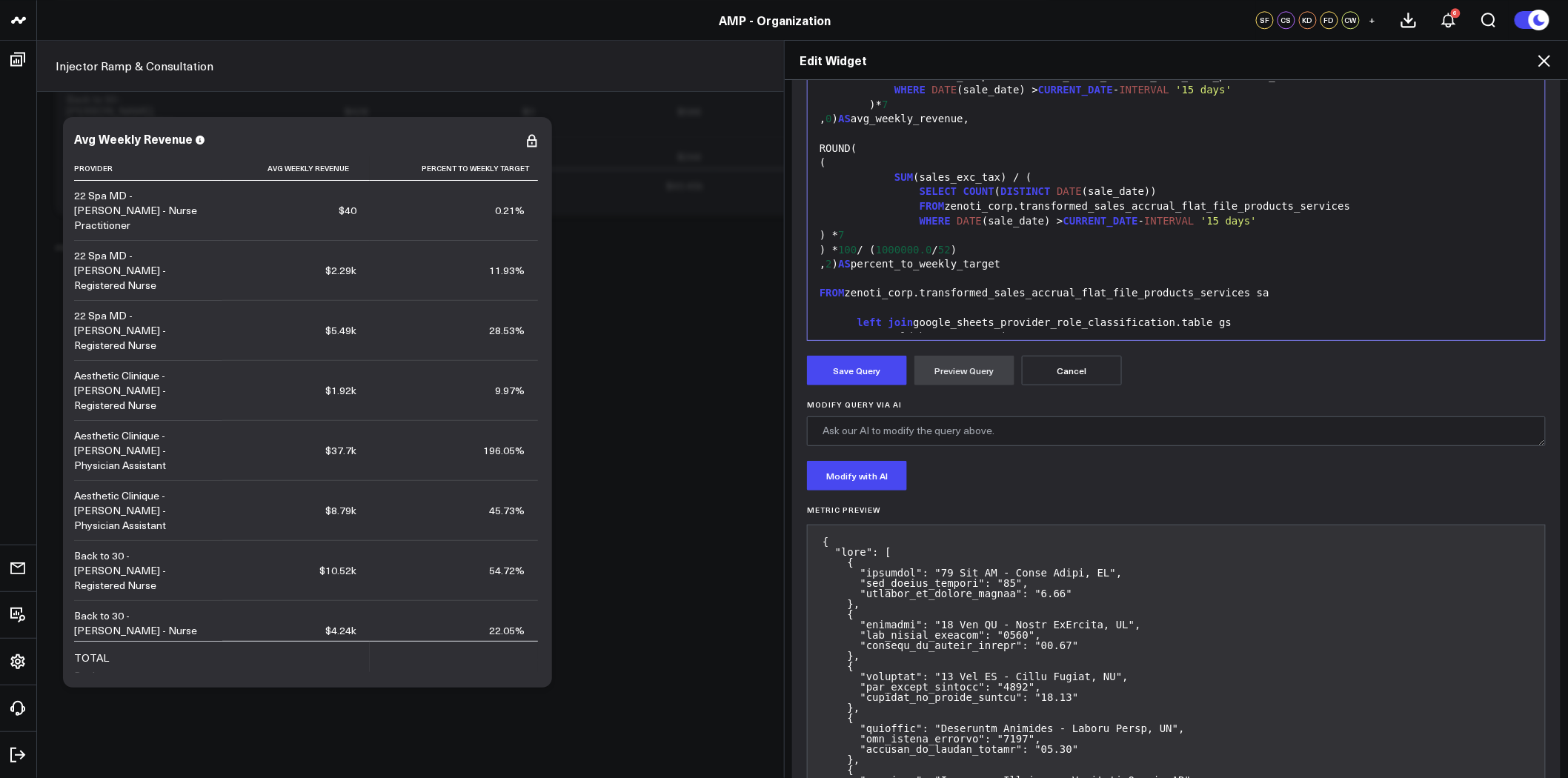
scroll to position [329, 0]
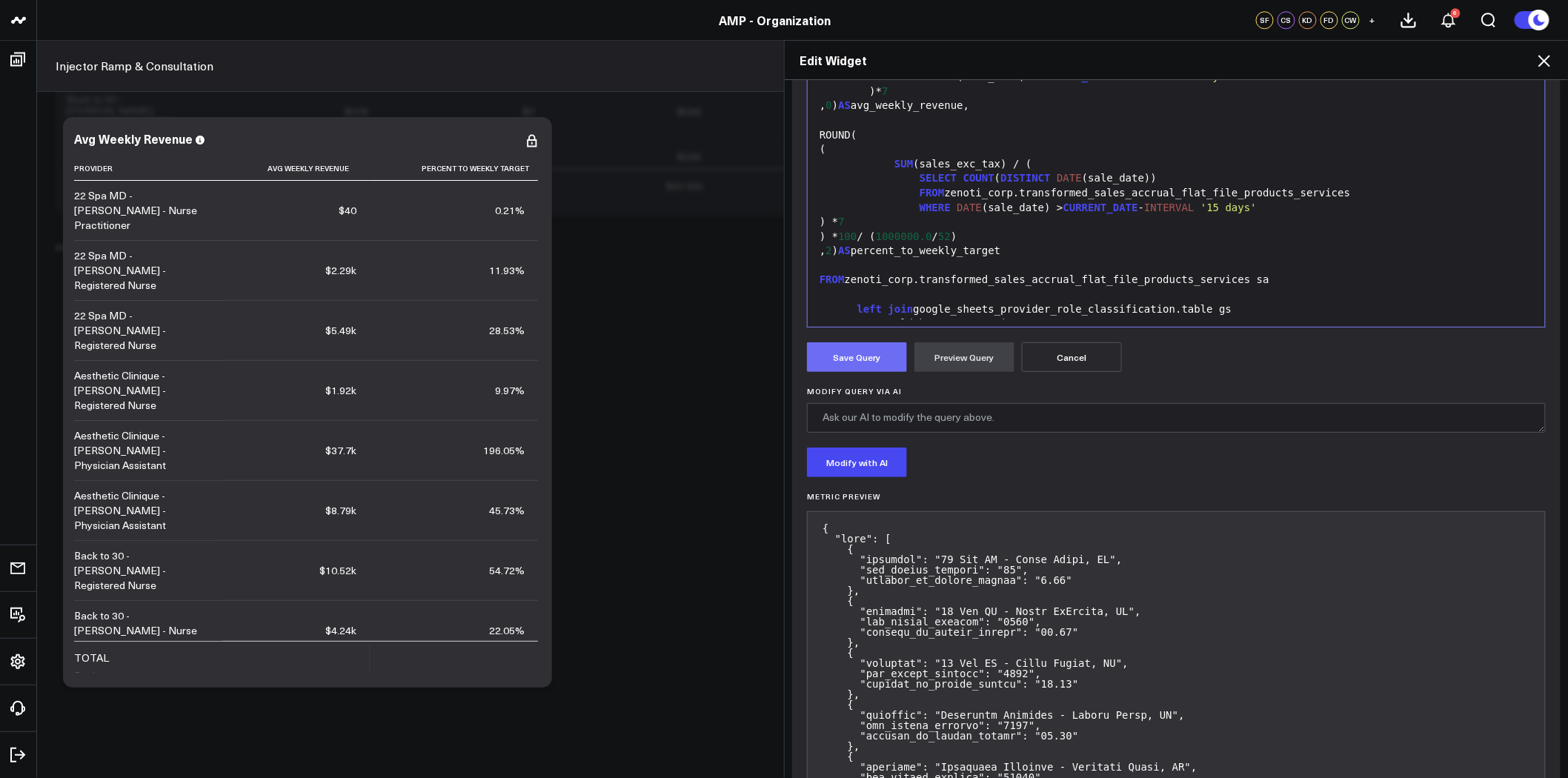
click at [848, 366] on button "Save Query" at bounding box center [857, 357] width 100 height 29
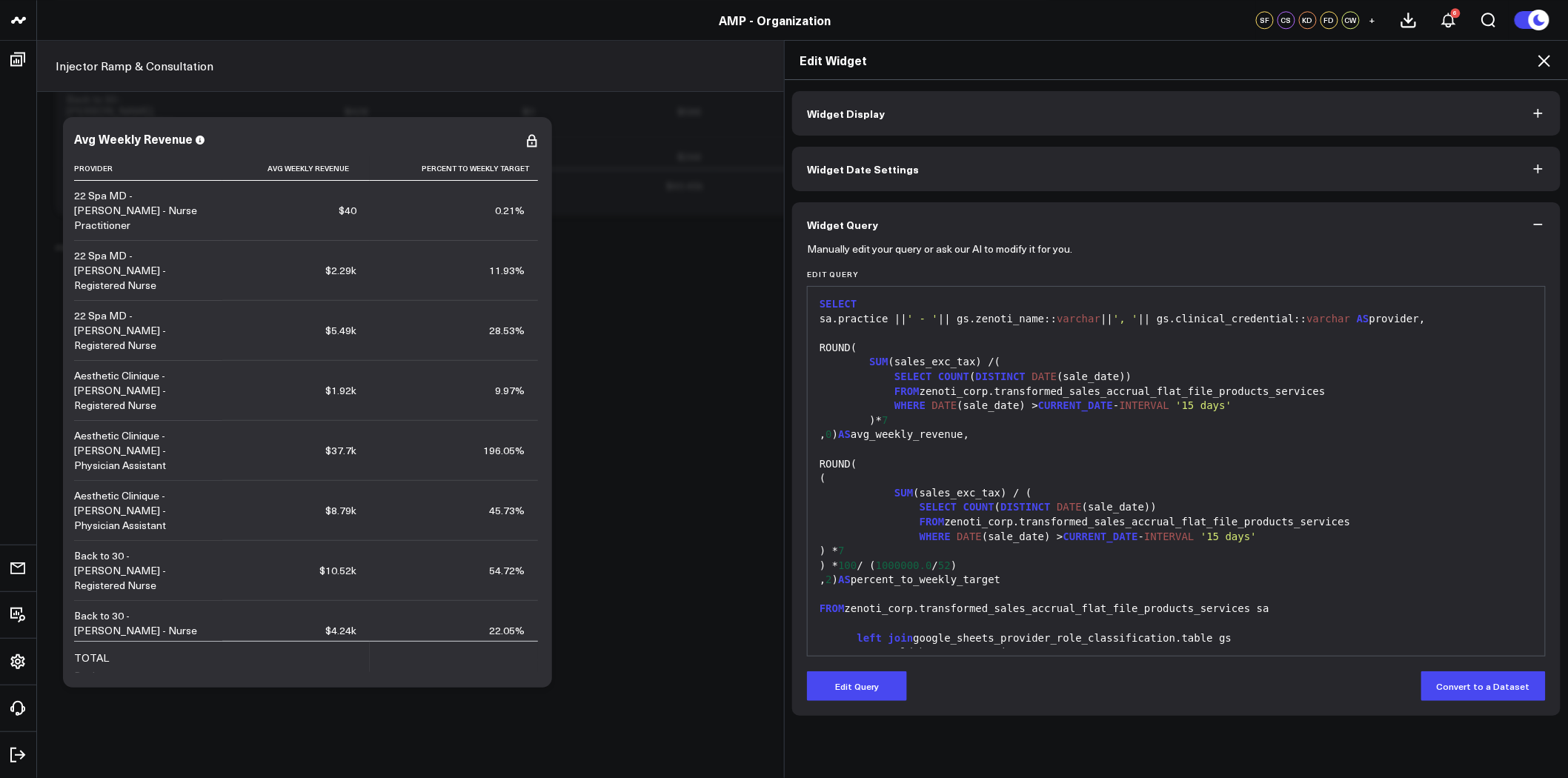
scroll to position [0, 0]
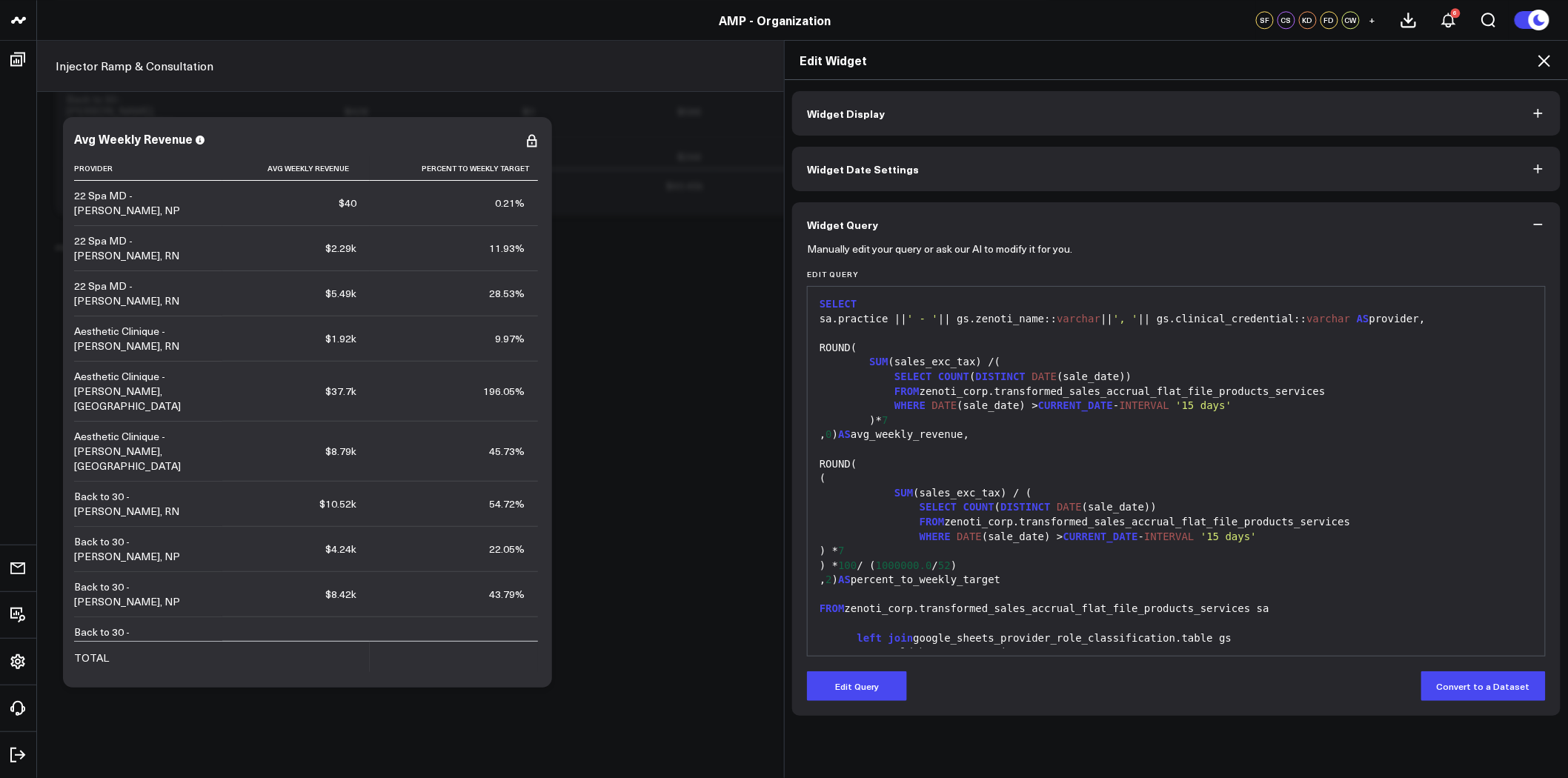
click at [1548, 61] on icon at bounding box center [1545, 61] width 18 height 18
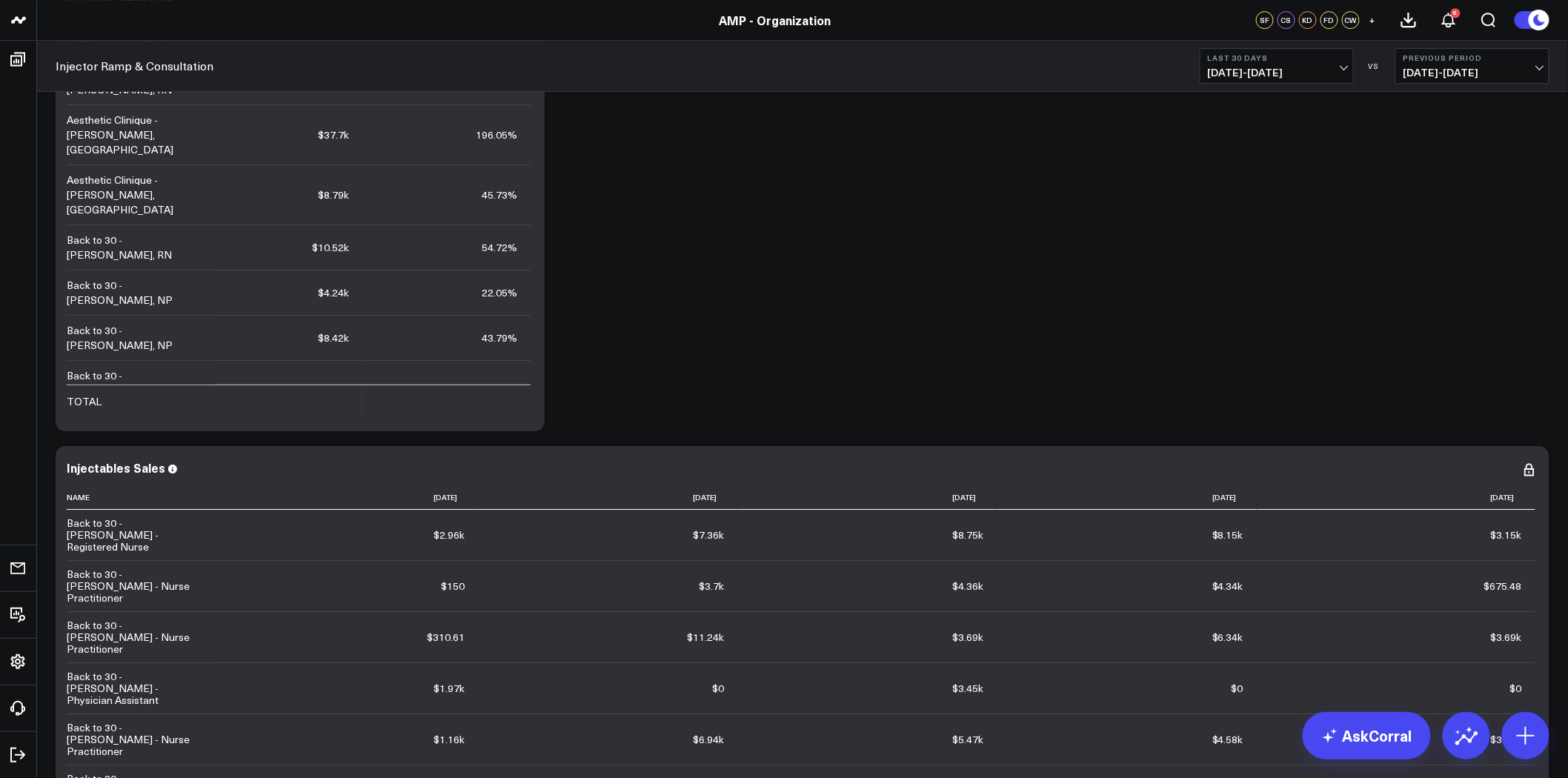
scroll to position [4693, 0]
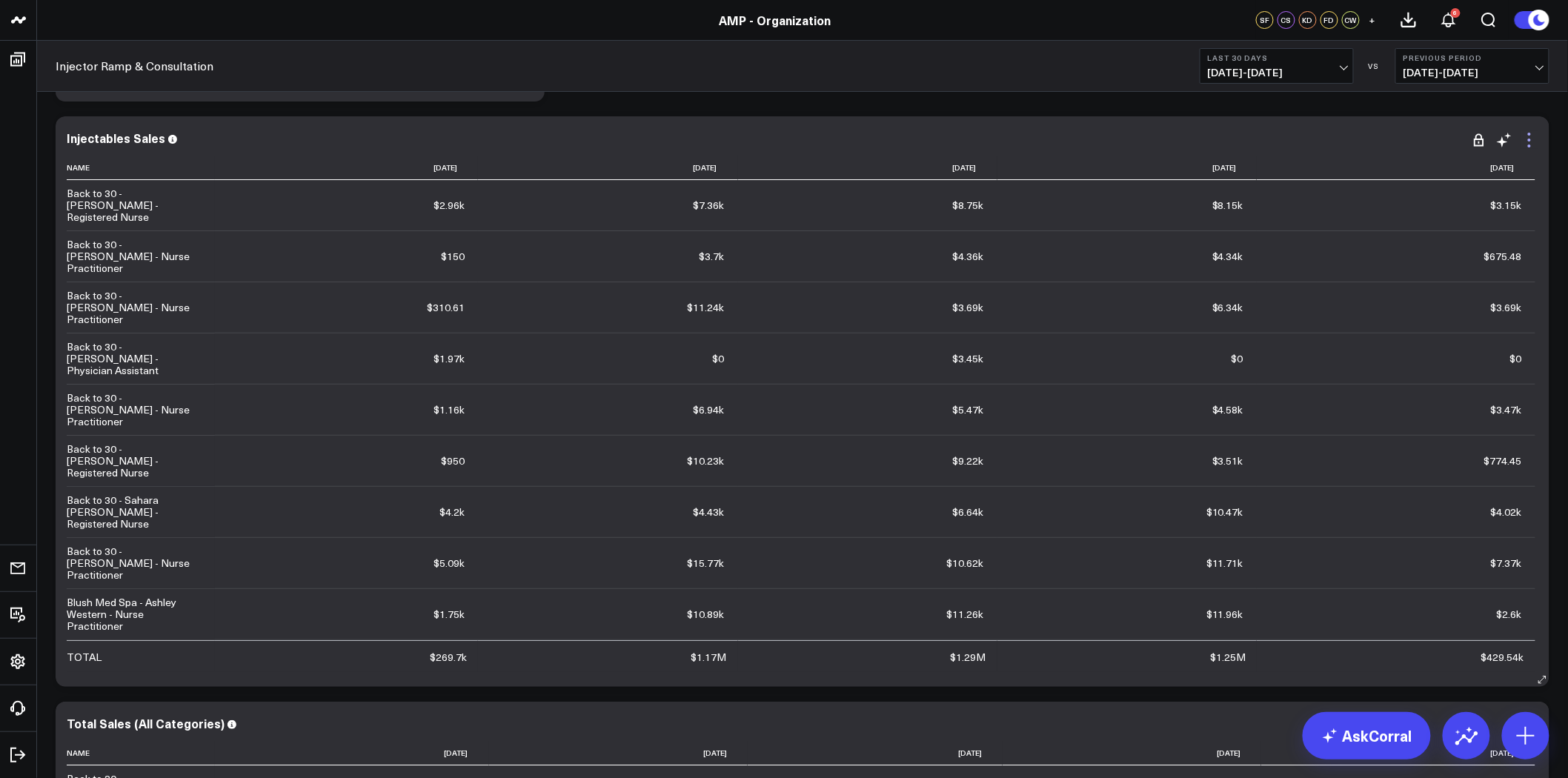
click at [1532, 137] on icon at bounding box center [1530, 140] width 18 height 18
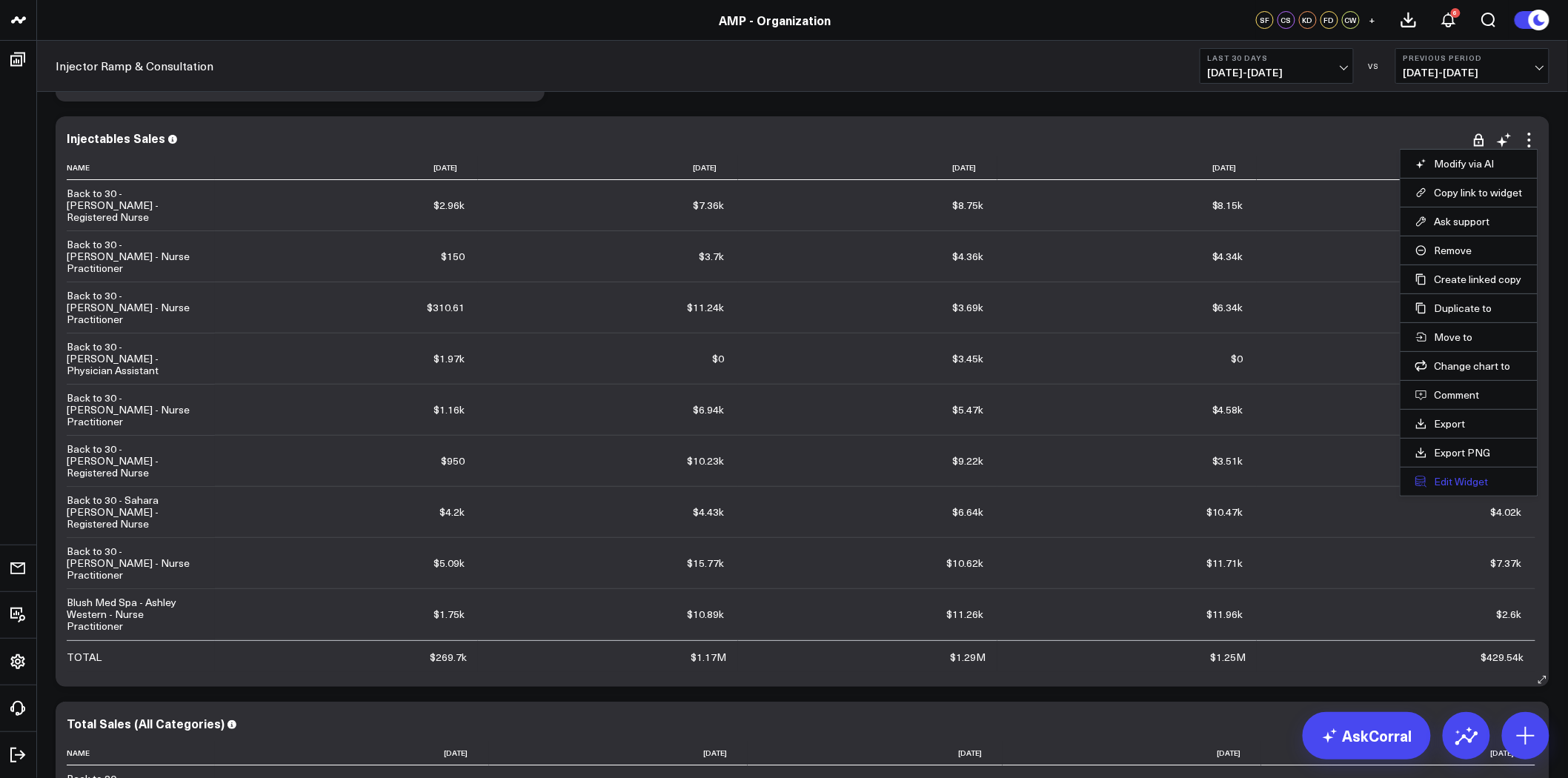
click at [1453, 484] on button "Edit Widget" at bounding box center [1469, 482] width 107 height 13
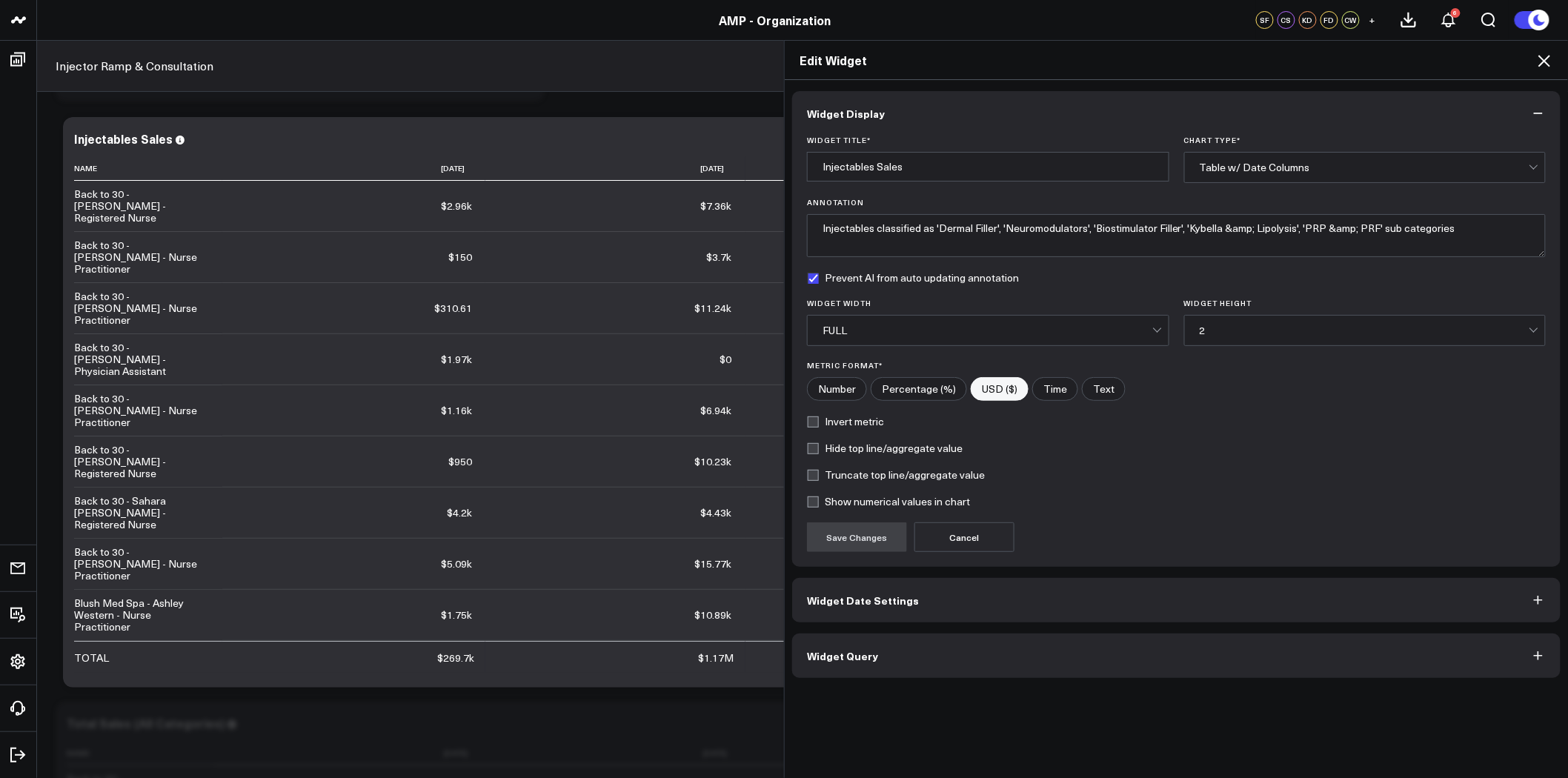
click at [935, 656] on button "Widget Query" at bounding box center [1176, 655] width 768 height 44
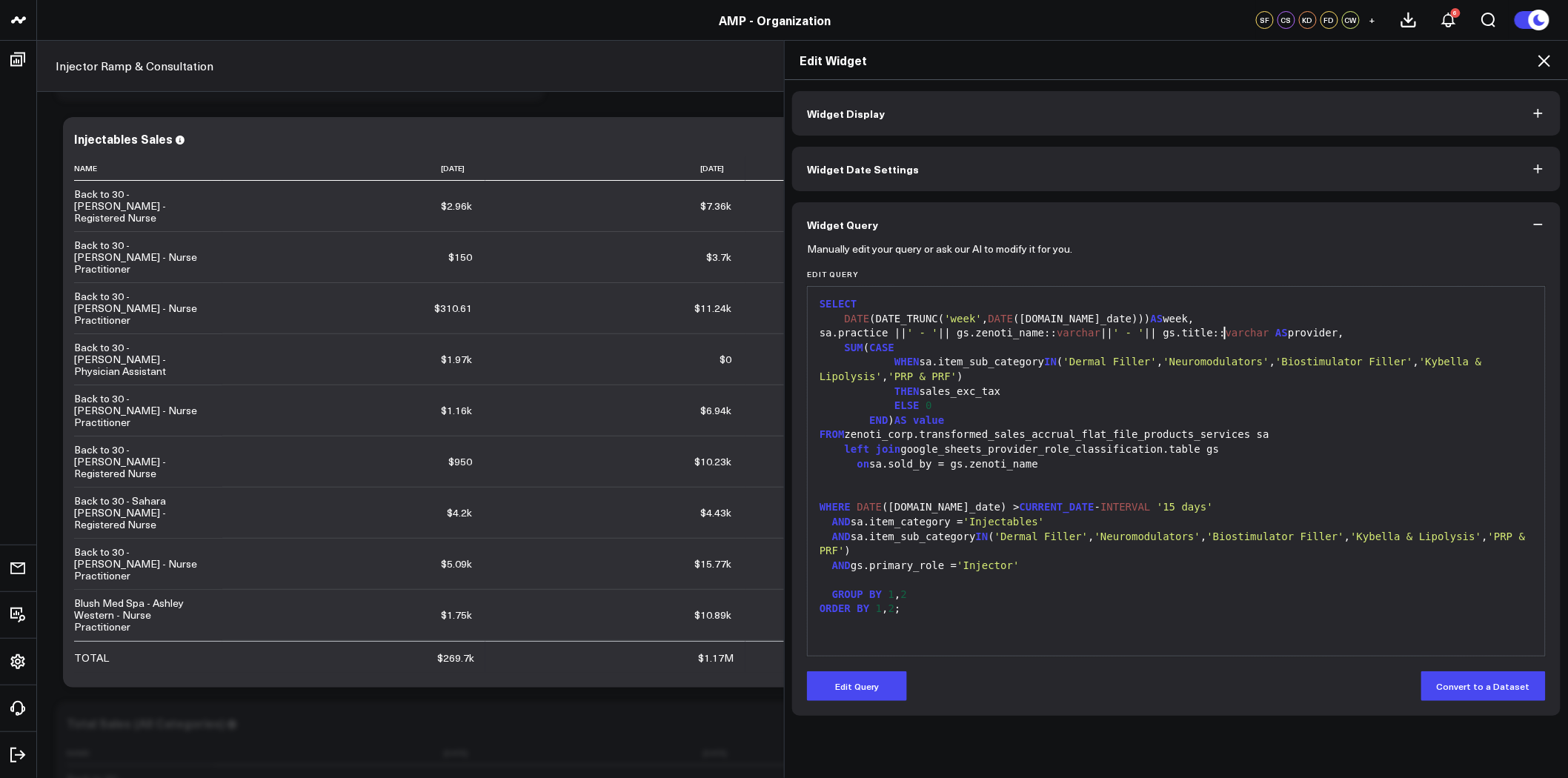
click at [1221, 334] on div "sa.practice || ' - ' || gs.zenoti_name:: varchar || ' - ' || gs.title:: varchar…" at bounding box center [1176, 334] width 723 height 15
click at [873, 670] on form "Manually edit your query or ask our AI to modify it for you. Edit Query 99 1 2 …" at bounding box center [1176, 474] width 739 height 454
drag, startPoint x: 877, startPoint y: 682, endPoint x: 908, endPoint y: 645, distance: 48.3
click at [877, 683] on button "Edit Query" at bounding box center [857, 686] width 100 height 29
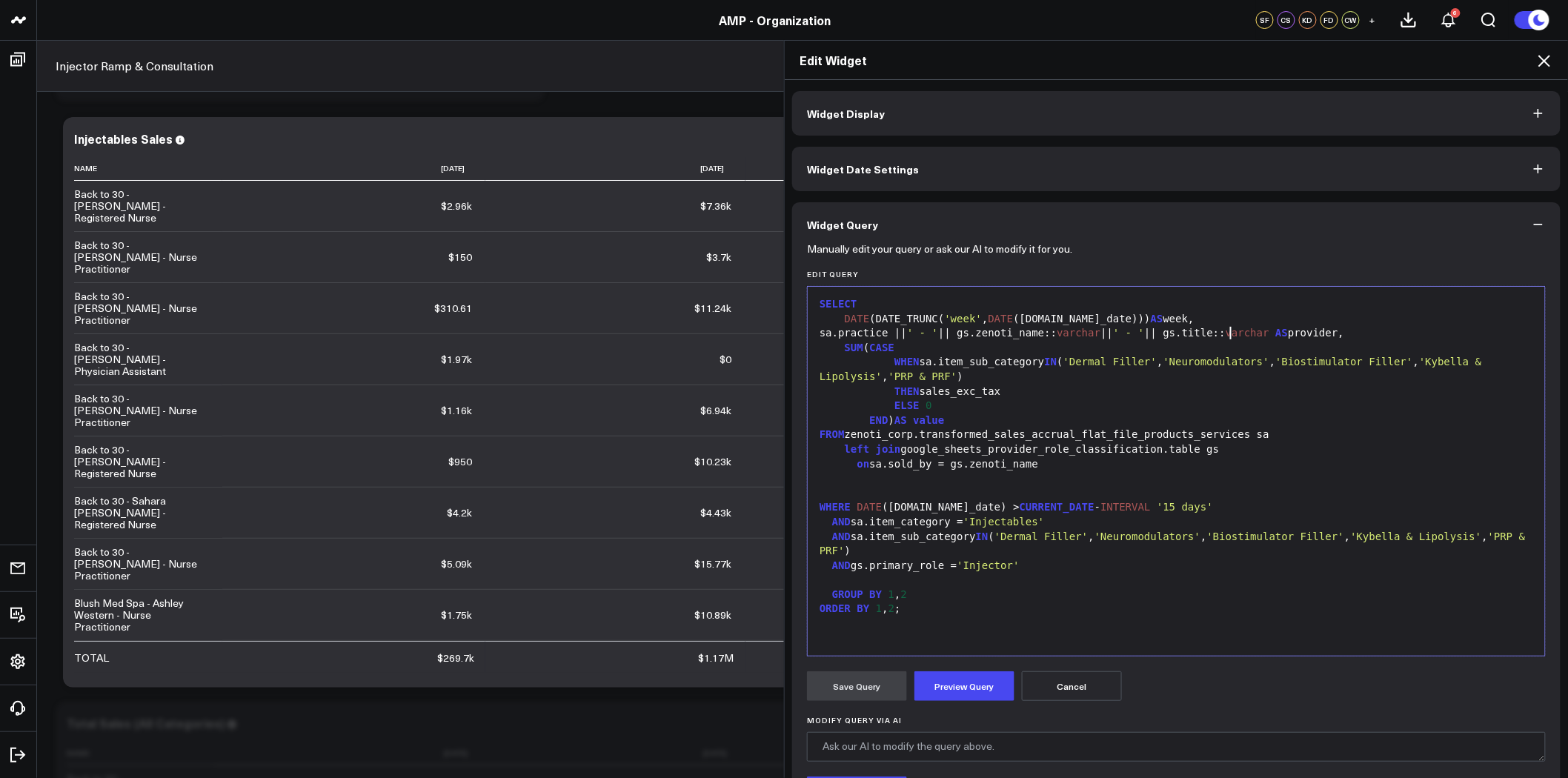
click at [1228, 331] on div "sa.practice || ' - ' || gs.zenoti_name:: varchar || ' - ' || gs.title:: varchar…" at bounding box center [1176, 334] width 723 height 15
click at [946, 690] on button "Preview Query" at bounding box center [965, 686] width 100 height 29
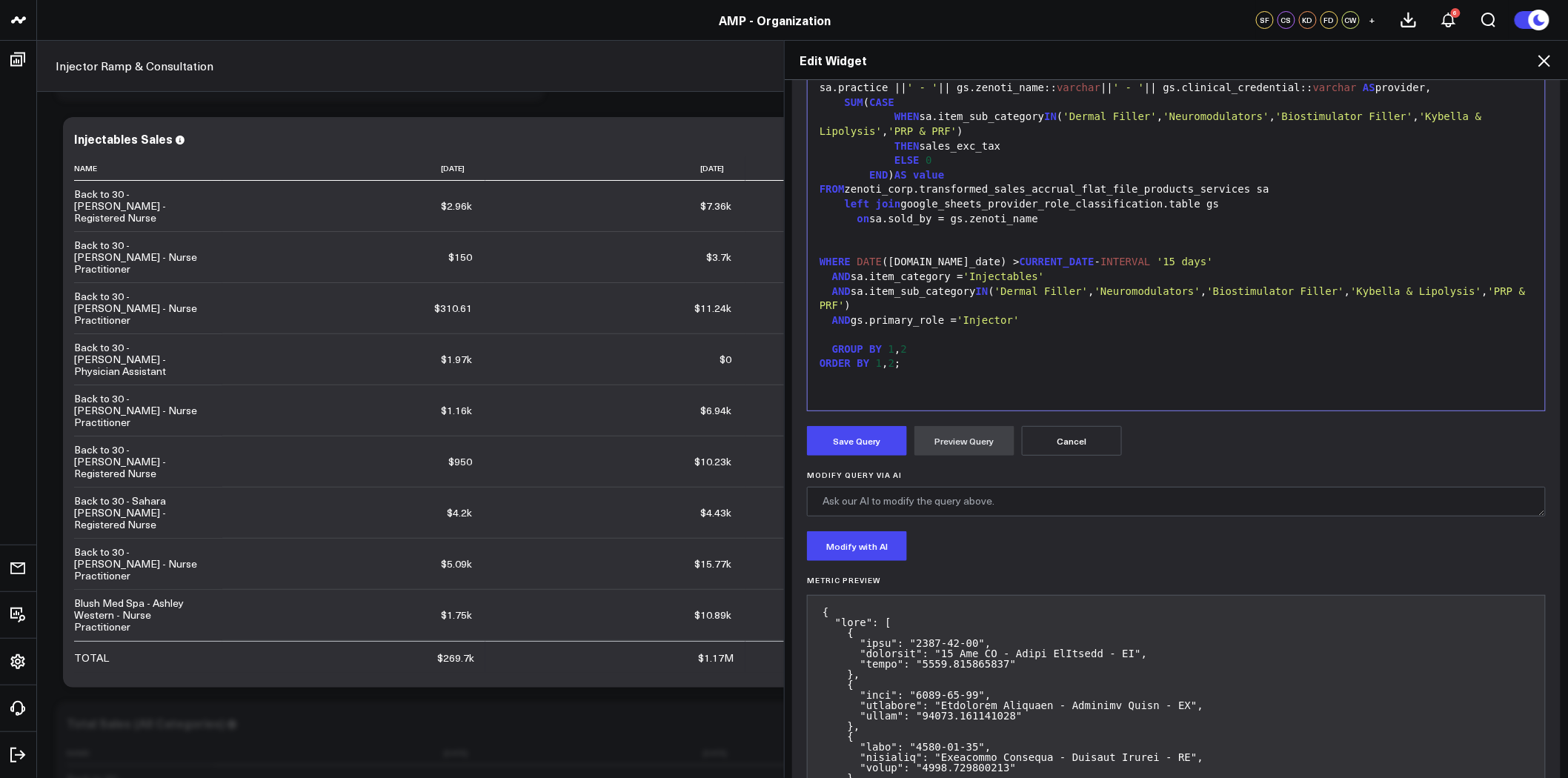
scroll to position [247, 0]
click at [863, 442] on button "Save Query" at bounding box center [857, 439] width 100 height 29
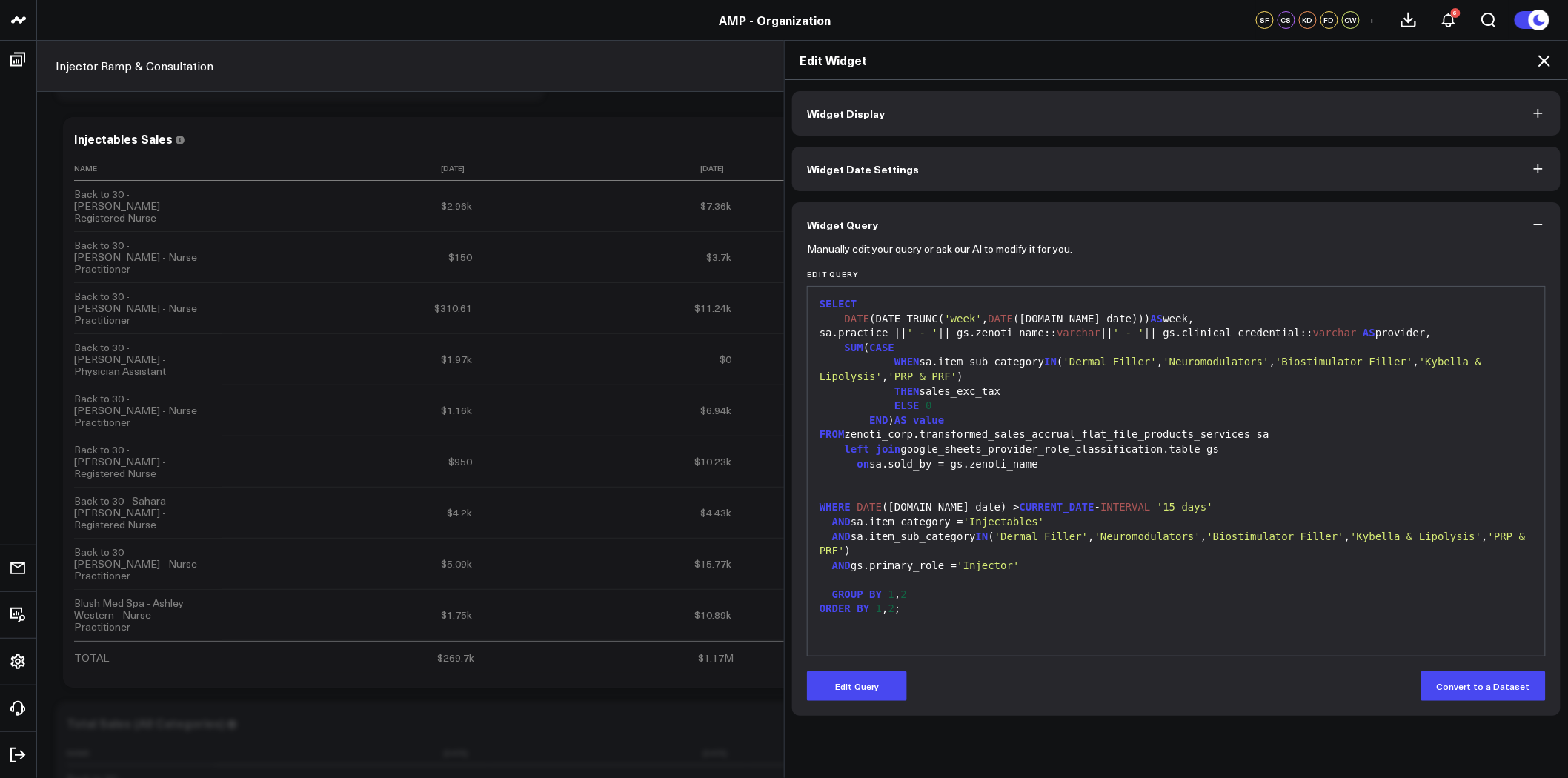
scroll to position [0, 0]
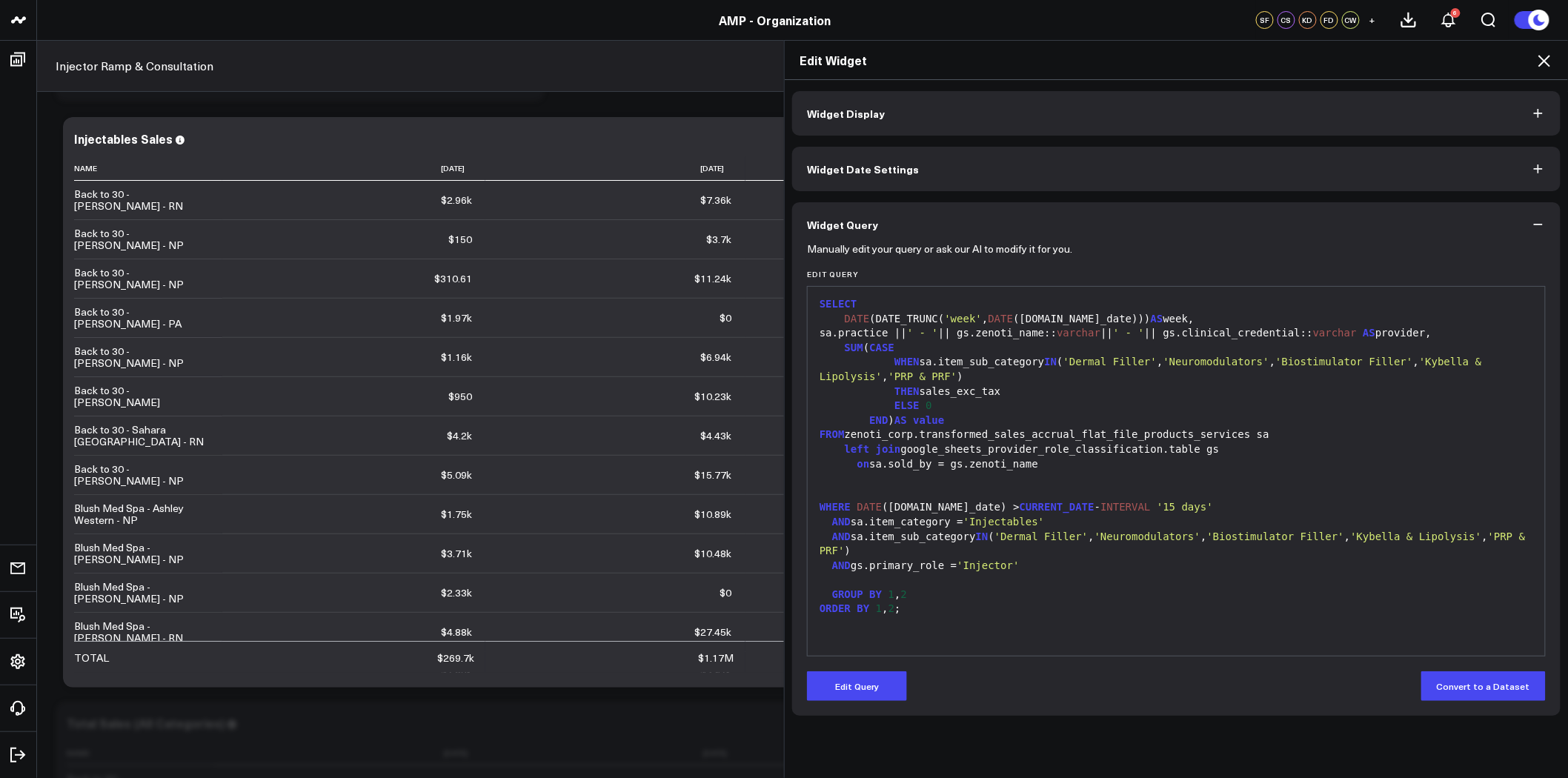
click at [1544, 62] on icon at bounding box center [1545, 61] width 18 height 18
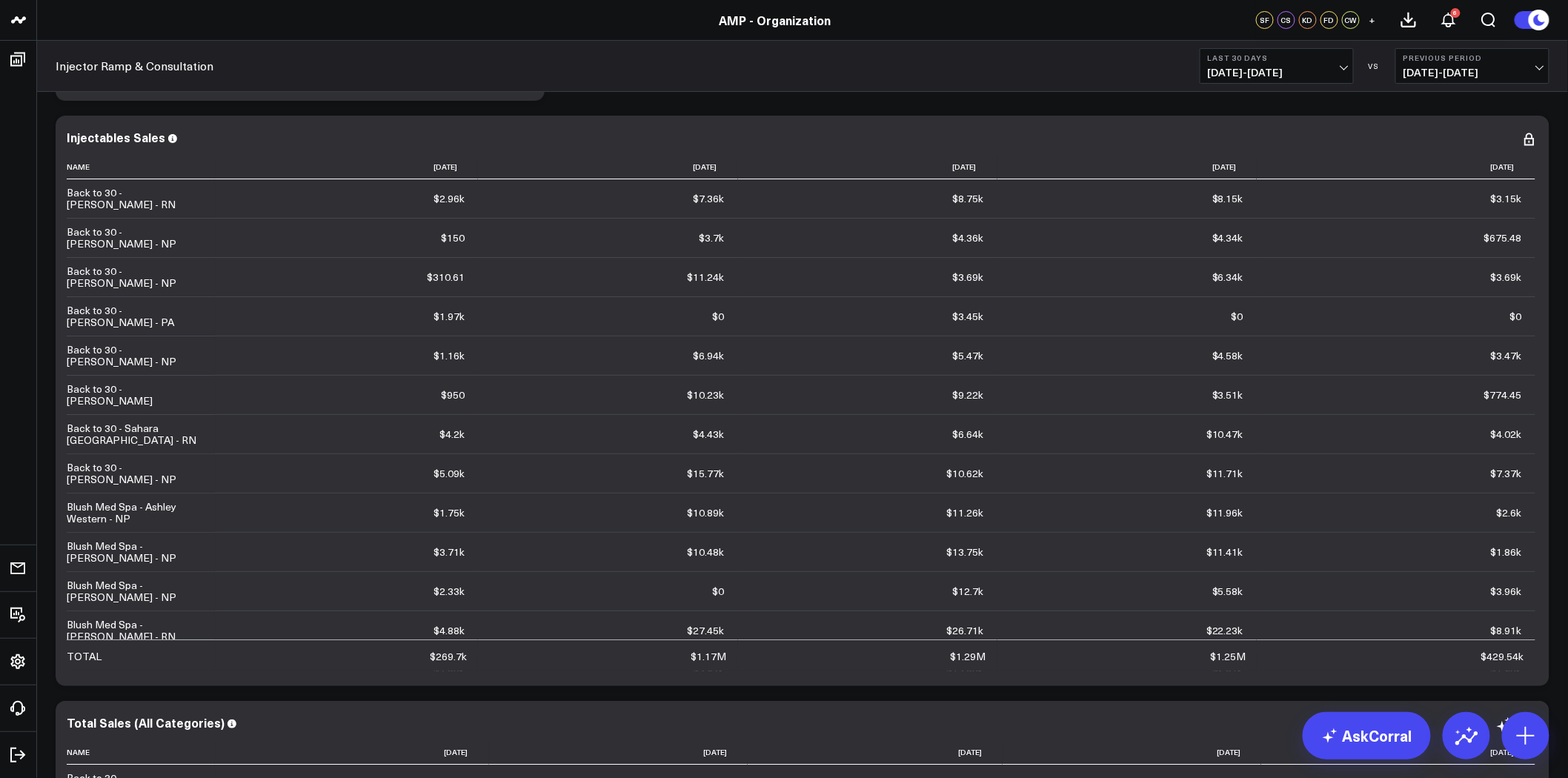
scroll to position [4857, 0]
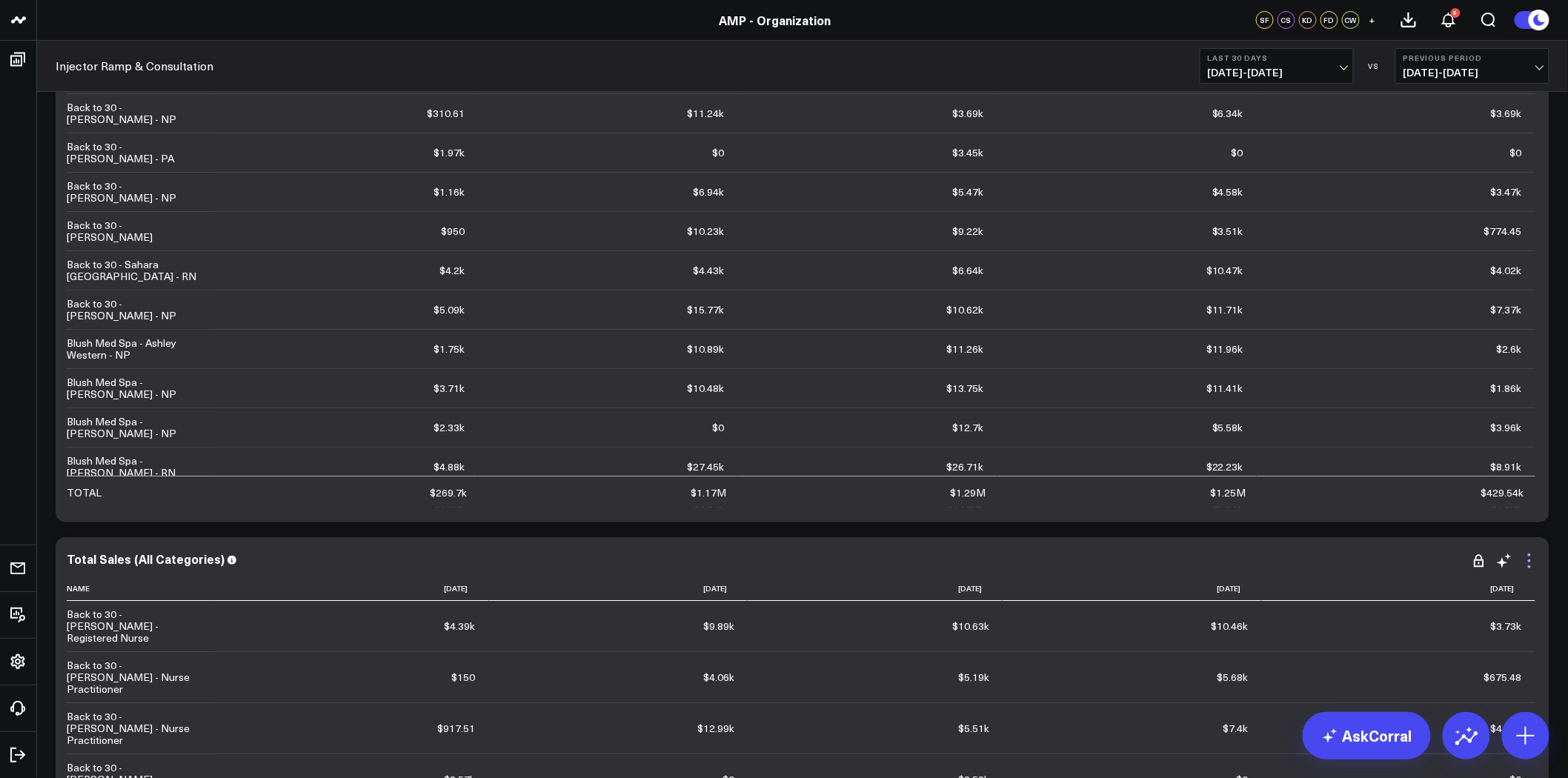
click at [1527, 558] on icon at bounding box center [1530, 561] width 18 height 18
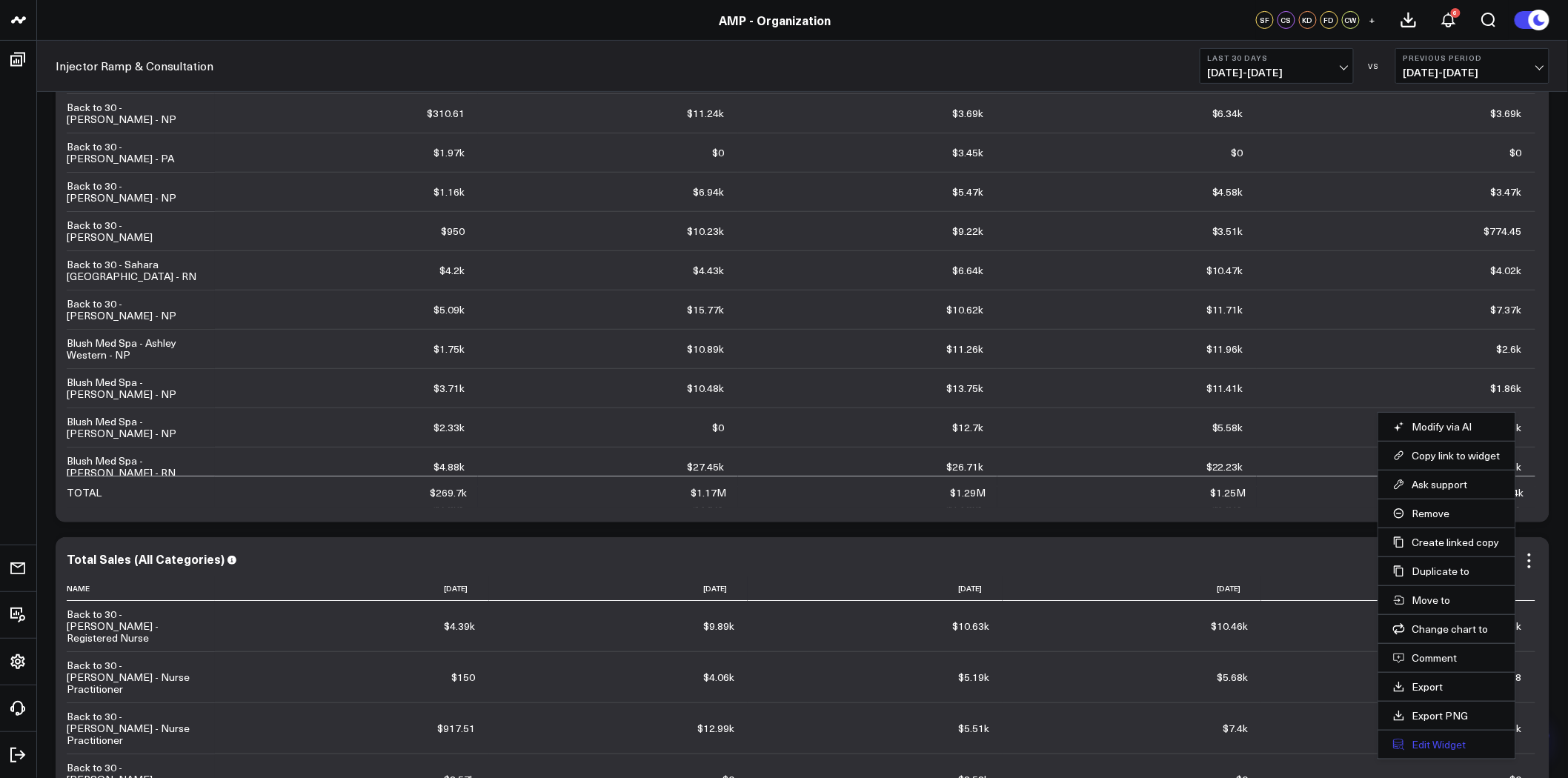
click at [1450, 744] on button "Edit Widget" at bounding box center [1447, 744] width 107 height 13
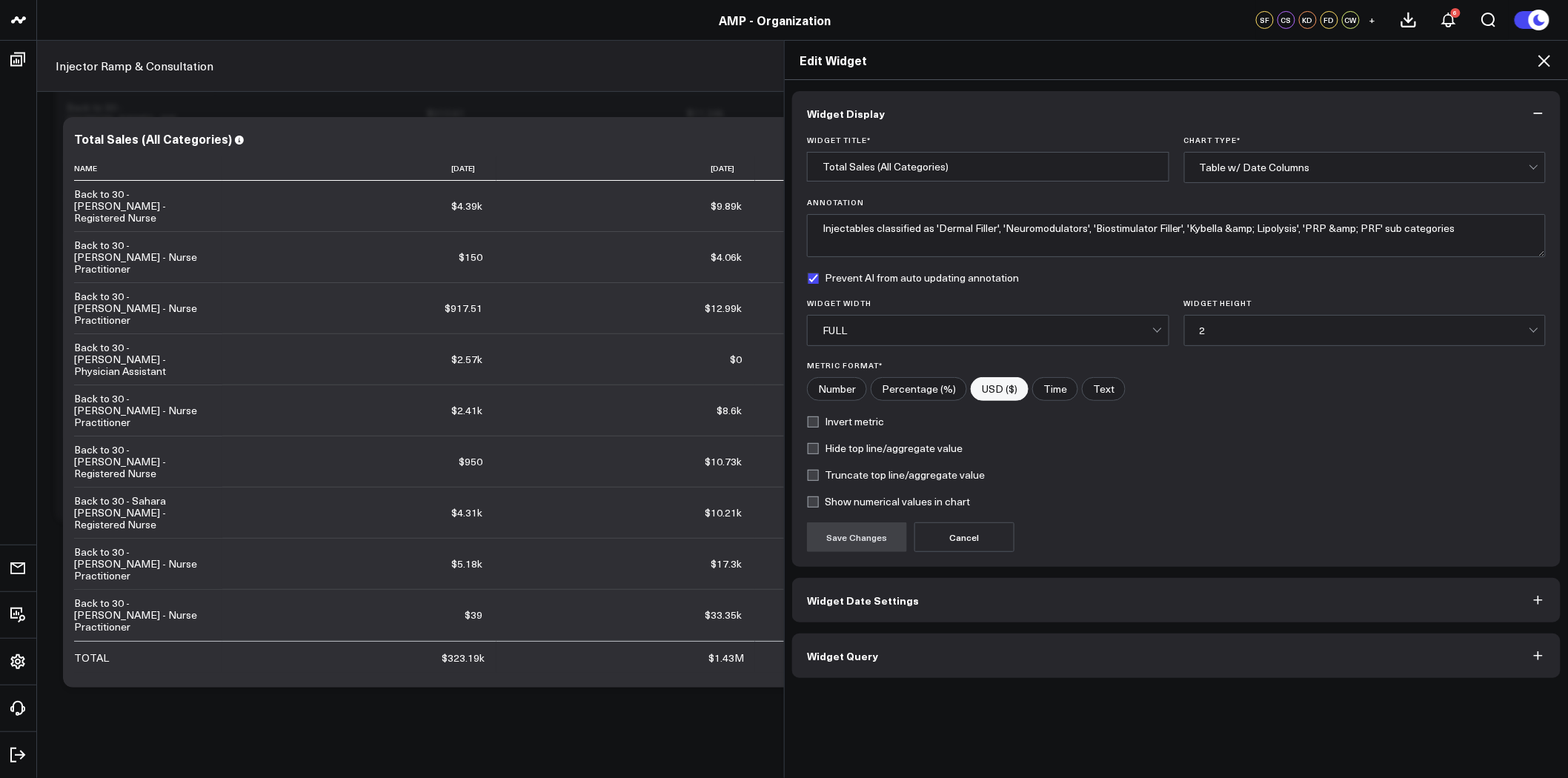
click at [991, 660] on button "Widget Query" at bounding box center [1176, 655] width 768 height 44
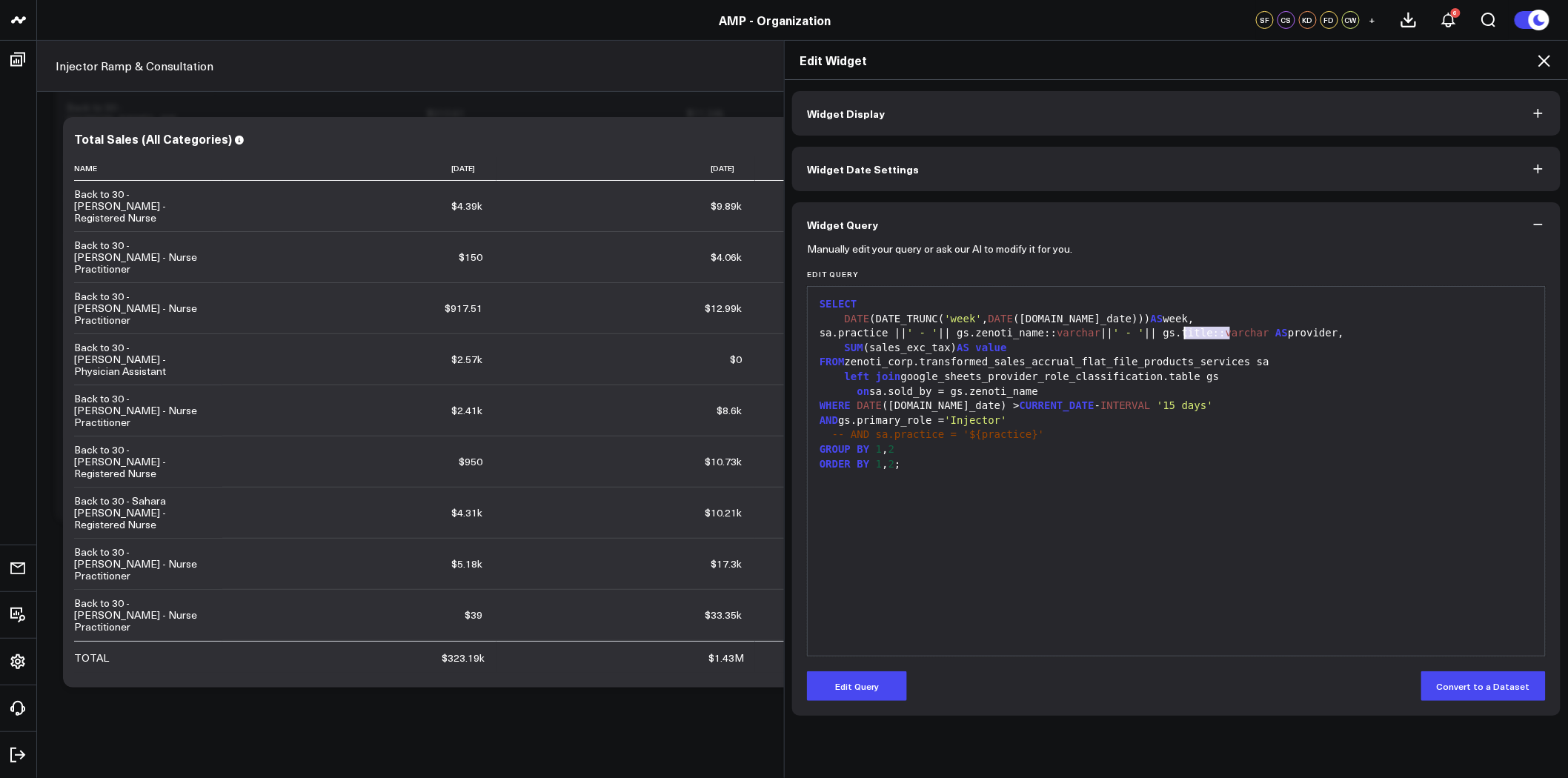
drag, startPoint x: 1226, startPoint y: 331, endPoint x: 1181, endPoint y: 328, distance: 45.1
click at [1181, 328] on div "sa.practice || ' - ' || gs.zenoti_name:: varchar || ' - ' || gs.title:: varchar…" at bounding box center [1176, 334] width 723 height 15
click at [872, 686] on button "Edit Query" at bounding box center [857, 686] width 100 height 29
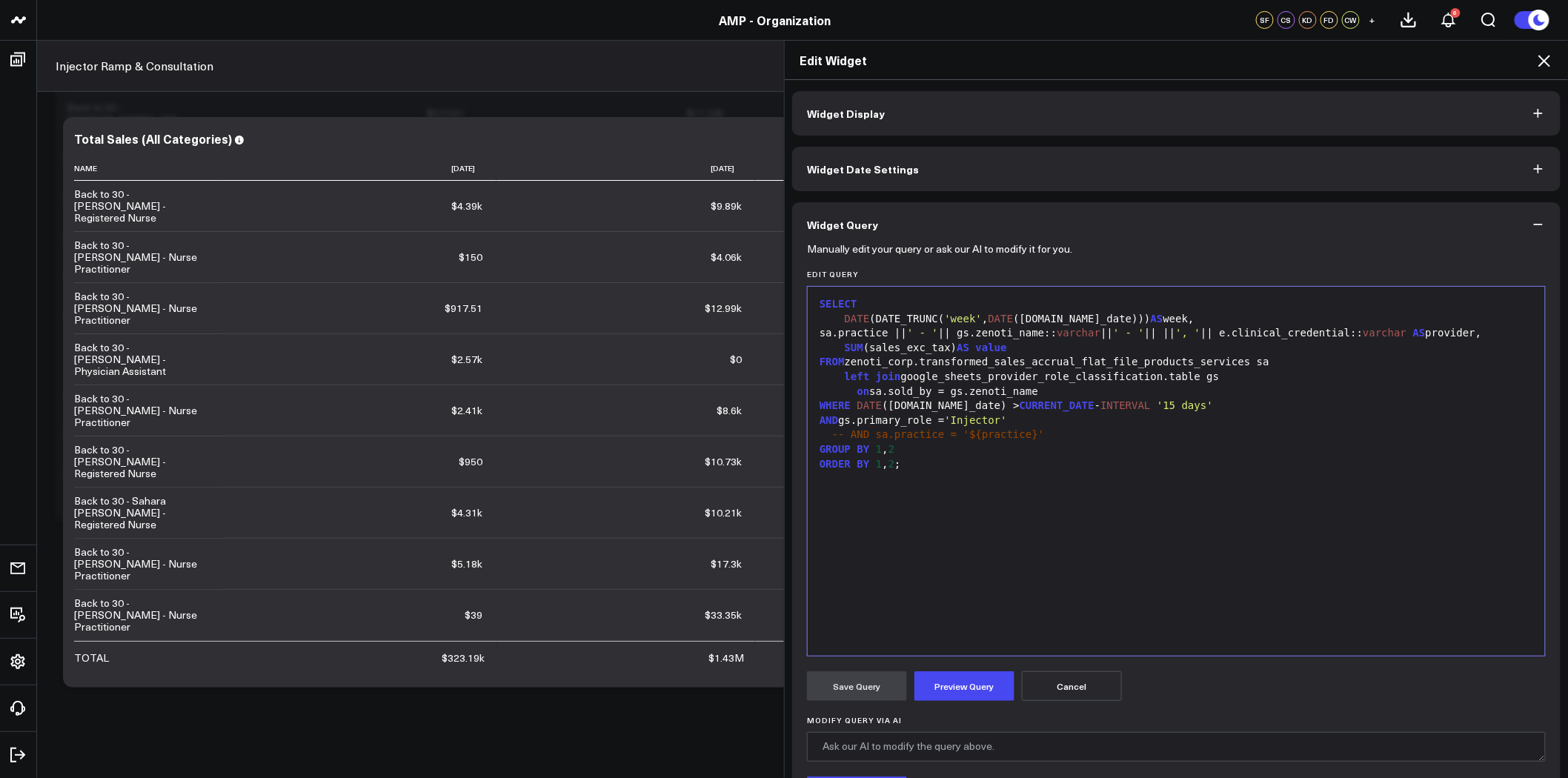
click at [1193, 334] on span "', '" at bounding box center [1188, 332] width 25 height 11
click at [955, 684] on button "Preview Query" at bounding box center [965, 686] width 100 height 29
click at [1169, 332] on div "sa.practice || ' - ' || gs.zenoti_name:: varchar || ', ' || e.clinical_credenti…" at bounding box center [1176, 334] width 723 height 15
click at [1187, 467] on div "ORDER BY 1 , 2 ;" at bounding box center [1176, 465] width 723 height 15
click at [955, 684] on button "Preview Query" at bounding box center [965, 686] width 100 height 29
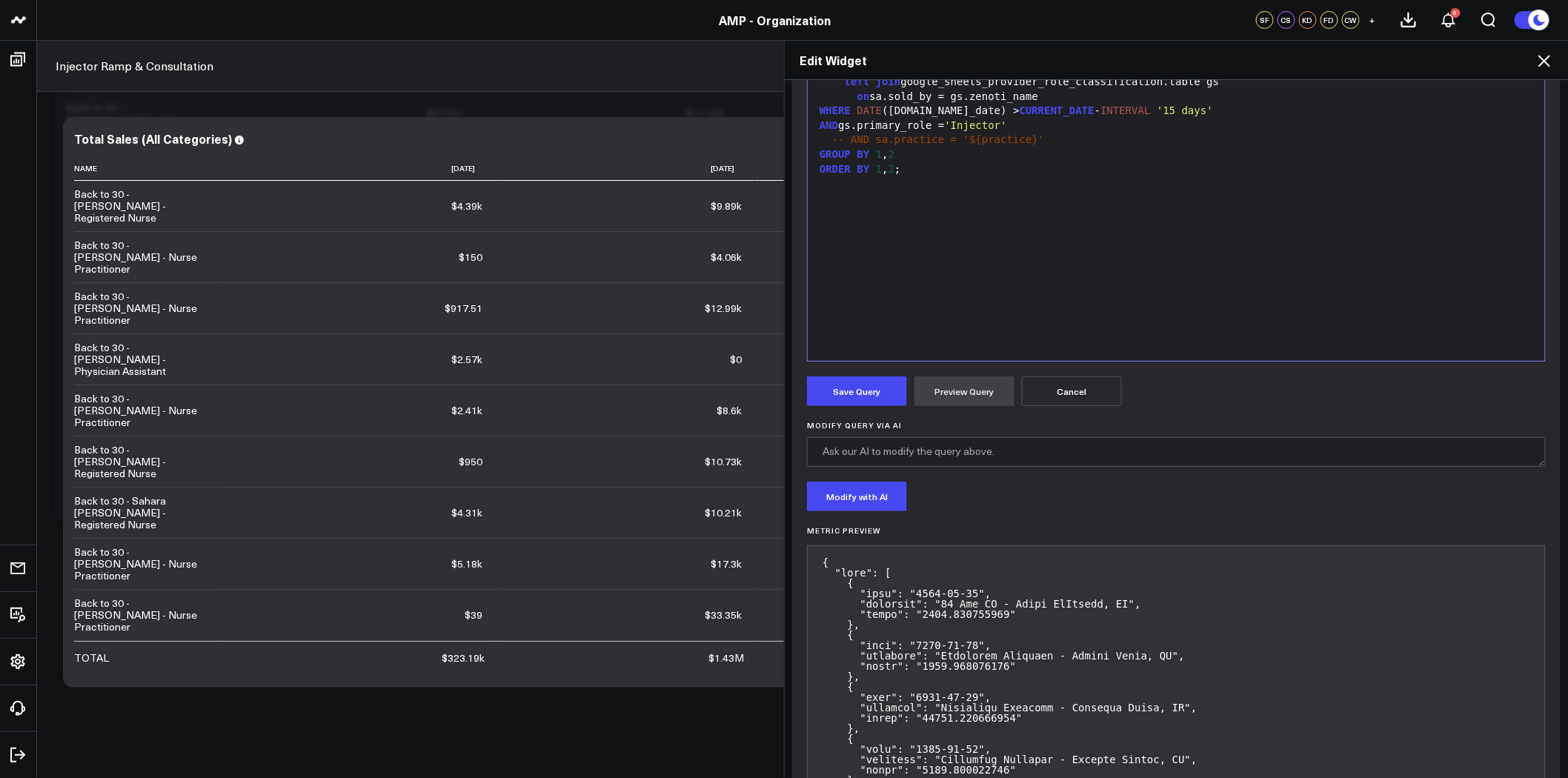
scroll to position [296, 0]
click at [863, 402] on button "Save Query" at bounding box center [857, 389] width 100 height 29
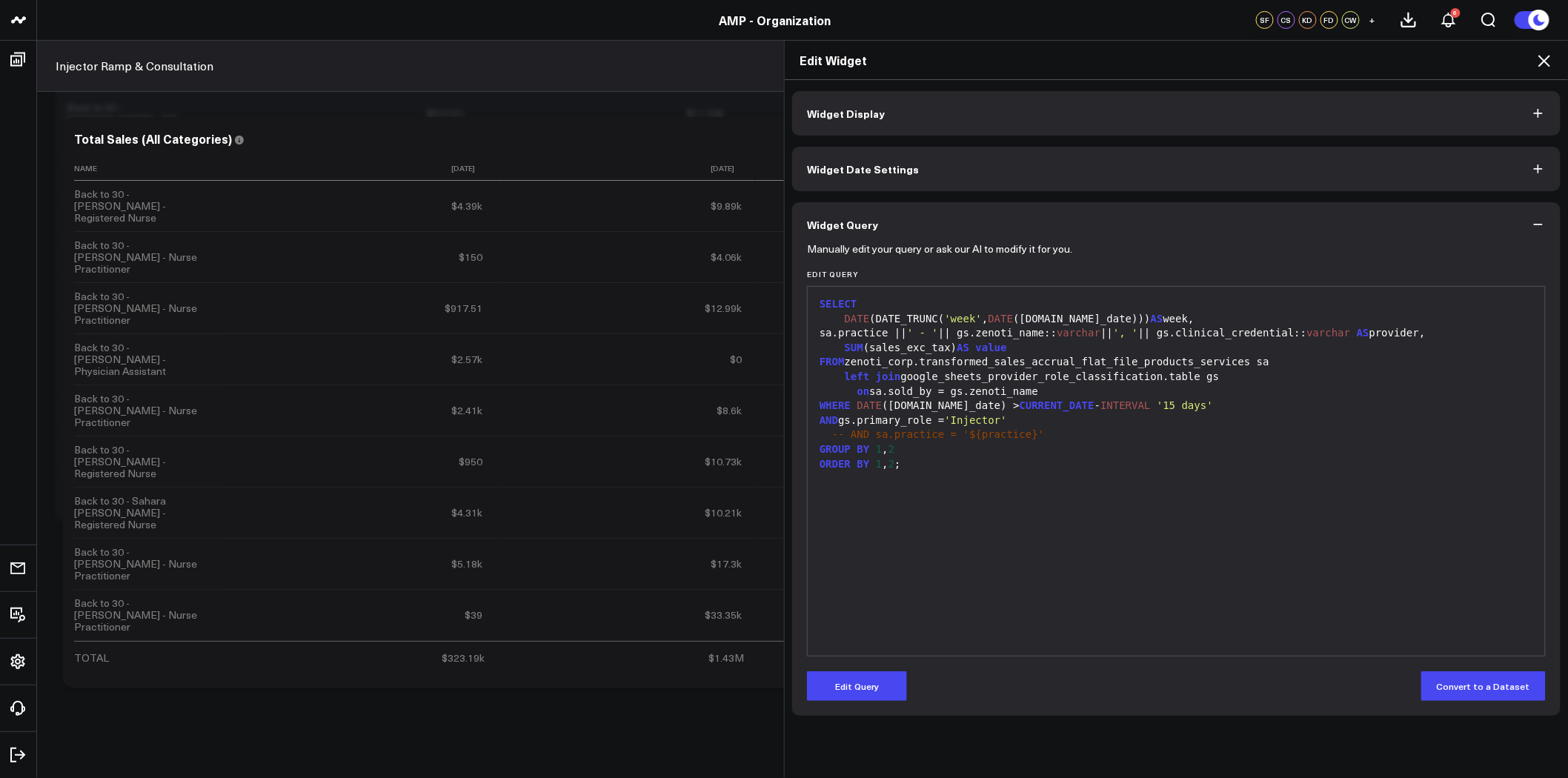
scroll to position [0, 0]
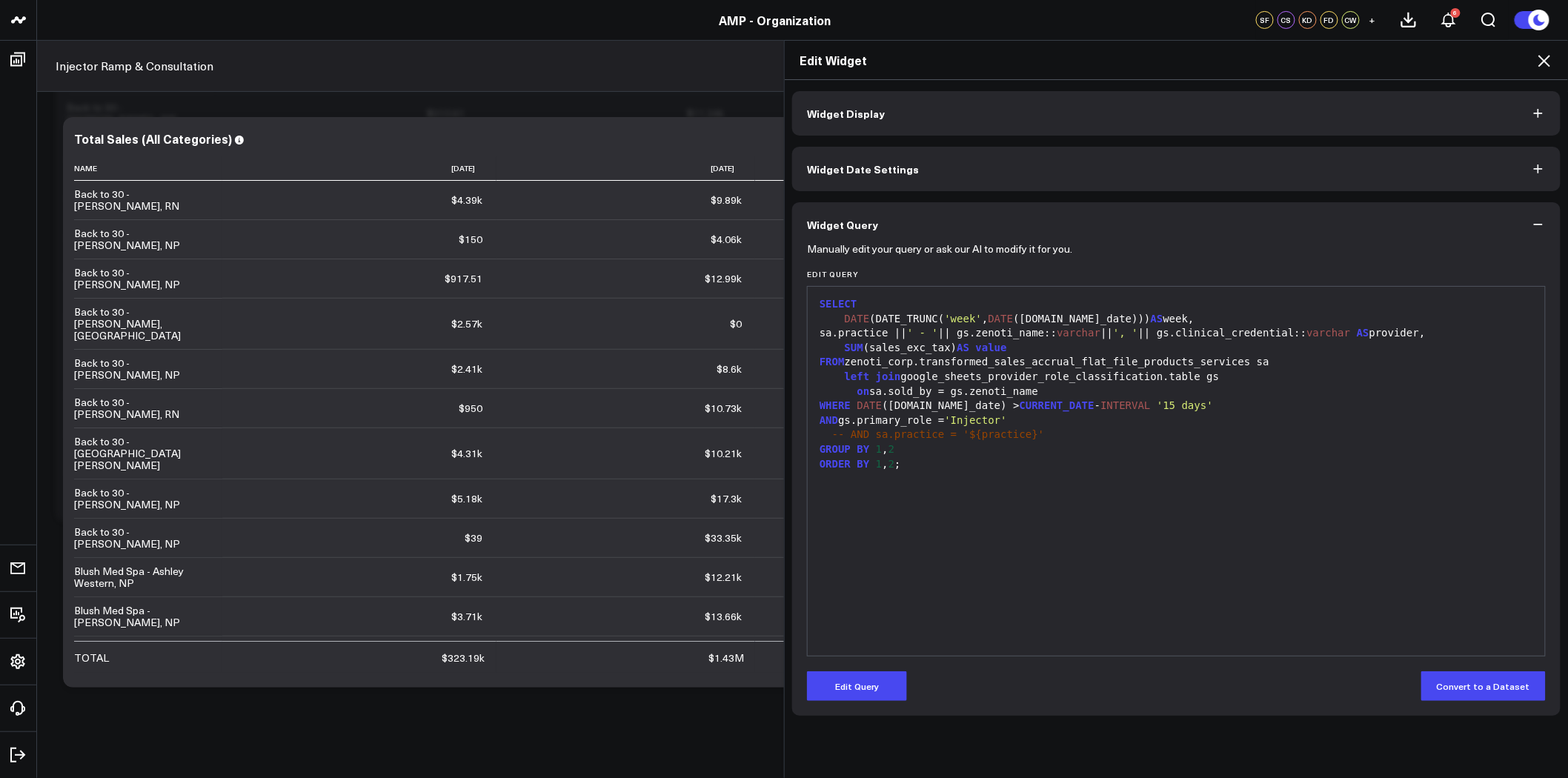
click at [1540, 54] on icon at bounding box center [1545, 61] width 18 height 18
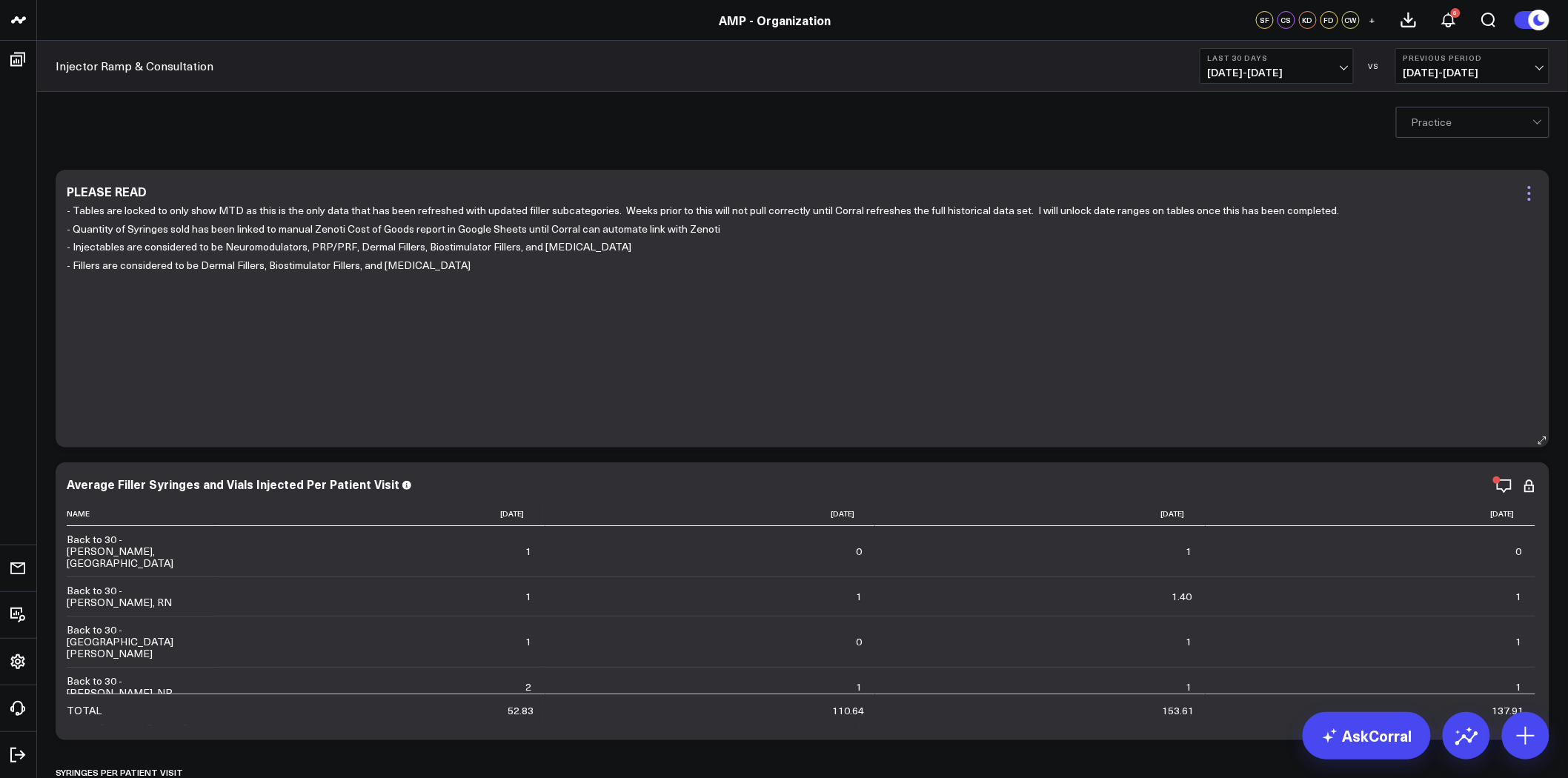
click at [1525, 191] on icon at bounding box center [1530, 194] width 18 height 18
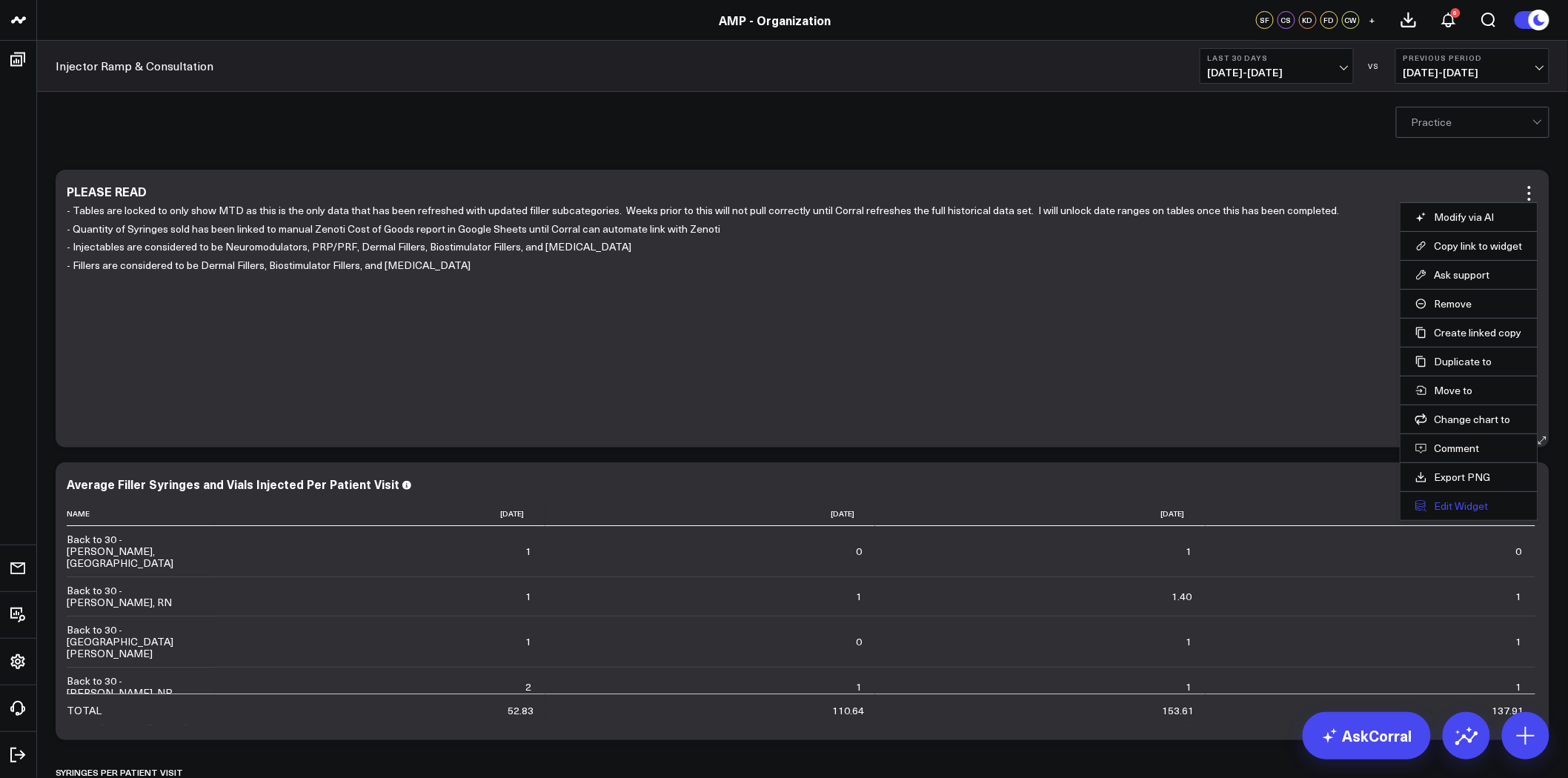
click at [1450, 505] on button "Edit Widget" at bounding box center [1469, 506] width 107 height 13
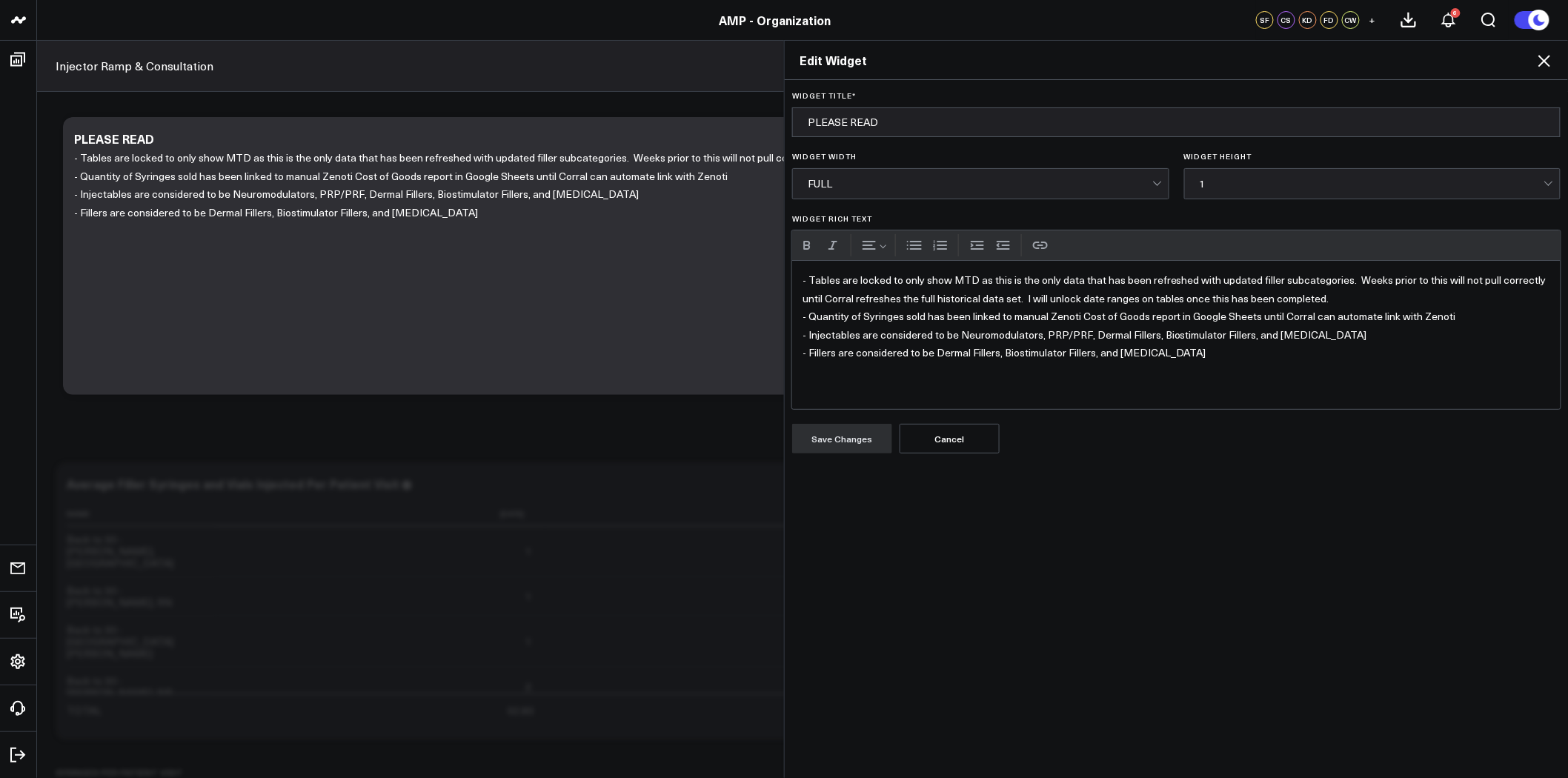
click at [1175, 358] on p "- Fillers are considered to be Dermal Fillers, Biostimulator Fillers, and [MEDI…" at bounding box center [1177, 353] width 748 height 19
click at [794, 283] on div "- Tables are locked to only show MTD as this is the only data that has been ref…" at bounding box center [1176, 335] width 768 height 148
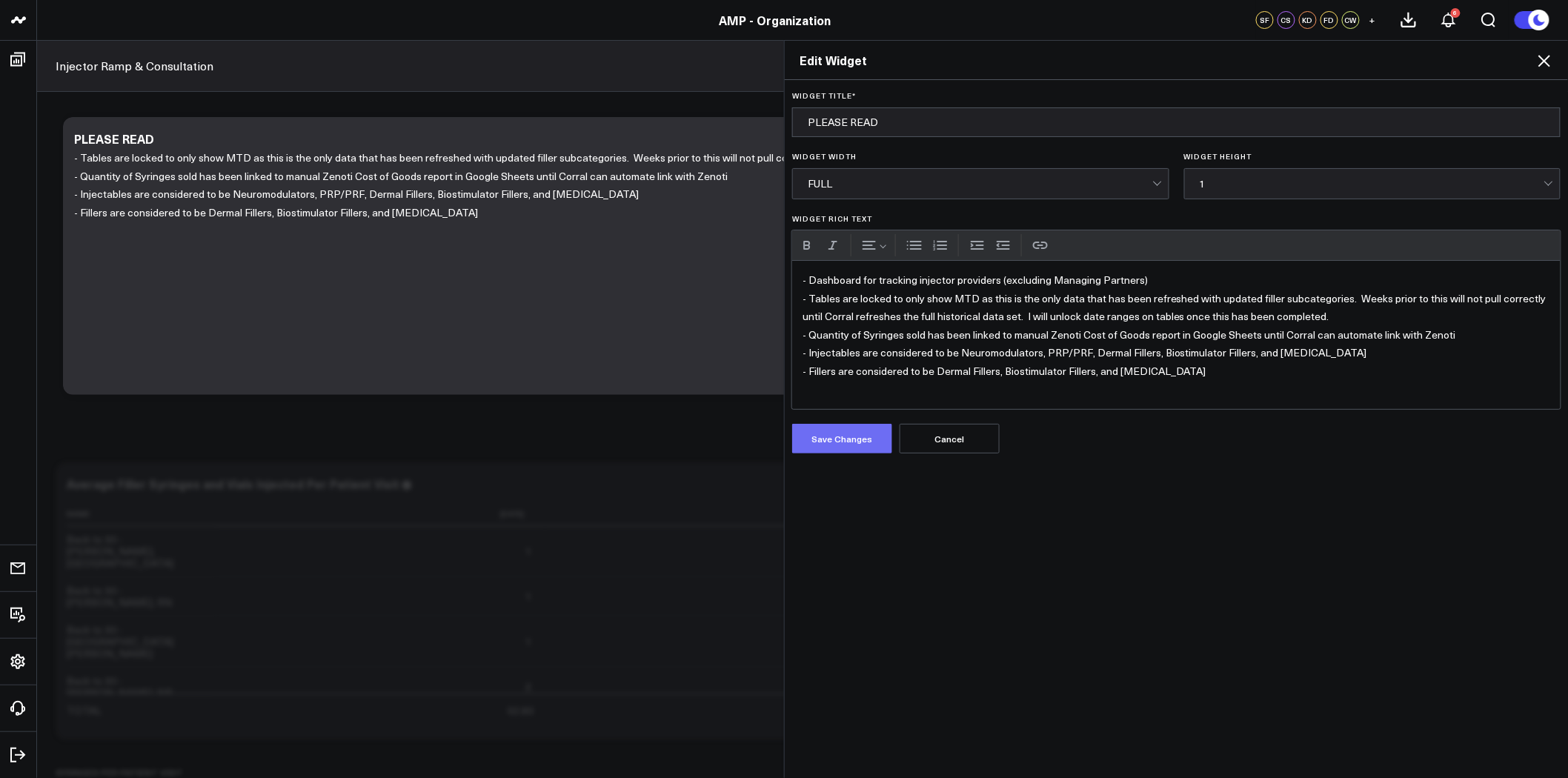
click at [831, 439] on button "Save Changes" at bounding box center [842, 438] width 100 height 29
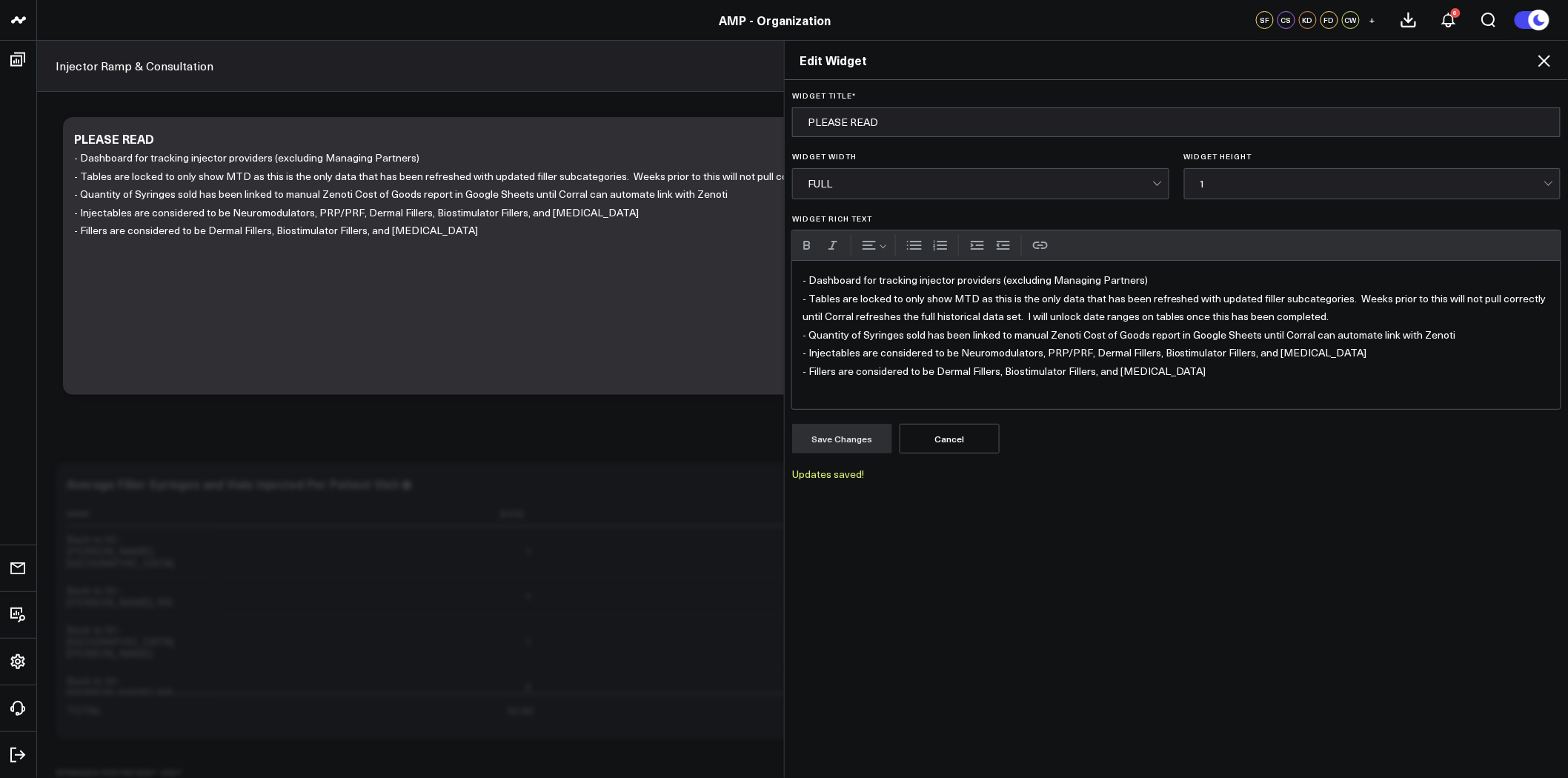
click at [1549, 59] on icon at bounding box center [1545, 61] width 18 height 18
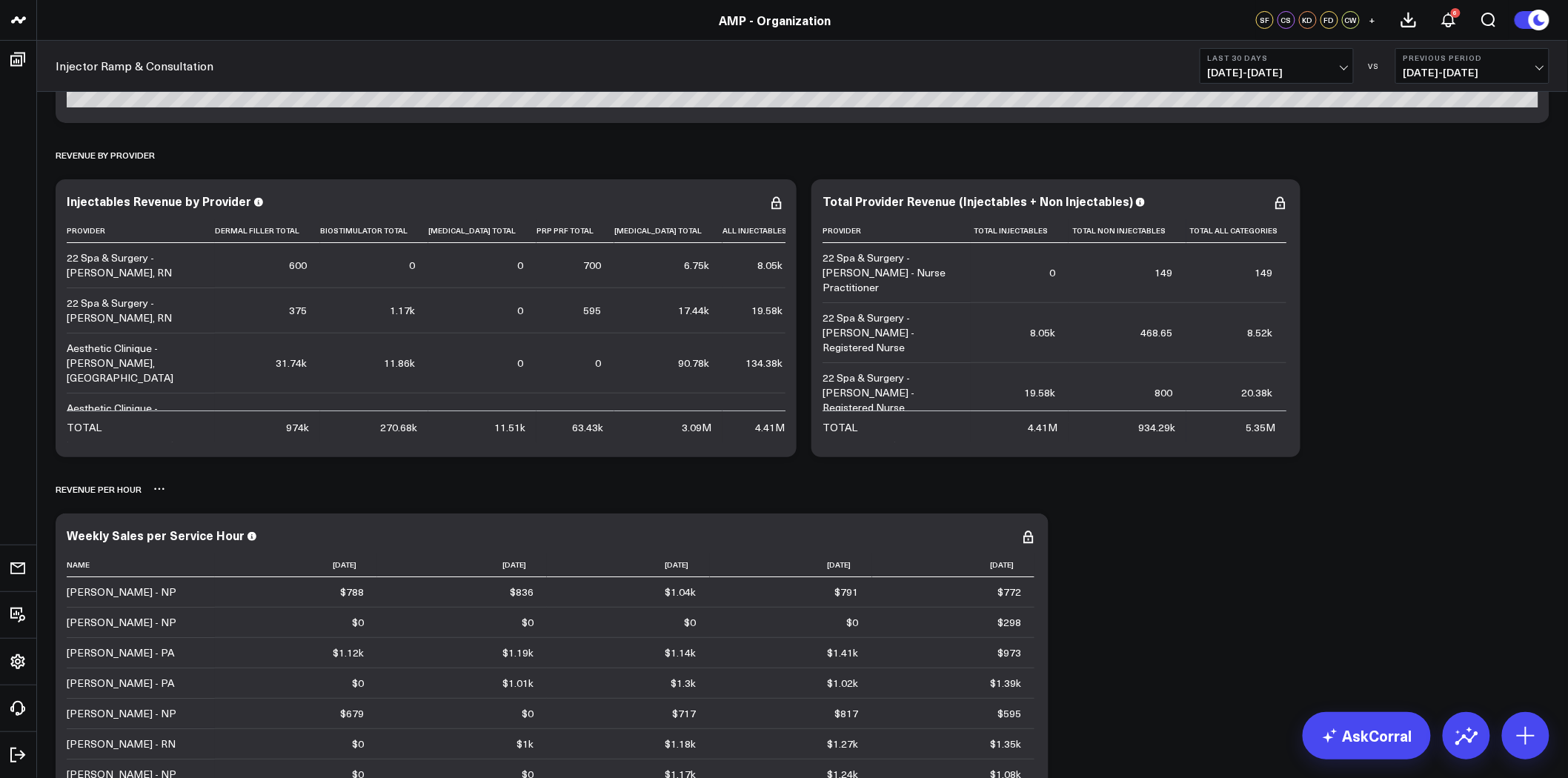
scroll to position [2470, 0]
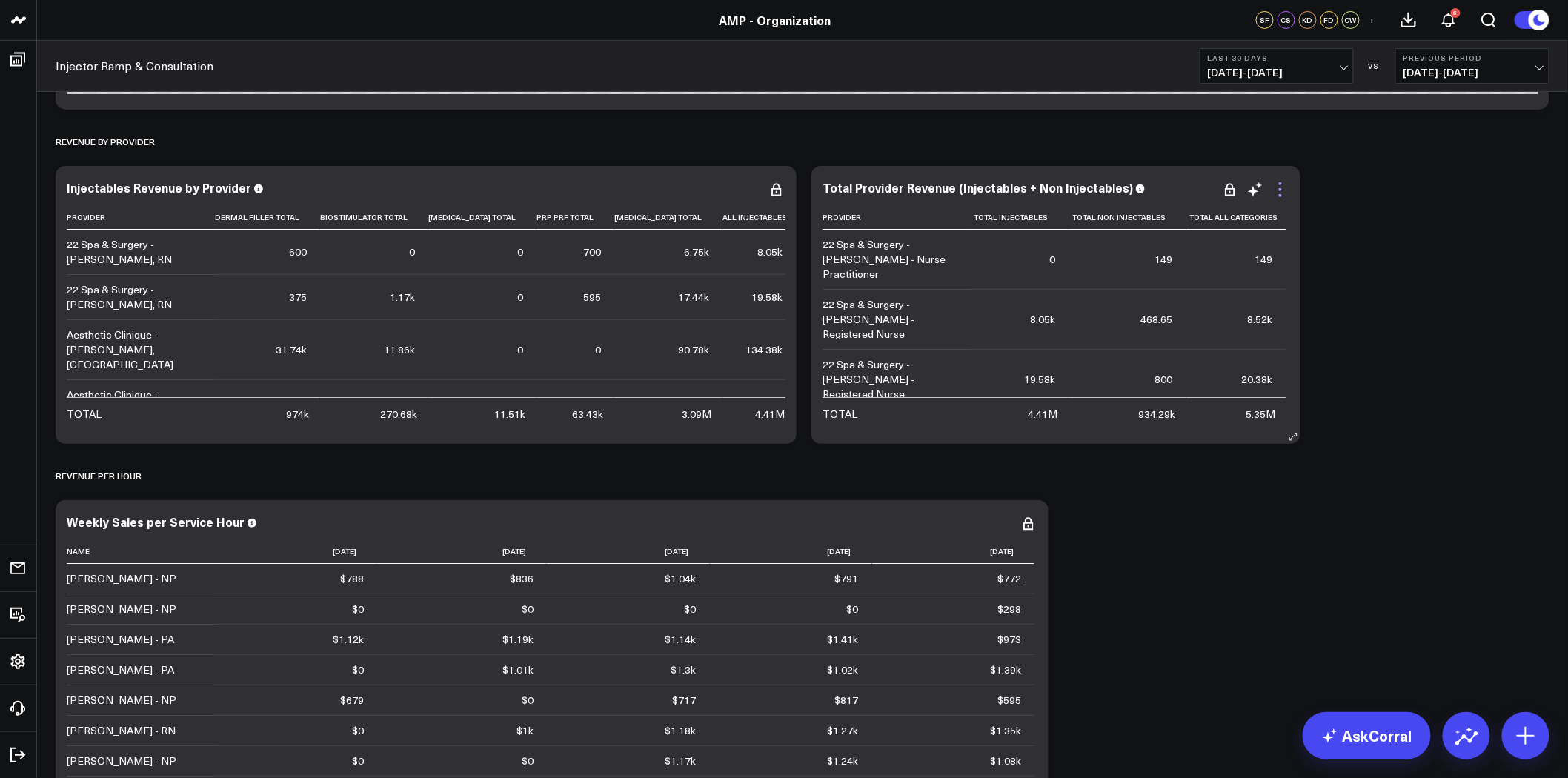
click at [1277, 187] on icon at bounding box center [1281, 190] width 18 height 18
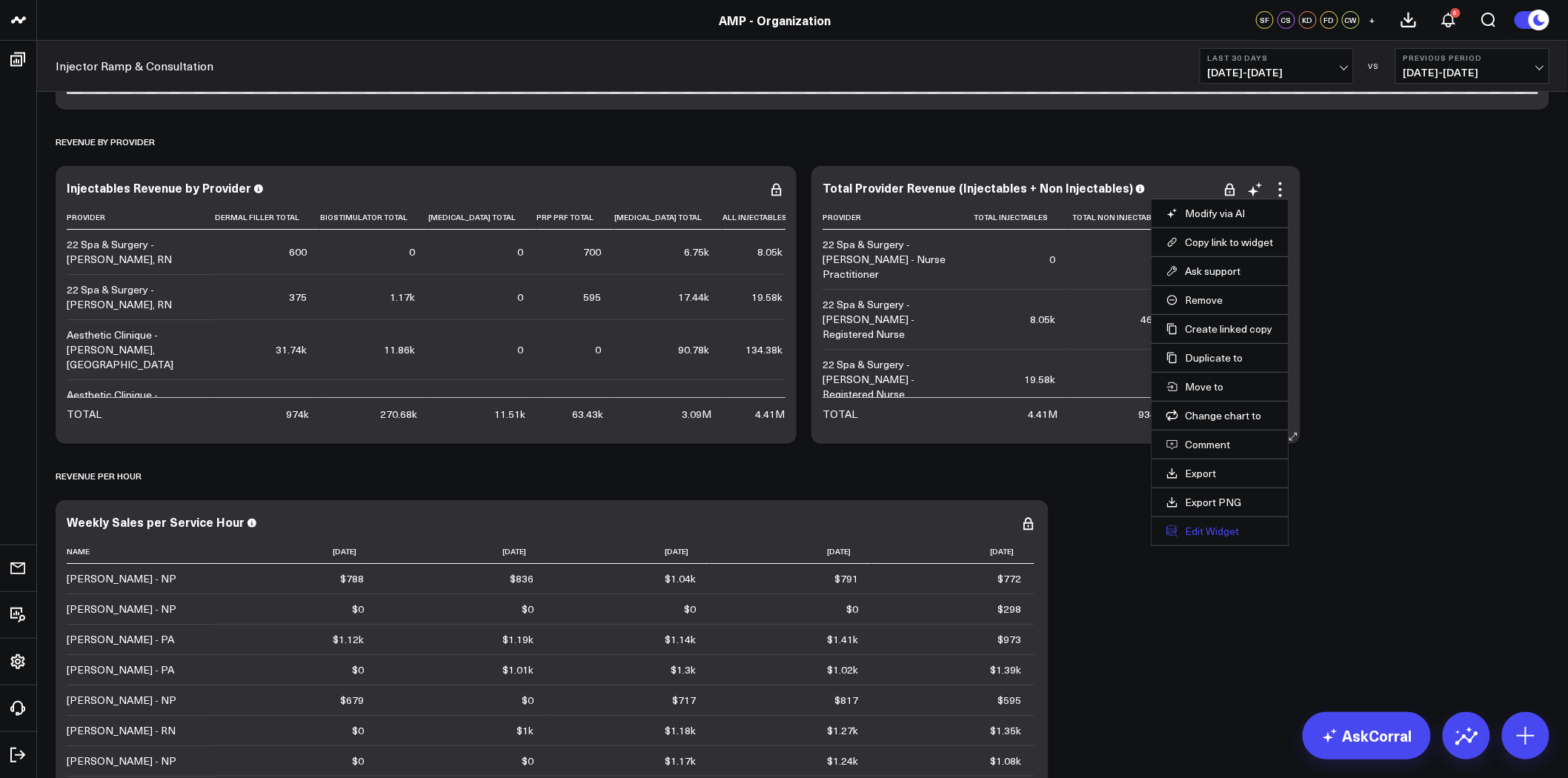
click at [1219, 533] on button "Edit Widget" at bounding box center [1220, 531] width 107 height 13
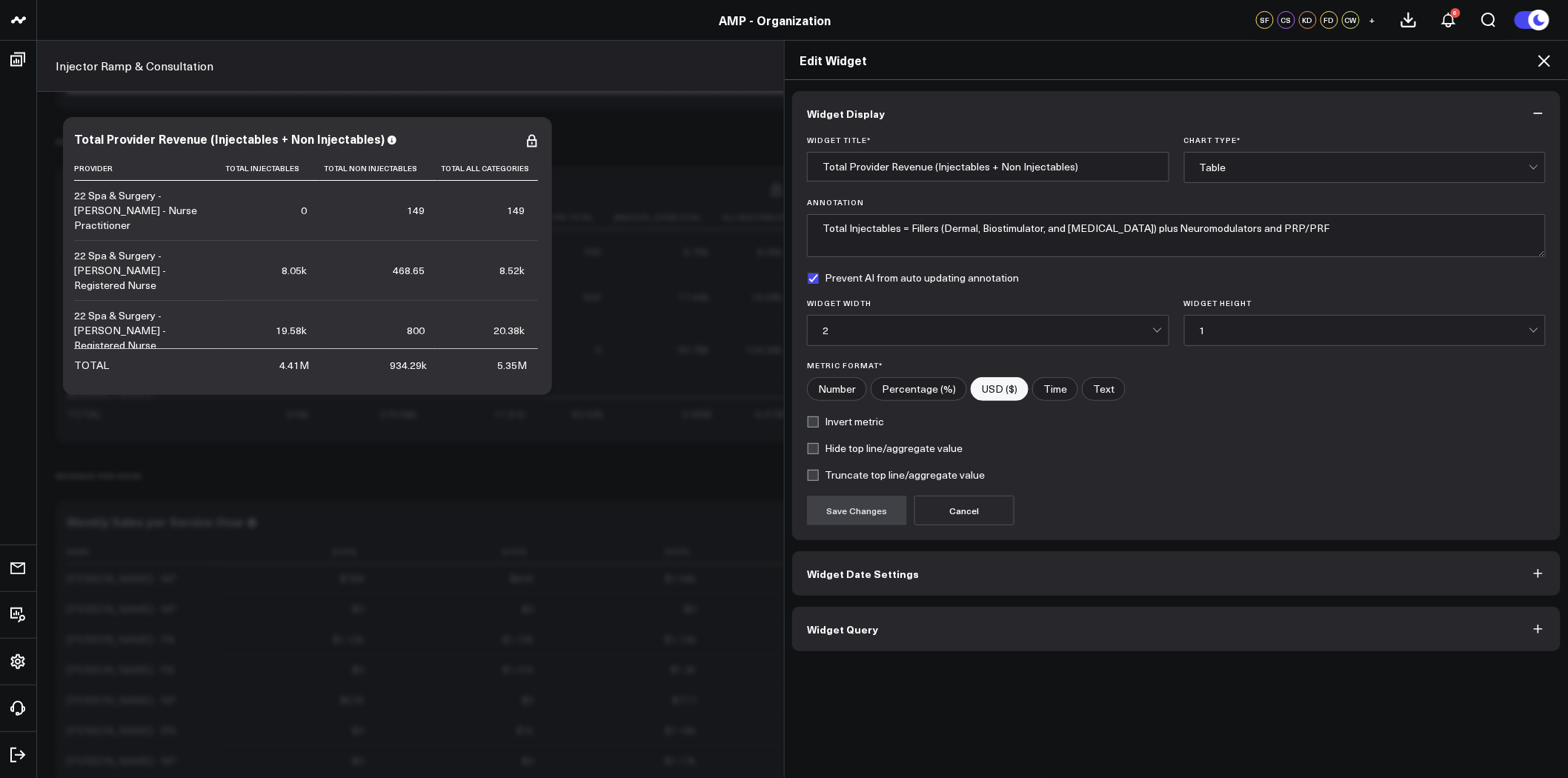
click at [931, 624] on button "Widget Query" at bounding box center [1176, 629] width 768 height 44
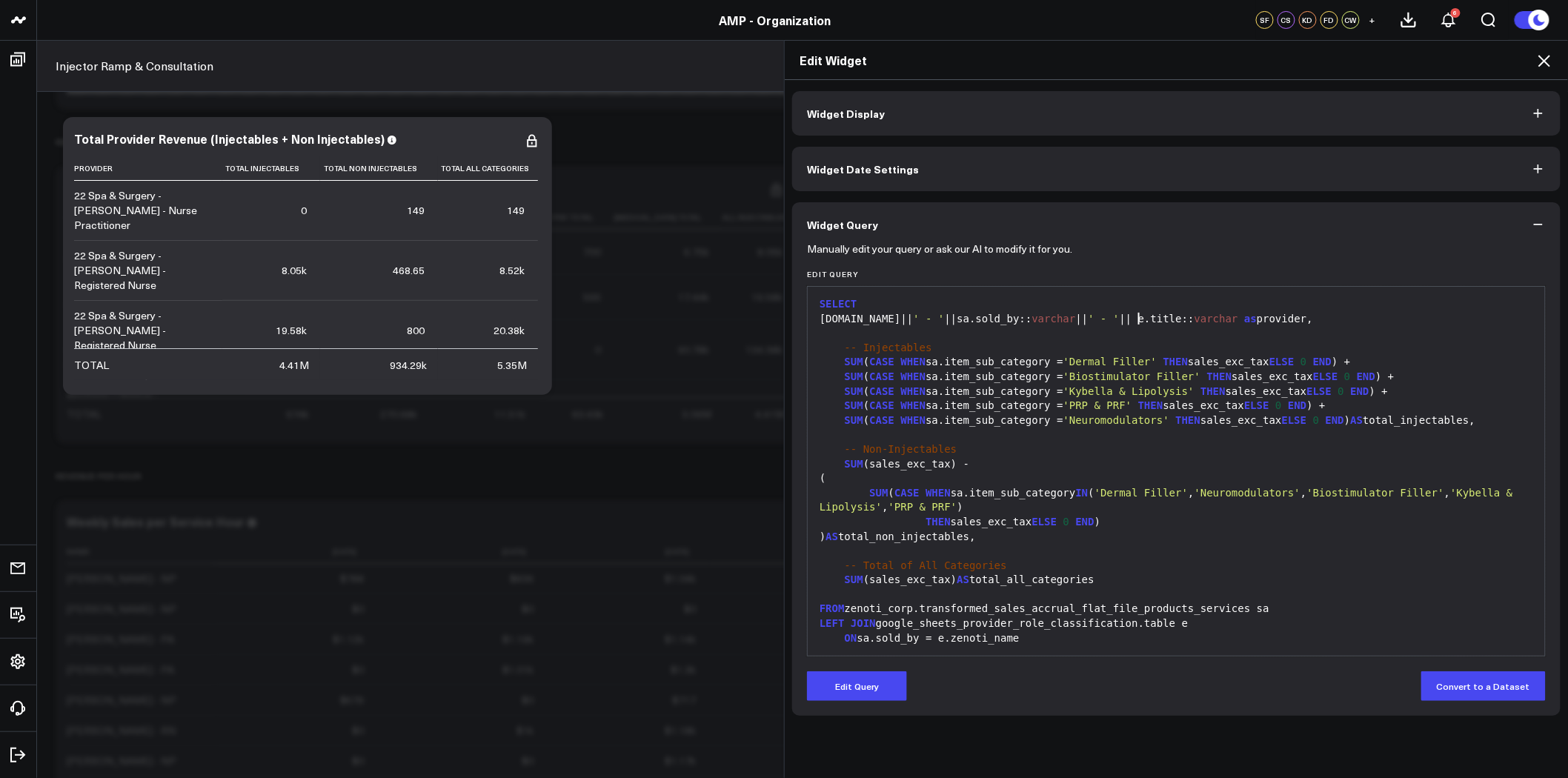
click at [1134, 322] on div "e.center|| ' - ' ||sa.sold_by:: varchar || ' - ' || e.title:: varchar as provid…" at bounding box center [1176, 319] width 723 height 15
click at [853, 691] on button "Edit Query" at bounding box center [857, 686] width 100 height 29
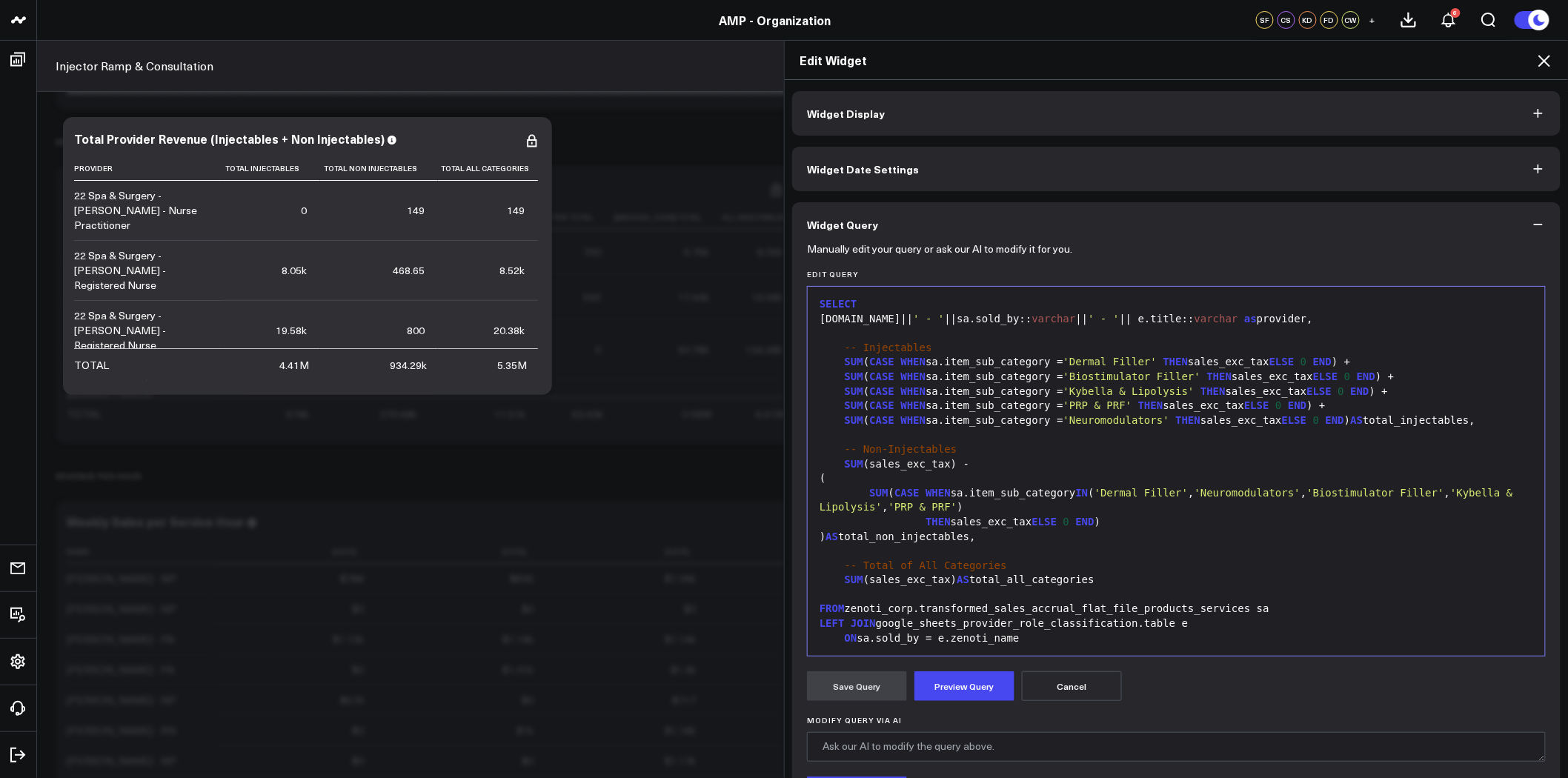
click at [1130, 319] on div "e.center|| ' - ' ||sa.sold_by:: varchar || ' - ' || e.title:: varchar as provid…" at bounding box center [1176, 319] width 723 height 15
click at [1133, 319] on div "e.center|| ' - ' ||sa.sold_by:: varchar || ' - ' || e.title:: varchar as provid…" at bounding box center [1176, 319] width 723 height 15
click at [957, 691] on button "Preview Query" at bounding box center [965, 686] width 100 height 29
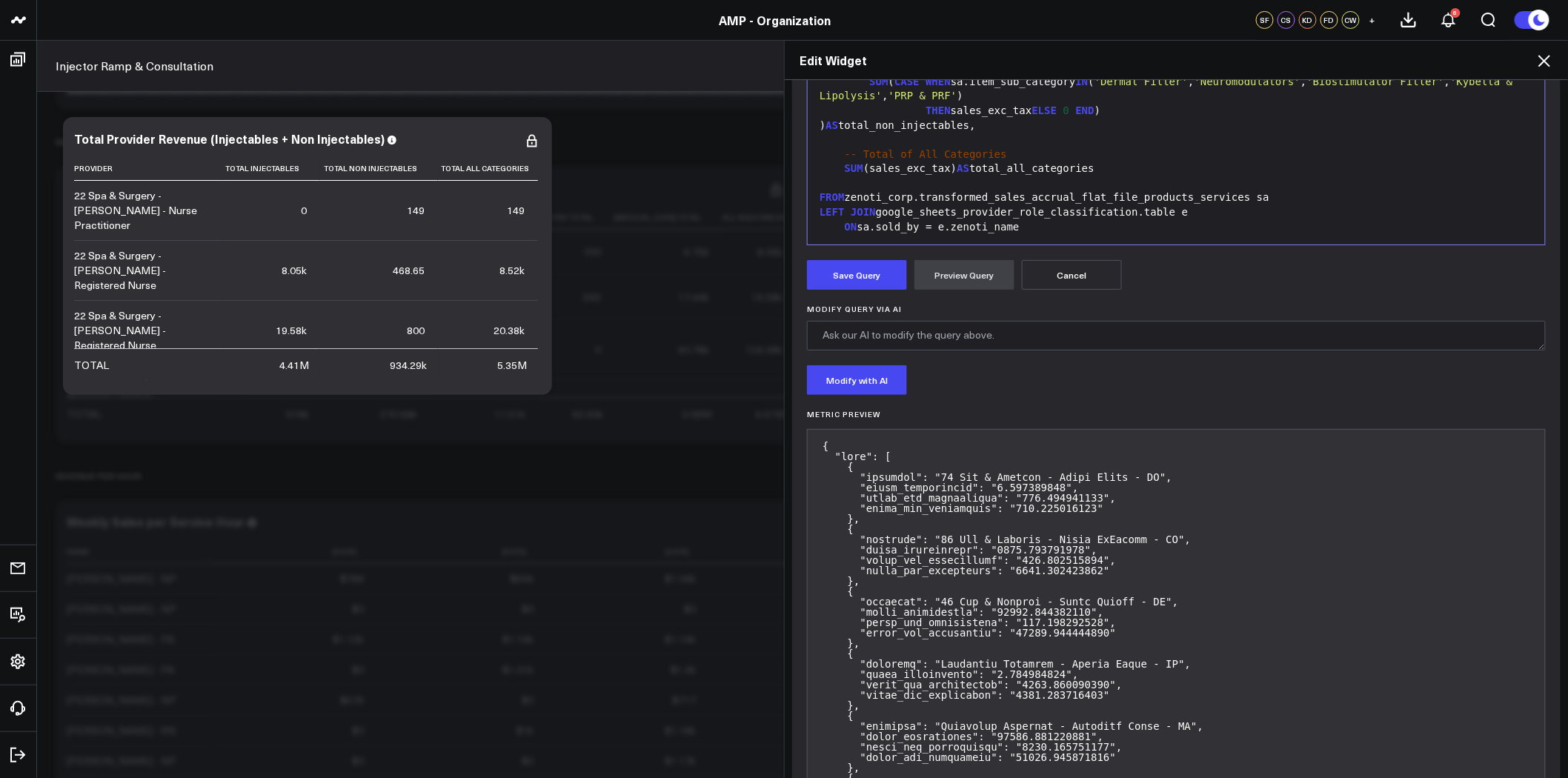
scroll to position [83, 0]
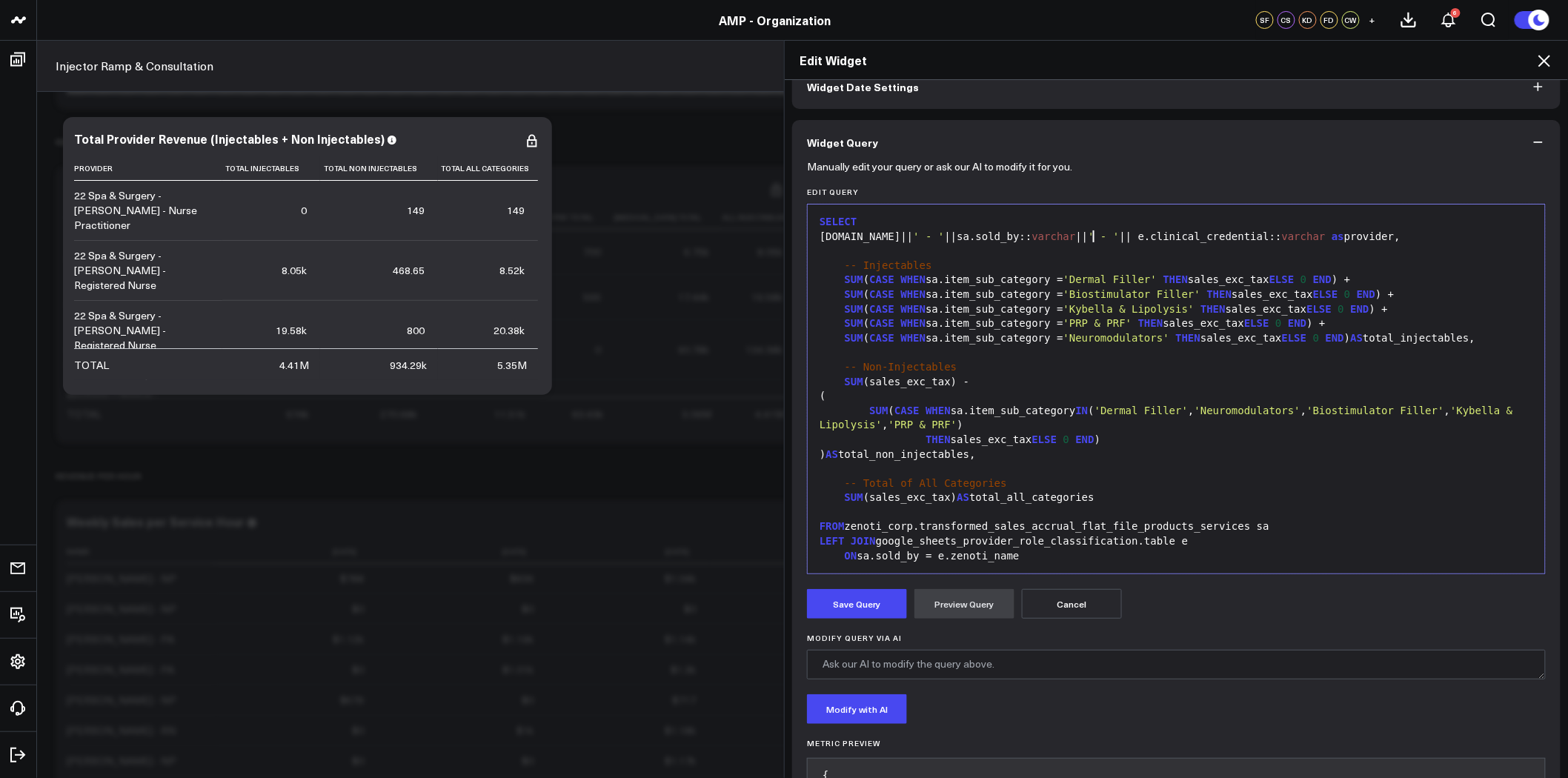
drag, startPoint x: 1089, startPoint y: 235, endPoint x: 1179, endPoint y: 234, distance: 90.0
click at [1090, 236] on span "' - '" at bounding box center [1104, 236] width 31 height 11
click at [968, 609] on button "Preview Query" at bounding box center [965, 604] width 100 height 29
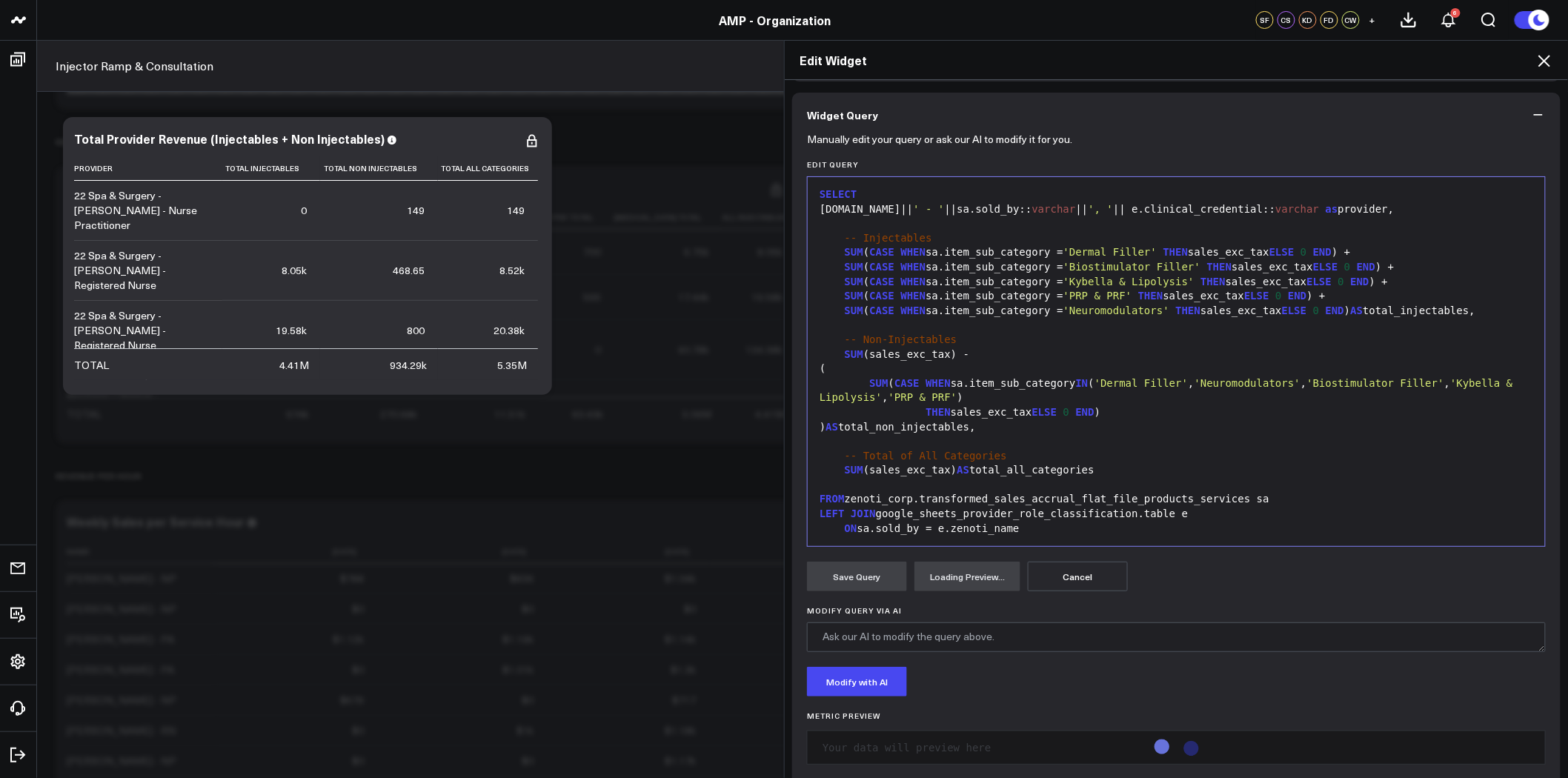
scroll to position [131, 0]
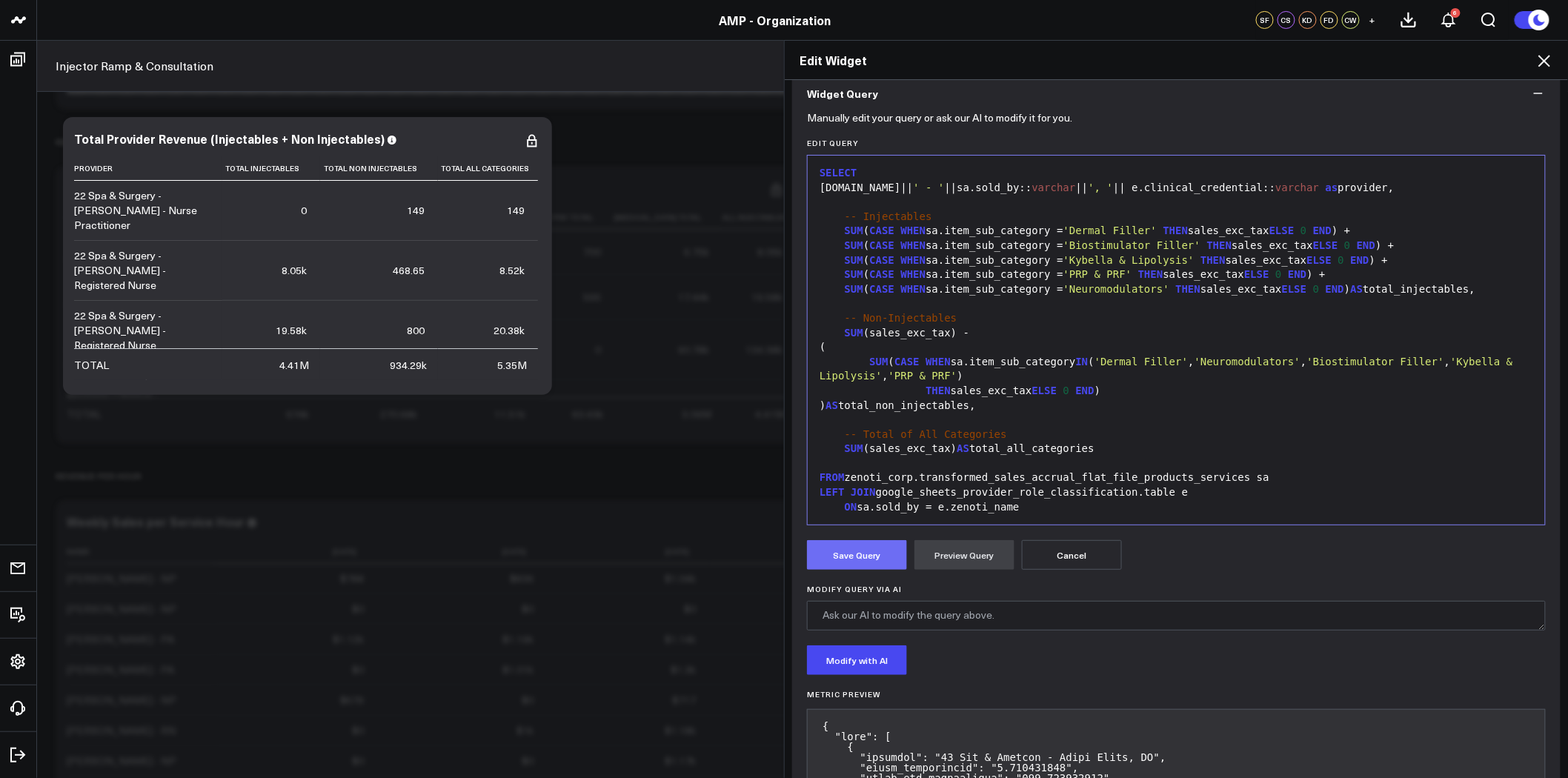
click at [858, 546] on button "Save Query" at bounding box center [857, 555] width 100 height 29
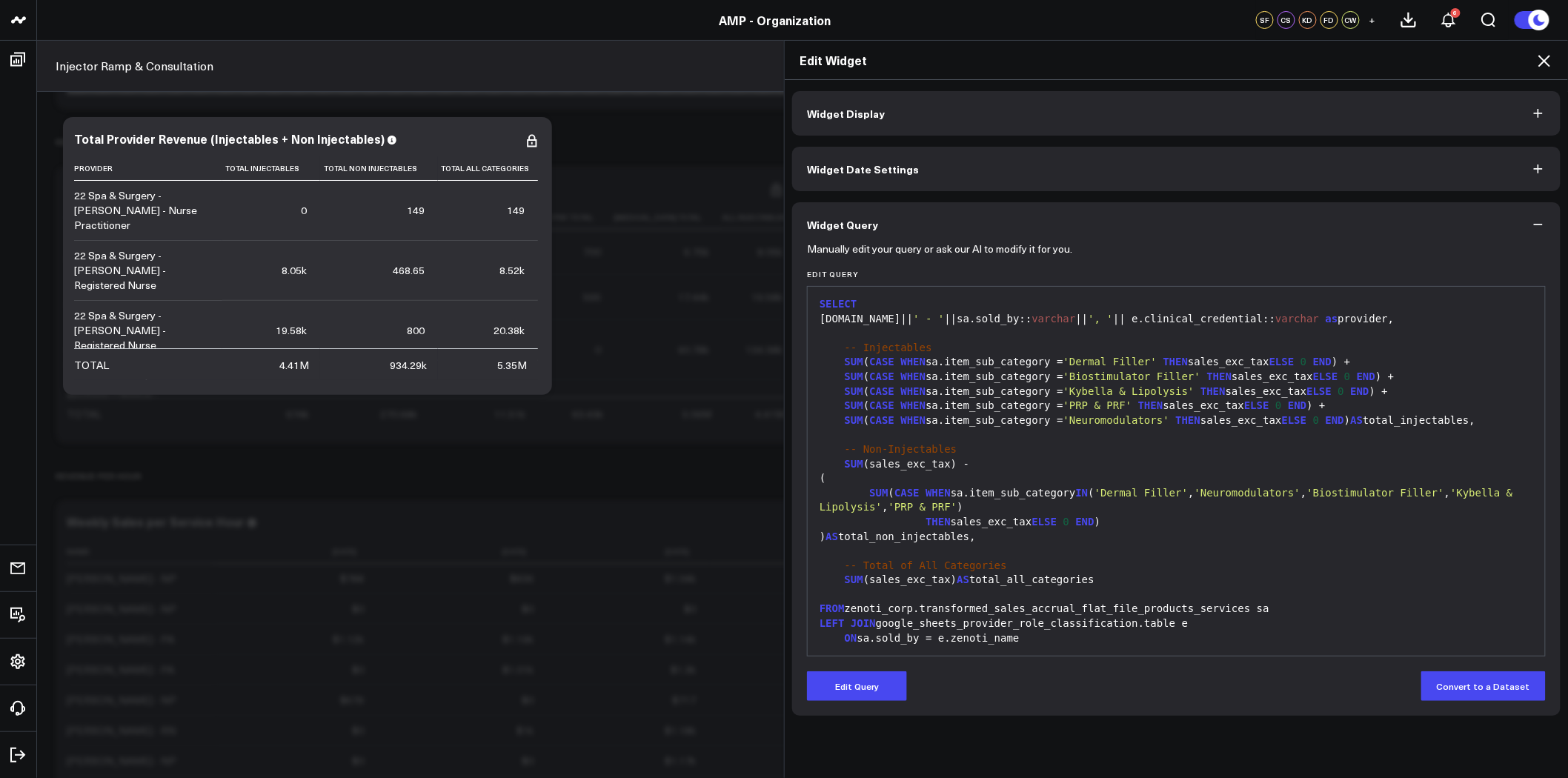
scroll to position [0, 0]
click at [1545, 65] on icon at bounding box center [1545, 61] width 18 height 18
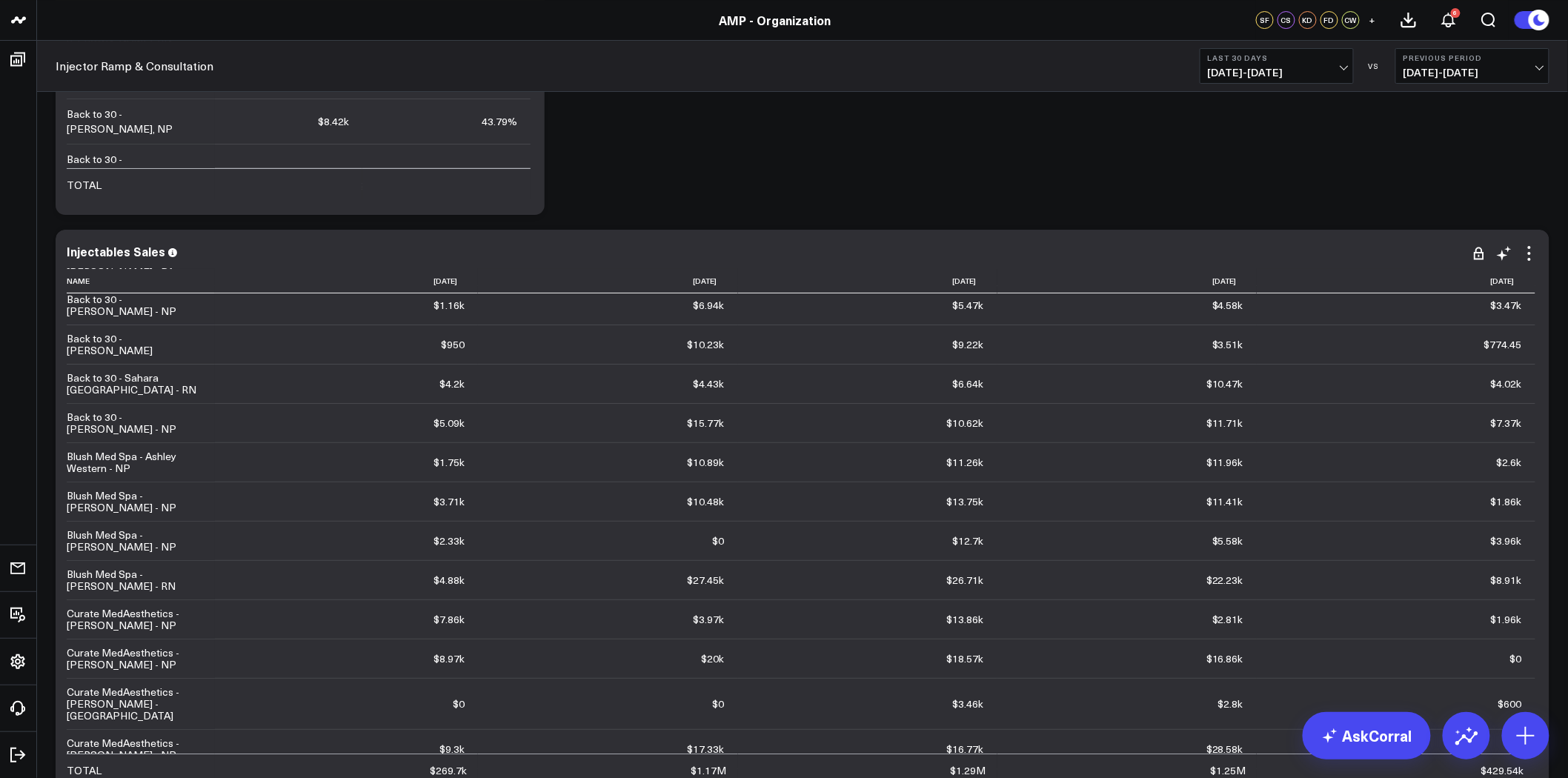
scroll to position [4528, 0]
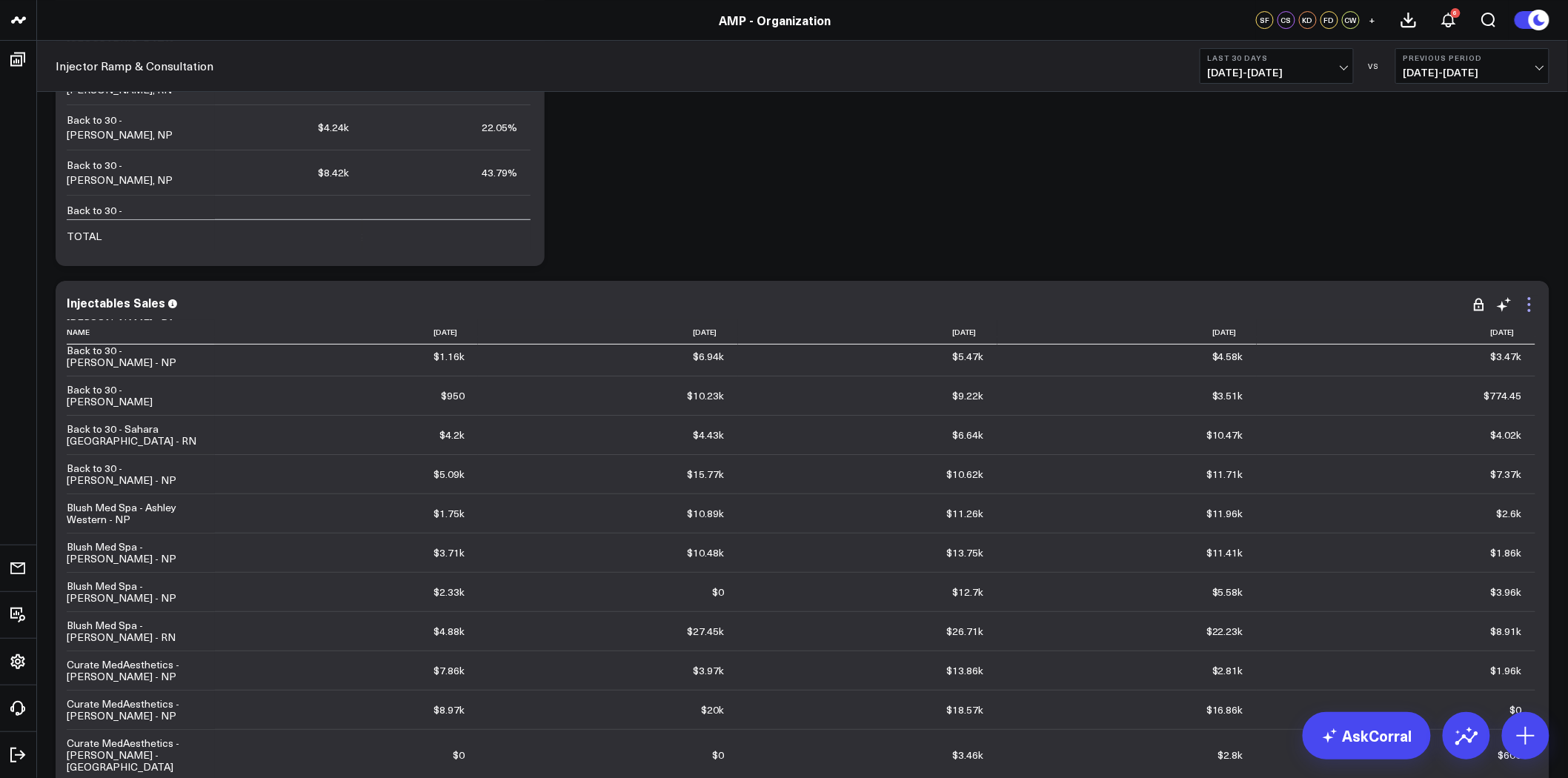
click at [1525, 301] on icon at bounding box center [1530, 304] width 18 height 18
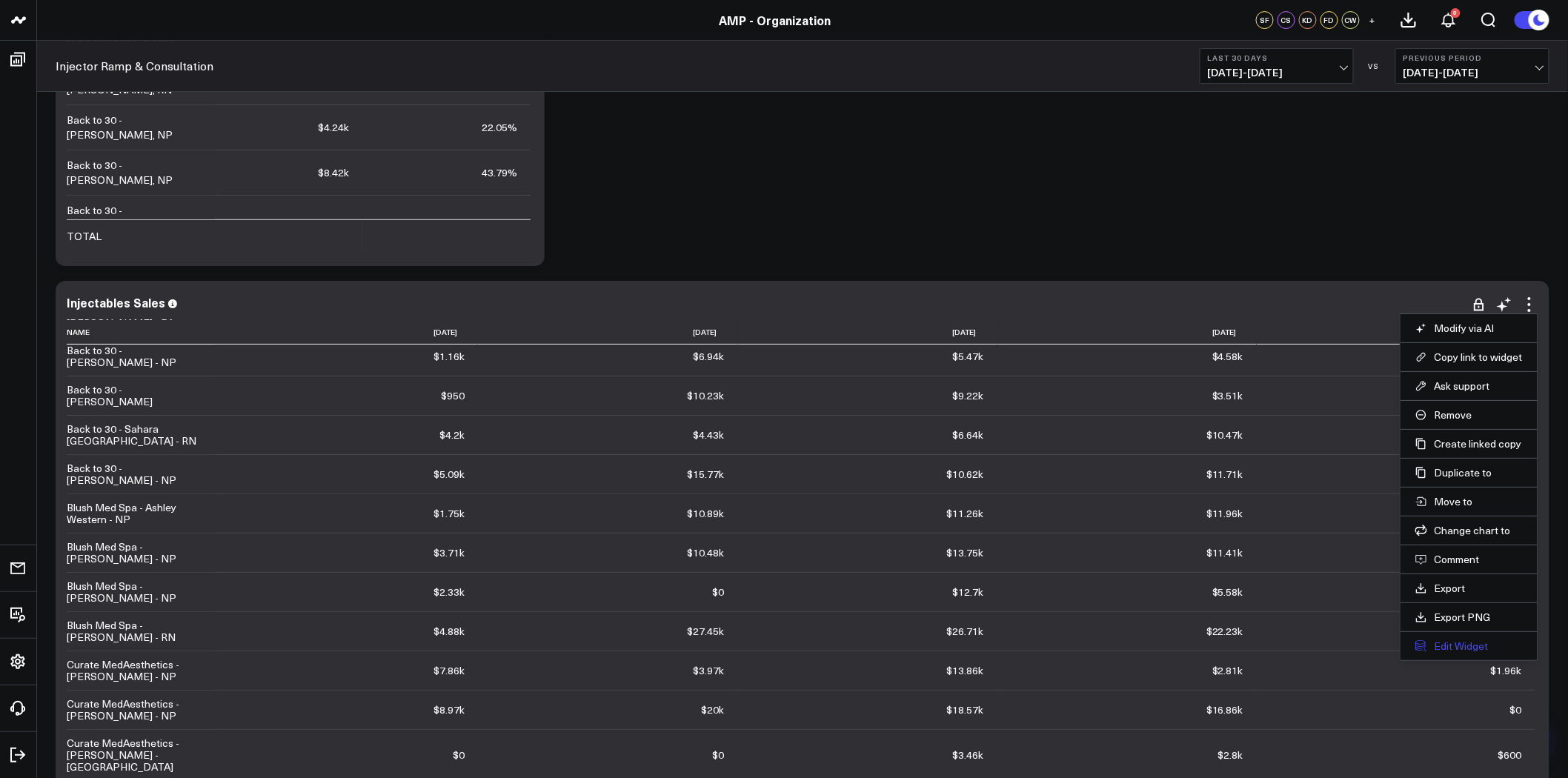
click at [1471, 640] on button "Edit Widget" at bounding box center [1469, 646] width 107 height 13
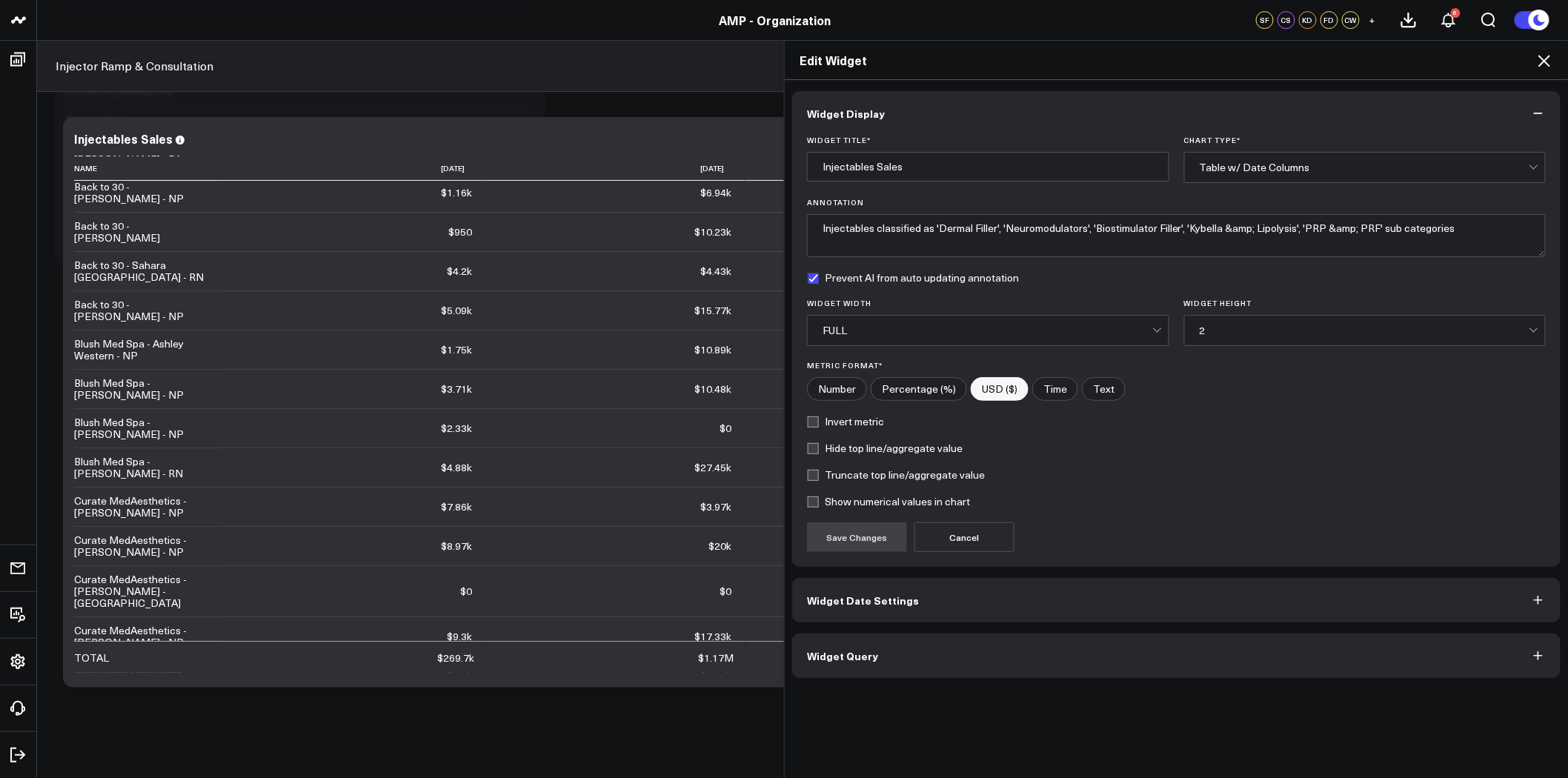
click at [912, 657] on button "Widget Query" at bounding box center [1176, 655] width 768 height 44
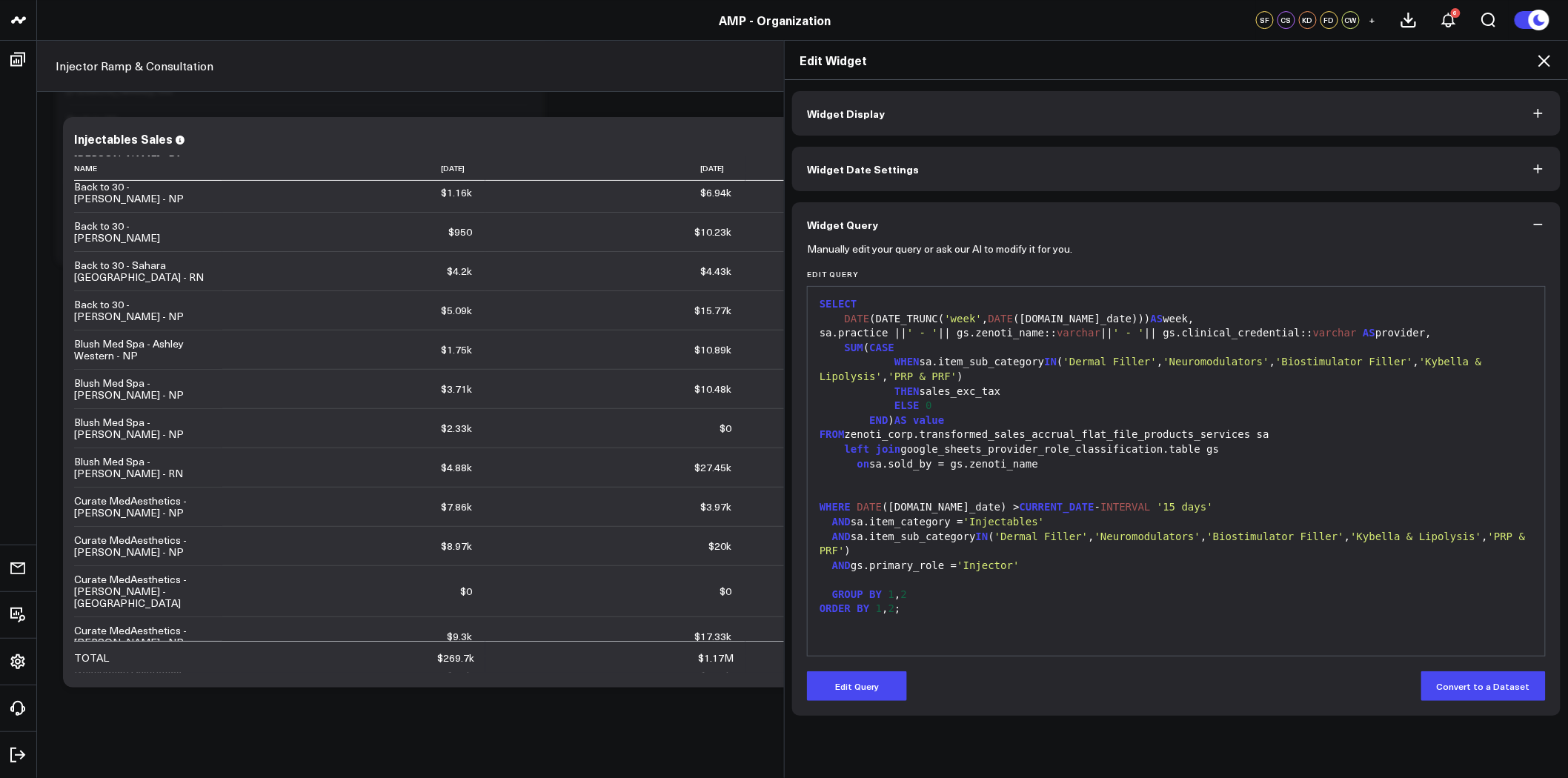
click at [1143, 335] on span "' - '" at bounding box center [1129, 332] width 31 height 11
click at [868, 682] on button "Edit Query" at bounding box center [857, 686] width 100 height 29
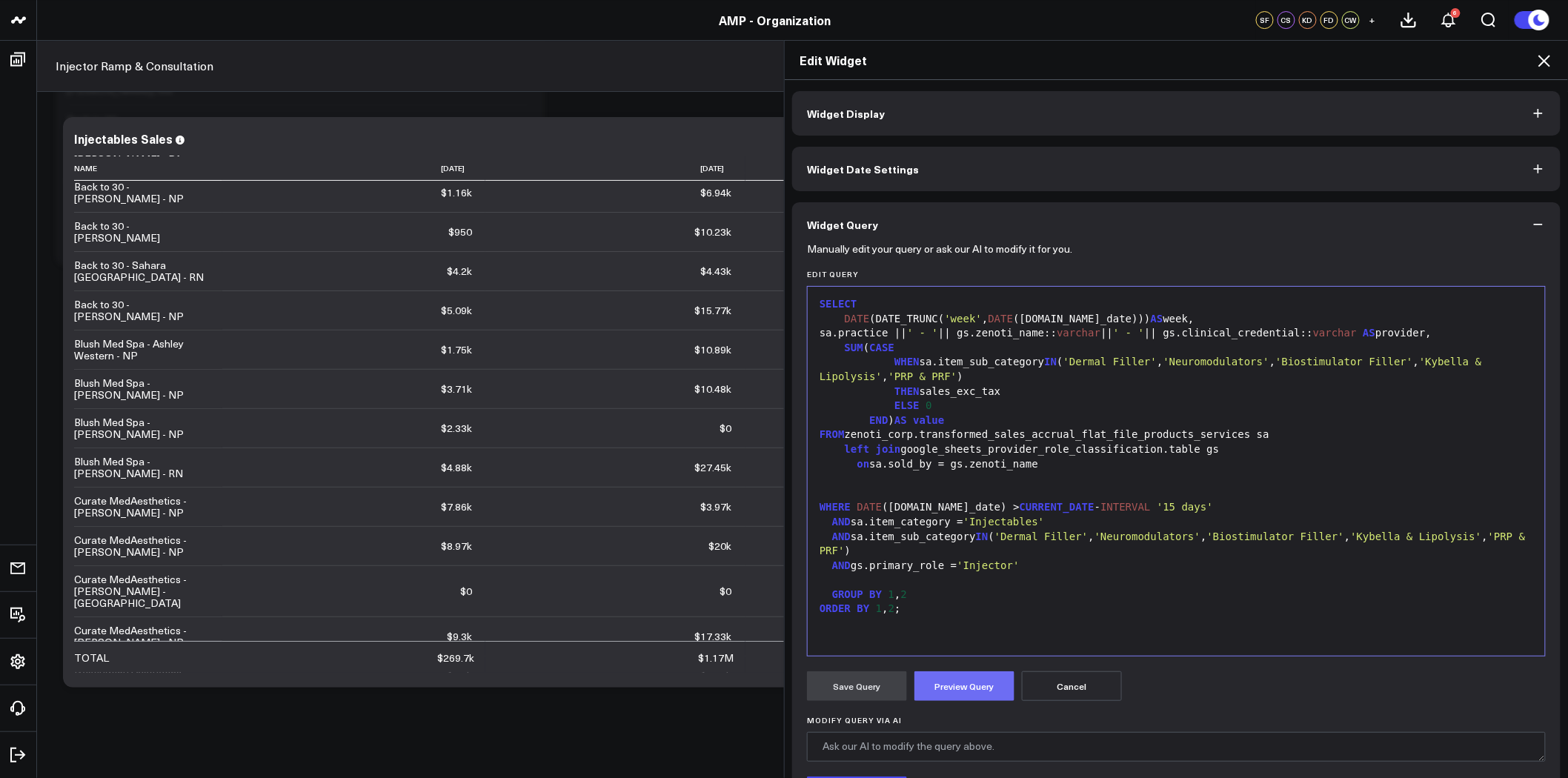
click at [944, 677] on button "Preview Query" at bounding box center [965, 686] width 100 height 29
click at [1144, 331] on span "' - '" at bounding box center [1129, 332] width 31 height 11
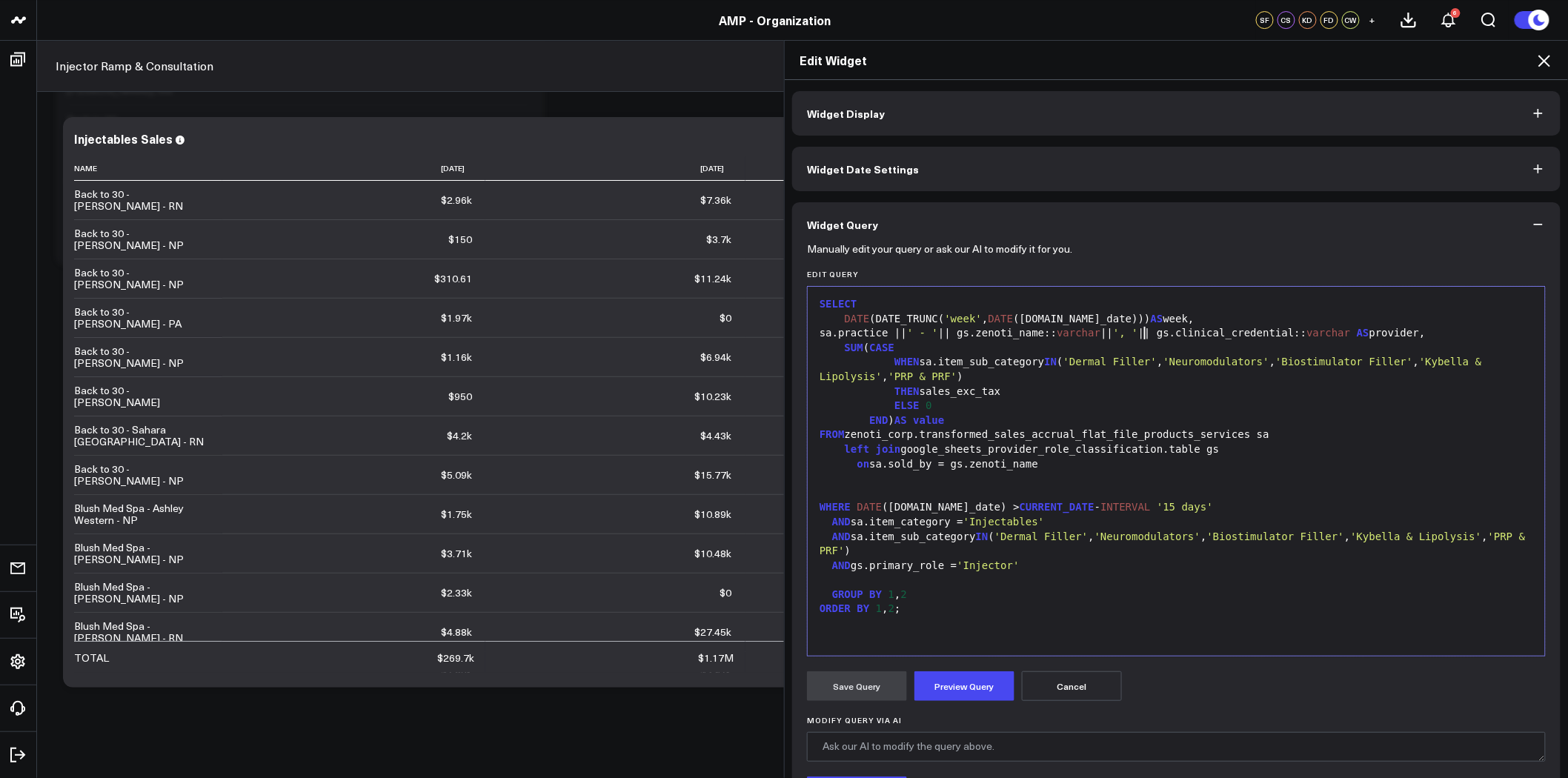
scroll to position [164, 0]
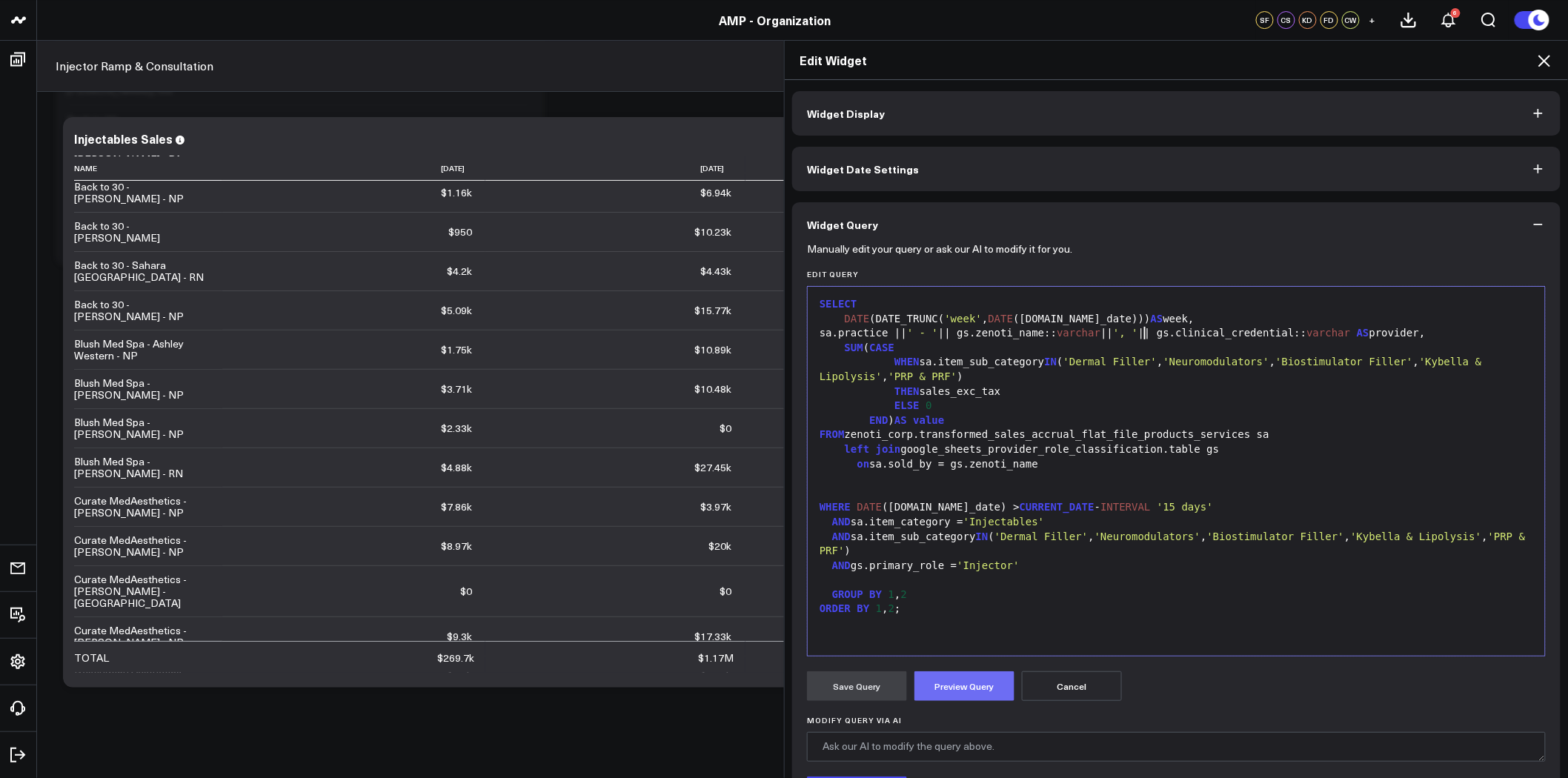
click at [950, 680] on button "Preview Query" at bounding box center [965, 686] width 100 height 29
click at [848, 698] on button "Save Query" at bounding box center [857, 686] width 100 height 29
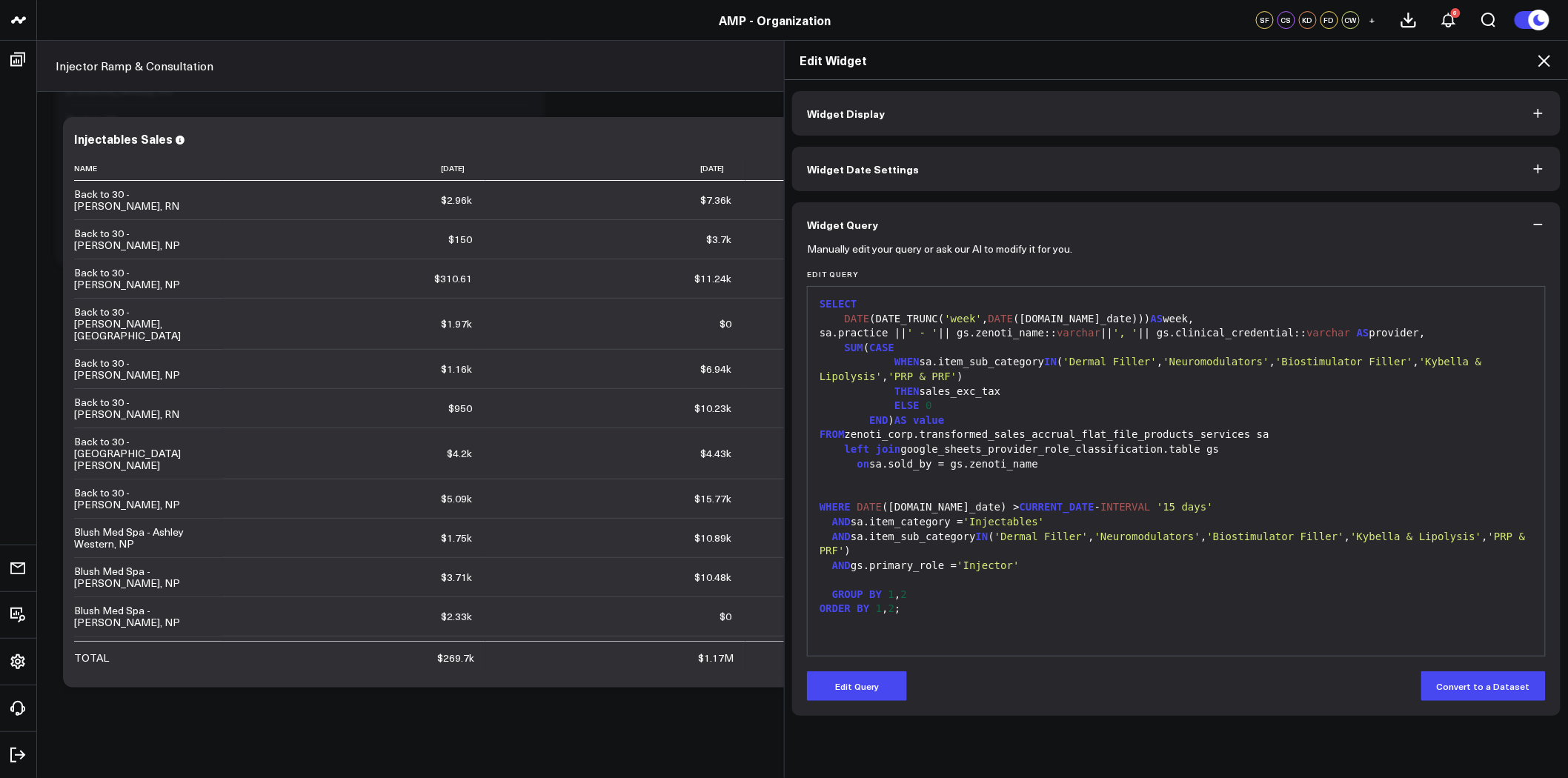
click at [1549, 61] on icon at bounding box center [1545, 61] width 18 height 18
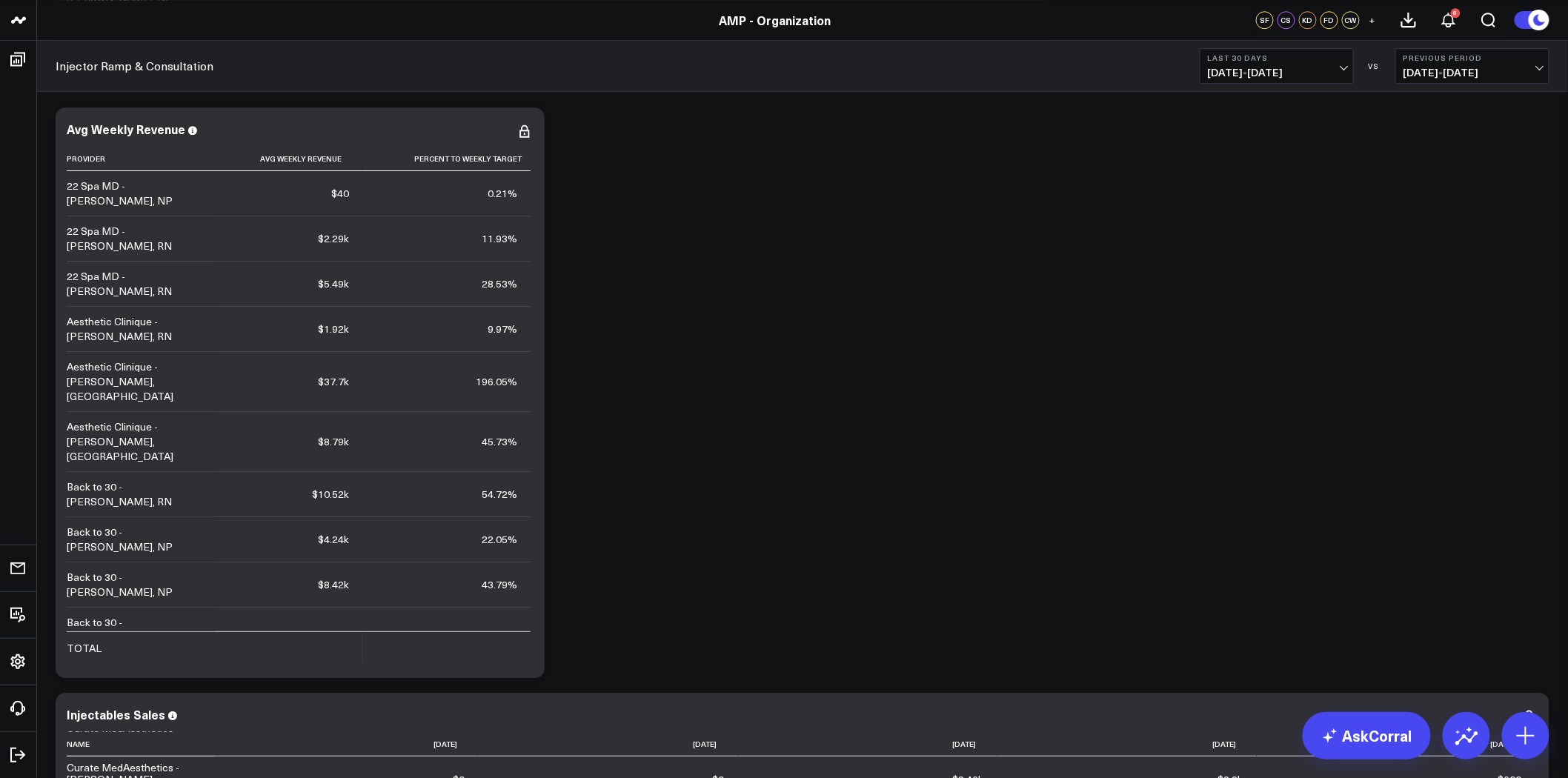
scroll to position [4034, 0]
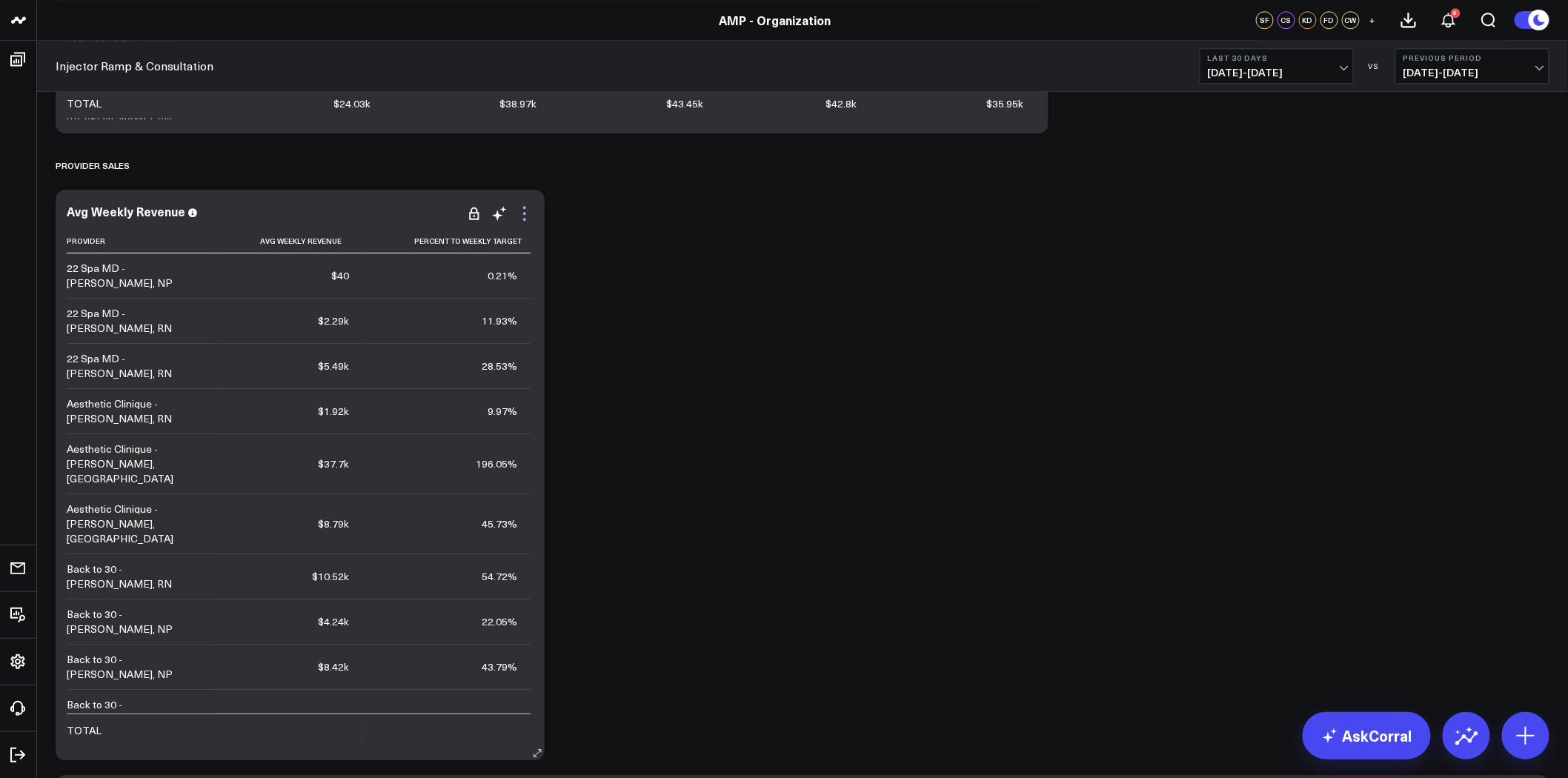
click at [527, 212] on icon at bounding box center [525, 214] width 18 height 18
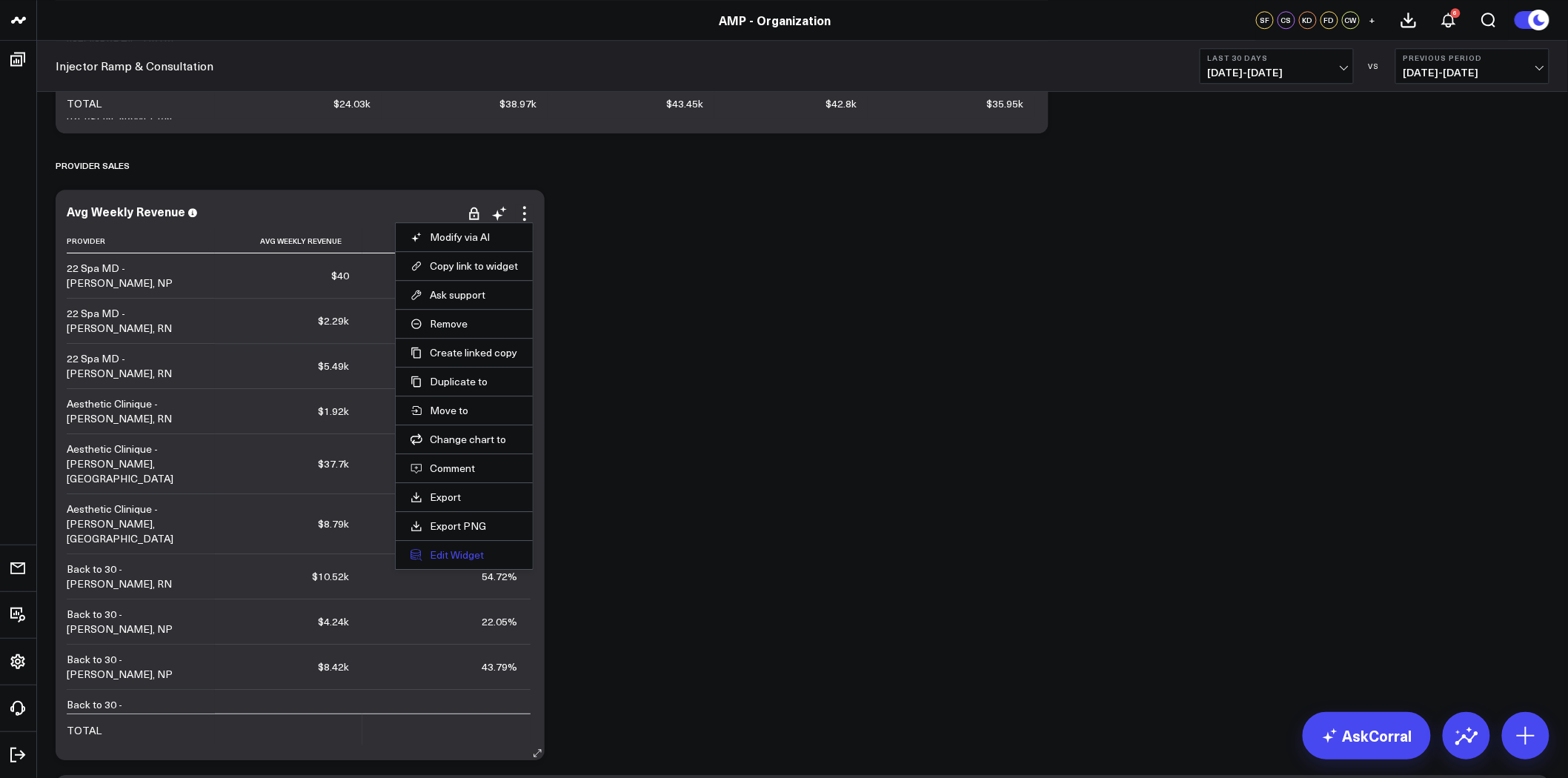
click at [480, 554] on button "Edit Widget" at bounding box center [464, 555] width 107 height 13
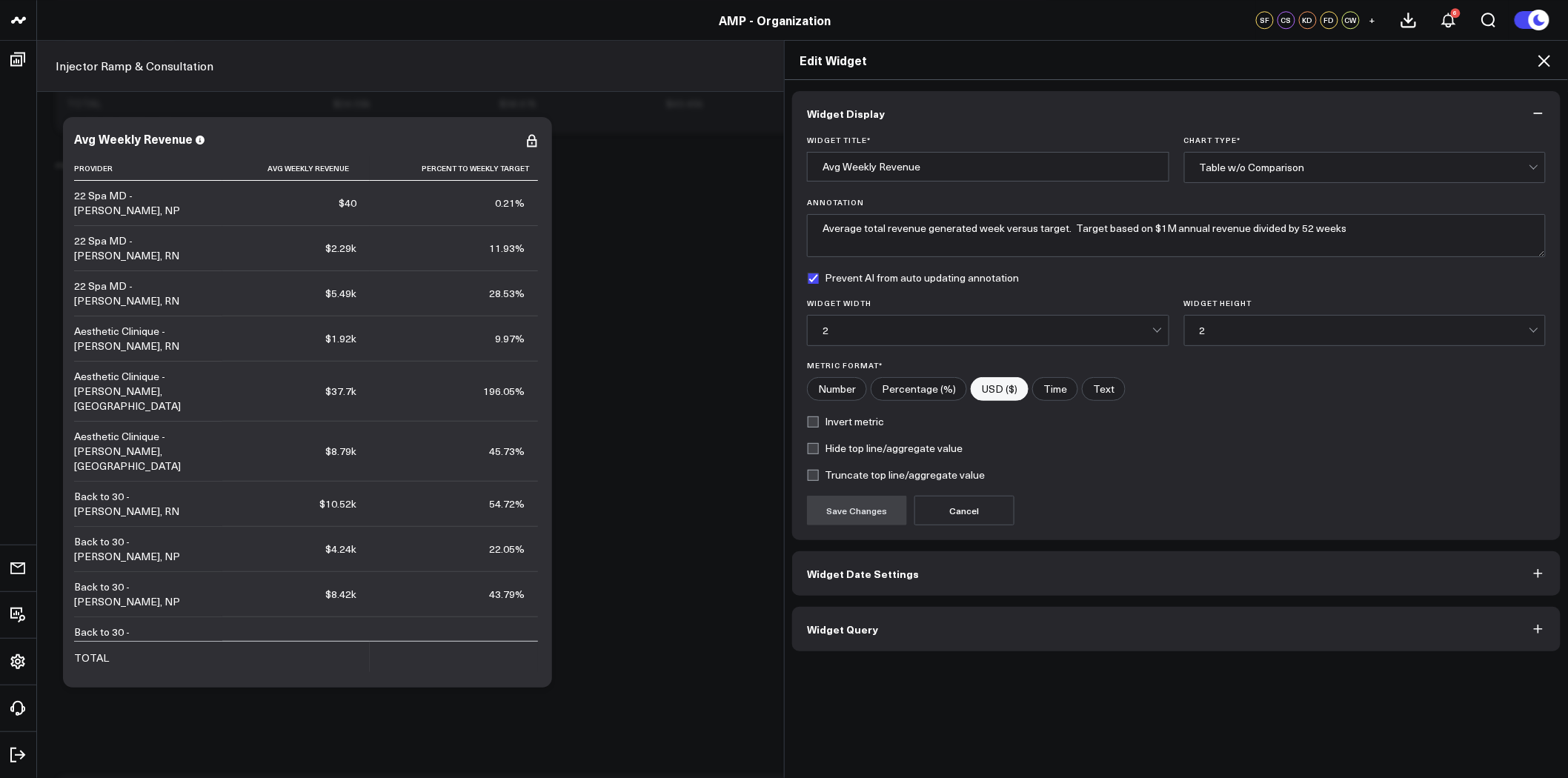
click at [927, 634] on button "Widget Query" at bounding box center [1176, 629] width 768 height 44
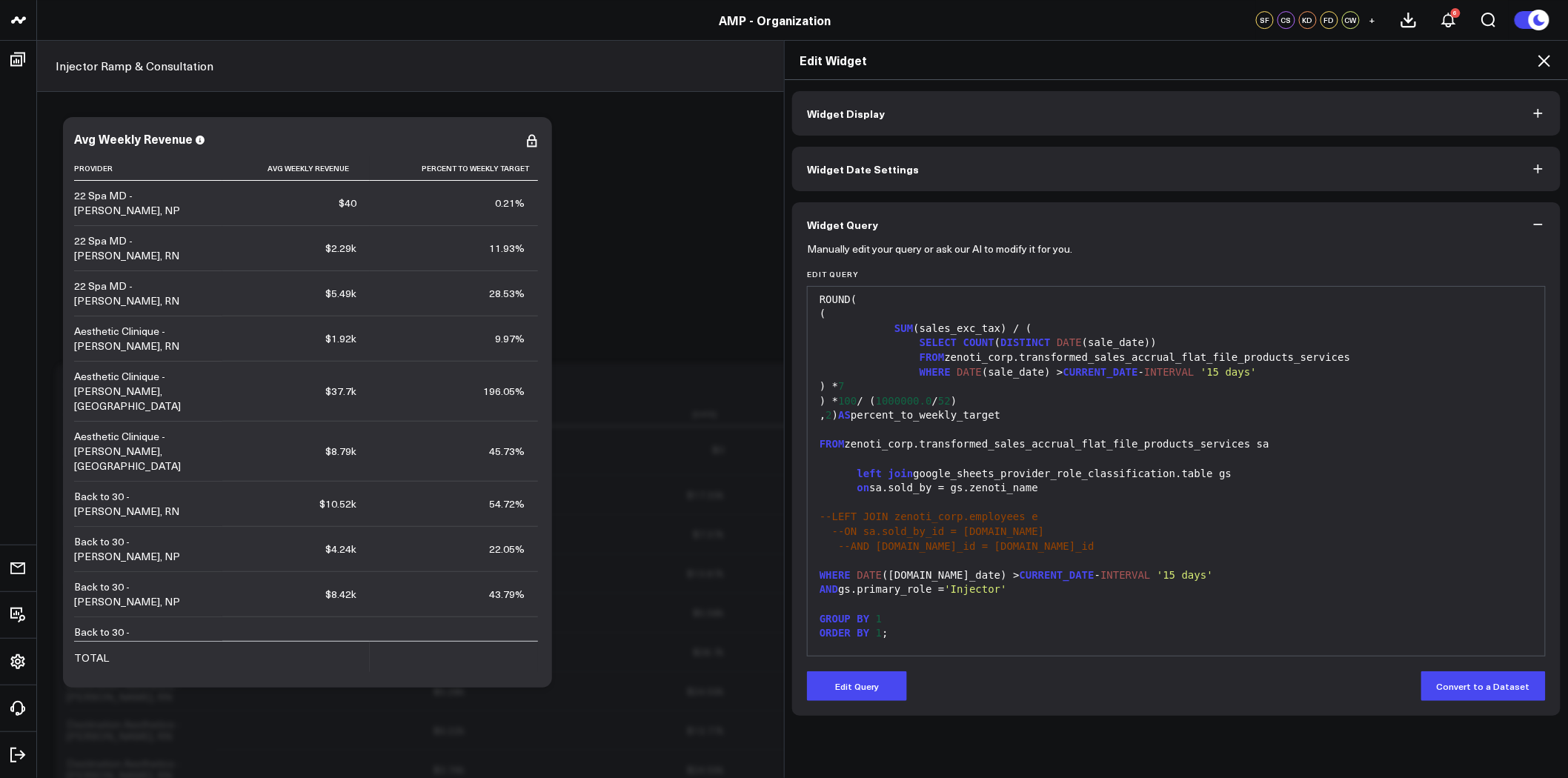
scroll to position [173, 0]
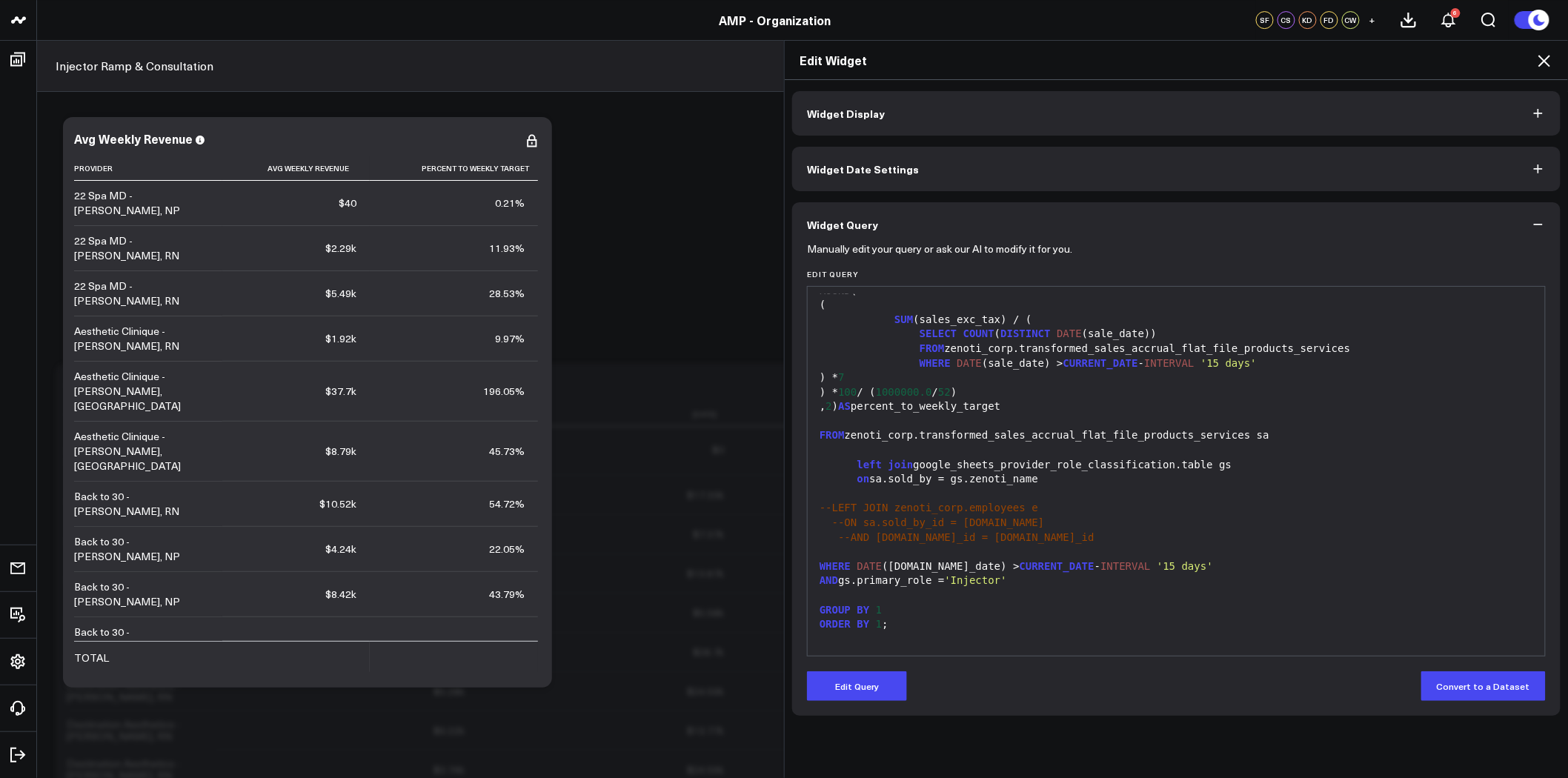
click at [1543, 61] on icon at bounding box center [1545, 61] width 18 height 18
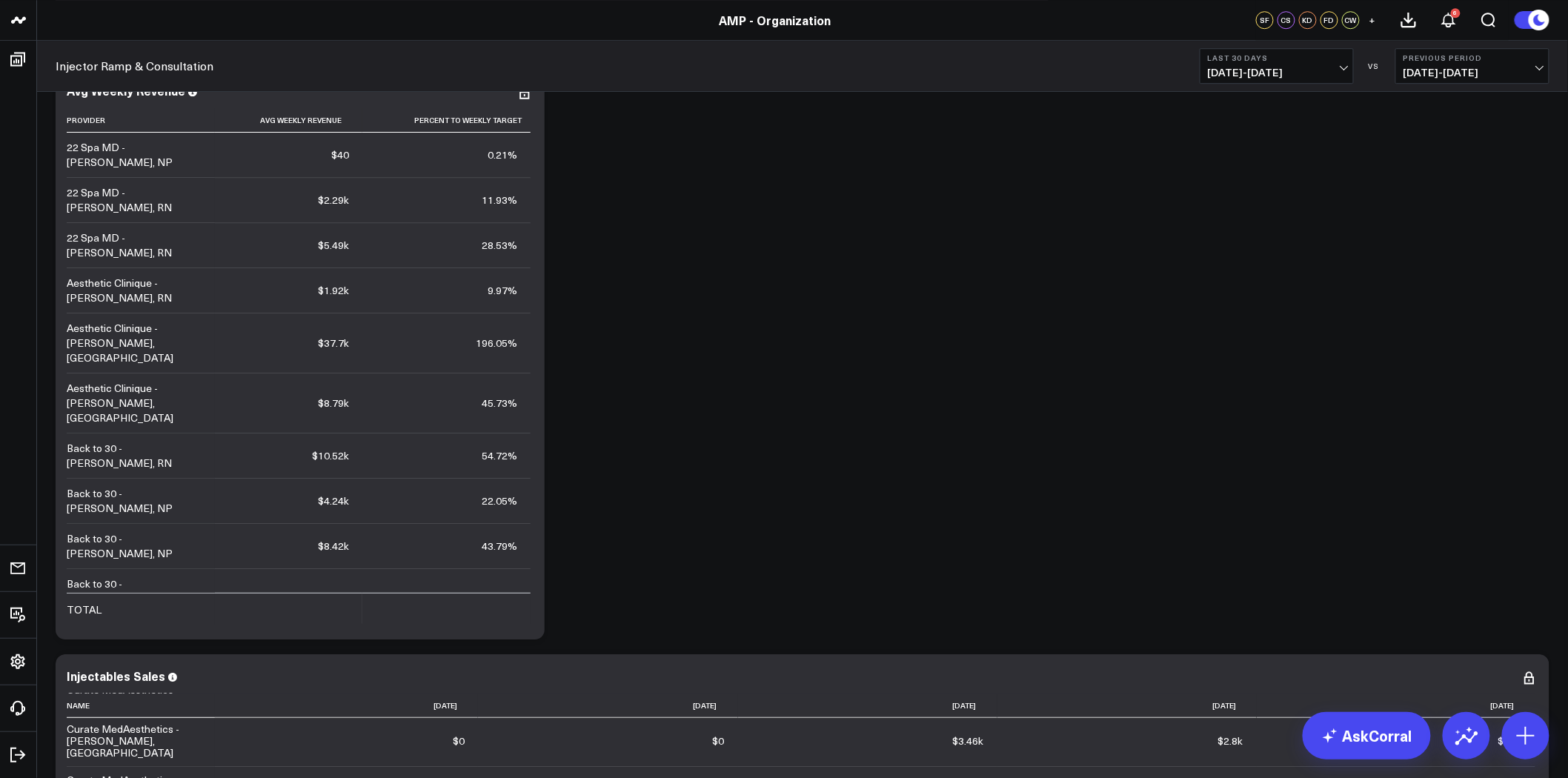
scroll to position [4116, 0]
